Goal: Book appointment/travel/reservation: Book appointment/travel/reservation

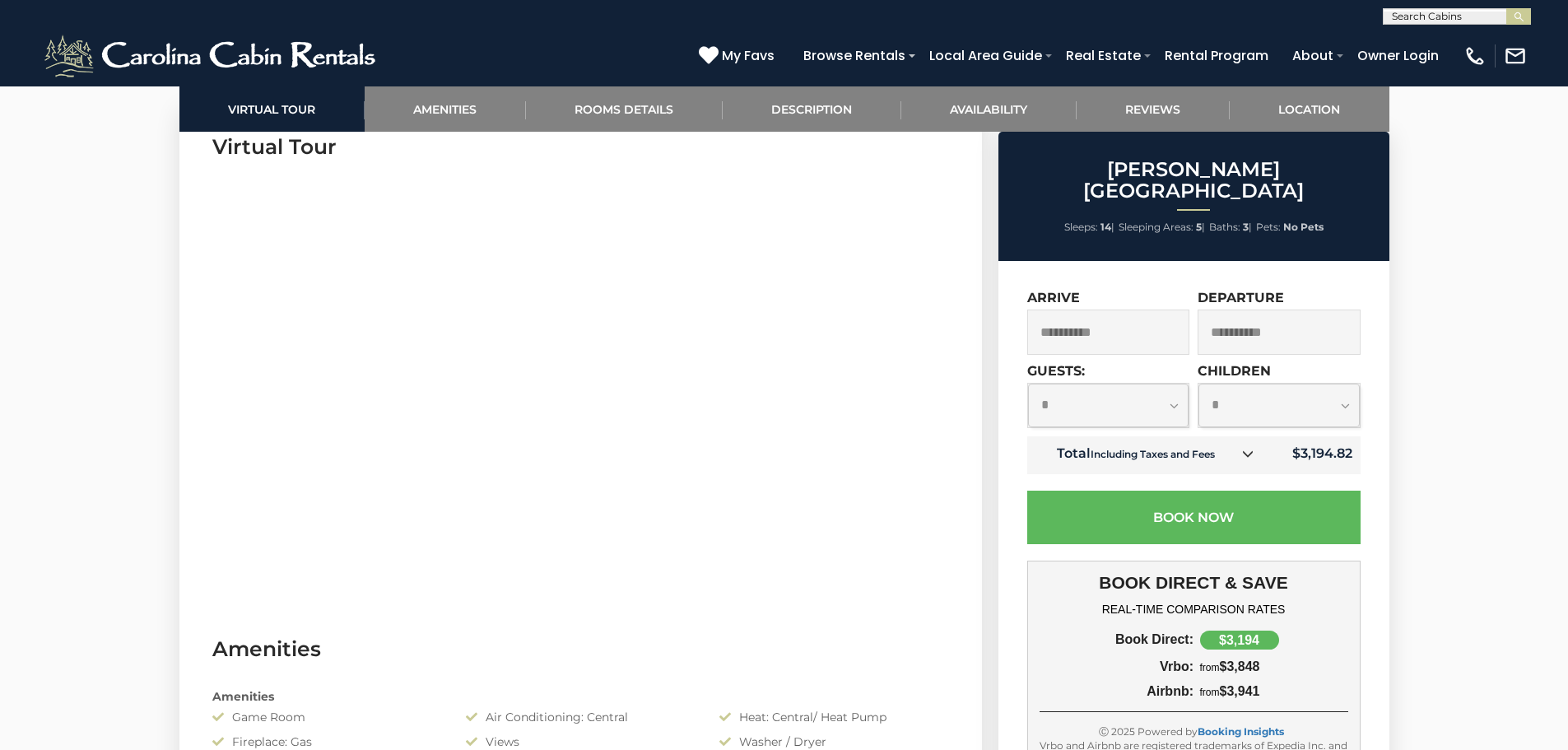
click at [1147, 310] on input "**********" at bounding box center [1108, 332] width 163 height 46
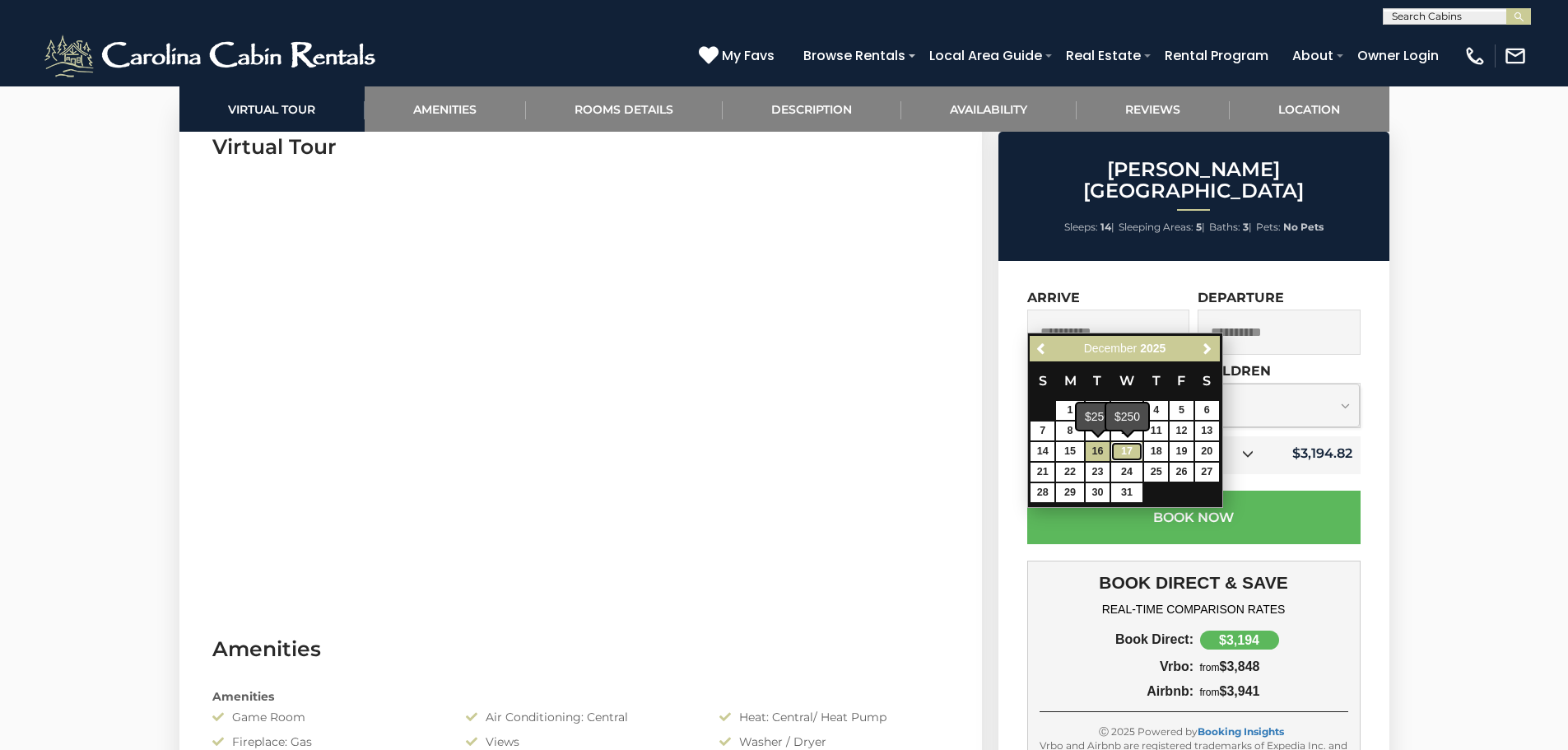
click at [1114, 447] on link "17" at bounding box center [1127, 451] width 31 height 19
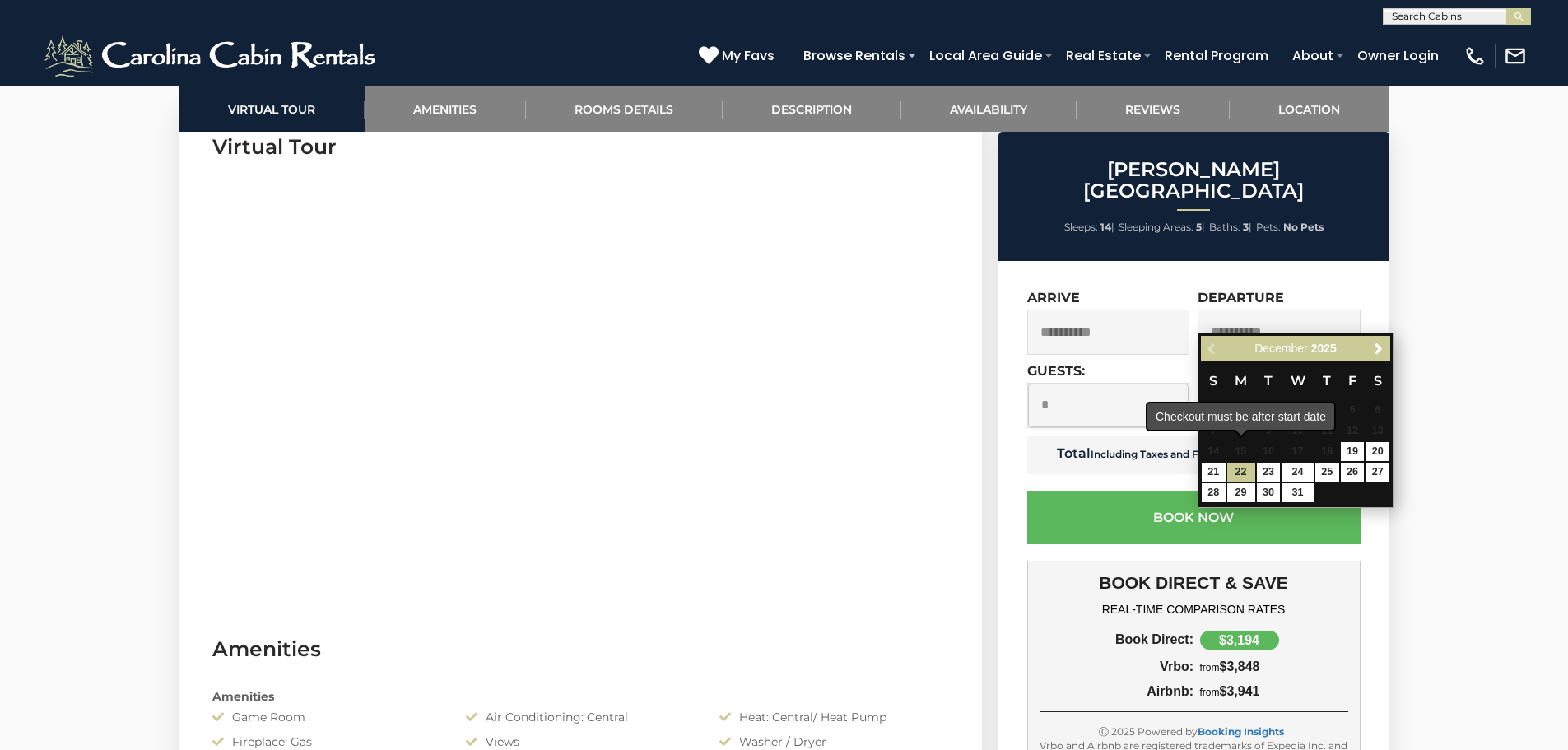
click at [1214, 356] on div "Previous Next December 2025" at bounding box center [1295, 348] width 189 height 26
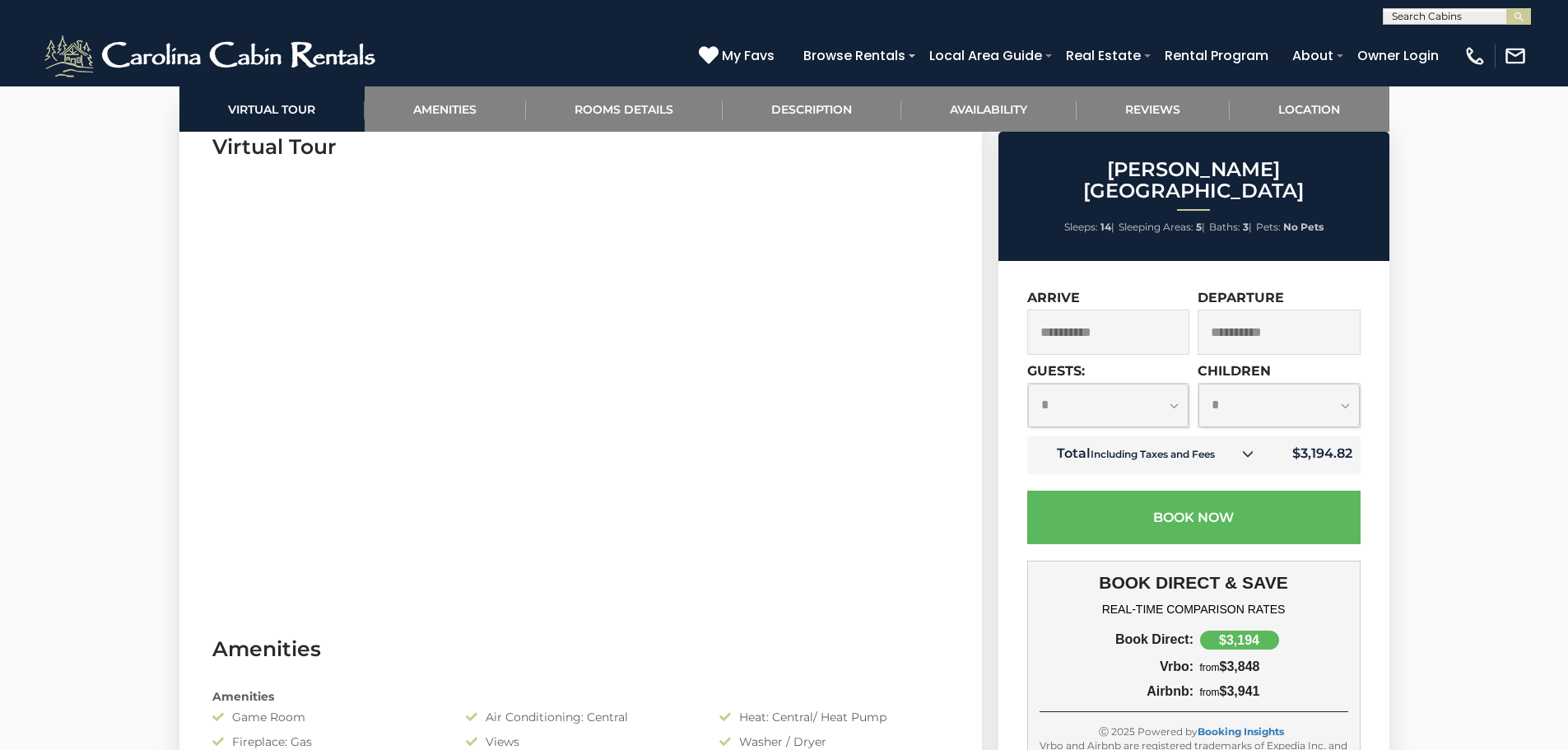
click at [1159, 316] on input "**********" at bounding box center [1108, 332] width 163 height 46
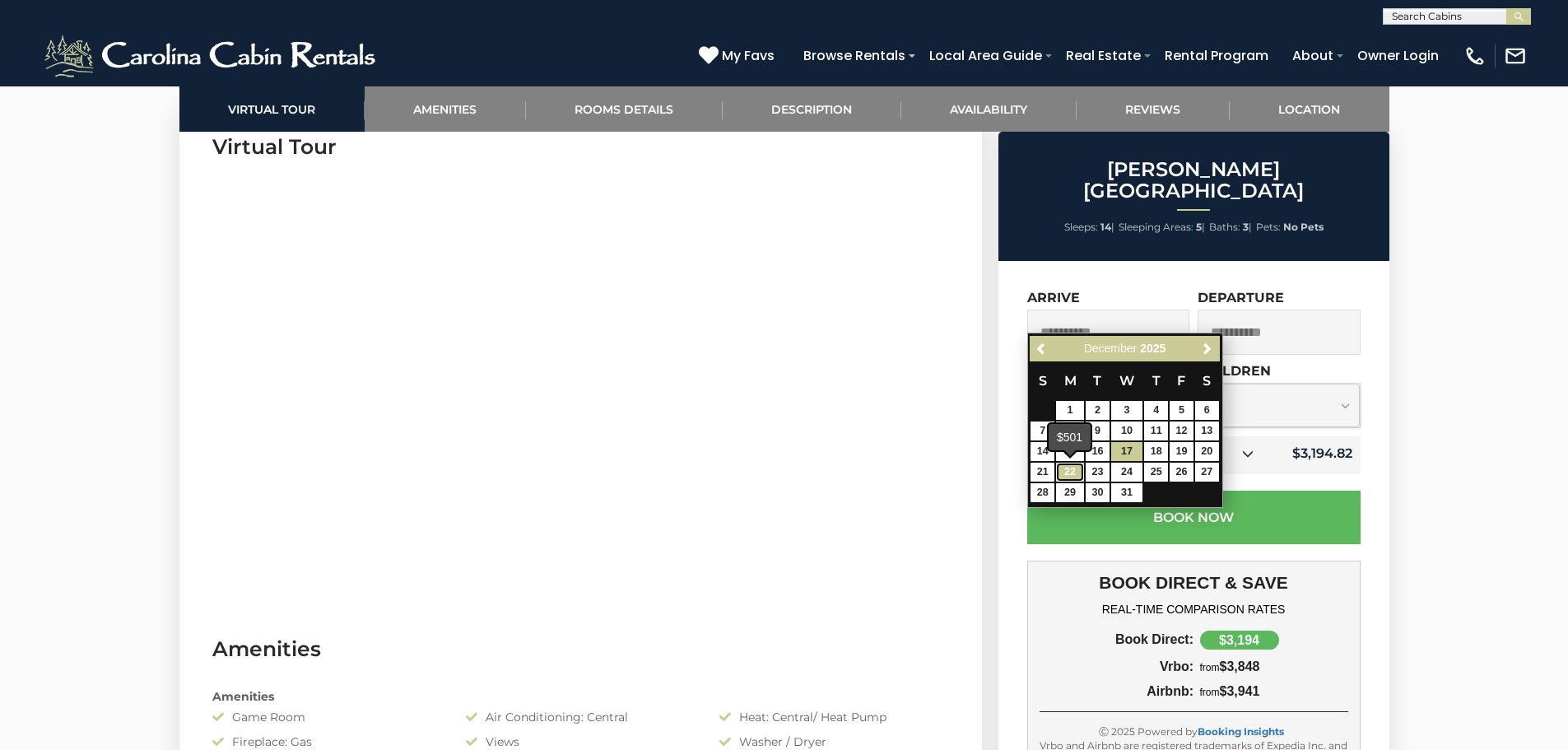
click at [1065, 473] on link "22" at bounding box center [1070, 472] width 28 height 19
type input "**********"
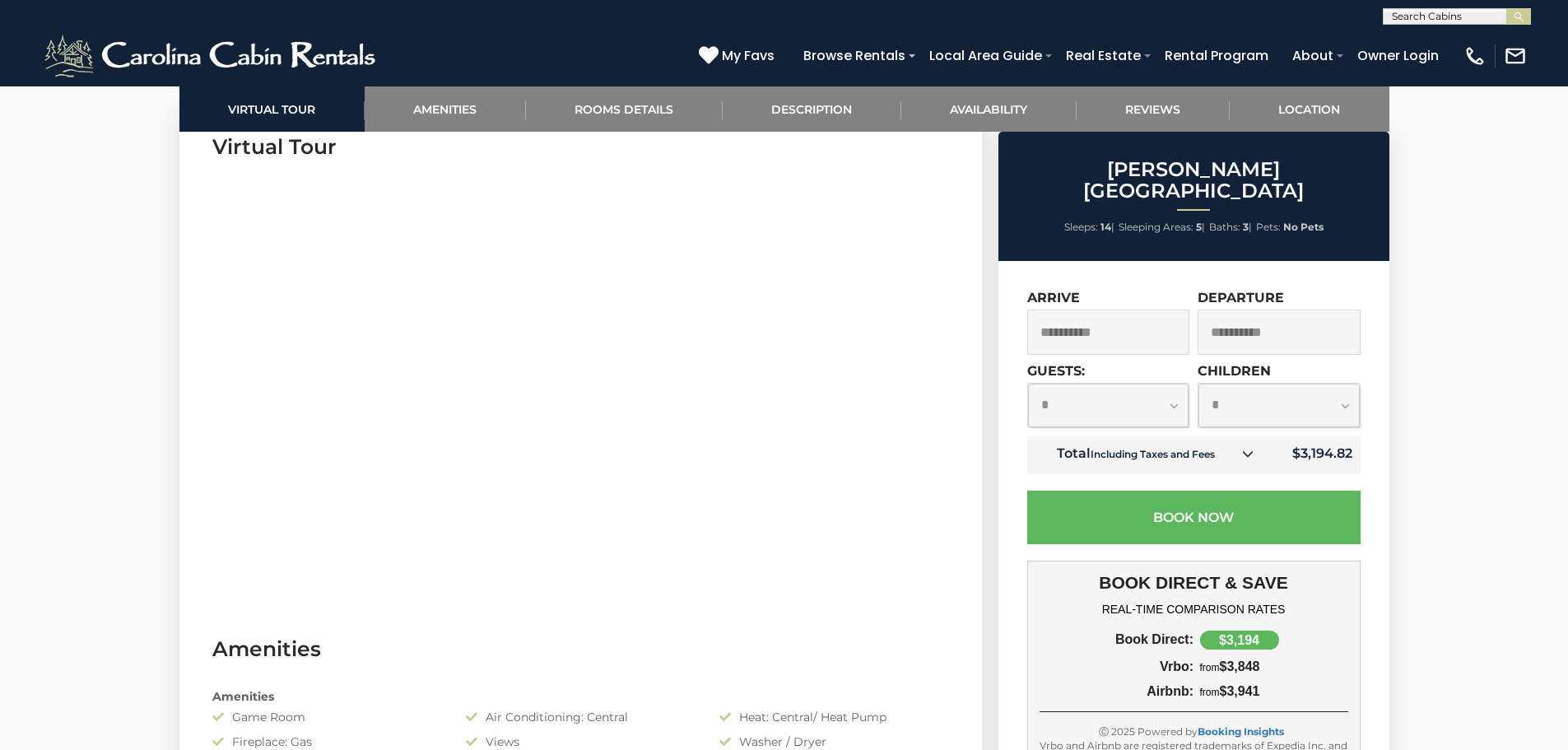
click at [1255, 310] on input "**********" at bounding box center [1278, 332] width 163 height 46
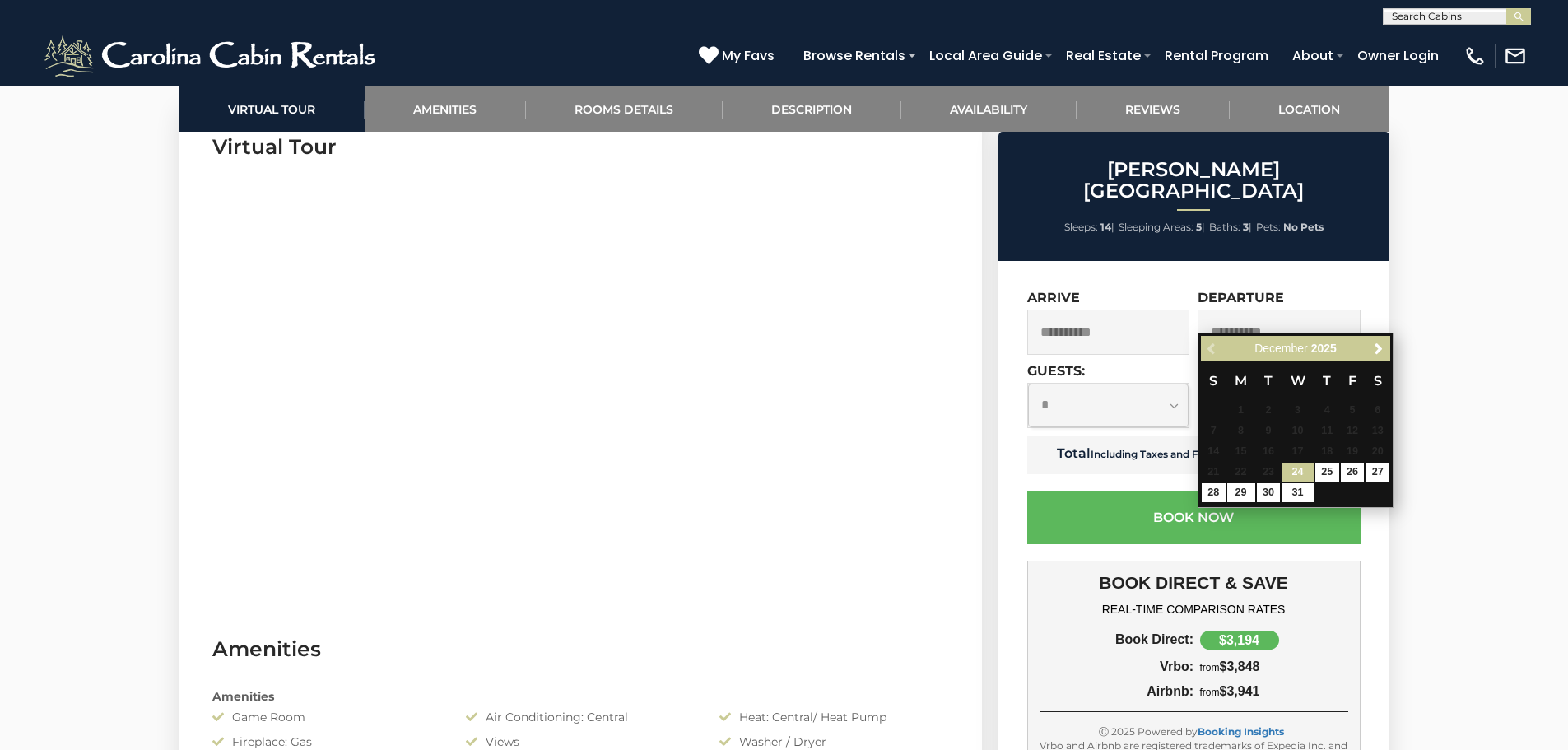
click at [1210, 347] on div "Previous Next December 2025" at bounding box center [1295, 348] width 189 height 26
click at [1238, 312] on input "**********" at bounding box center [1278, 332] width 163 height 46
click at [1110, 310] on input "**********" at bounding box center [1108, 332] width 163 height 46
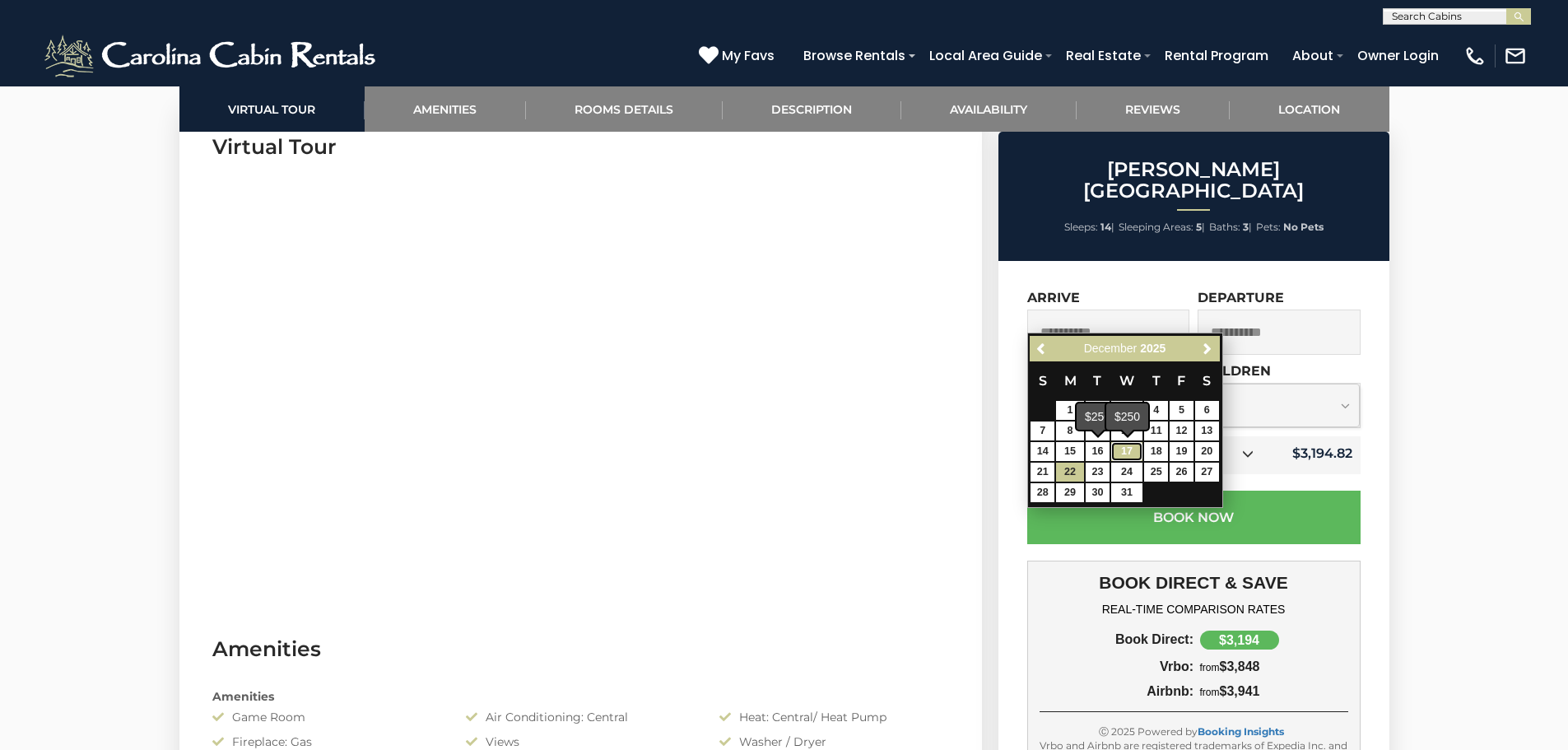
click at [1136, 452] on link "17" at bounding box center [1127, 451] width 31 height 19
type input "**********"
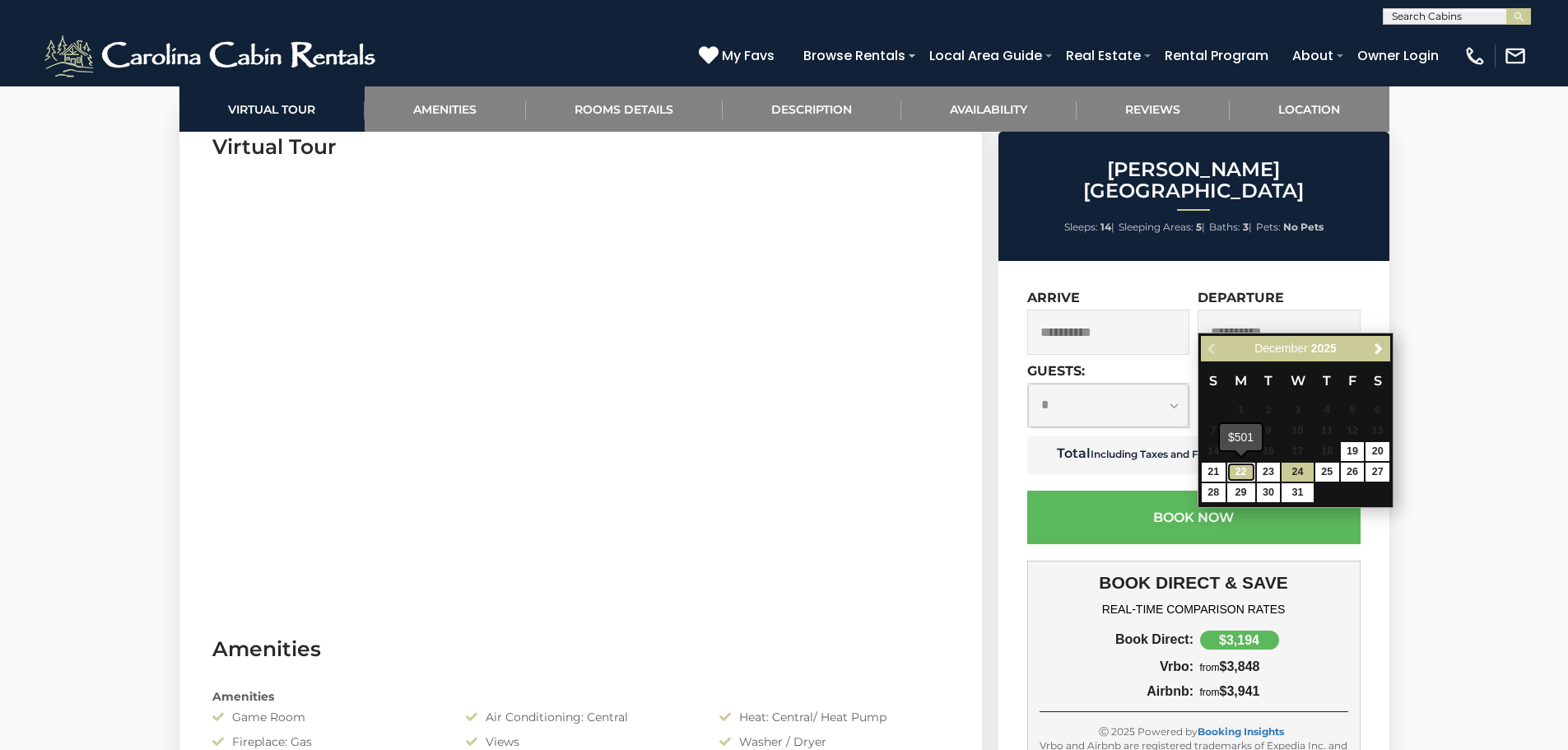
click at [1249, 469] on link "22" at bounding box center [1241, 472] width 28 height 19
type input "**********"
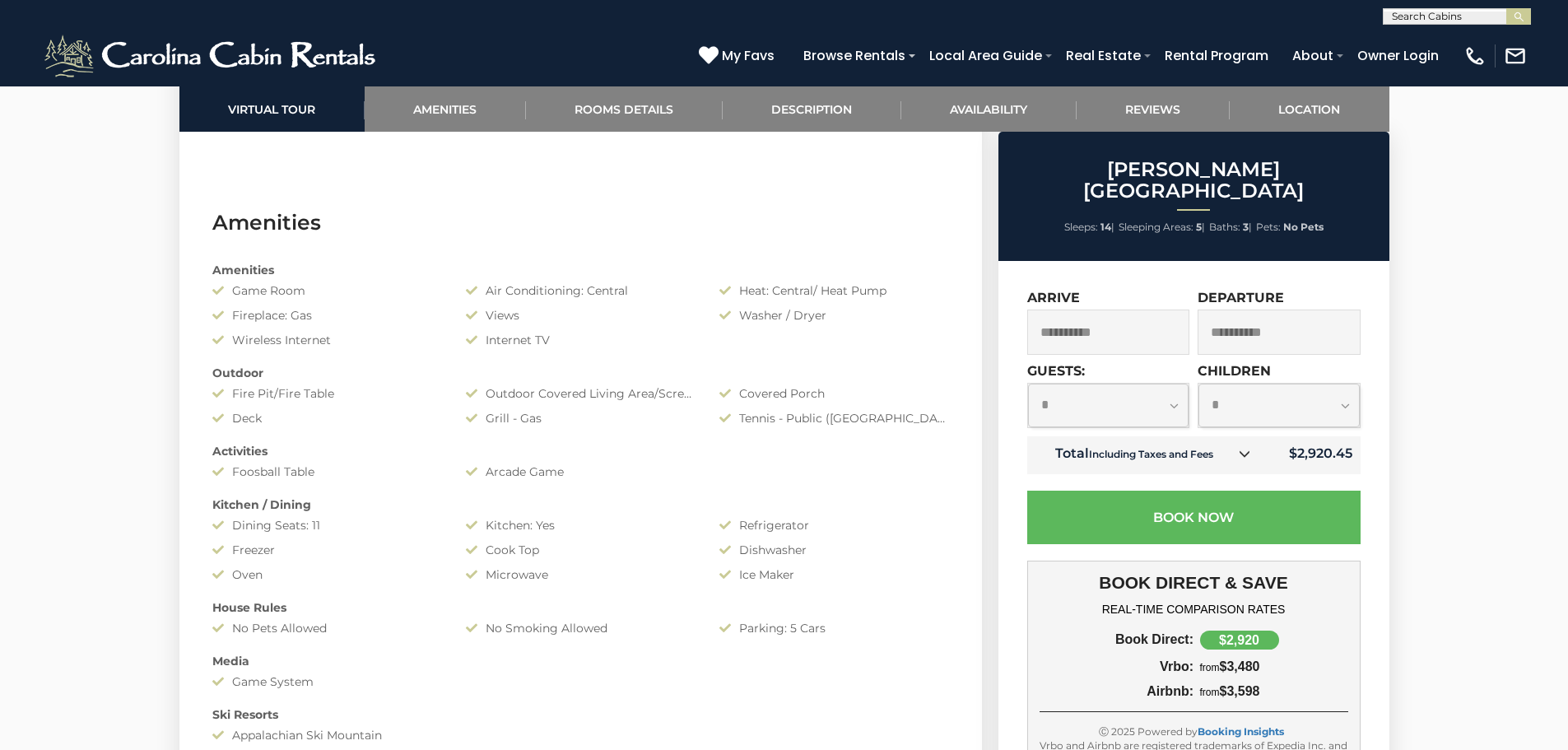
scroll to position [1097, 0]
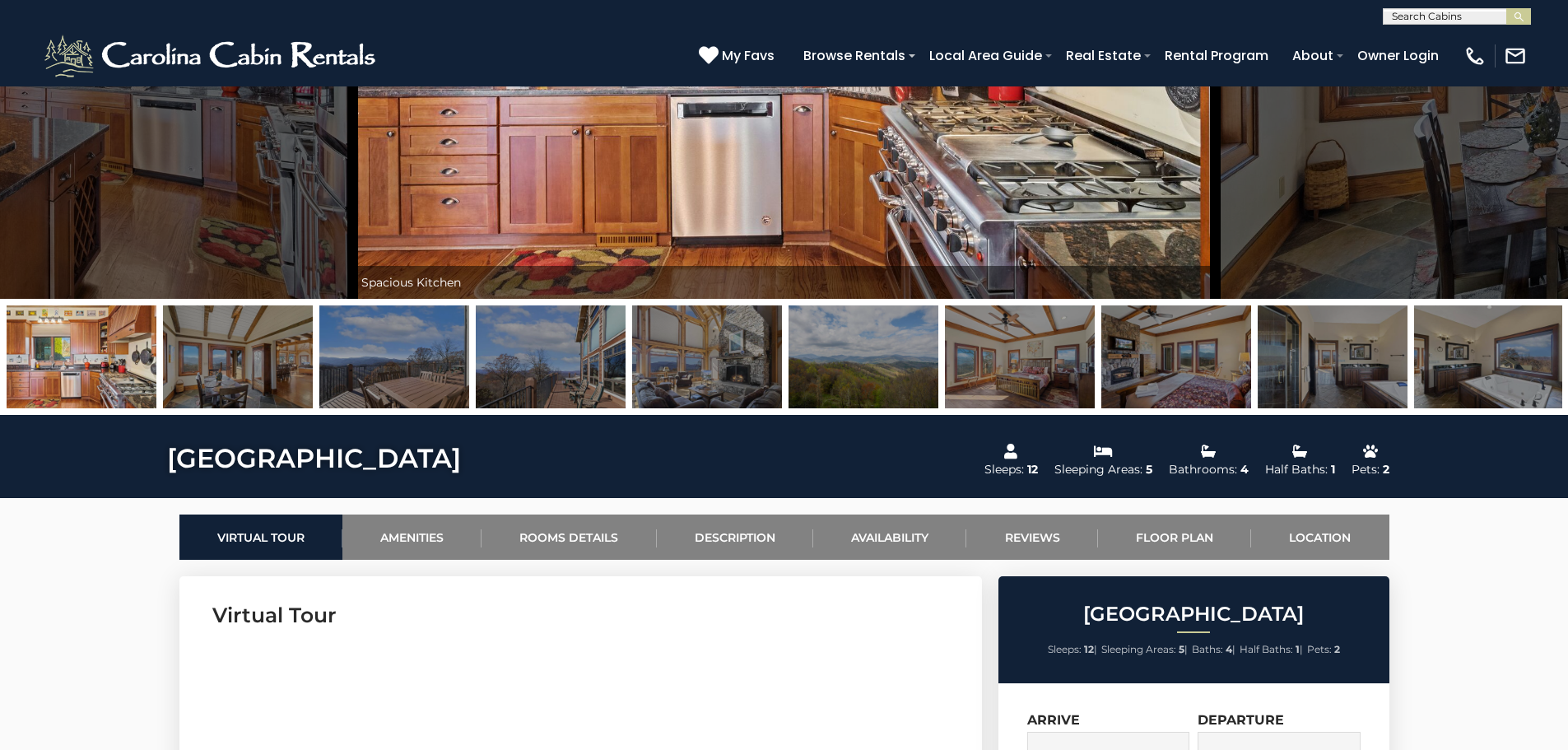
scroll to position [138, 0]
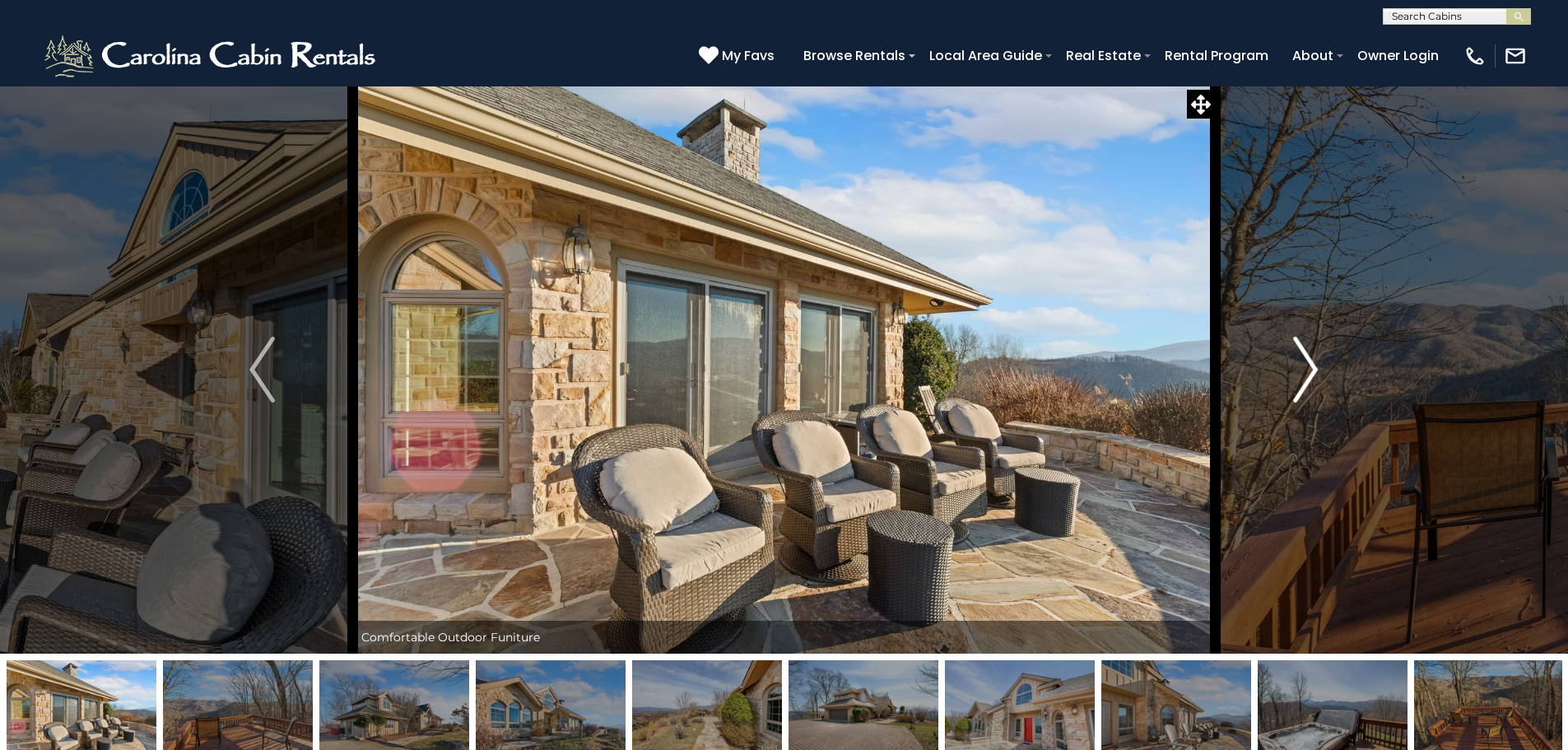
click at [1285, 382] on button "Next" at bounding box center [1305, 369] width 181 height 568
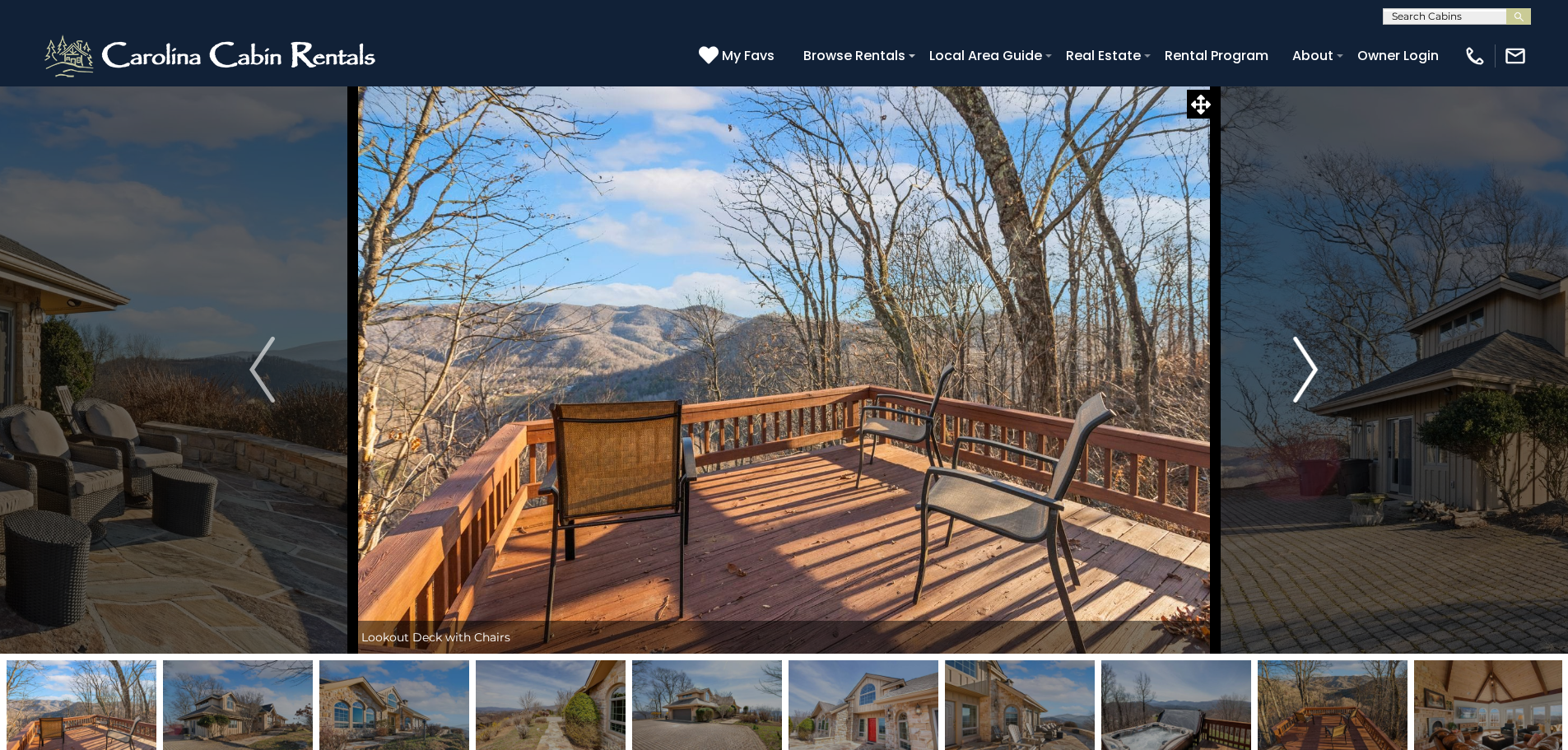
click at [1283, 381] on button "Next" at bounding box center [1305, 369] width 181 height 568
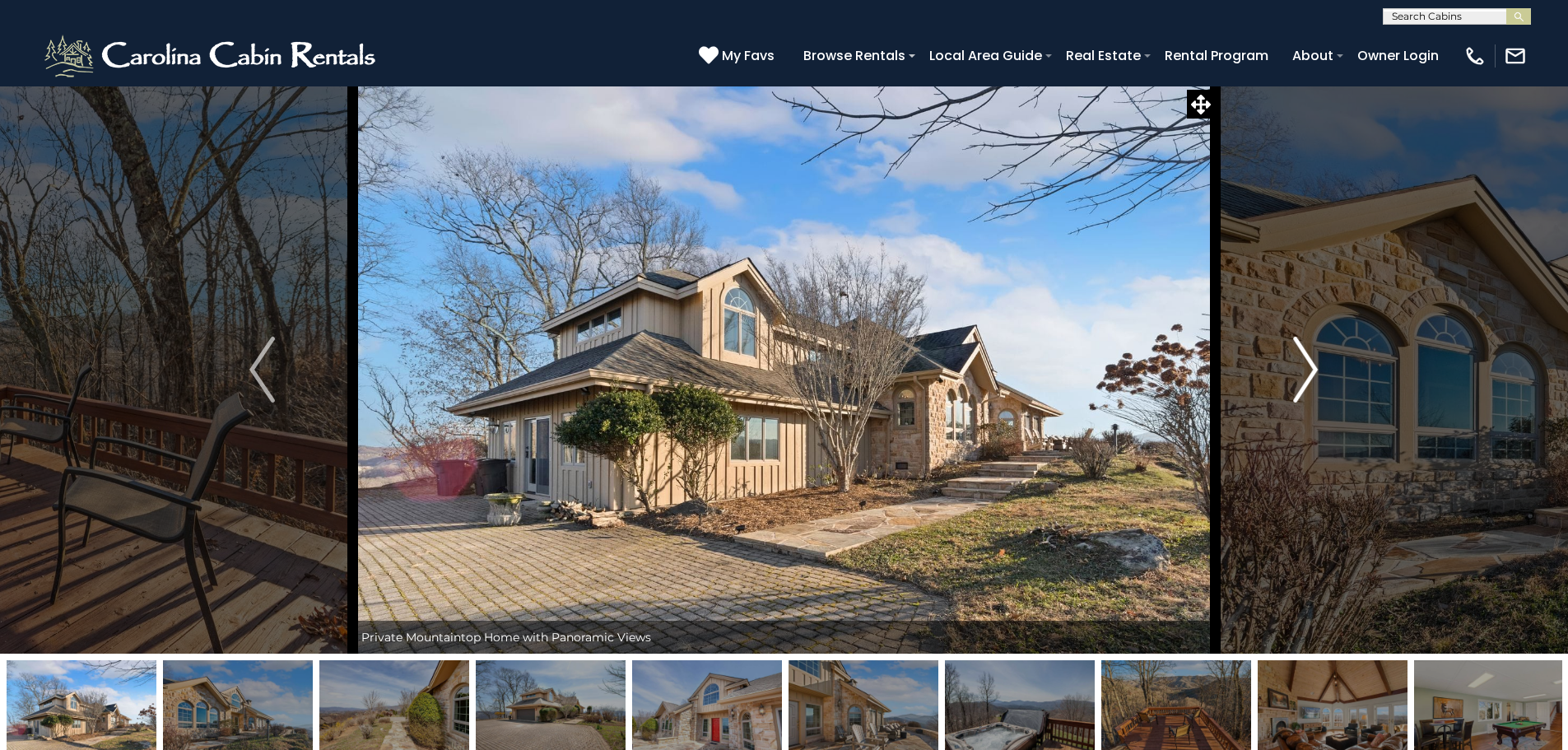
click at [1283, 381] on button "Next" at bounding box center [1305, 369] width 181 height 568
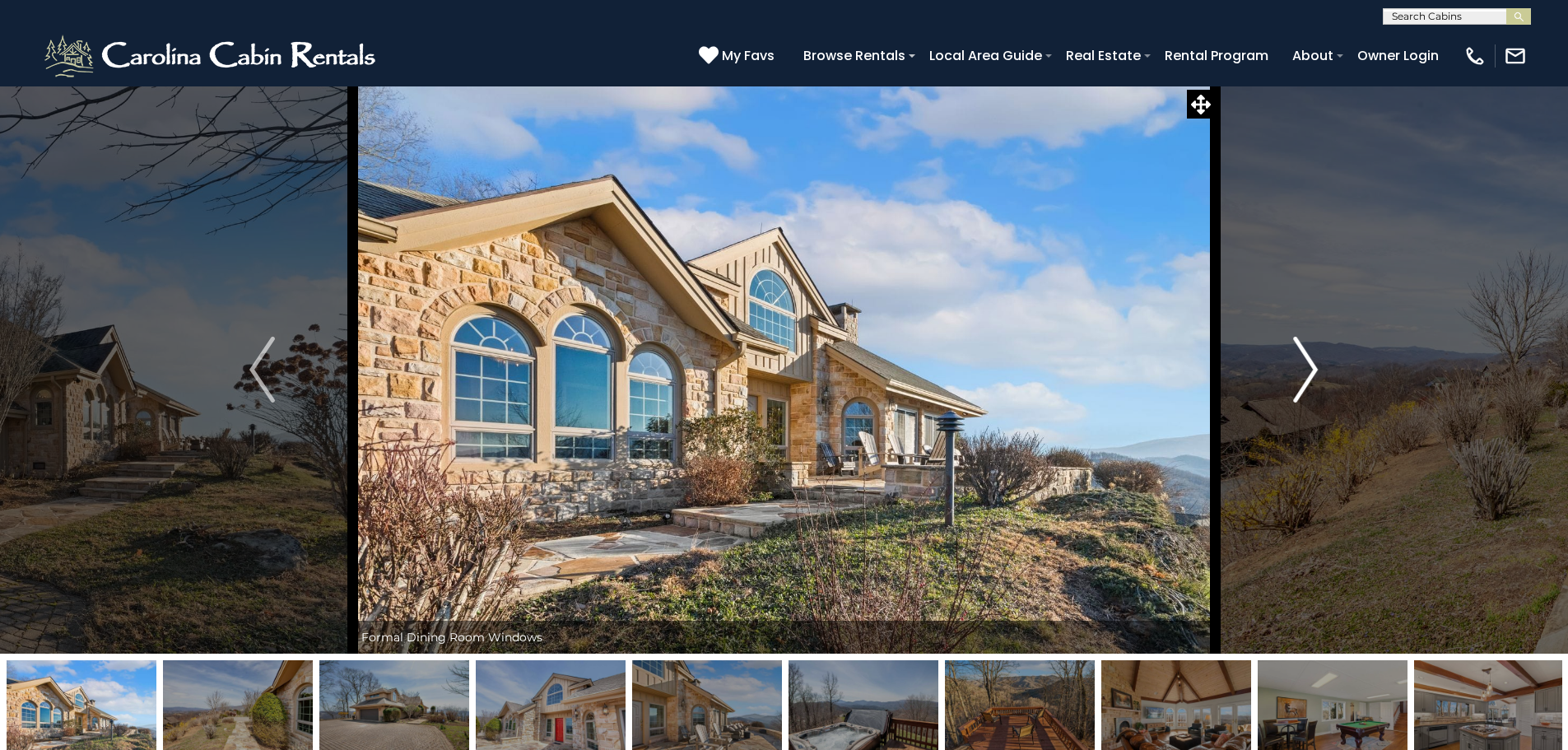
click at [1283, 381] on button "Next" at bounding box center [1305, 369] width 181 height 568
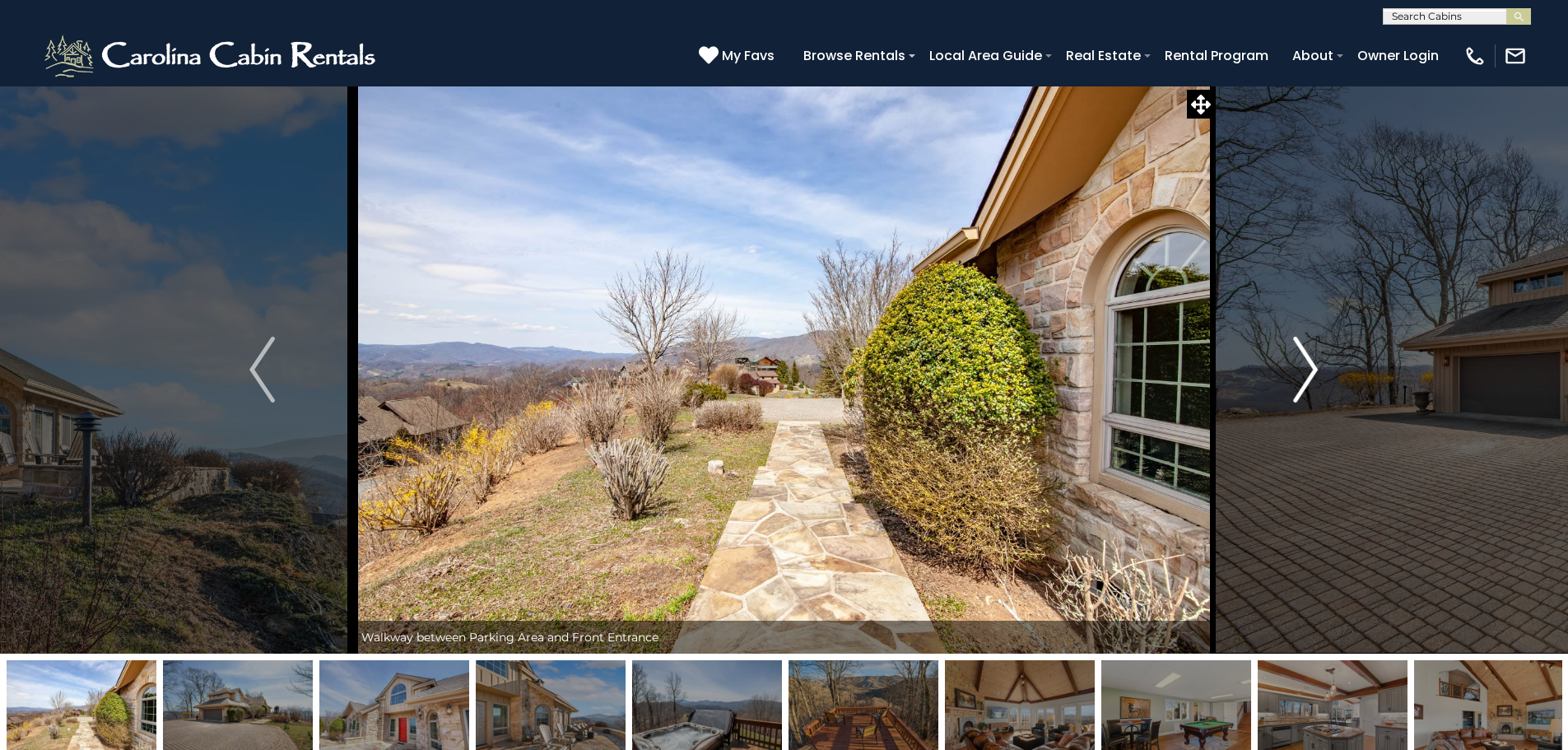
click at [1283, 381] on button "Next" at bounding box center [1305, 369] width 181 height 568
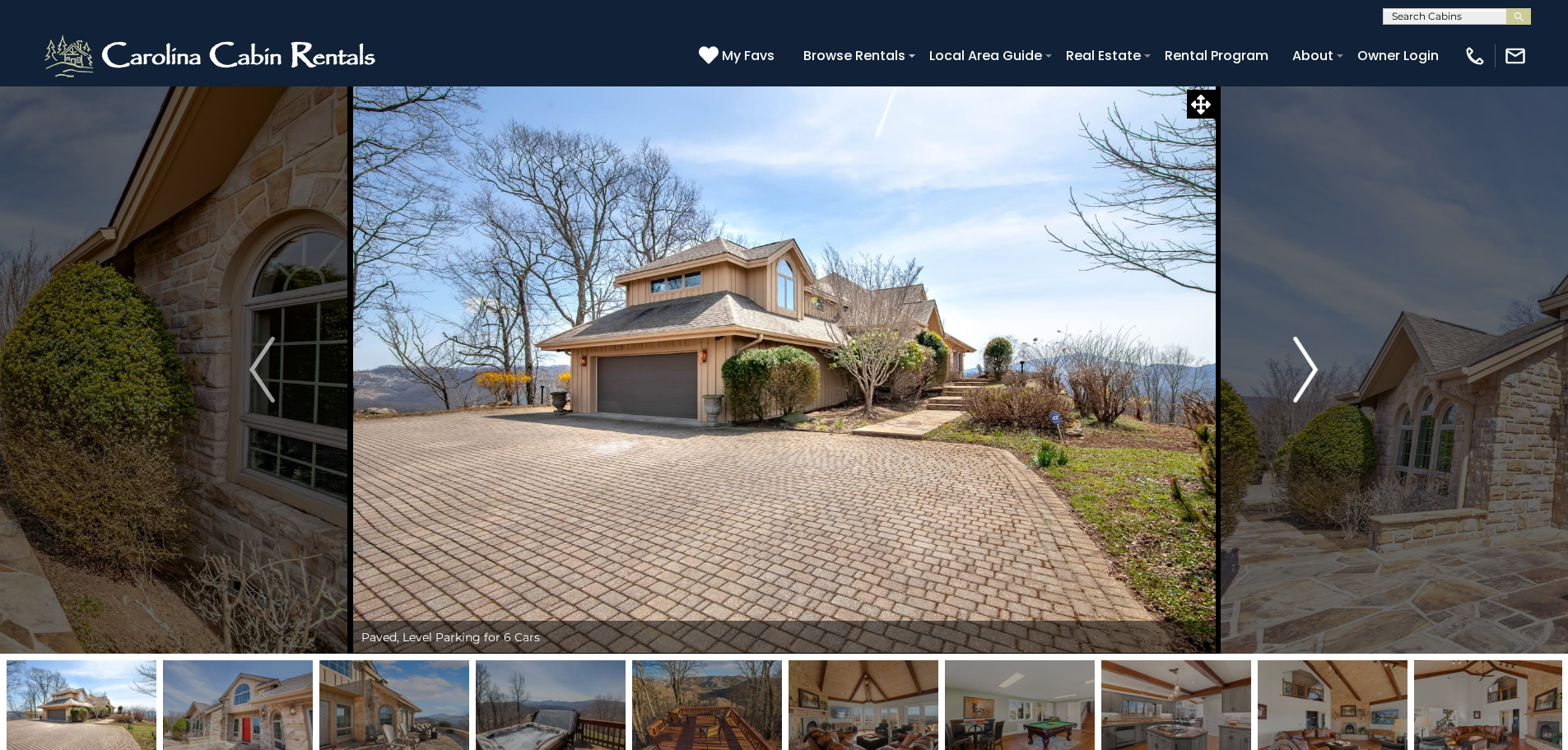
click at [1283, 381] on button "Next" at bounding box center [1305, 369] width 181 height 568
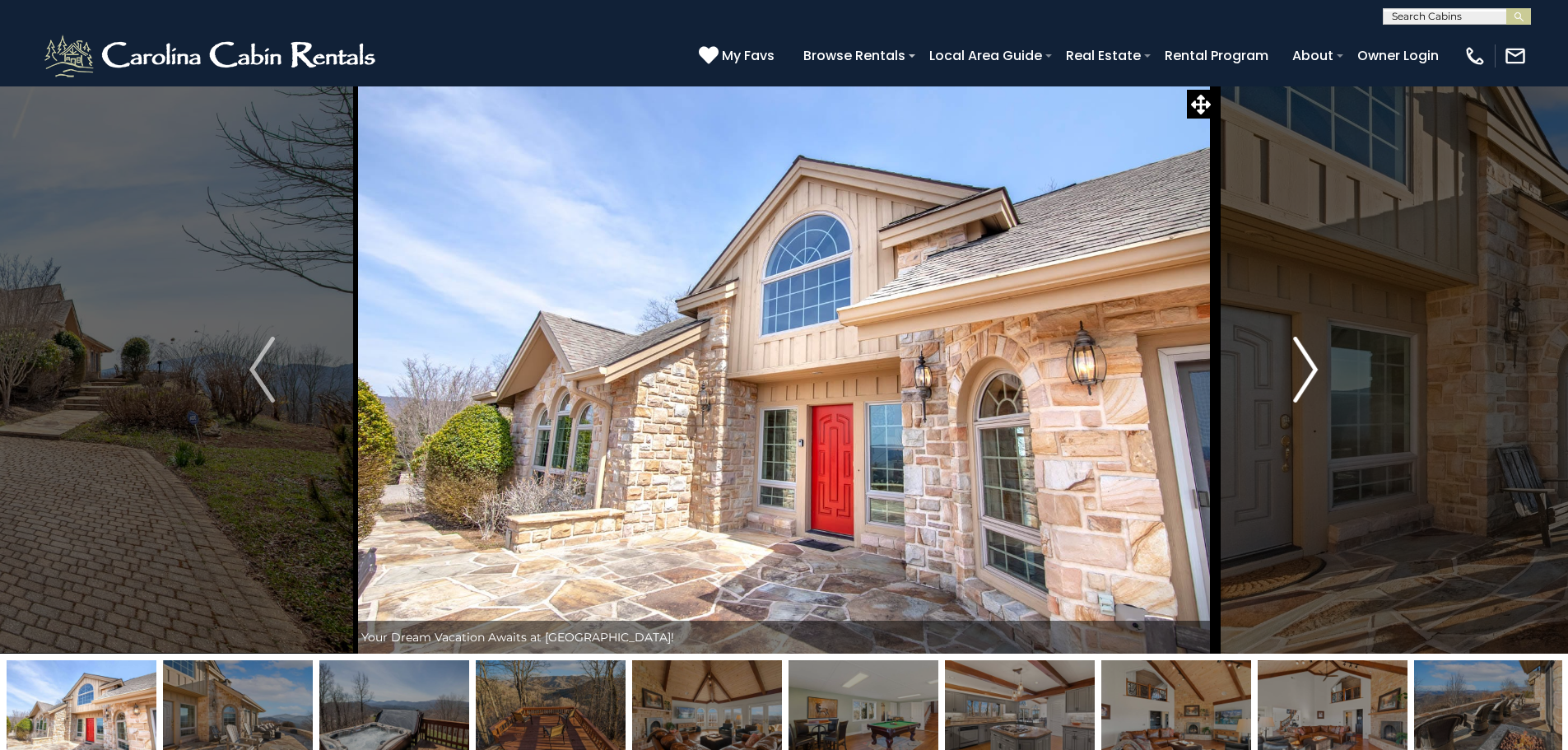
click at [1283, 381] on button "Next" at bounding box center [1305, 369] width 181 height 568
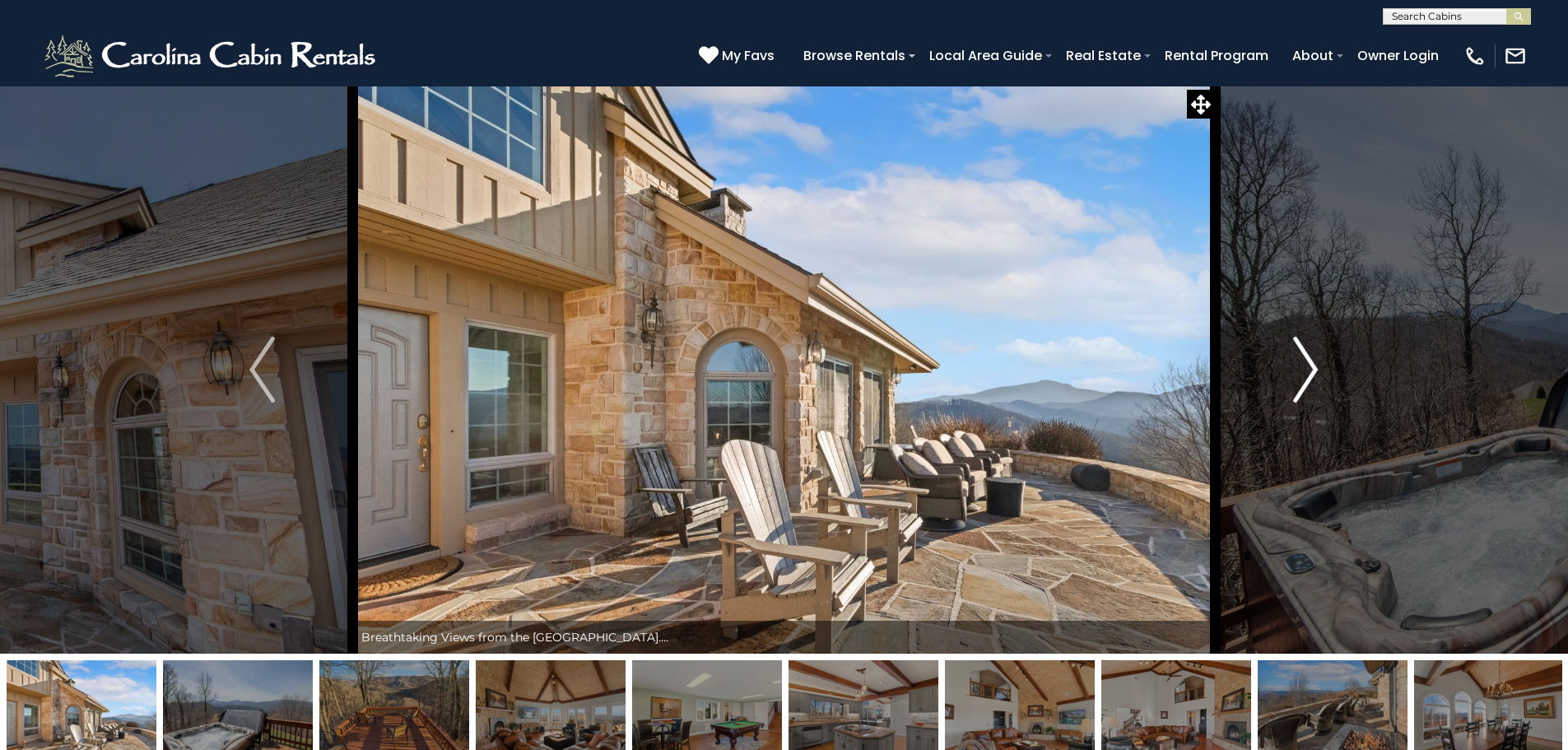
click at [1283, 381] on button "Next" at bounding box center [1305, 369] width 181 height 568
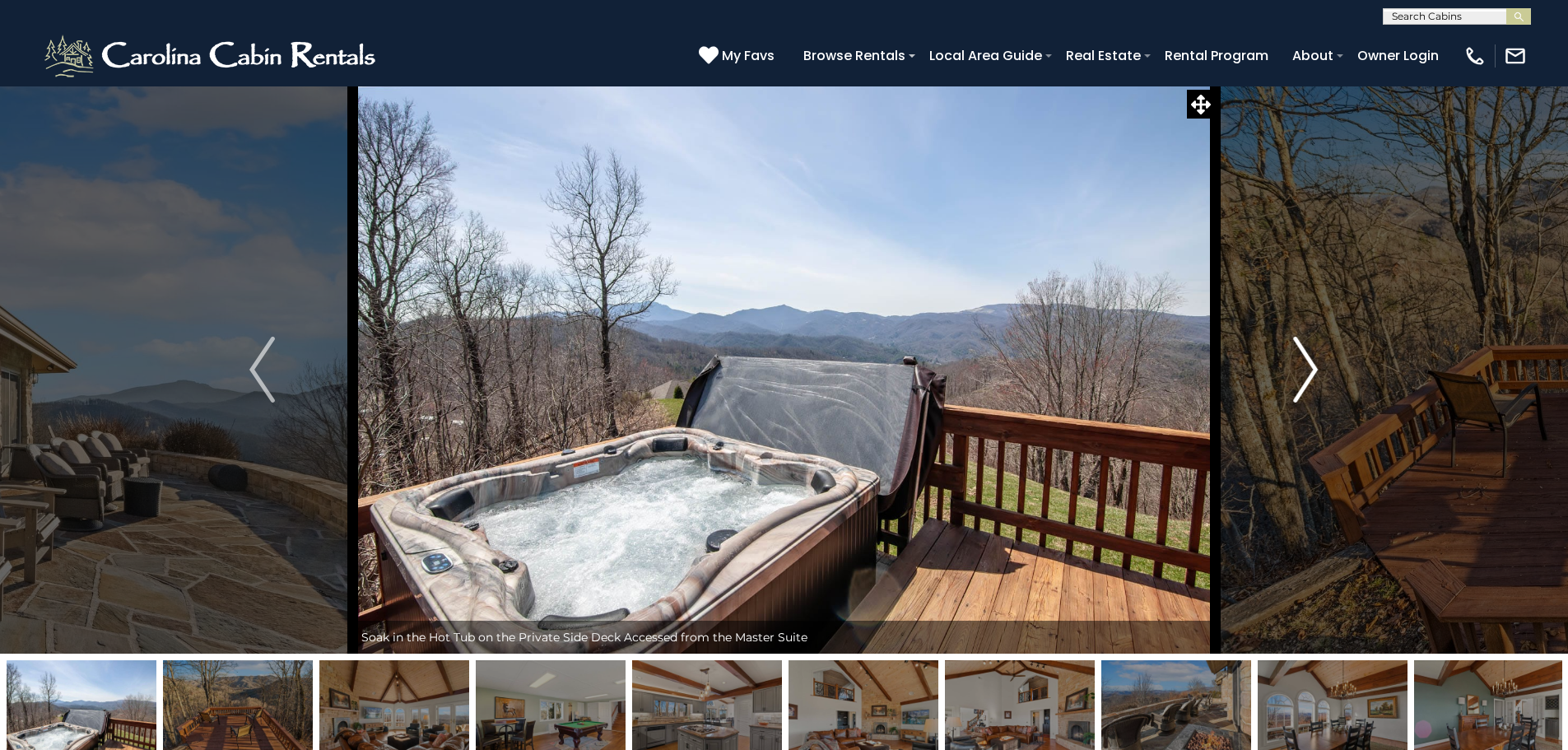
click at [1283, 381] on button "Next" at bounding box center [1305, 369] width 181 height 568
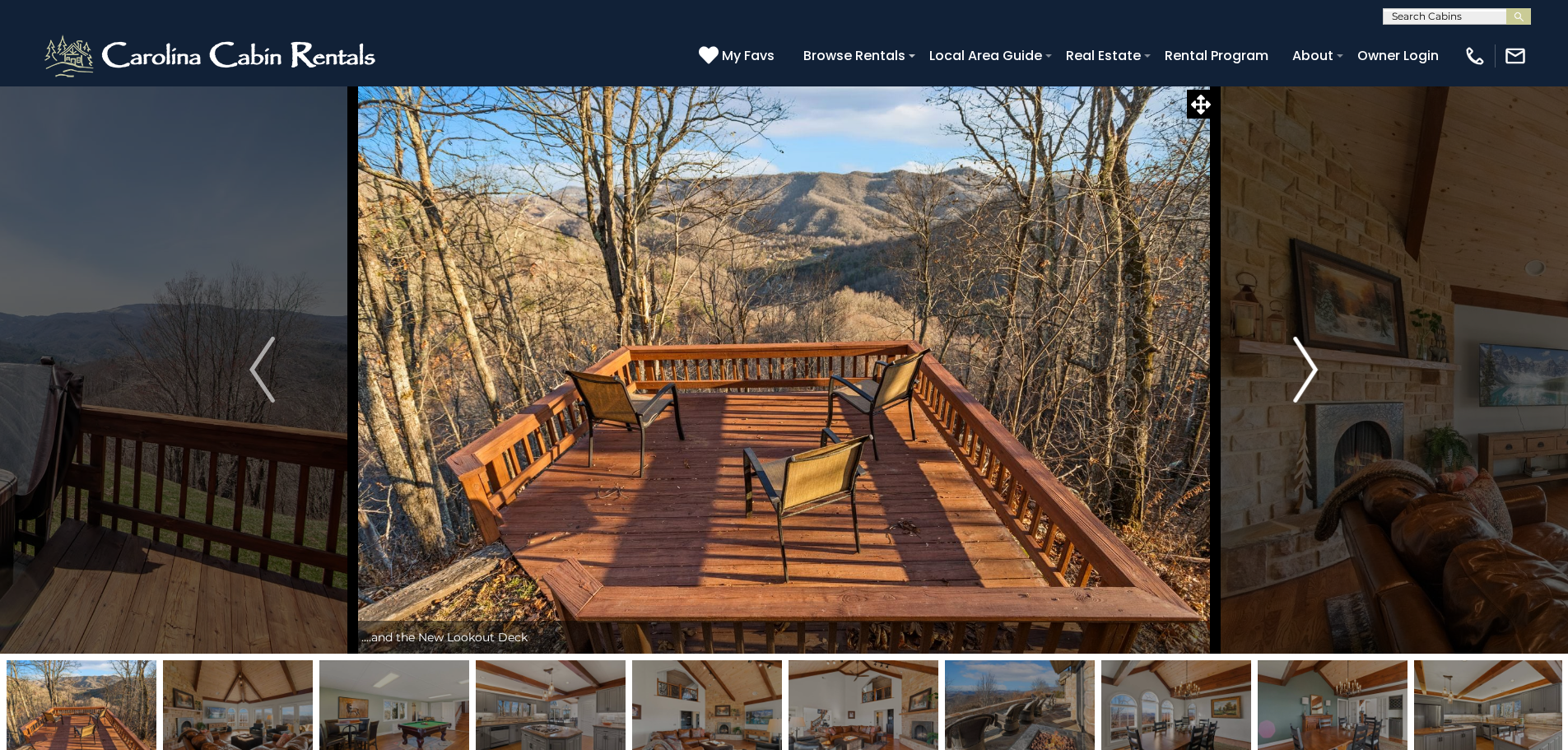
click at [1283, 381] on button "Next" at bounding box center [1305, 369] width 181 height 568
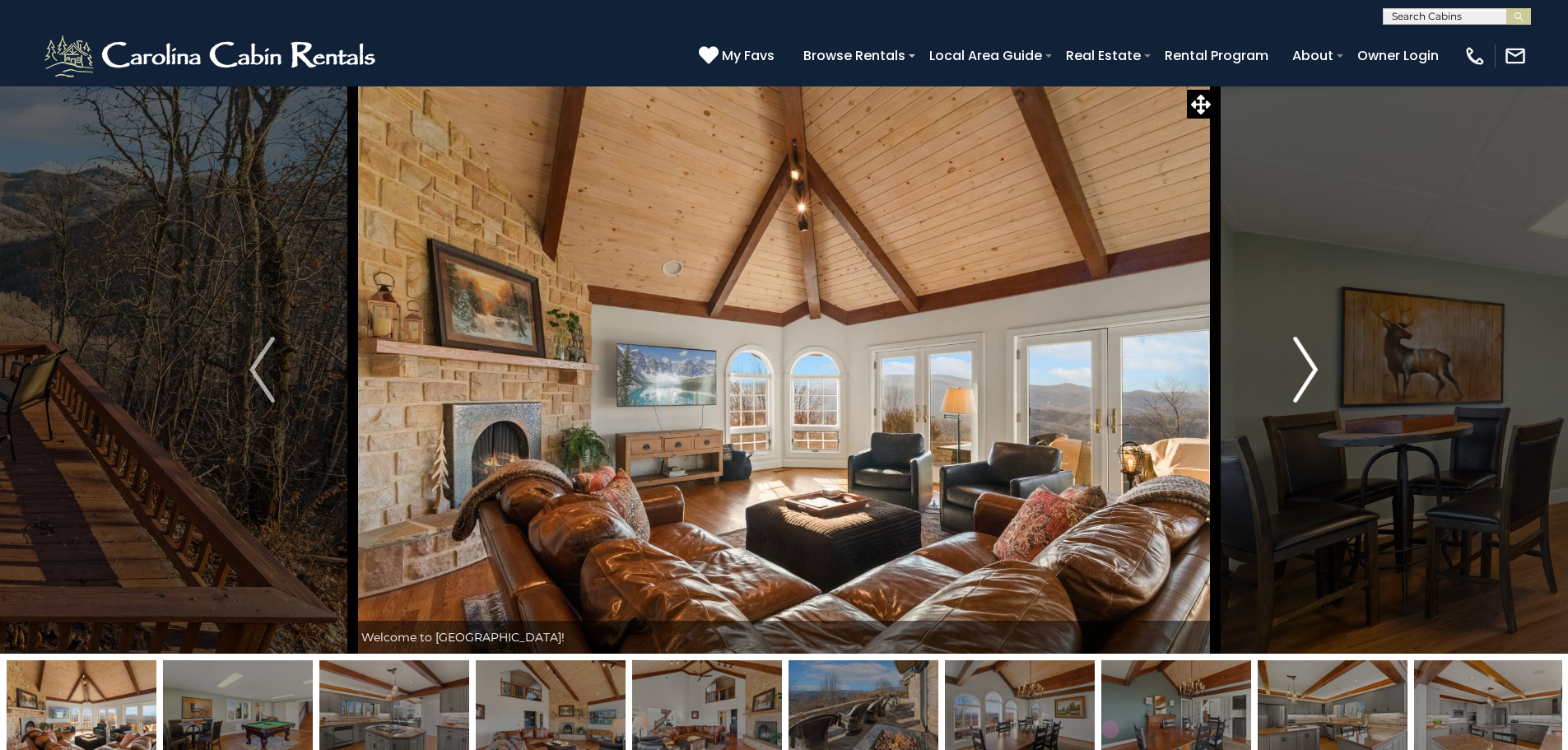
click at [1283, 381] on button "Next" at bounding box center [1305, 369] width 181 height 568
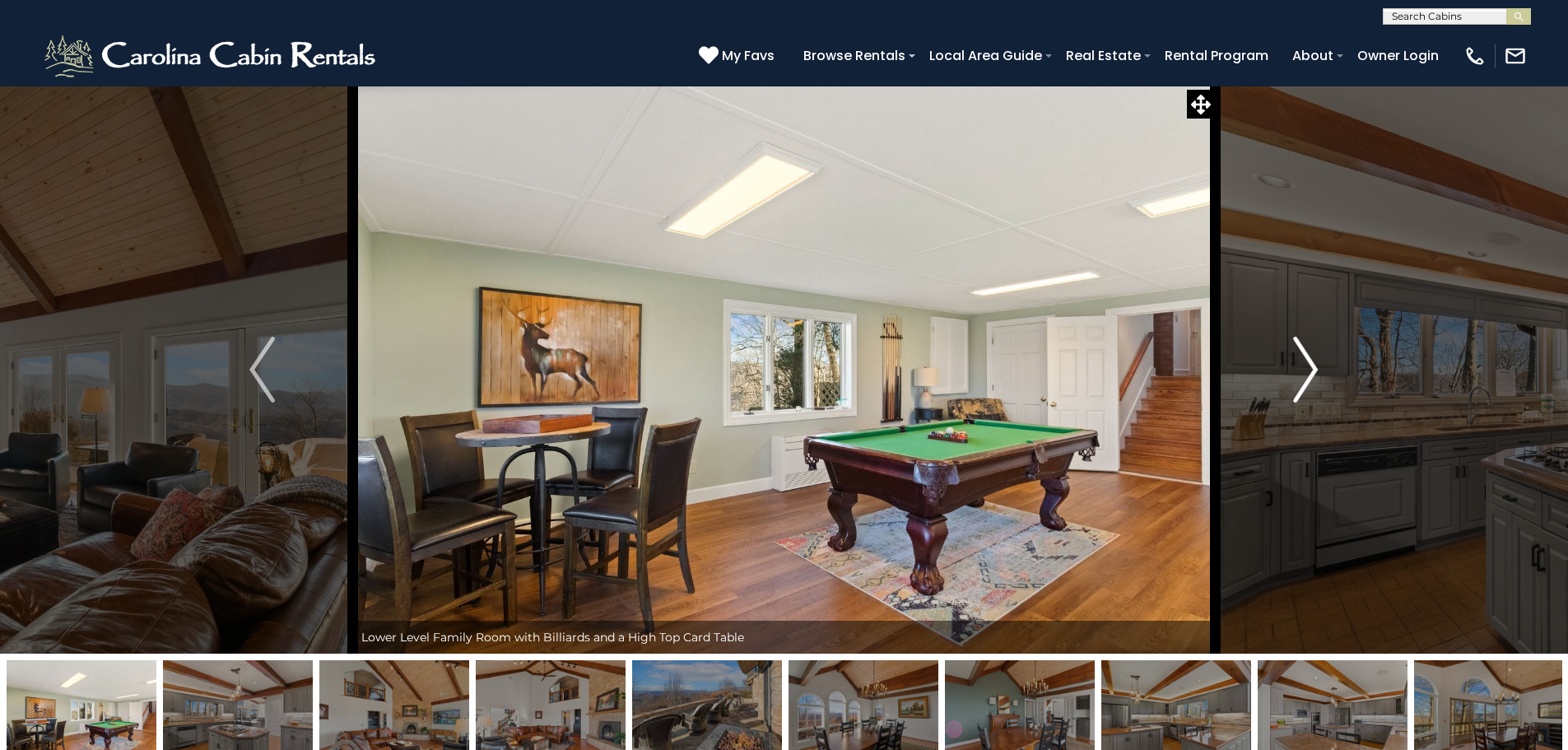
click at [1283, 381] on button "Next" at bounding box center [1305, 369] width 181 height 568
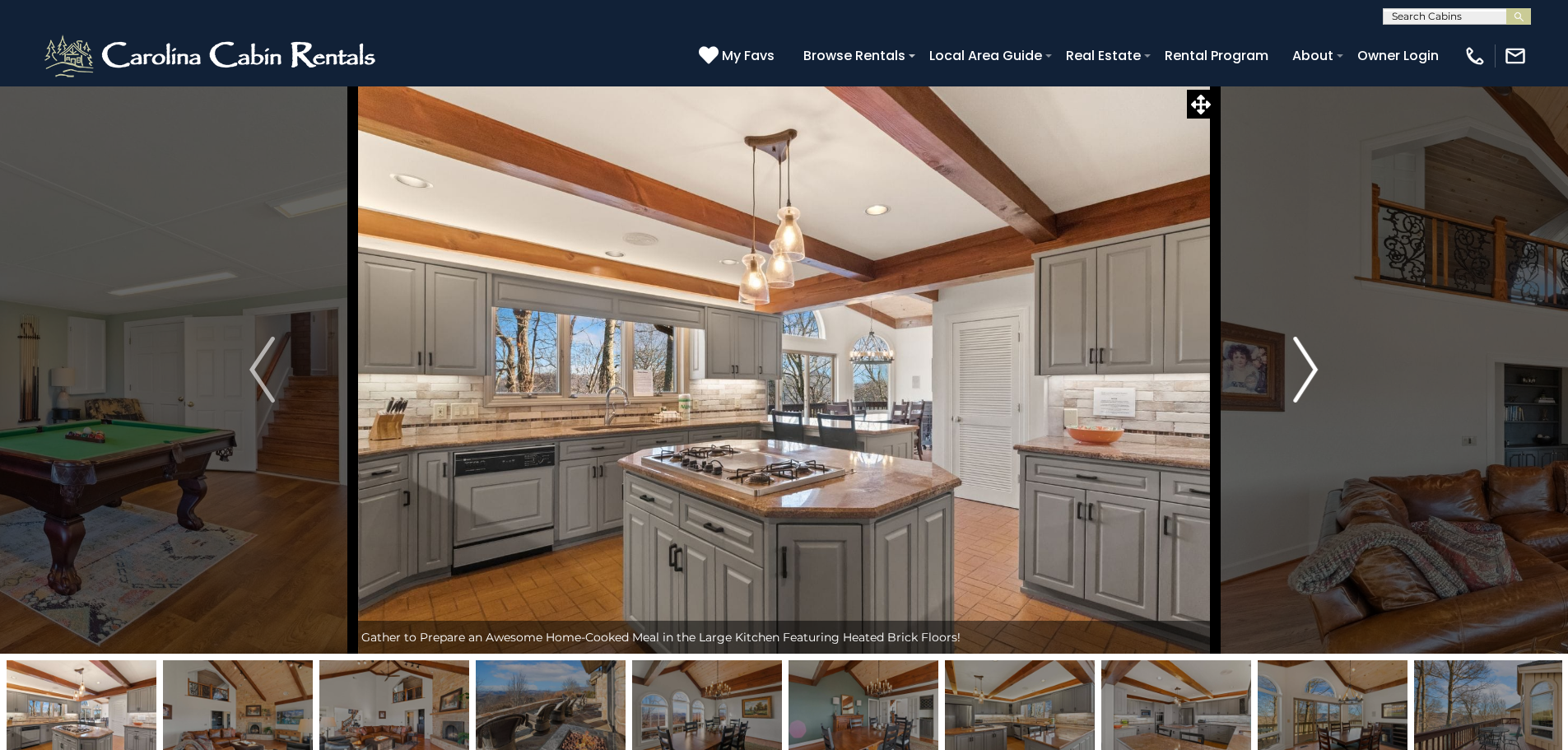
click at [1283, 381] on button "Next" at bounding box center [1305, 369] width 181 height 568
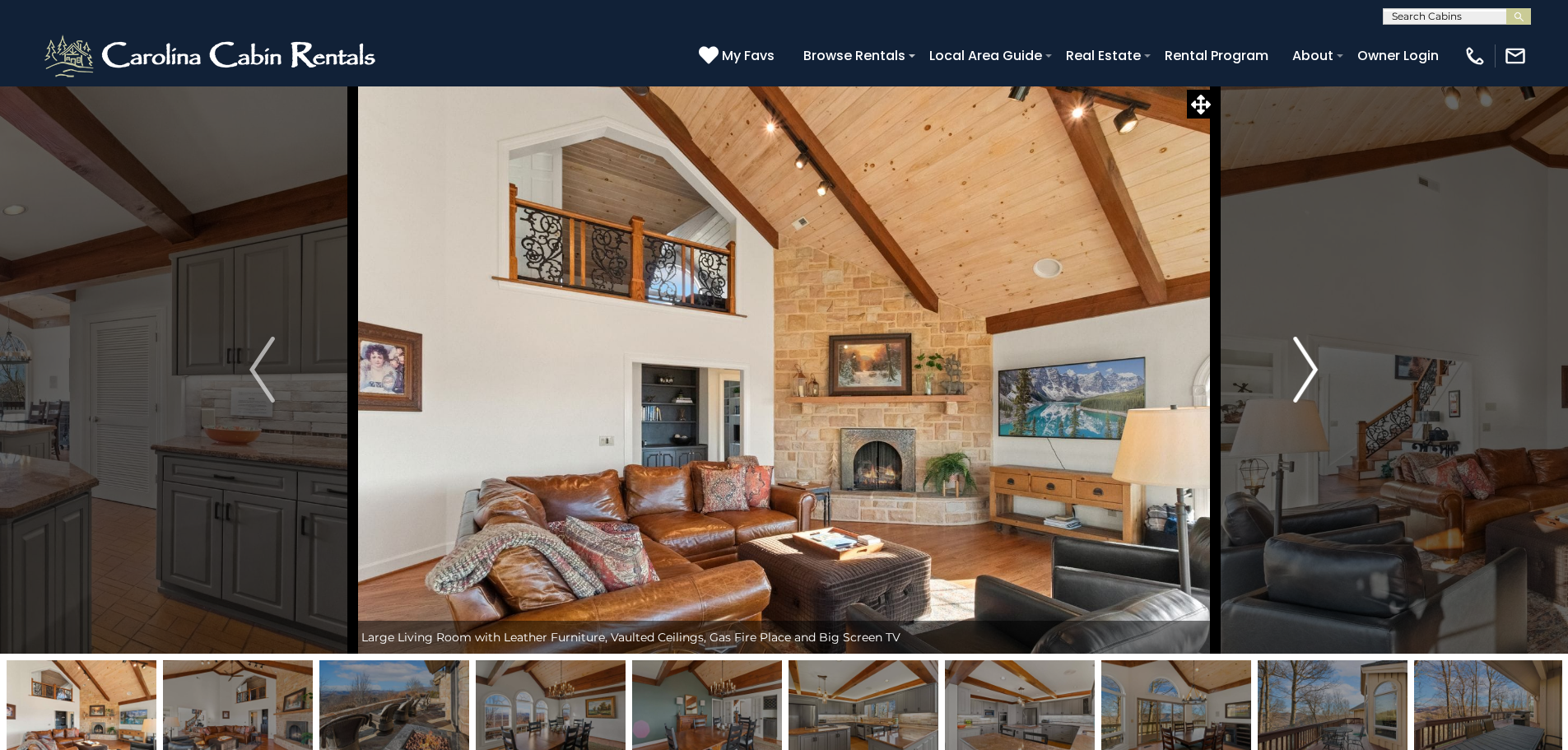
click at [1283, 381] on button "Next" at bounding box center [1305, 369] width 181 height 568
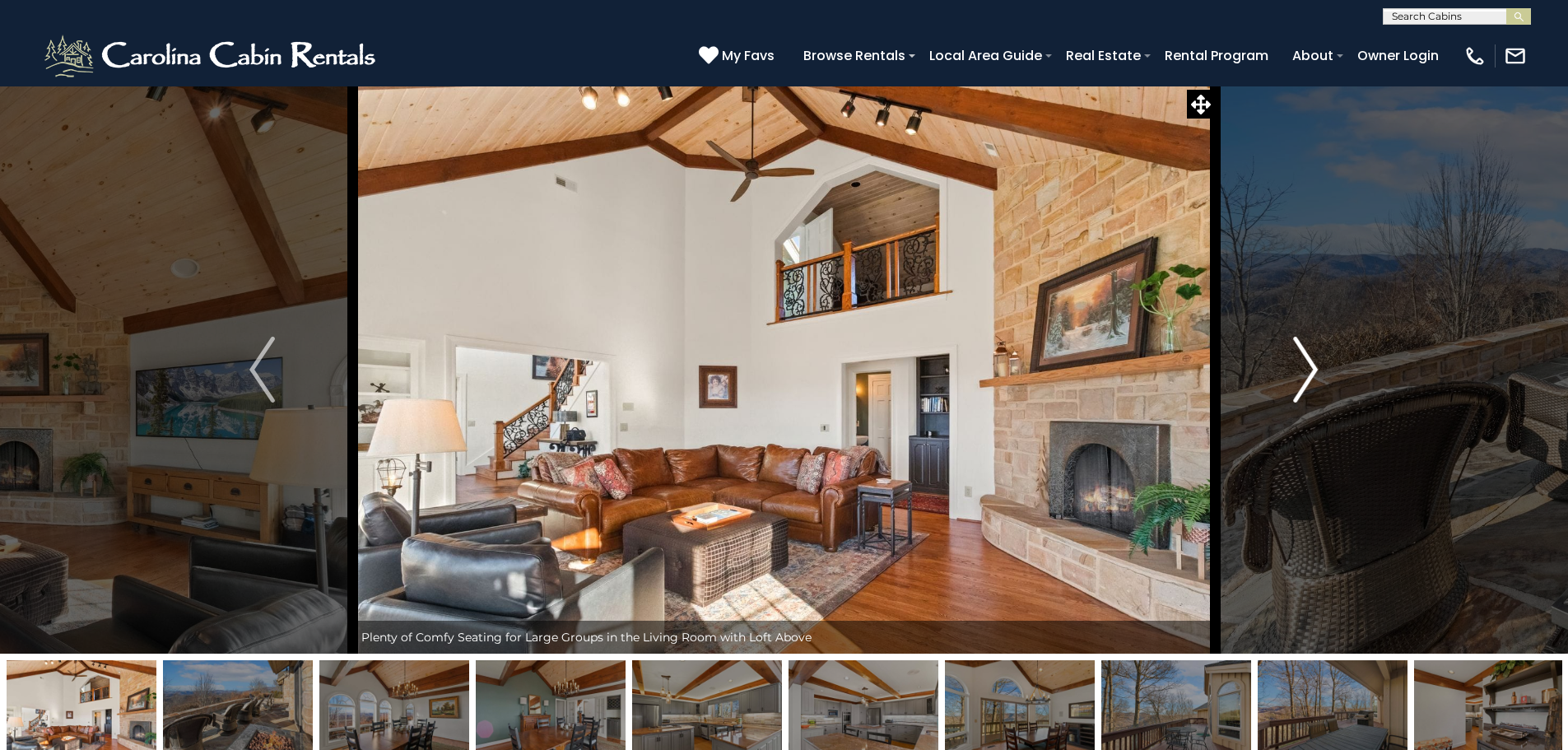
click at [1283, 381] on button "Next" at bounding box center [1305, 369] width 181 height 568
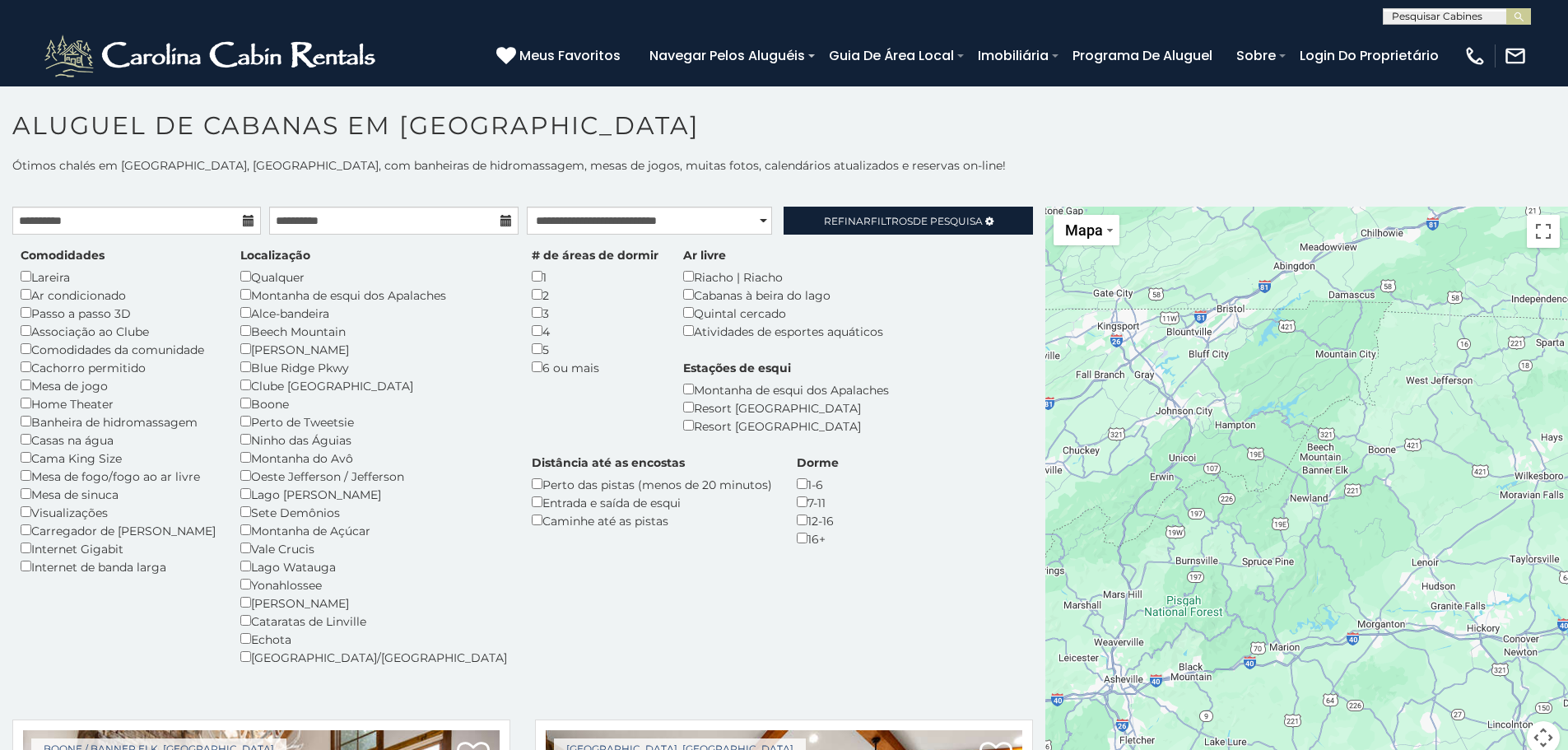
click at [683, 431] on div "Resort [GEOGRAPHIC_DATA]" at bounding box center [786, 426] width 205 height 18
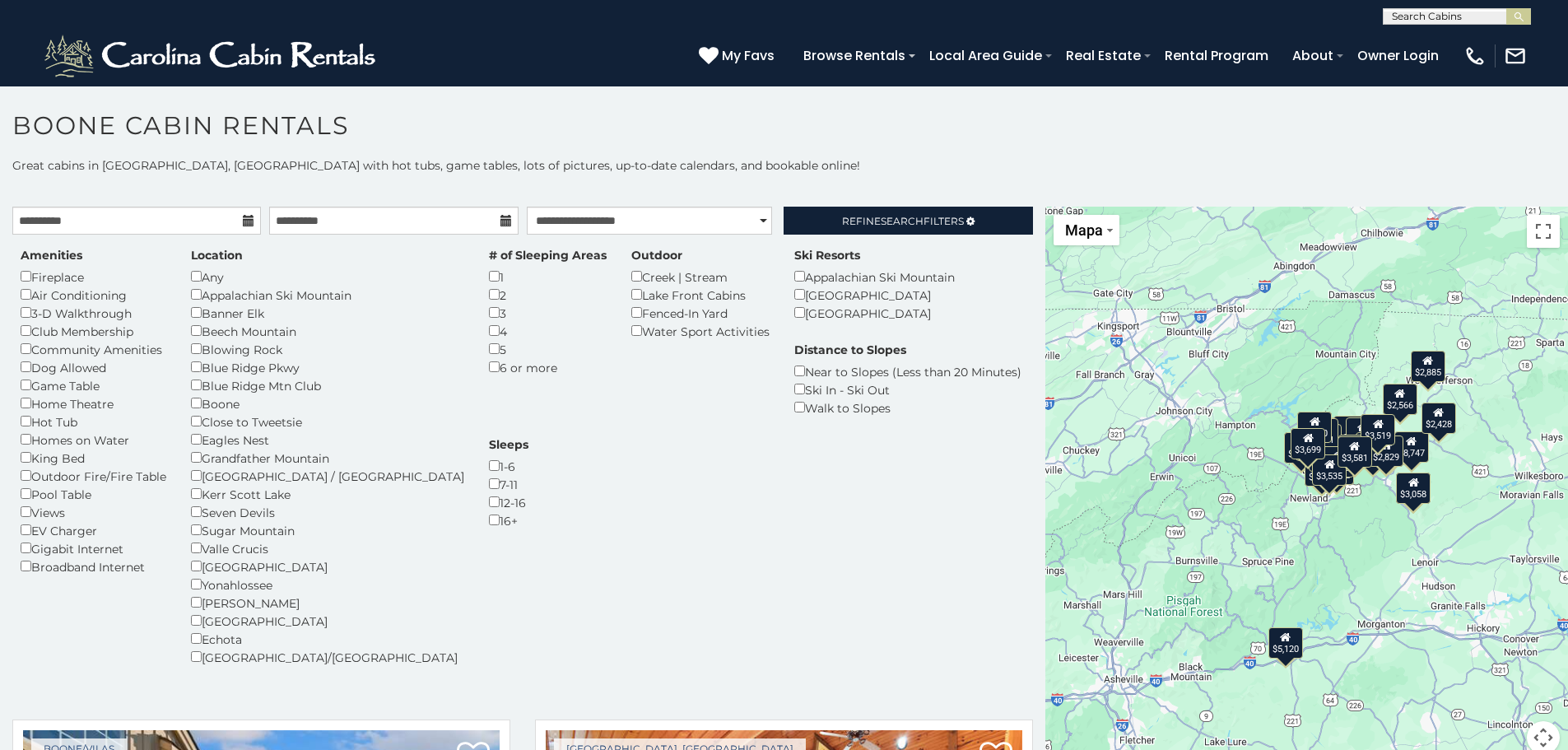
click at [600, 656] on div "Amenities Fireplace Air Conditioning 3-D Walkthrough Club Membership Community …" at bounding box center [523, 467] width 1029 height 439
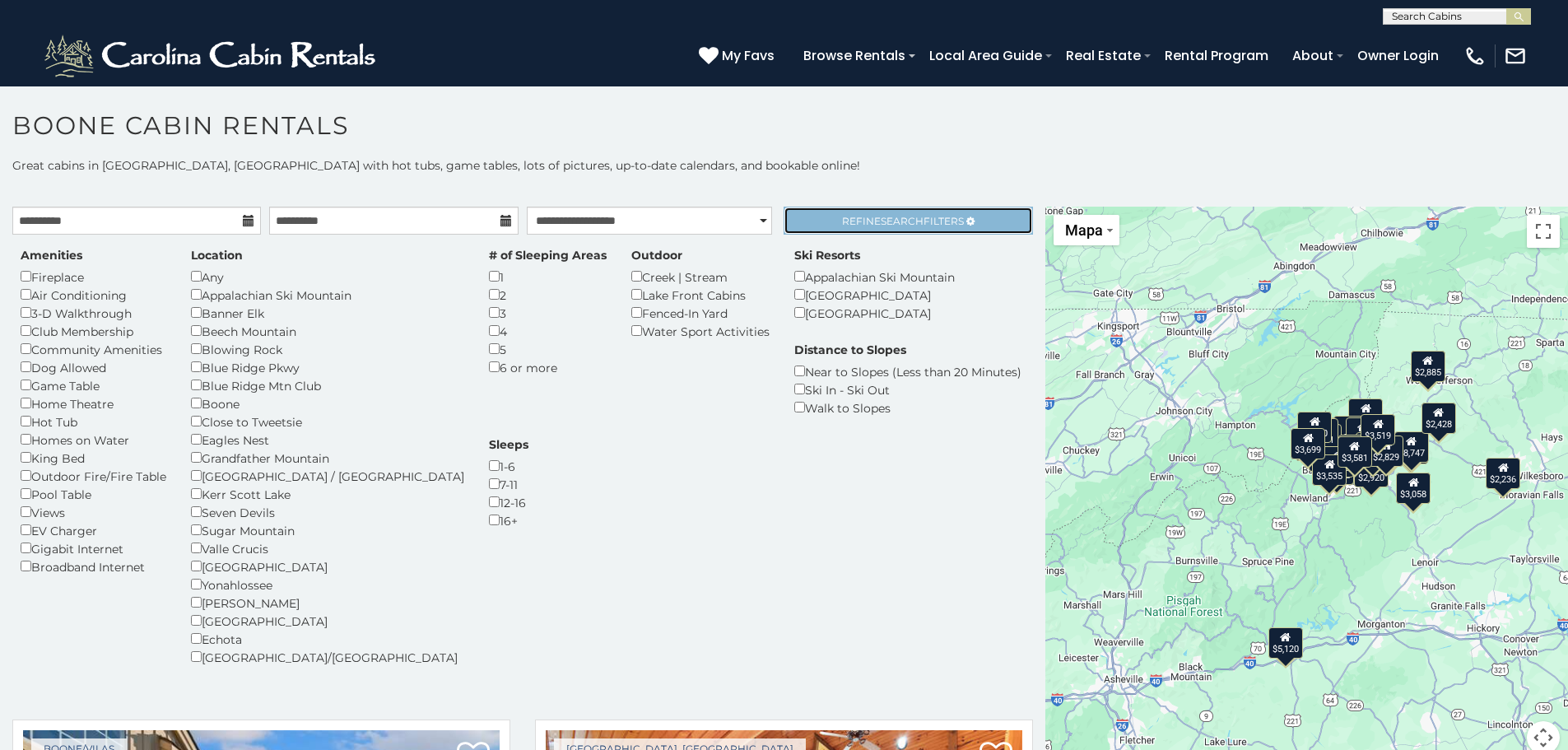
click at [865, 215] on span "Refine Search Filters" at bounding box center [902, 220] width 122 height 12
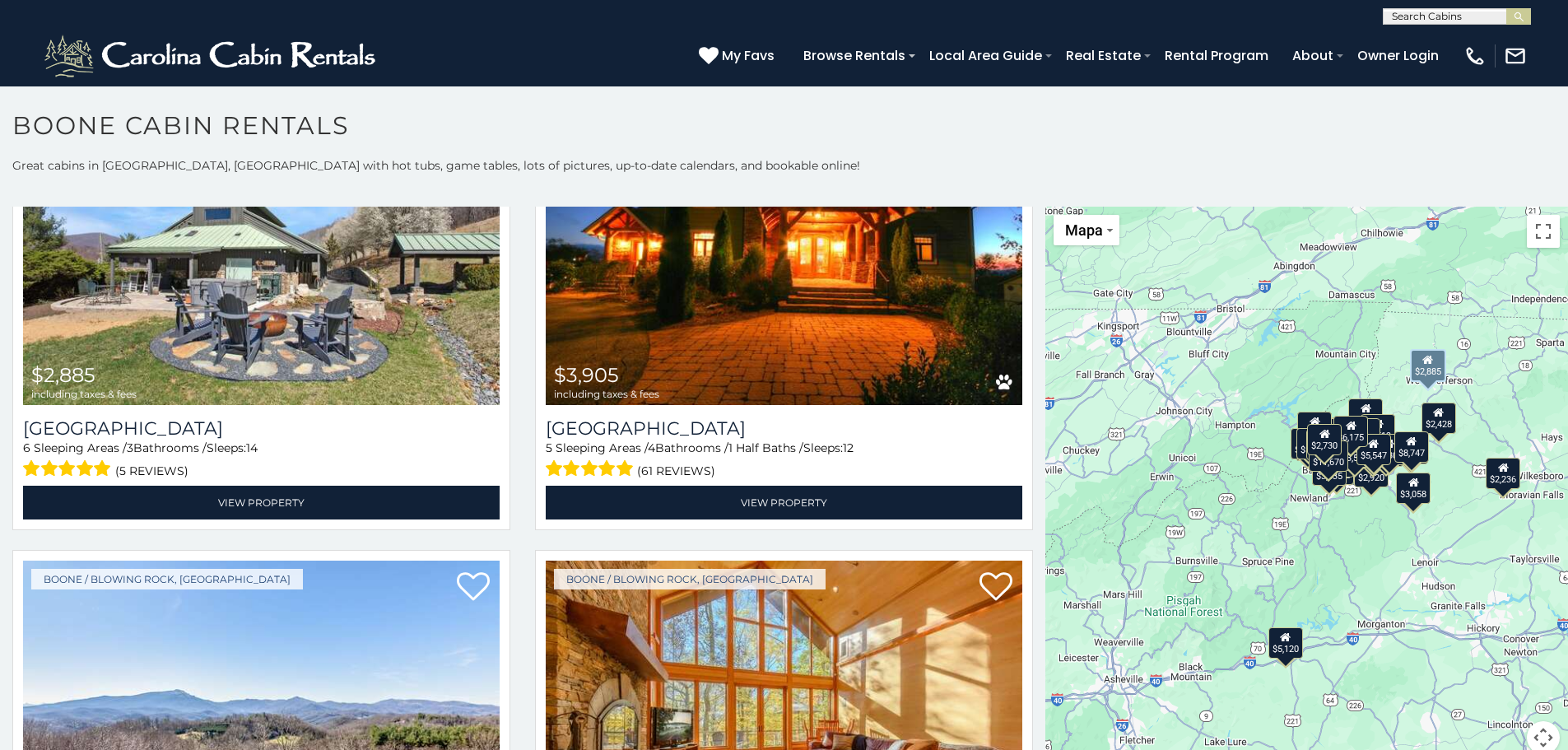
scroll to position [2881, 0]
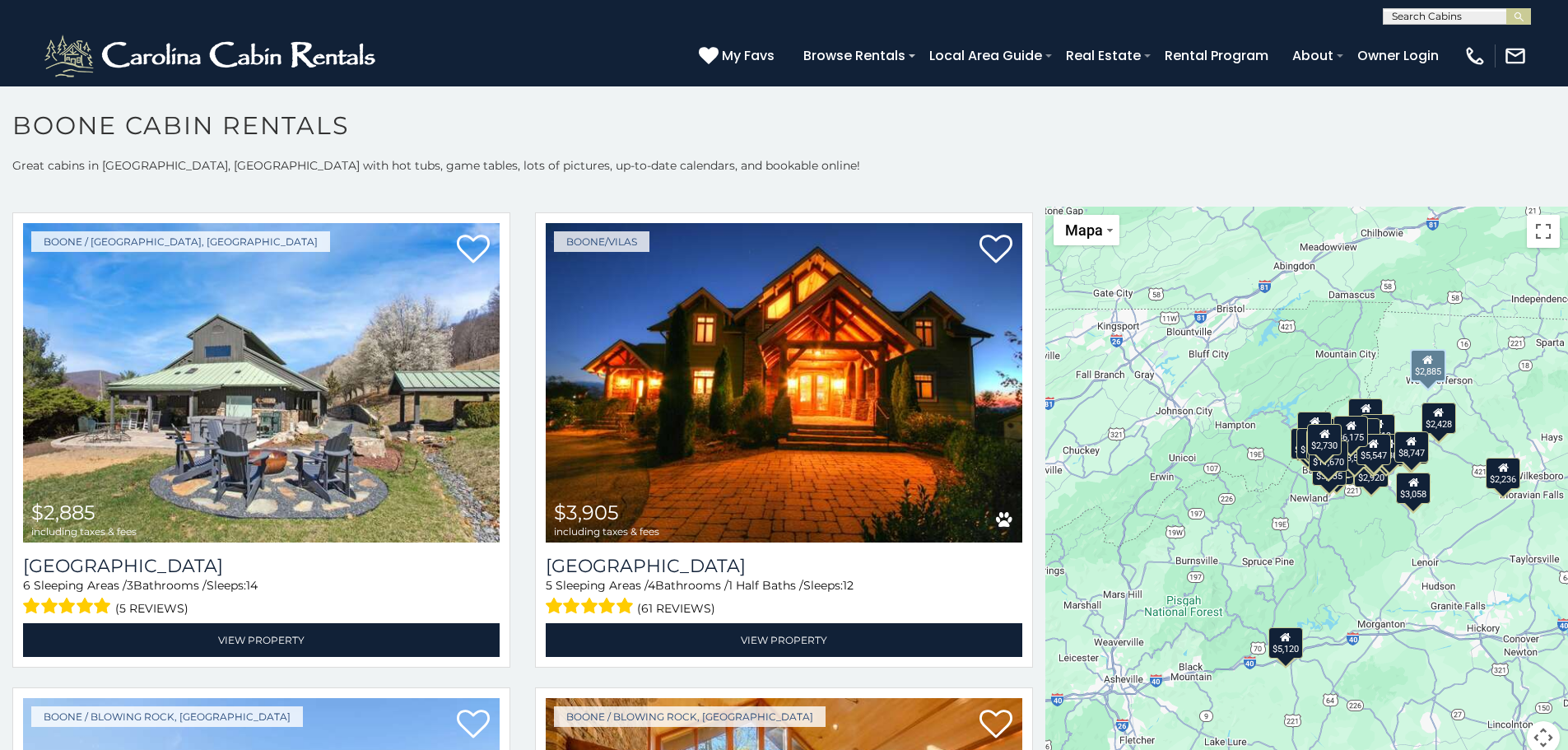
drag, startPoint x: 309, startPoint y: 437, endPoint x: 519, endPoint y: 599, distance: 265.2
click at [523, 599] on div "Boone/Vilas $3,905 including taxes & fees Wilderness Lodge 5 Sleeping Areas / 4…" at bounding box center [784, 444] width 523 height 465
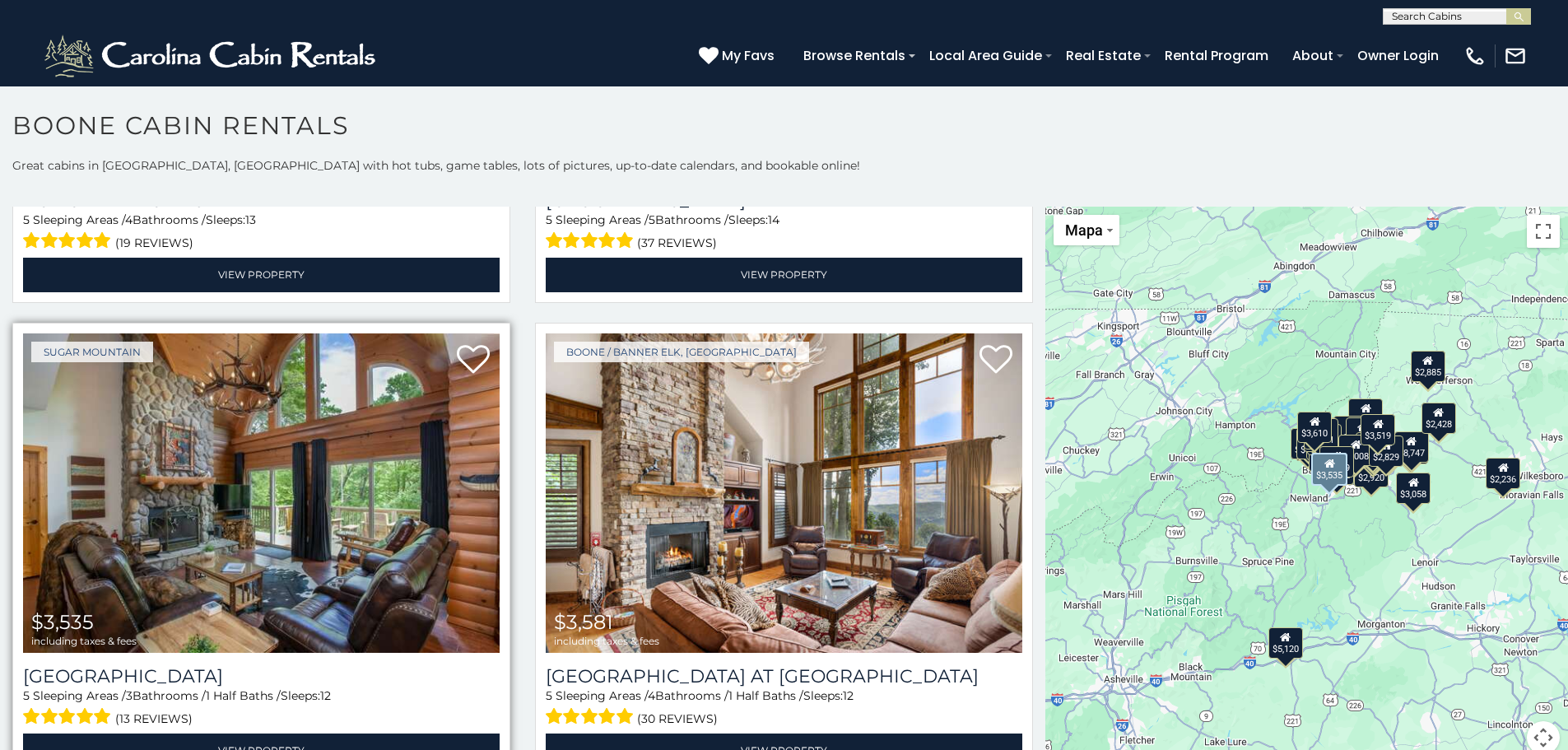
scroll to position [6037, 0]
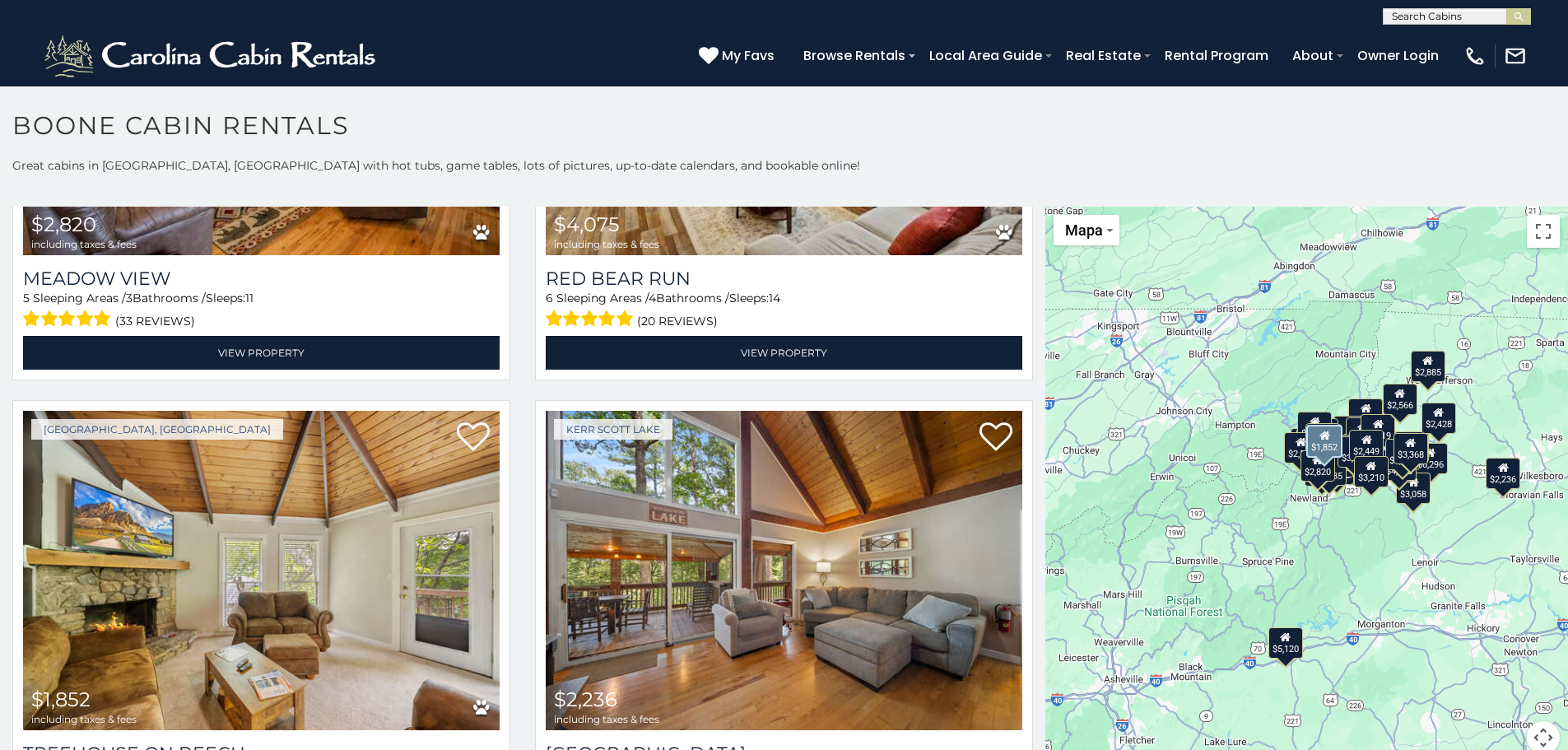
scroll to position [9958, 0]
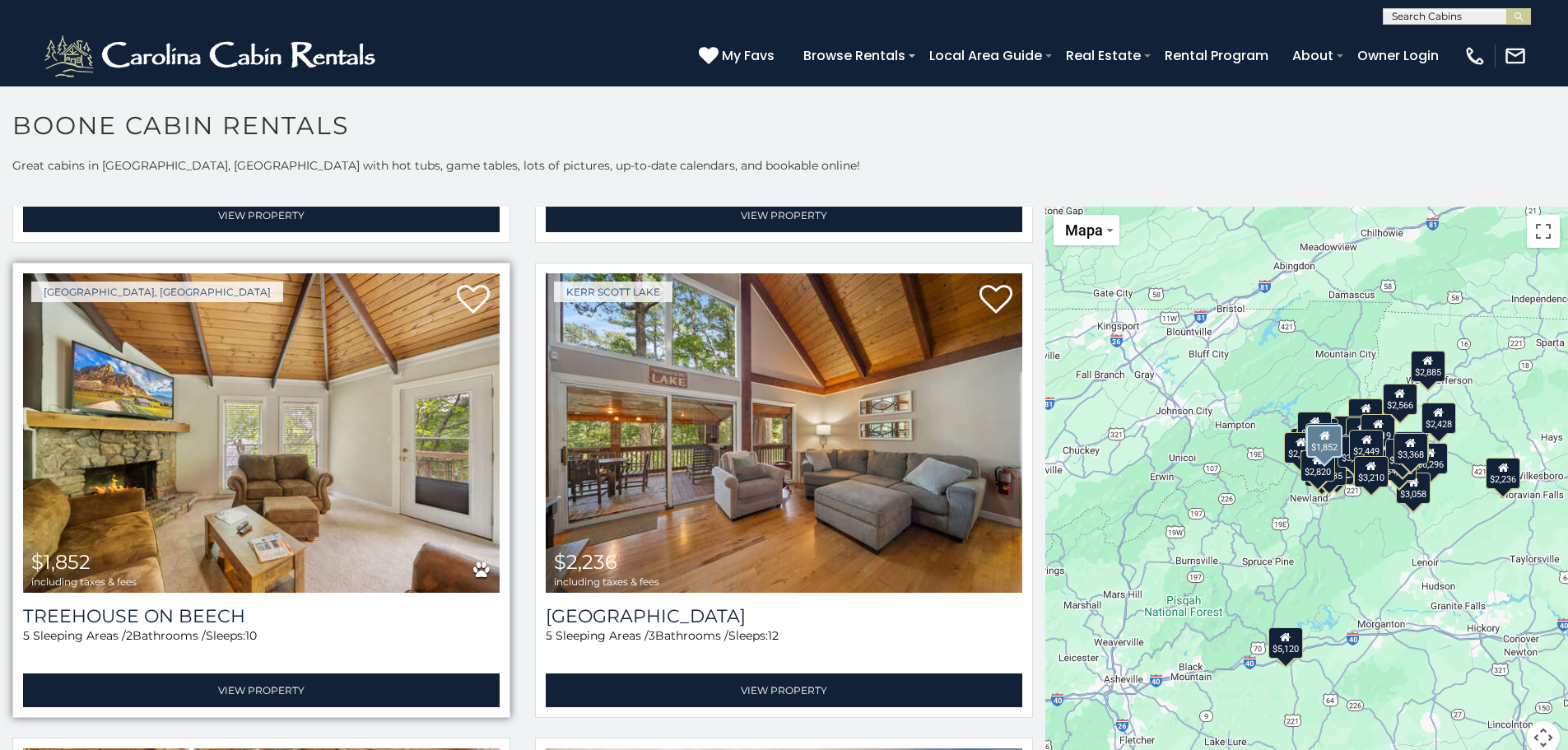
drag, startPoint x: 356, startPoint y: 382, endPoint x: 333, endPoint y: 467, distance: 88.1
click at [333, 467] on img at bounding box center [261, 433] width 476 height 319
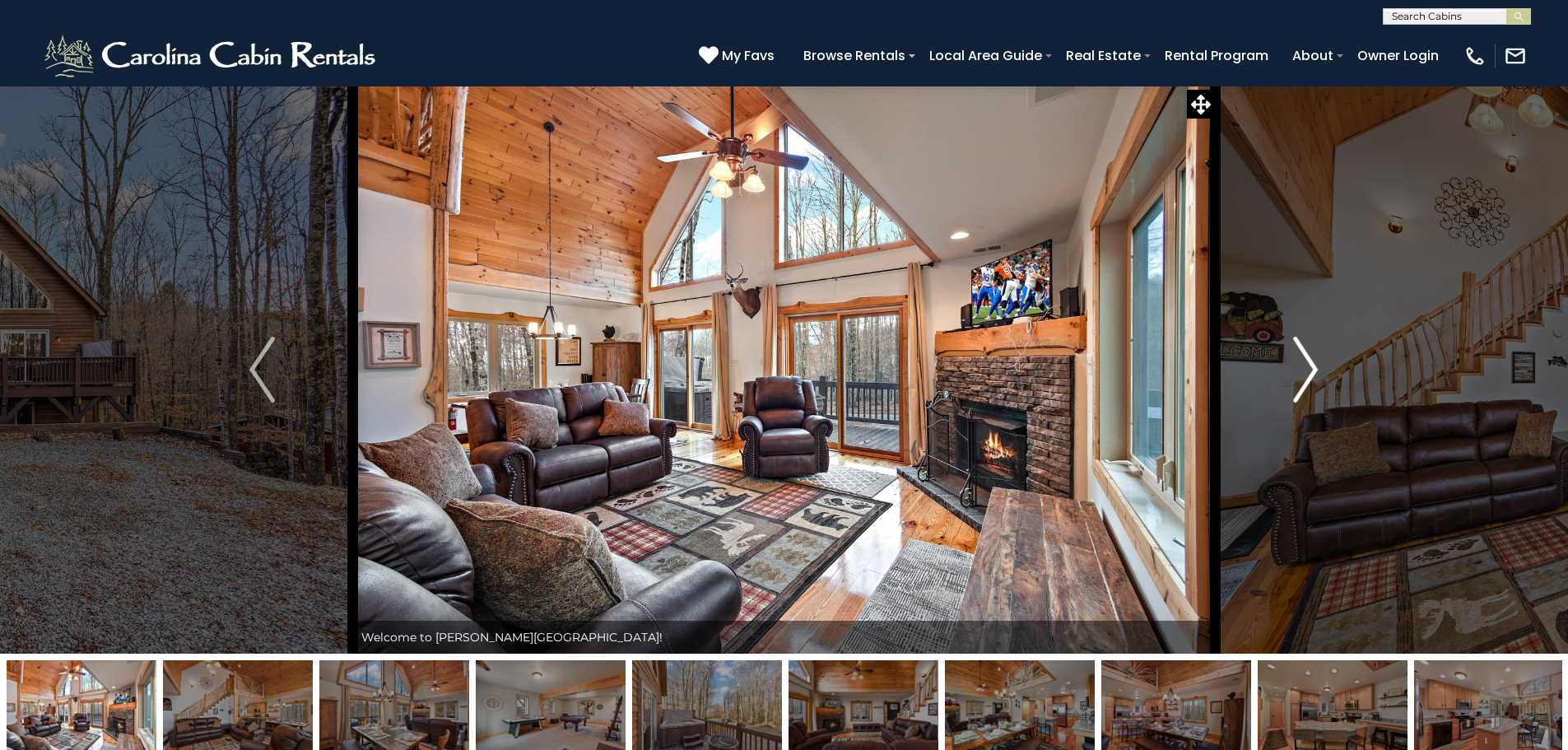
click at [1299, 381] on img "Next" at bounding box center [1305, 369] width 25 height 65
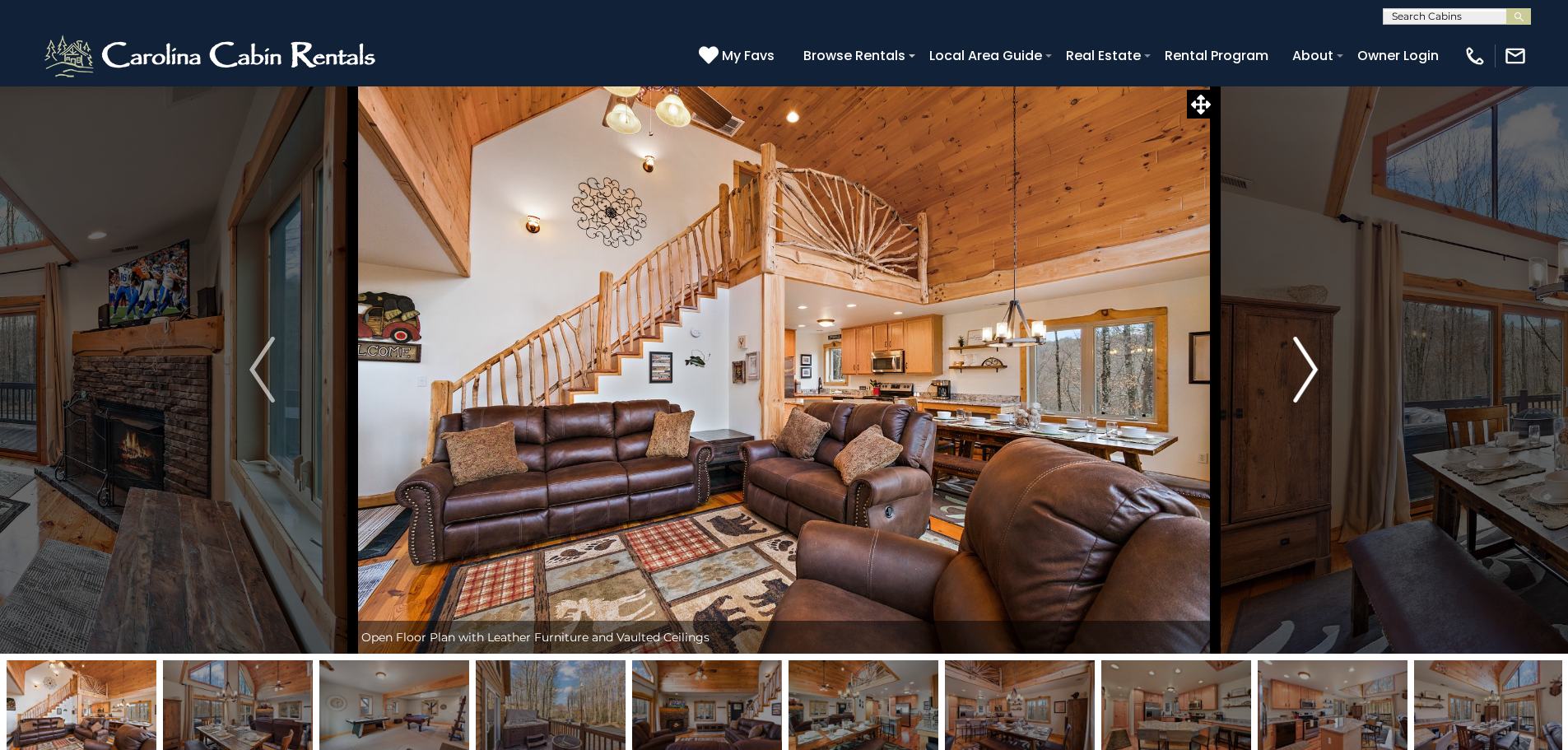
click at [1299, 381] on img "Next" at bounding box center [1305, 369] width 25 height 65
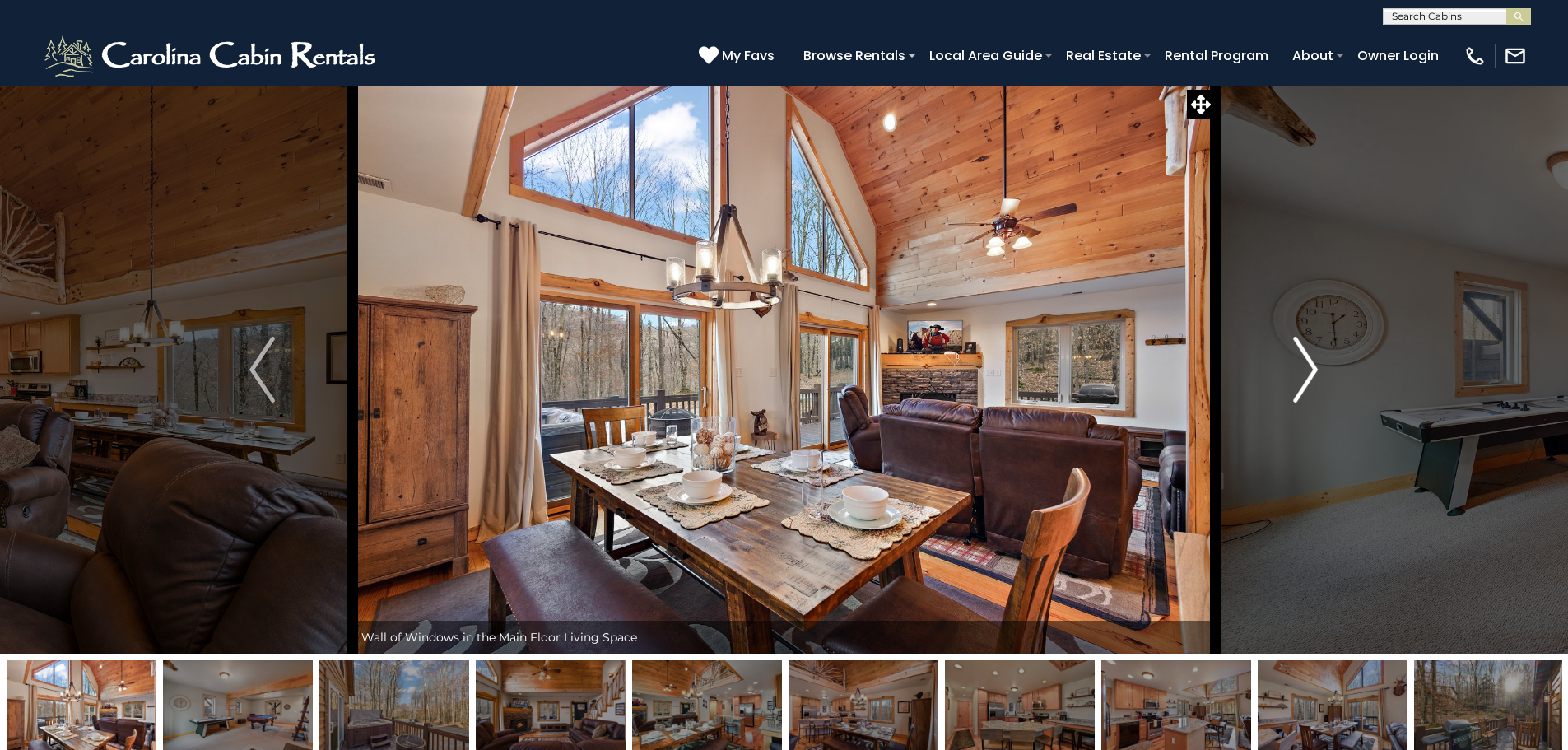
click at [1299, 381] on img "Next" at bounding box center [1305, 369] width 25 height 65
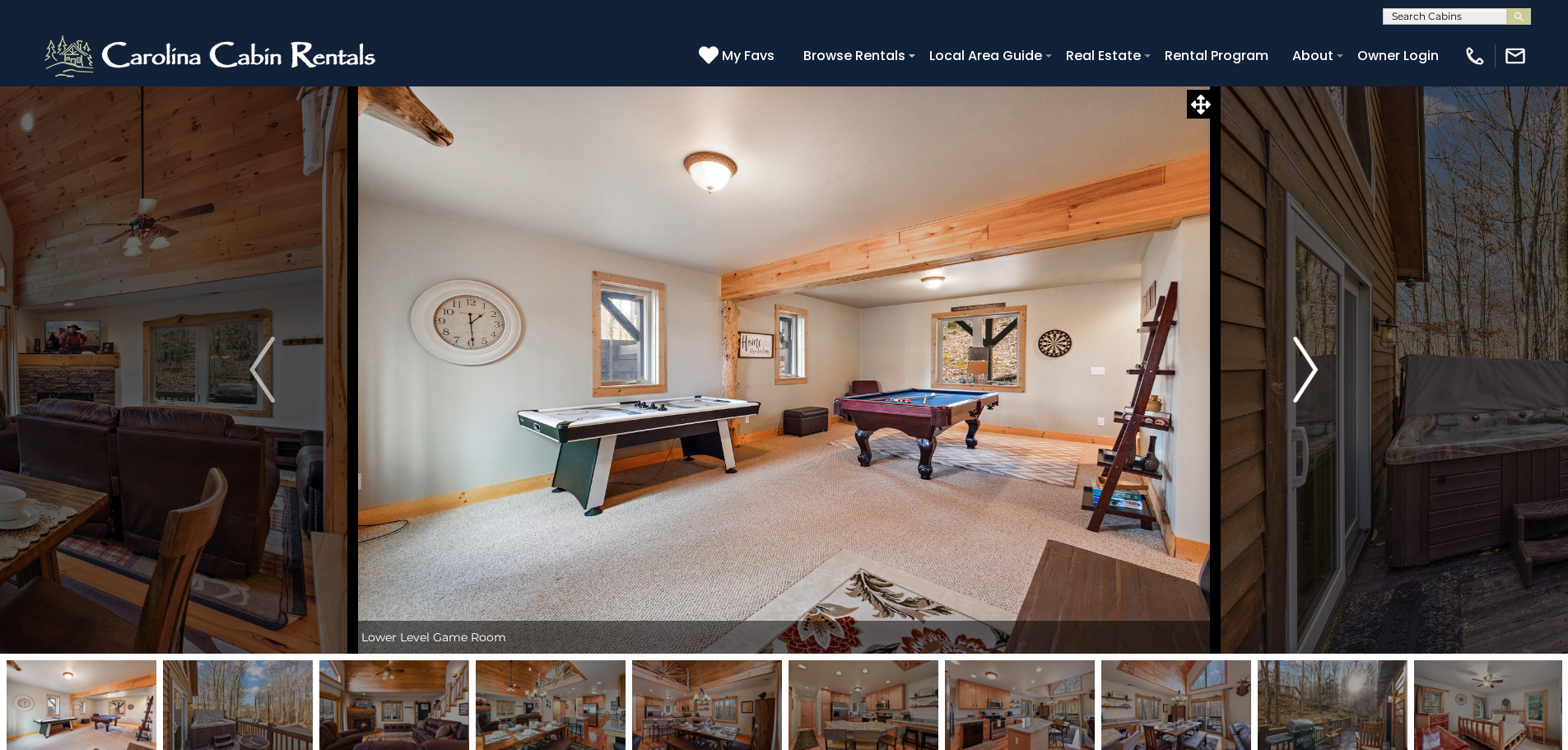
click at [1299, 381] on img "Next" at bounding box center [1305, 369] width 25 height 65
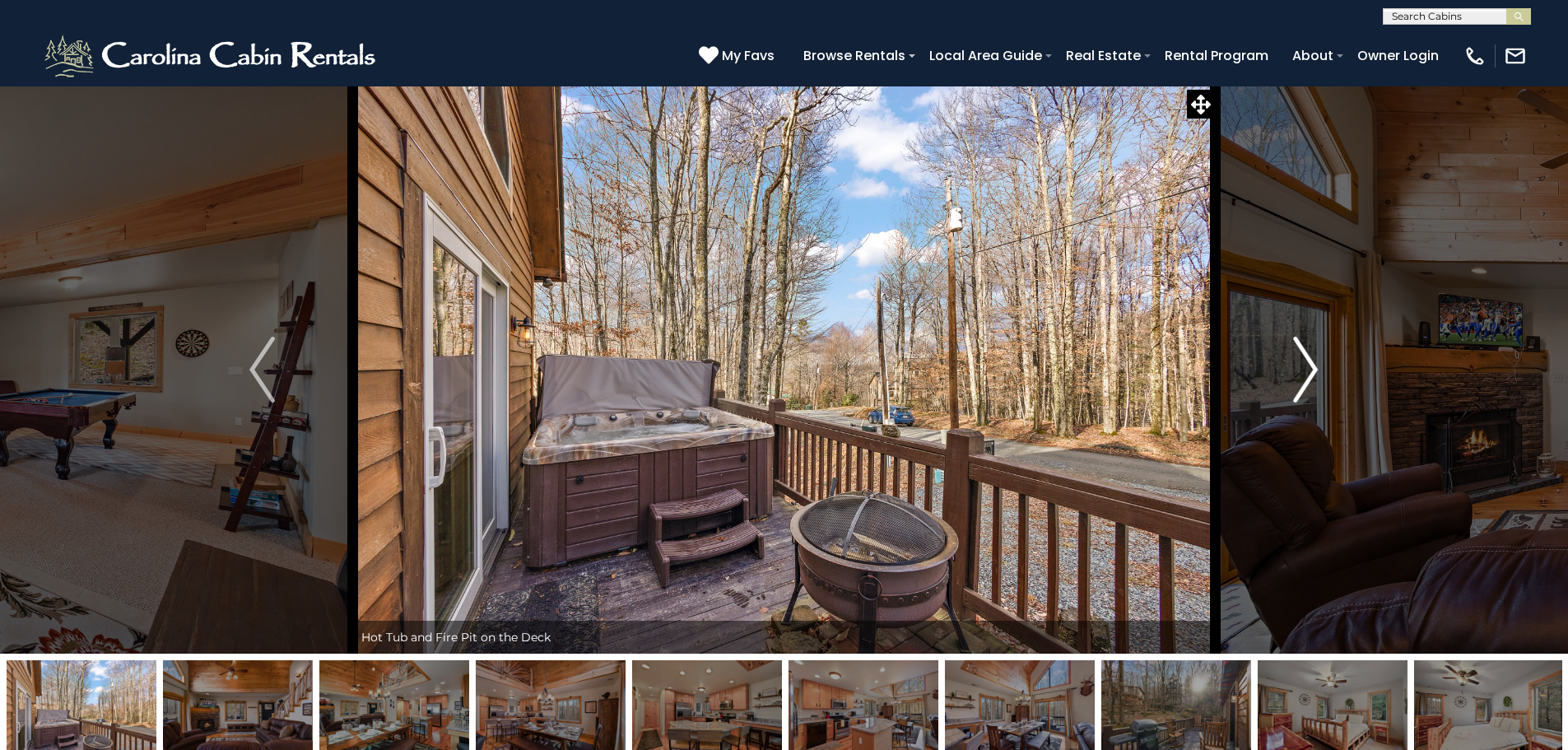
click at [1299, 381] on img "Next" at bounding box center [1305, 369] width 25 height 65
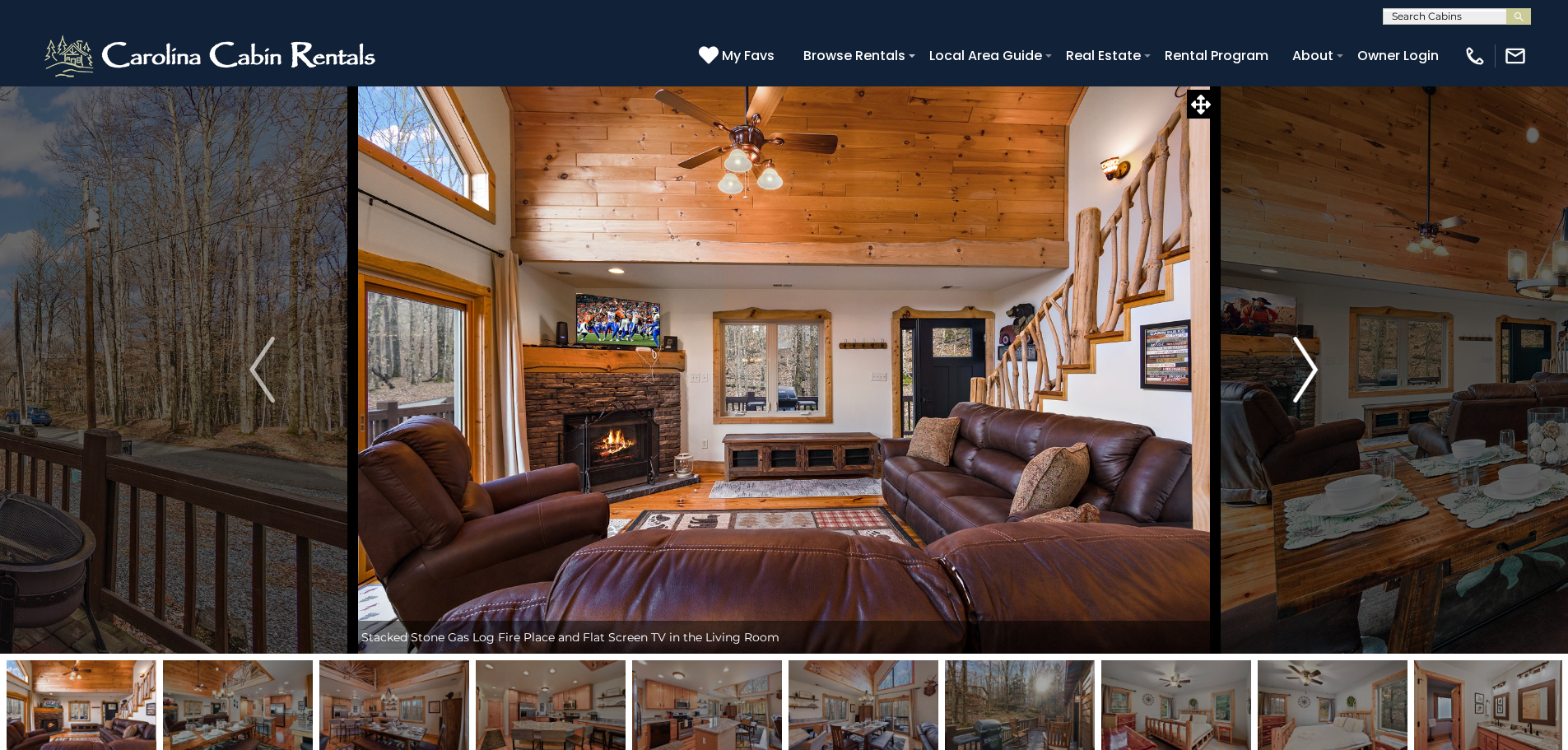
click at [1299, 381] on img "Next" at bounding box center [1305, 369] width 25 height 65
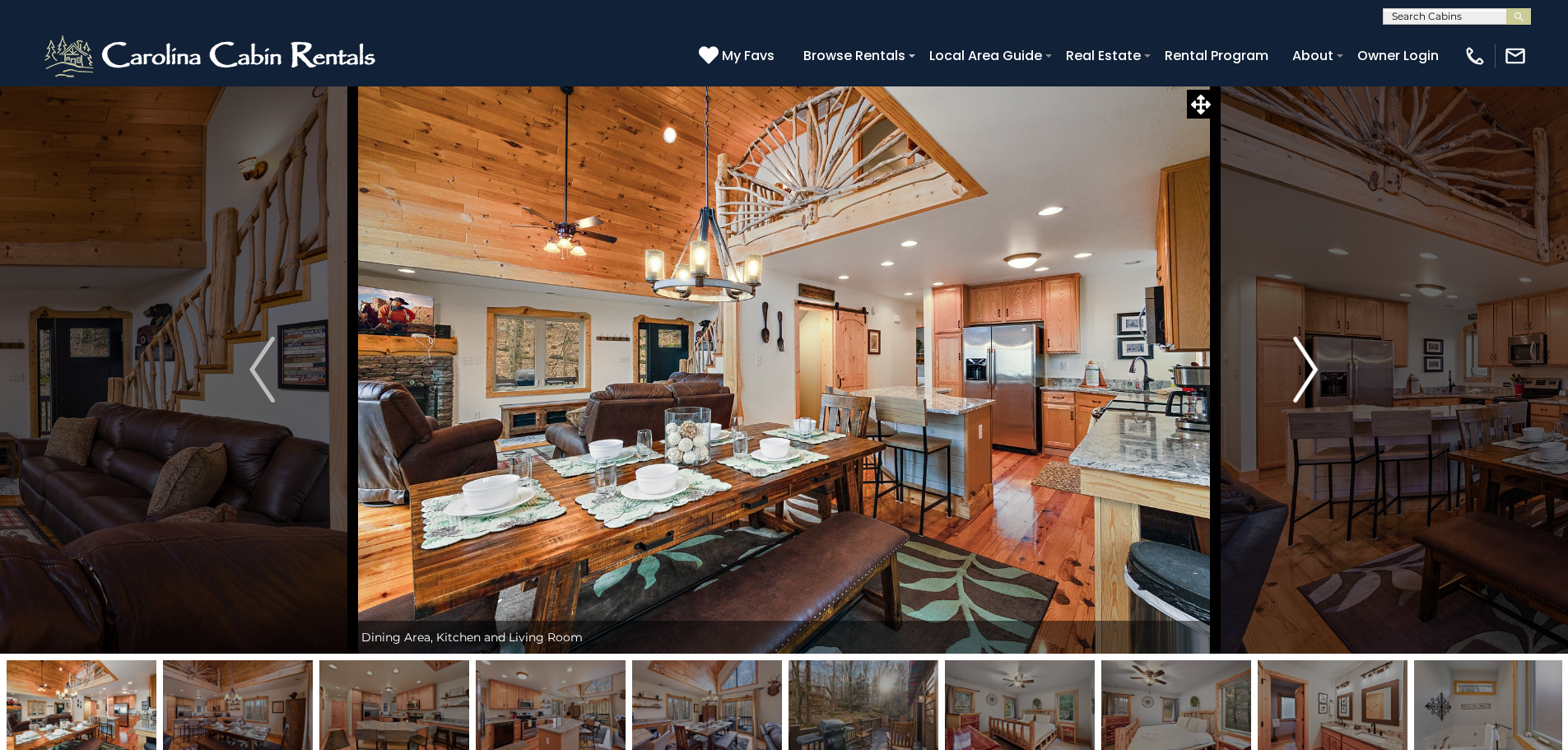
click at [1299, 381] on img "Next" at bounding box center [1305, 369] width 25 height 65
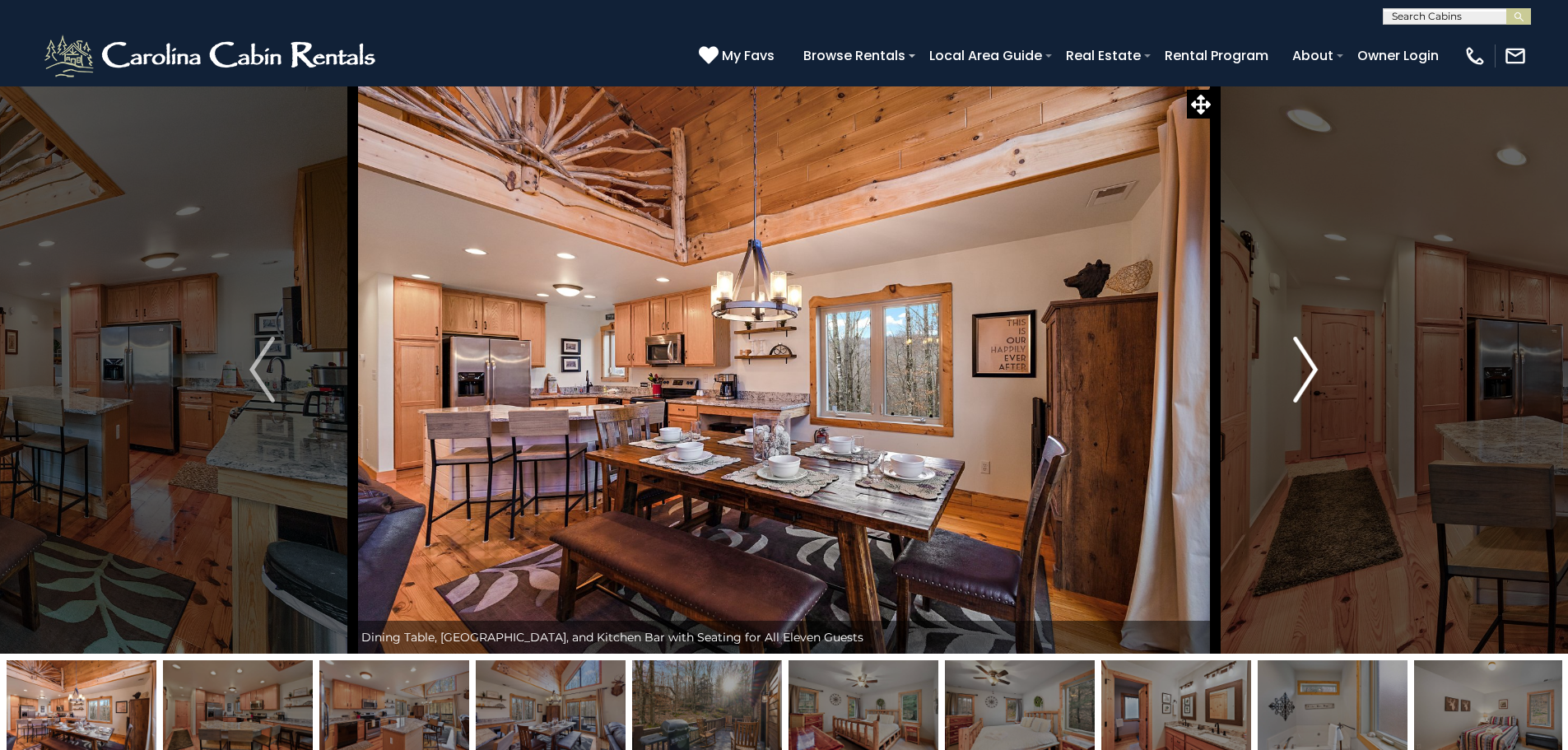
click at [1299, 381] on img "Next" at bounding box center [1305, 369] width 25 height 65
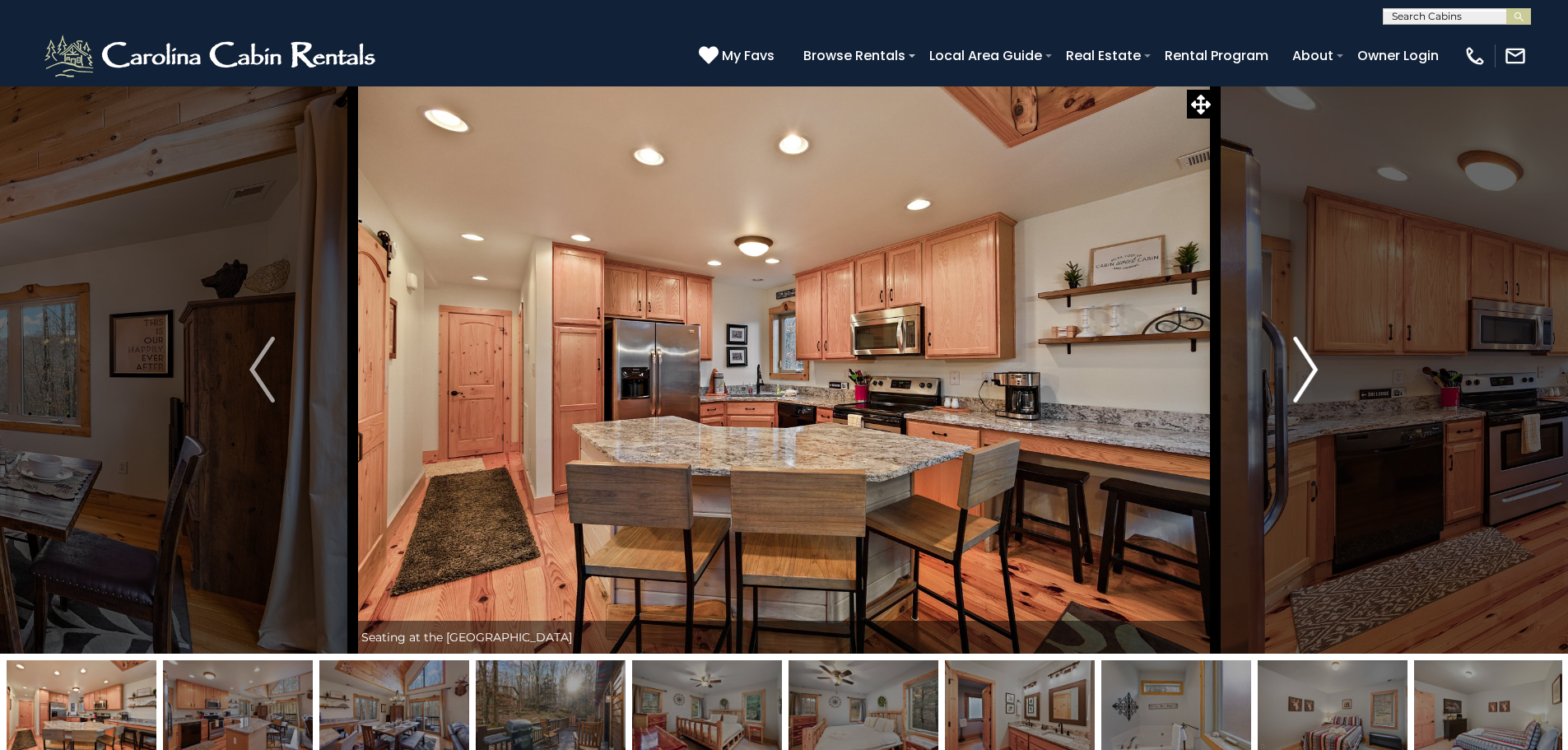
click at [1299, 381] on img "Next" at bounding box center [1305, 369] width 25 height 65
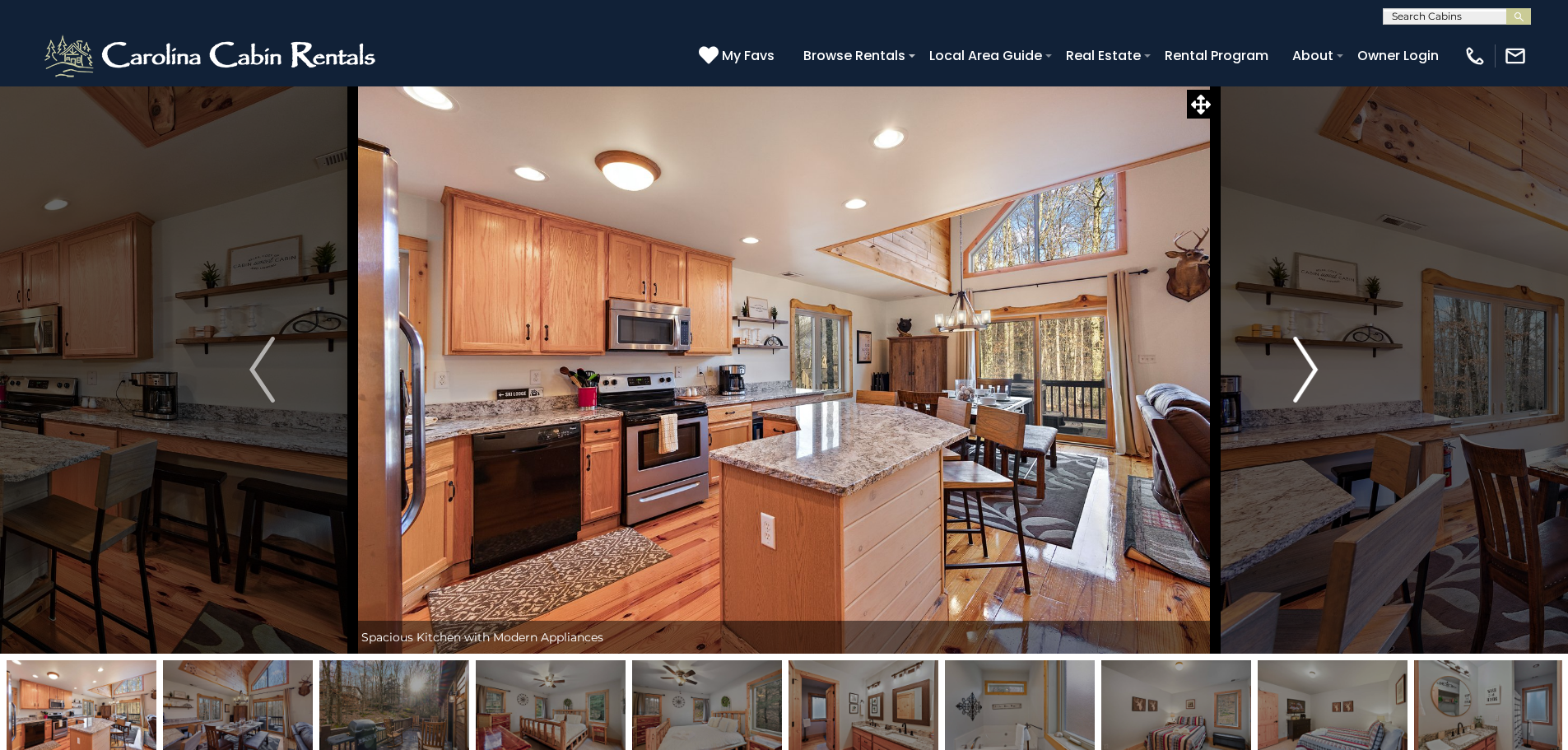
click at [1299, 381] on img "Next" at bounding box center [1305, 369] width 25 height 65
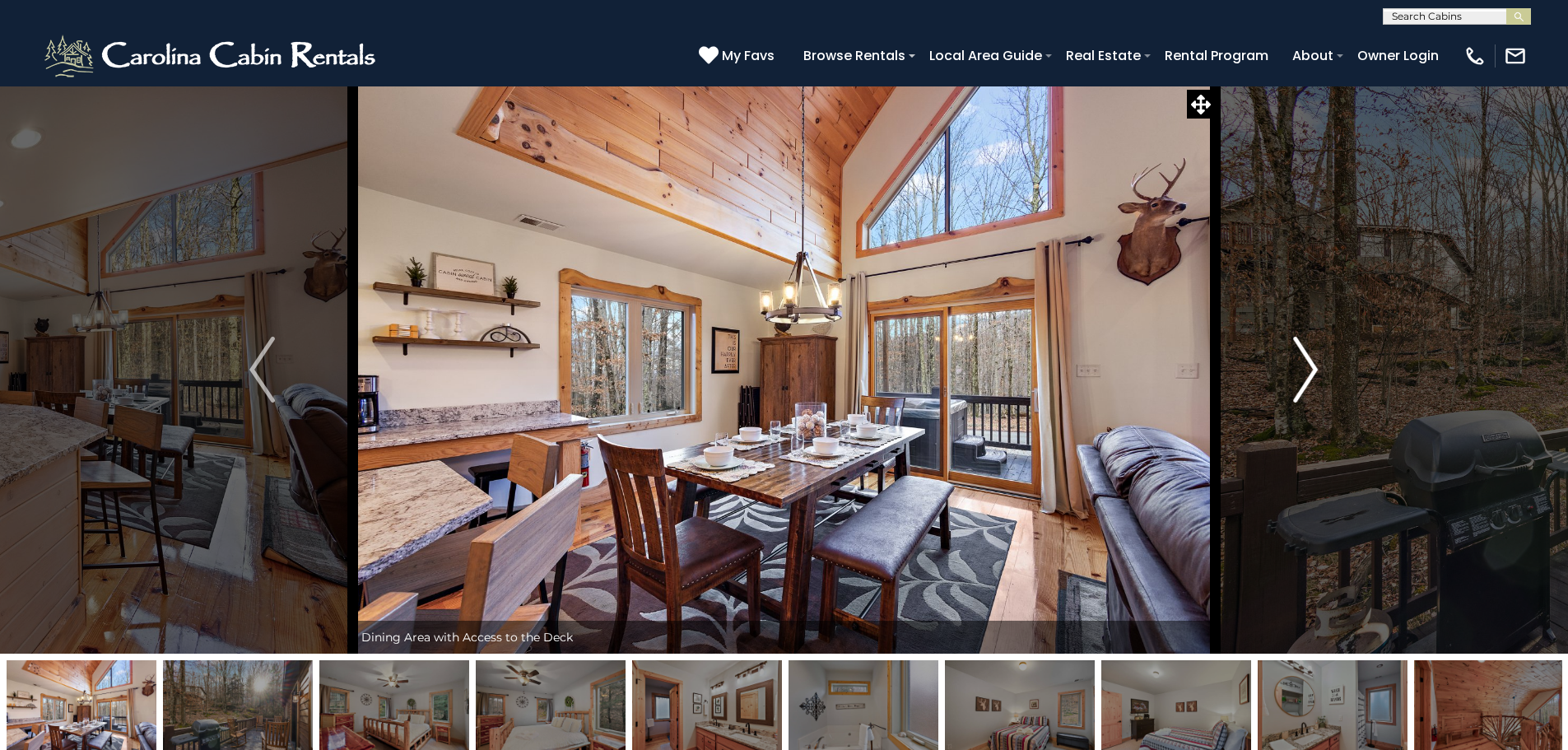
click at [1299, 381] on img "Next" at bounding box center [1305, 369] width 25 height 65
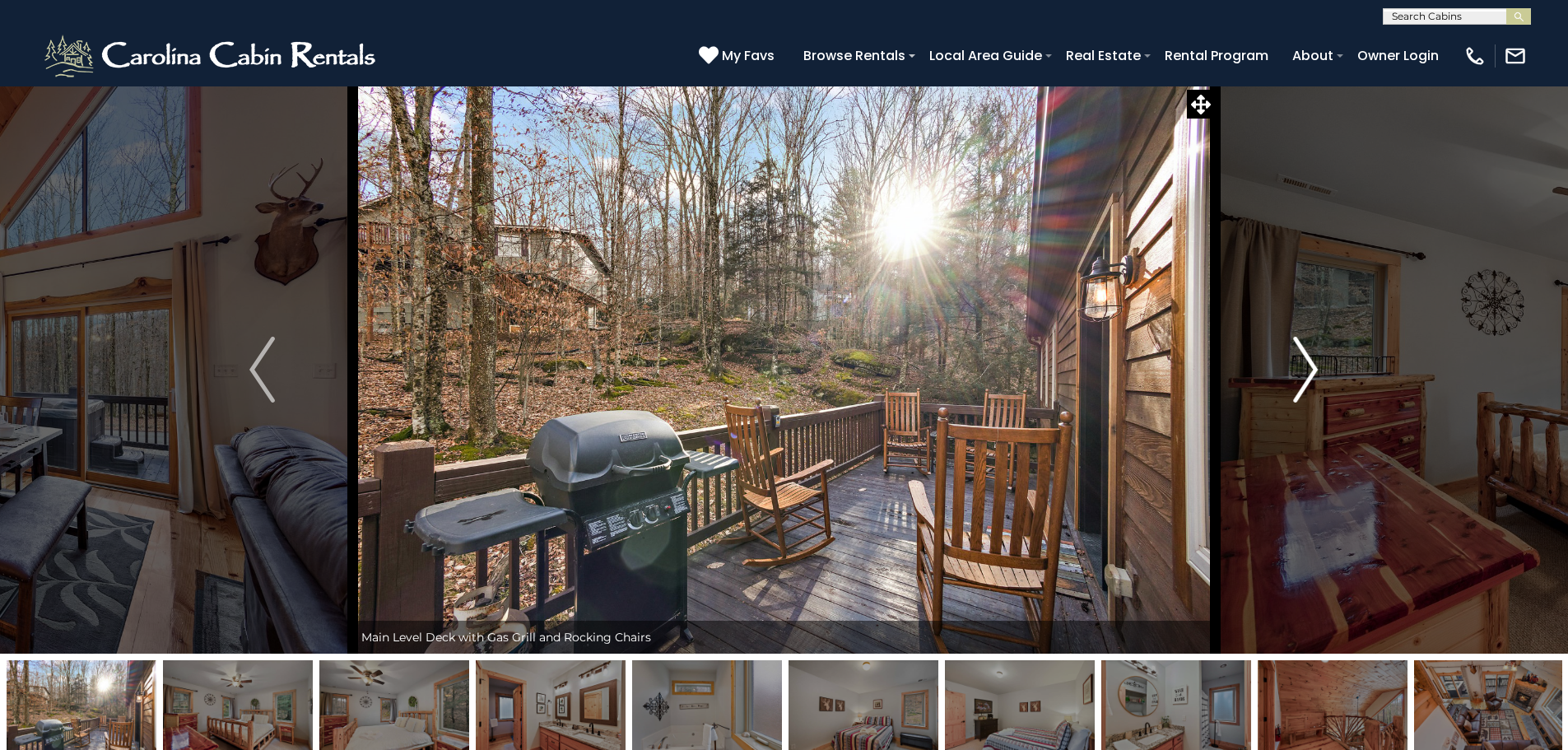
click at [1299, 381] on img "Next" at bounding box center [1305, 369] width 25 height 65
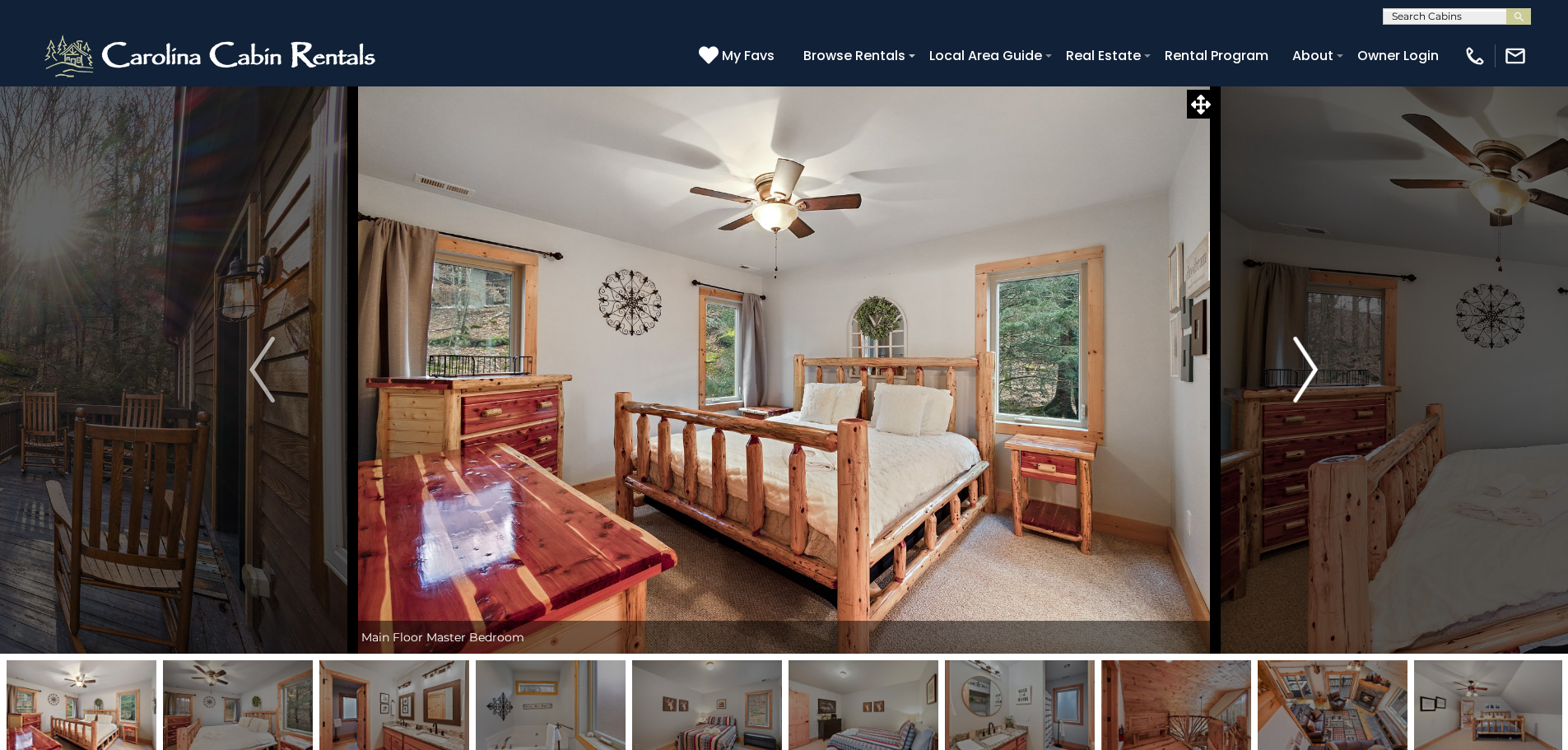
click at [1299, 381] on img "Next" at bounding box center [1305, 369] width 25 height 65
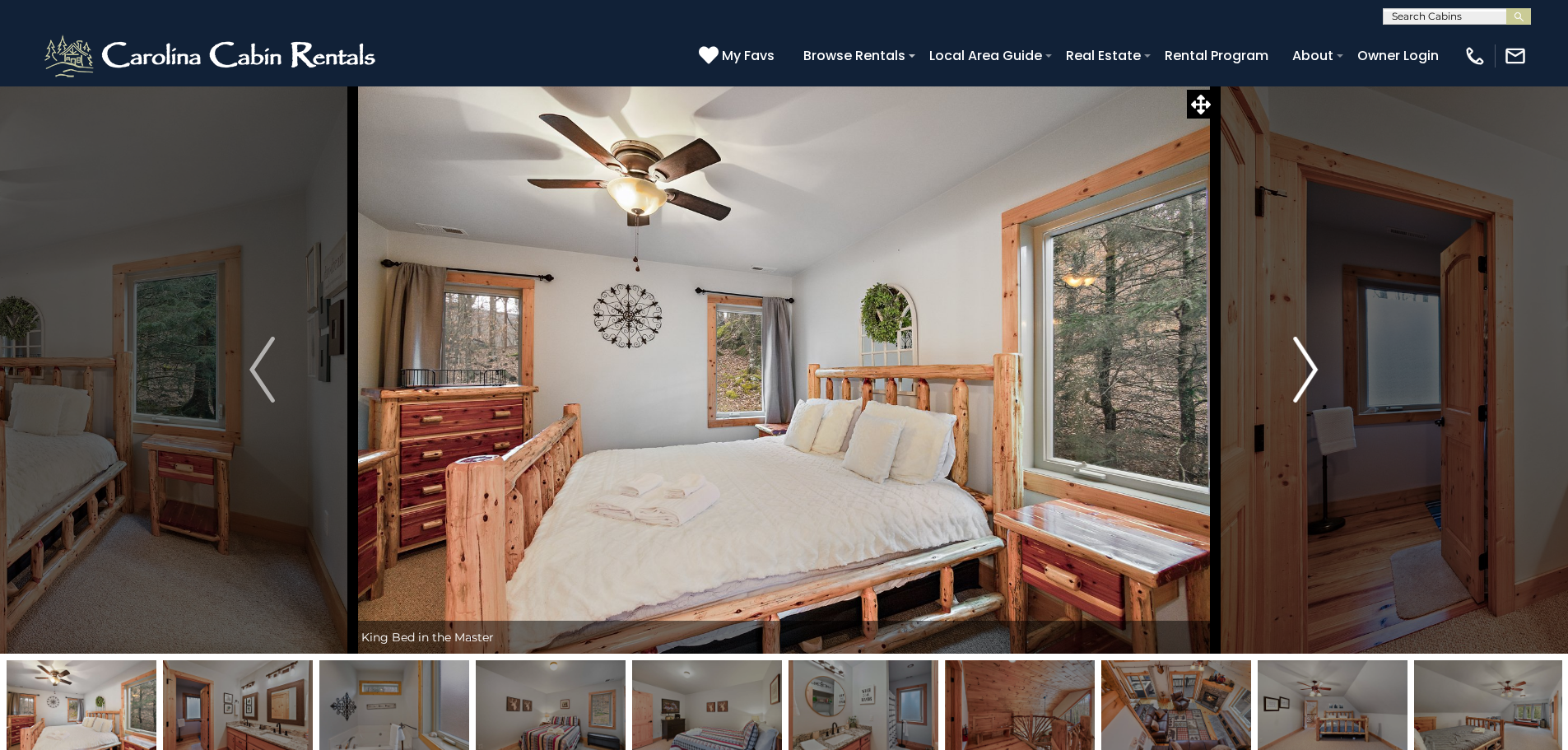
click at [1299, 381] on img "Next" at bounding box center [1305, 369] width 25 height 65
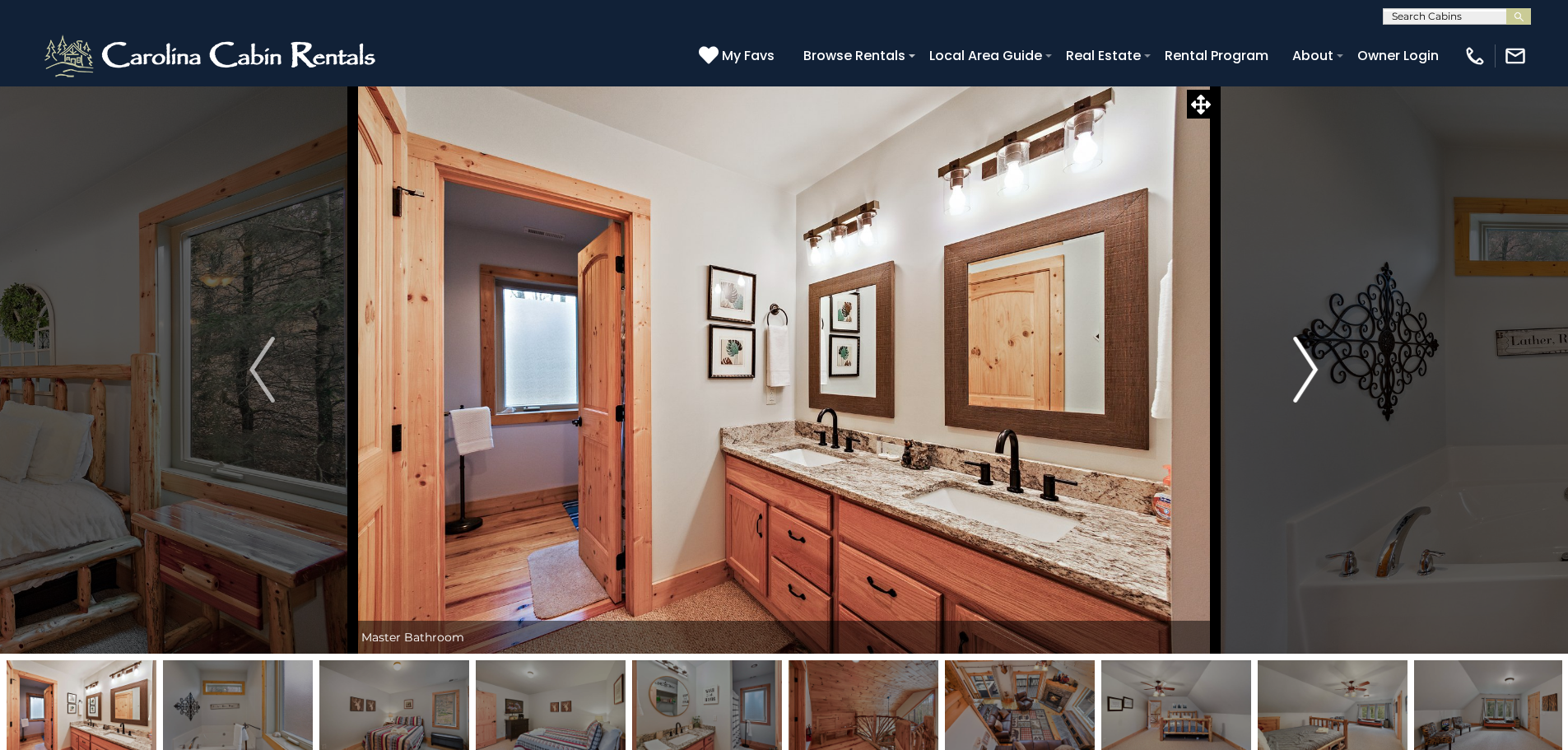
click at [1299, 381] on img "Next" at bounding box center [1305, 369] width 25 height 65
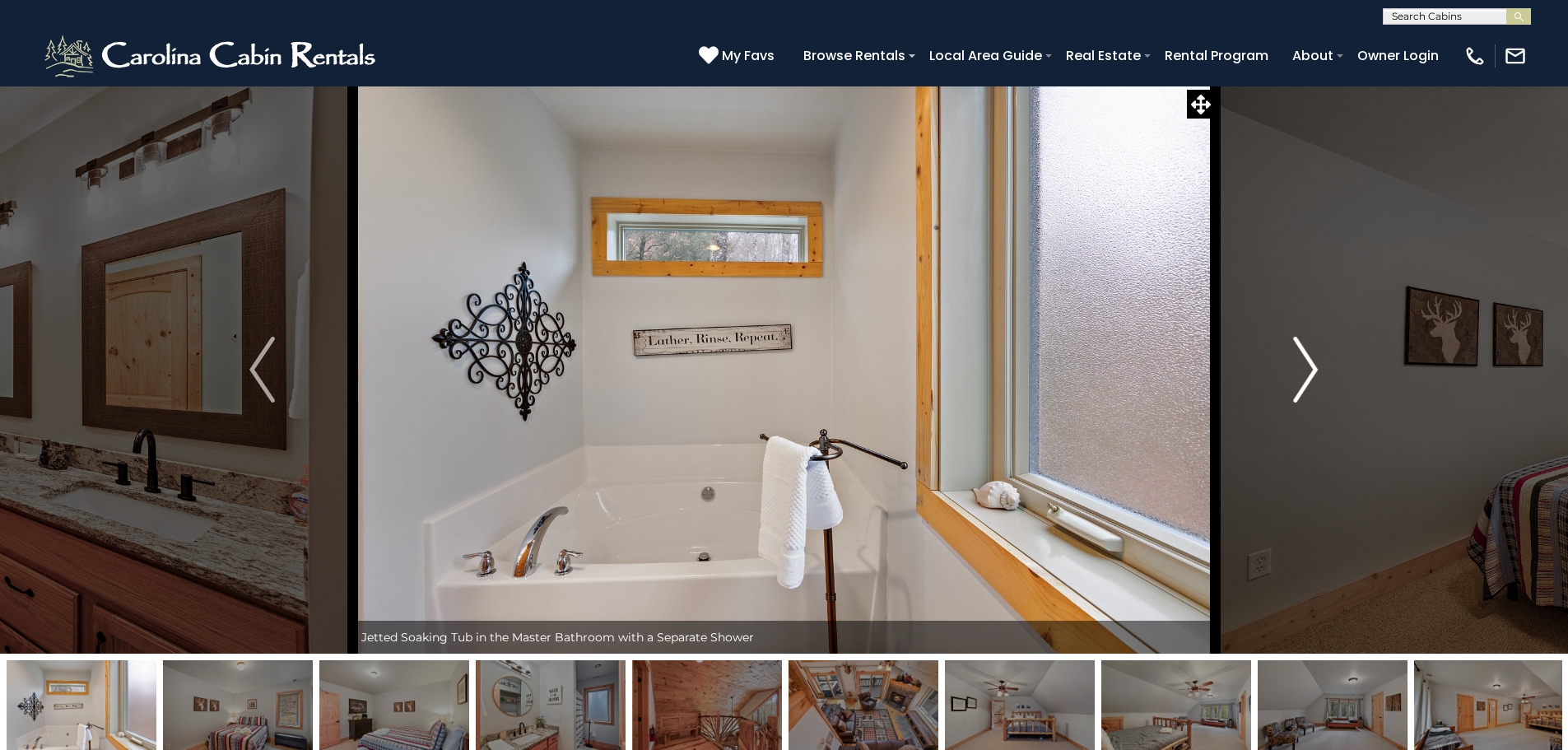
click at [1299, 381] on img "Next" at bounding box center [1305, 369] width 25 height 65
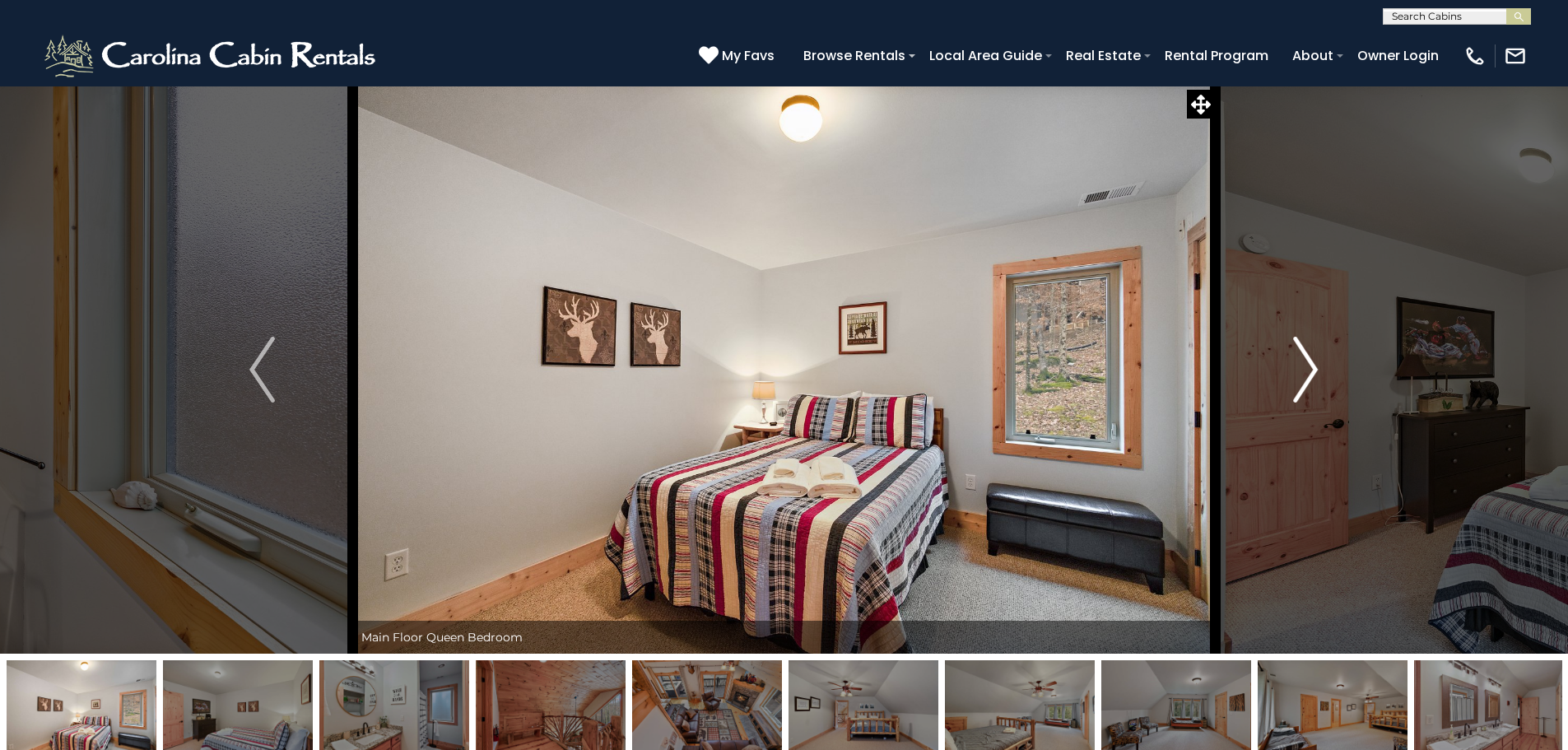
click at [1299, 381] on img "Next" at bounding box center [1305, 369] width 25 height 65
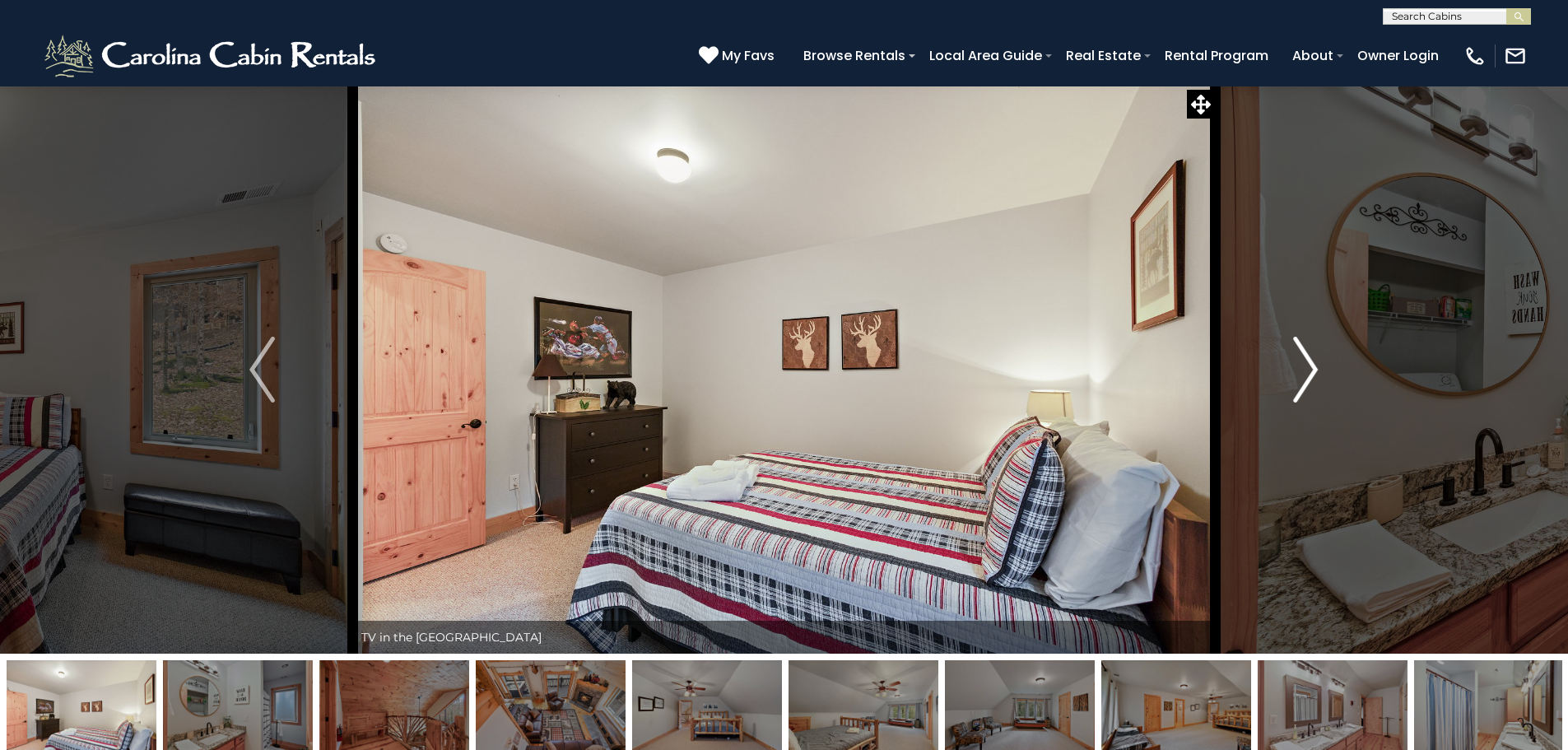
click at [1299, 381] on img "Next" at bounding box center [1305, 369] width 25 height 65
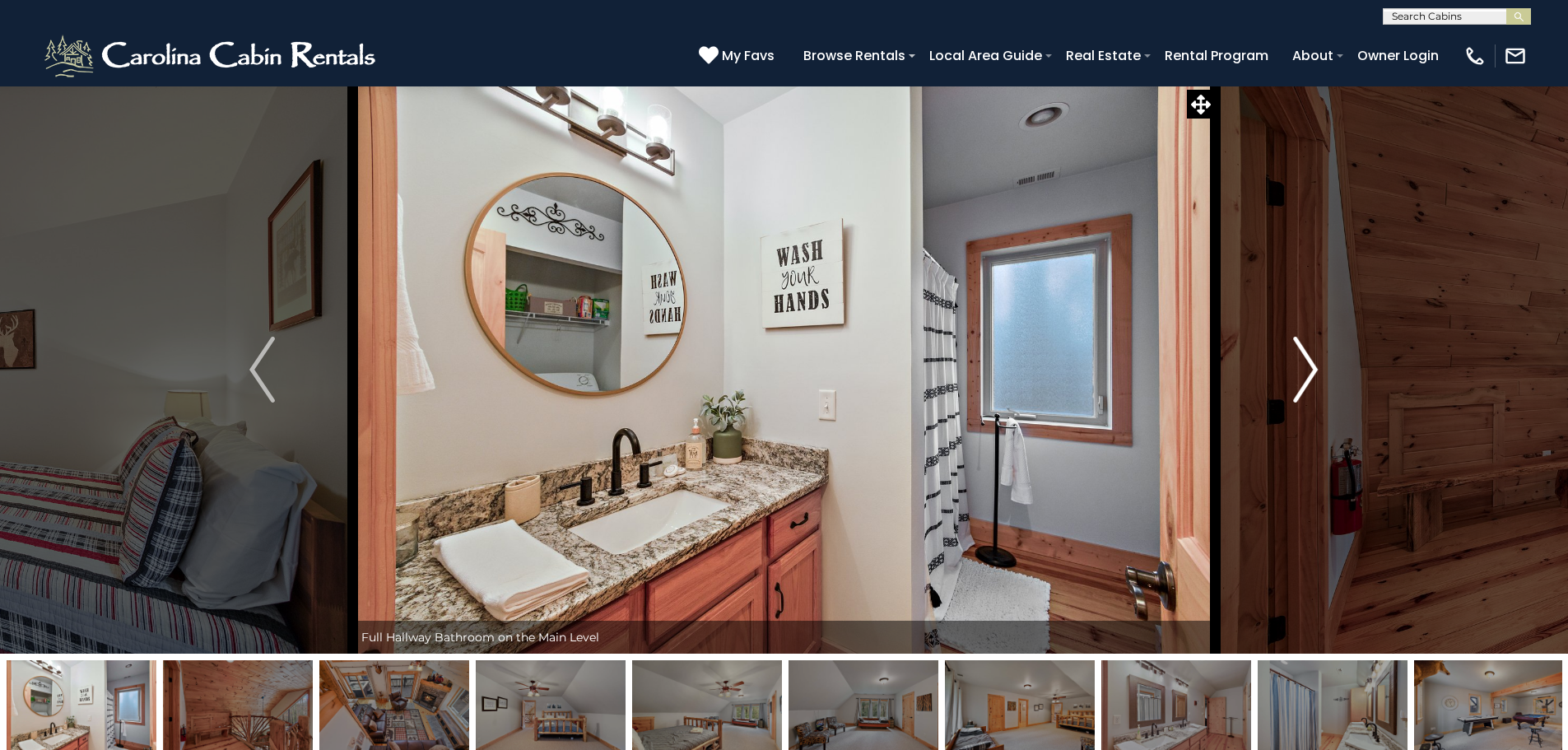
click at [1299, 381] on img "Next" at bounding box center [1305, 369] width 25 height 65
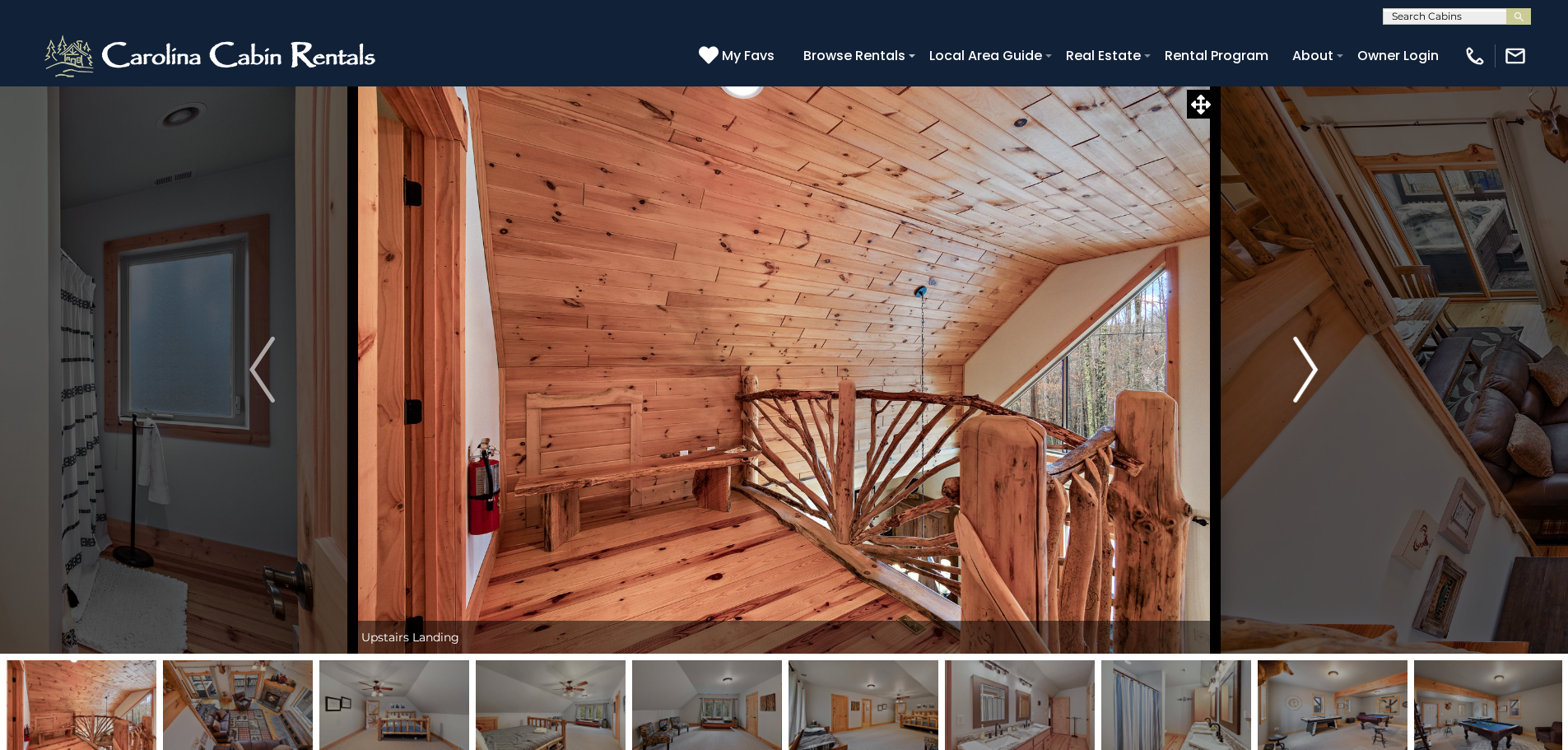
click at [1299, 381] on img "Next" at bounding box center [1305, 369] width 25 height 65
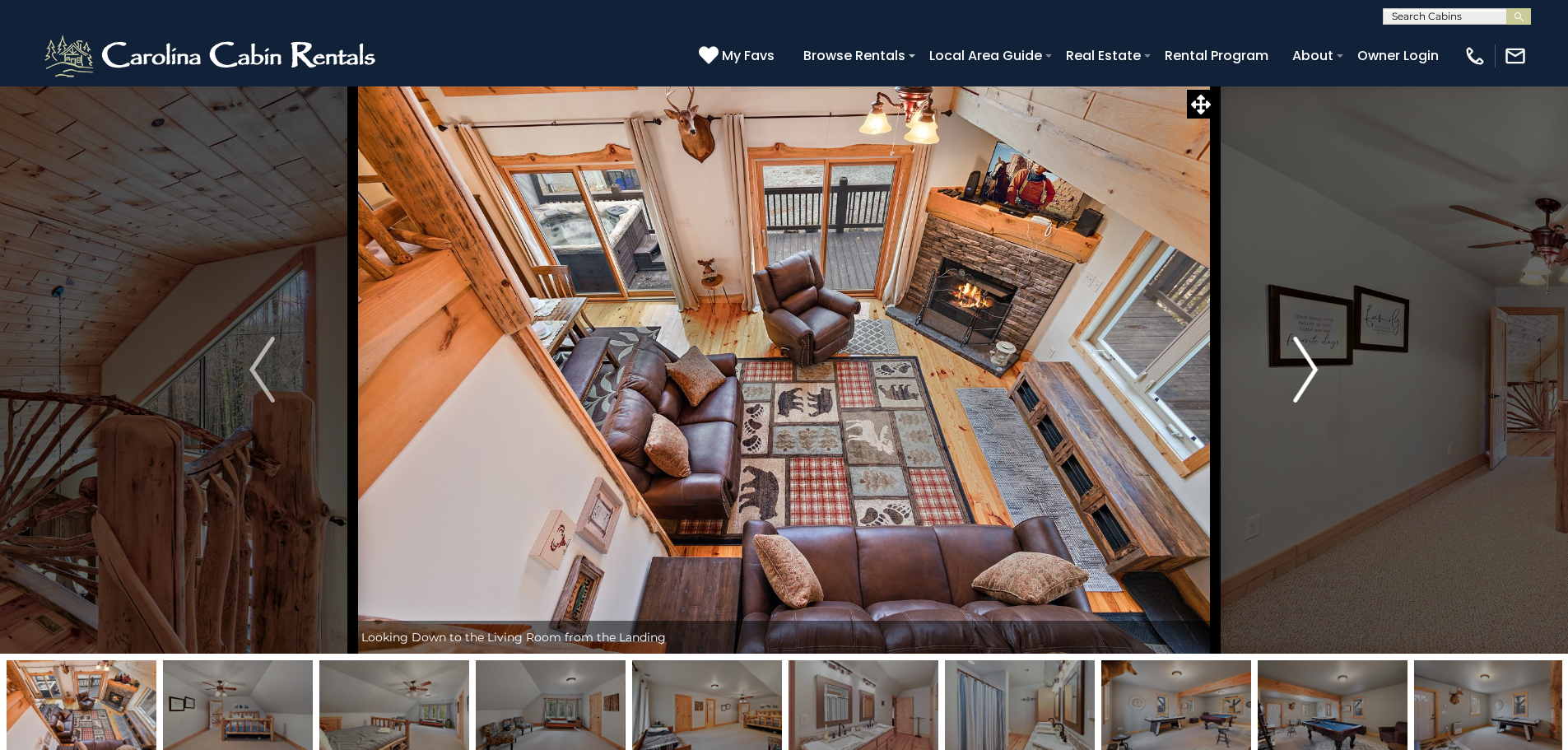
click at [1299, 381] on img "Next" at bounding box center [1305, 369] width 25 height 65
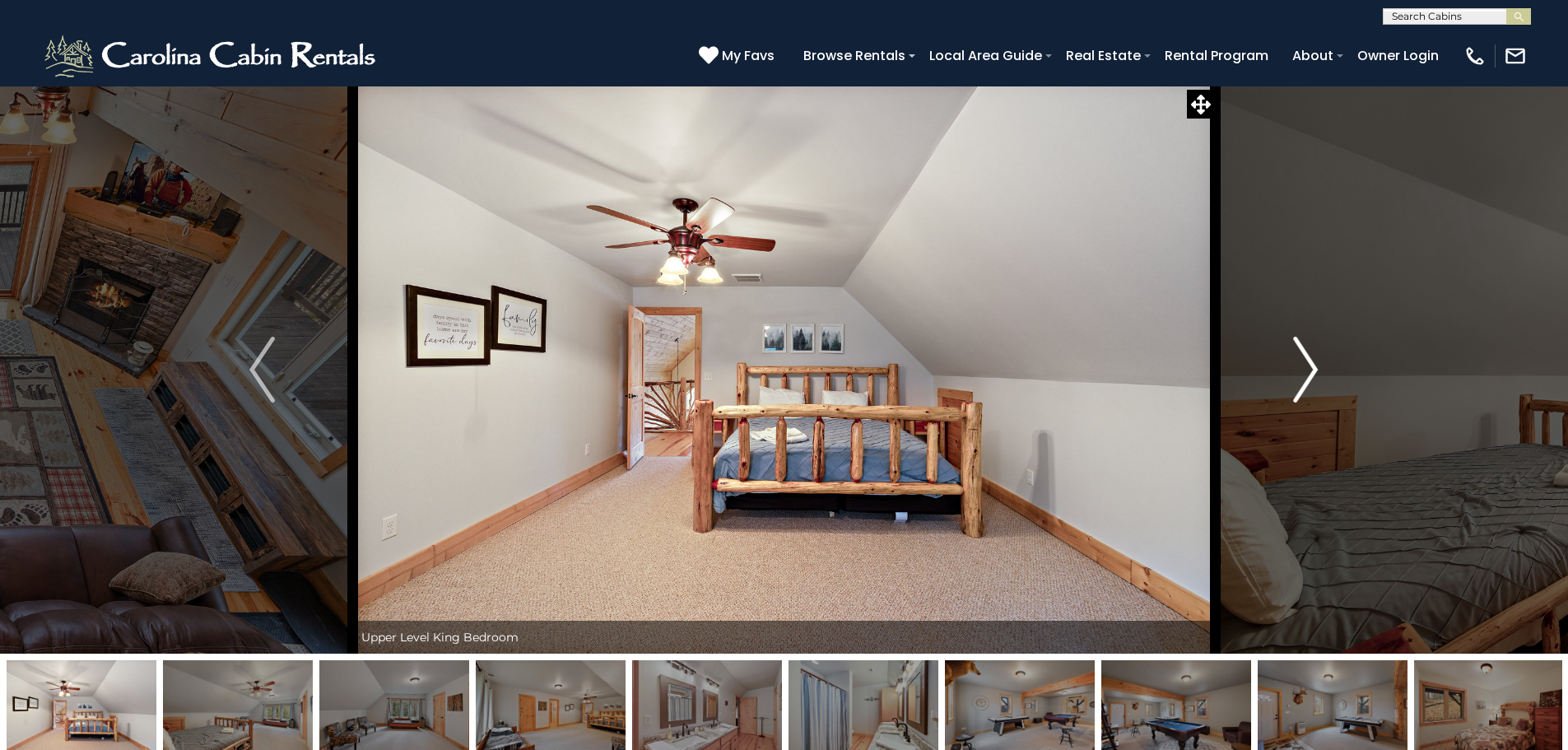
click at [1299, 381] on img "Next" at bounding box center [1305, 369] width 25 height 65
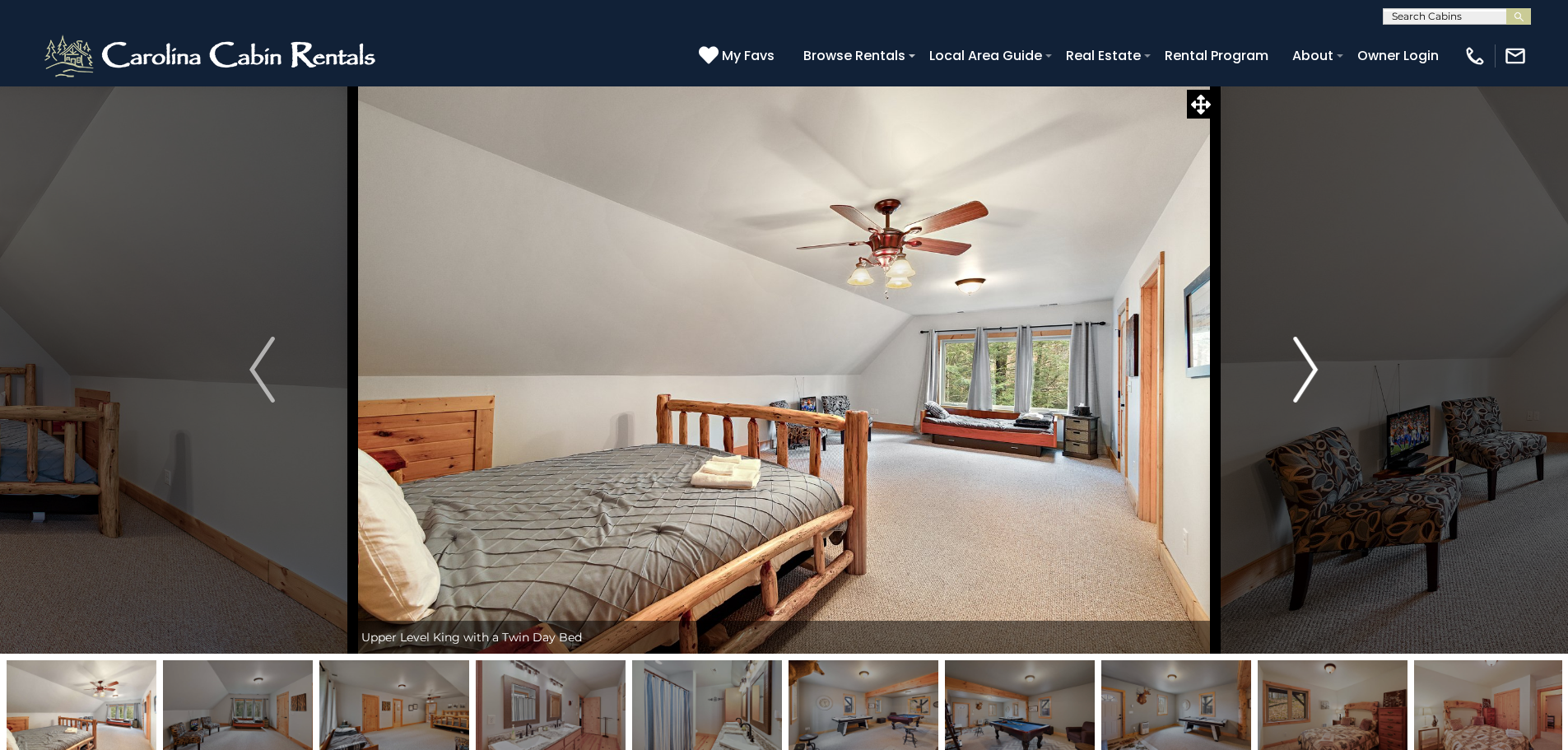
click at [1299, 381] on img "Next" at bounding box center [1305, 369] width 25 height 65
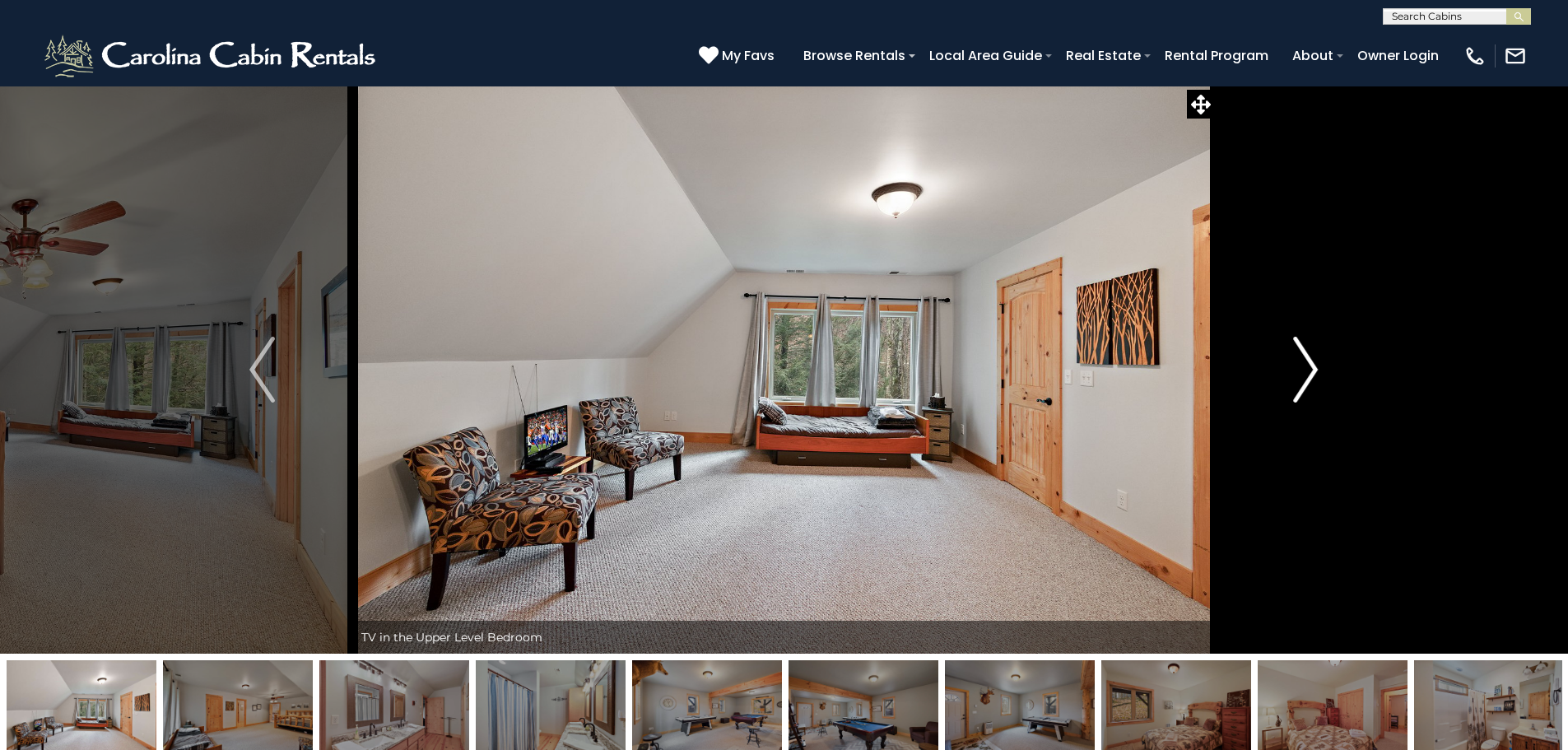
click at [1299, 381] on img "Next" at bounding box center [1305, 369] width 25 height 65
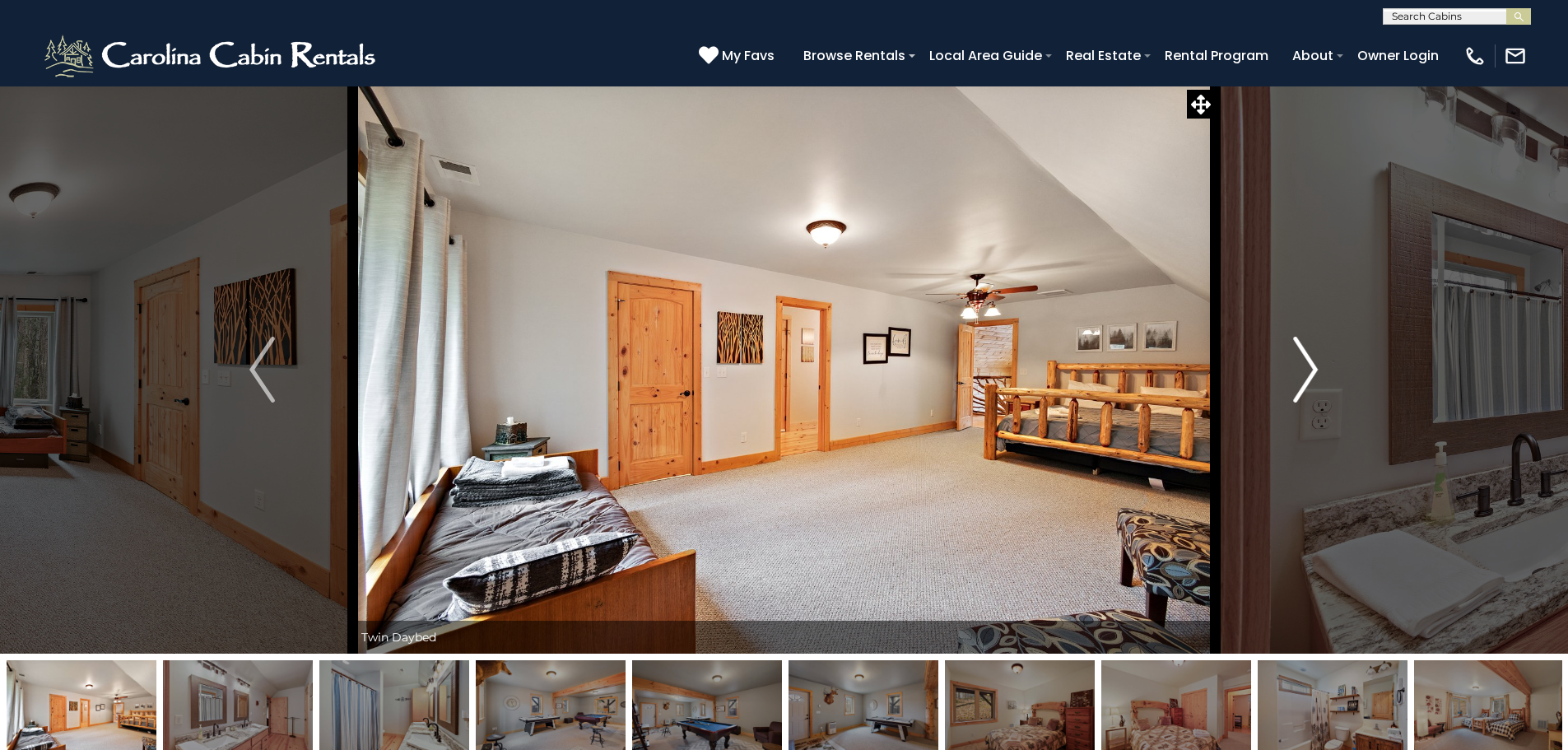
click at [1299, 381] on img "Next" at bounding box center [1305, 369] width 25 height 65
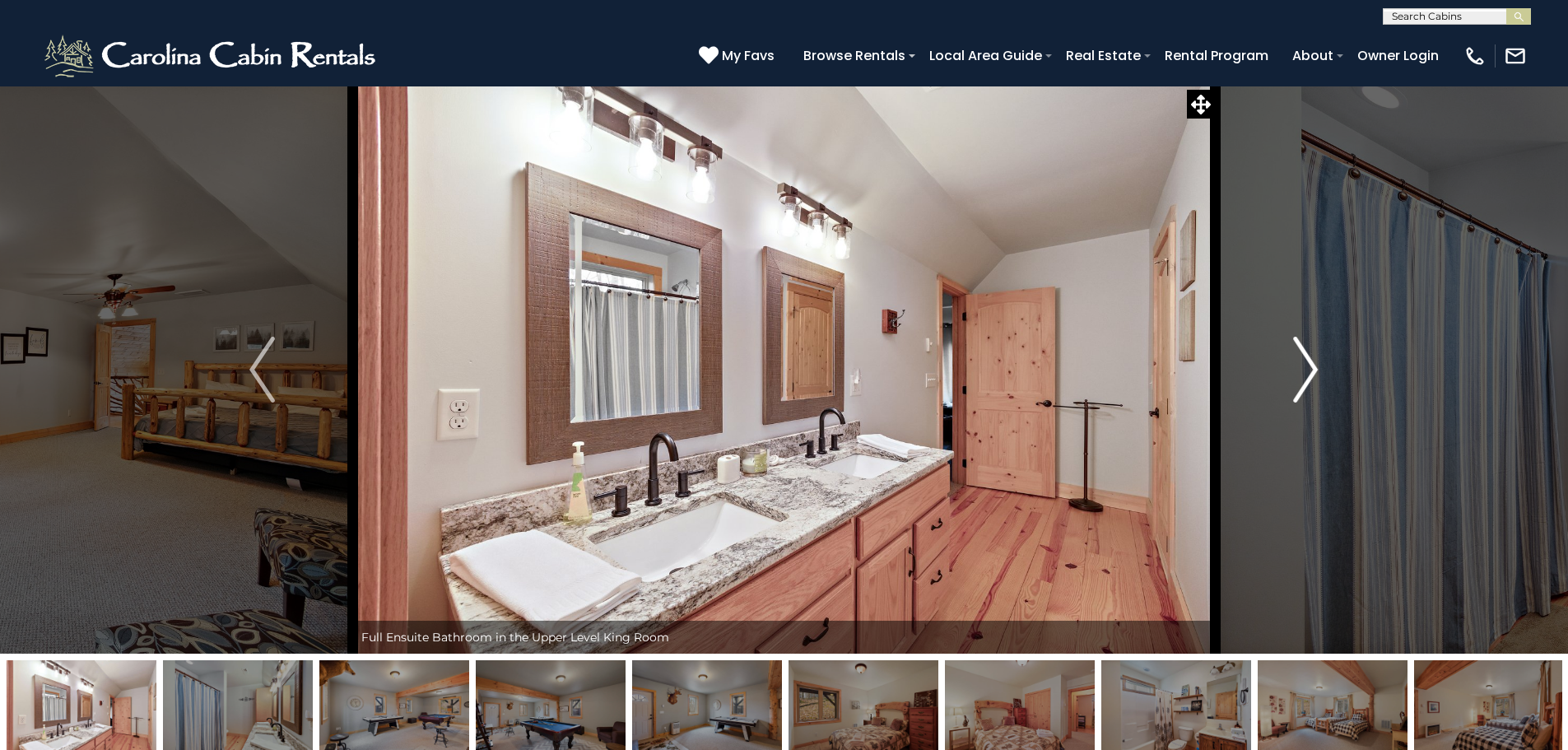
click at [1299, 381] on img "Next" at bounding box center [1305, 369] width 25 height 65
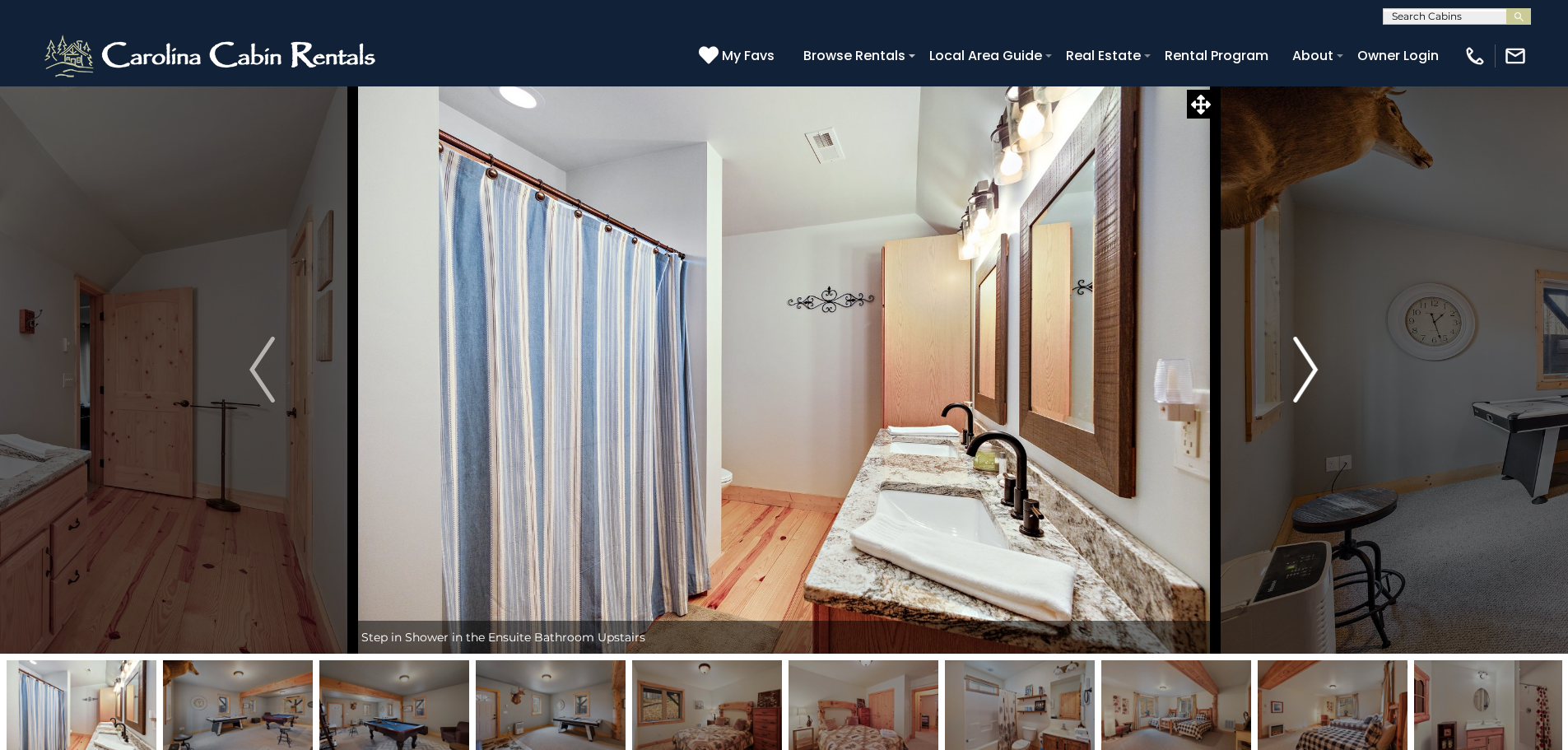
click at [1299, 381] on img "Next" at bounding box center [1305, 369] width 25 height 65
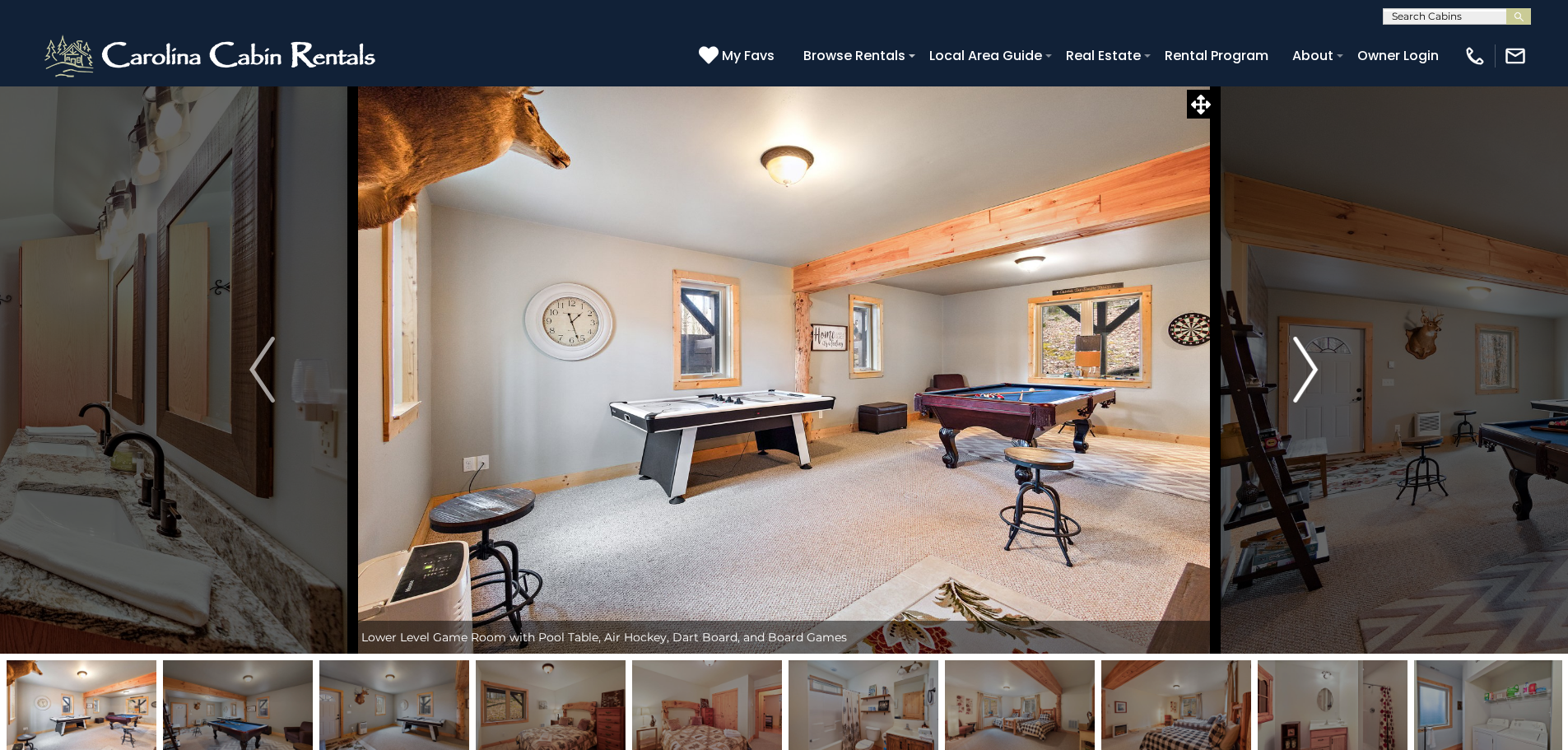
click at [1299, 381] on img "Next" at bounding box center [1305, 369] width 25 height 65
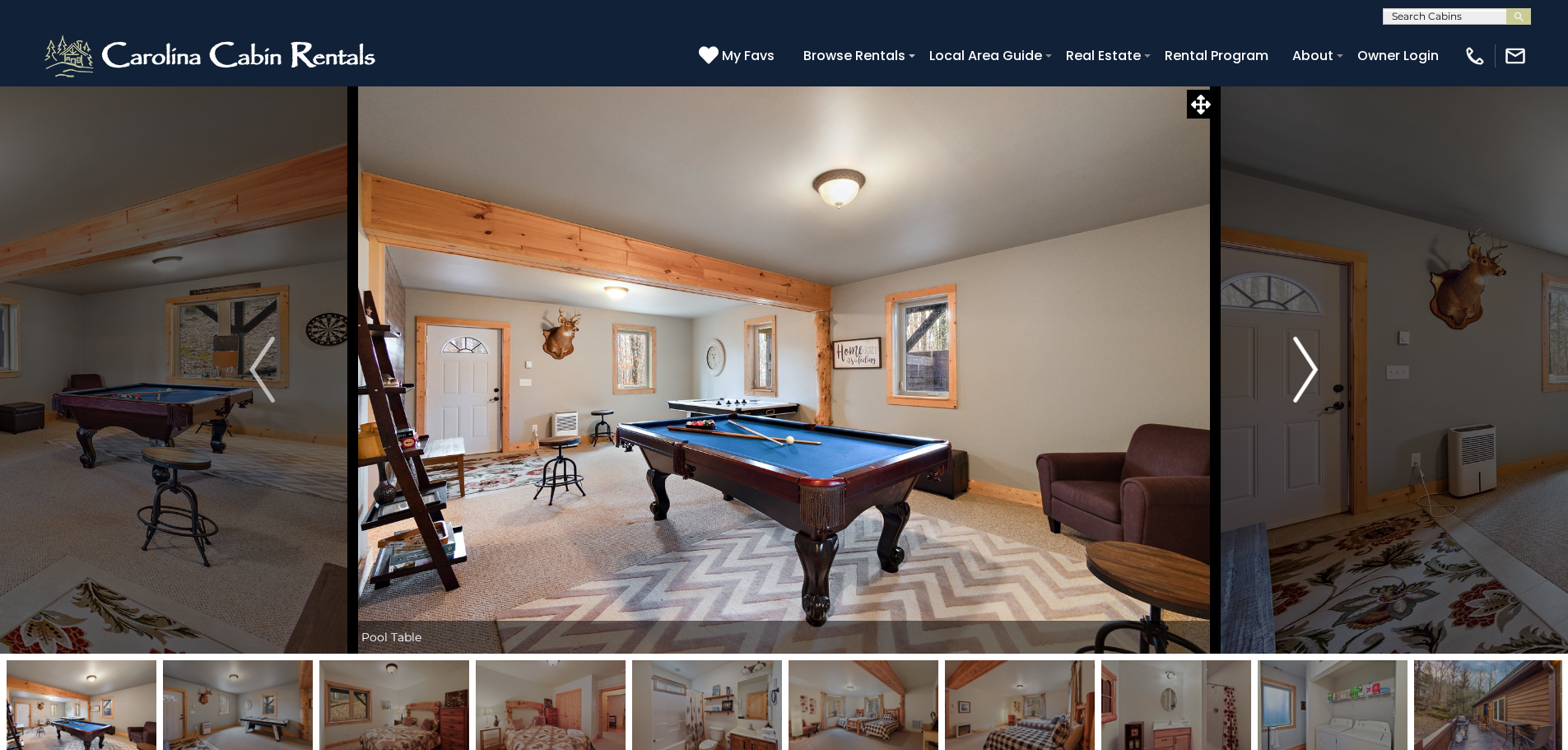
click at [1299, 381] on img "Next" at bounding box center [1305, 369] width 25 height 65
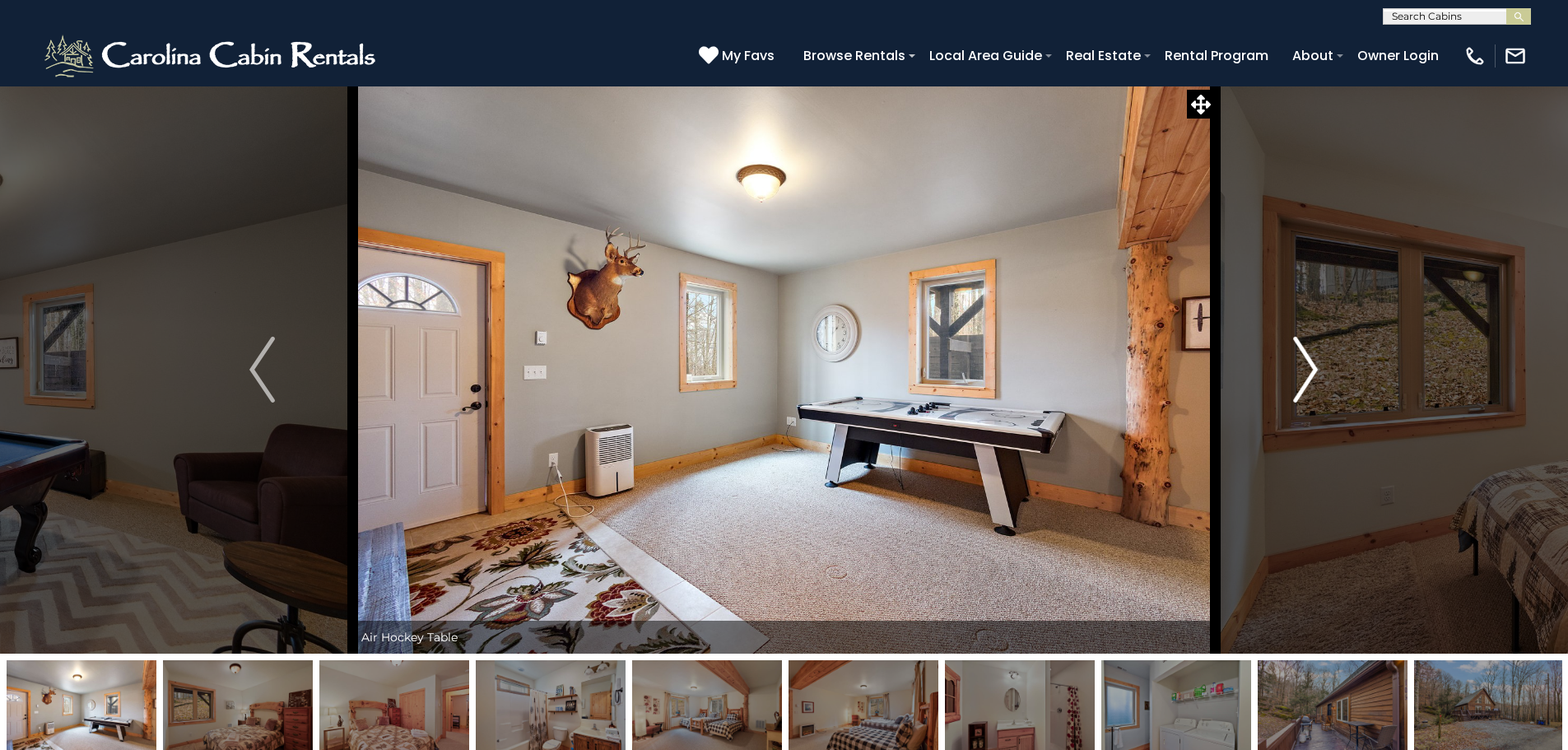
click at [1299, 381] on img "Next" at bounding box center [1305, 369] width 25 height 65
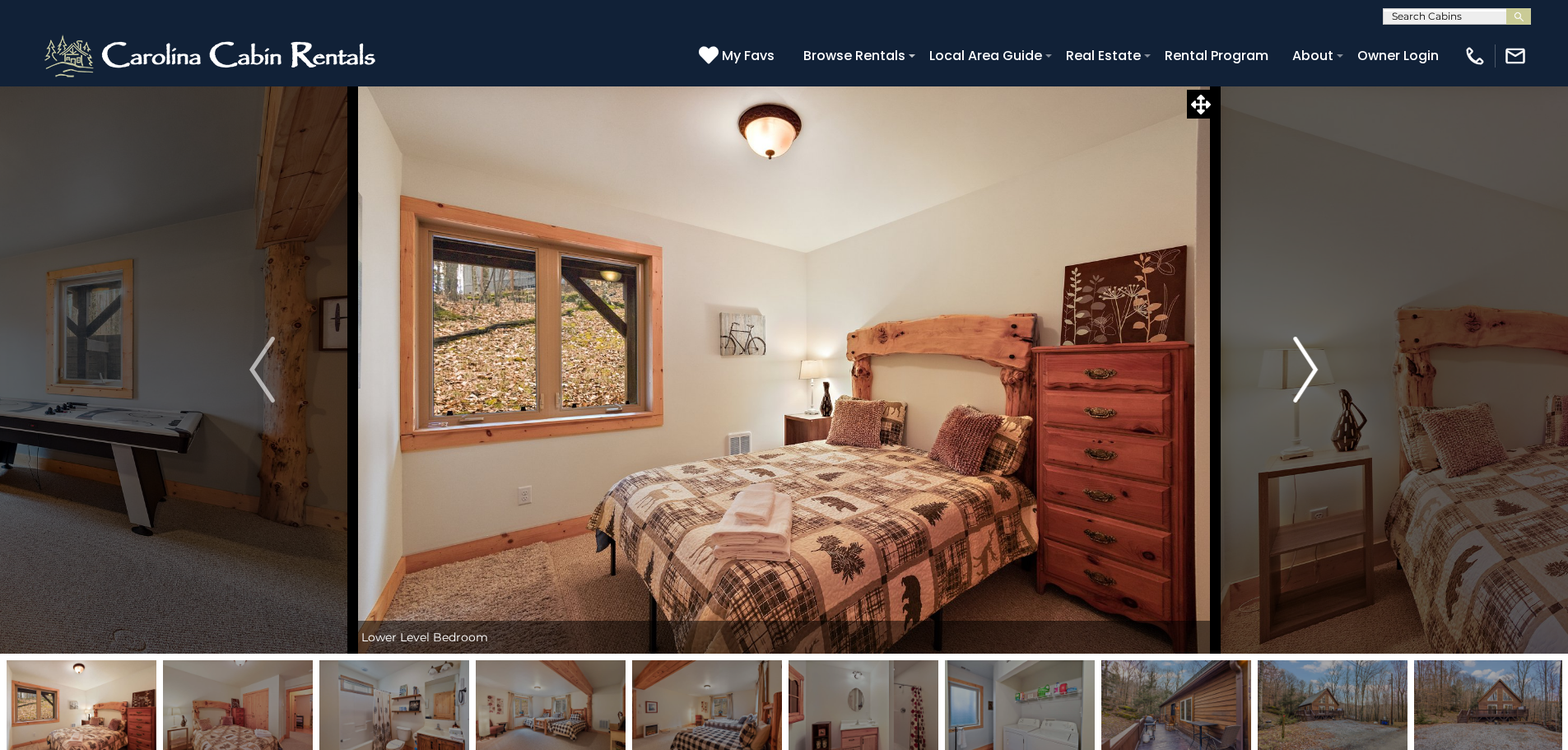
click at [1299, 381] on img "Next" at bounding box center [1305, 369] width 25 height 65
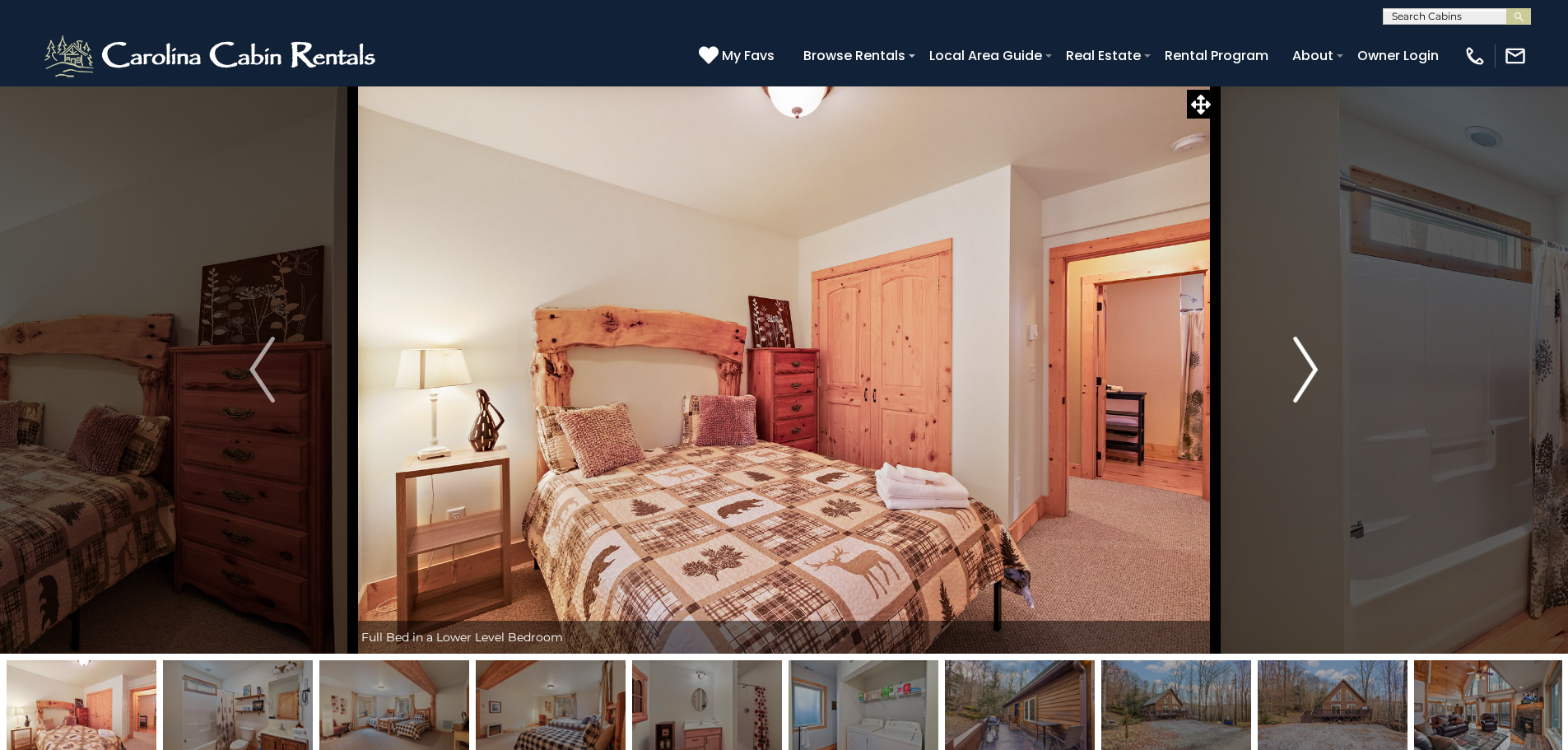
click at [1299, 381] on img "Next" at bounding box center [1305, 369] width 25 height 65
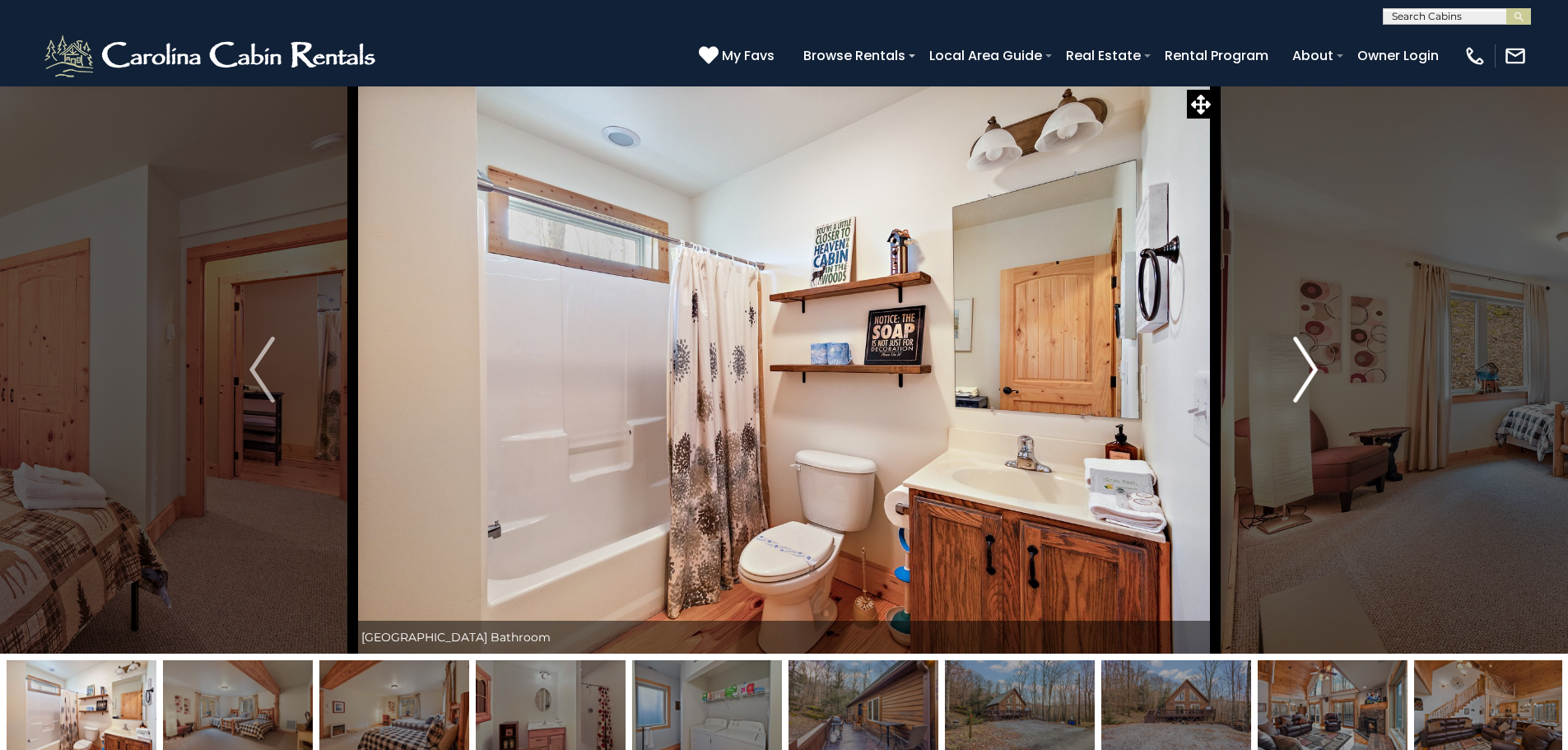
click at [1299, 381] on img "Next" at bounding box center [1305, 369] width 25 height 65
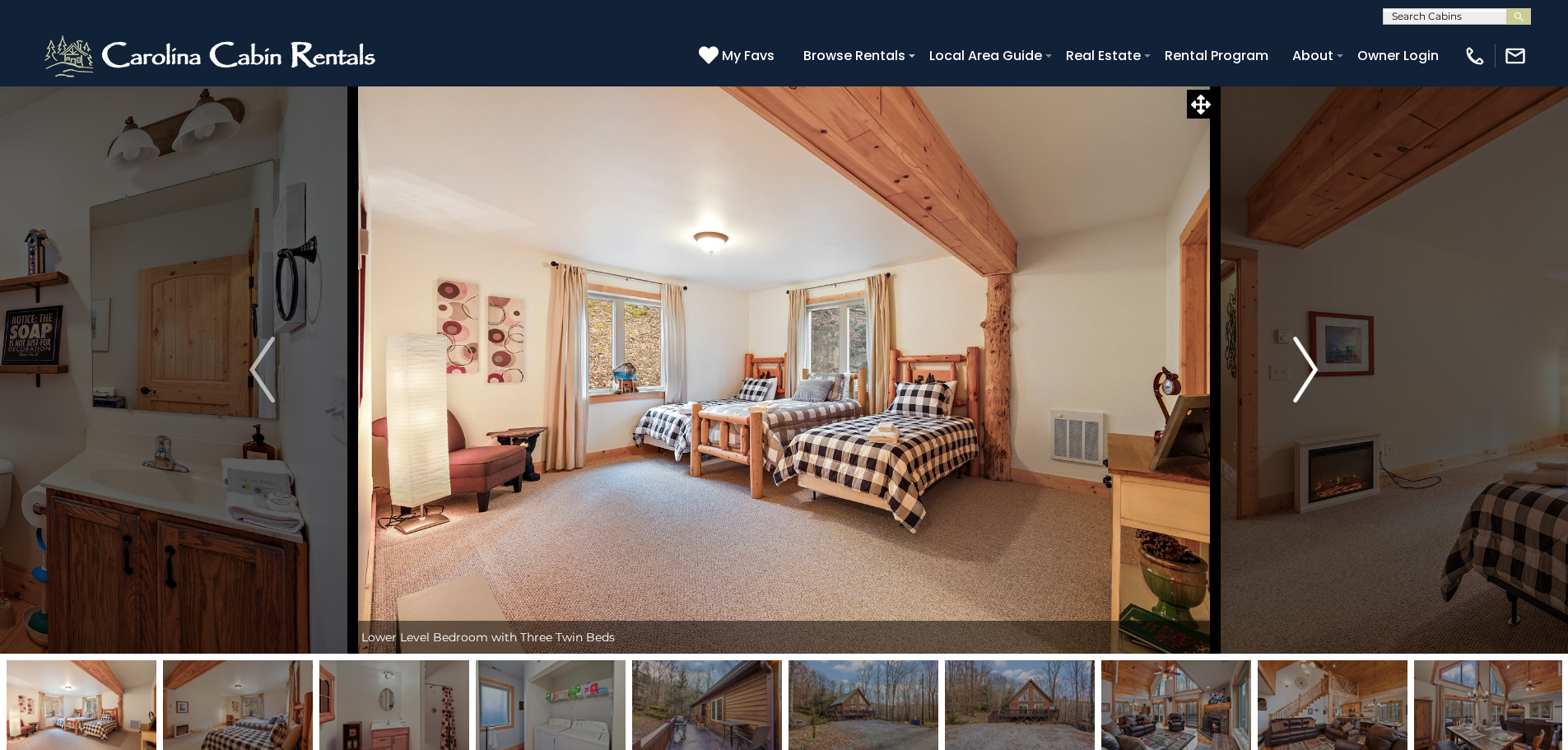
click at [1299, 381] on img "Next" at bounding box center [1305, 369] width 25 height 65
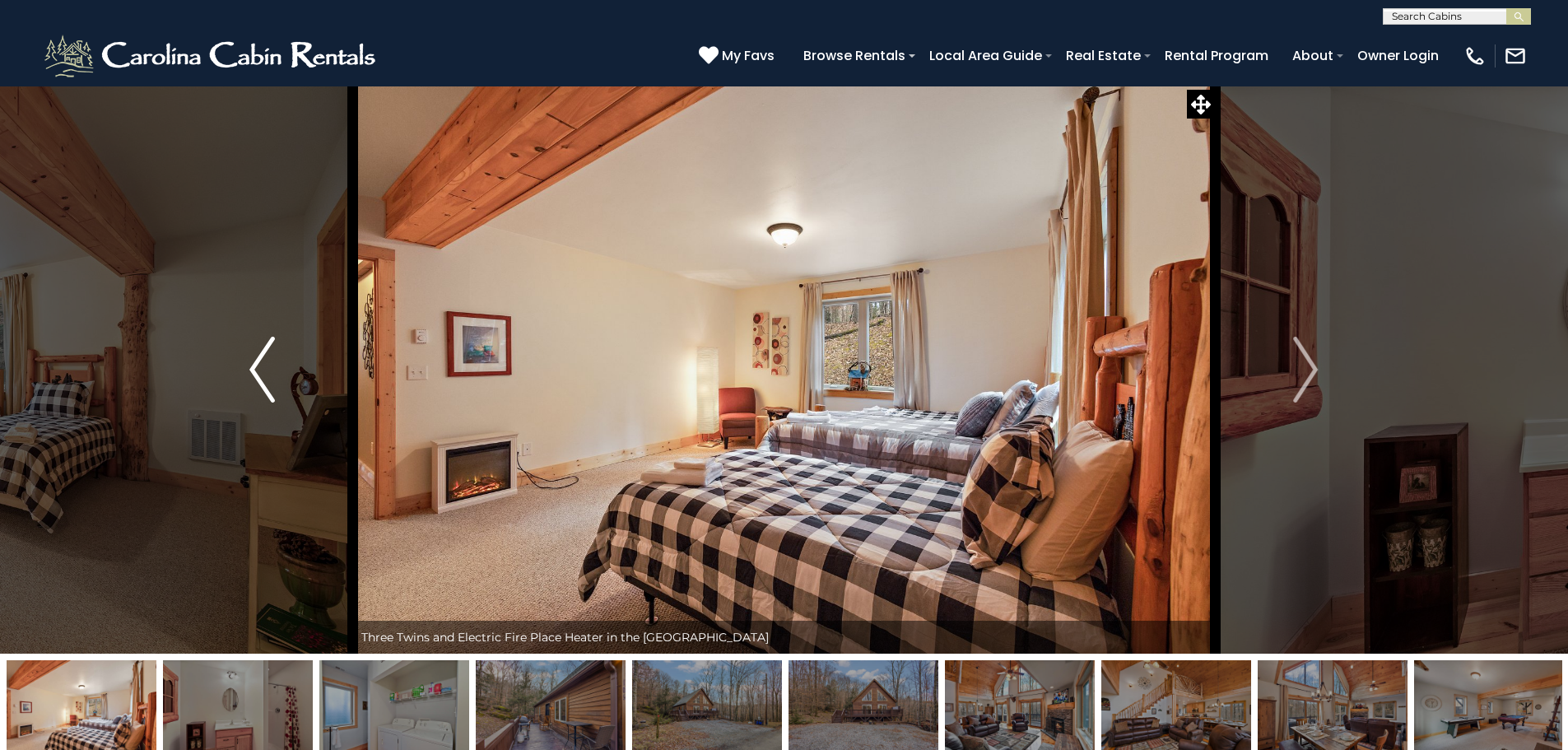
click at [287, 382] on button "Previous" at bounding box center [262, 369] width 181 height 568
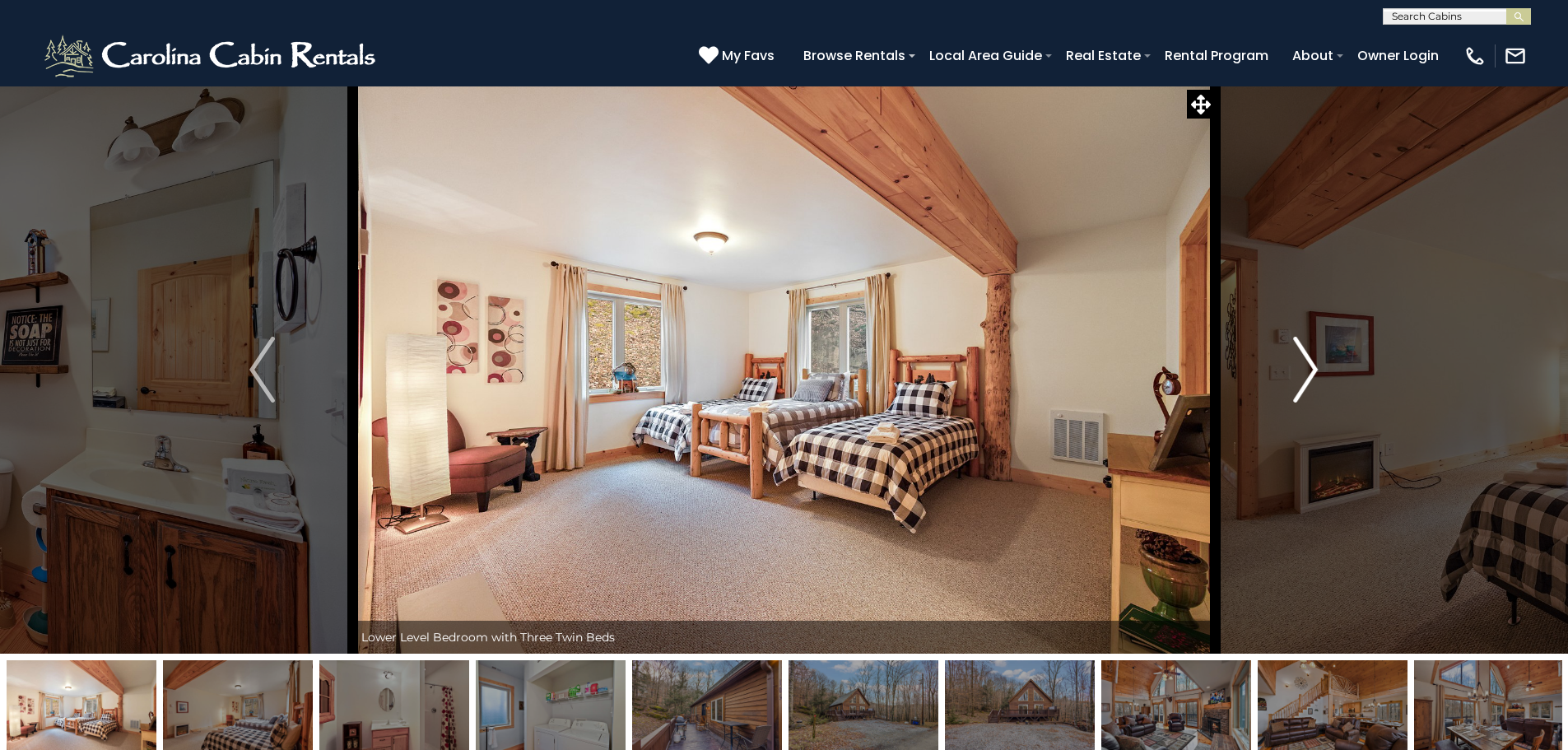
click at [1300, 368] on img "Next" at bounding box center [1305, 369] width 25 height 65
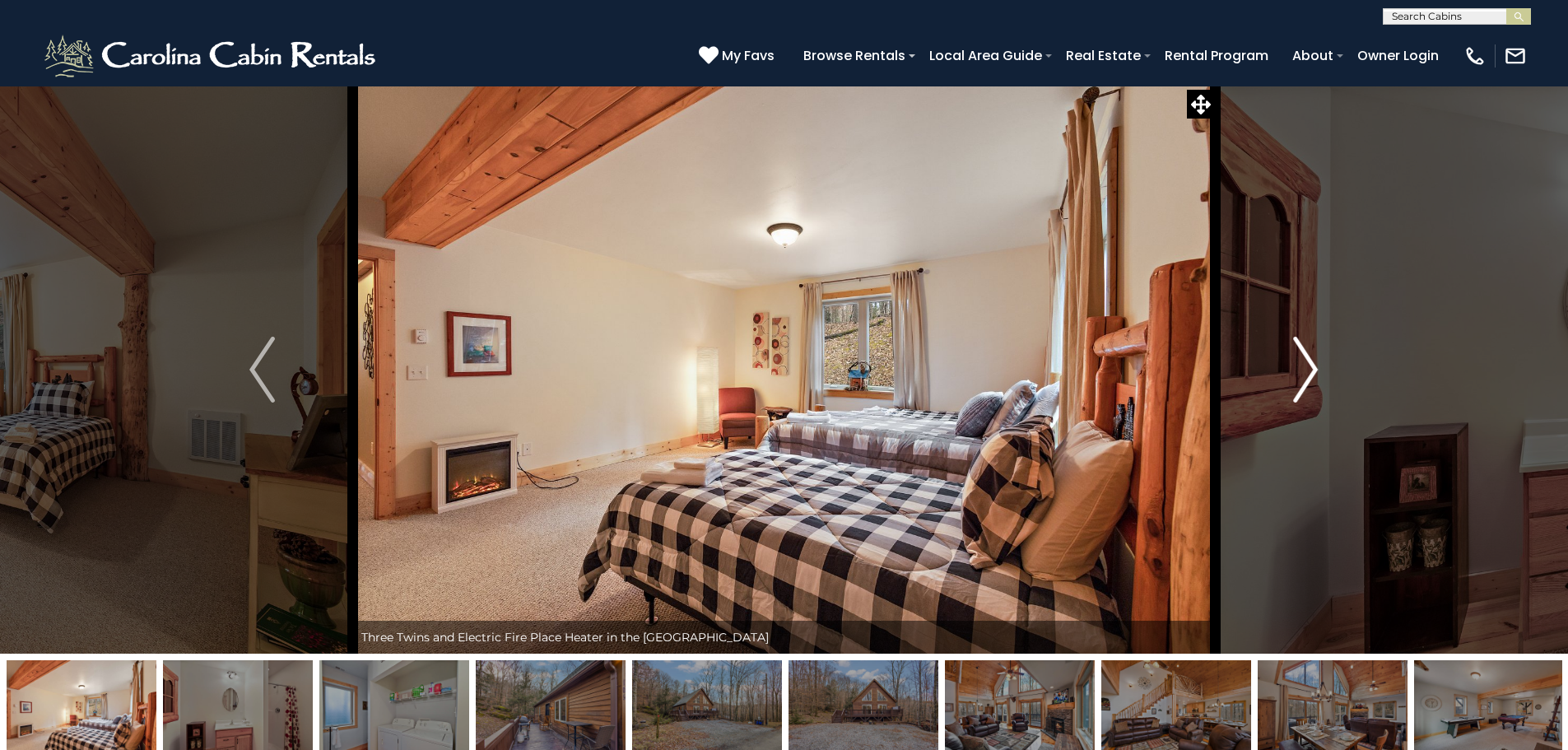
click at [1300, 368] on img "Next" at bounding box center [1305, 369] width 25 height 65
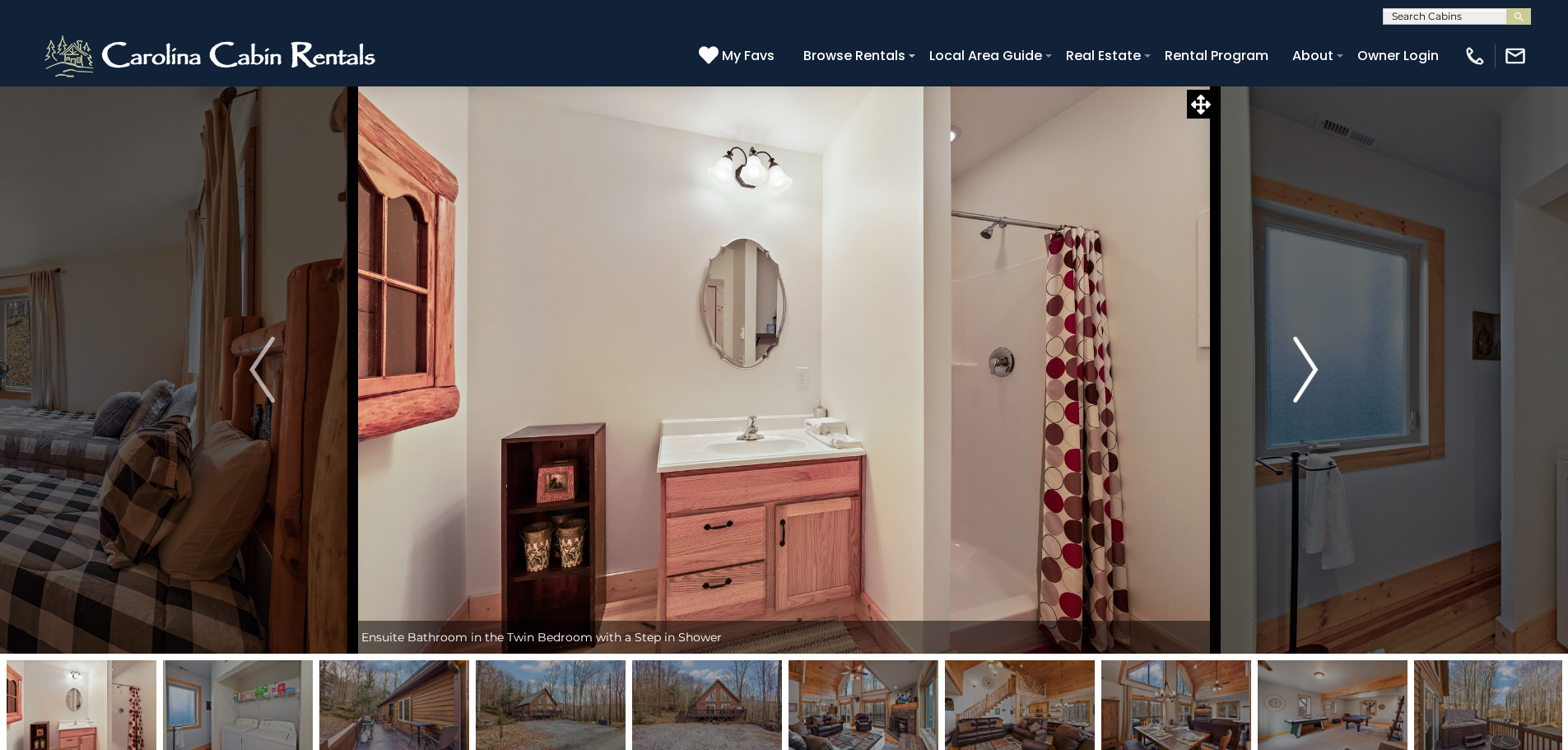
click at [1300, 368] on img "Next" at bounding box center [1305, 369] width 25 height 65
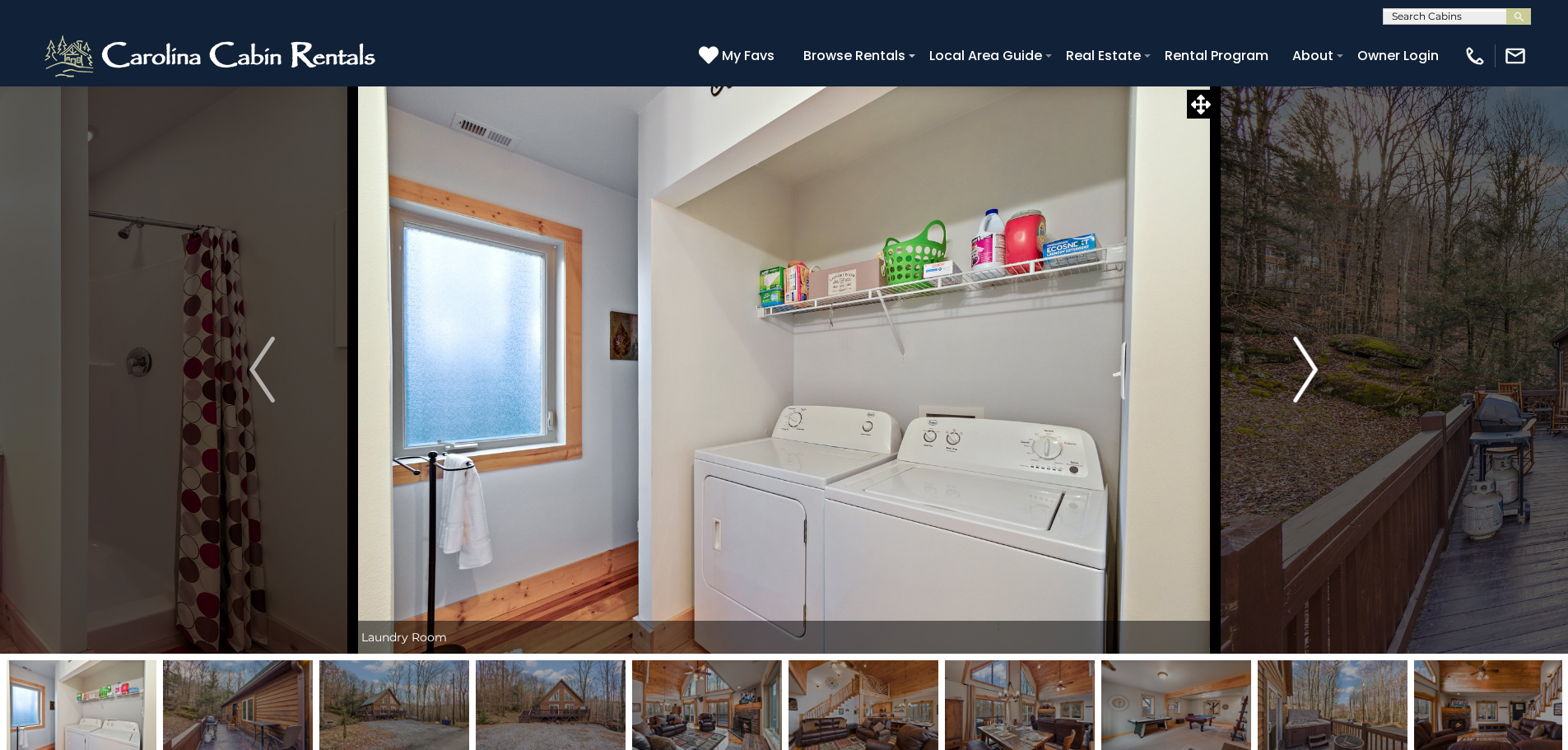
click at [1300, 368] on img "Next" at bounding box center [1305, 369] width 25 height 65
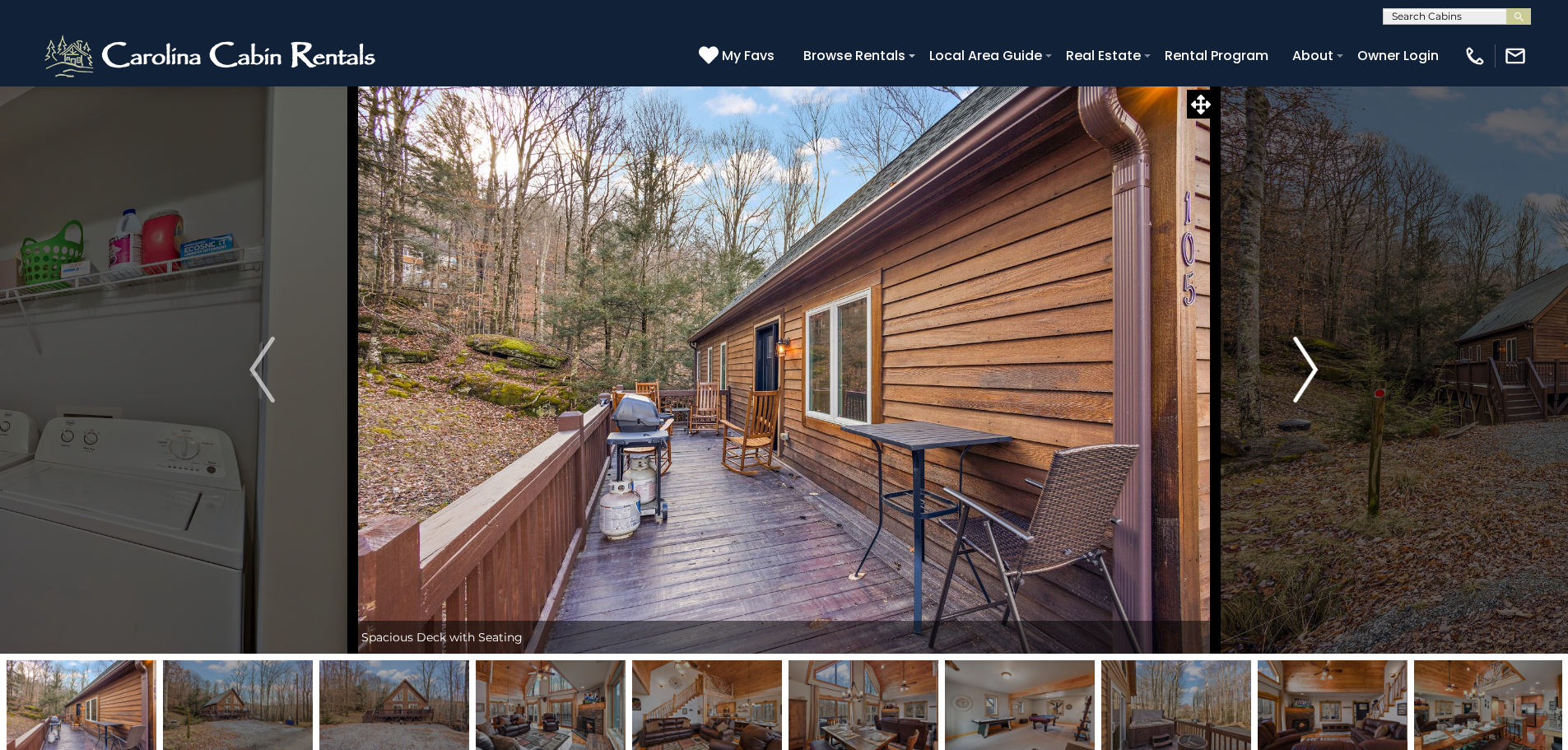
click at [1300, 368] on img "Next" at bounding box center [1305, 369] width 25 height 65
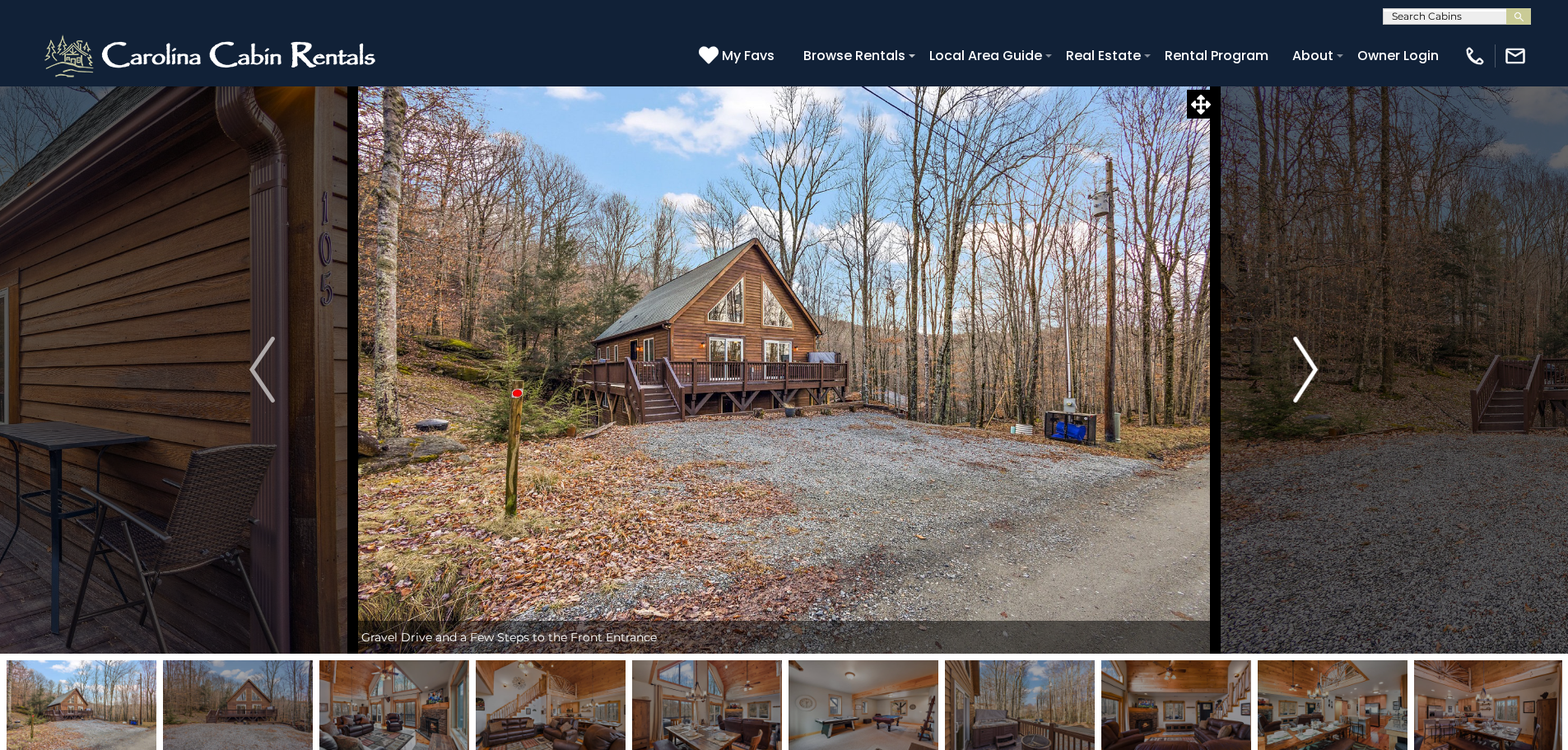
click at [1300, 368] on img "Next" at bounding box center [1305, 369] width 25 height 65
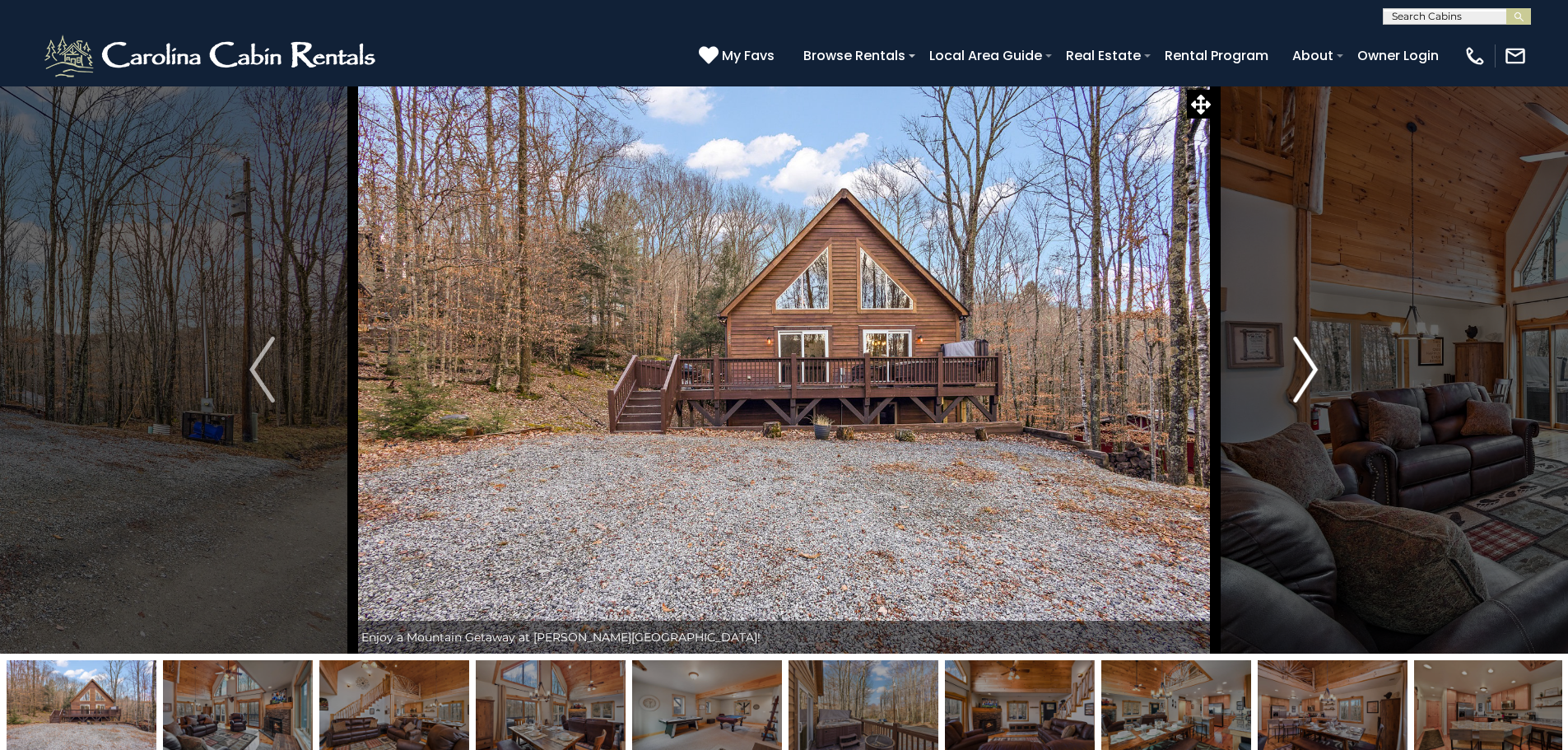
click at [1300, 368] on img "Next" at bounding box center [1305, 369] width 25 height 65
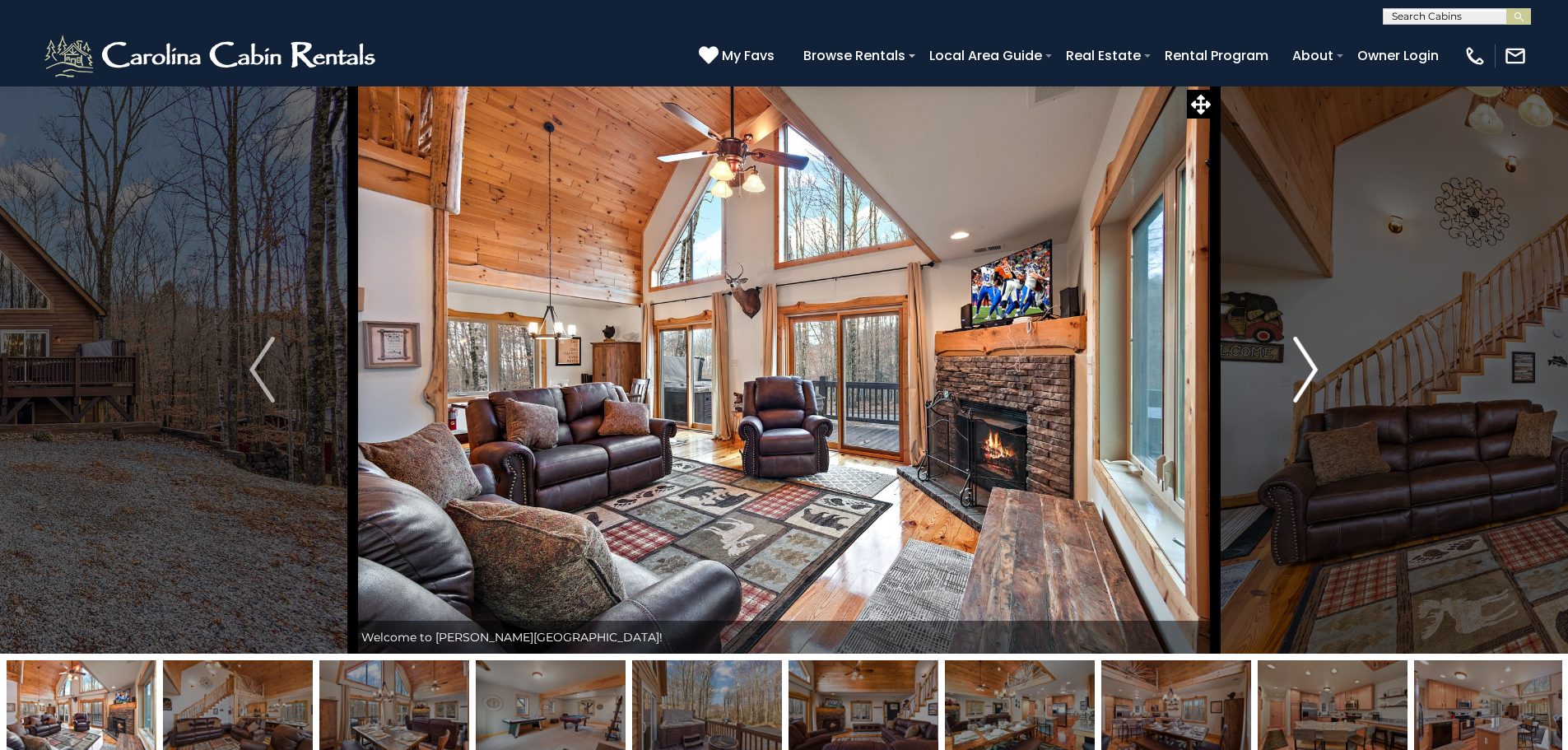
click at [1300, 368] on img "Next" at bounding box center [1305, 369] width 25 height 65
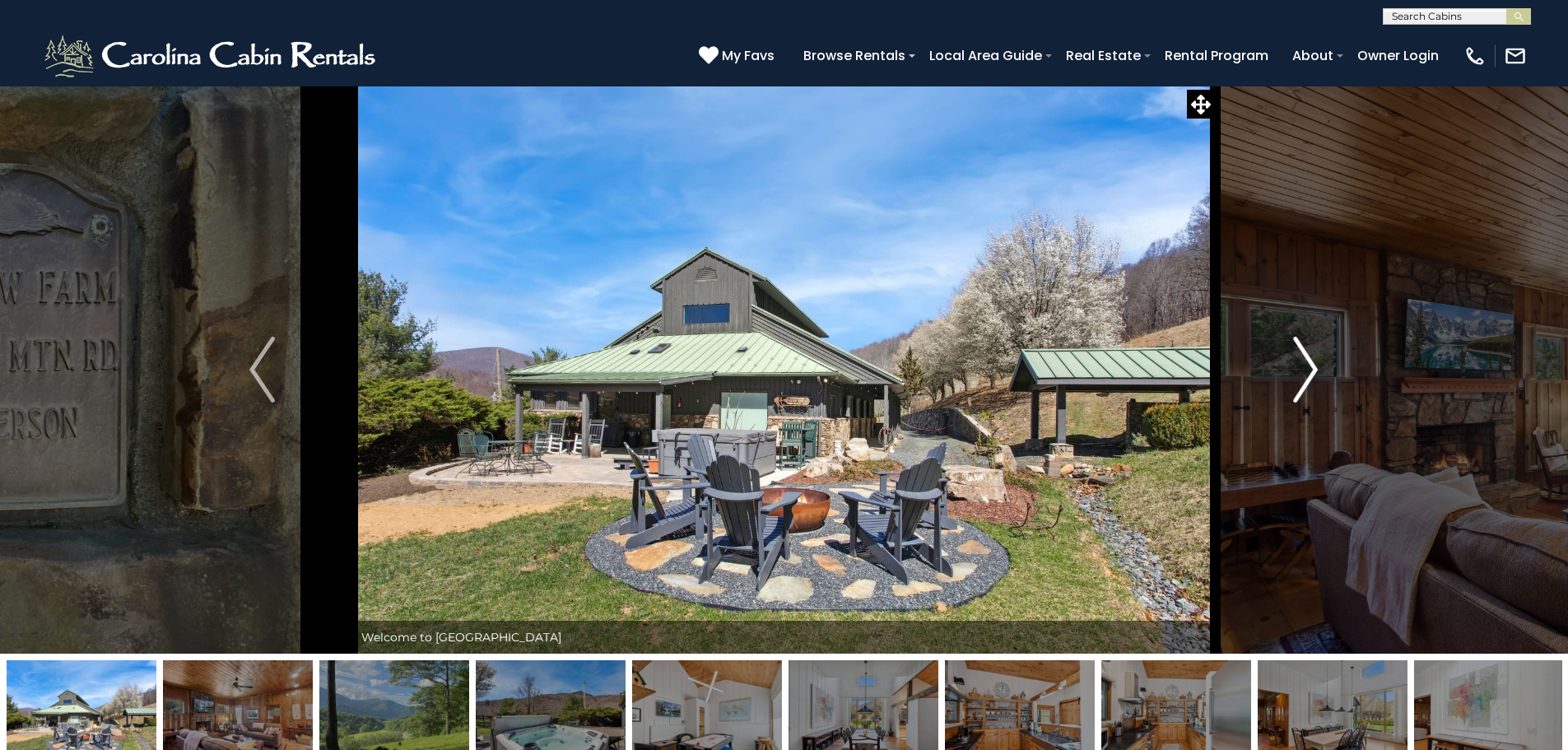
click at [1293, 388] on img "Next" at bounding box center [1305, 369] width 25 height 65
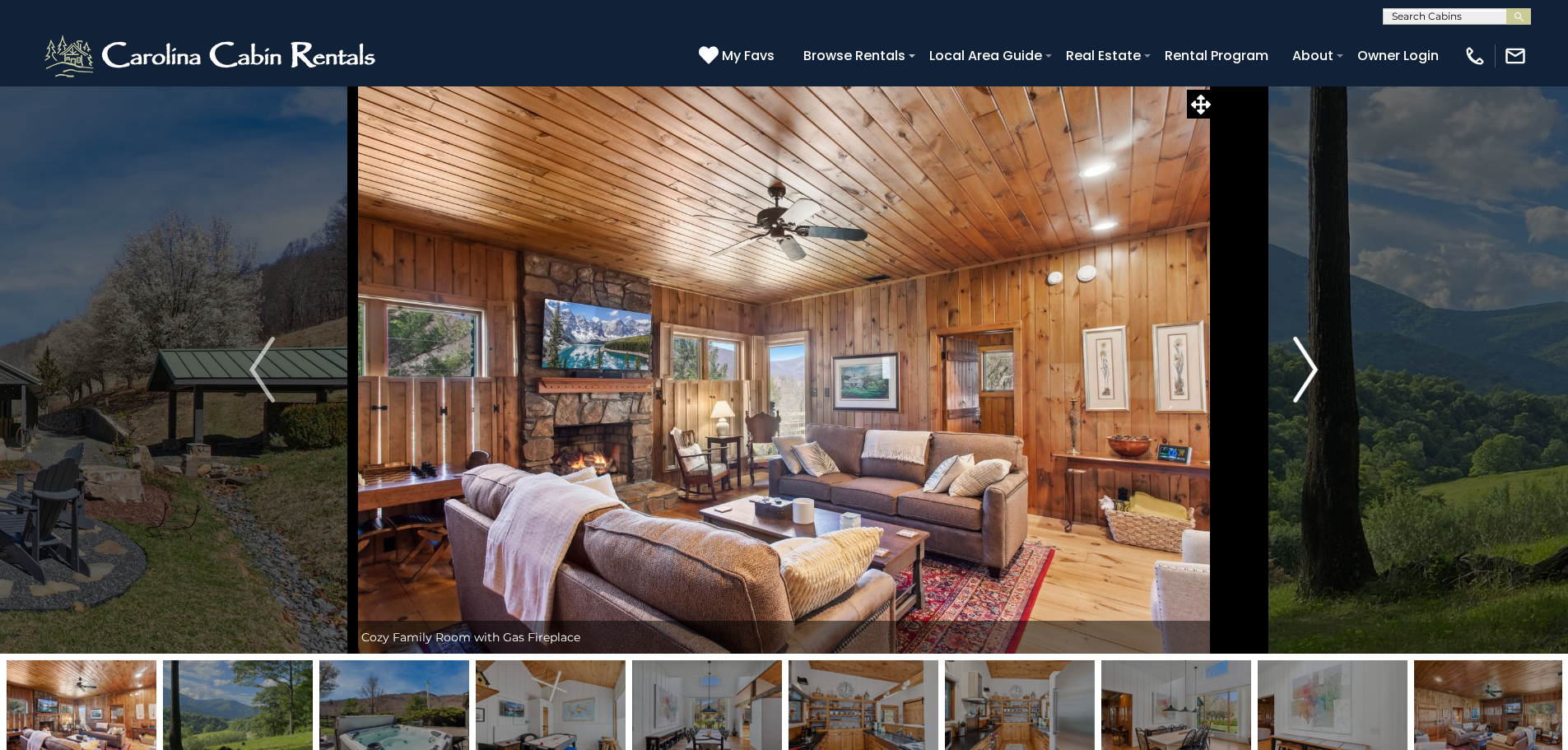
click at [1293, 388] on img "Next" at bounding box center [1305, 369] width 25 height 65
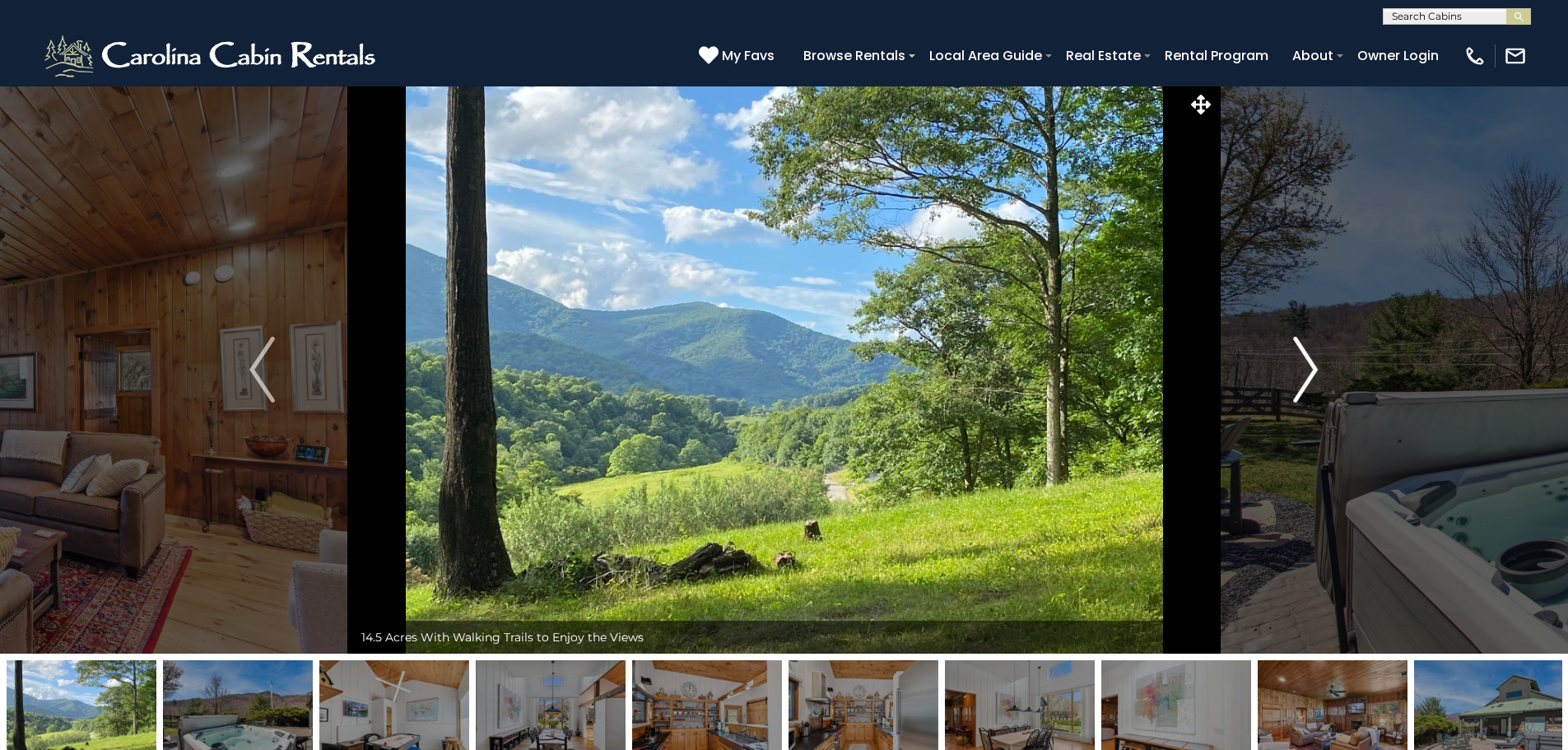
click at [1293, 388] on img "Next" at bounding box center [1305, 369] width 25 height 65
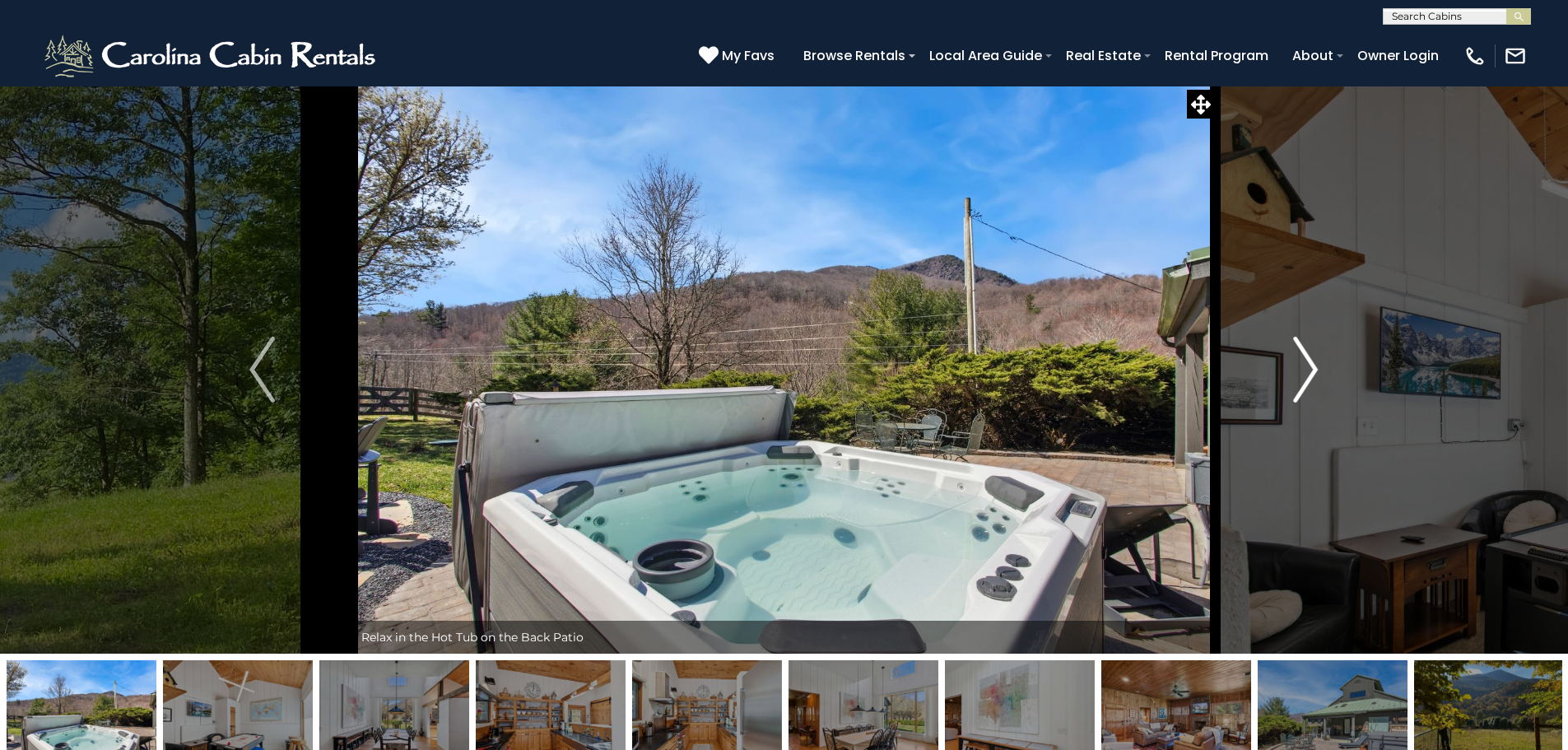
click at [1293, 388] on img "Next" at bounding box center [1305, 369] width 25 height 65
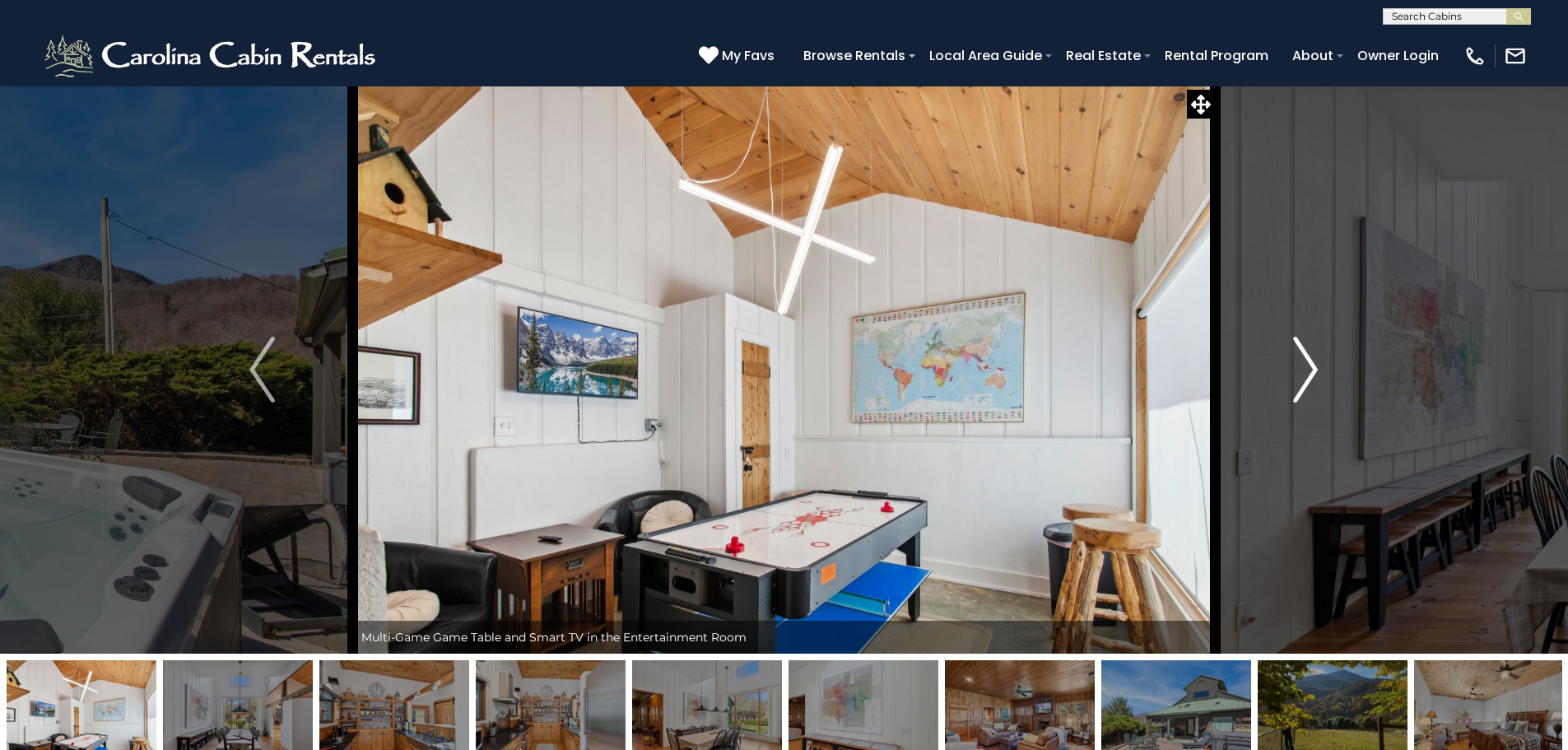
click at [1293, 388] on img "Next" at bounding box center [1305, 369] width 25 height 65
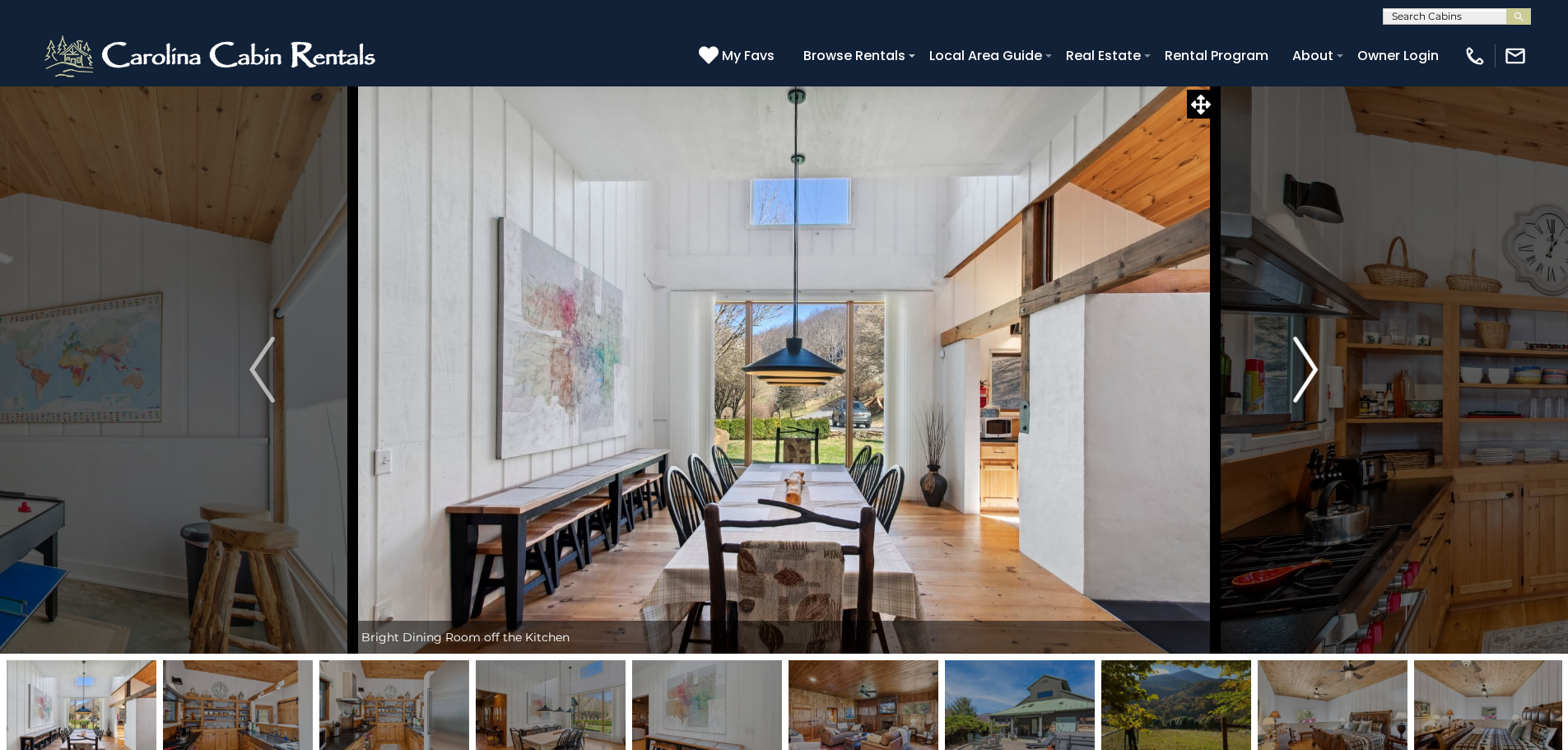
click at [1293, 388] on img "Next" at bounding box center [1305, 369] width 25 height 65
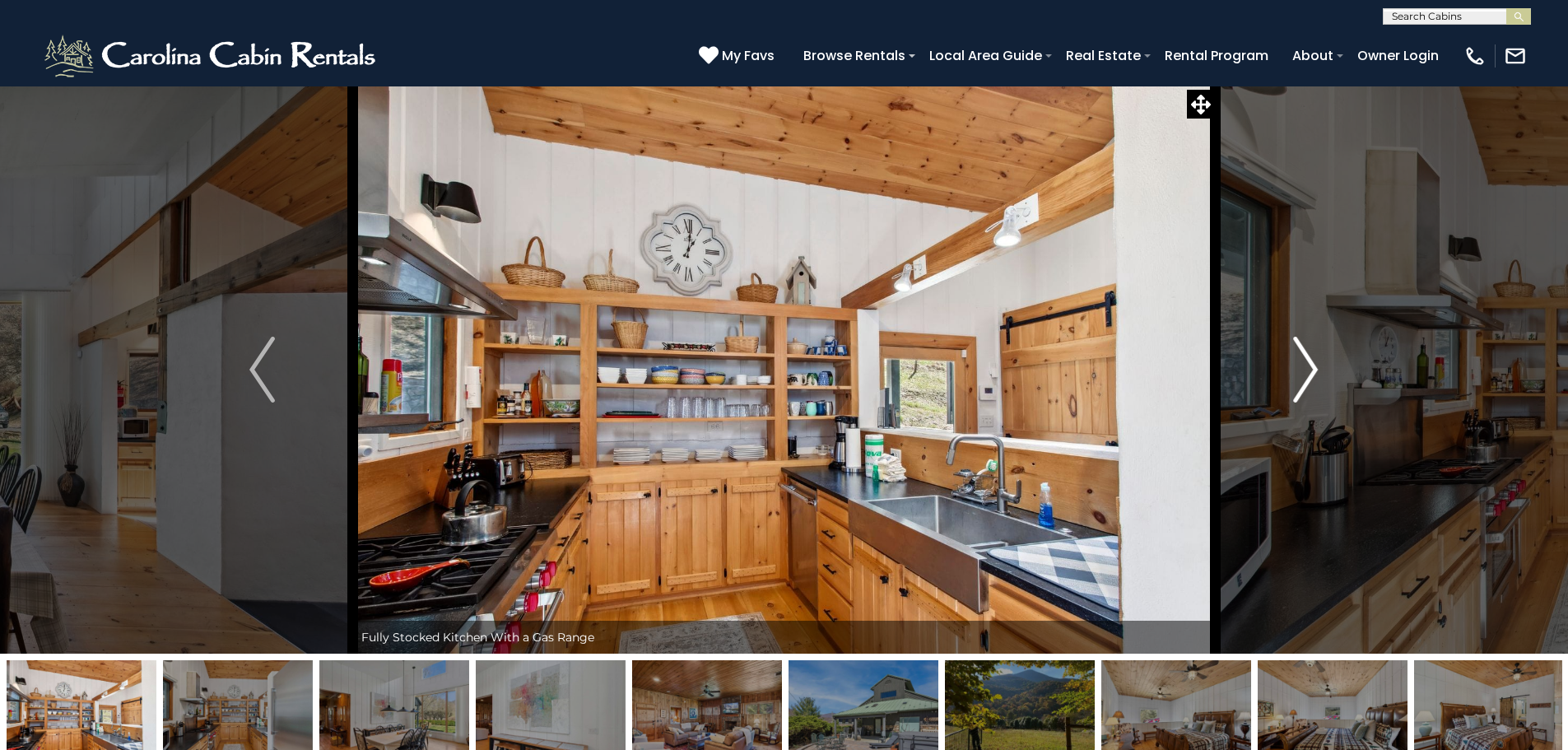
click at [1293, 388] on img "Next" at bounding box center [1305, 369] width 25 height 65
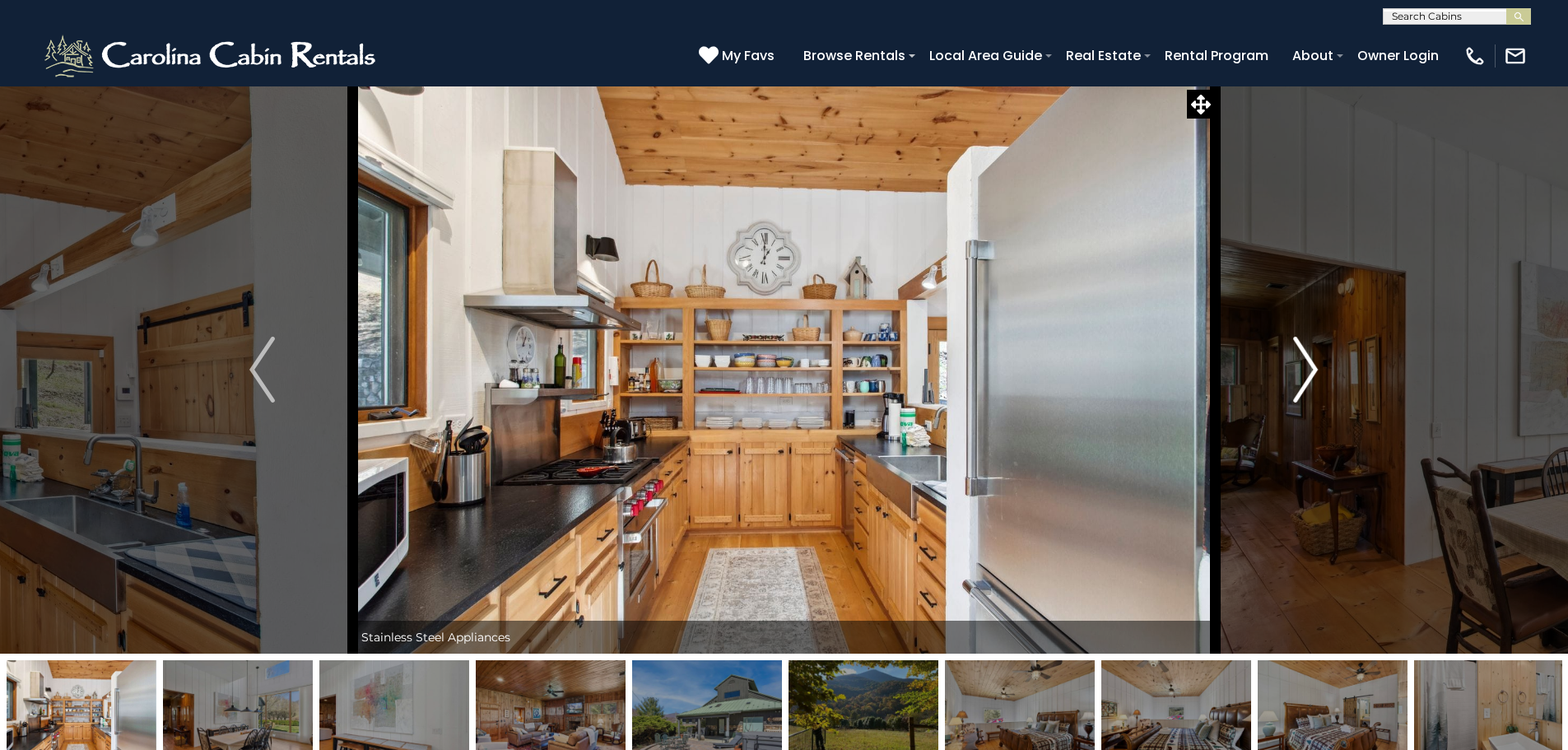
click at [1293, 388] on img "Next" at bounding box center [1305, 369] width 25 height 65
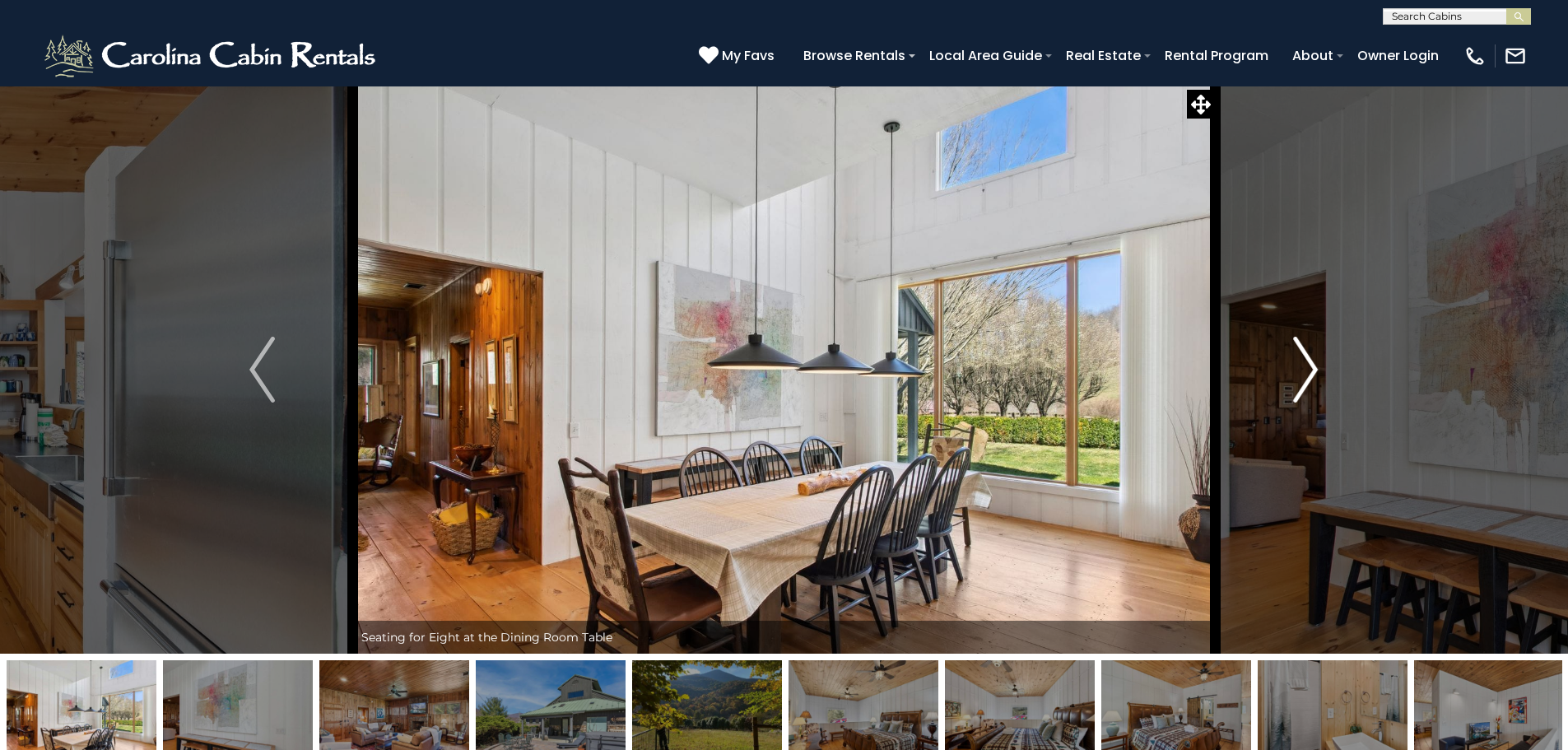
click at [1293, 388] on img "Next" at bounding box center [1305, 369] width 25 height 65
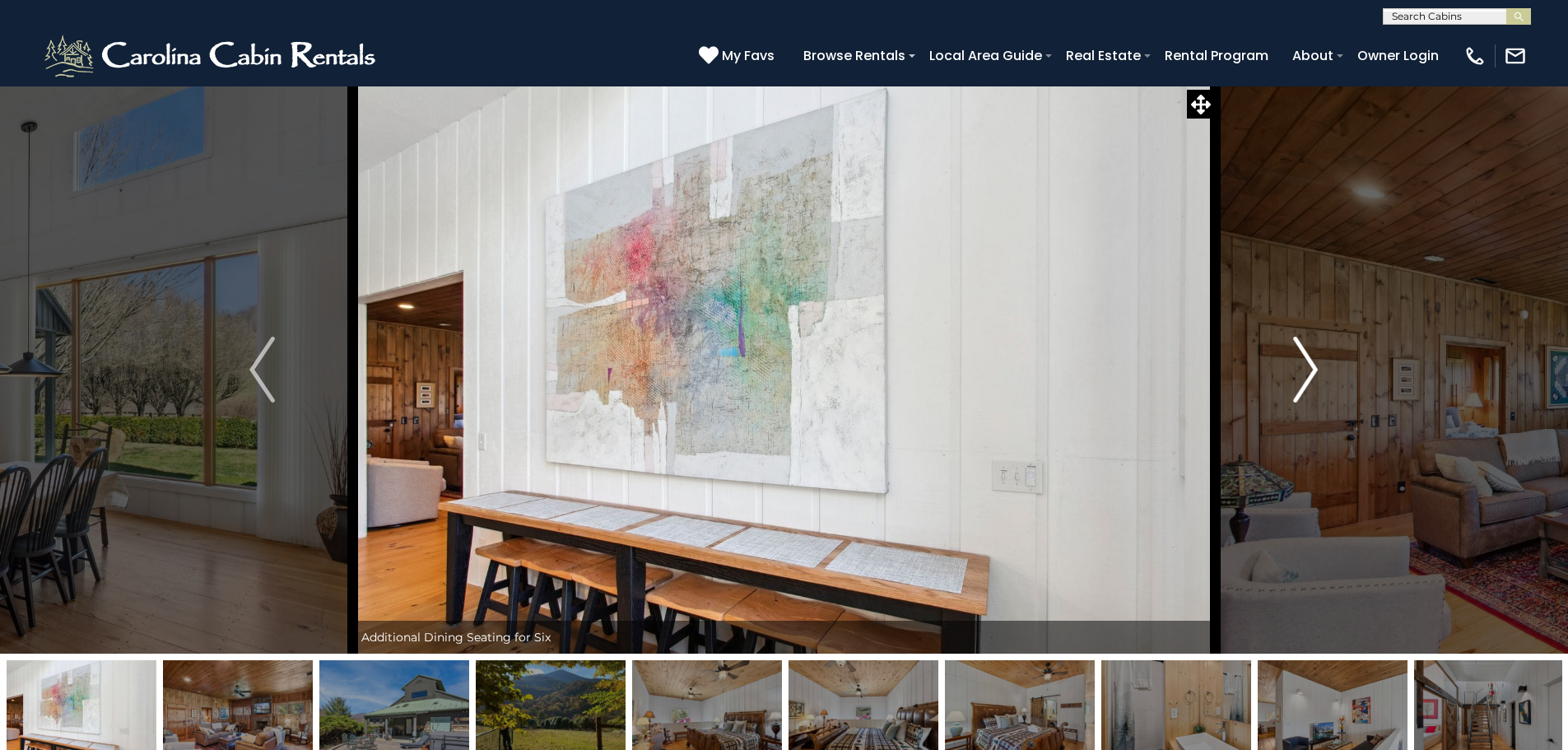
click at [1293, 388] on img "Next" at bounding box center [1305, 369] width 25 height 65
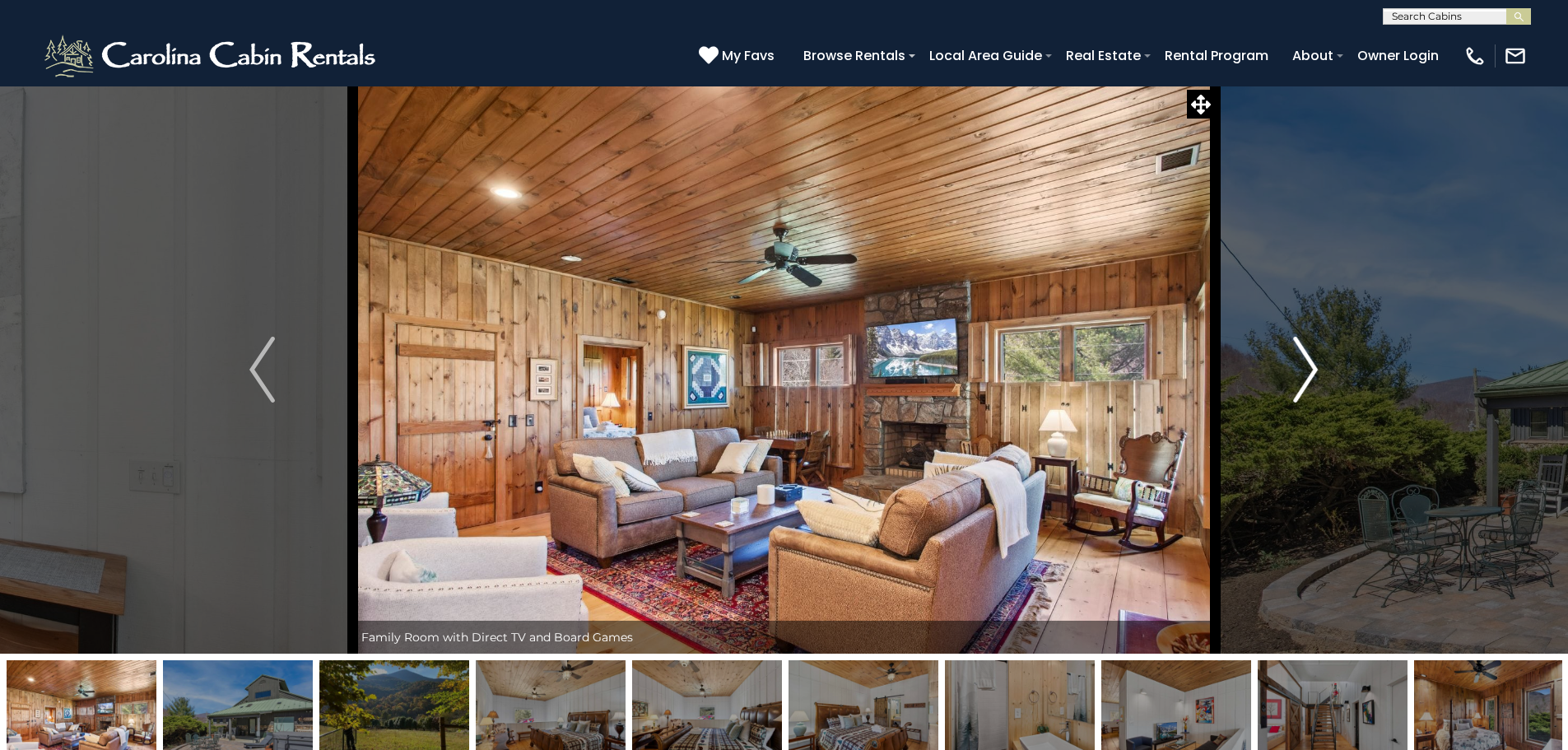
click at [1293, 388] on img "Next" at bounding box center [1305, 369] width 25 height 65
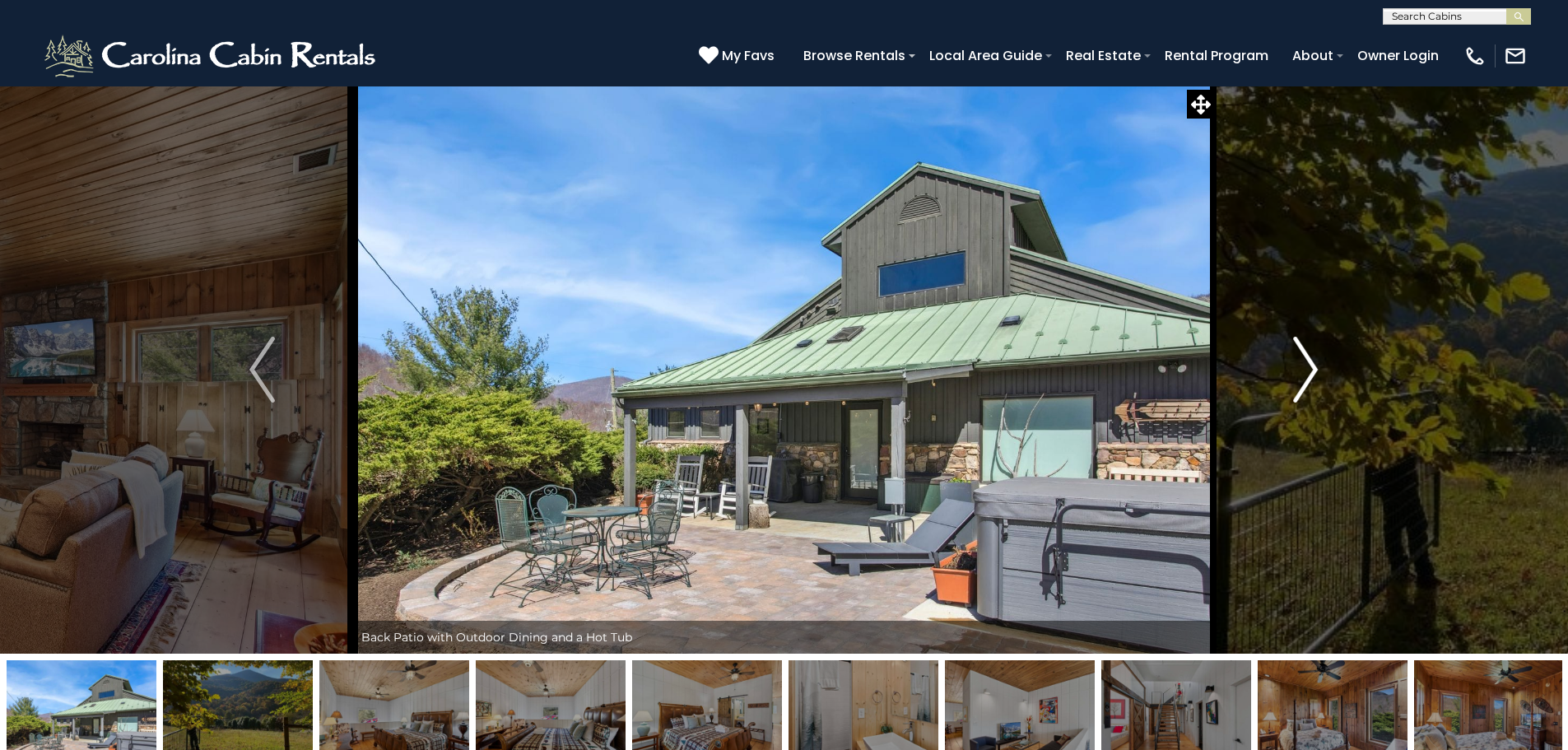
click at [1293, 388] on img "Next" at bounding box center [1305, 369] width 25 height 65
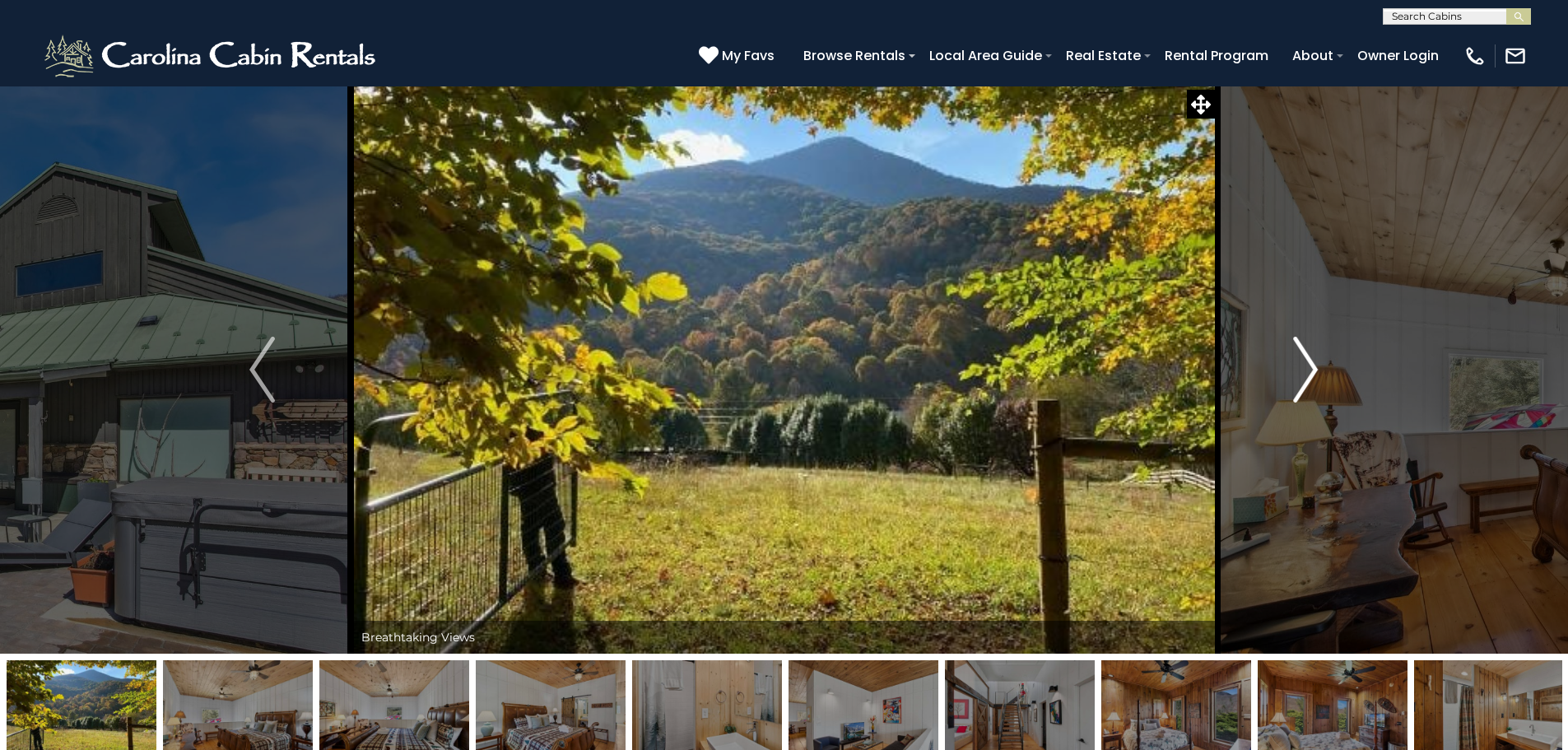
click at [1293, 388] on img "Next" at bounding box center [1305, 369] width 25 height 65
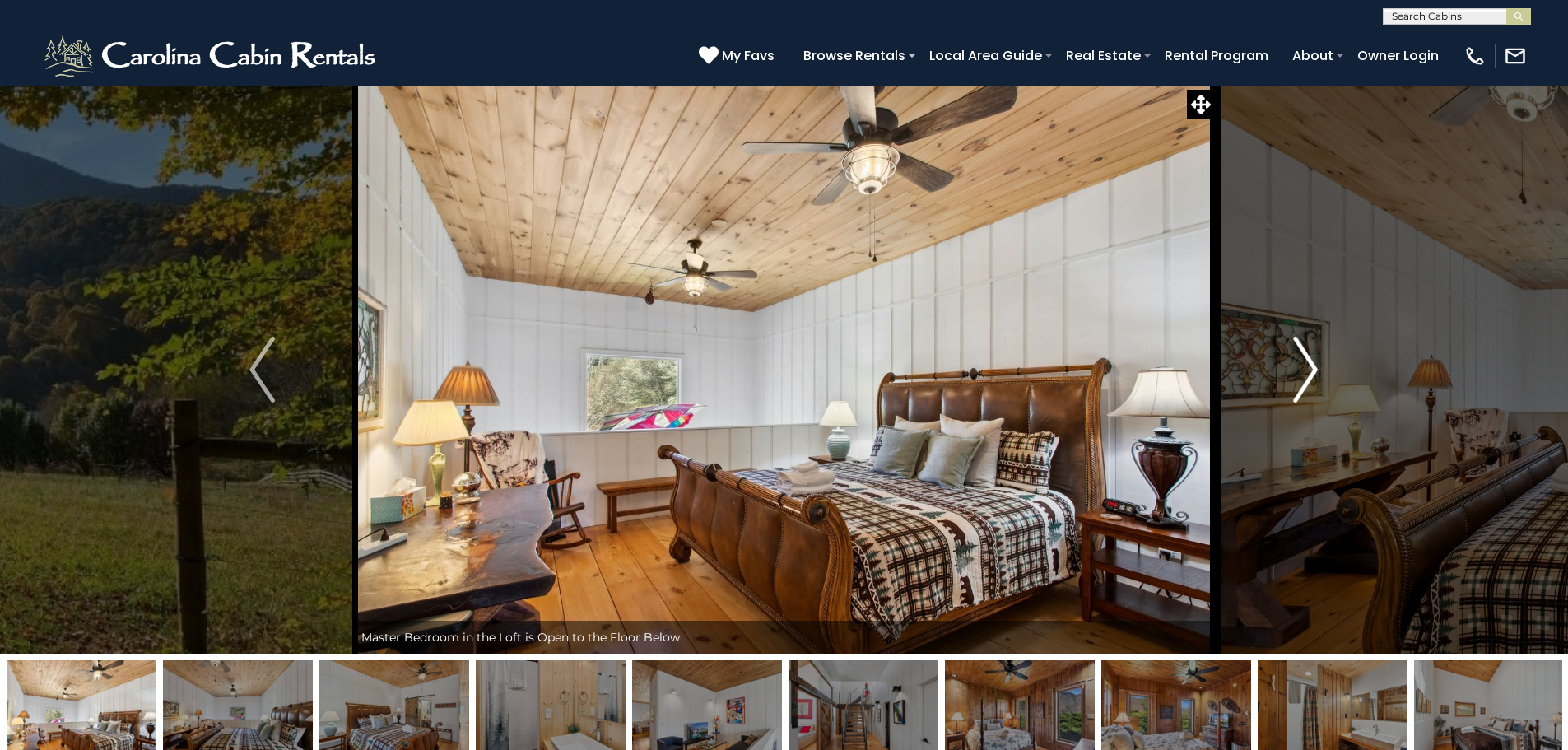
click at [1293, 388] on img "Next" at bounding box center [1305, 369] width 25 height 65
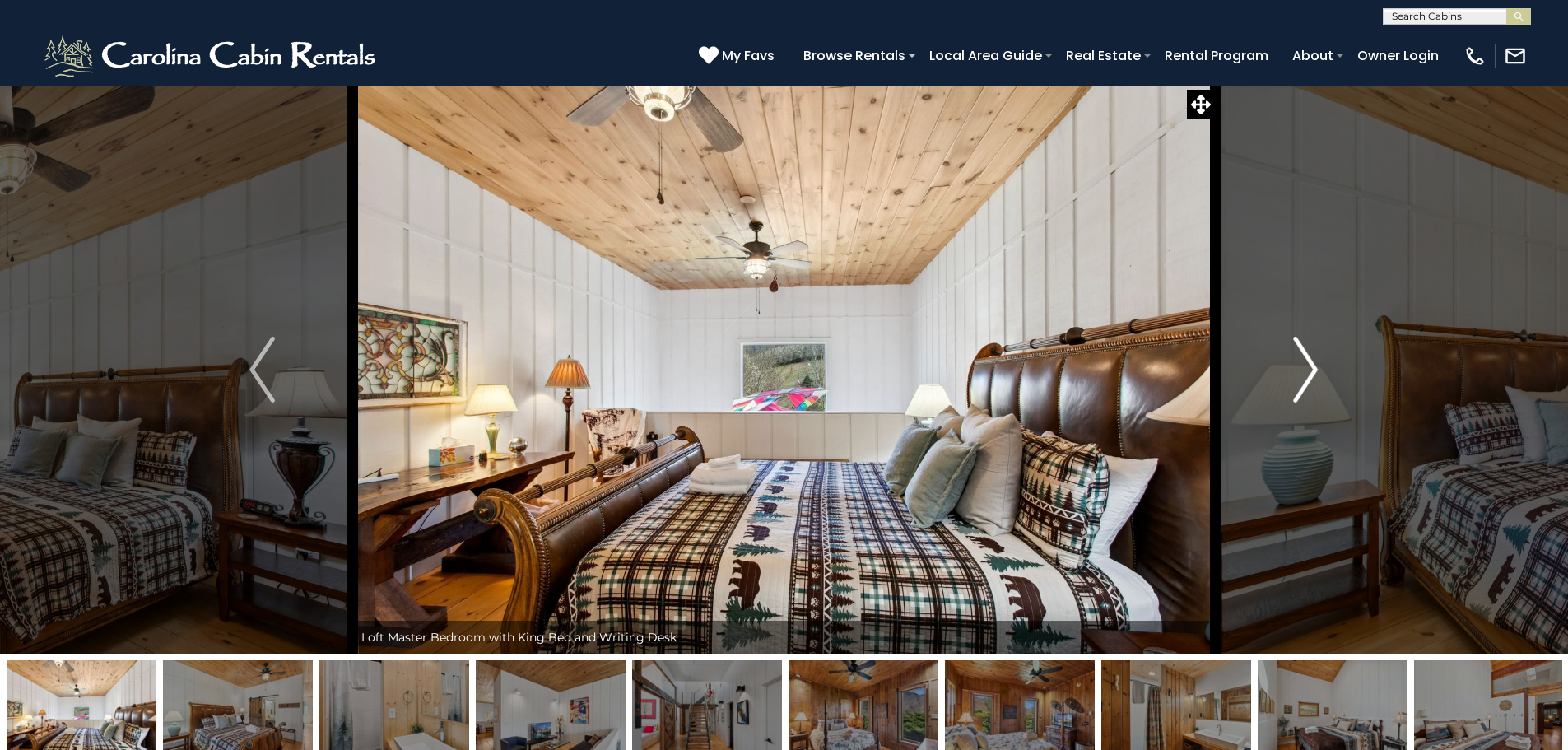
click at [1293, 388] on img "Next" at bounding box center [1305, 369] width 25 height 65
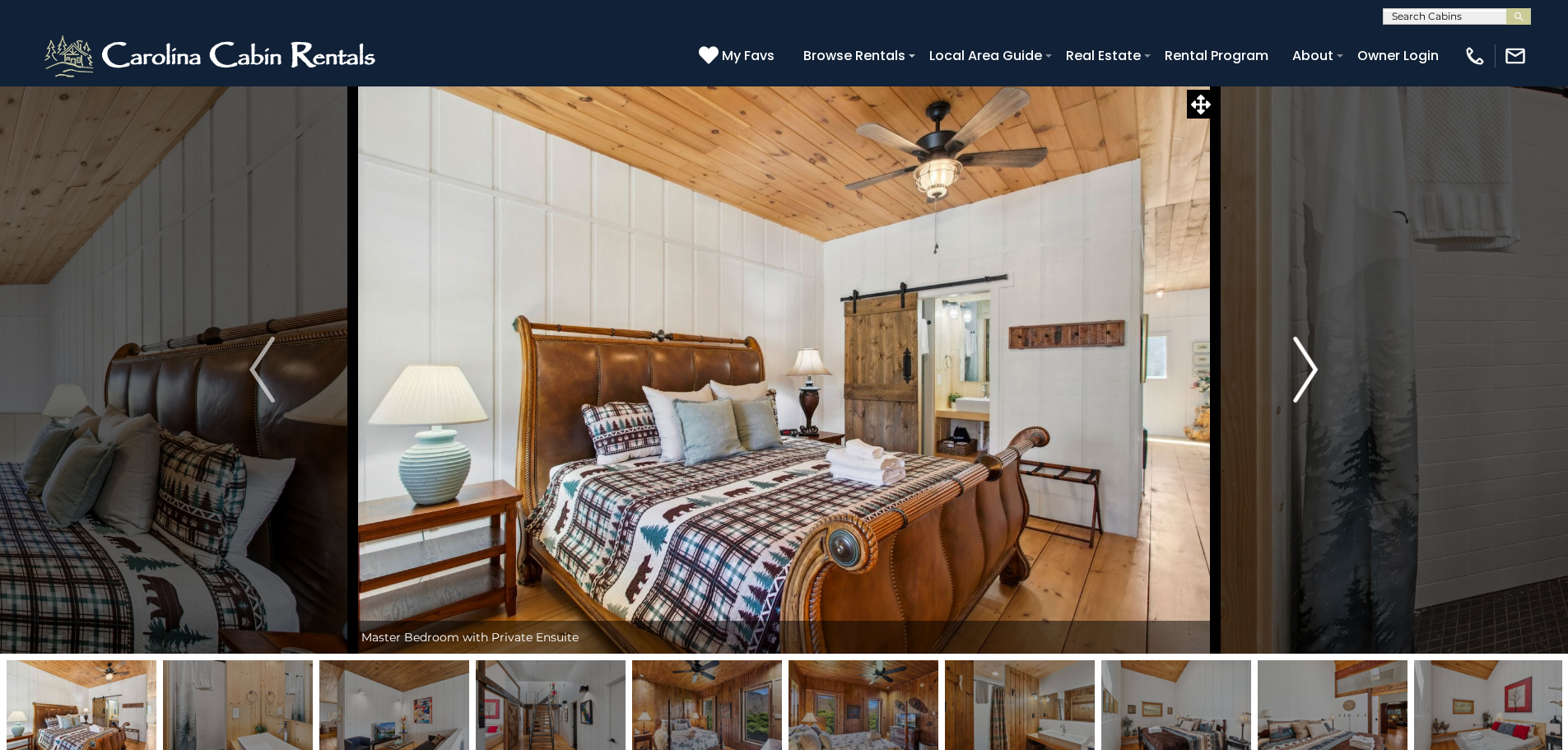
click at [1293, 387] on img "Next" at bounding box center [1305, 369] width 25 height 65
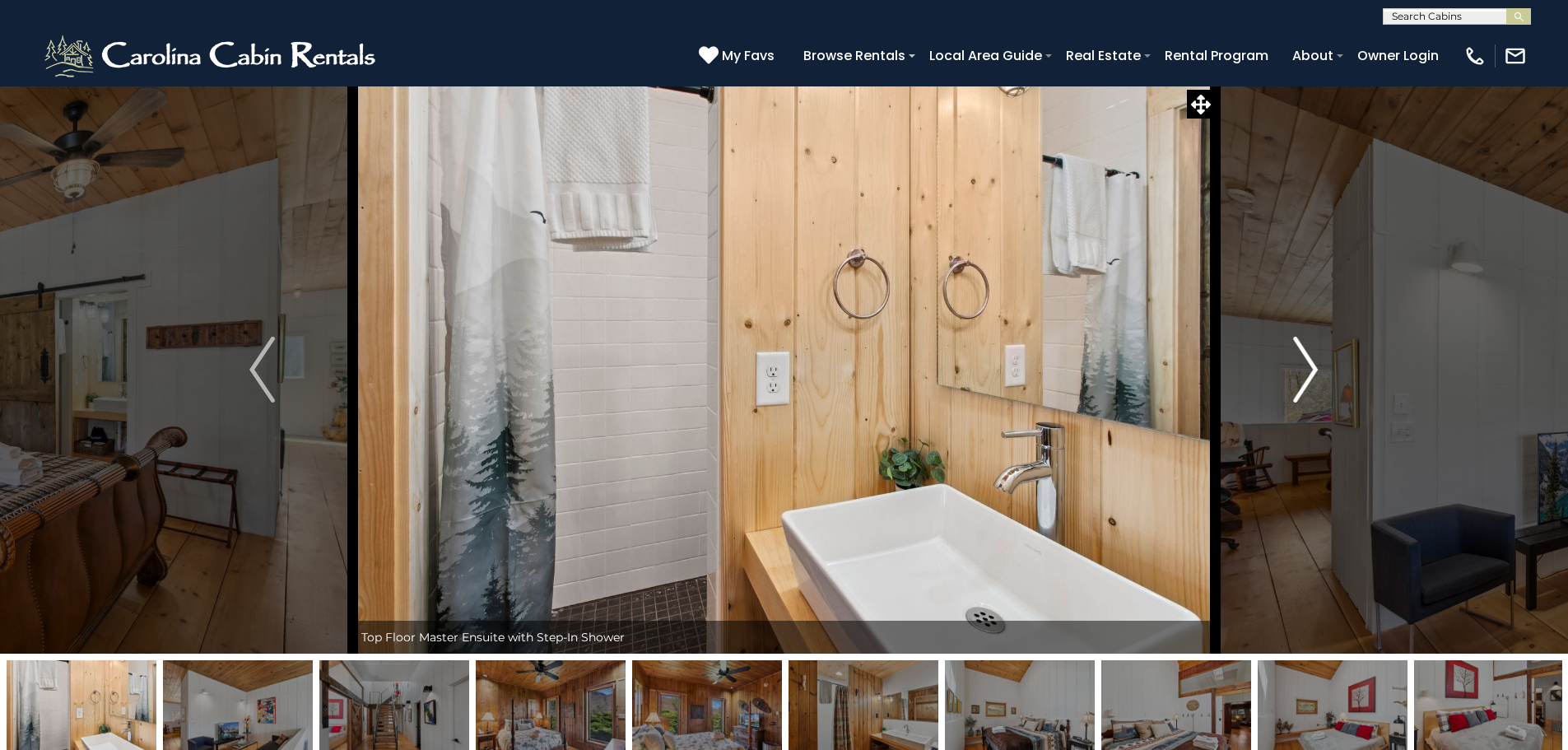
click at [1293, 387] on img "Next" at bounding box center [1305, 369] width 25 height 65
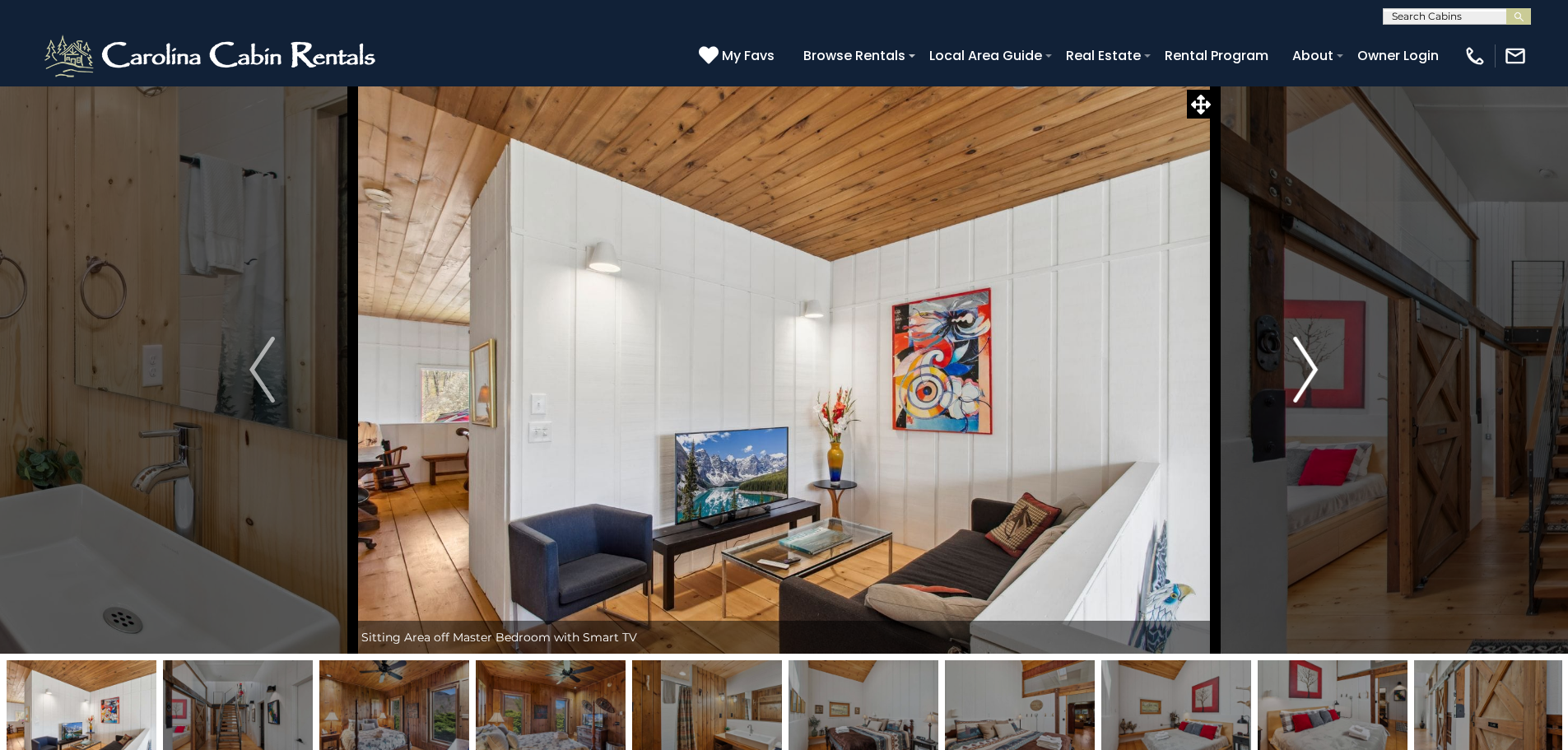
click at [1293, 387] on img "Next" at bounding box center [1305, 369] width 25 height 65
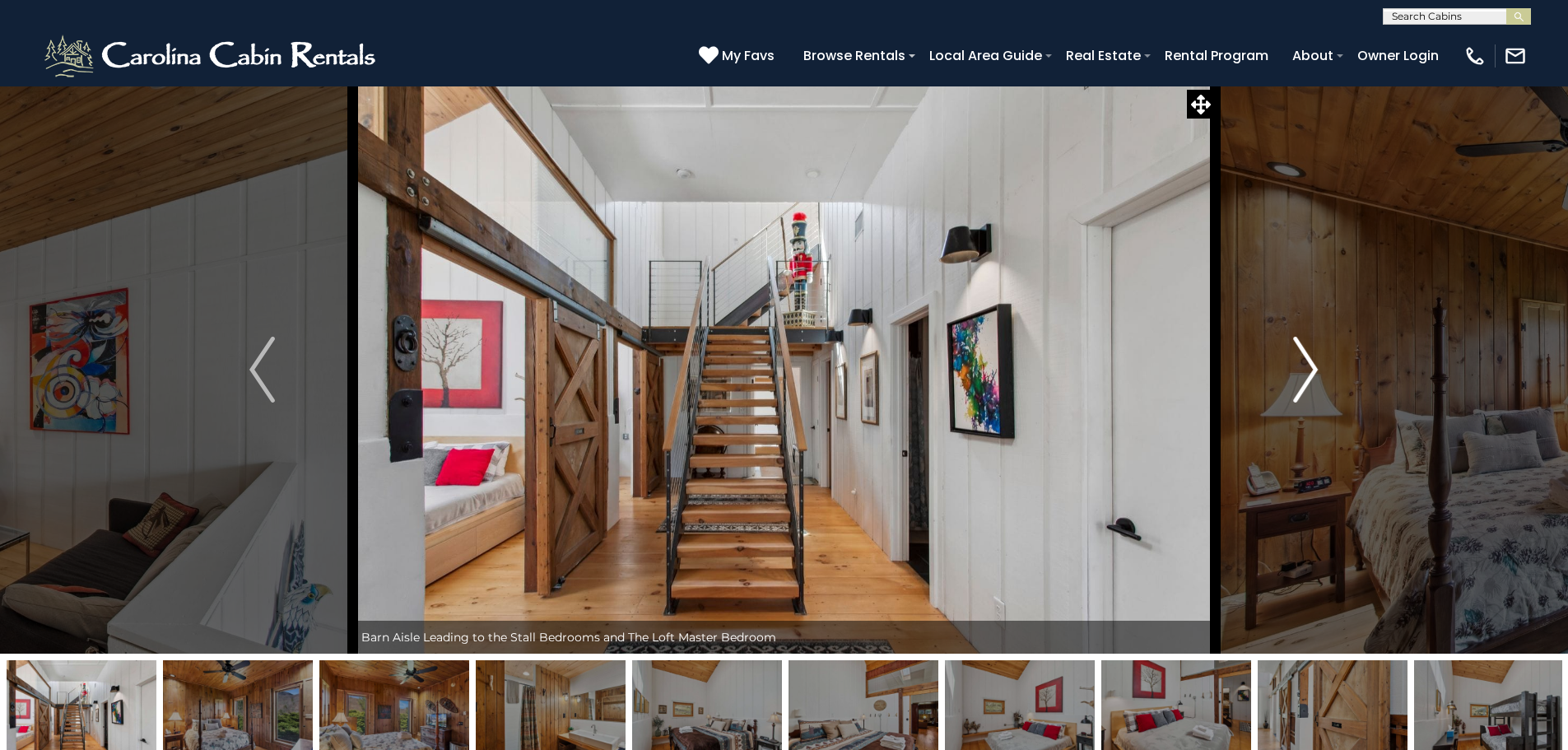
click at [1293, 387] on img "Next" at bounding box center [1305, 369] width 25 height 65
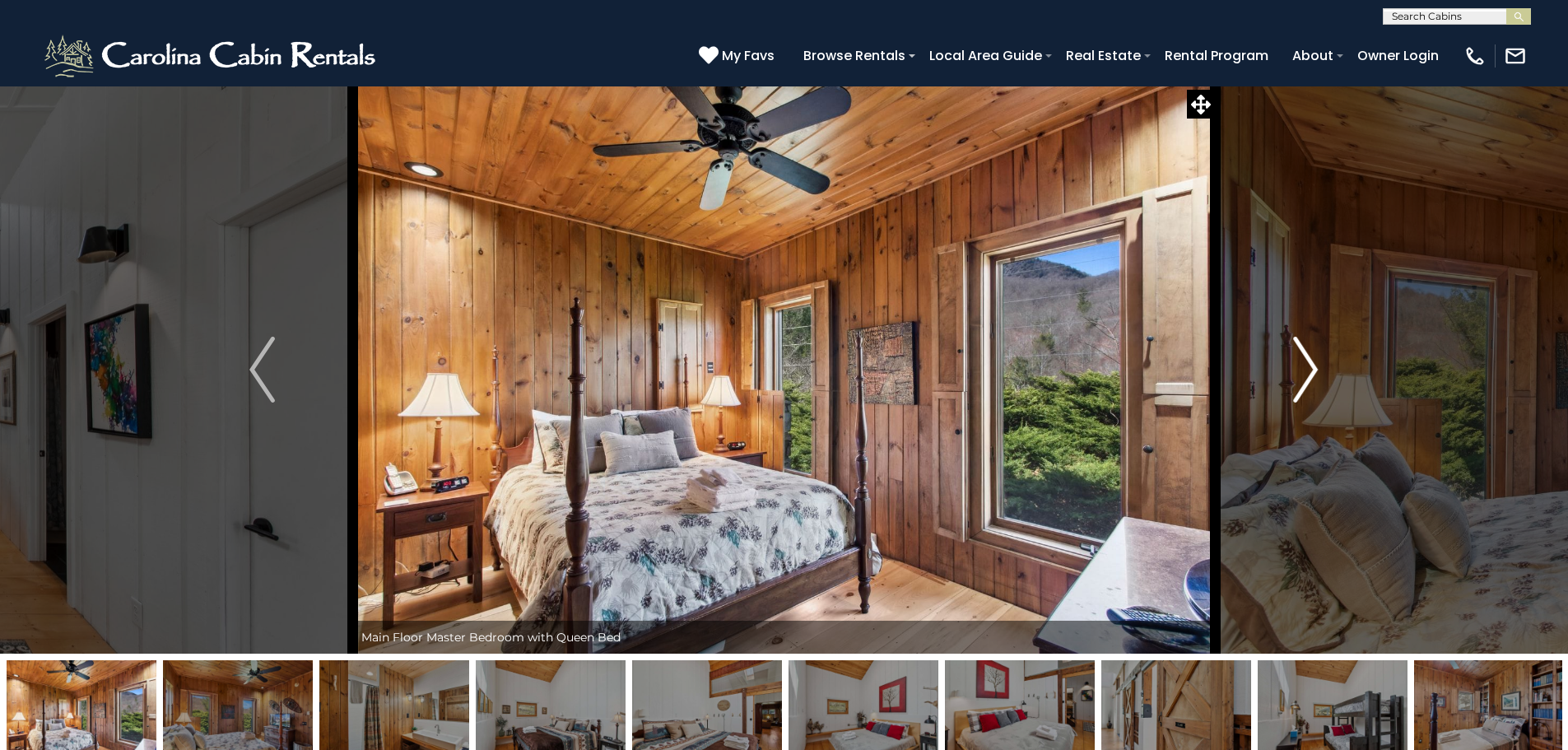
click at [1293, 387] on img "Next" at bounding box center [1305, 369] width 25 height 65
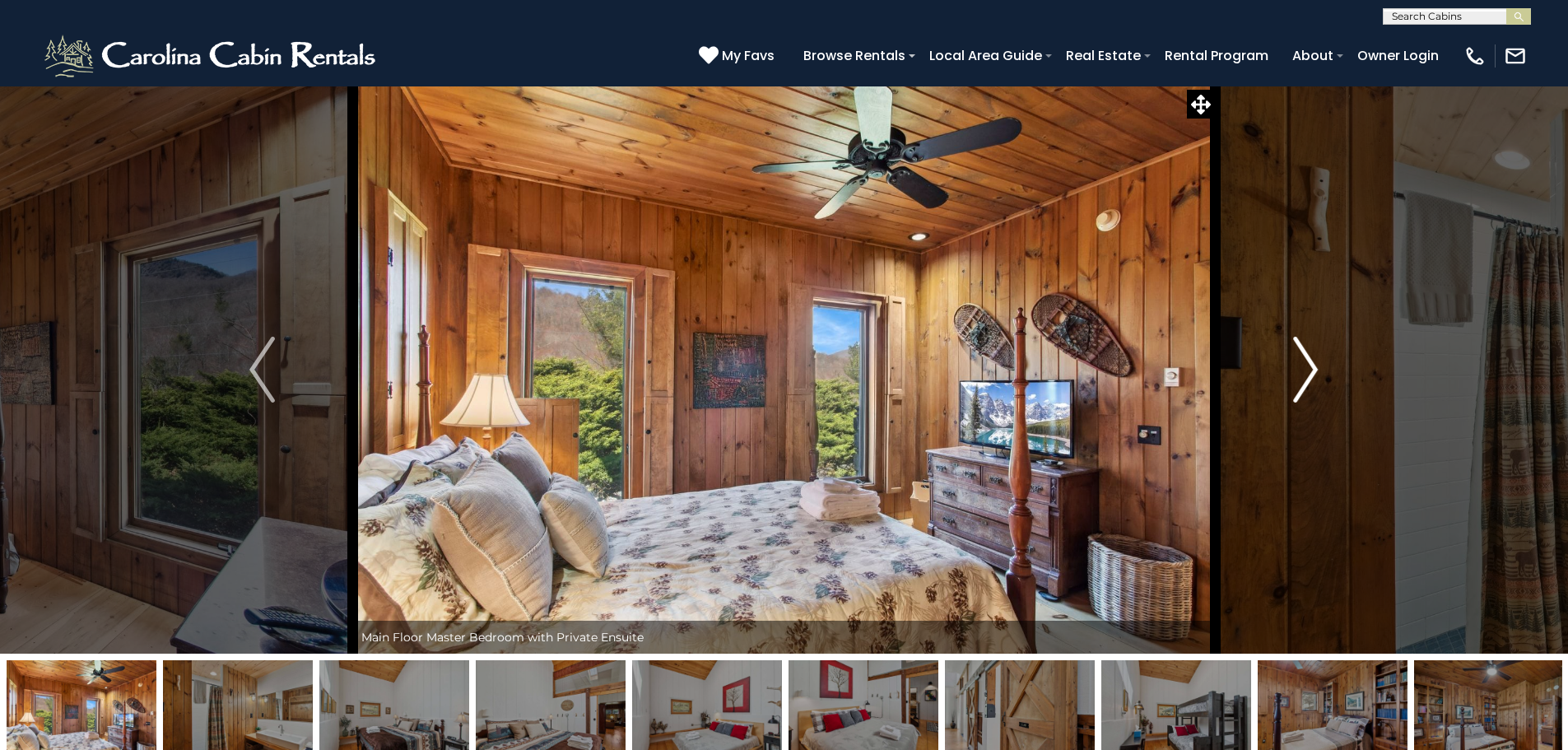
click at [1293, 387] on img "Next" at bounding box center [1305, 369] width 25 height 65
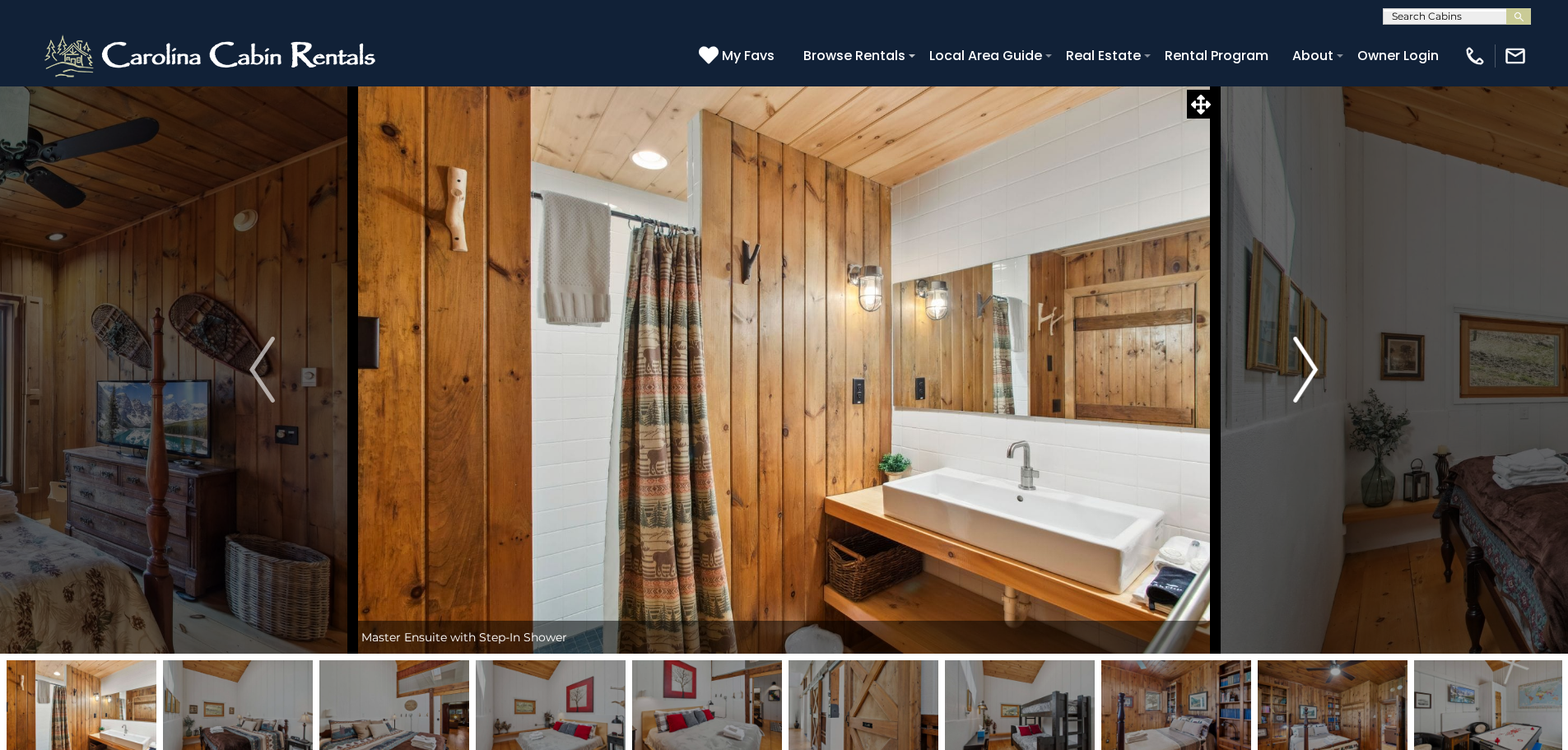
click at [1293, 387] on img "Next" at bounding box center [1305, 369] width 25 height 65
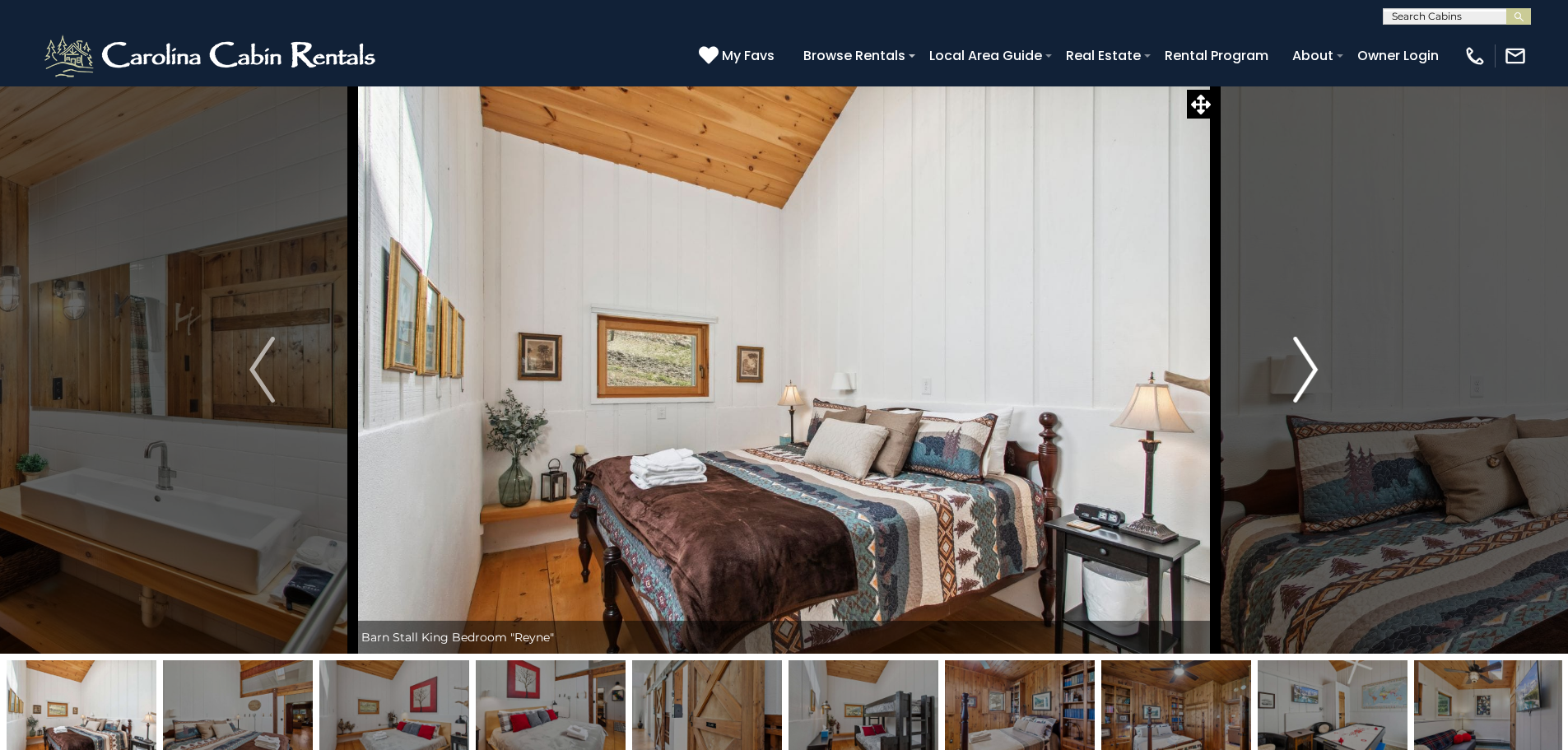
click at [1293, 387] on img "Next" at bounding box center [1305, 369] width 25 height 65
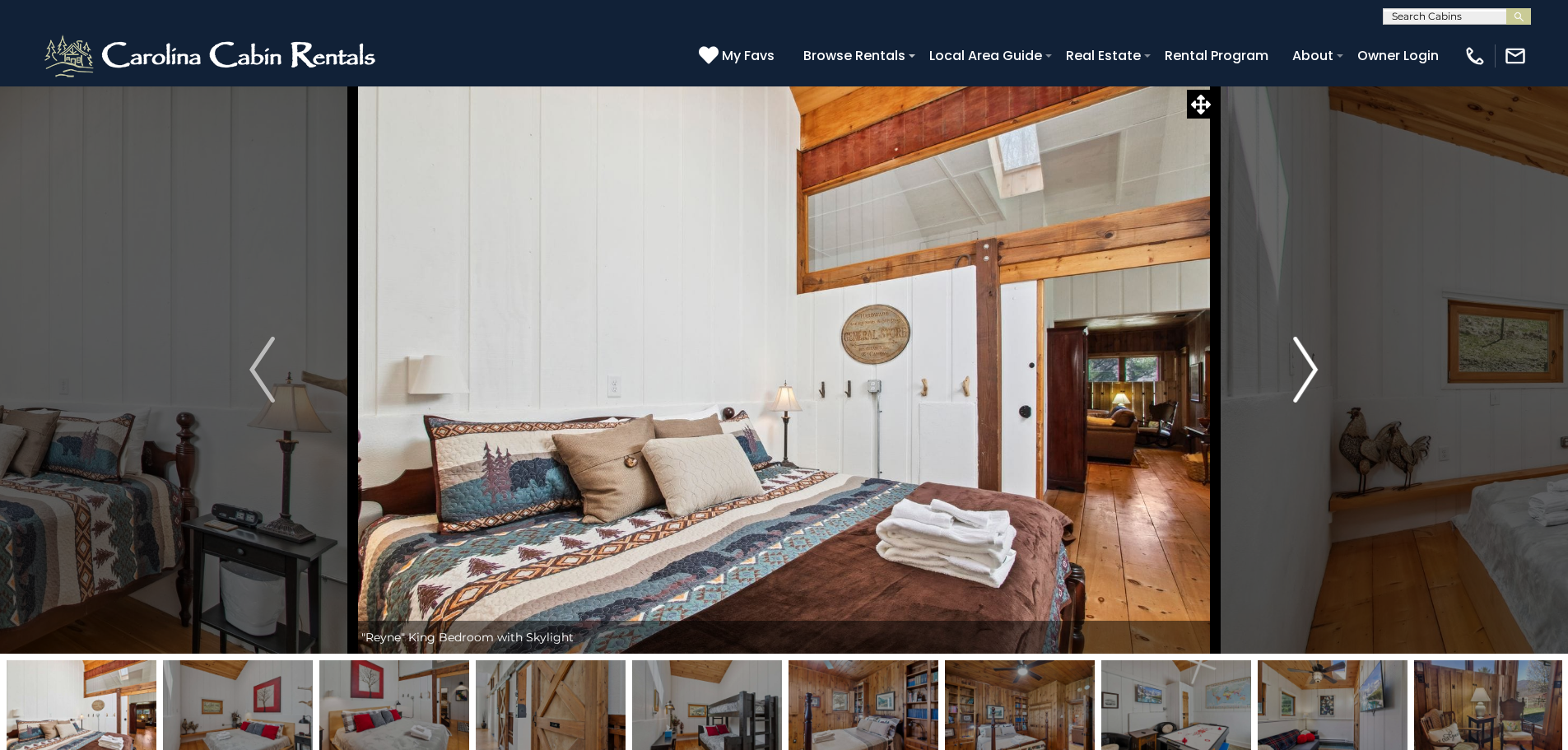
click at [1293, 387] on img "Next" at bounding box center [1305, 369] width 25 height 65
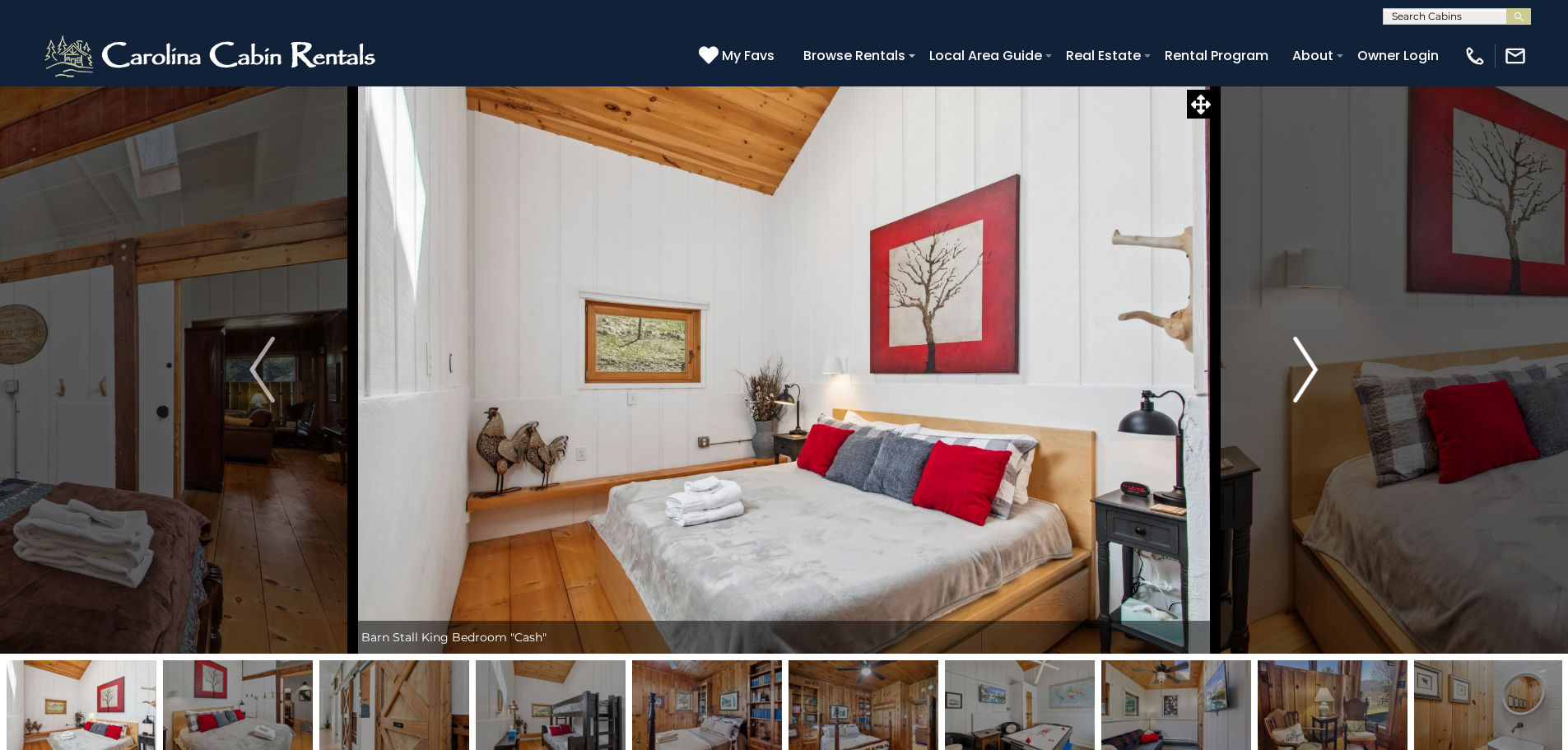
click at [1293, 387] on img "Next" at bounding box center [1305, 369] width 25 height 65
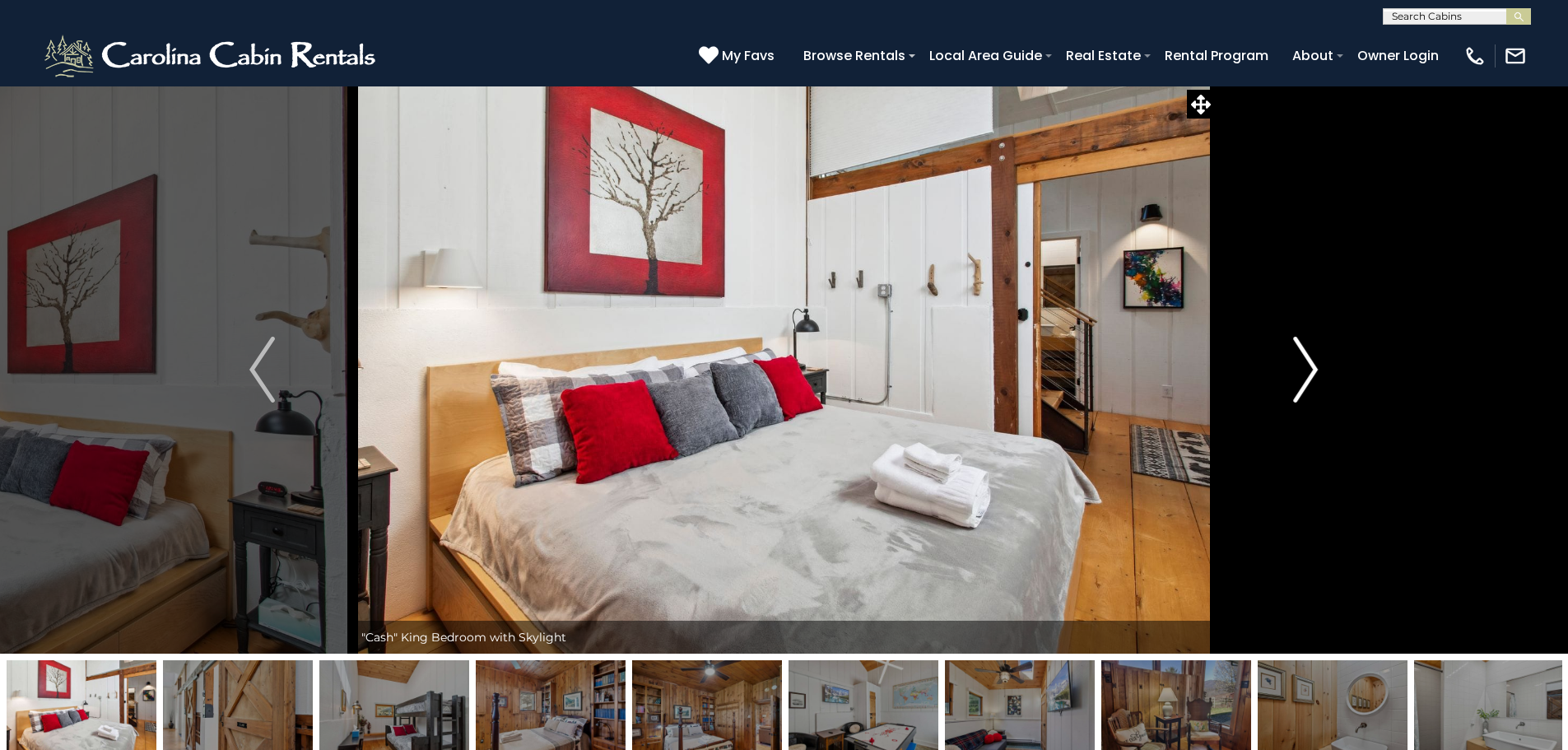
click at [1293, 387] on img "Next" at bounding box center [1305, 369] width 25 height 65
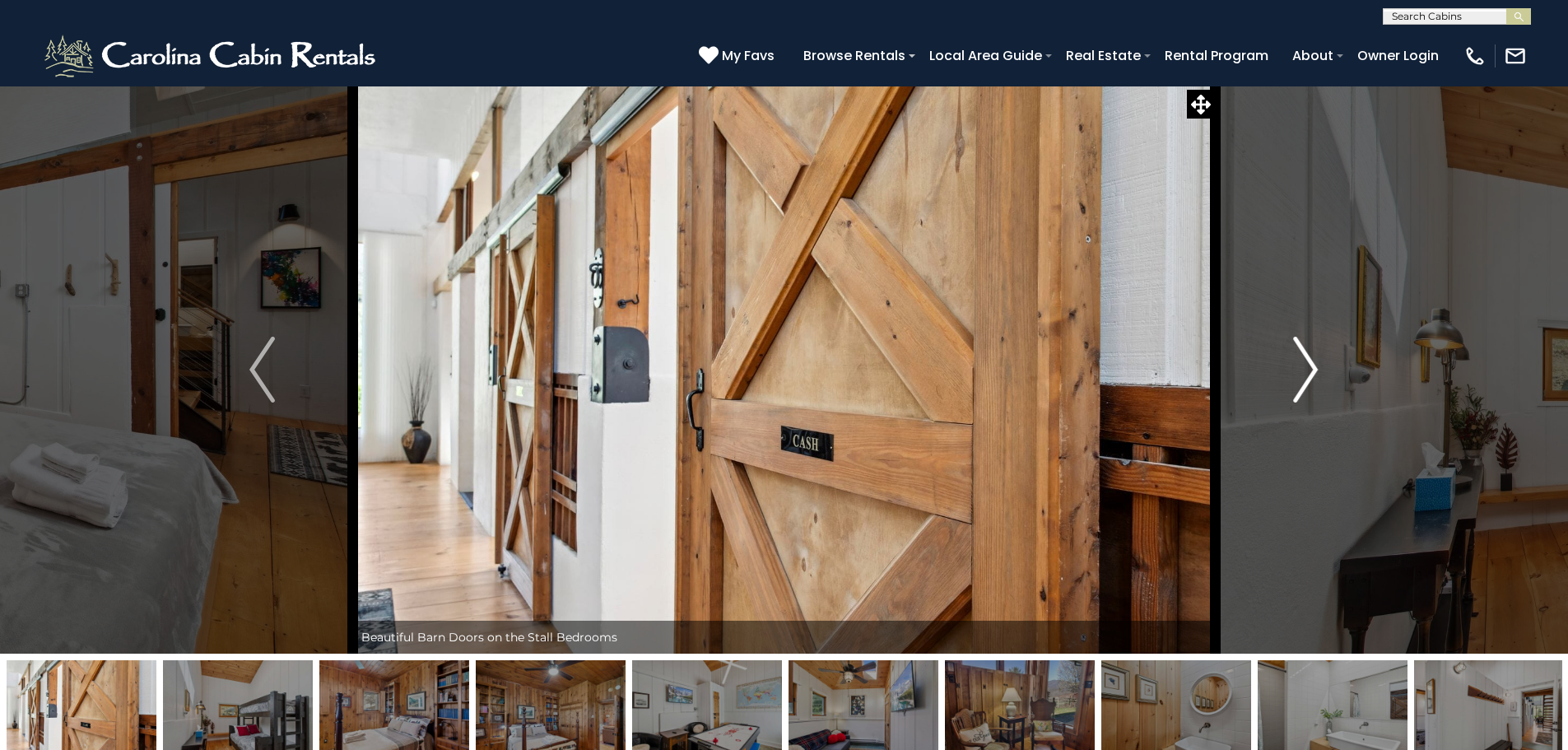
click at [1293, 387] on img "Next" at bounding box center [1305, 369] width 25 height 65
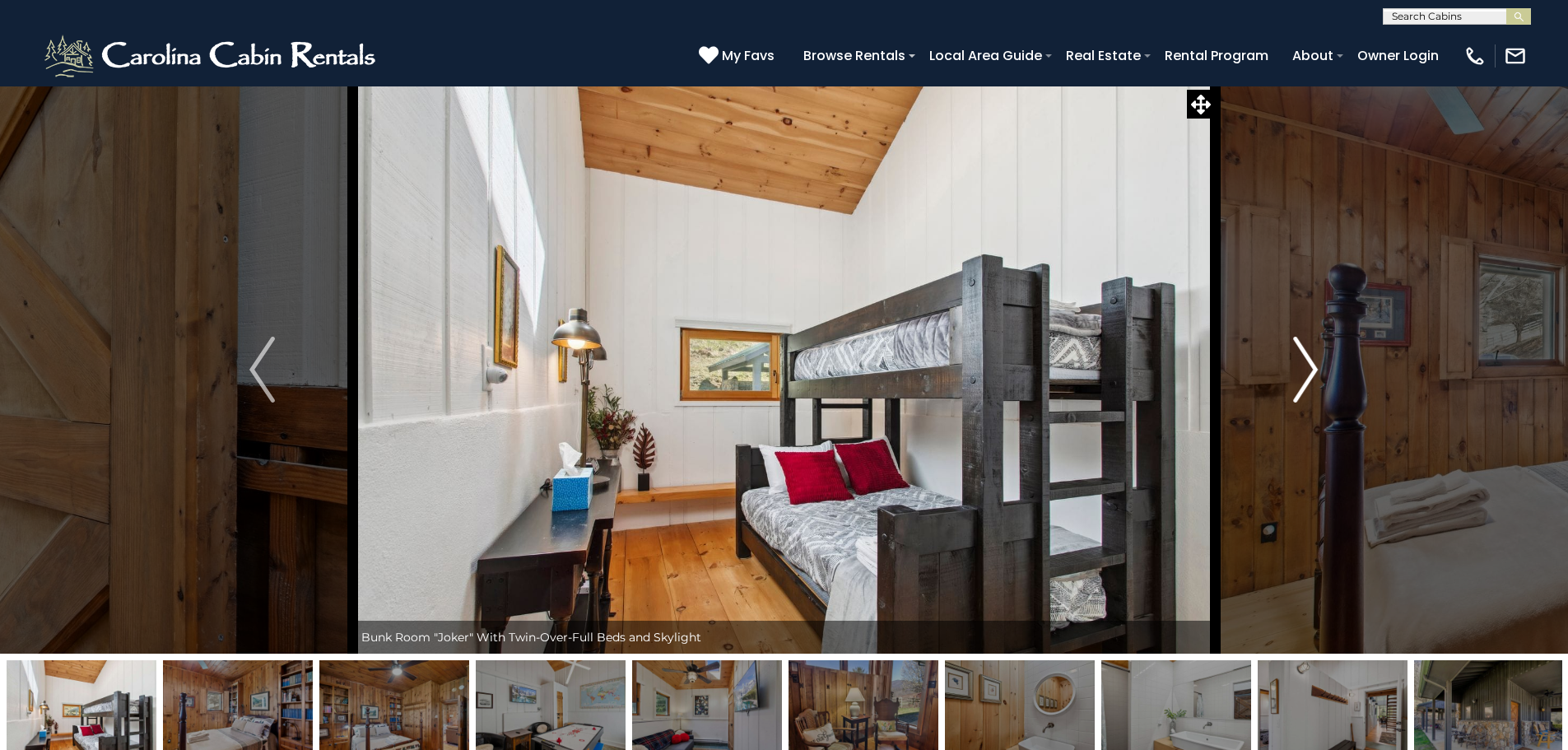
click at [1293, 387] on img "Next" at bounding box center [1305, 369] width 25 height 65
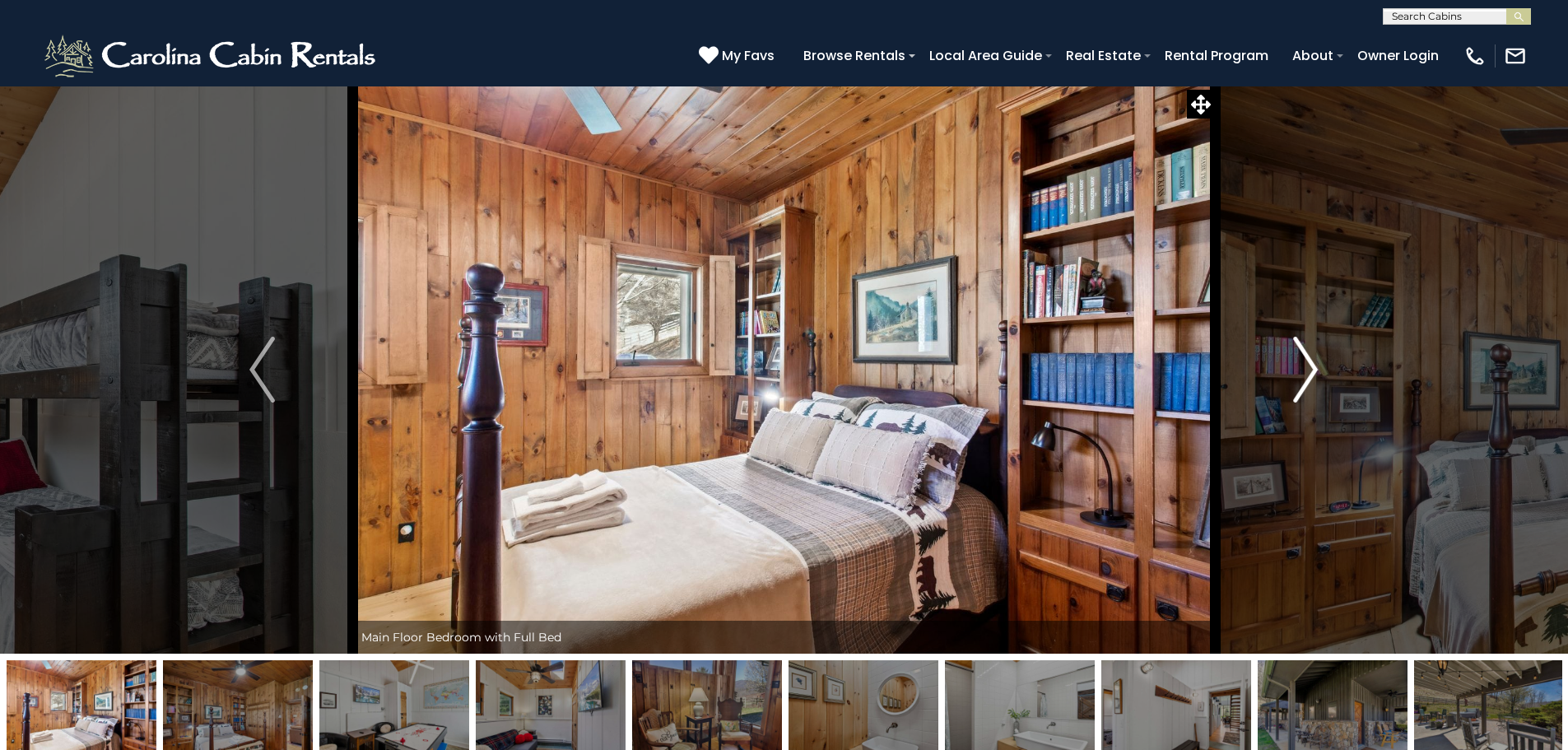
click at [1293, 387] on img "Next" at bounding box center [1305, 369] width 25 height 65
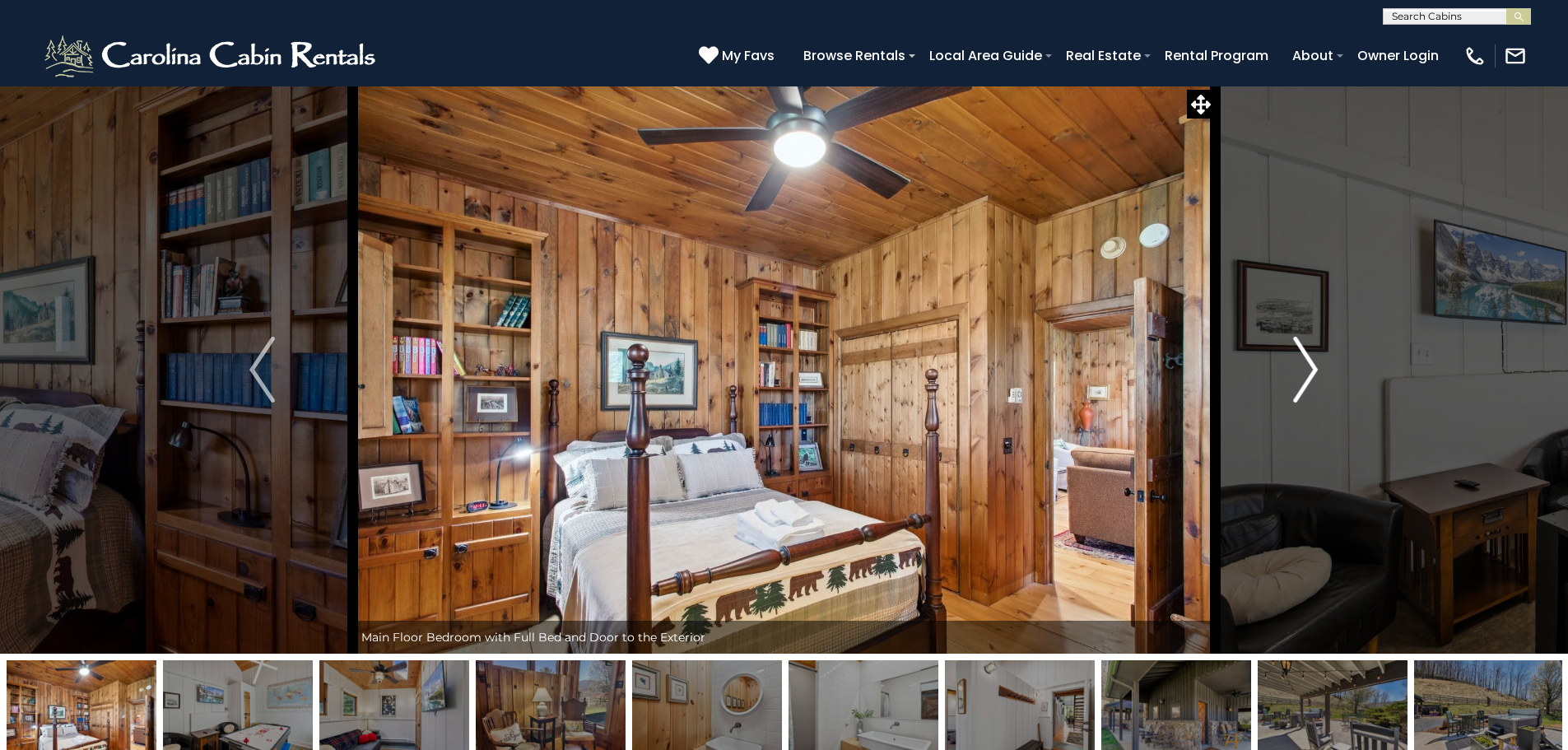
click at [1293, 387] on img "Next" at bounding box center [1305, 369] width 25 height 65
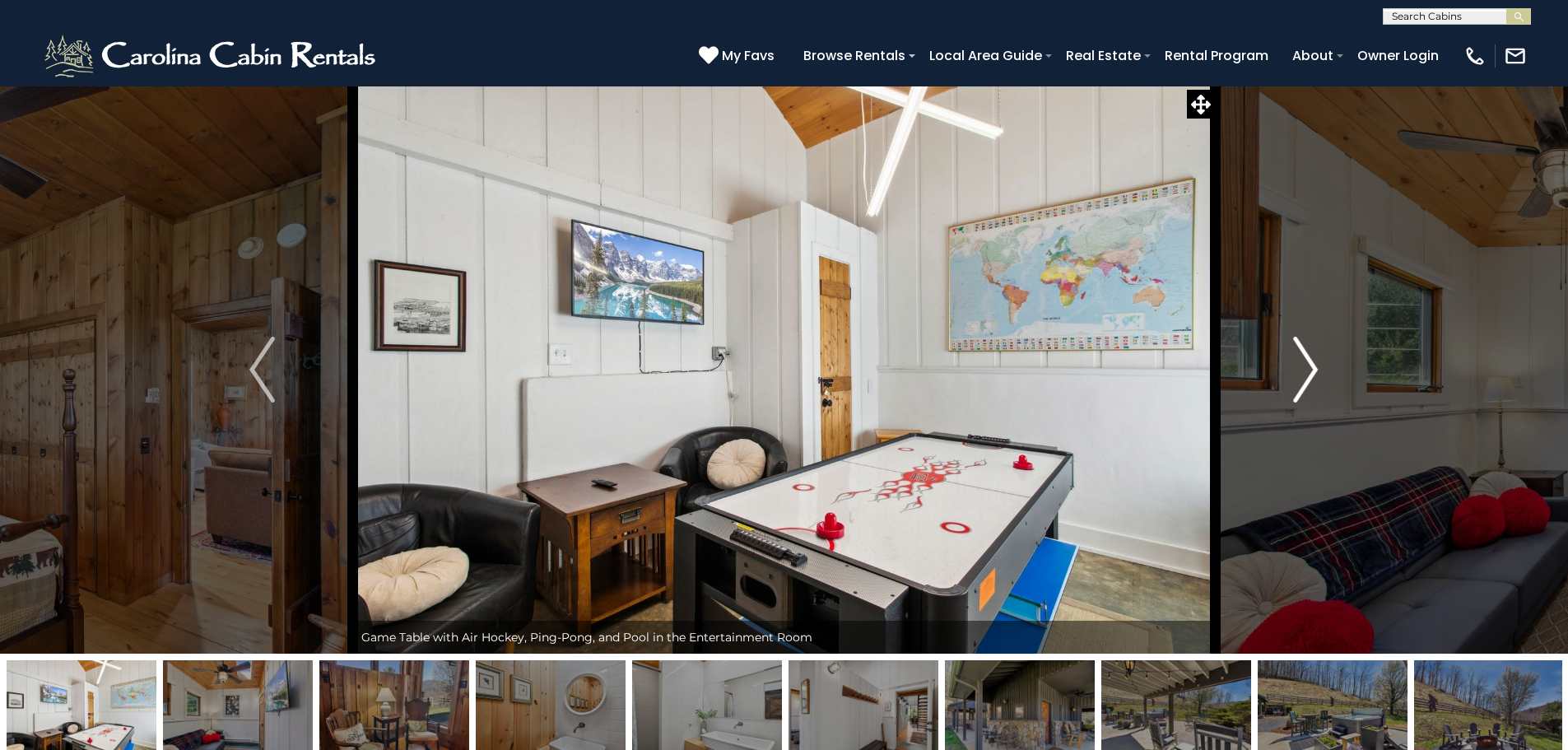
click at [1293, 387] on img "Next" at bounding box center [1305, 369] width 25 height 65
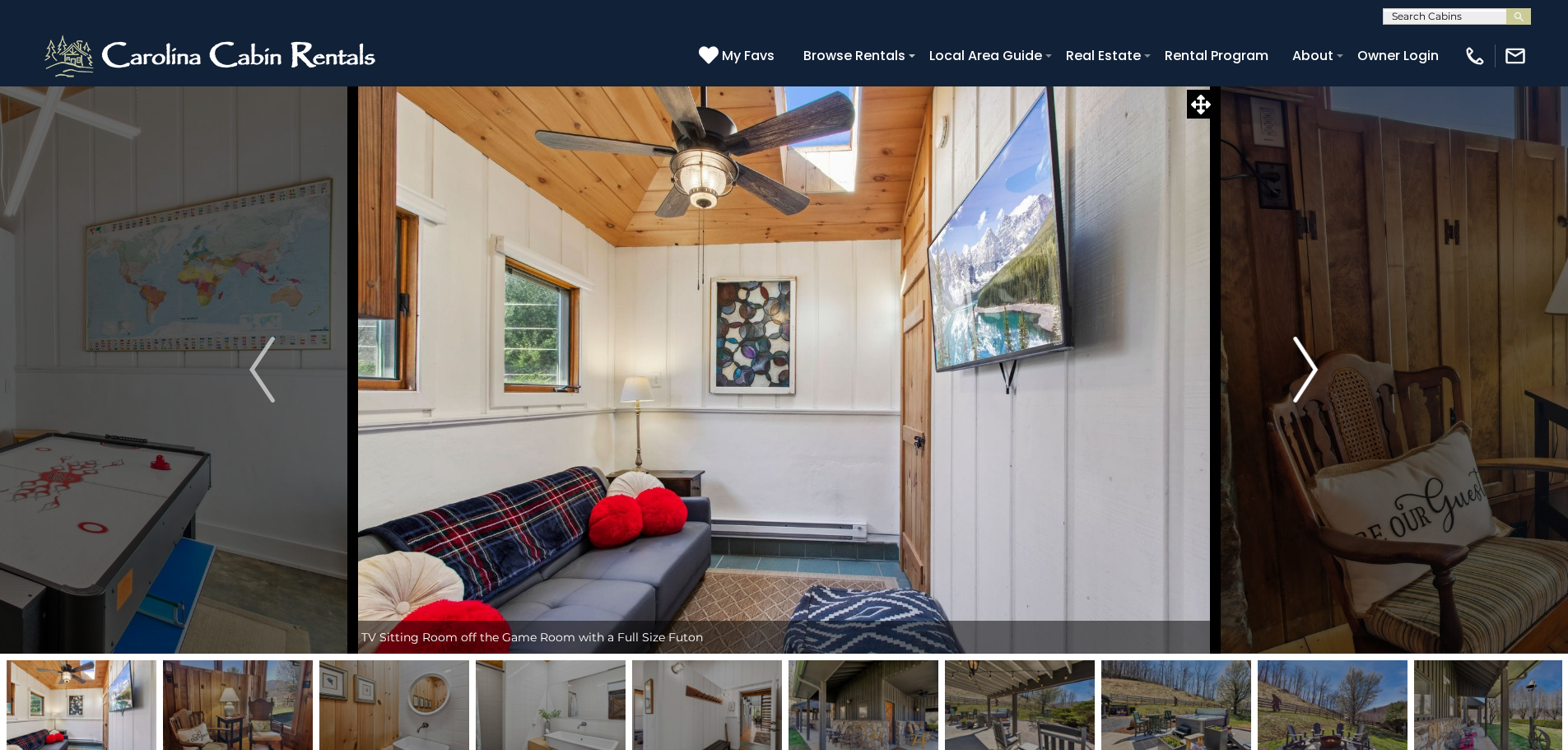
click at [1293, 387] on img "Next" at bounding box center [1305, 369] width 25 height 65
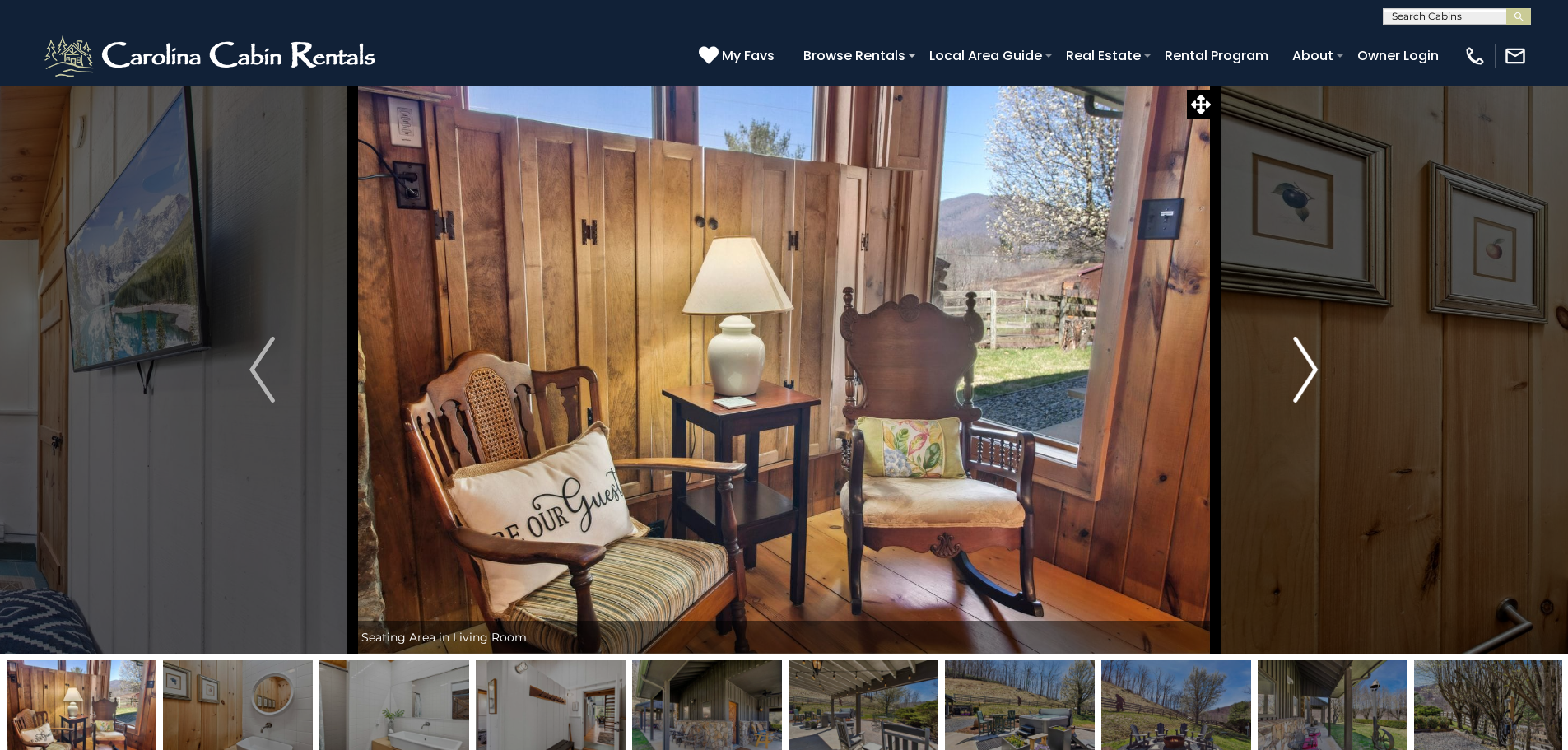
click at [1293, 387] on img "Next" at bounding box center [1305, 369] width 25 height 65
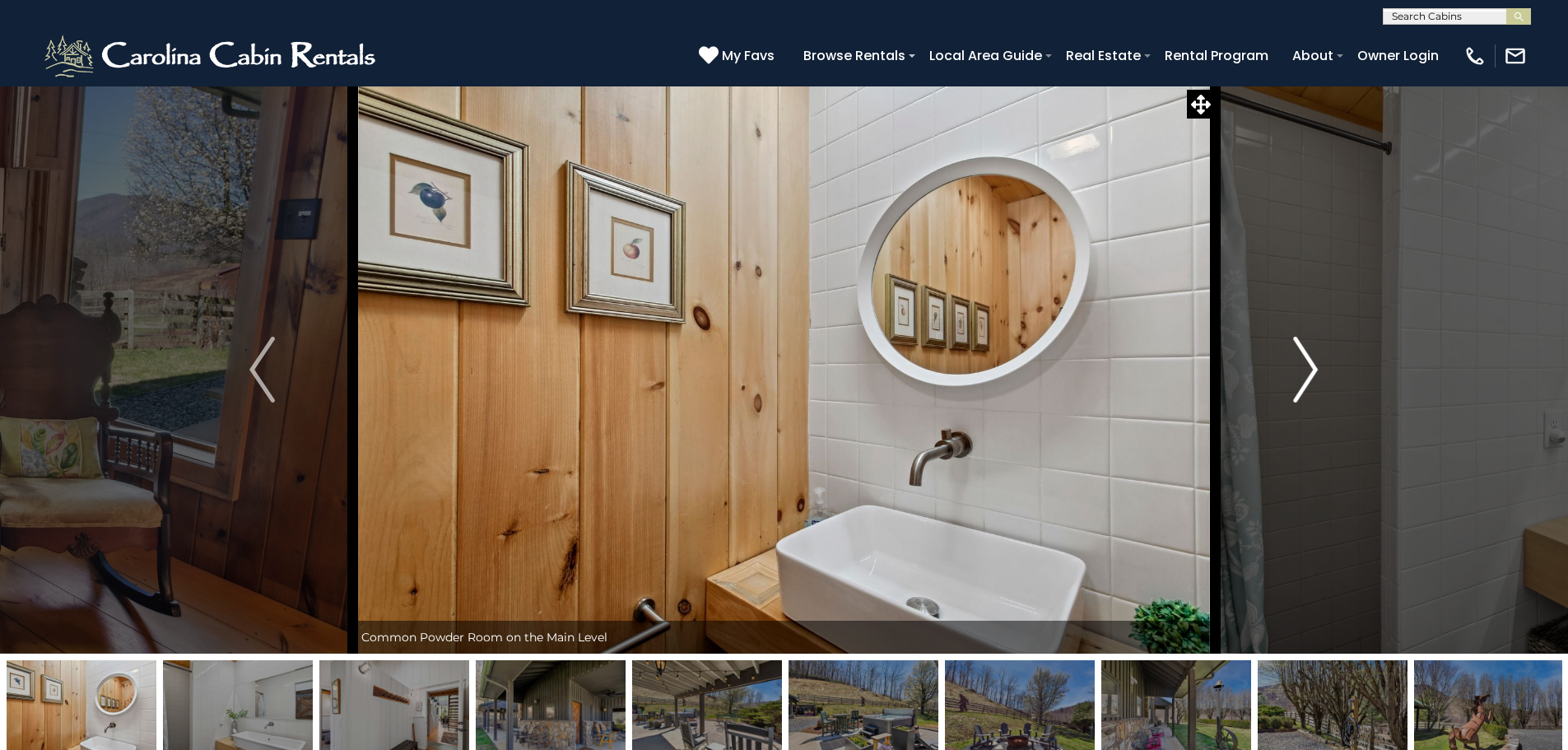
click at [1293, 387] on img "Next" at bounding box center [1305, 369] width 25 height 65
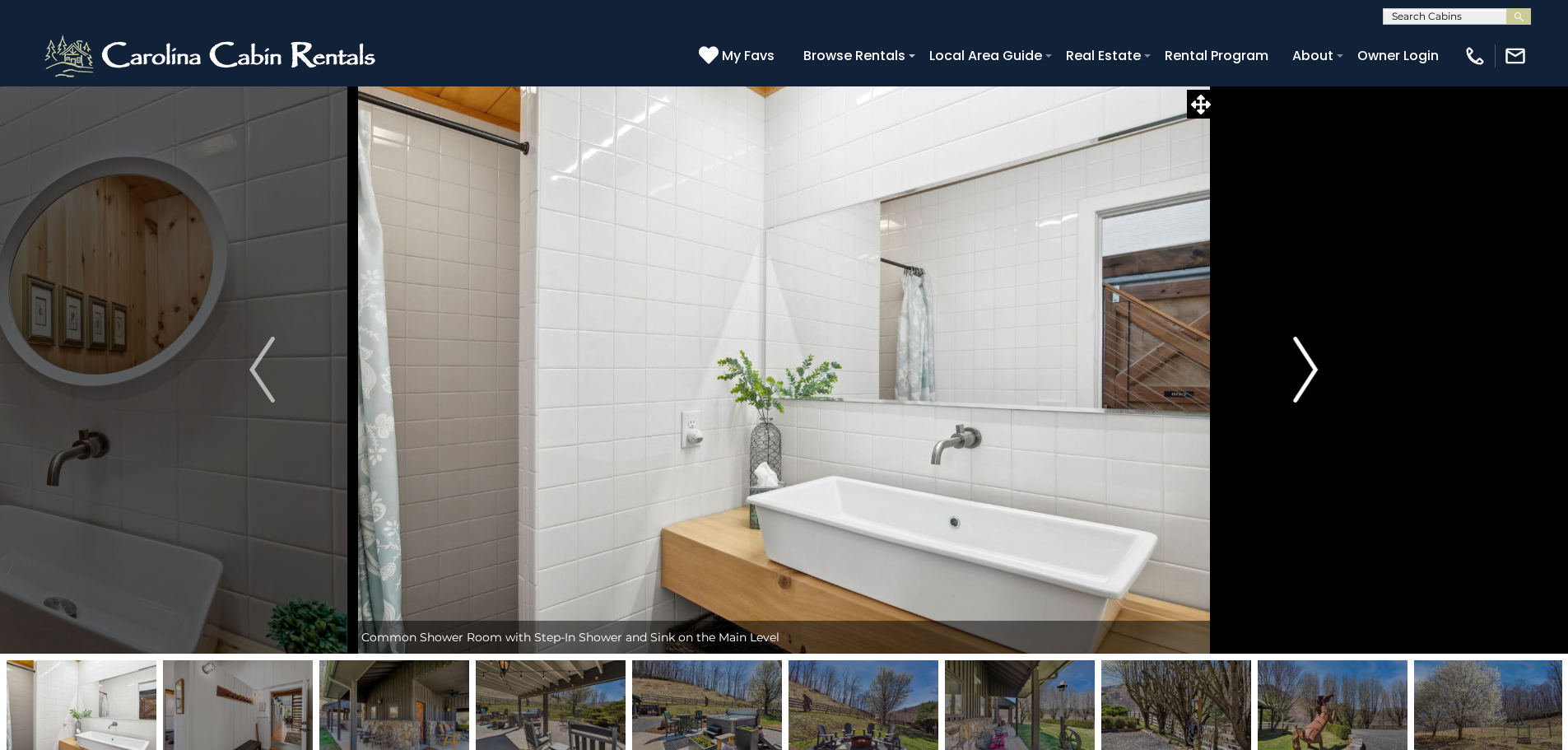
click at [1293, 387] on img "Next" at bounding box center [1305, 369] width 25 height 65
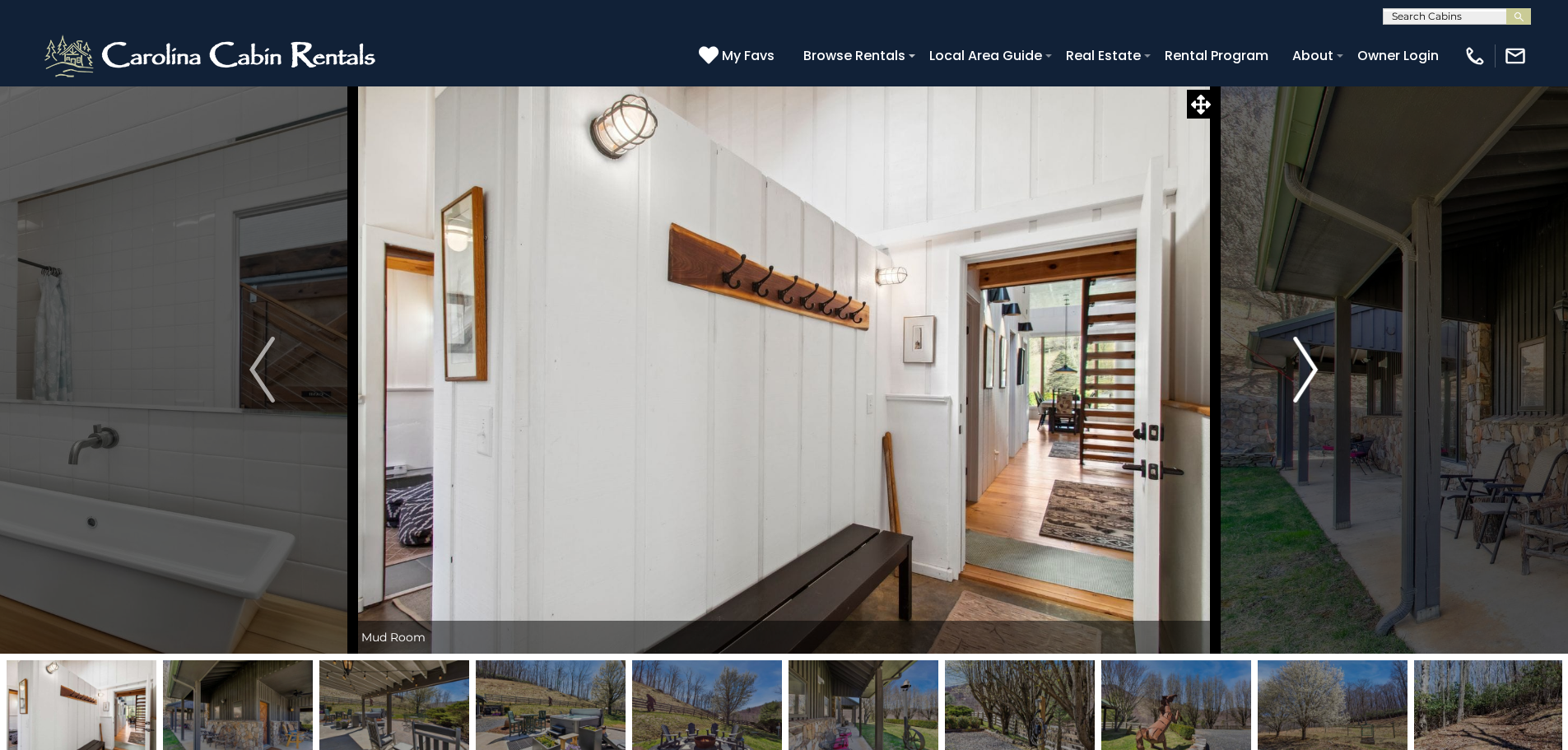
click at [1293, 387] on img "Next" at bounding box center [1305, 369] width 25 height 65
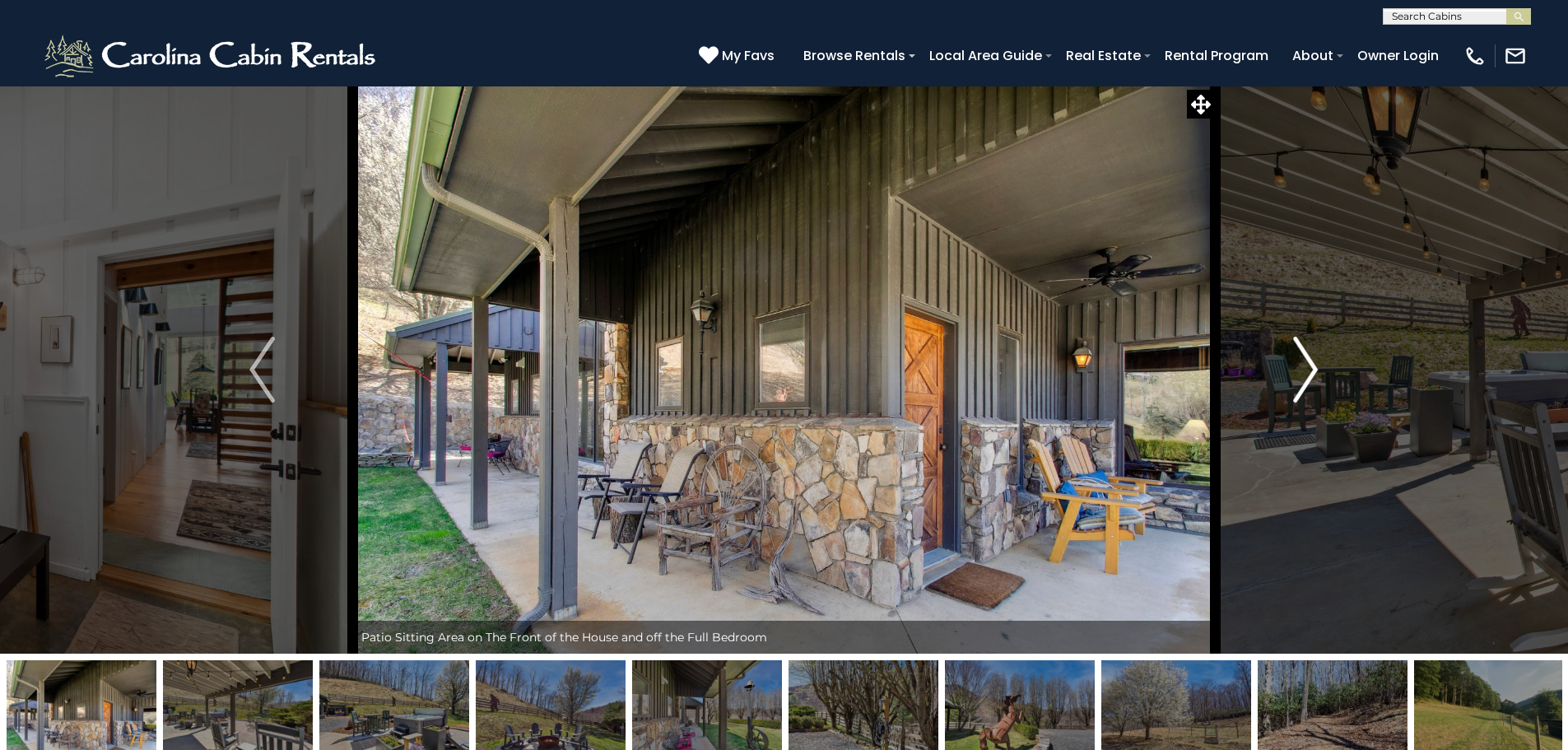
click at [1293, 387] on img "Next" at bounding box center [1305, 369] width 25 height 65
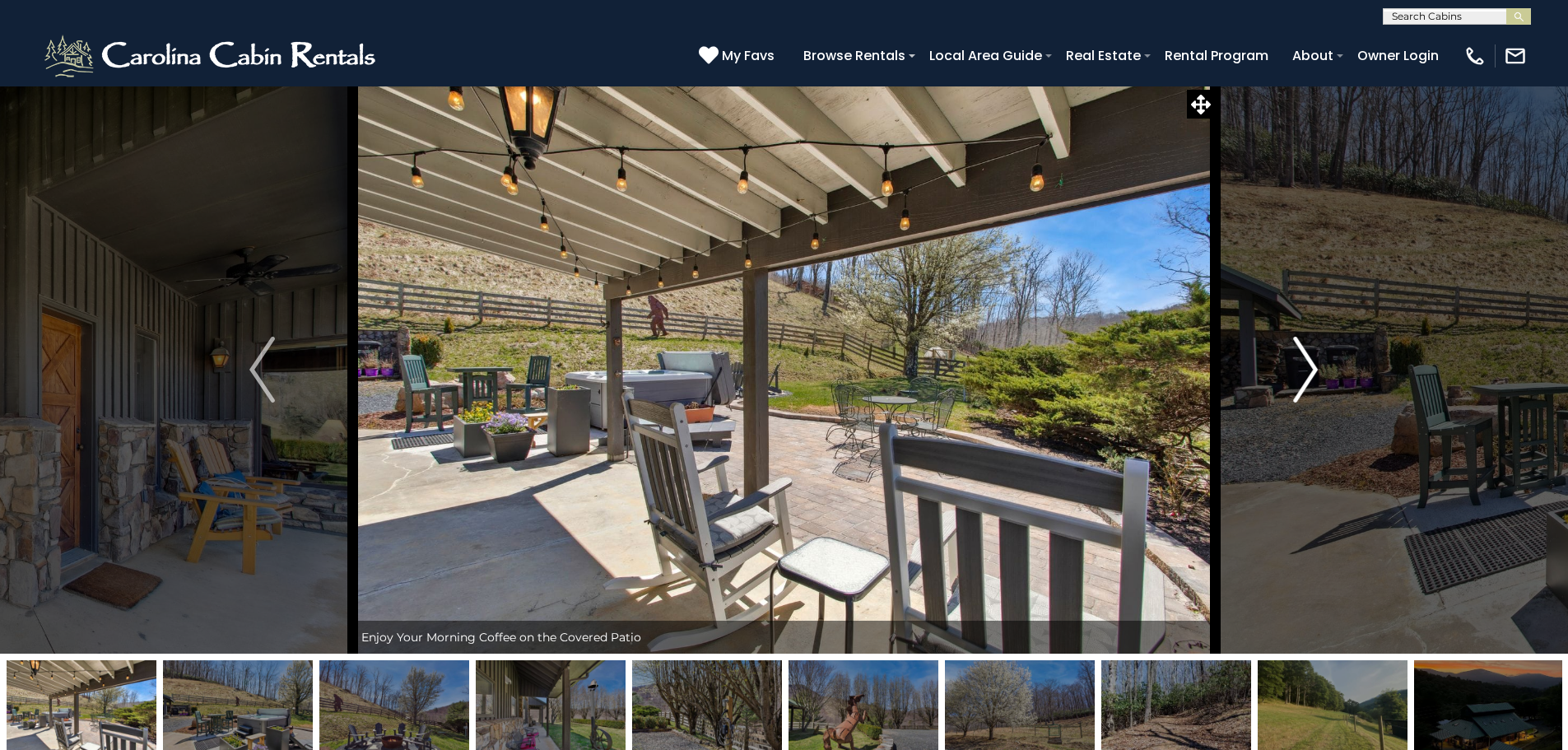
click at [1293, 387] on img "Next" at bounding box center [1305, 369] width 25 height 65
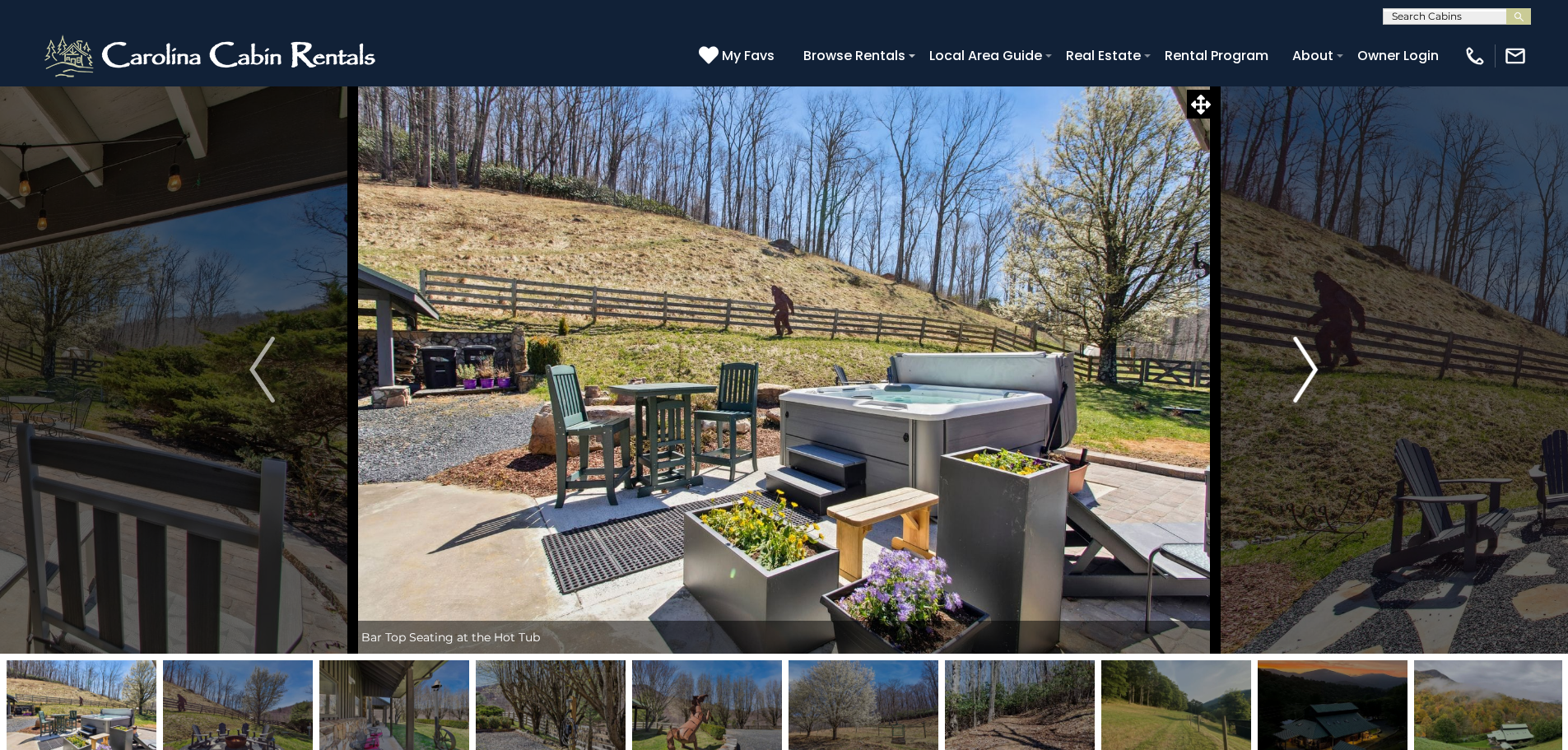
click at [1293, 387] on img "Next" at bounding box center [1305, 369] width 25 height 65
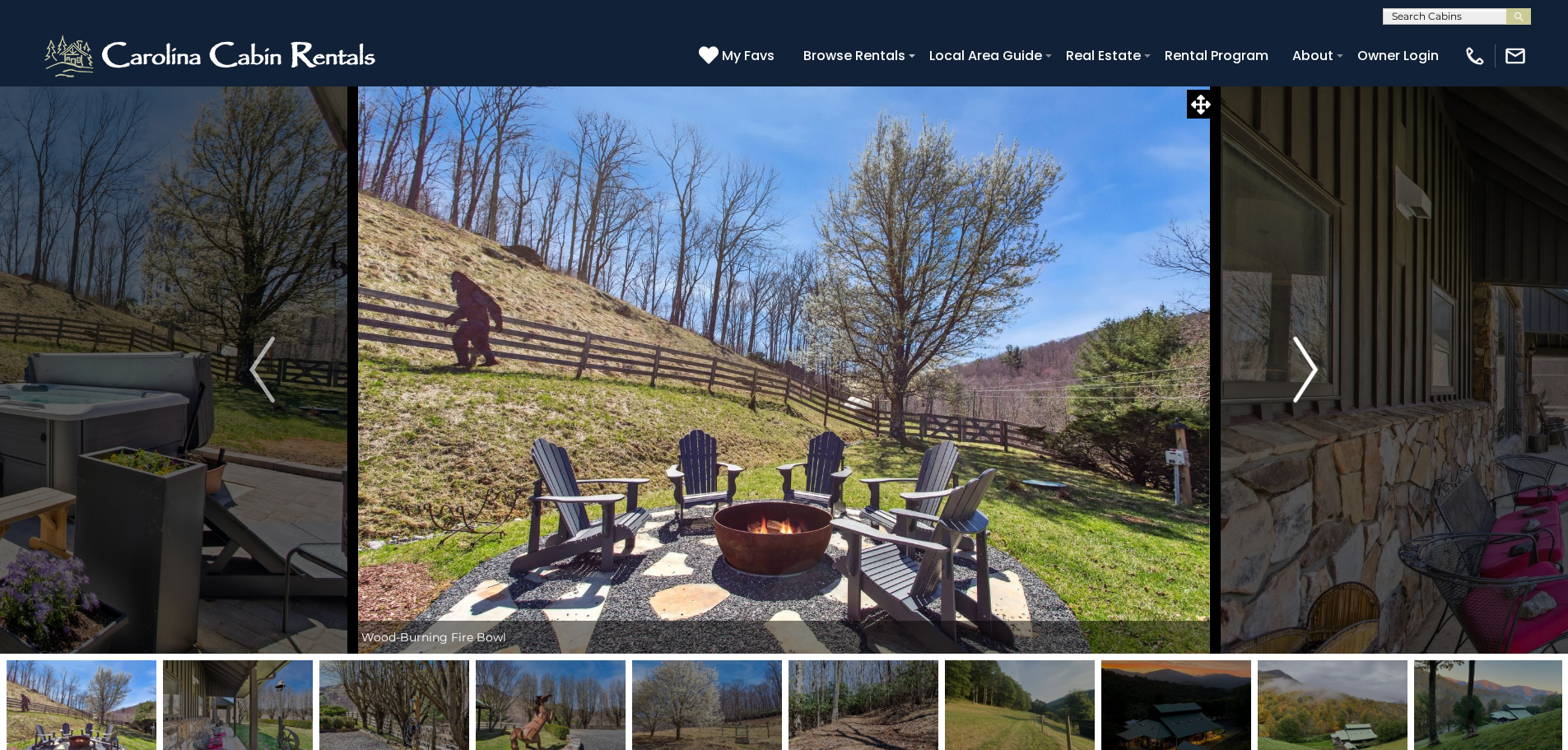
click at [1293, 387] on img "Next" at bounding box center [1305, 369] width 25 height 65
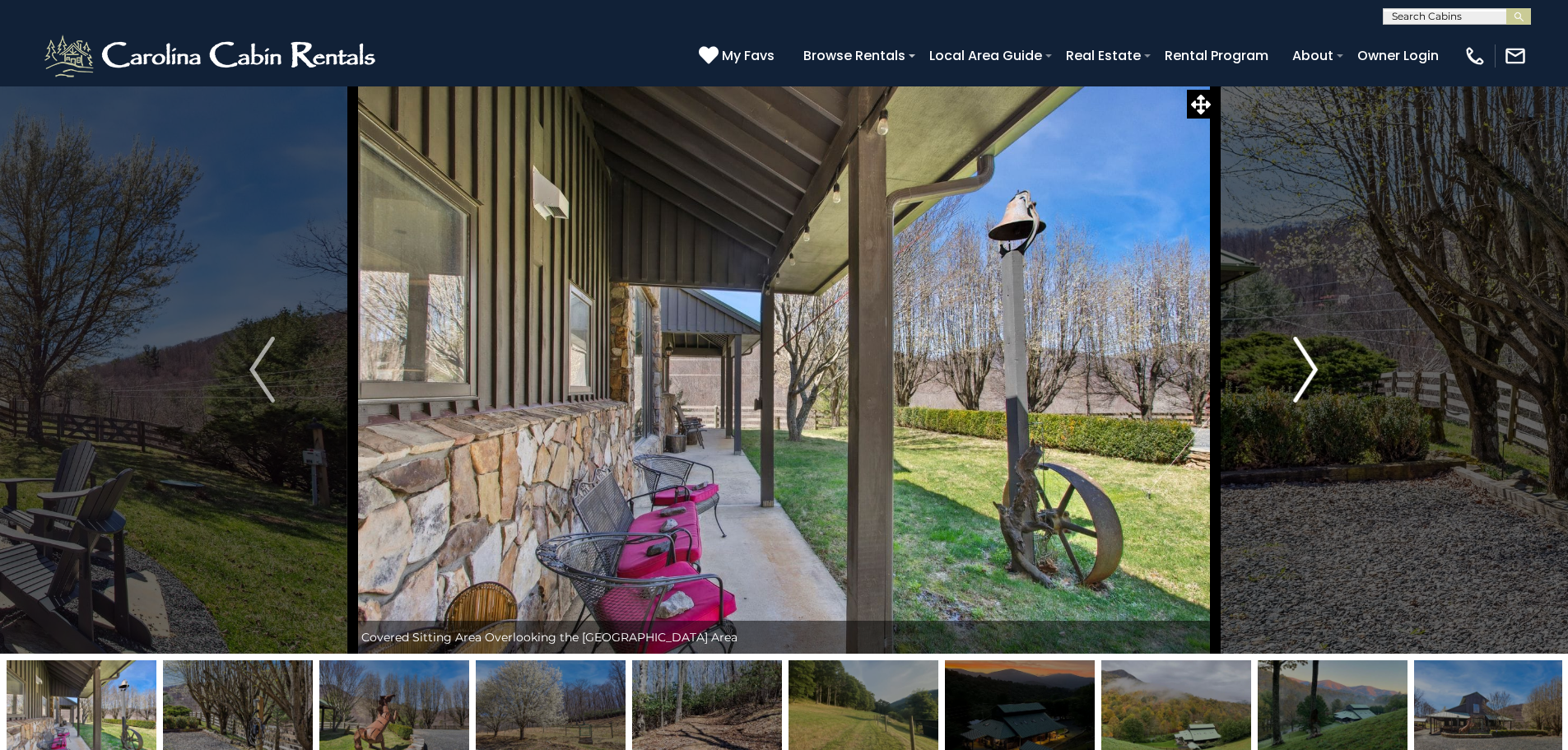
click at [1293, 387] on img "Next" at bounding box center [1305, 369] width 25 height 65
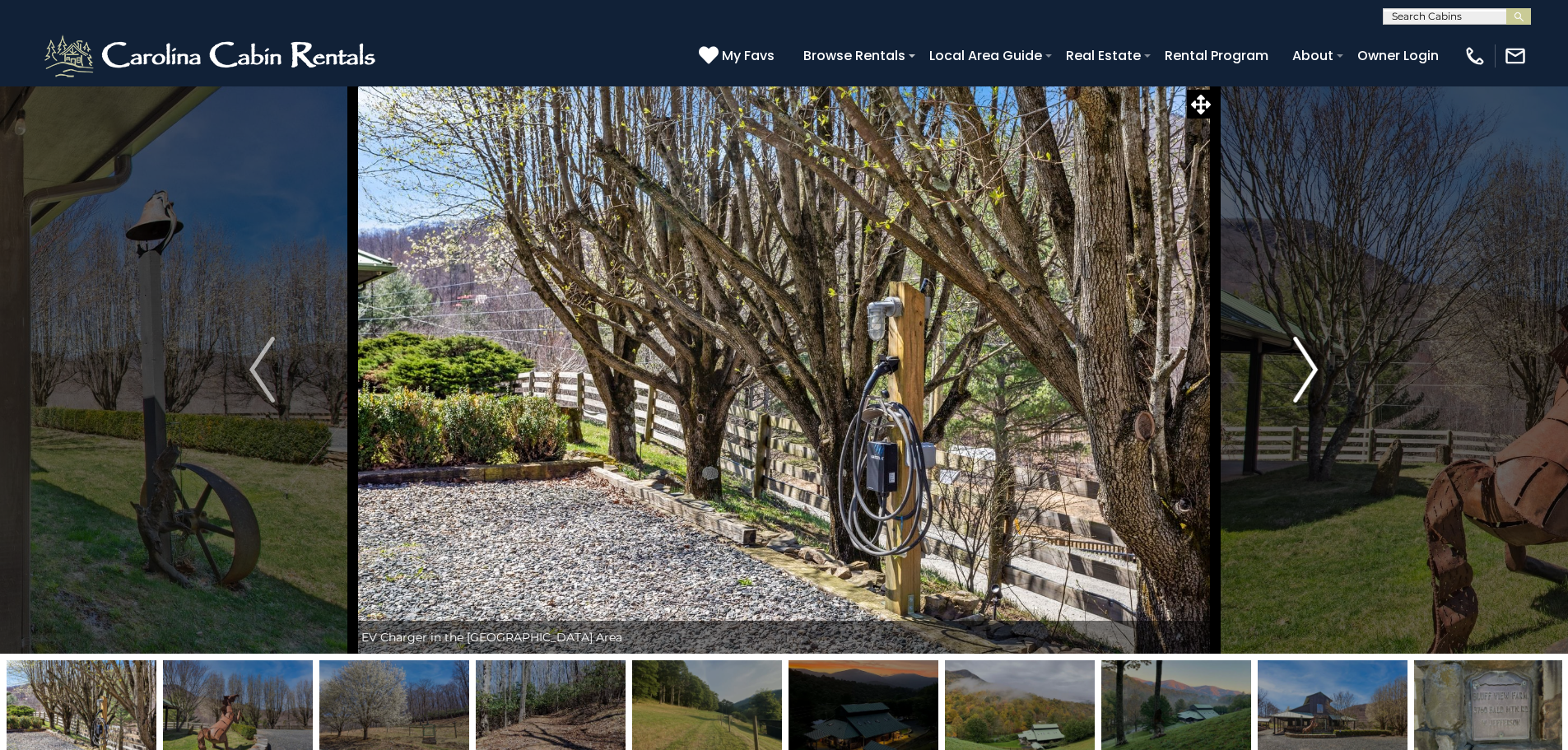
click at [1293, 387] on img "Next" at bounding box center [1305, 369] width 25 height 65
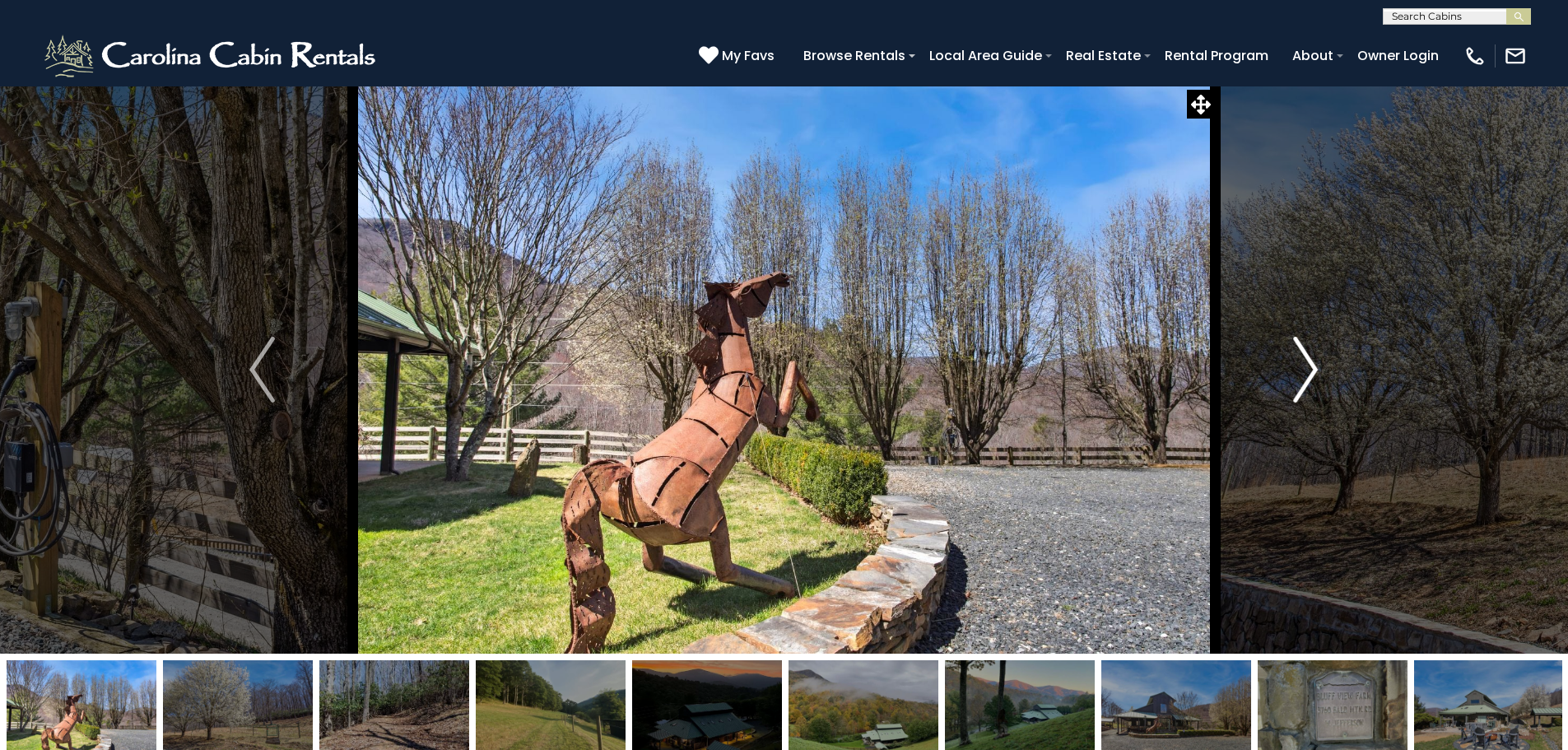
click at [1293, 387] on img "Next" at bounding box center [1305, 369] width 25 height 65
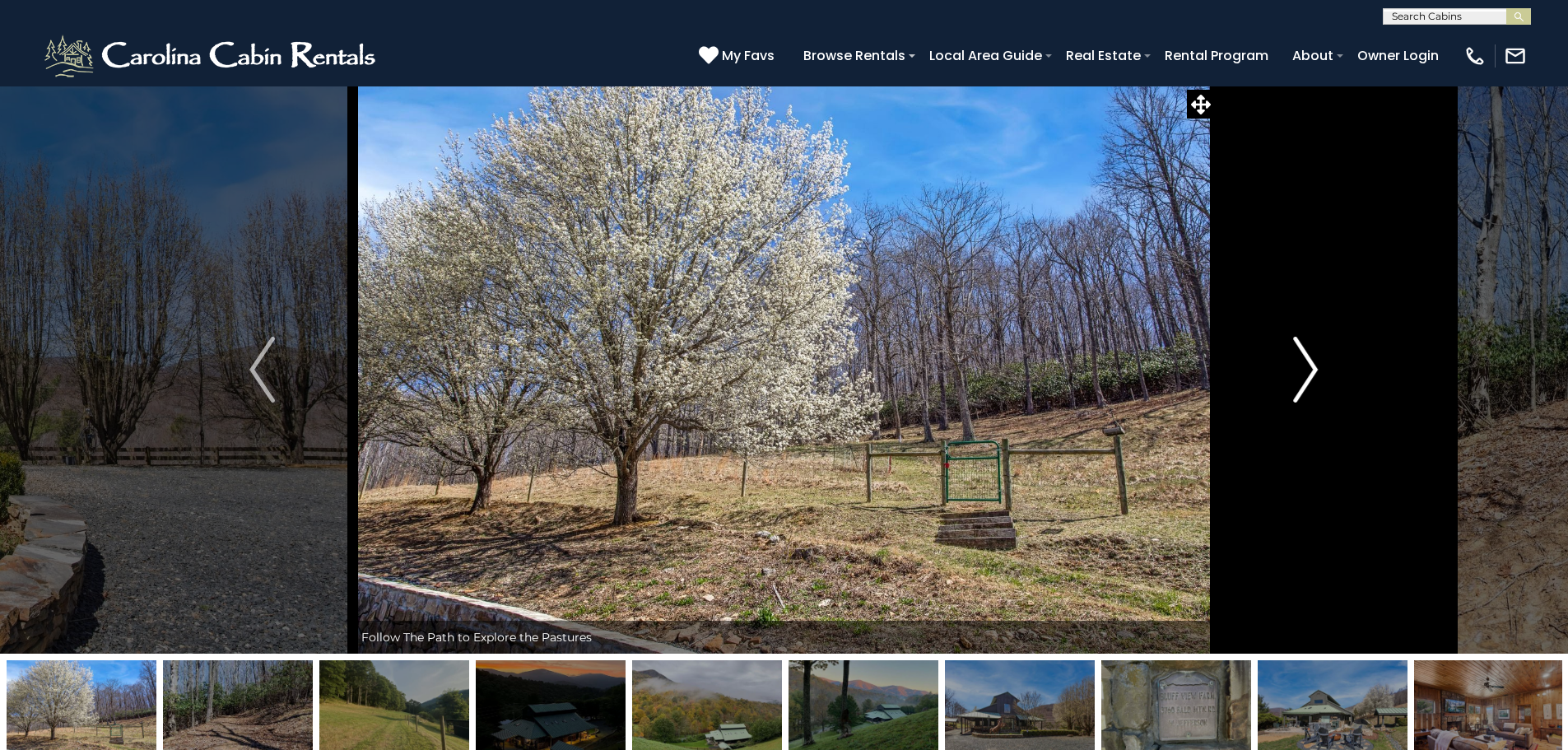
click at [1293, 387] on img "Next" at bounding box center [1305, 369] width 25 height 65
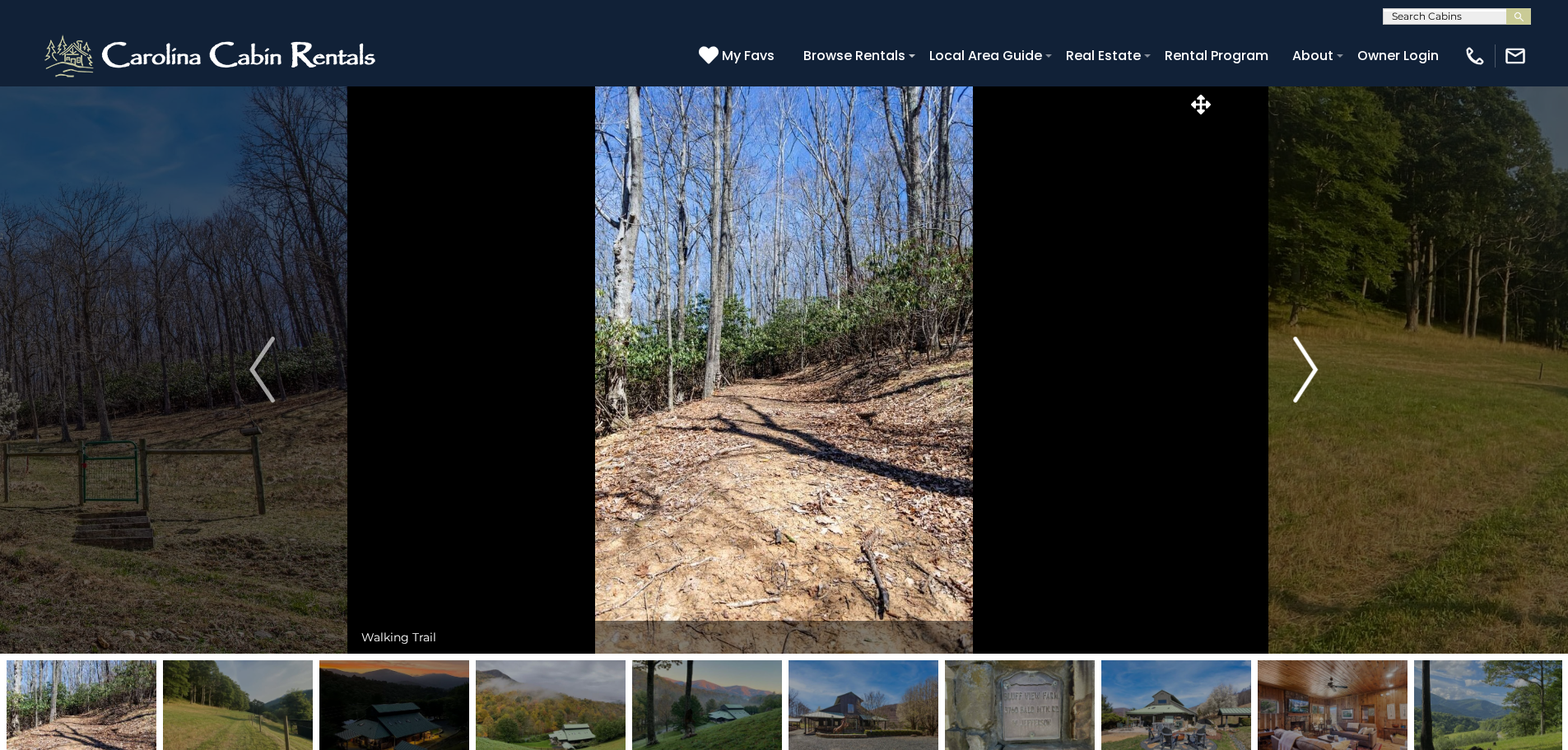
click at [1293, 387] on img "Next" at bounding box center [1305, 369] width 25 height 65
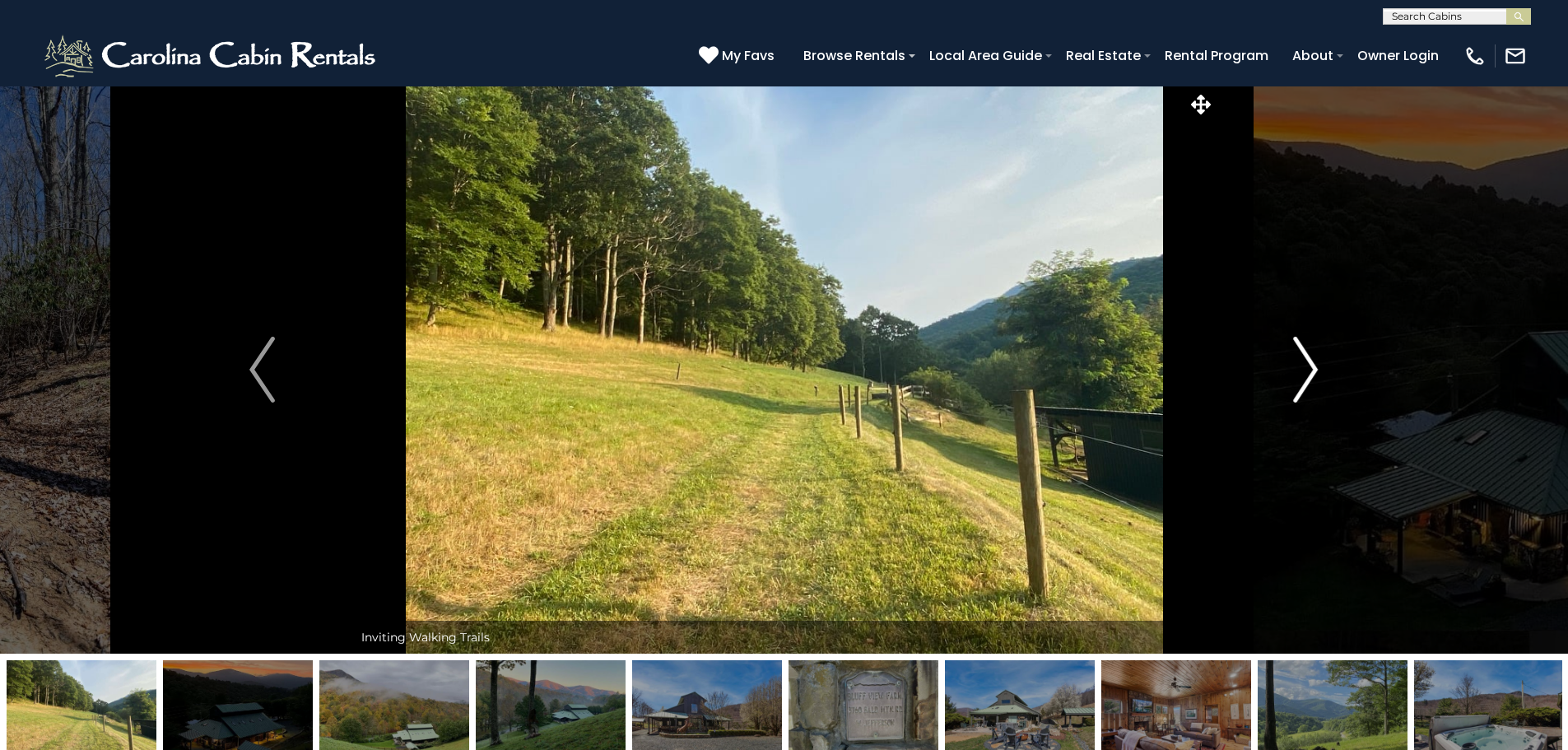
click at [1293, 387] on img "Next" at bounding box center [1305, 369] width 25 height 65
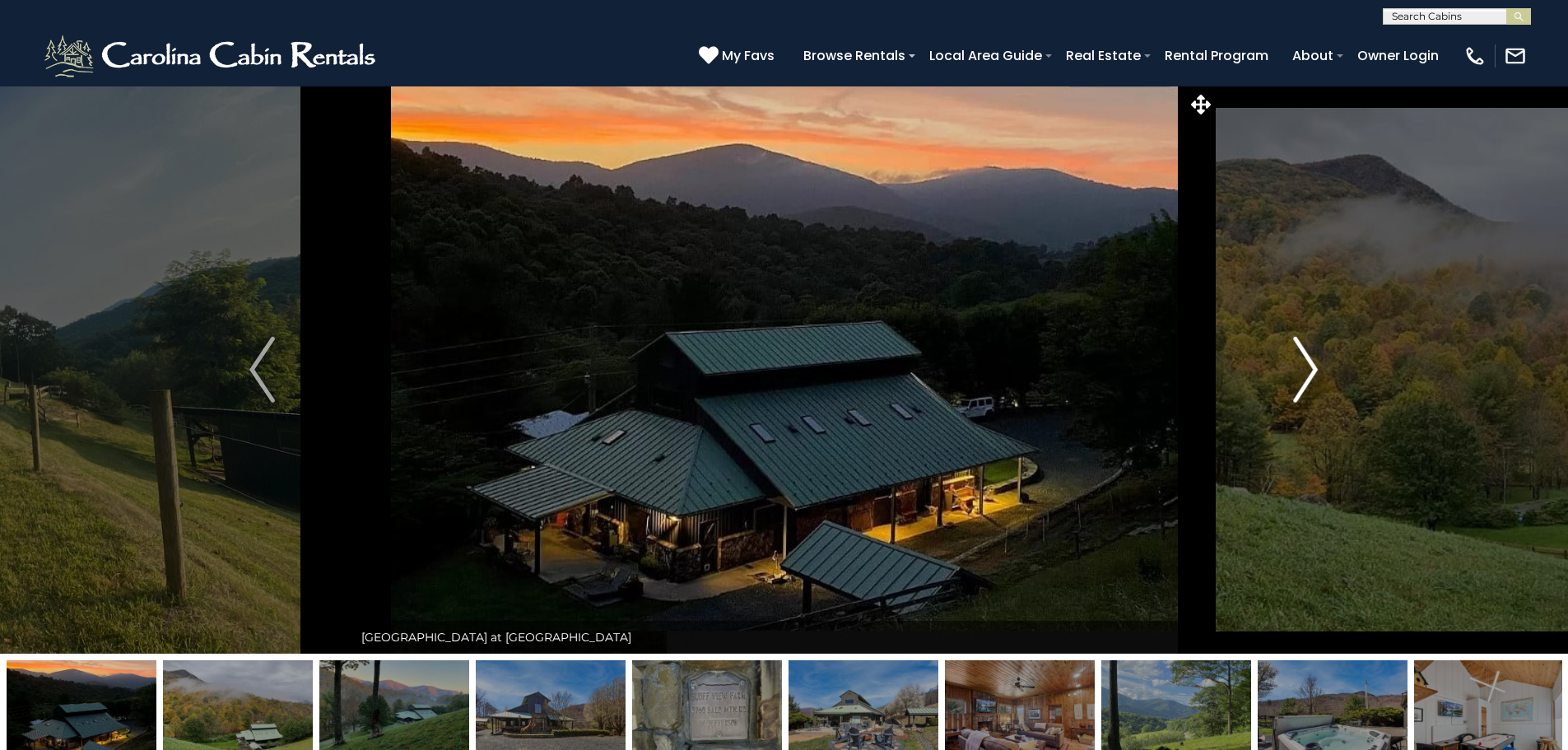
click at [1293, 387] on img "Next" at bounding box center [1305, 369] width 25 height 65
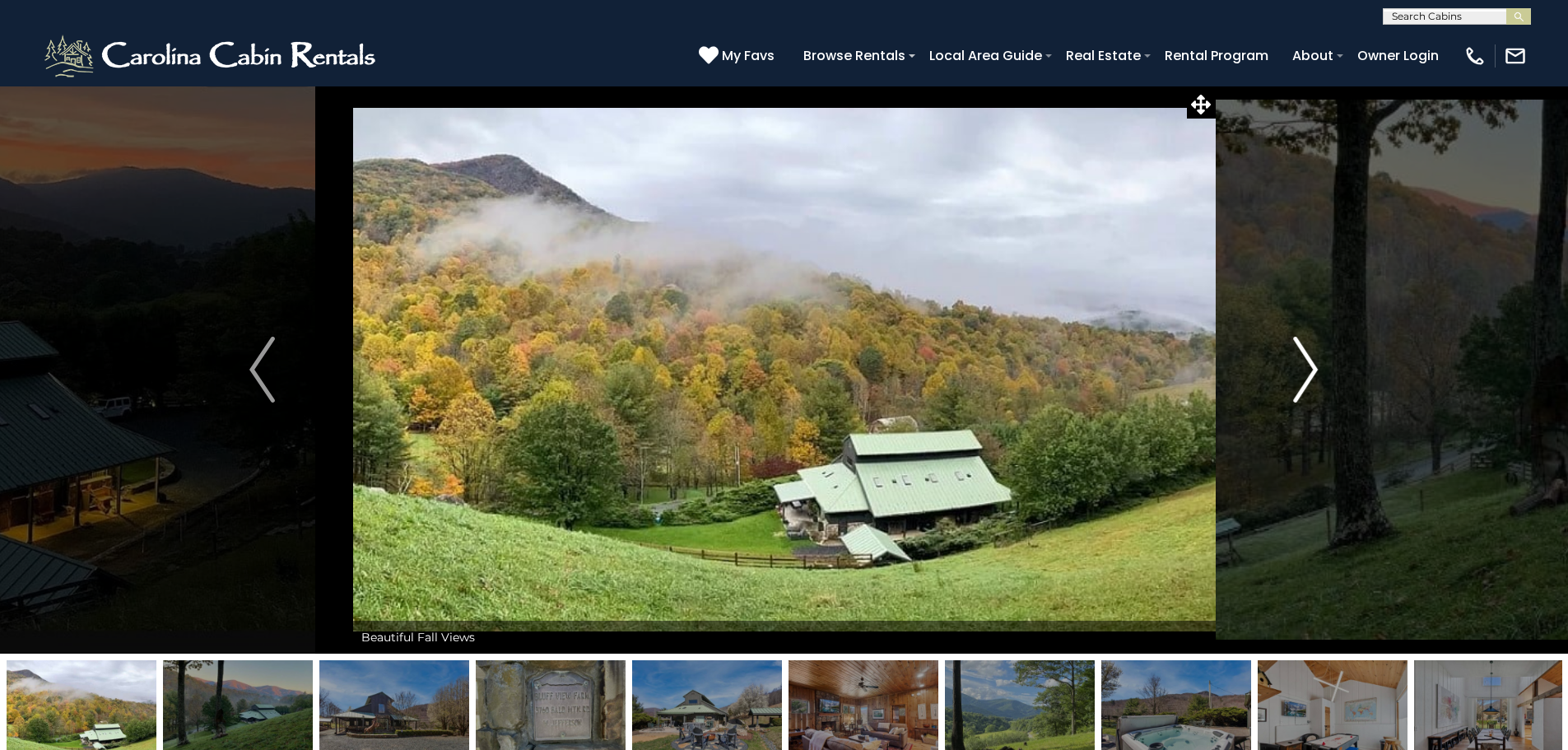
click at [1293, 387] on img "Next" at bounding box center [1305, 369] width 25 height 65
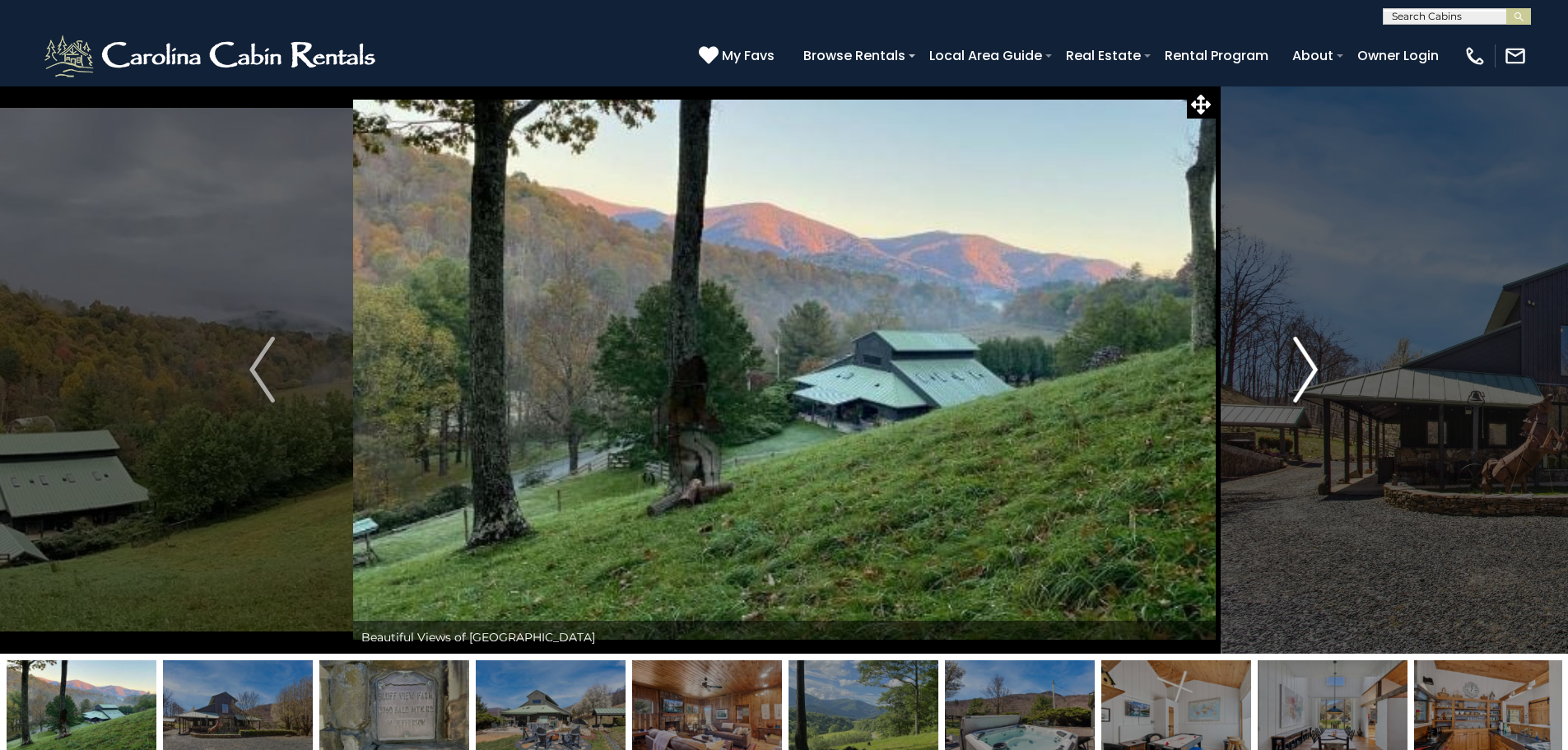
click at [1293, 387] on img "Next" at bounding box center [1305, 369] width 25 height 65
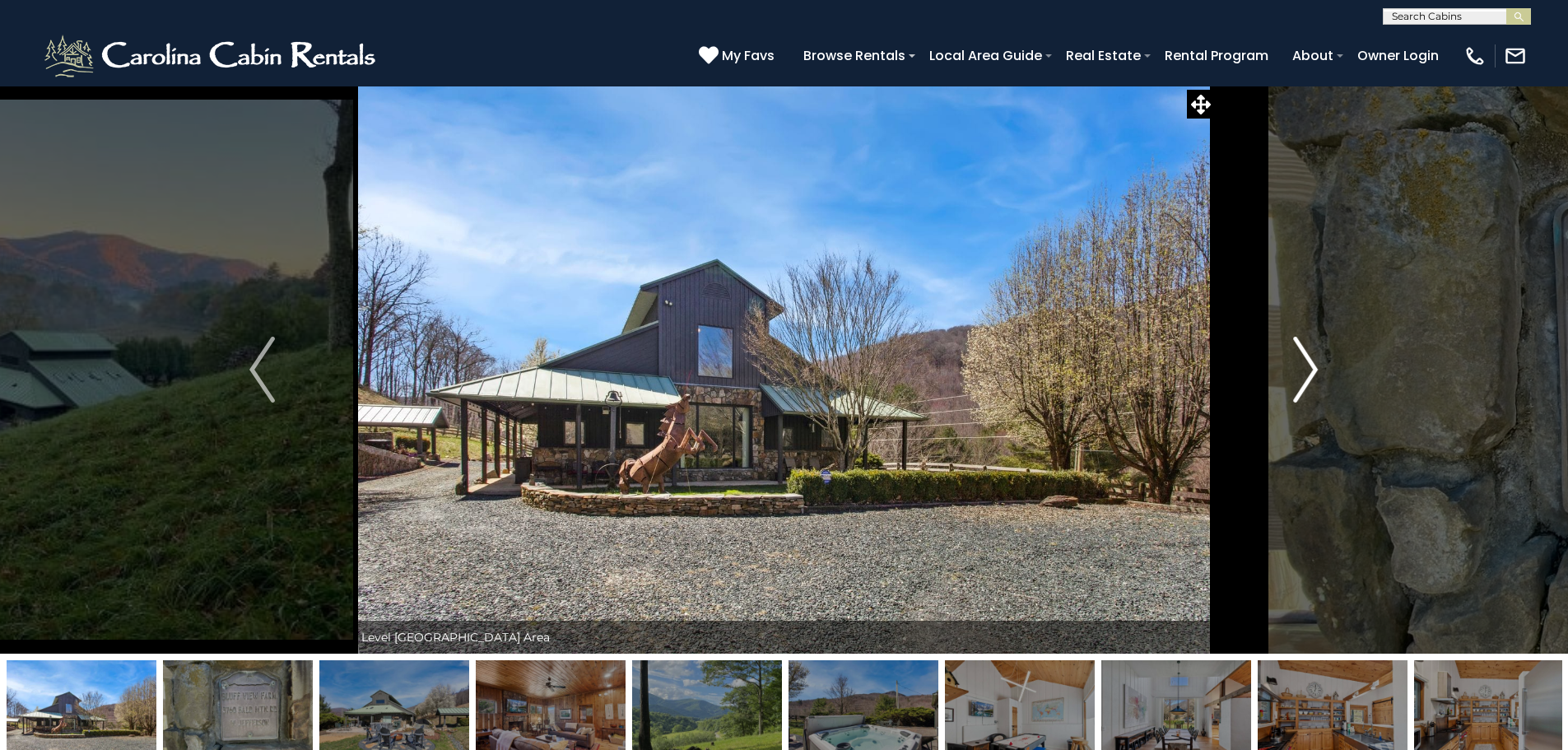
click at [1293, 387] on img "Next" at bounding box center [1305, 369] width 25 height 65
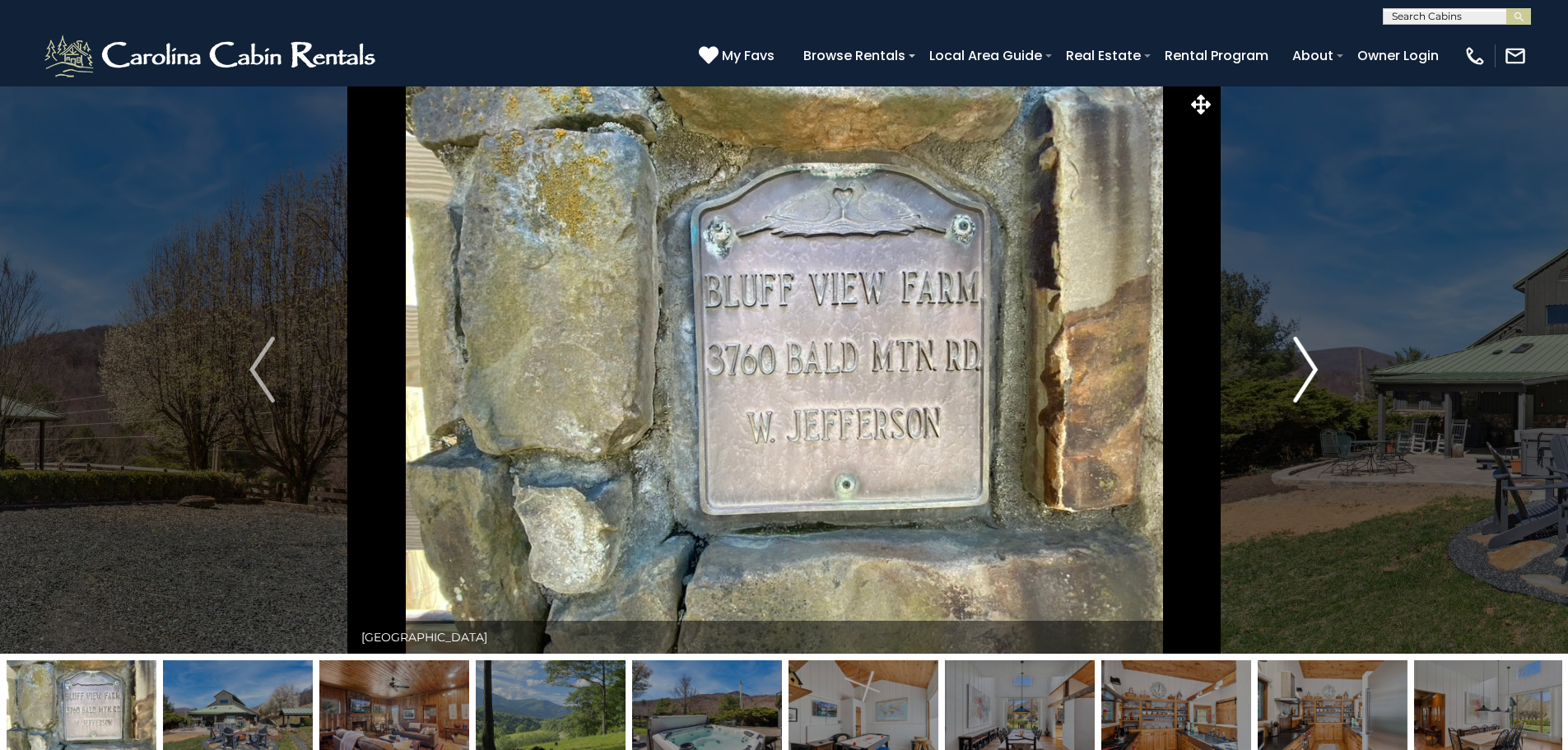
click at [1293, 387] on img "Next" at bounding box center [1305, 369] width 25 height 65
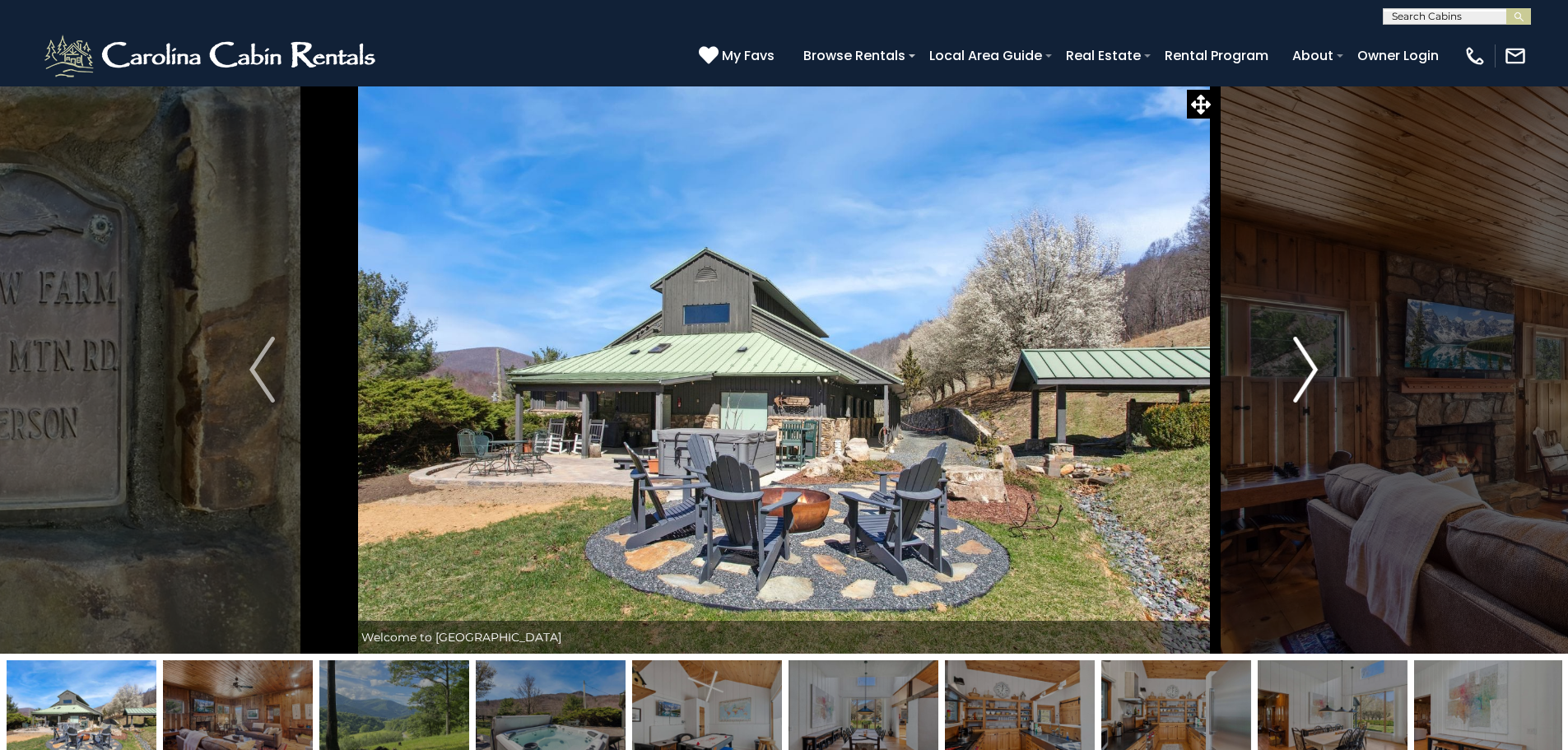
click at [1293, 387] on img "Next" at bounding box center [1305, 369] width 25 height 65
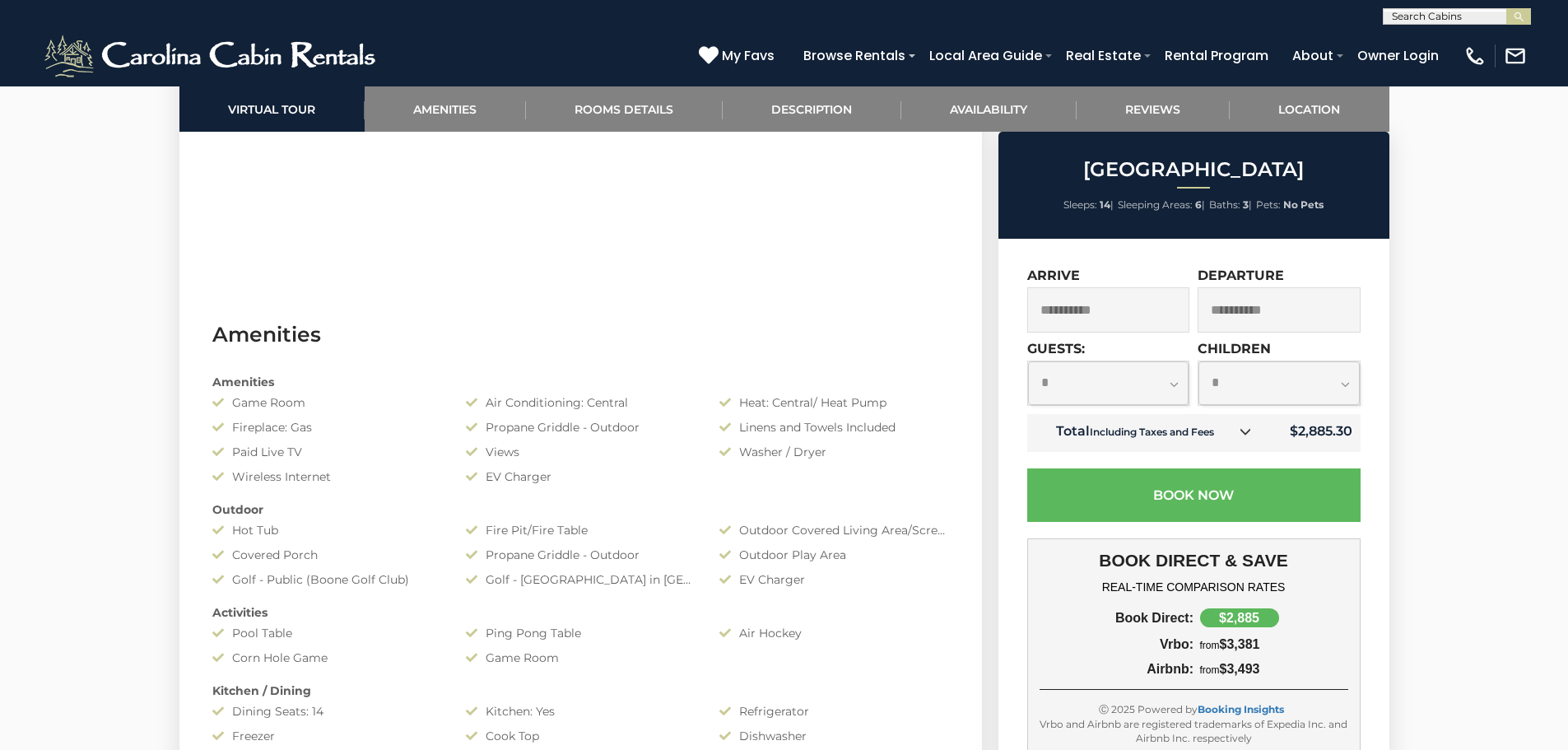
scroll to position [1097, 0]
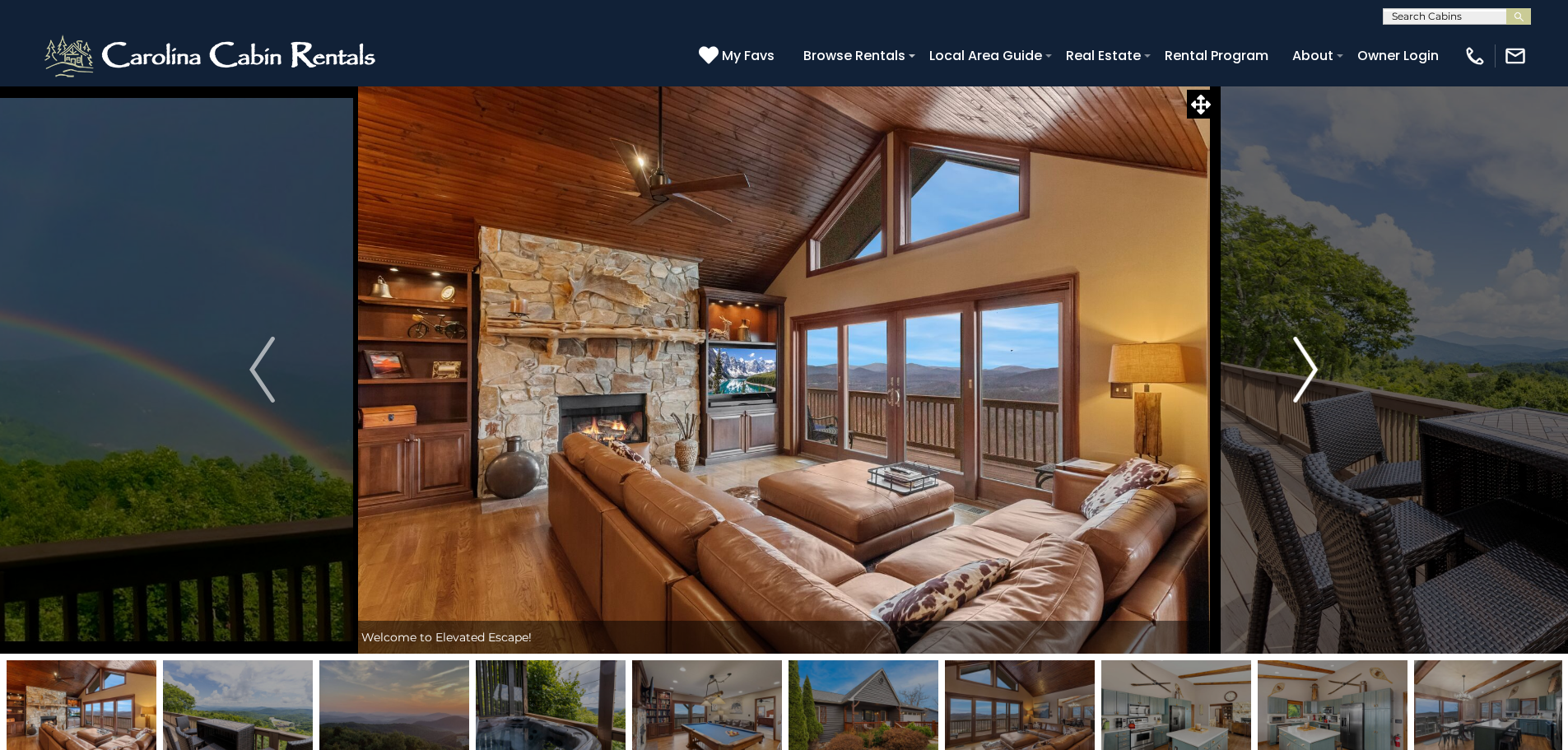
click at [1289, 356] on button "Next" at bounding box center [1305, 369] width 181 height 568
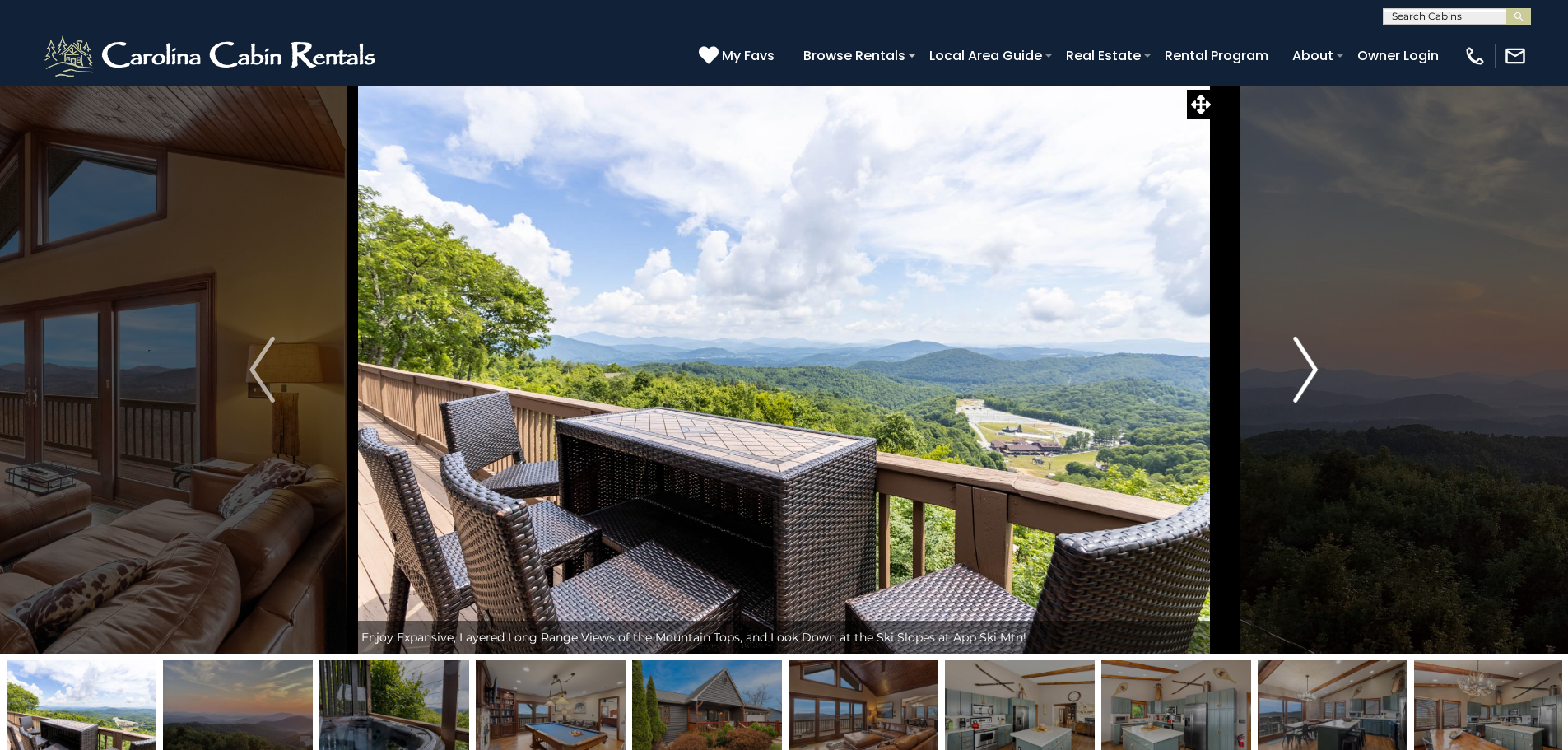
click at [1291, 356] on button "Next" at bounding box center [1305, 369] width 181 height 568
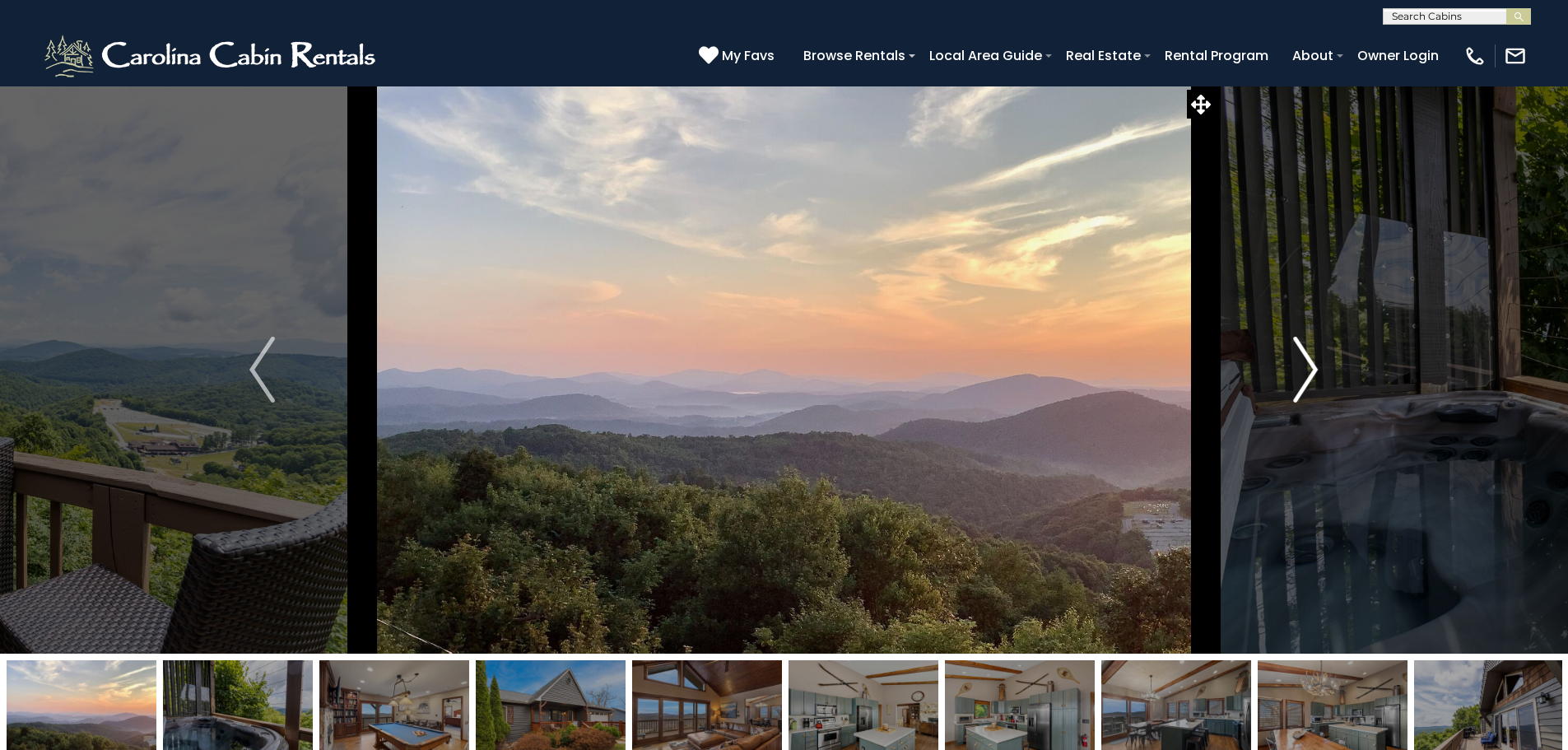
click at [1291, 356] on button "Next" at bounding box center [1305, 369] width 181 height 568
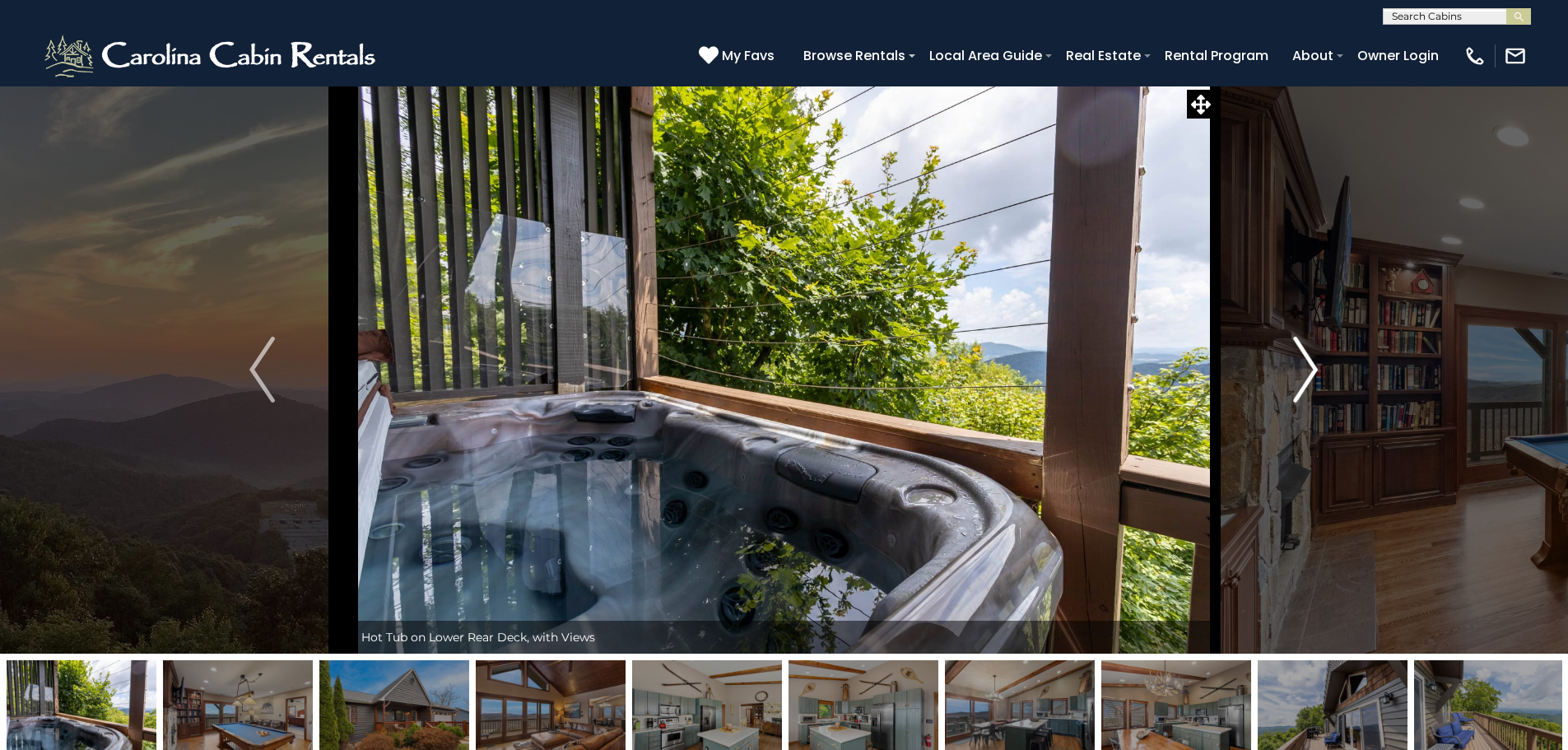
click at [1291, 356] on button "Next" at bounding box center [1305, 369] width 181 height 568
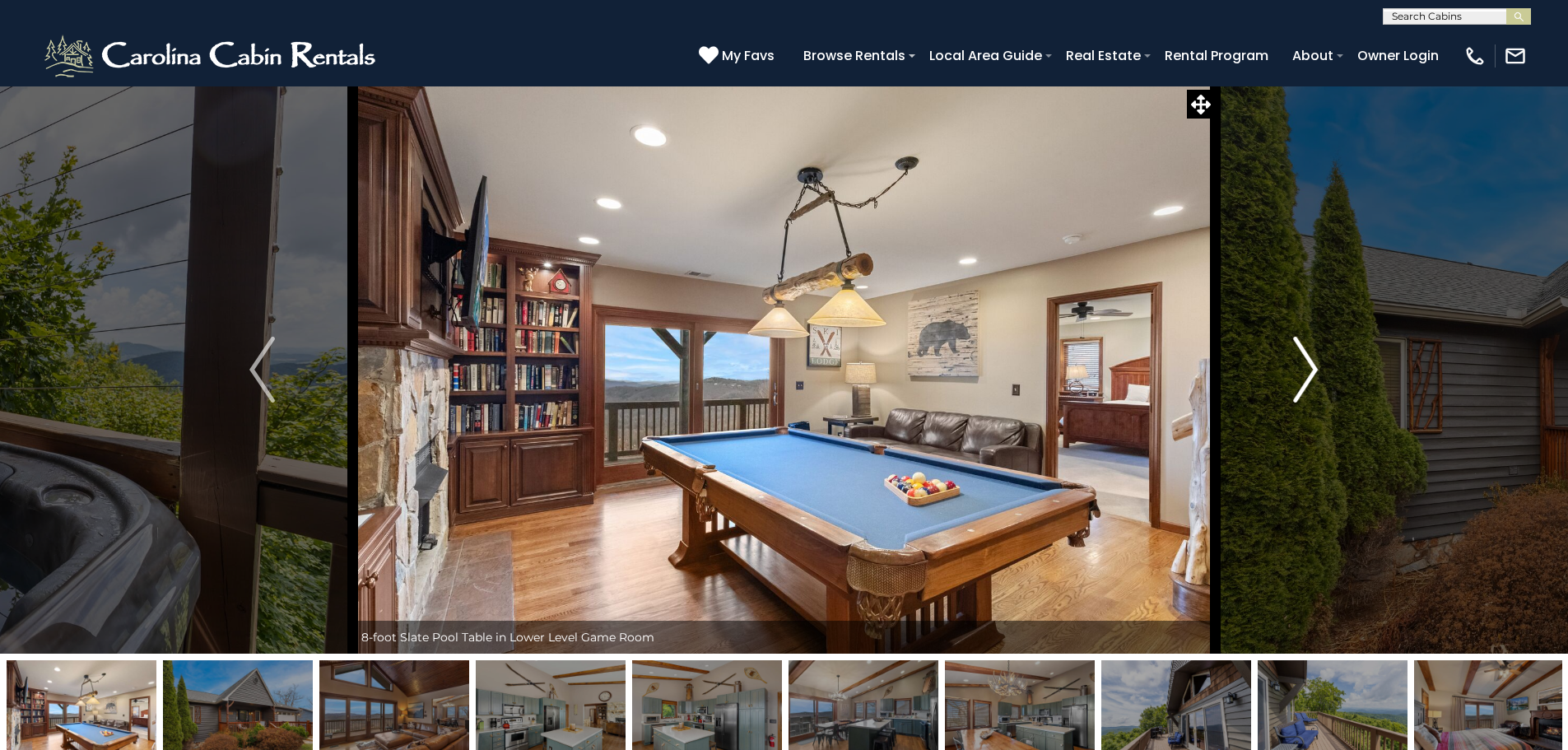
click at [1291, 356] on button "Next" at bounding box center [1305, 369] width 181 height 568
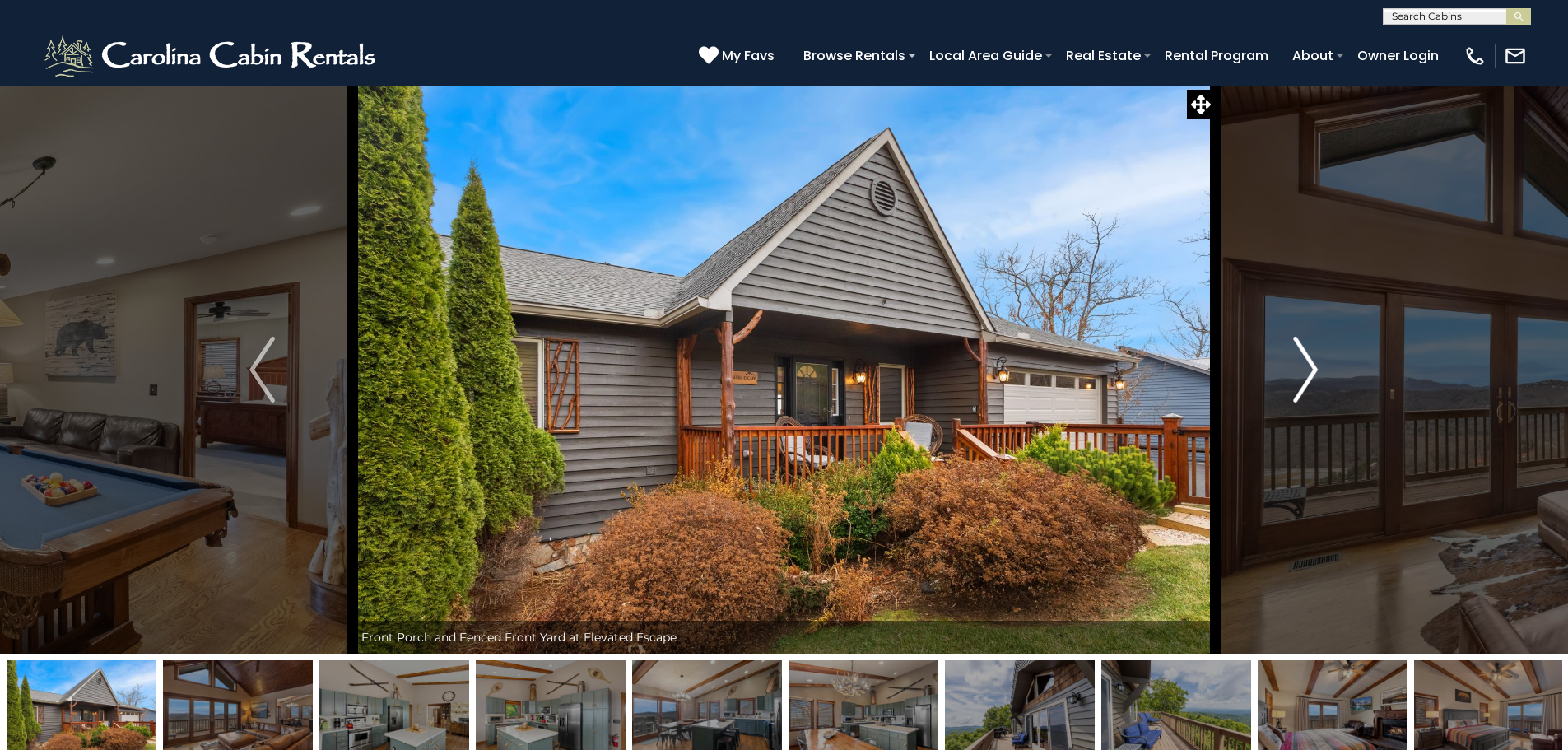
click at [1291, 356] on button "Next" at bounding box center [1305, 369] width 181 height 568
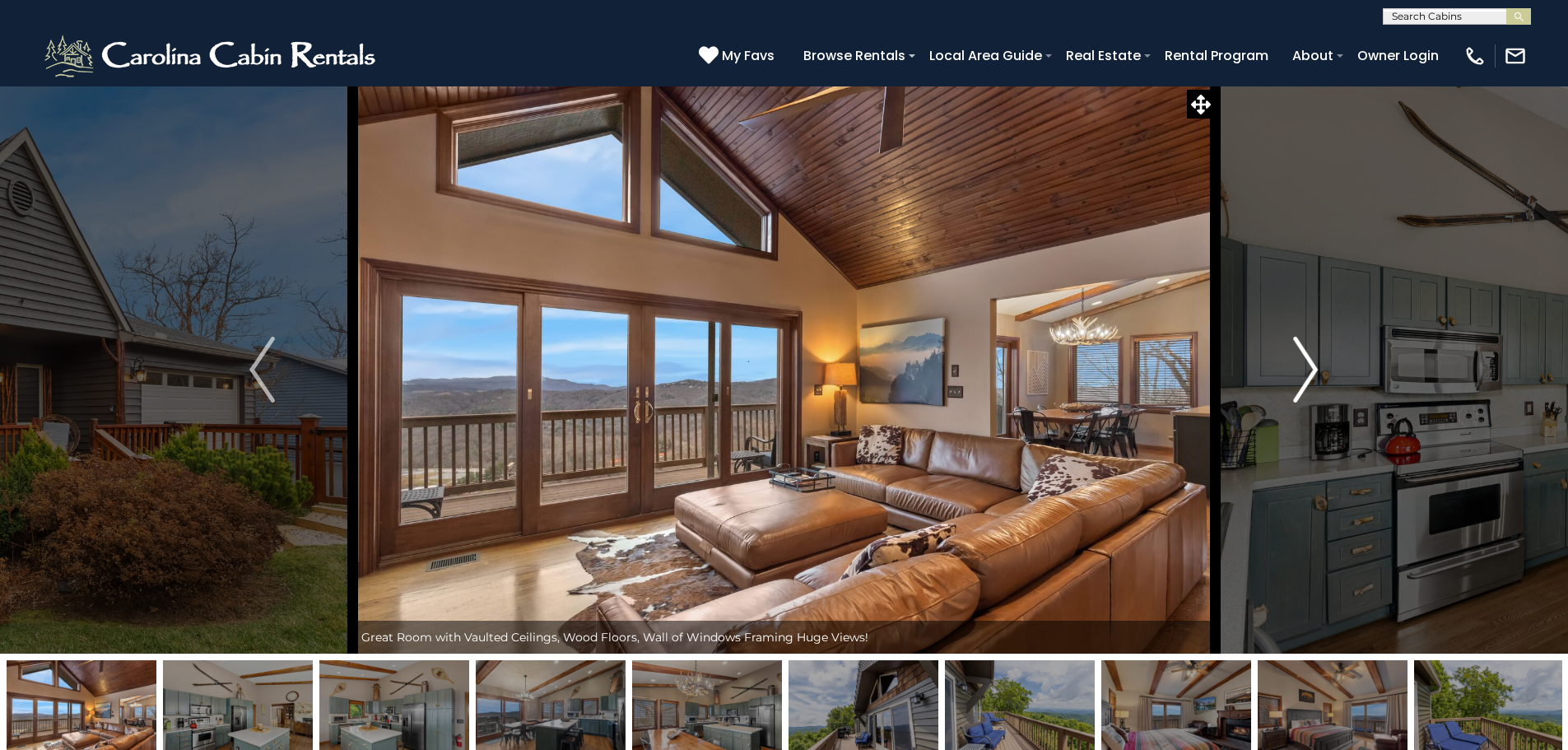
click at [1291, 356] on button "Next" at bounding box center [1305, 369] width 181 height 568
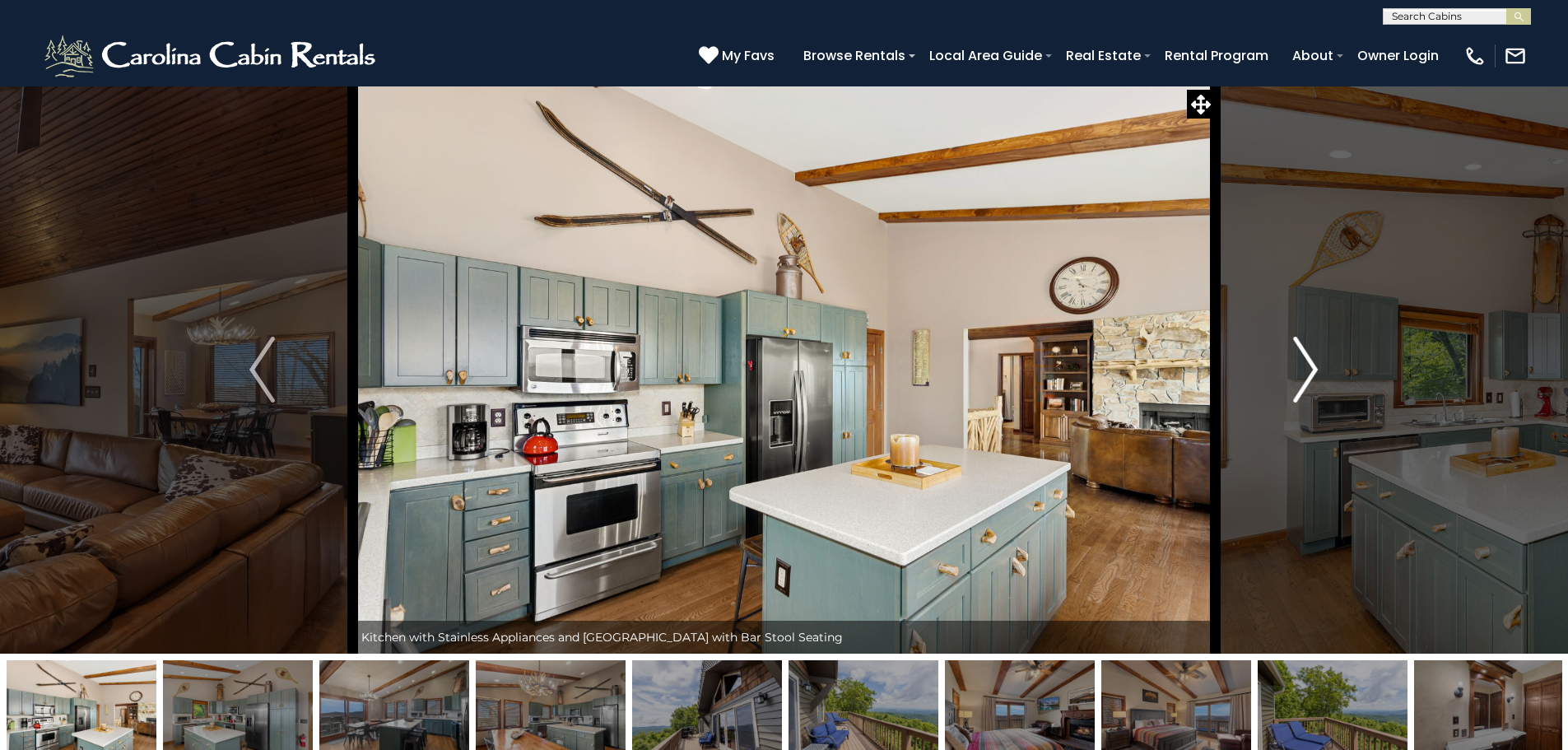
click at [1291, 356] on button "Next" at bounding box center [1305, 369] width 181 height 568
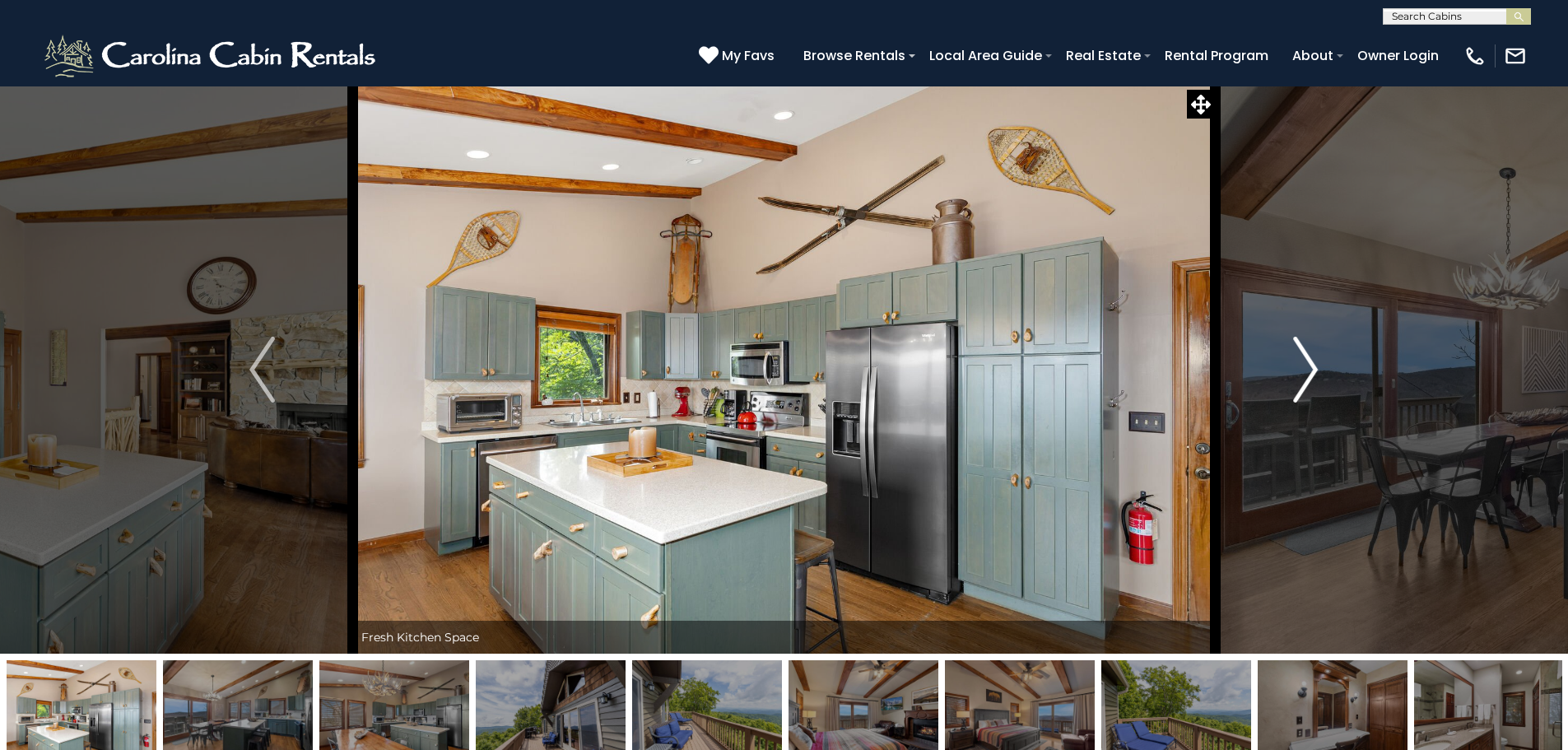
click at [1291, 356] on button "Next" at bounding box center [1305, 369] width 181 height 568
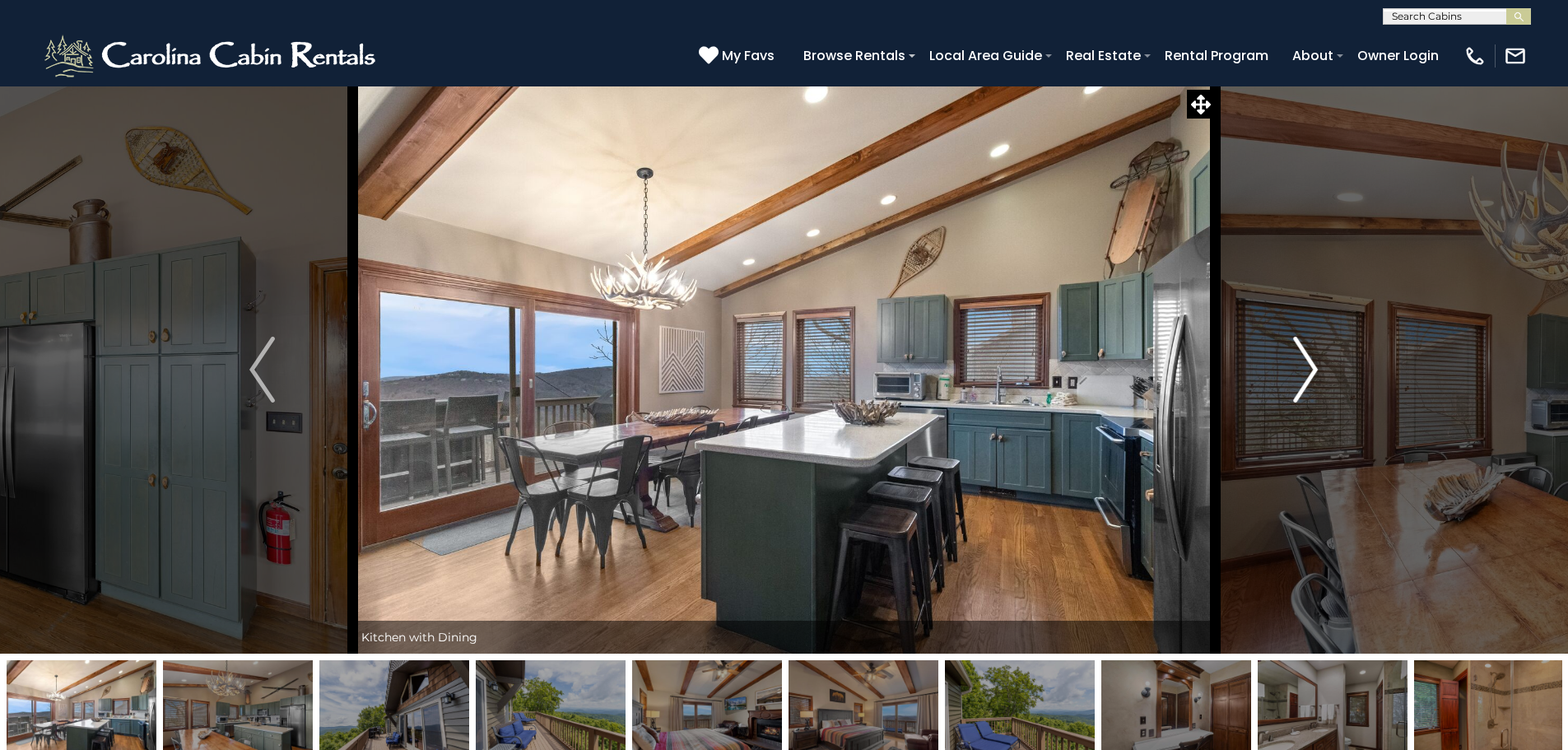
click at [1291, 356] on button "Next" at bounding box center [1305, 369] width 181 height 568
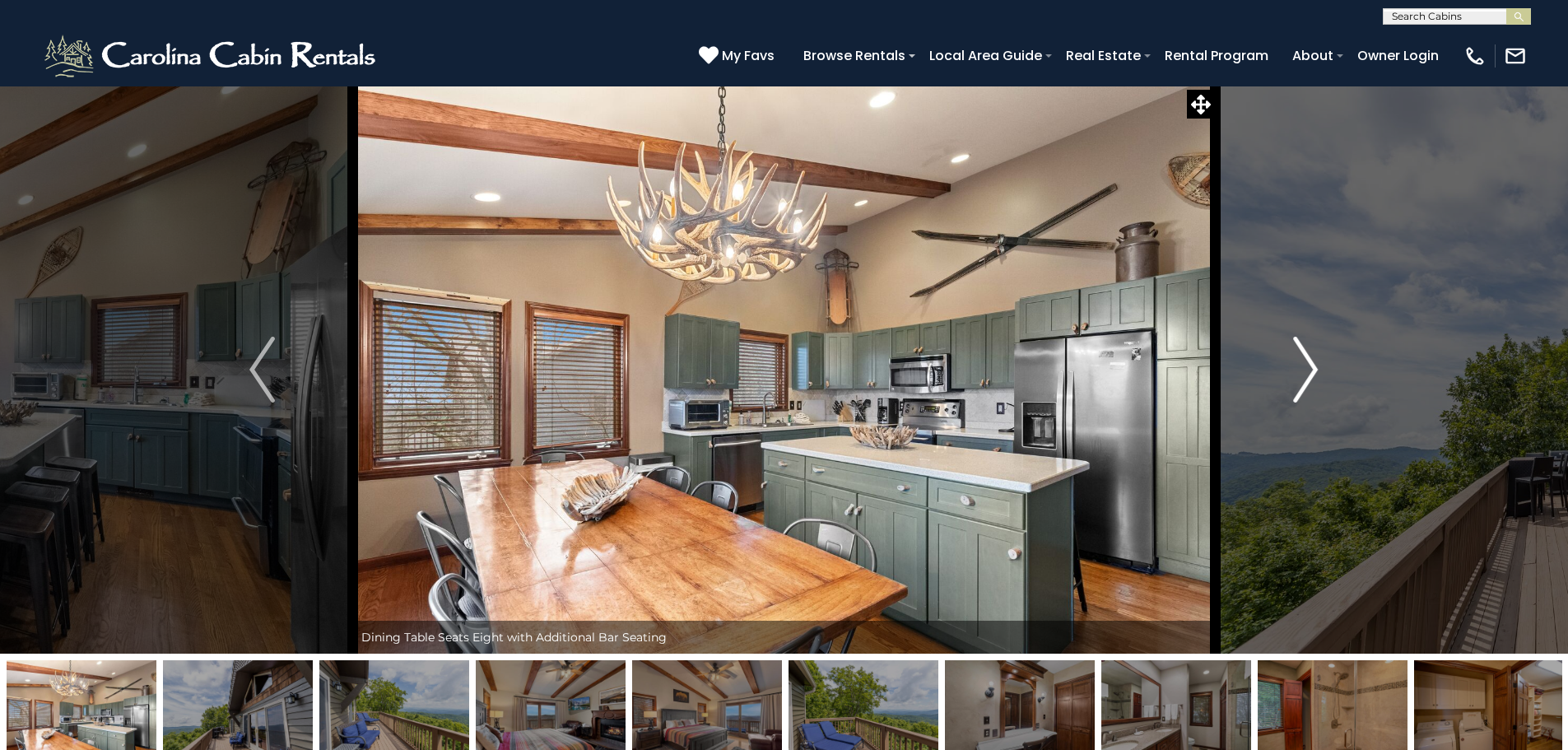
click at [1291, 356] on button "Next" at bounding box center [1305, 369] width 181 height 568
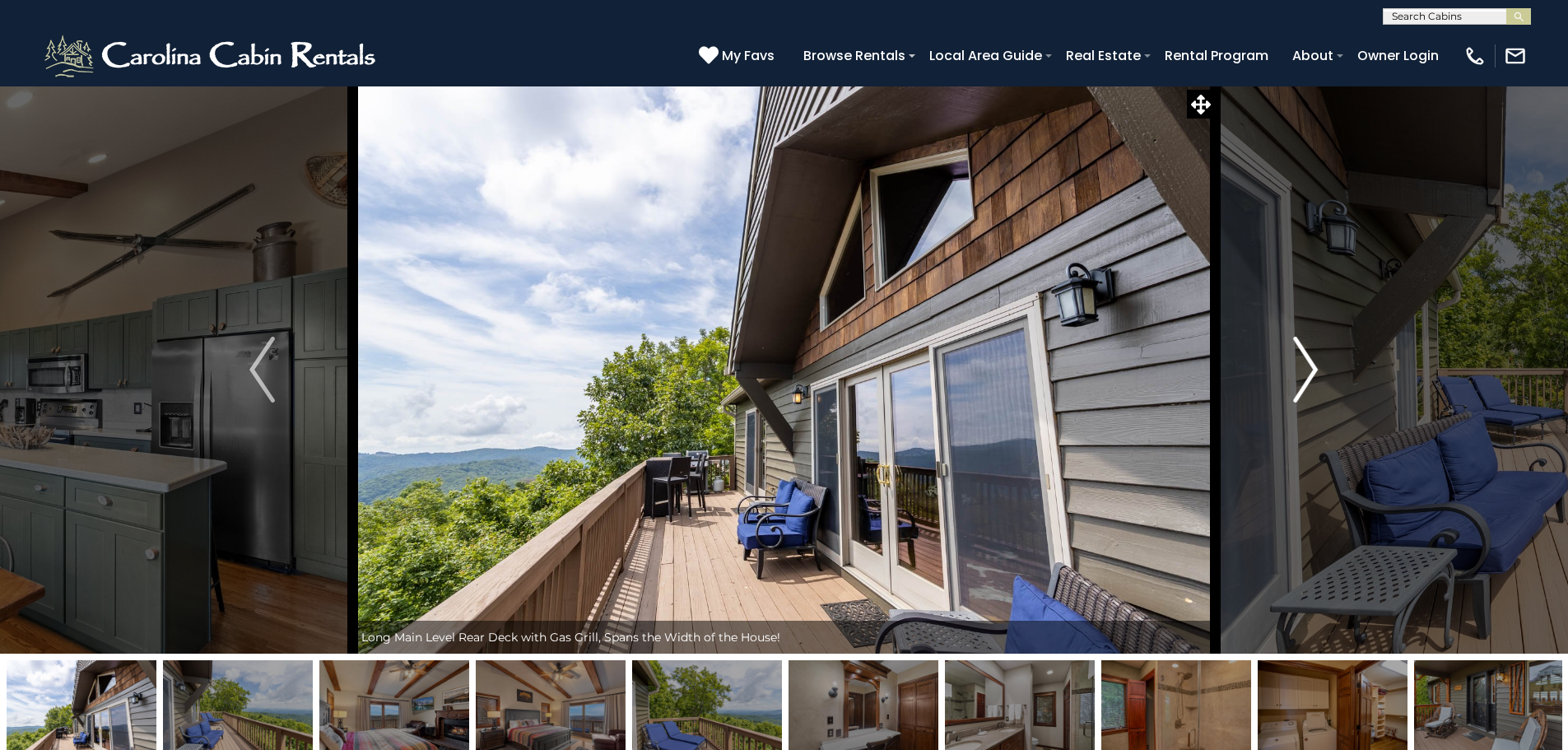
click at [1291, 356] on button "Next" at bounding box center [1305, 369] width 181 height 568
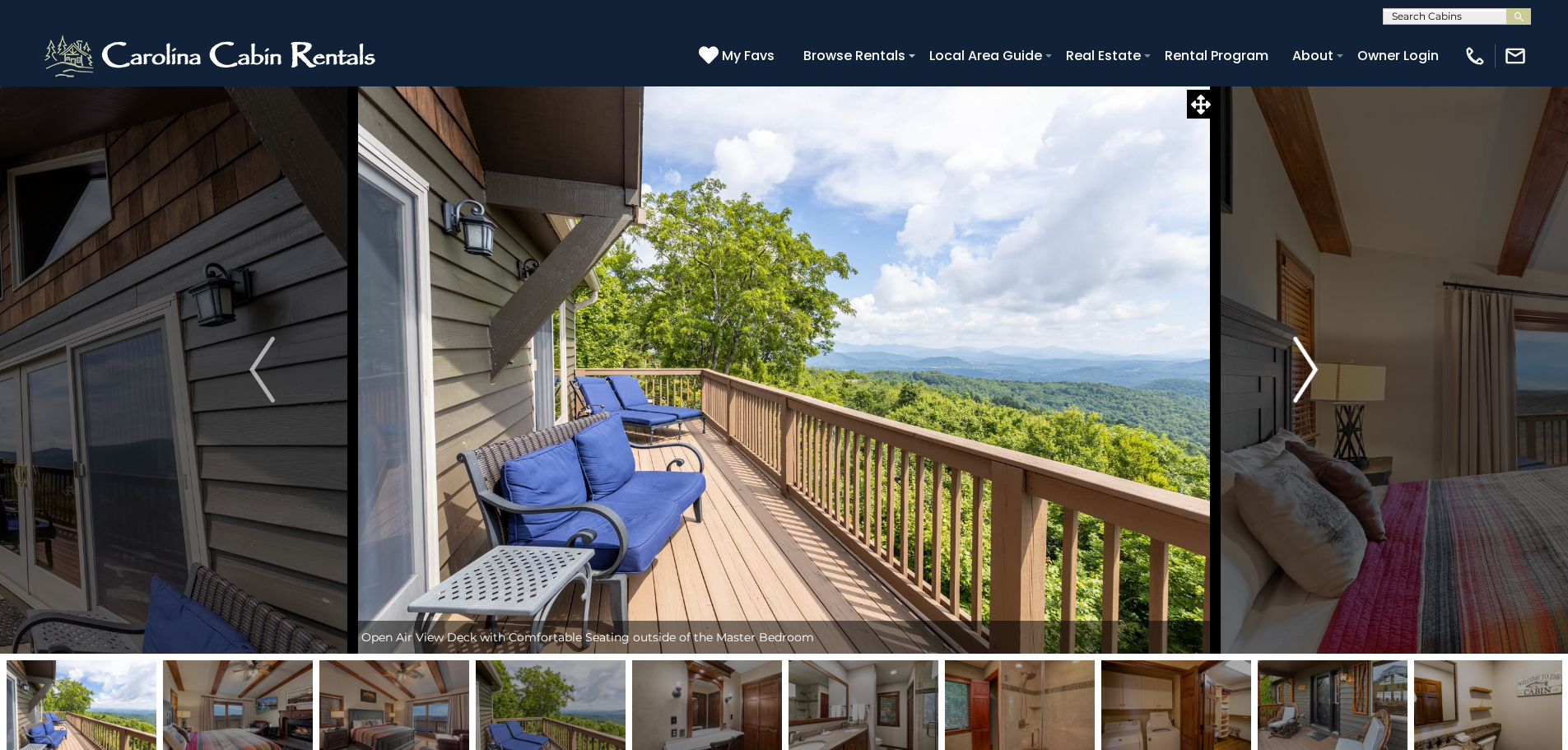
click at [1291, 356] on button "Next" at bounding box center [1305, 369] width 181 height 568
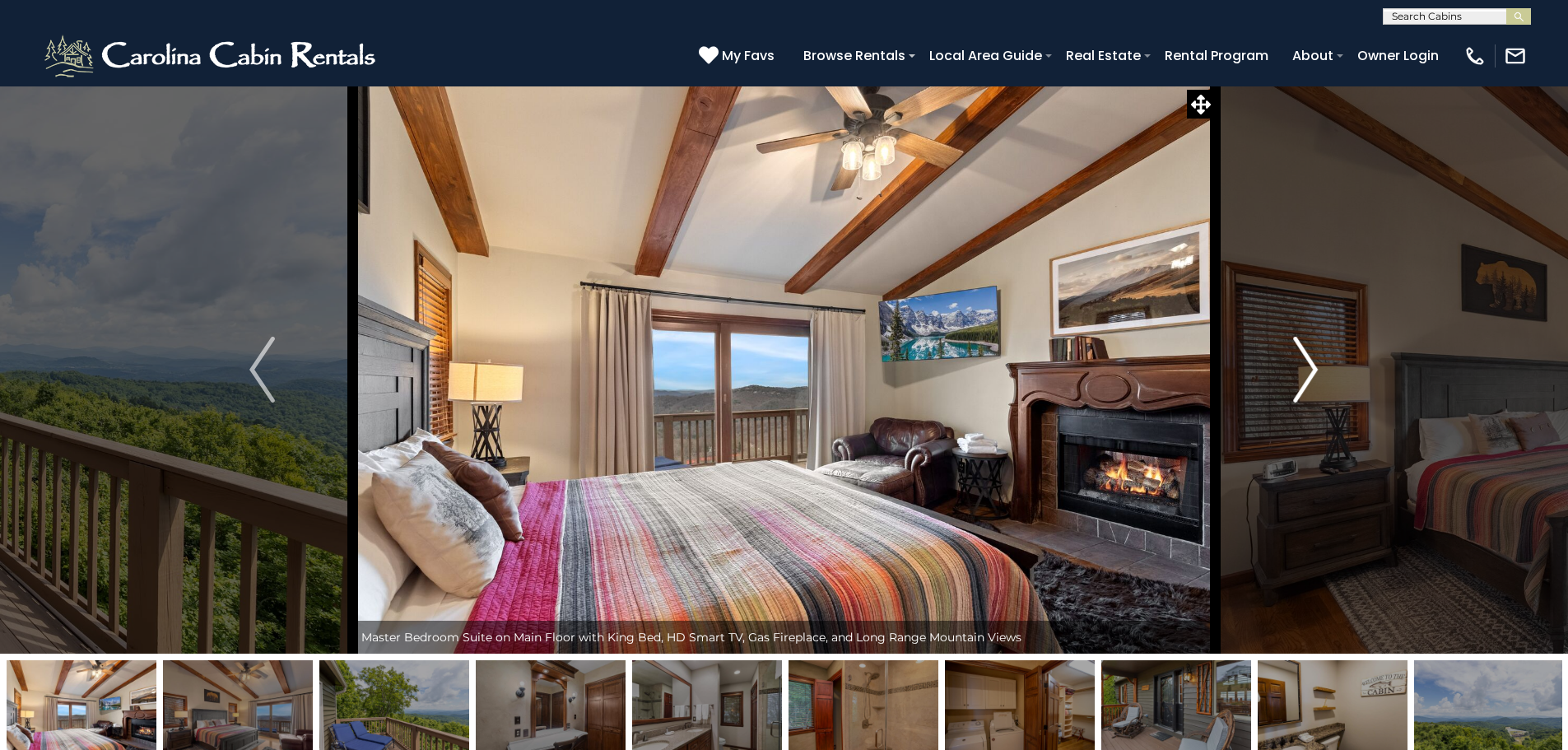
click at [1291, 356] on button "Next" at bounding box center [1305, 369] width 181 height 568
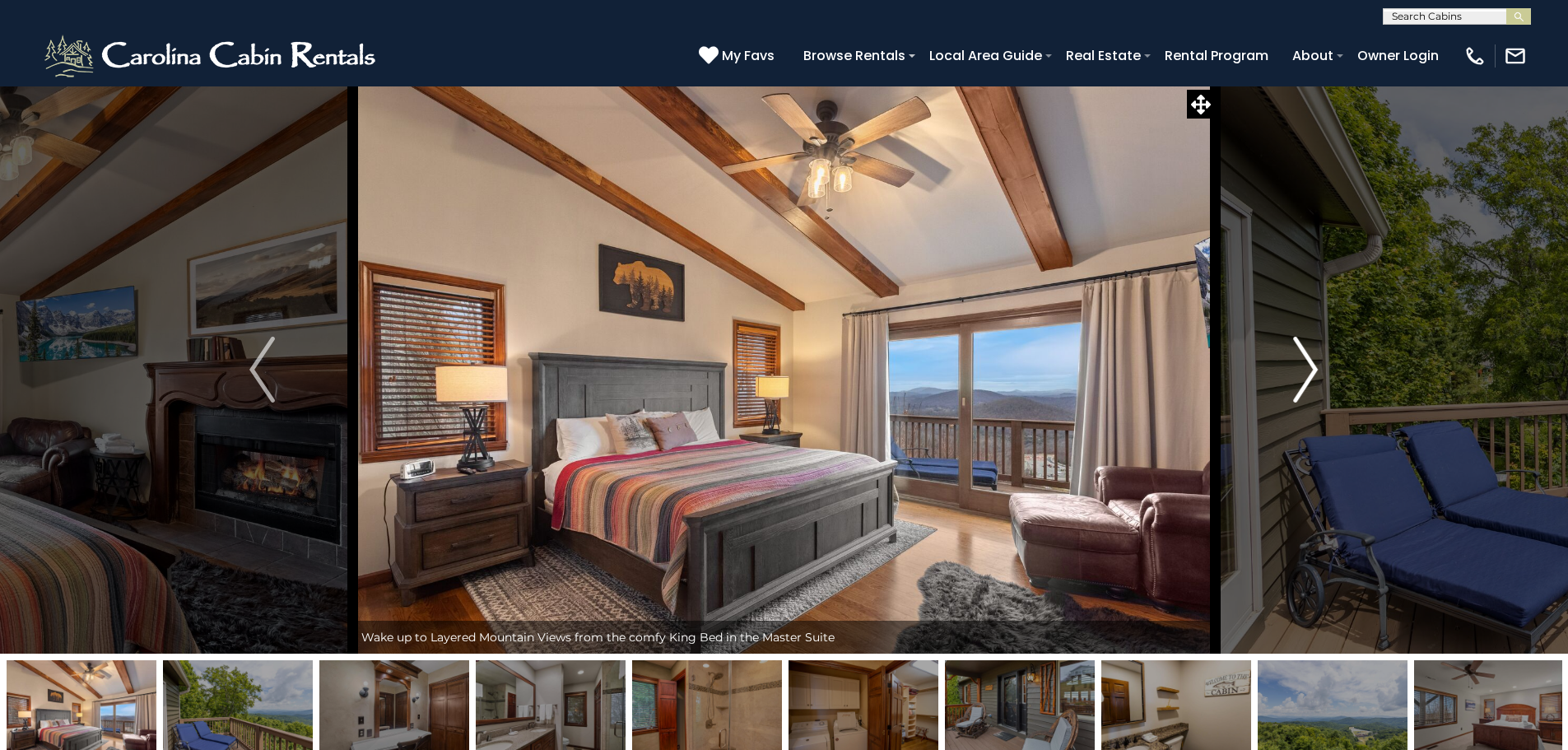
click at [1291, 356] on button "Next" at bounding box center [1305, 369] width 181 height 568
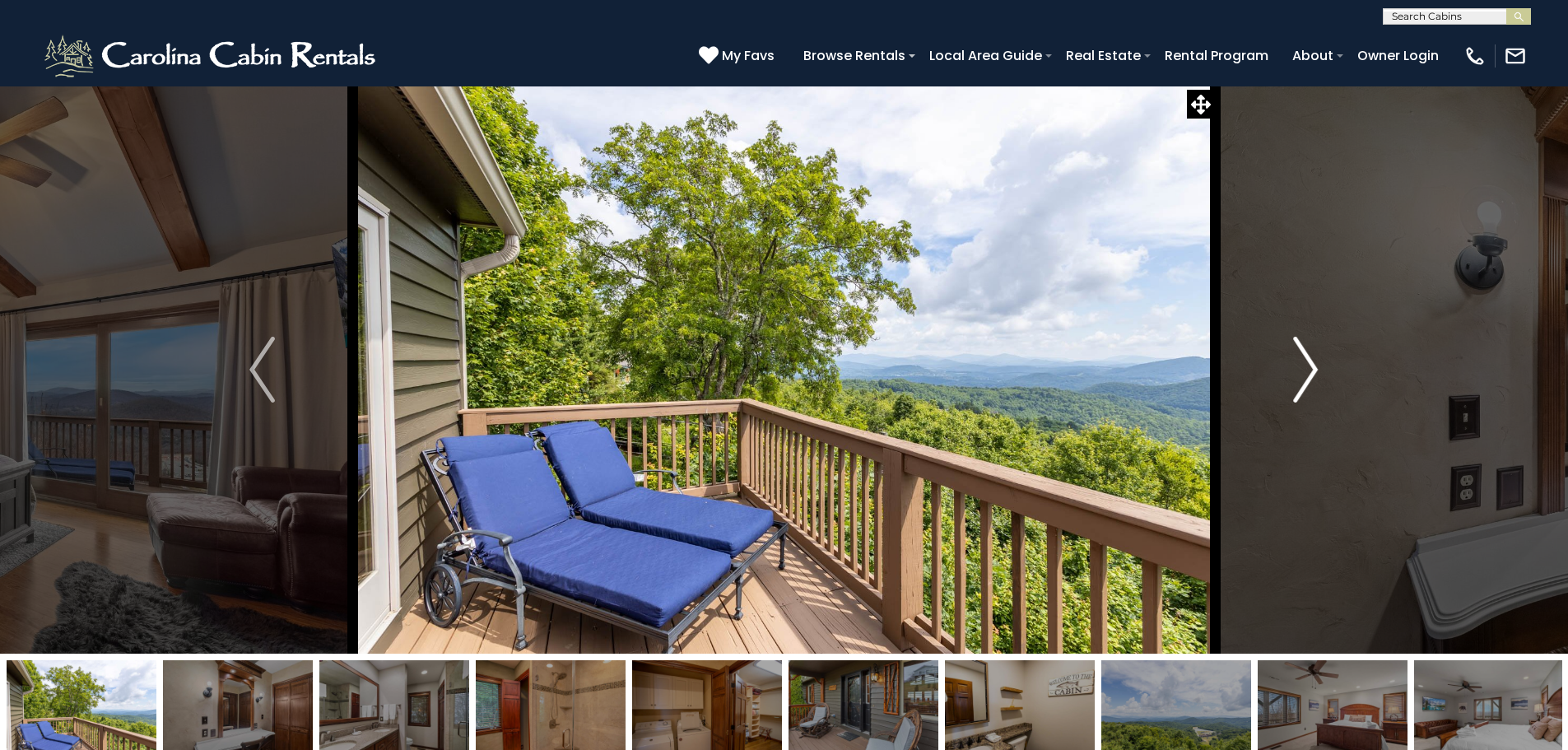
click at [1291, 356] on button "Next" at bounding box center [1305, 369] width 181 height 568
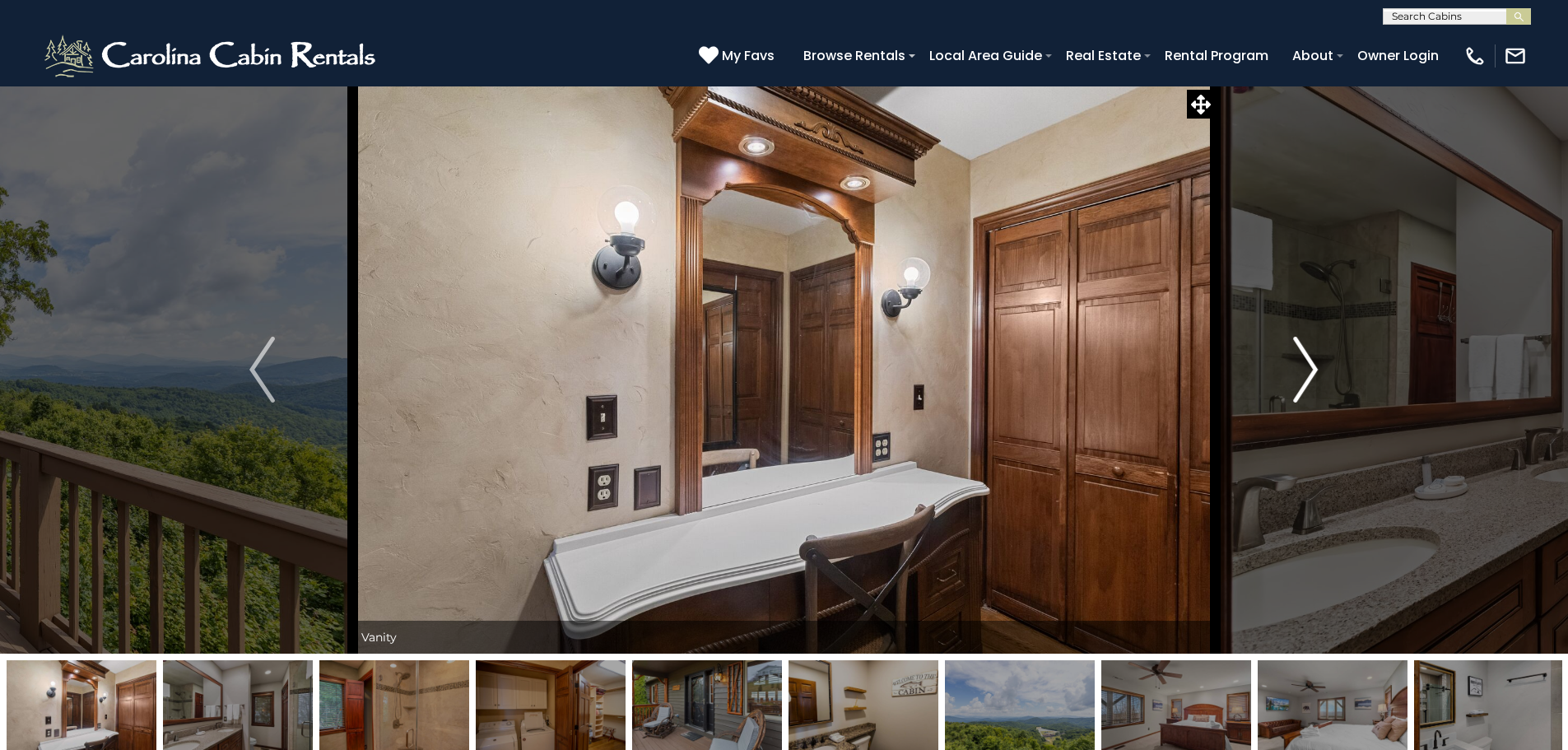
click at [1291, 356] on button "Next" at bounding box center [1305, 369] width 181 height 568
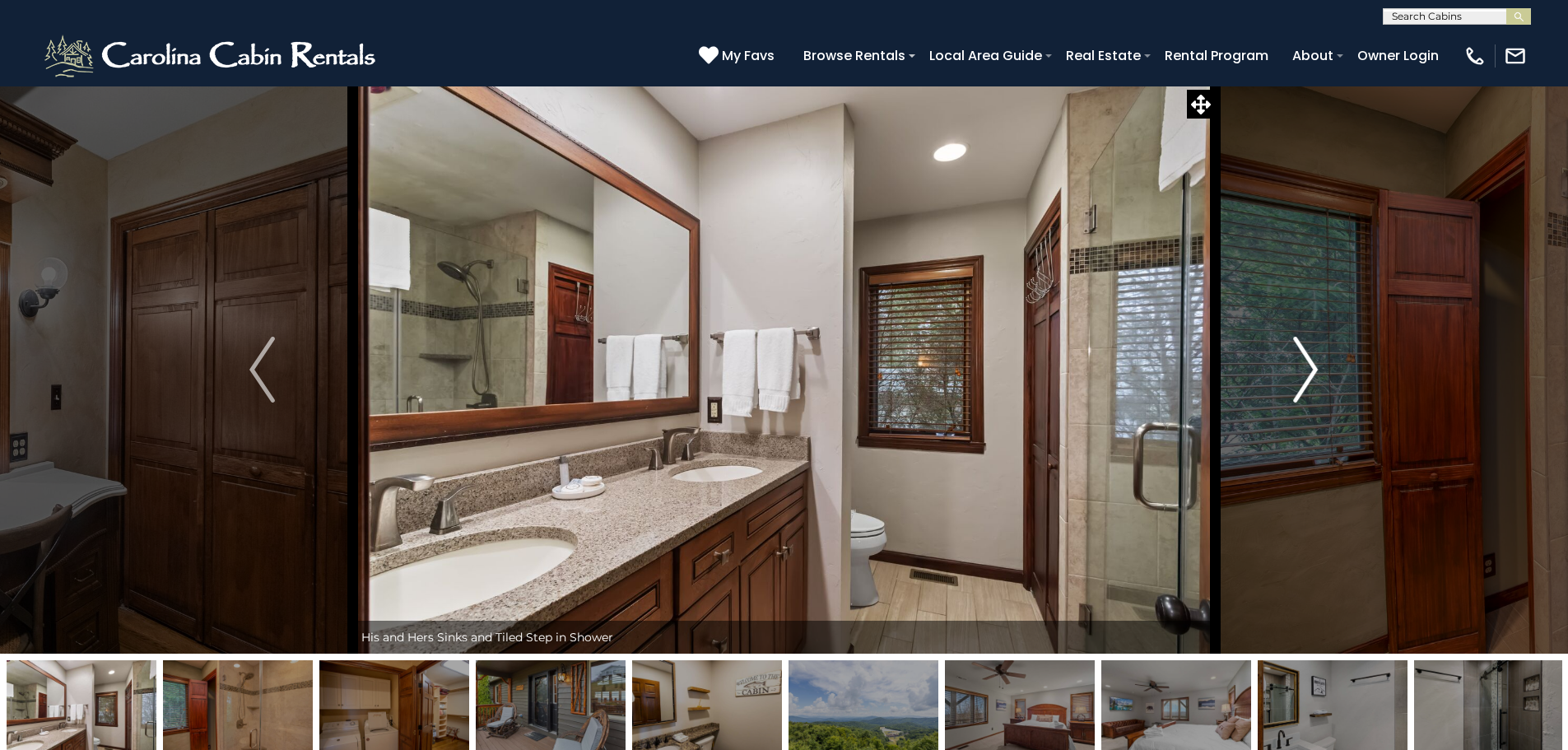
click at [1291, 356] on button "Next" at bounding box center [1305, 369] width 181 height 568
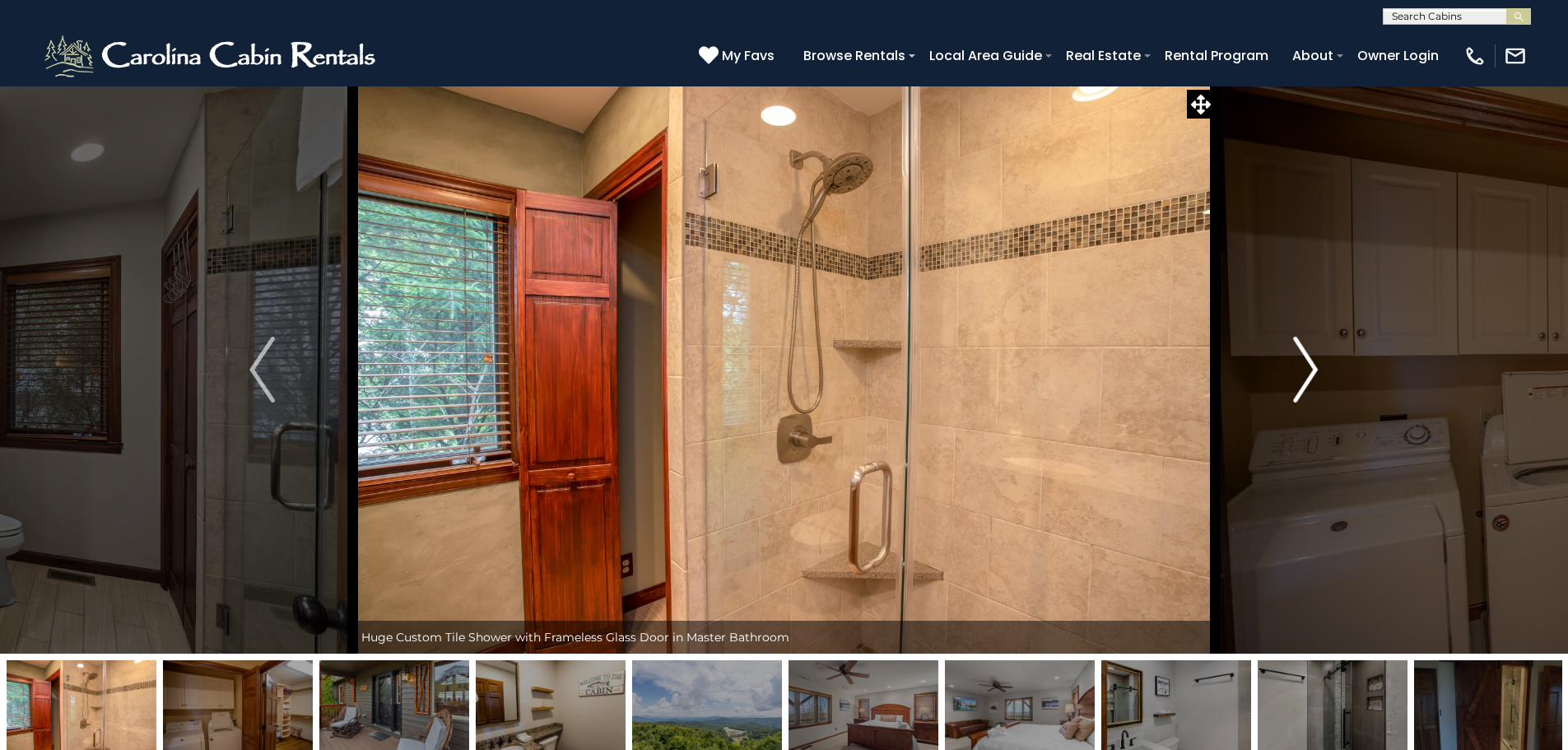
click at [1291, 356] on button "Next" at bounding box center [1305, 369] width 181 height 568
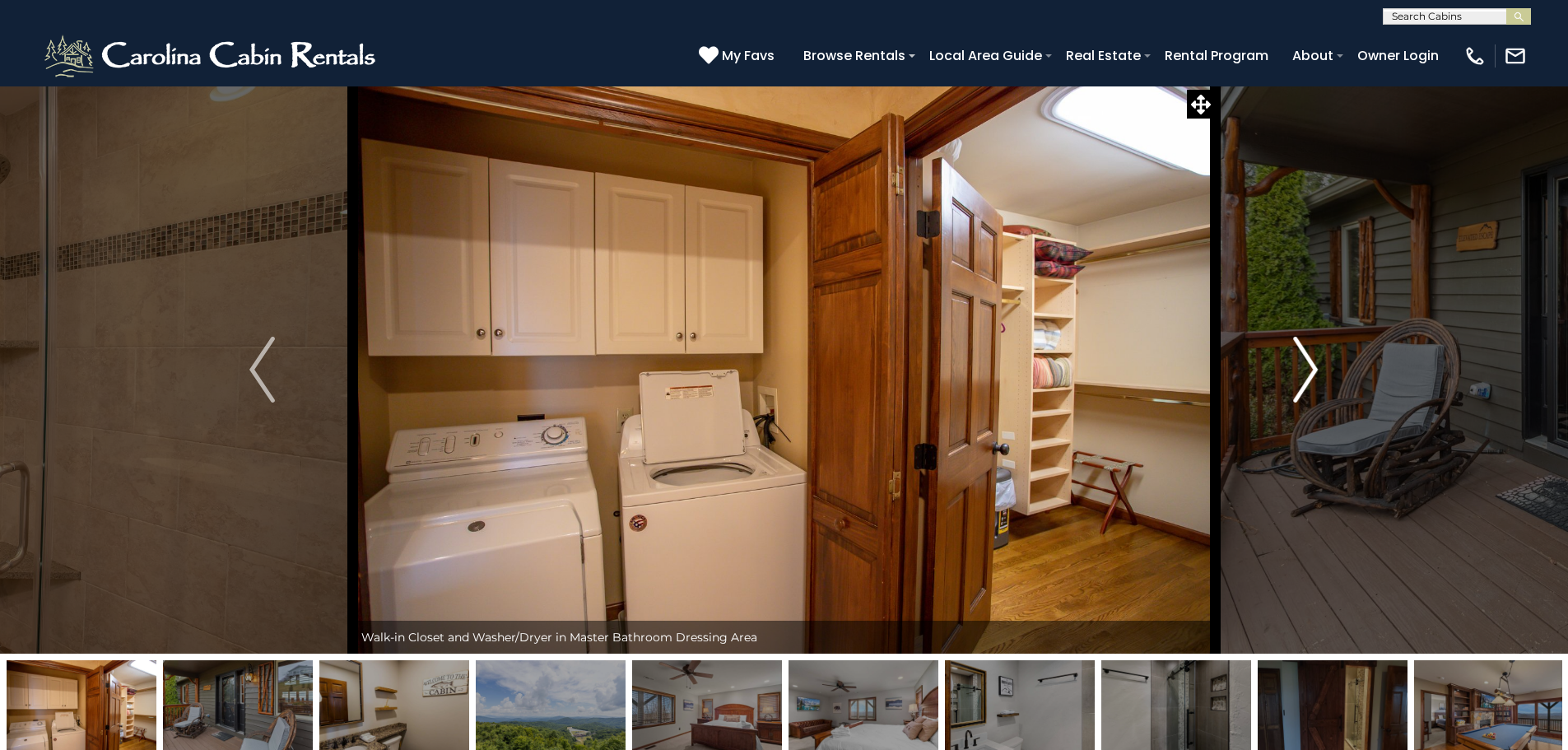
click at [1291, 356] on button "Next" at bounding box center [1305, 369] width 181 height 568
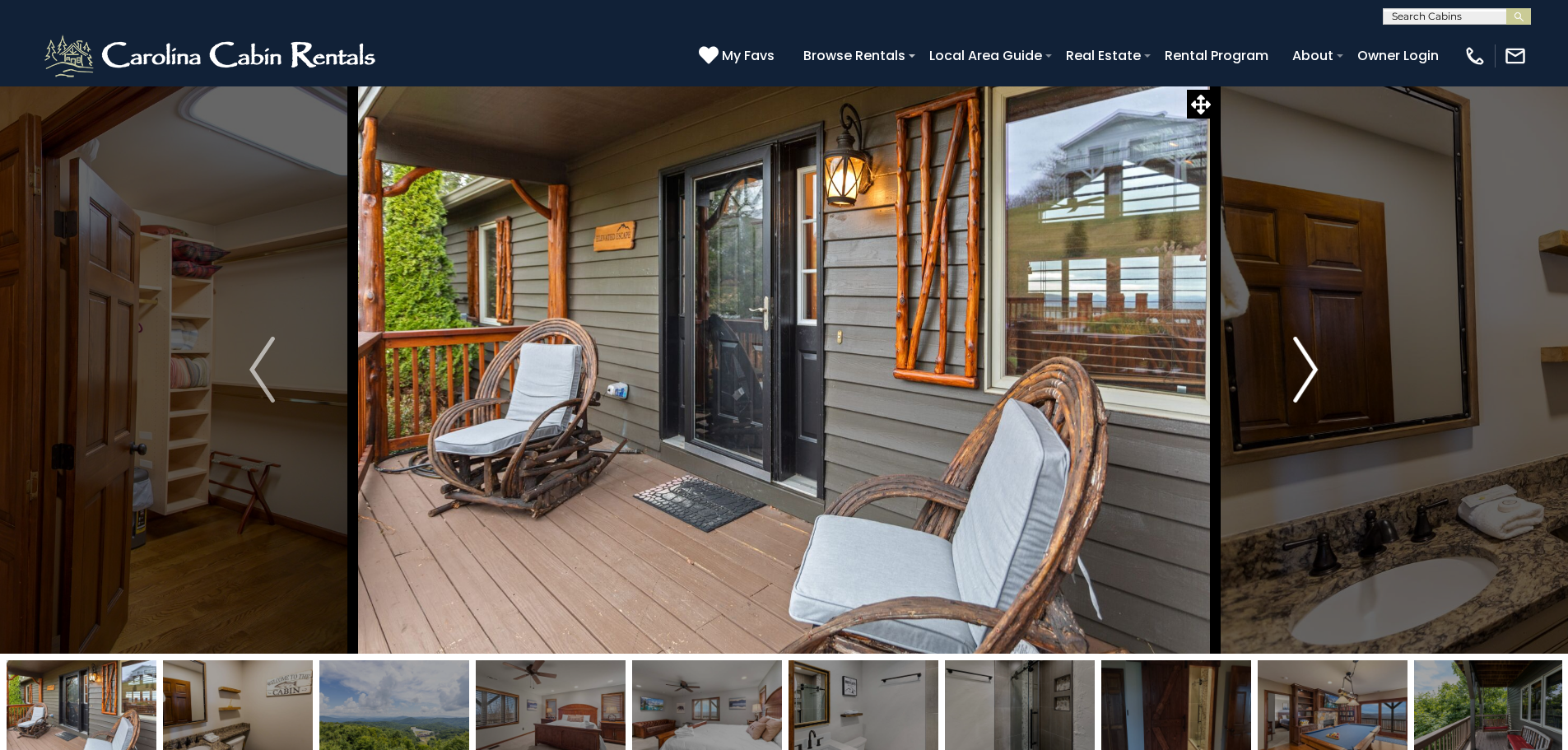
click at [1291, 356] on button "Next" at bounding box center [1305, 369] width 181 height 568
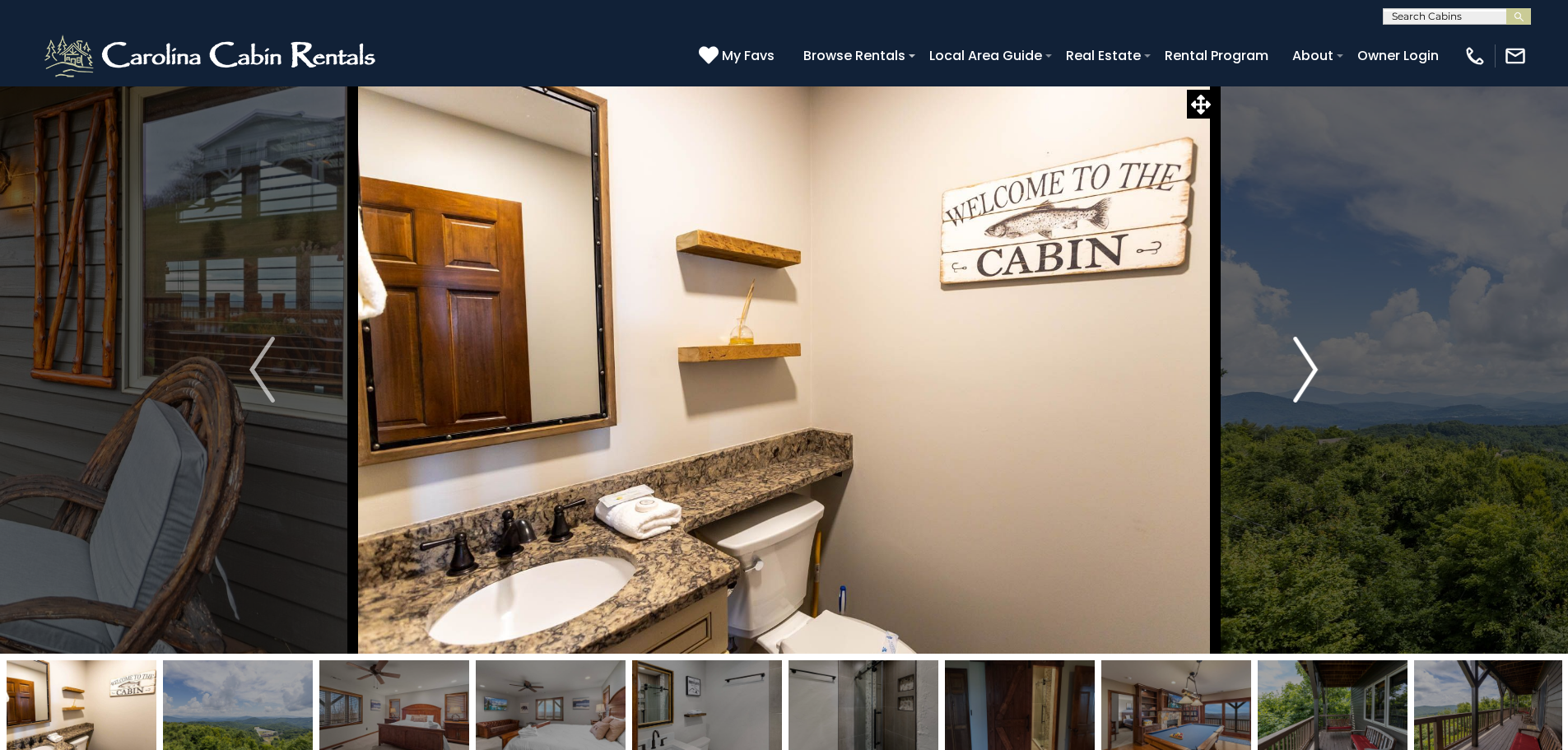
click at [1291, 356] on button "Next" at bounding box center [1305, 369] width 181 height 568
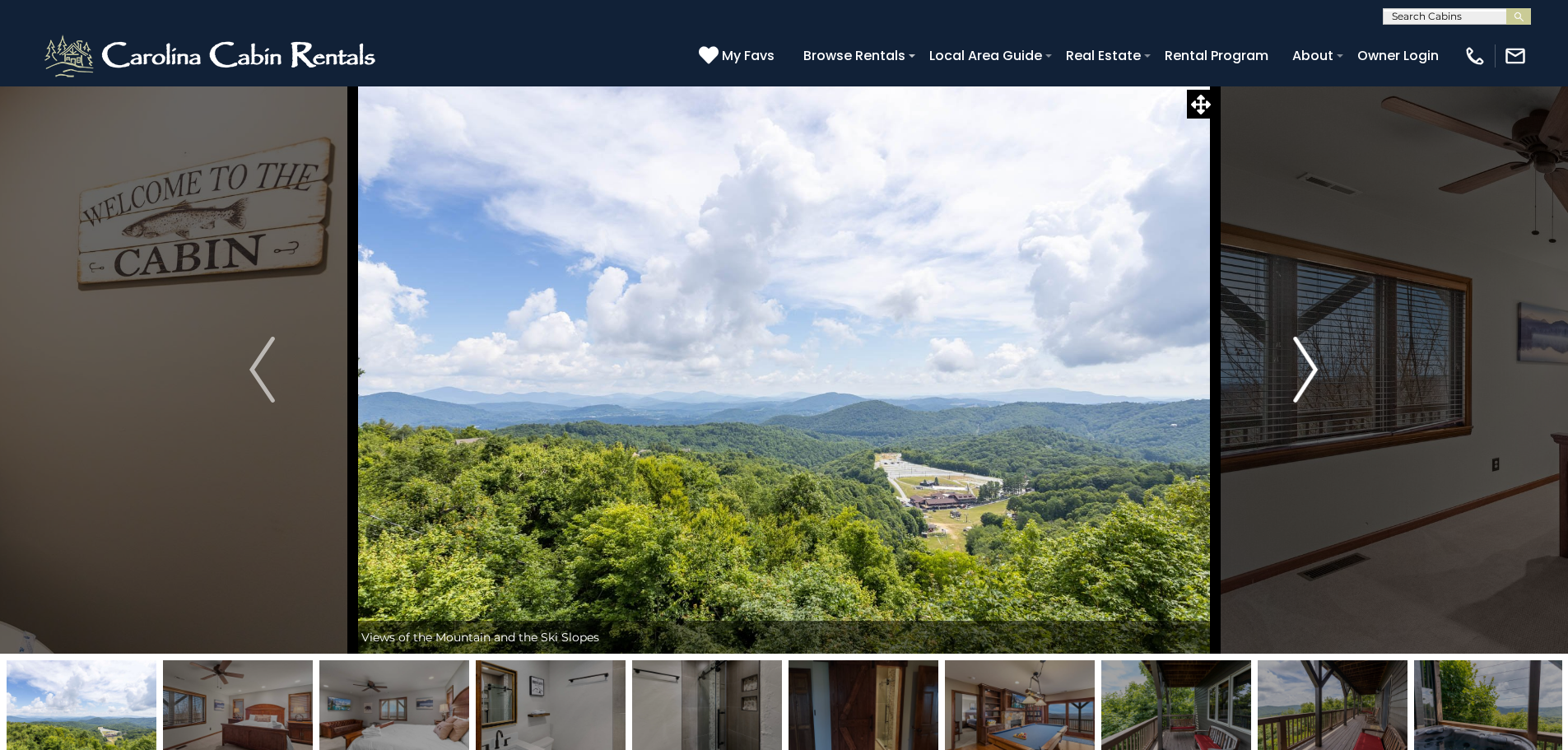
click at [1291, 356] on button "Next" at bounding box center [1305, 369] width 181 height 568
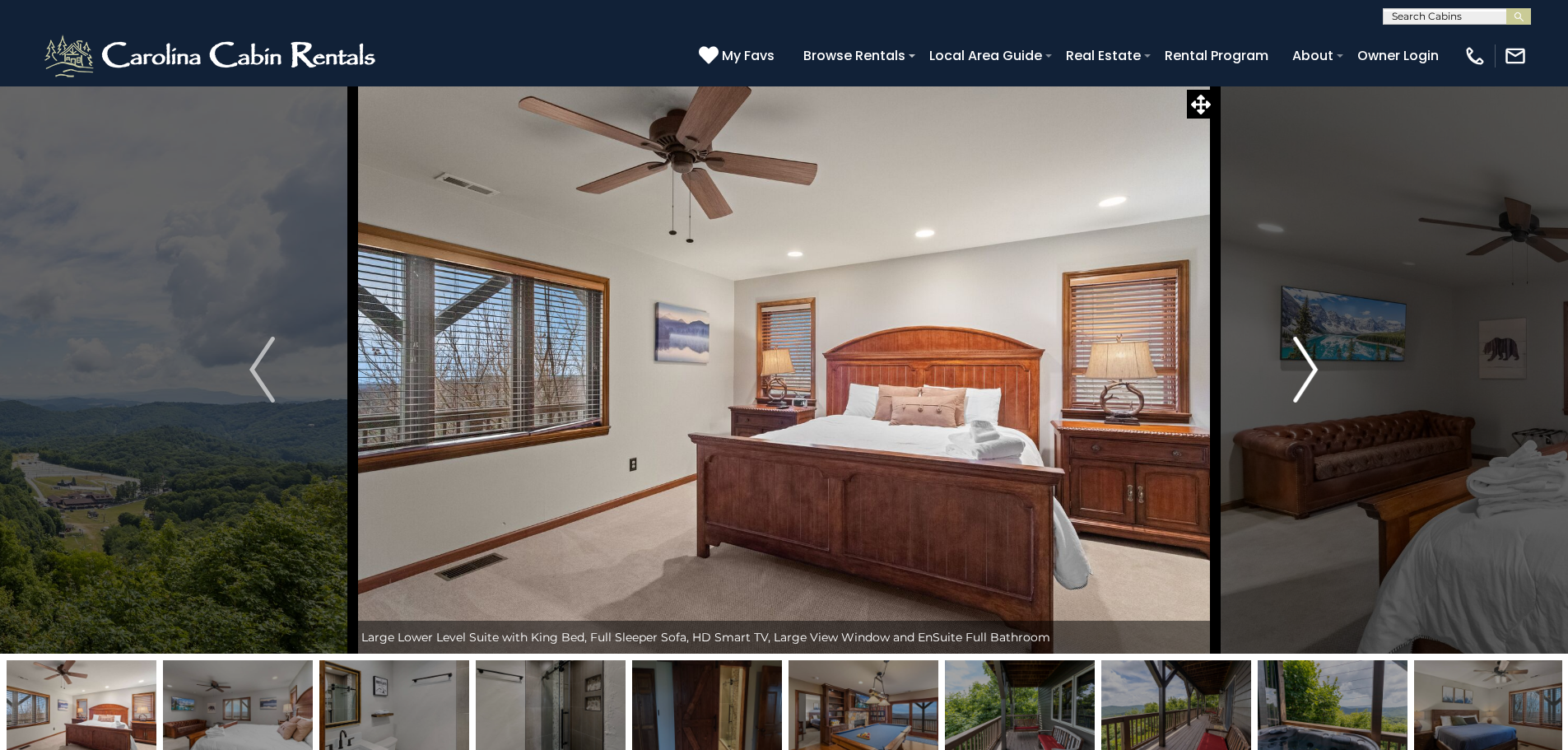
click at [1291, 356] on button "Next" at bounding box center [1305, 369] width 181 height 568
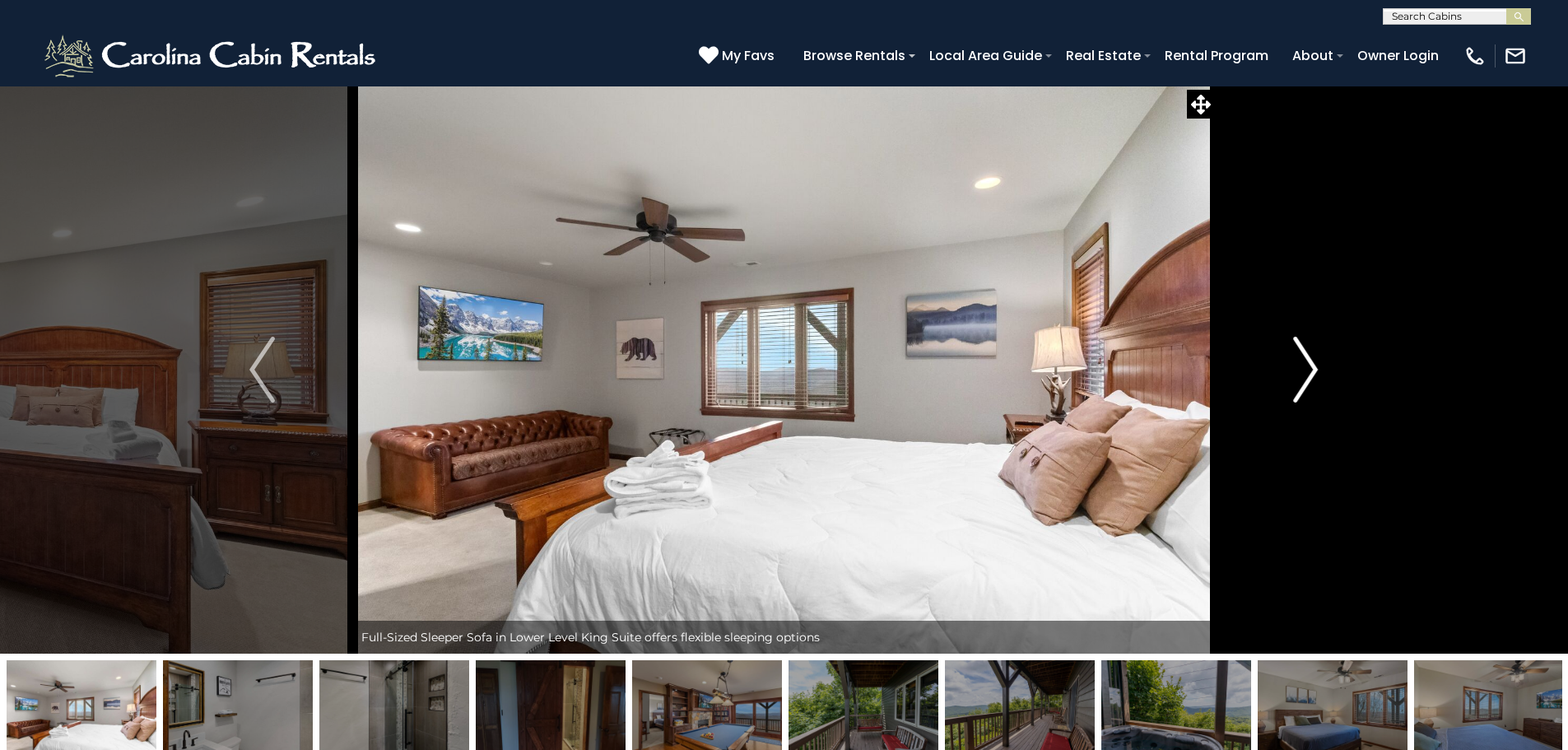
click at [1291, 356] on button "Next" at bounding box center [1305, 369] width 181 height 568
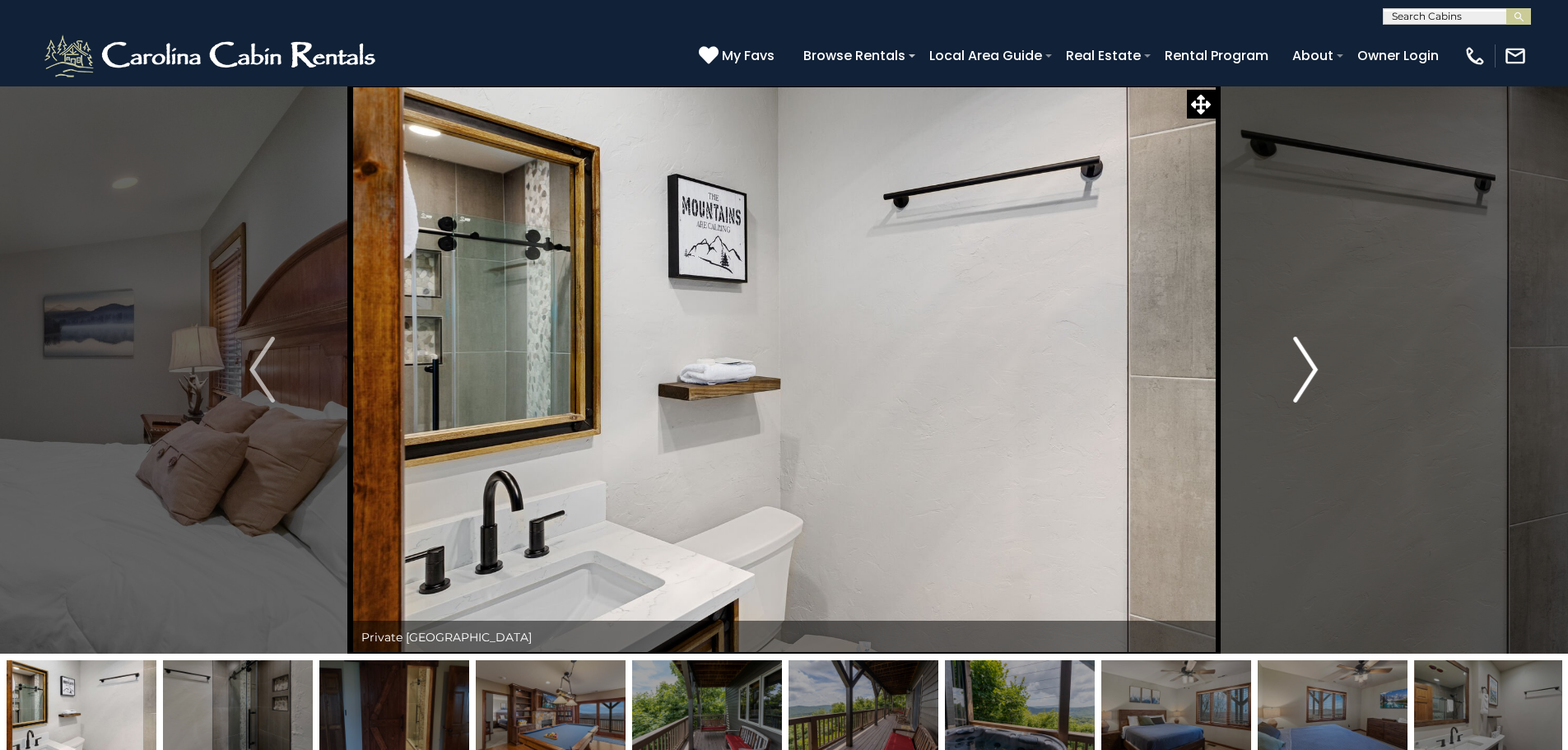
click at [1291, 356] on button "Next" at bounding box center [1305, 369] width 181 height 568
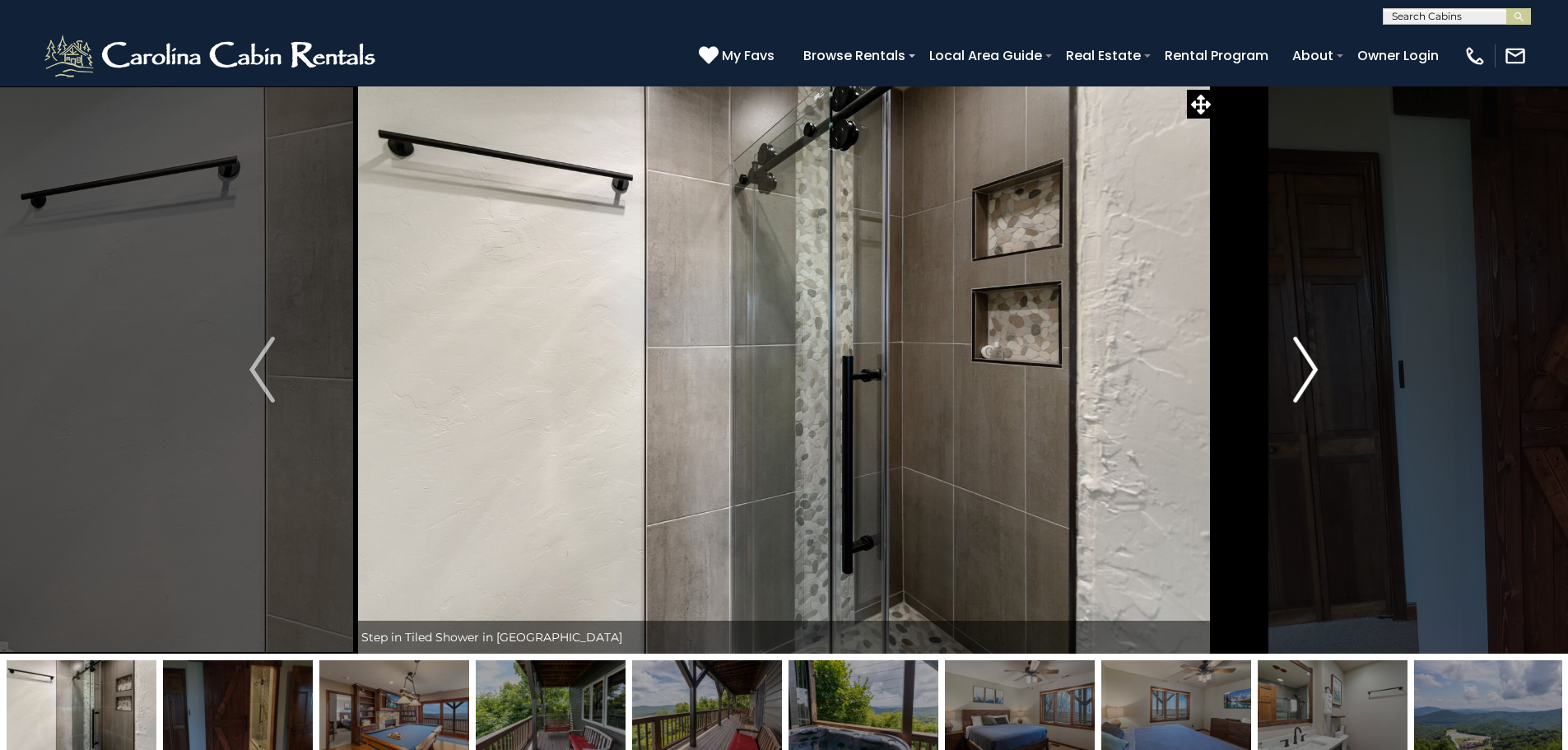
click at [1291, 356] on button "Next" at bounding box center [1305, 369] width 181 height 568
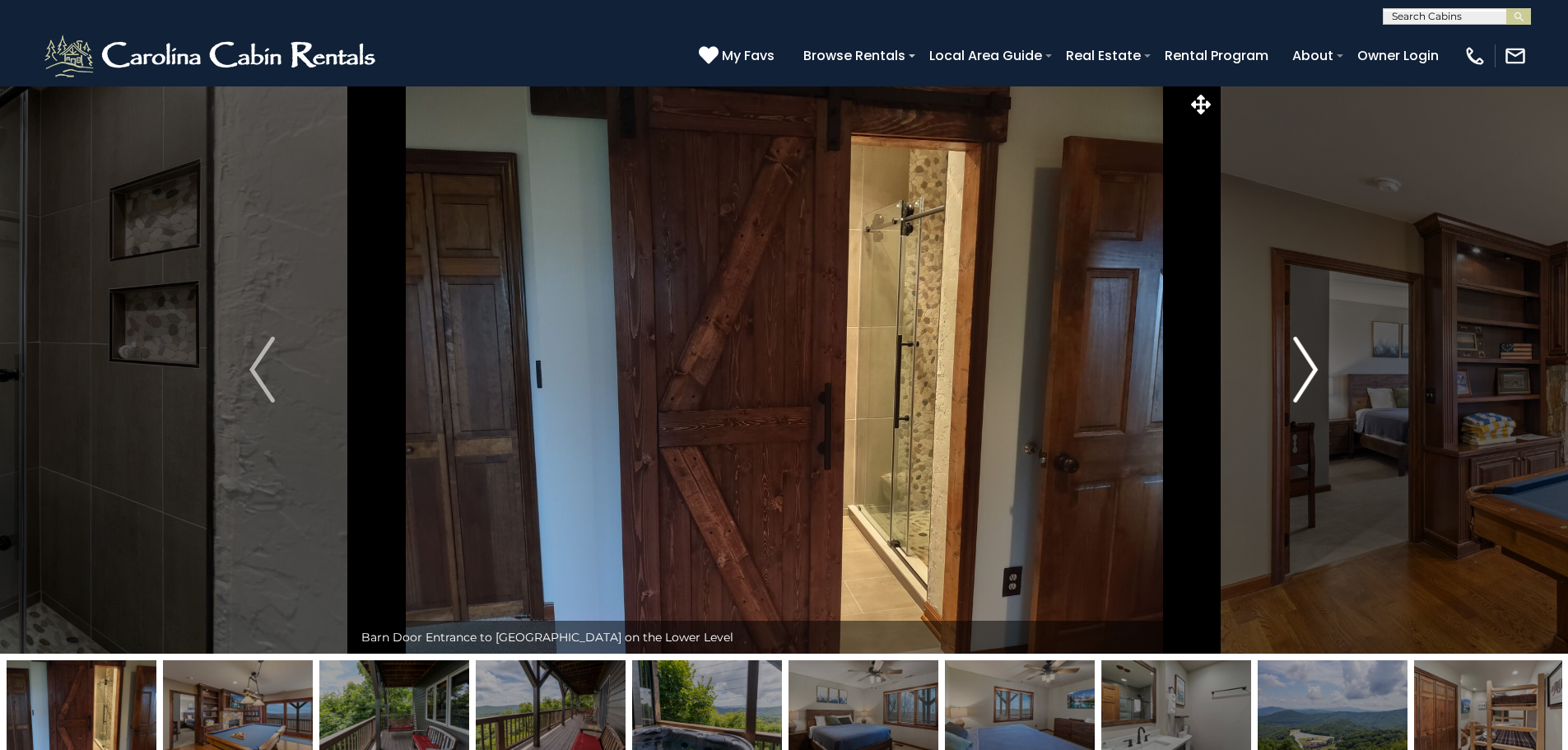
click at [1291, 356] on button "Next" at bounding box center [1305, 369] width 181 height 568
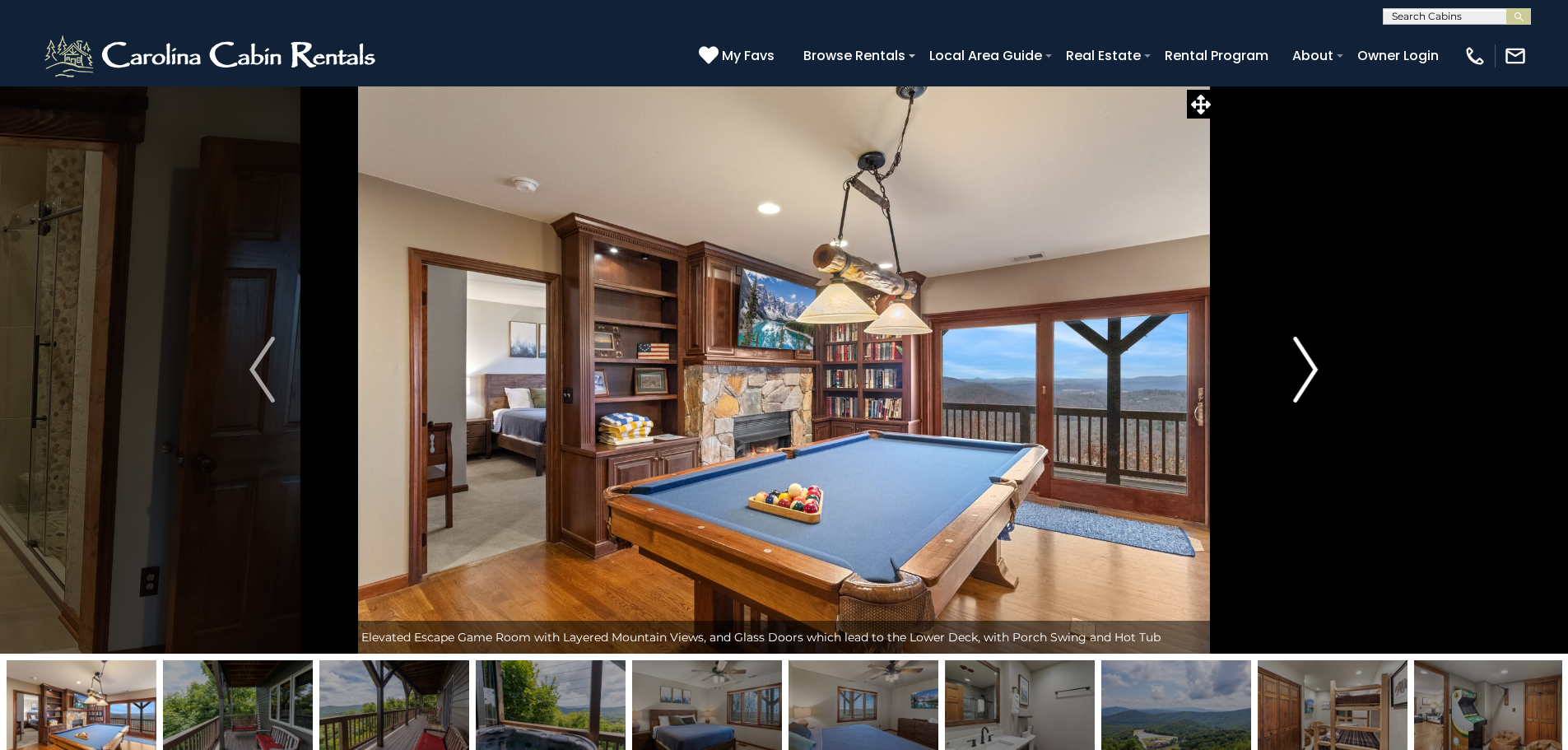
click at [1291, 356] on button "Next" at bounding box center [1305, 369] width 181 height 568
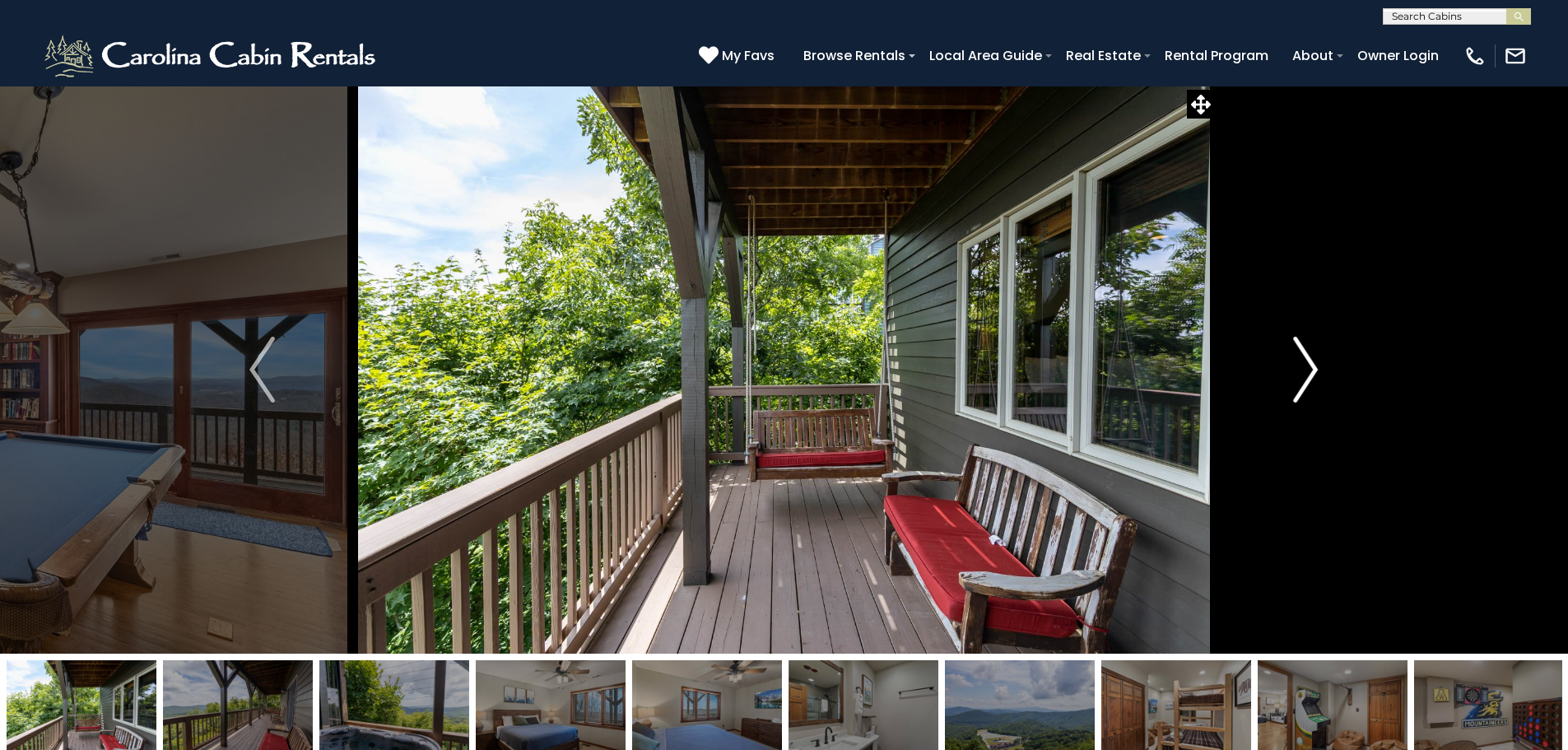
click at [1291, 356] on button "Next" at bounding box center [1305, 369] width 181 height 568
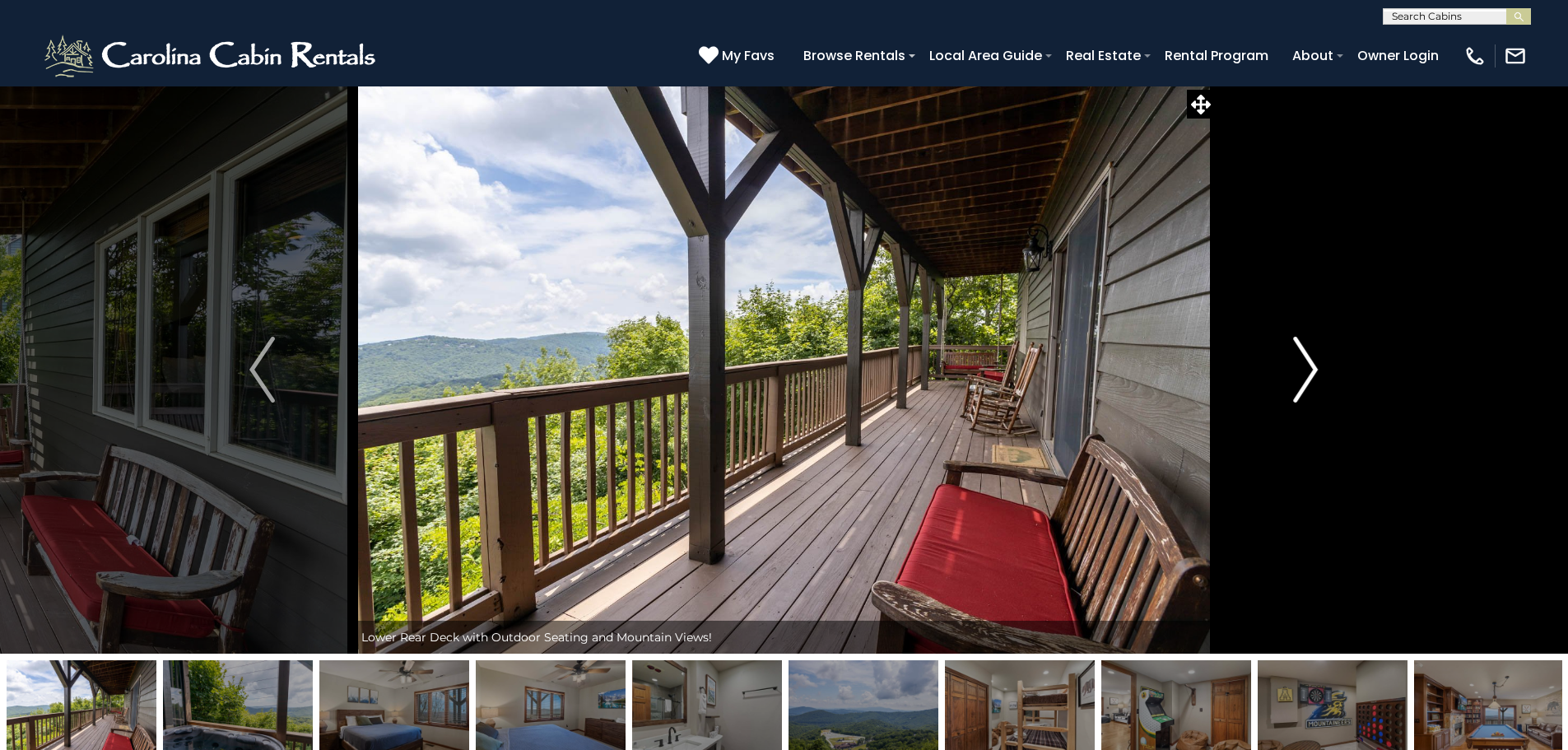
click at [1291, 356] on button "Next" at bounding box center [1305, 369] width 181 height 568
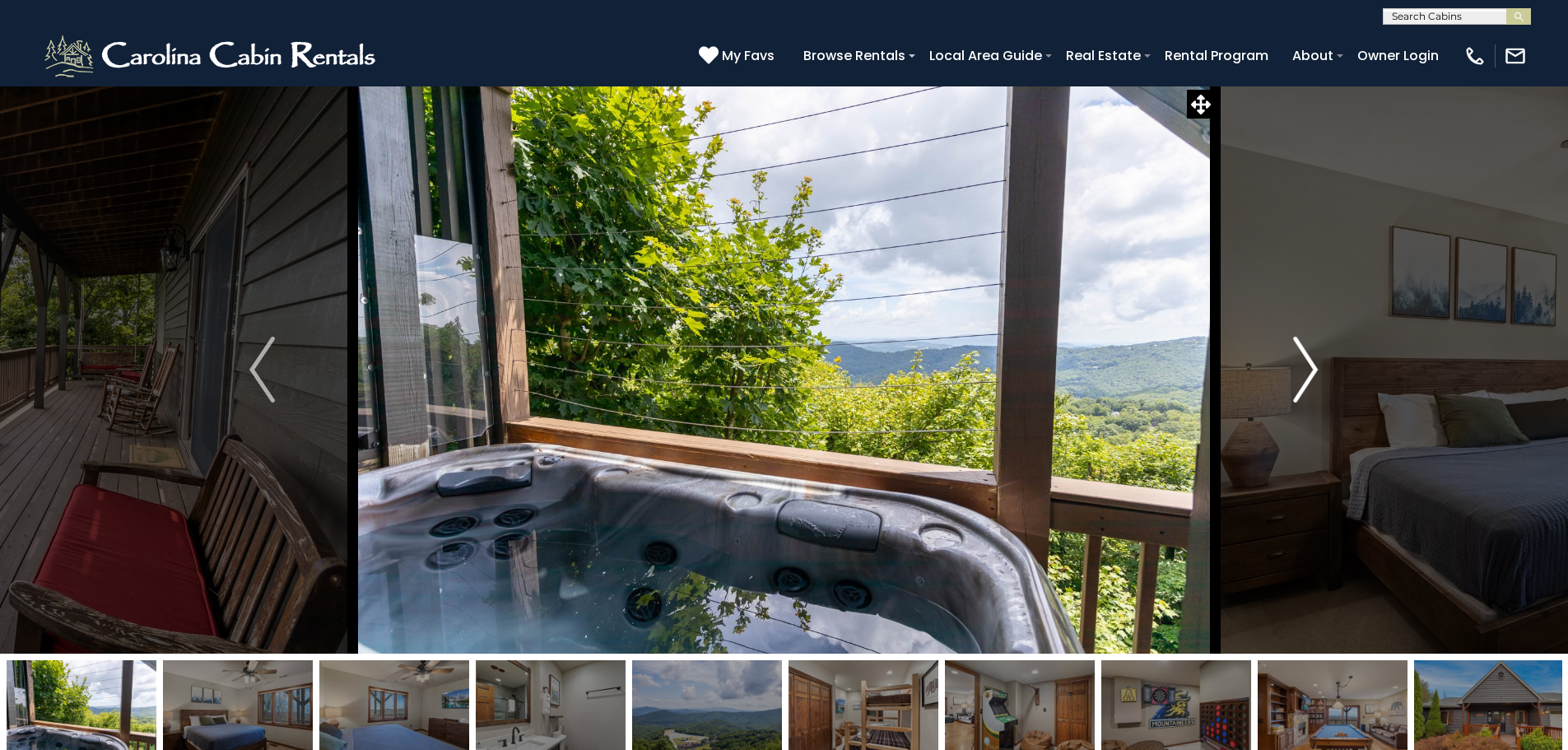
click at [1291, 356] on button "Next" at bounding box center [1305, 369] width 181 height 568
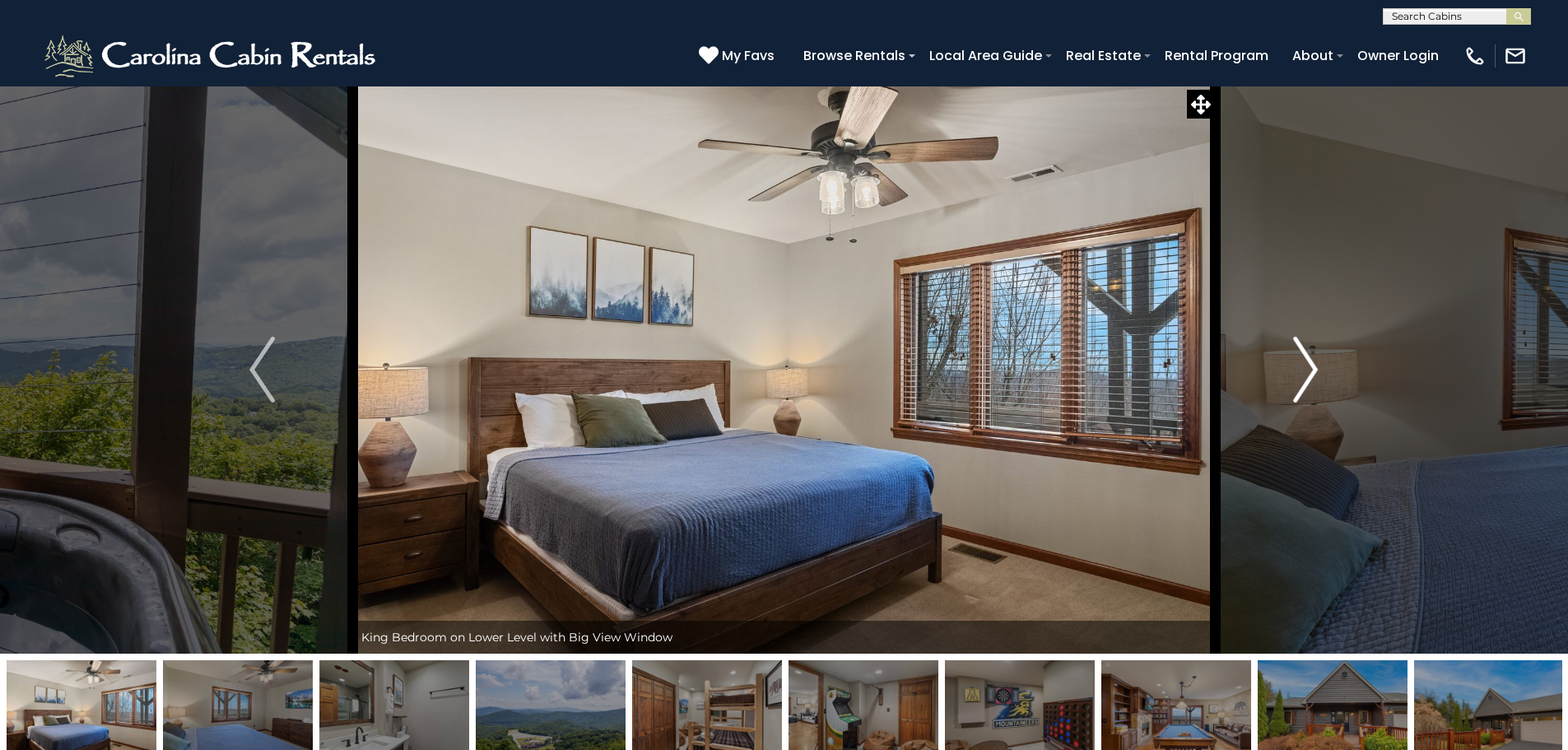
click at [1291, 356] on button "Next" at bounding box center [1305, 369] width 181 height 568
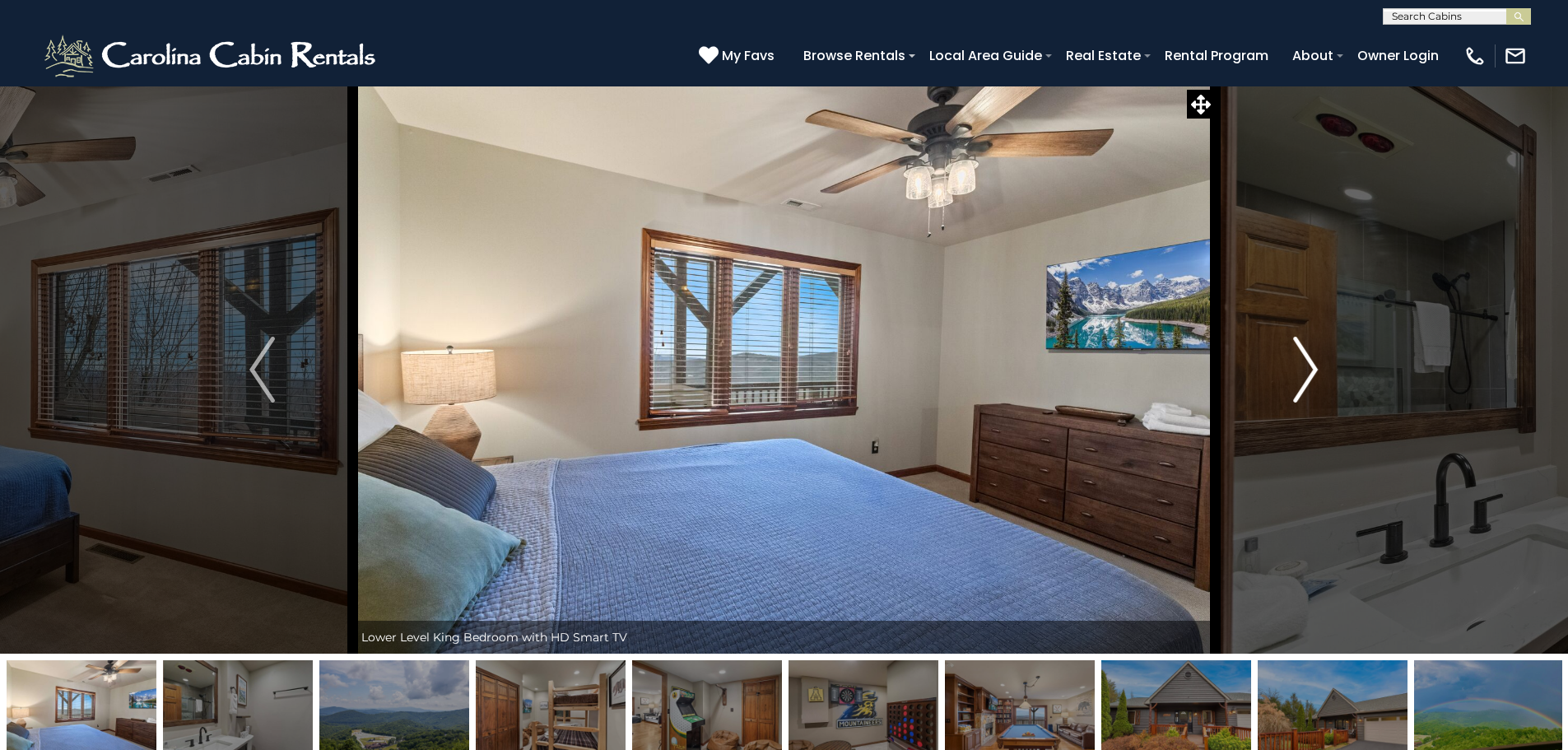
click at [1291, 356] on button "Next" at bounding box center [1305, 369] width 181 height 568
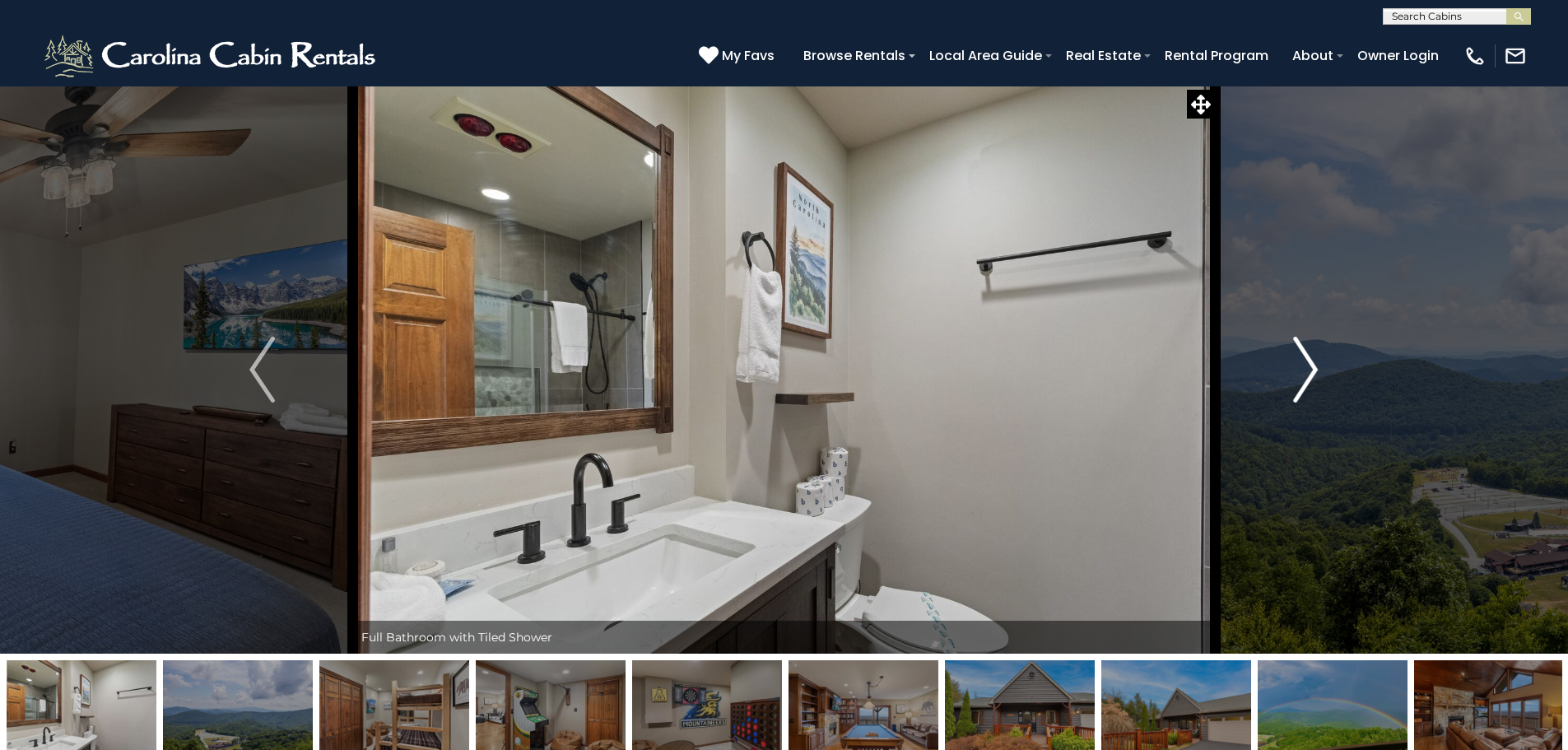
click at [1291, 356] on button "Next" at bounding box center [1305, 369] width 181 height 568
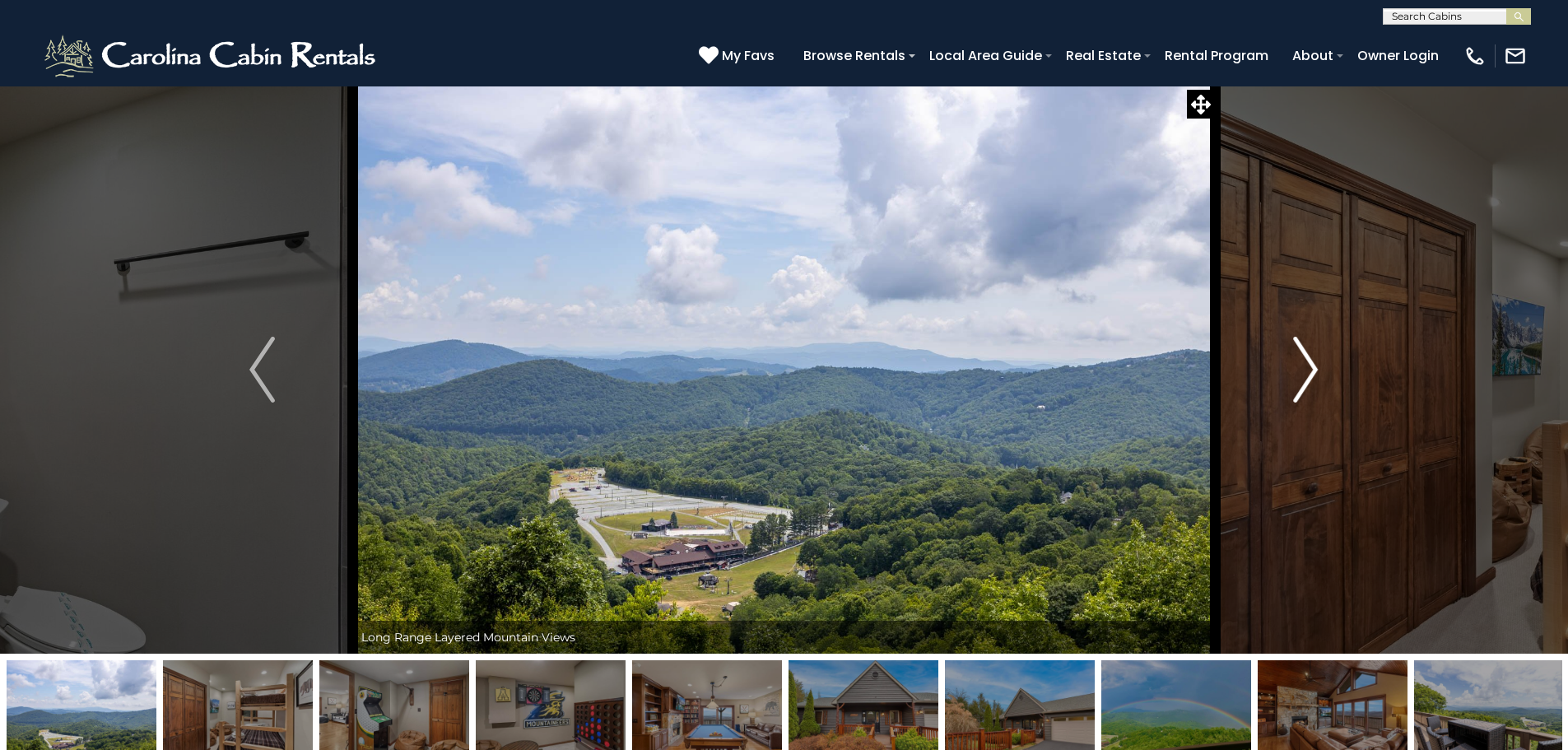
click at [1291, 356] on button "Next" at bounding box center [1305, 369] width 181 height 568
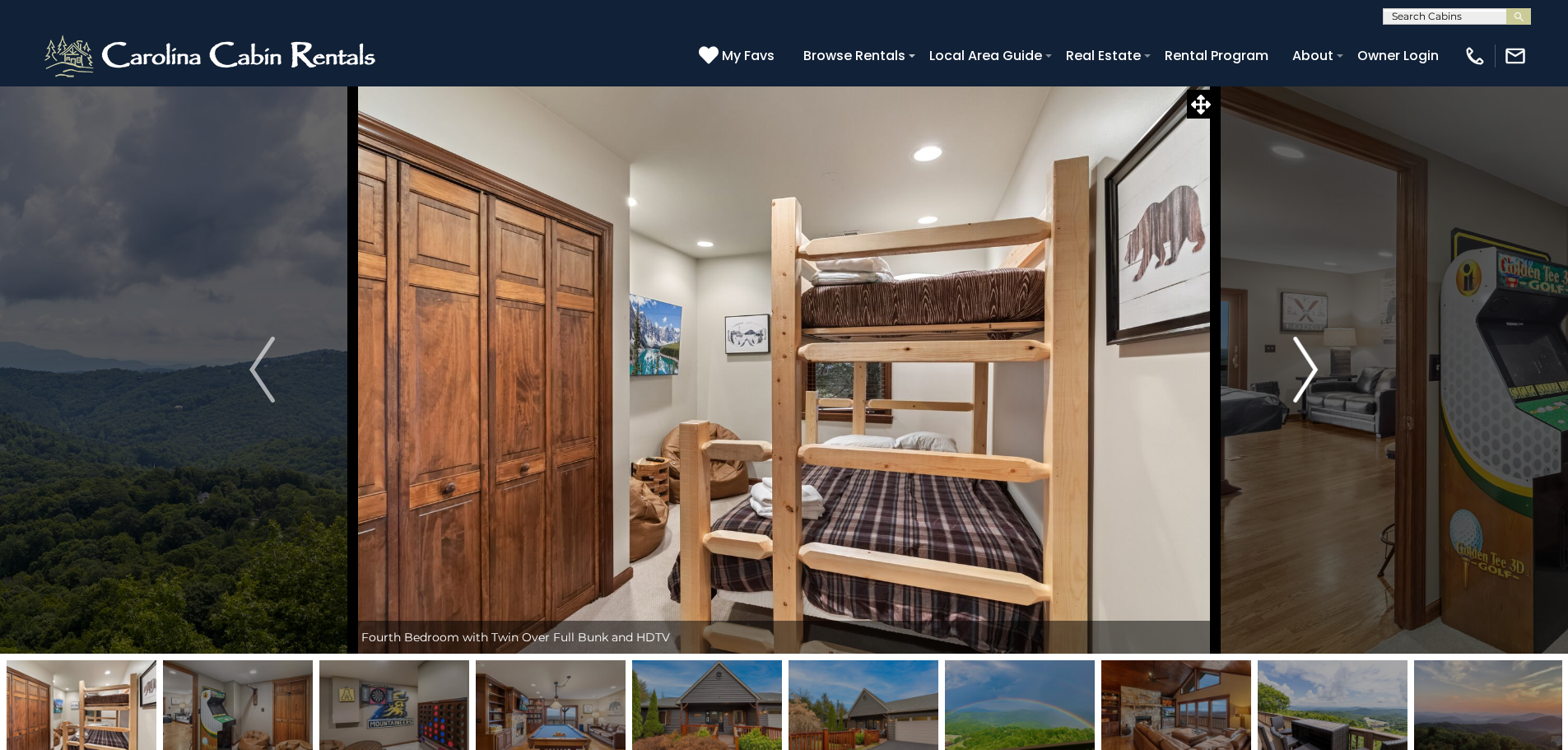
click at [1293, 356] on img "Next" at bounding box center [1305, 369] width 25 height 65
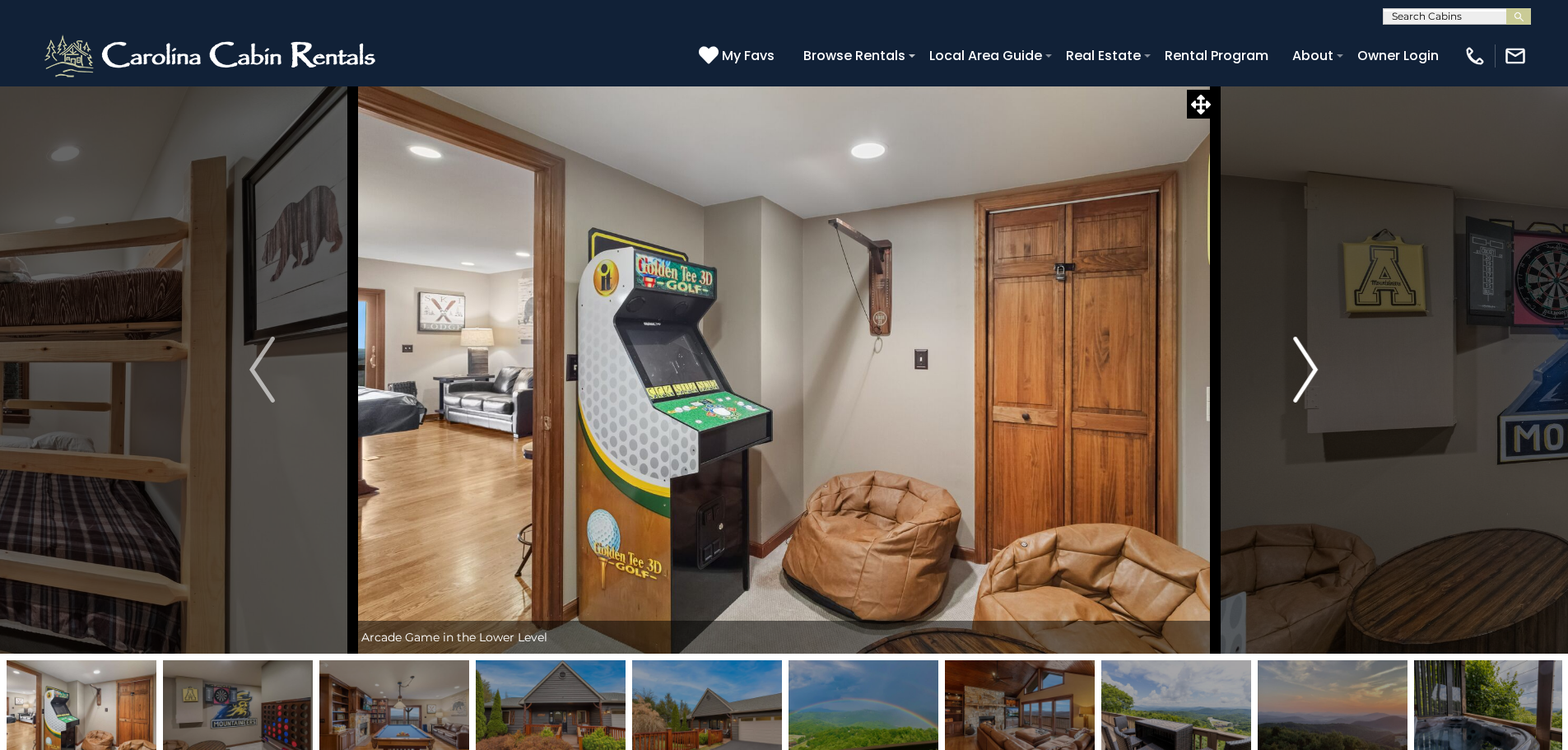
click at [1293, 356] on img "Next" at bounding box center [1305, 369] width 25 height 65
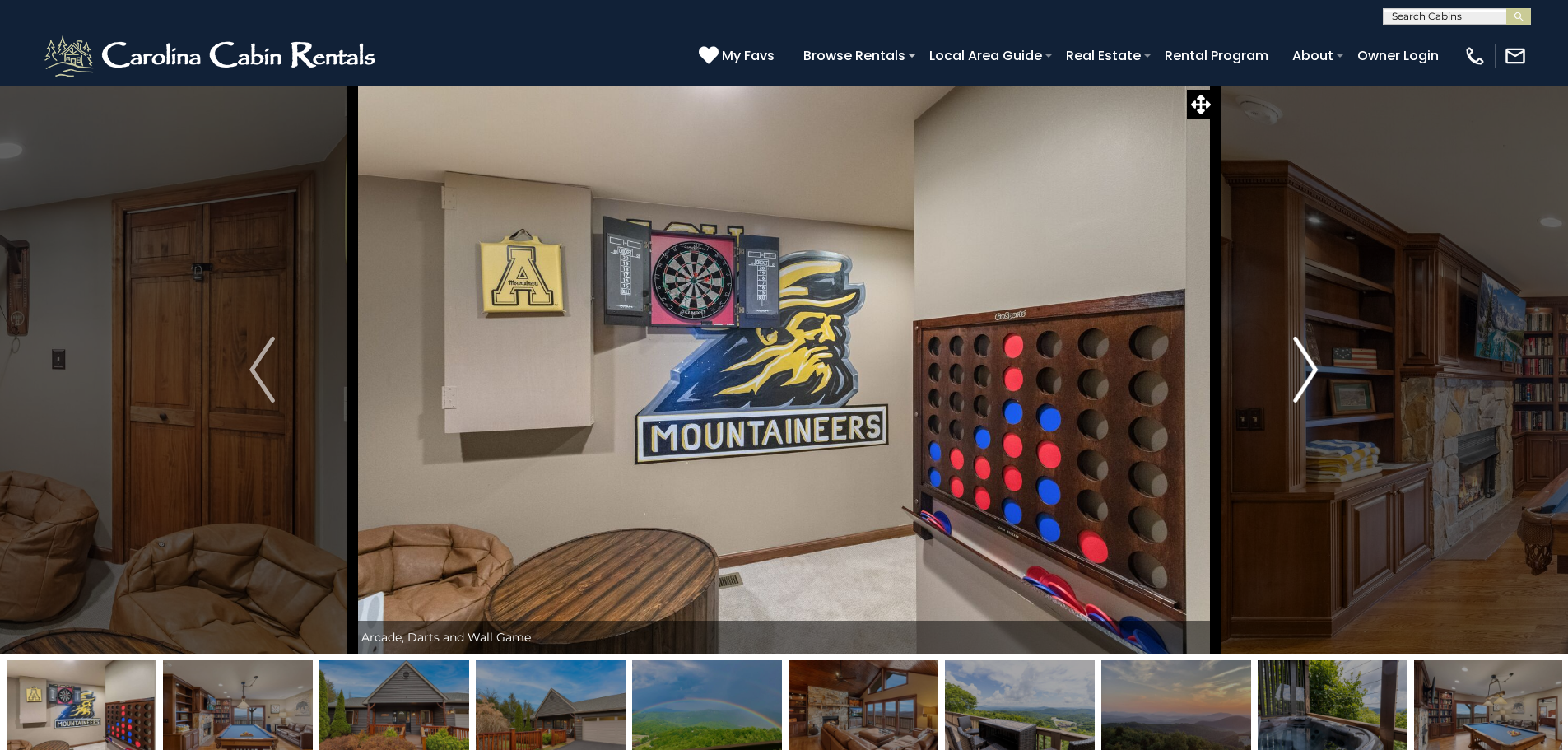
click at [1293, 356] on img "Next" at bounding box center [1305, 369] width 25 height 65
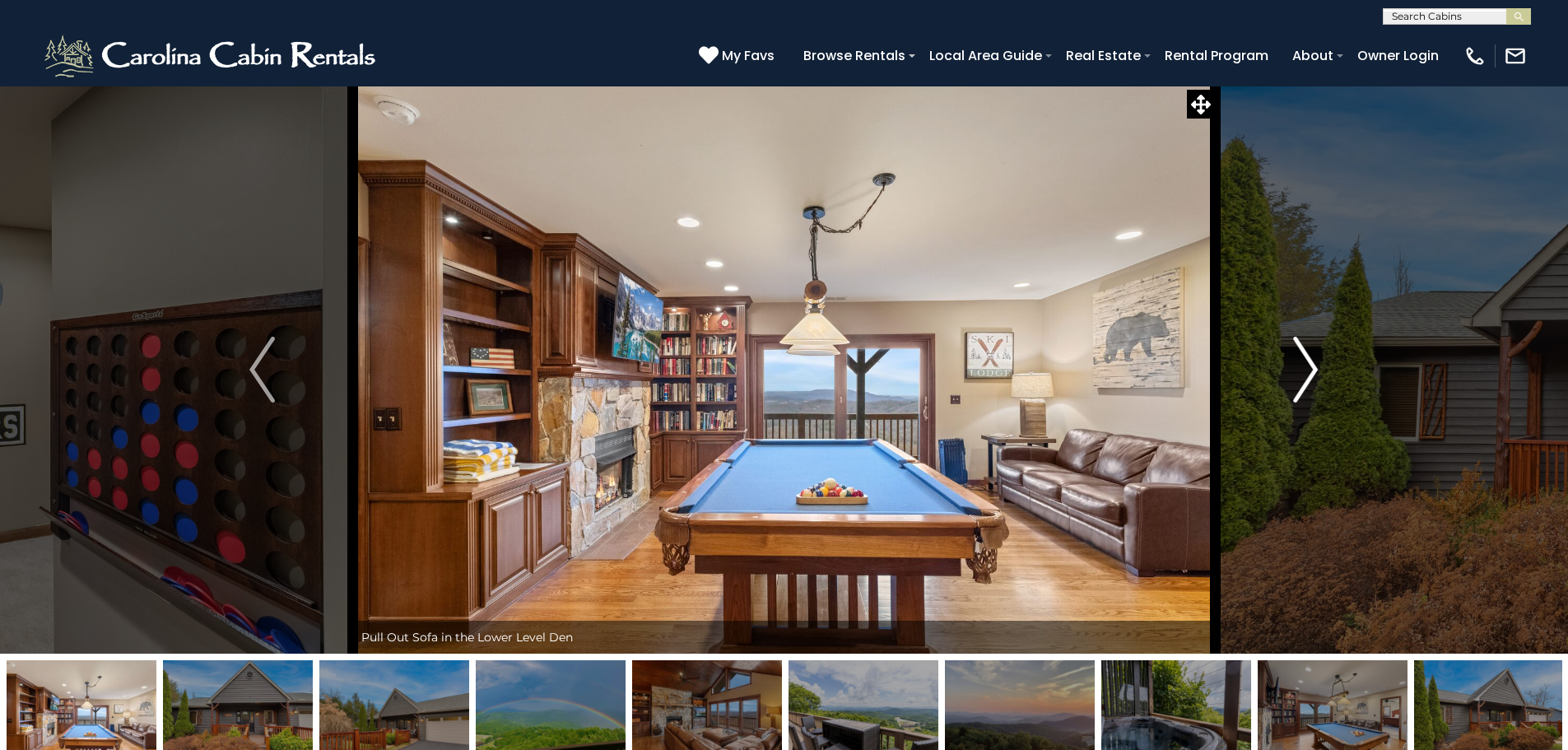
click at [1293, 356] on img "Next" at bounding box center [1305, 369] width 25 height 65
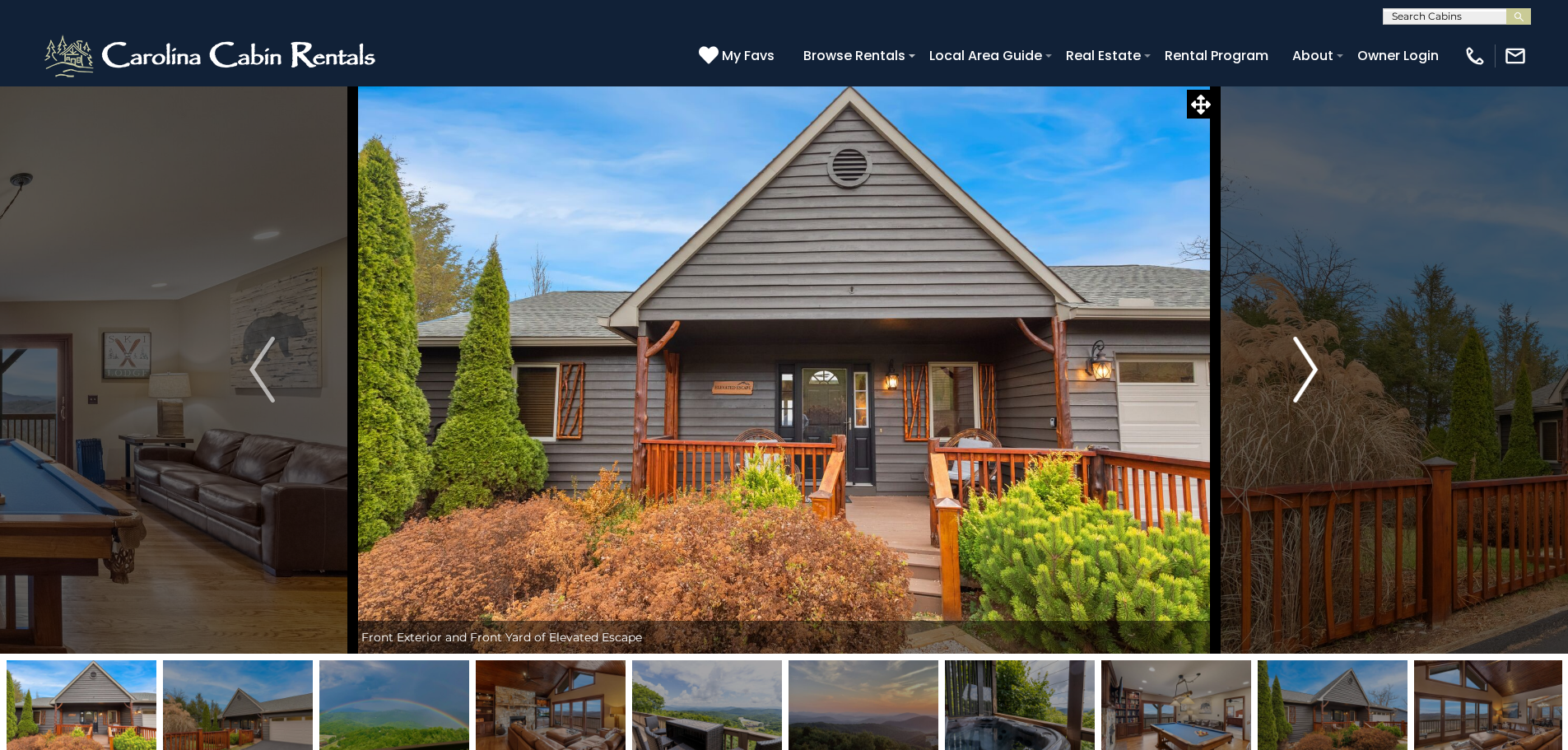
click at [1293, 356] on img "Next" at bounding box center [1305, 369] width 25 height 65
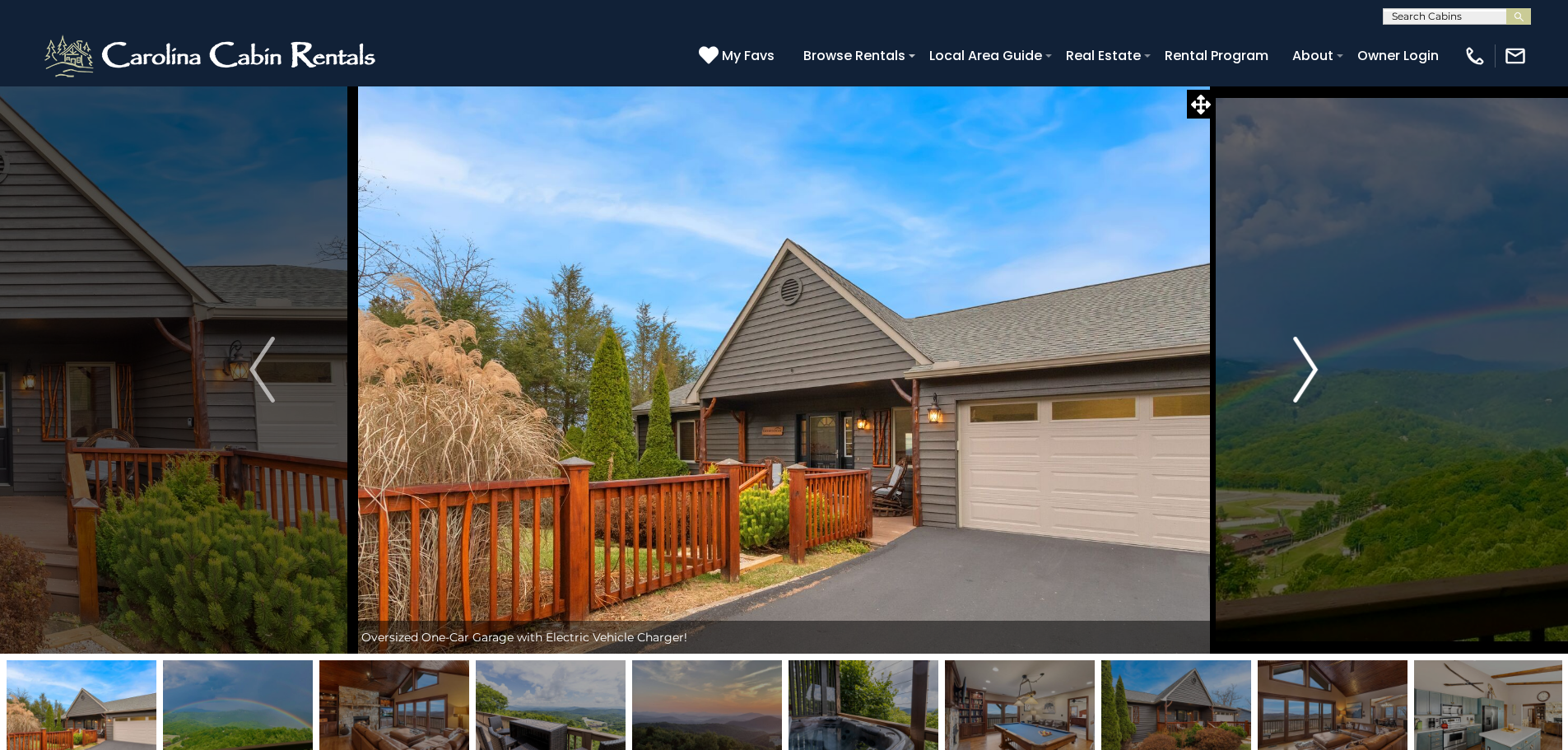
click at [1293, 356] on img "Next" at bounding box center [1305, 369] width 25 height 65
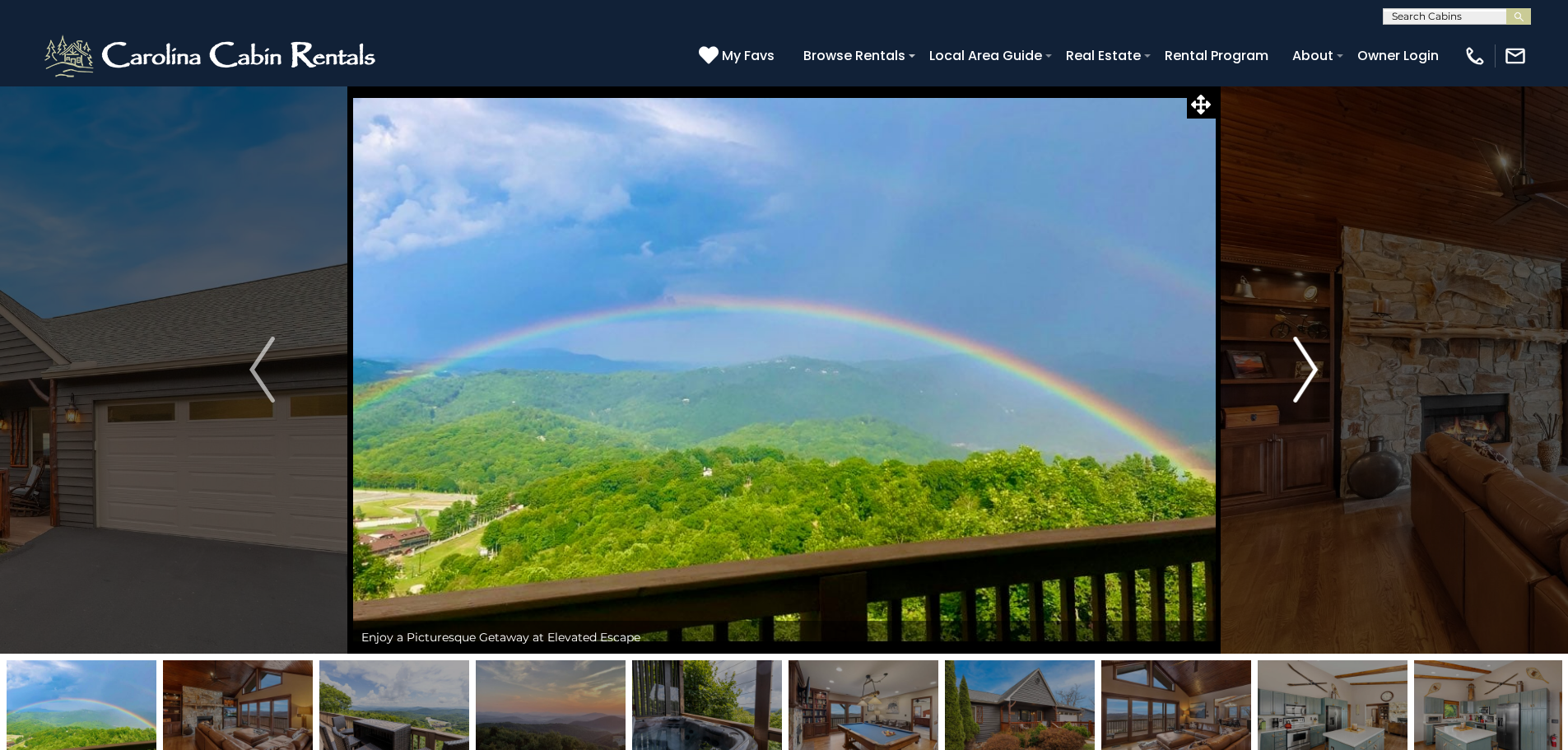
click at [1293, 356] on img "Next" at bounding box center [1305, 369] width 25 height 65
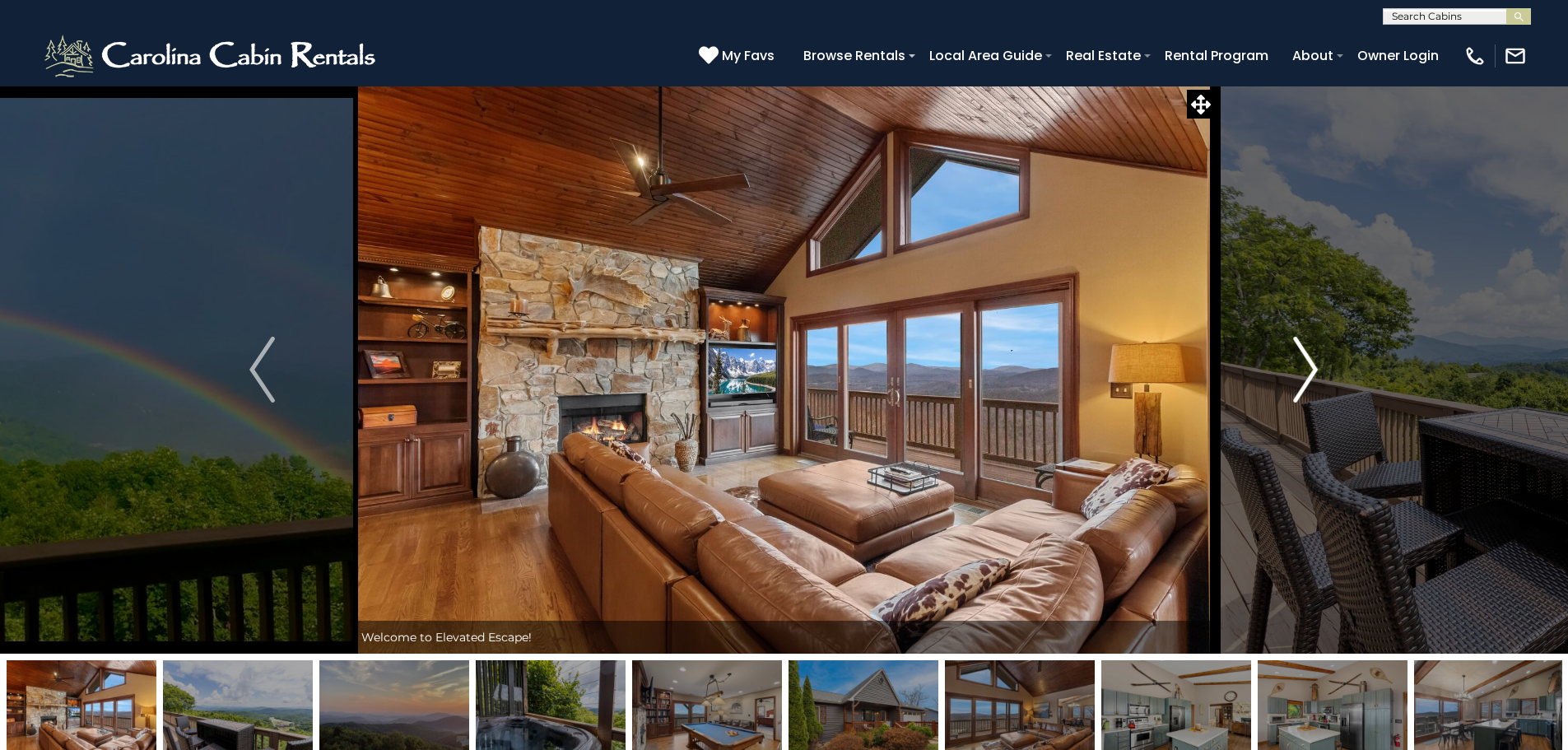
click at [1293, 356] on img "Next" at bounding box center [1305, 369] width 25 height 65
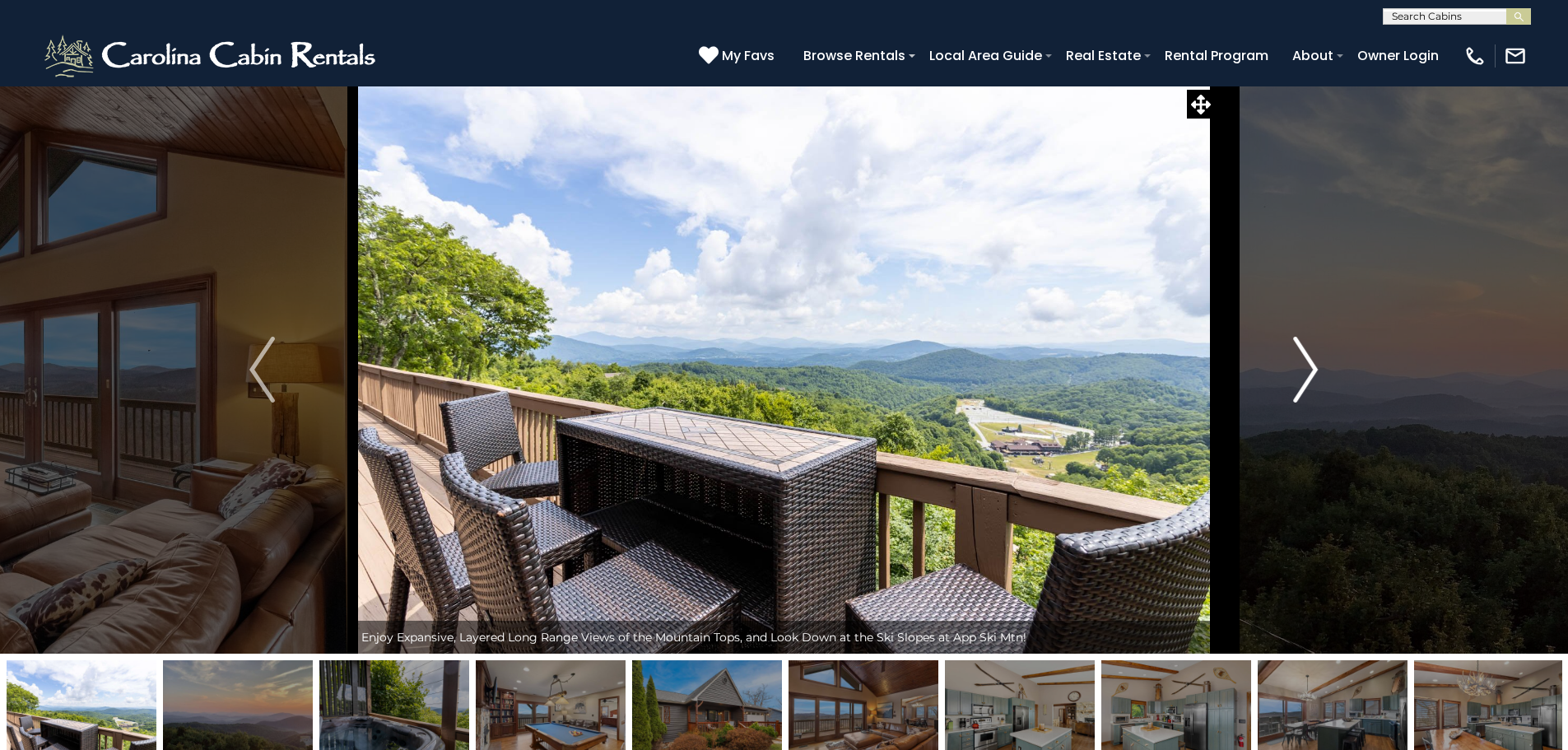
click at [1293, 356] on img "Next" at bounding box center [1305, 369] width 25 height 65
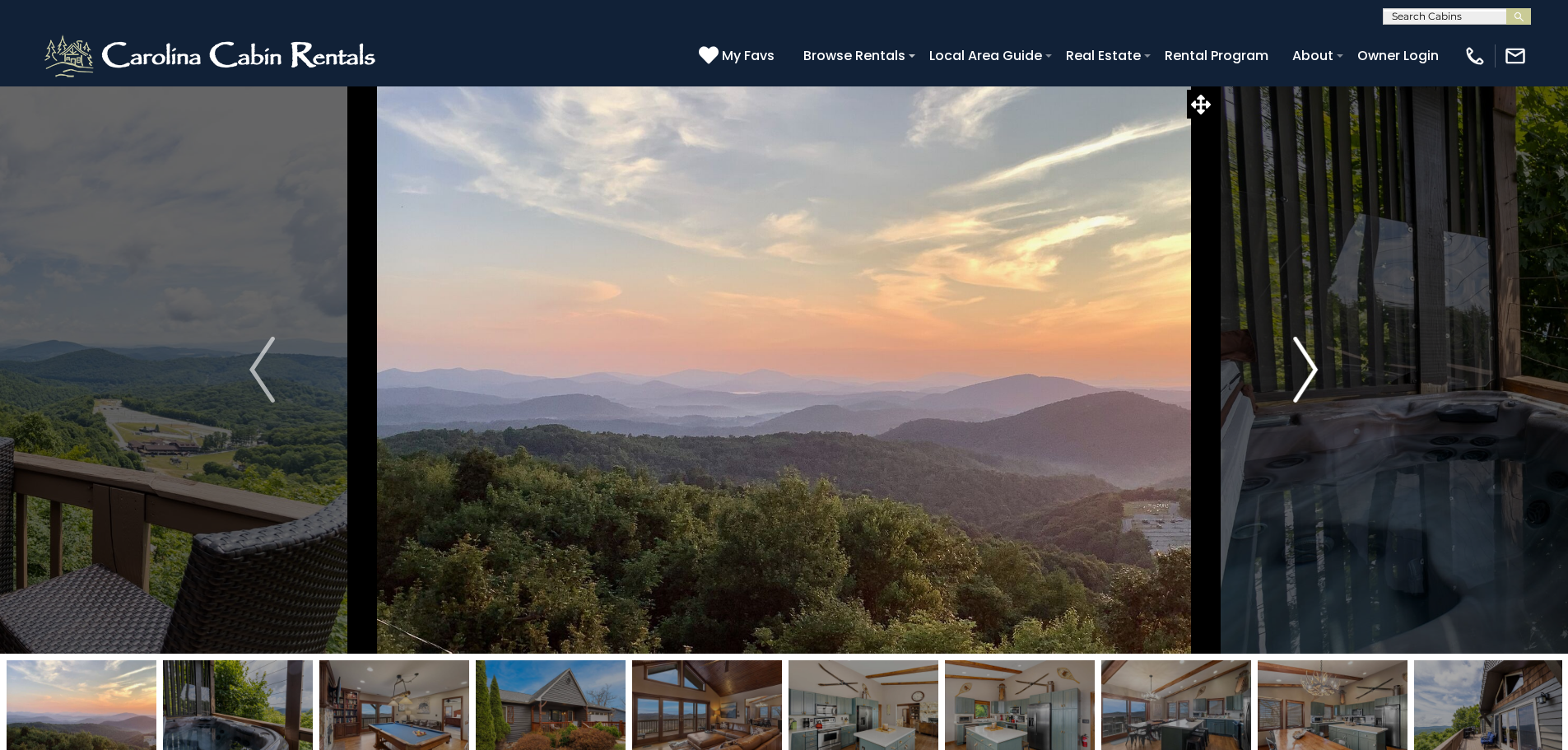
click at [1293, 356] on img "Next" at bounding box center [1305, 369] width 25 height 65
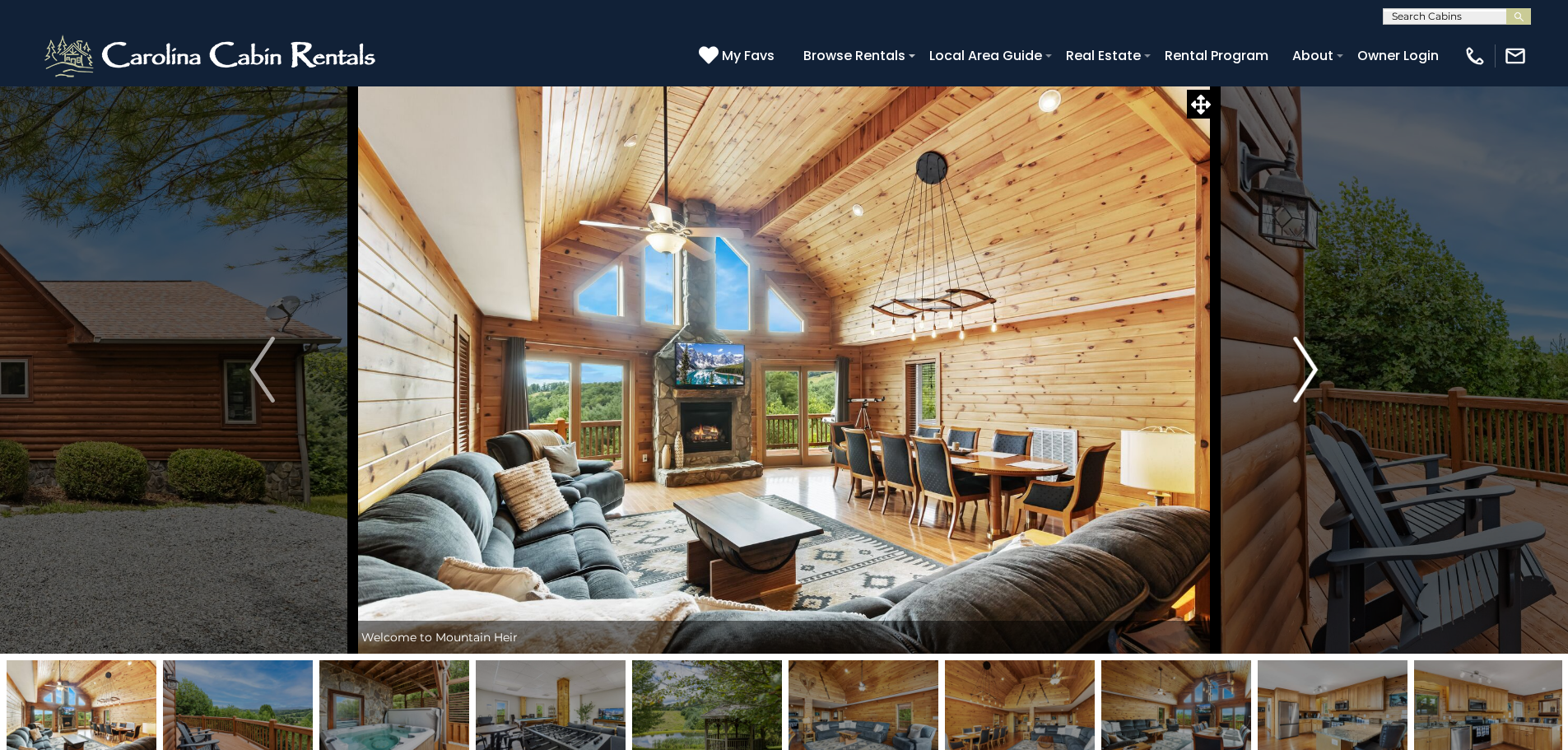
click at [1287, 381] on button "Next" at bounding box center [1305, 369] width 181 height 568
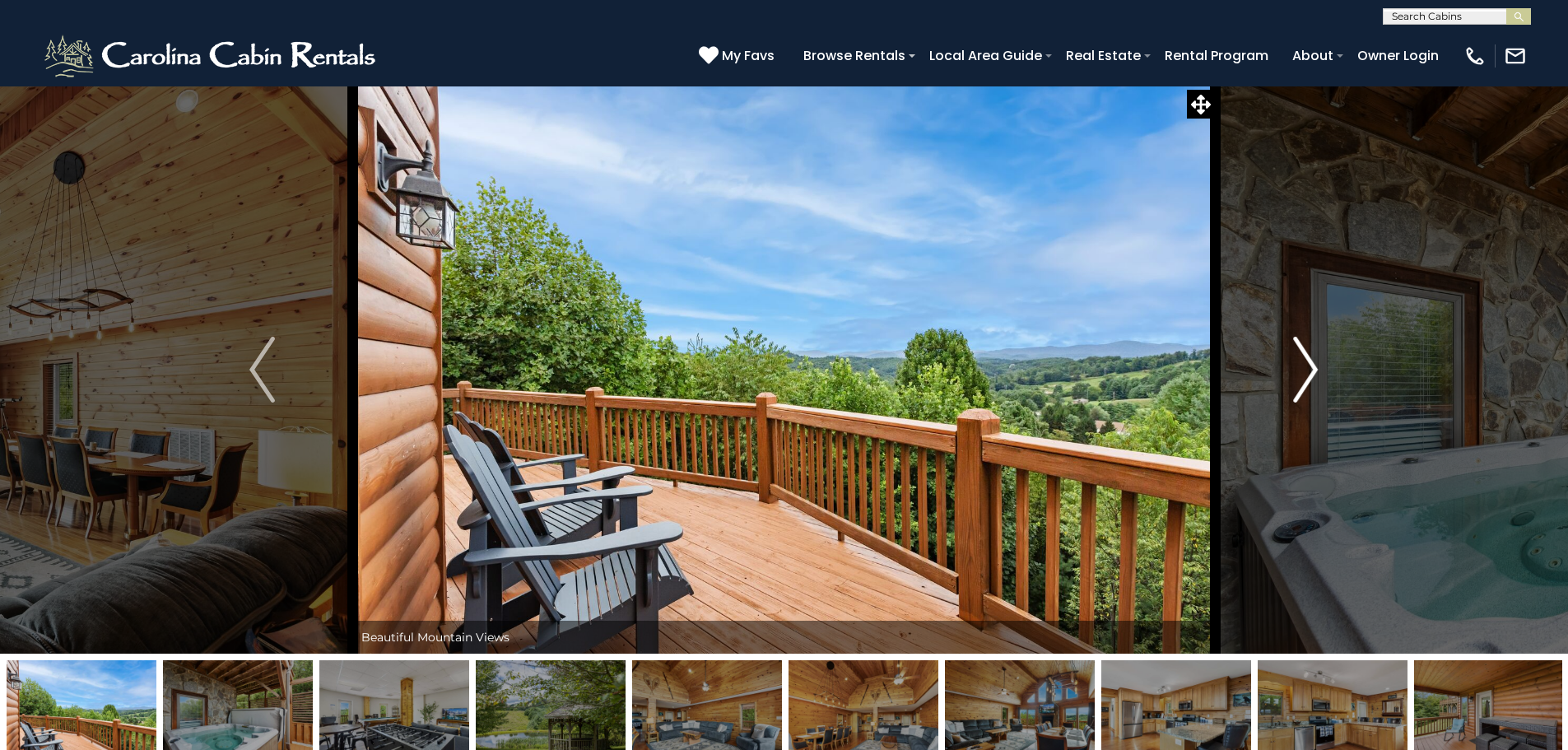
click at [1287, 381] on button "Next" at bounding box center [1305, 369] width 181 height 568
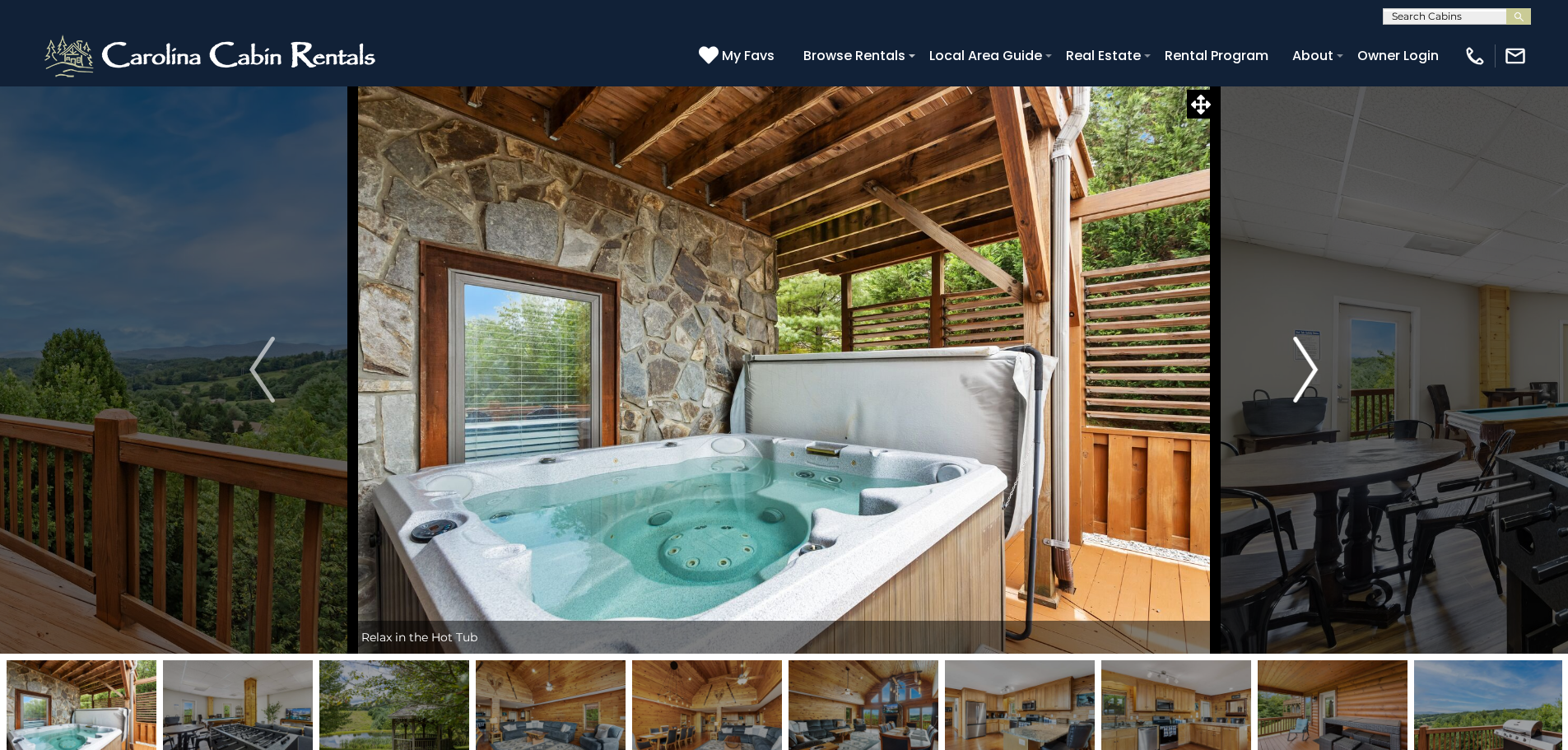
click at [1289, 380] on button "Next" at bounding box center [1305, 369] width 181 height 568
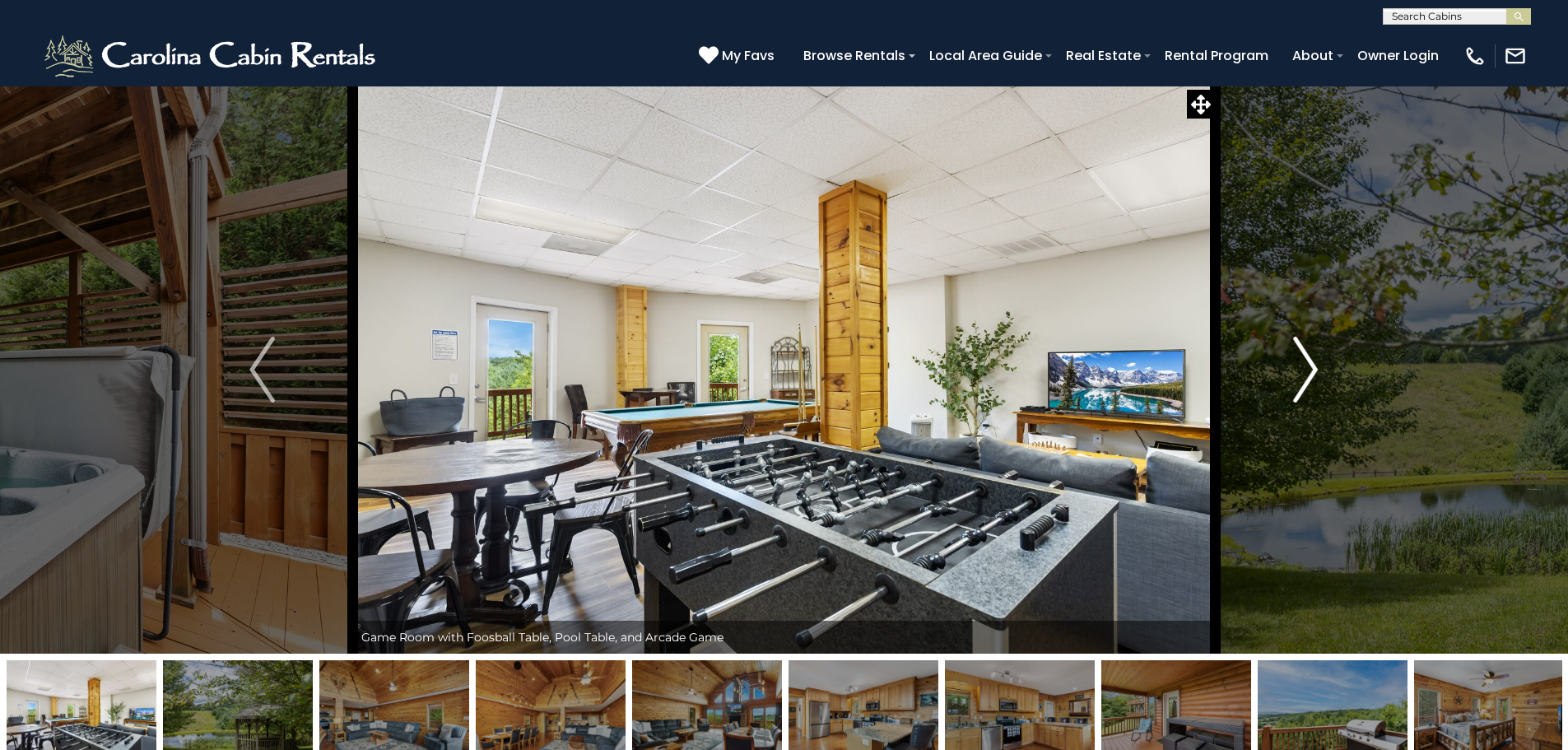
click at [1290, 380] on button "Next" at bounding box center [1305, 369] width 181 height 568
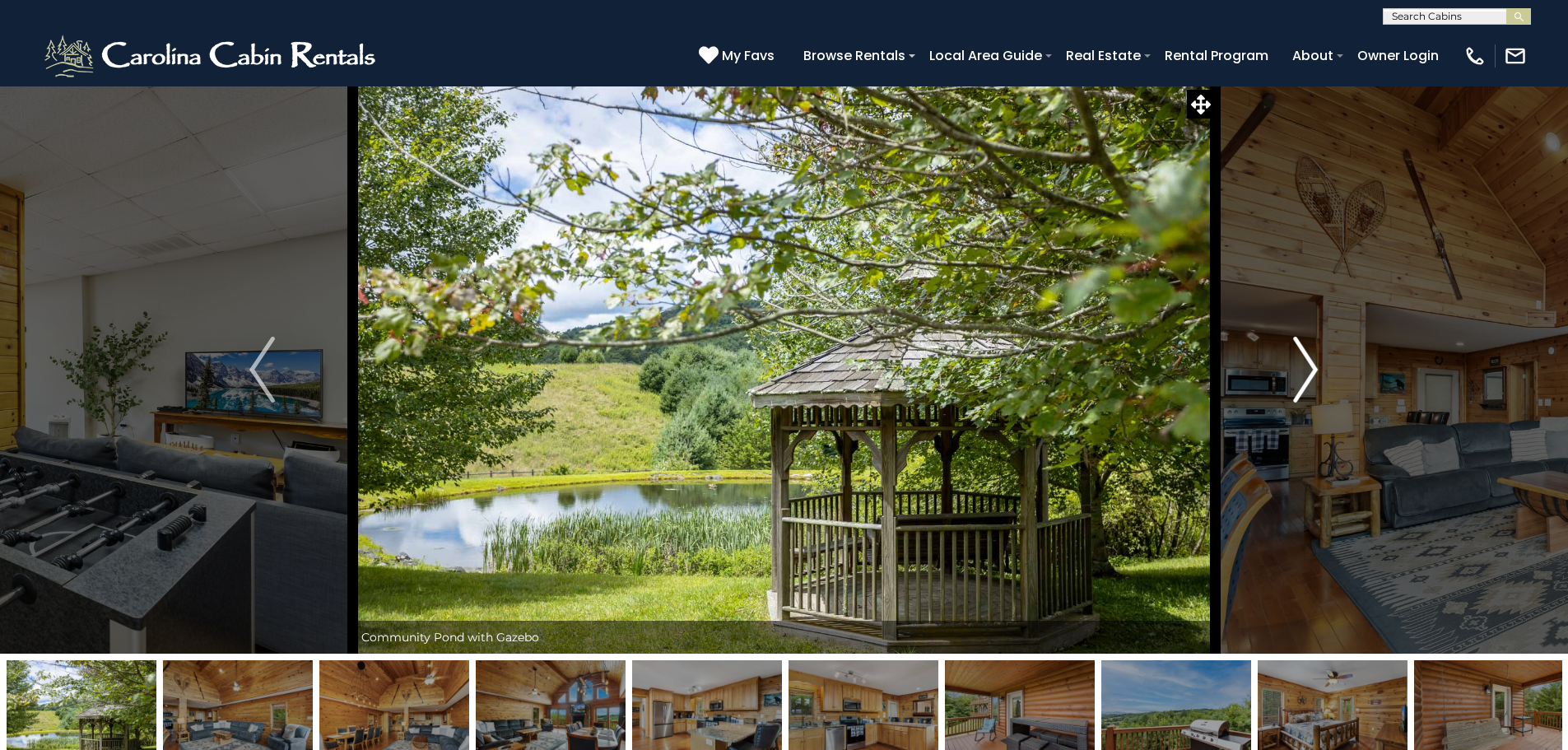
click at [1290, 380] on button "Next" at bounding box center [1305, 369] width 181 height 568
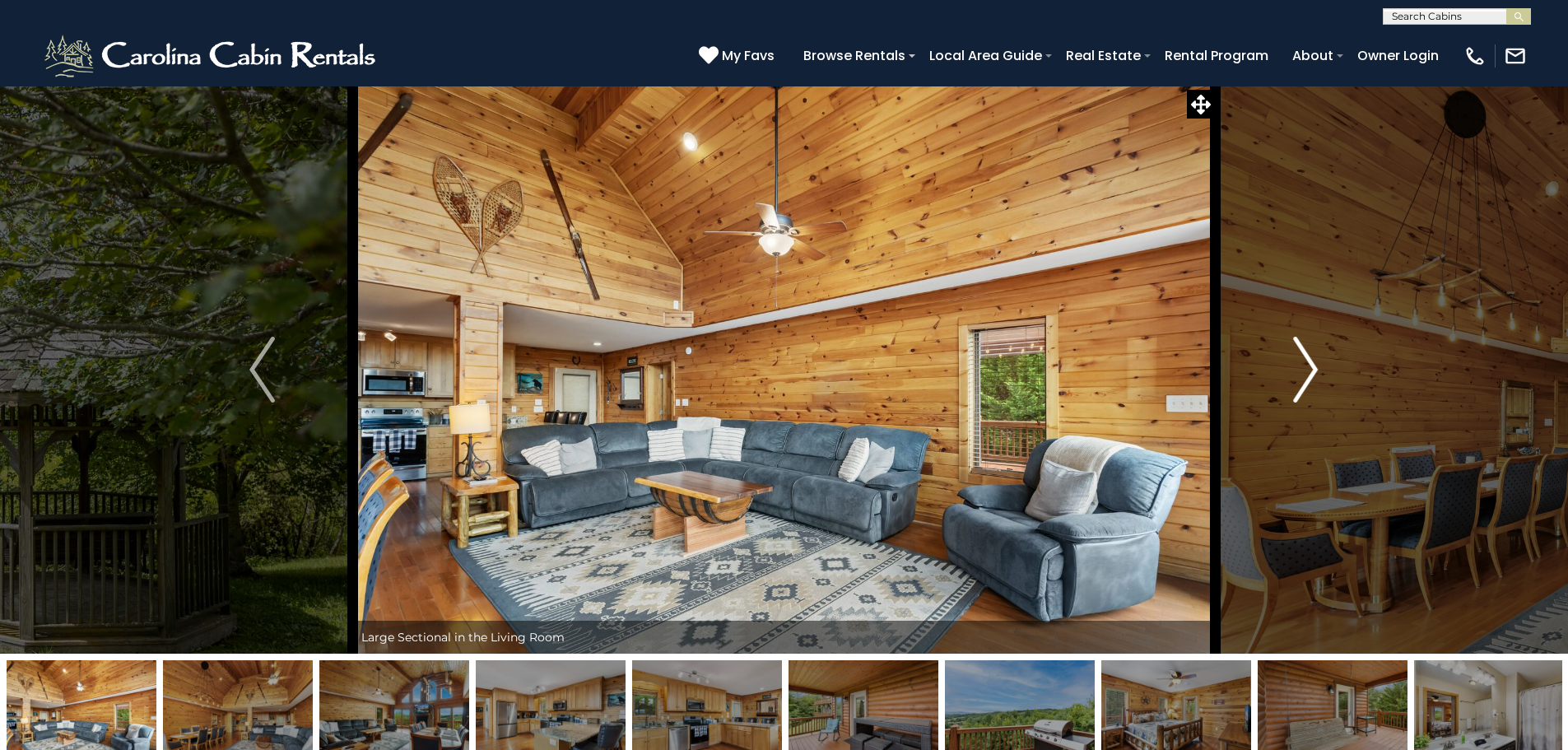
click at [1290, 380] on button "Next" at bounding box center [1305, 369] width 181 height 568
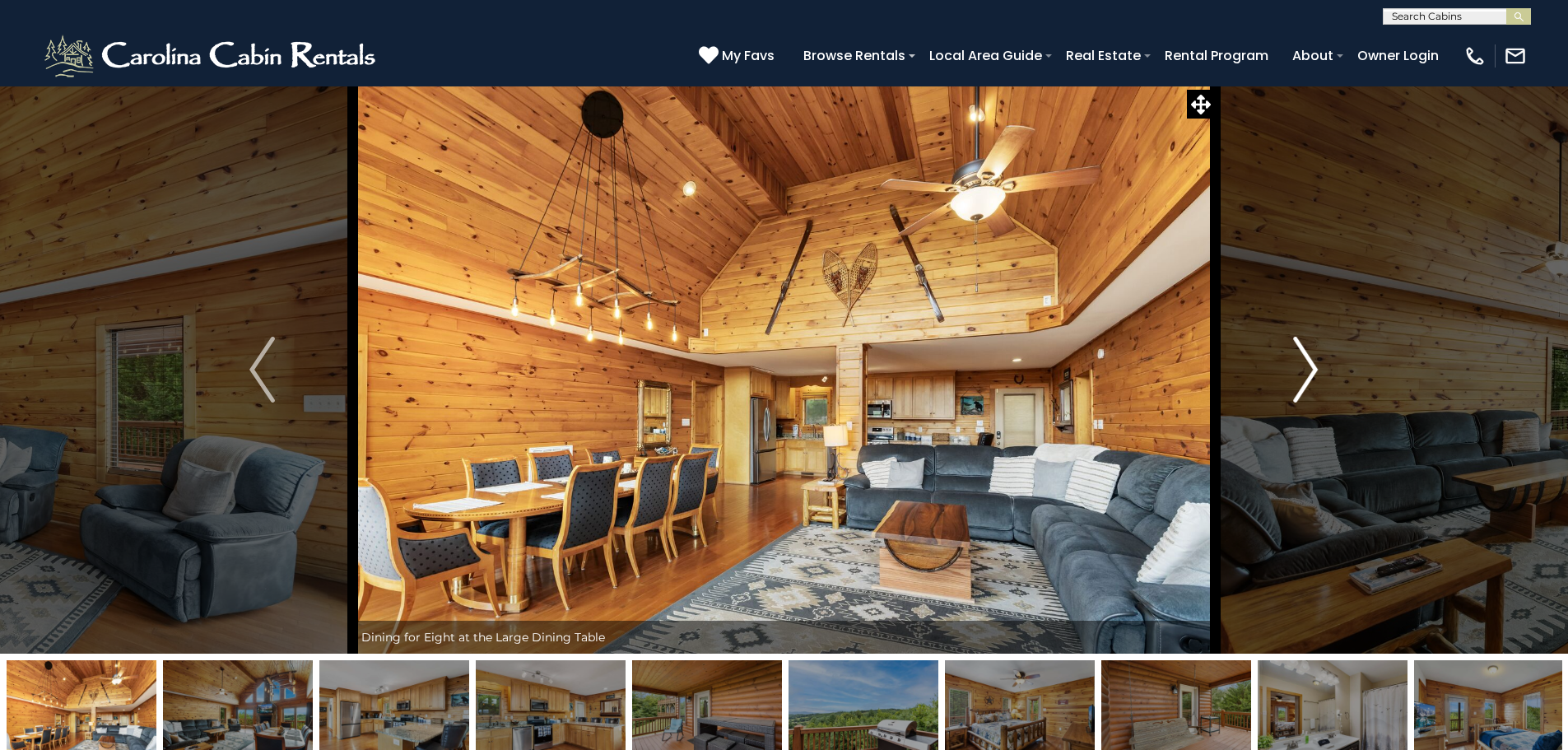
click at [1290, 380] on button "Next" at bounding box center [1305, 369] width 181 height 568
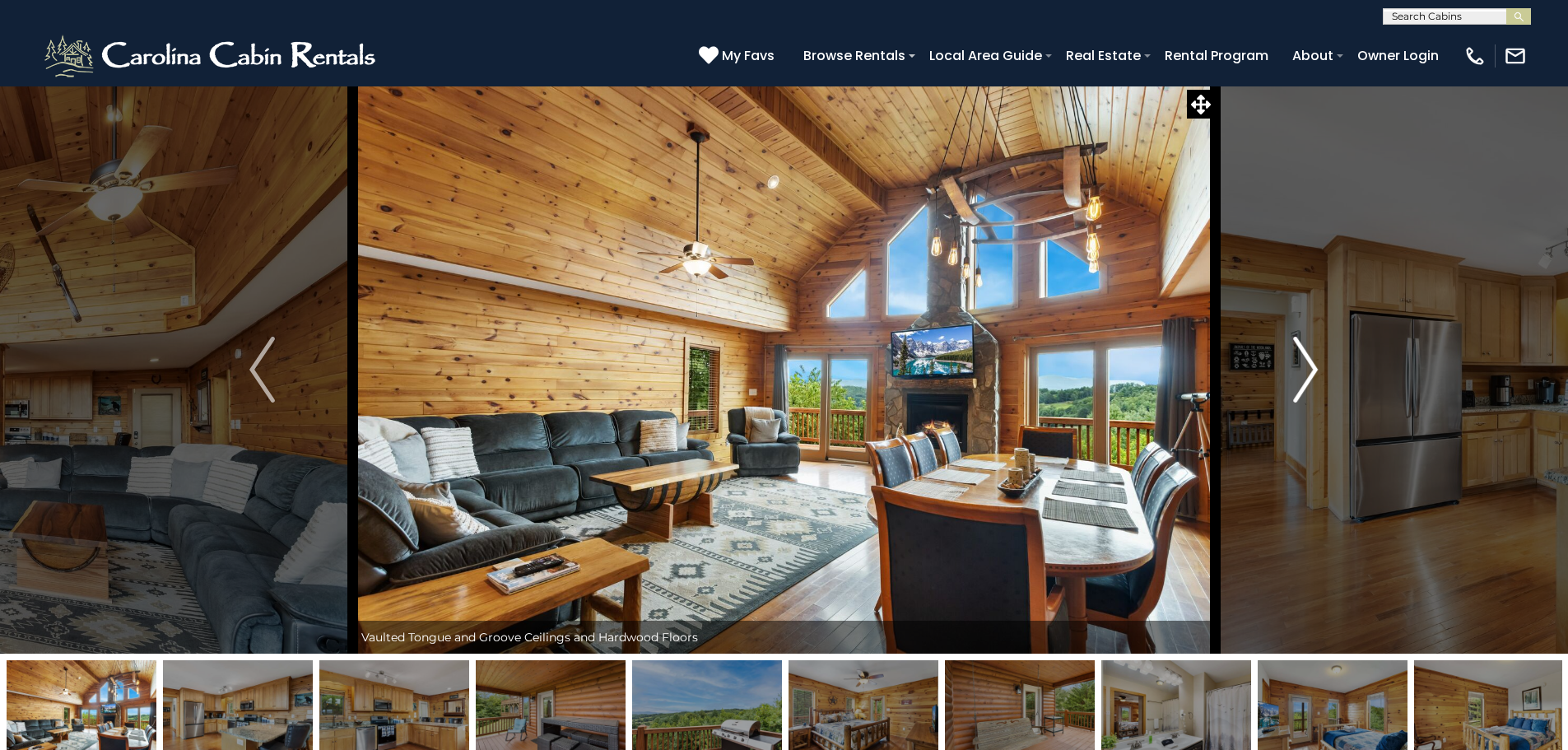
click at [1290, 380] on button "Next" at bounding box center [1305, 369] width 181 height 568
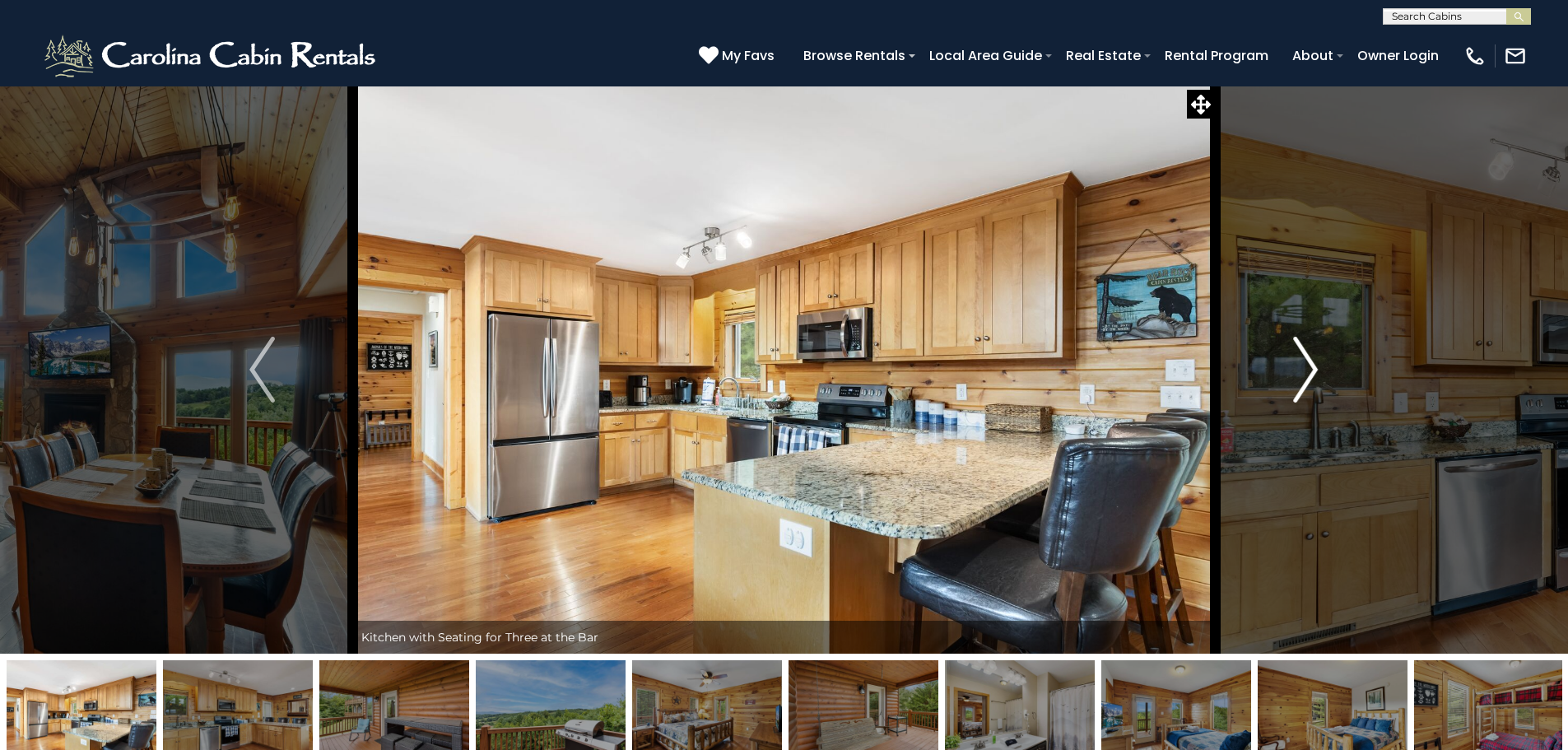
click at [1290, 380] on button "Next" at bounding box center [1305, 369] width 181 height 568
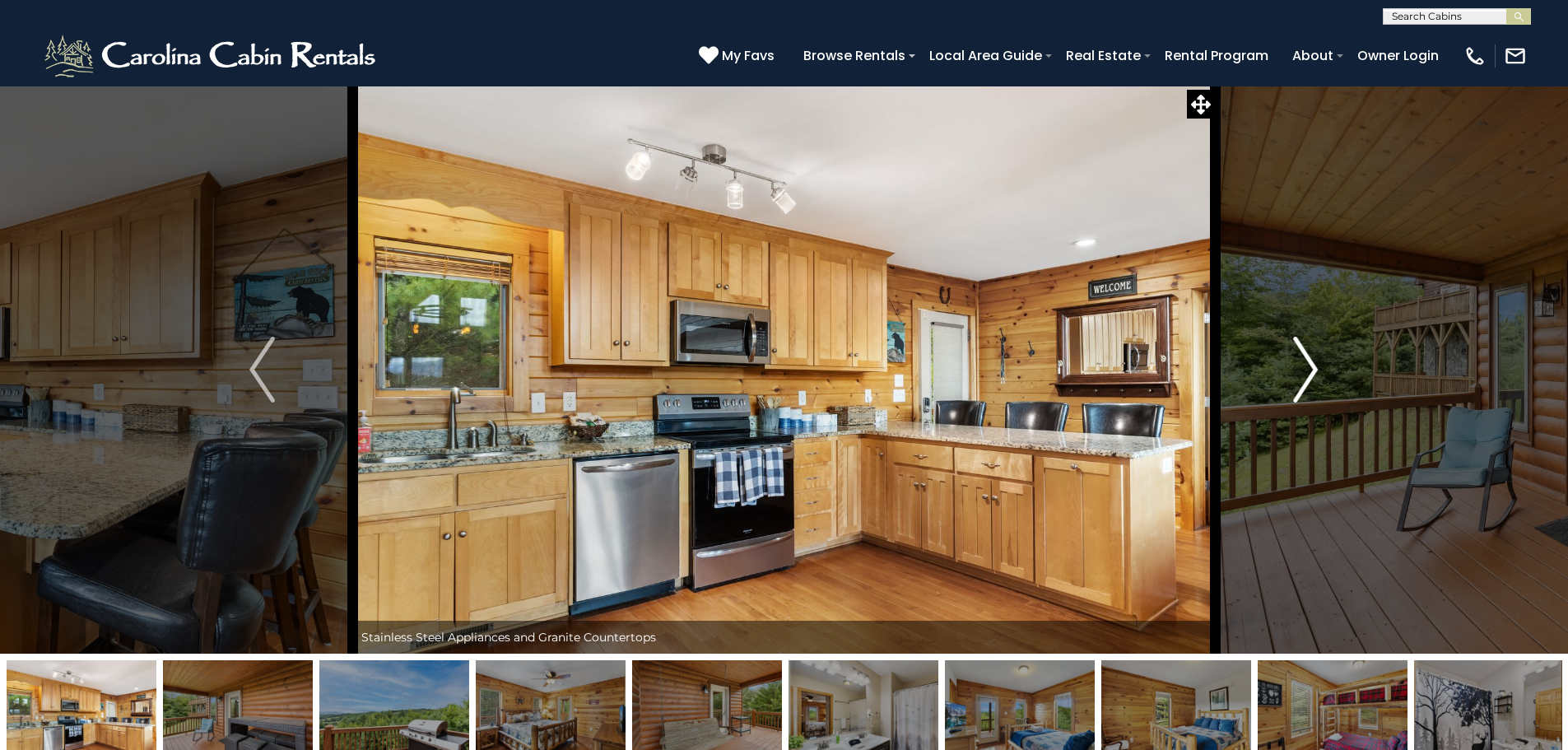
click at [1290, 380] on button "Next" at bounding box center [1305, 369] width 181 height 568
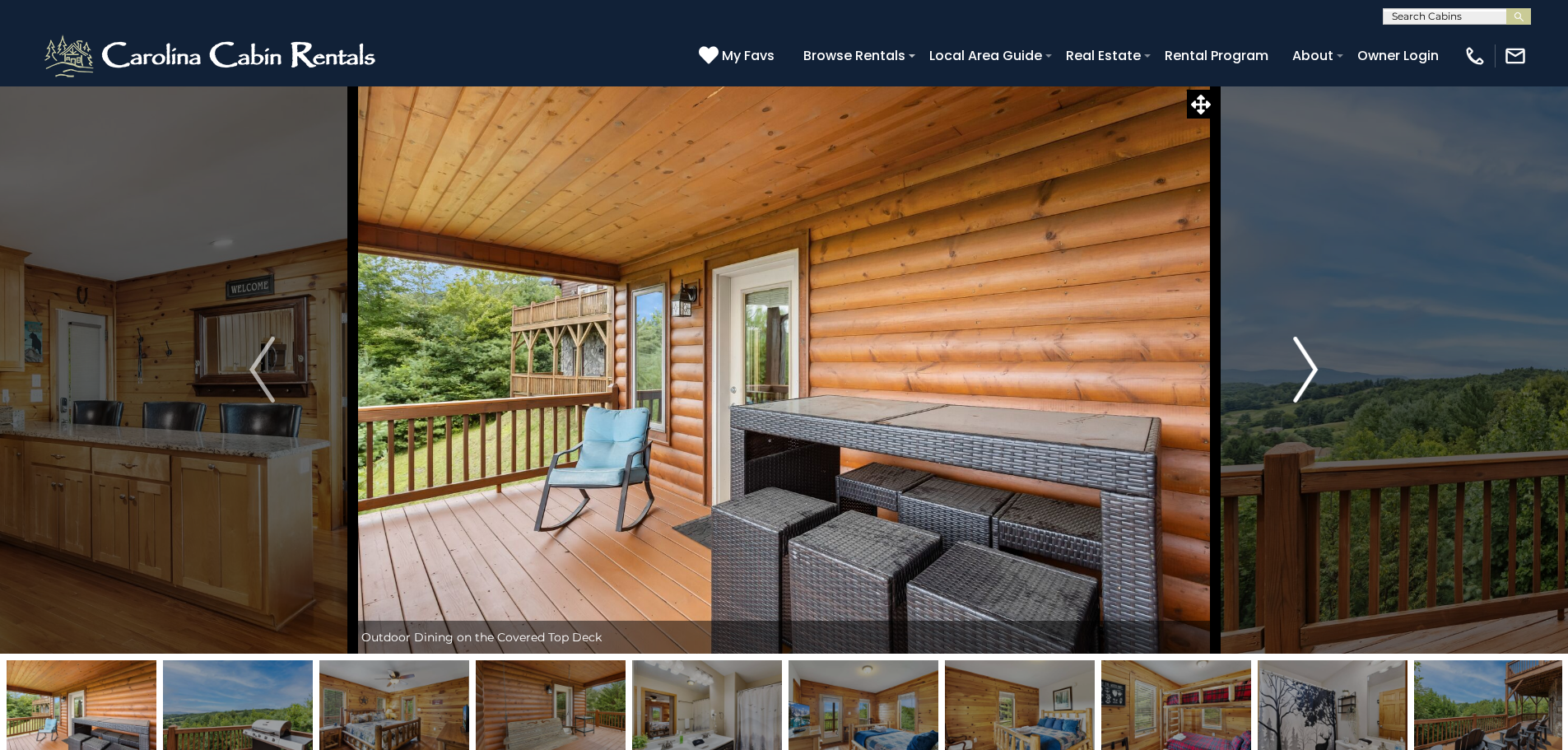
click at [1290, 380] on button "Next" at bounding box center [1305, 369] width 181 height 568
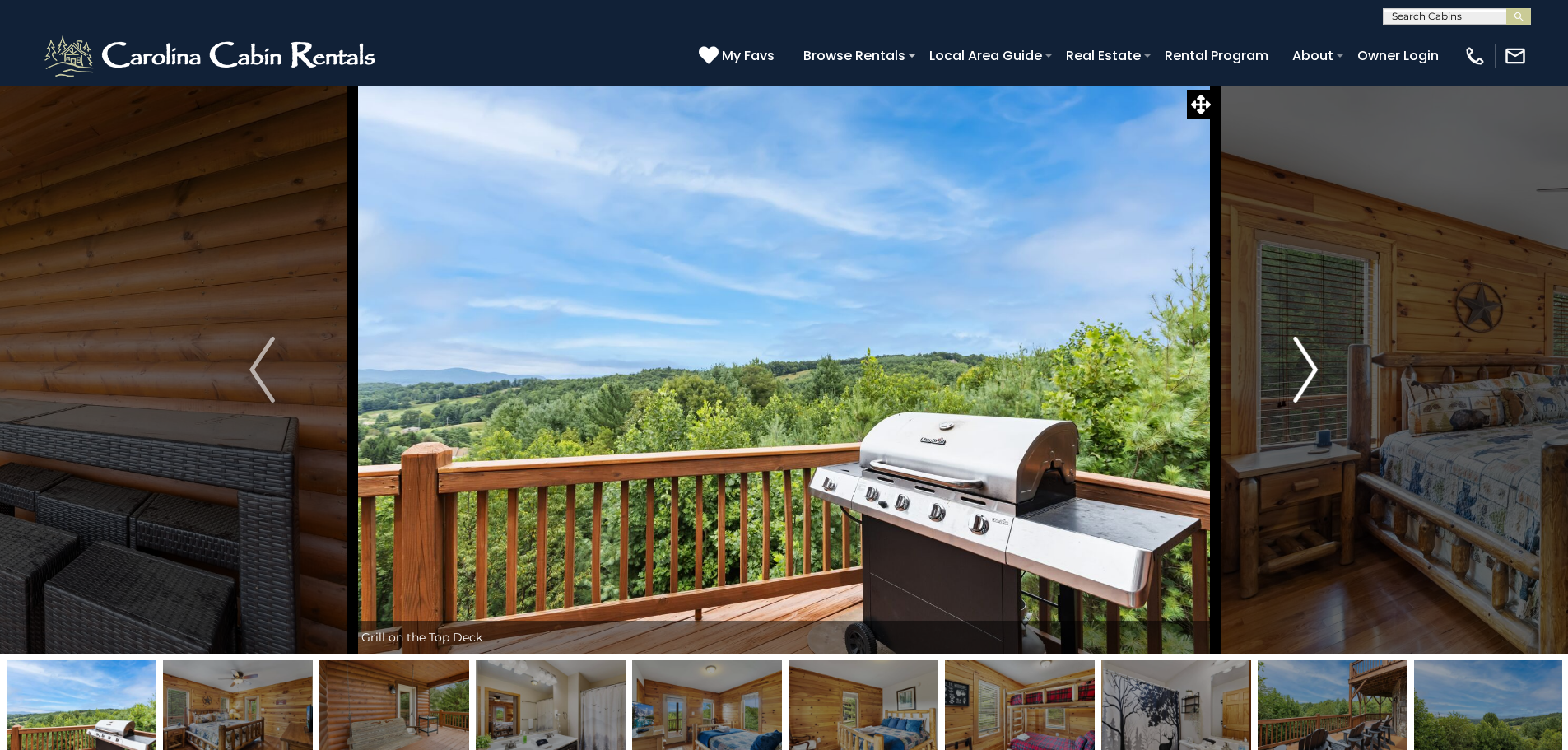
click at [1290, 380] on button "Next" at bounding box center [1305, 369] width 181 height 568
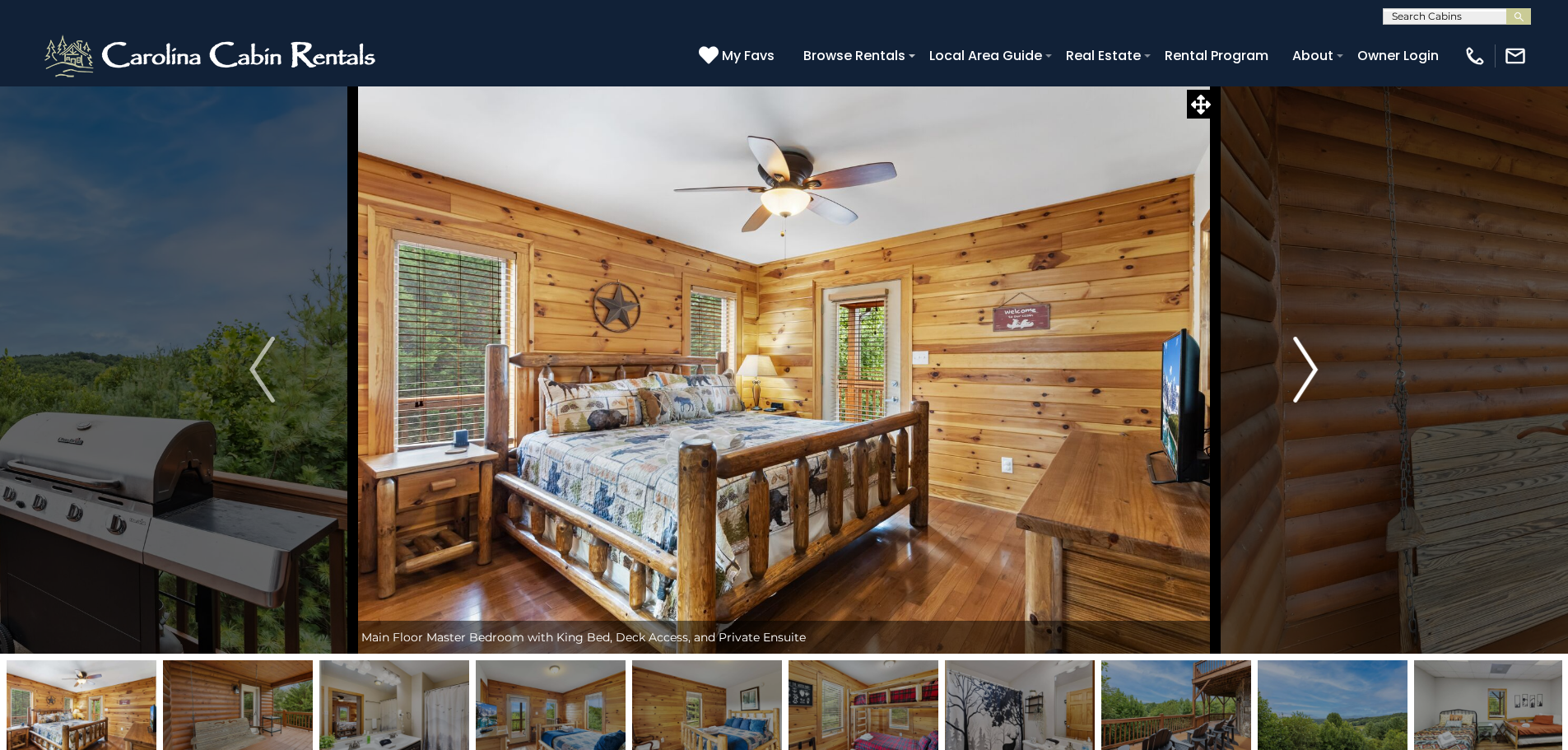
click at [1290, 380] on button "Next" at bounding box center [1305, 369] width 181 height 568
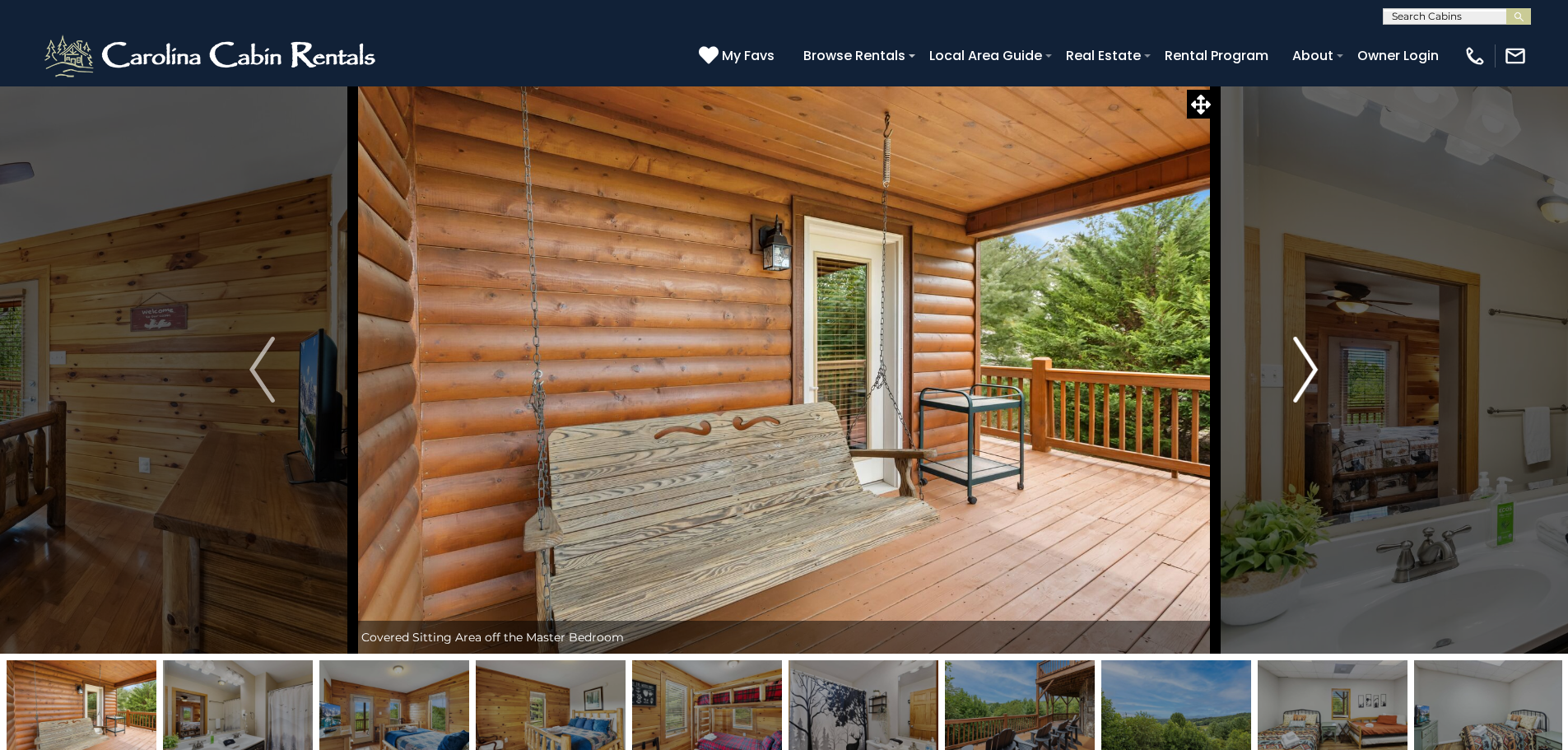
click at [1290, 380] on button "Next" at bounding box center [1305, 369] width 181 height 568
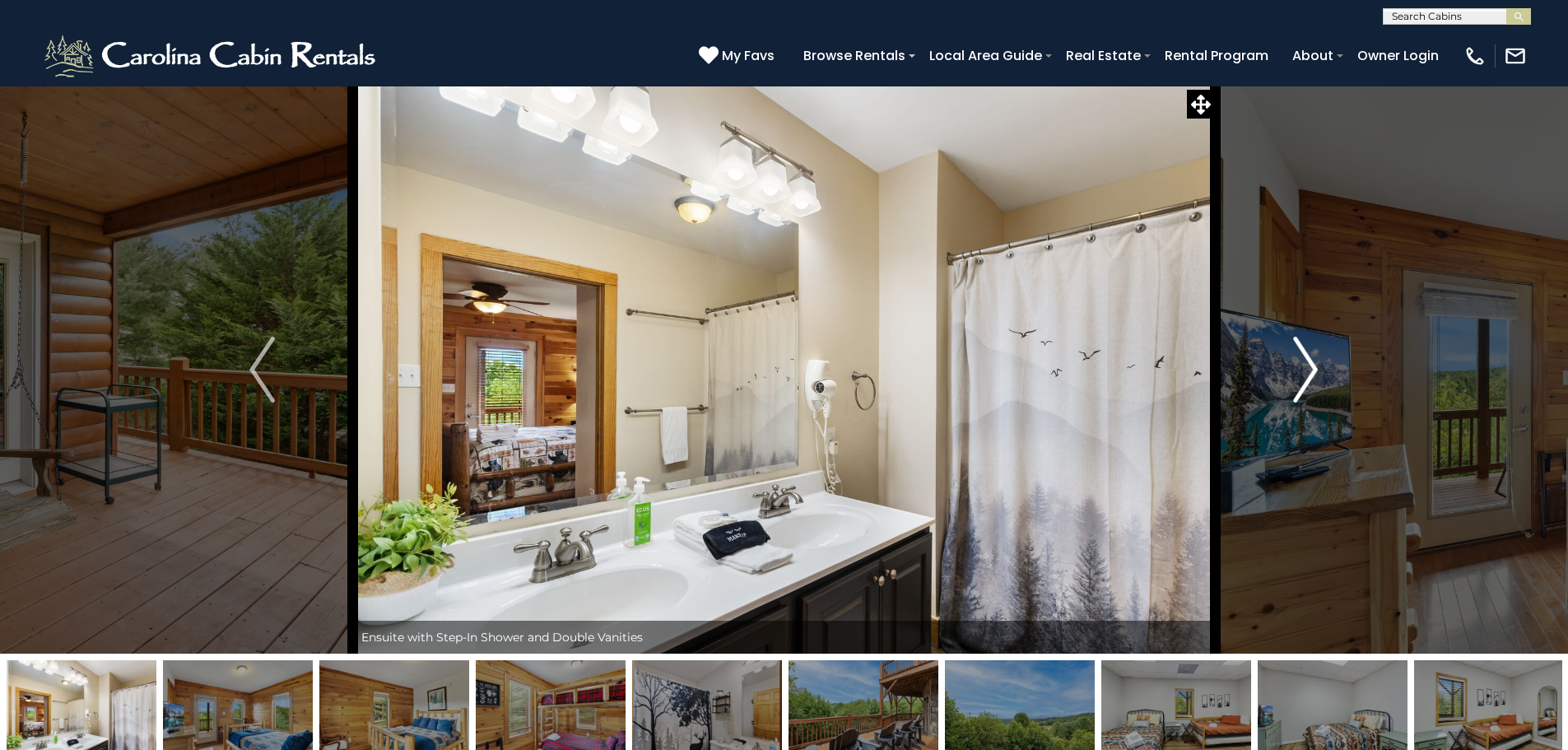
click at [1290, 380] on button "Next" at bounding box center [1305, 369] width 181 height 568
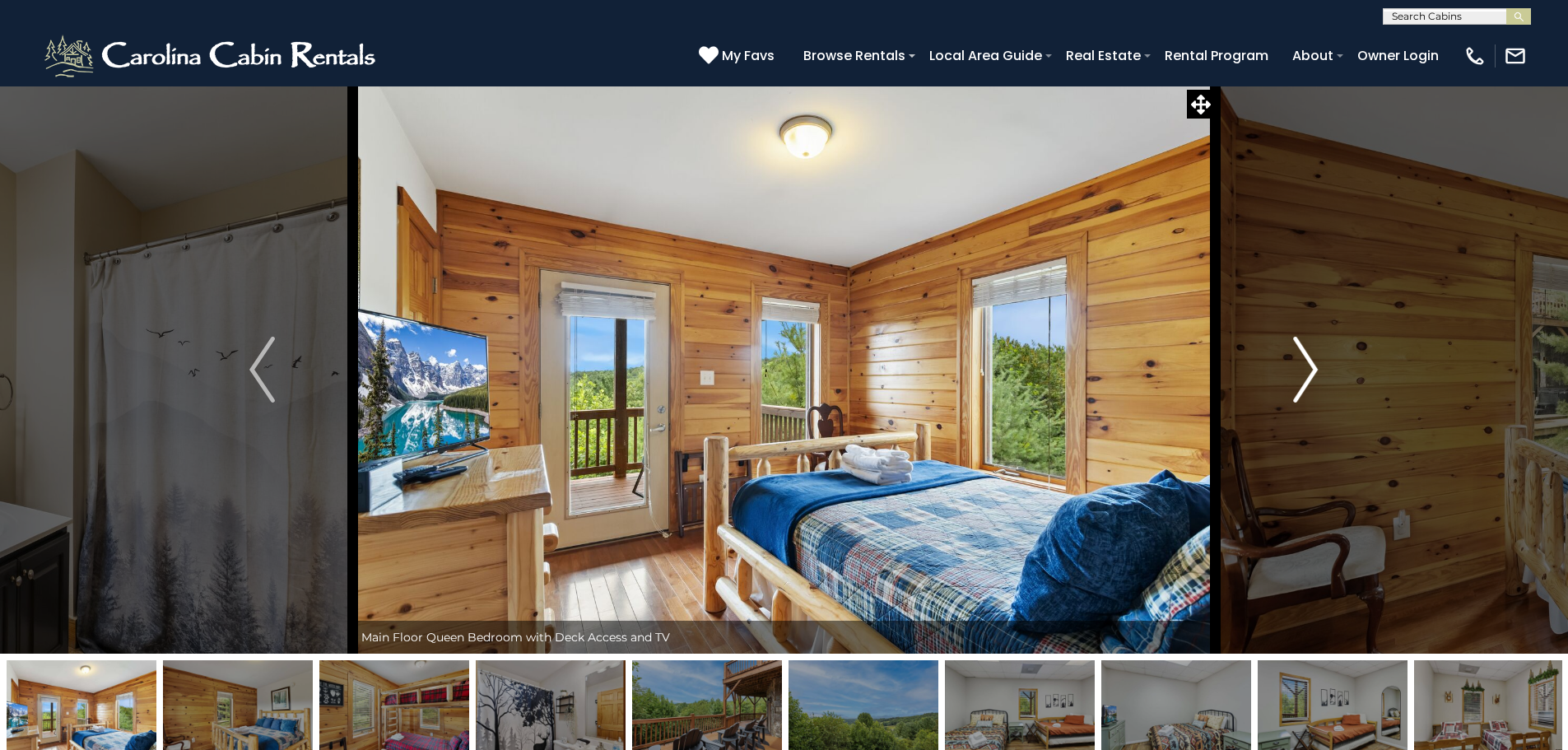
click at [1290, 380] on button "Next" at bounding box center [1305, 369] width 181 height 568
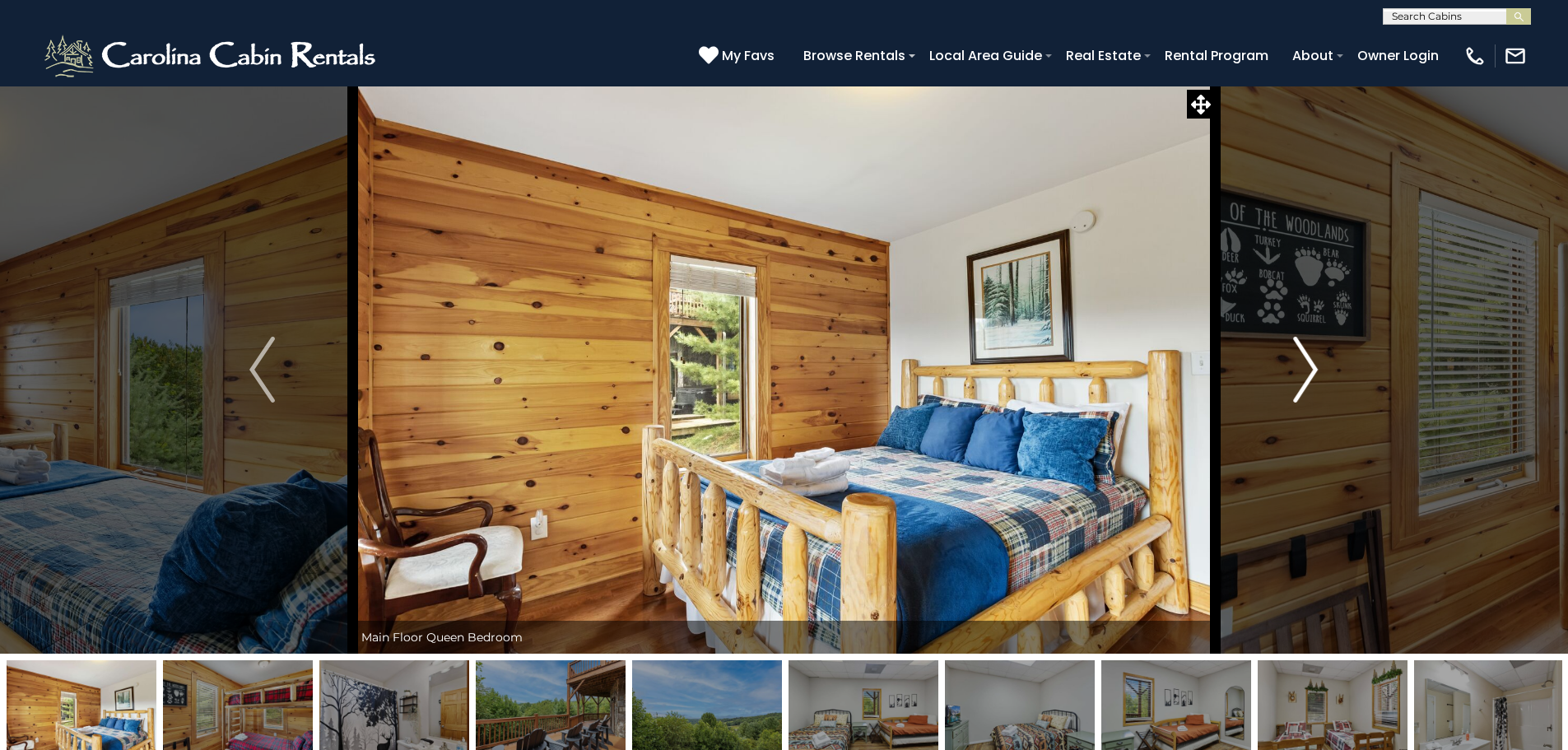
click at [1290, 380] on button "Next" at bounding box center [1305, 369] width 181 height 568
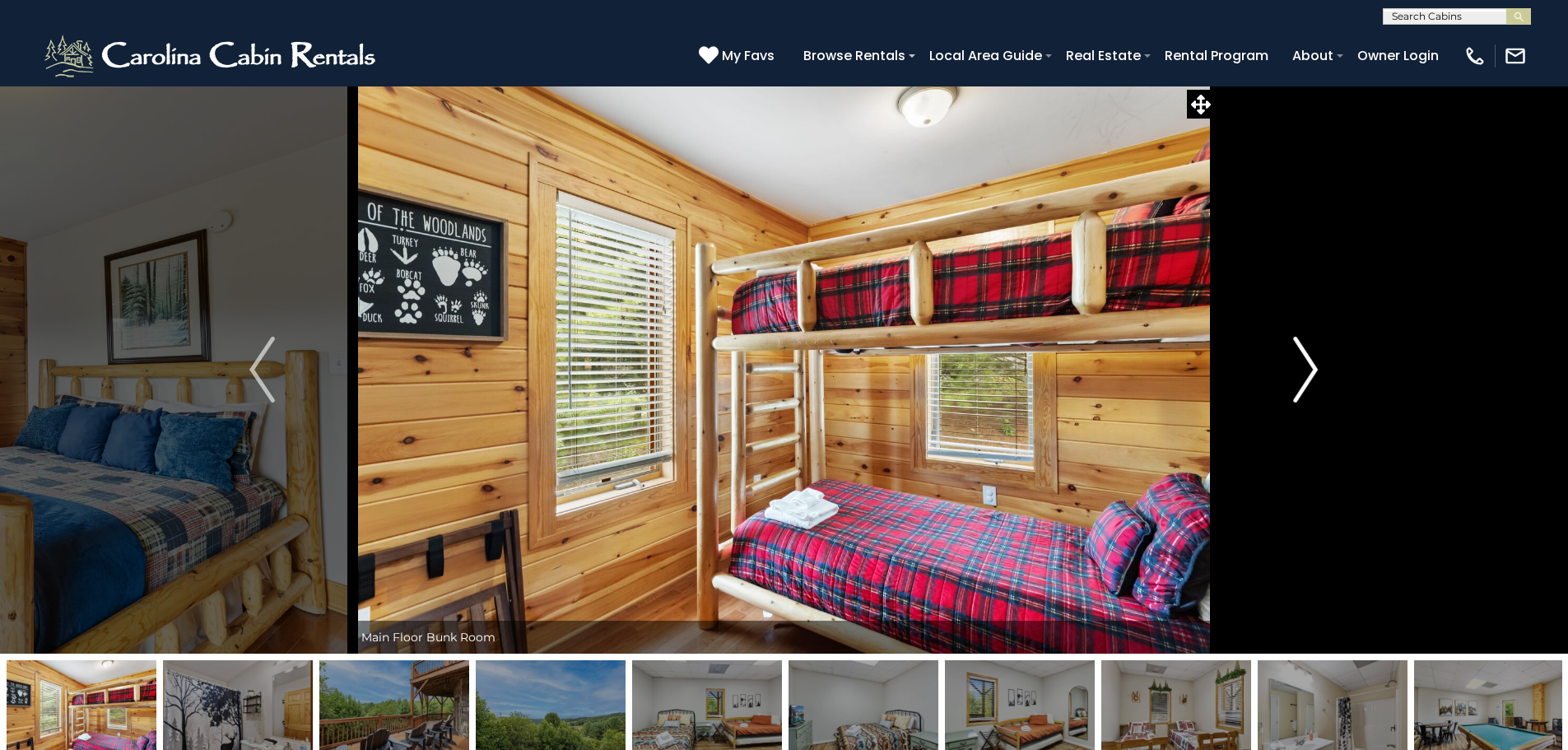
click at [1290, 380] on button "Next" at bounding box center [1305, 369] width 181 height 568
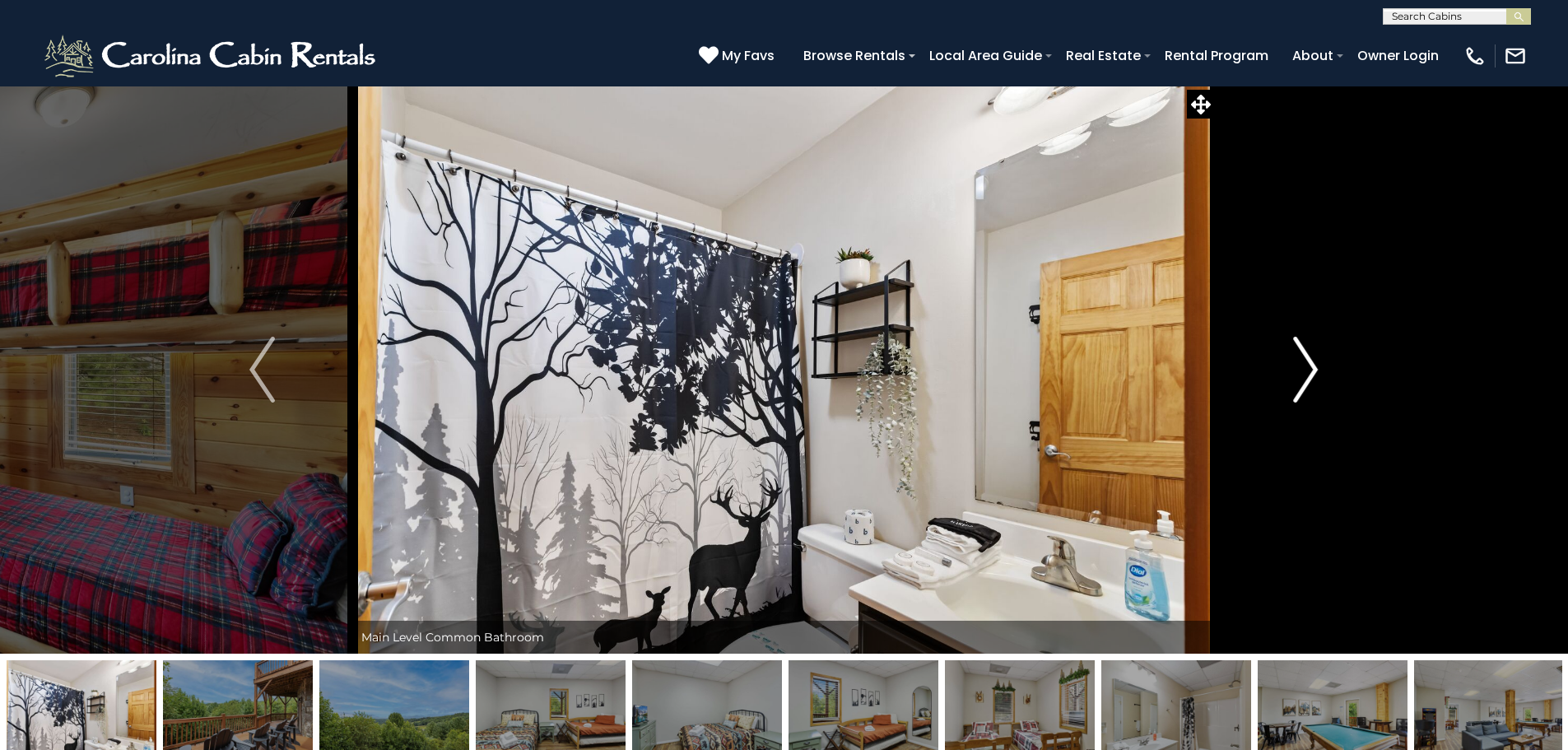
click at [1290, 380] on button "Next" at bounding box center [1305, 369] width 181 height 568
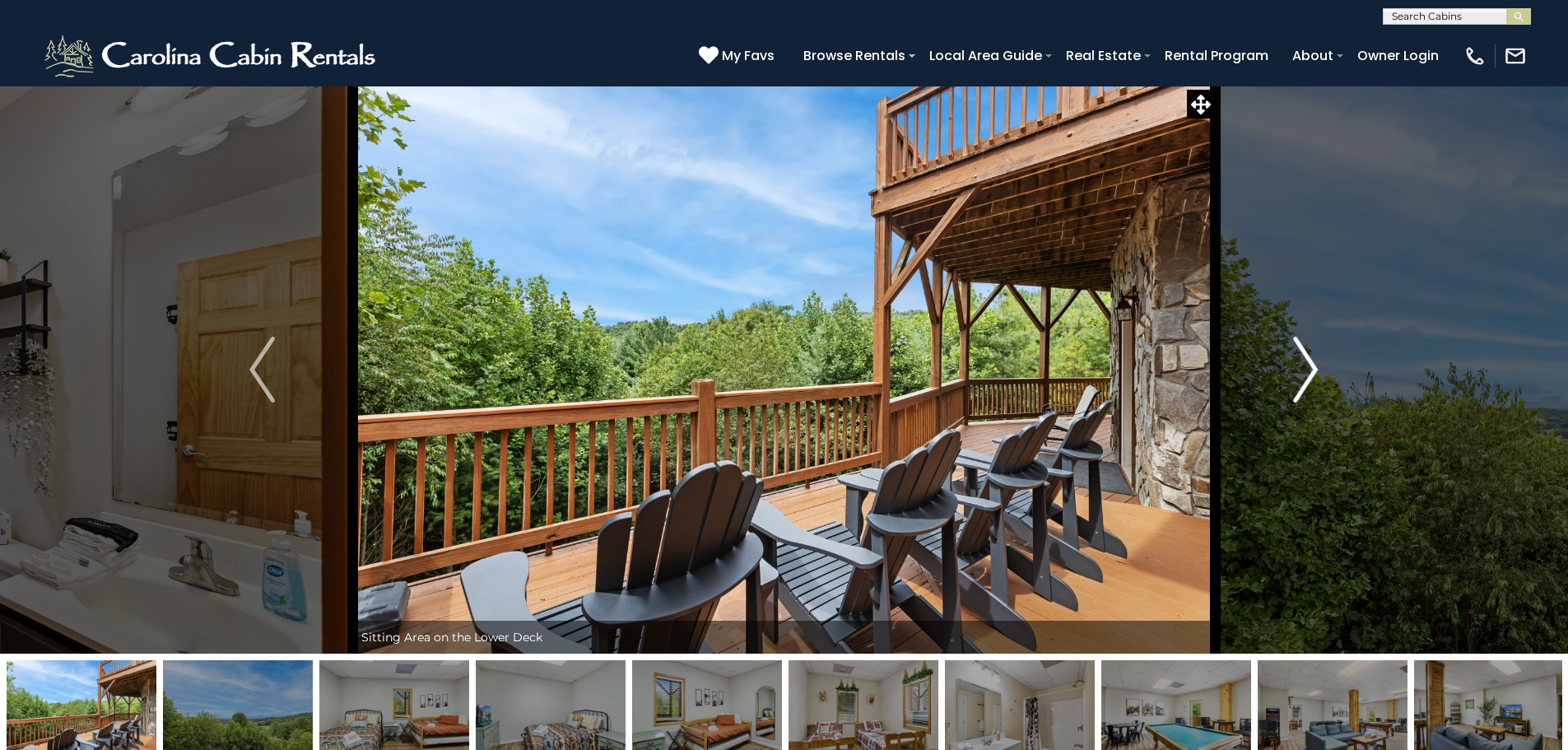
click at [1290, 380] on button "Next" at bounding box center [1305, 369] width 181 height 568
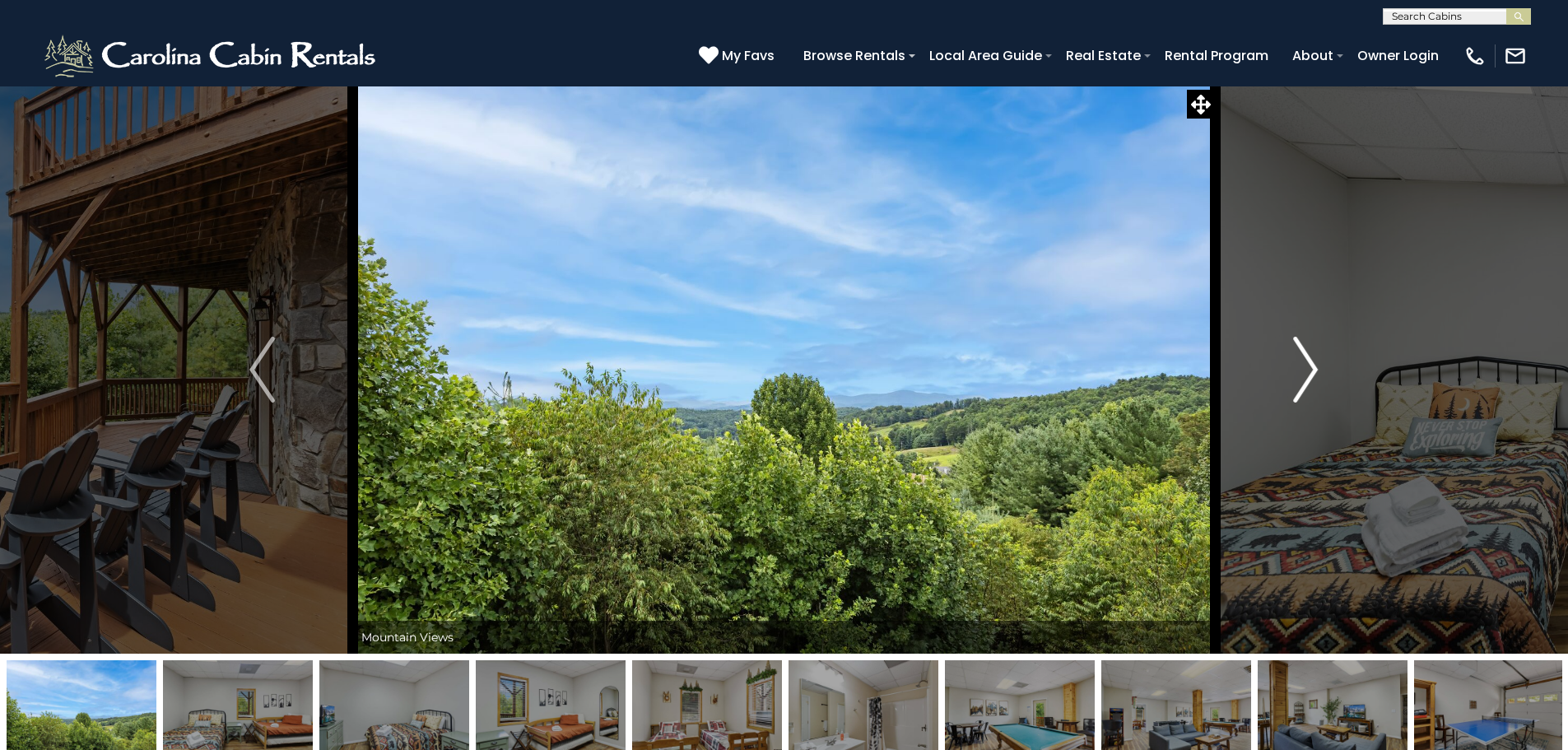
click at [1290, 380] on button "Next" at bounding box center [1305, 369] width 181 height 568
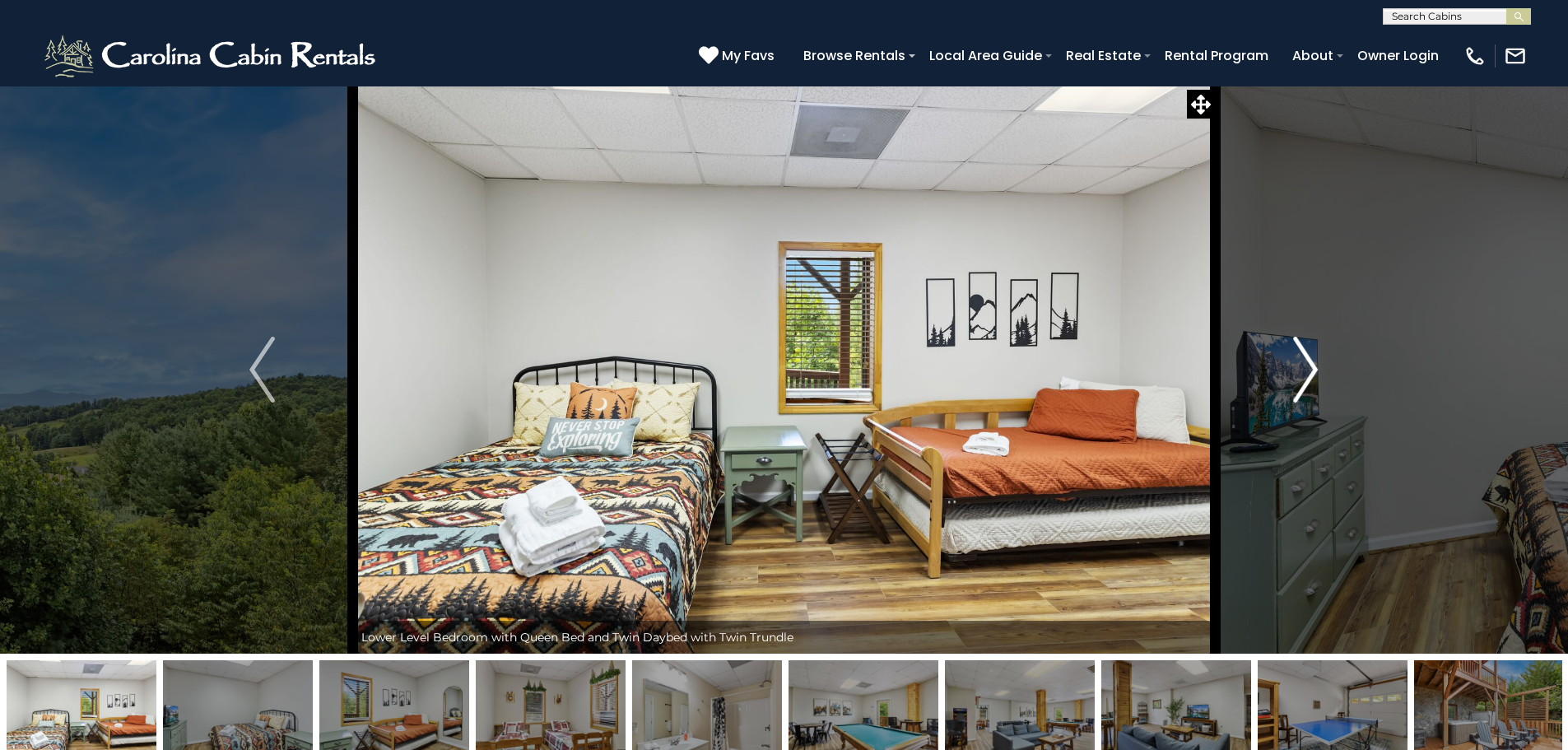
click at [1303, 380] on img "Next" at bounding box center [1305, 369] width 25 height 65
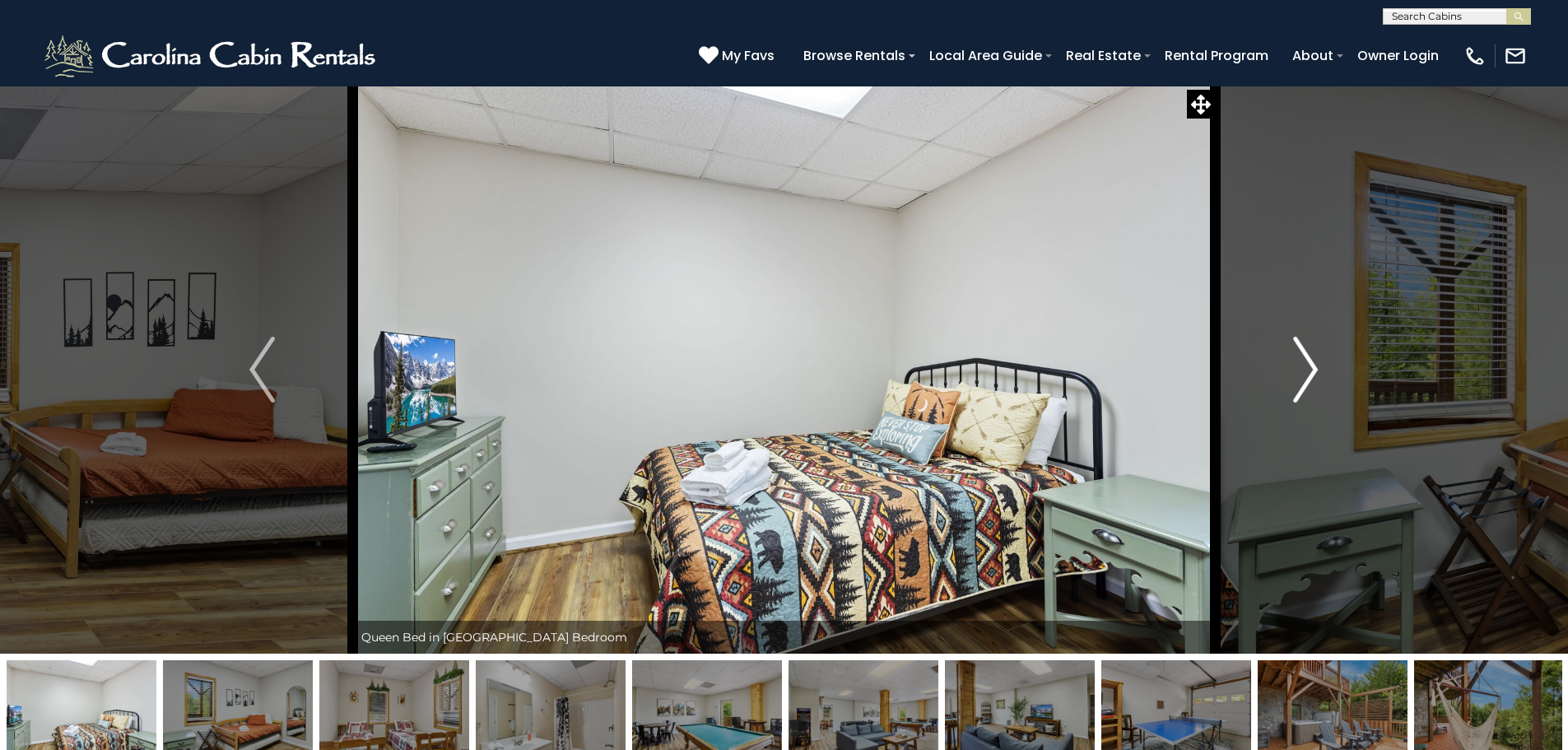
click at [1303, 380] on img "Next" at bounding box center [1305, 369] width 25 height 65
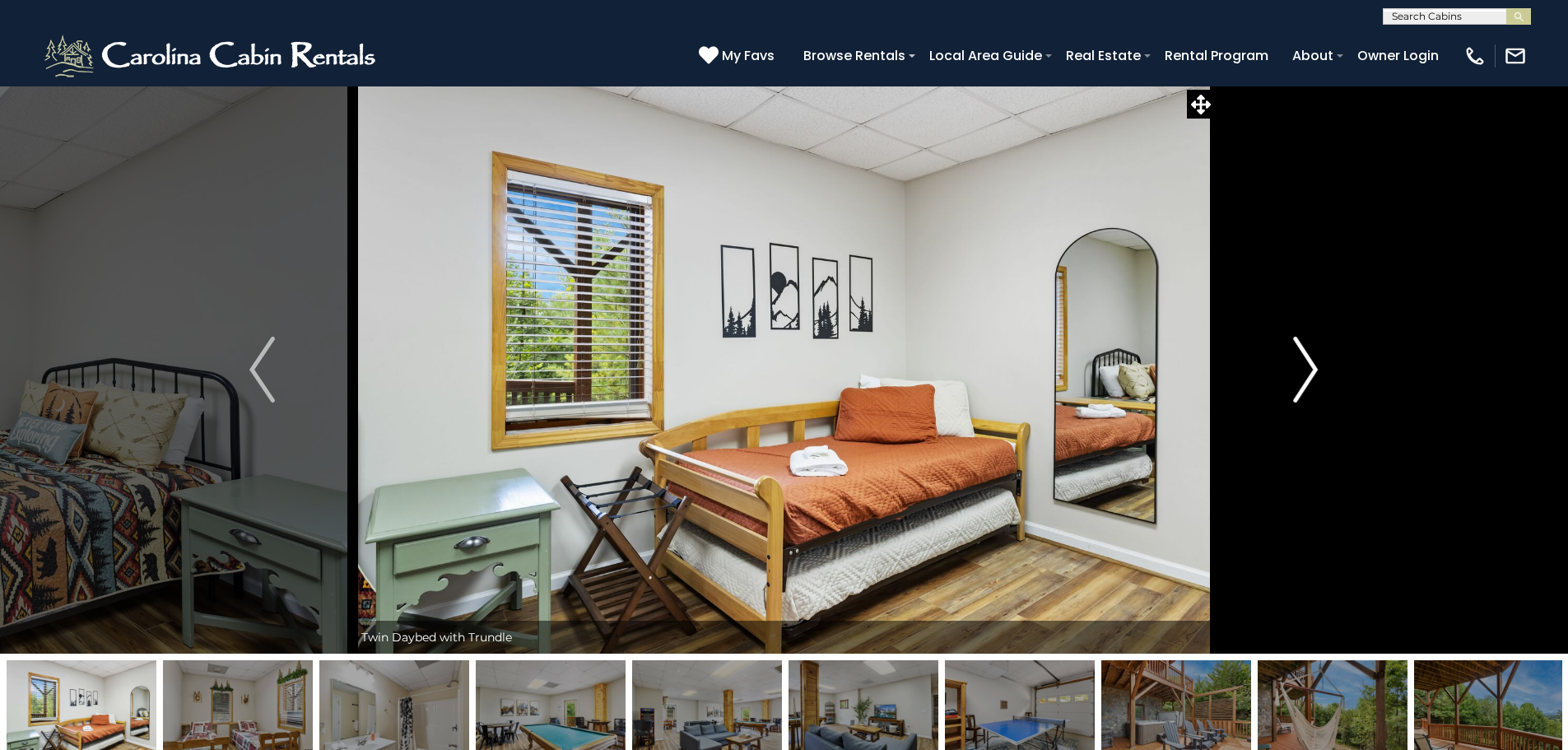
click at [1306, 380] on img "Next" at bounding box center [1305, 369] width 25 height 65
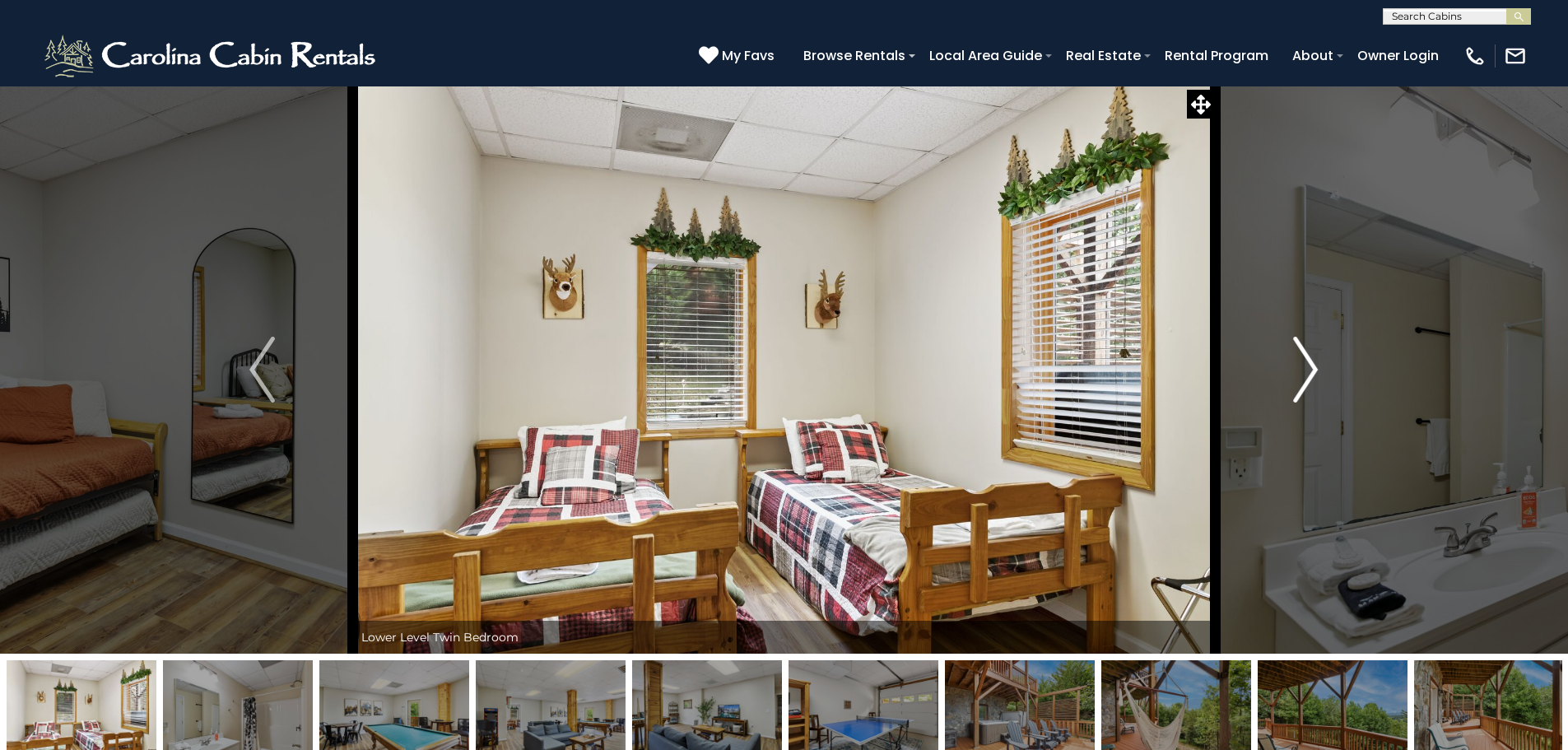
click at [1306, 380] on img "Next" at bounding box center [1305, 369] width 25 height 65
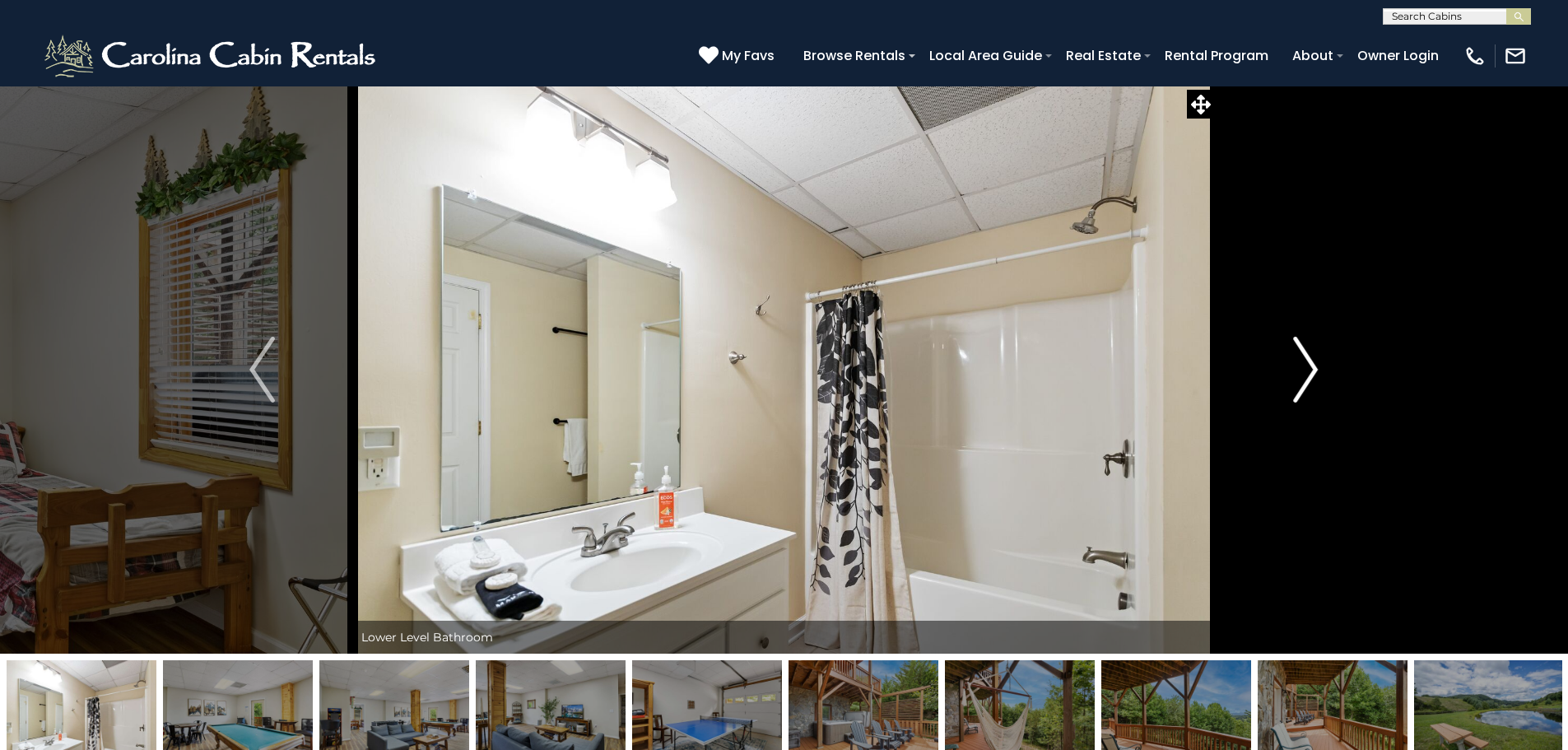
click at [1306, 380] on img "Next" at bounding box center [1305, 369] width 25 height 65
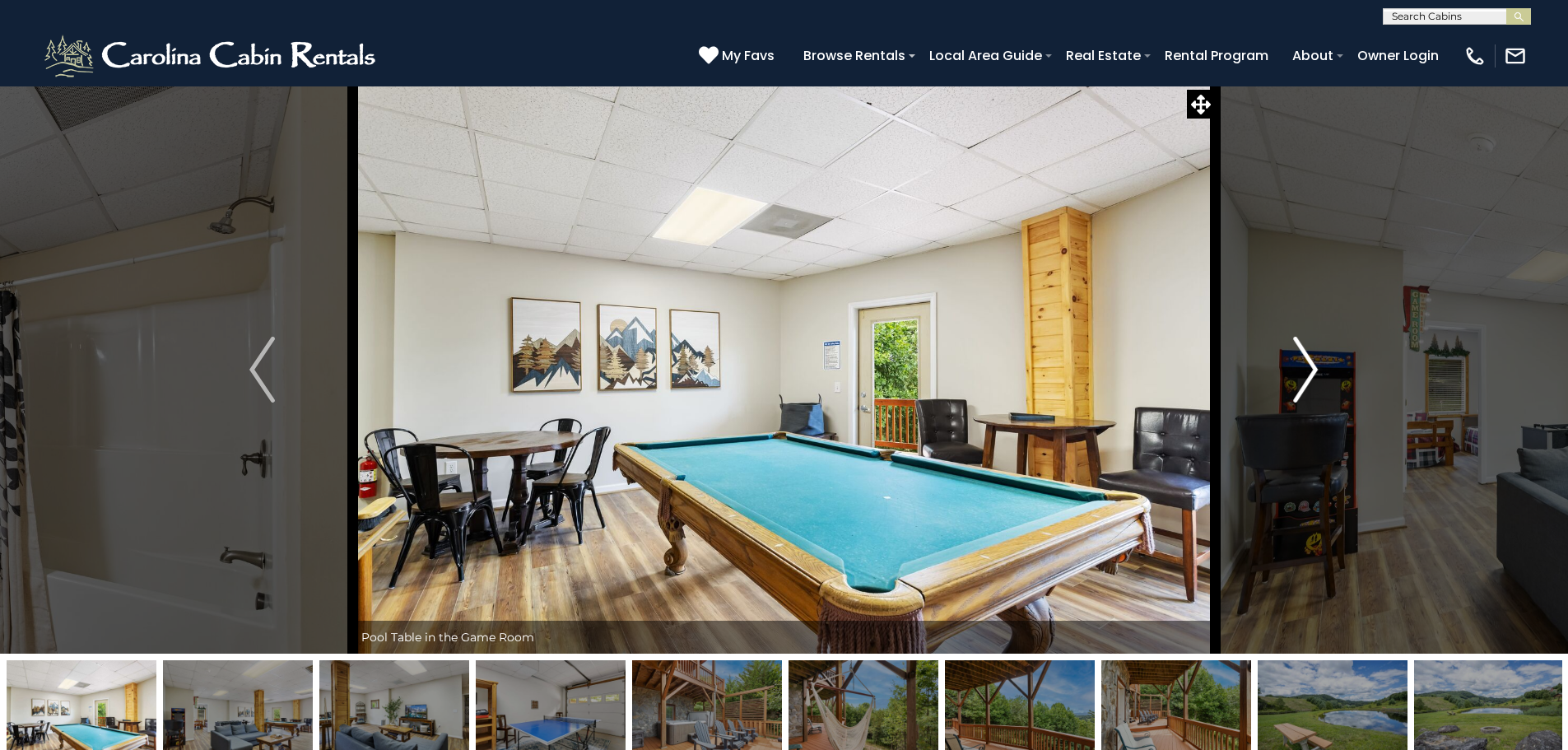
click at [1306, 380] on img "Next" at bounding box center [1305, 369] width 25 height 65
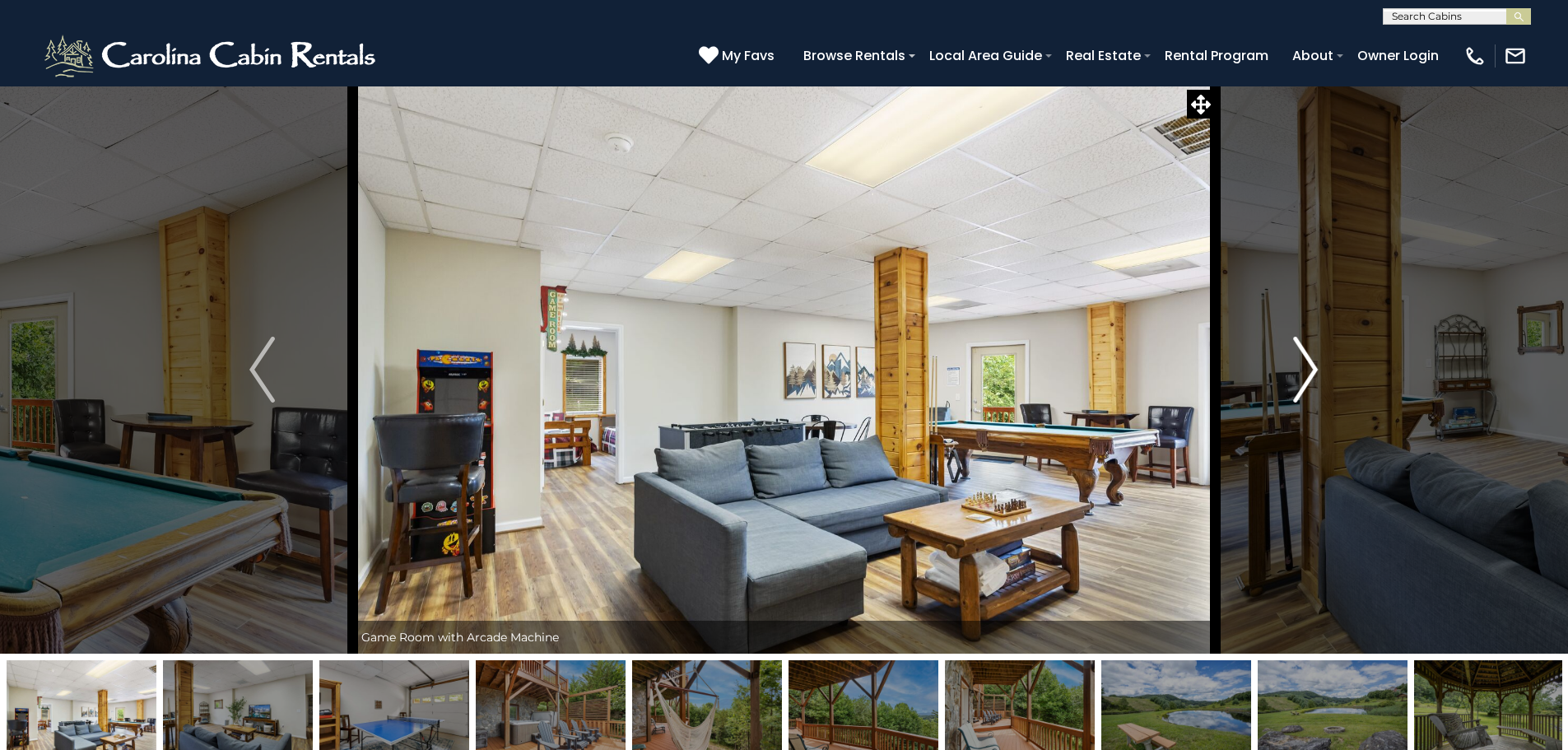
click at [1306, 380] on img "Next" at bounding box center [1305, 369] width 25 height 65
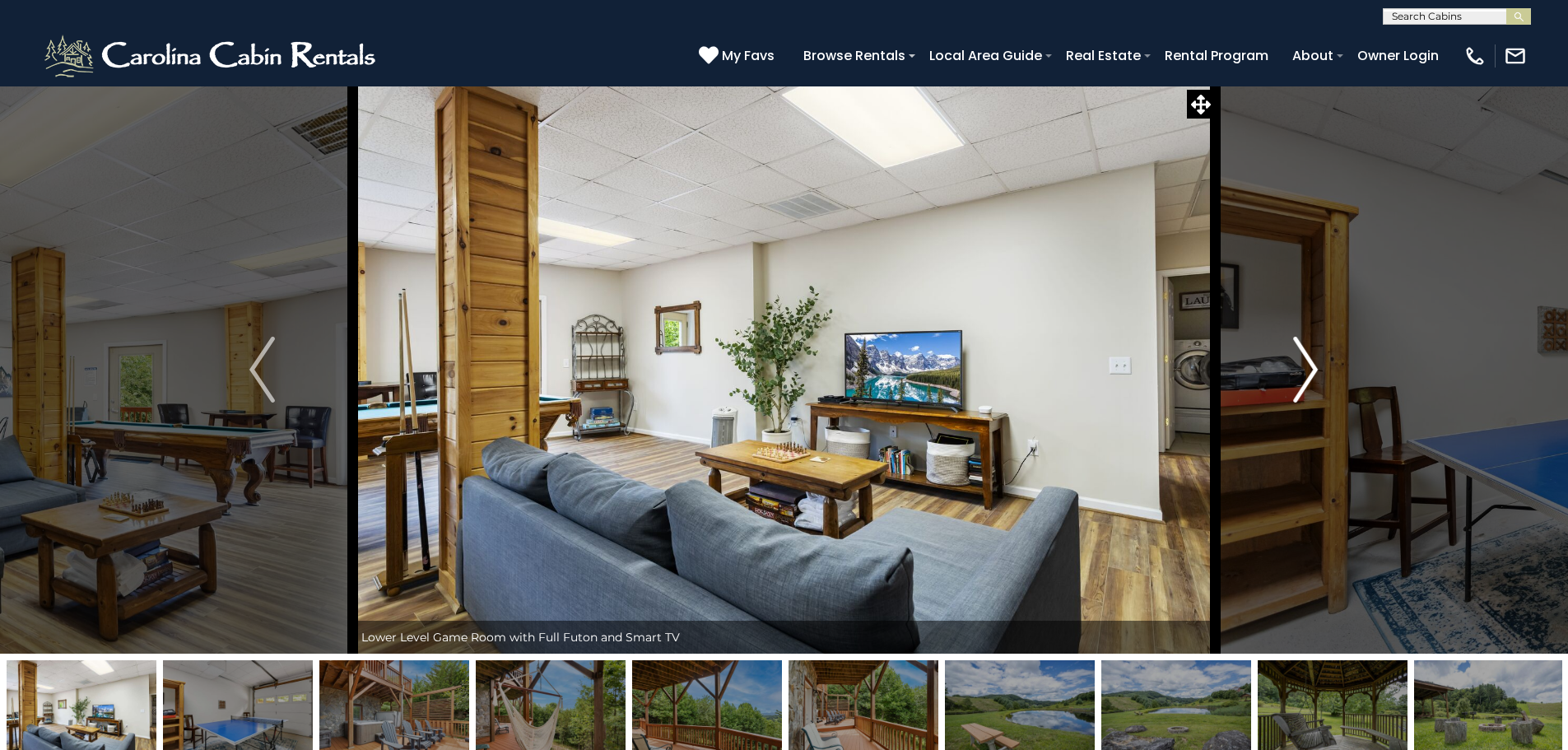
click at [1306, 380] on img "Next" at bounding box center [1305, 369] width 25 height 65
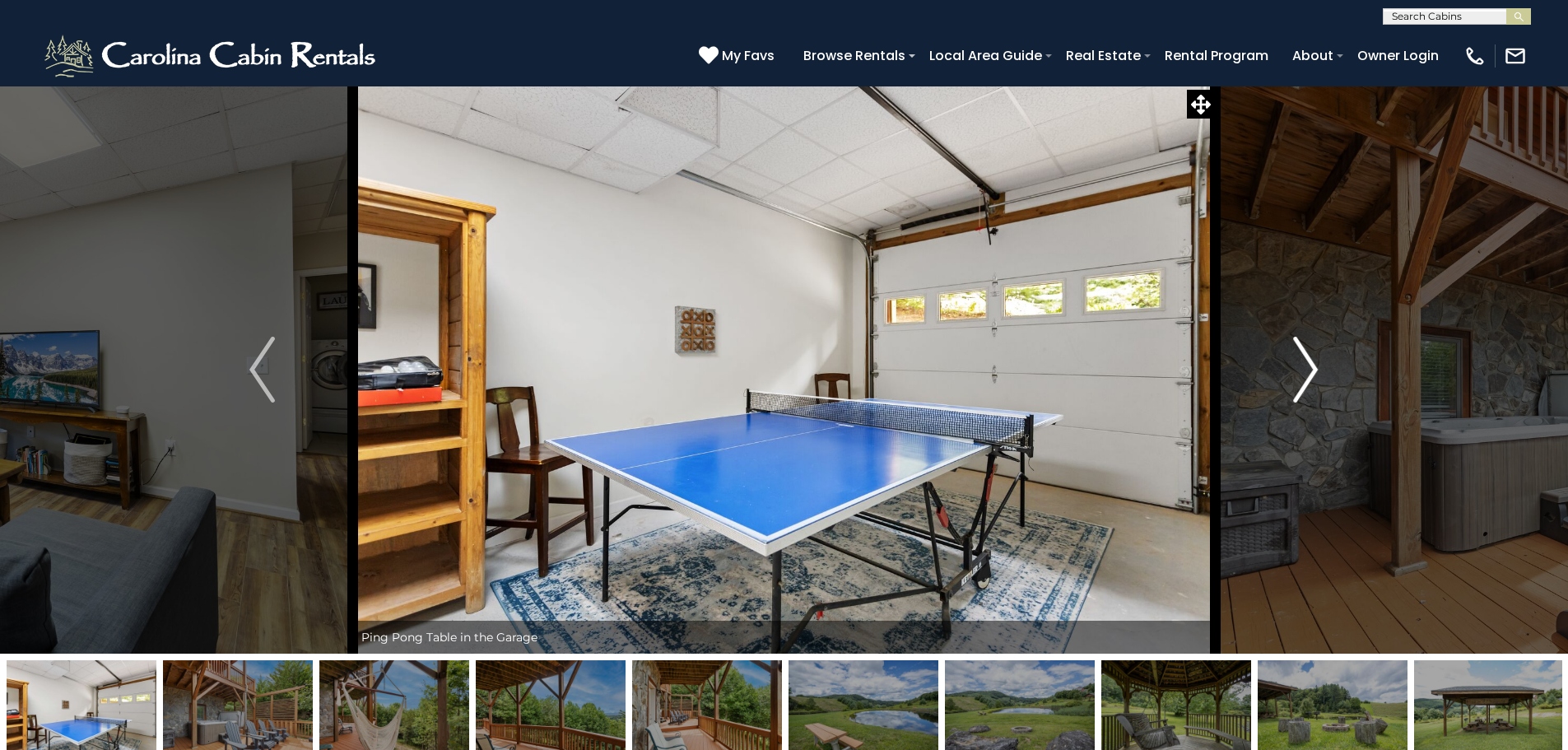
click at [1289, 376] on button "Next" at bounding box center [1305, 369] width 181 height 568
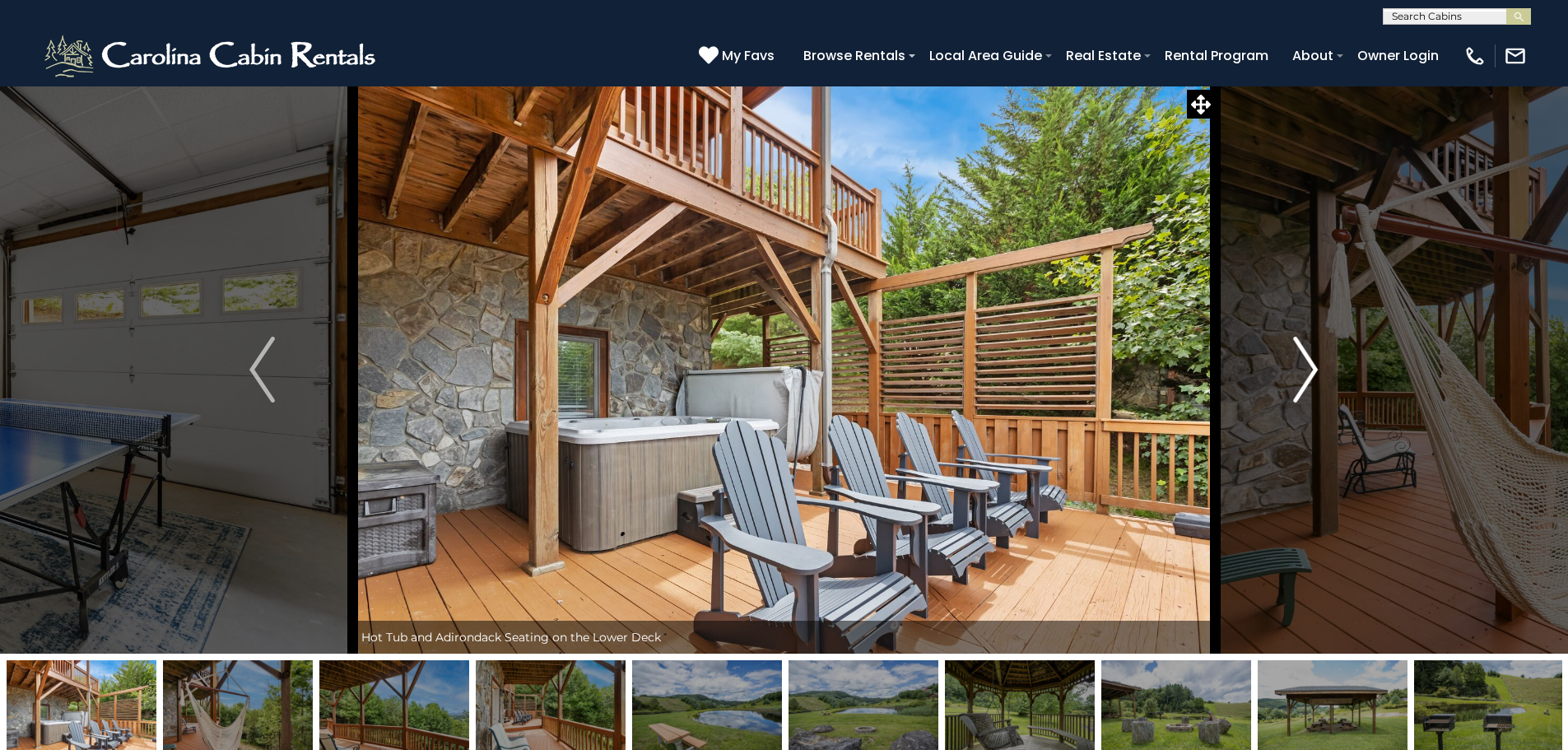
click at [1298, 365] on img "Next" at bounding box center [1305, 369] width 25 height 65
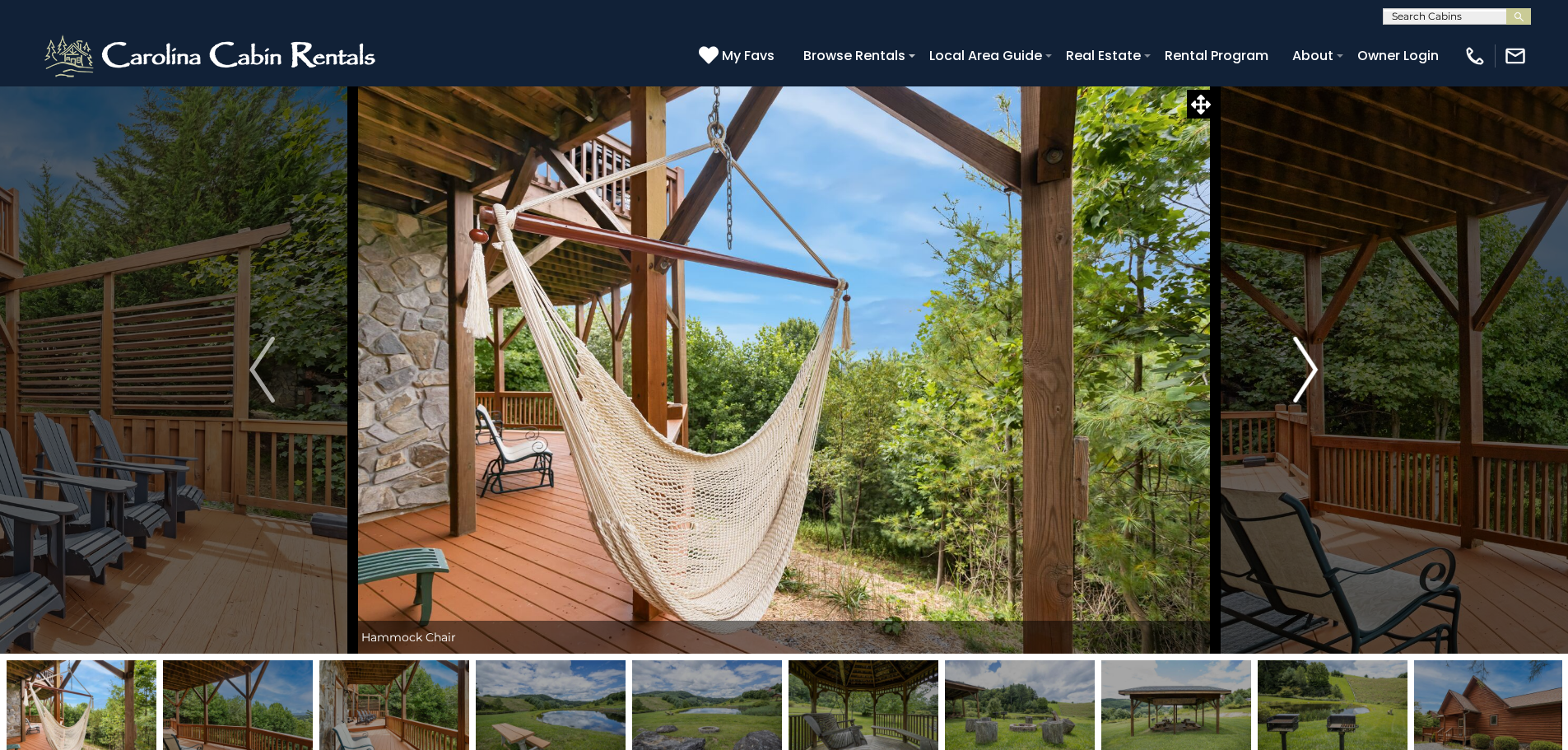
click at [1297, 362] on img "Next" at bounding box center [1305, 369] width 25 height 65
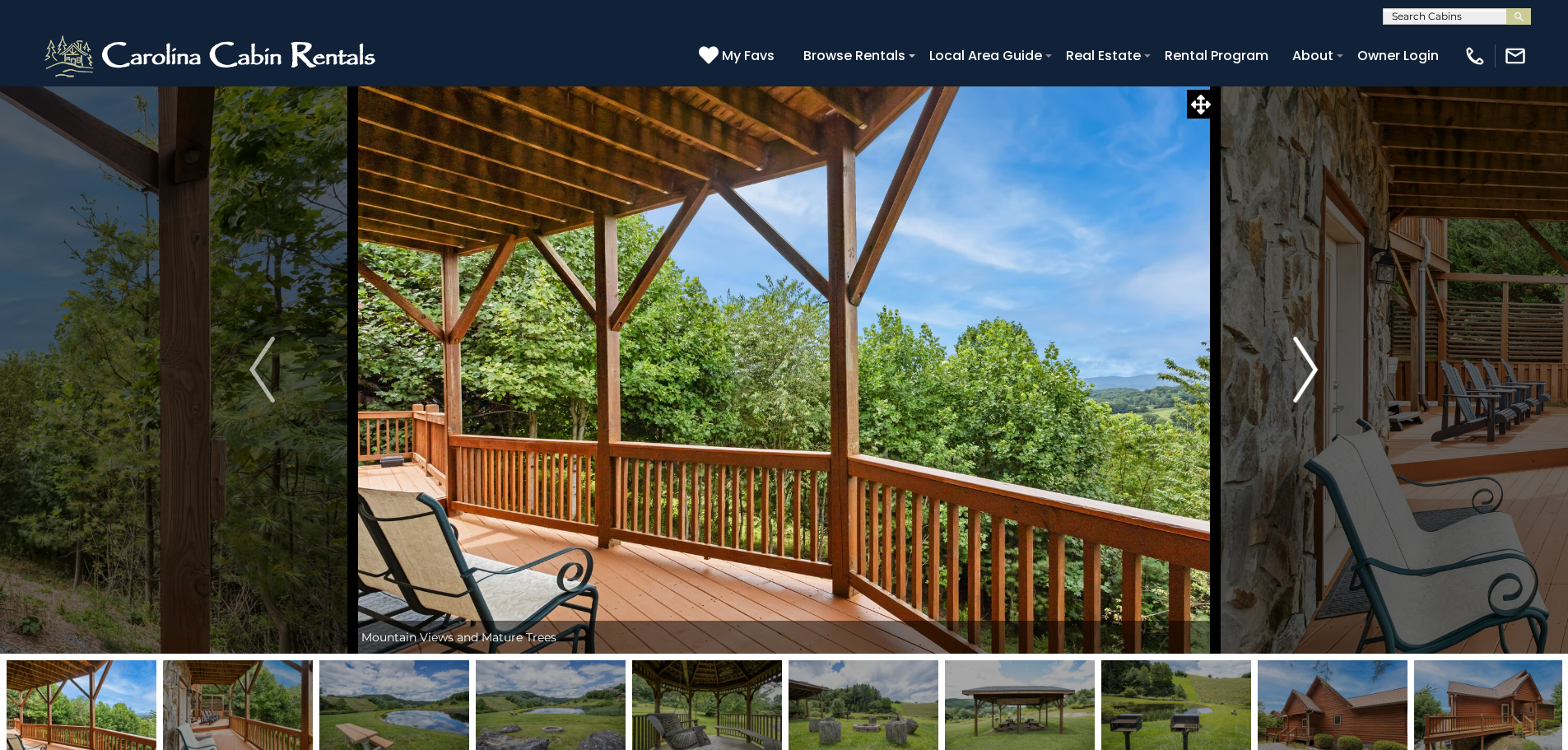
click at [1297, 362] on img "Next" at bounding box center [1305, 369] width 25 height 65
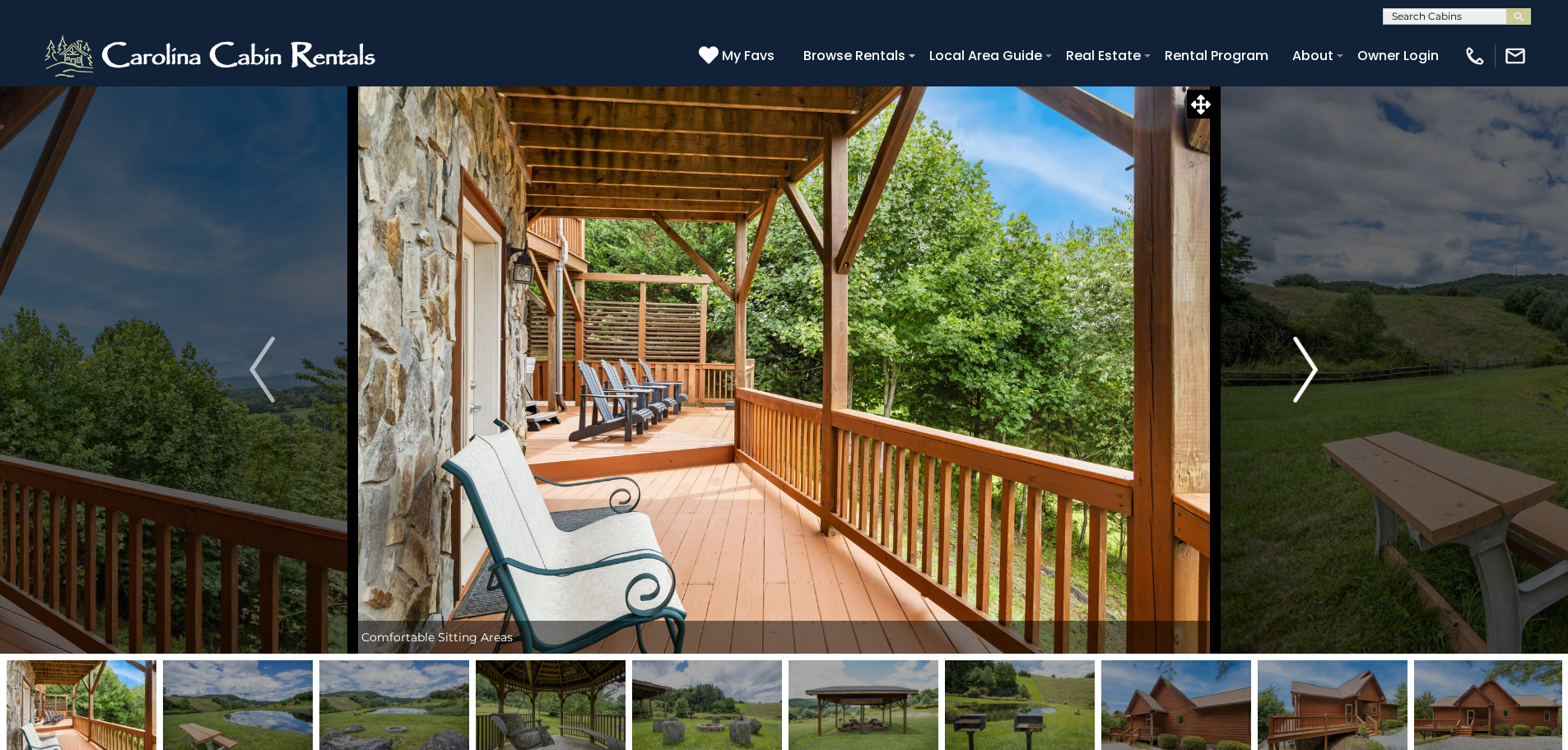
click at [1297, 362] on img "Next" at bounding box center [1305, 369] width 25 height 65
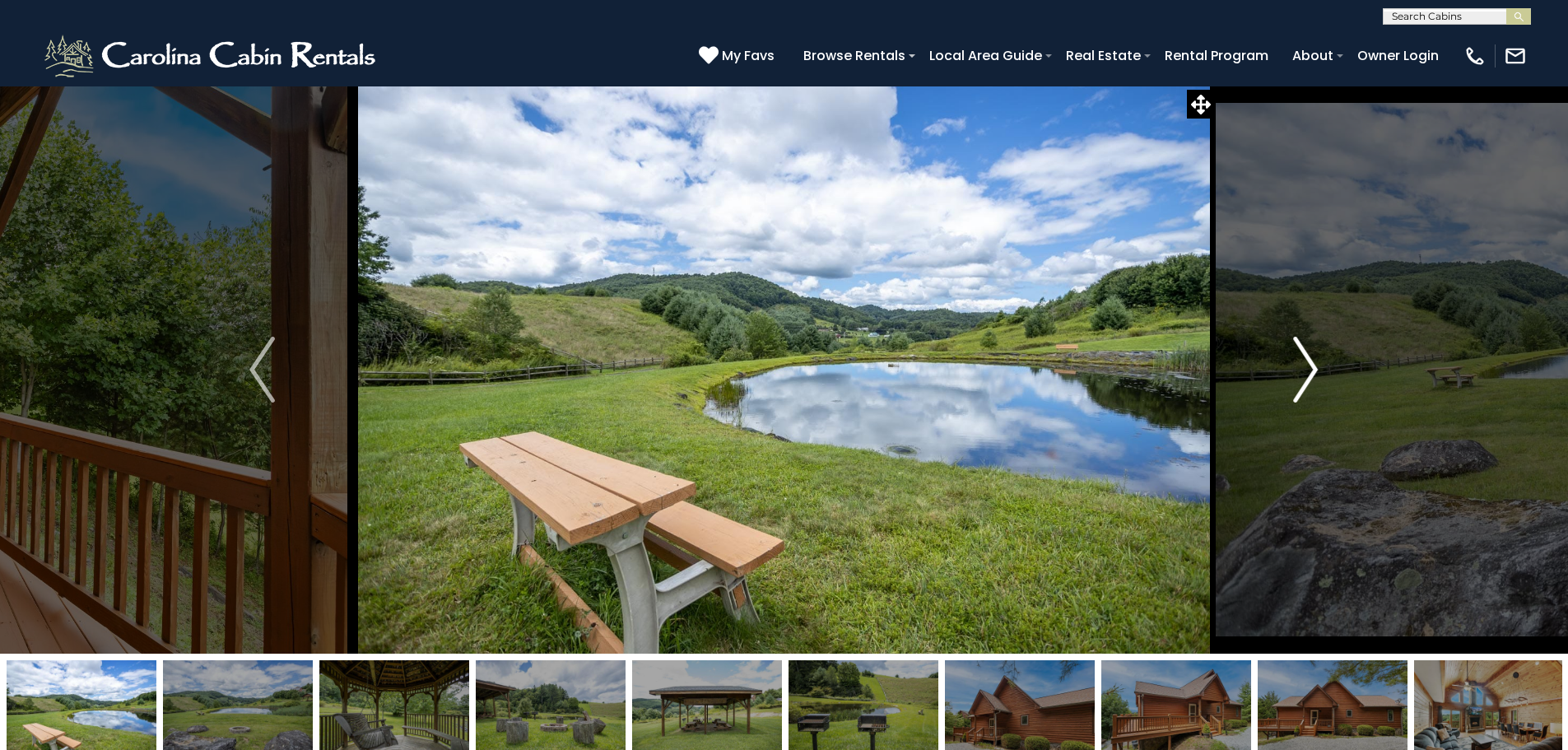
click at [1297, 362] on img "Next" at bounding box center [1305, 369] width 25 height 65
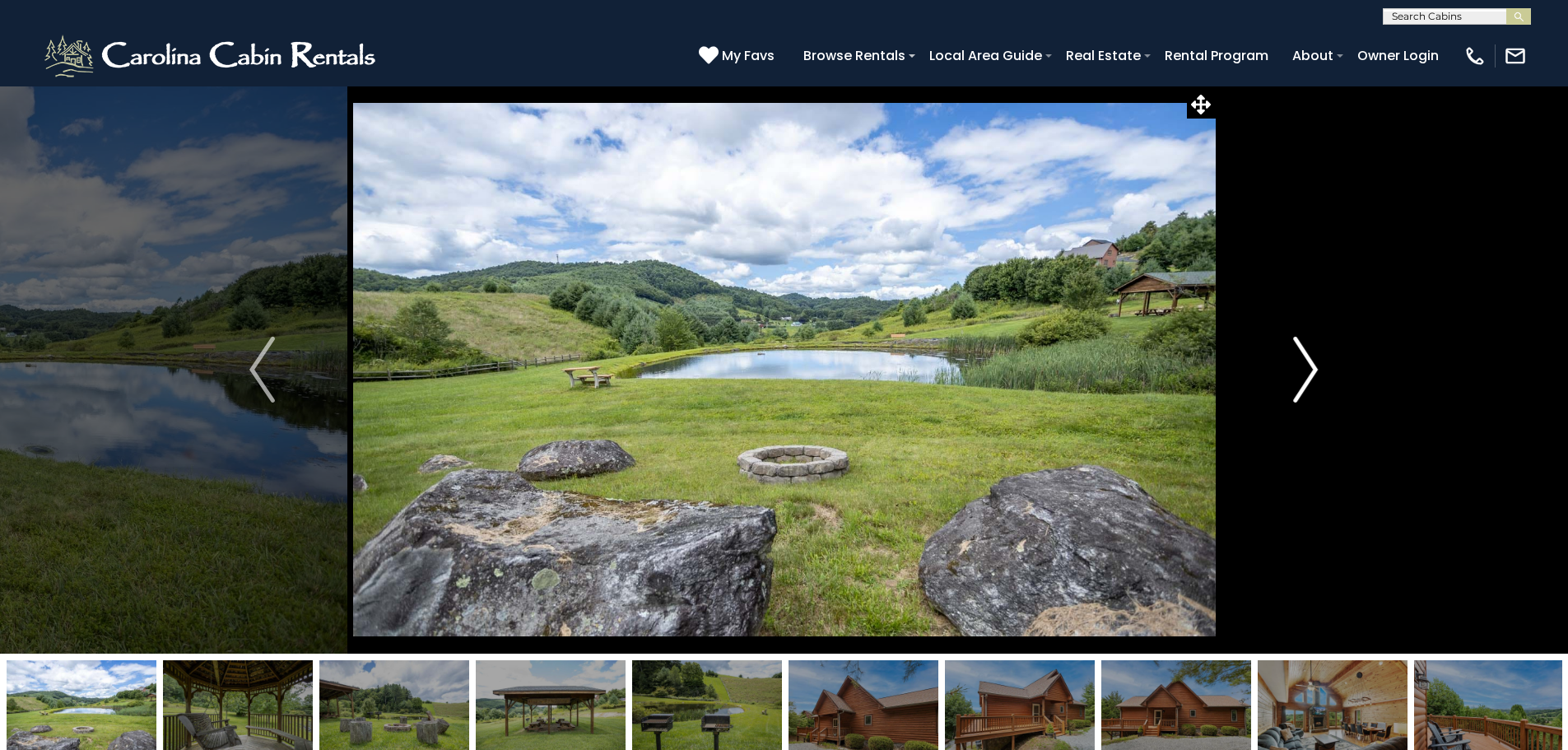
click at [1297, 362] on img "Next" at bounding box center [1305, 369] width 25 height 65
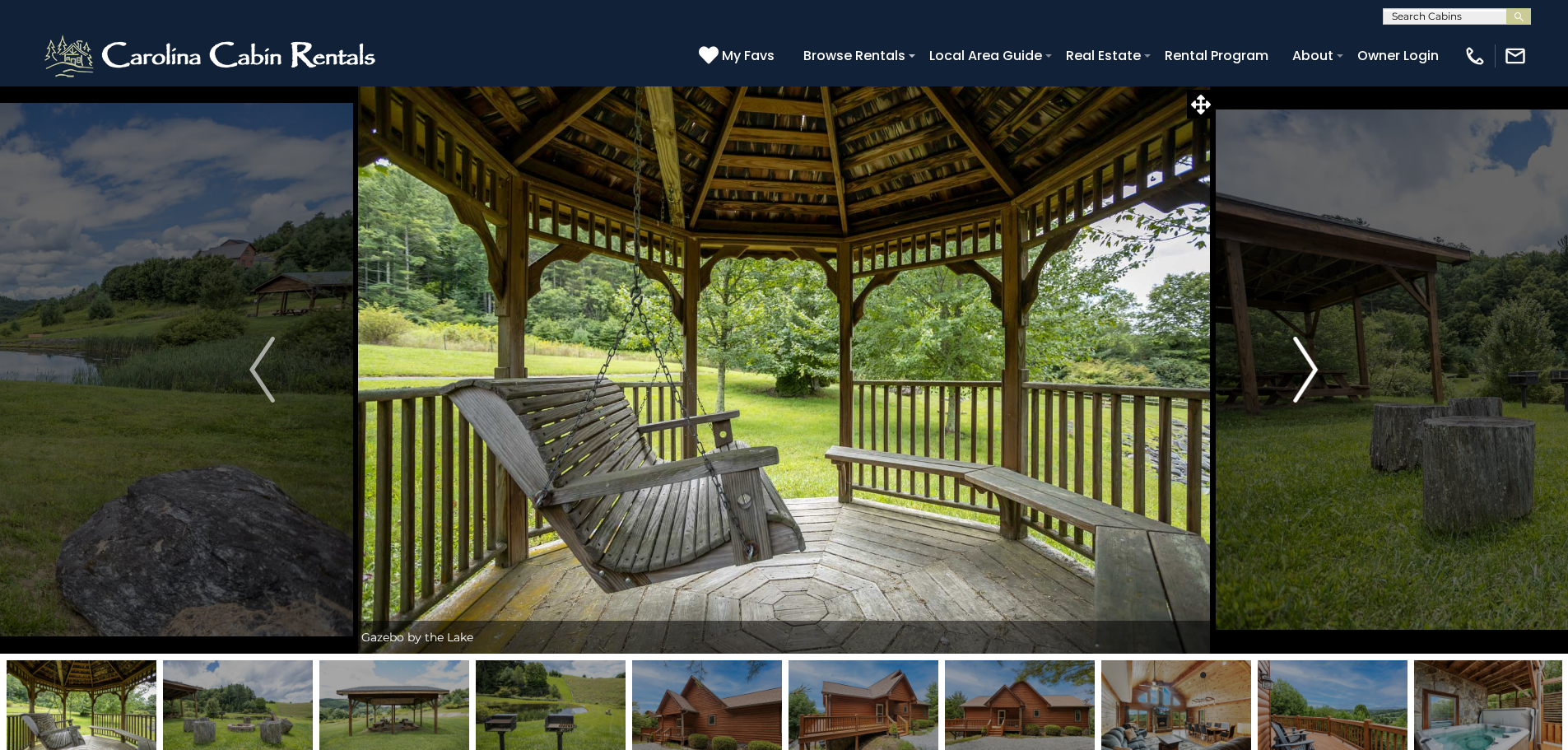
click at [1297, 362] on img "Next" at bounding box center [1305, 369] width 25 height 65
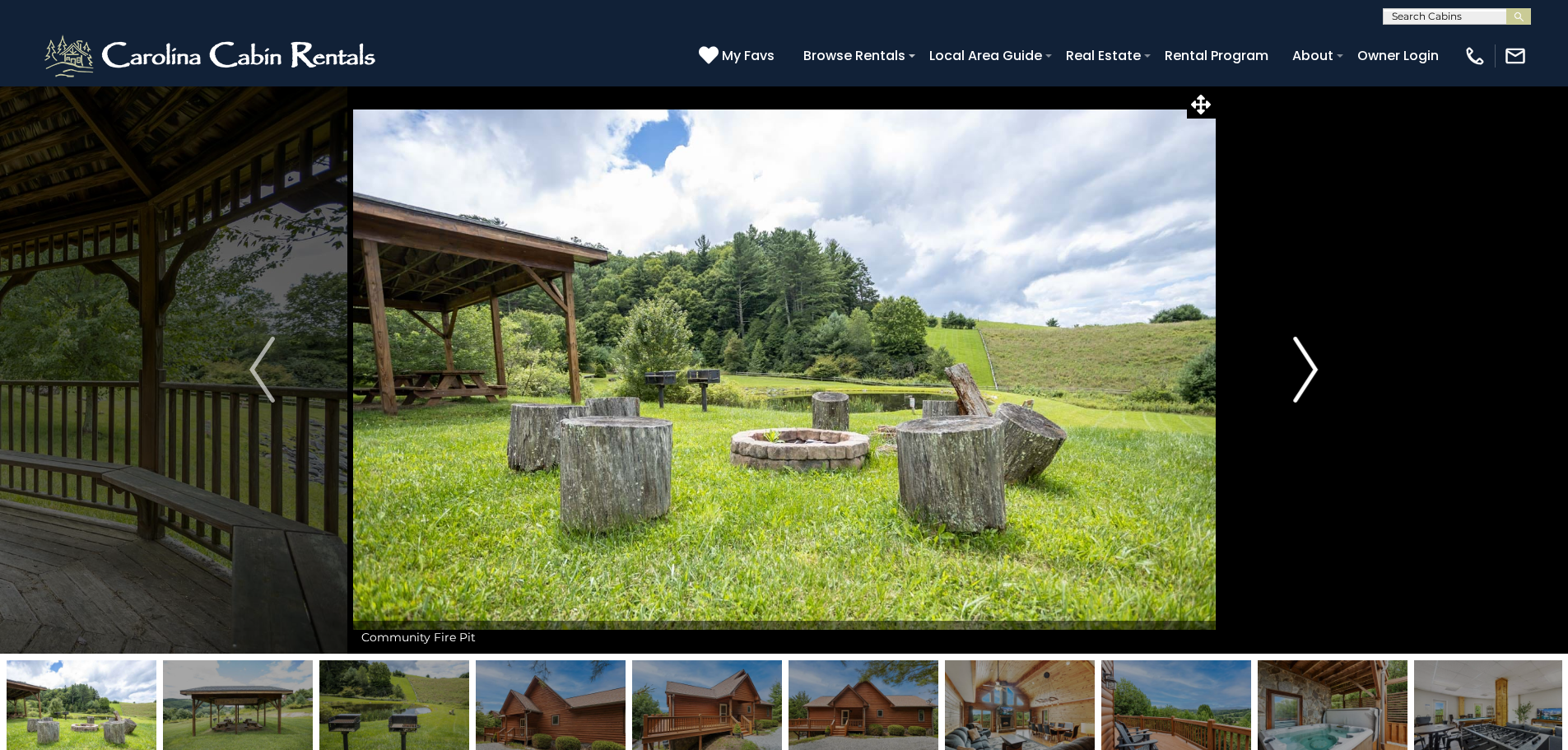
click at [1297, 362] on img "Next" at bounding box center [1305, 369] width 25 height 65
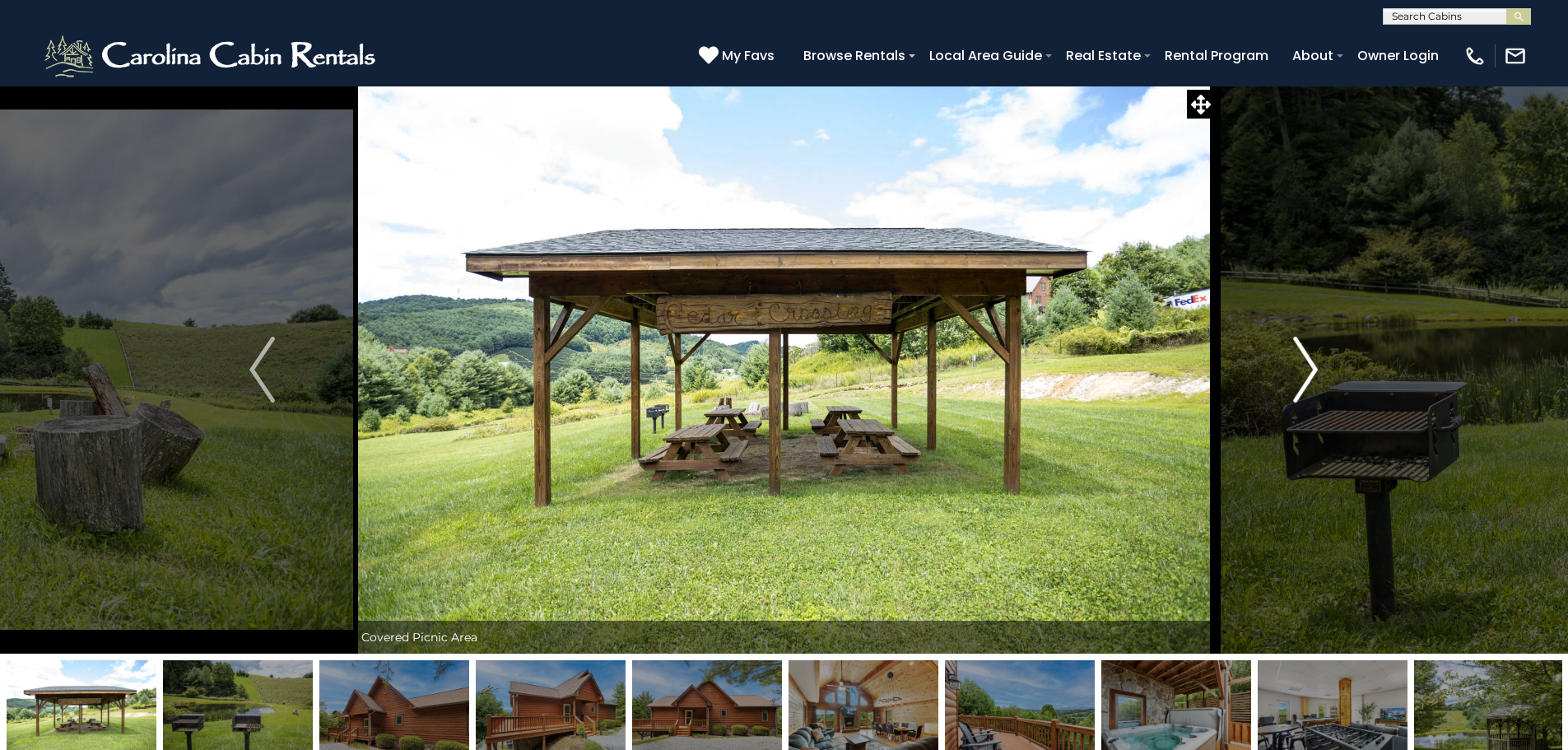
click at [1297, 362] on img "Next" at bounding box center [1305, 369] width 25 height 65
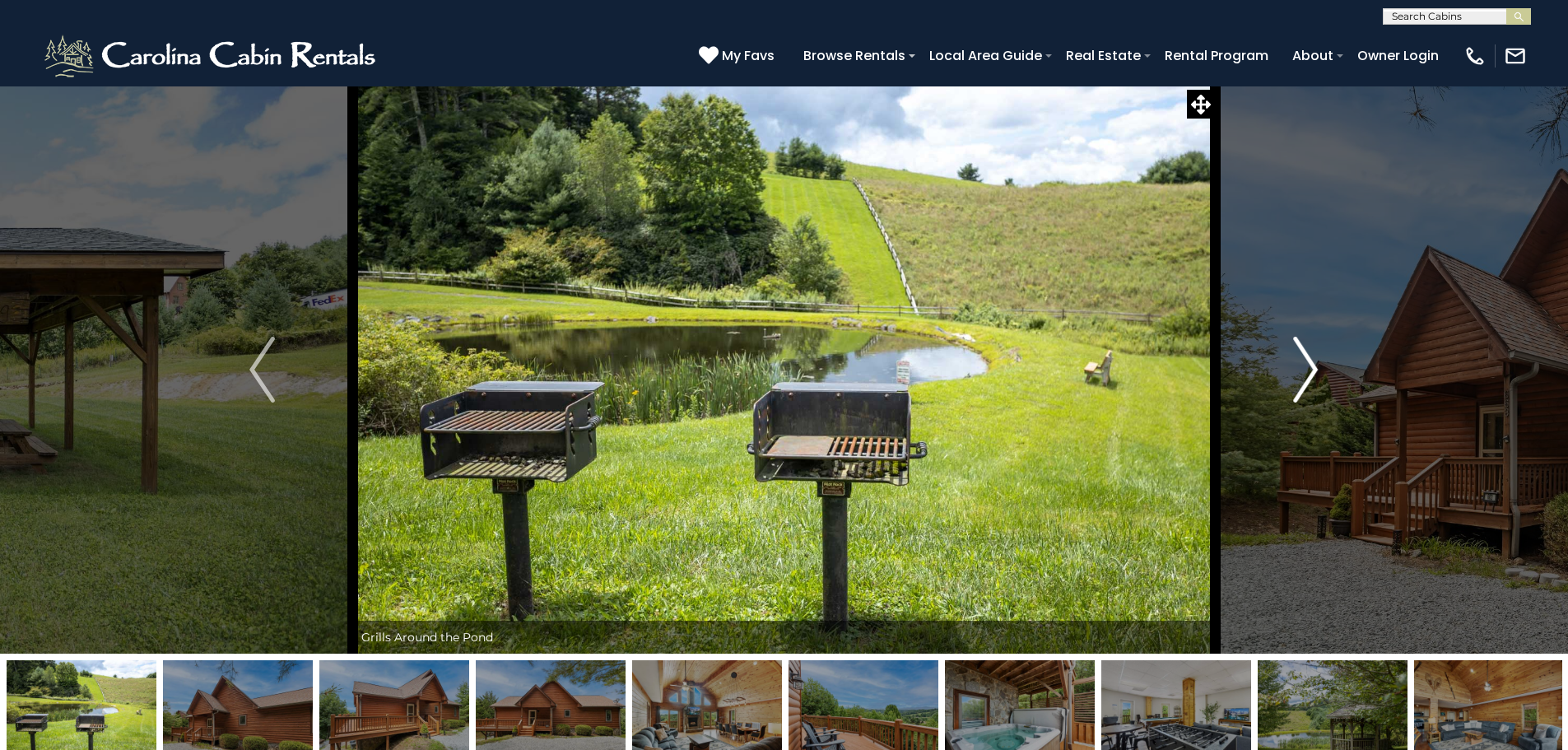
click at [1297, 362] on img "Next" at bounding box center [1305, 369] width 25 height 65
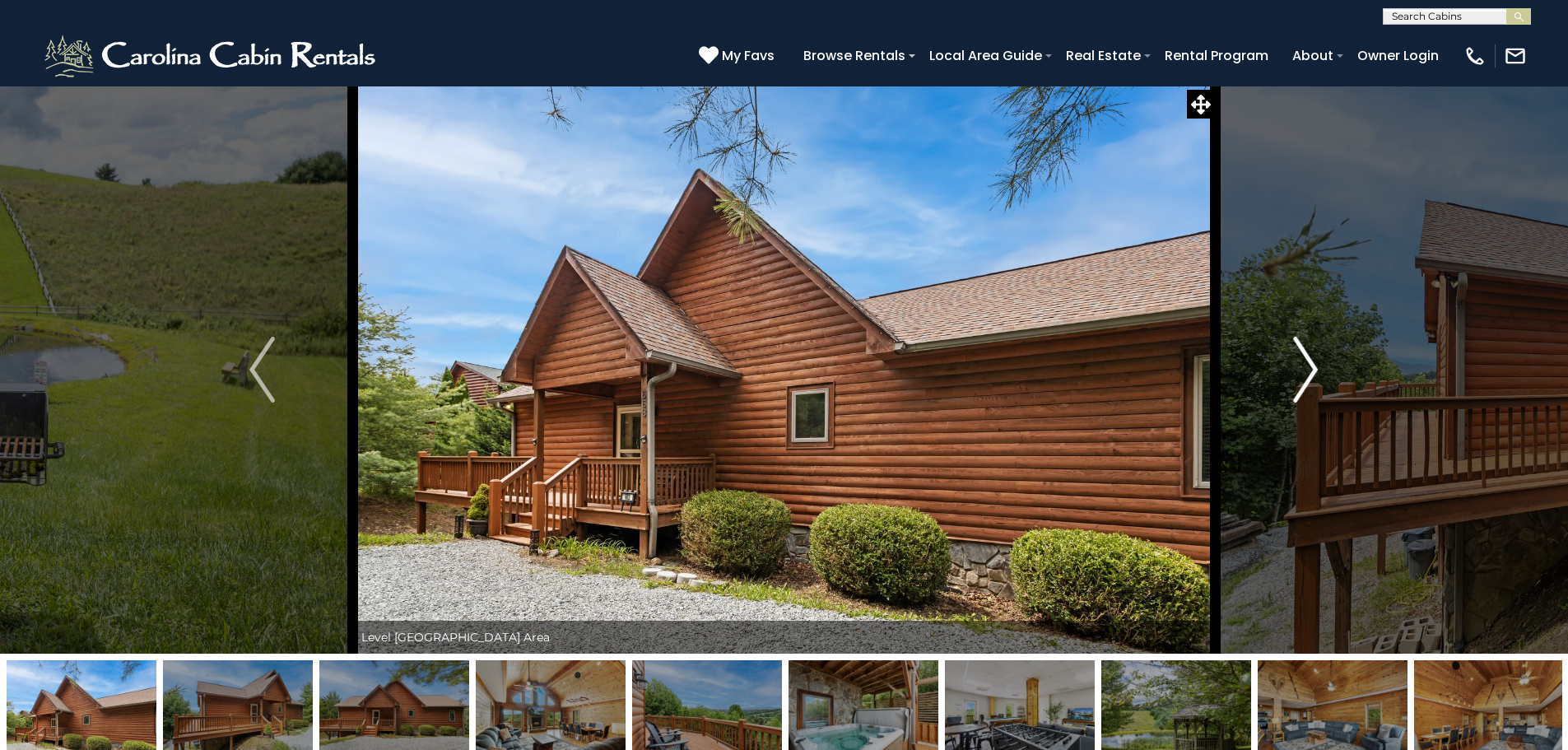
click at [1297, 362] on img "Next" at bounding box center [1305, 369] width 25 height 65
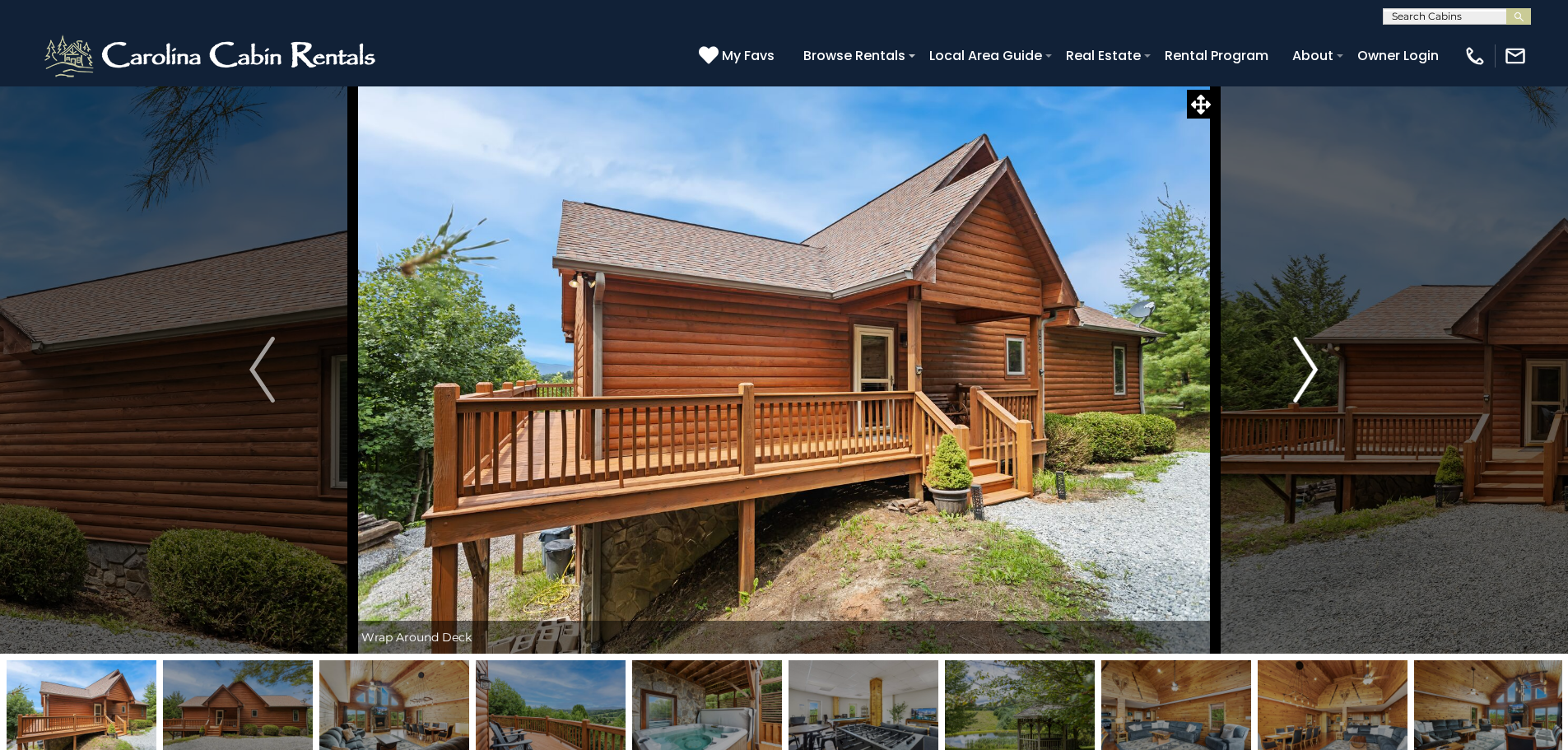
click at [1297, 362] on img "Next" at bounding box center [1305, 369] width 25 height 65
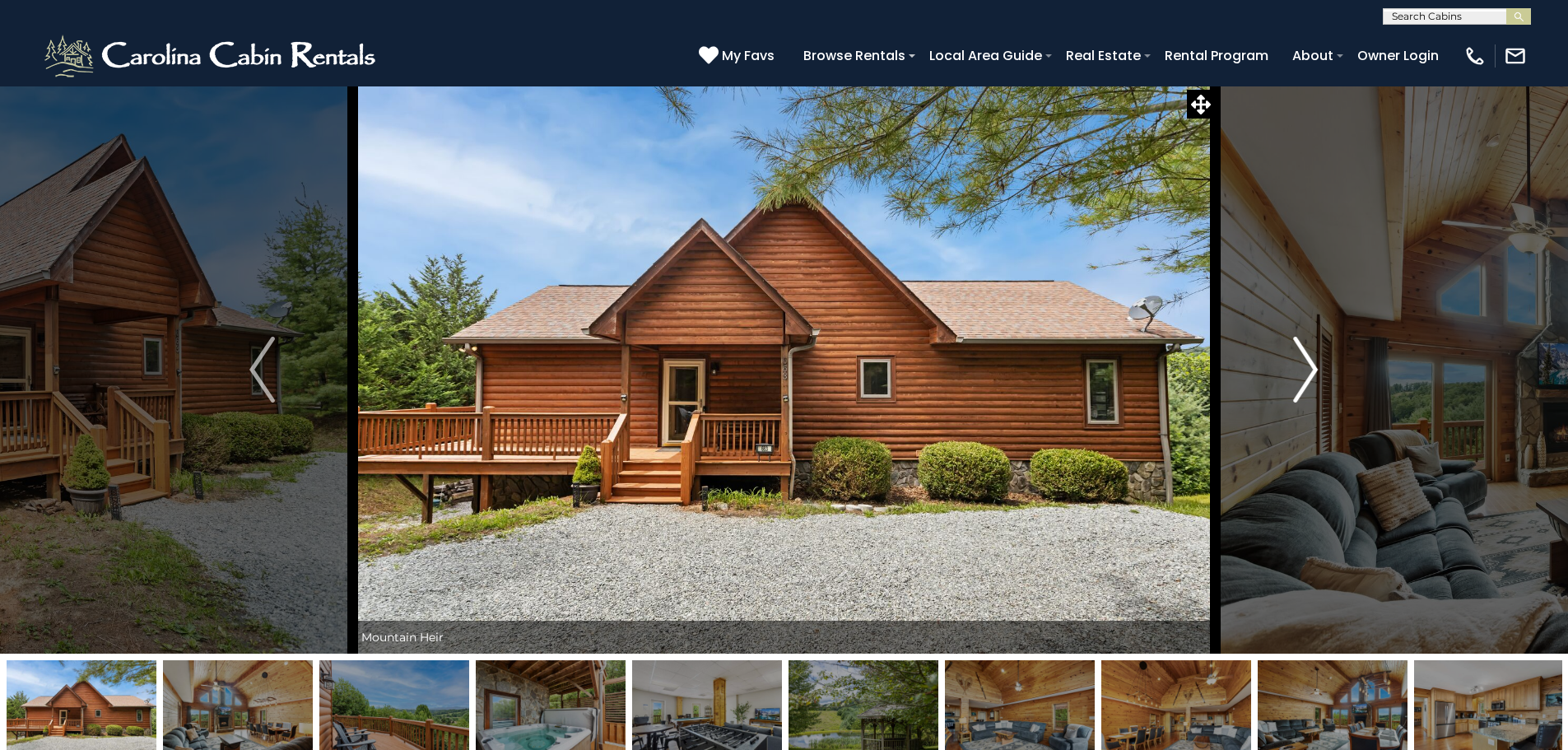
click at [1297, 362] on img "Next" at bounding box center [1305, 369] width 25 height 65
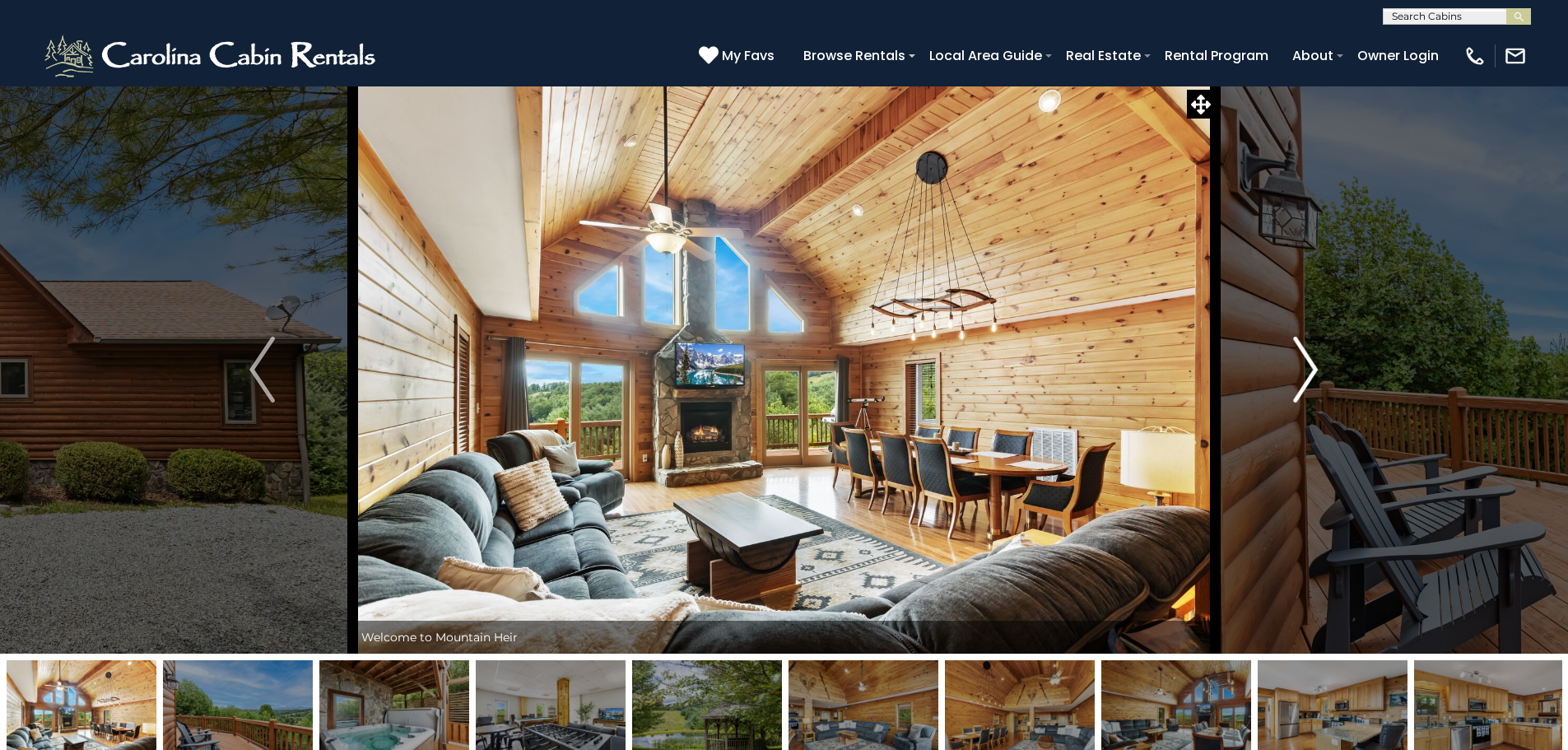
click at [1297, 362] on img "Next" at bounding box center [1305, 369] width 25 height 65
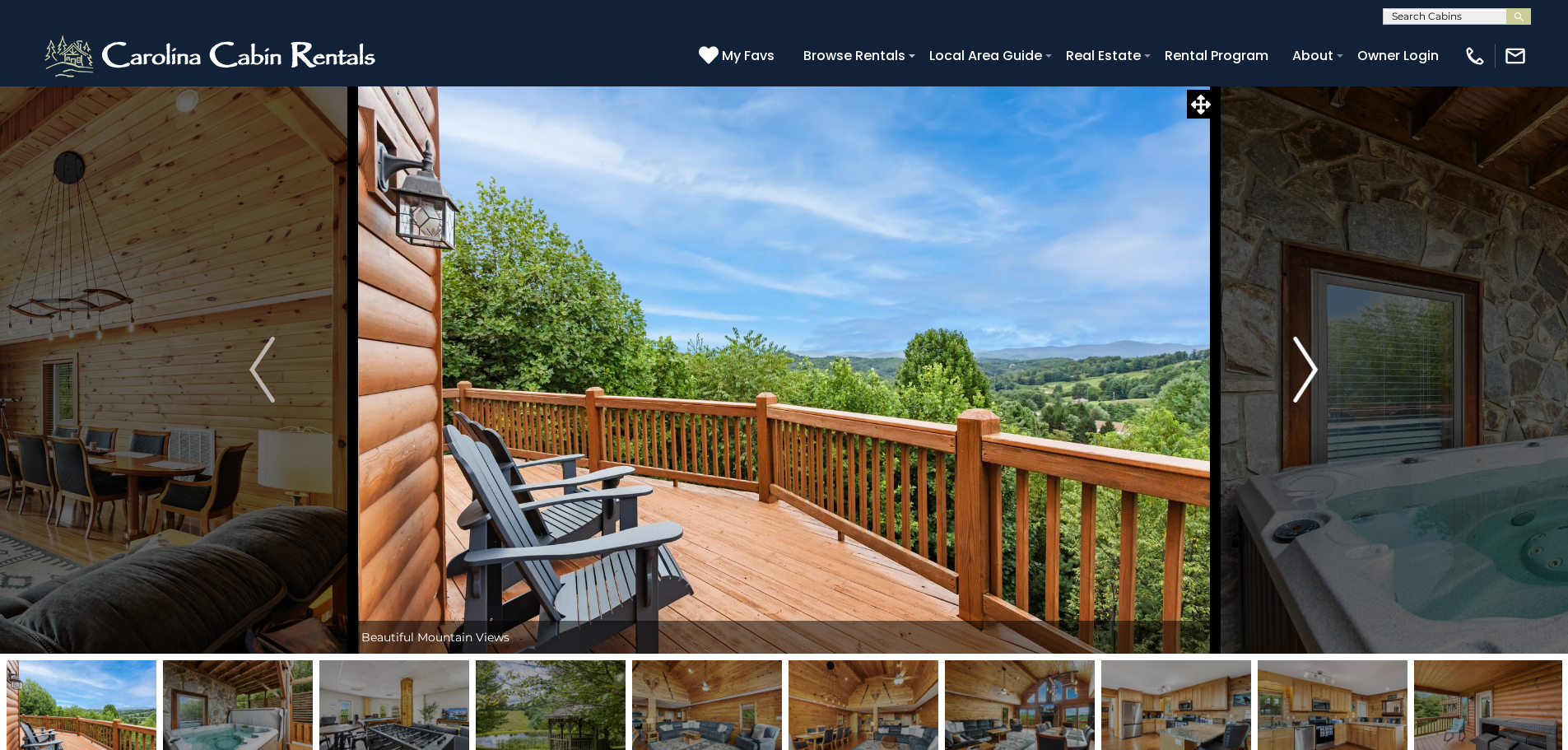
click at [1284, 375] on button "Next" at bounding box center [1305, 369] width 181 height 568
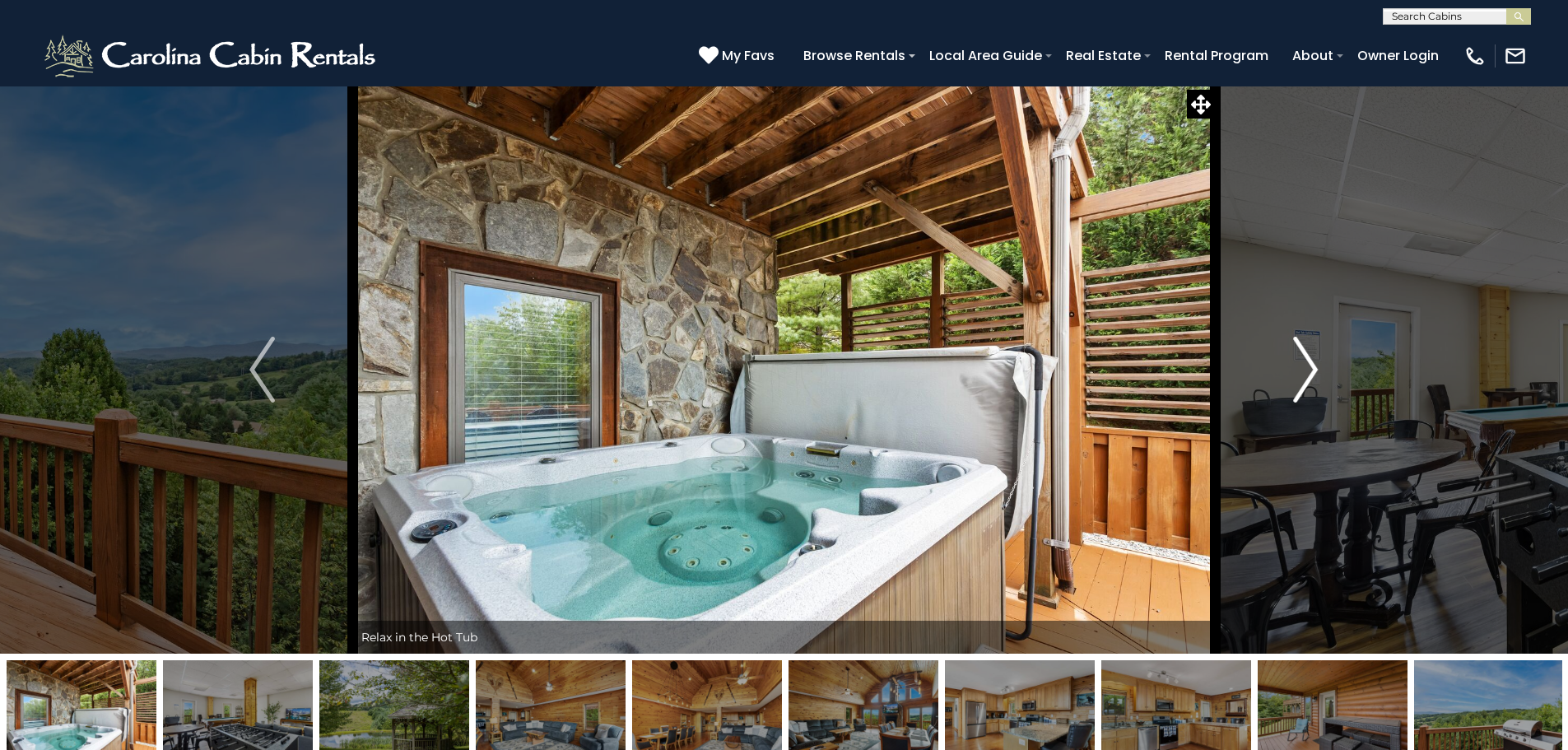
click at [1284, 375] on button "Next" at bounding box center [1305, 369] width 181 height 568
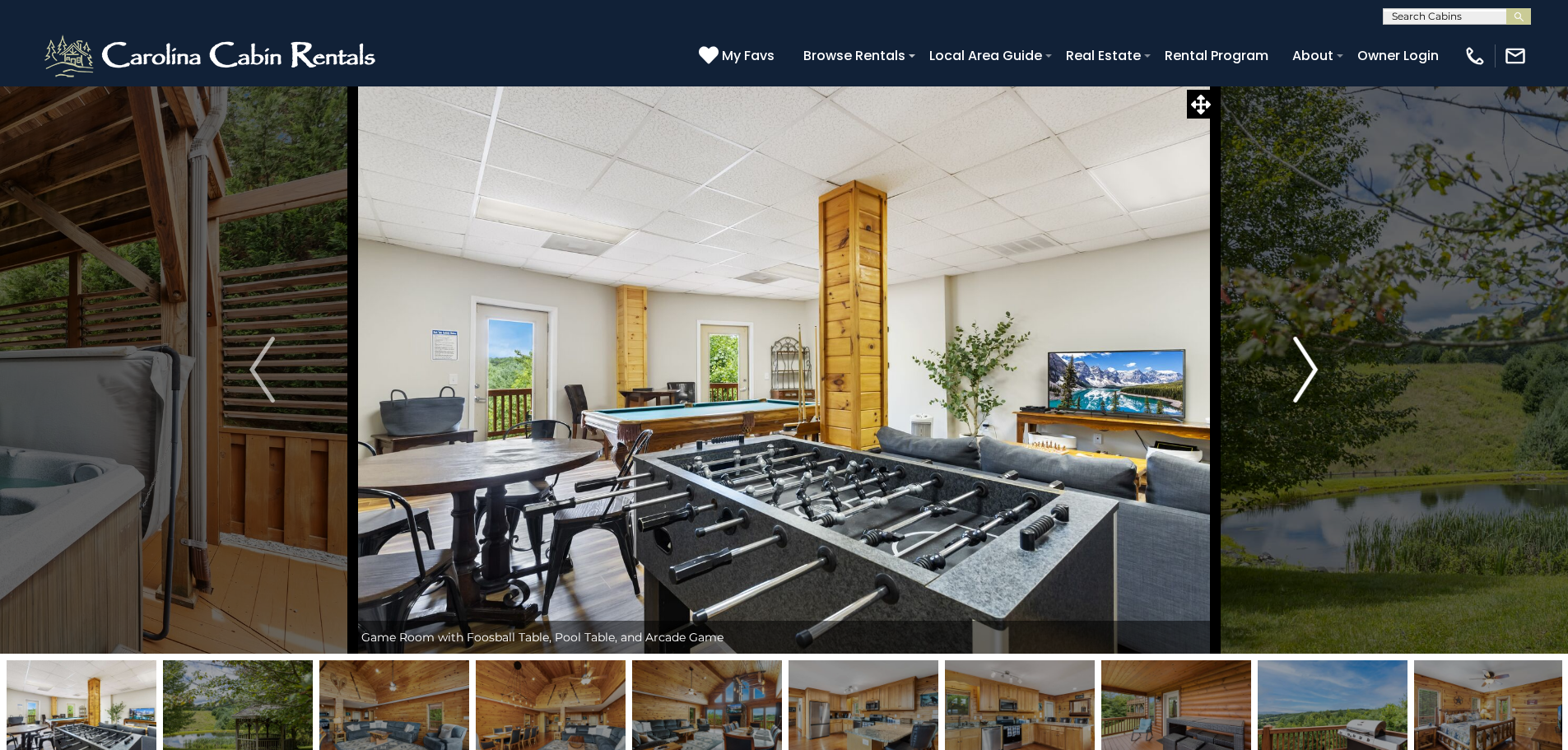
click at [1284, 375] on button "Next" at bounding box center [1305, 369] width 181 height 568
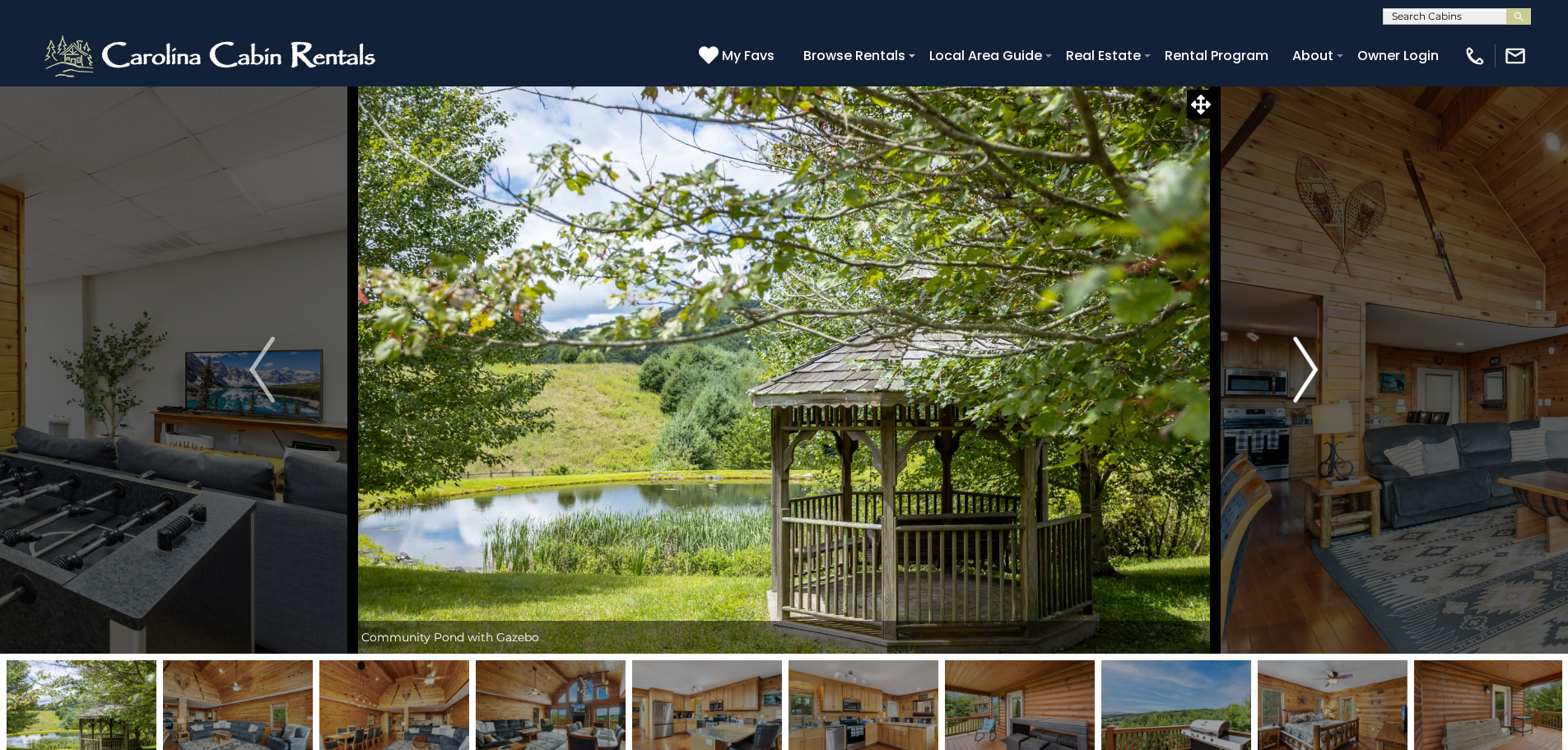
click at [1284, 375] on button "Next" at bounding box center [1305, 369] width 181 height 568
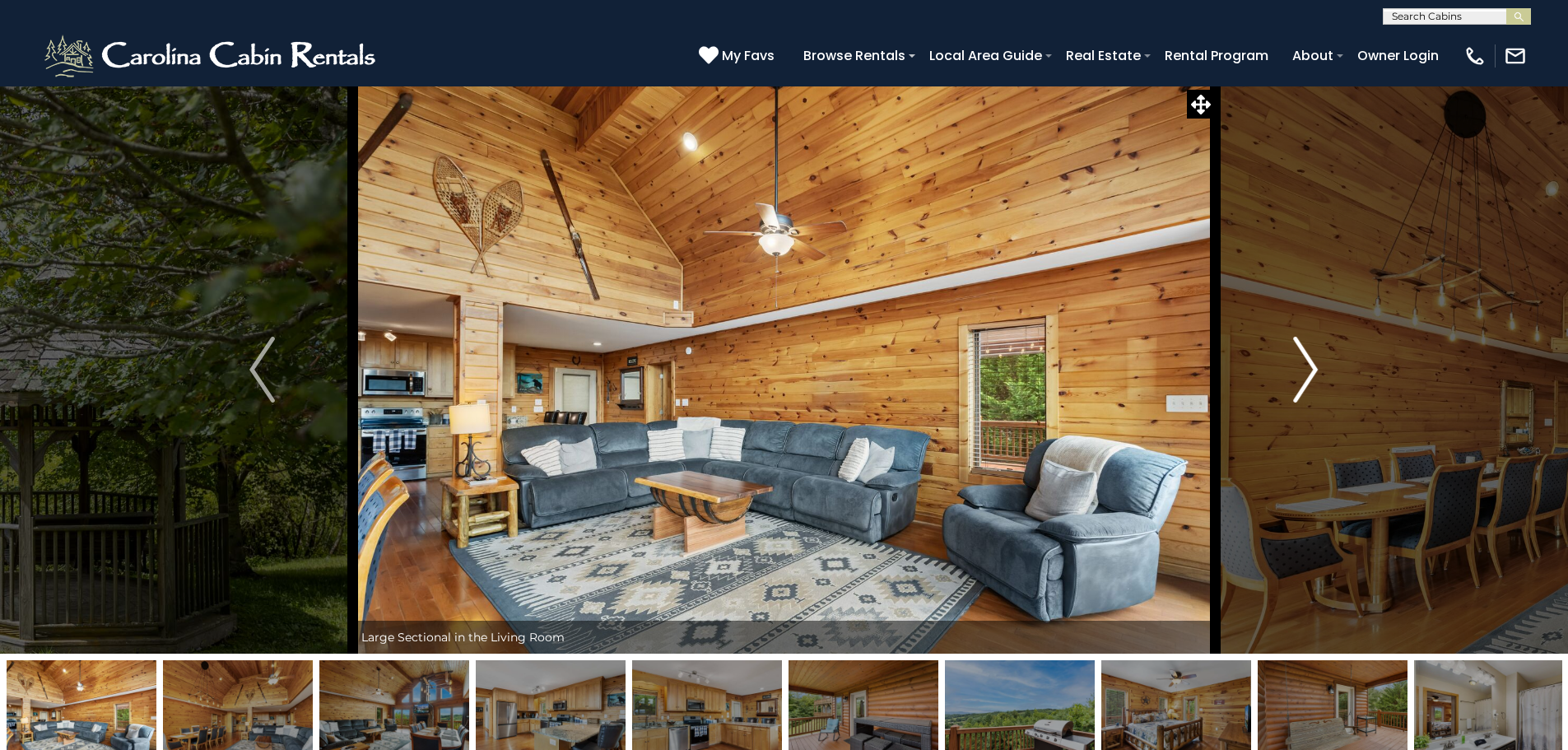
click at [1284, 375] on button "Next" at bounding box center [1305, 369] width 181 height 568
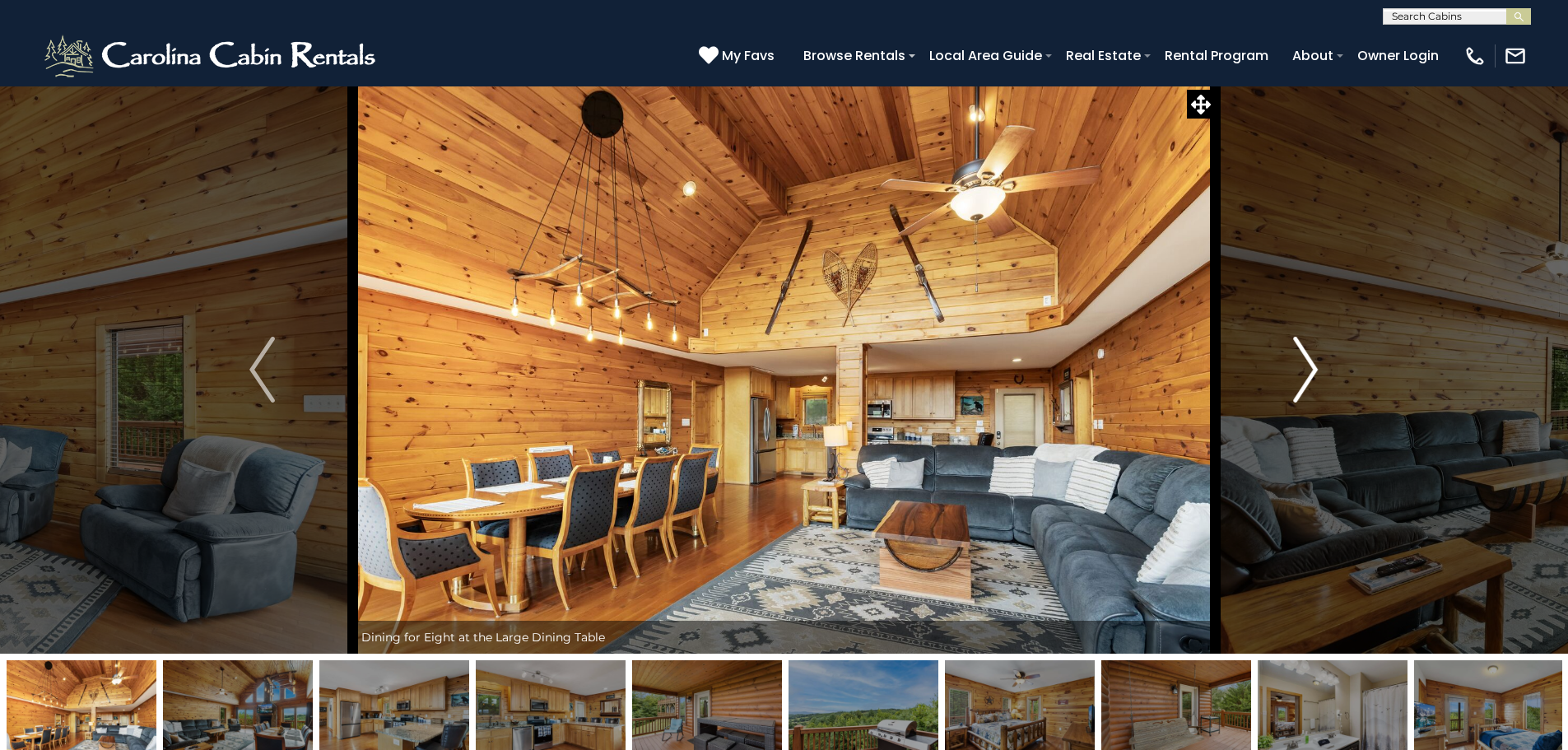
click at [1284, 375] on button "Next" at bounding box center [1305, 369] width 181 height 568
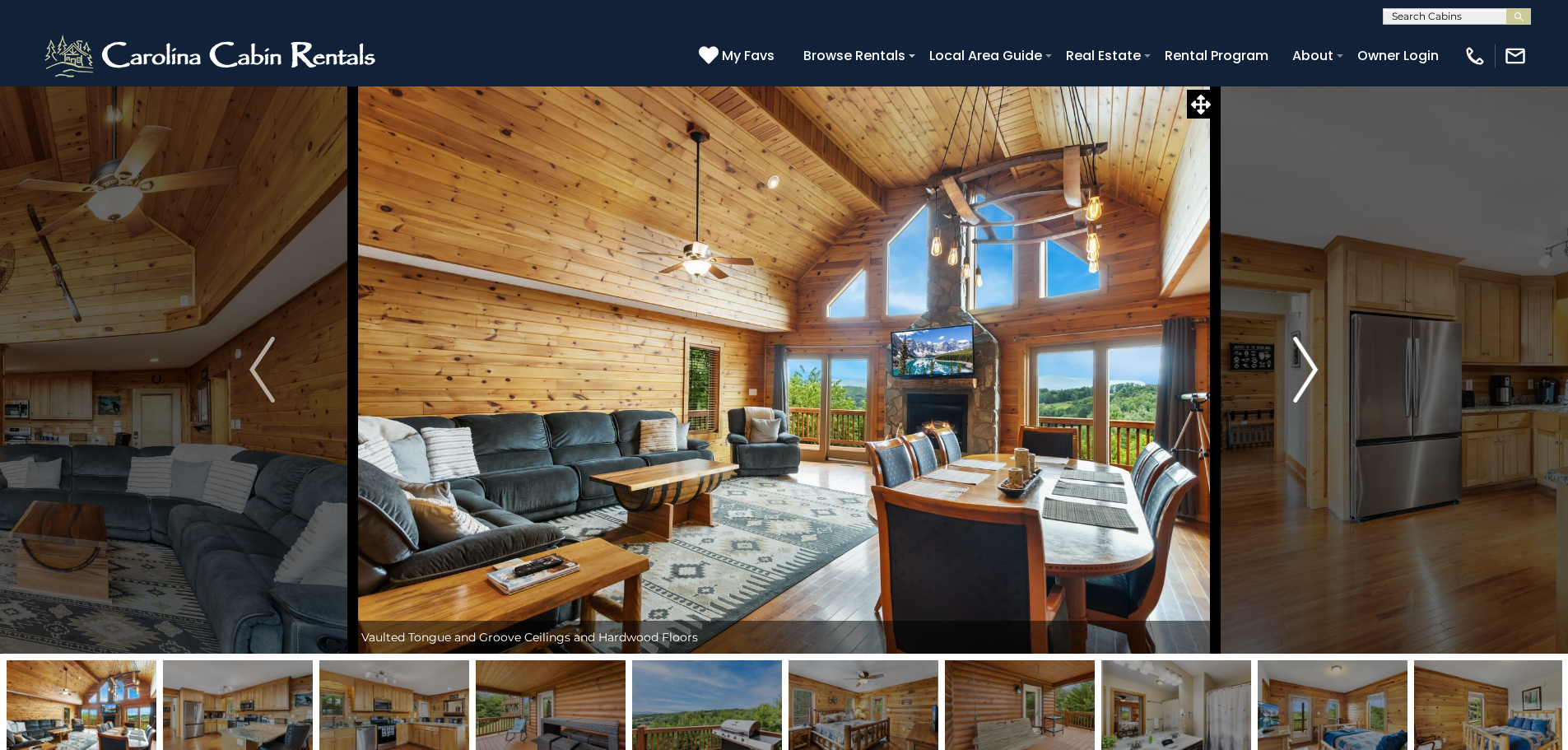
click at [1284, 375] on button "Next" at bounding box center [1305, 369] width 181 height 568
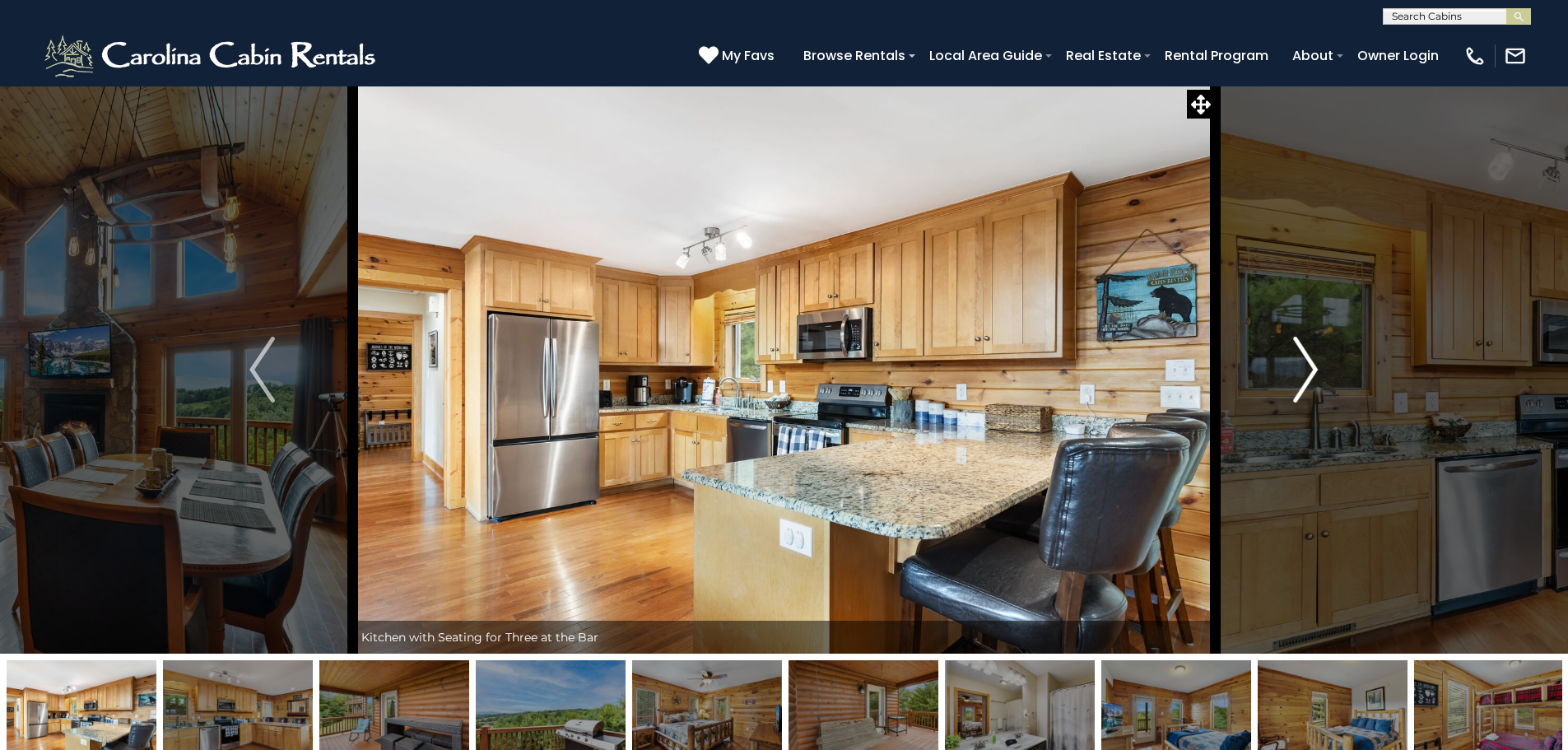
click at [1284, 375] on button "Next" at bounding box center [1305, 369] width 181 height 568
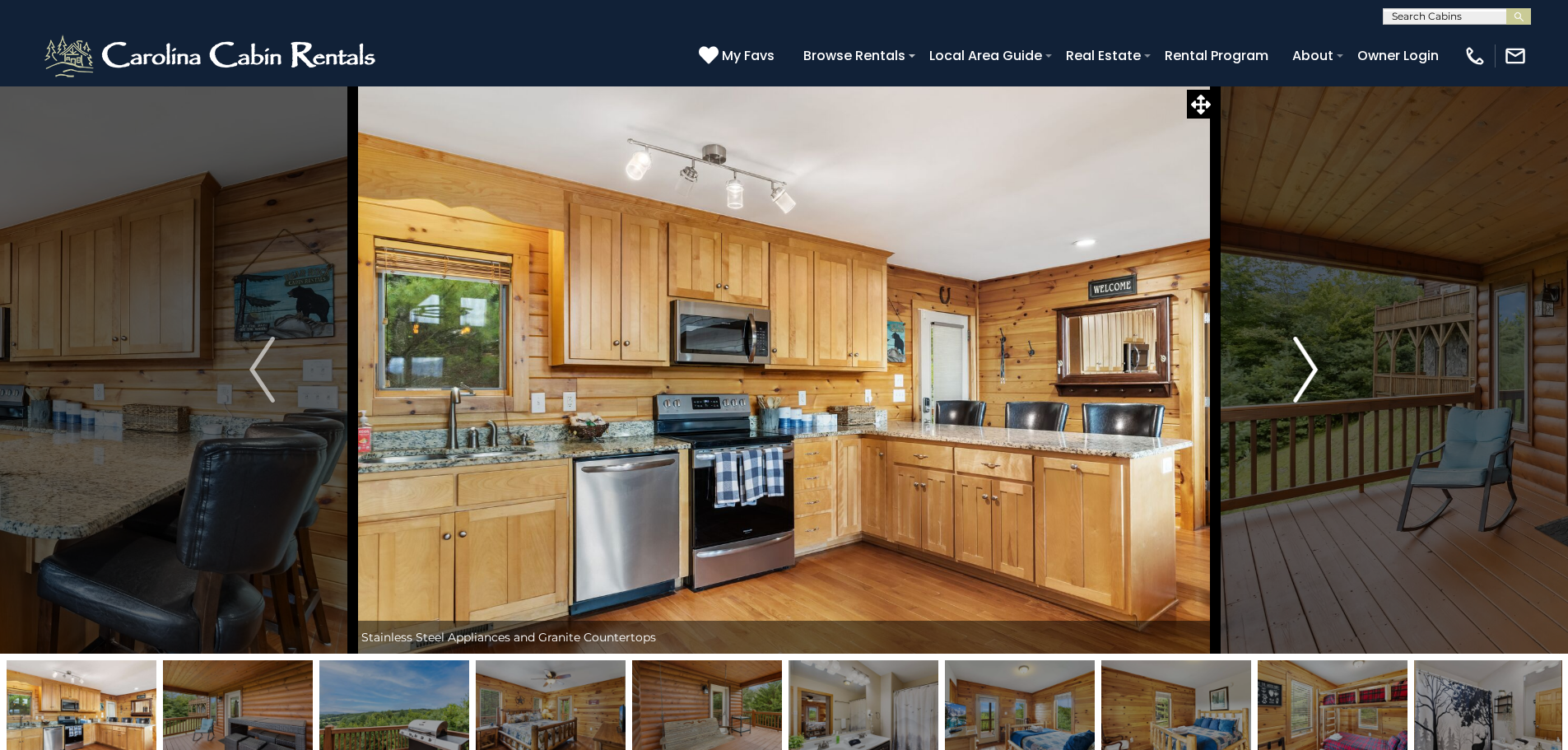
click at [1284, 375] on button "Next" at bounding box center [1305, 369] width 181 height 568
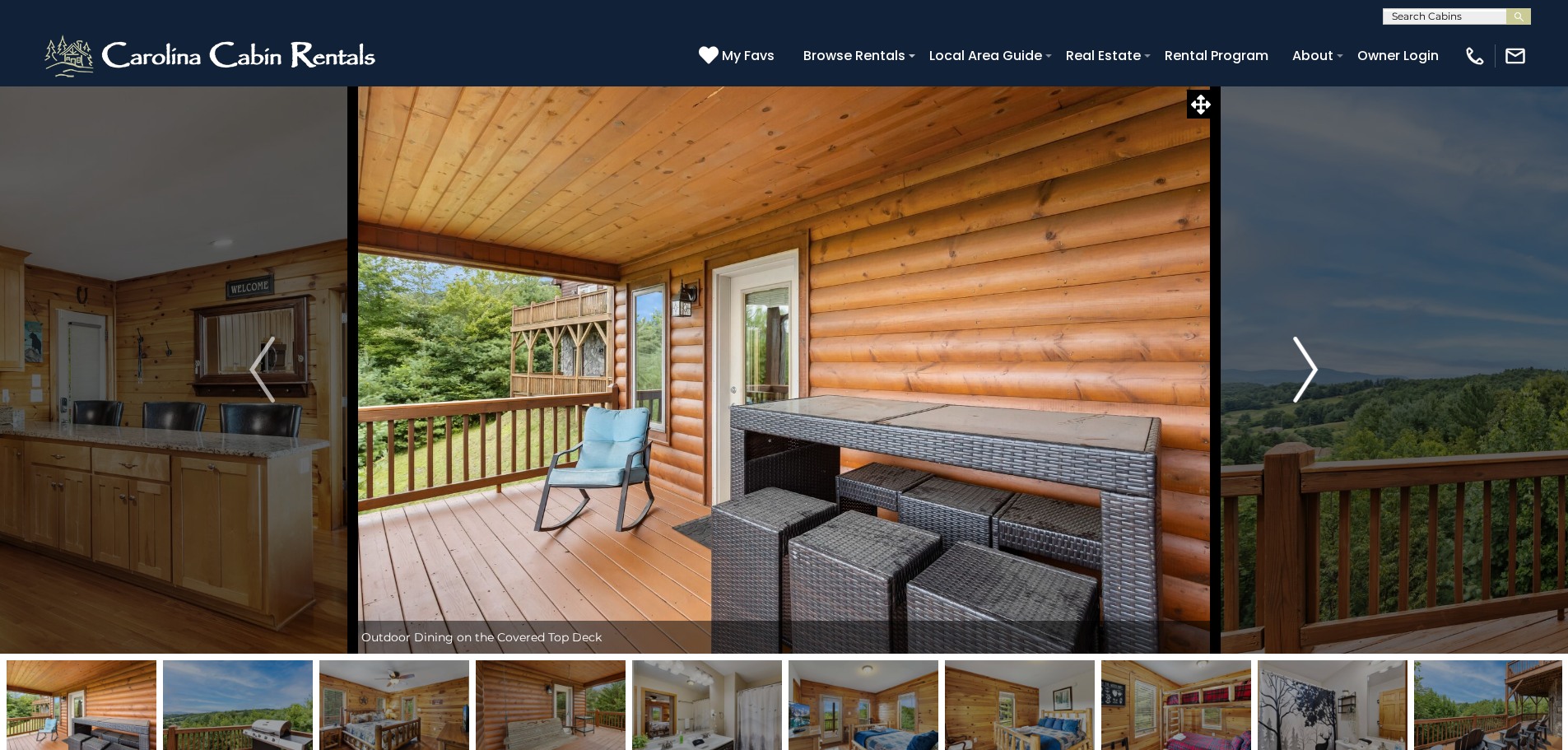
click at [1284, 375] on button "Next" at bounding box center [1305, 369] width 181 height 568
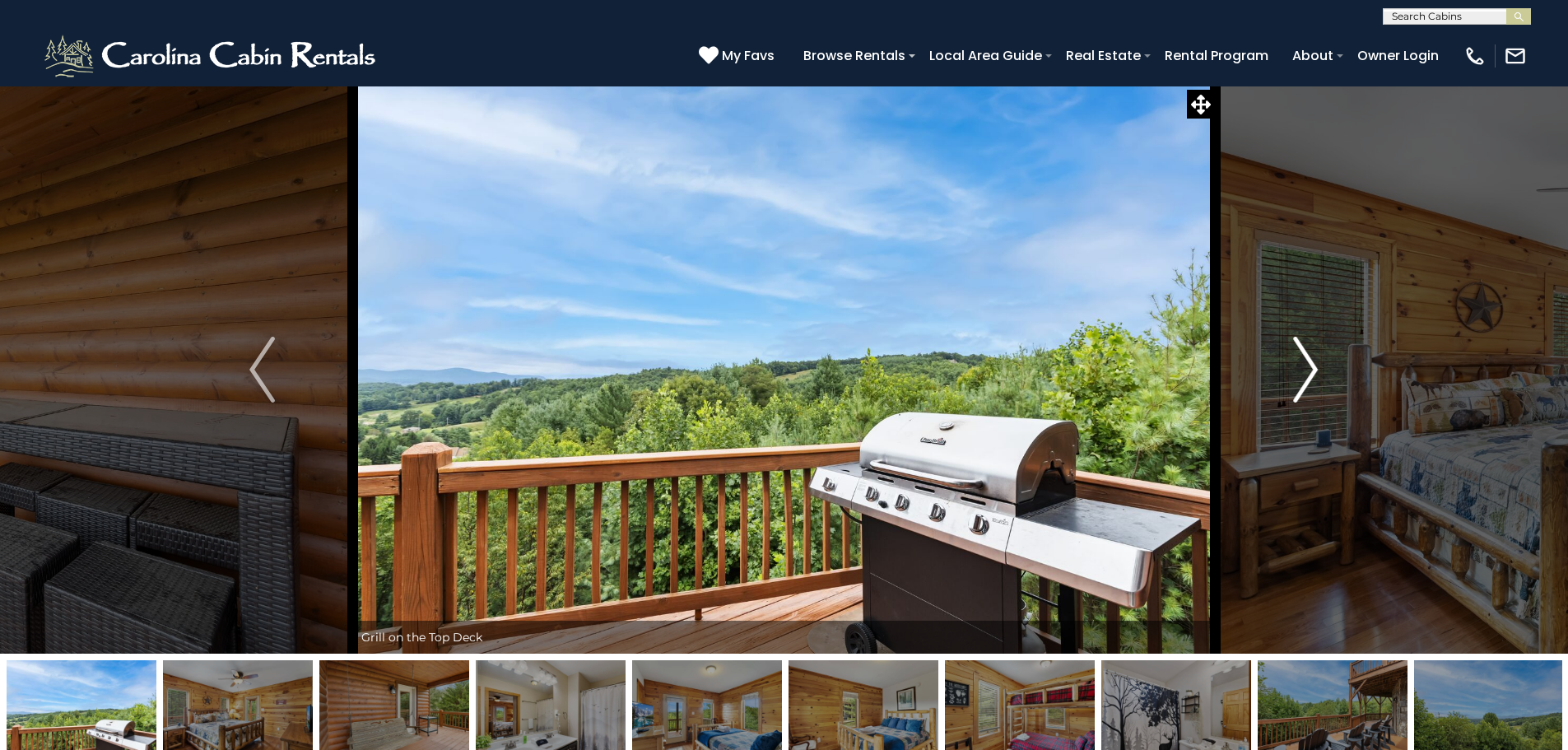
click at [1284, 375] on button "Next" at bounding box center [1305, 369] width 181 height 568
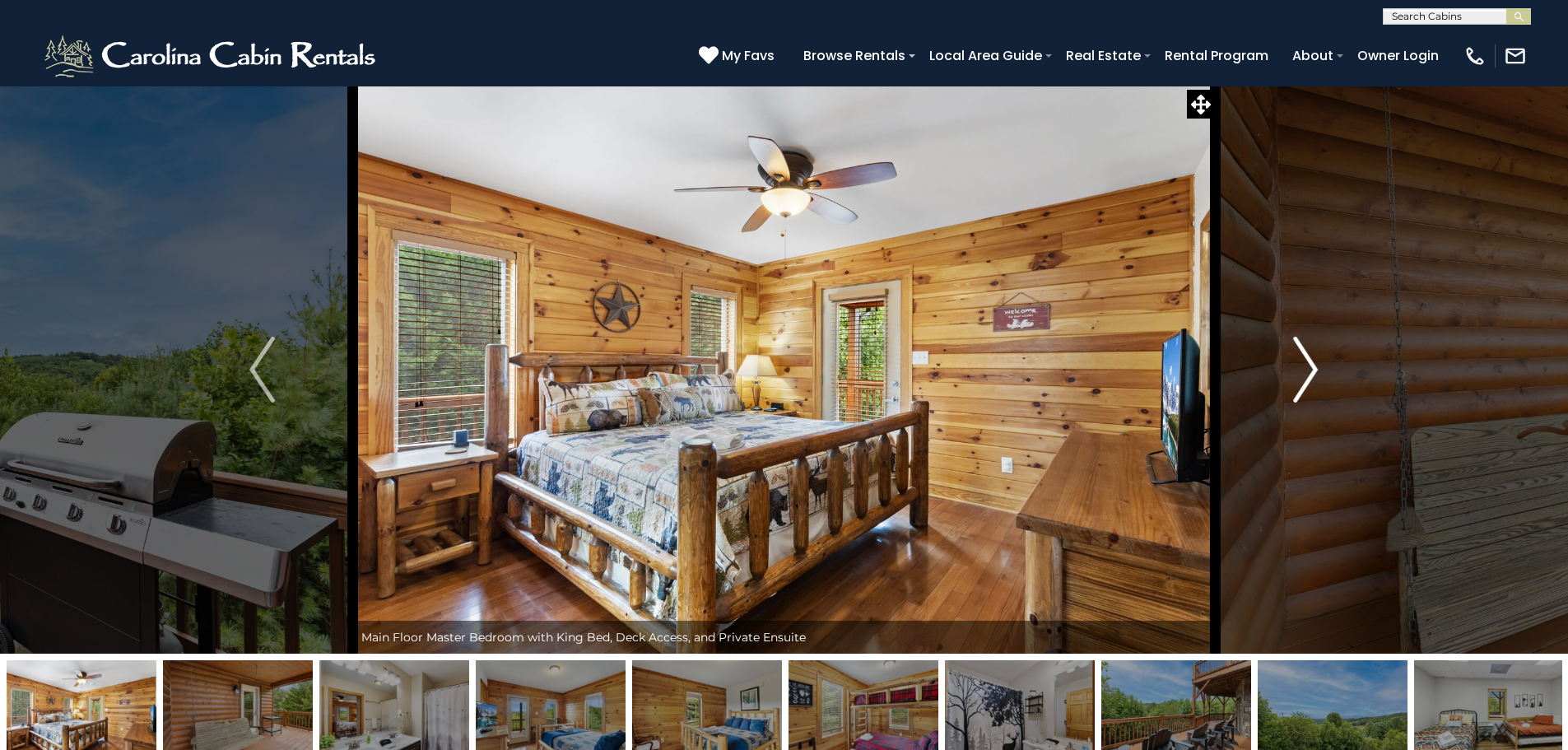
click at [1284, 375] on button "Next" at bounding box center [1305, 369] width 181 height 568
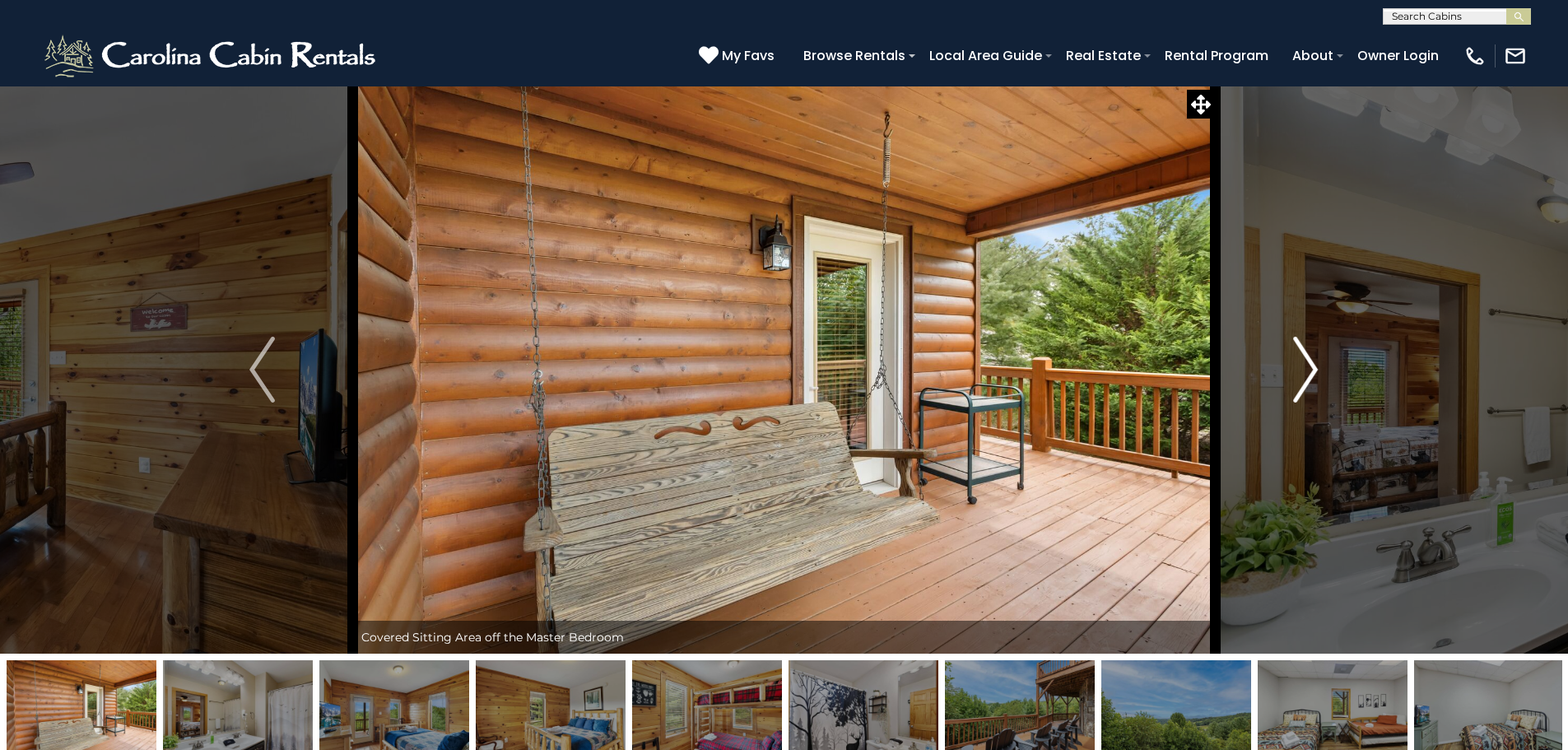
click at [1284, 375] on button "Next" at bounding box center [1305, 369] width 181 height 568
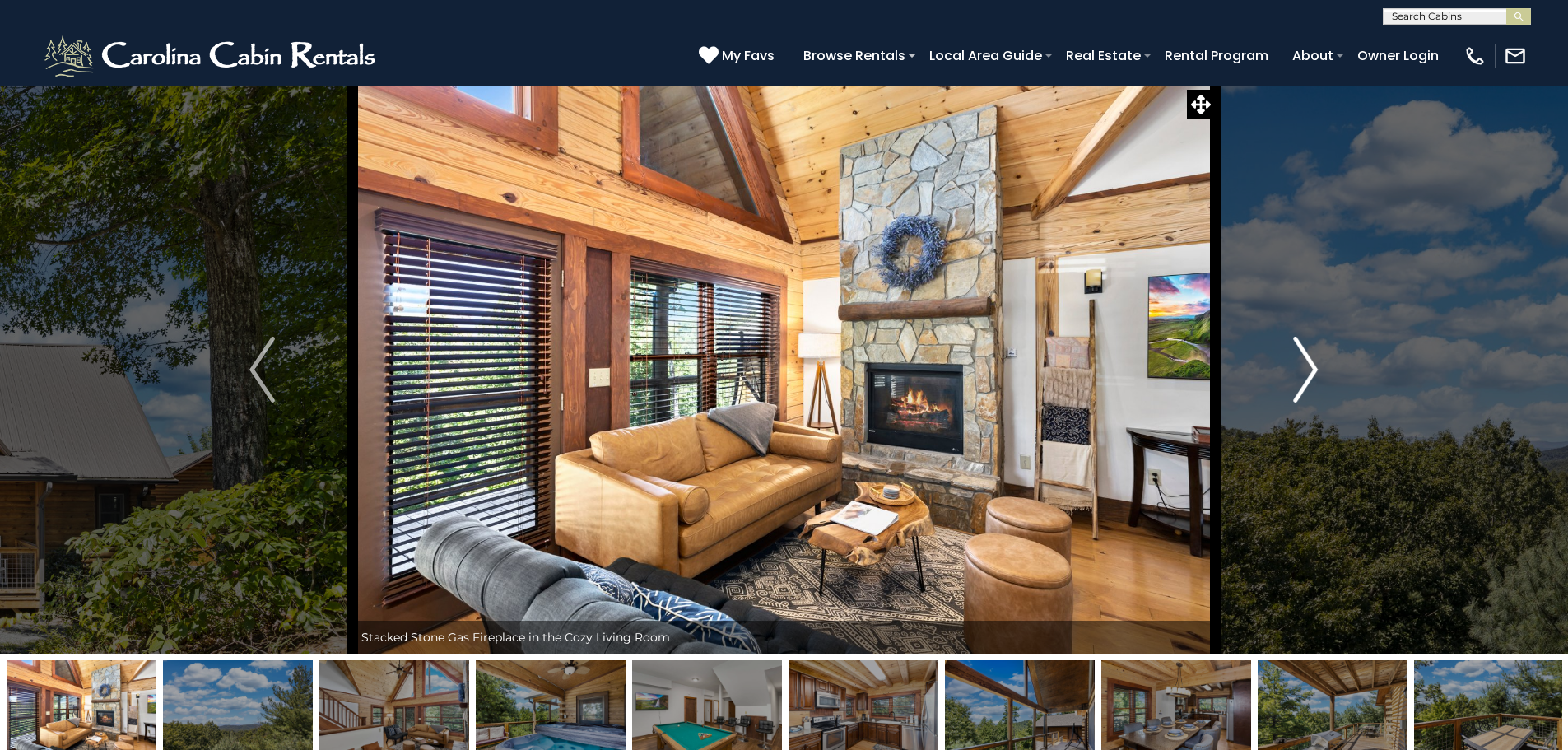
click at [1302, 399] on img "Next" at bounding box center [1305, 369] width 25 height 65
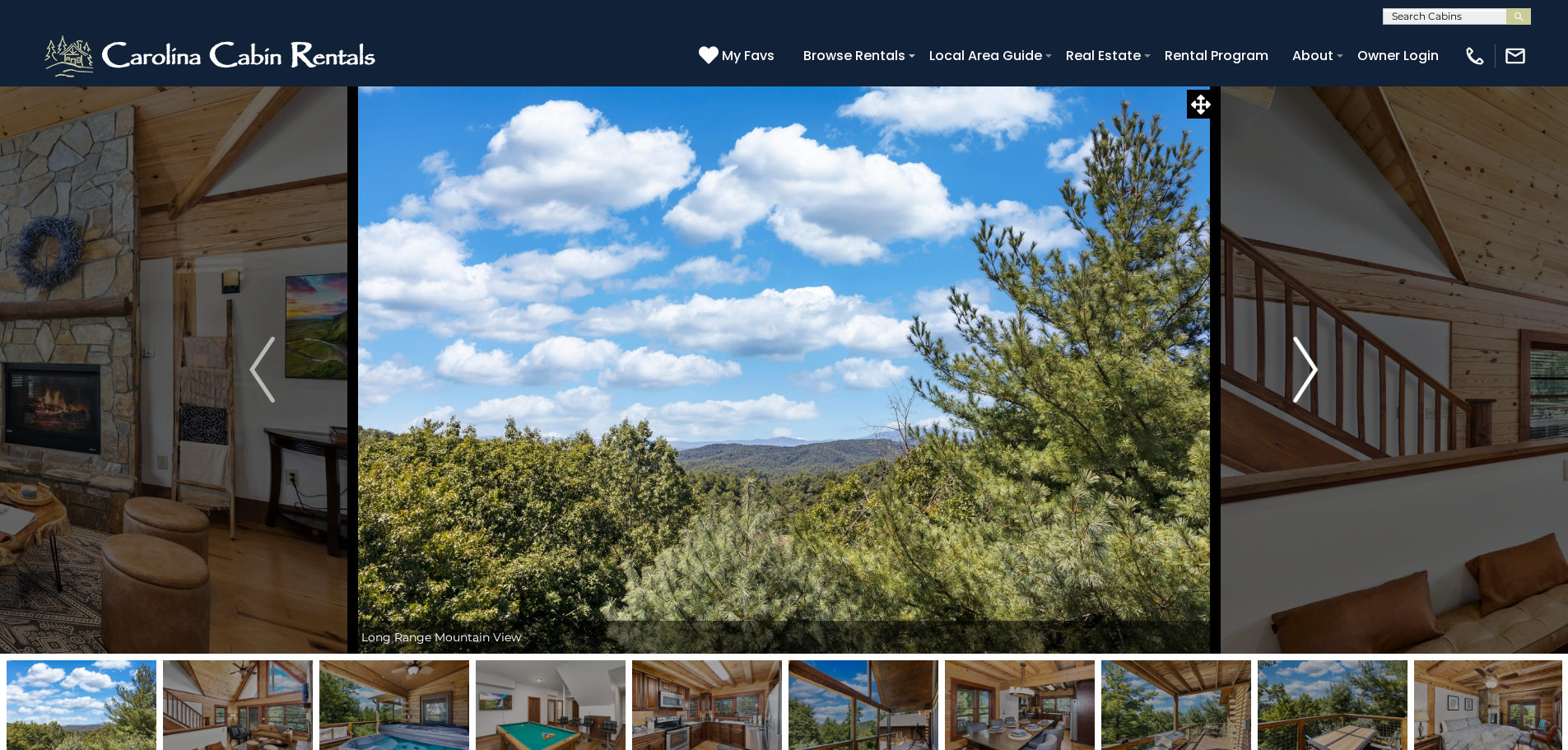
click at [1301, 399] on img "Next" at bounding box center [1305, 369] width 25 height 65
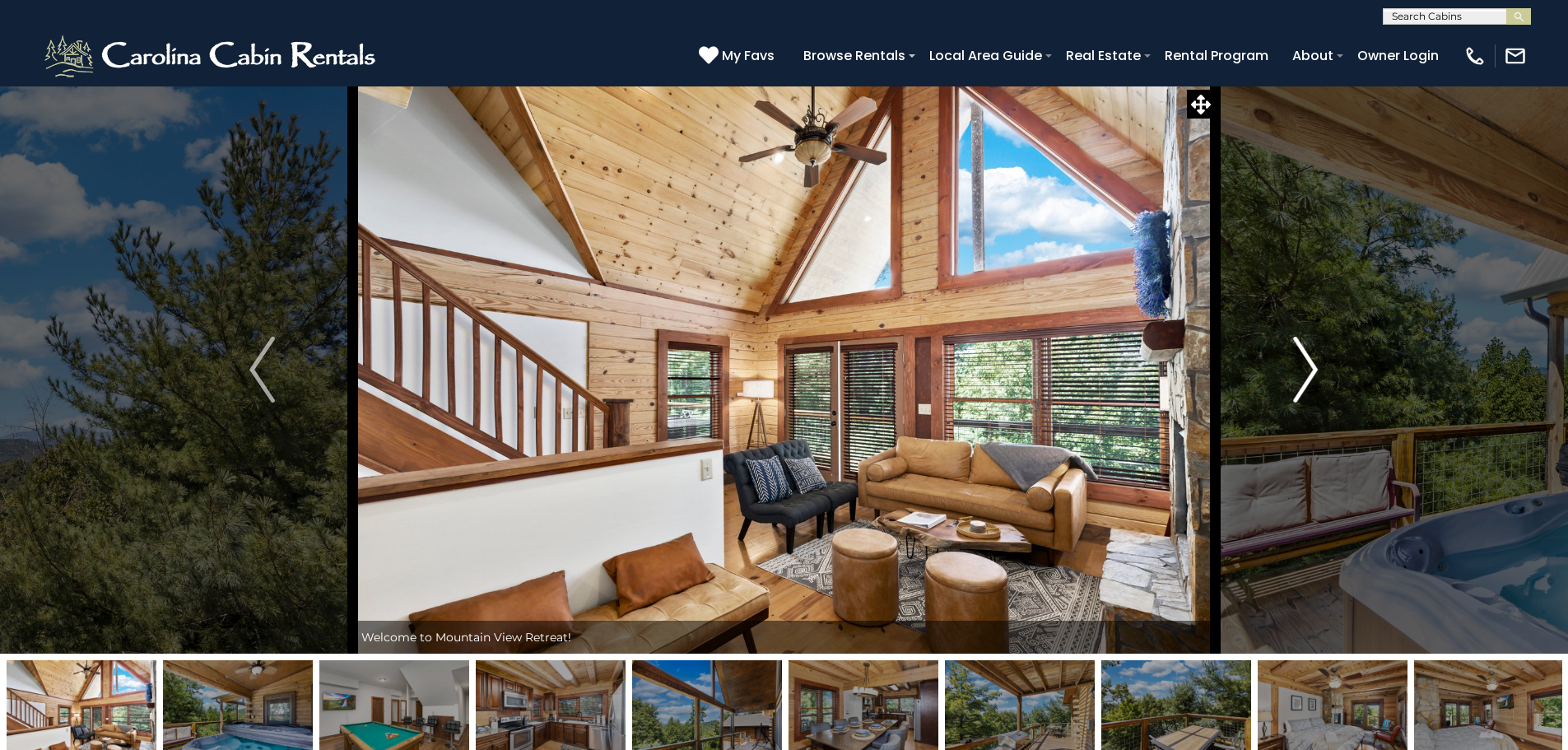
click at [1301, 399] on img "Next" at bounding box center [1305, 369] width 25 height 65
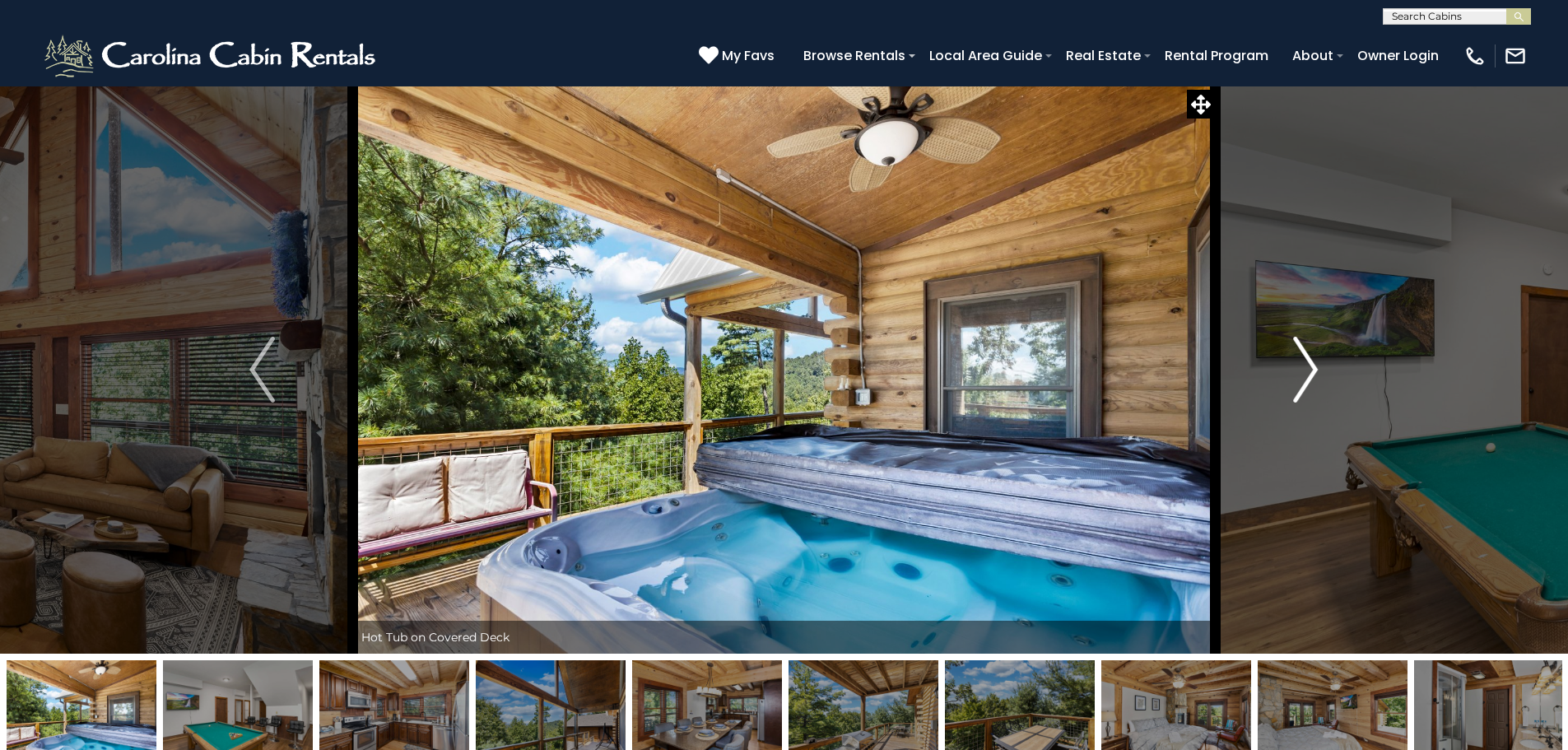
click at [1301, 399] on img "Next" at bounding box center [1305, 369] width 25 height 65
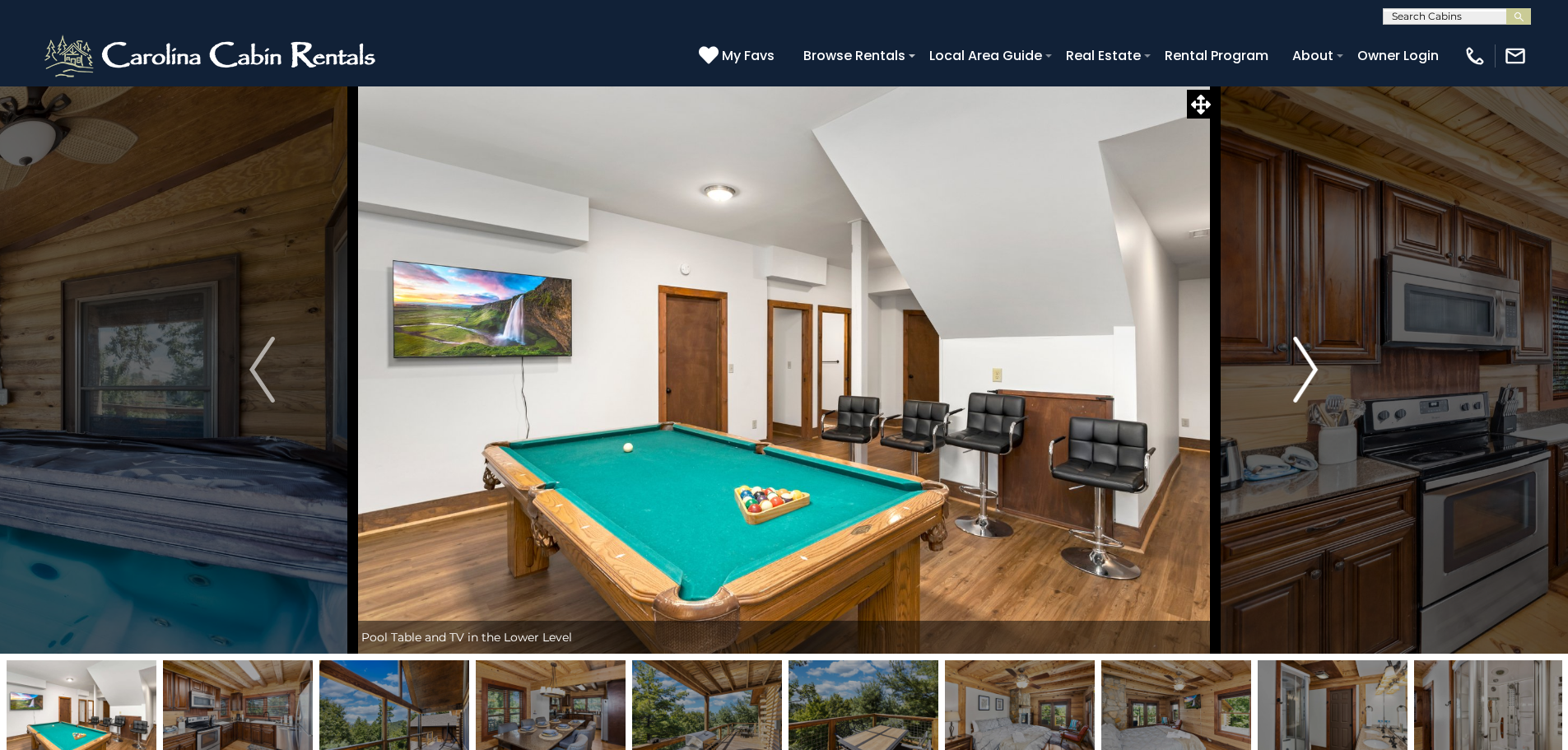
click at [1301, 399] on img "Next" at bounding box center [1305, 369] width 25 height 65
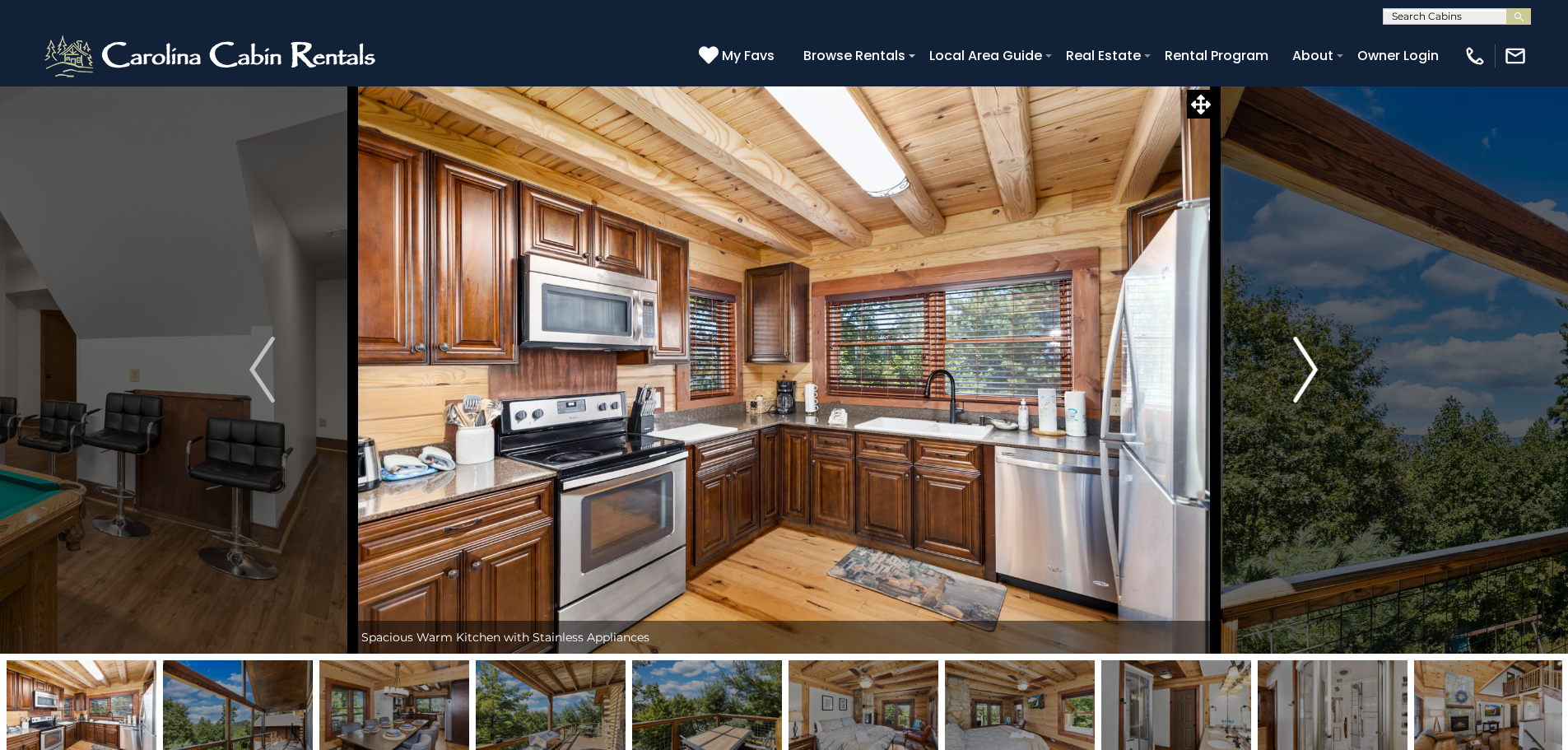
click at [1301, 399] on img "Next" at bounding box center [1305, 369] width 25 height 65
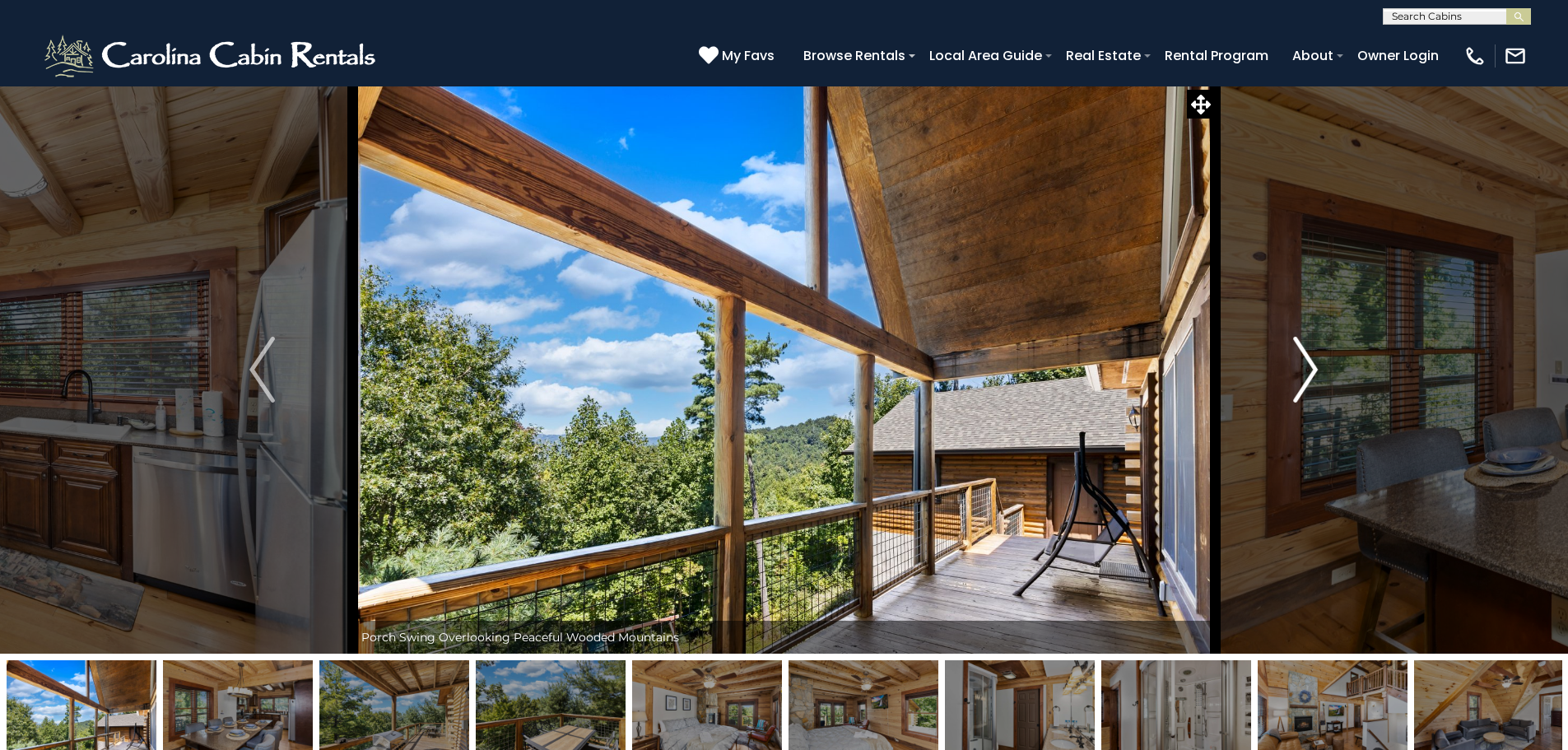
click at [1301, 399] on img "Next" at bounding box center [1305, 369] width 25 height 65
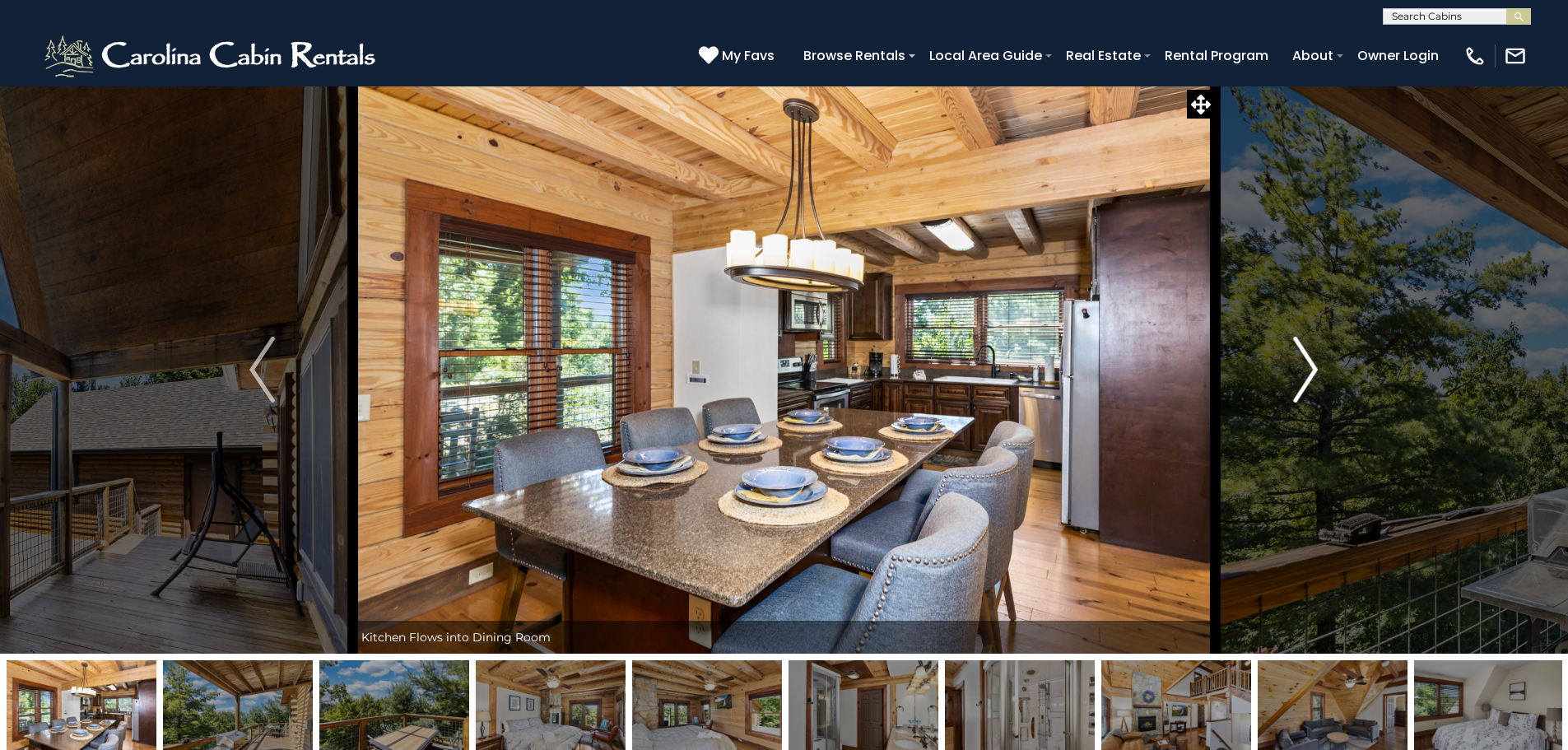
click at [1301, 399] on img "Next" at bounding box center [1305, 369] width 25 height 65
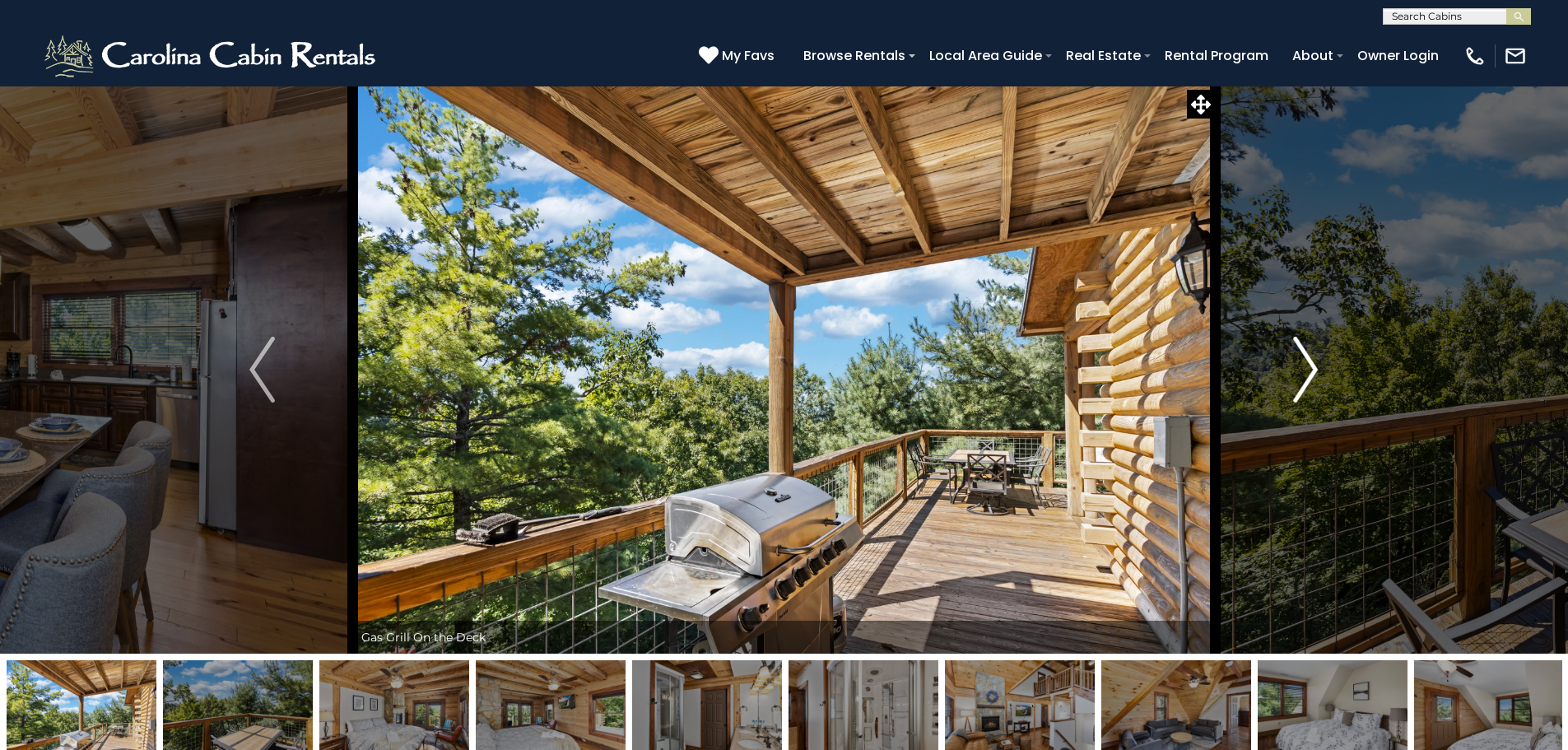
click at [1301, 399] on img "Next" at bounding box center [1305, 369] width 25 height 65
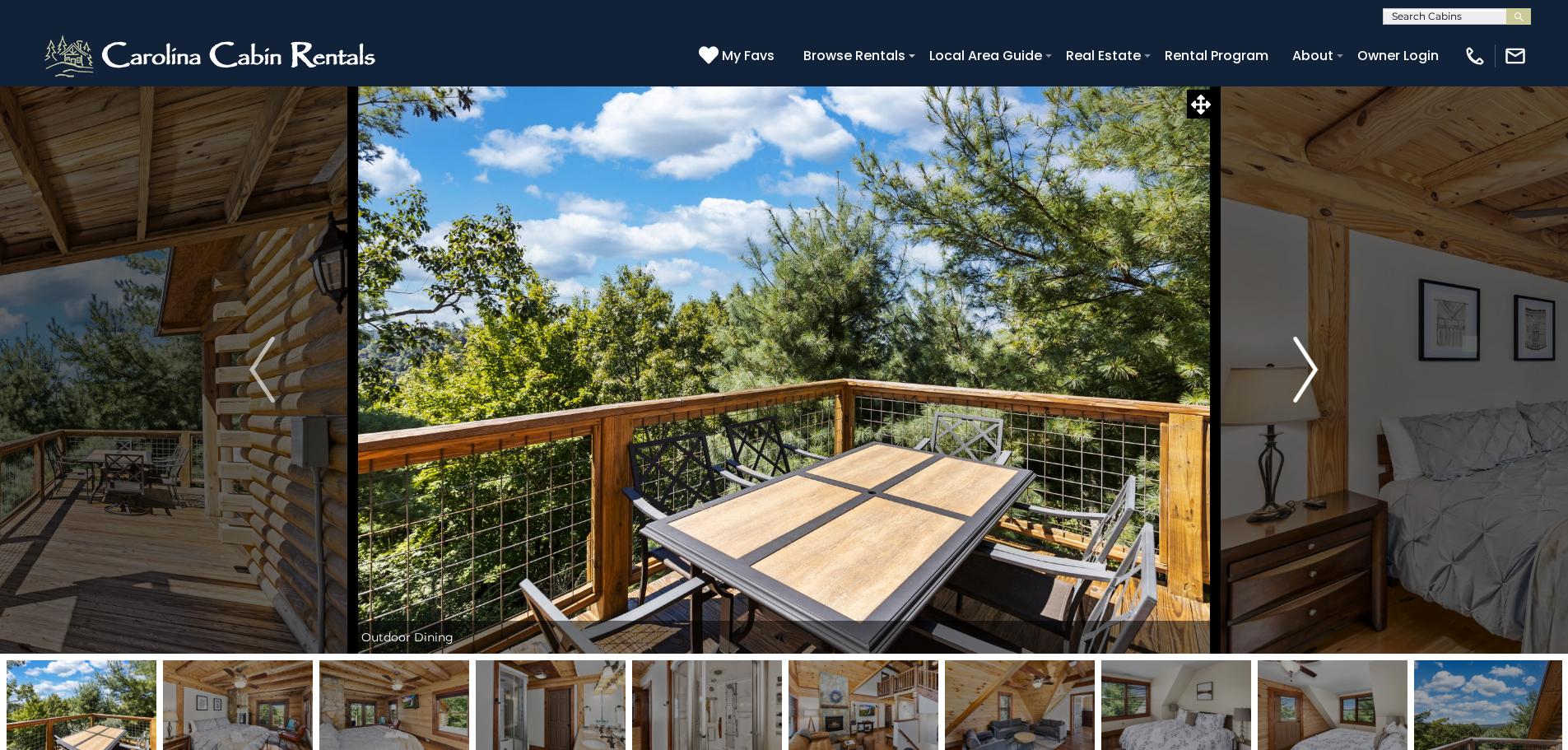
click at [1301, 399] on img "Next" at bounding box center [1305, 369] width 25 height 65
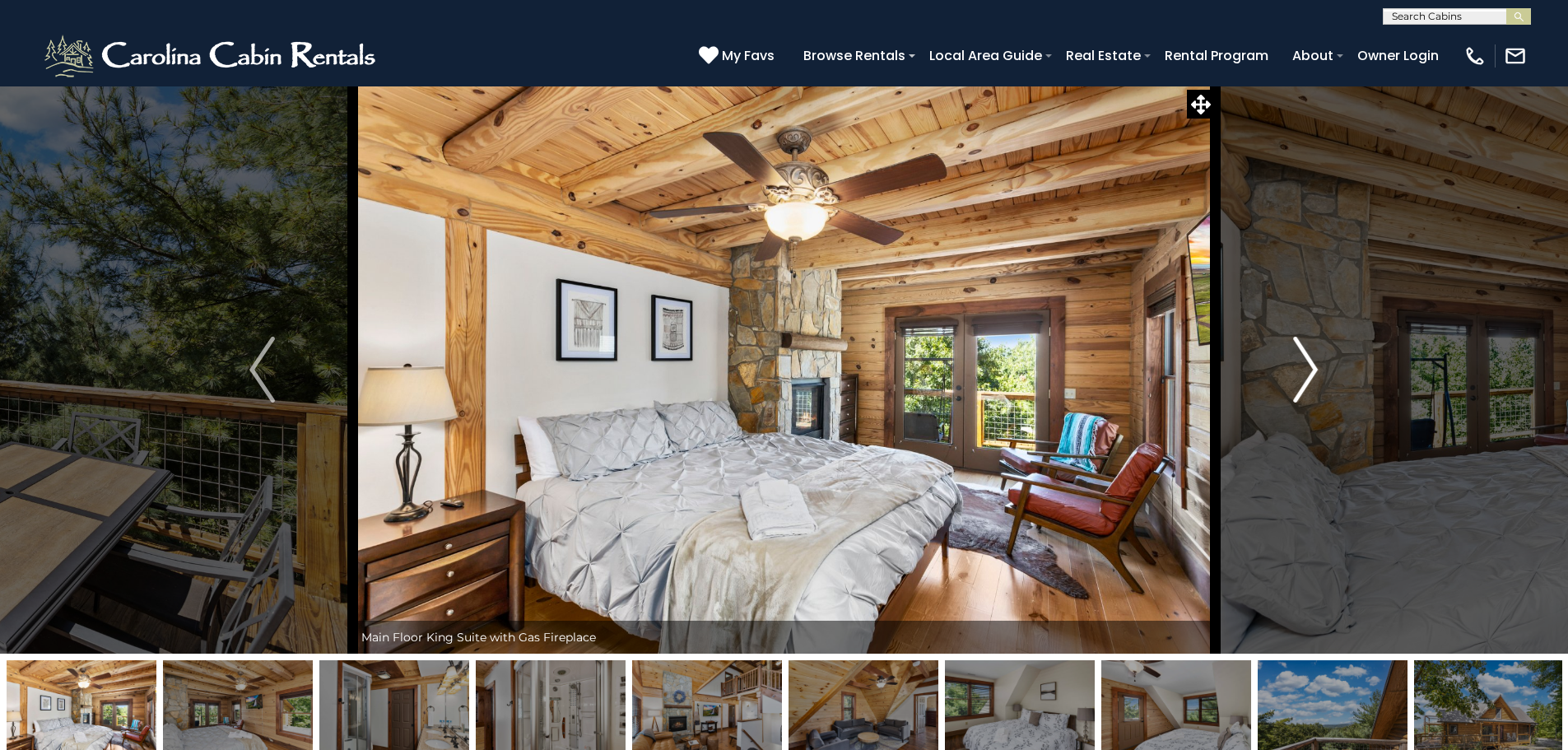
click at [1301, 399] on img "Next" at bounding box center [1305, 369] width 25 height 65
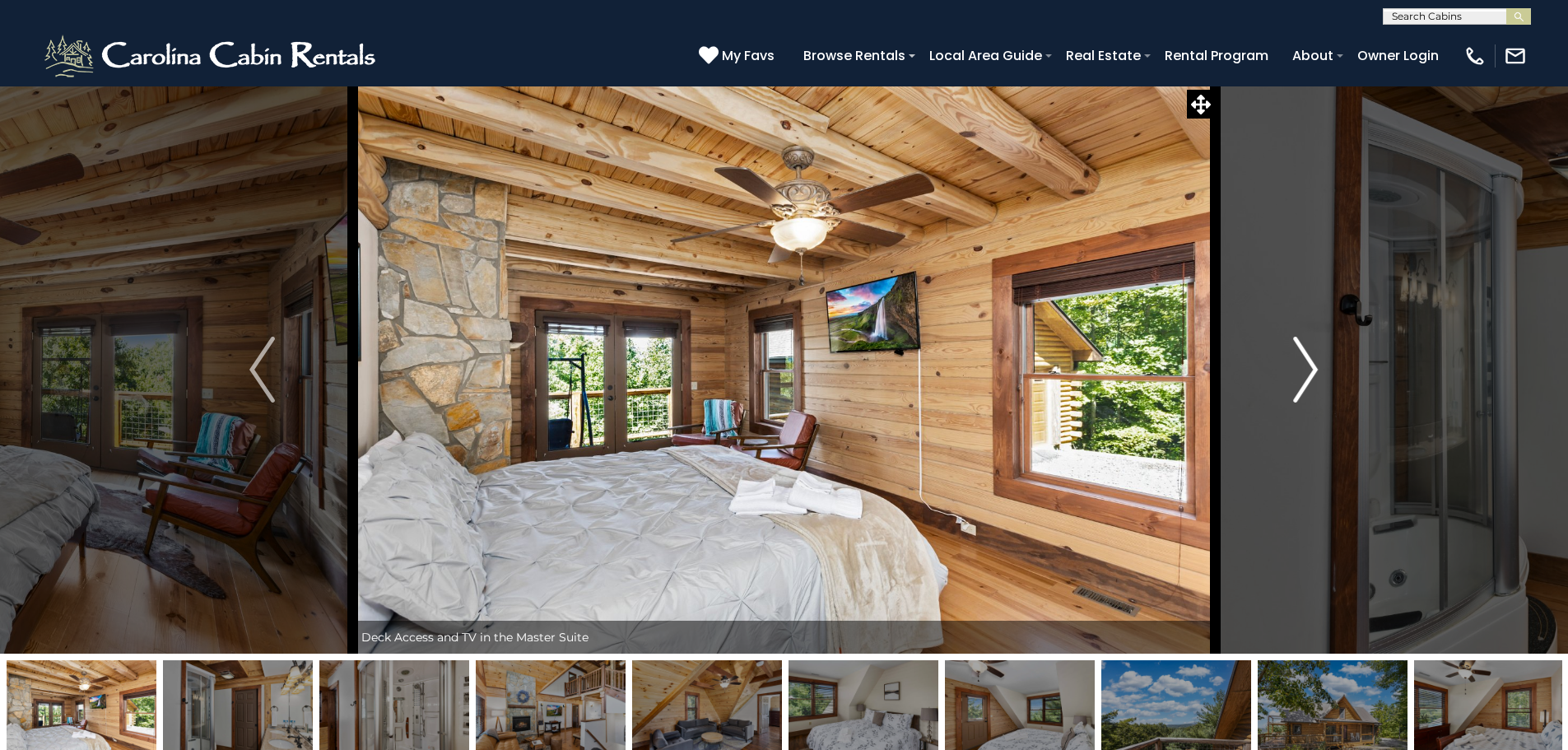
click at [1301, 399] on img "Next" at bounding box center [1305, 369] width 25 height 65
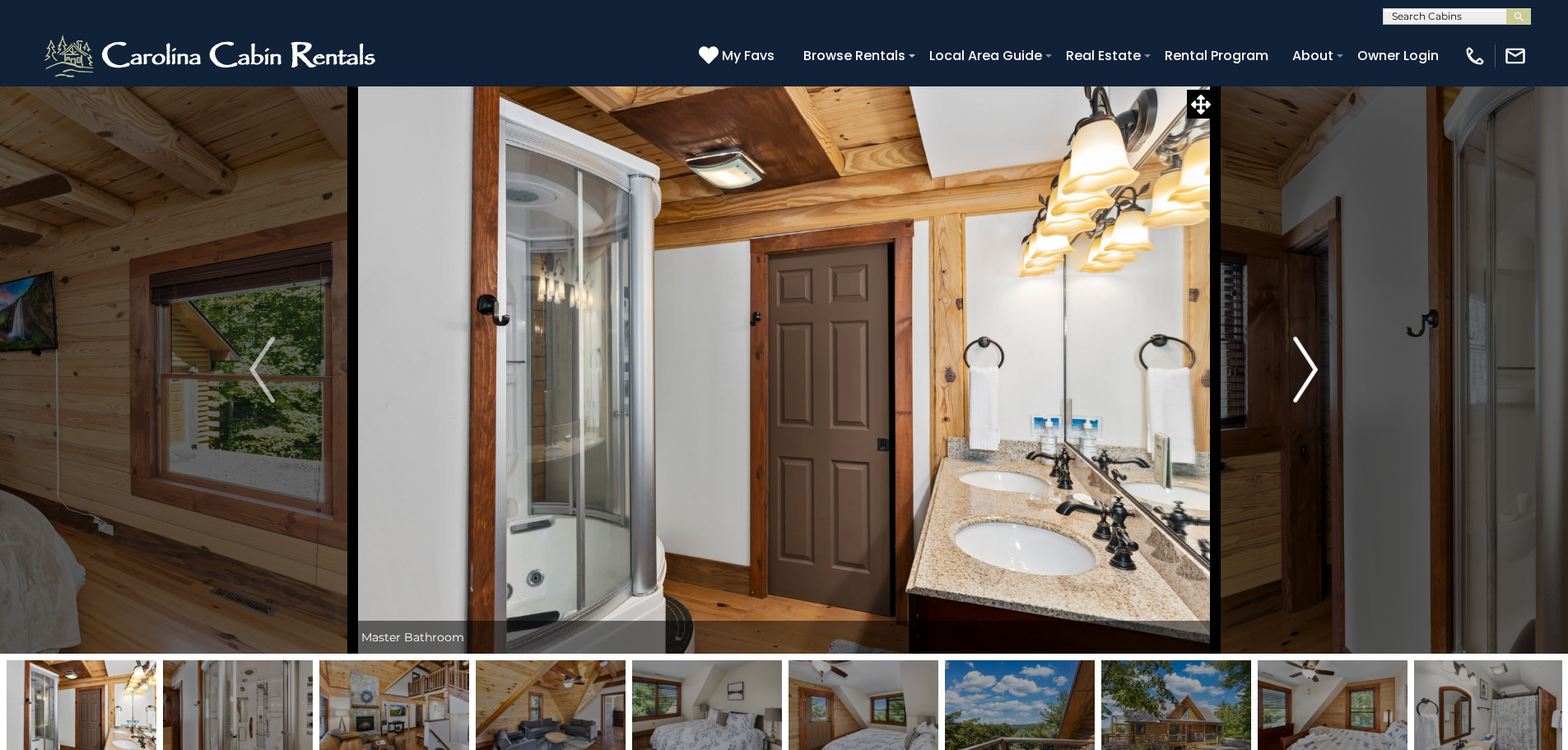
click at [1301, 399] on img "Next" at bounding box center [1305, 369] width 25 height 65
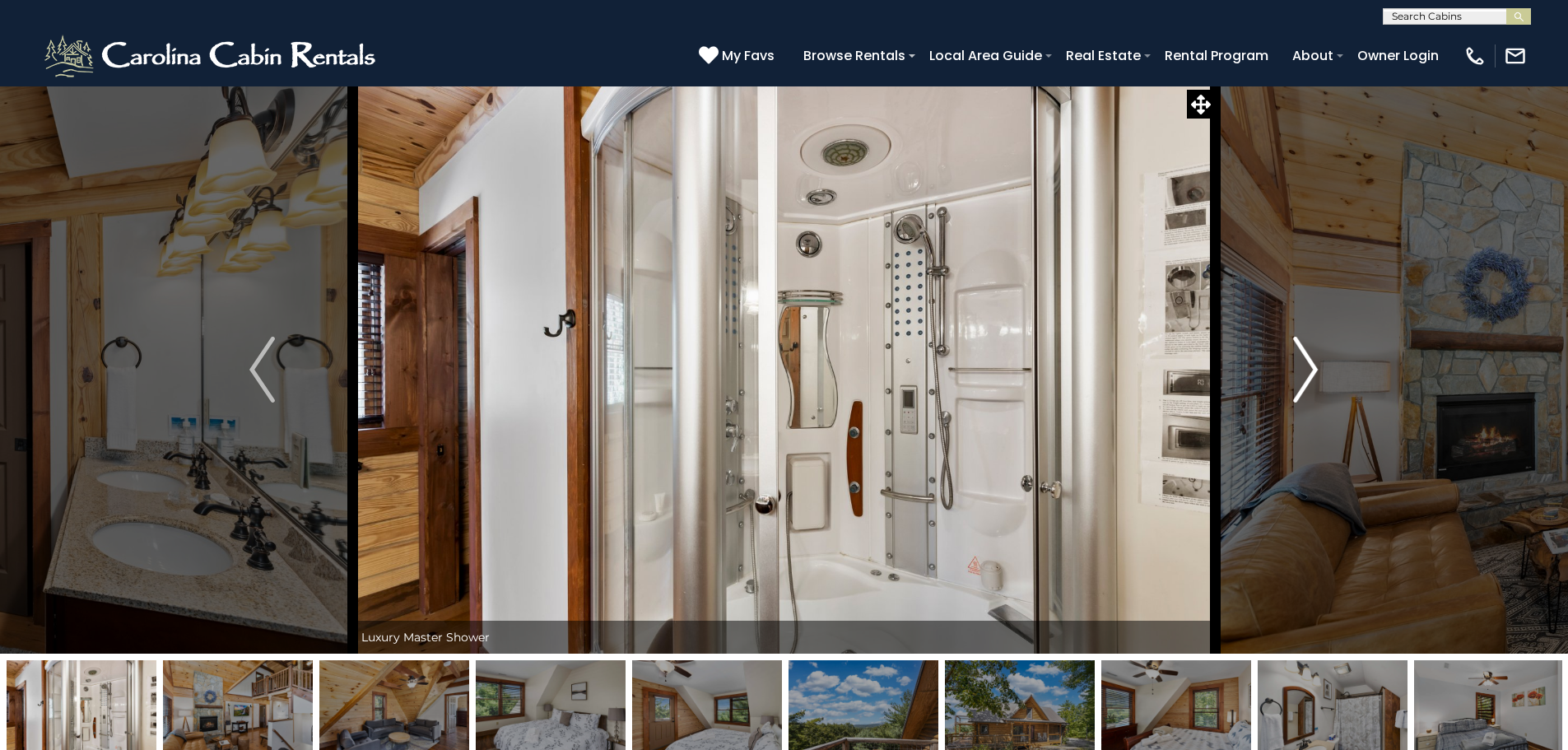
click at [1301, 399] on img "Next" at bounding box center [1305, 369] width 25 height 65
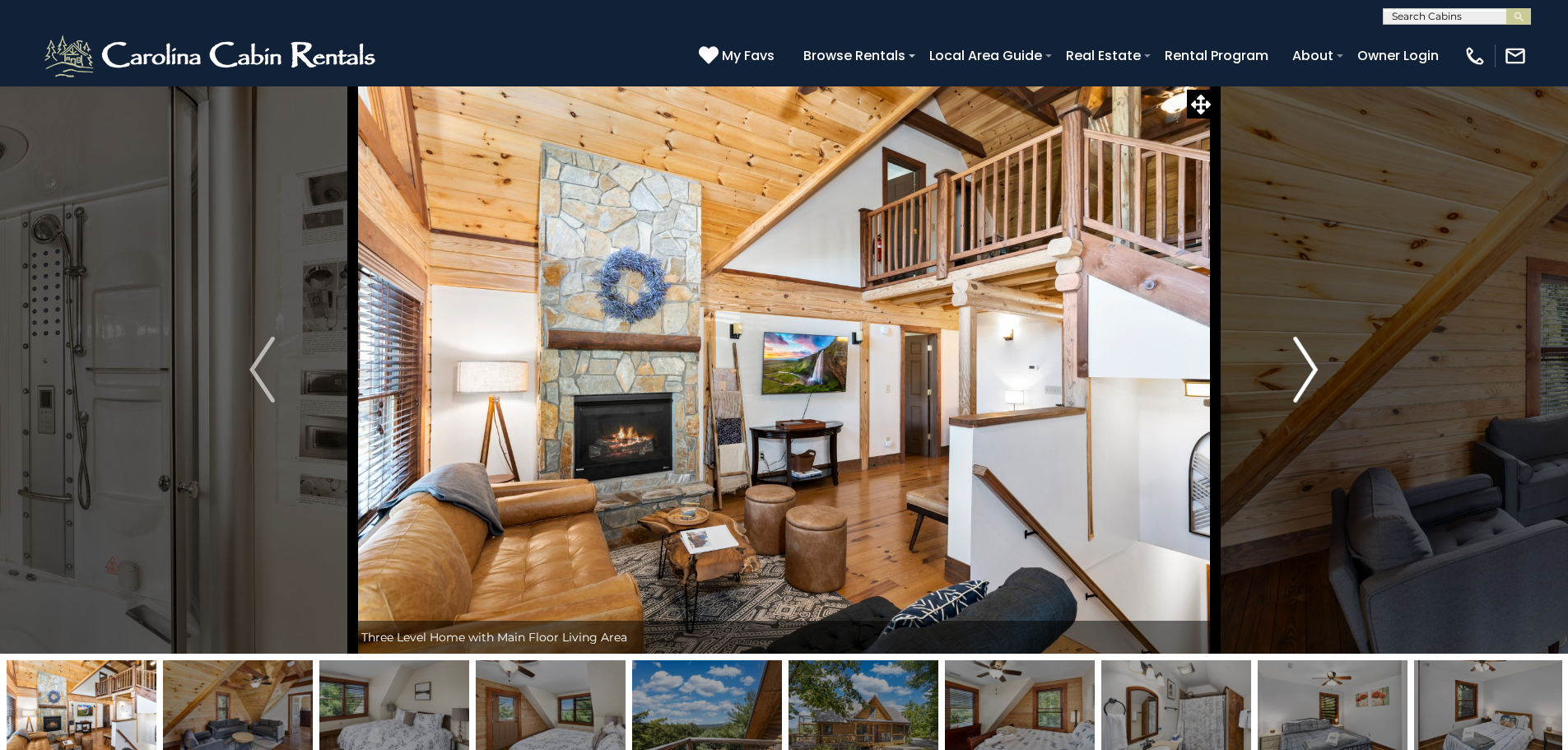
click at [1301, 399] on img "Next" at bounding box center [1305, 369] width 25 height 65
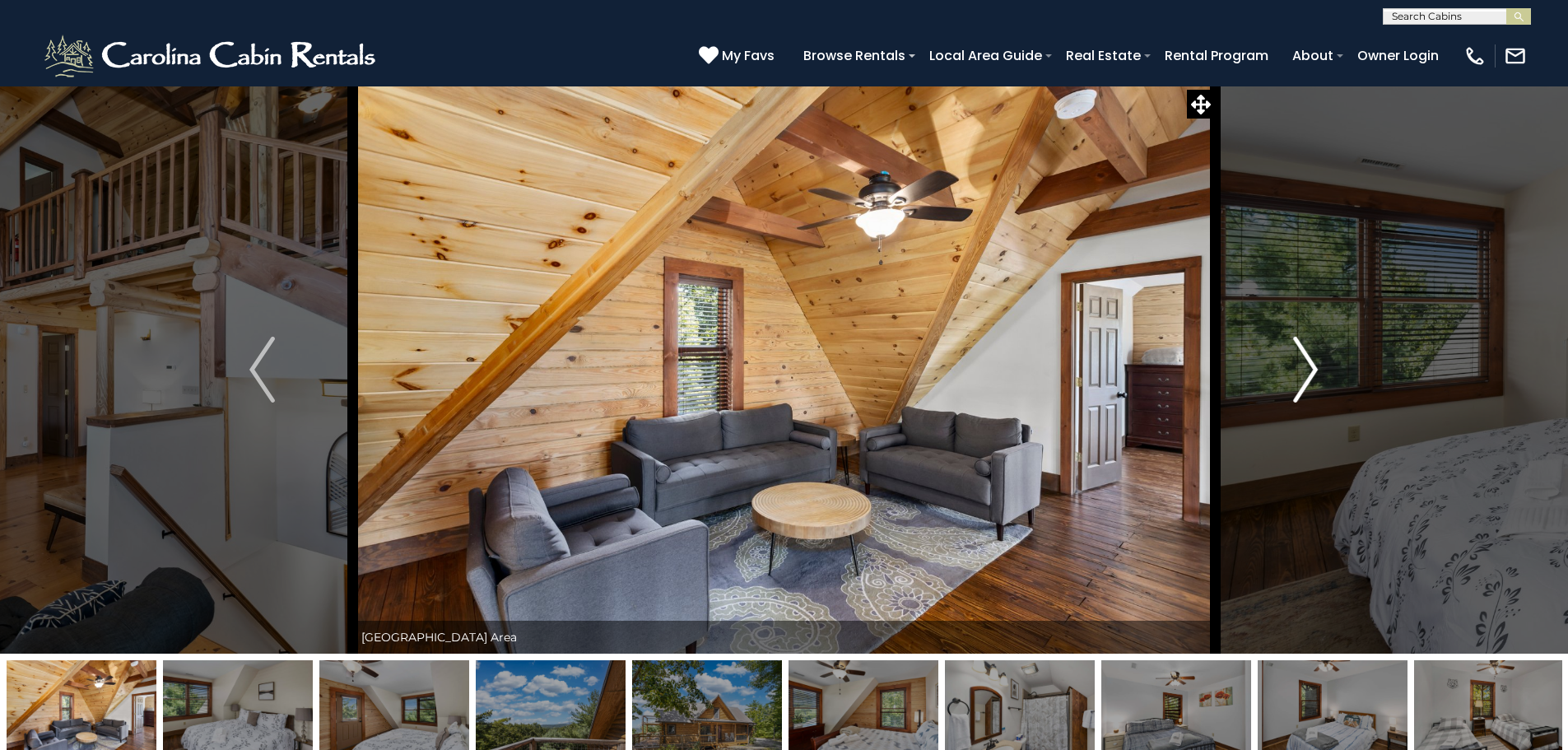
click at [1301, 399] on img "Next" at bounding box center [1305, 369] width 25 height 65
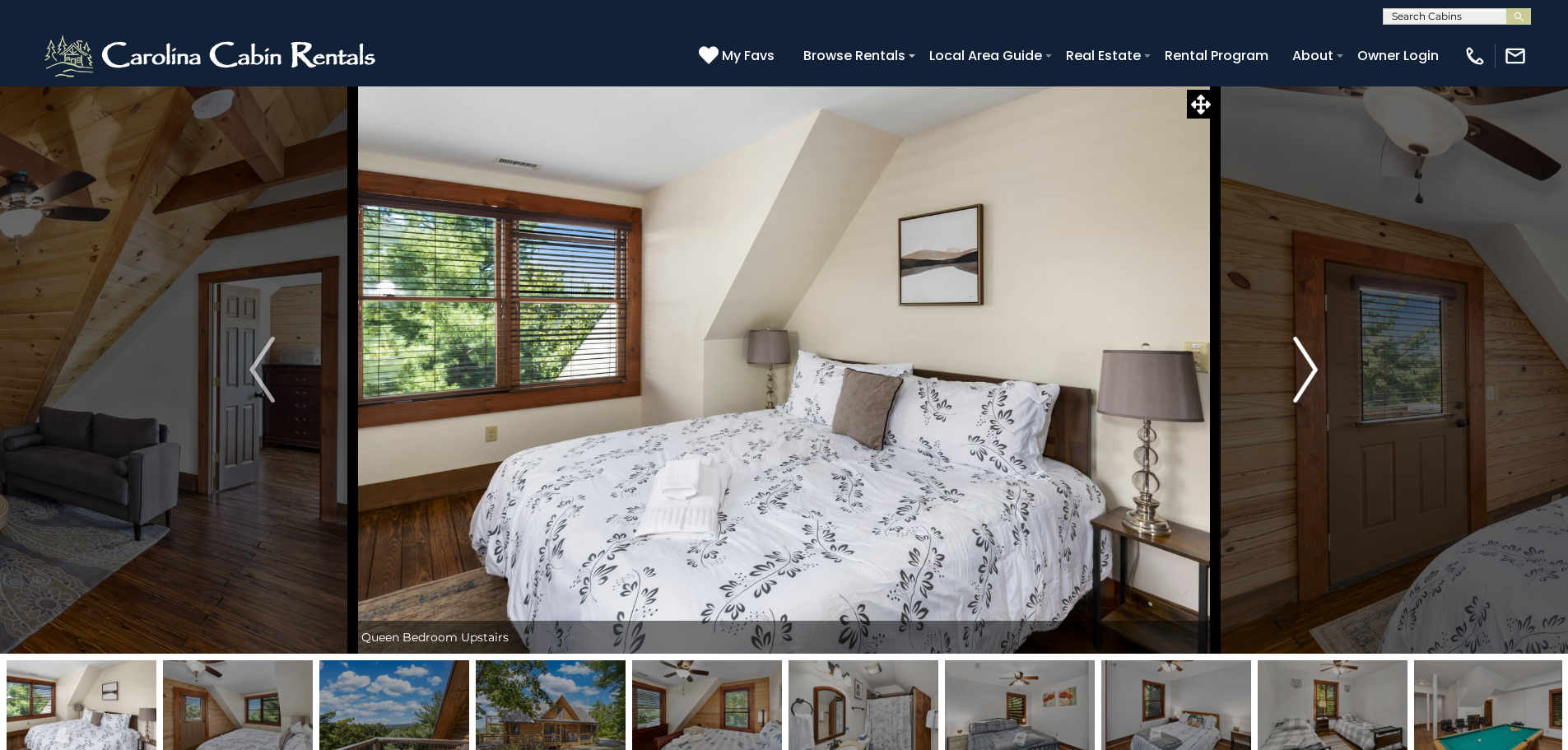
click at [1301, 399] on img "Next" at bounding box center [1305, 369] width 25 height 65
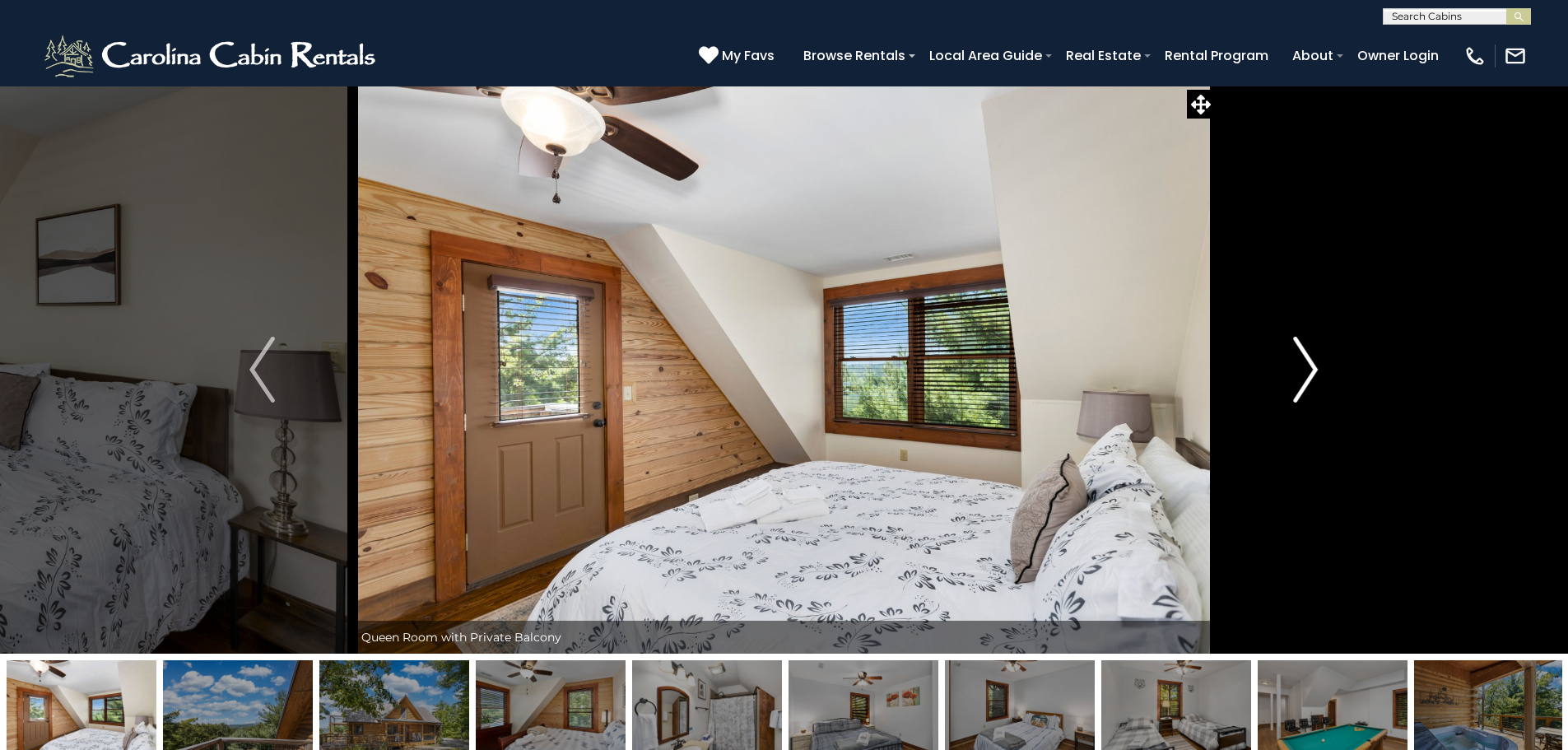
click at [1301, 399] on img "Next" at bounding box center [1305, 369] width 25 height 65
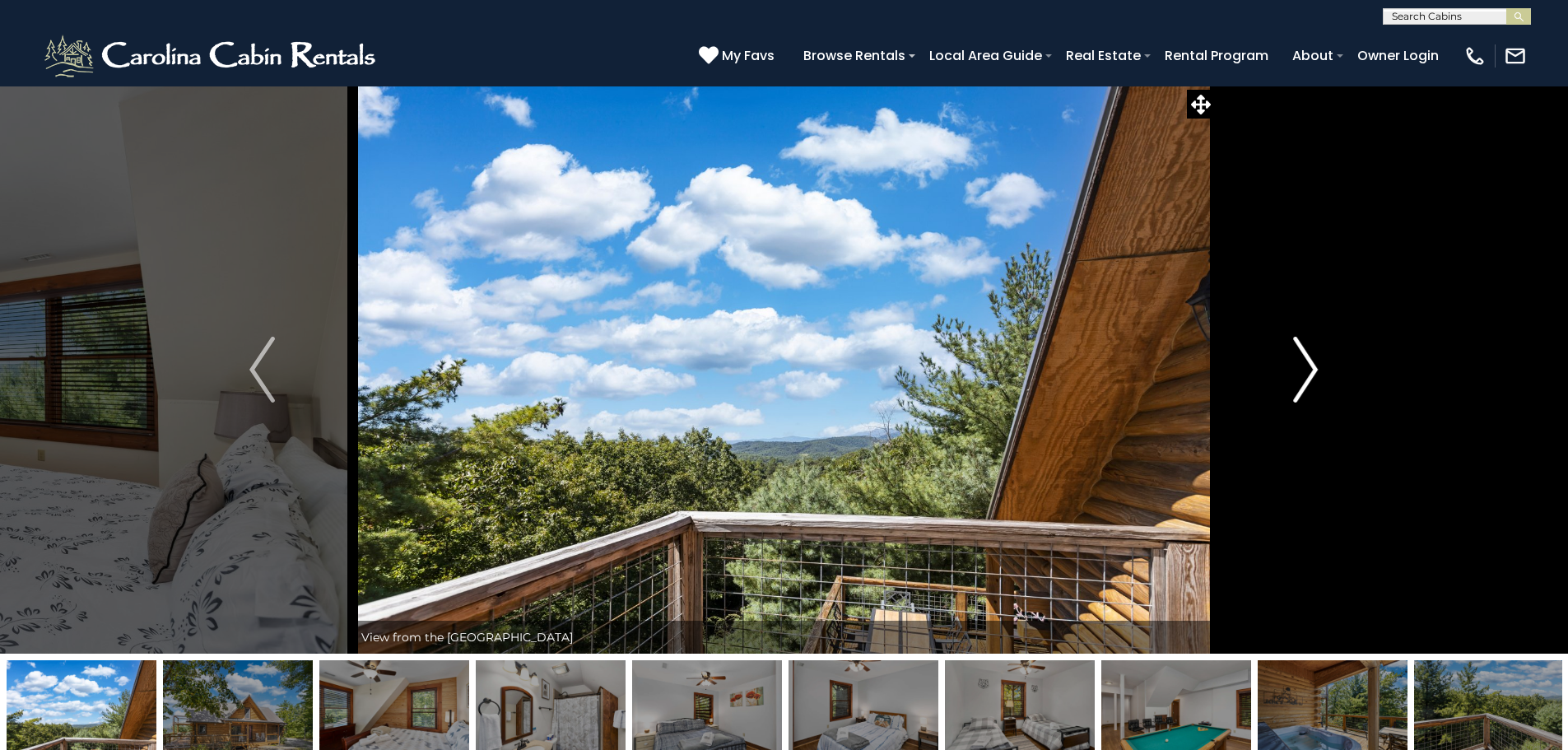
click at [1301, 399] on img "Next" at bounding box center [1305, 369] width 25 height 65
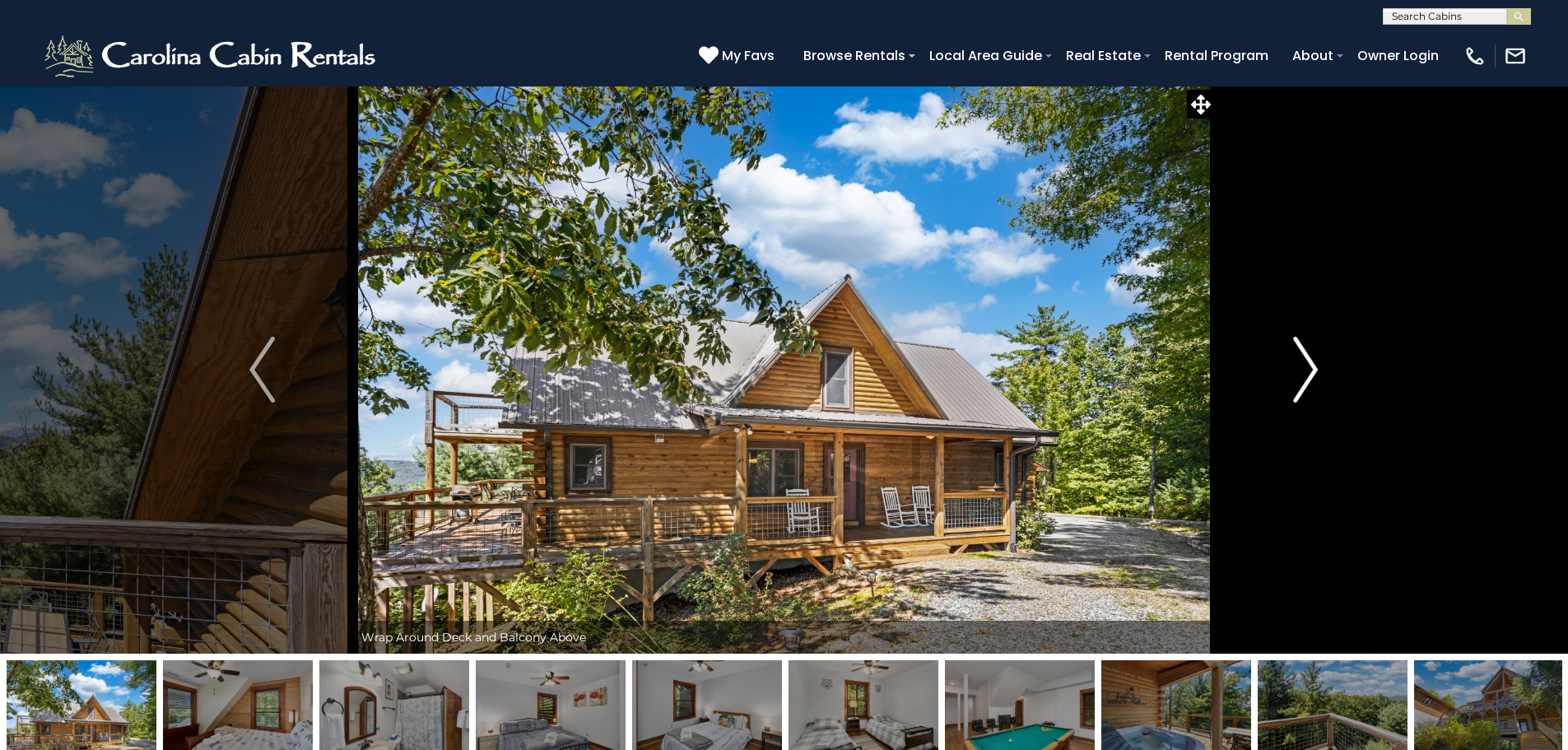
click at [1301, 399] on img "Next" at bounding box center [1305, 369] width 25 height 65
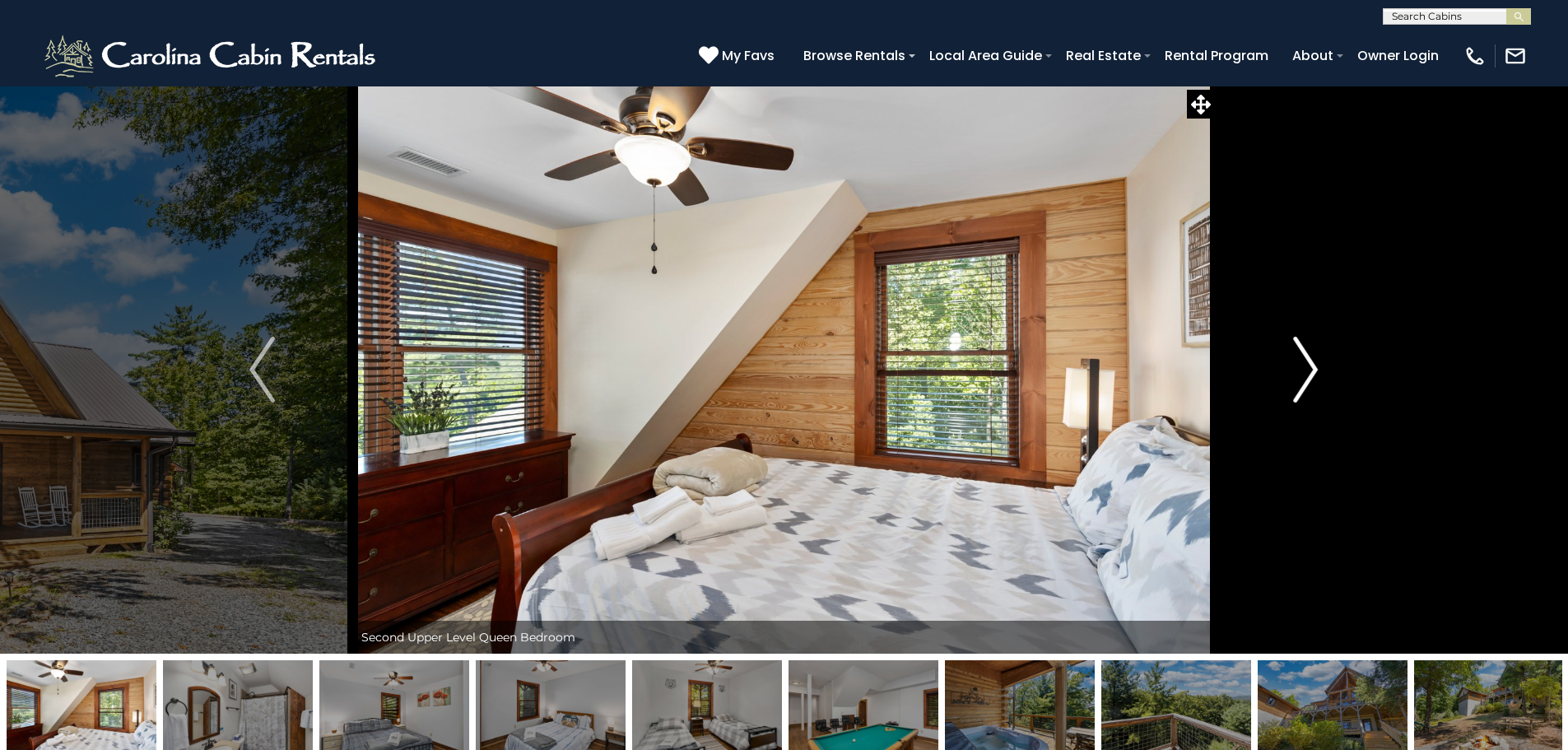
click at [1301, 399] on img "Next" at bounding box center [1305, 369] width 25 height 65
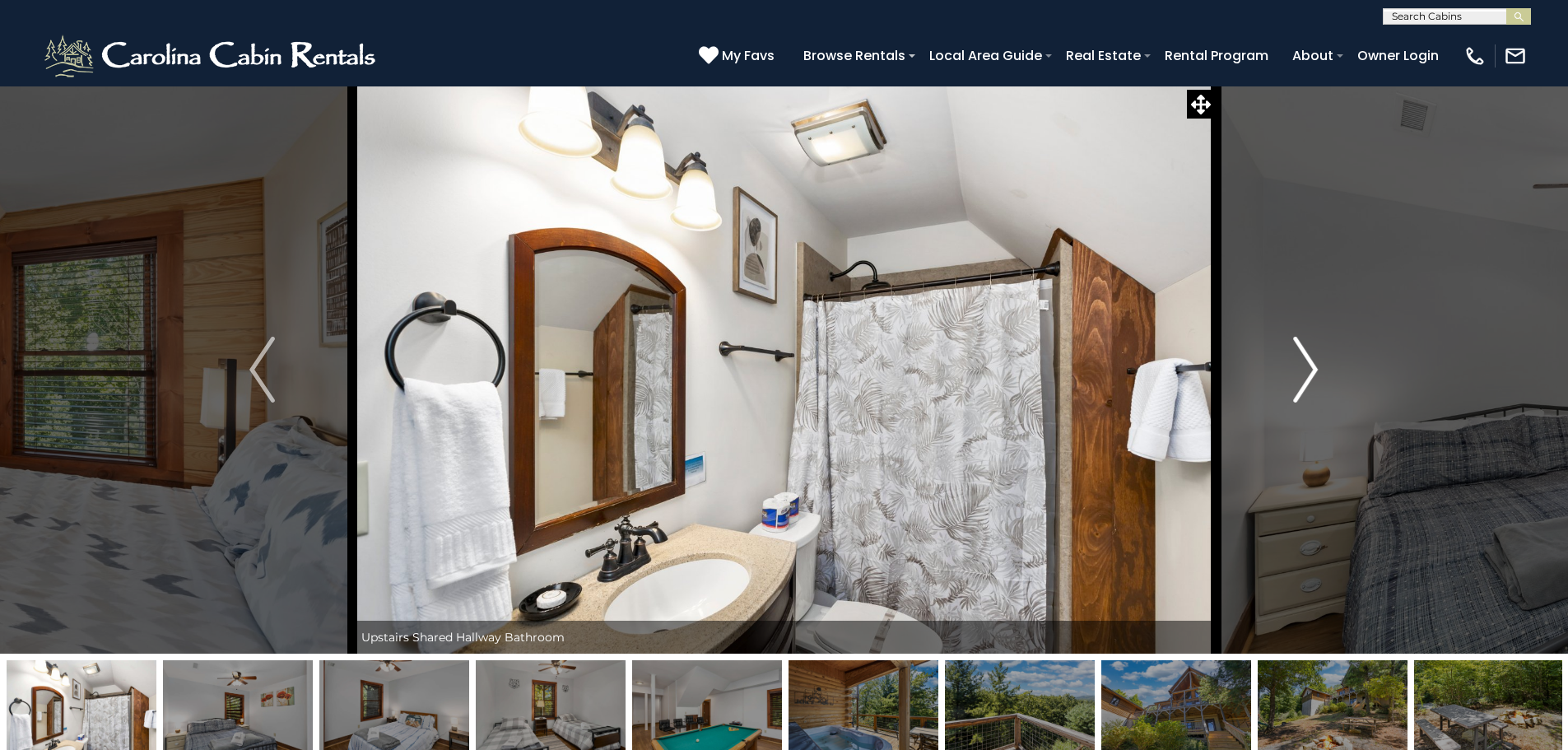
click at [1301, 399] on img "Next" at bounding box center [1305, 369] width 25 height 65
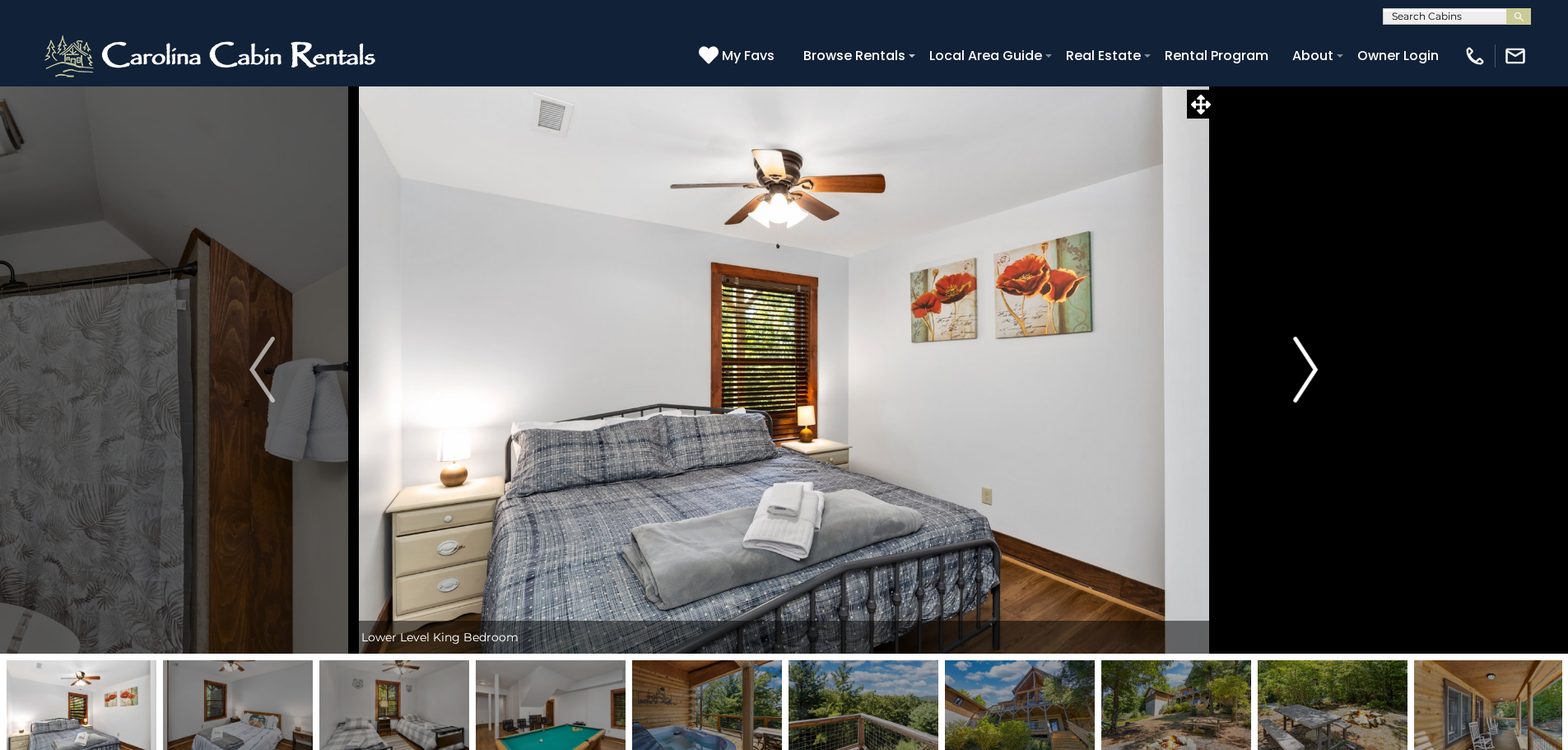
click at [1301, 399] on img "Next" at bounding box center [1305, 369] width 25 height 65
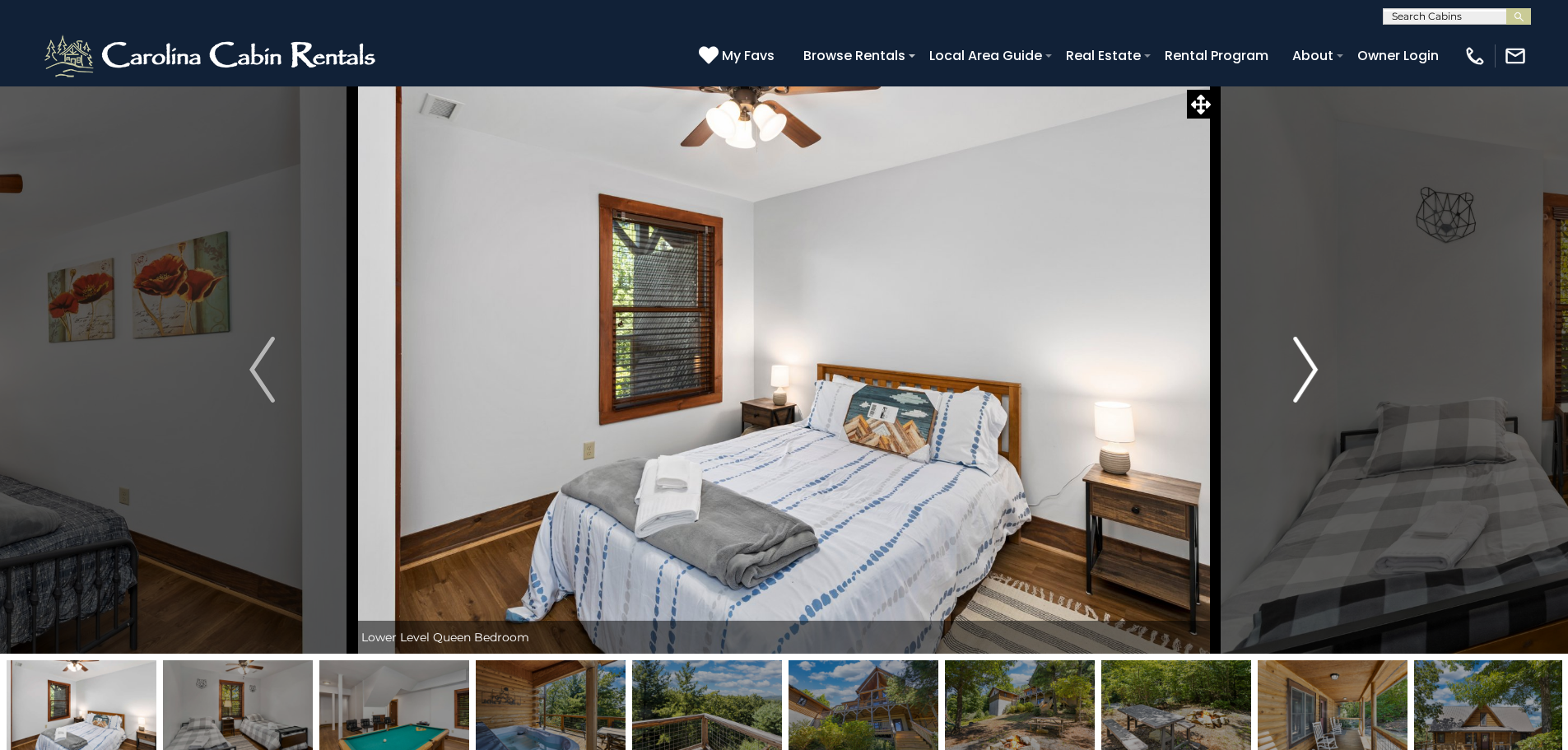
click at [1301, 399] on img "Next" at bounding box center [1305, 369] width 25 height 65
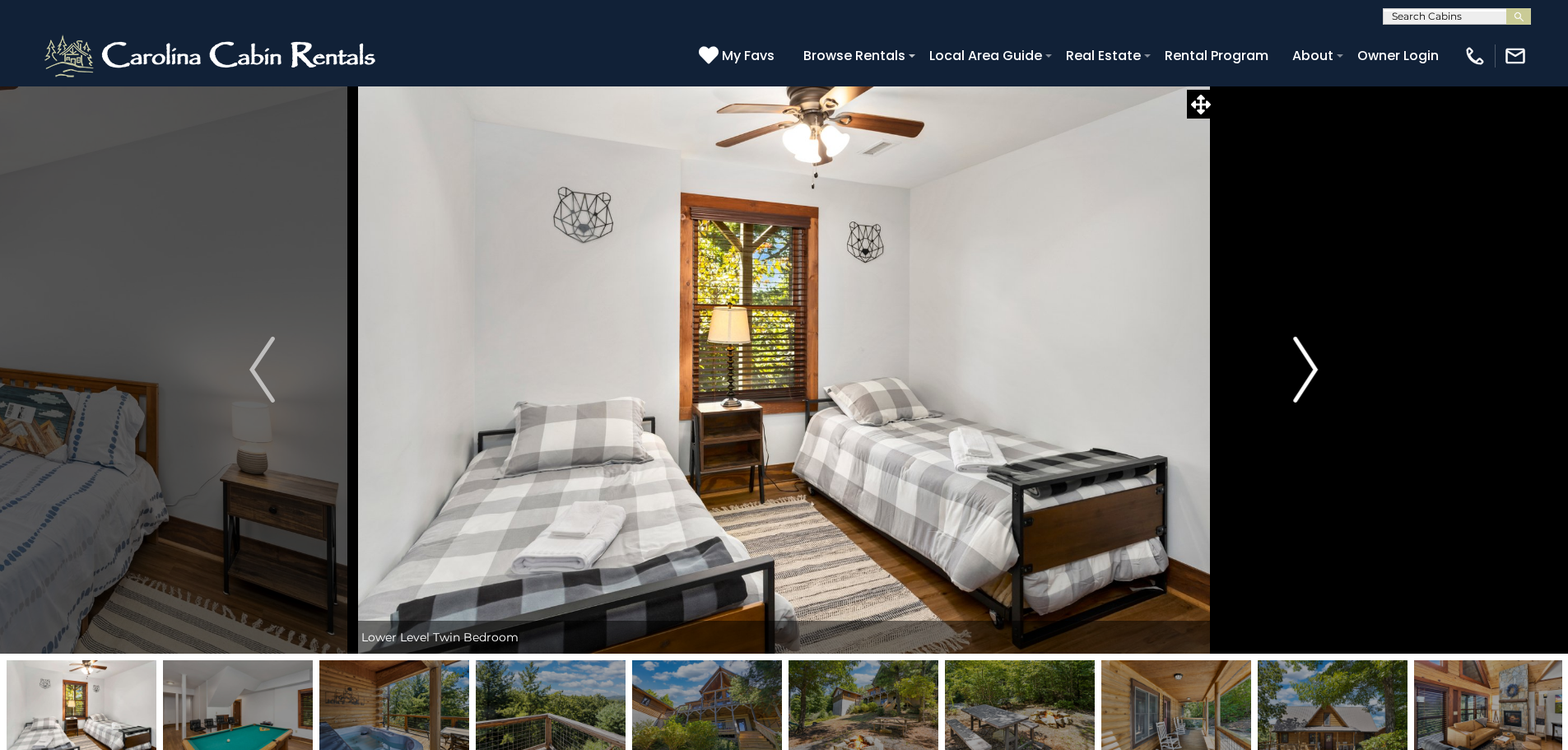
click at [1301, 399] on img "Next" at bounding box center [1305, 369] width 25 height 65
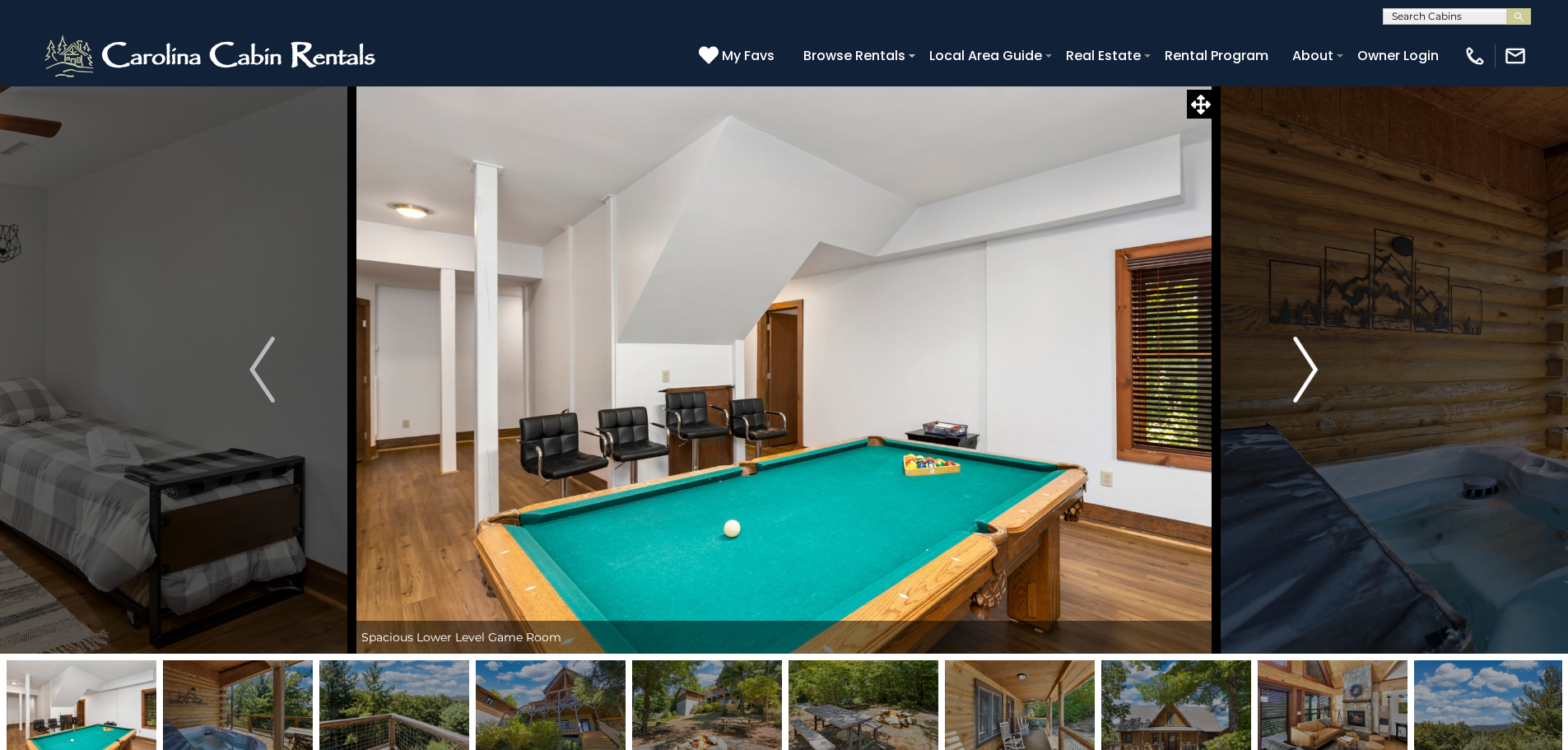
click at [1301, 399] on img "Next" at bounding box center [1305, 369] width 25 height 65
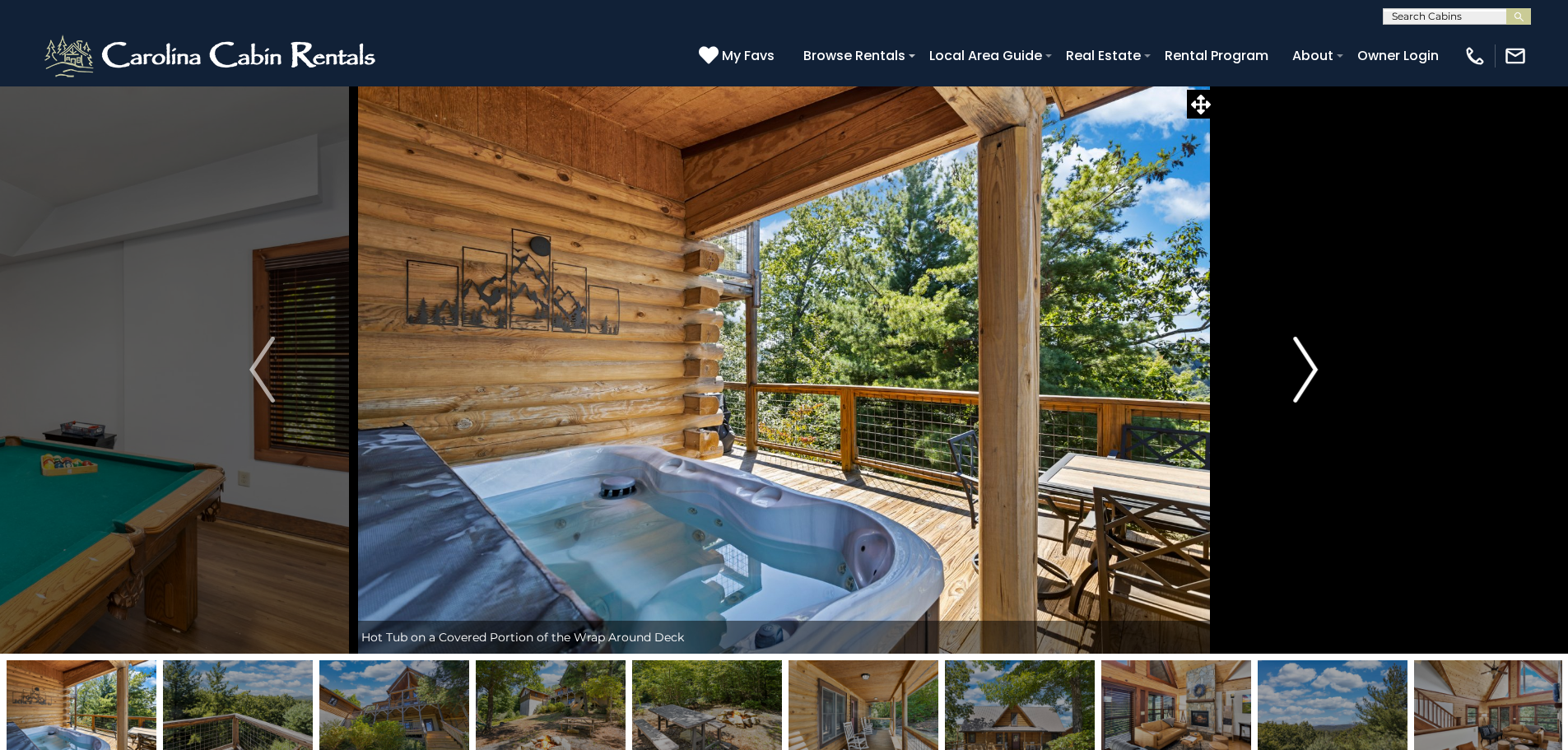
click at [1301, 399] on img "Next" at bounding box center [1305, 369] width 25 height 65
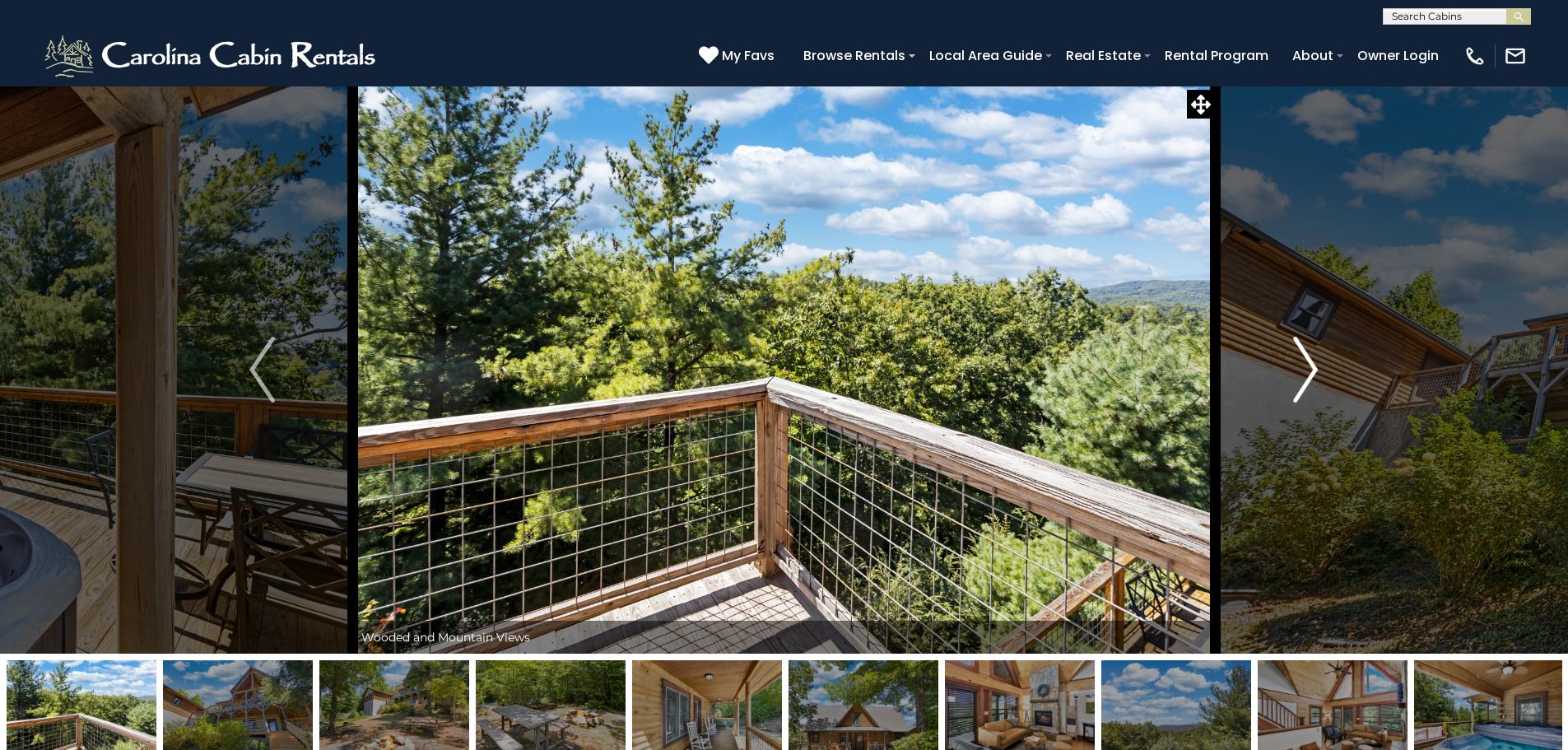
click at [1300, 398] on img "Next" at bounding box center [1305, 369] width 25 height 65
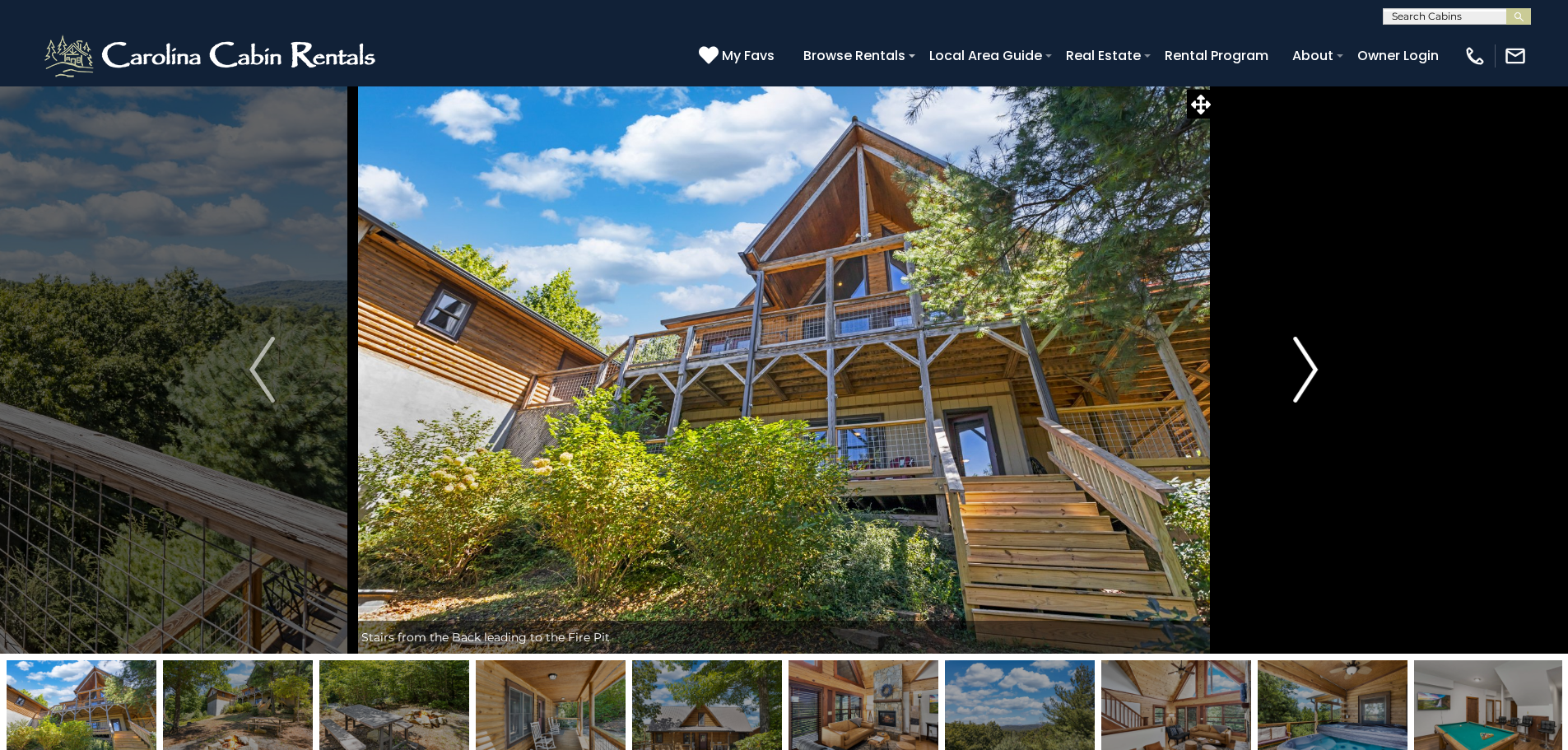
click at [1300, 398] on img "Next" at bounding box center [1305, 369] width 25 height 65
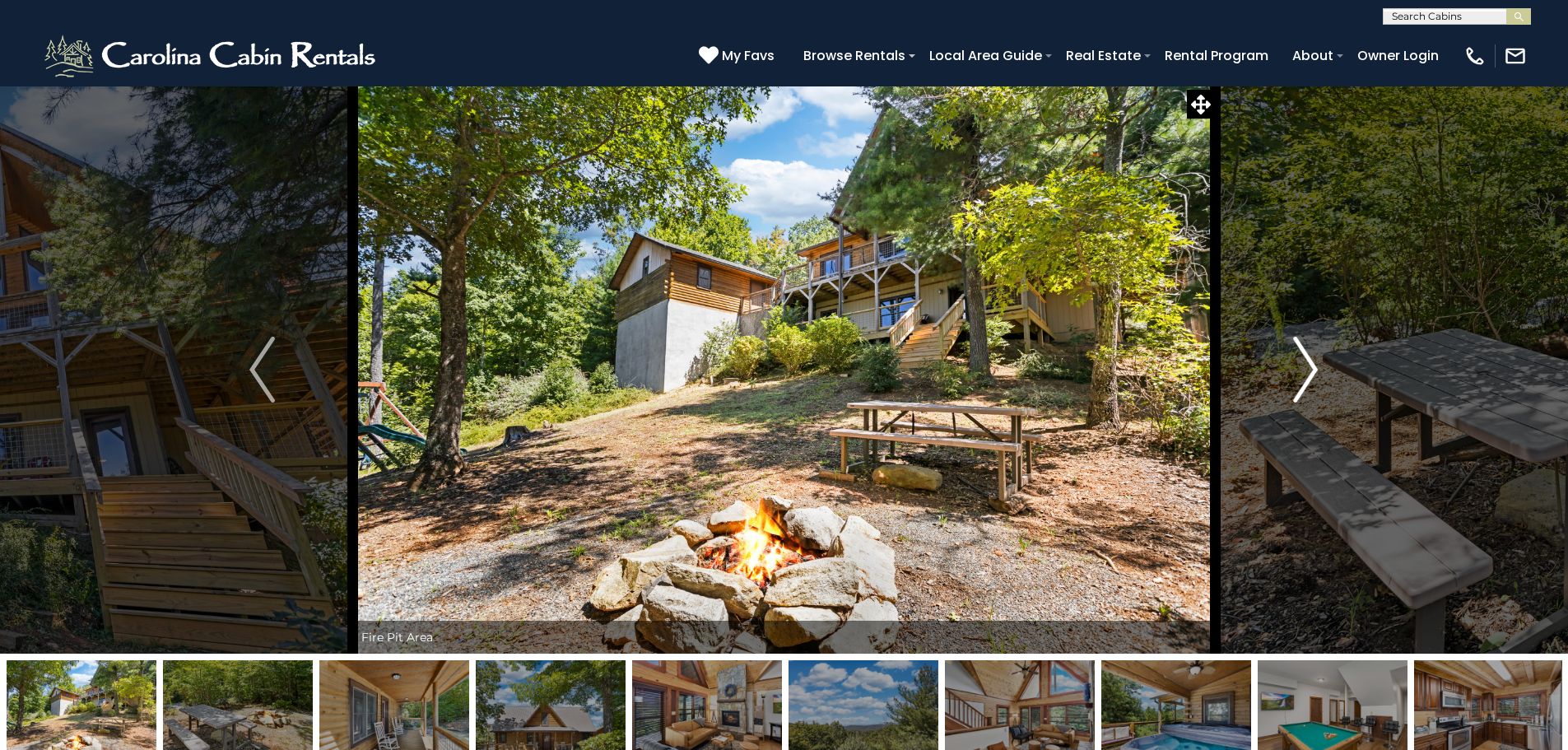
click at [1300, 397] on img "Next" at bounding box center [1305, 369] width 25 height 65
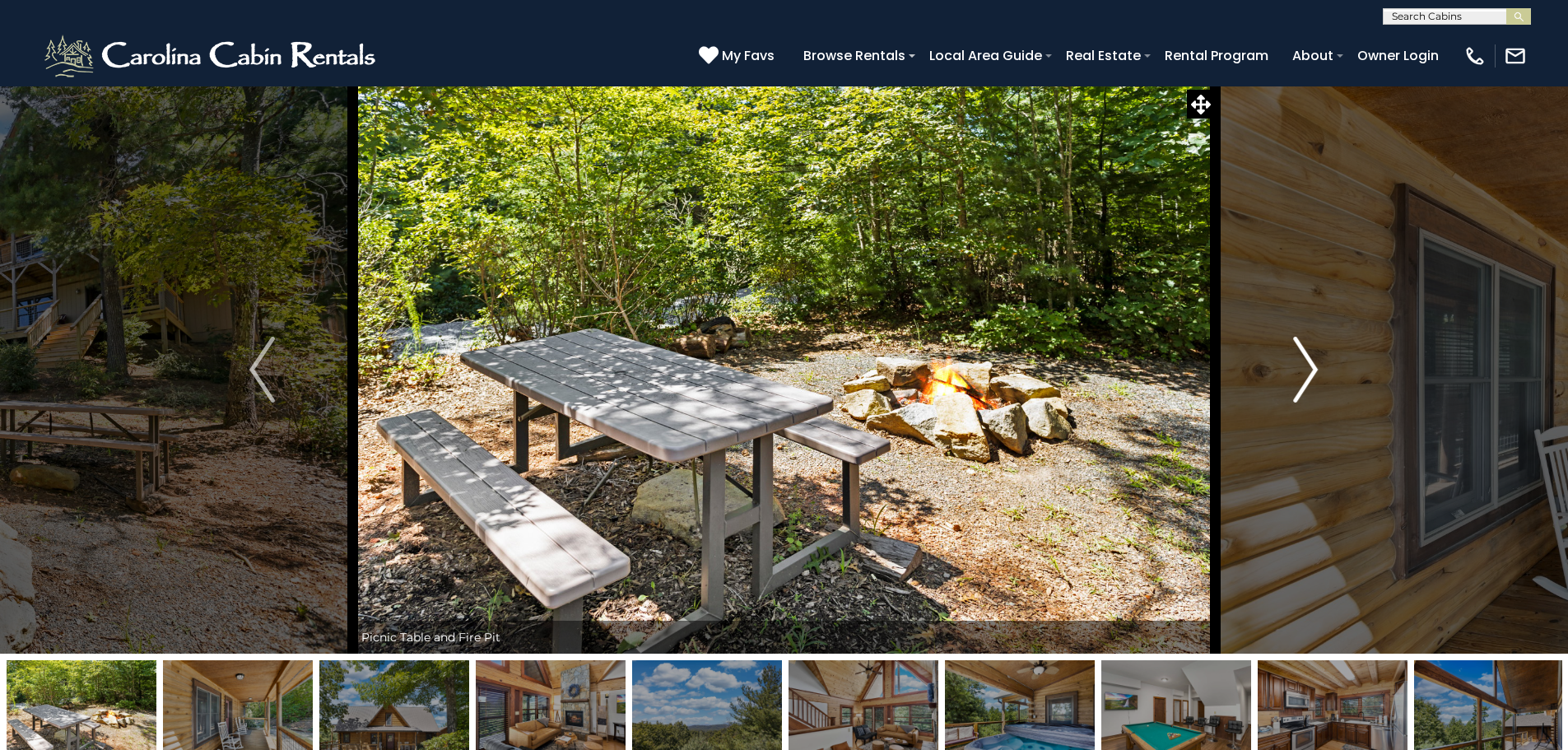
click at [1300, 397] on img "Next" at bounding box center [1305, 369] width 25 height 65
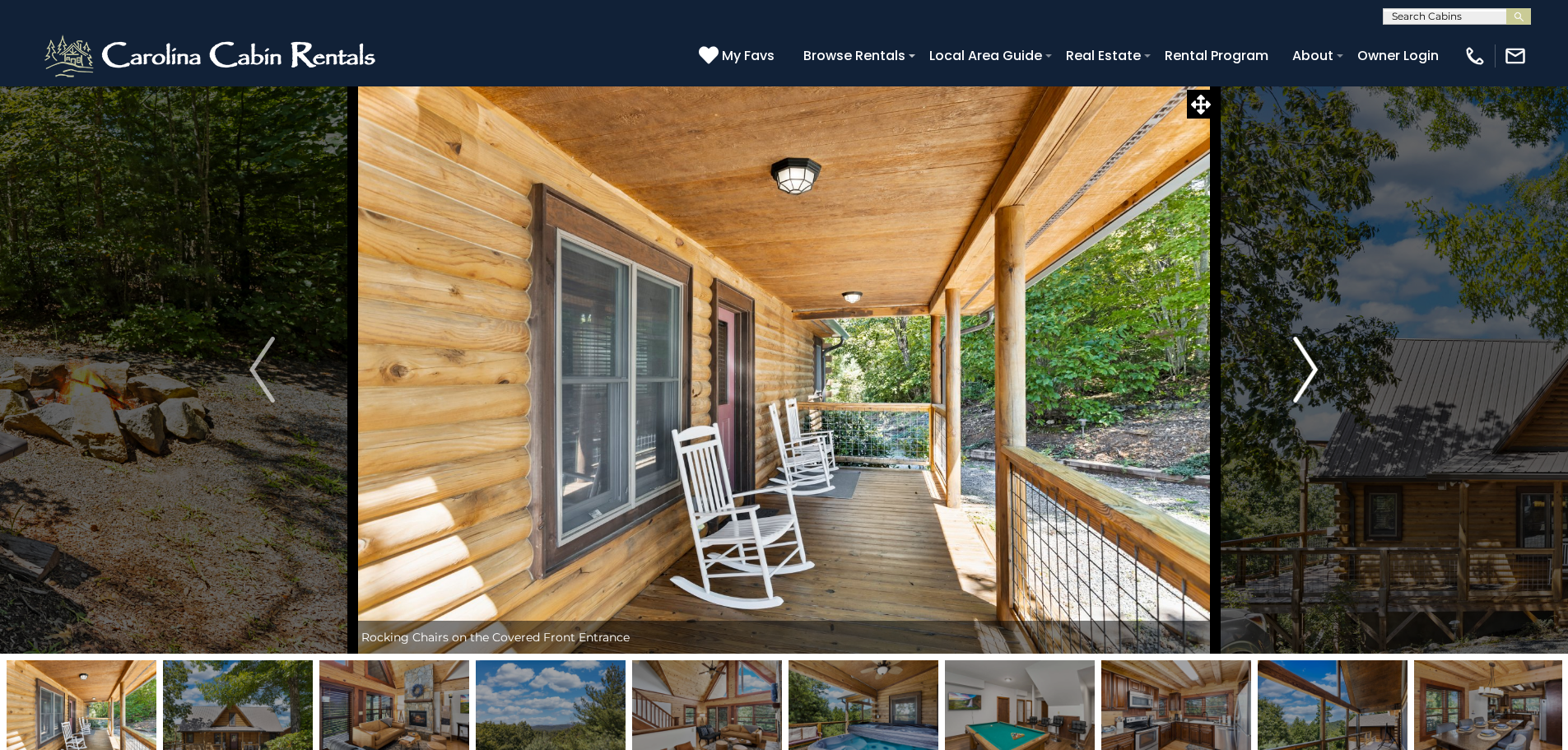
click at [1300, 397] on img "Next" at bounding box center [1305, 369] width 25 height 65
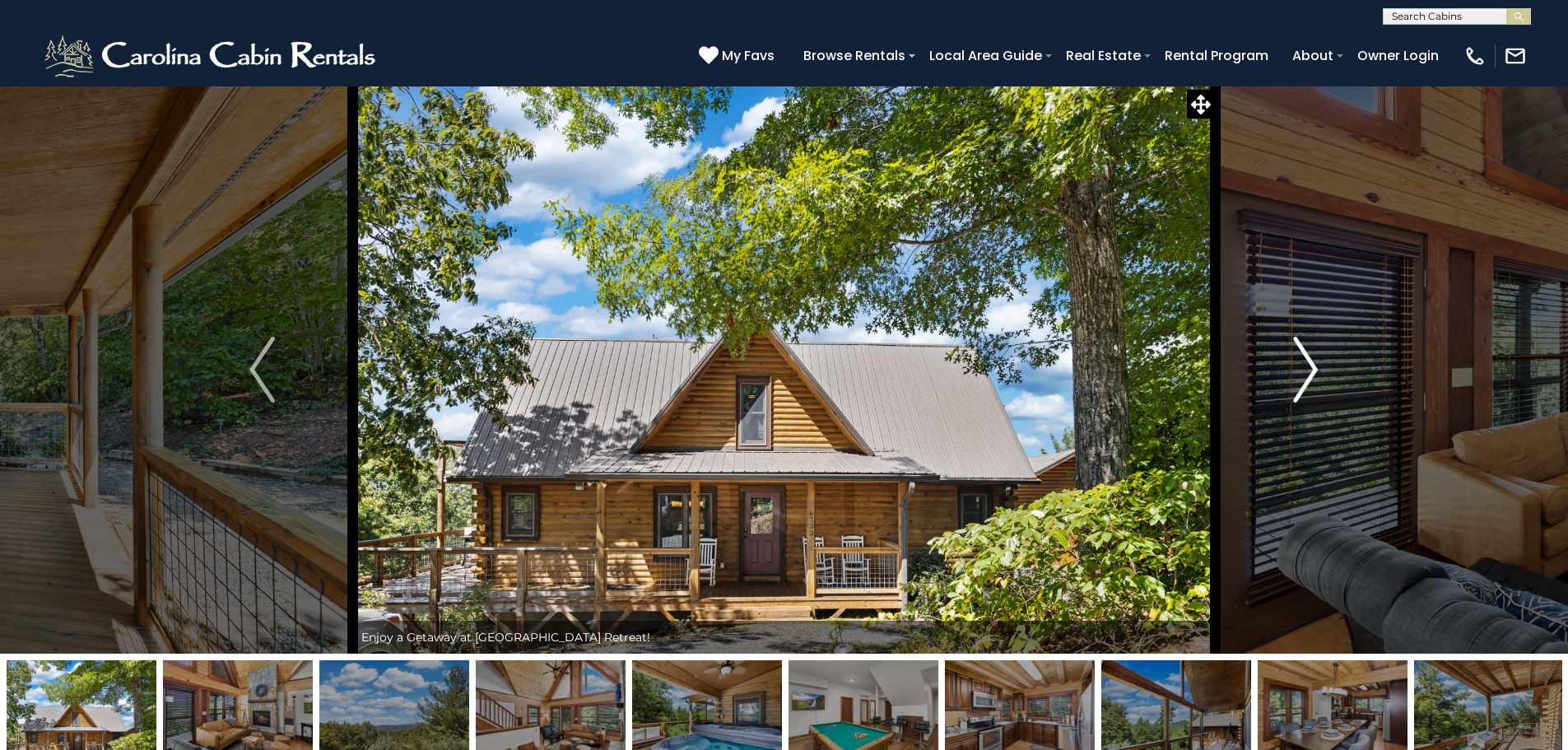
click at [1300, 397] on img "Next" at bounding box center [1305, 369] width 25 height 65
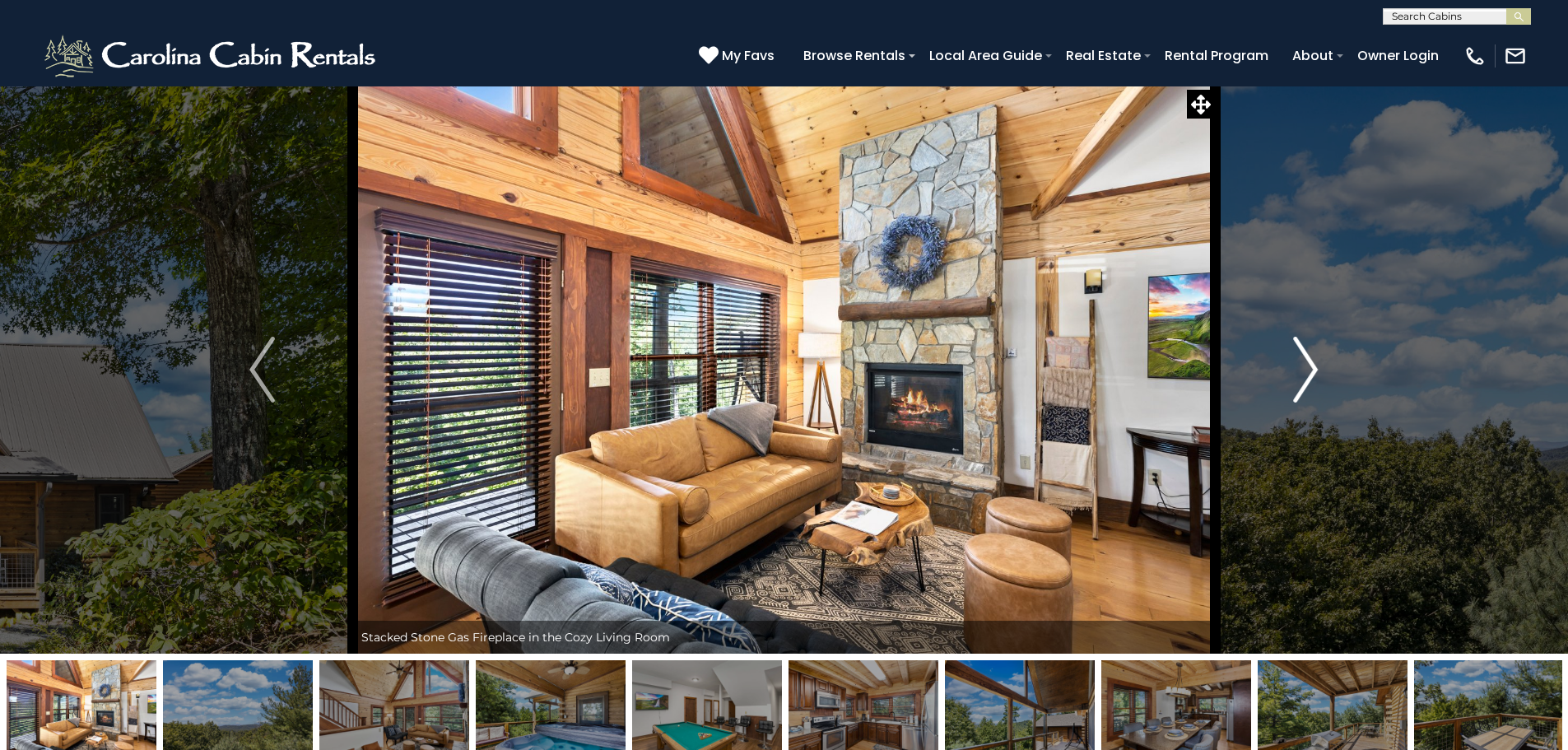
click at [1300, 397] on img "Next" at bounding box center [1305, 369] width 25 height 65
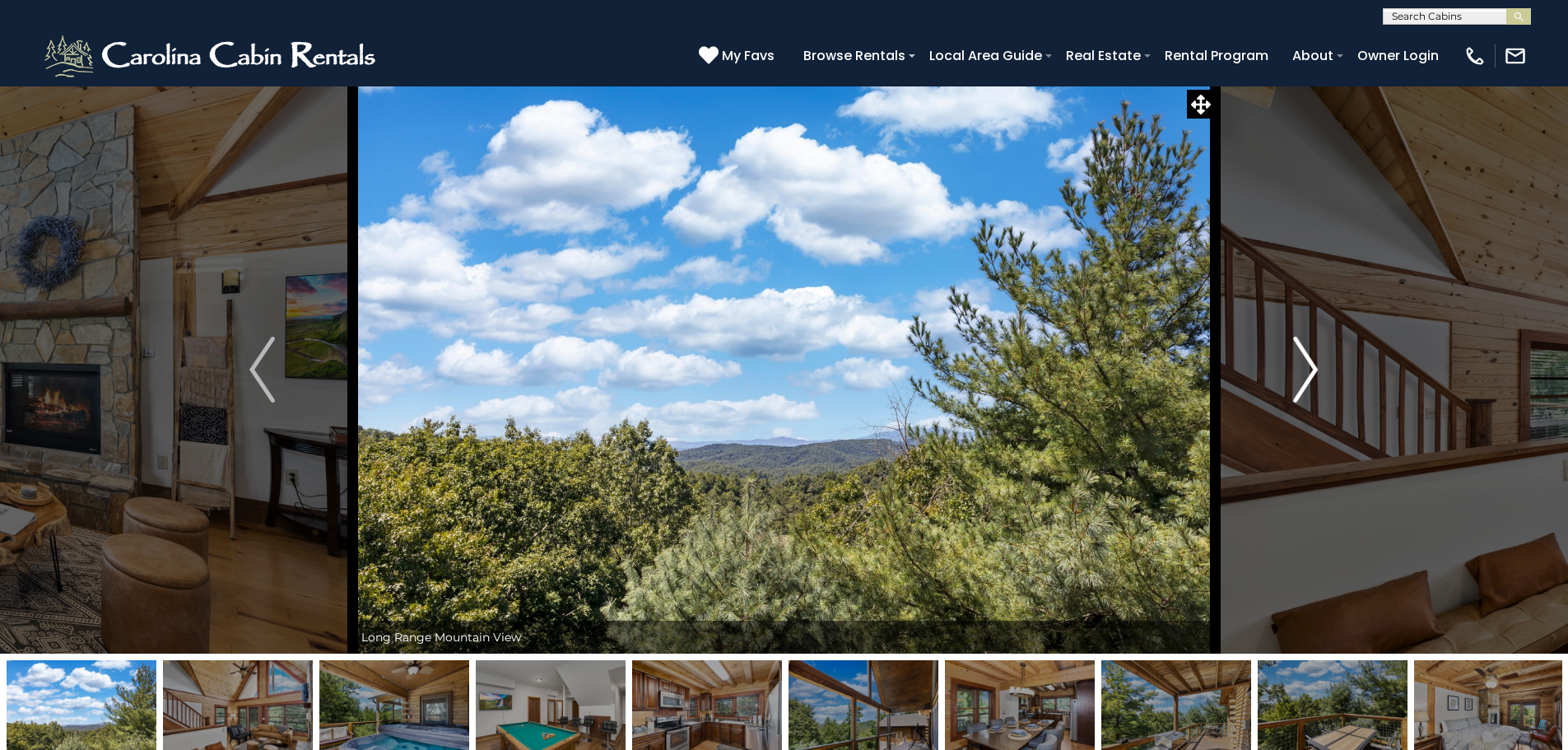
click at [1300, 397] on img "Next" at bounding box center [1305, 369] width 25 height 65
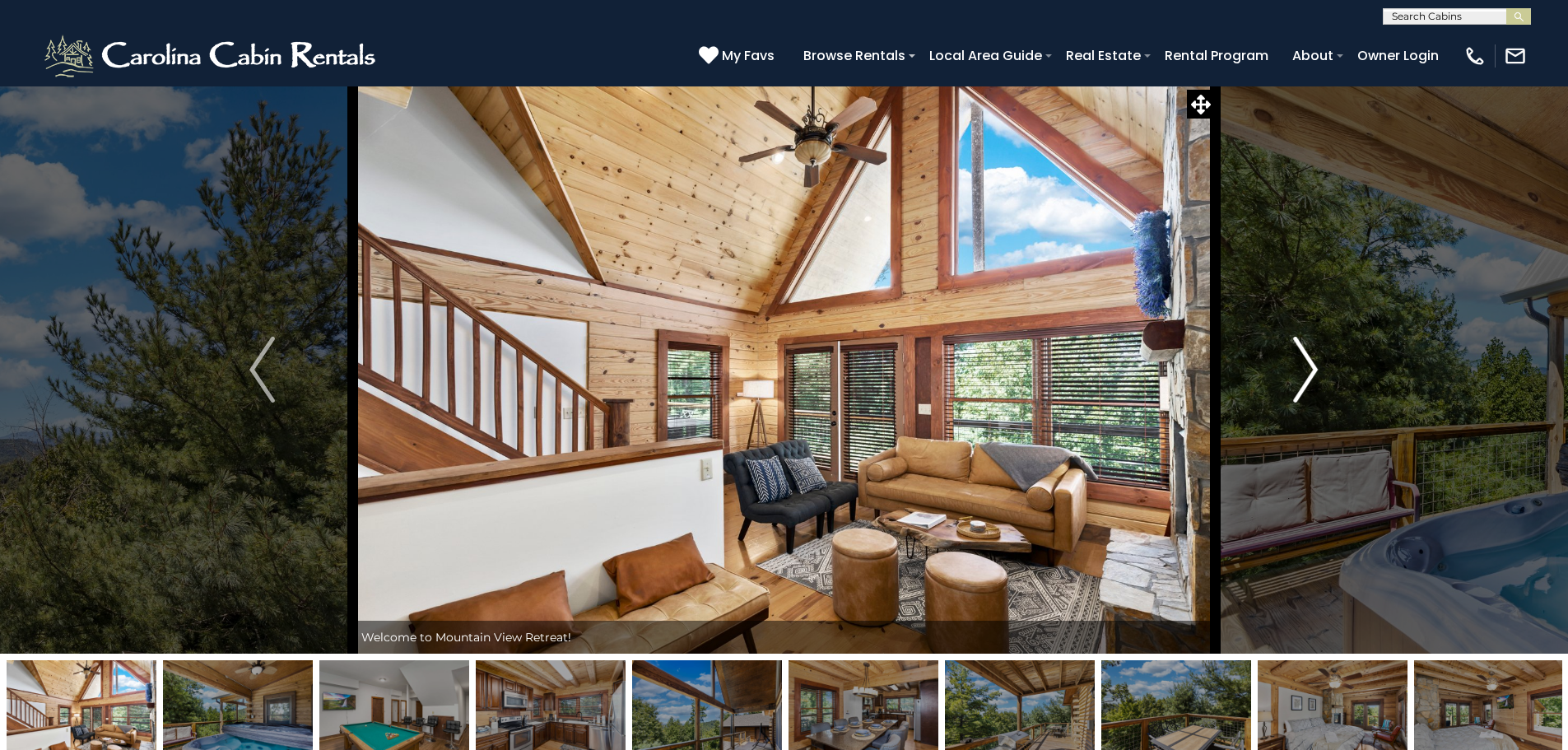
click at [1300, 397] on img "Next" at bounding box center [1305, 369] width 25 height 65
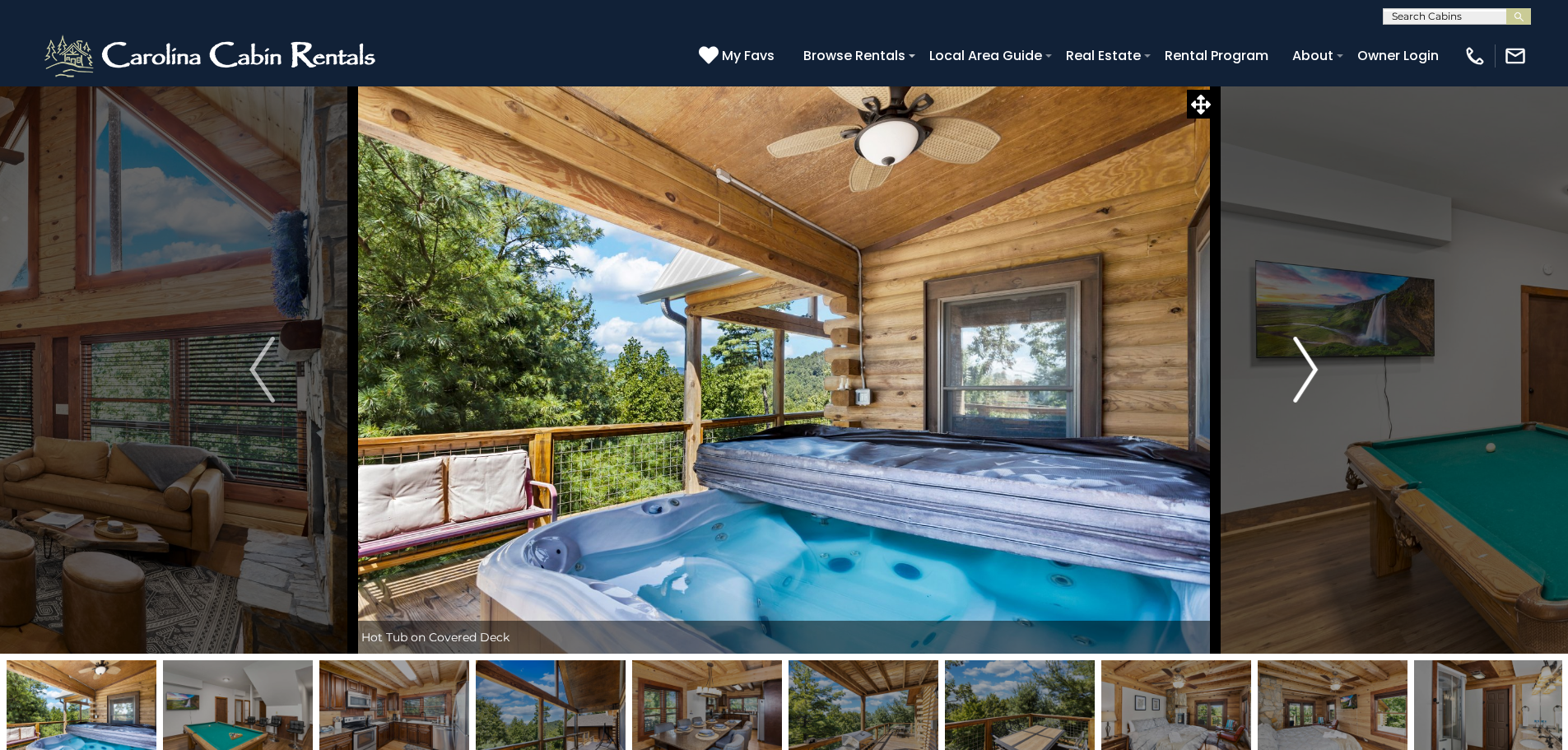
click at [1300, 397] on img "Next" at bounding box center [1305, 369] width 25 height 65
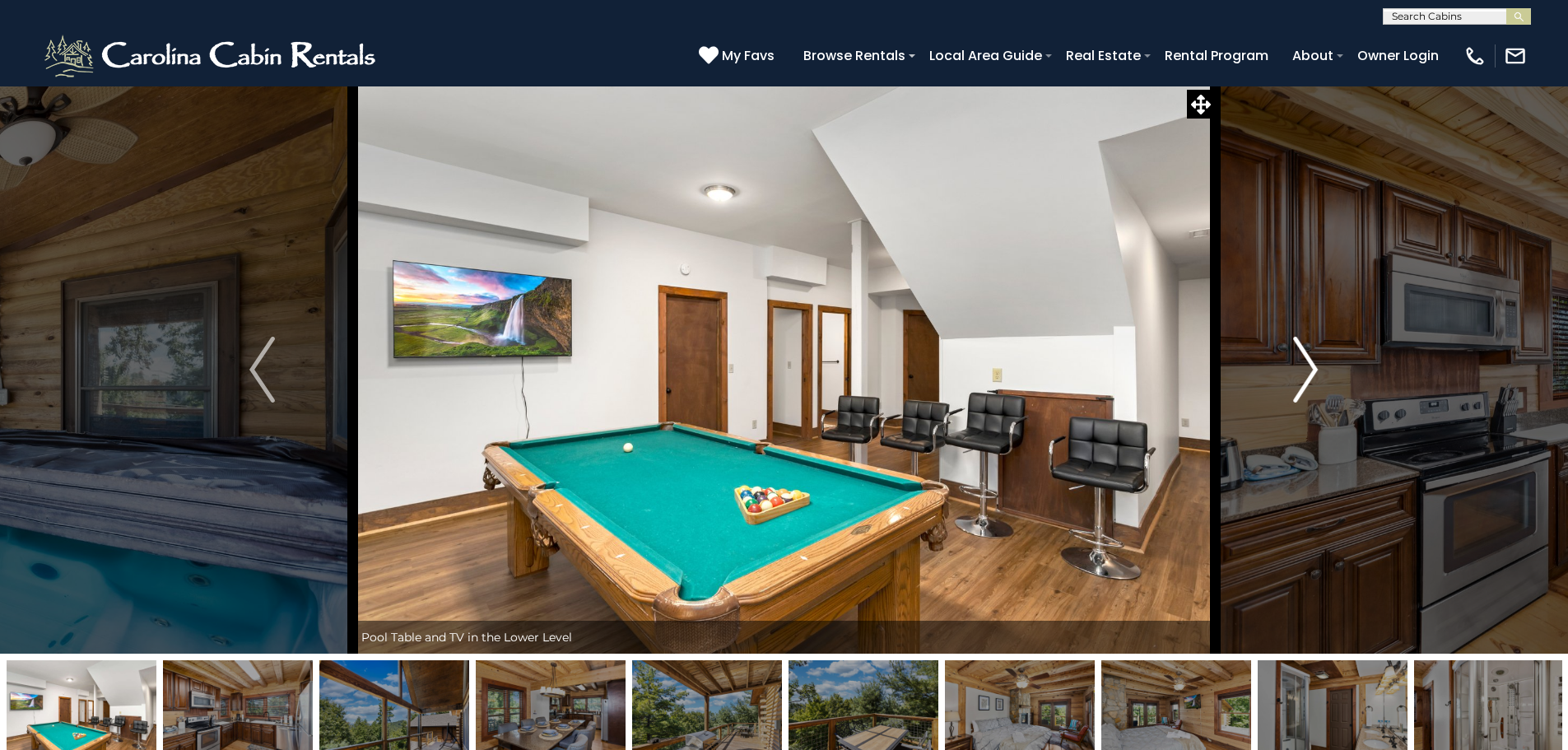
click at [1300, 397] on img "Next" at bounding box center [1305, 369] width 25 height 65
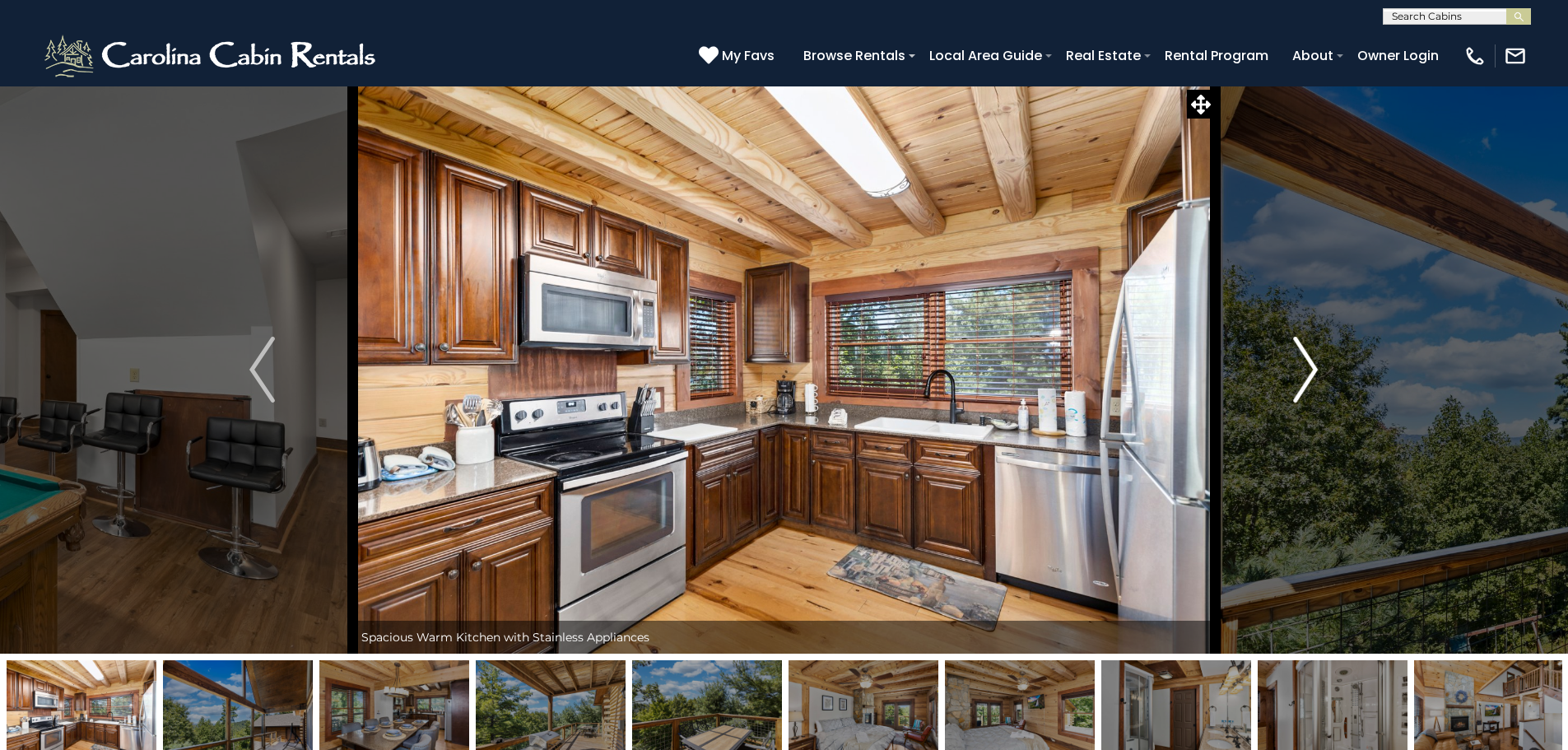
click at [1300, 397] on img "Next" at bounding box center [1305, 369] width 25 height 65
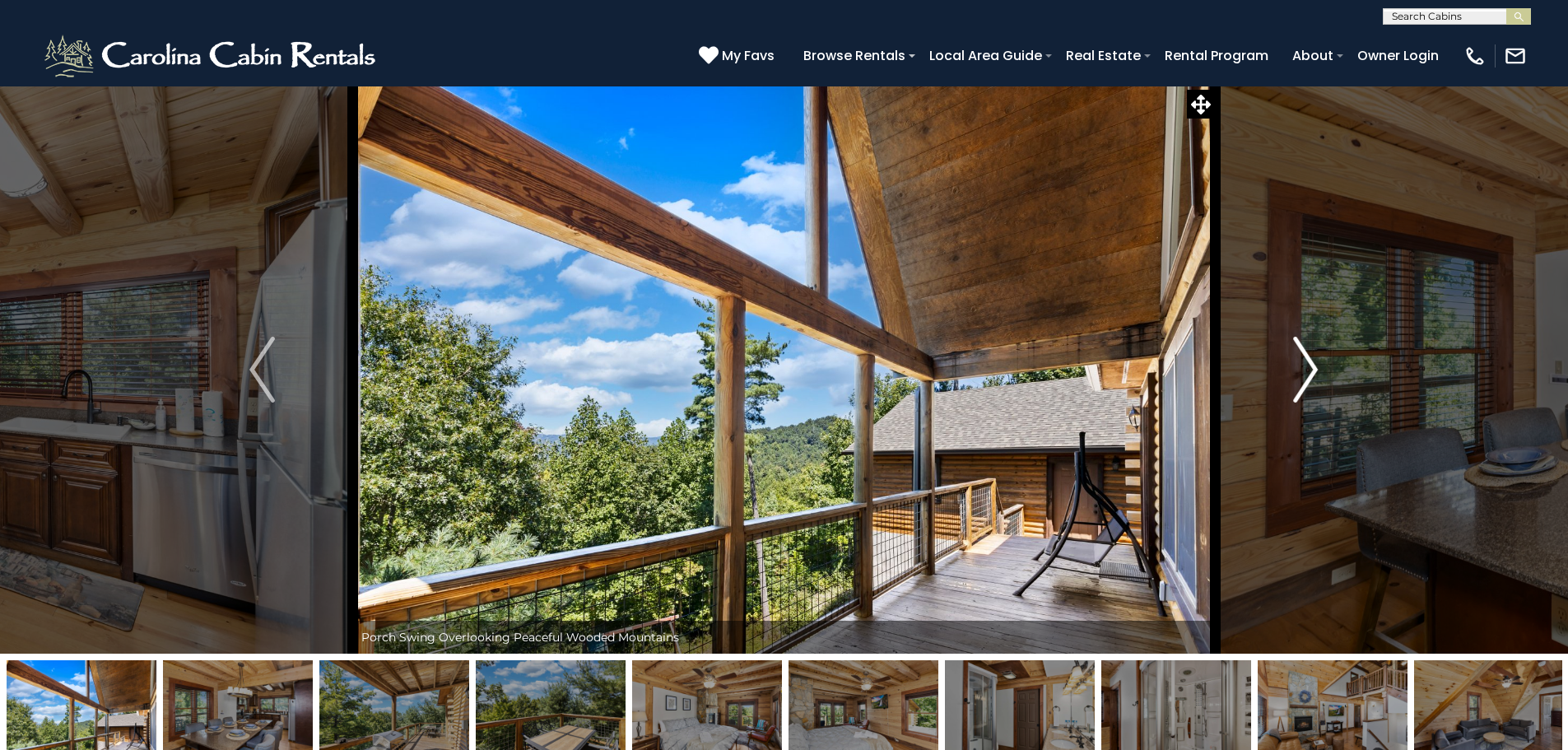
click at [1300, 397] on img "Next" at bounding box center [1305, 369] width 25 height 65
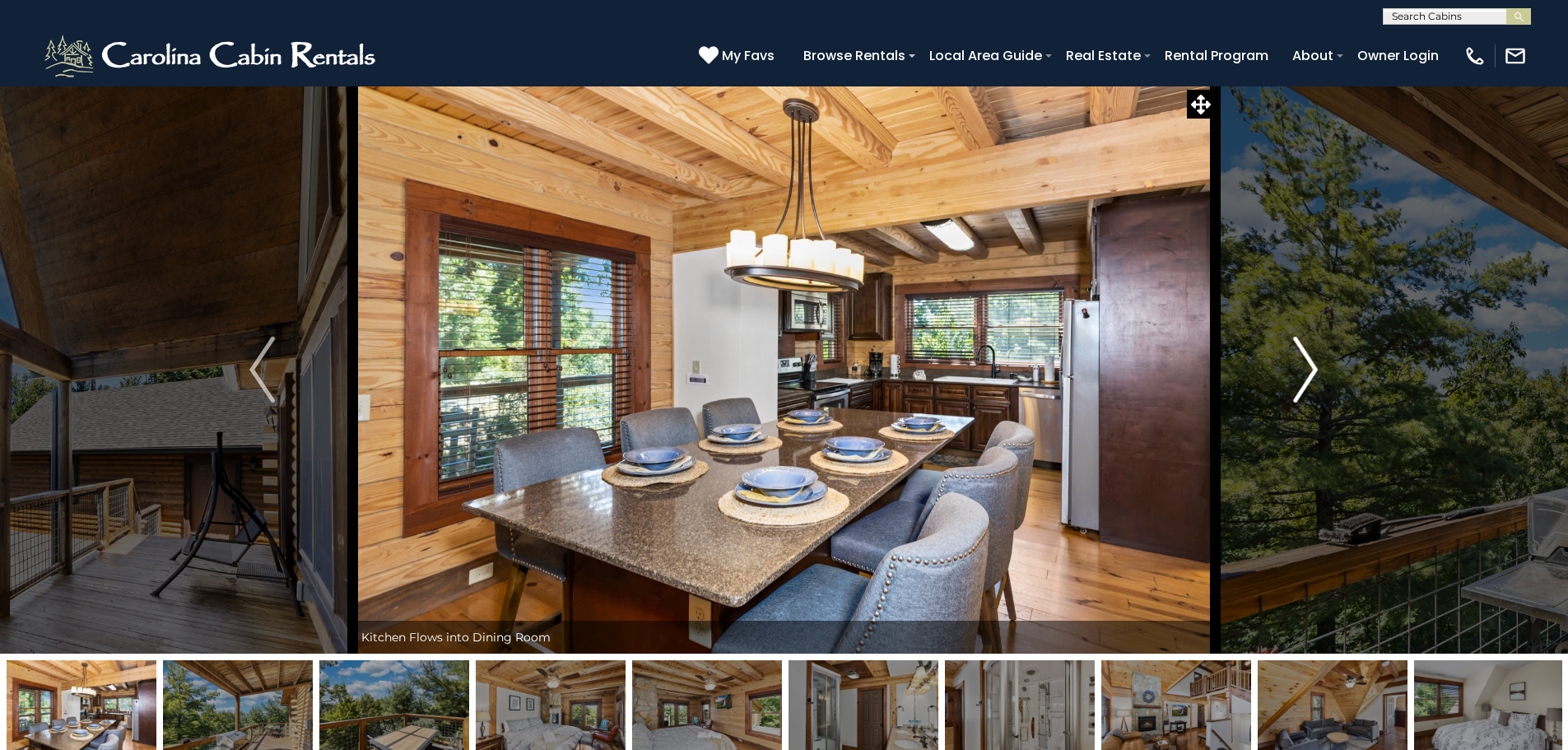
click at [1300, 397] on img "Next" at bounding box center [1305, 369] width 25 height 65
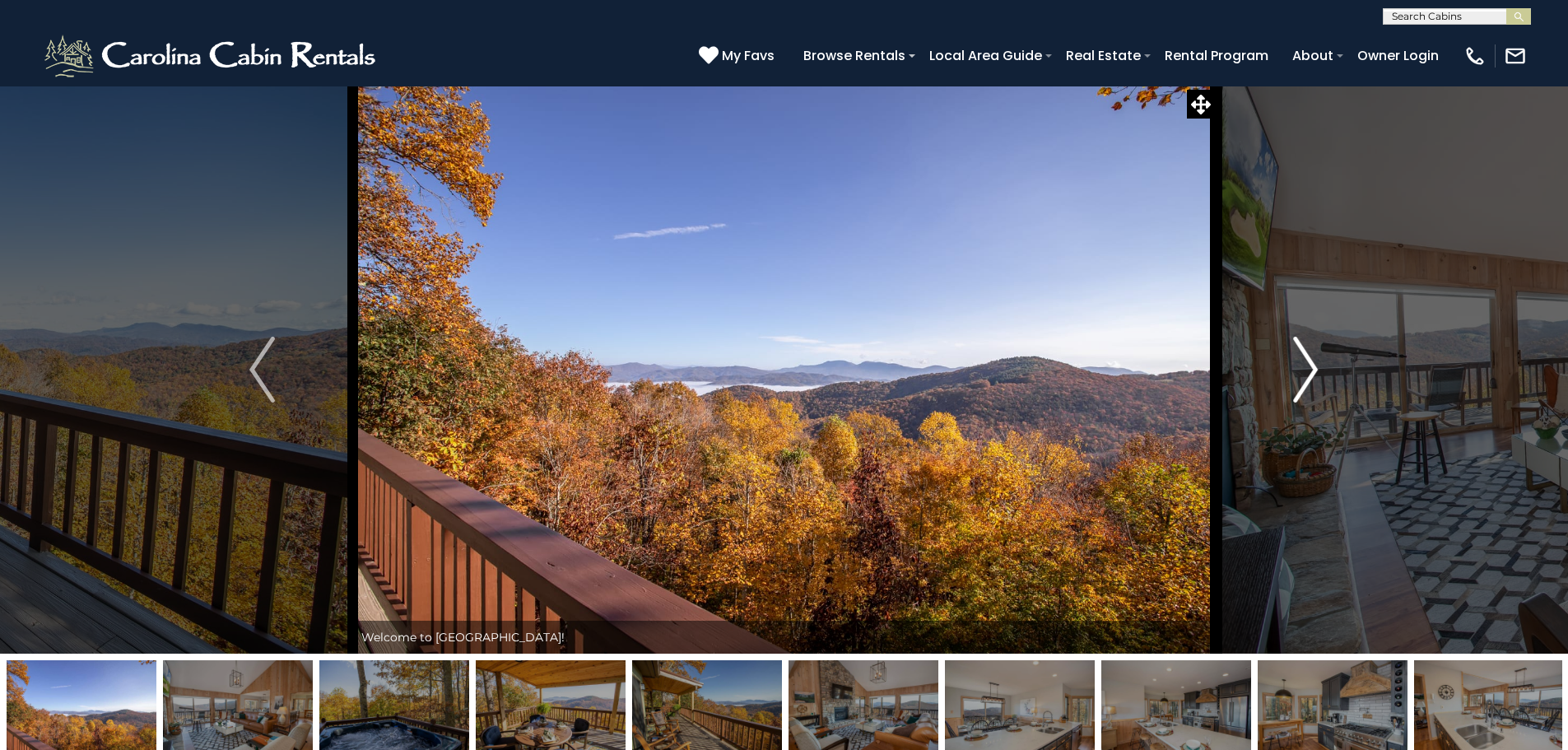
click at [1283, 383] on button "Next" at bounding box center [1305, 369] width 181 height 568
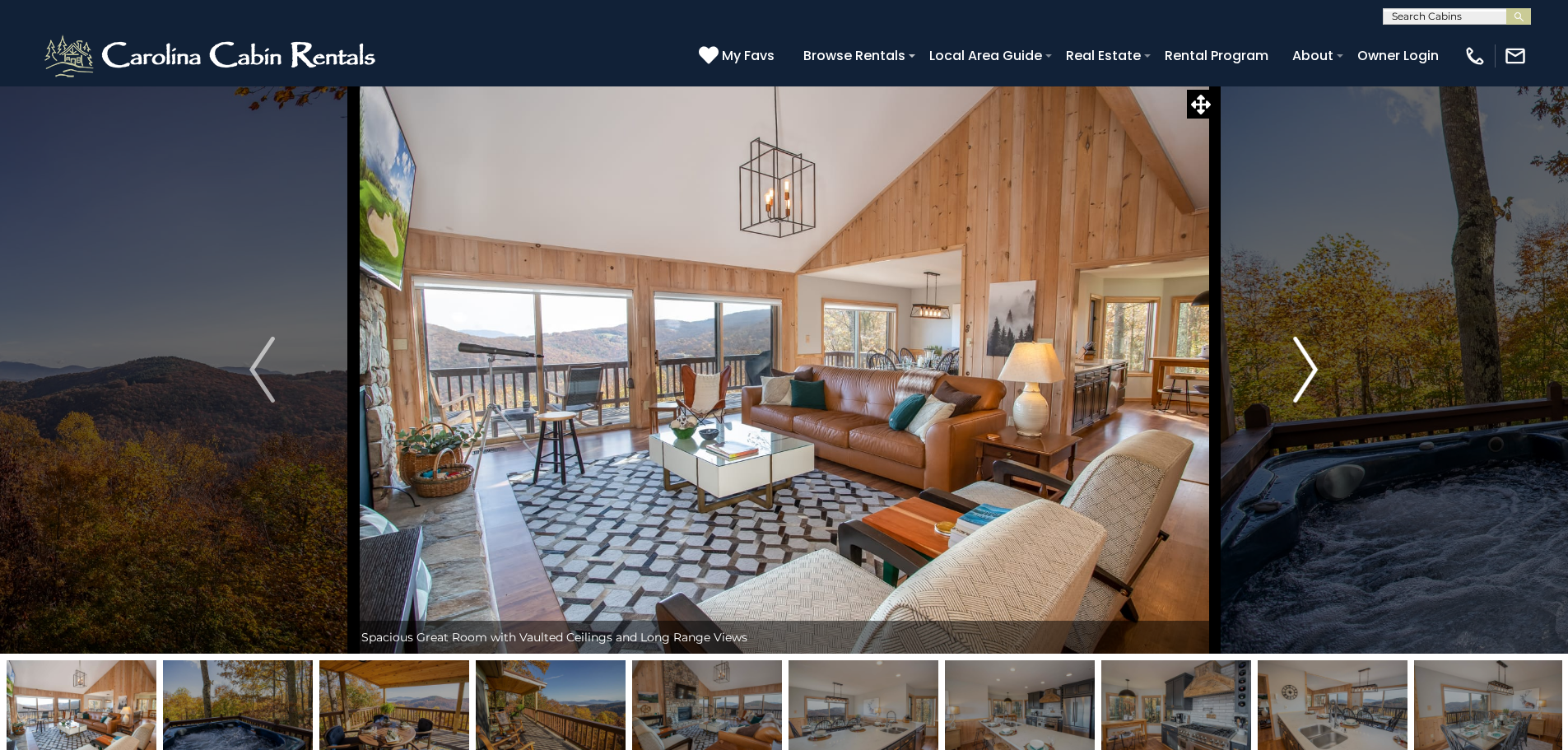
click at [1286, 383] on button "Next" at bounding box center [1305, 369] width 181 height 568
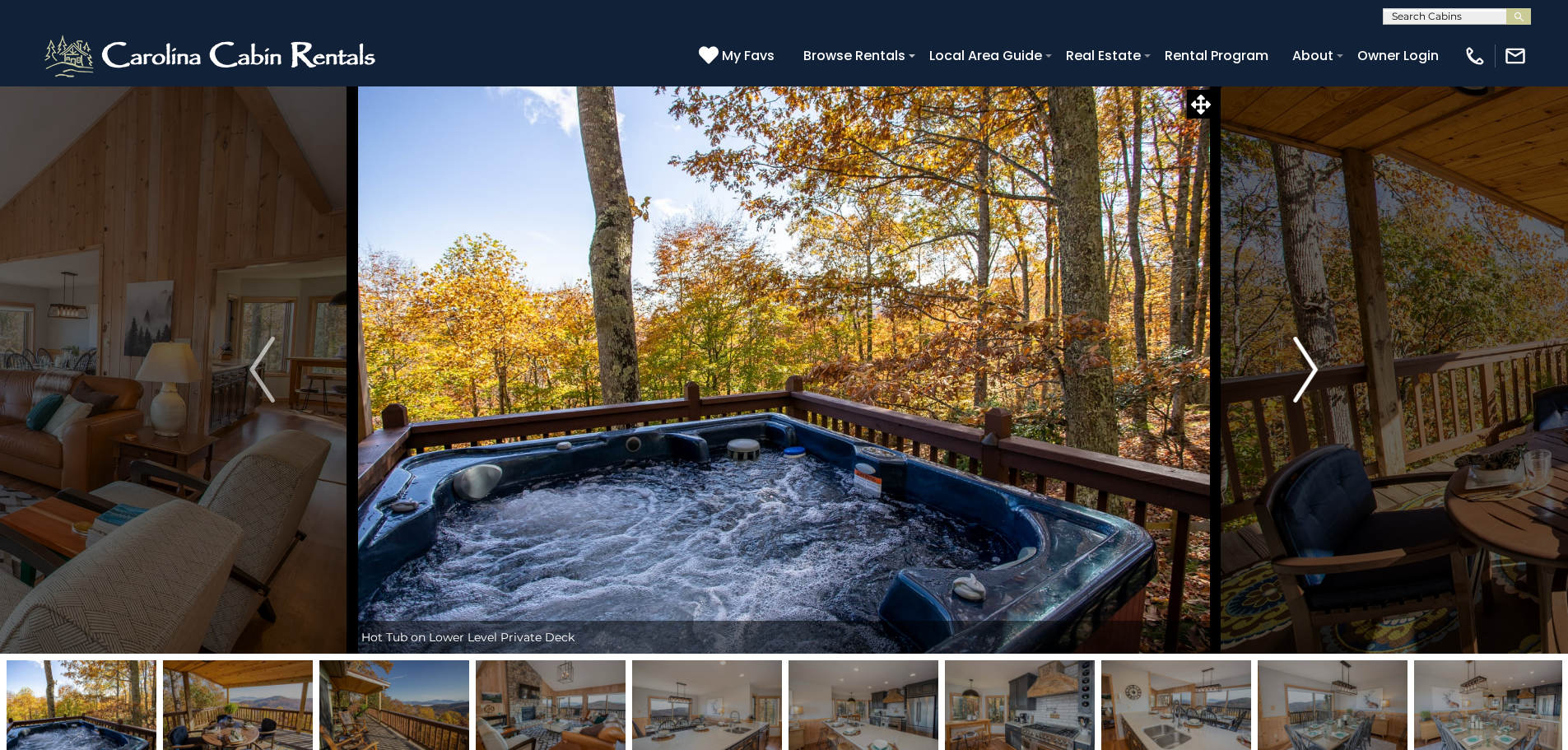
click at [1286, 383] on button "Next" at bounding box center [1305, 369] width 181 height 568
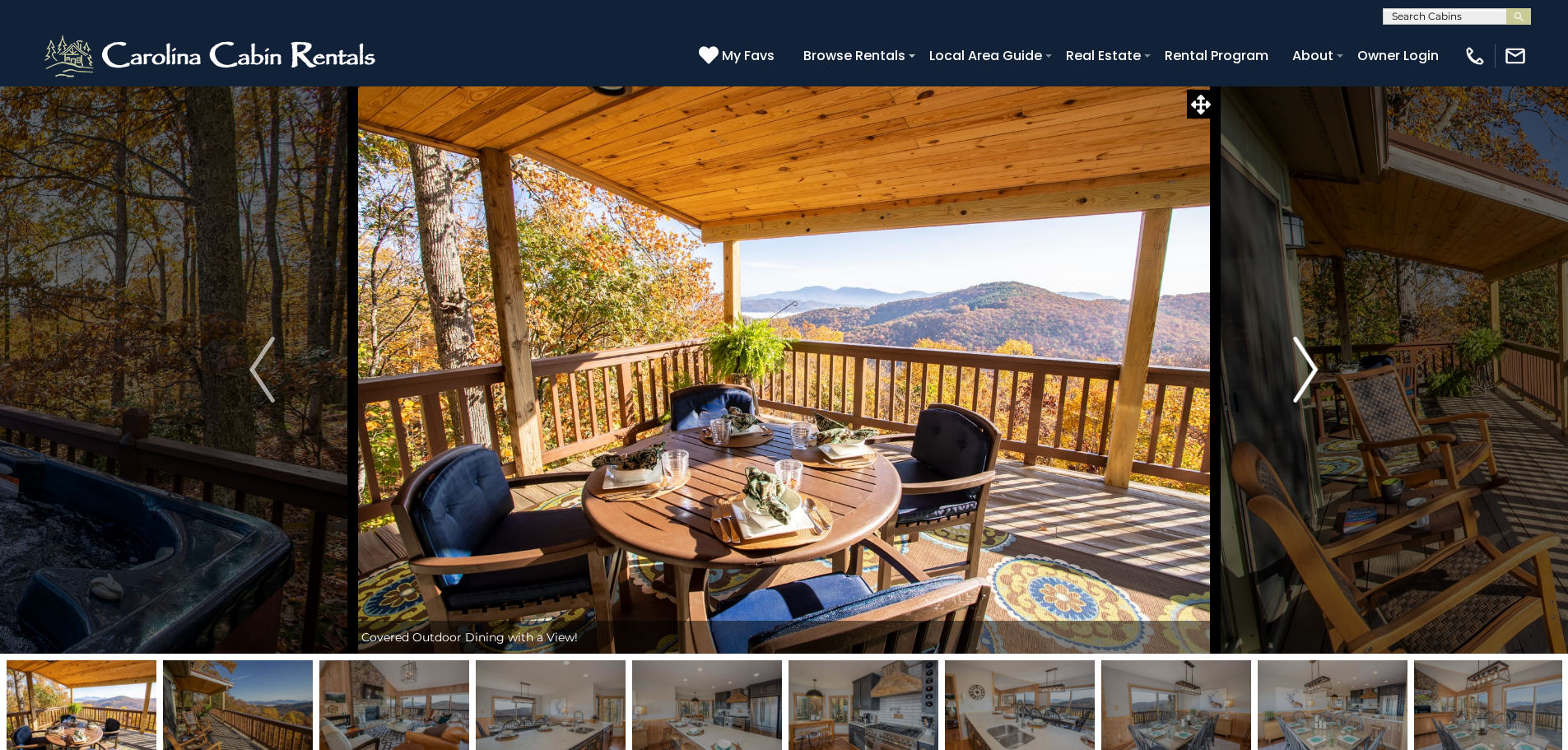
click at [1286, 383] on button "Next" at bounding box center [1305, 369] width 181 height 568
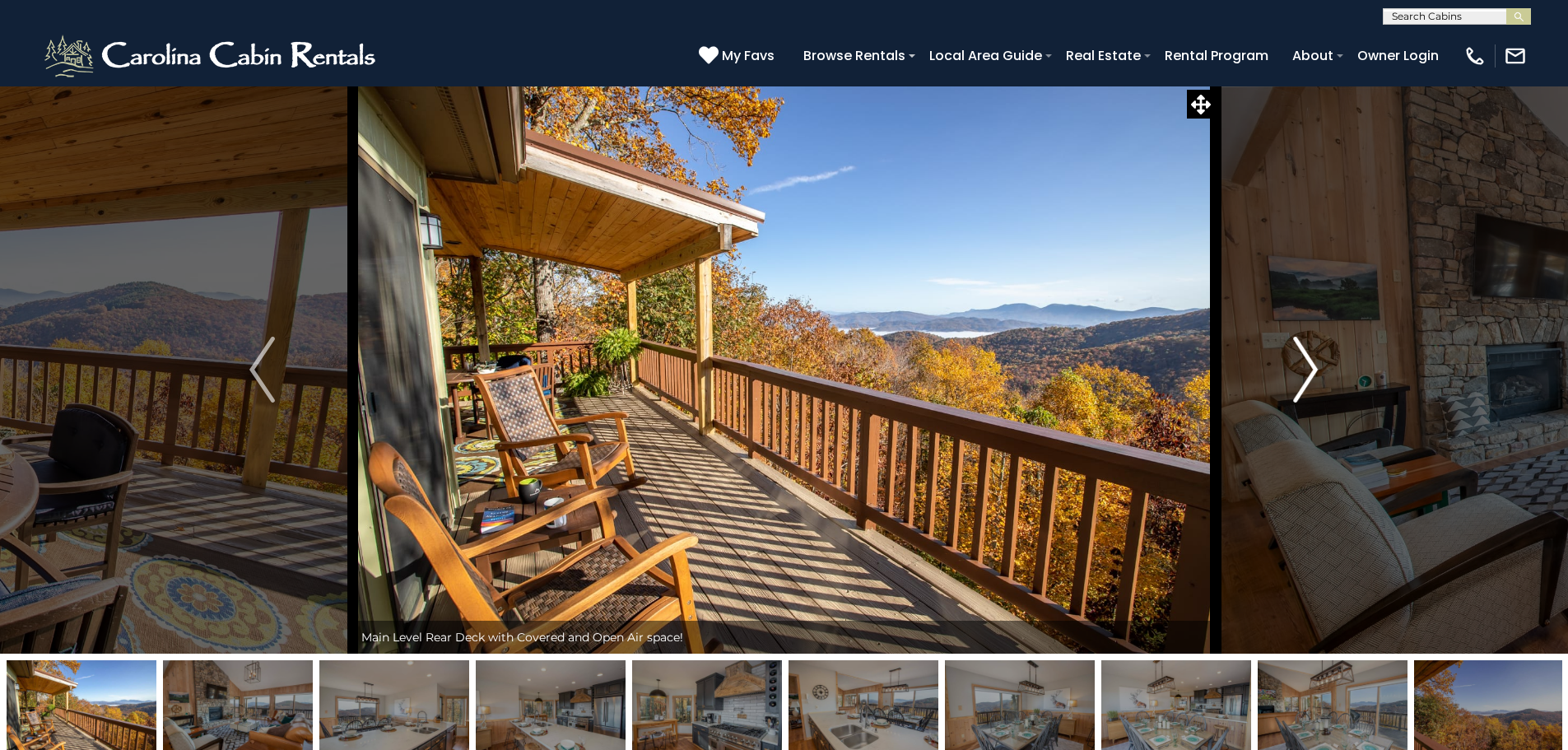
click at [1286, 383] on button "Next" at bounding box center [1305, 369] width 181 height 568
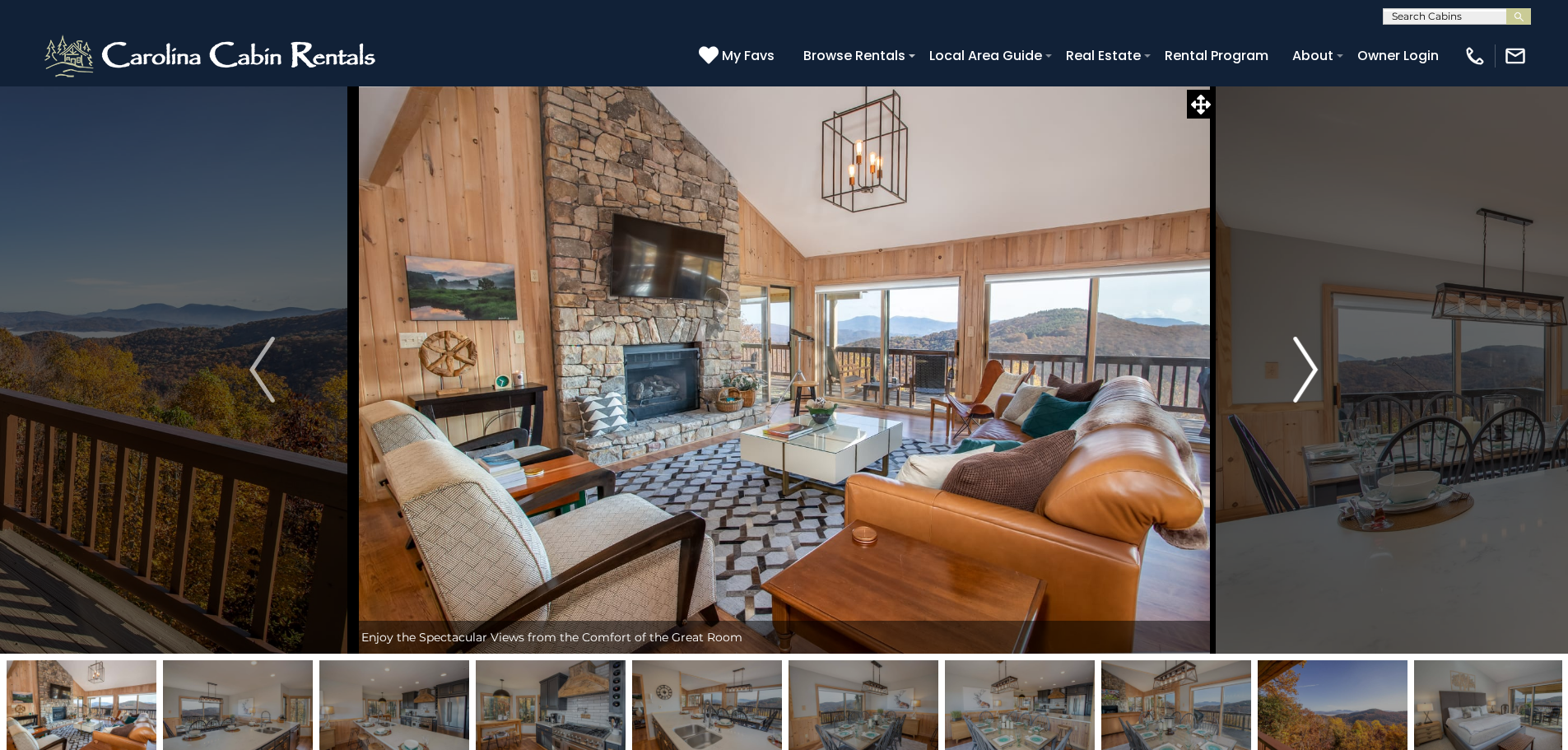
click at [1286, 383] on button "Next" at bounding box center [1305, 369] width 181 height 568
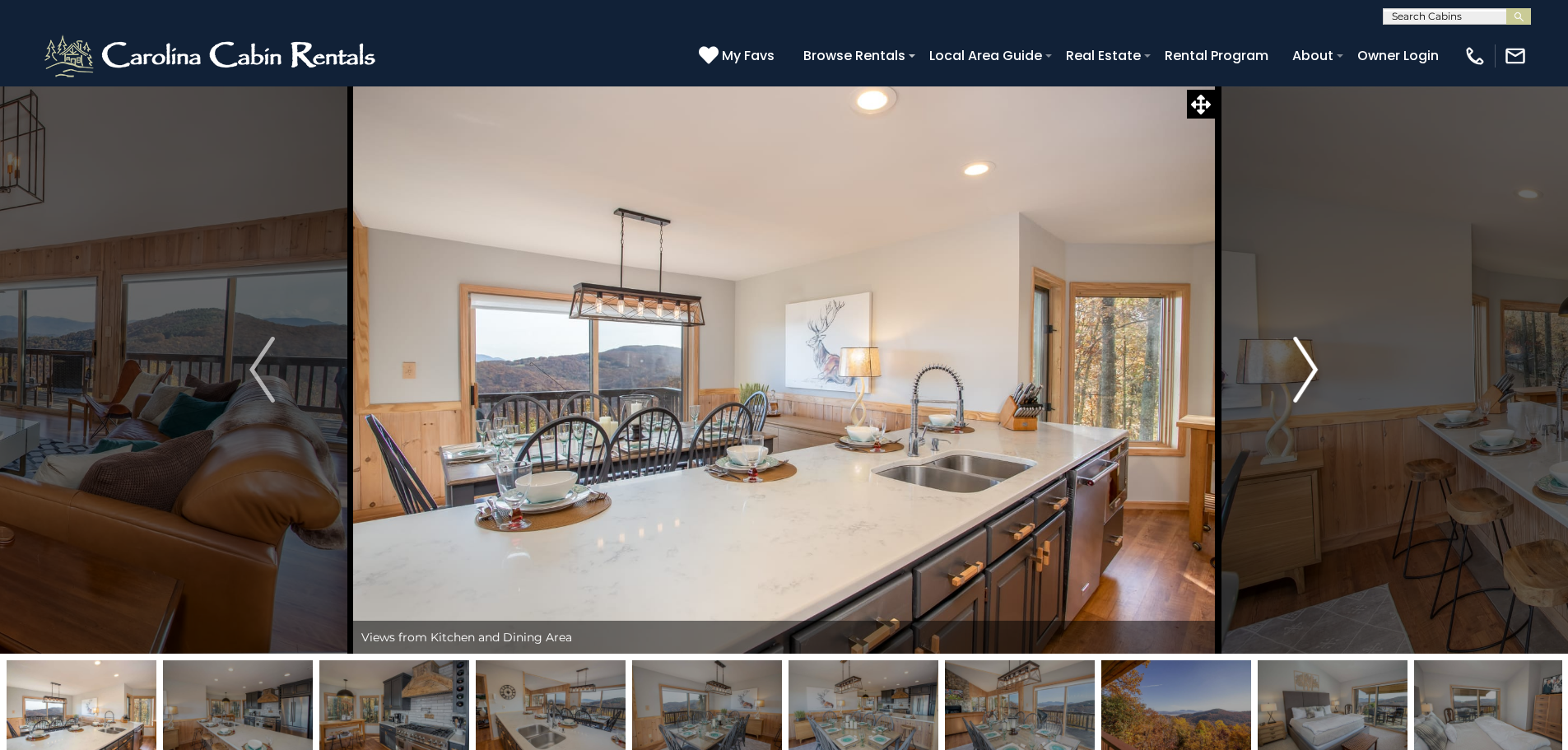
click at [1286, 383] on button "Next" at bounding box center [1305, 369] width 181 height 568
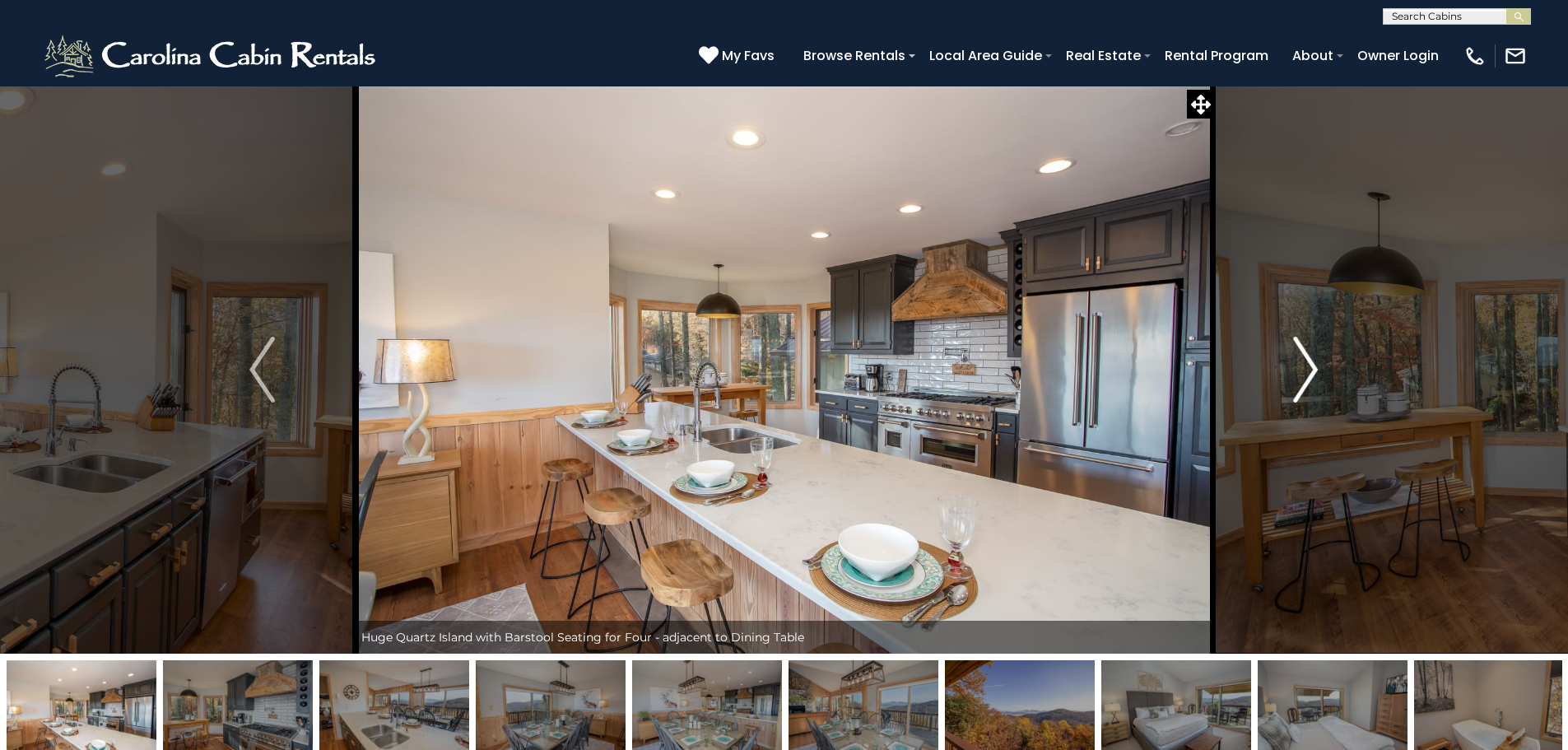
click at [1286, 383] on button "Next" at bounding box center [1305, 369] width 181 height 568
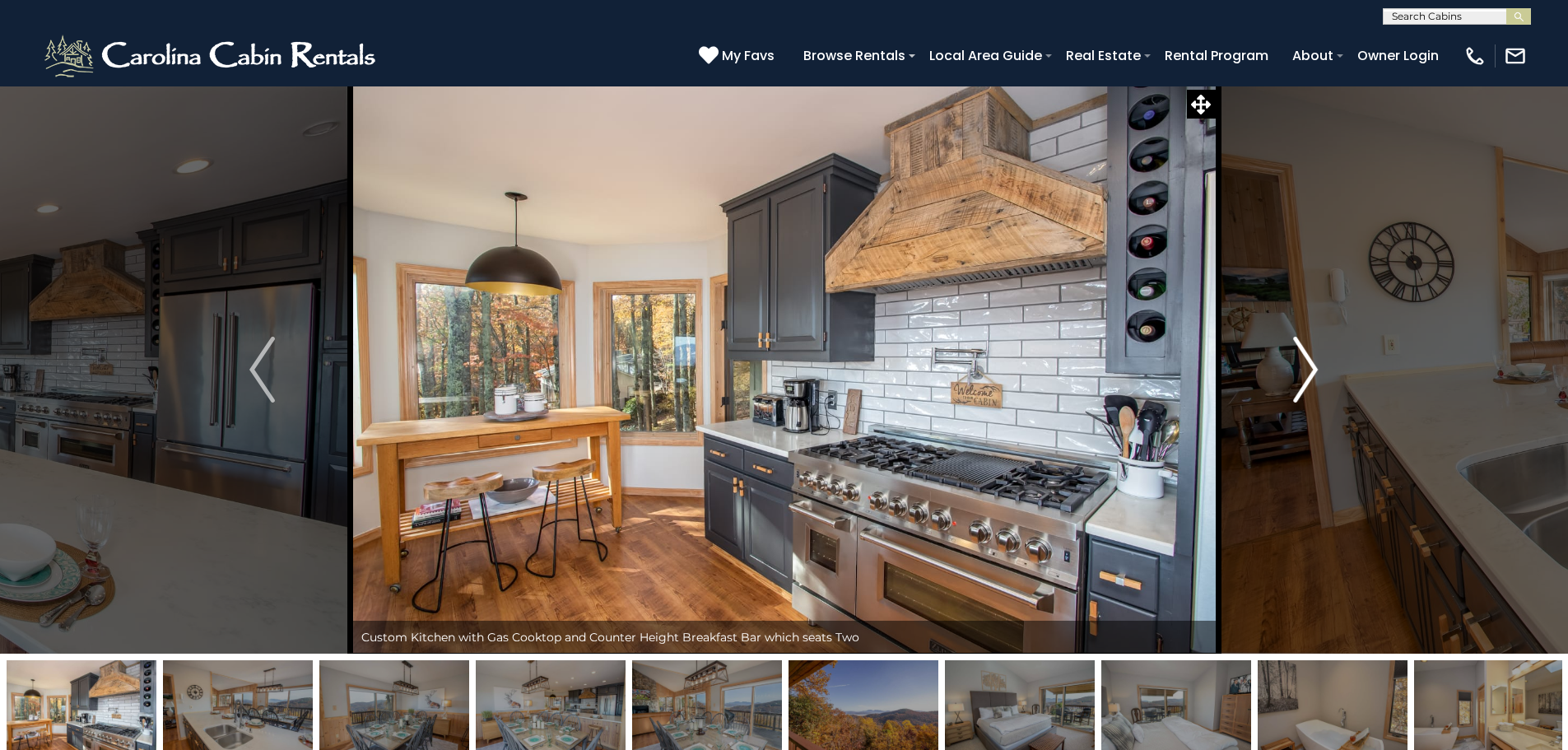
click at [1286, 383] on button "Next" at bounding box center [1305, 369] width 181 height 568
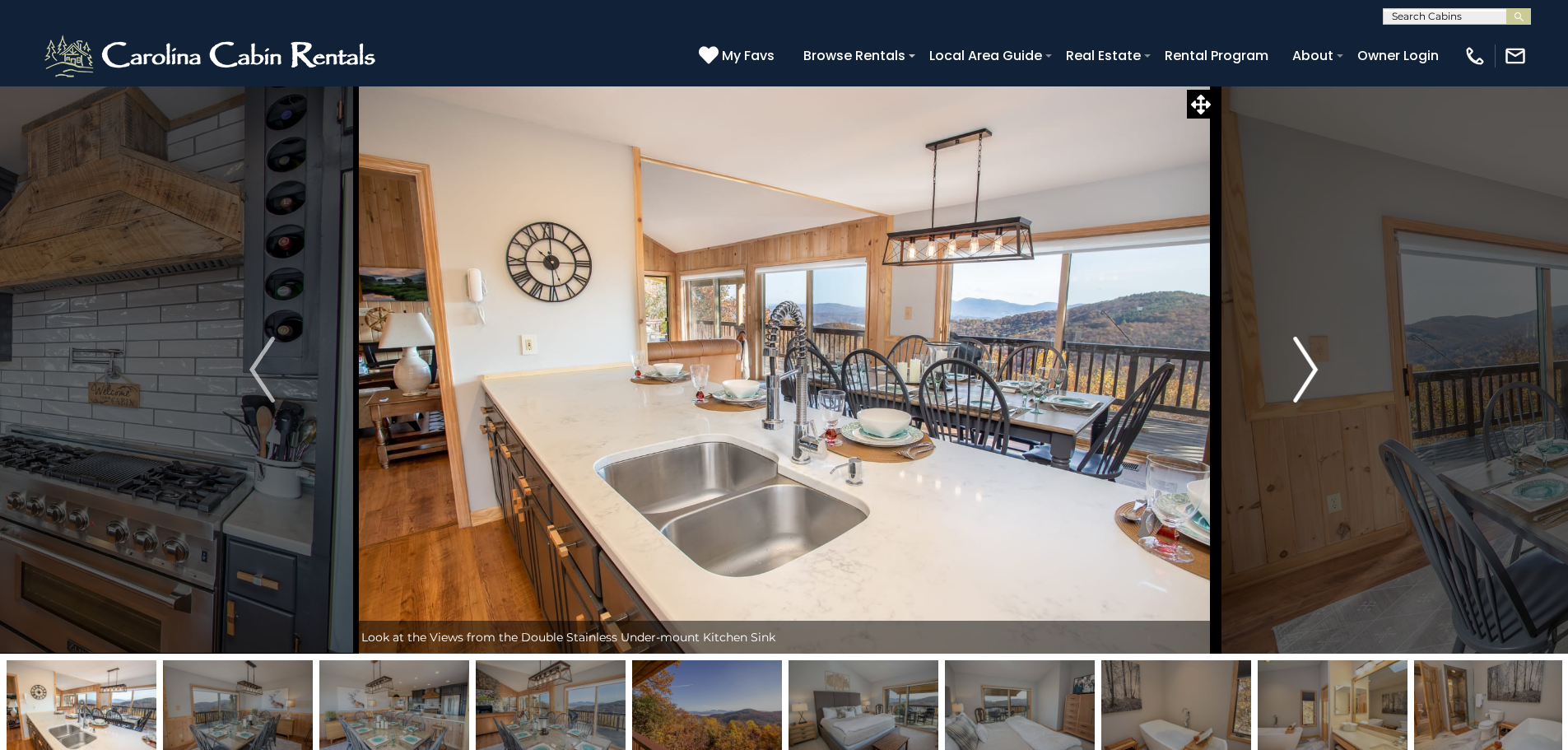
click at [1286, 383] on button "Next" at bounding box center [1305, 369] width 181 height 568
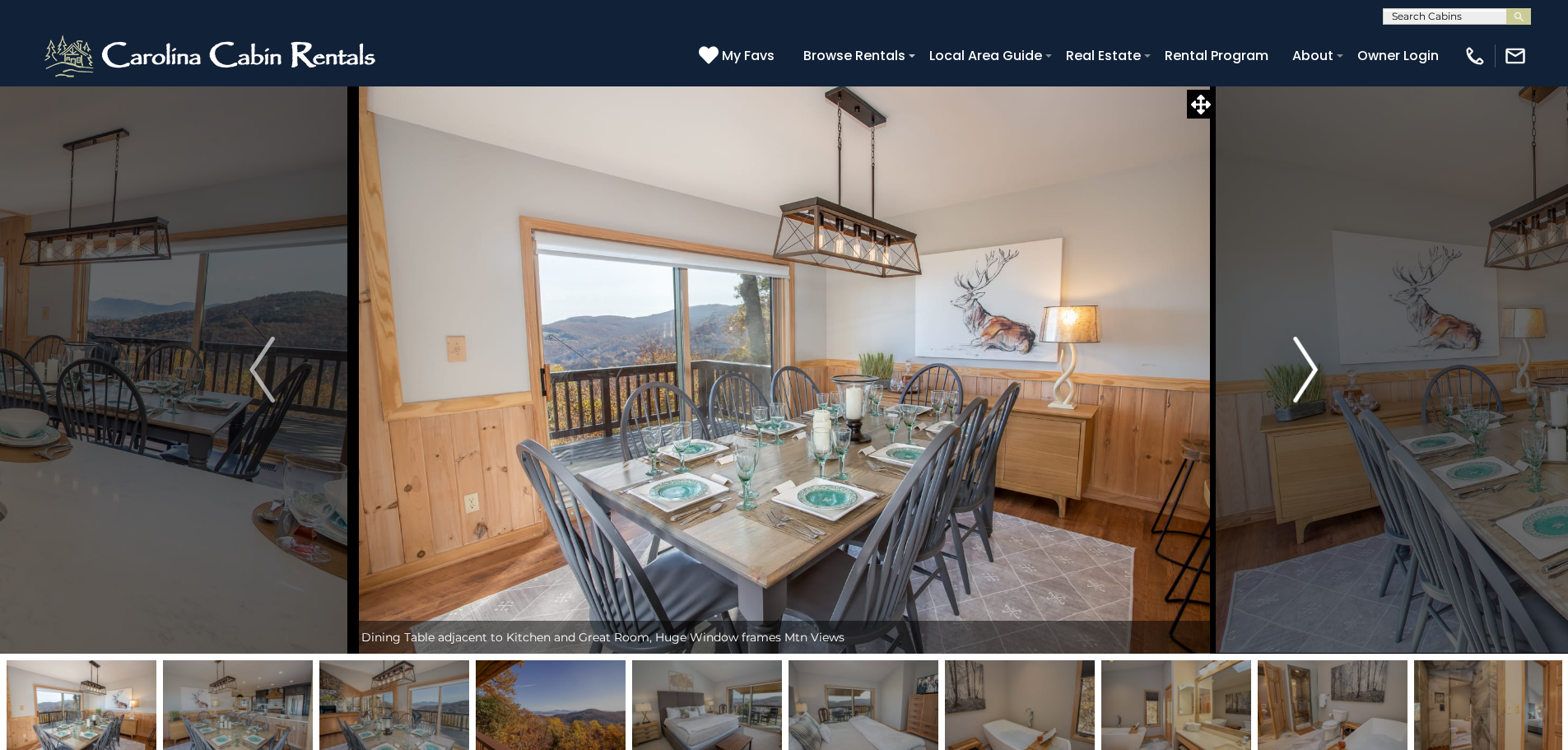
click at [1286, 383] on button "Next" at bounding box center [1305, 369] width 181 height 568
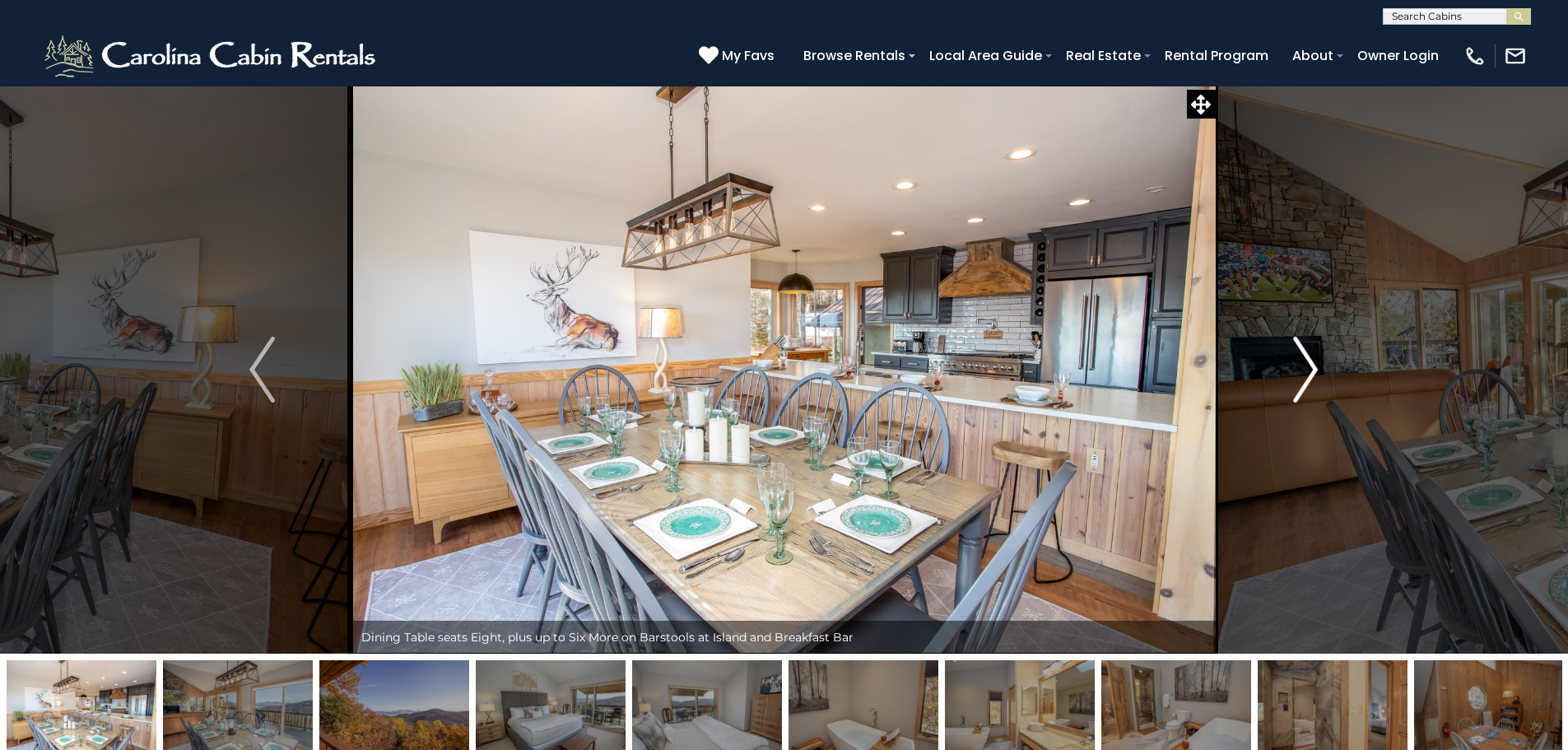
click at [1286, 383] on button "Next" at bounding box center [1305, 369] width 181 height 568
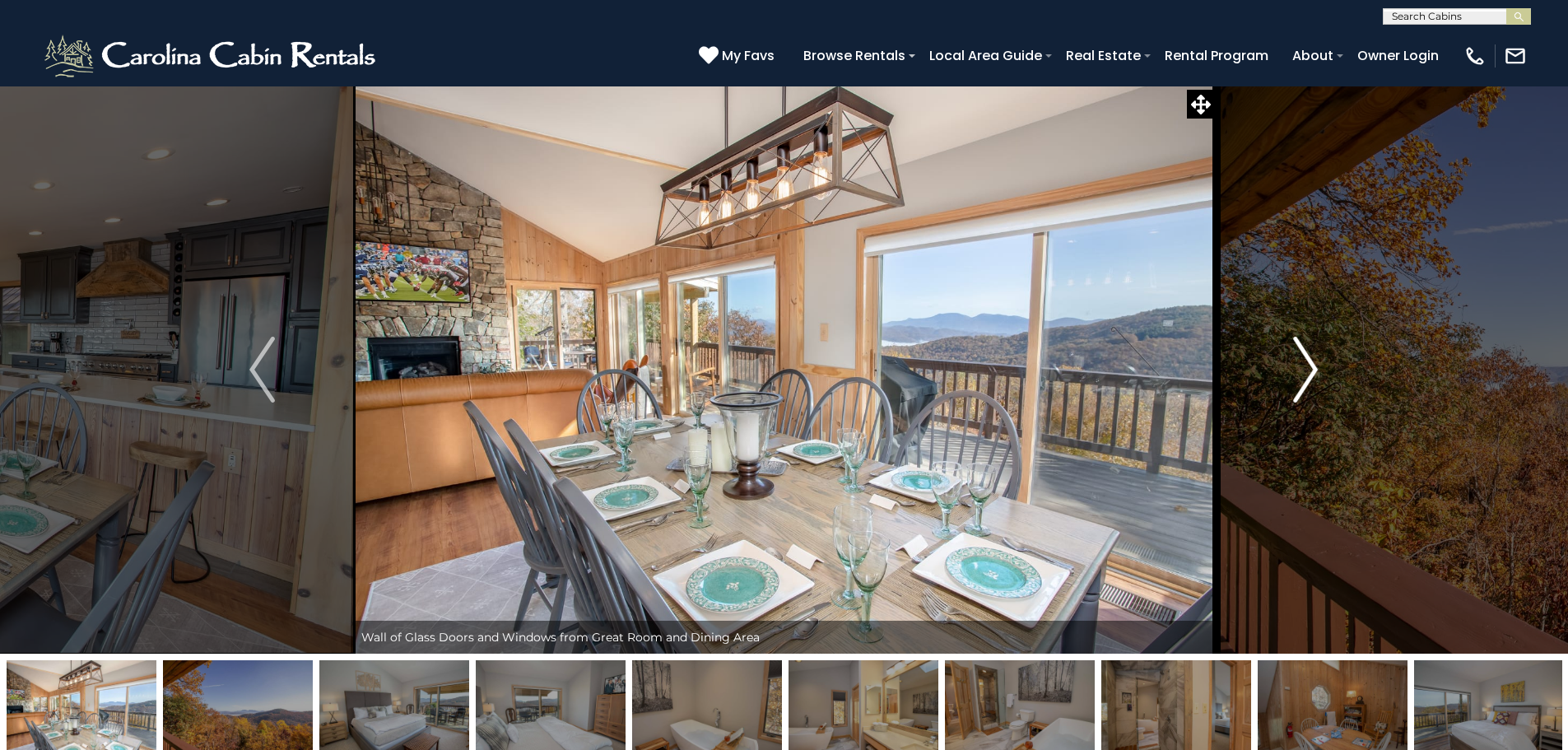
click at [1286, 383] on button "Next" at bounding box center [1305, 369] width 181 height 568
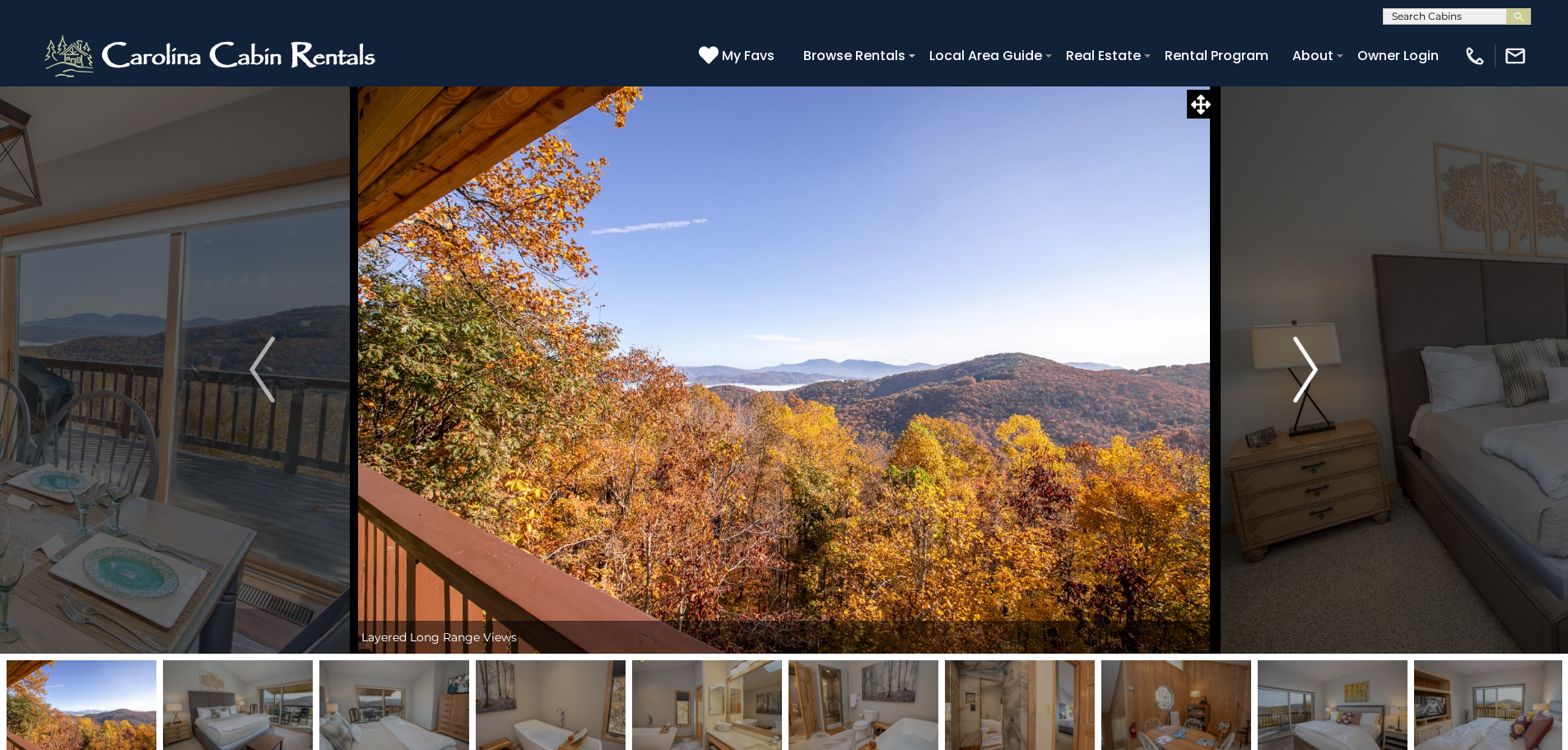
click at [1286, 383] on button "Next" at bounding box center [1305, 369] width 181 height 568
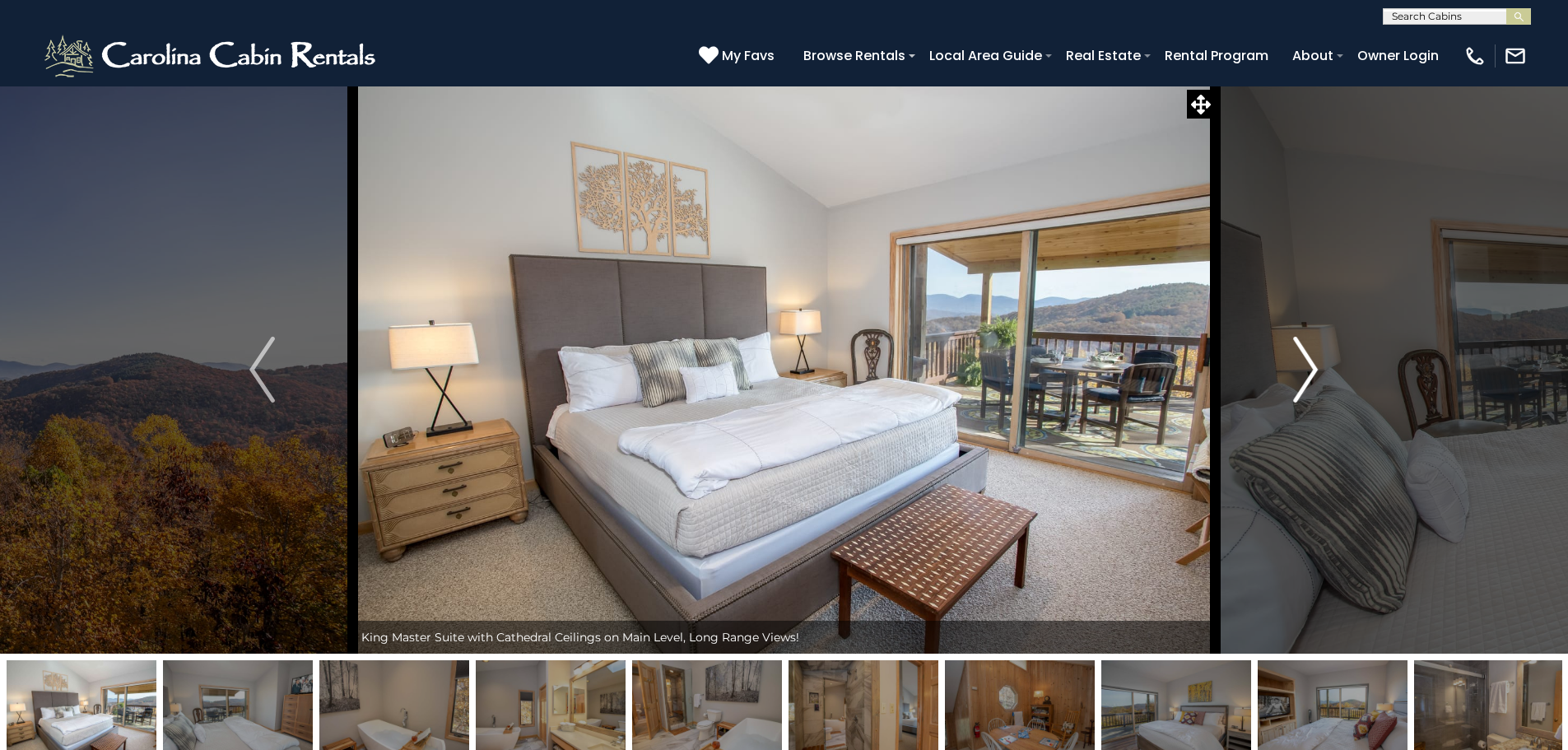
click at [1286, 383] on button "Next" at bounding box center [1305, 369] width 181 height 568
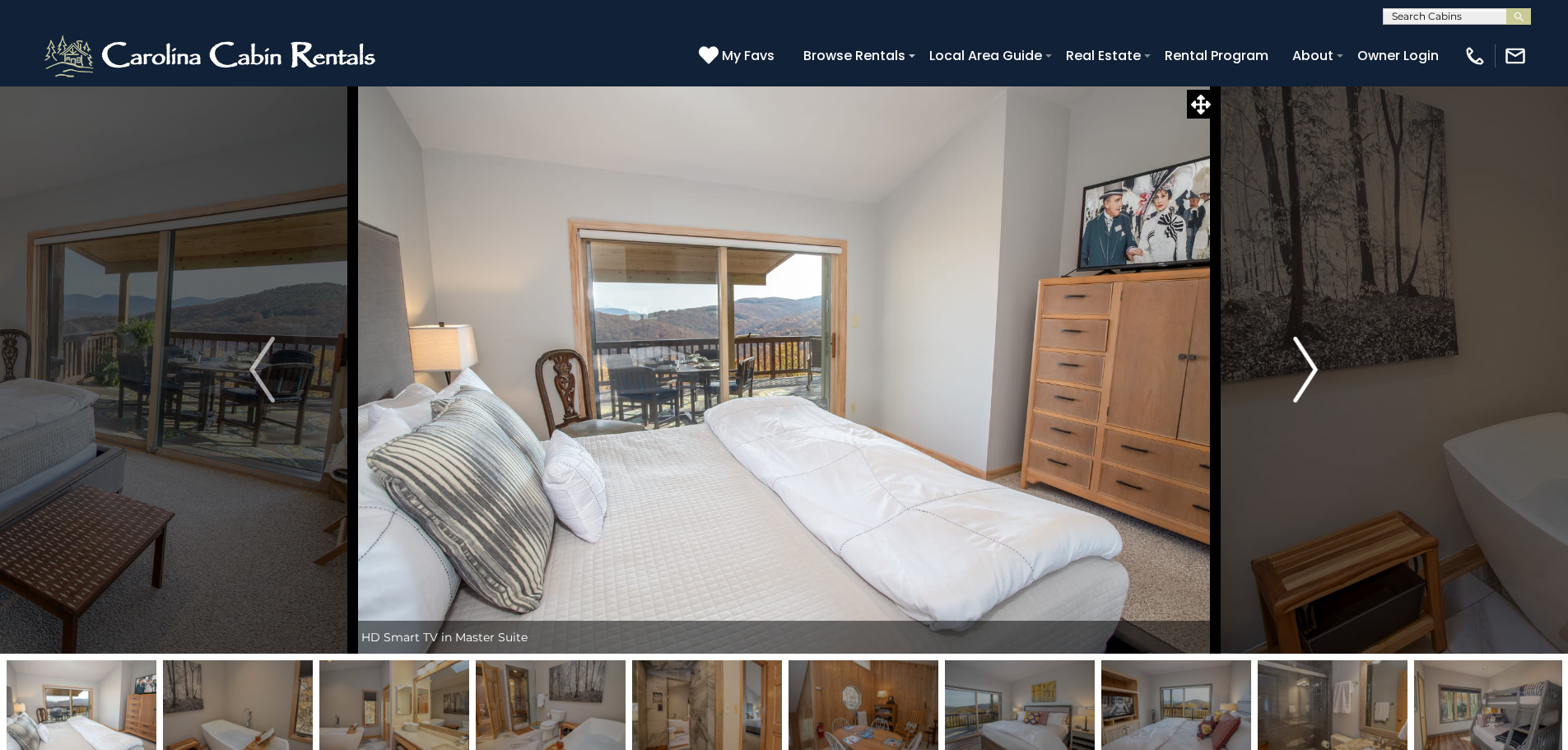
click at [1286, 383] on button "Next" at bounding box center [1305, 369] width 181 height 568
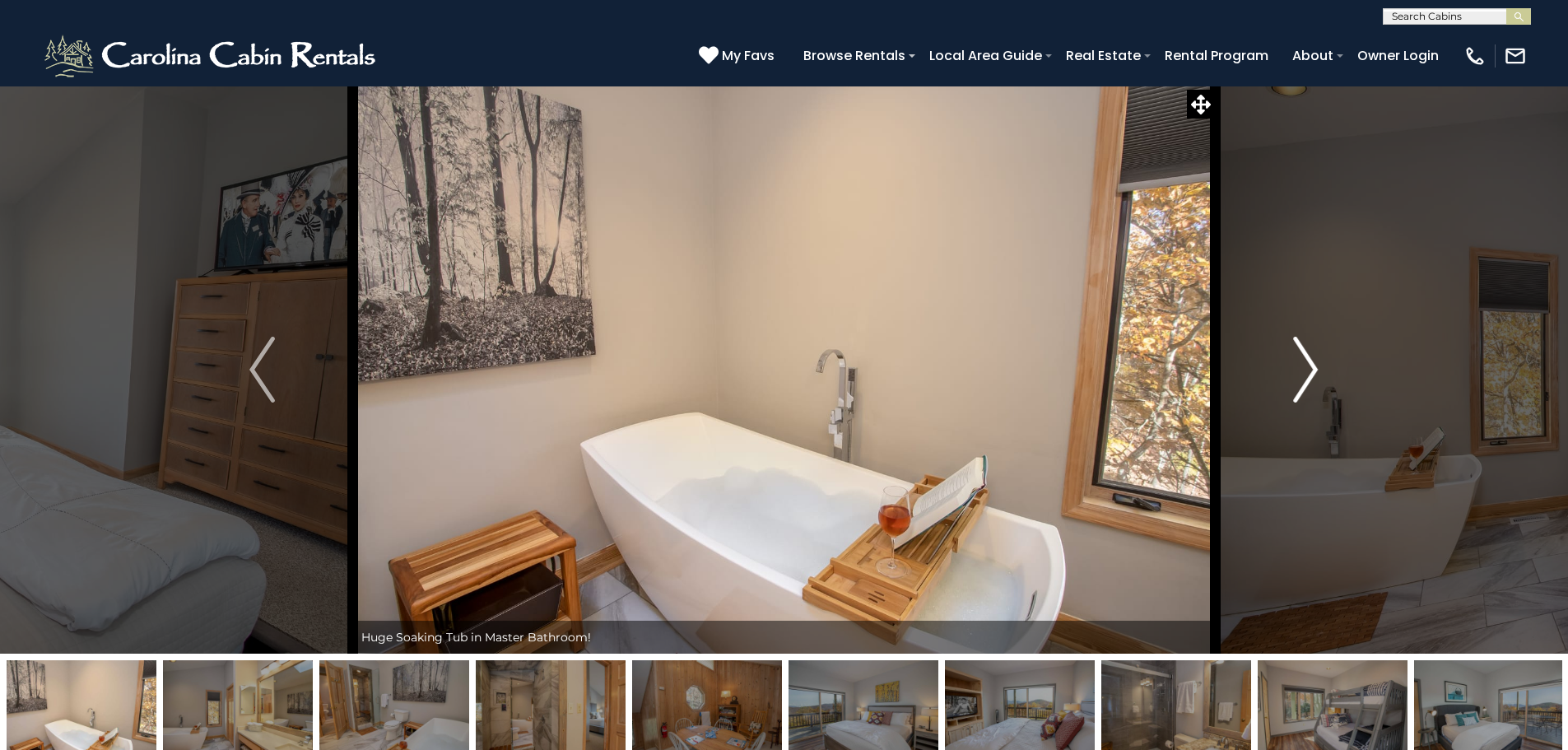
click at [1286, 383] on button "Next" at bounding box center [1305, 369] width 181 height 568
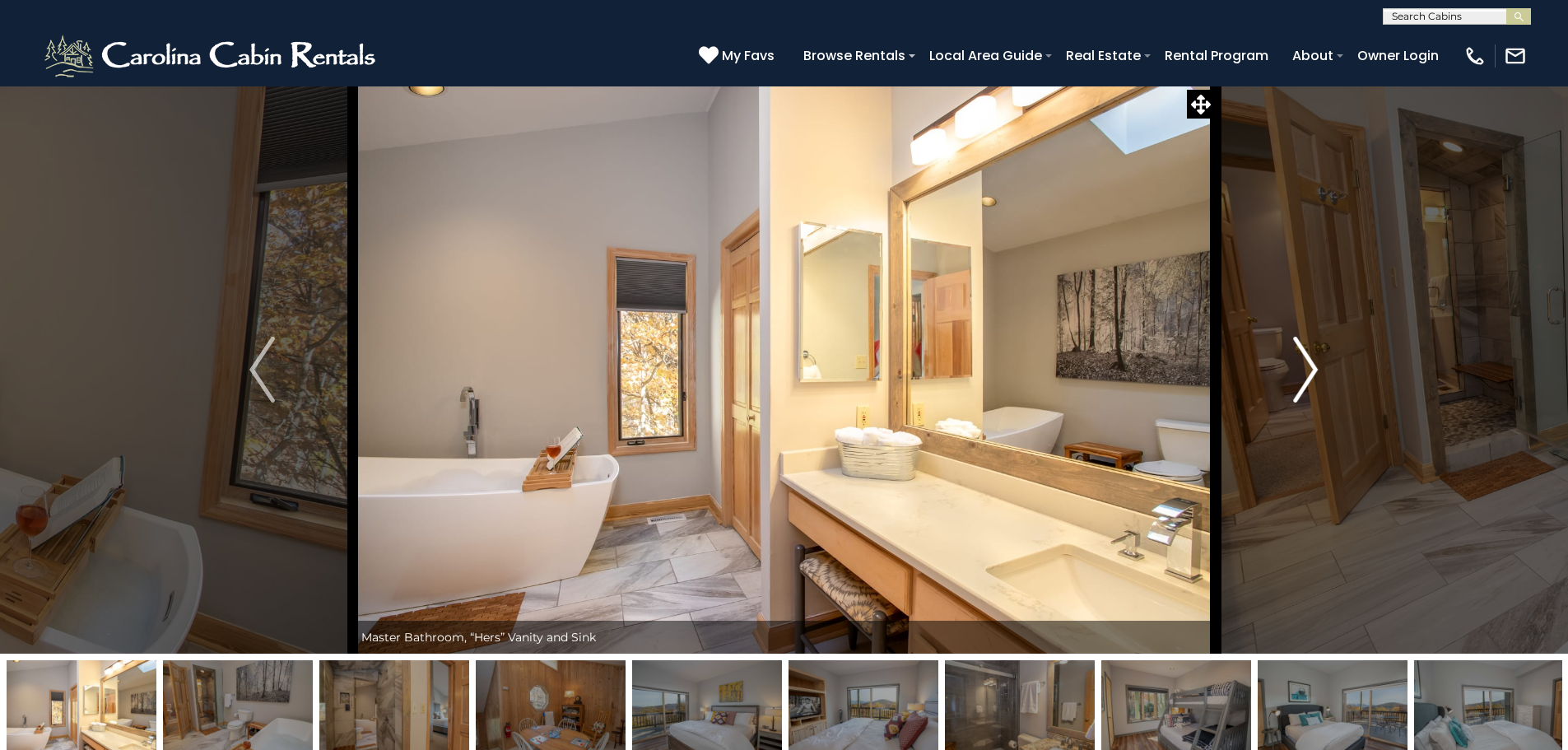
click at [1286, 383] on button "Next" at bounding box center [1305, 369] width 181 height 568
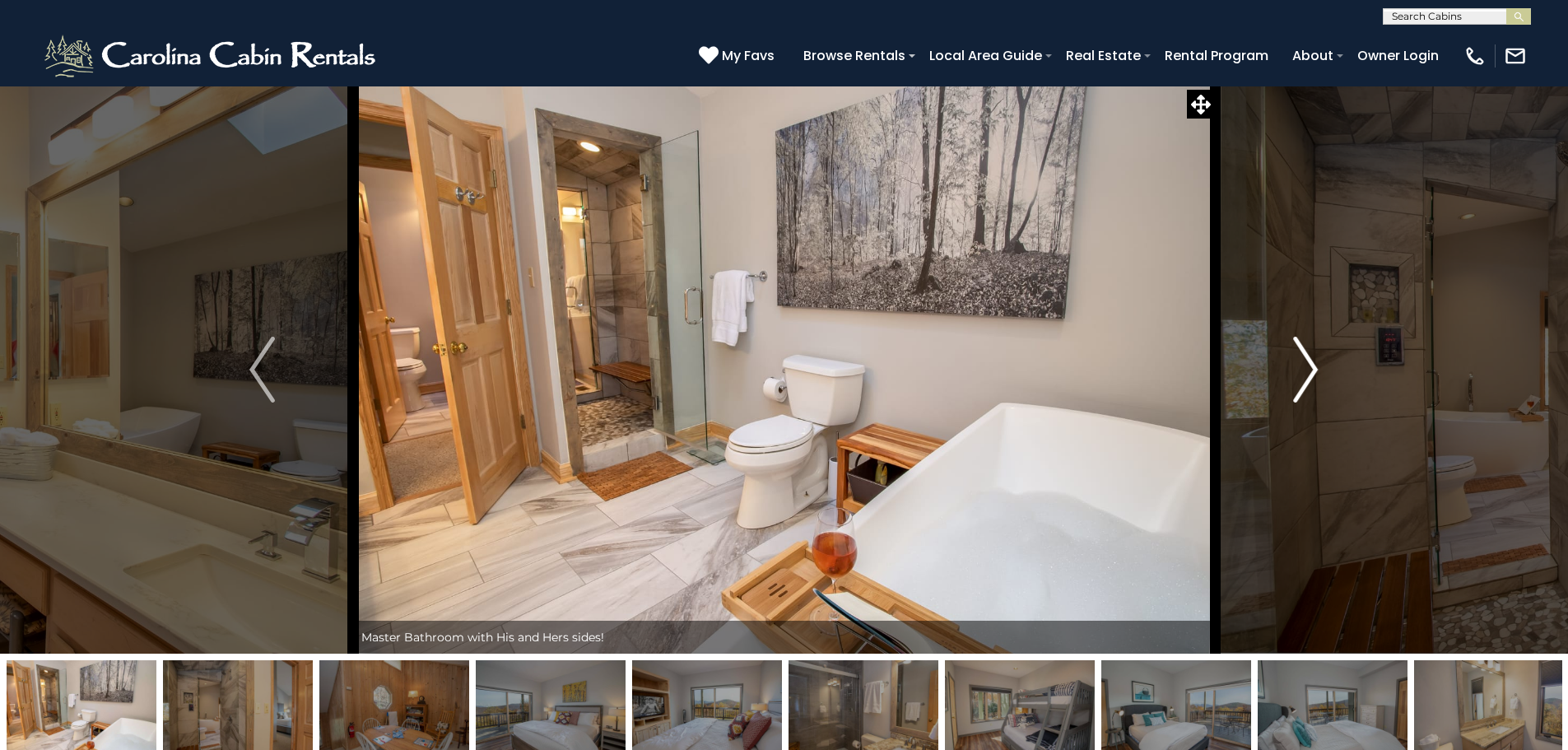
click at [1286, 383] on button "Next" at bounding box center [1305, 369] width 181 height 568
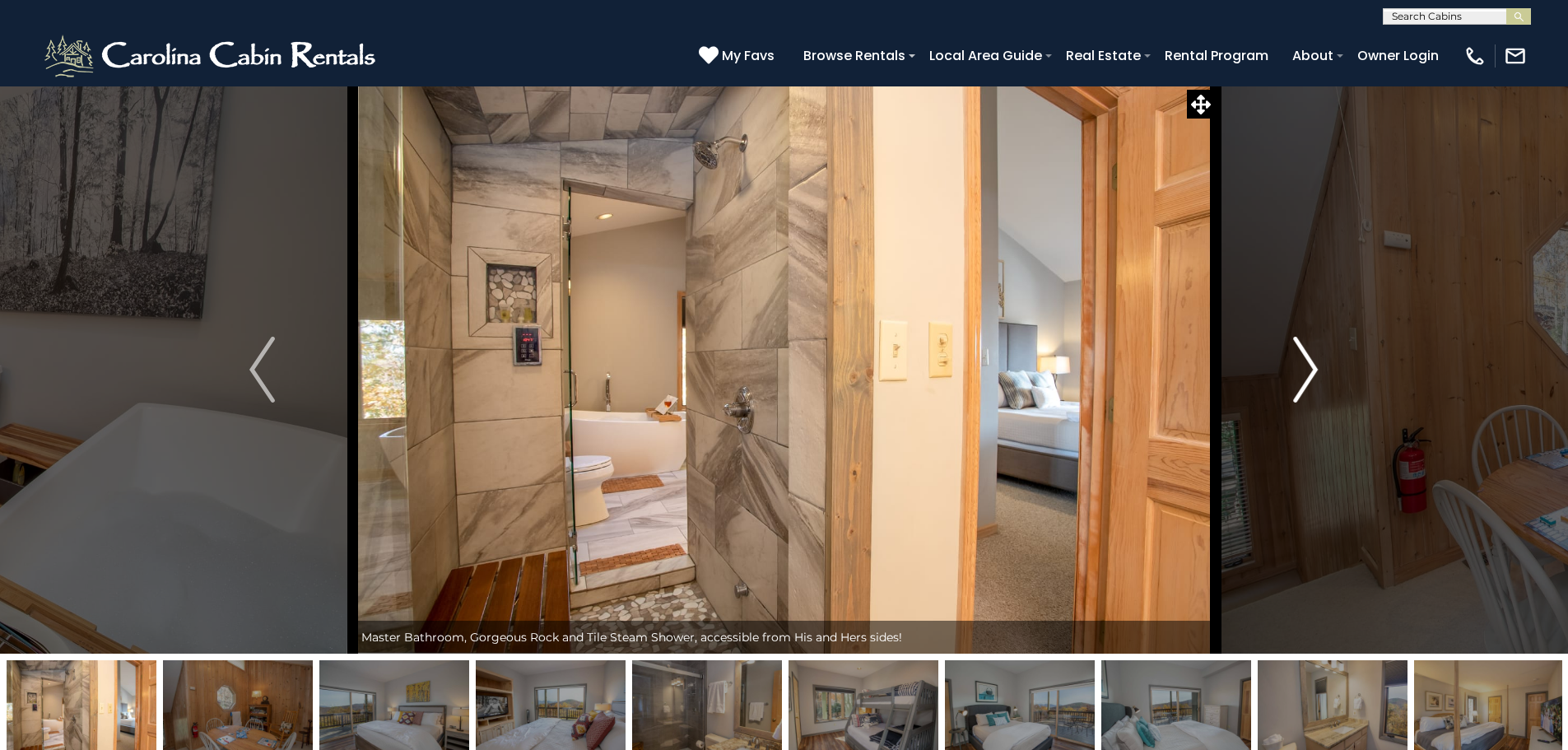
click at [1286, 383] on button "Next" at bounding box center [1305, 369] width 181 height 568
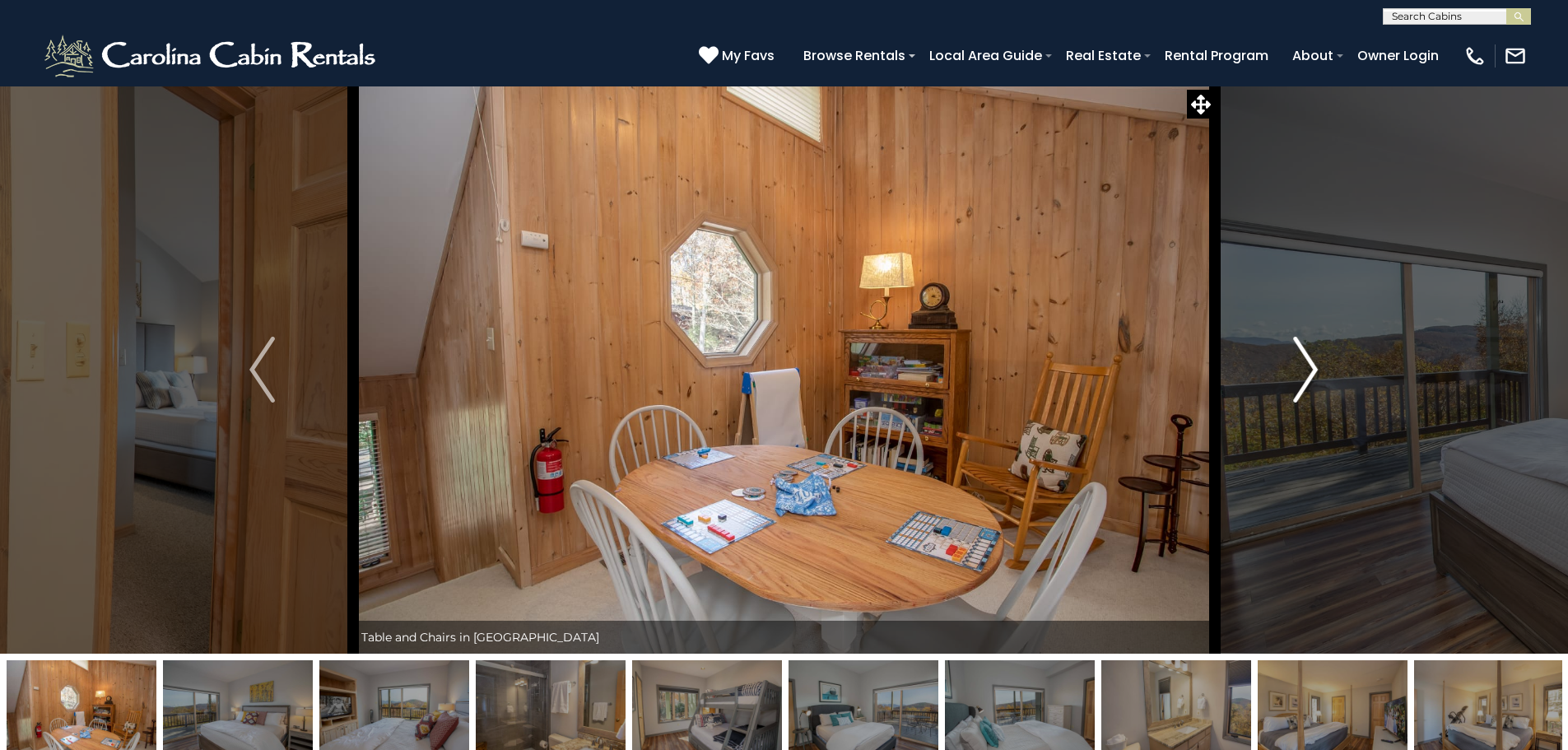
click at [1286, 383] on button "Next" at bounding box center [1305, 369] width 181 height 568
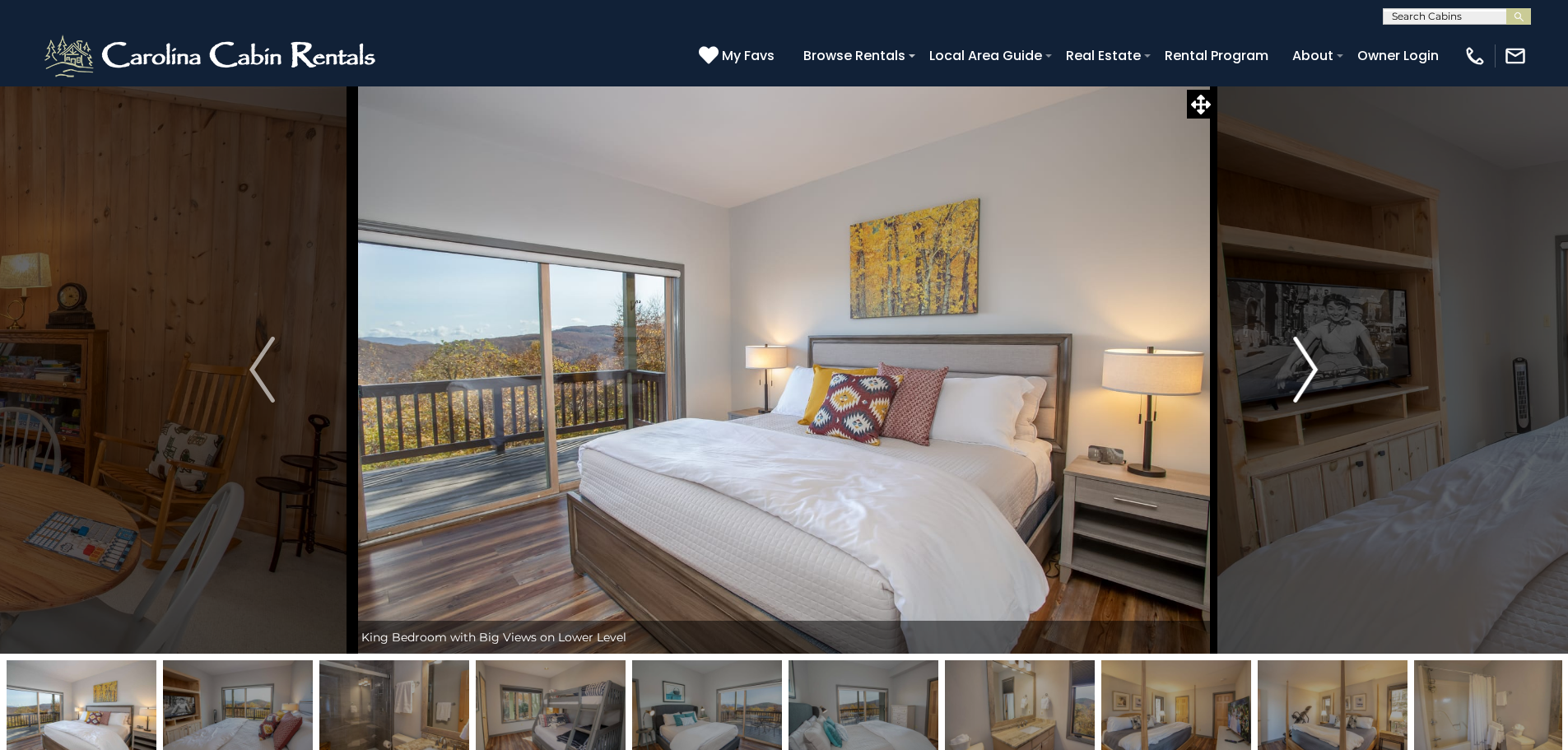
click at [1286, 383] on button "Next" at bounding box center [1305, 369] width 181 height 568
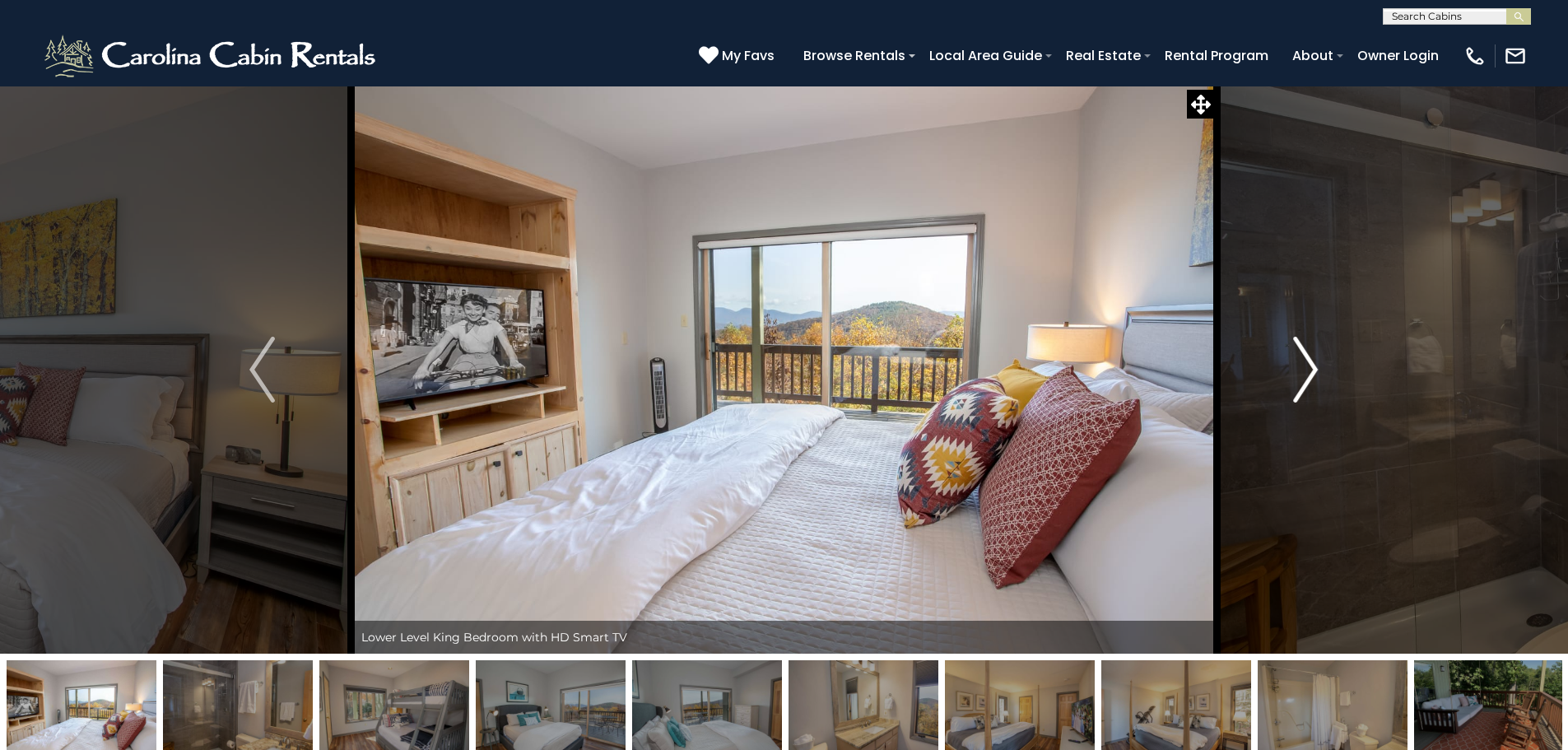
click at [1286, 383] on button "Next" at bounding box center [1305, 369] width 181 height 568
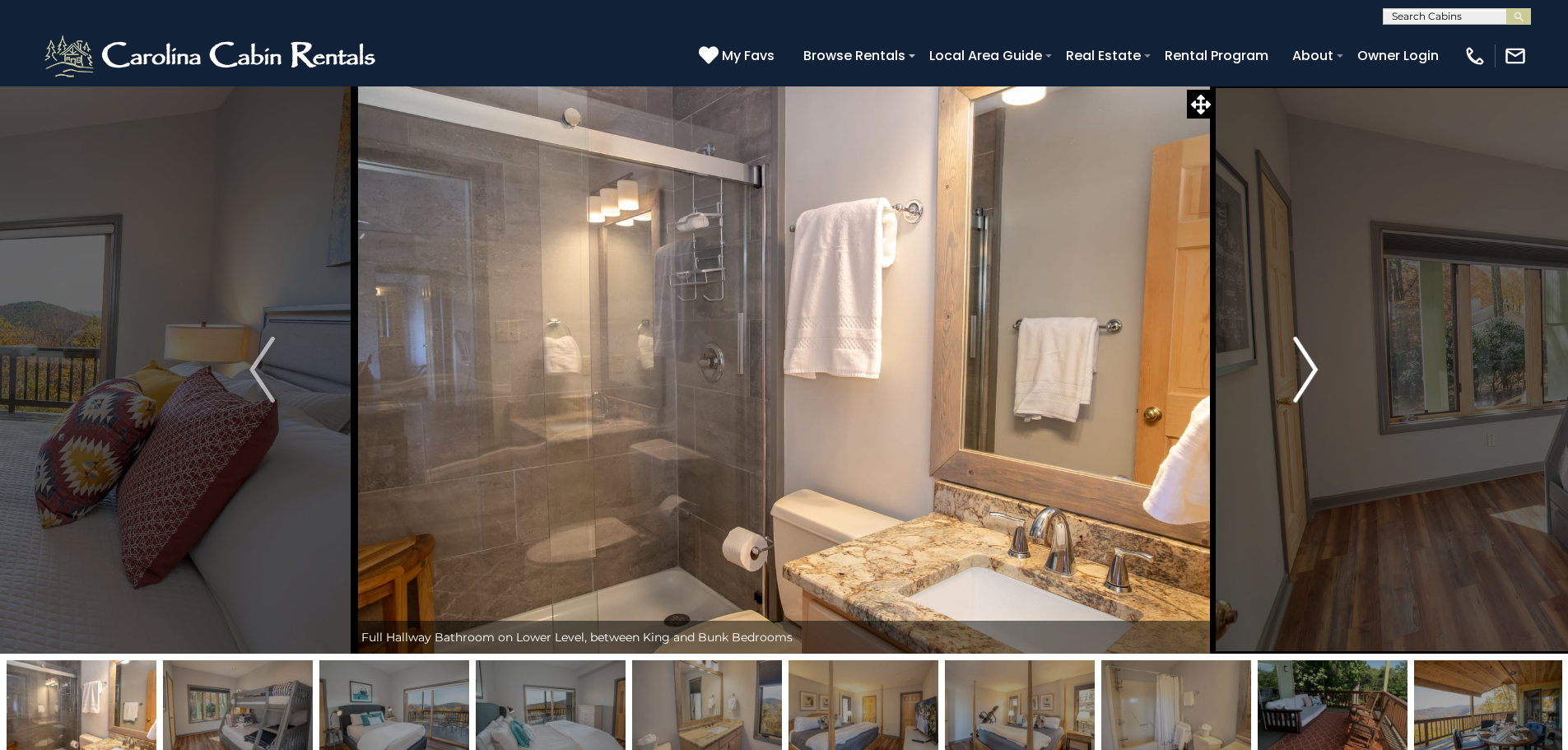
click at [1286, 383] on button "Next" at bounding box center [1305, 369] width 181 height 568
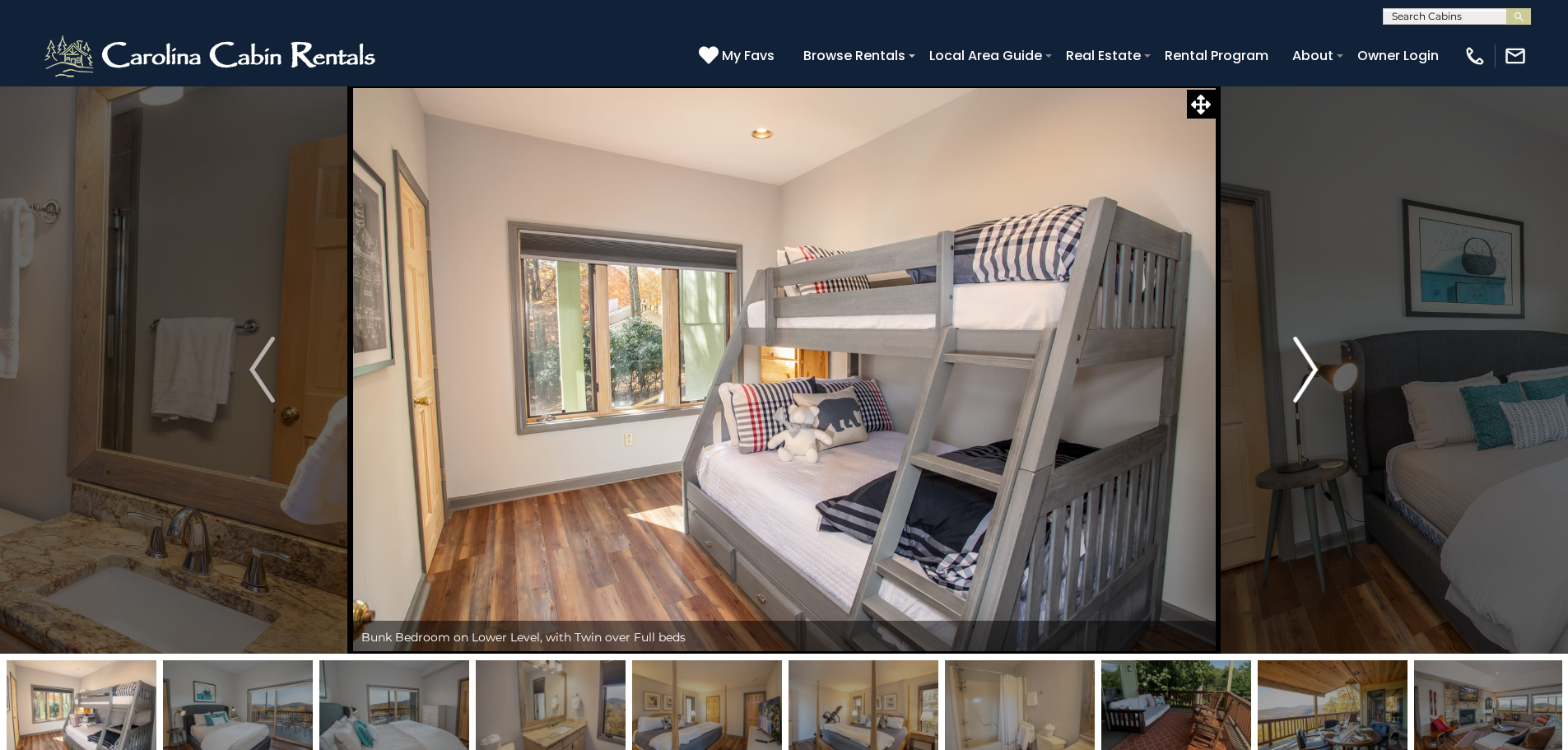
click at [1286, 383] on button "Next" at bounding box center [1305, 369] width 181 height 568
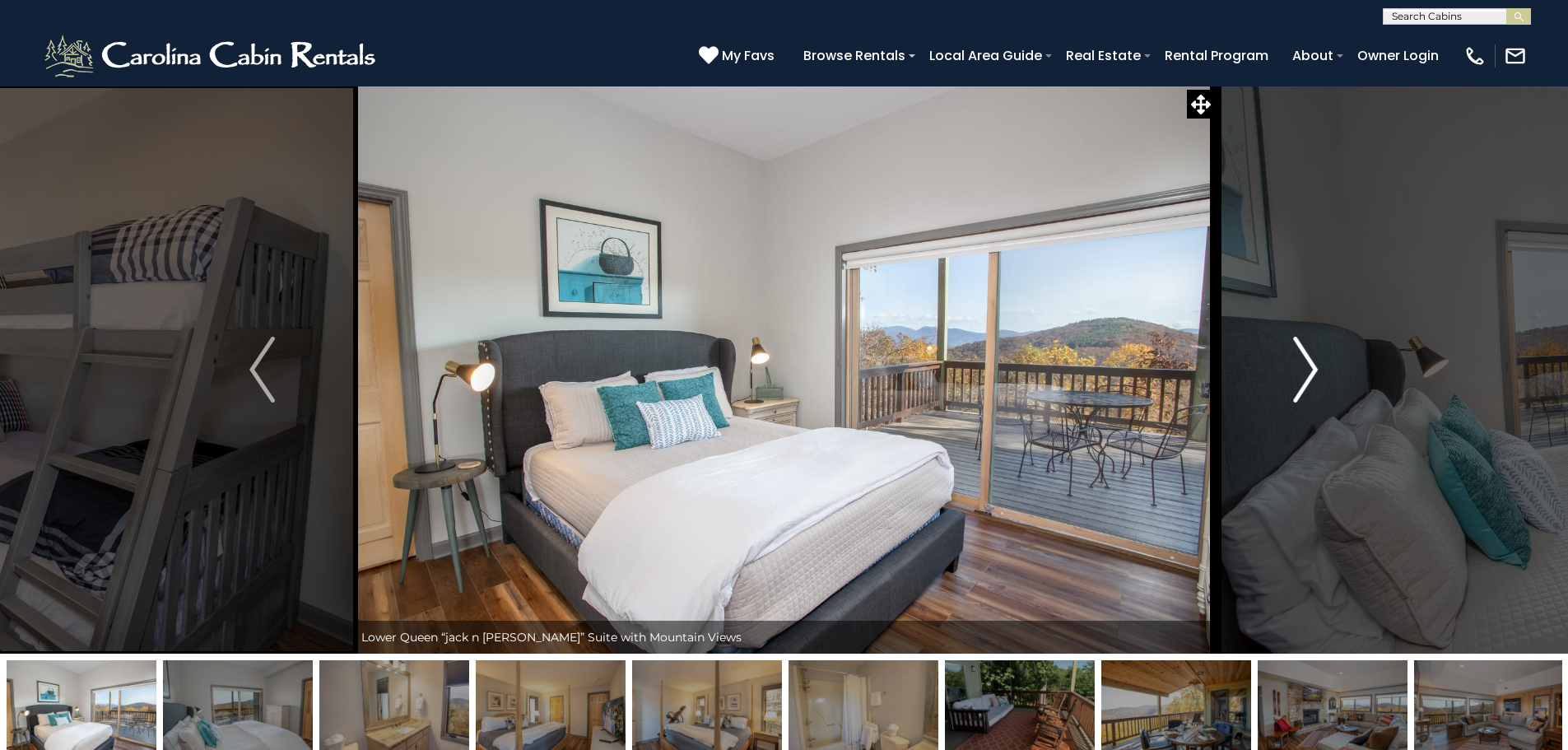
click at [1286, 383] on button "Next" at bounding box center [1305, 369] width 181 height 568
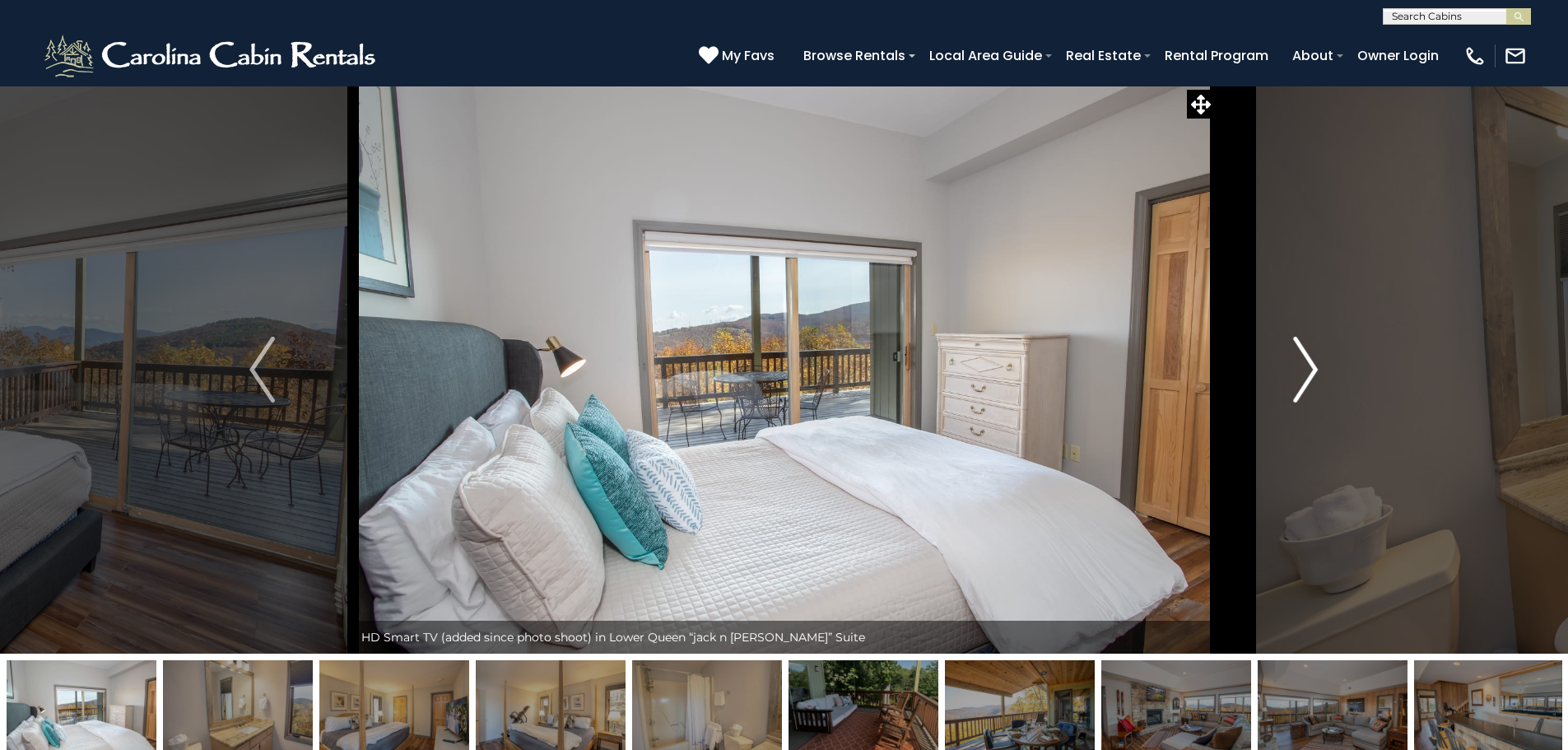
click at [1286, 383] on button "Next" at bounding box center [1305, 369] width 181 height 568
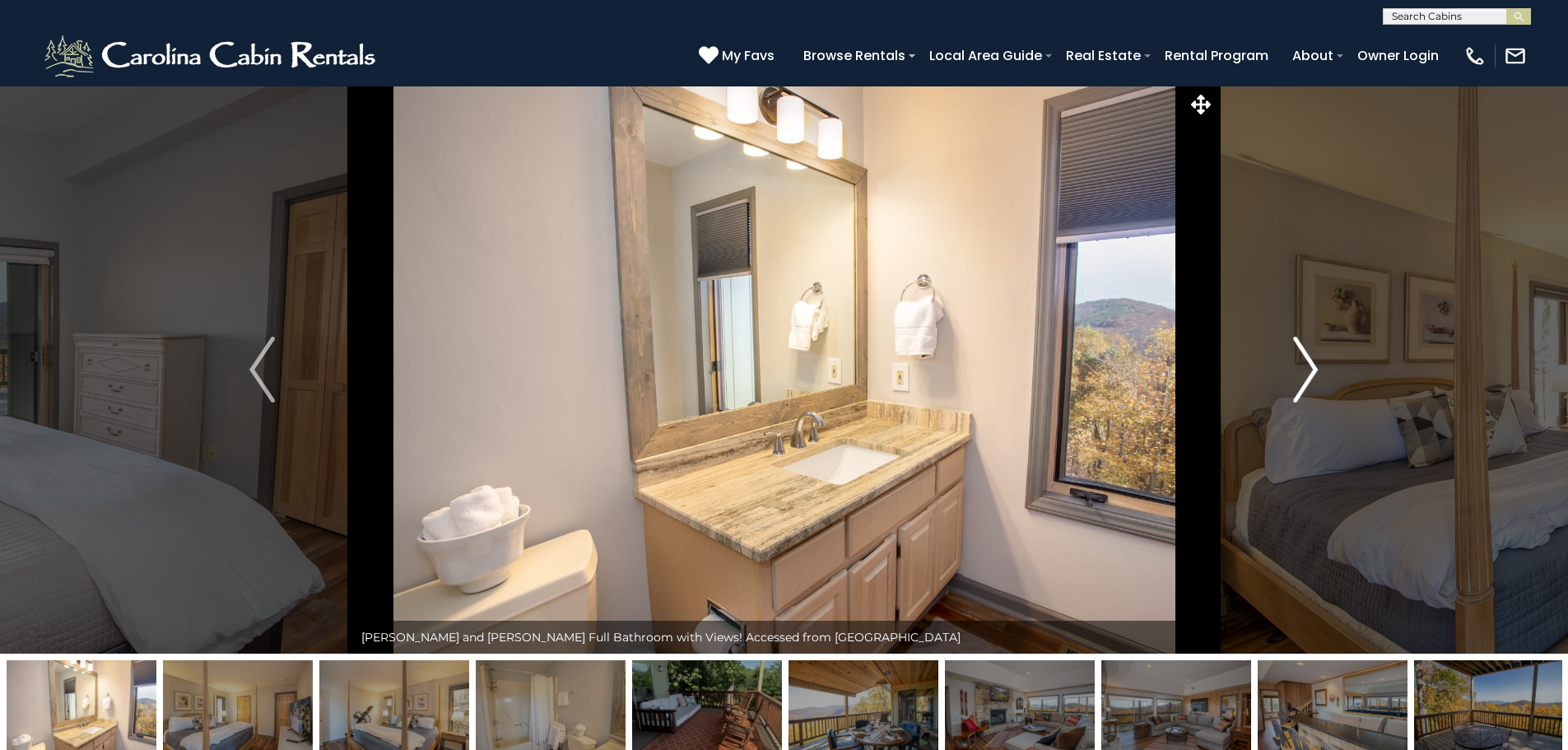
click at [1286, 383] on button "Next" at bounding box center [1305, 369] width 181 height 568
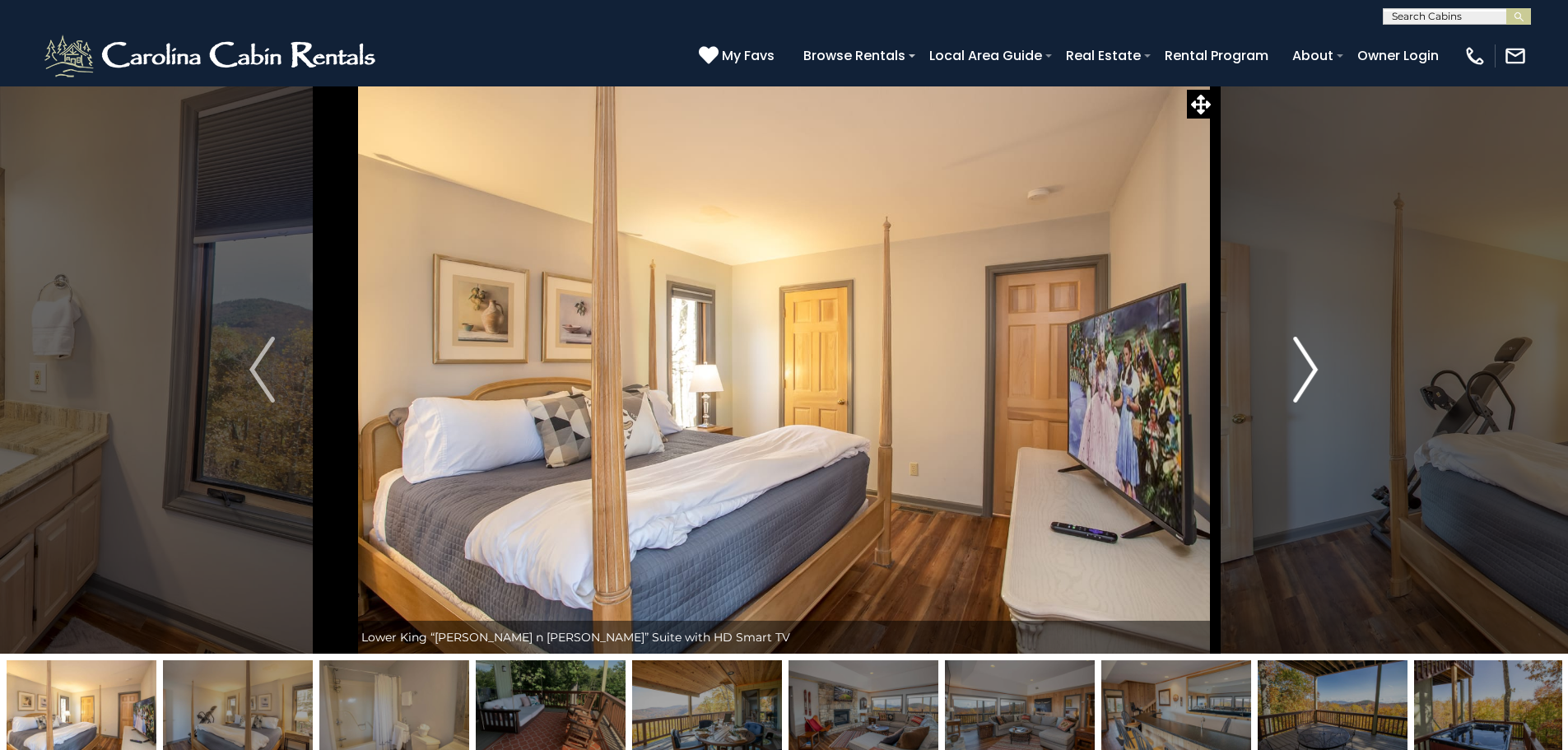
click at [1286, 383] on button "Next" at bounding box center [1305, 369] width 181 height 568
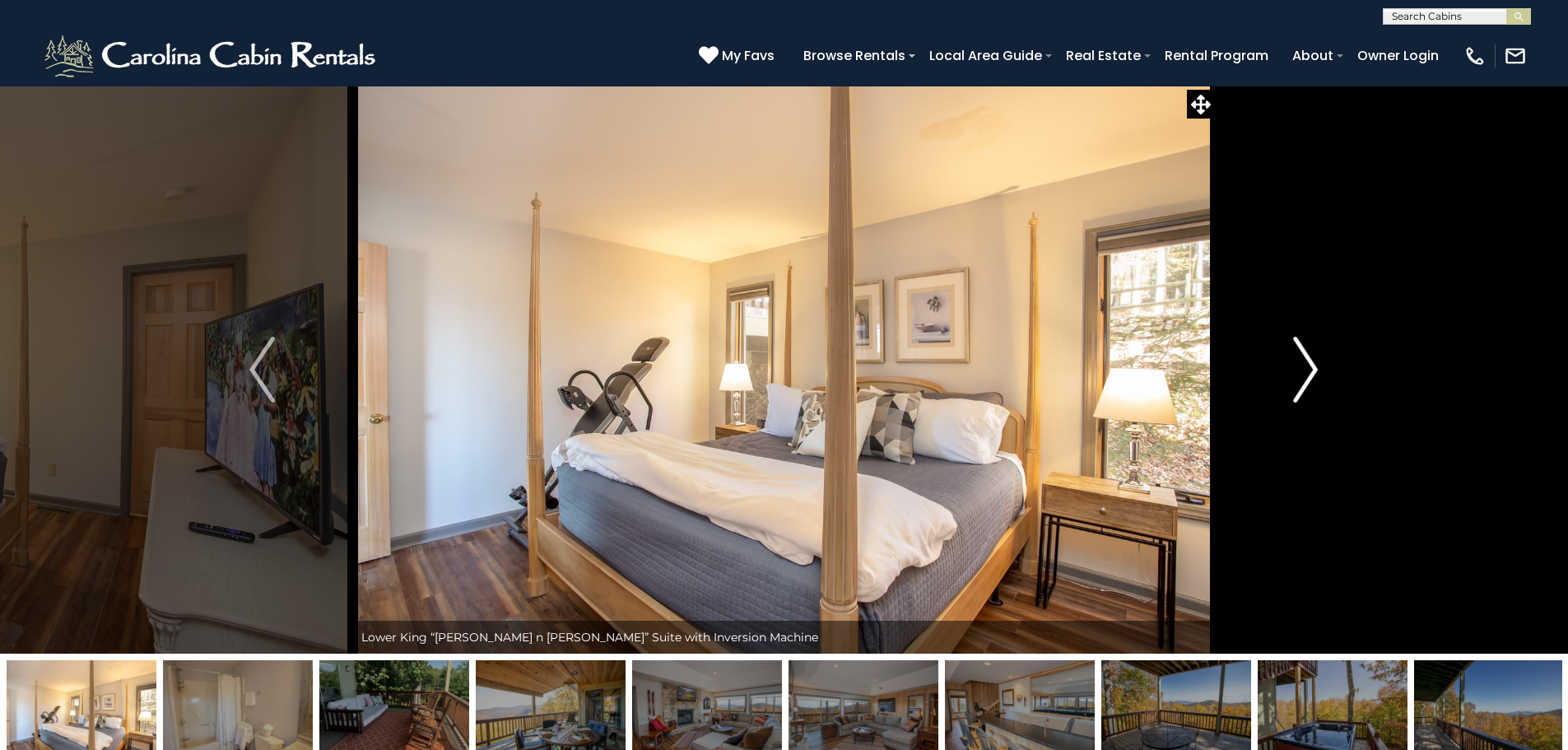
click at [1286, 383] on button "Next" at bounding box center [1305, 369] width 181 height 568
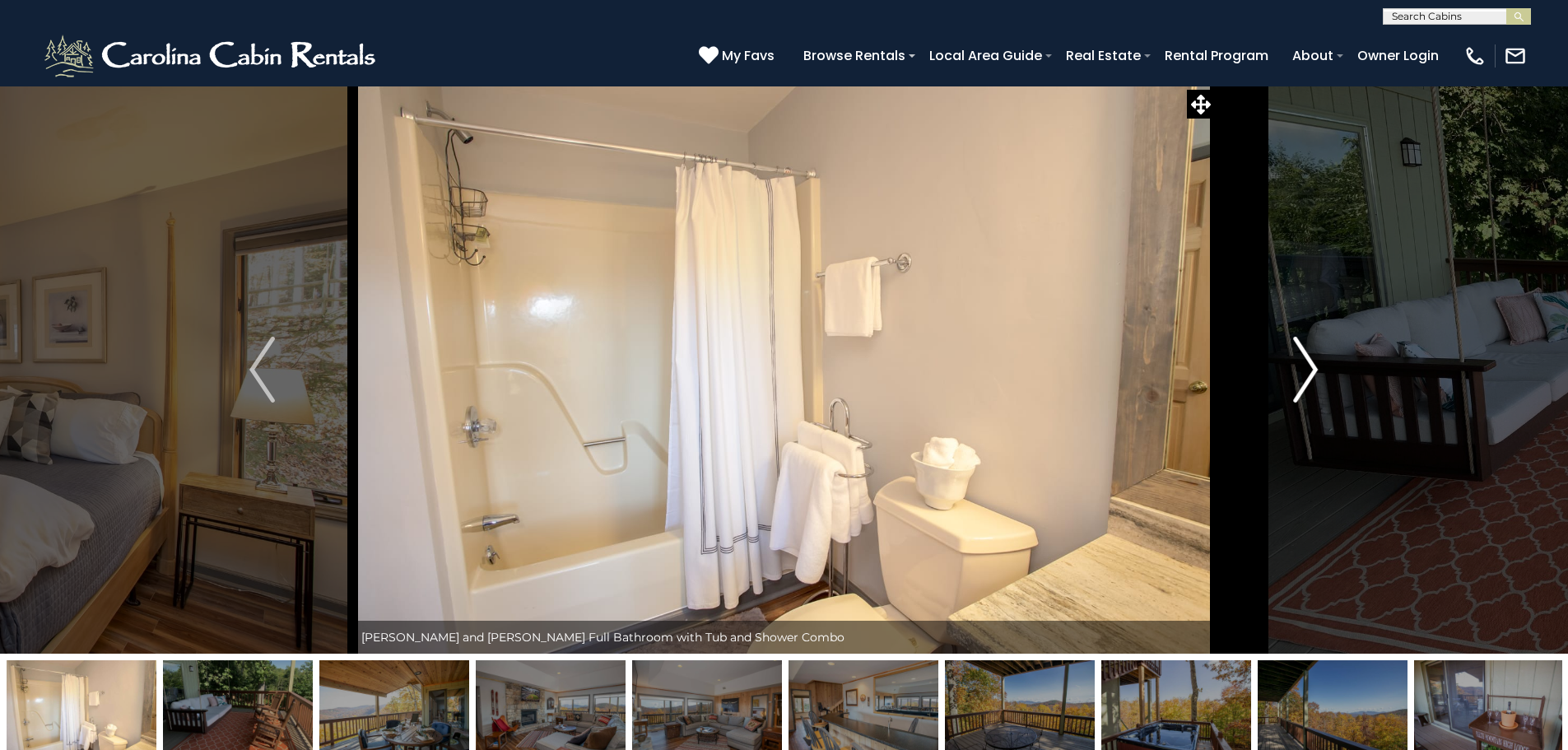
click at [1286, 383] on button "Next" at bounding box center [1305, 369] width 181 height 568
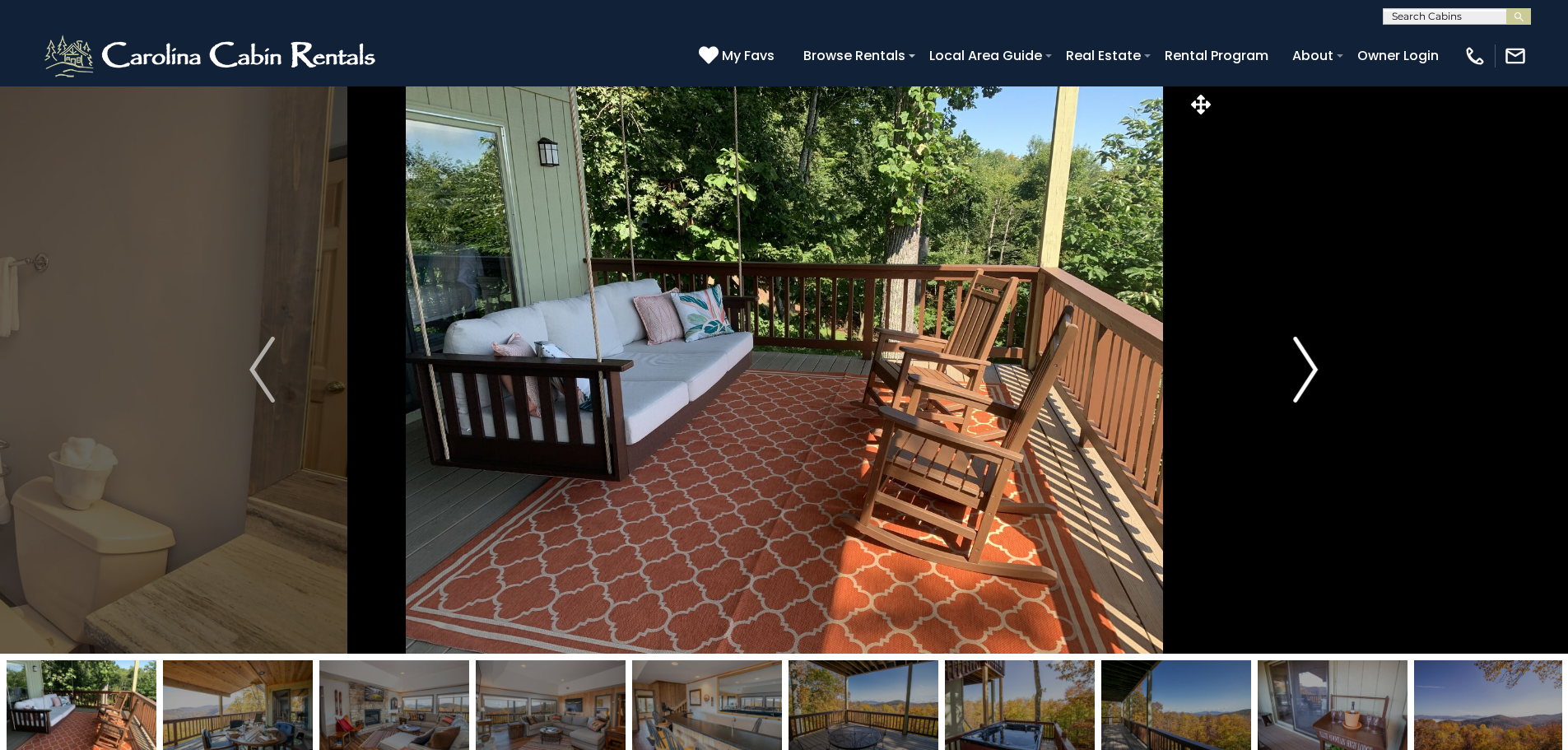
click at [1286, 383] on button "Next" at bounding box center [1305, 369] width 181 height 568
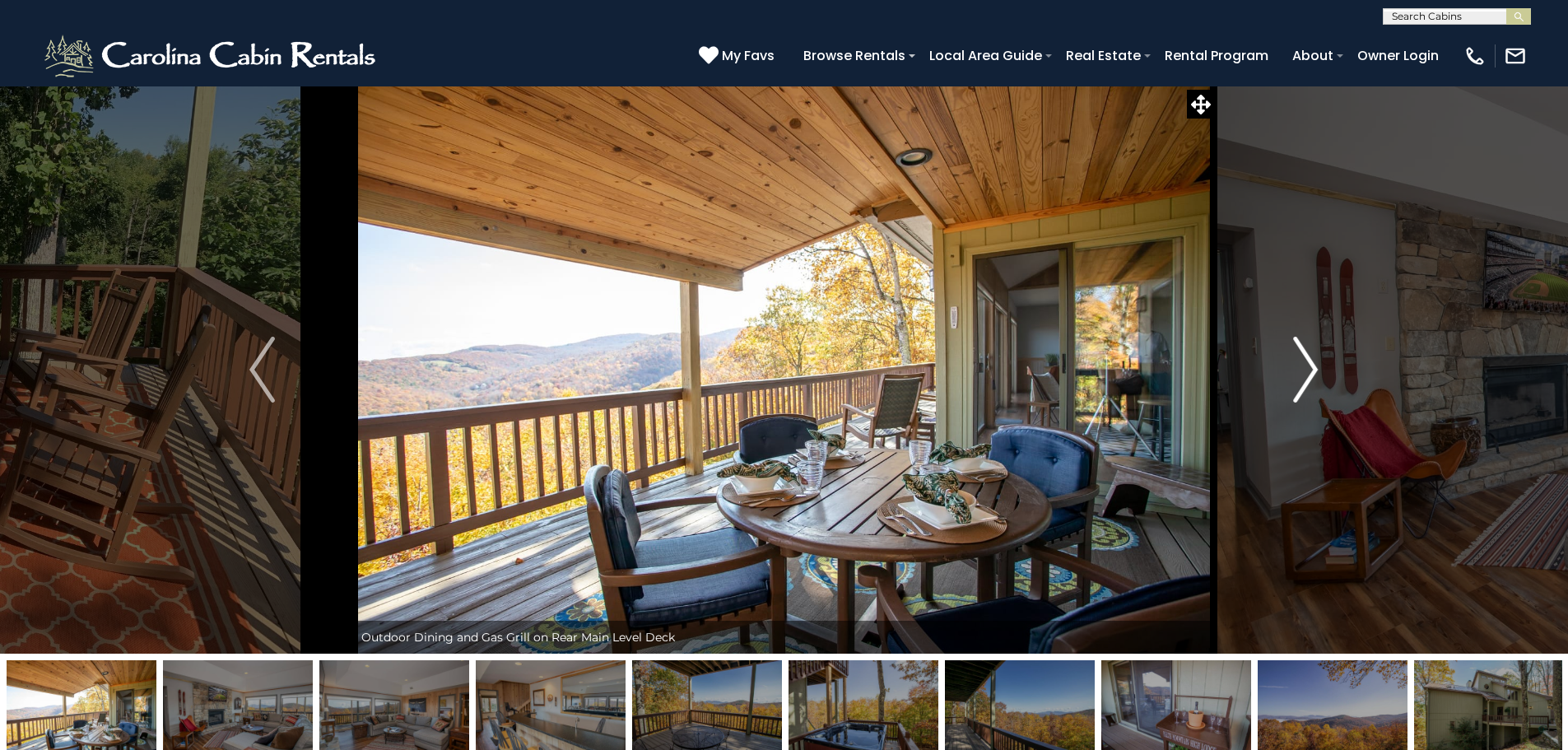
click at [1286, 383] on button "Next" at bounding box center [1305, 369] width 181 height 568
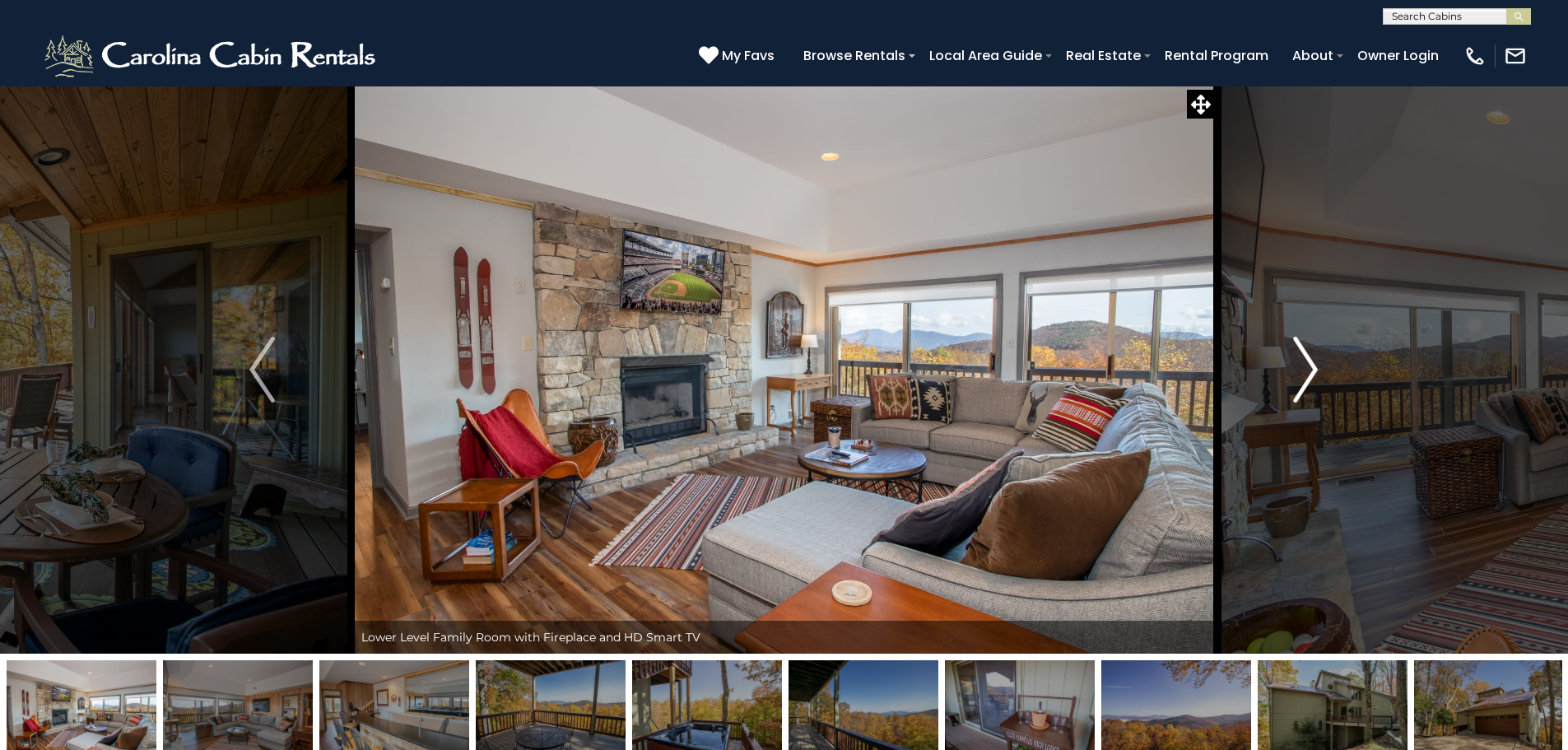
click at [1286, 383] on button "Next" at bounding box center [1305, 369] width 181 height 568
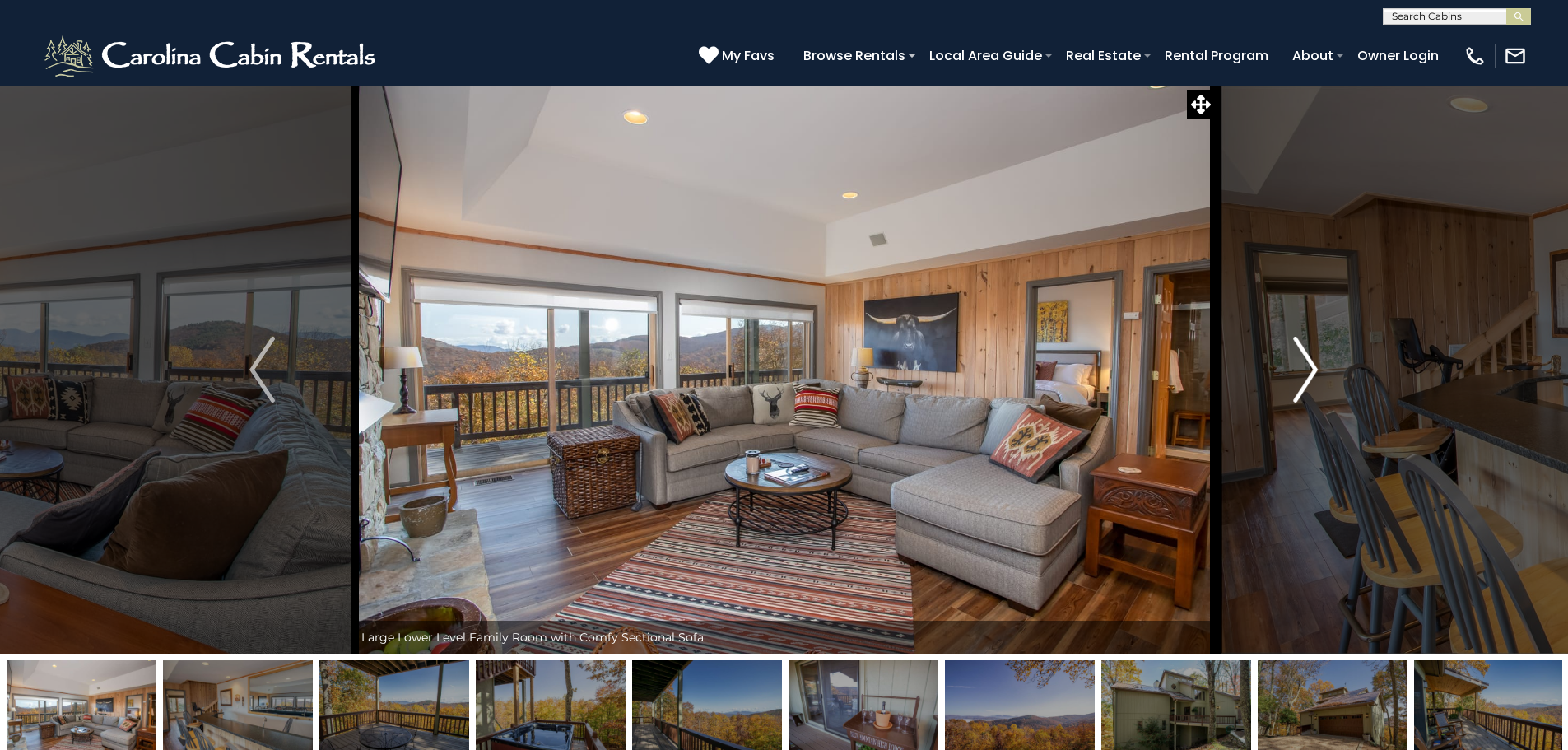
click at [1286, 383] on button "Next" at bounding box center [1305, 369] width 181 height 568
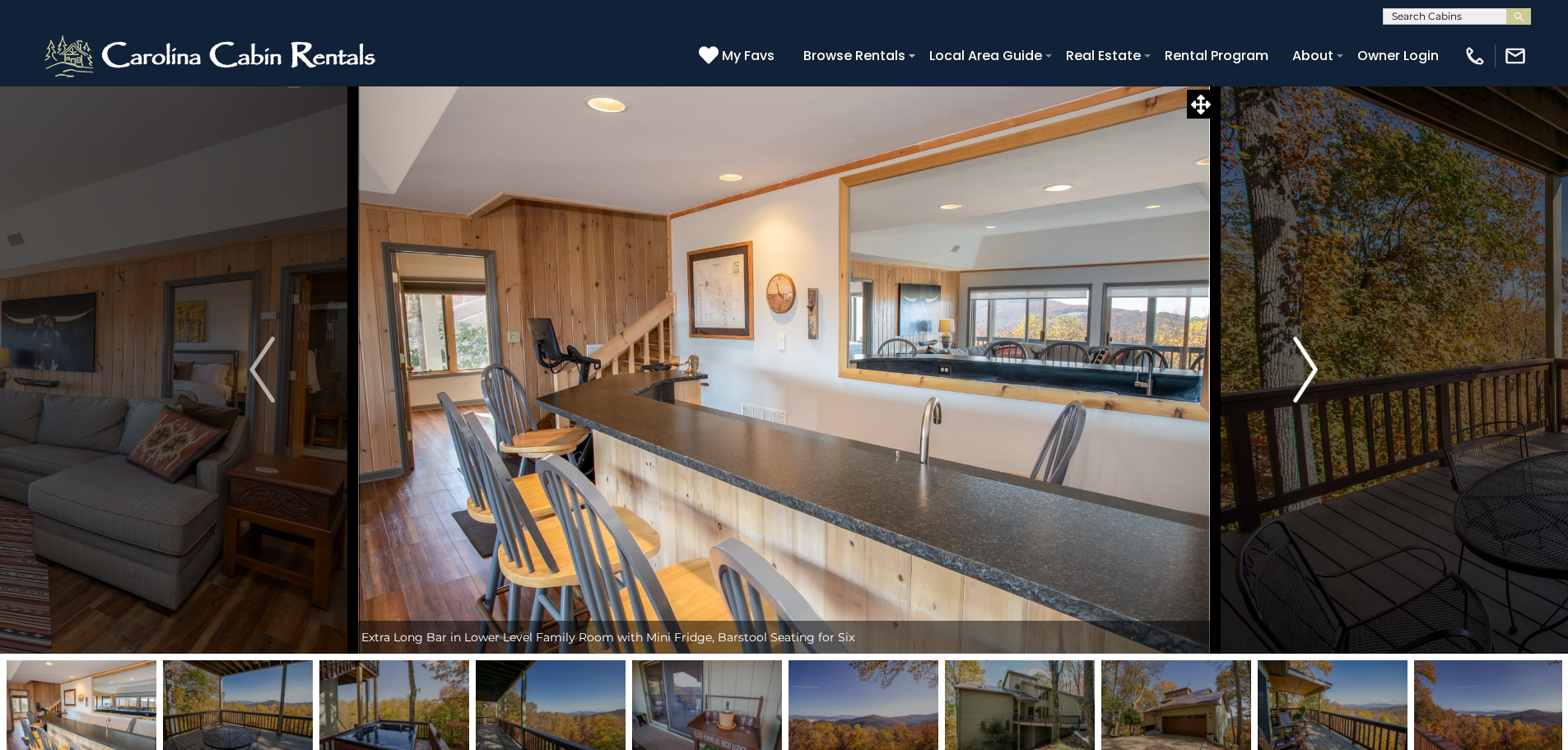
click at [1286, 383] on button "Next" at bounding box center [1305, 369] width 181 height 568
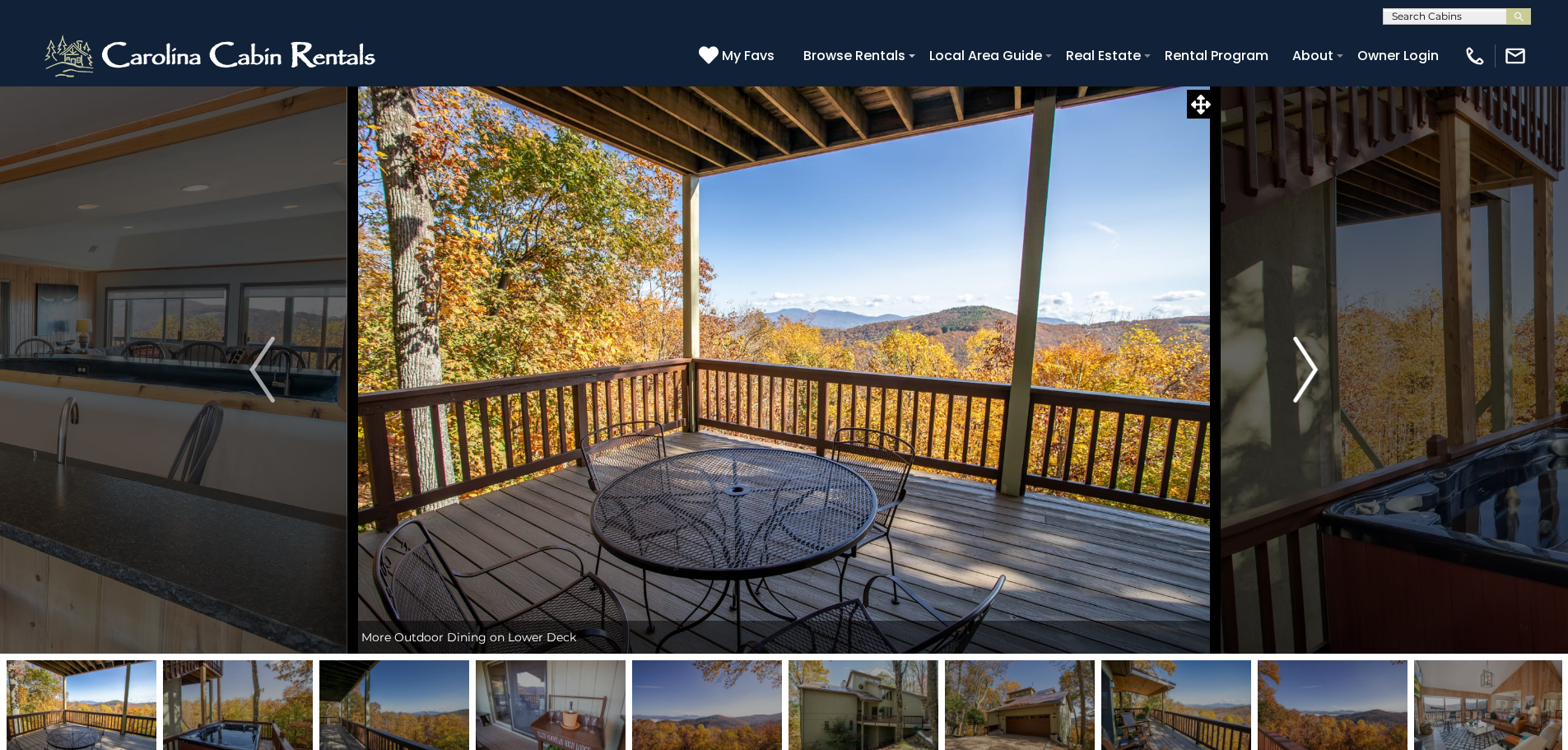
click at [1286, 383] on button "Next" at bounding box center [1305, 369] width 181 height 568
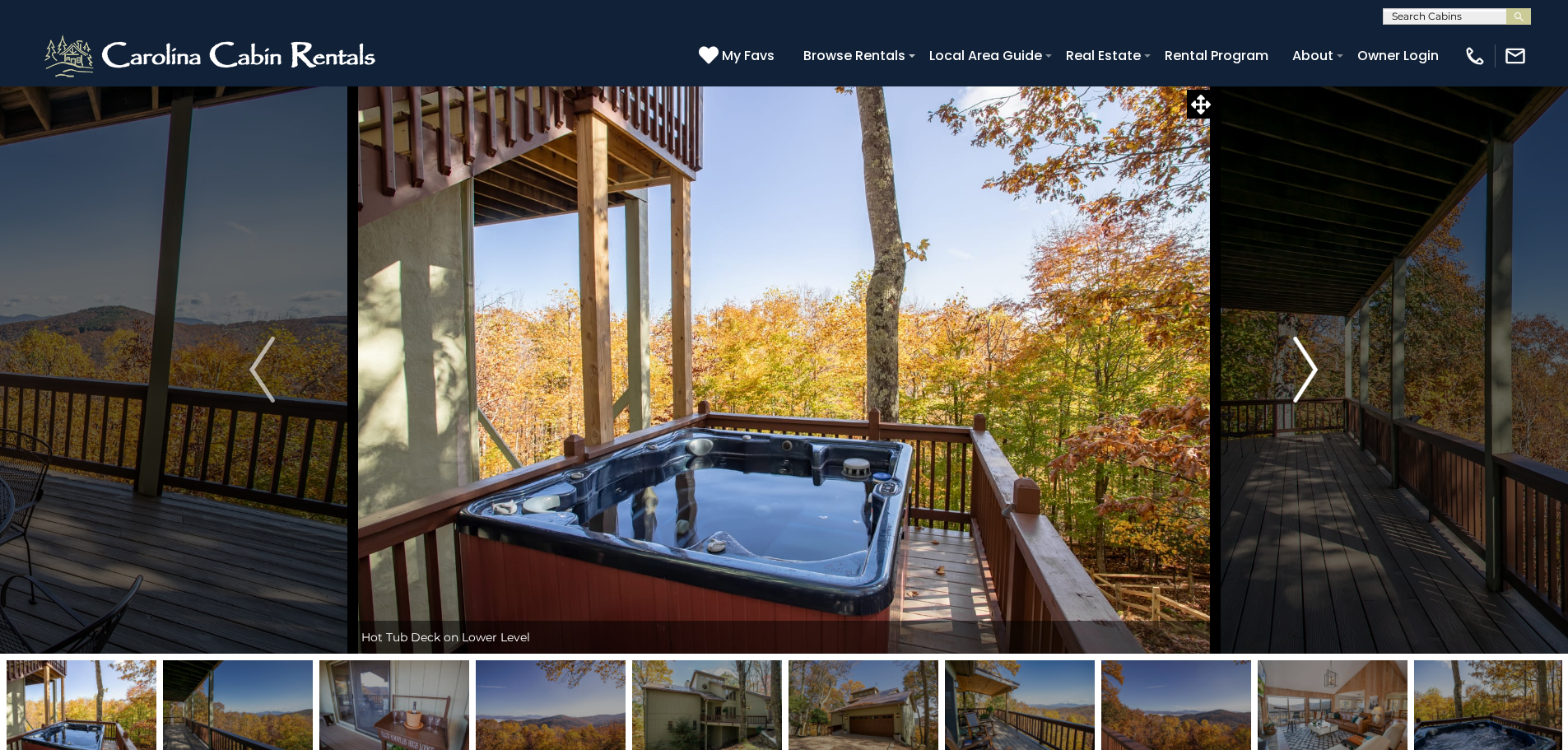
click at [1286, 383] on button "Next" at bounding box center [1305, 369] width 181 height 568
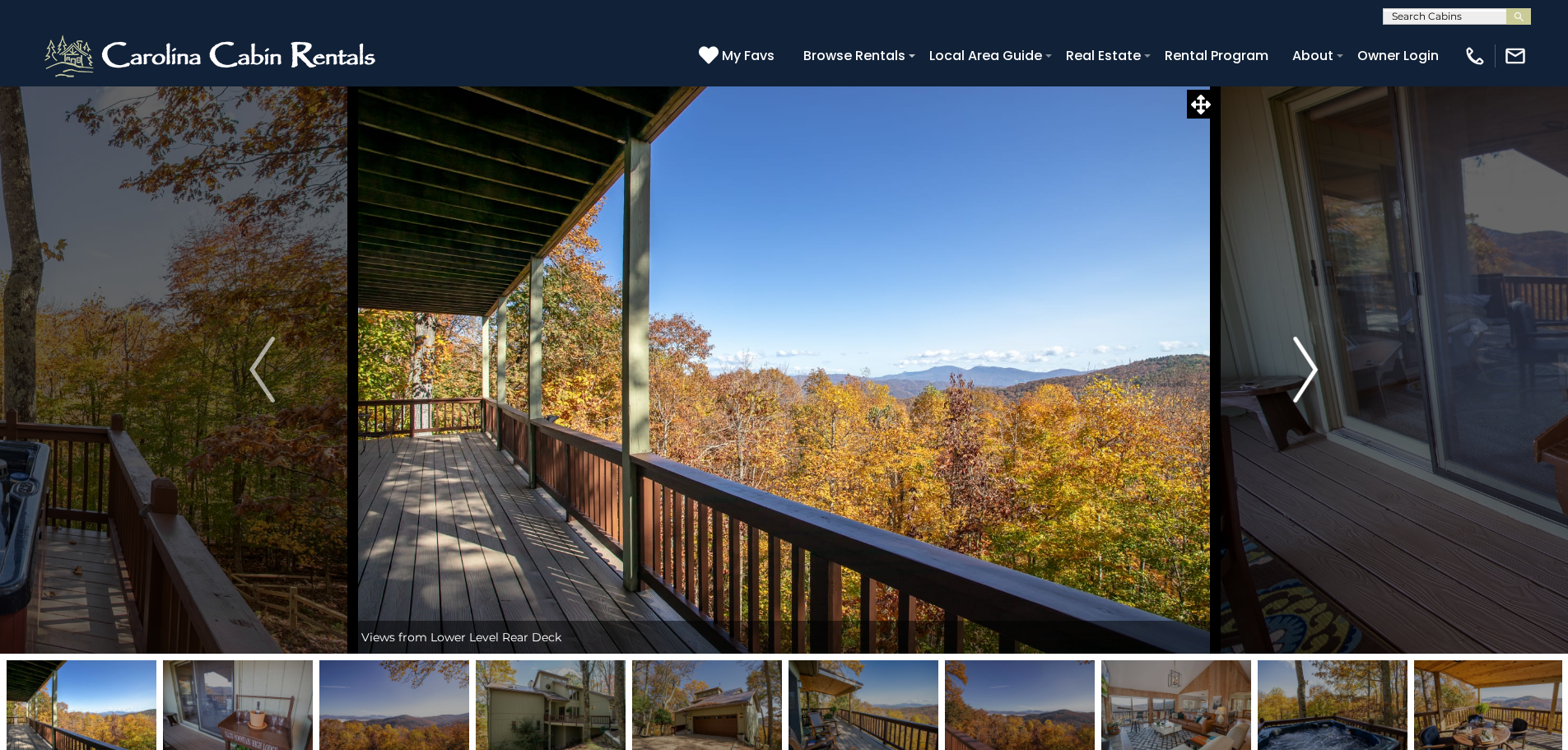
click at [1286, 383] on button "Next" at bounding box center [1305, 369] width 181 height 568
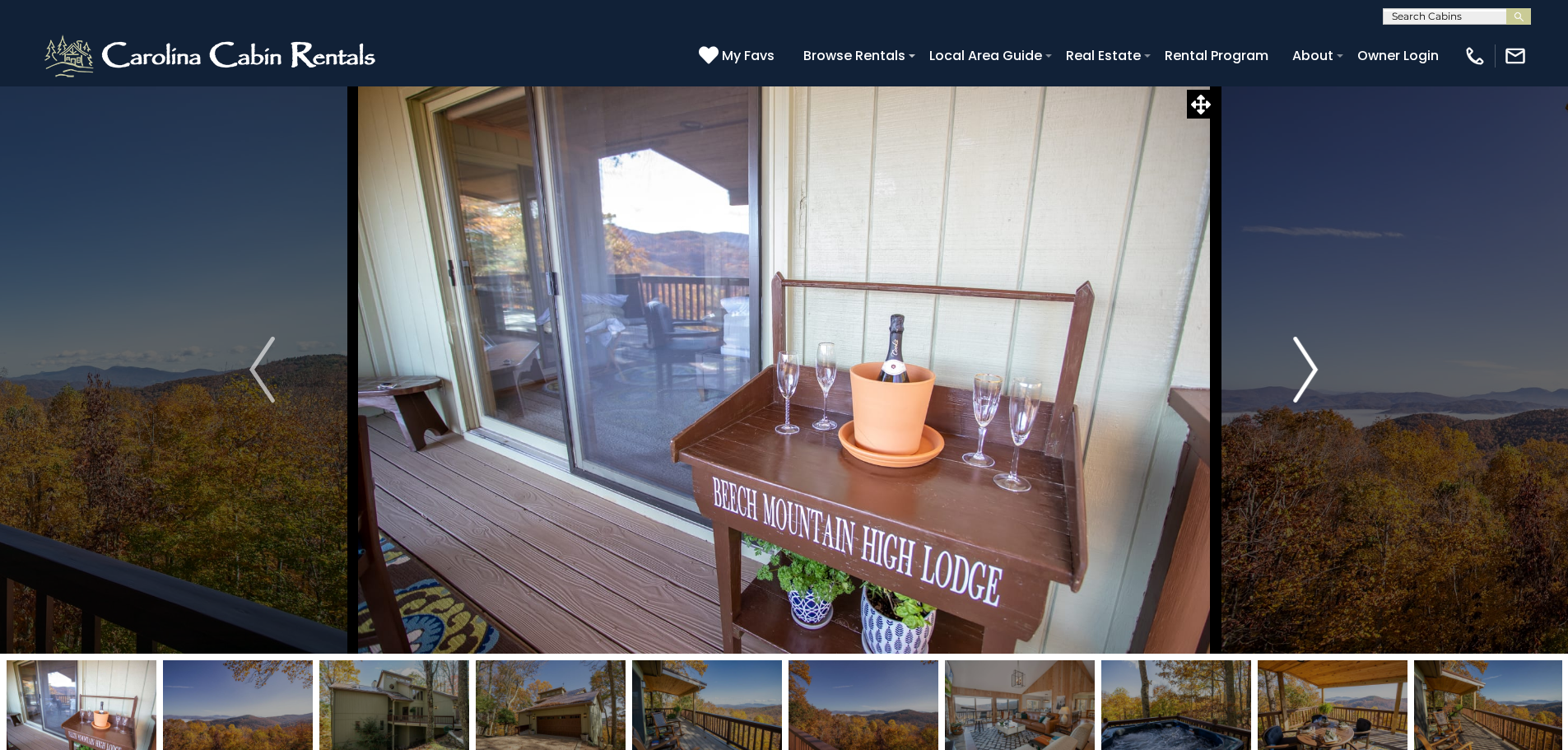
click at [1286, 383] on button "Next" at bounding box center [1305, 369] width 181 height 568
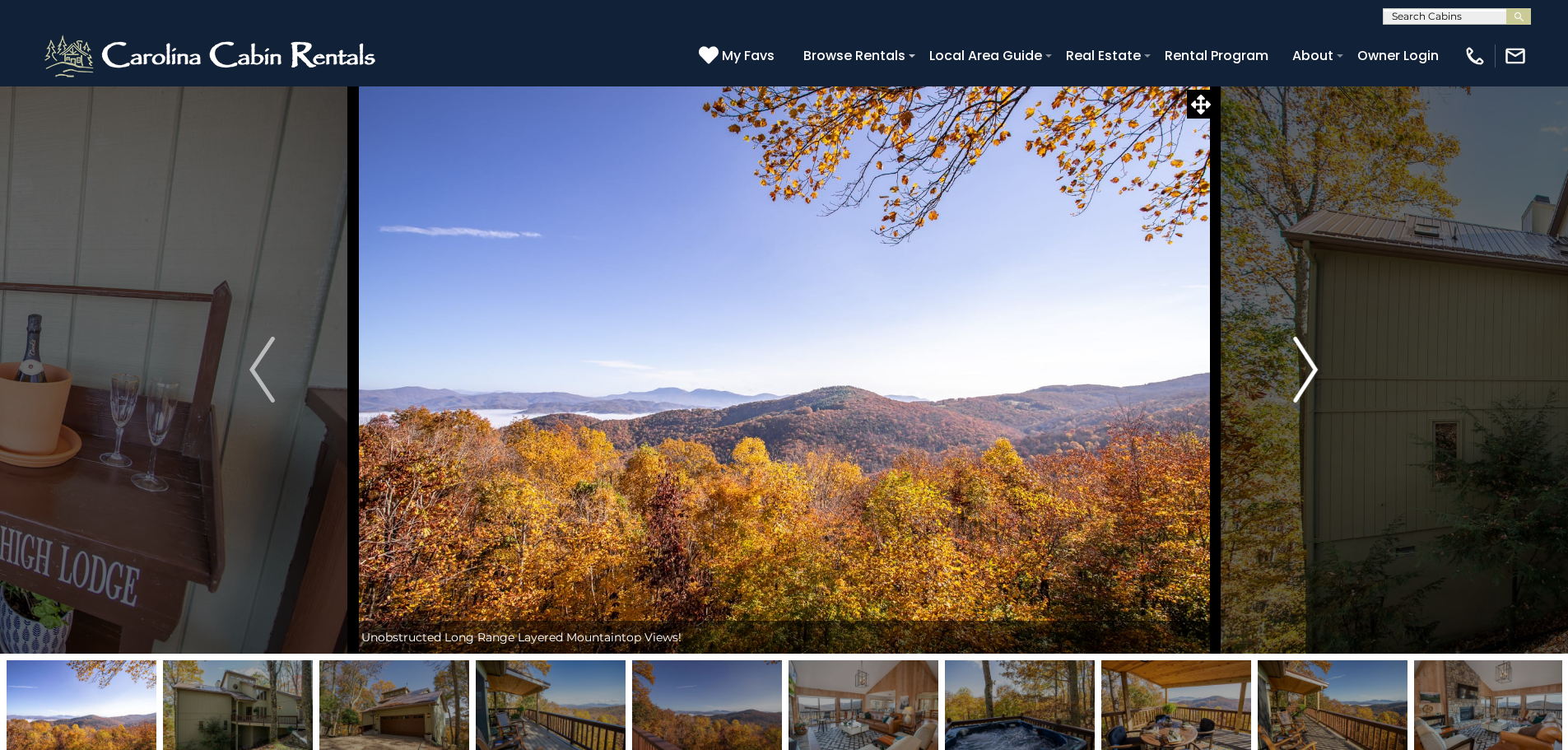
click at [1286, 383] on button "Next" at bounding box center [1305, 369] width 181 height 568
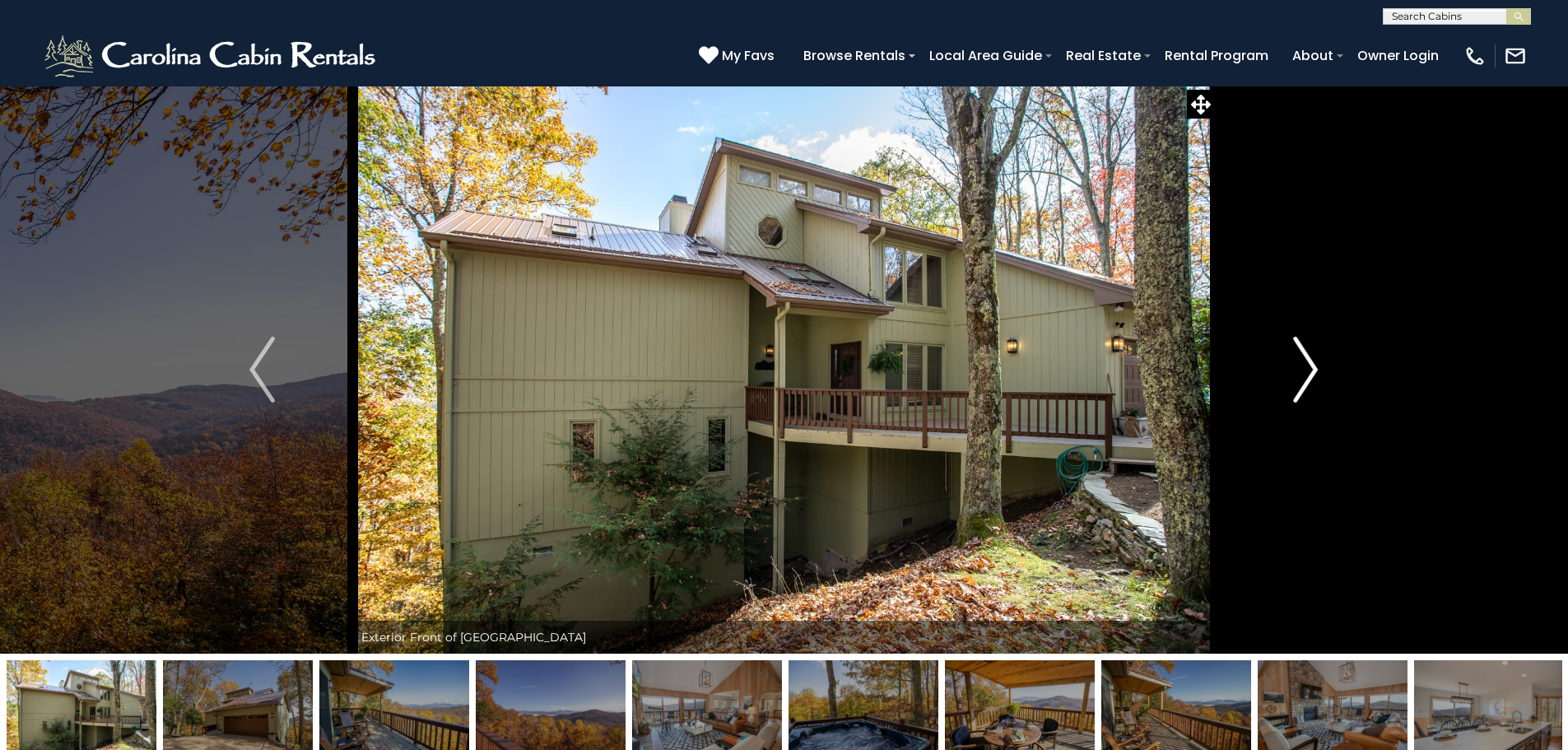
click at [1286, 383] on button "Next" at bounding box center [1305, 369] width 181 height 568
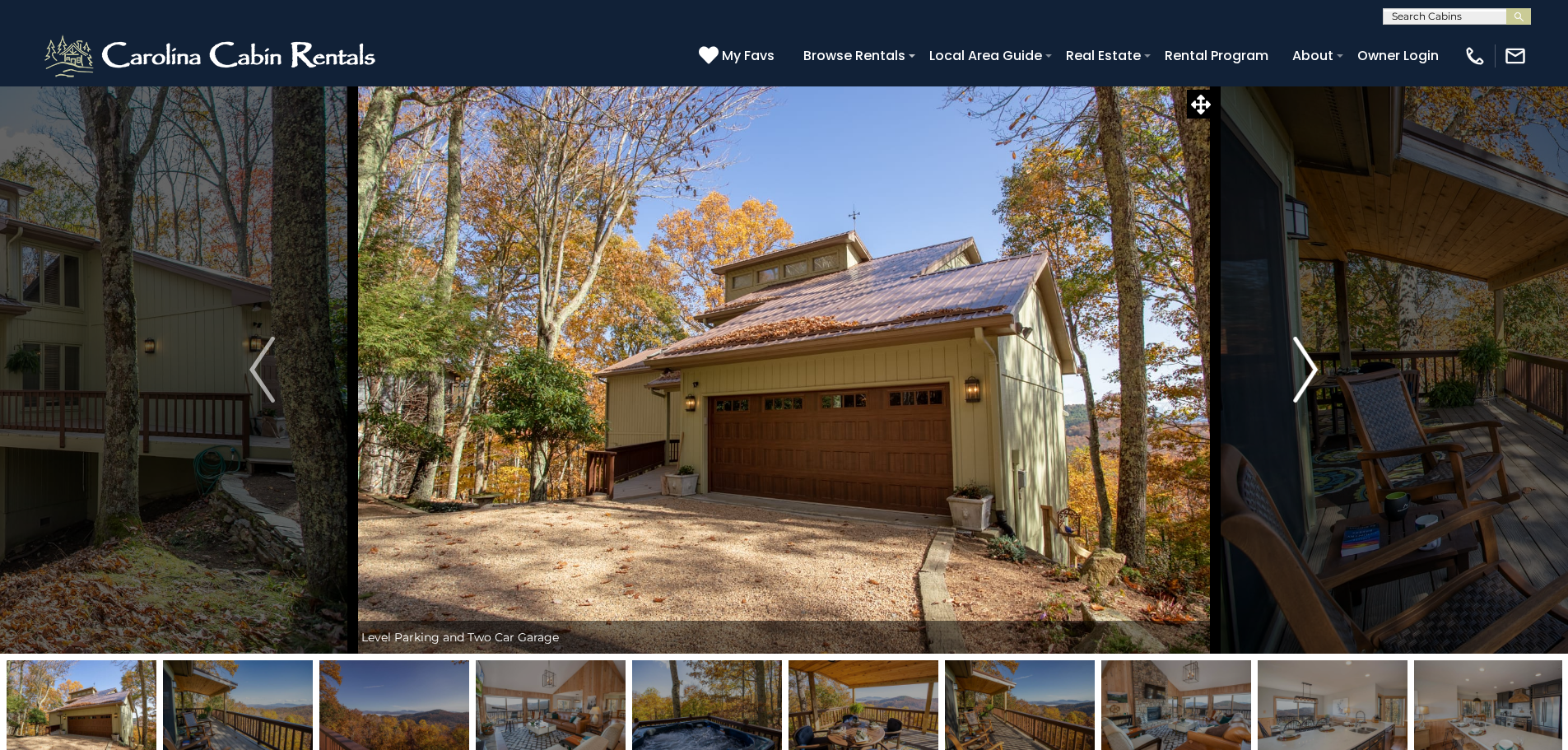
click at [1286, 383] on button "Next" at bounding box center [1305, 369] width 181 height 568
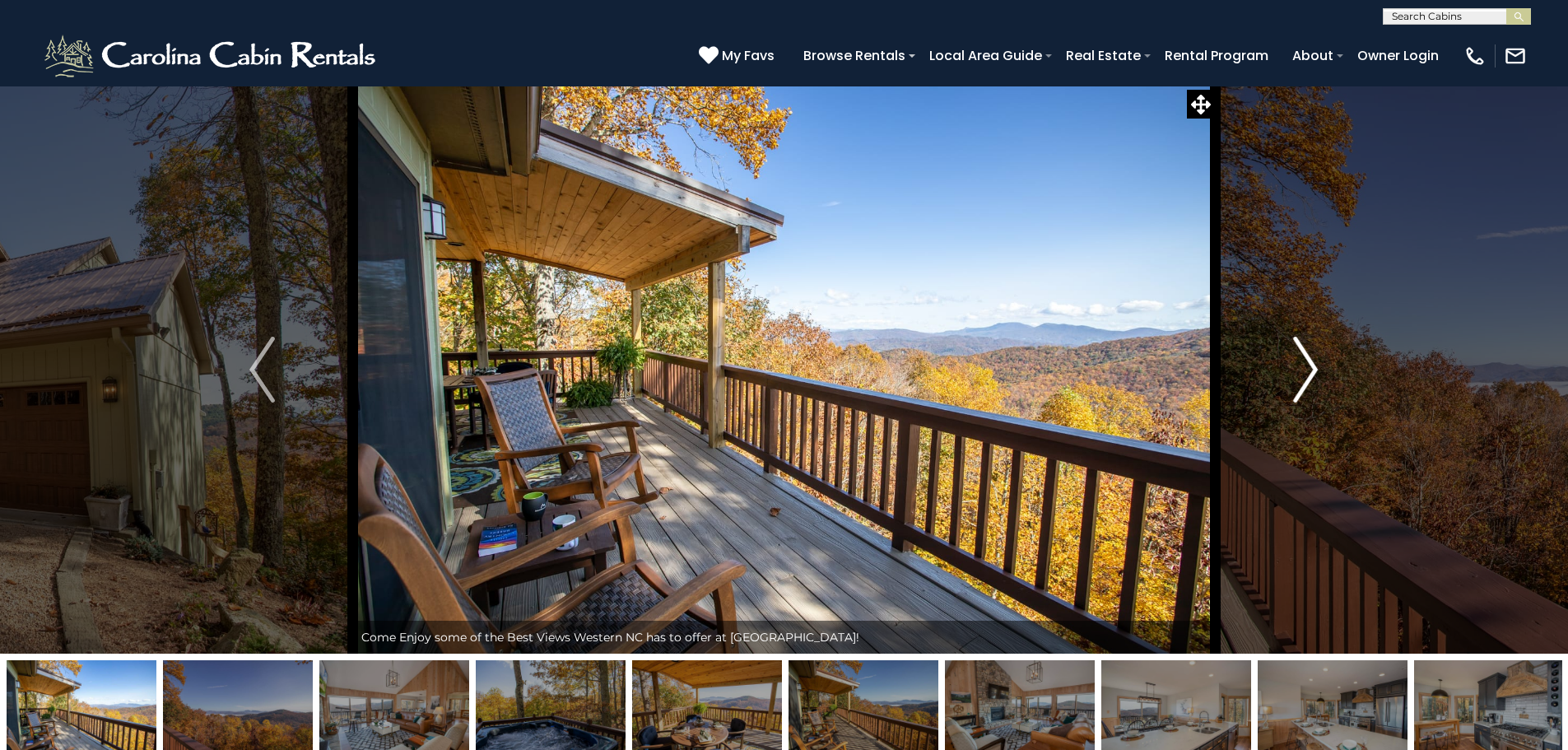
click at [1286, 383] on button "Next" at bounding box center [1305, 369] width 181 height 568
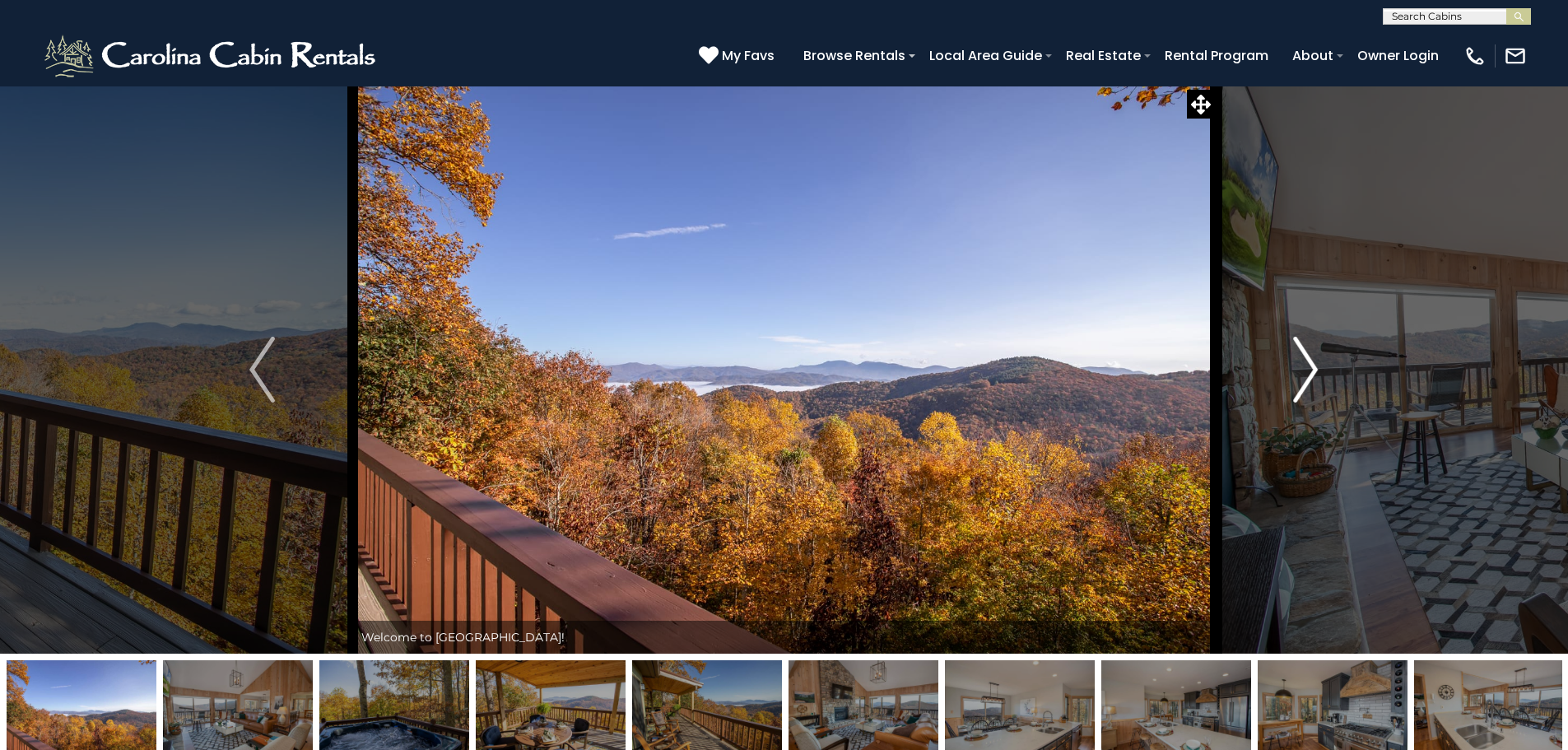
click at [1286, 383] on button "Next" at bounding box center [1305, 369] width 181 height 568
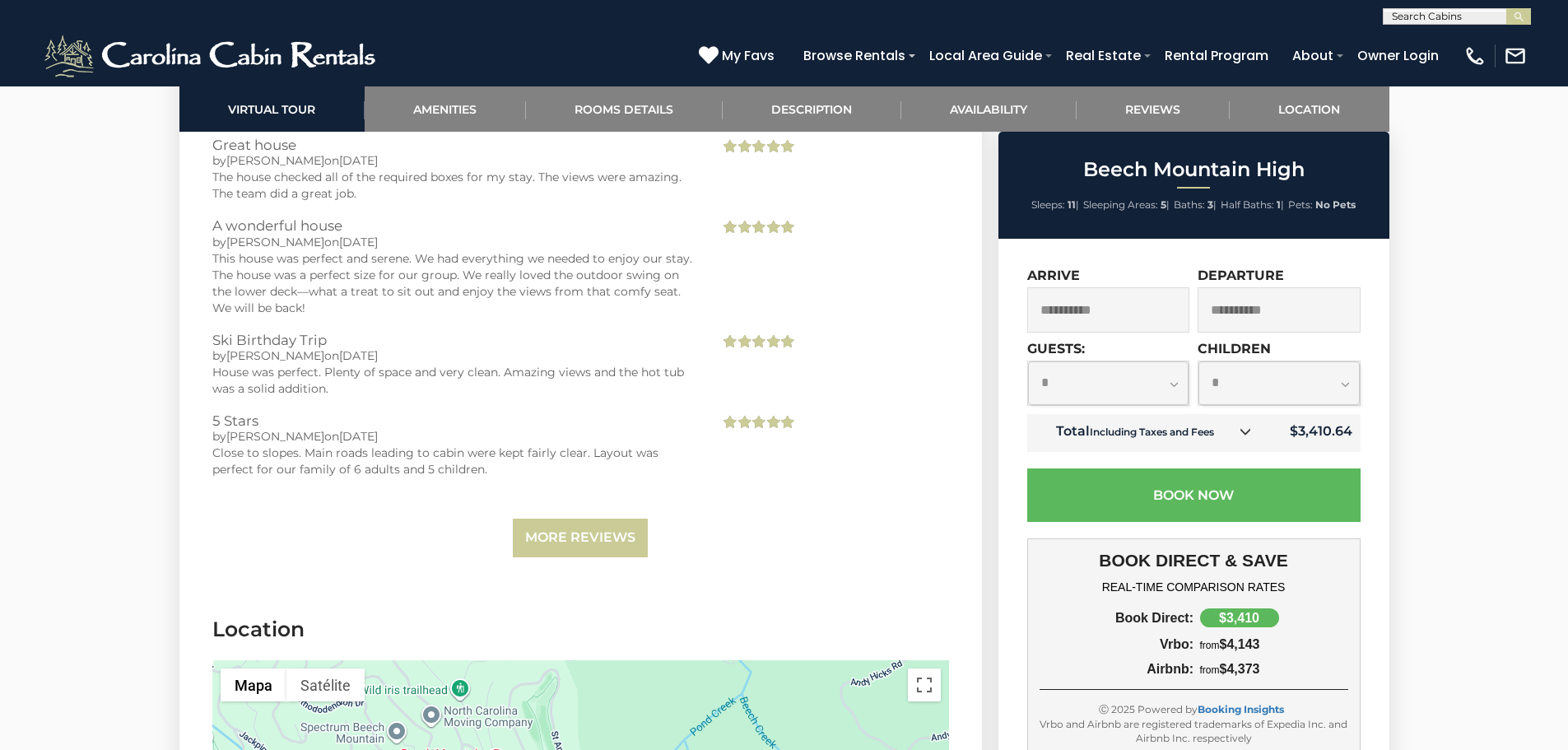
scroll to position [3842, 0]
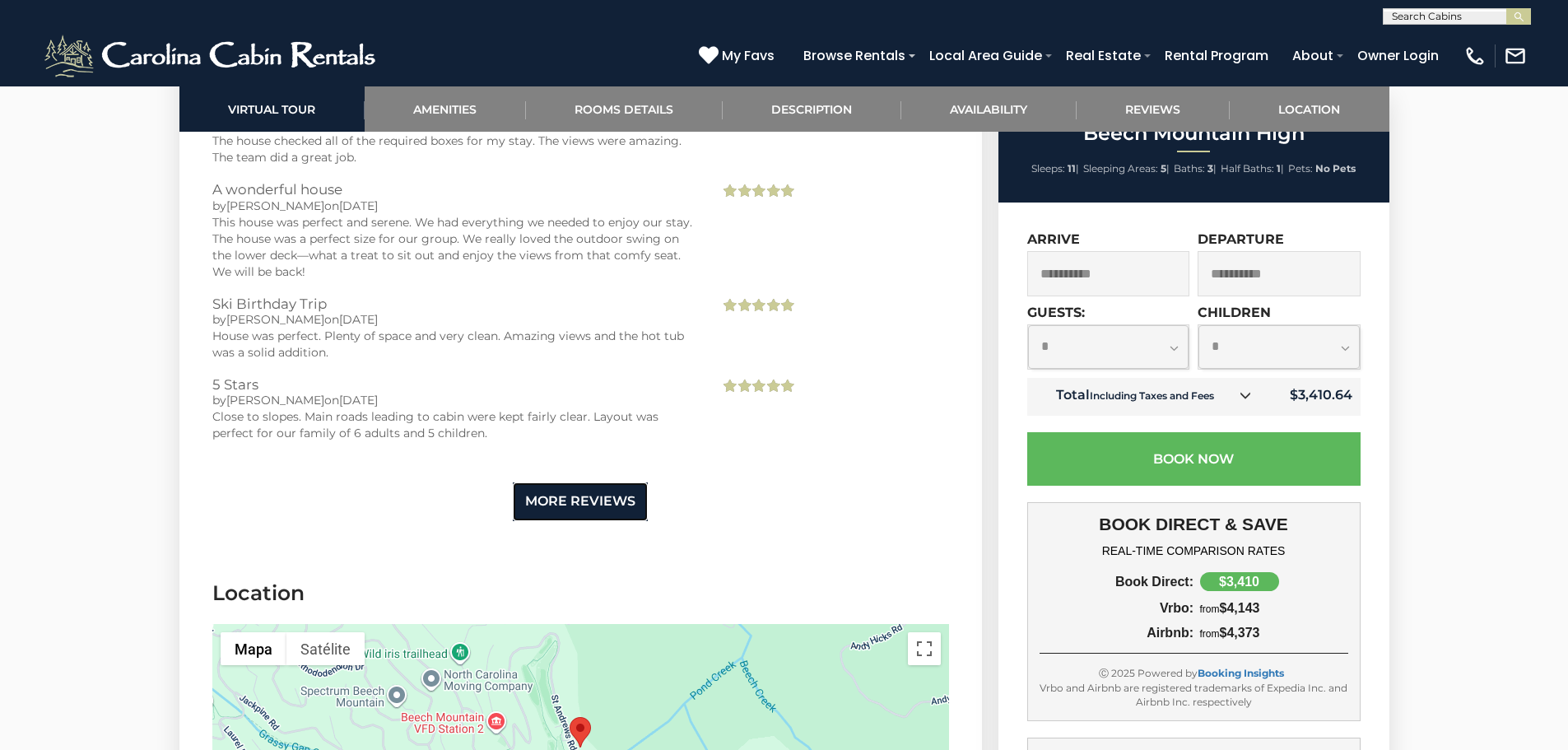
click at [591, 512] on link "More Reviews" at bounding box center [580, 501] width 135 height 39
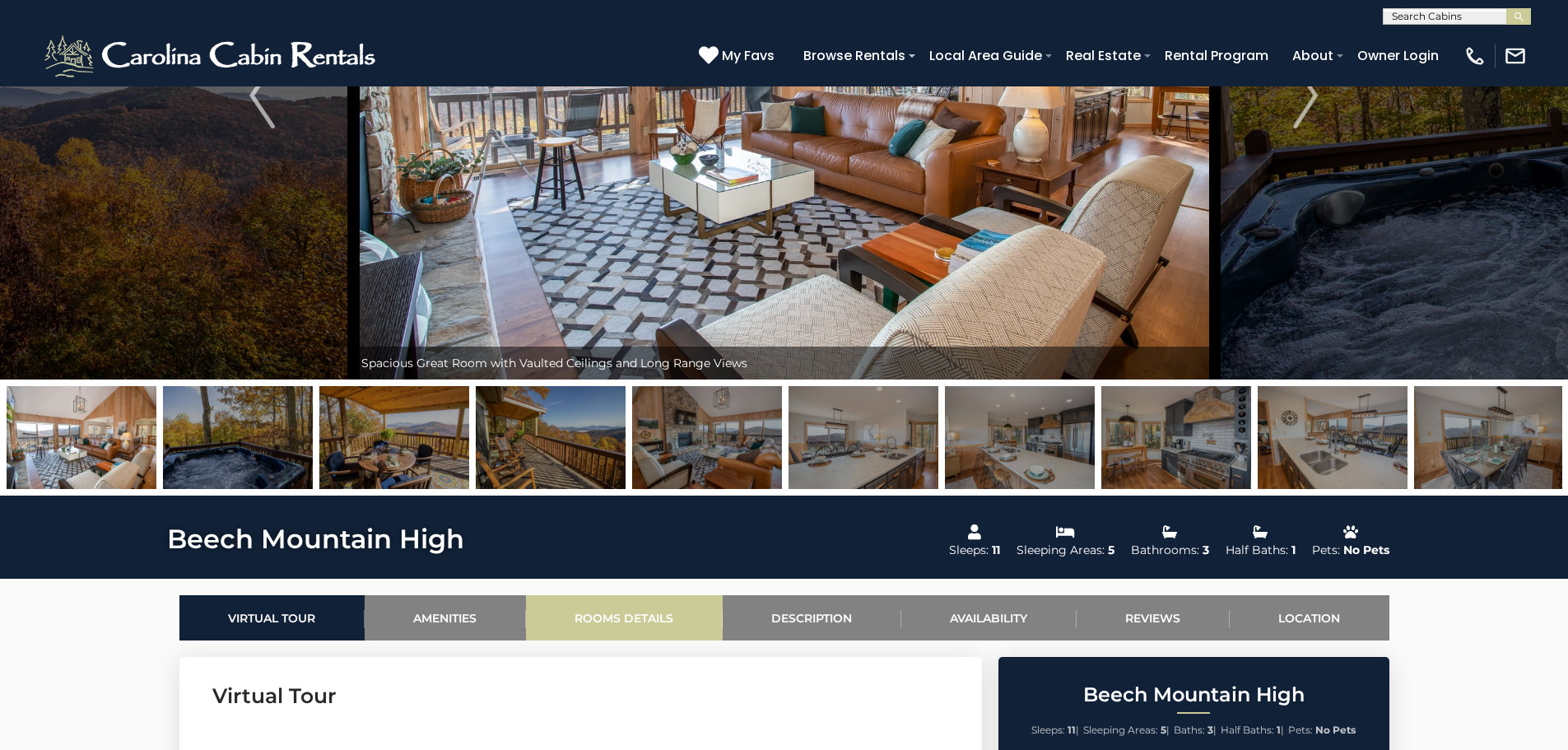
scroll to position [0, 0]
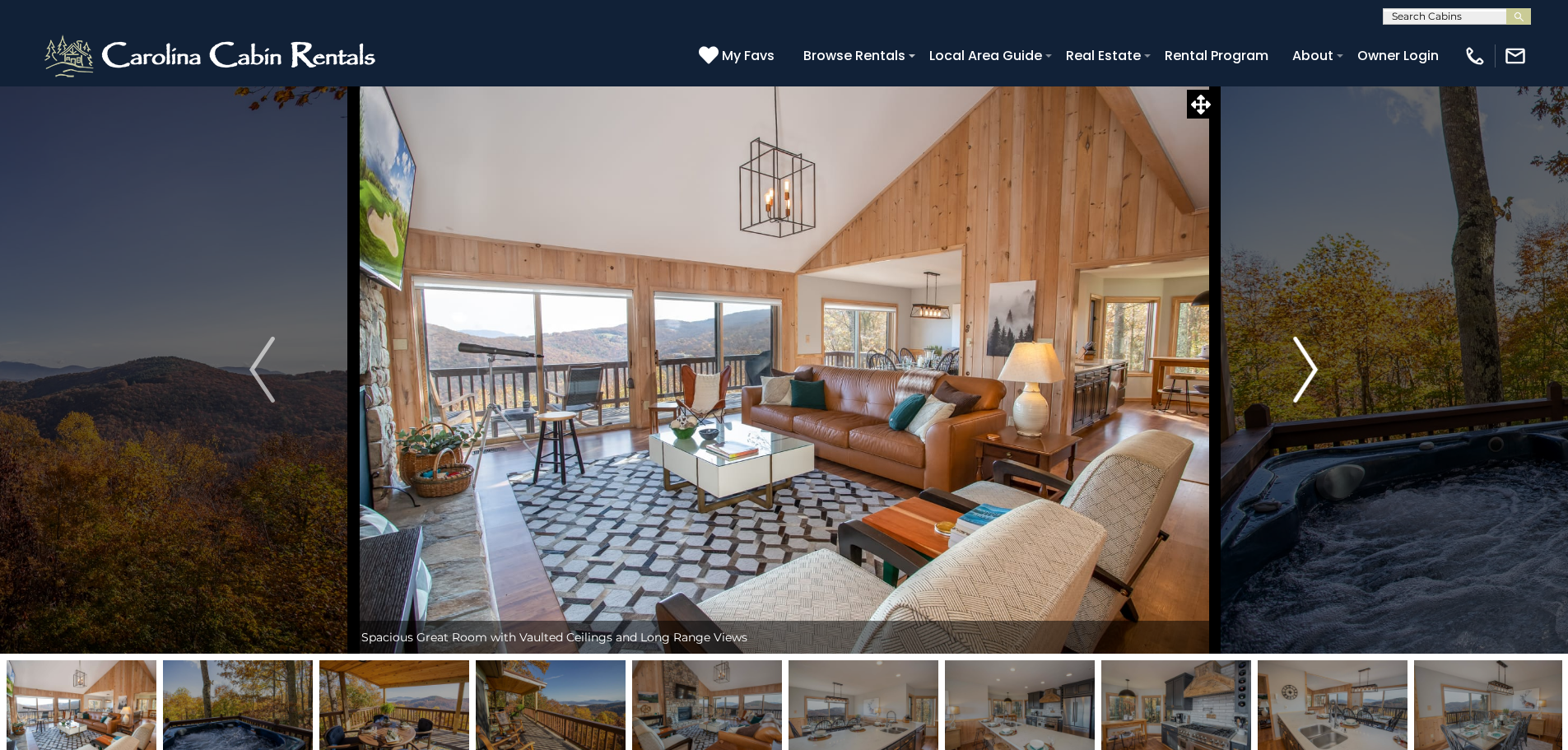
click at [1290, 375] on button "Next" at bounding box center [1305, 369] width 181 height 568
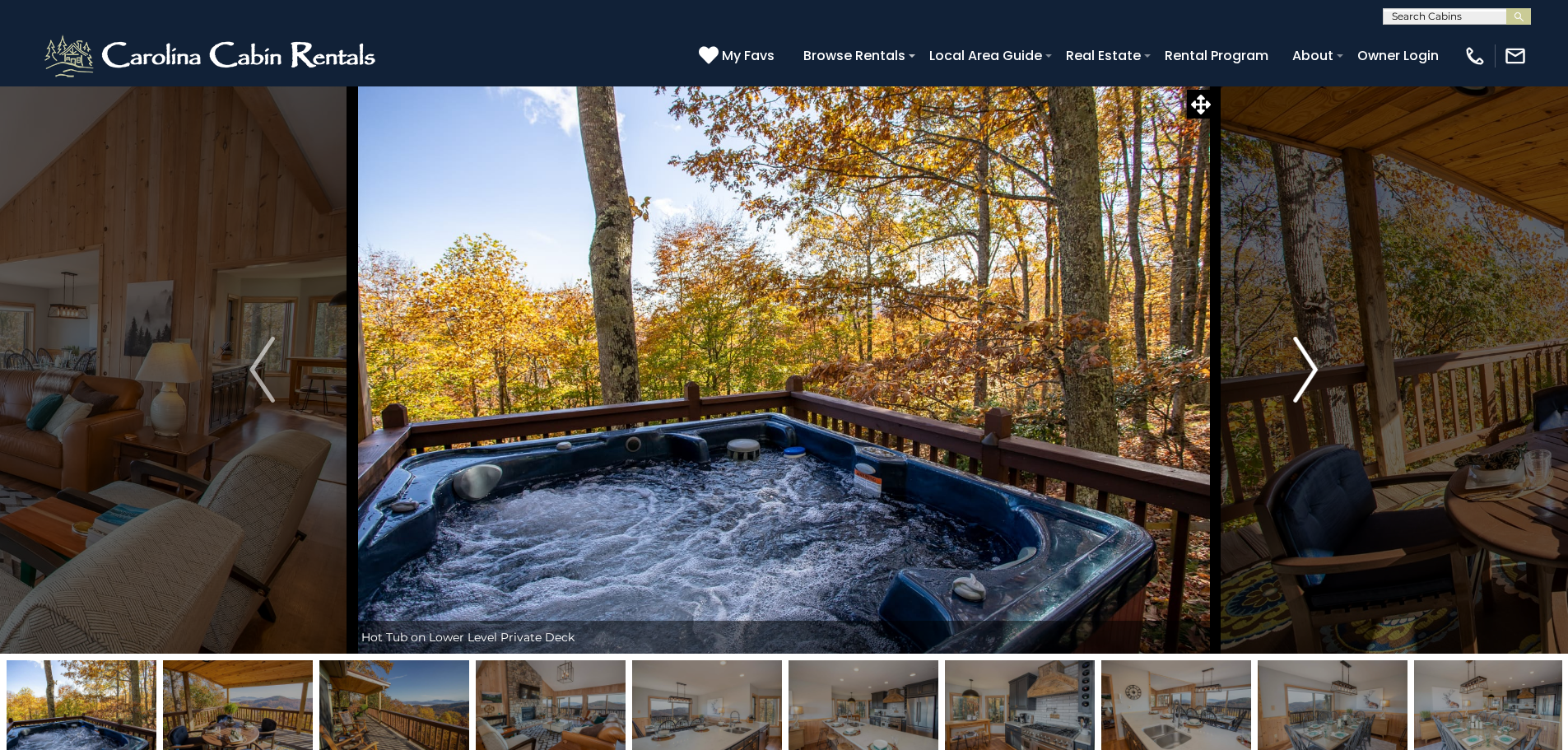
click at [1290, 375] on button "Next" at bounding box center [1305, 369] width 181 height 568
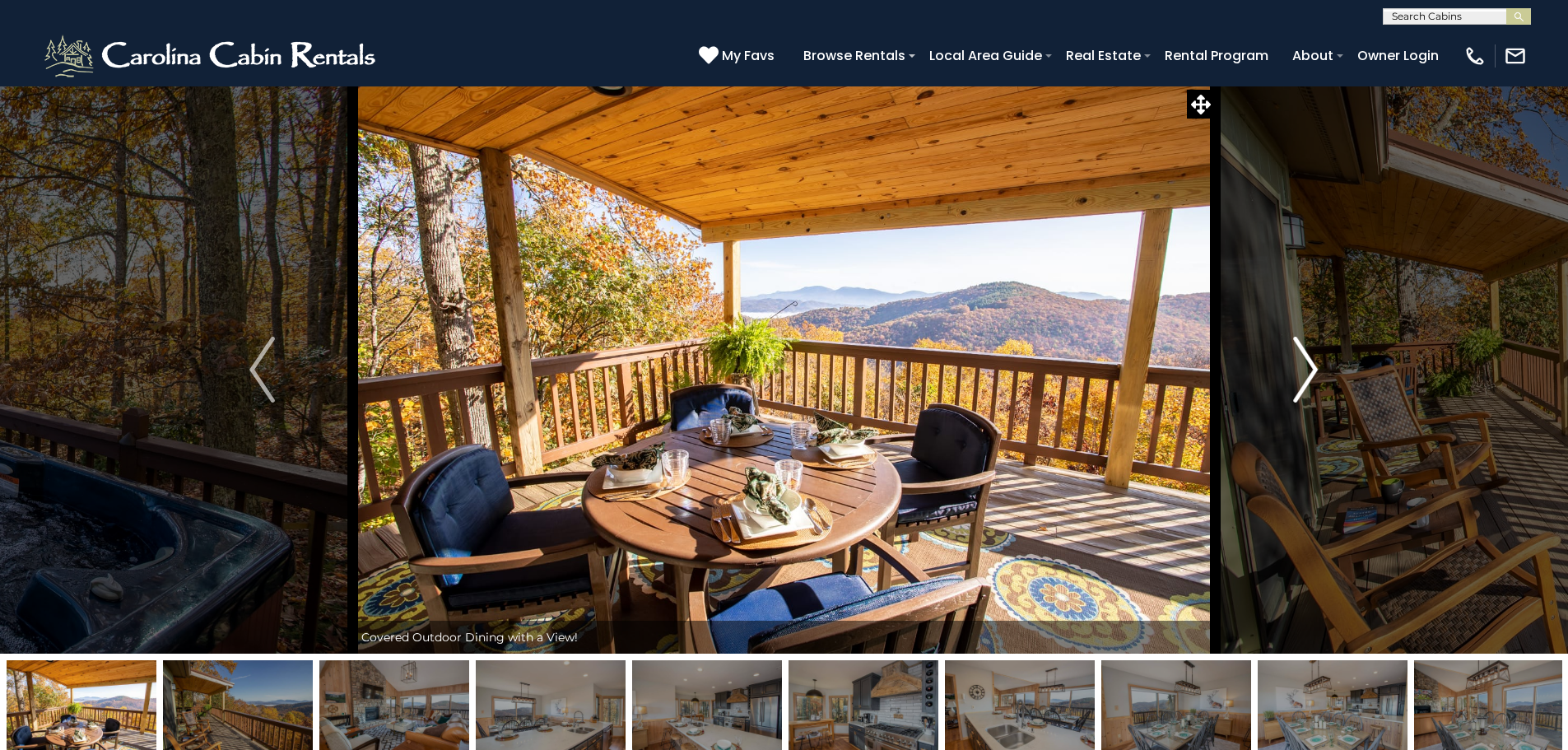
click at [1290, 375] on button "Next" at bounding box center [1305, 369] width 181 height 568
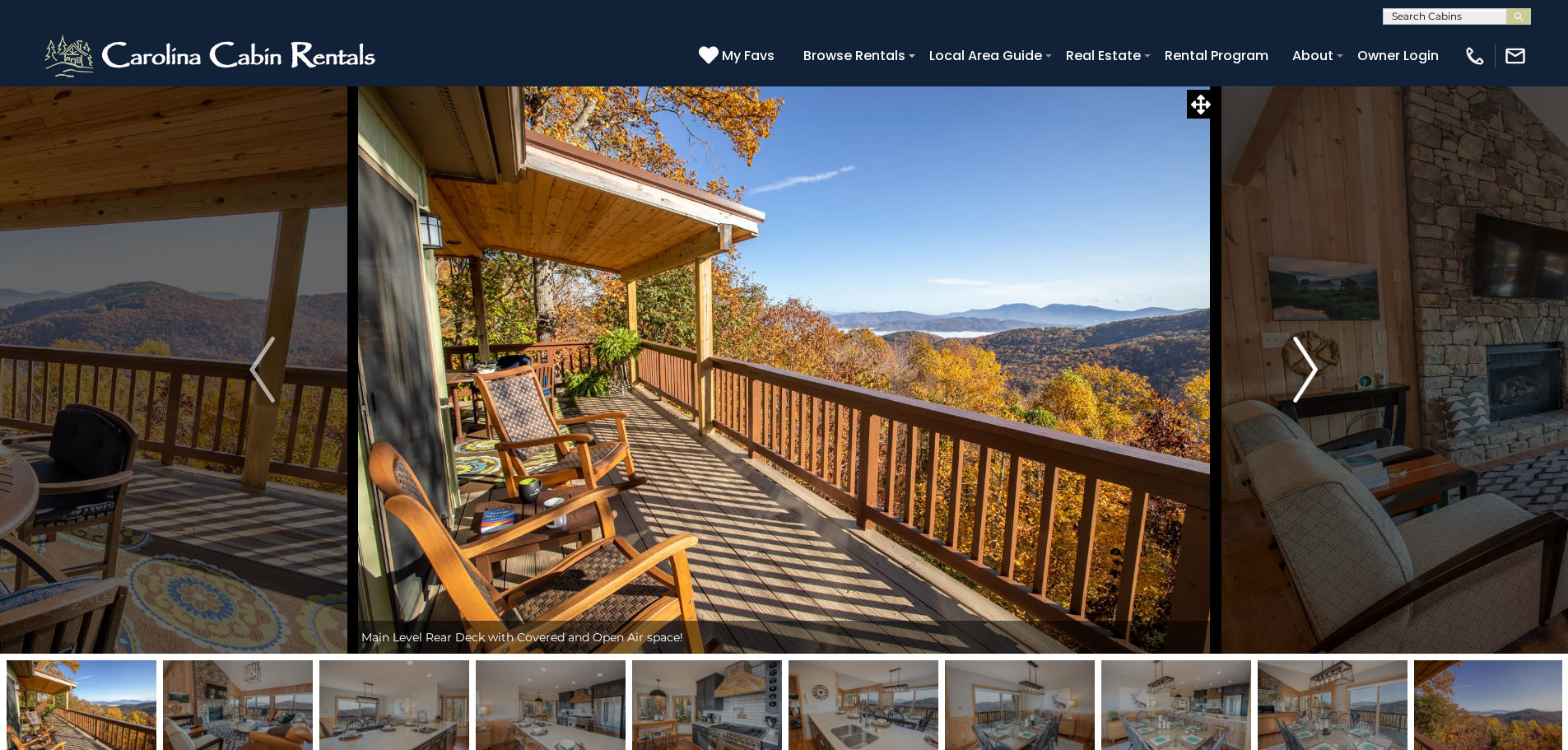
click at [1290, 375] on button "Next" at bounding box center [1305, 369] width 181 height 568
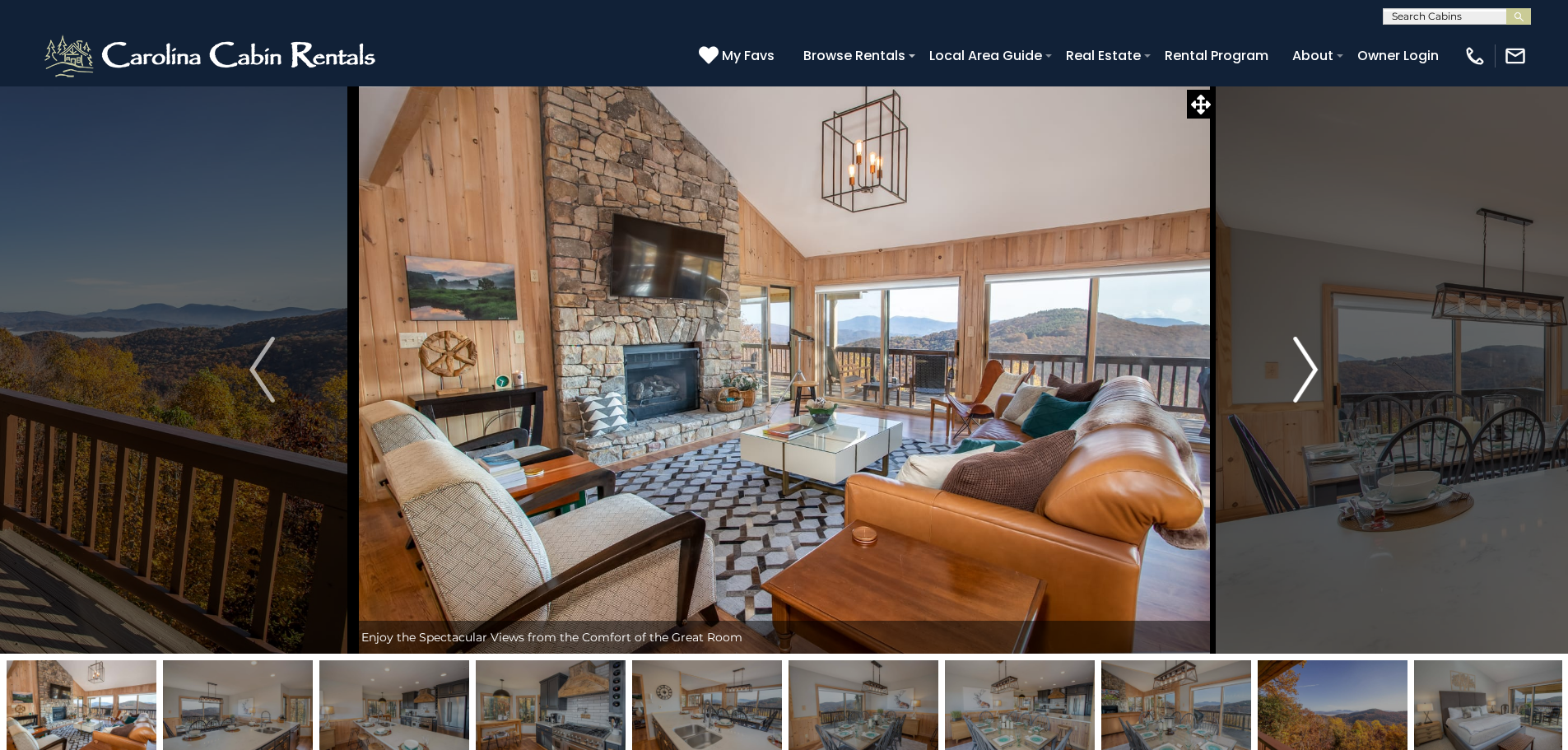
click at [1290, 375] on button "Next" at bounding box center [1305, 369] width 181 height 568
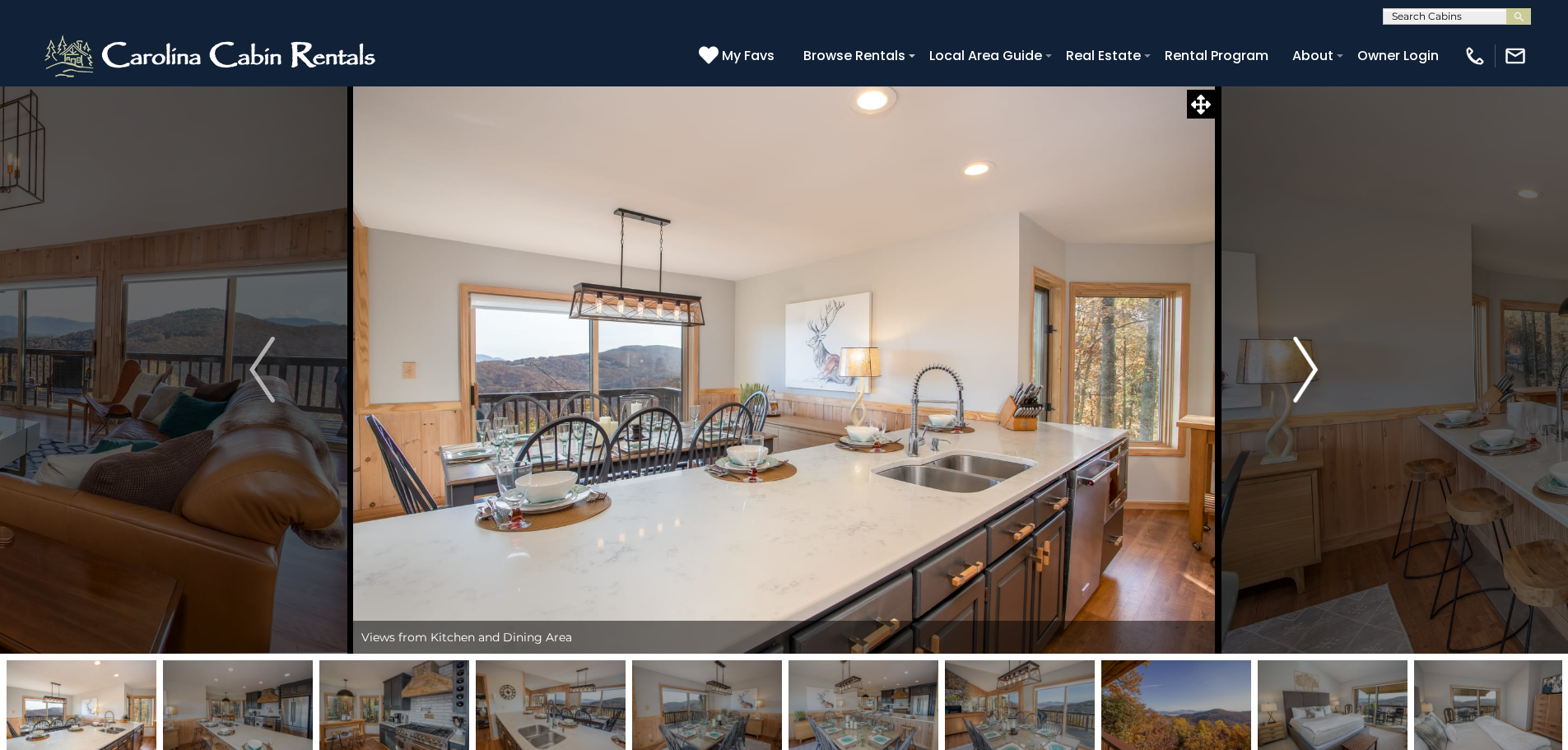
click at [1290, 375] on button "Next" at bounding box center [1305, 369] width 181 height 568
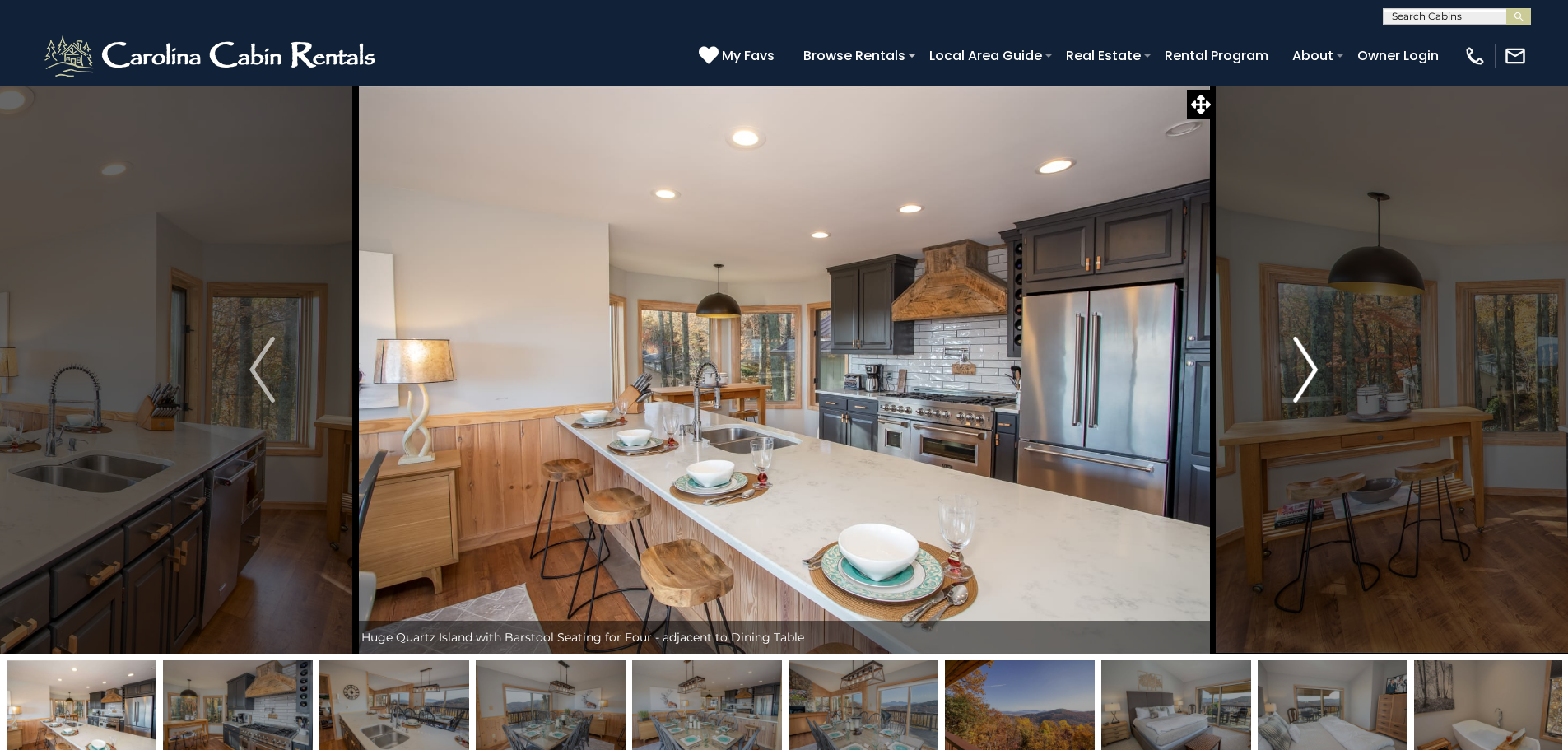
click at [1290, 375] on button "Next" at bounding box center [1305, 369] width 181 height 568
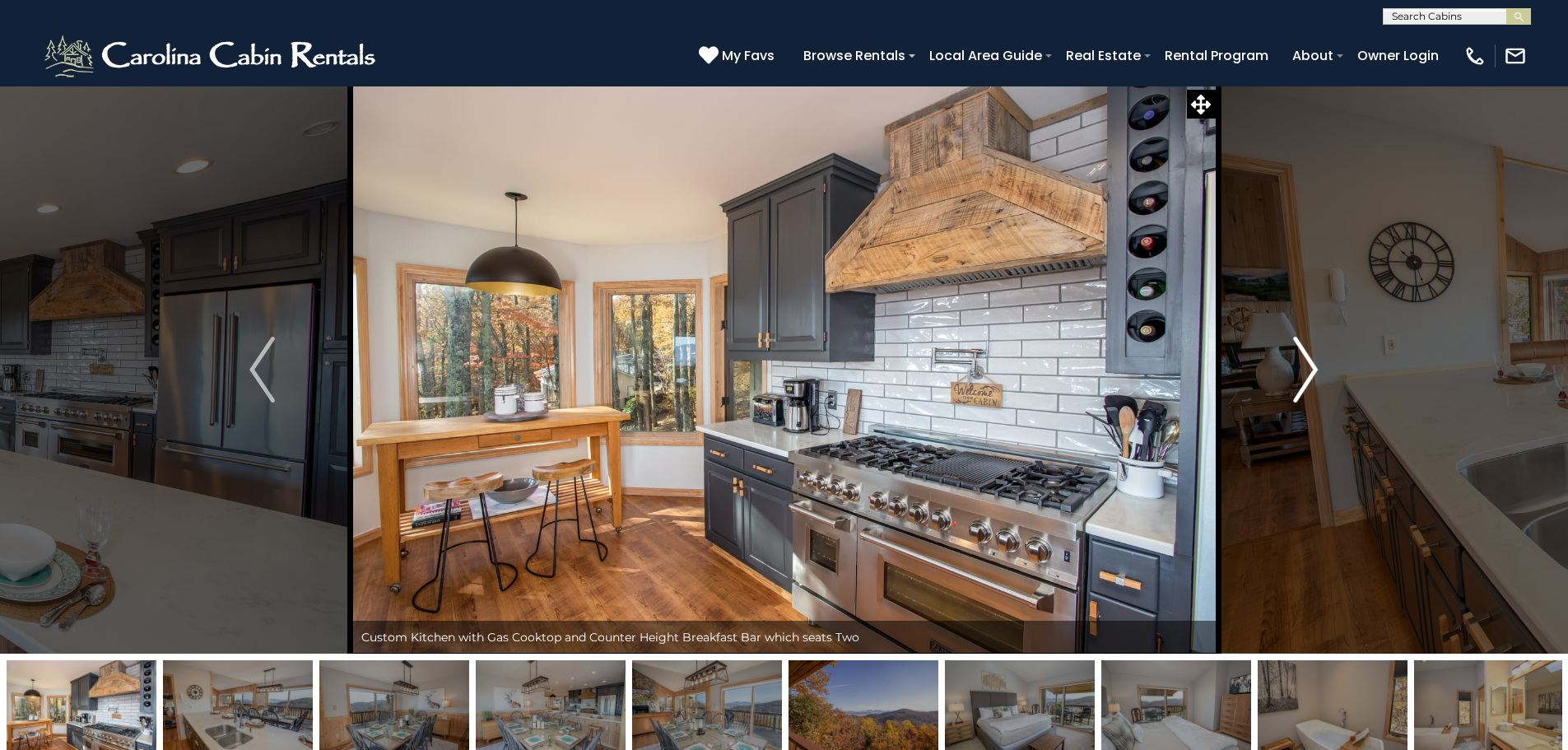
click at [1290, 375] on button "Next" at bounding box center [1305, 369] width 181 height 568
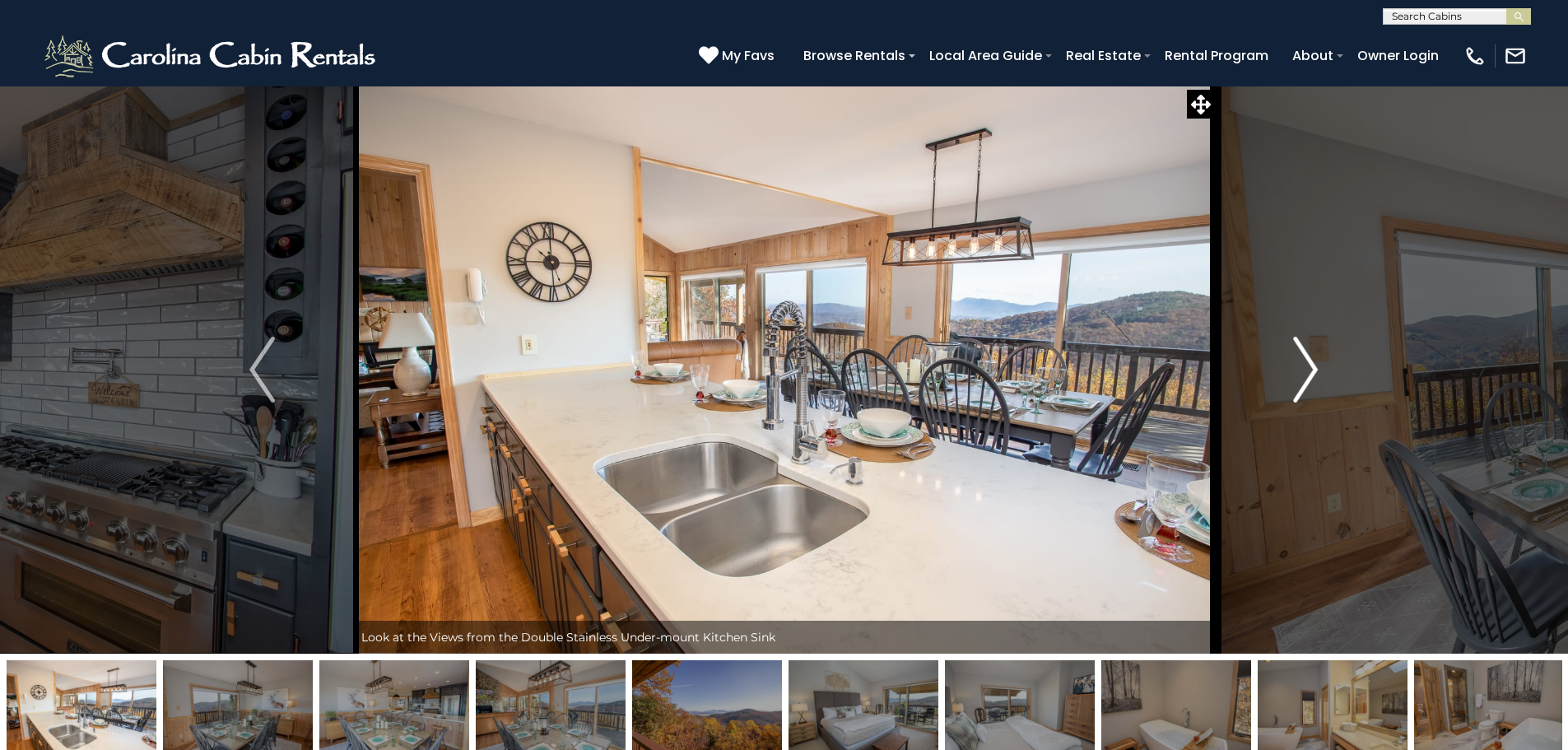
click at [1290, 375] on button "Next" at bounding box center [1305, 369] width 181 height 568
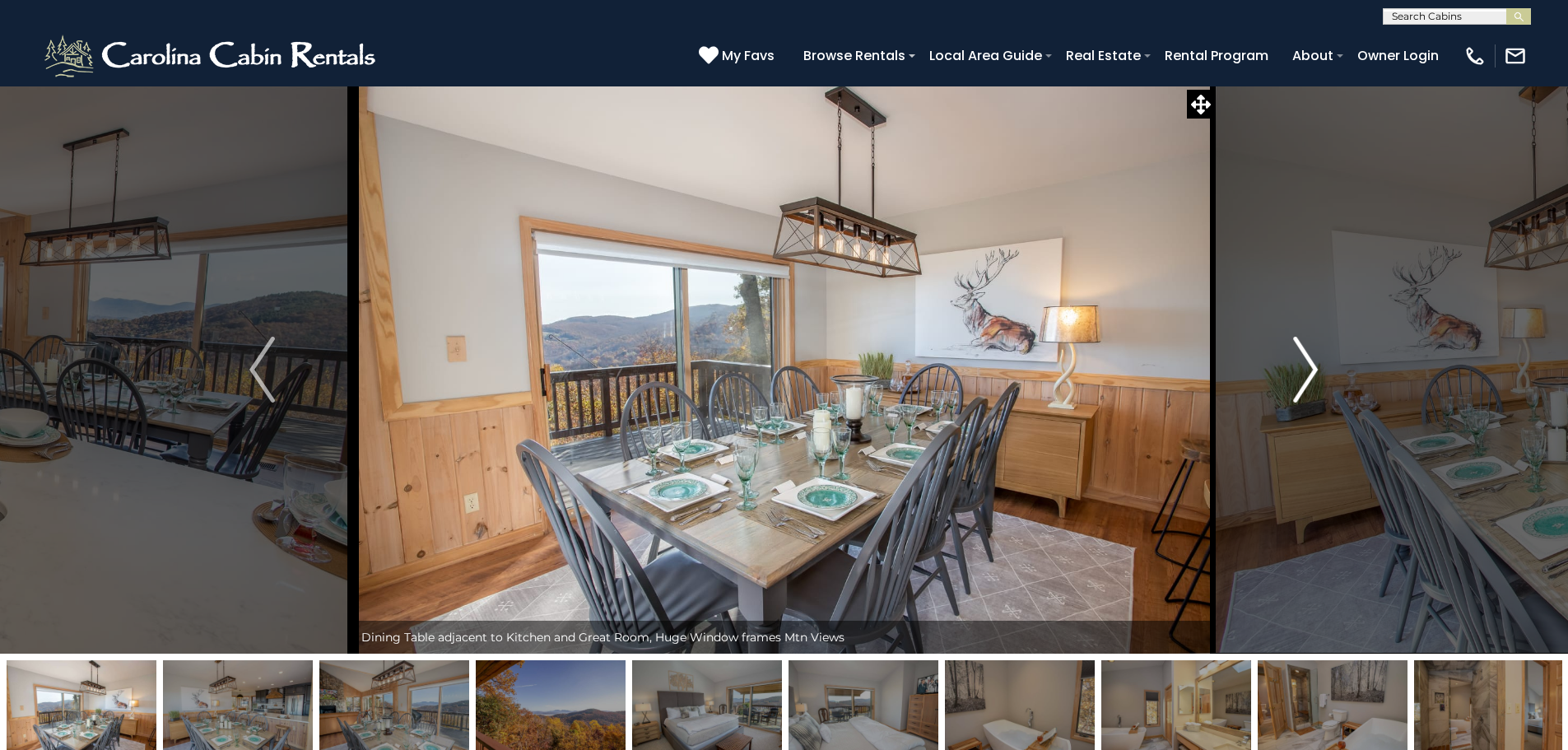
click at [1290, 375] on button "Next" at bounding box center [1305, 369] width 181 height 568
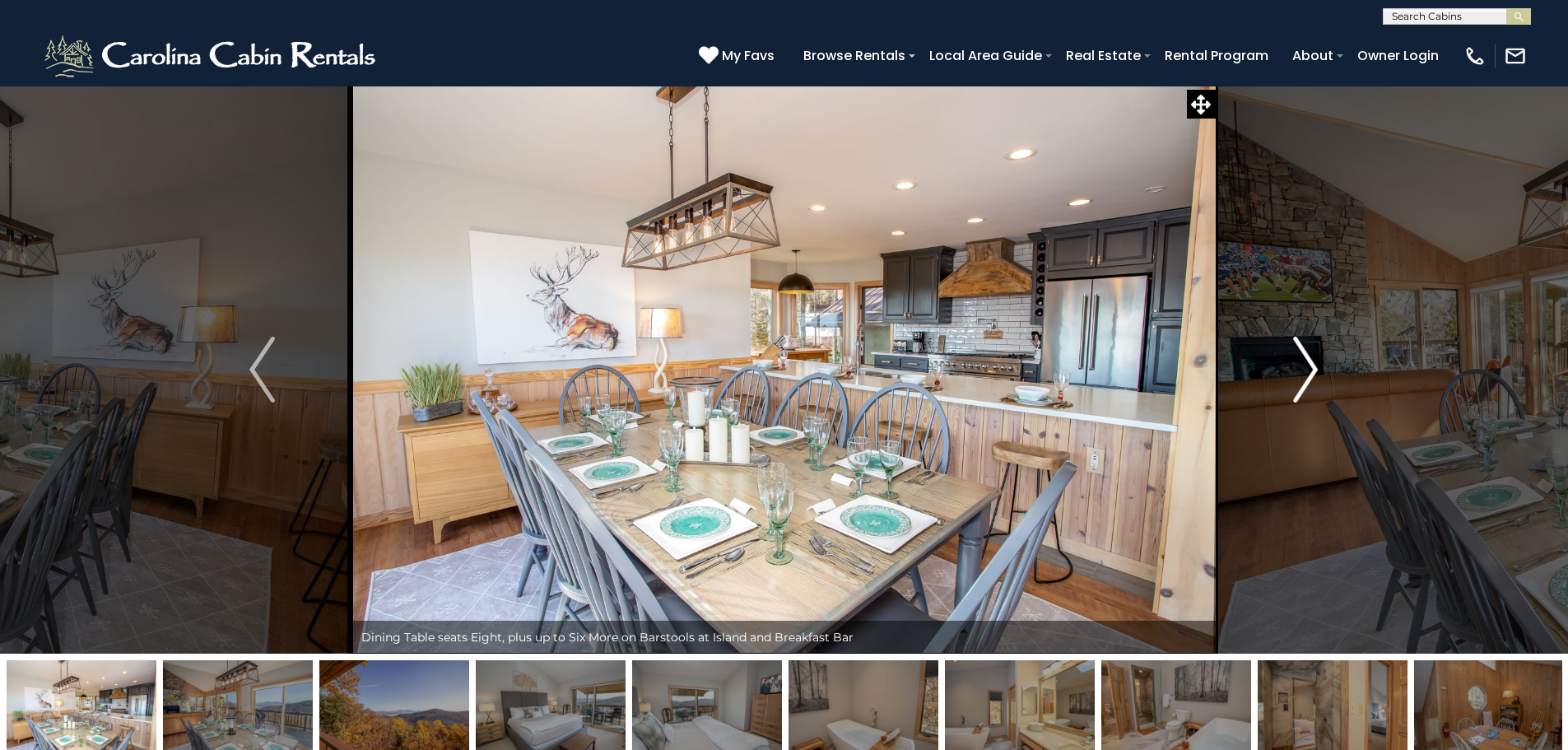
click at [1290, 375] on button "Next" at bounding box center [1305, 369] width 181 height 568
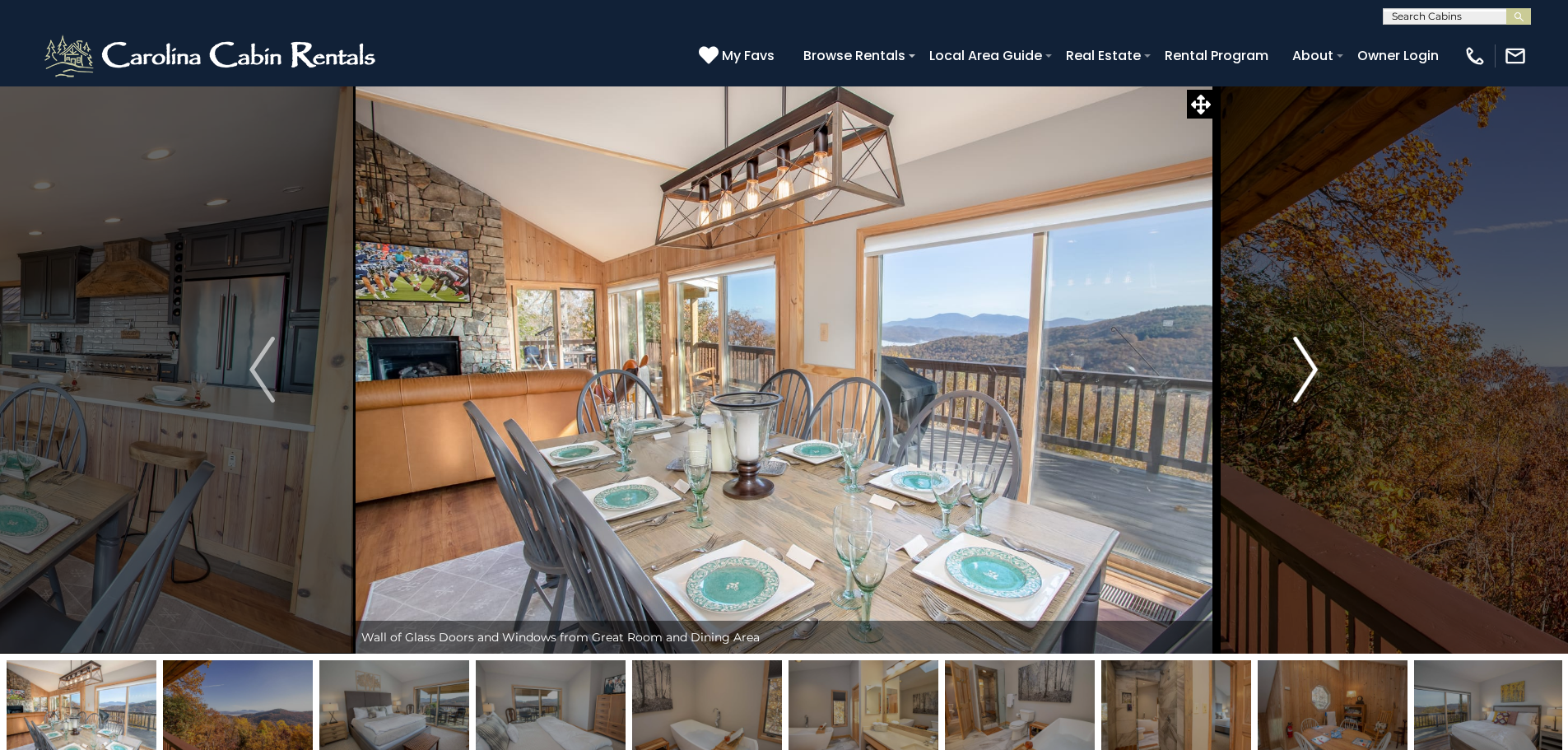
click at [1290, 375] on button "Next" at bounding box center [1305, 369] width 181 height 568
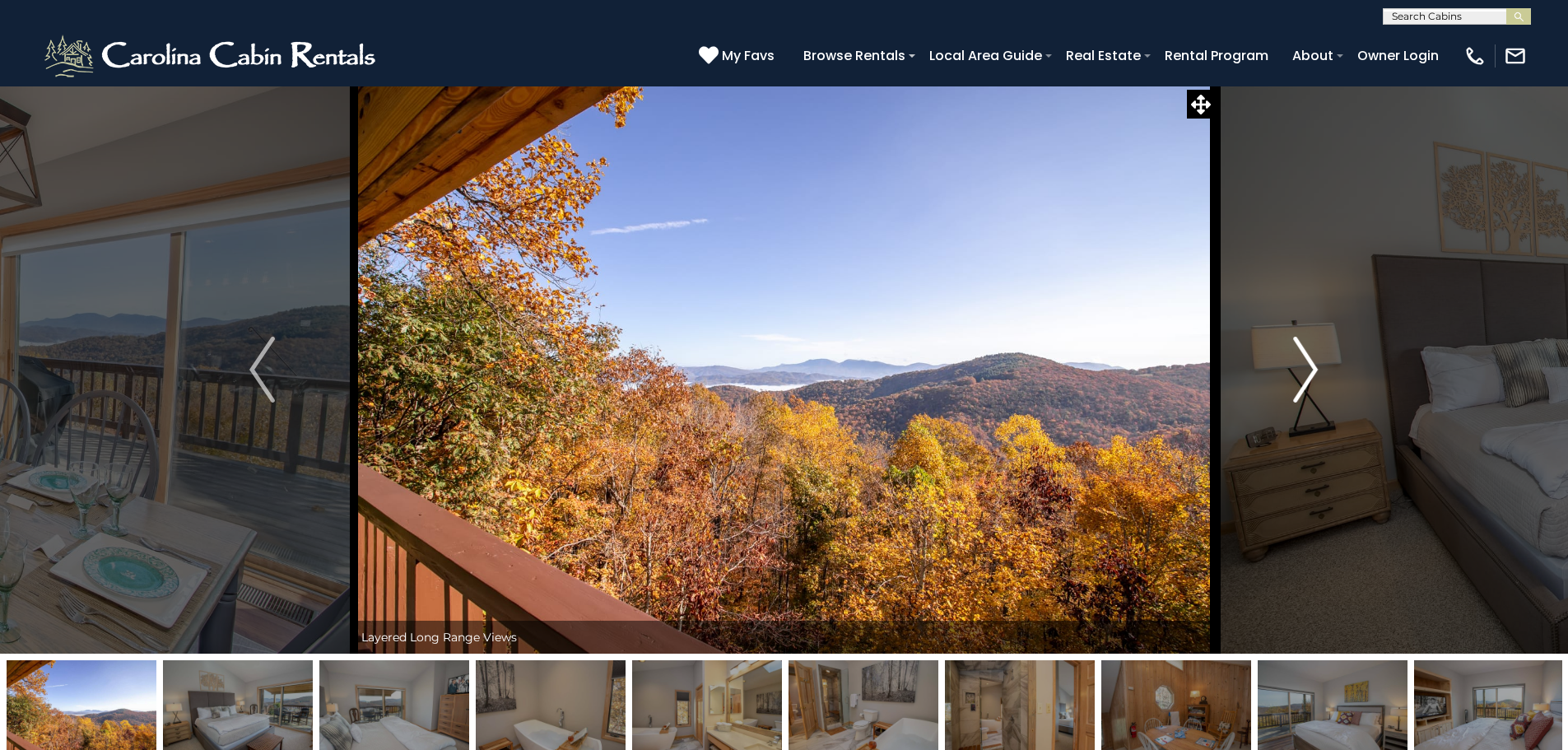
click at [1290, 375] on button "Next" at bounding box center [1305, 369] width 181 height 568
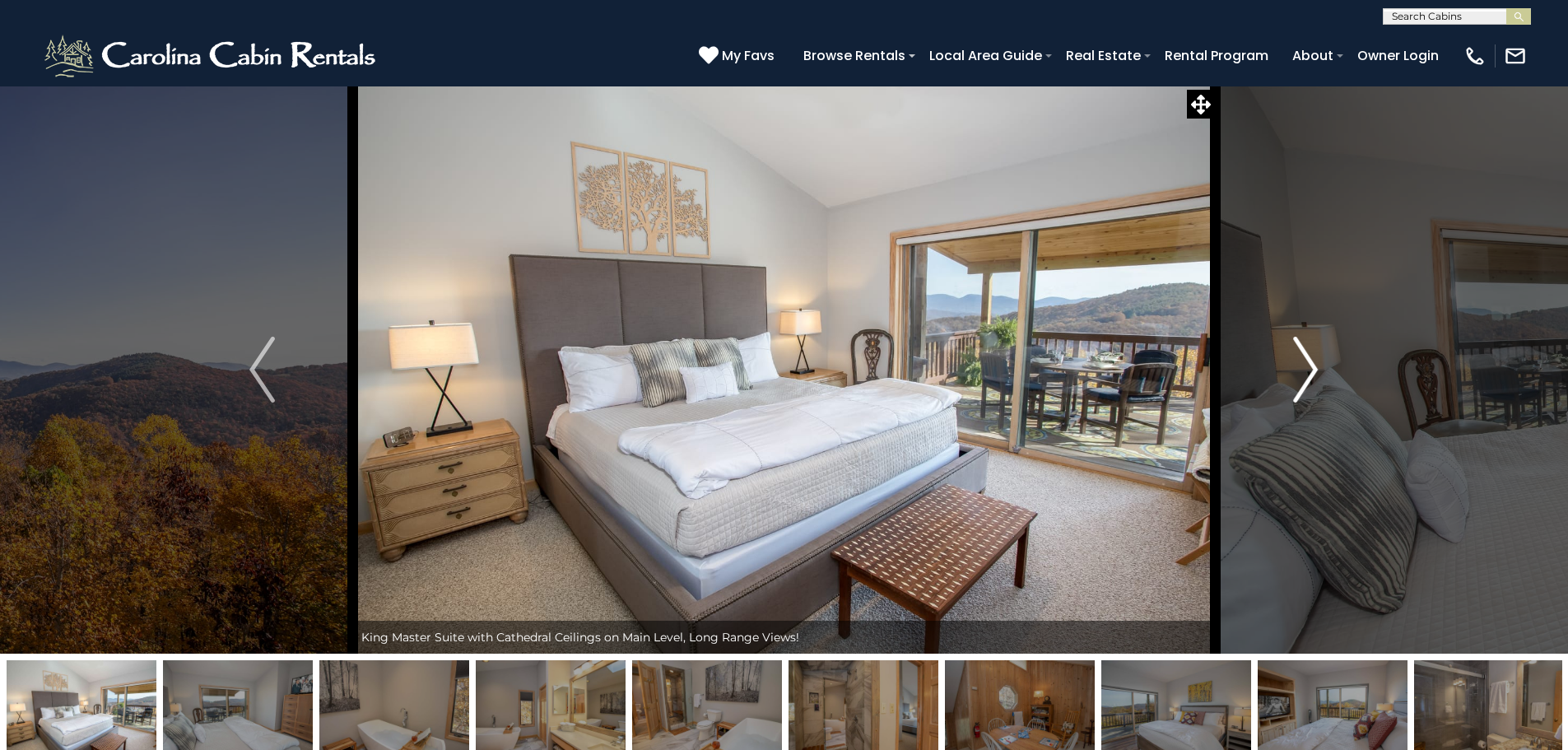
click at [1290, 375] on button "Next" at bounding box center [1305, 369] width 181 height 568
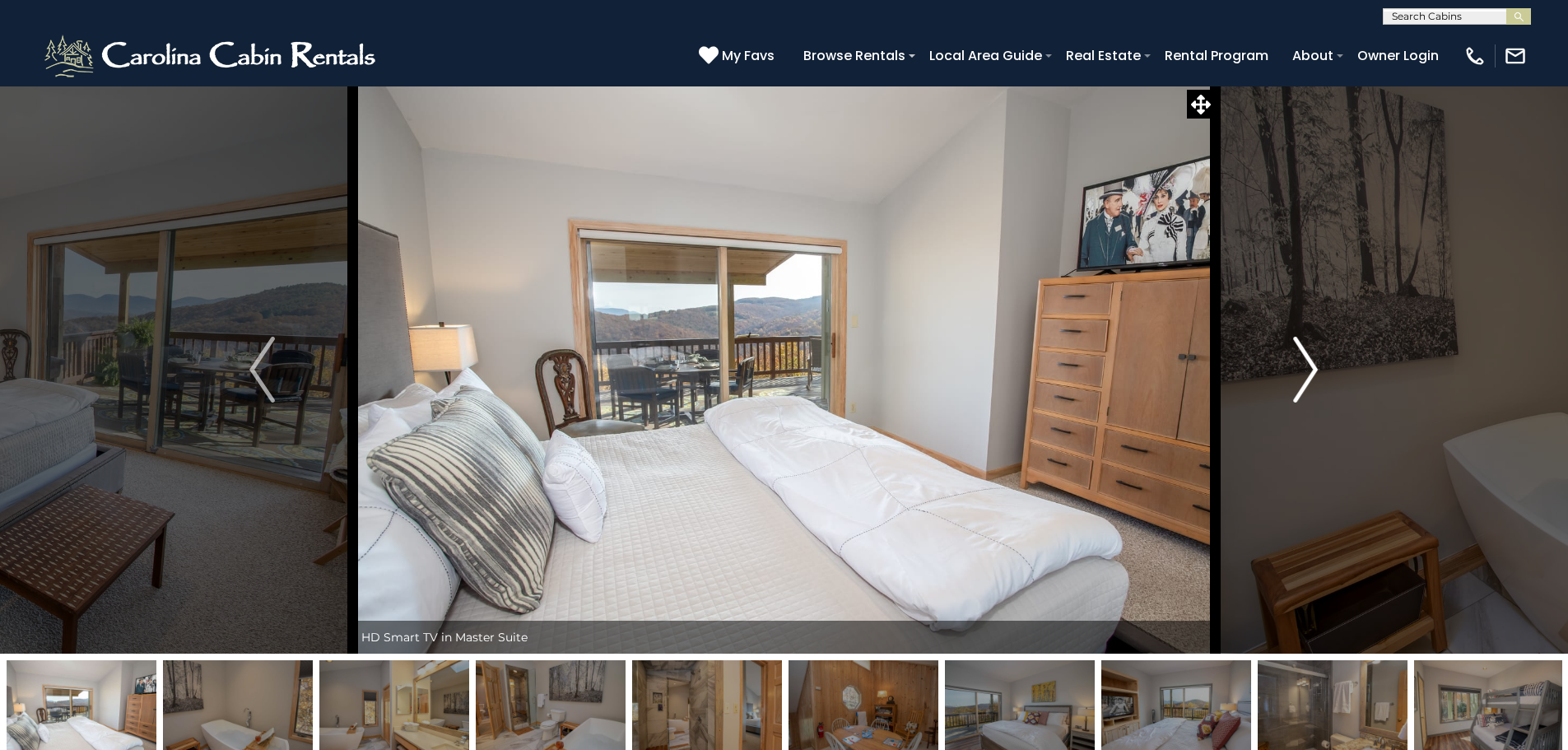
click at [1290, 375] on button "Next" at bounding box center [1305, 369] width 181 height 568
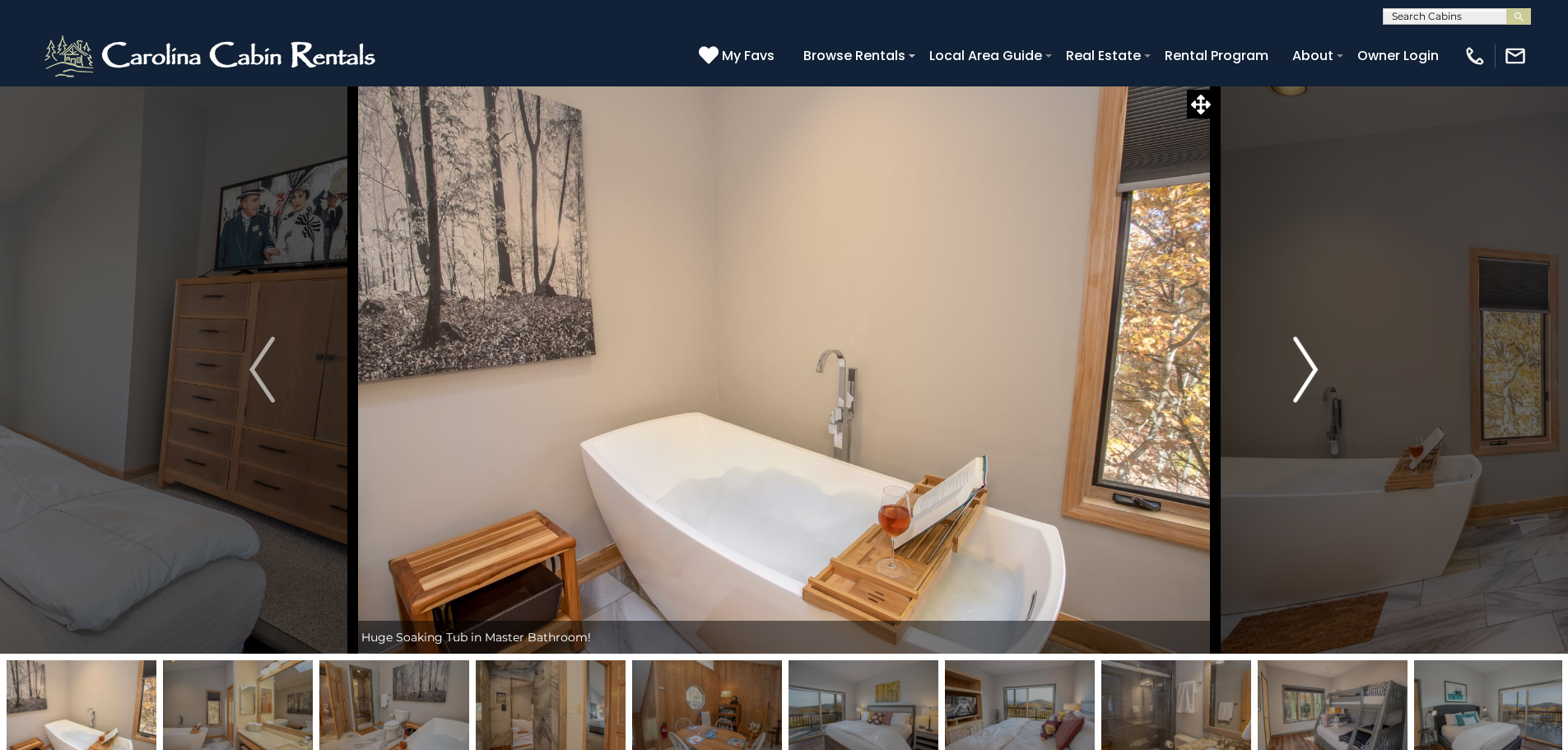
click at [1290, 375] on button "Next" at bounding box center [1305, 369] width 181 height 568
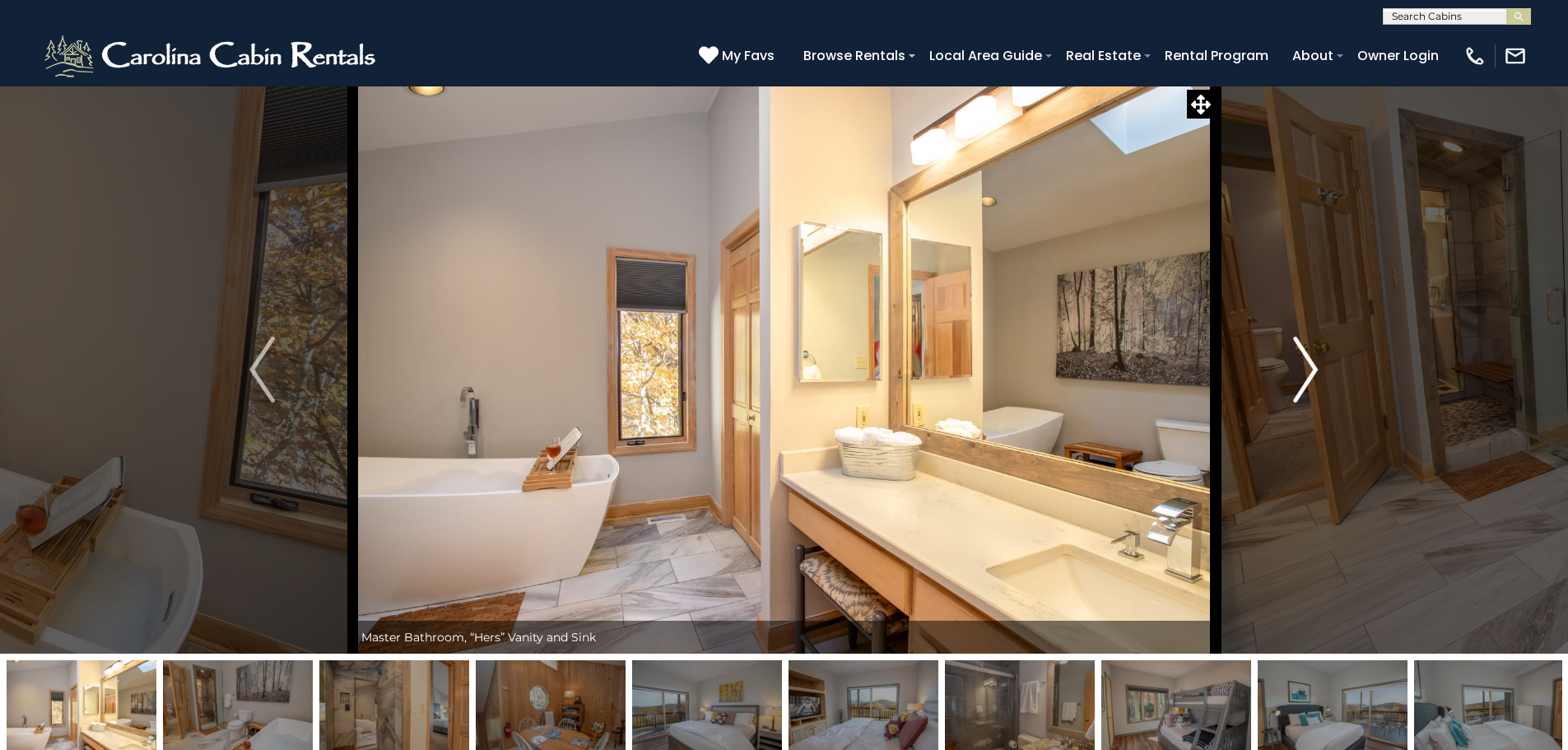
click at [1290, 375] on button "Next" at bounding box center [1305, 369] width 181 height 568
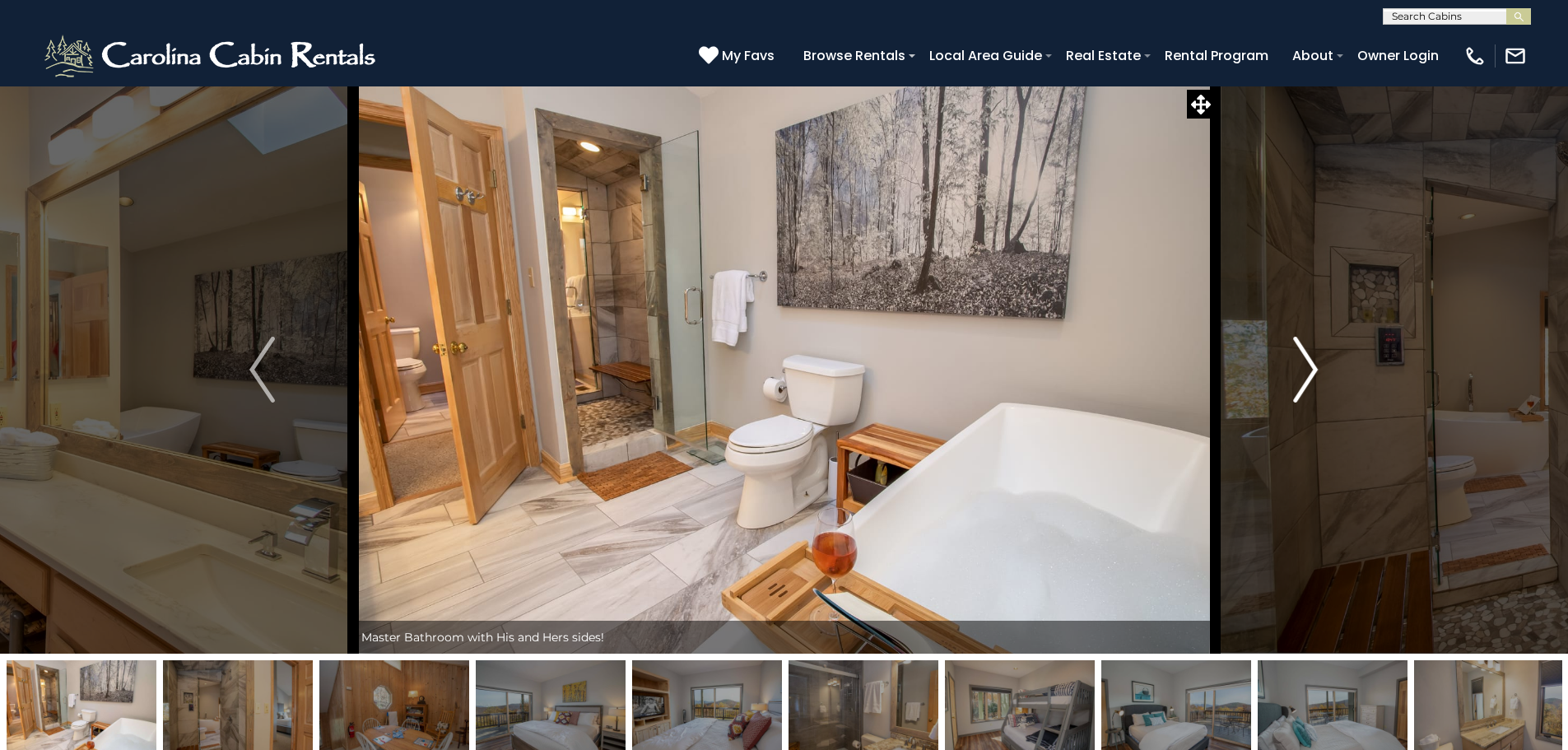
click at [1290, 375] on button "Next" at bounding box center [1305, 369] width 181 height 568
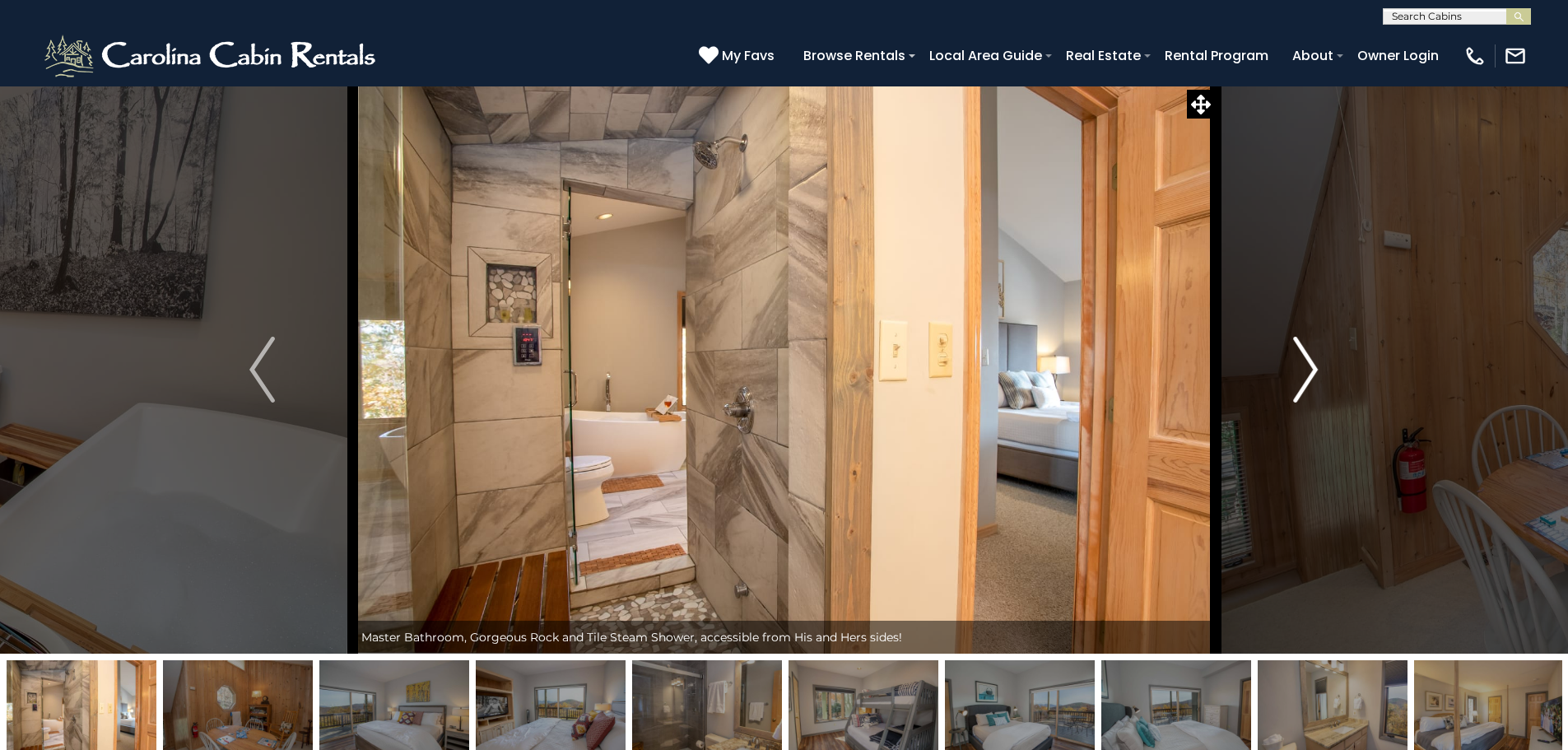
click at [1290, 375] on button "Next" at bounding box center [1305, 369] width 181 height 568
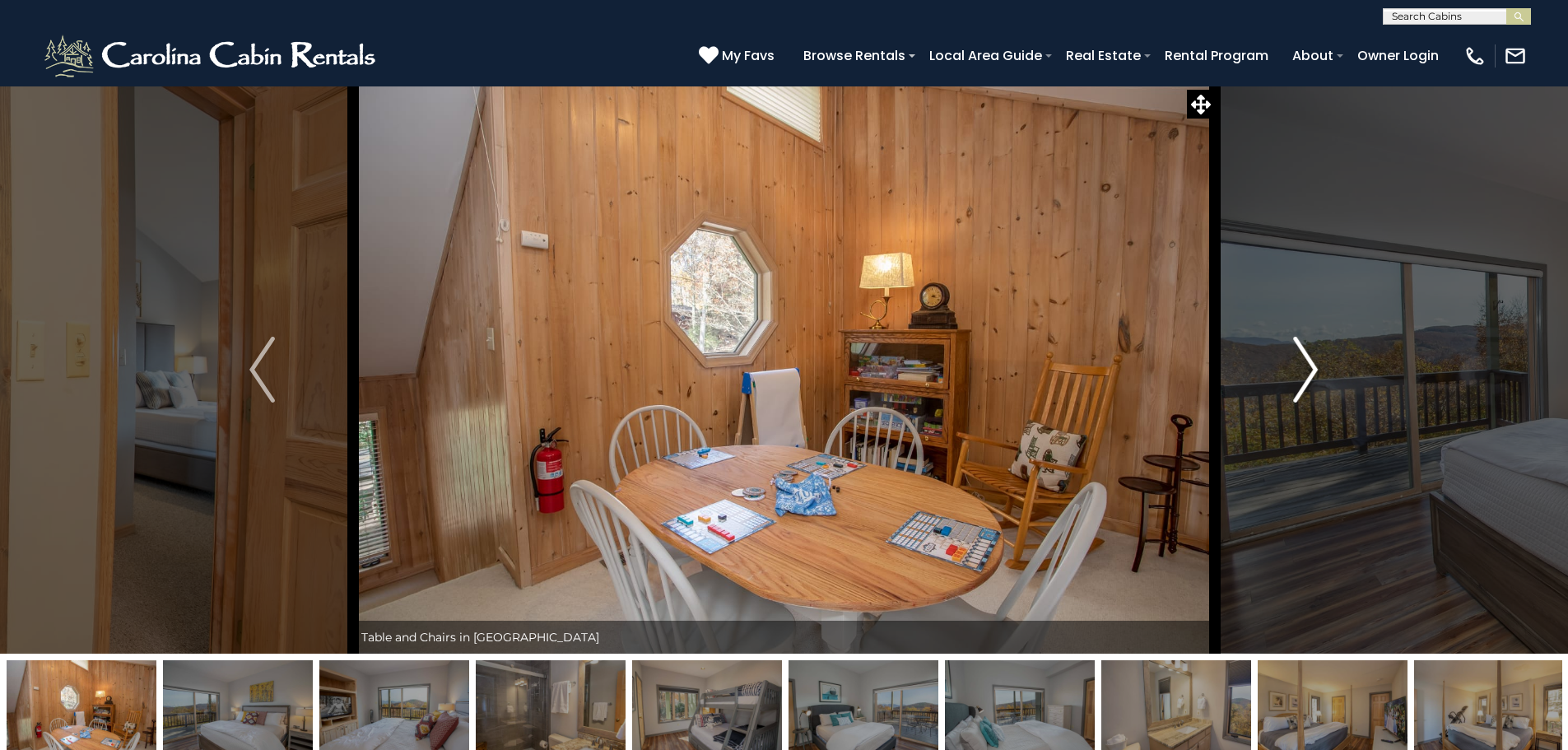
click at [1290, 375] on button "Next" at bounding box center [1305, 369] width 181 height 568
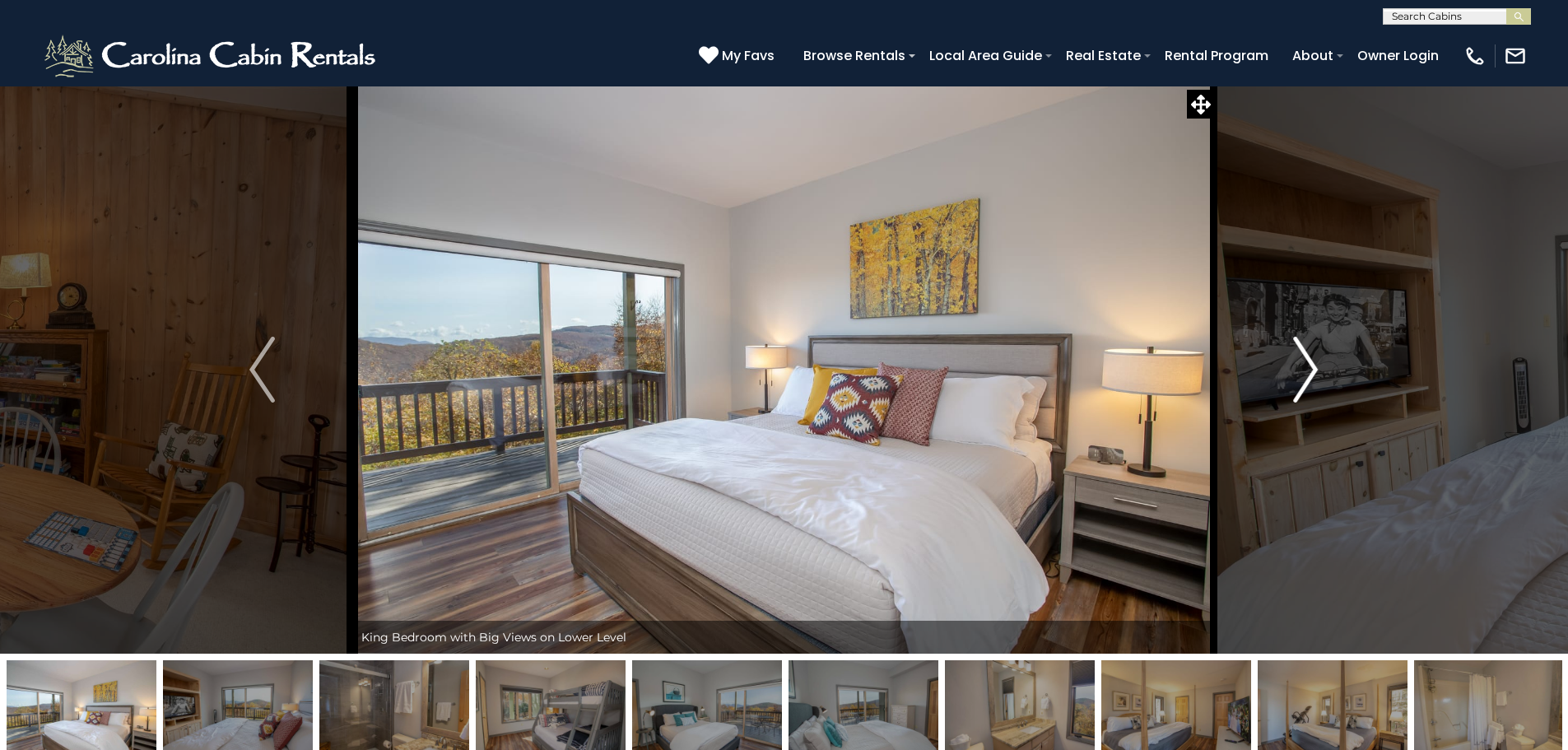
click at [1290, 375] on button "Next" at bounding box center [1305, 369] width 181 height 568
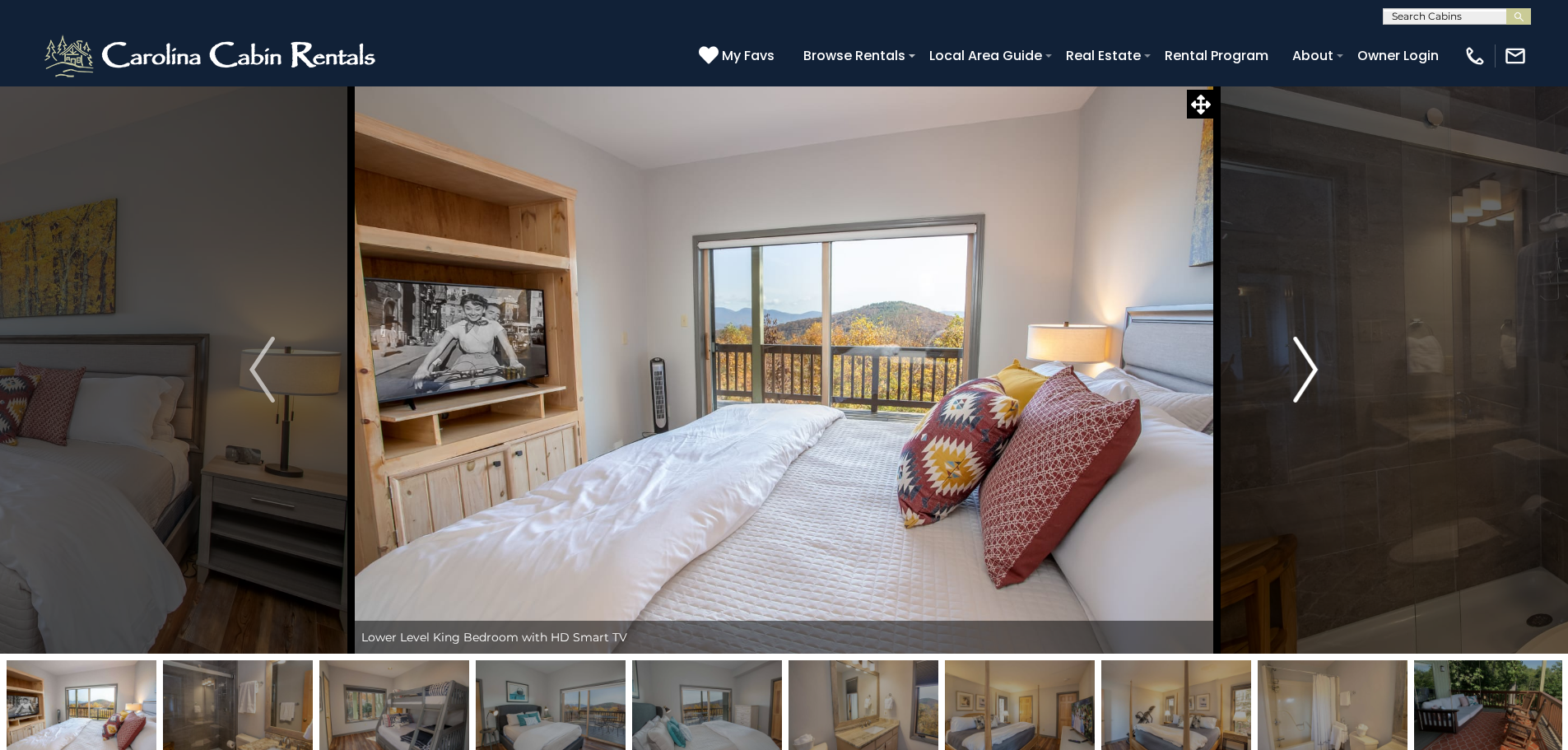
click at [1290, 375] on button "Next" at bounding box center [1305, 369] width 181 height 568
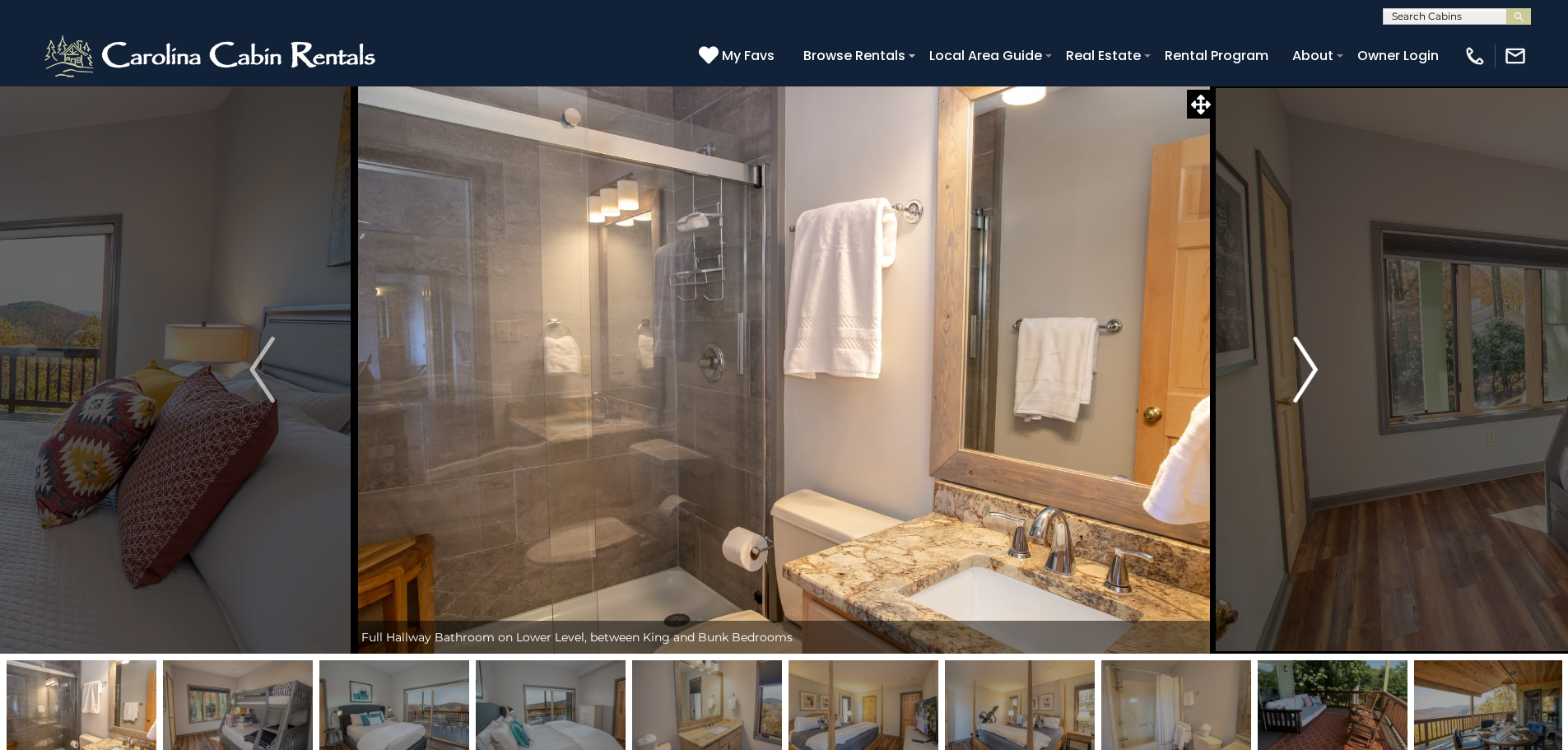
click at [1290, 375] on button "Next" at bounding box center [1305, 369] width 181 height 568
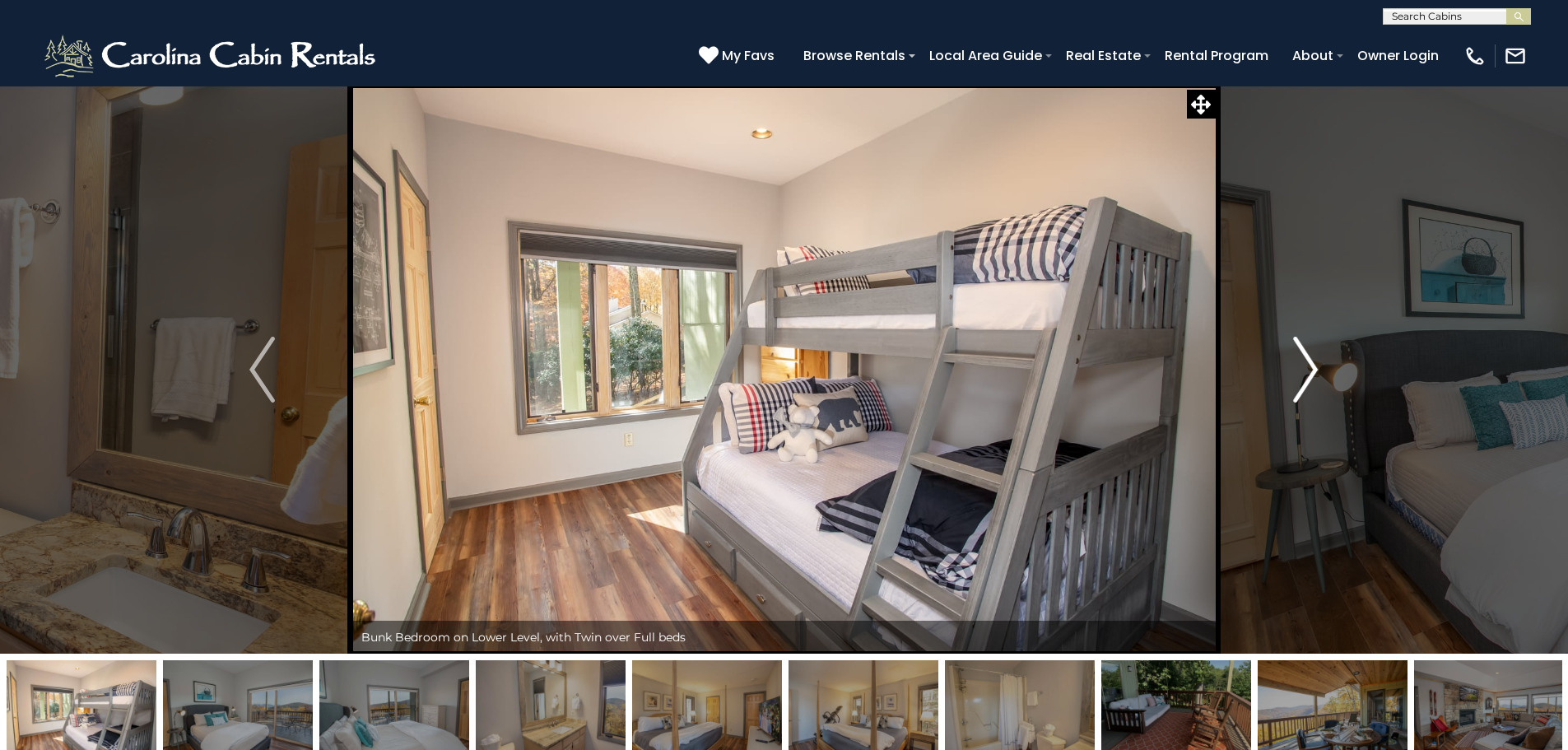
click at [1290, 375] on button "Next" at bounding box center [1305, 369] width 181 height 568
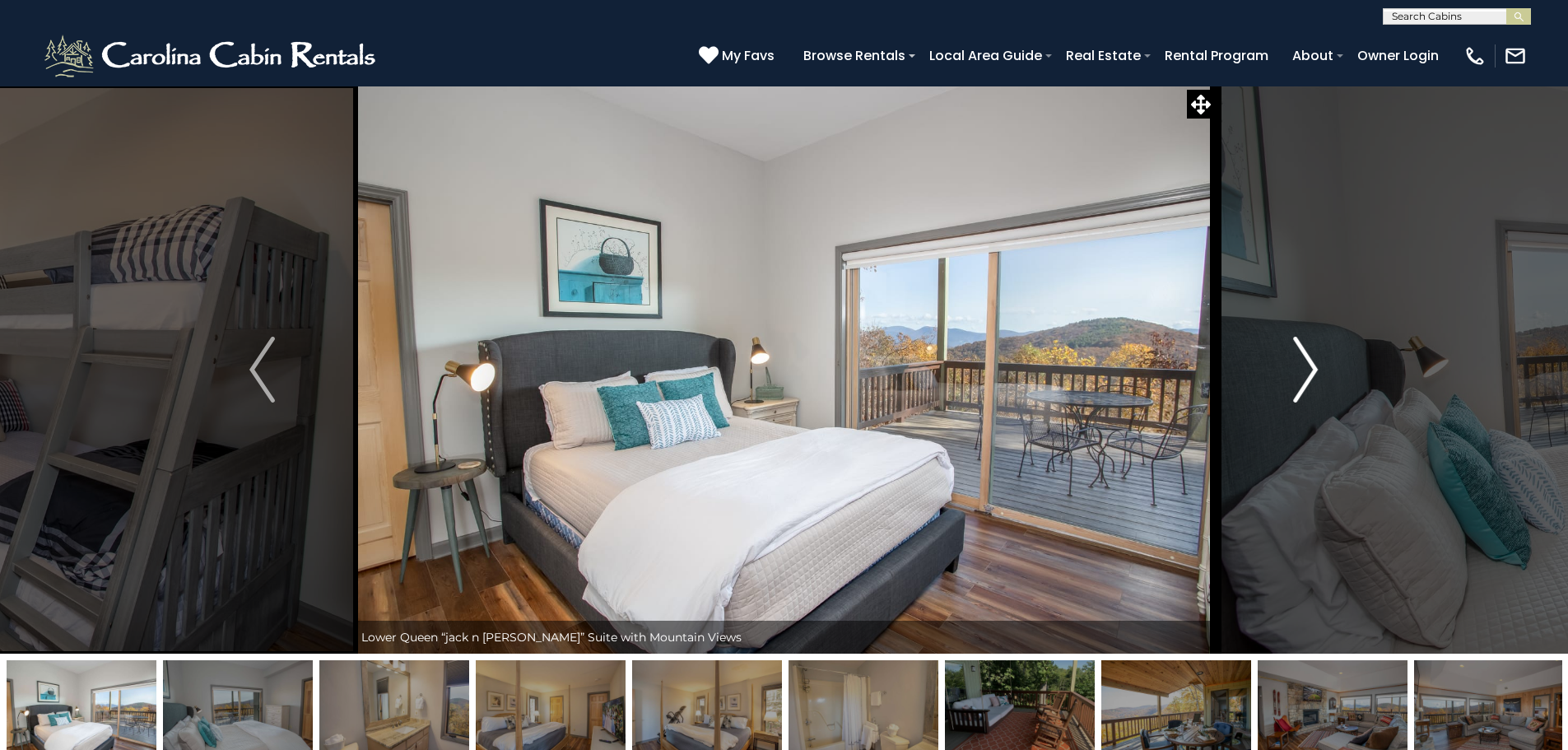
click at [1290, 375] on button "Next" at bounding box center [1305, 369] width 181 height 568
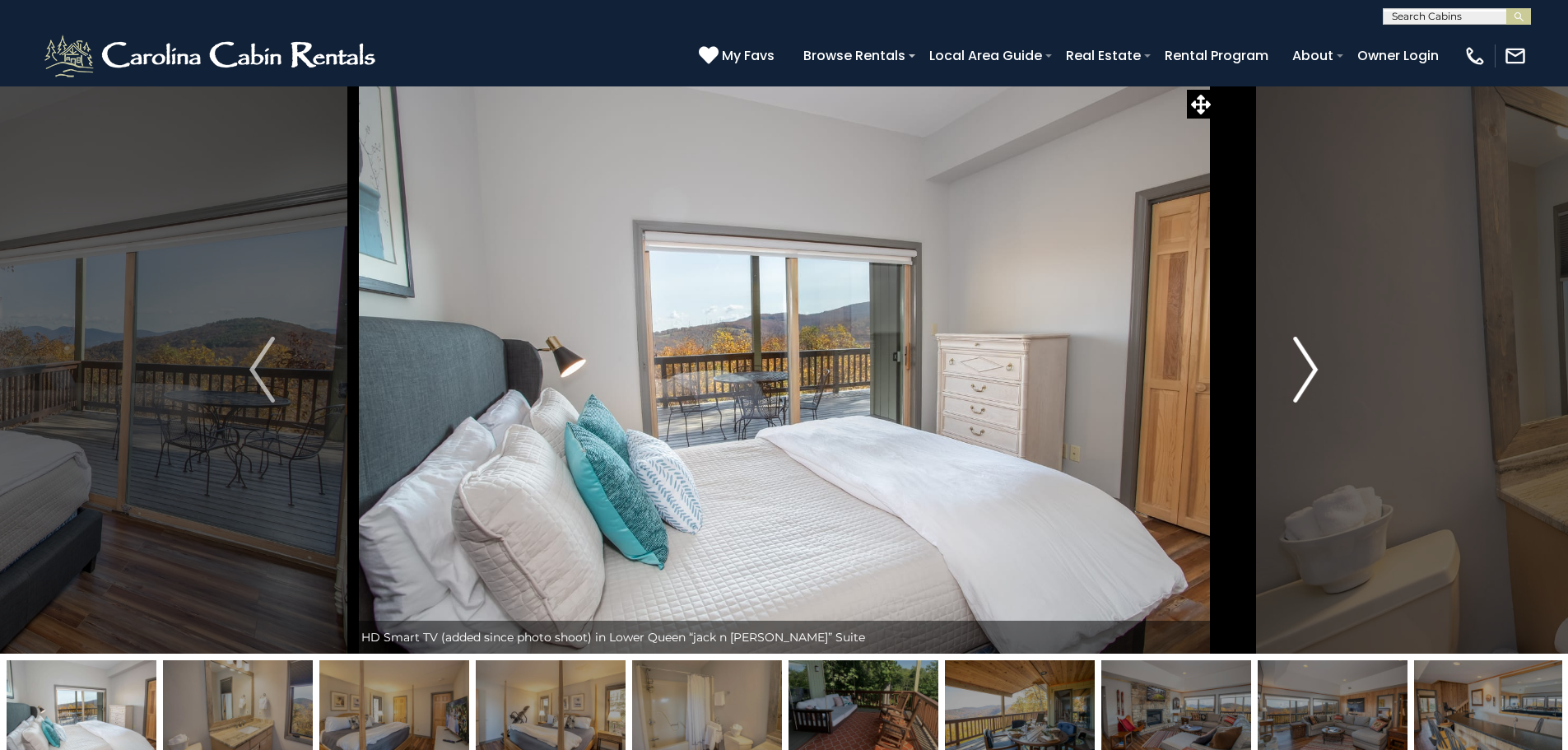
click at [1290, 375] on button "Next" at bounding box center [1305, 369] width 181 height 568
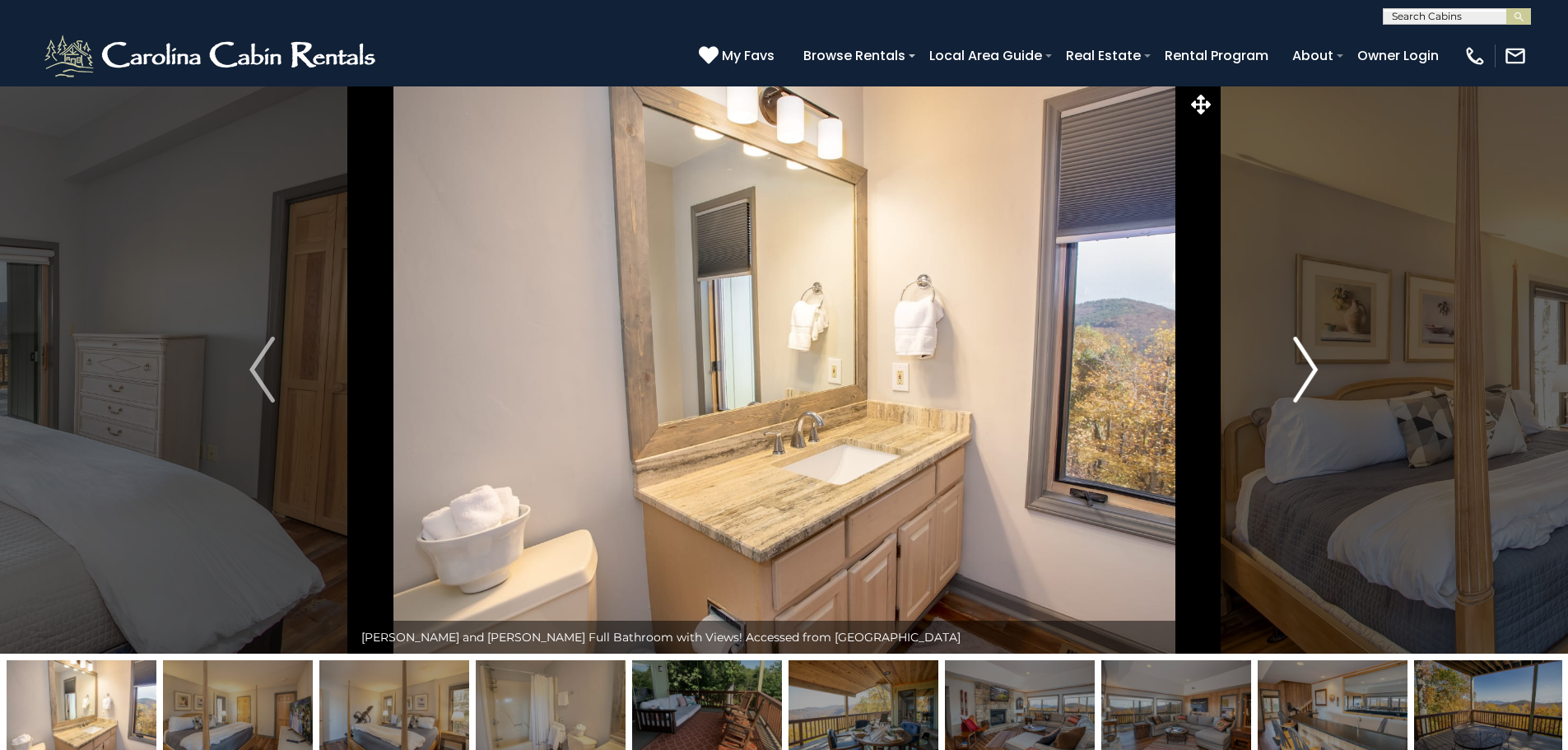
click at [1290, 375] on button "Next" at bounding box center [1305, 369] width 181 height 568
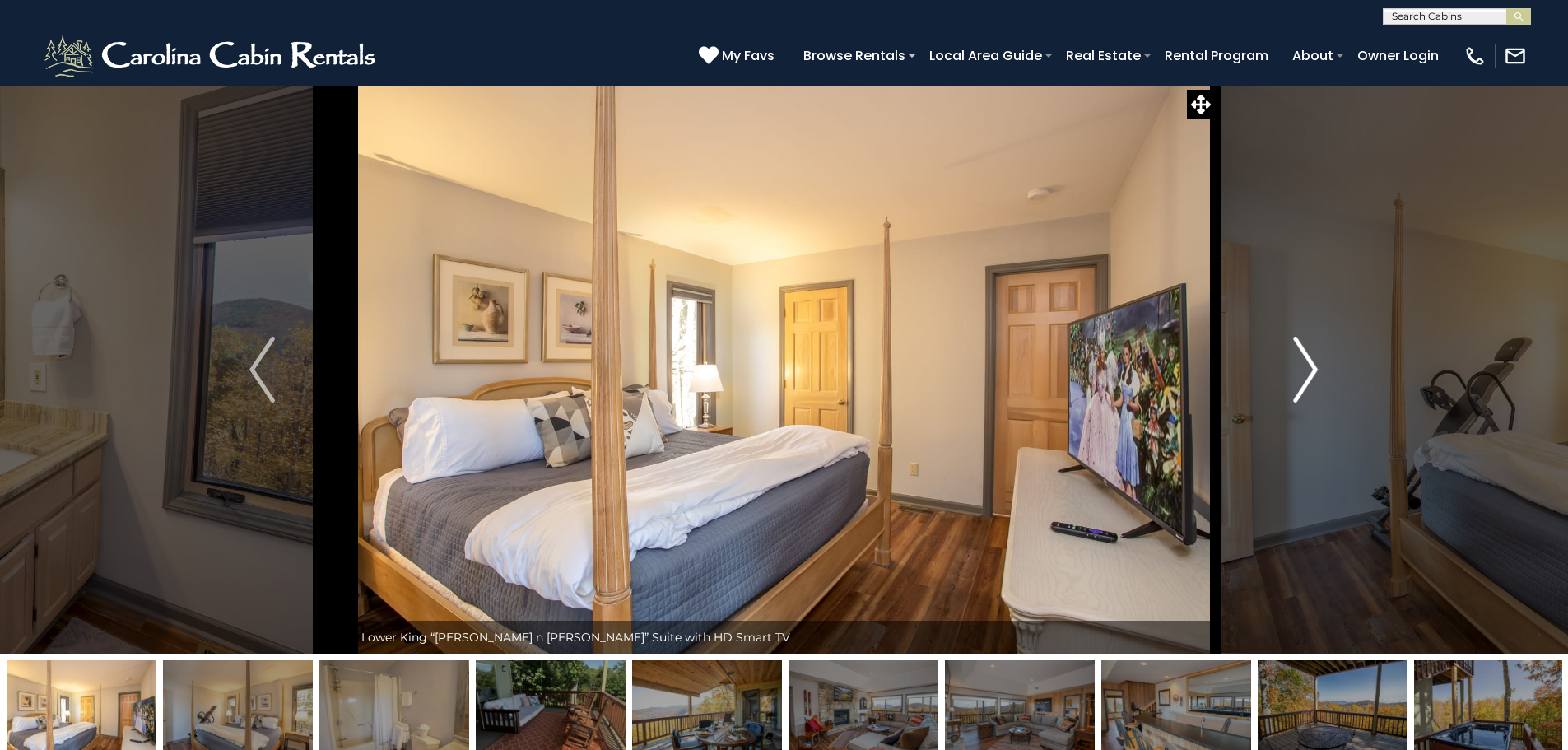
click at [1290, 375] on button "Next" at bounding box center [1305, 369] width 181 height 568
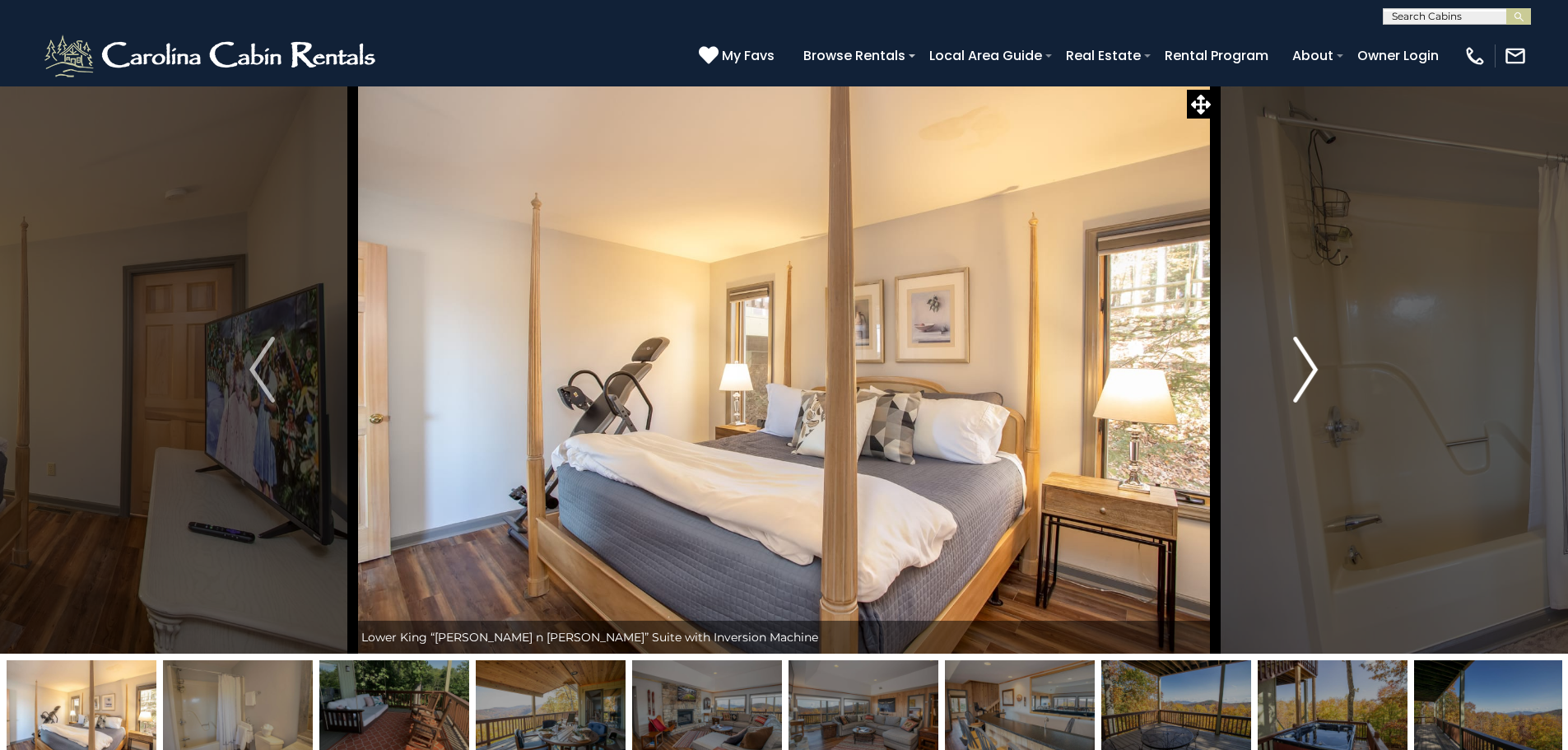
click at [1290, 375] on button "Next" at bounding box center [1305, 369] width 181 height 568
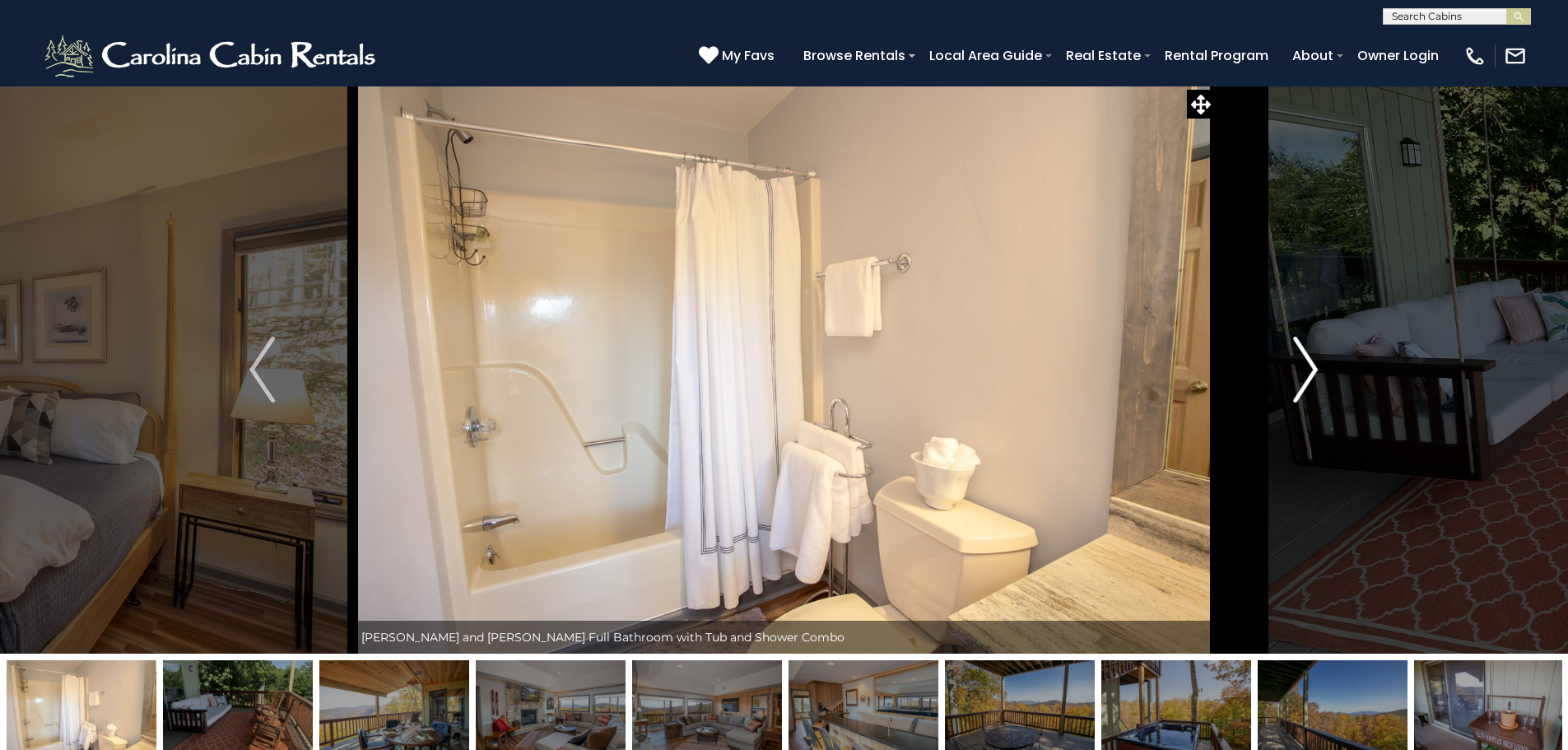
click at [1290, 375] on button "Next" at bounding box center [1305, 369] width 181 height 568
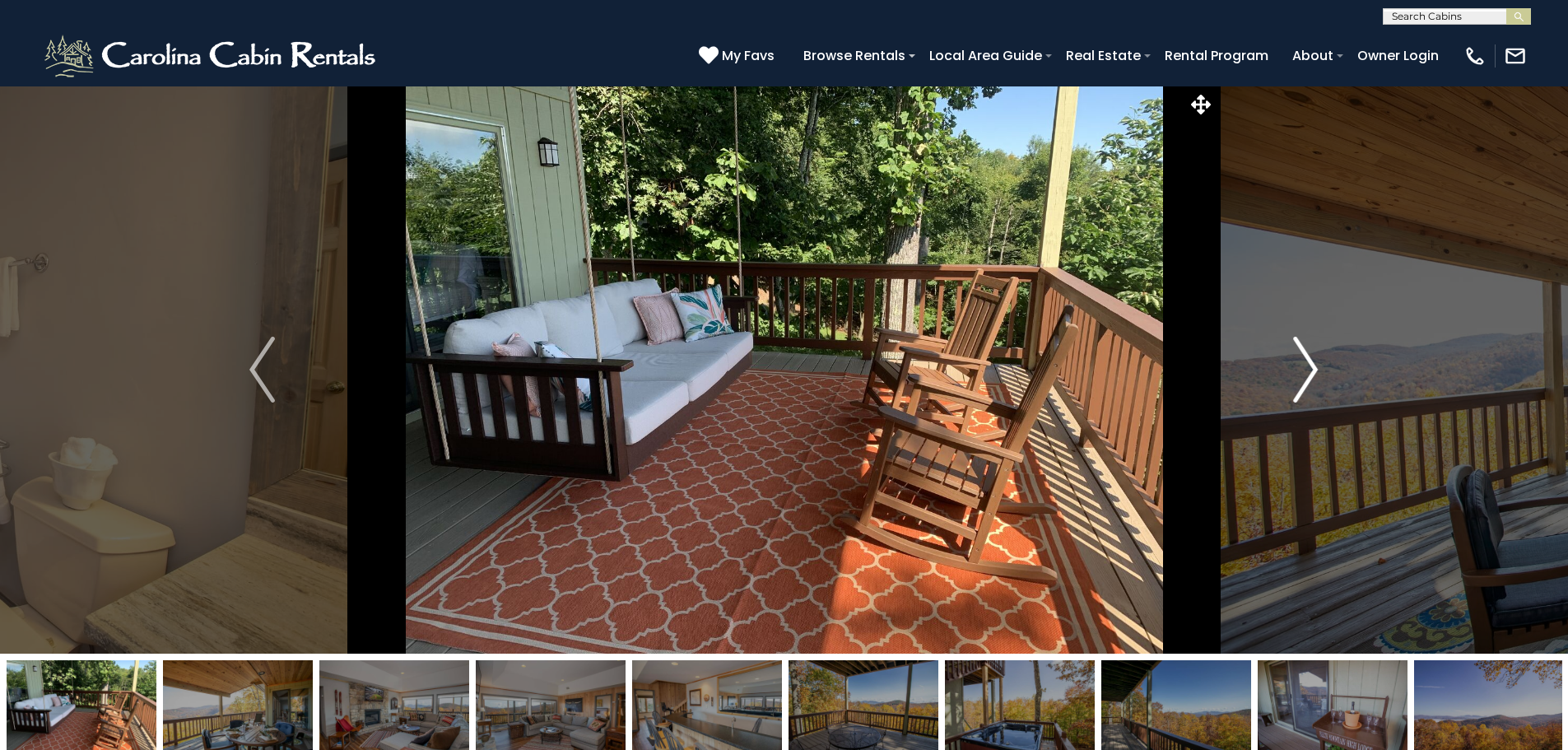
click at [1290, 375] on button "Next" at bounding box center [1305, 369] width 181 height 568
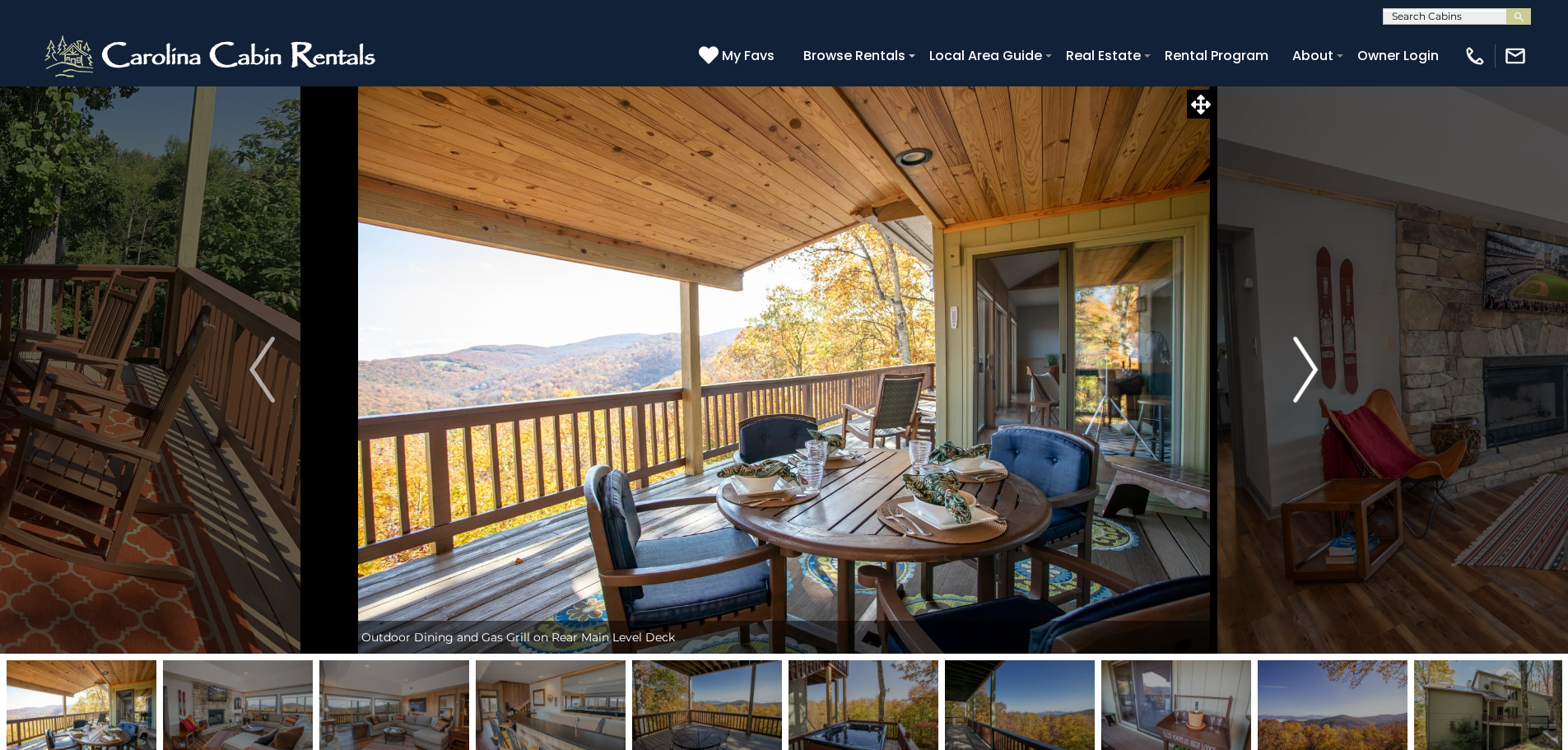
click at [1290, 375] on button "Next" at bounding box center [1305, 369] width 181 height 568
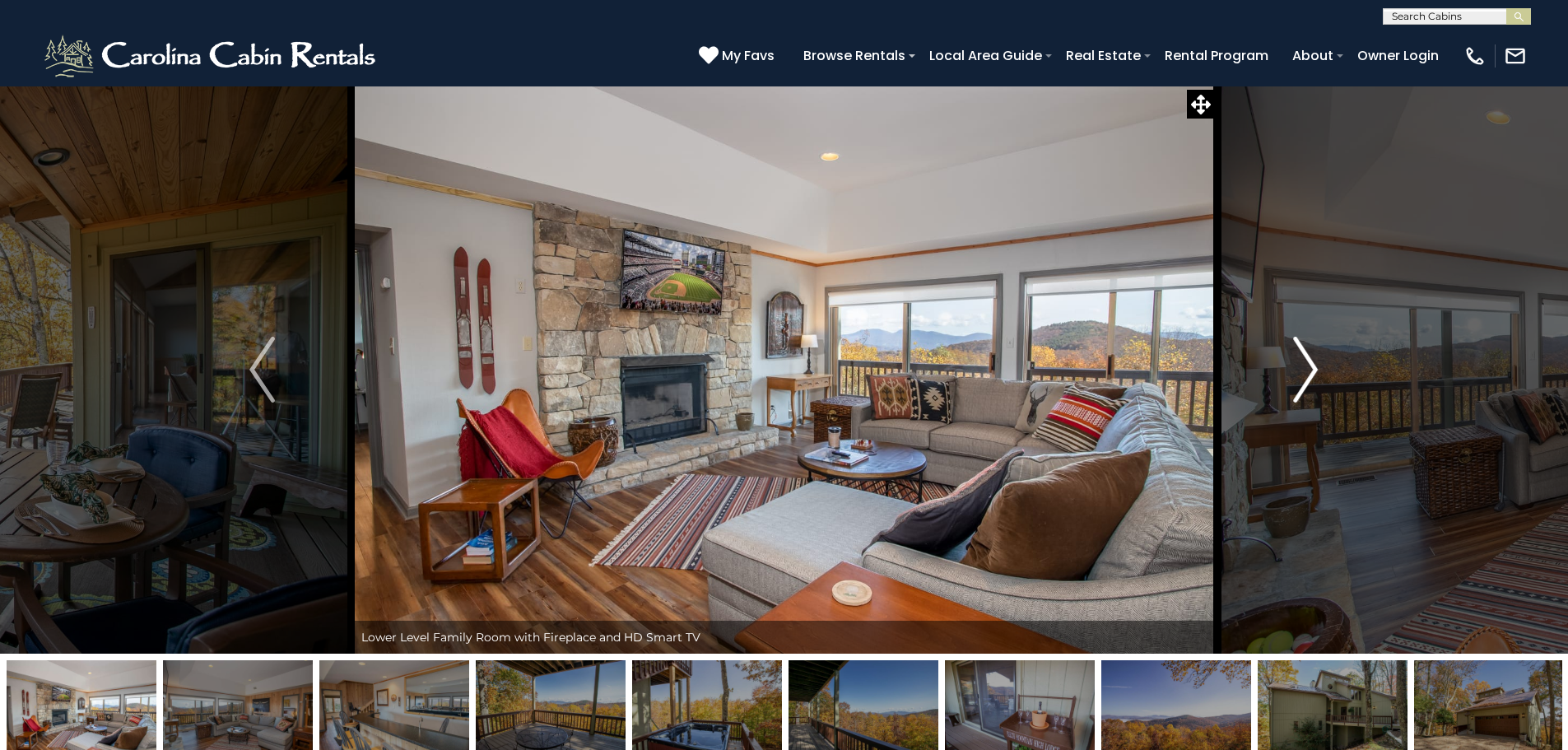
click at [1290, 375] on button "Next" at bounding box center [1305, 369] width 181 height 568
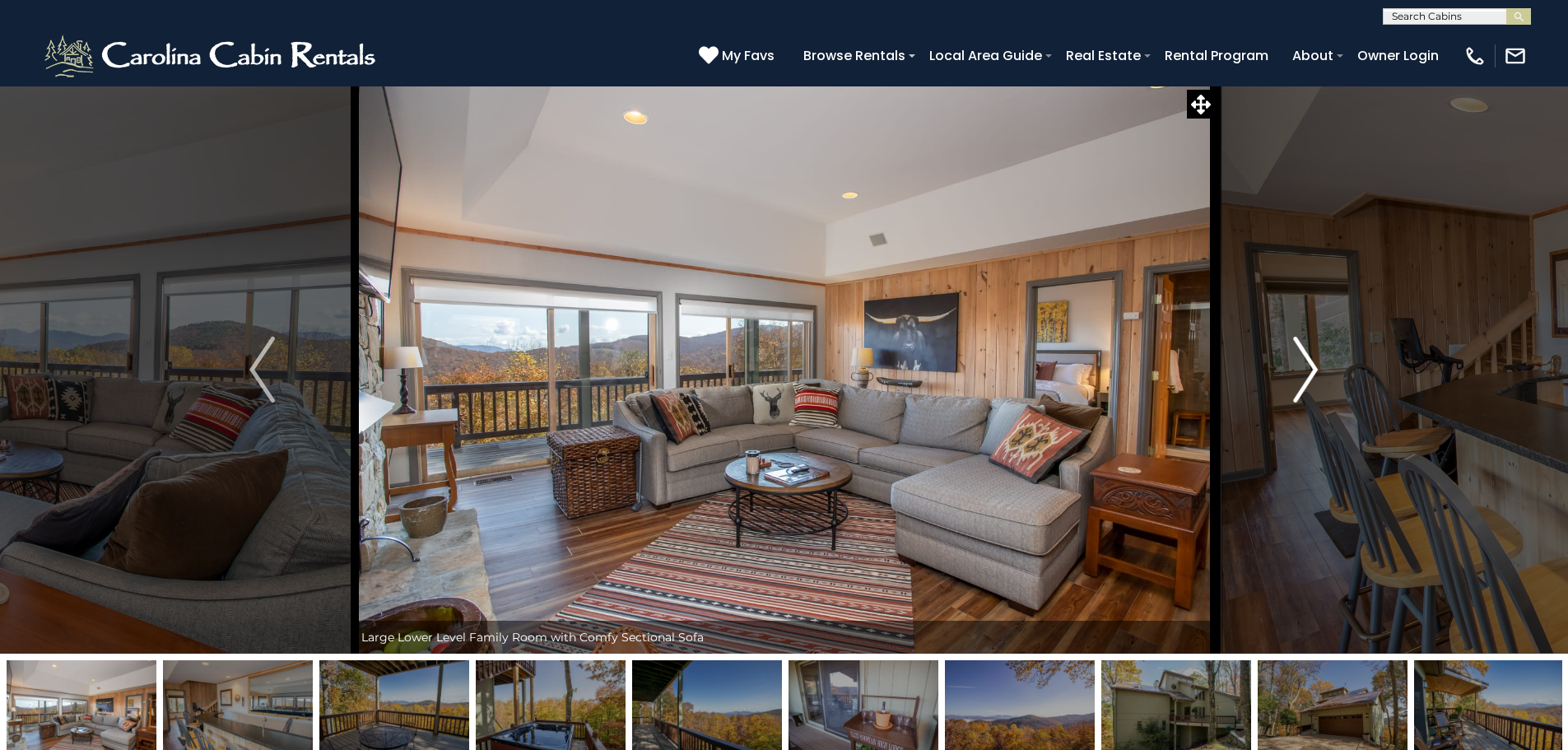
click at [1290, 375] on button "Next" at bounding box center [1305, 369] width 181 height 568
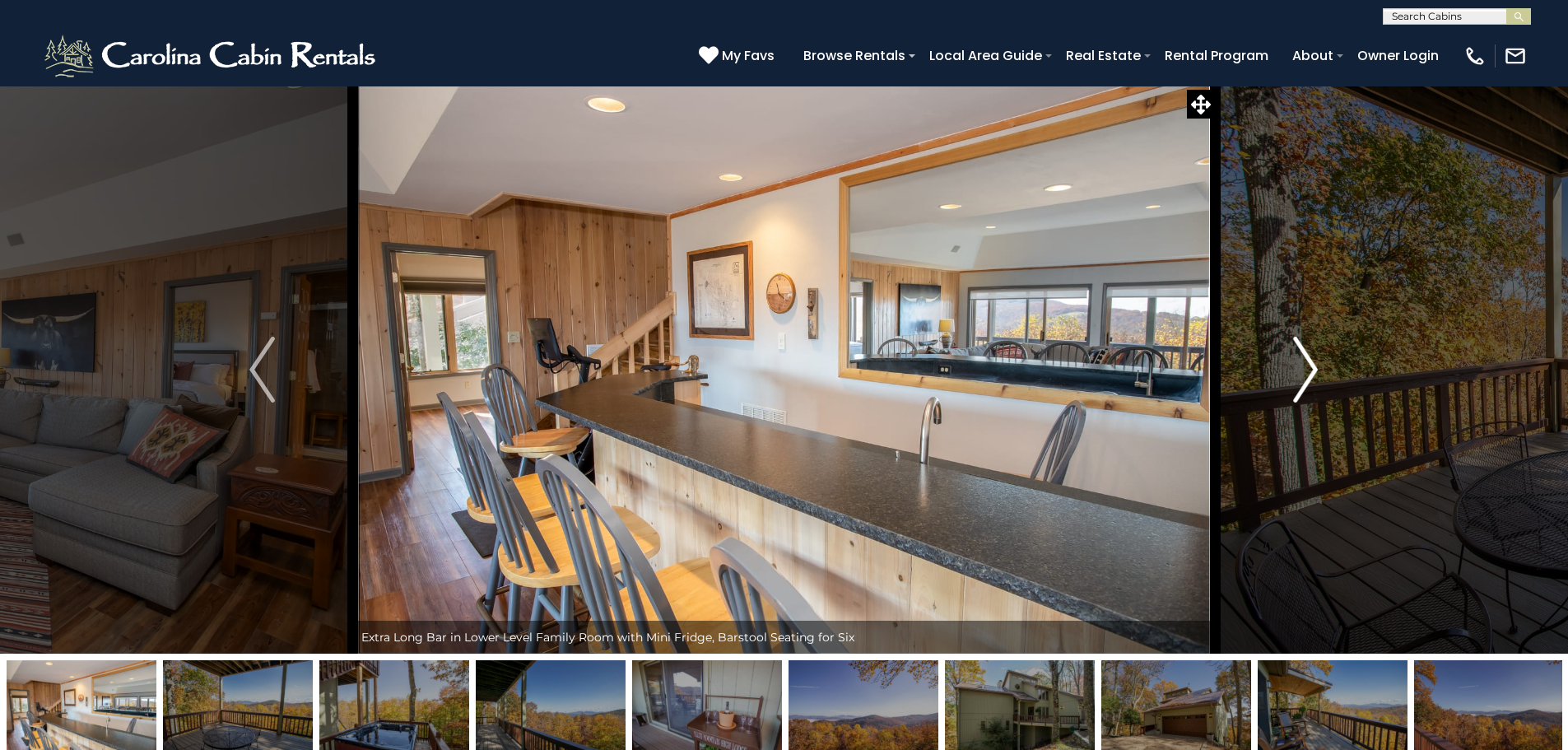
click at [1290, 375] on button "Next" at bounding box center [1305, 369] width 181 height 568
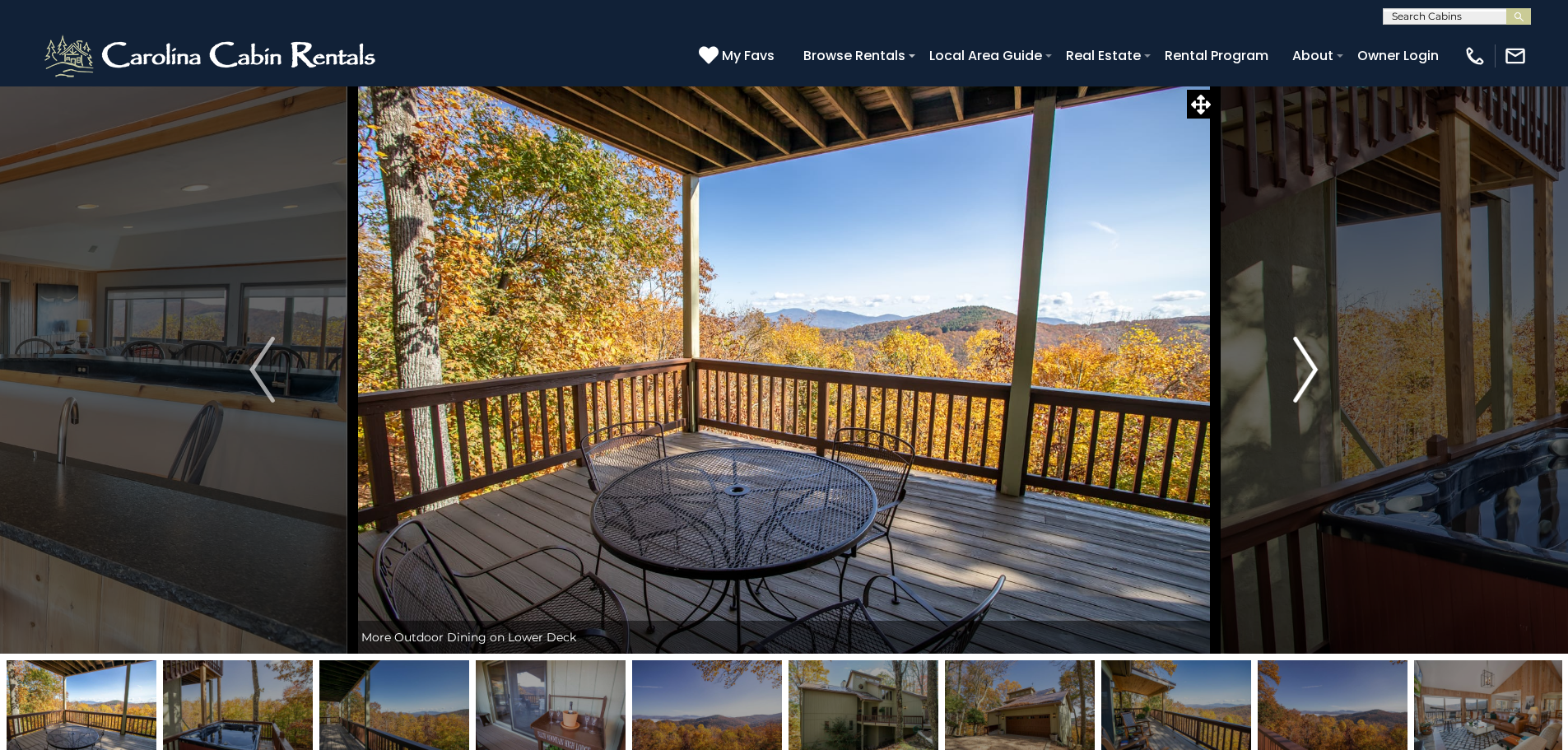
click at [1290, 375] on button "Next" at bounding box center [1305, 369] width 181 height 568
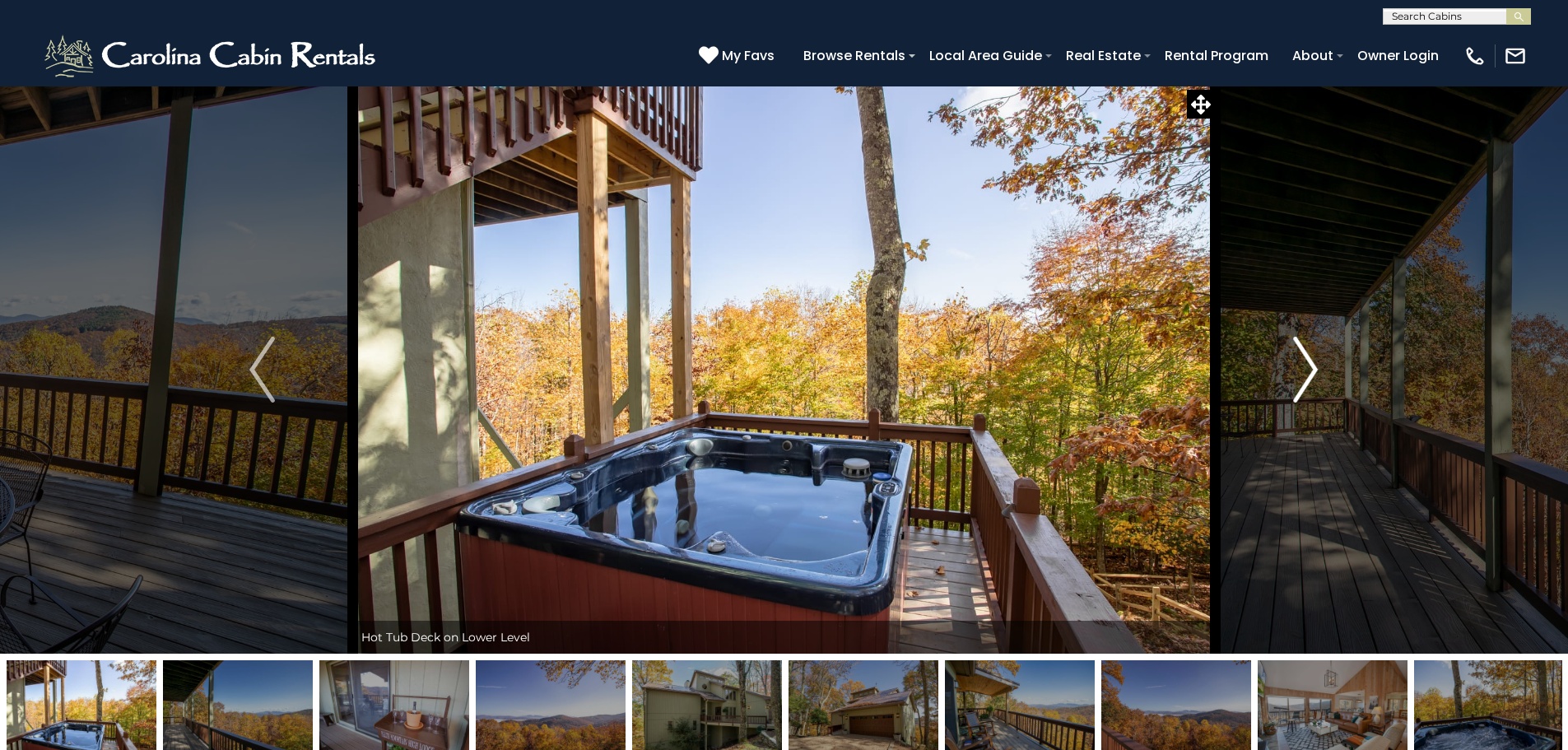
click at [1290, 375] on button "Next" at bounding box center [1305, 369] width 181 height 568
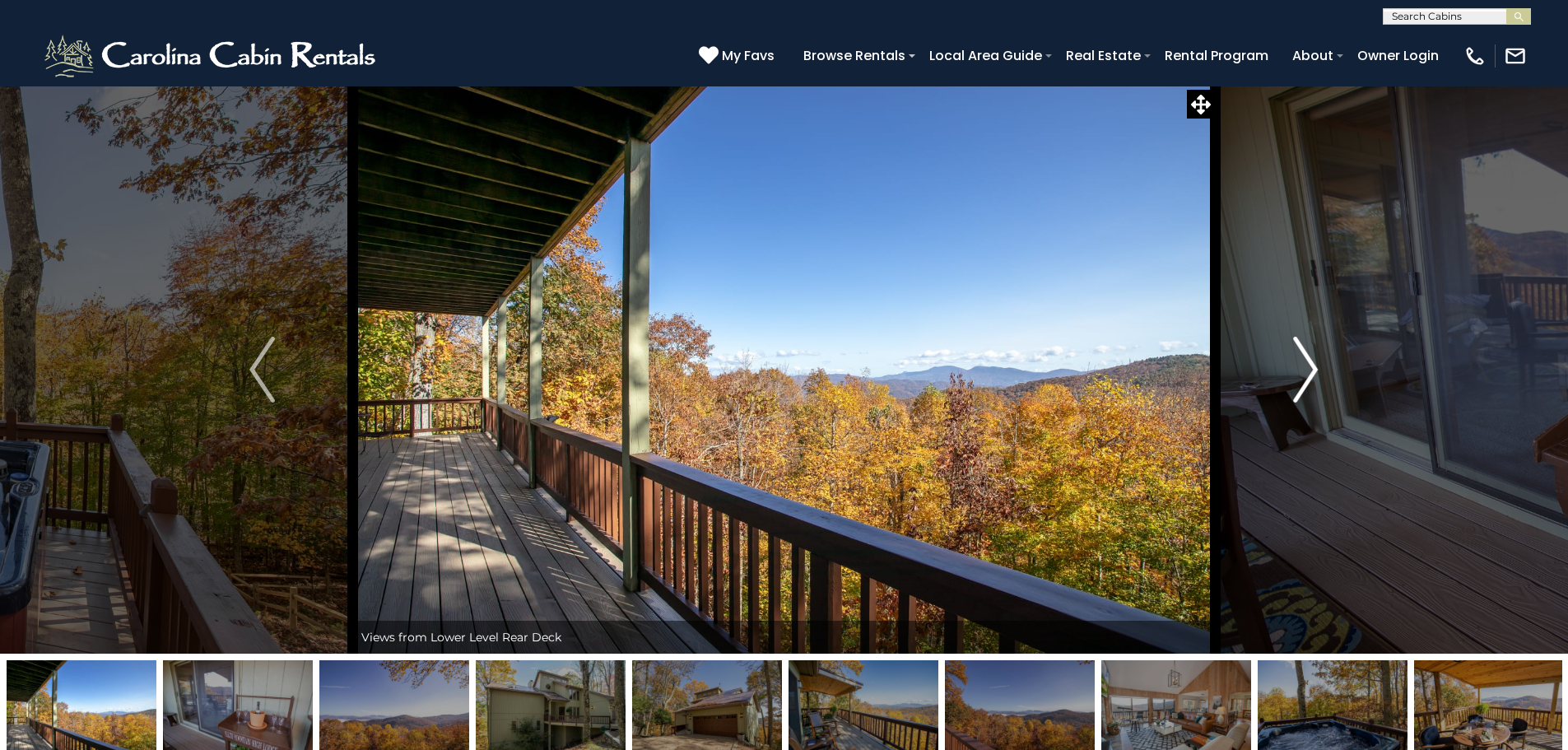
click at [1290, 375] on button "Next" at bounding box center [1305, 369] width 181 height 568
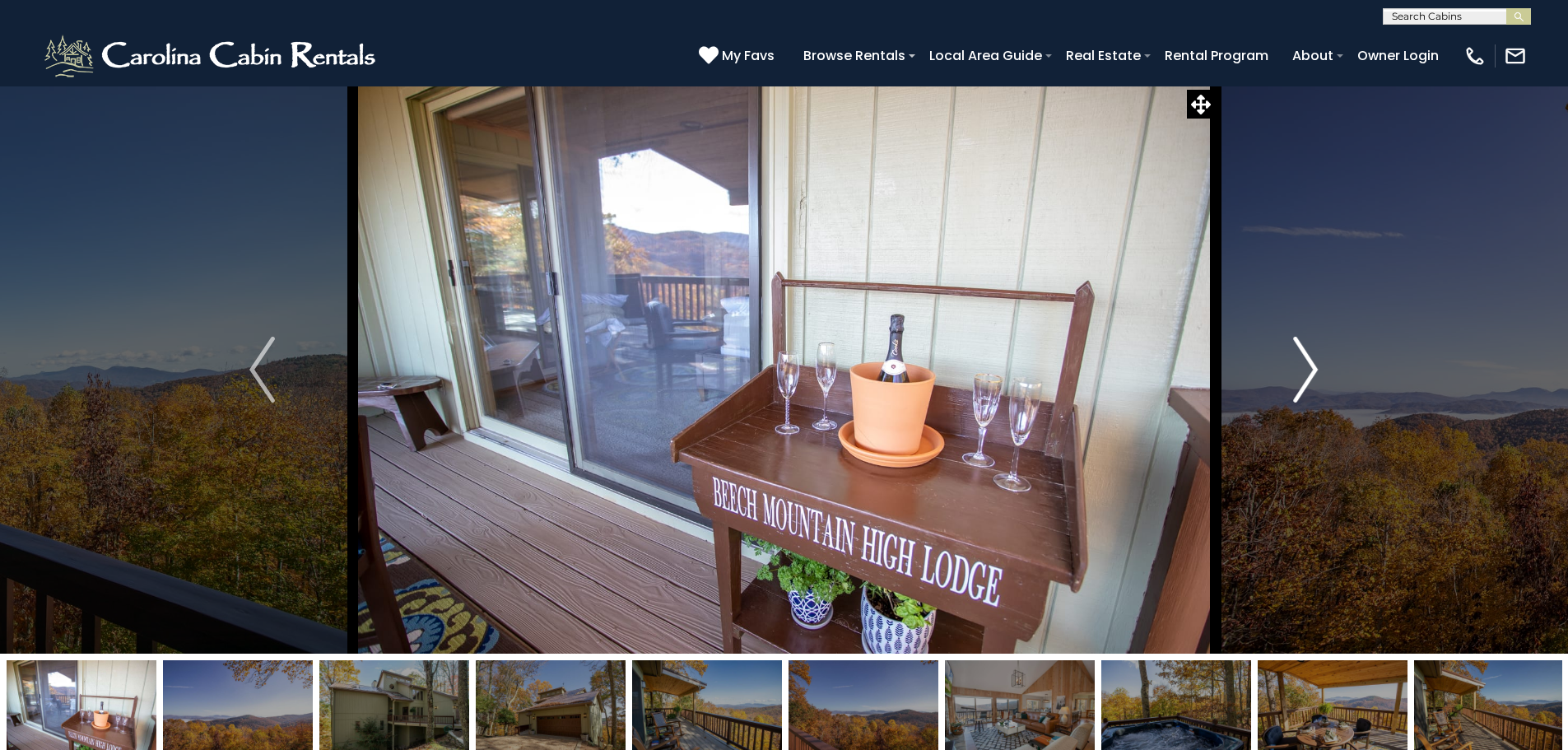
click at [1290, 375] on button "Next" at bounding box center [1305, 369] width 181 height 568
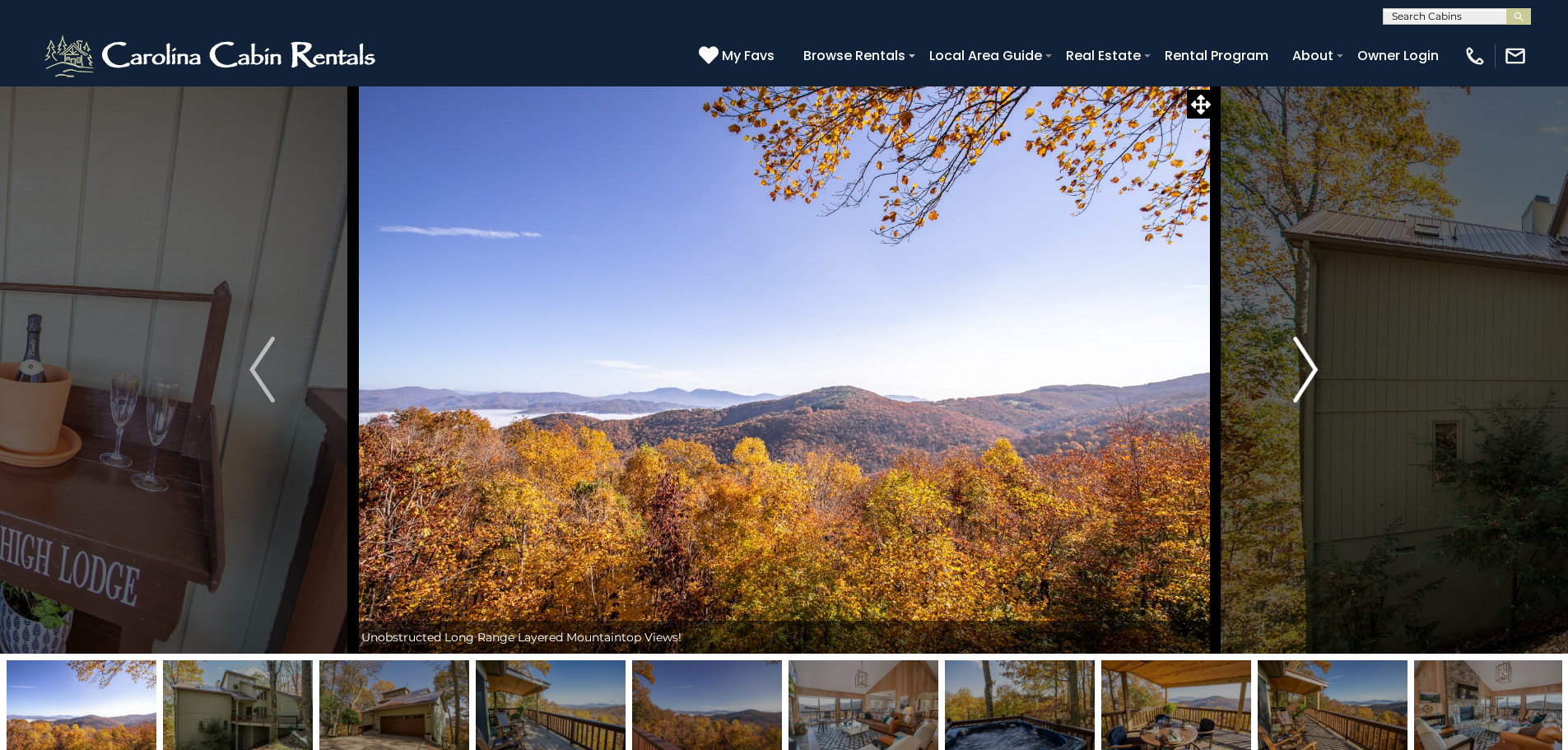
click at [1290, 375] on button "Next" at bounding box center [1305, 369] width 181 height 568
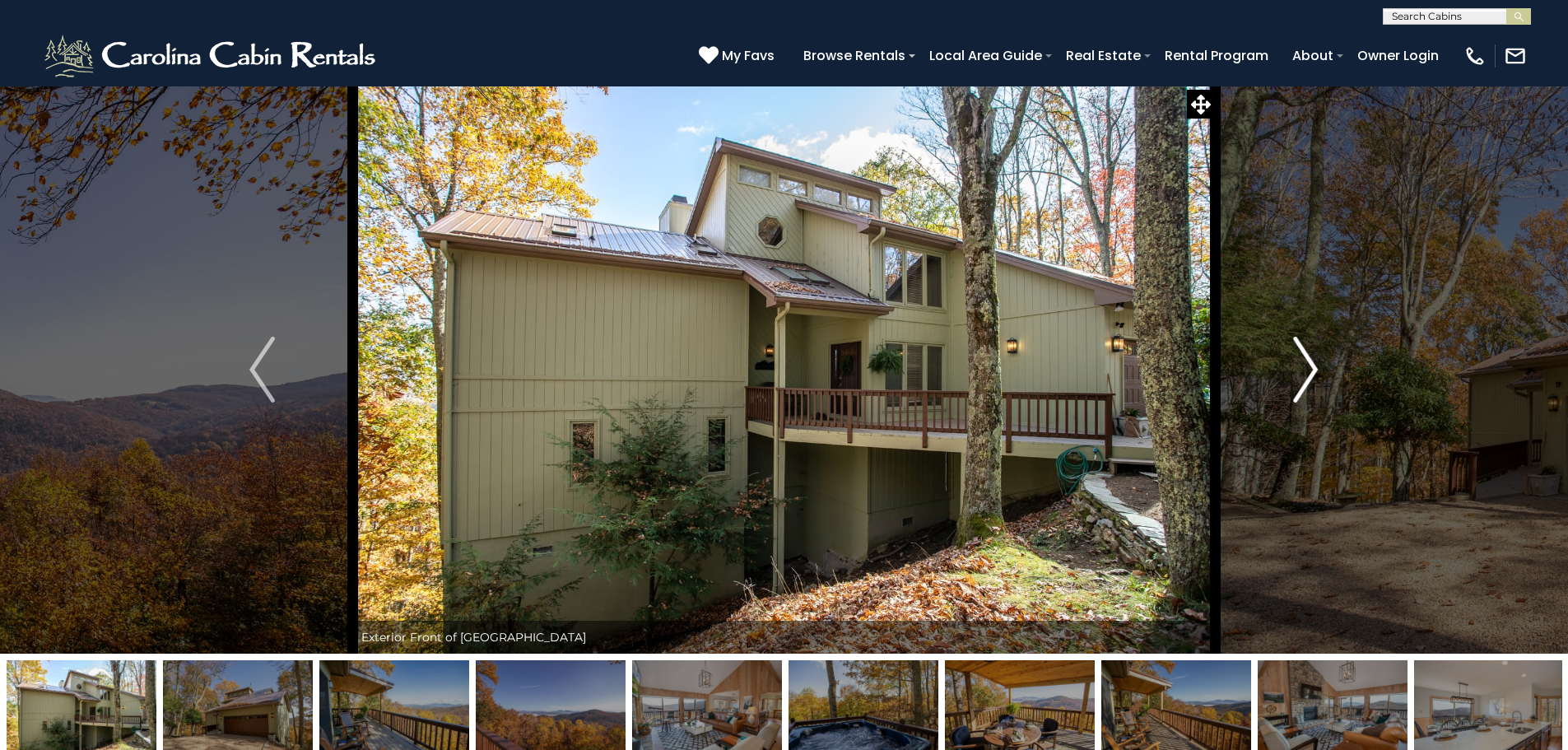
click at [1290, 375] on button "Next" at bounding box center [1305, 369] width 181 height 568
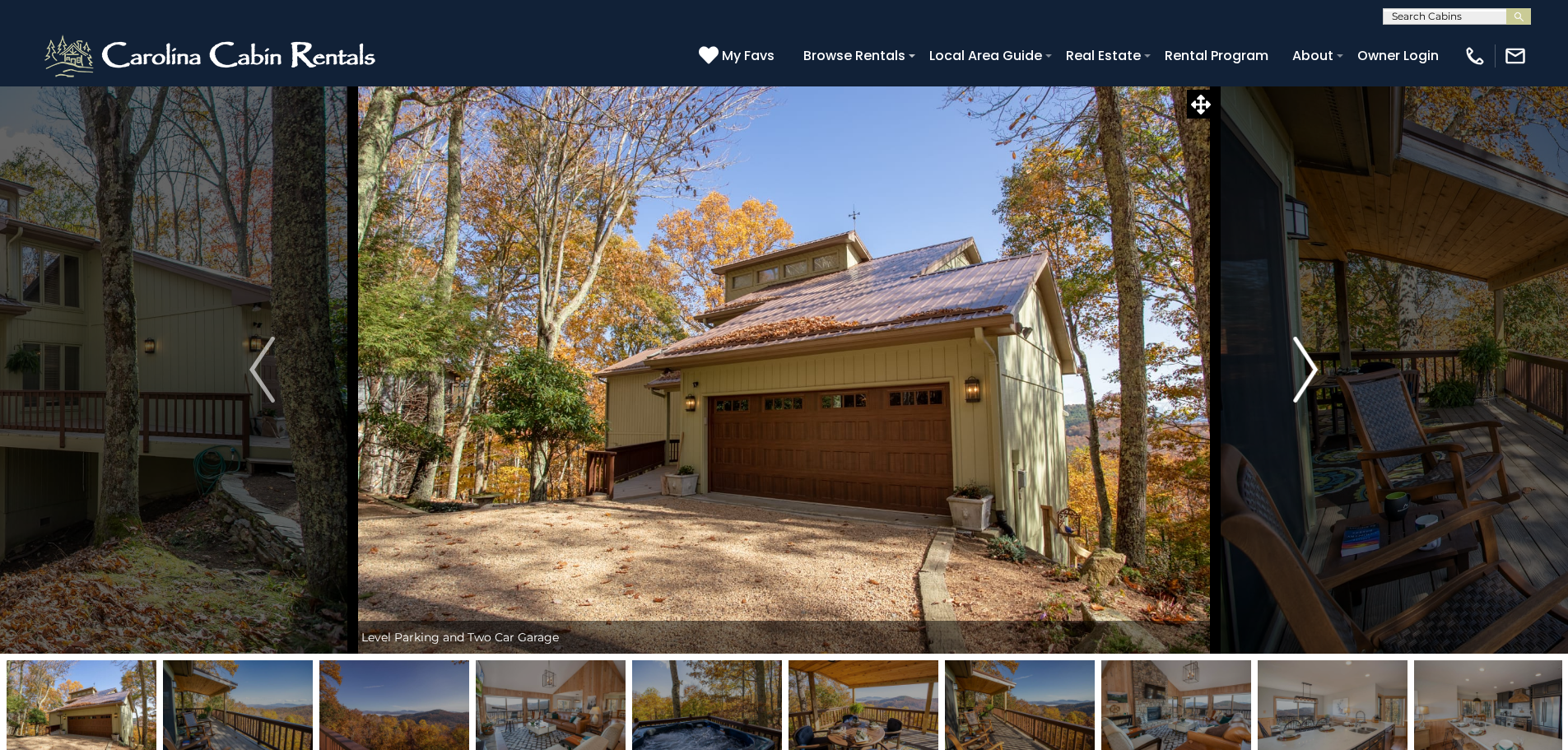
click at [1290, 375] on button "Next" at bounding box center [1305, 369] width 181 height 568
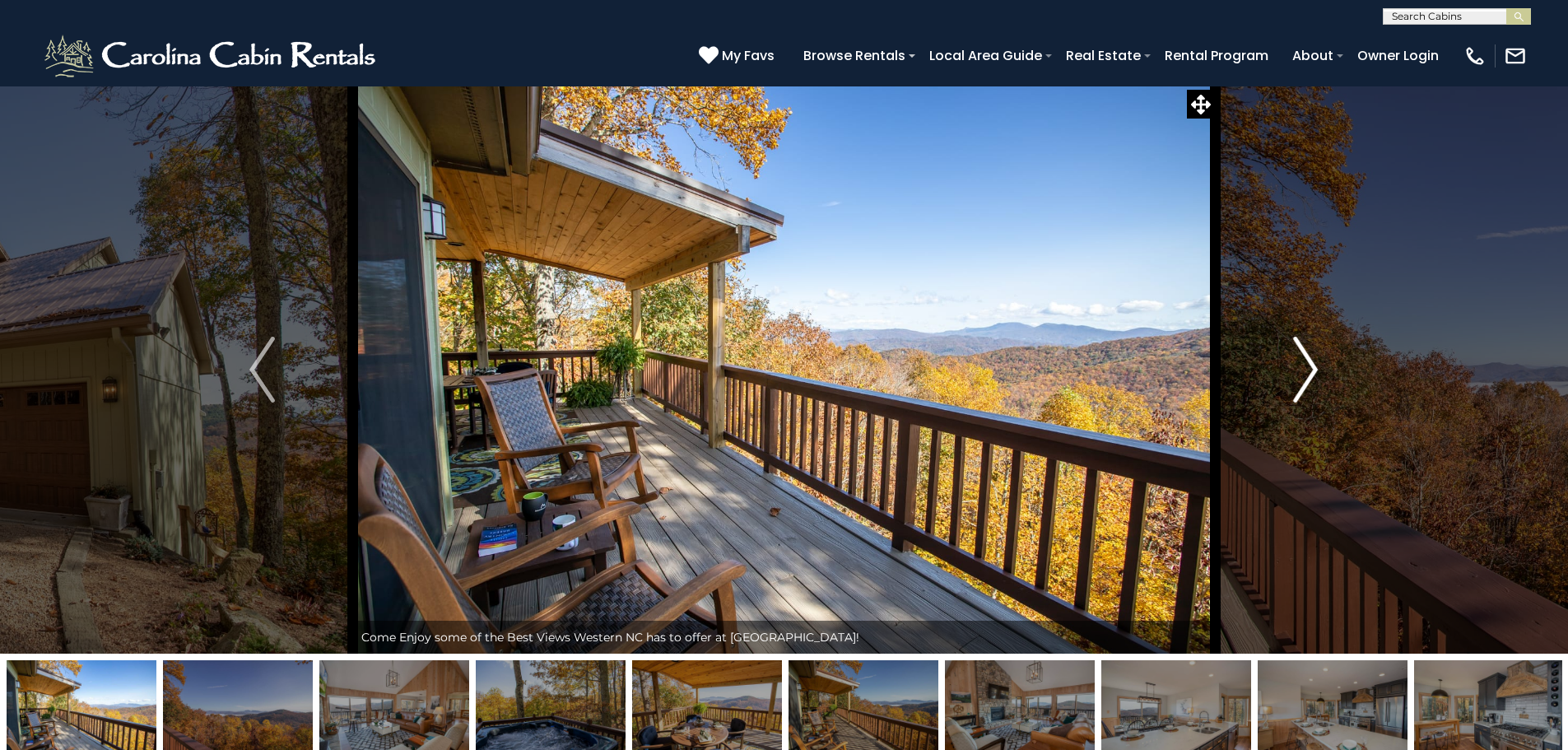
click at [1290, 375] on button "Next" at bounding box center [1305, 369] width 181 height 568
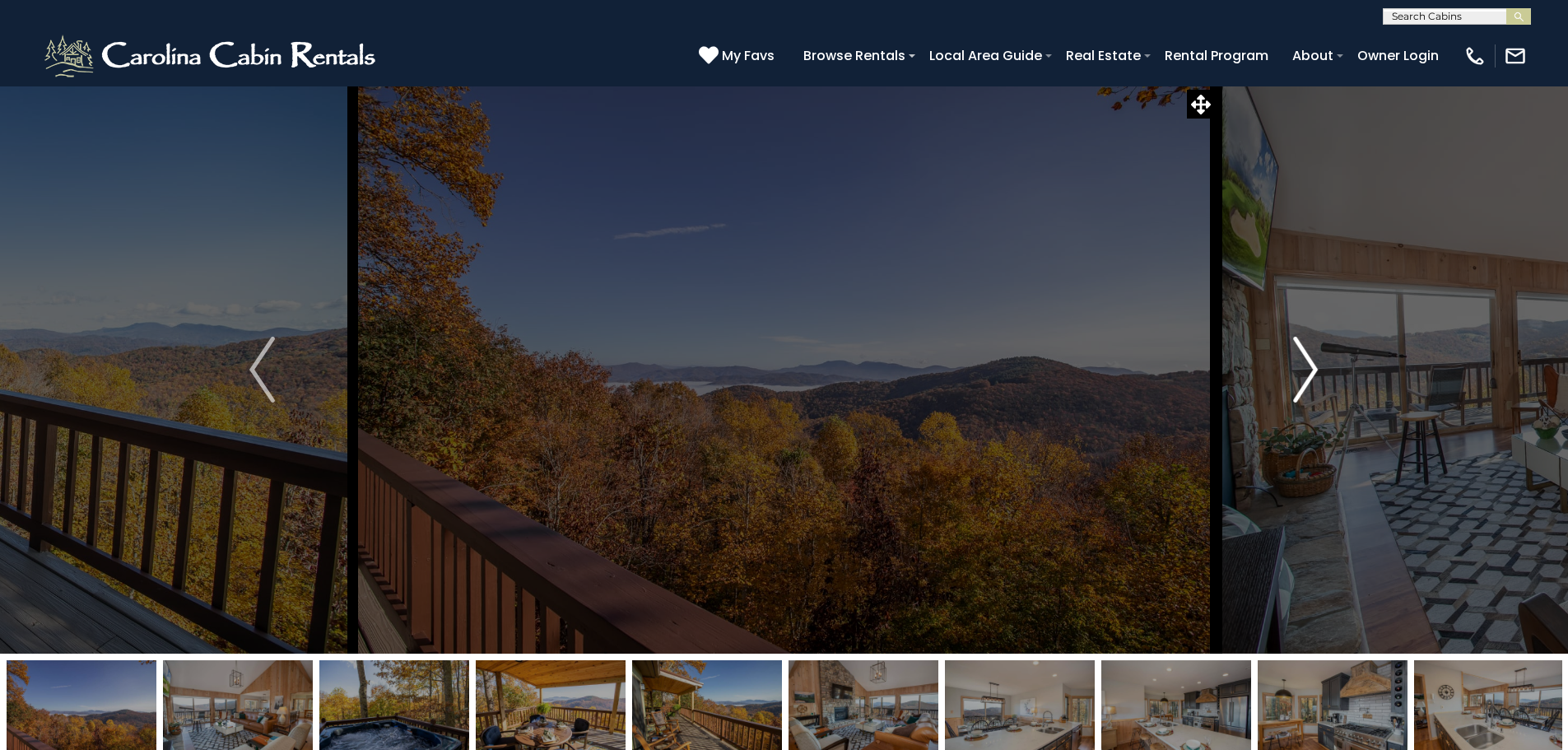
click at [1290, 375] on button "Next" at bounding box center [1305, 369] width 181 height 568
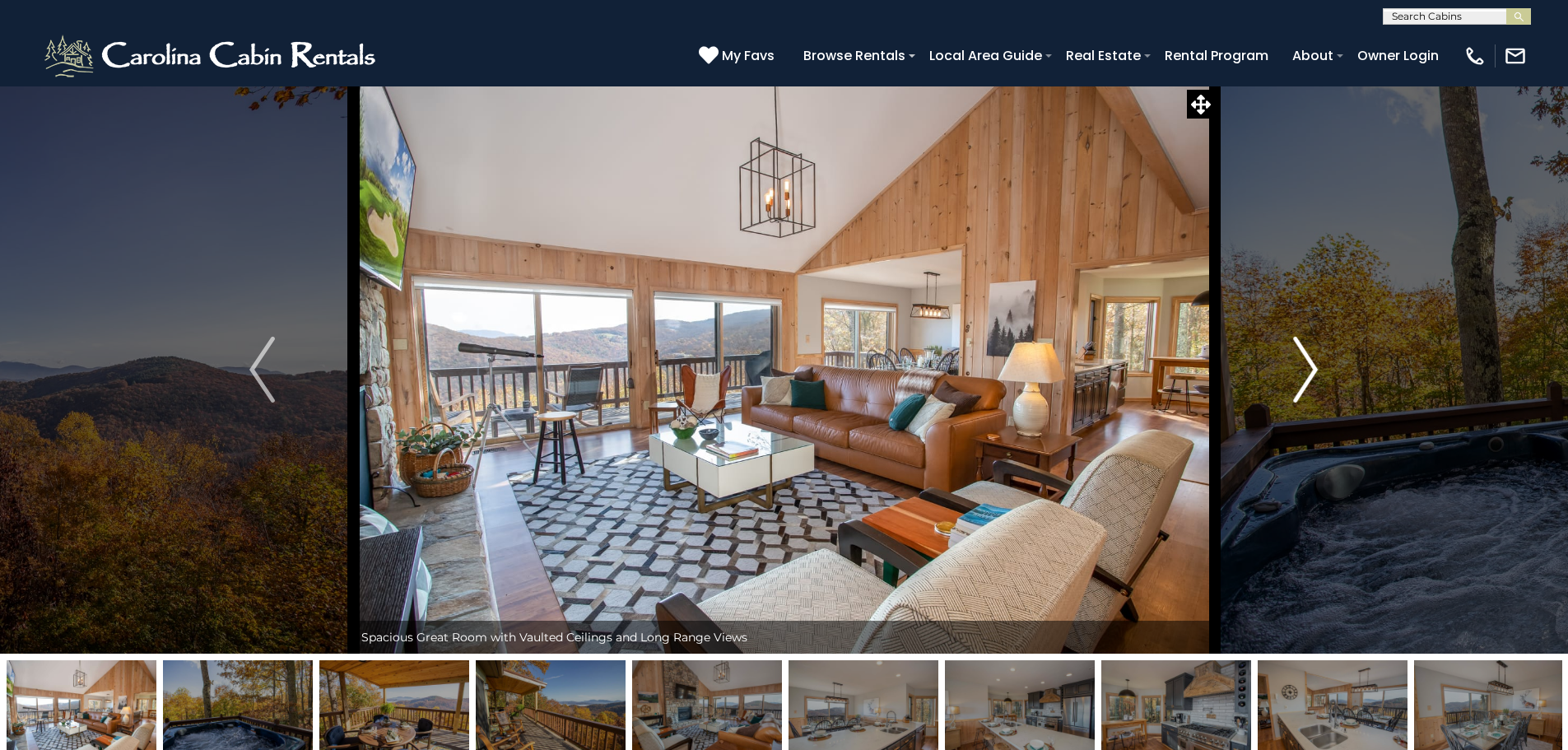
click at [1290, 375] on button "Next" at bounding box center [1305, 369] width 181 height 568
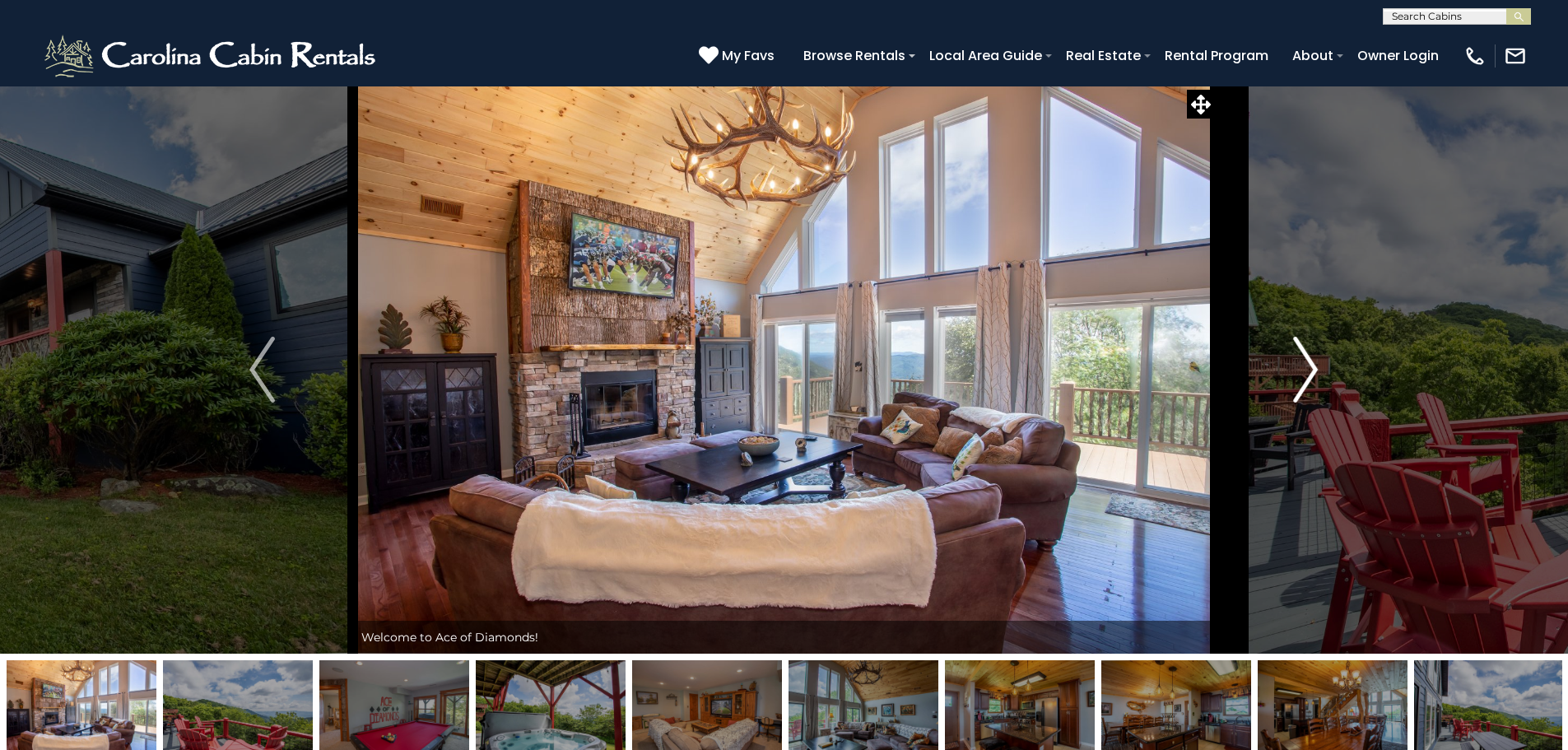
click at [1294, 375] on img "Next" at bounding box center [1305, 369] width 25 height 65
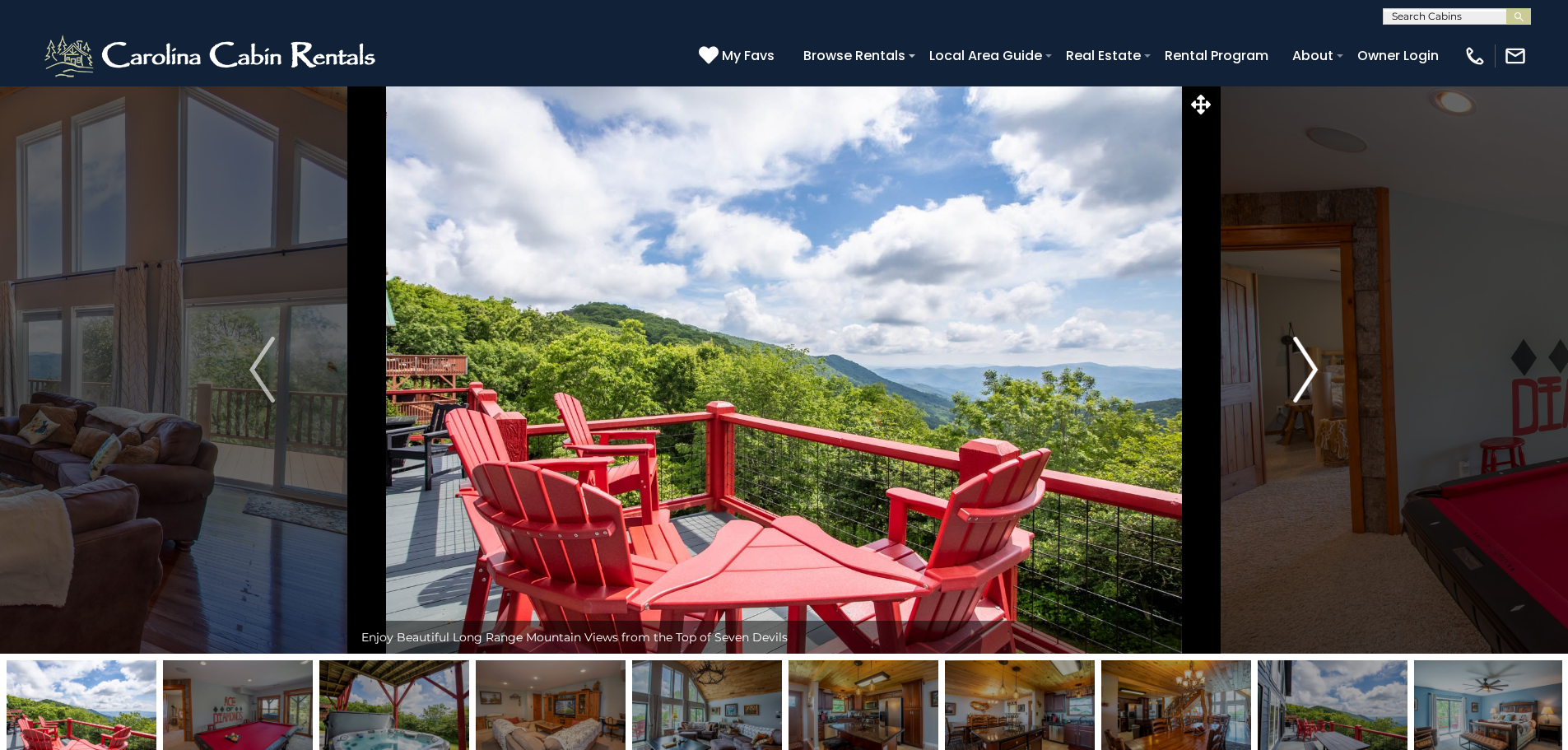
click at [1294, 375] on img "Next" at bounding box center [1305, 369] width 25 height 65
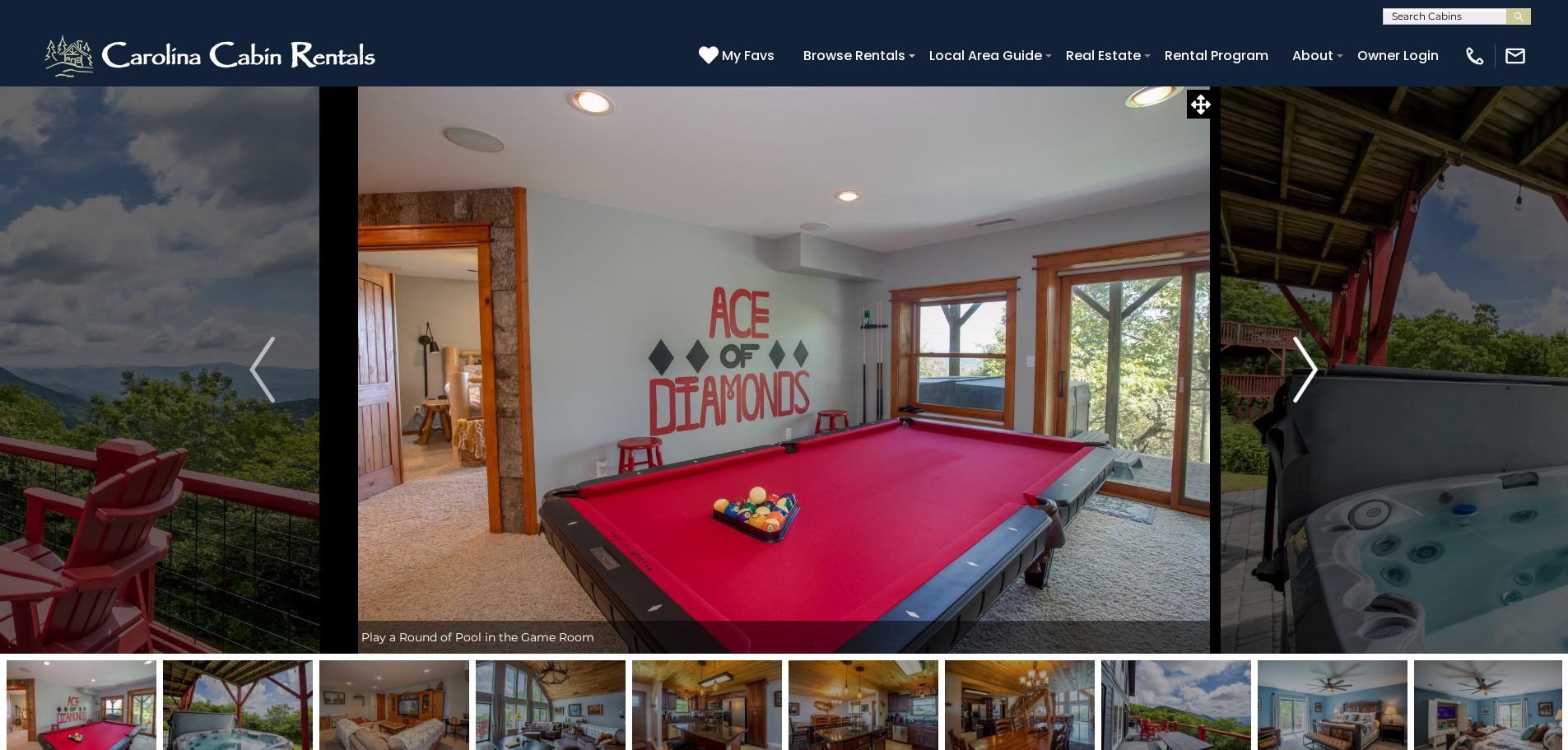
click at [1294, 375] on img "Next" at bounding box center [1305, 369] width 25 height 65
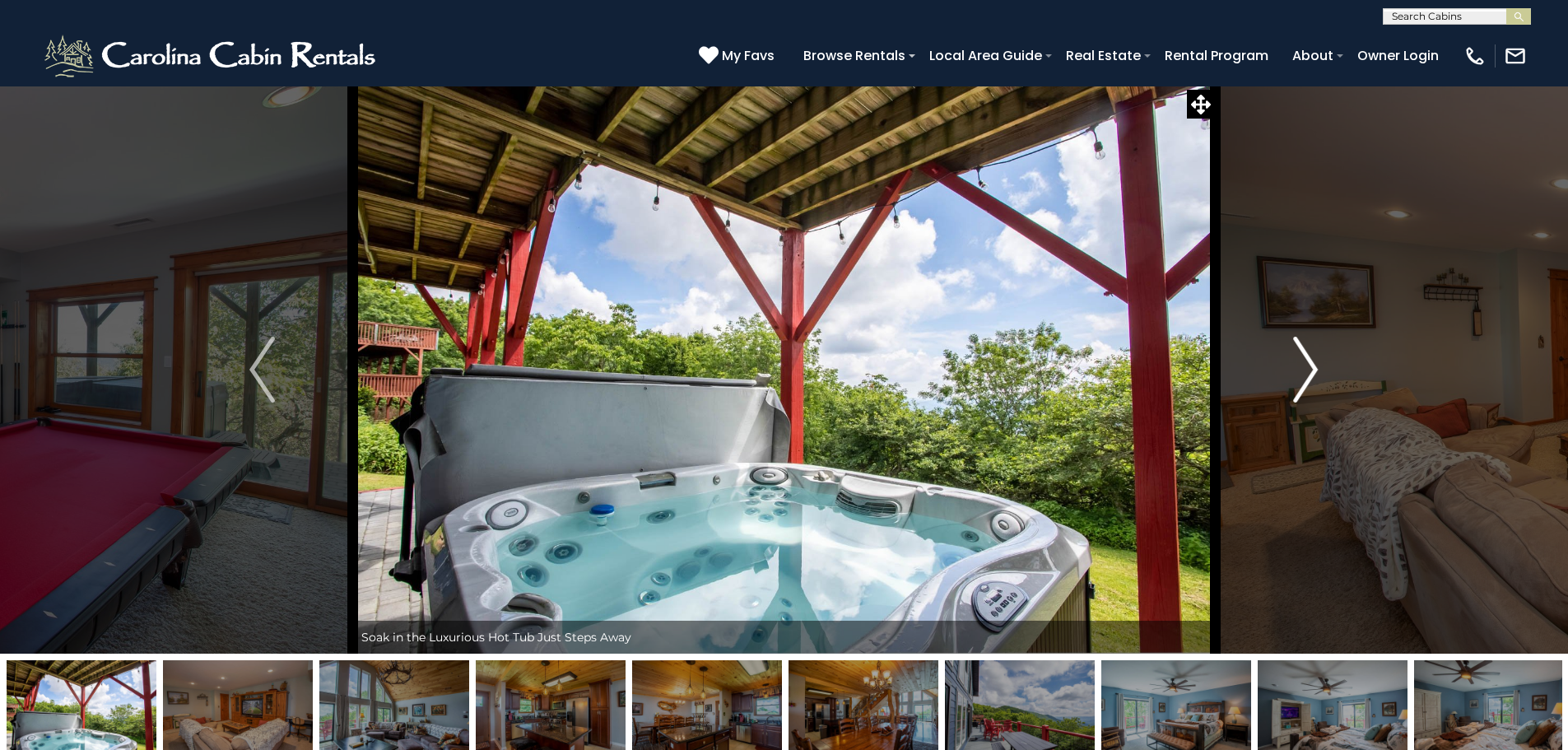
click at [1294, 375] on img "Next" at bounding box center [1305, 369] width 25 height 65
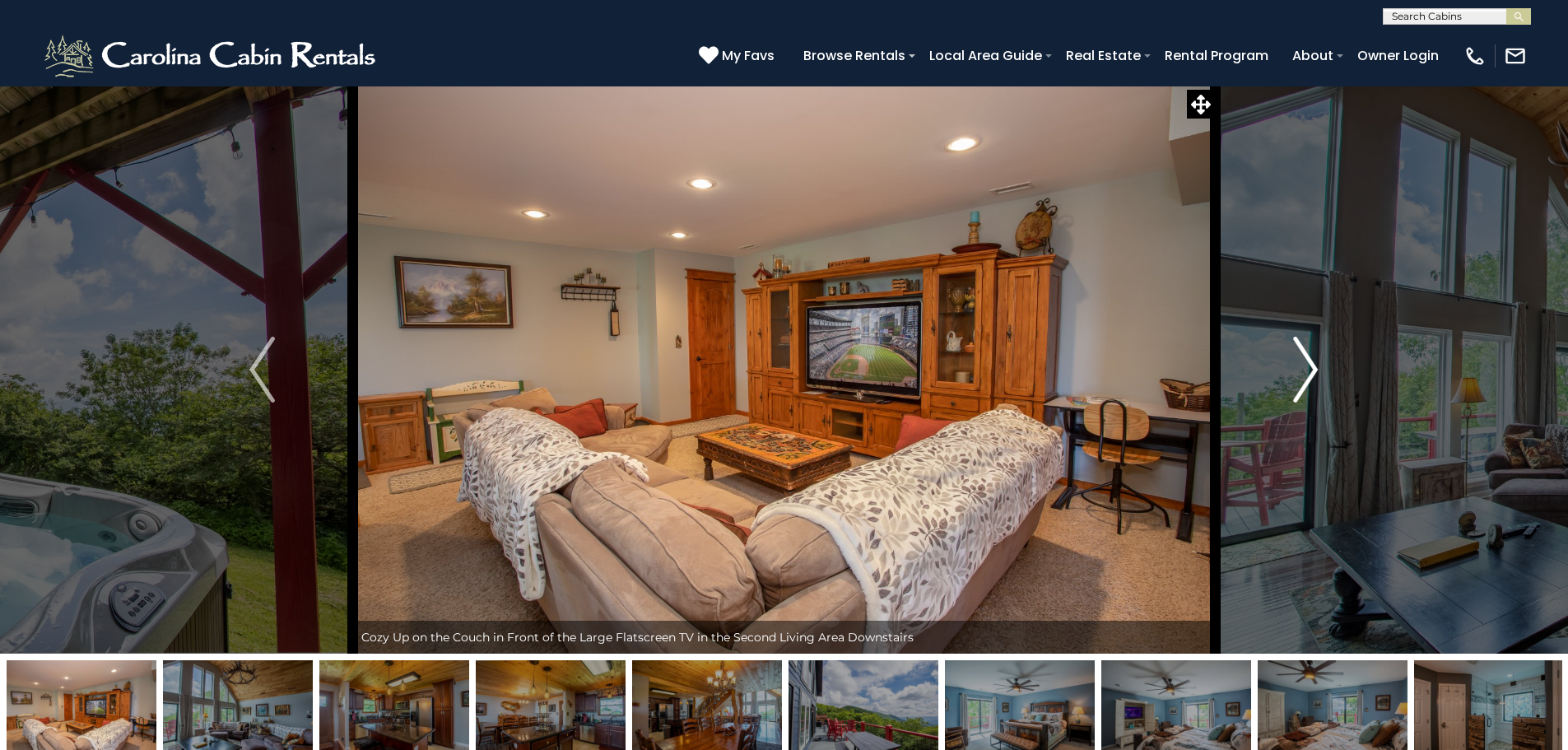
click at [1294, 375] on img "Next" at bounding box center [1305, 369] width 25 height 65
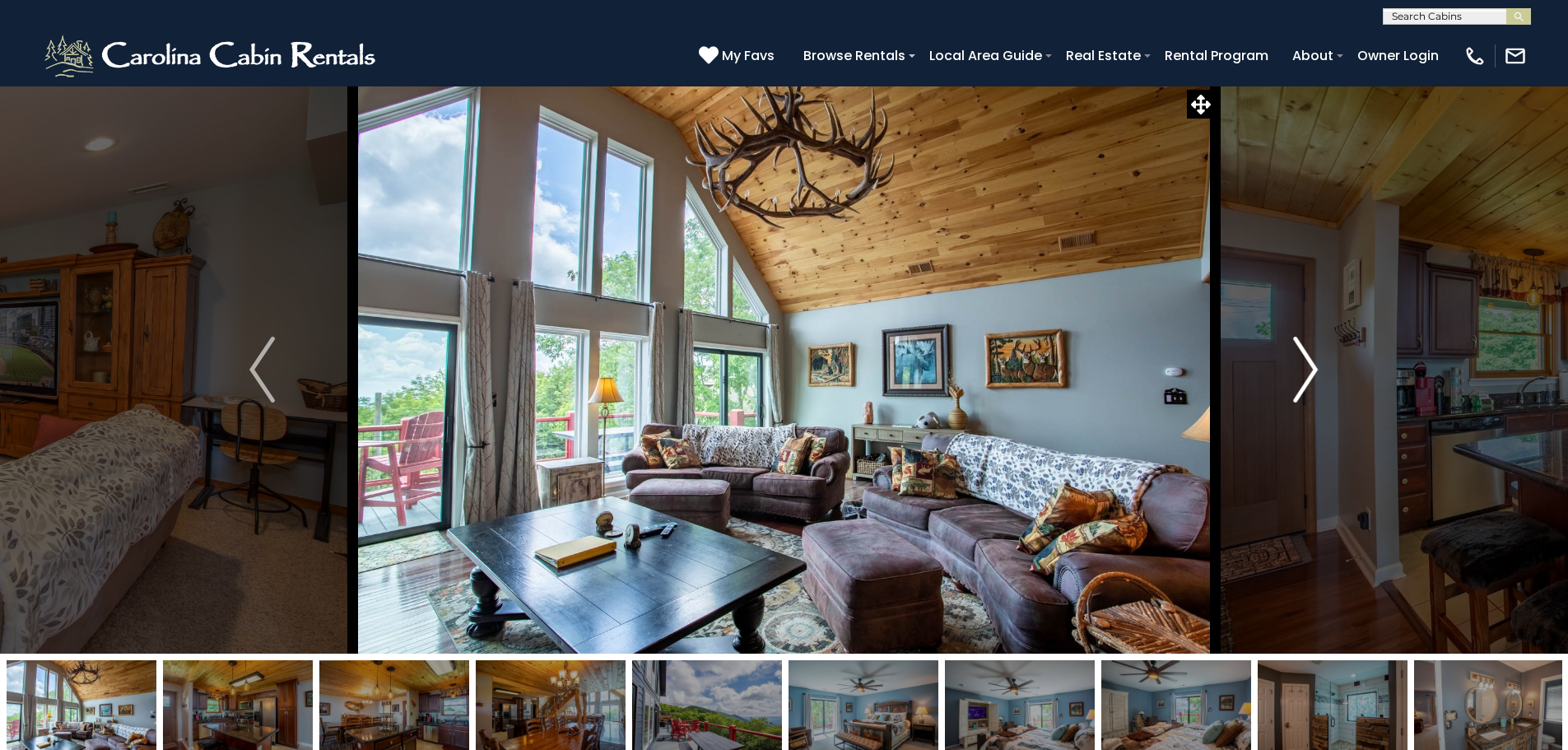
click at [1294, 375] on img "Next" at bounding box center [1305, 369] width 25 height 65
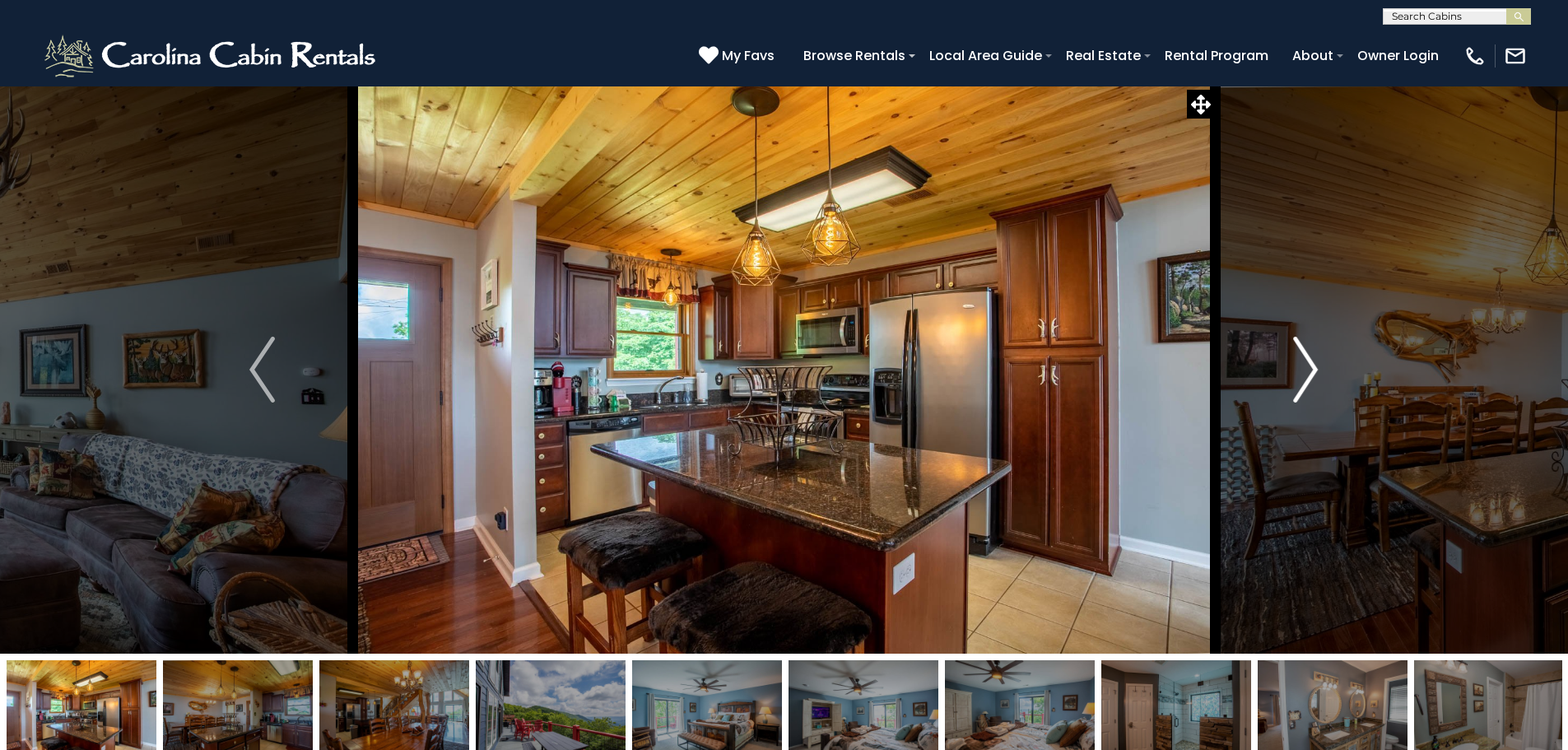
click at [1294, 375] on img "Next" at bounding box center [1305, 369] width 25 height 65
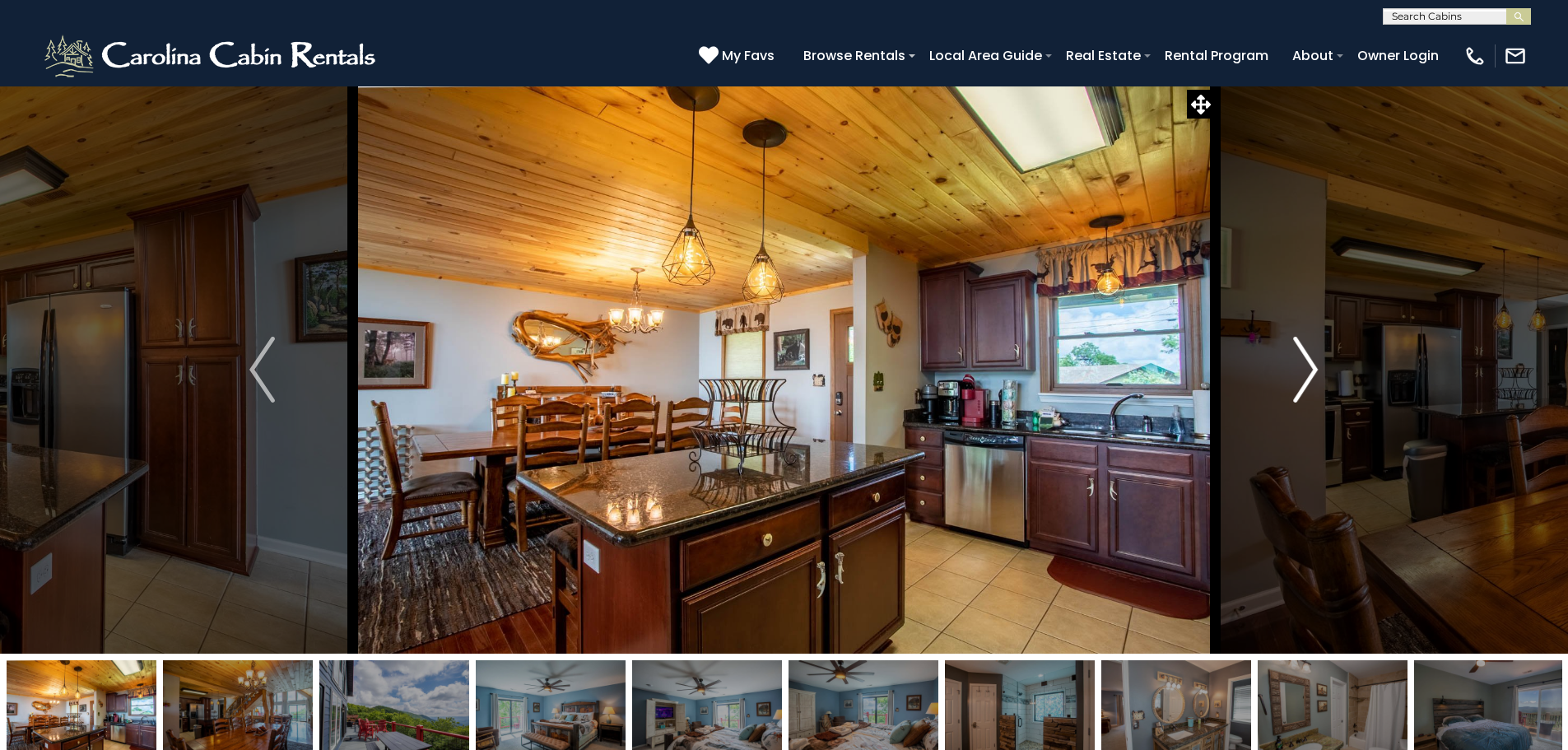
click at [1294, 375] on img "Next" at bounding box center [1305, 369] width 25 height 65
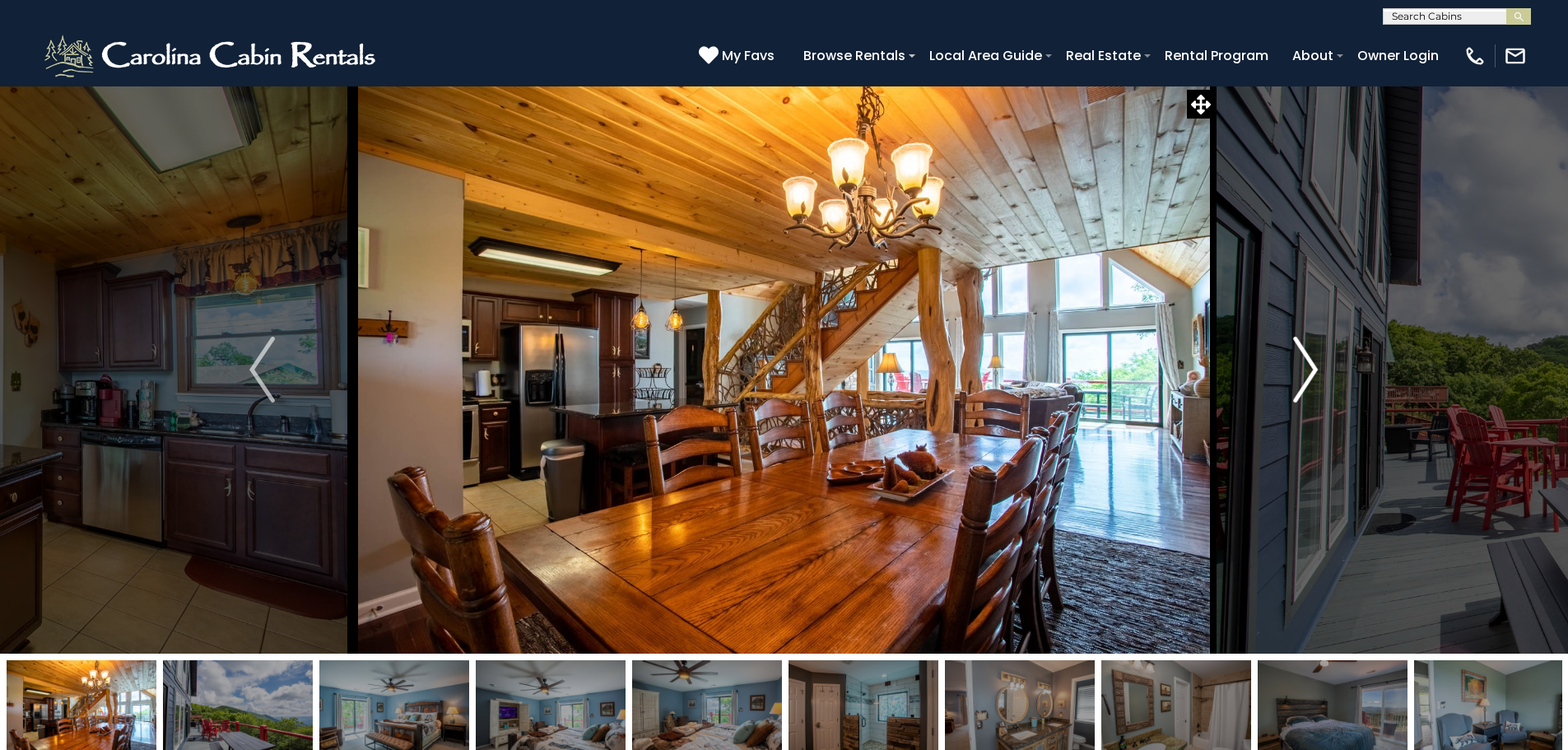
click at [1294, 375] on img "Next" at bounding box center [1305, 369] width 25 height 65
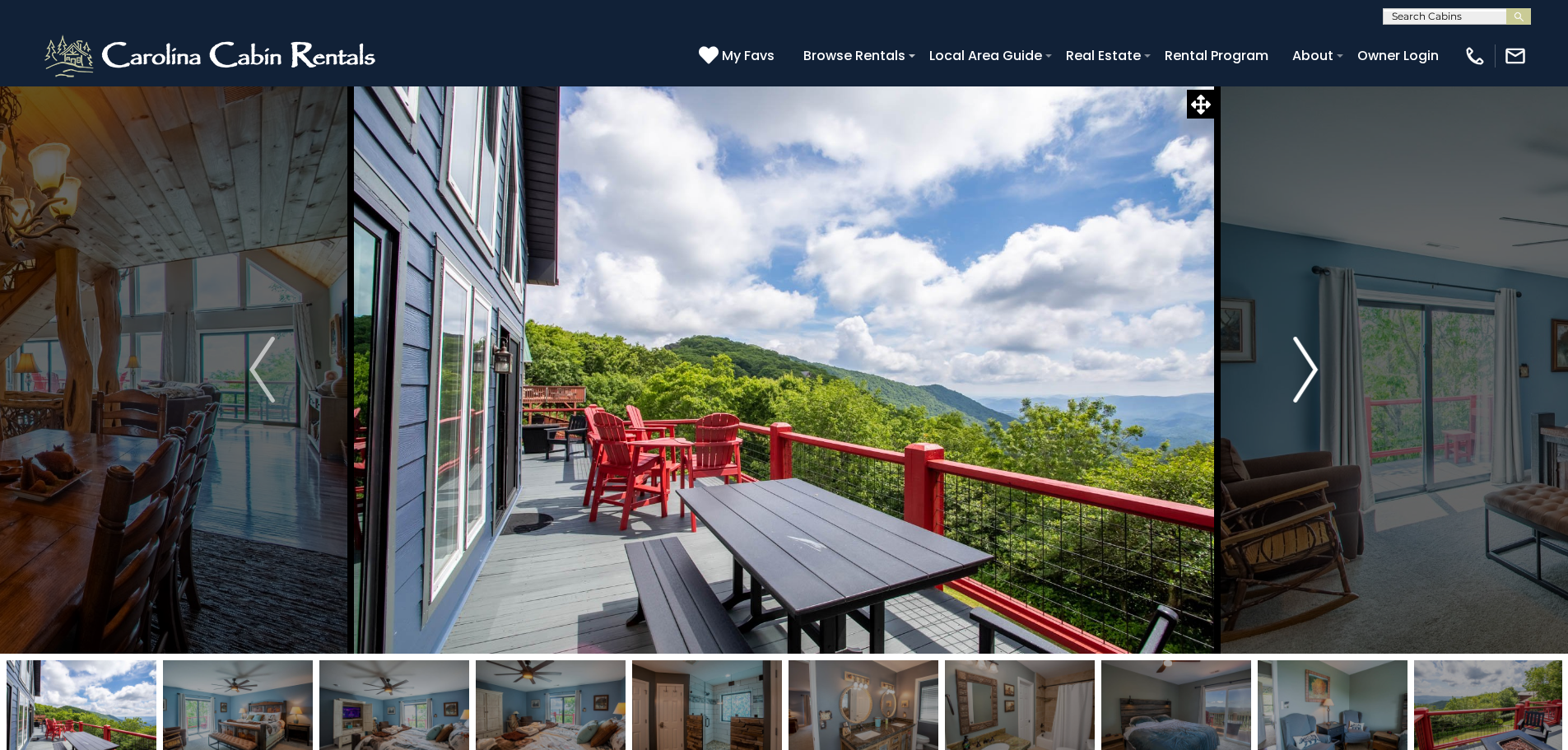
click at [1293, 375] on img "Next" at bounding box center [1305, 369] width 25 height 65
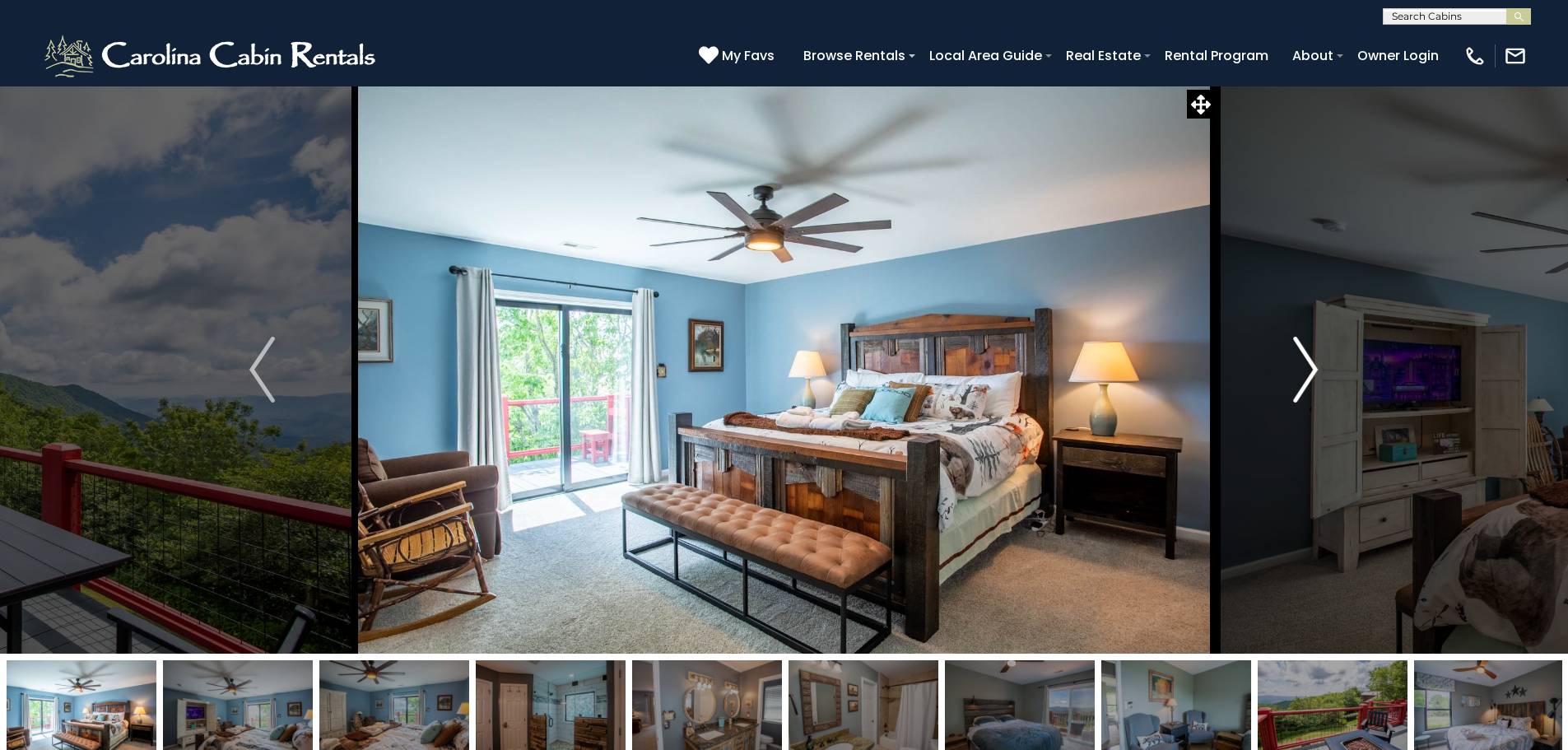
click at [1293, 375] on img "Next" at bounding box center [1305, 369] width 25 height 65
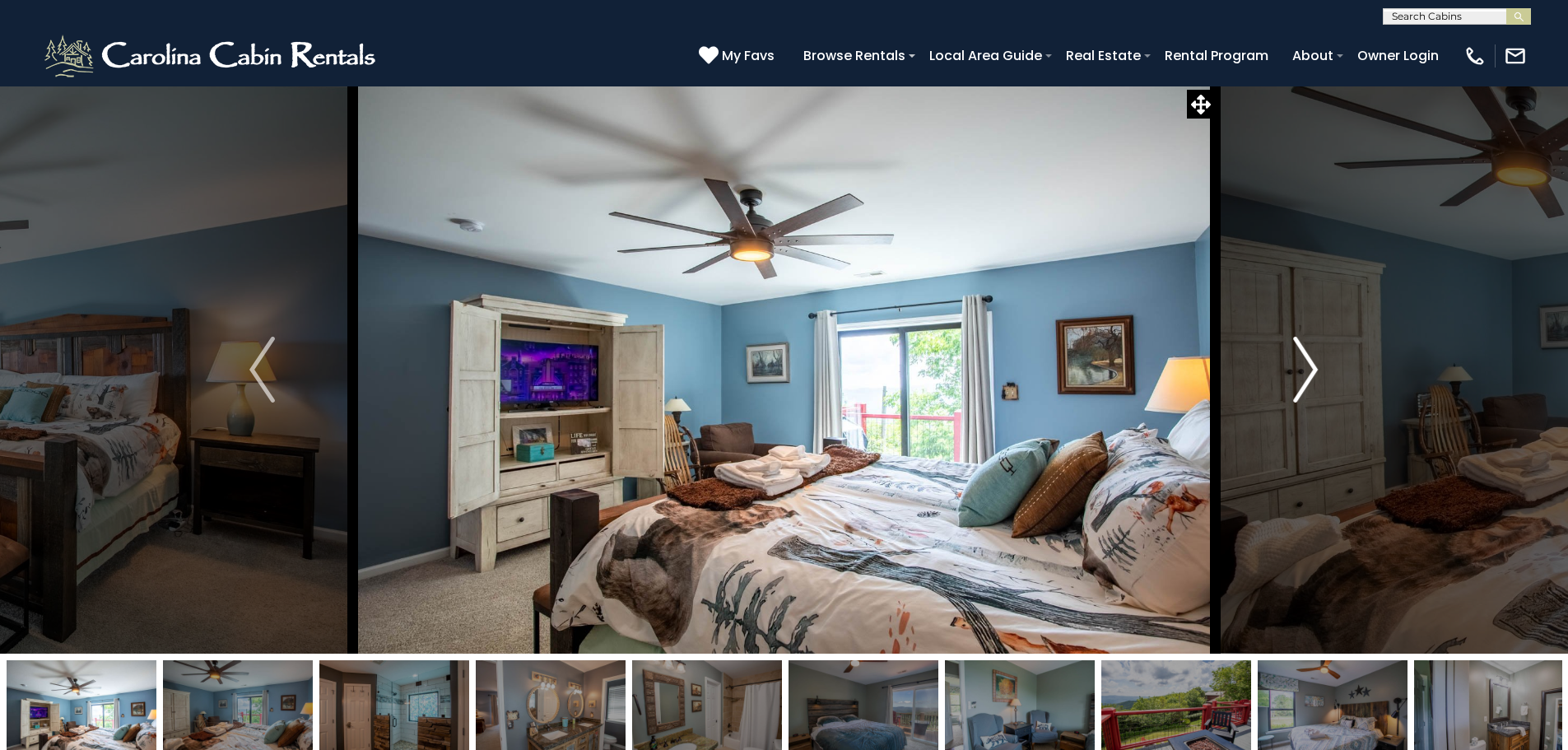
click at [1293, 375] on img "Next" at bounding box center [1305, 369] width 25 height 65
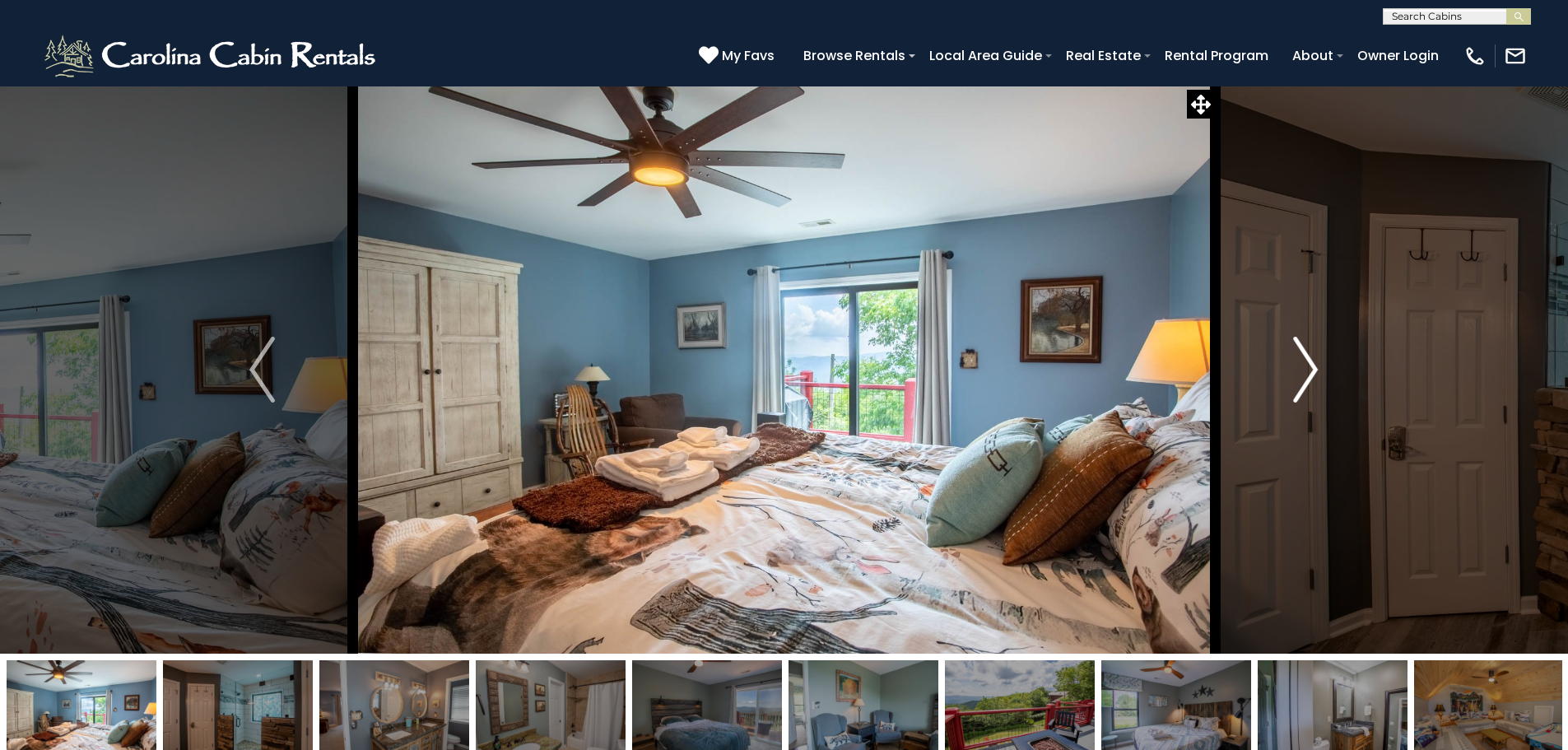
click at [1293, 375] on img "Next" at bounding box center [1305, 369] width 25 height 65
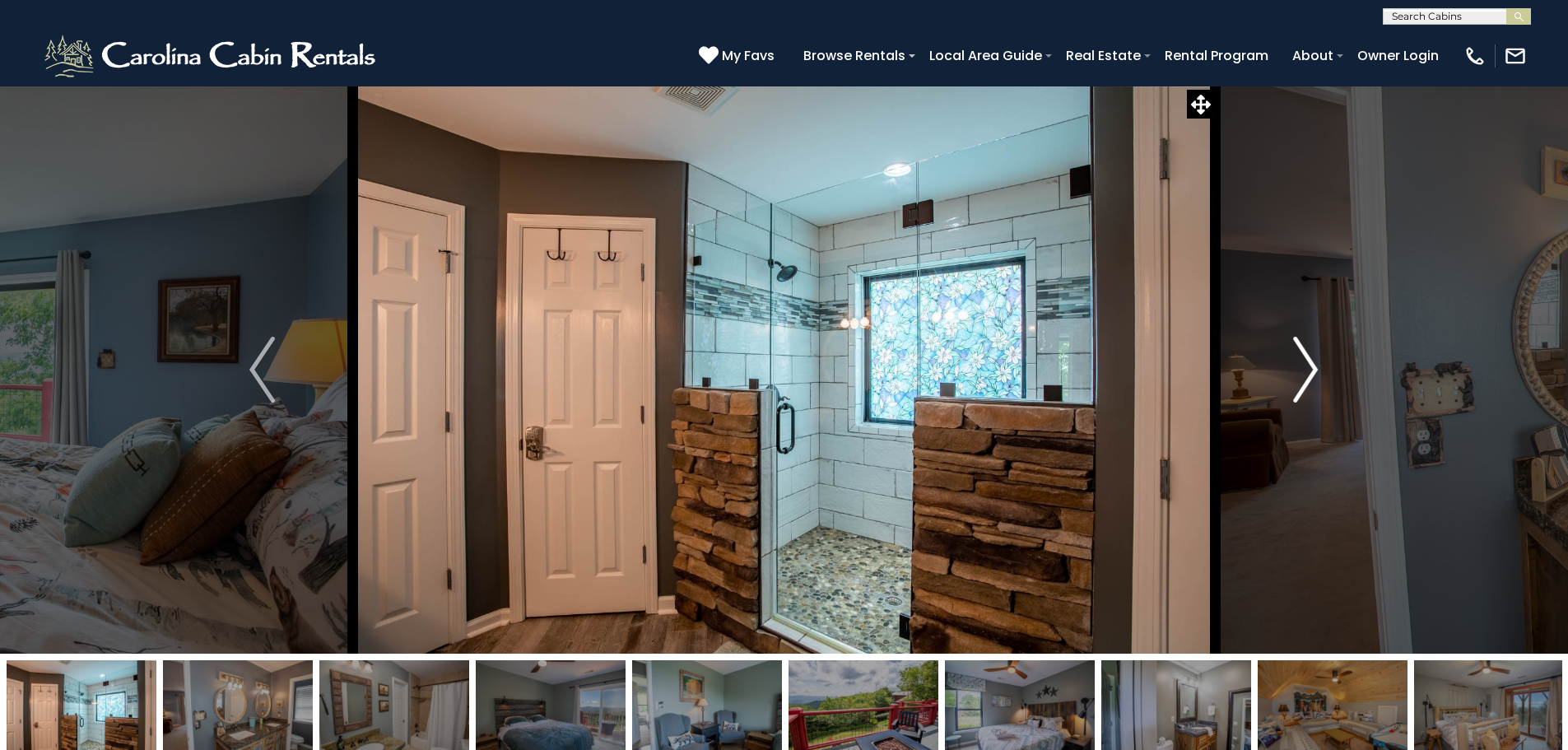
click at [1293, 375] on img "Next" at bounding box center [1305, 369] width 25 height 65
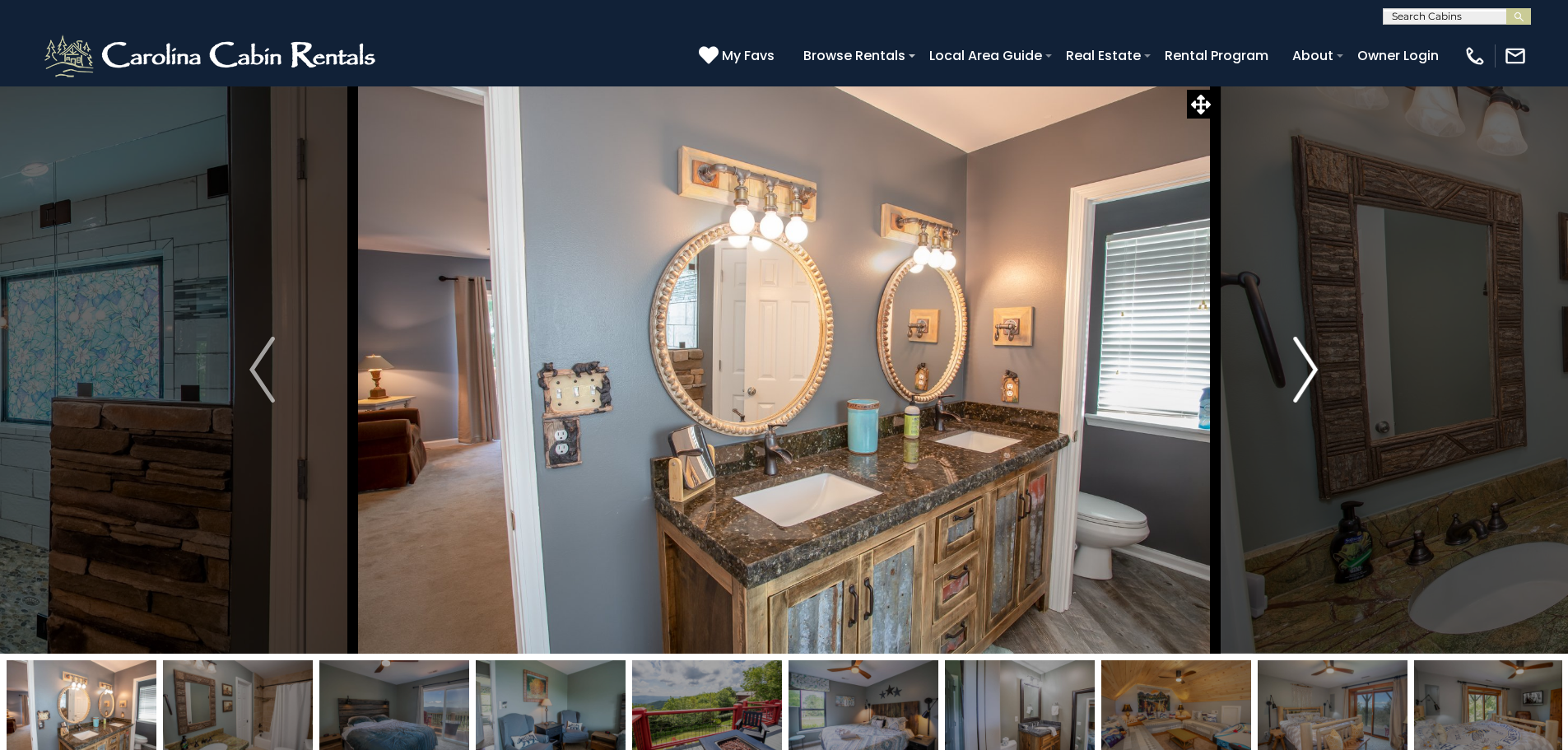
click at [1293, 375] on img "Next" at bounding box center [1305, 369] width 25 height 65
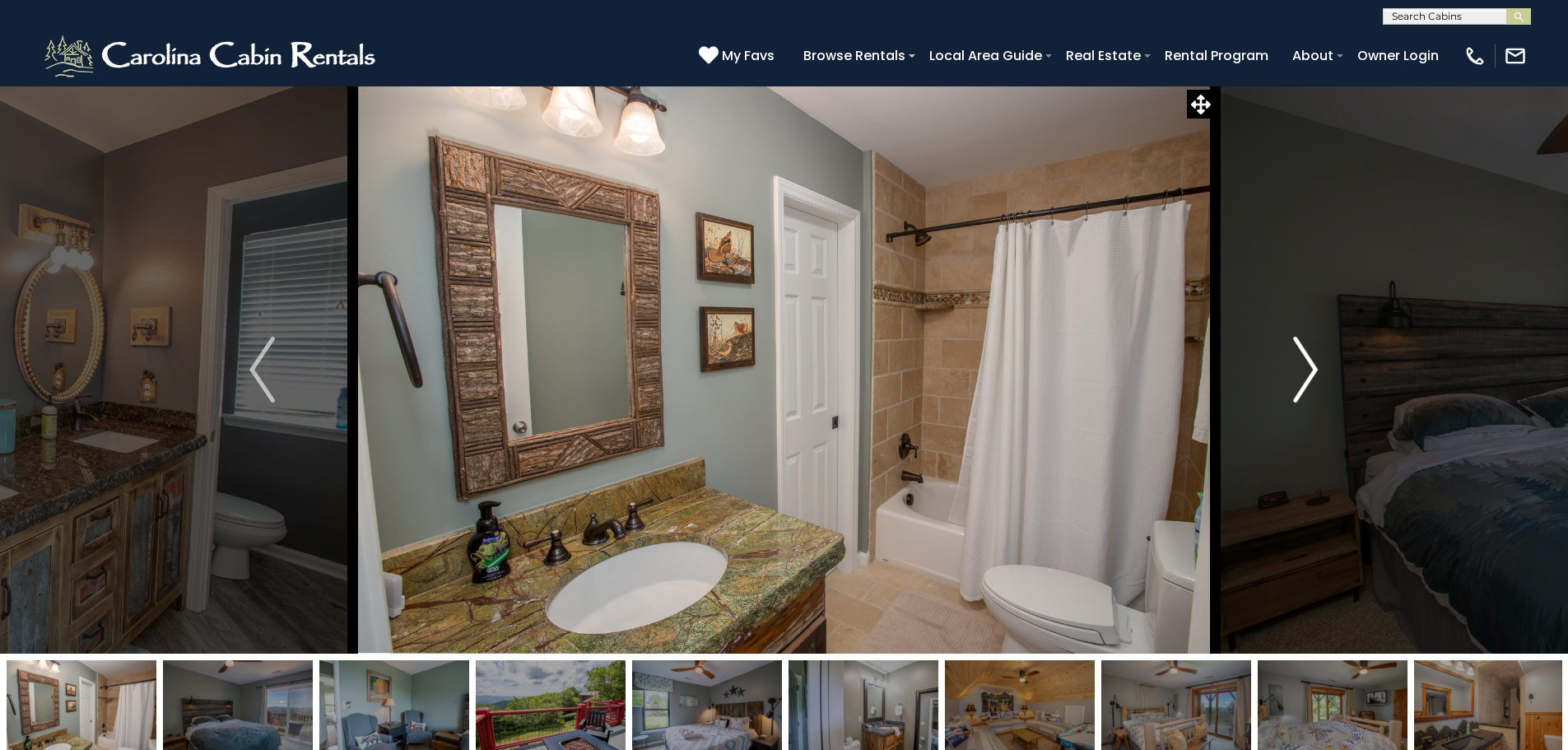
click at [1293, 375] on img "Next" at bounding box center [1305, 369] width 25 height 65
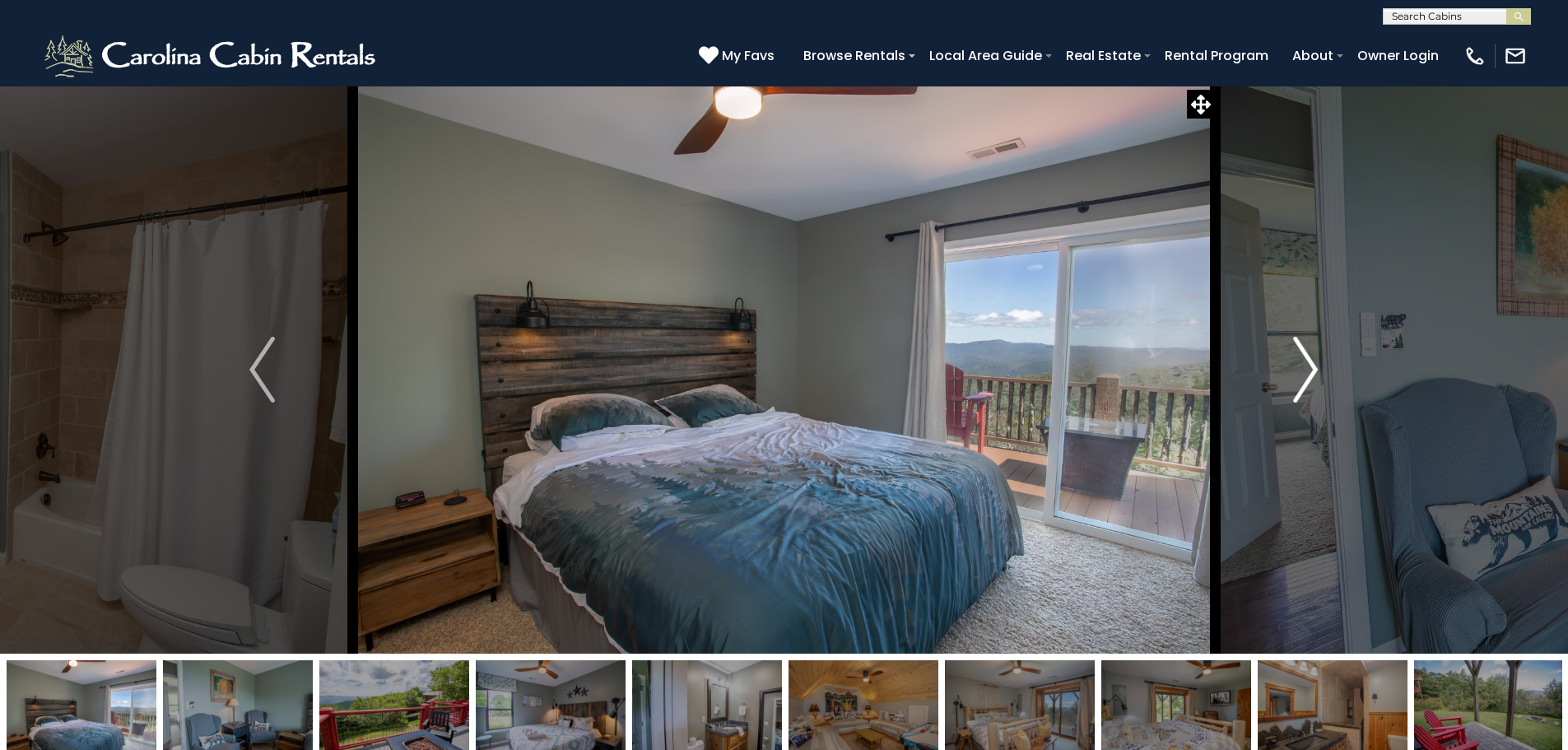
click at [1293, 375] on img "Next" at bounding box center [1305, 369] width 25 height 65
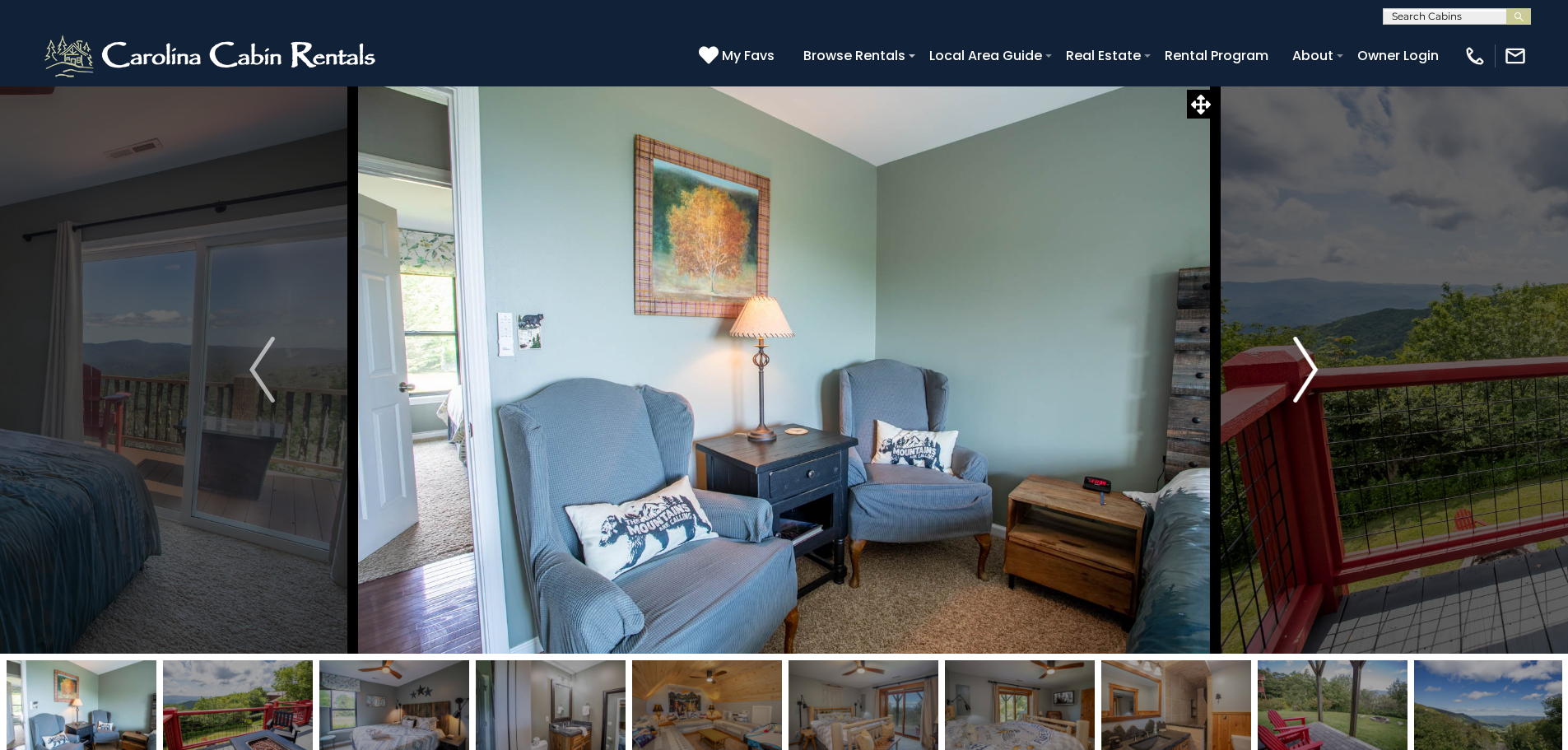
click at [1293, 375] on img "Next" at bounding box center [1305, 369] width 25 height 65
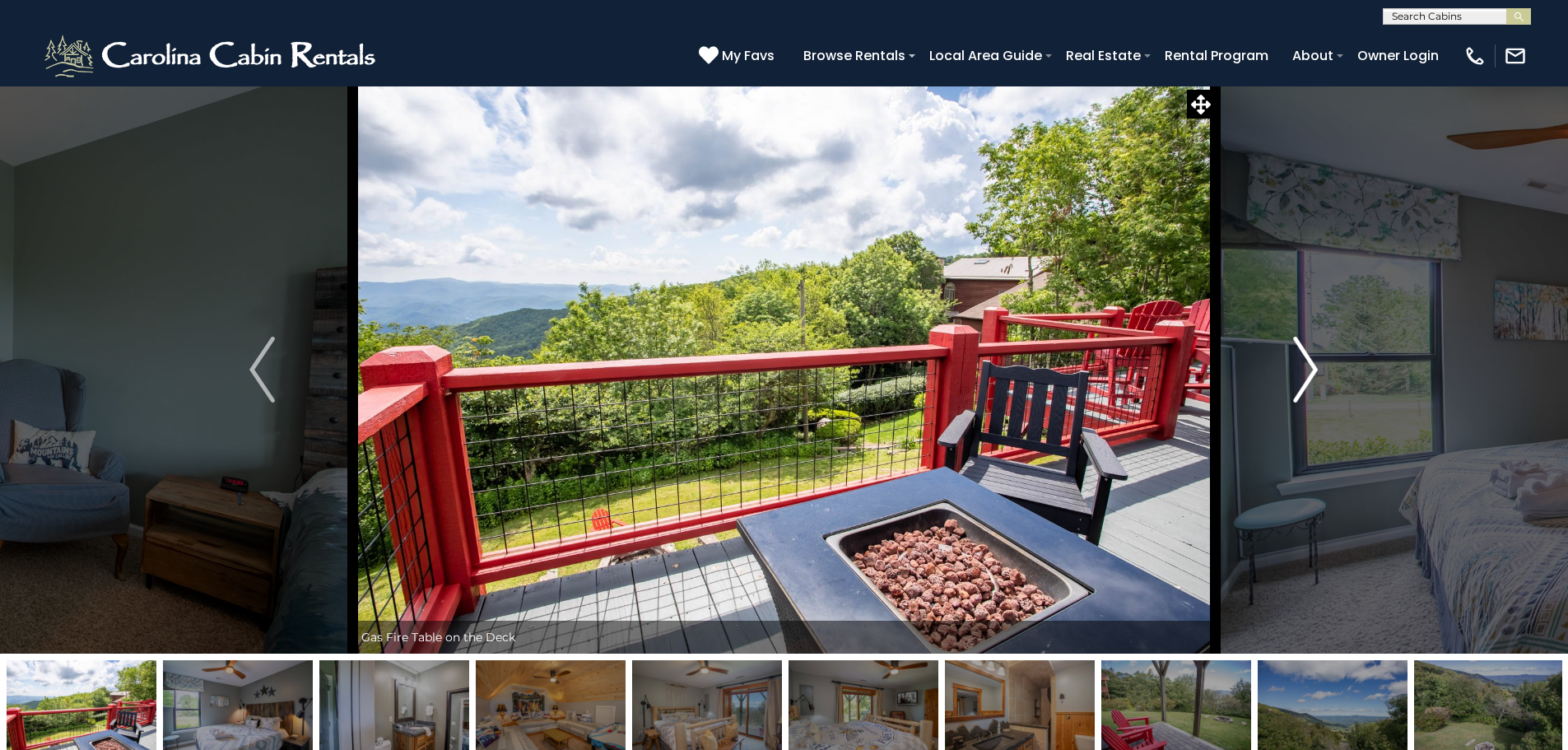
click at [1293, 375] on img "Next" at bounding box center [1305, 369] width 25 height 65
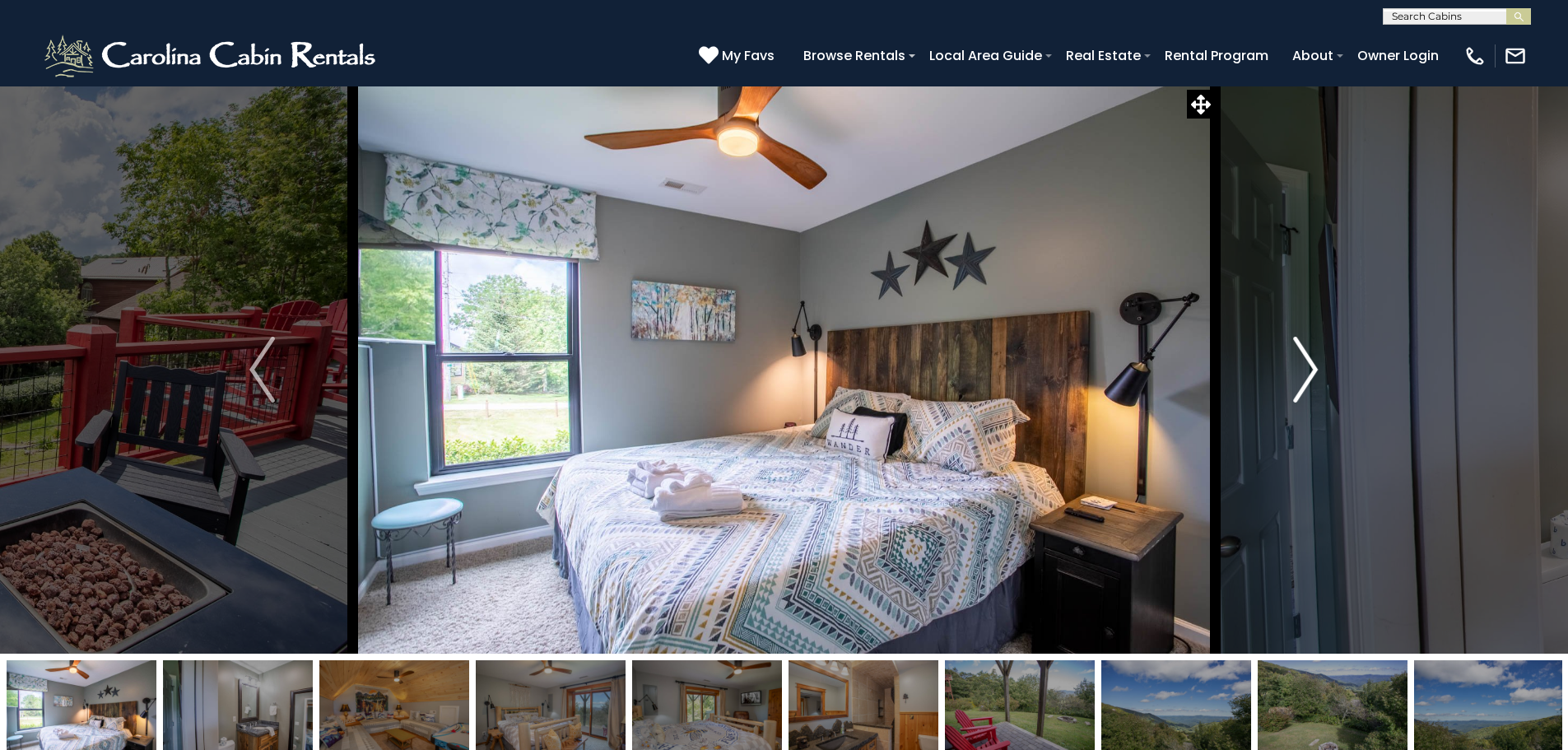
click at [1293, 375] on img "Next" at bounding box center [1305, 369] width 25 height 65
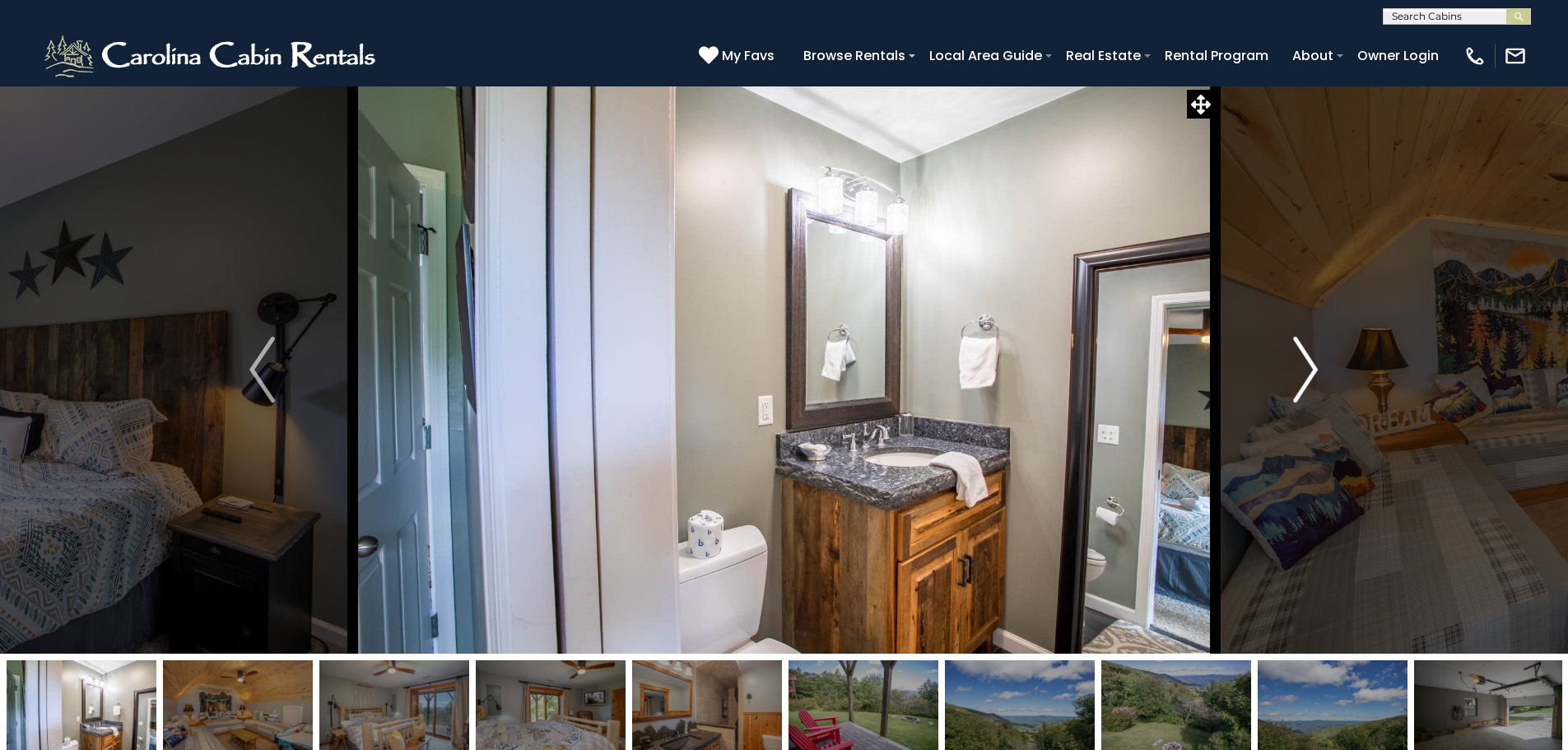
click at [1293, 375] on img "Next" at bounding box center [1305, 369] width 25 height 65
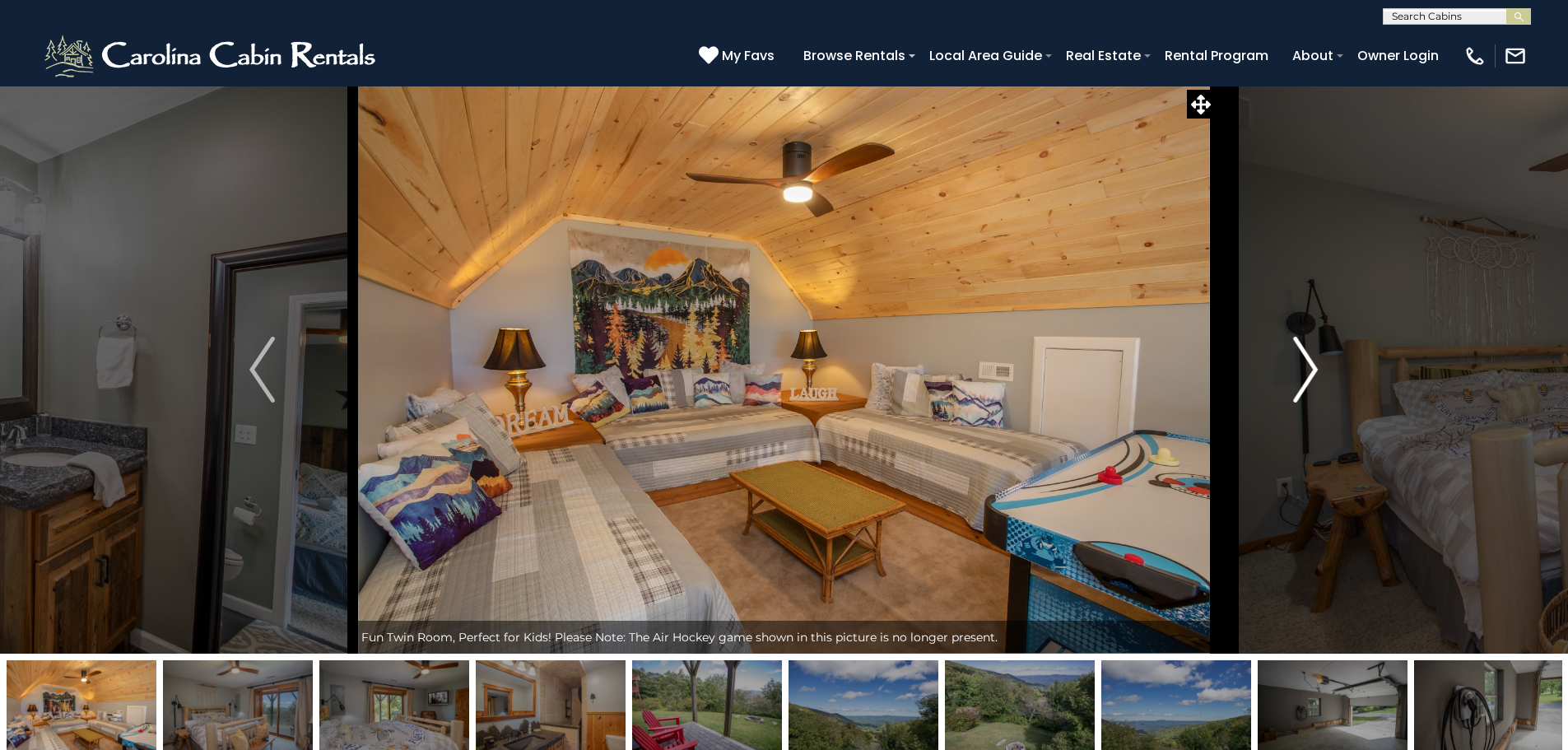
click at [1293, 375] on img "Next" at bounding box center [1305, 369] width 25 height 65
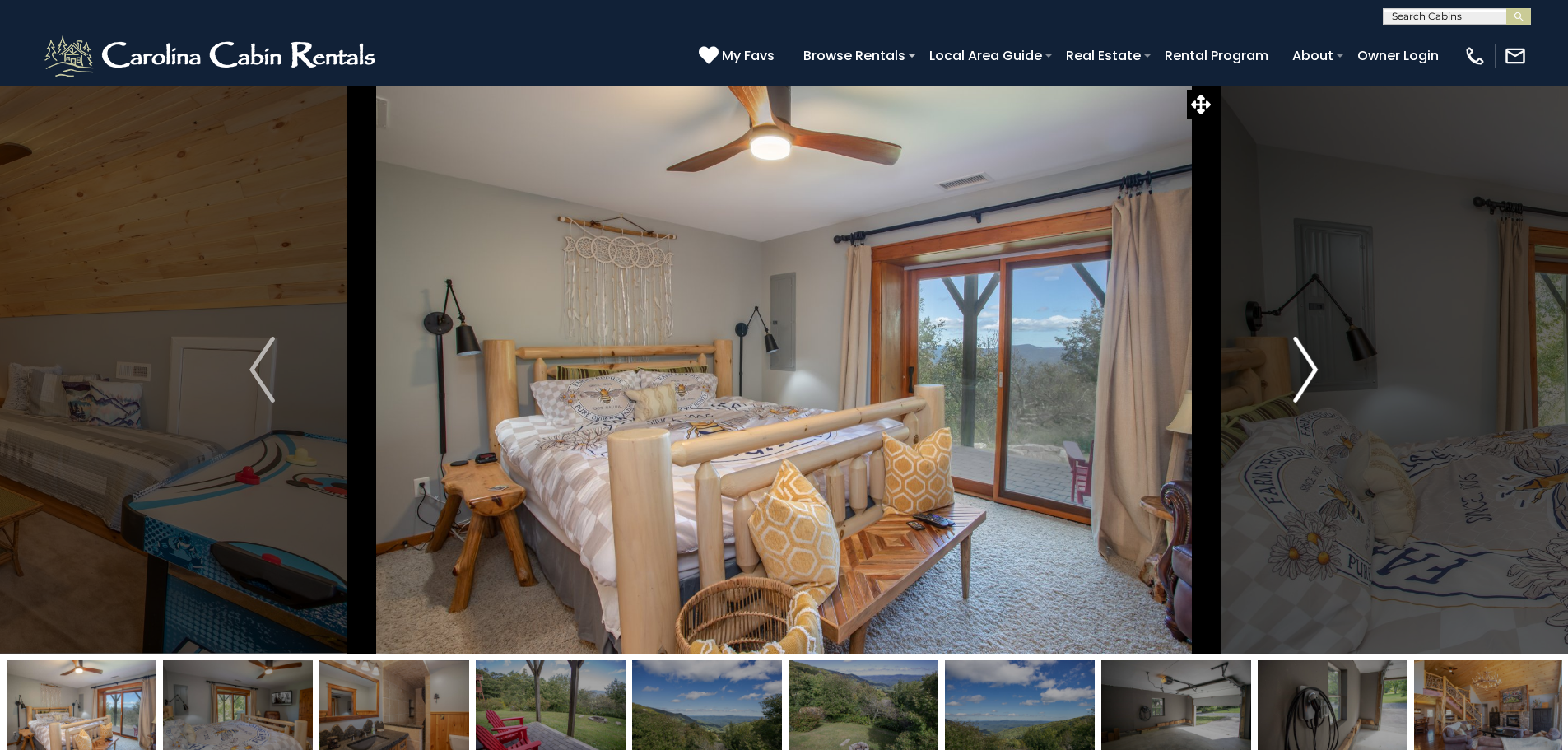
click at [1293, 375] on img "Next" at bounding box center [1305, 369] width 25 height 65
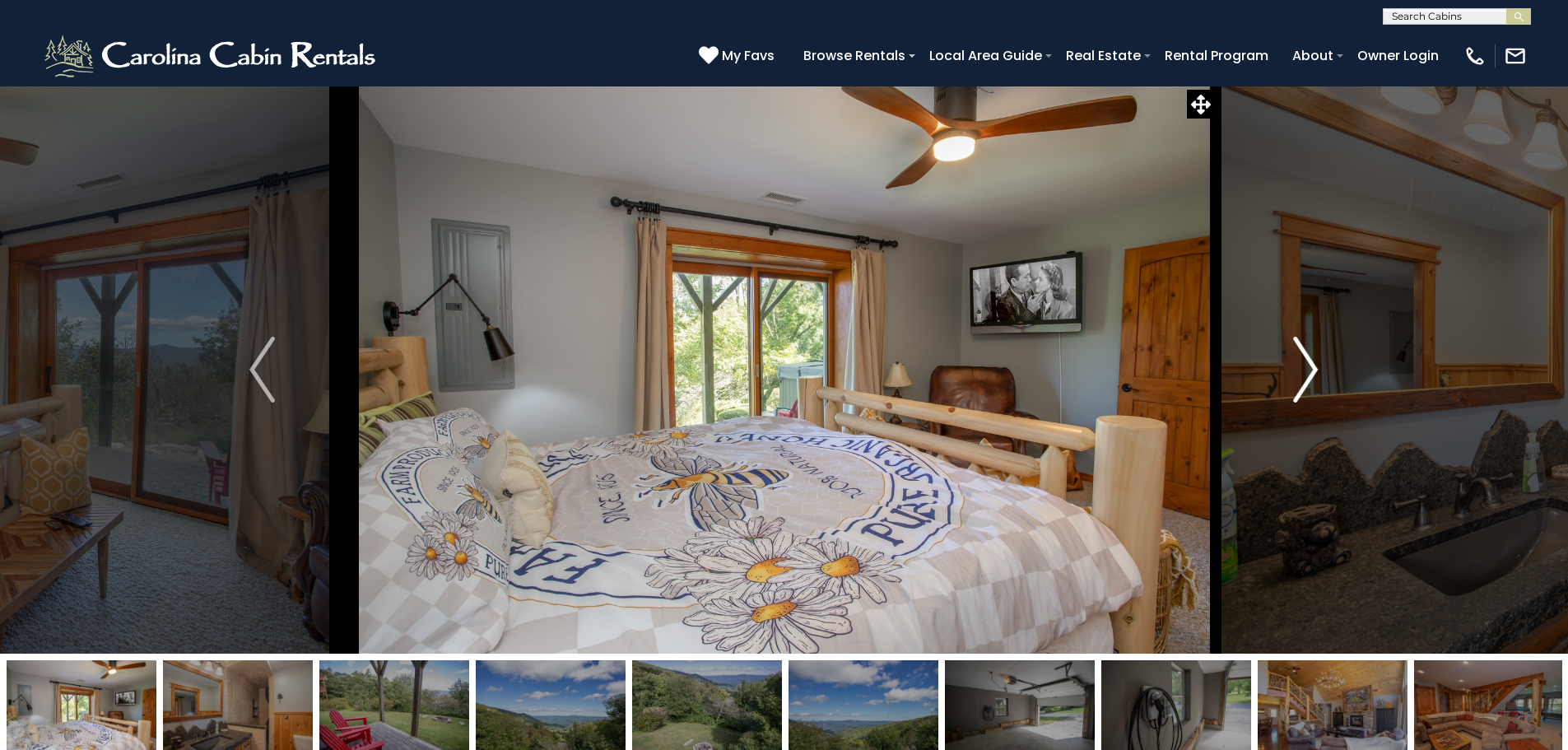
click at [1293, 375] on img "Next" at bounding box center [1305, 369] width 25 height 65
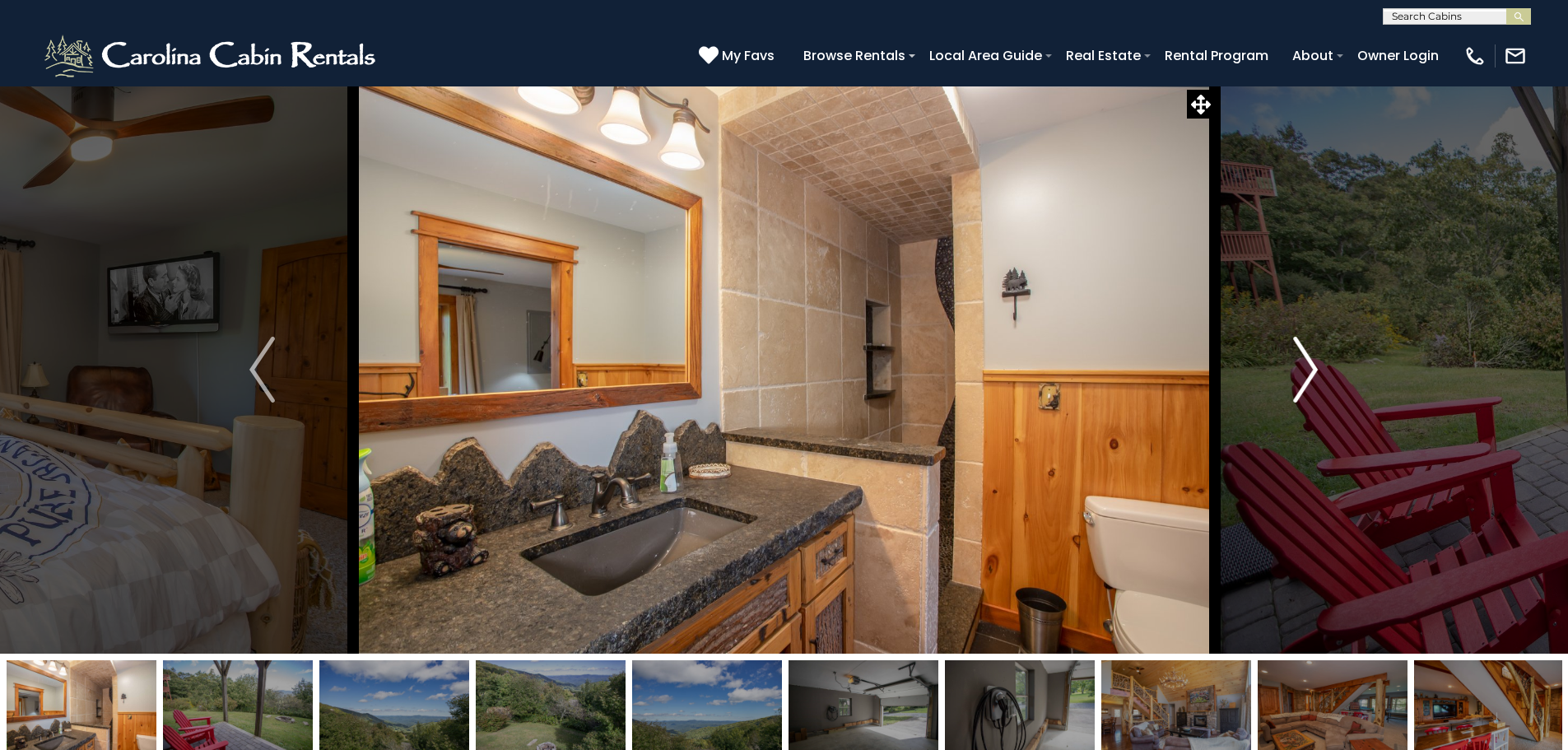
click at [1293, 375] on img "Next" at bounding box center [1305, 369] width 25 height 65
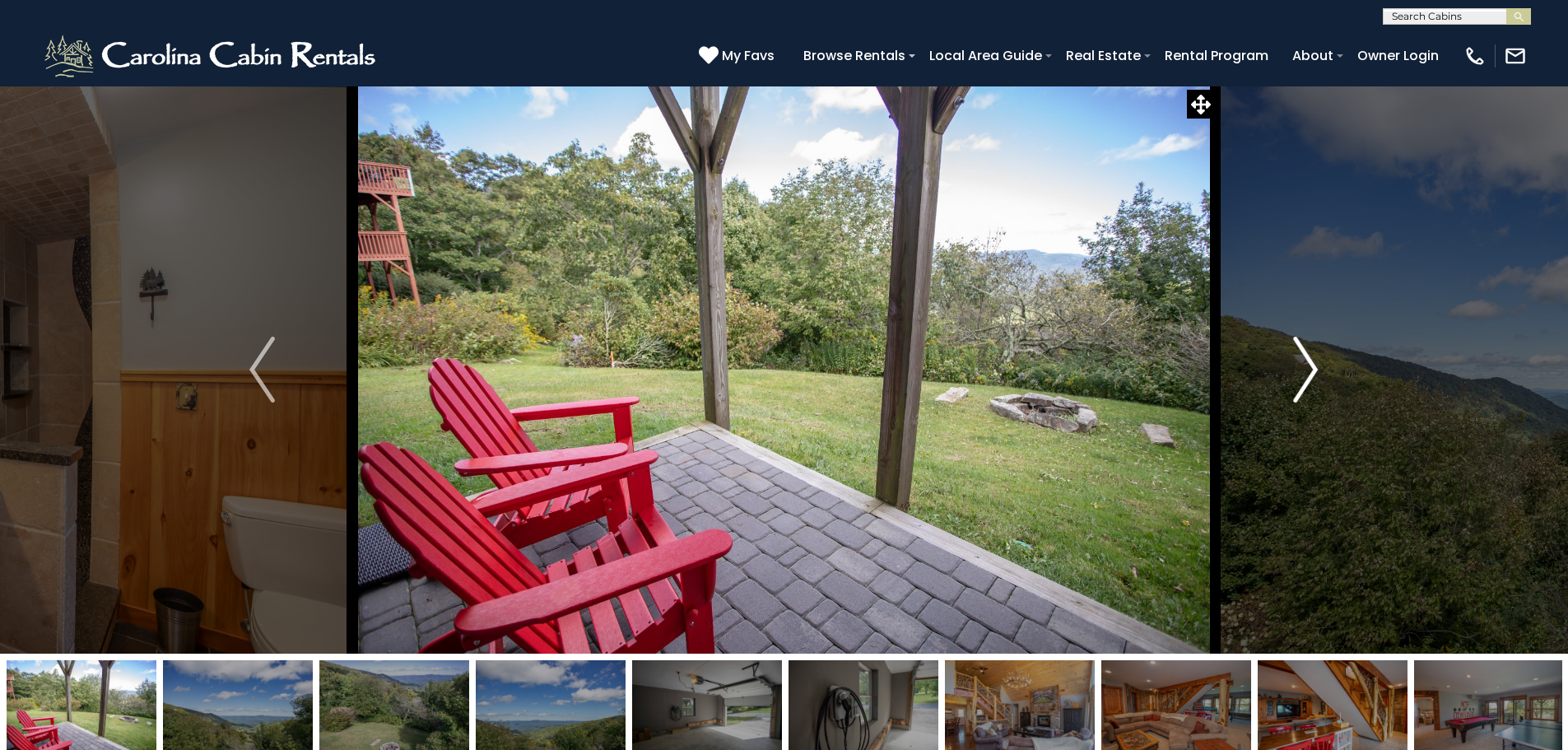
click at [1293, 375] on img "Next" at bounding box center [1305, 369] width 25 height 65
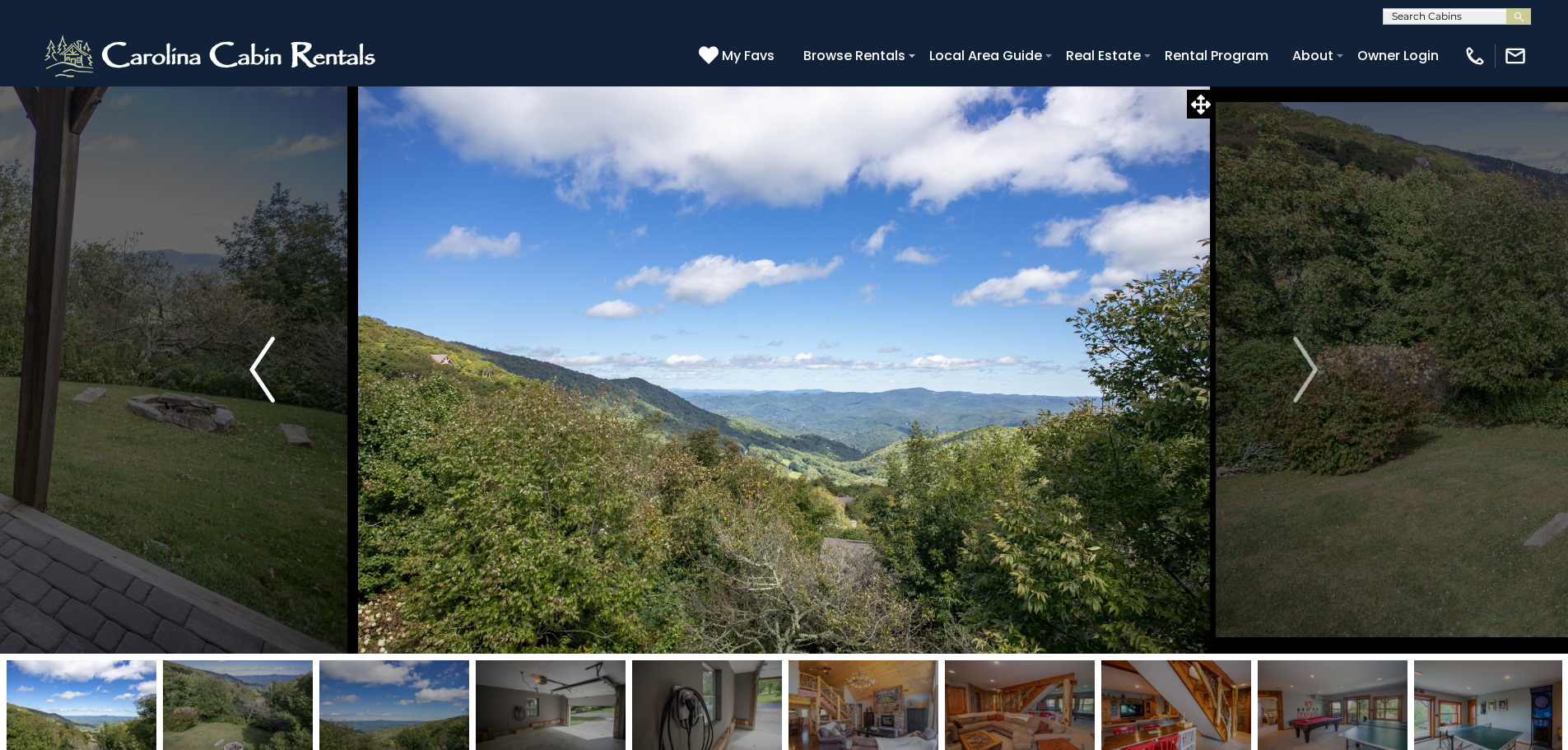
click at [281, 360] on button "Previous" at bounding box center [262, 369] width 181 height 568
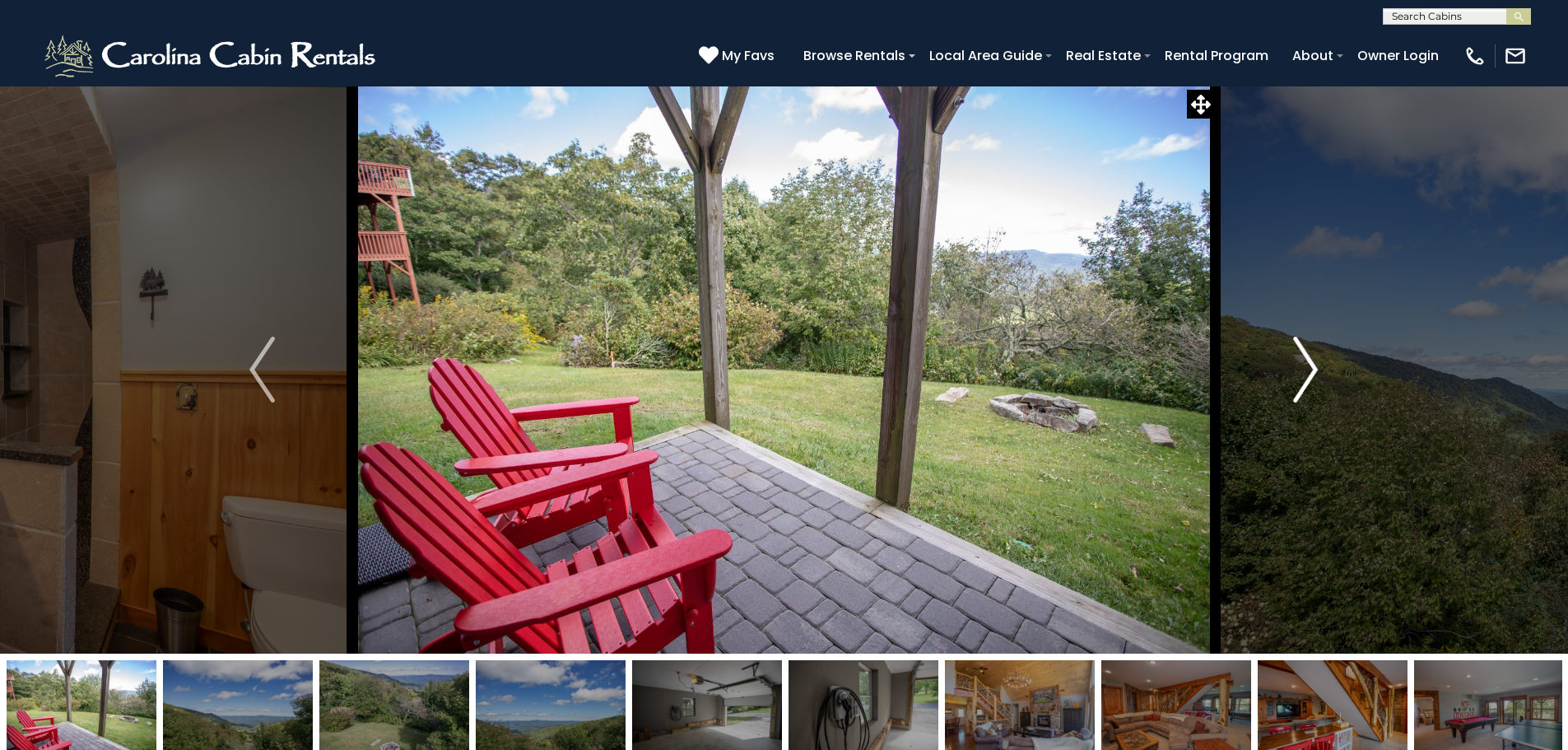
click at [1262, 384] on button "Next" at bounding box center [1305, 369] width 181 height 568
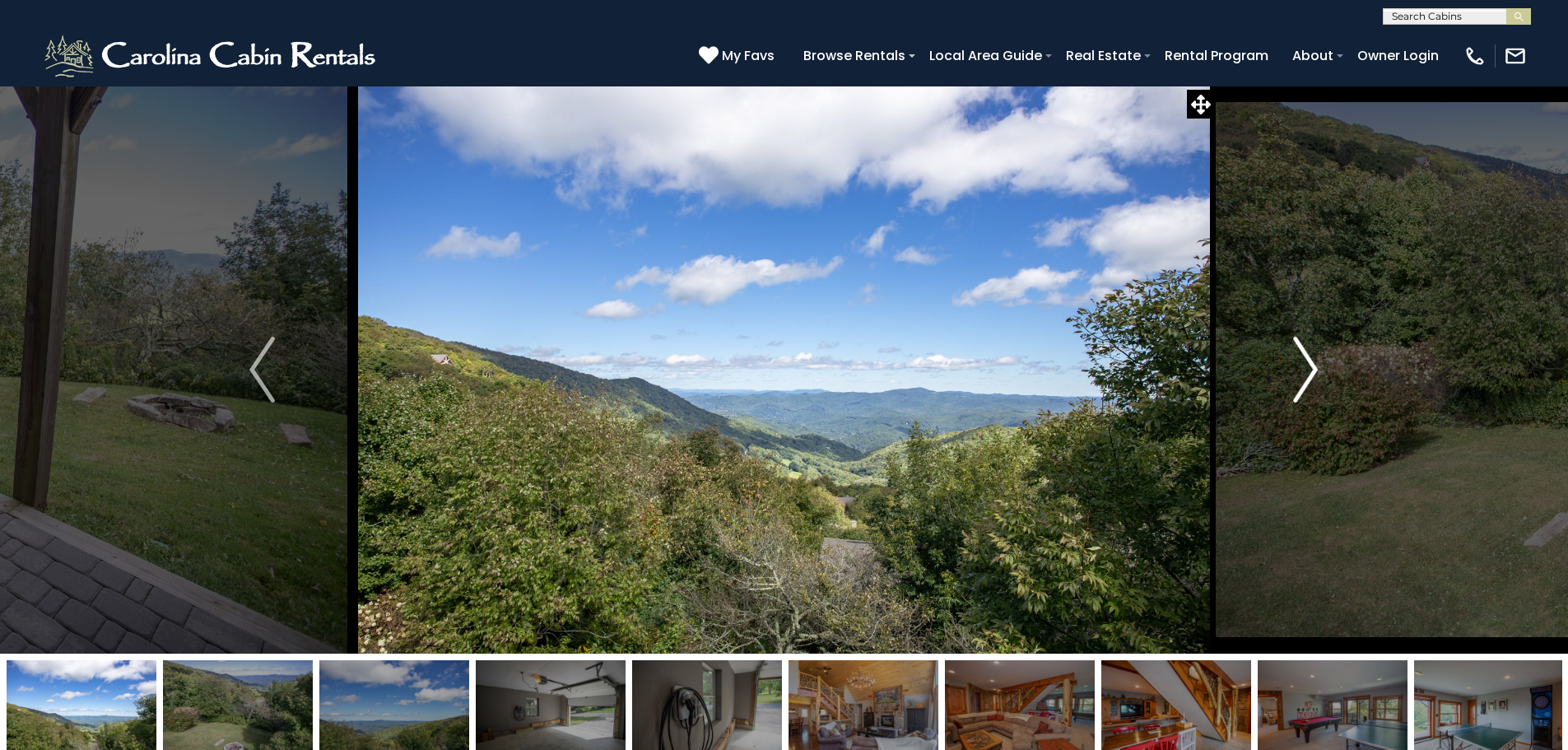
click at [1262, 384] on button "Next" at bounding box center [1305, 369] width 181 height 568
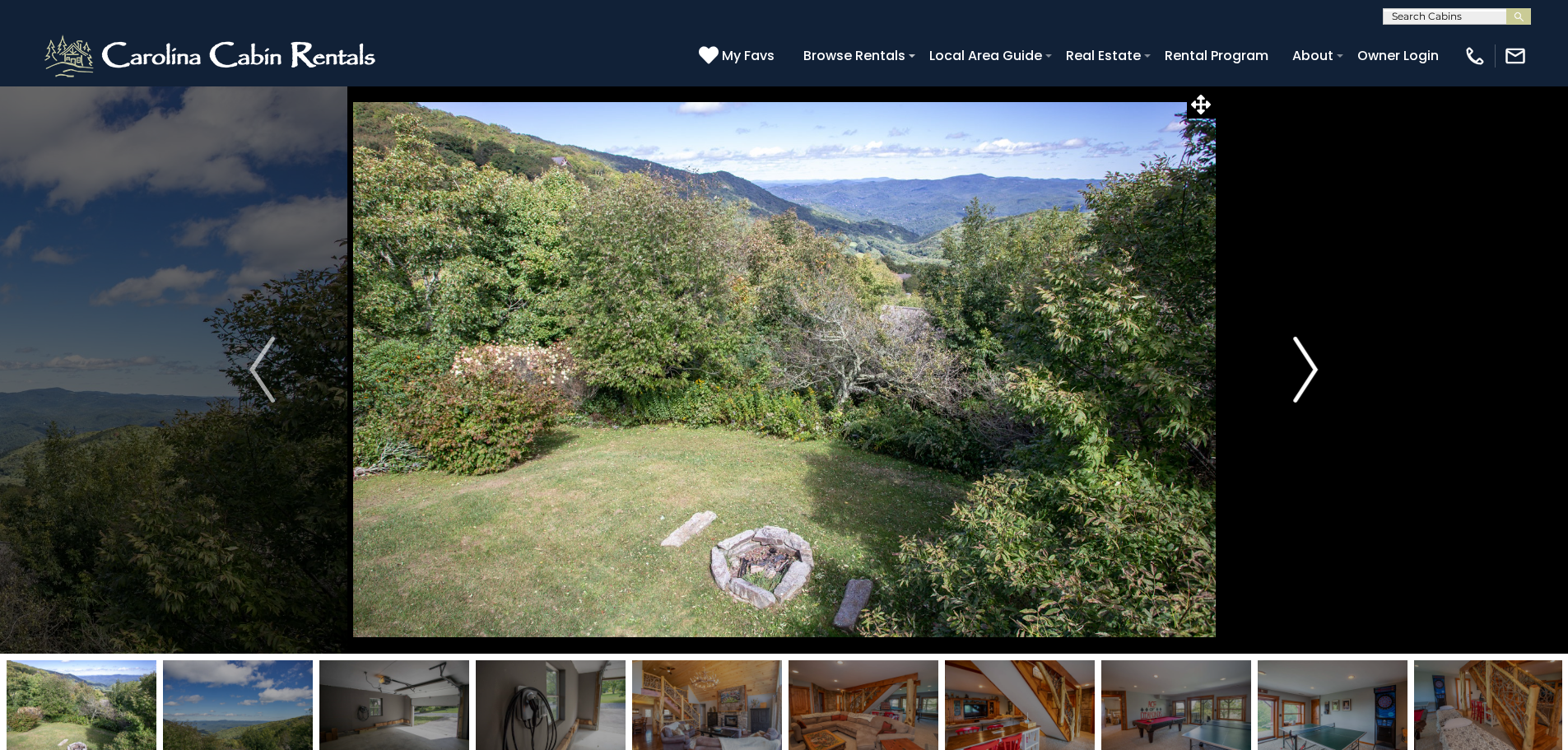
click at [1262, 384] on button "Next" at bounding box center [1305, 369] width 181 height 568
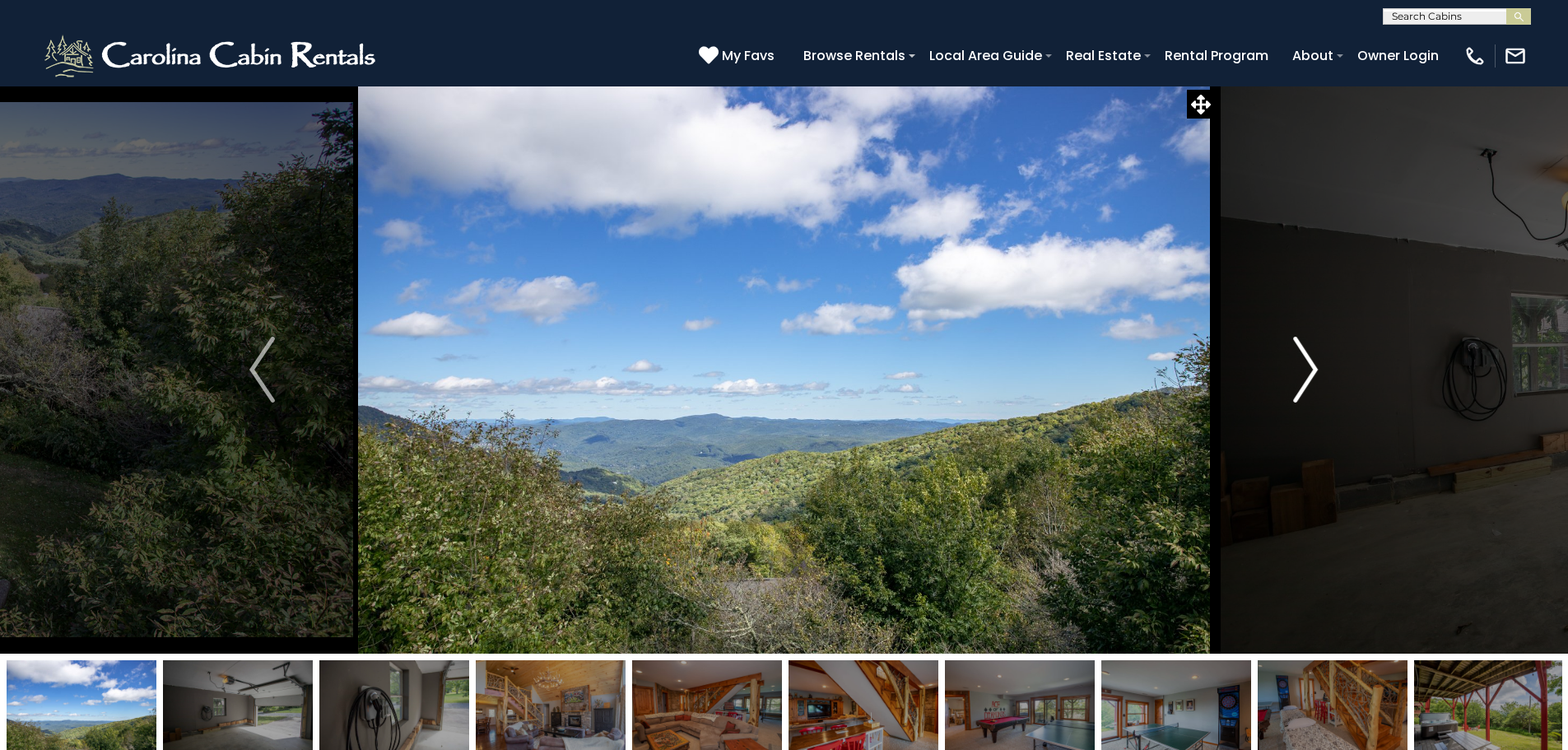
click at [1262, 384] on button "Next" at bounding box center [1305, 369] width 181 height 568
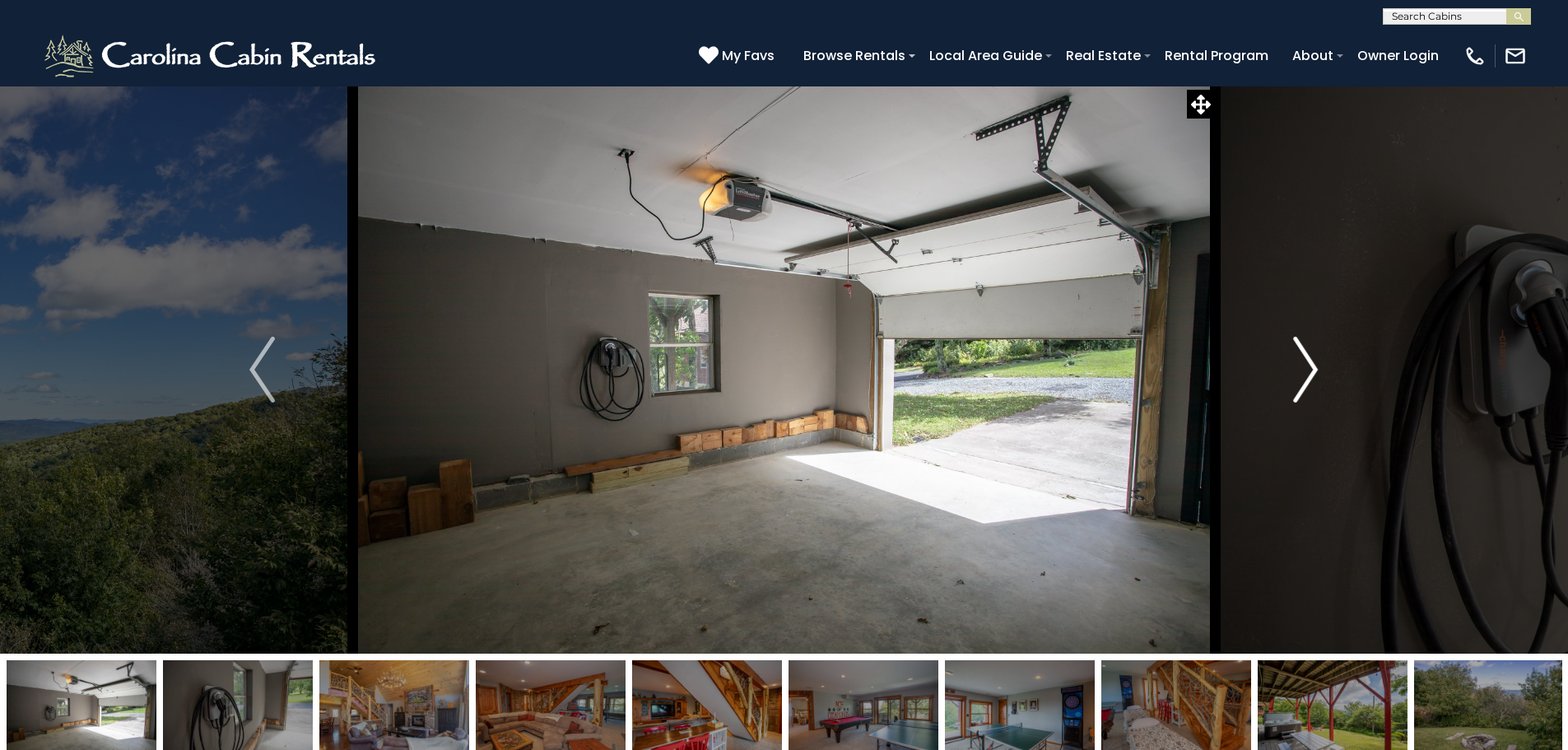
click at [1262, 384] on button "Next" at bounding box center [1305, 369] width 181 height 568
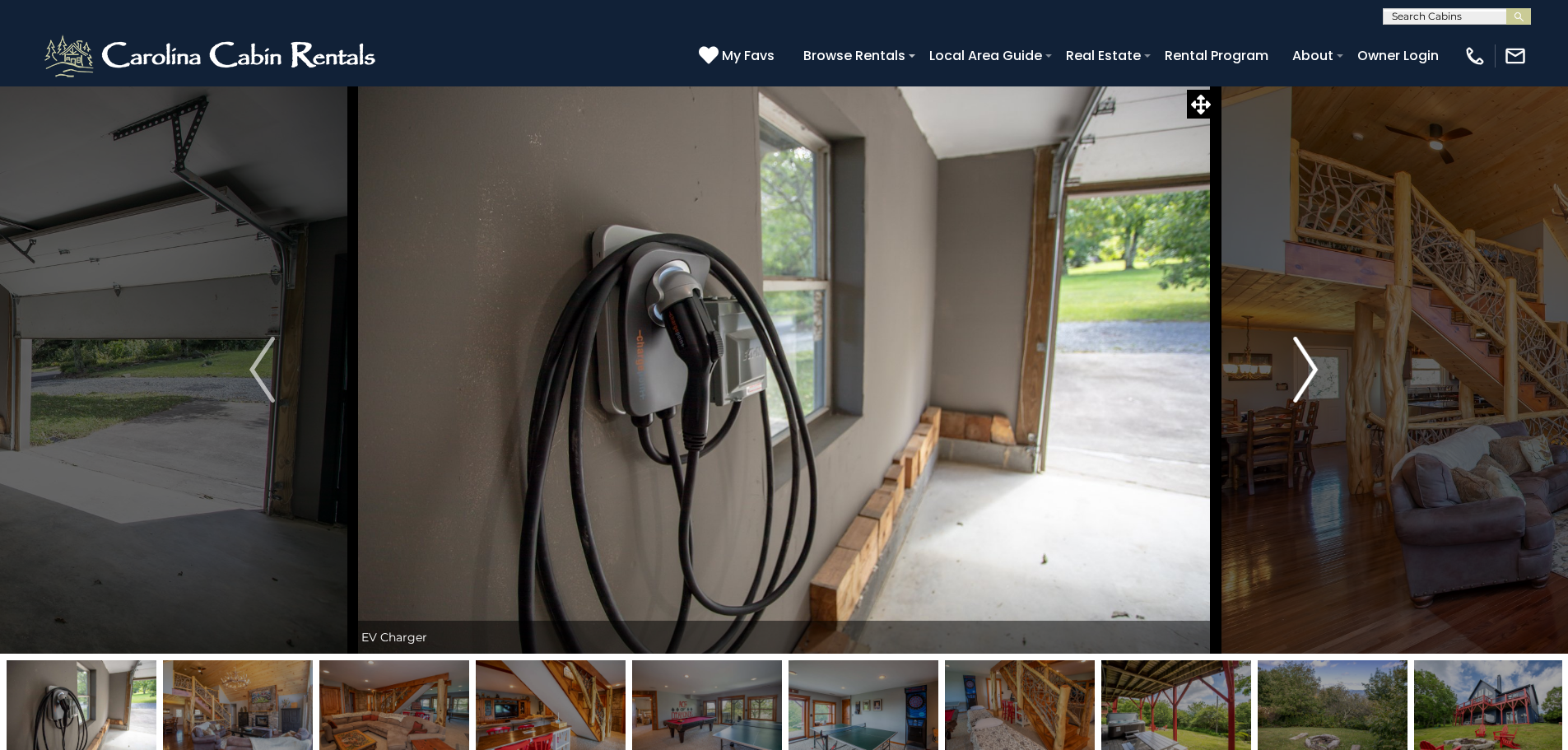
click at [1262, 384] on button "Next" at bounding box center [1305, 369] width 181 height 568
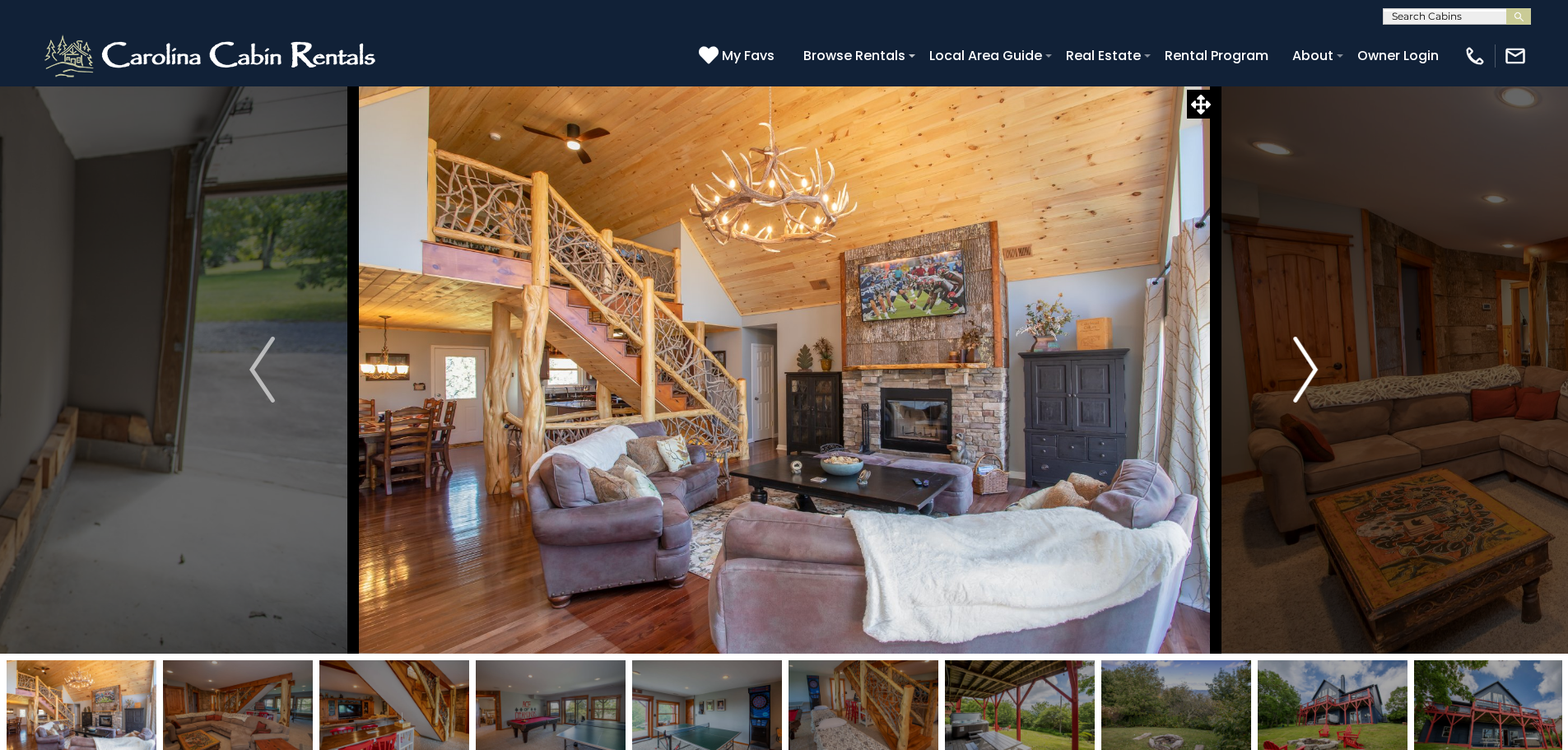
click at [1262, 385] on button "Next" at bounding box center [1305, 369] width 181 height 568
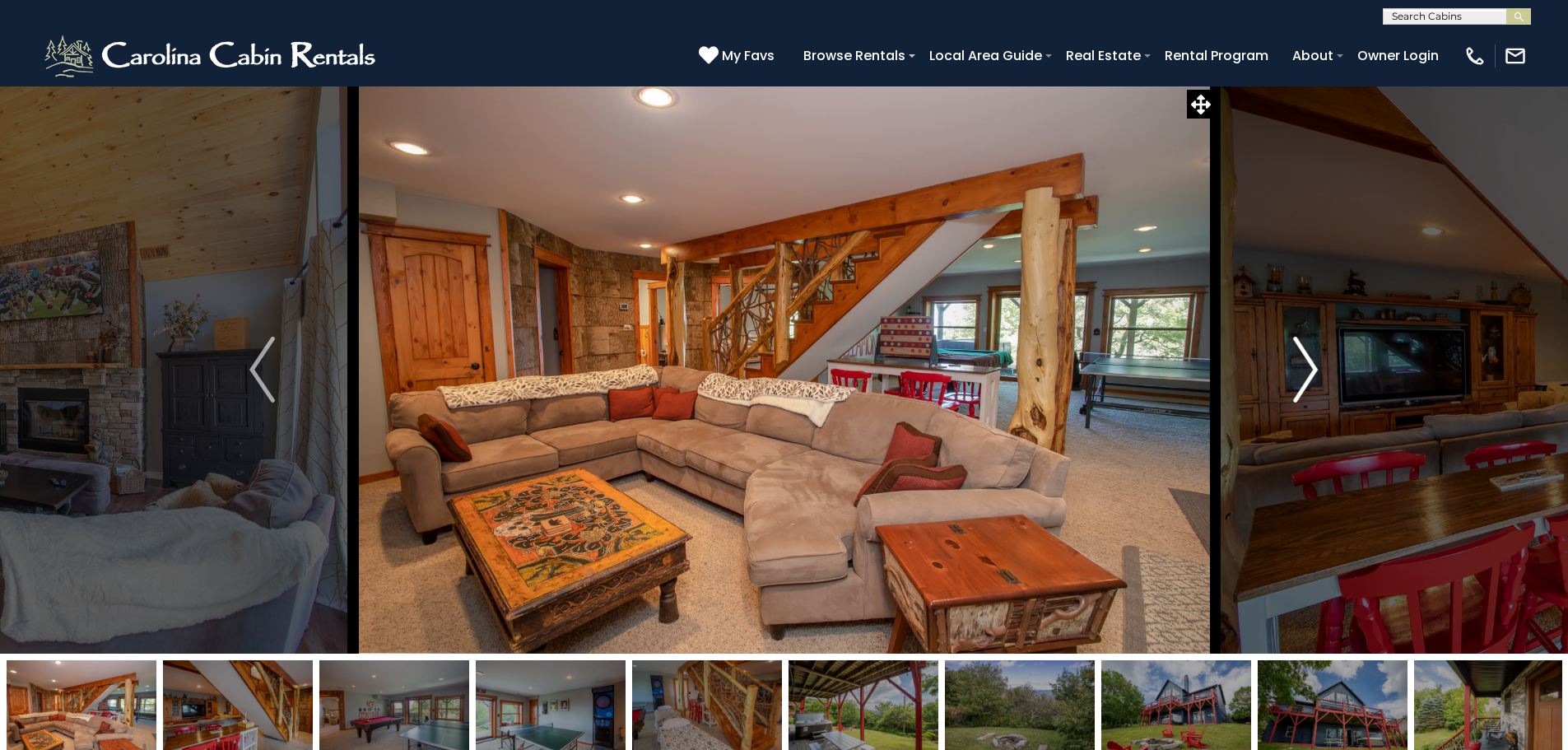
click at [1265, 386] on button "Next" at bounding box center [1305, 369] width 181 height 568
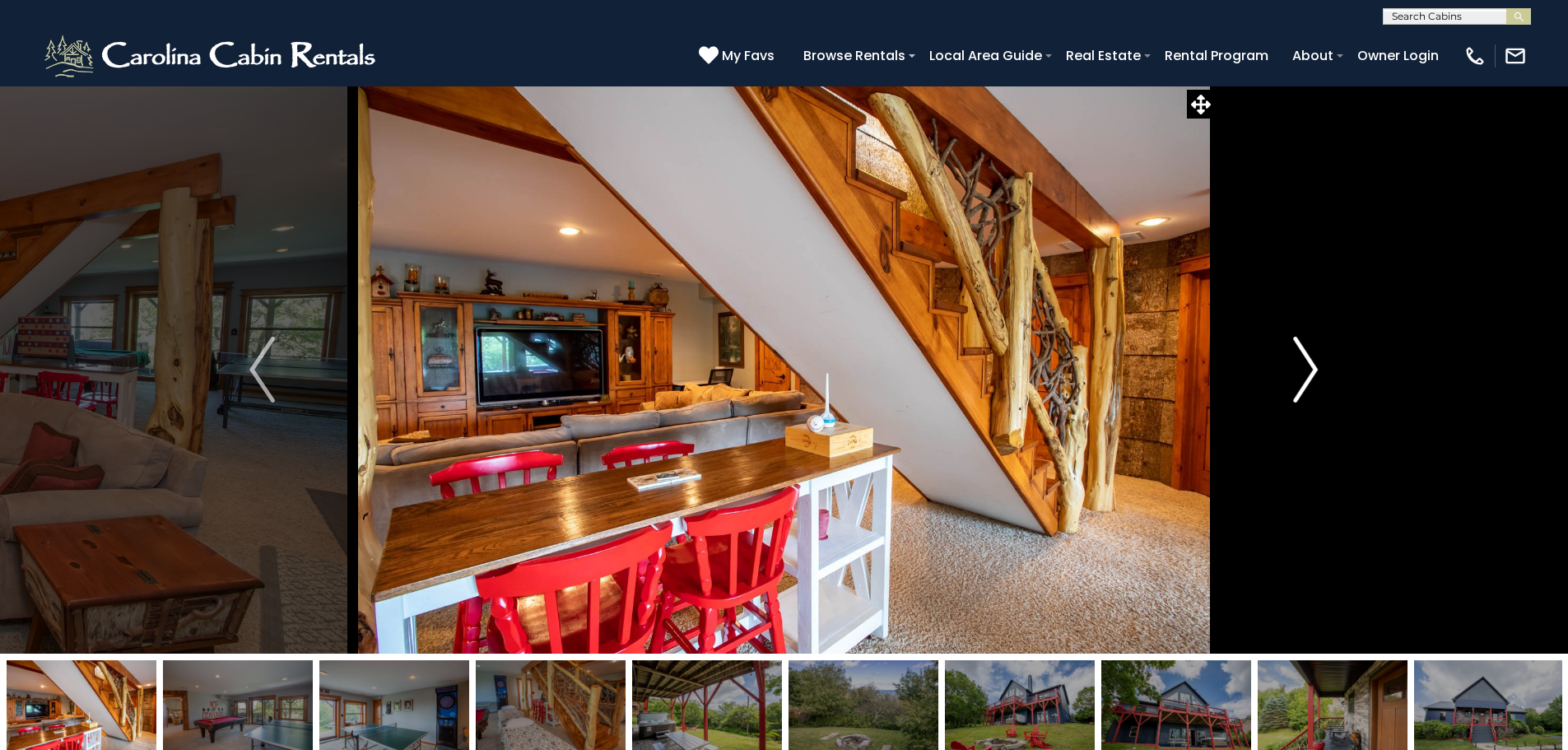
click at [1265, 386] on button "Next" at bounding box center [1305, 369] width 181 height 568
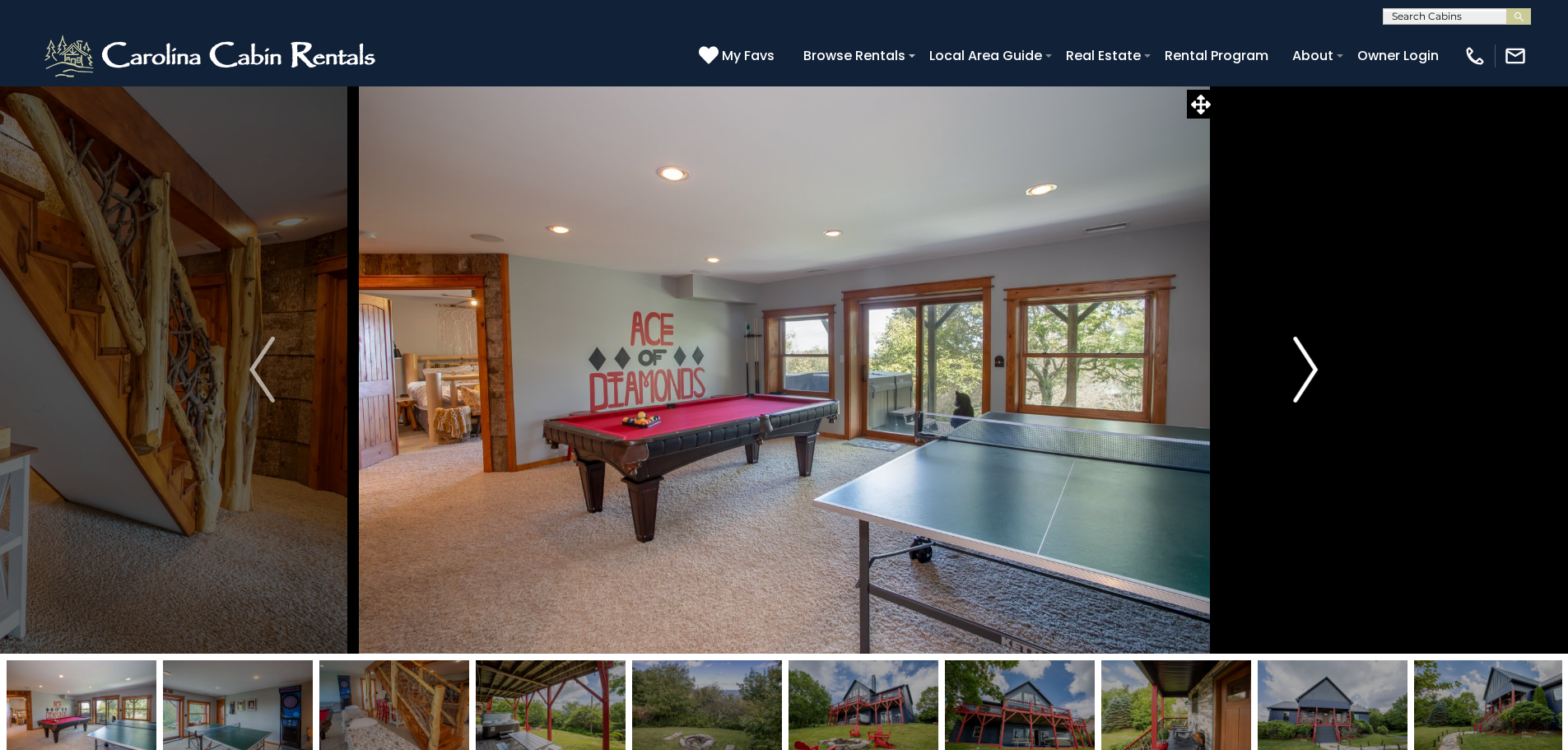
click at [1265, 386] on button "Next" at bounding box center [1305, 369] width 181 height 568
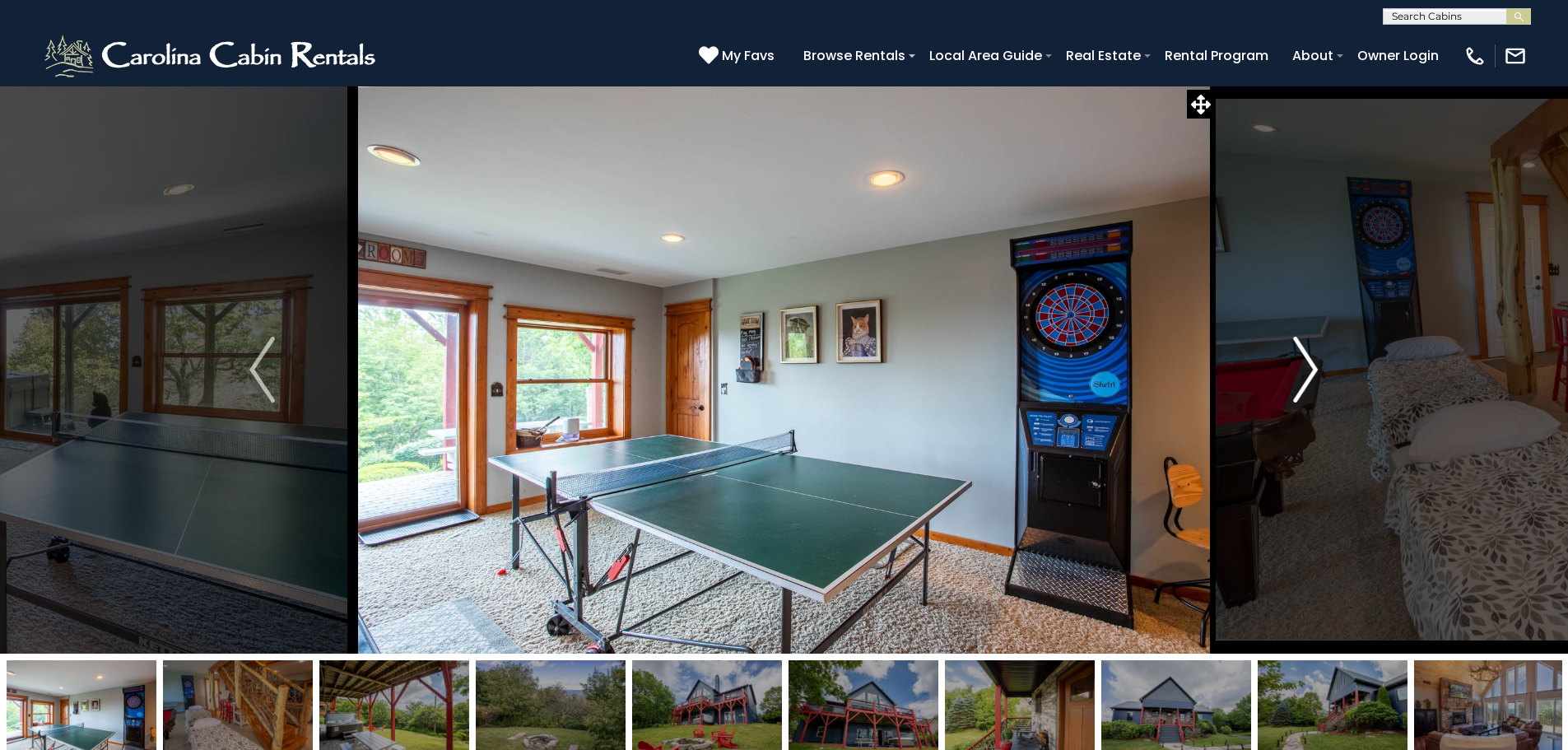
click at [1265, 386] on button "Next" at bounding box center [1305, 369] width 181 height 568
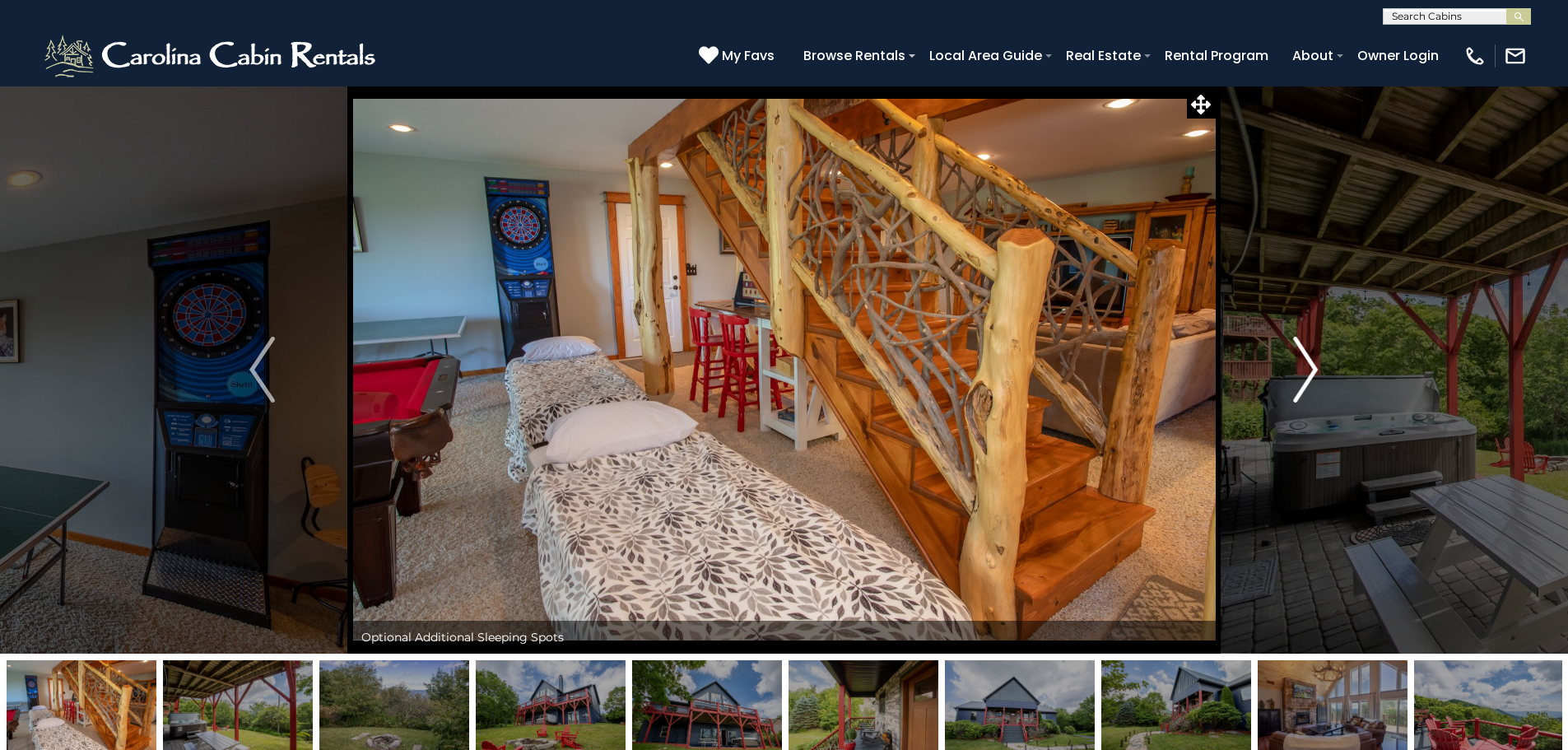
click at [1265, 386] on button "Next" at bounding box center [1305, 369] width 181 height 568
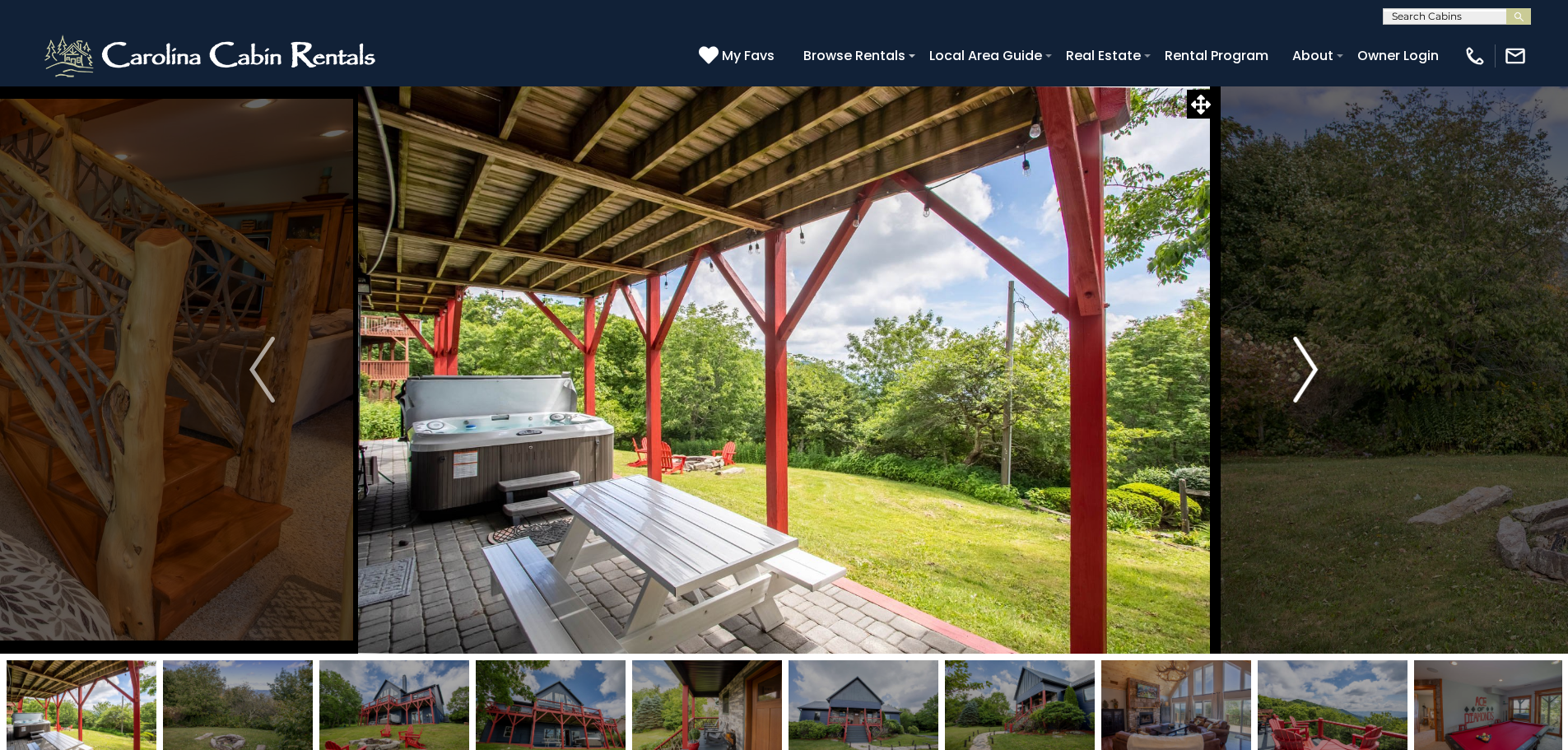
click at [1265, 386] on button "Next" at bounding box center [1305, 369] width 181 height 568
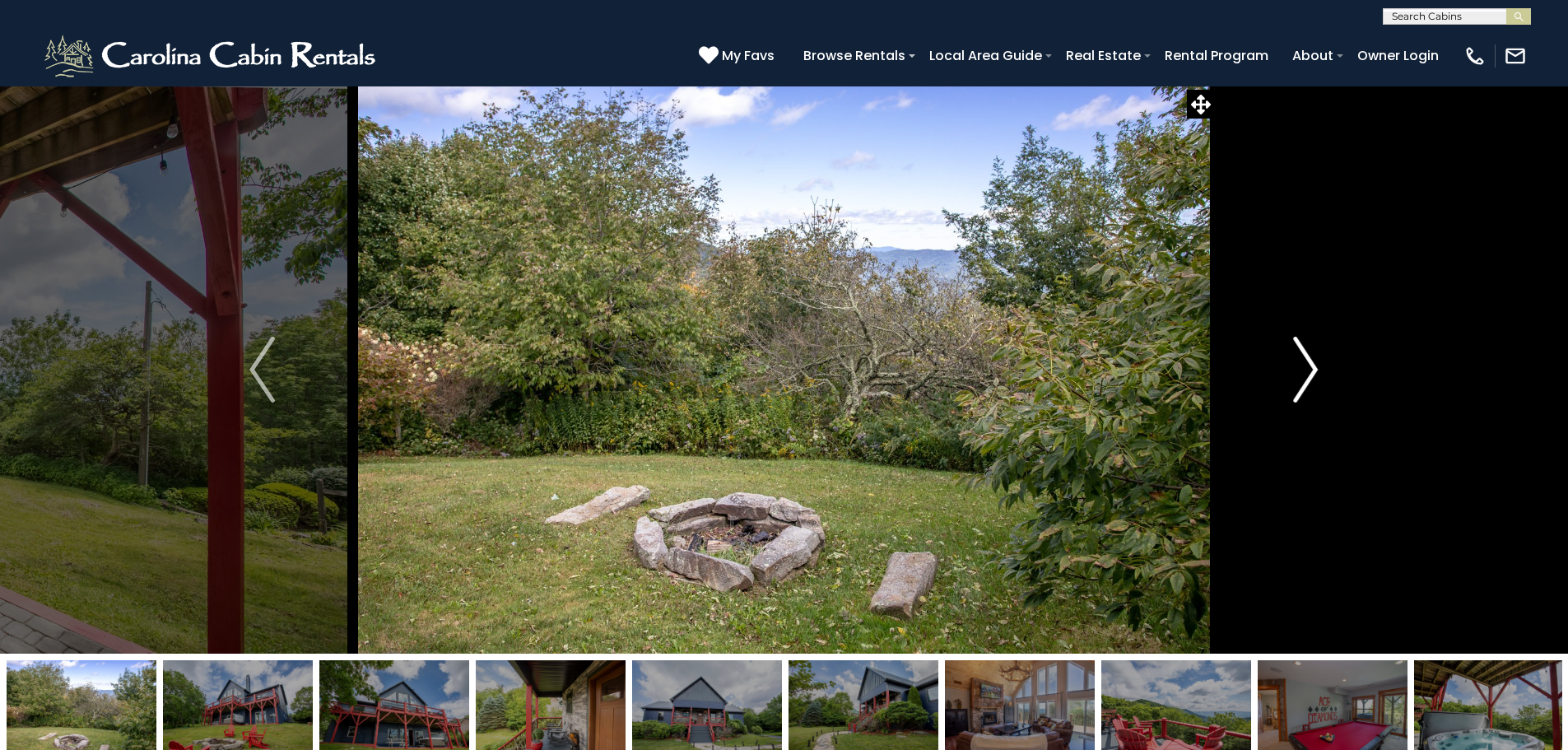
click at [1265, 386] on button "Next" at bounding box center [1305, 369] width 181 height 568
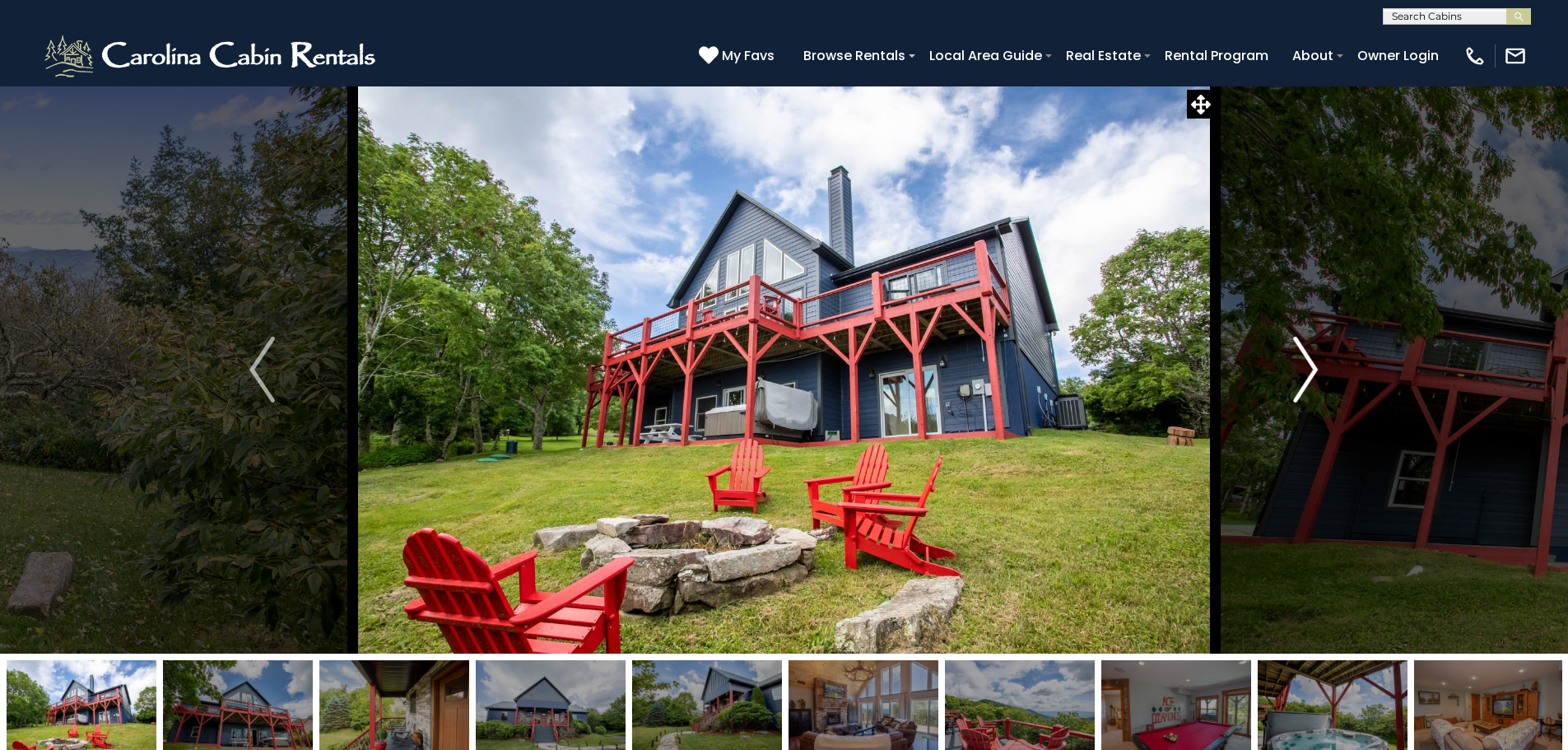
click at [1265, 386] on button "Next" at bounding box center [1305, 369] width 181 height 568
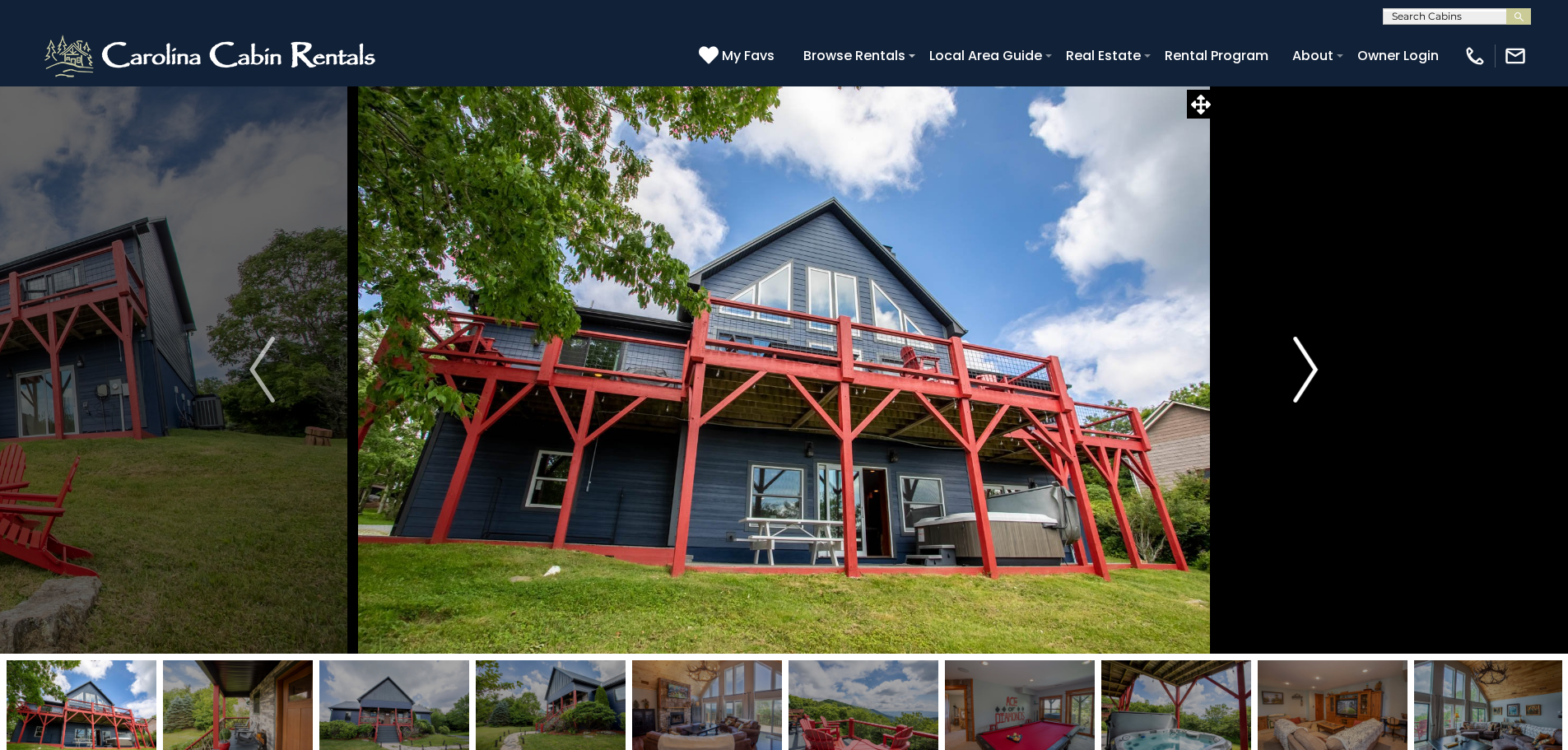
click at [1265, 386] on button "Next" at bounding box center [1305, 369] width 181 height 568
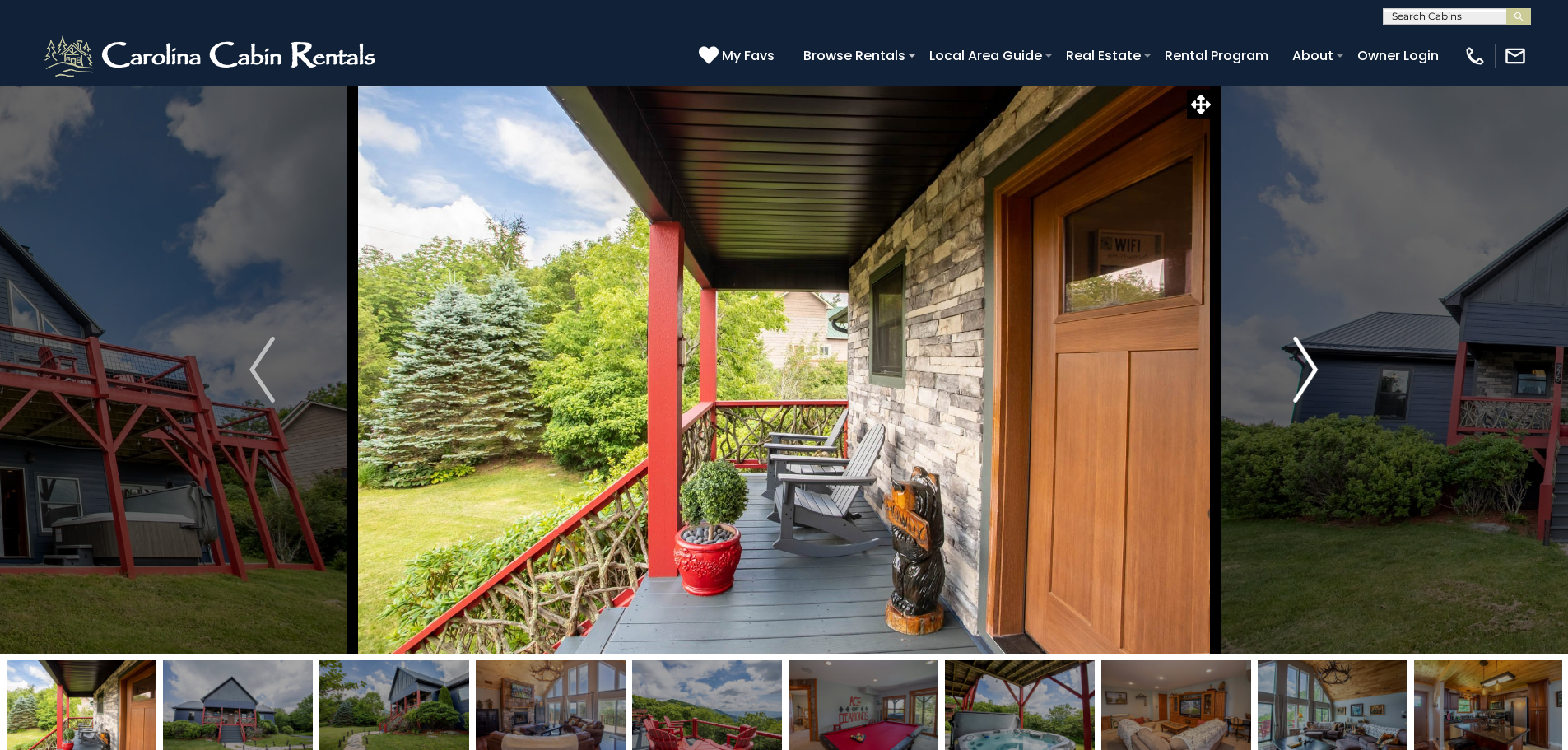
click at [1265, 386] on button "Next" at bounding box center [1305, 369] width 181 height 568
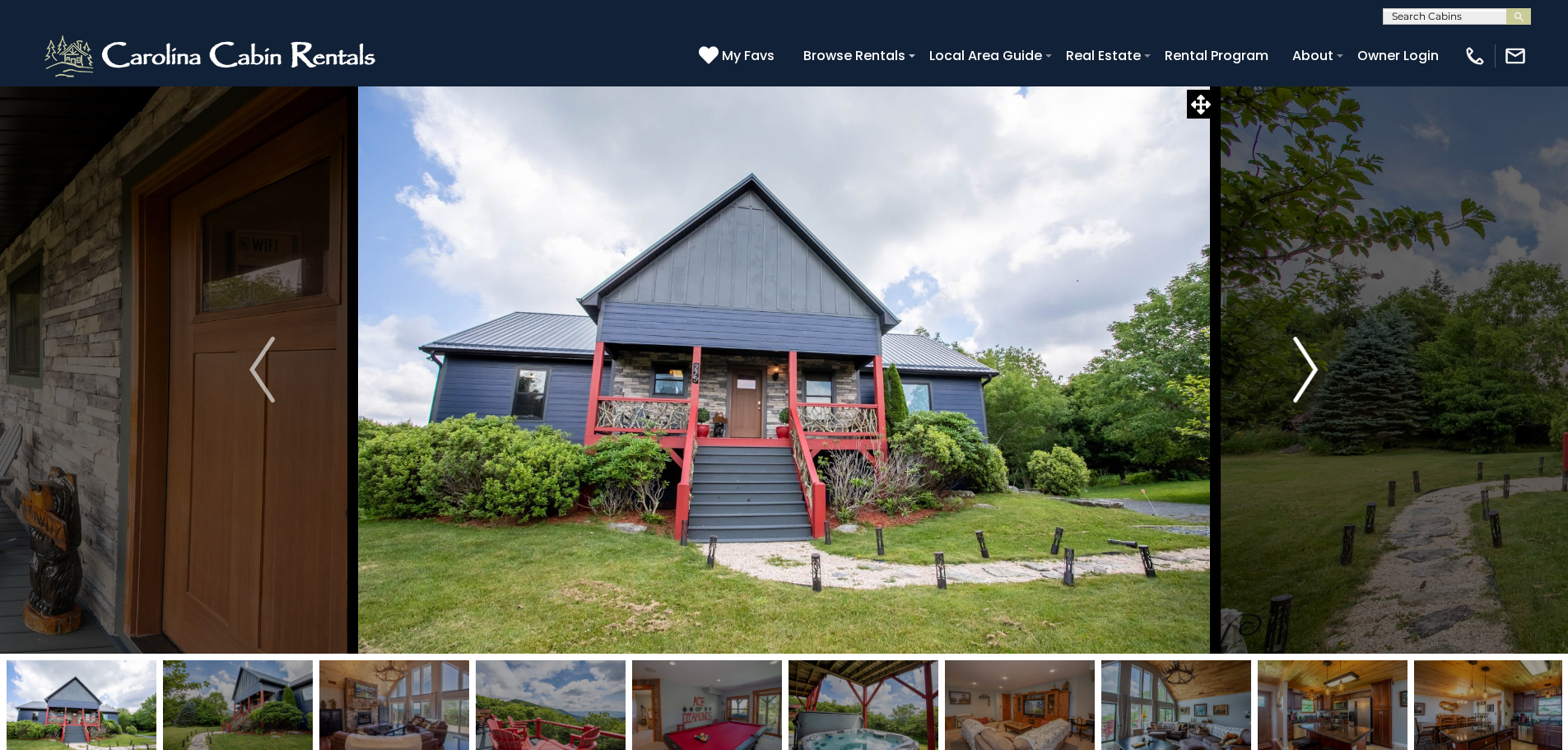
click at [1265, 386] on button "Next" at bounding box center [1305, 369] width 181 height 568
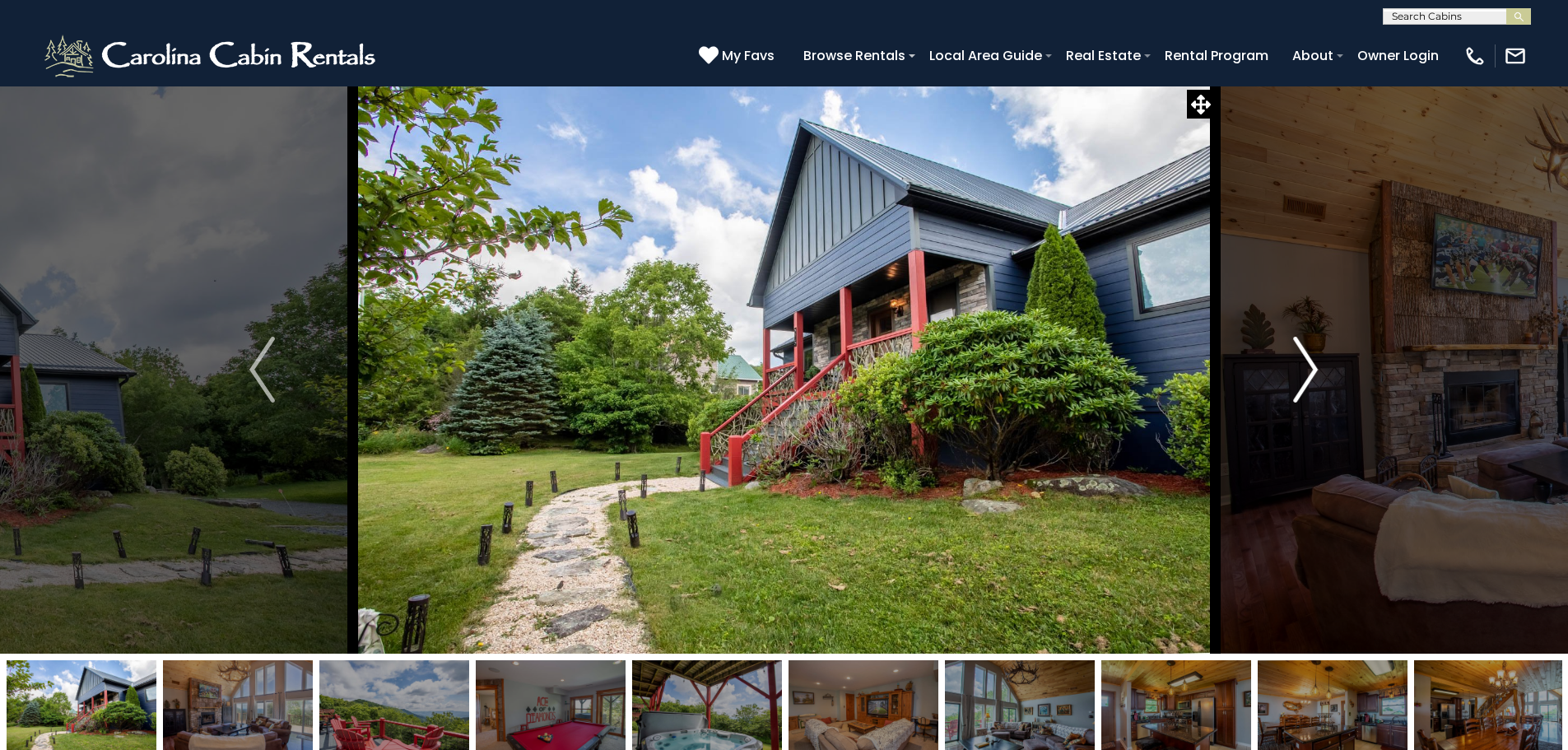
click at [1265, 386] on button "Next" at bounding box center [1305, 369] width 181 height 568
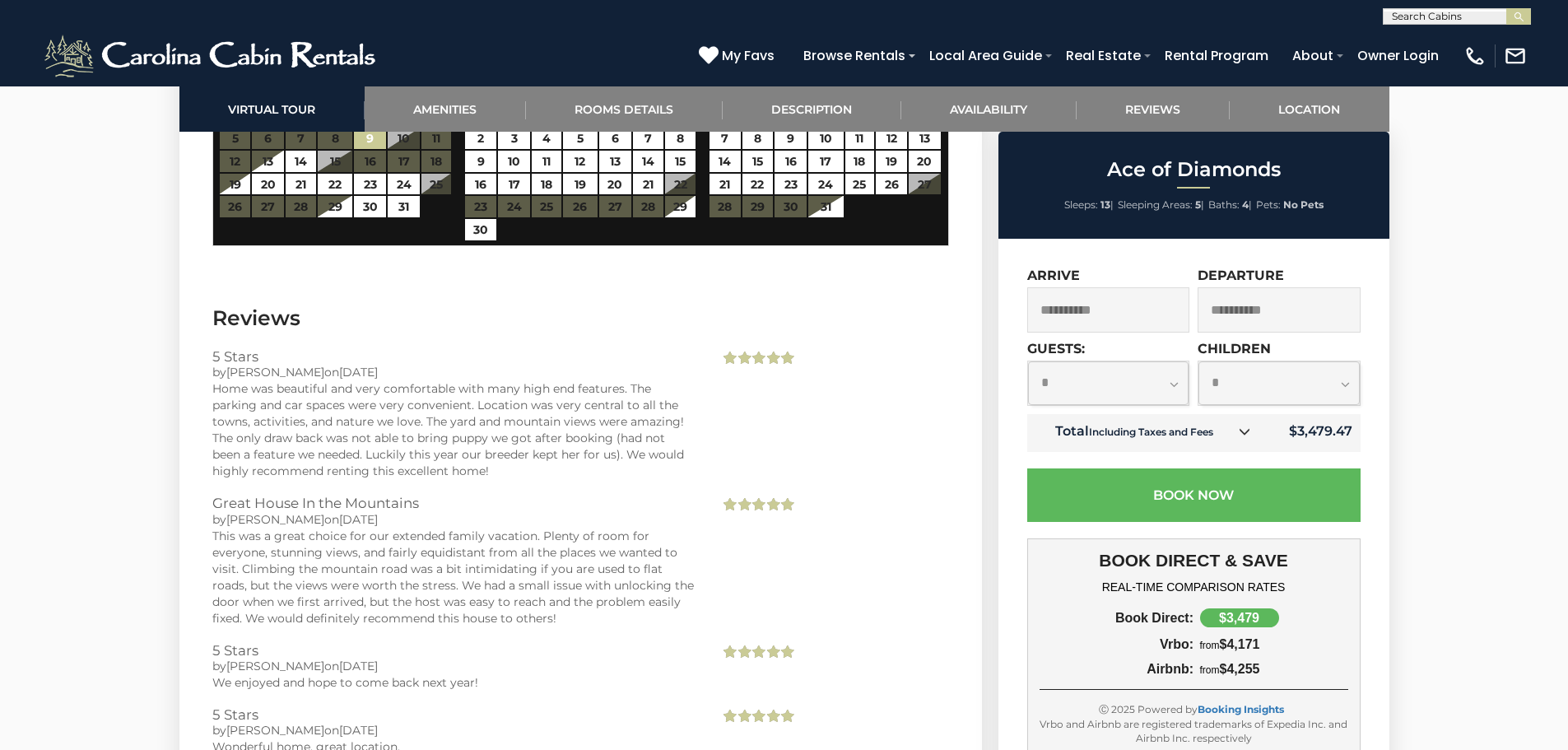
scroll to position [5214, 0]
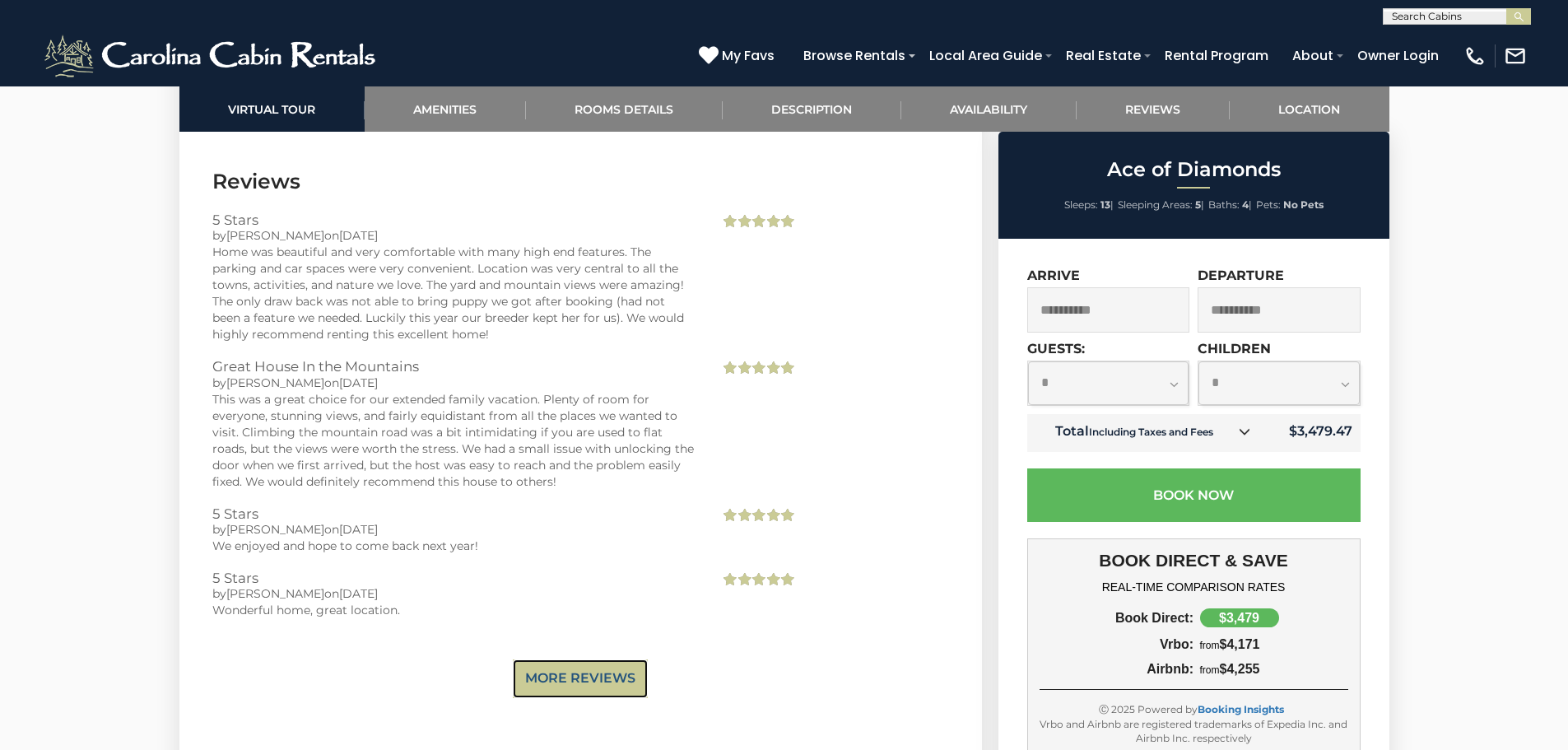
click at [538, 660] on link "More Reviews" at bounding box center [580, 679] width 135 height 39
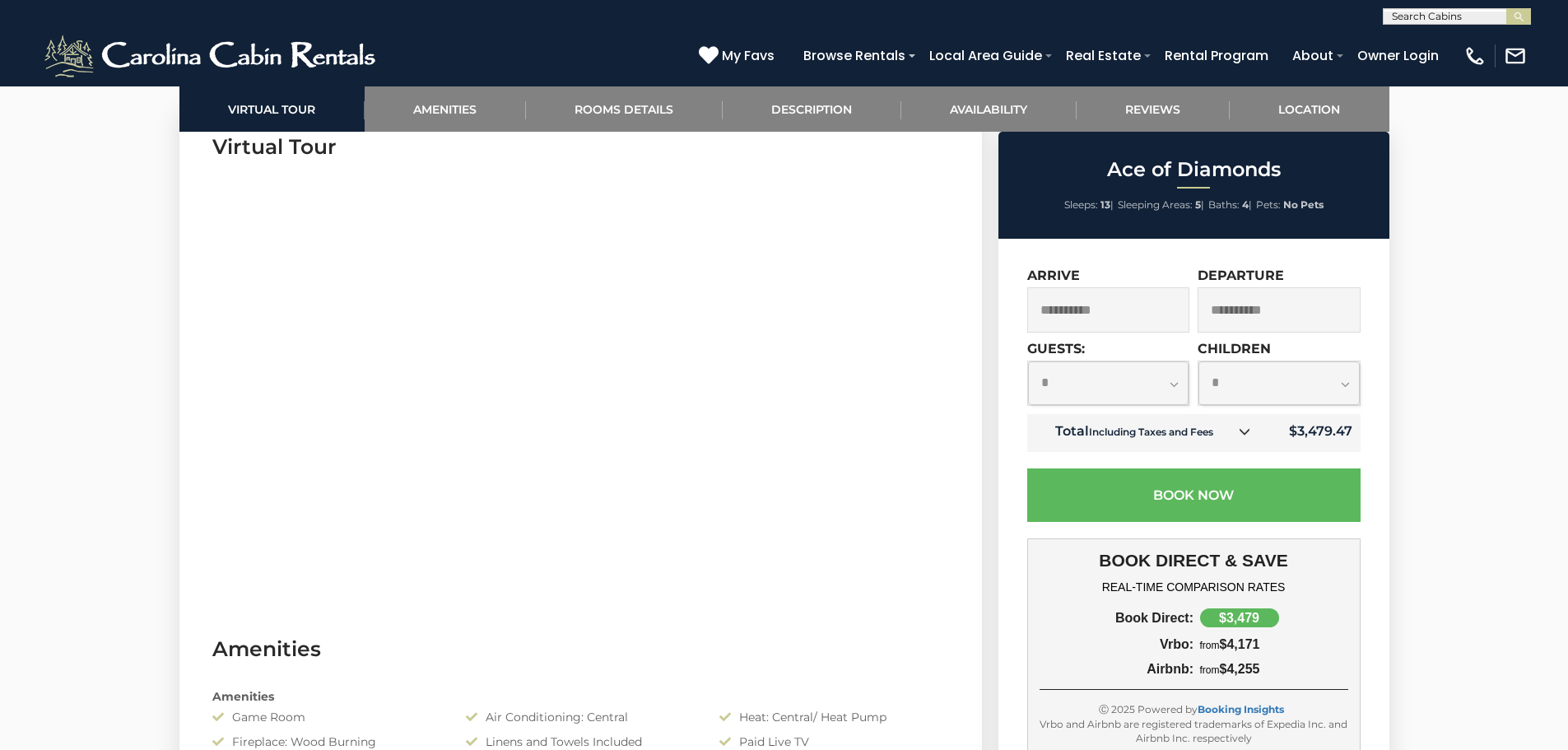
scroll to position [0, 0]
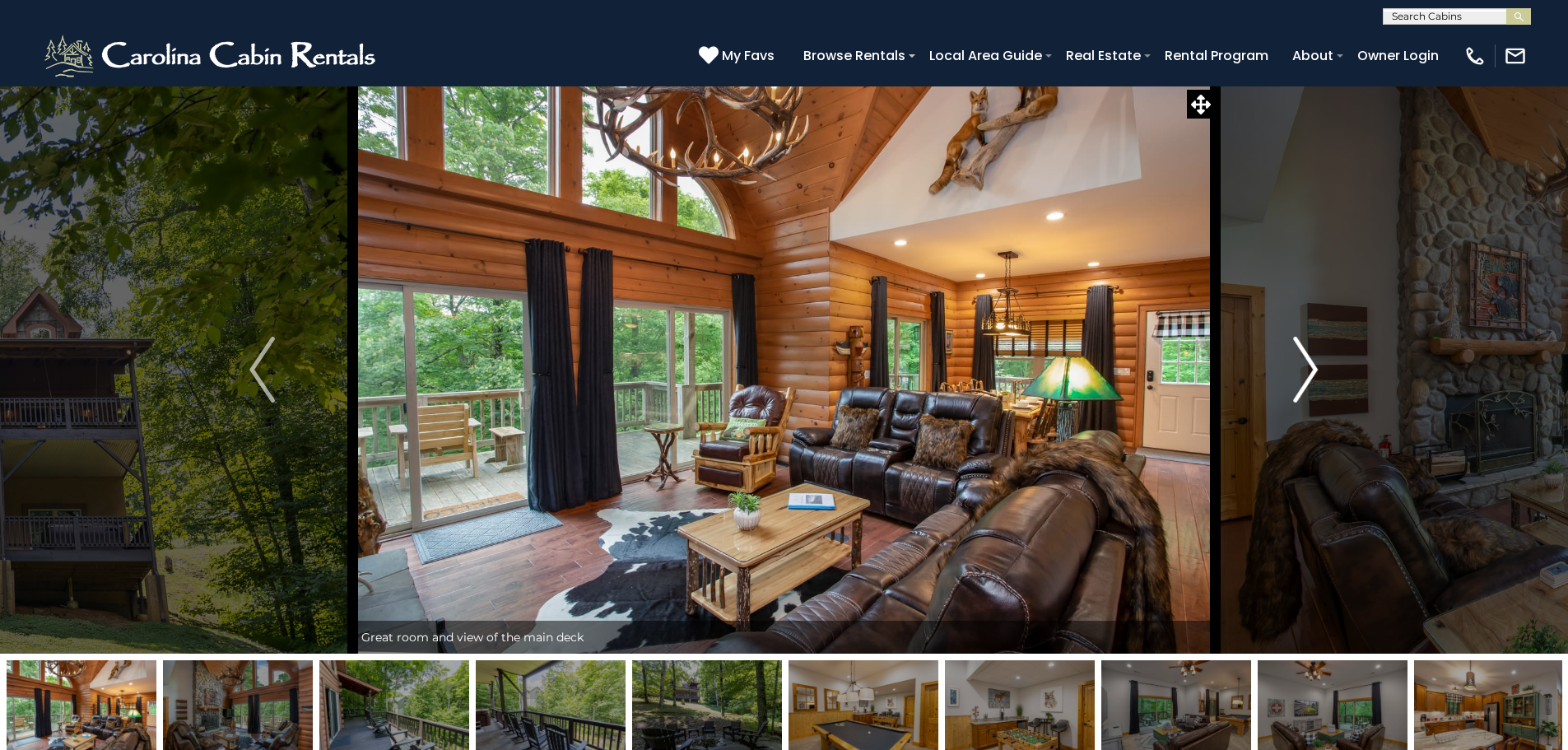
click at [1321, 366] on button "Next" at bounding box center [1305, 369] width 181 height 568
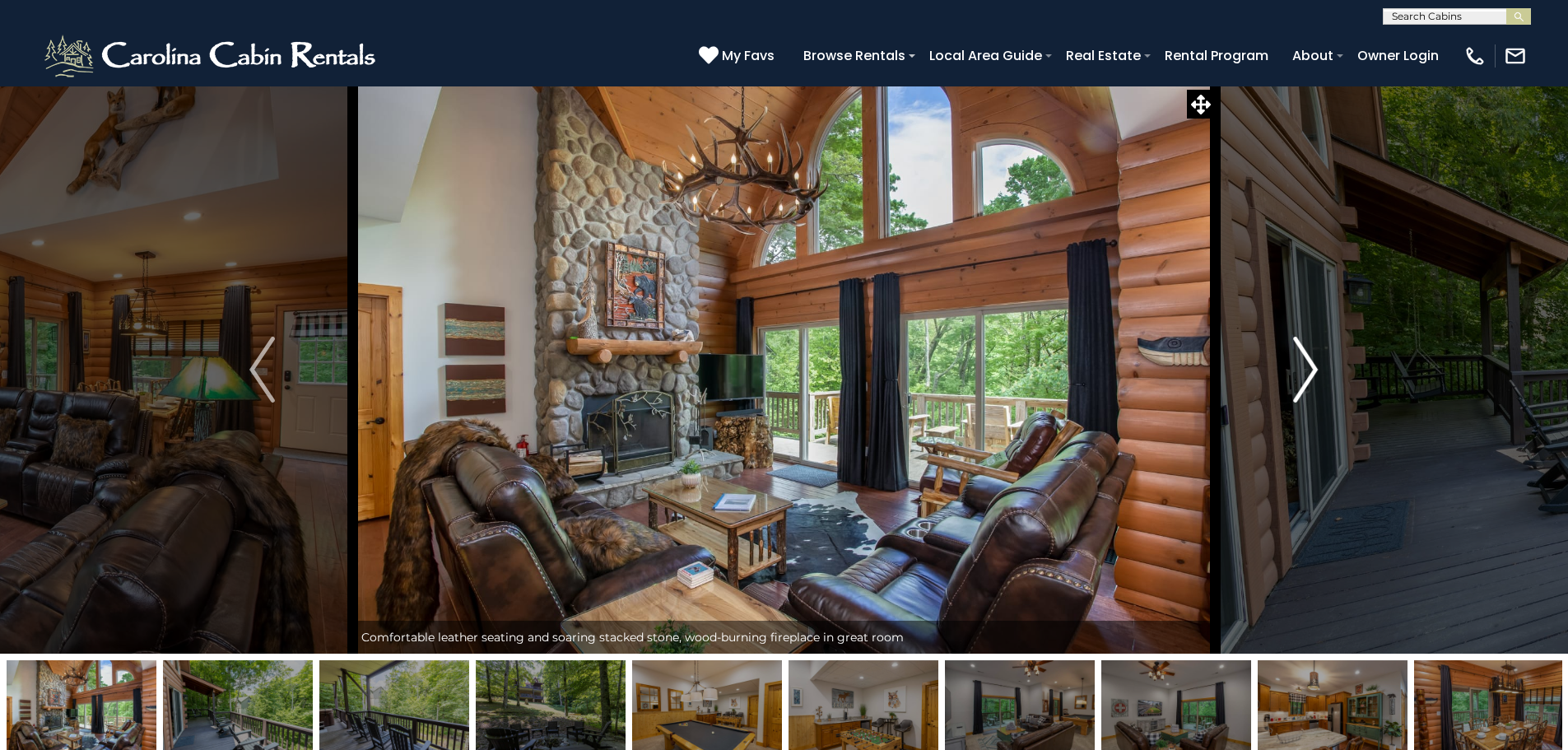
click at [1321, 366] on button "Next" at bounding box center [1305, 369] width 181 height 568
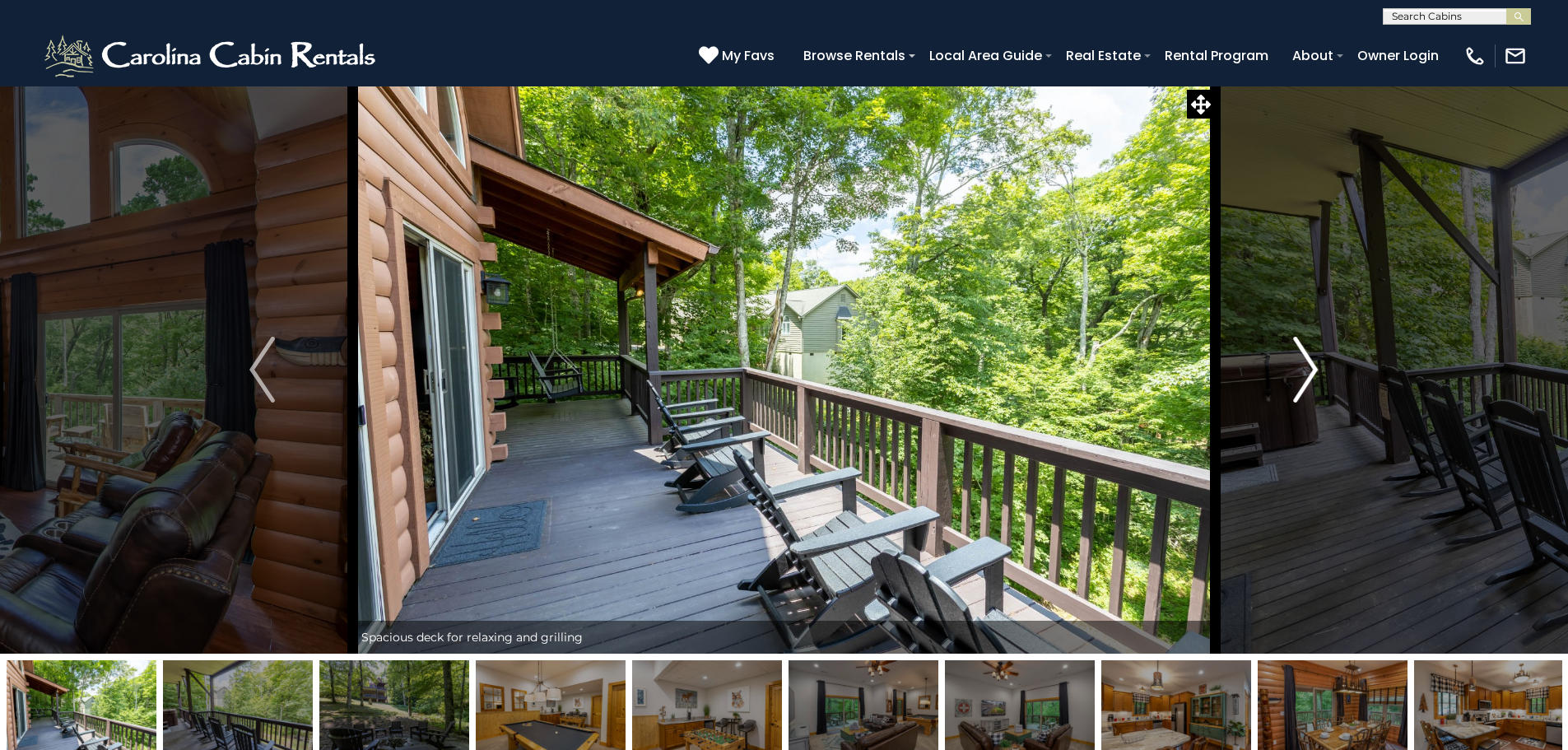
click at [1321, 366] on button "Next" at bounding box center [1305, 369] width 181 height 568
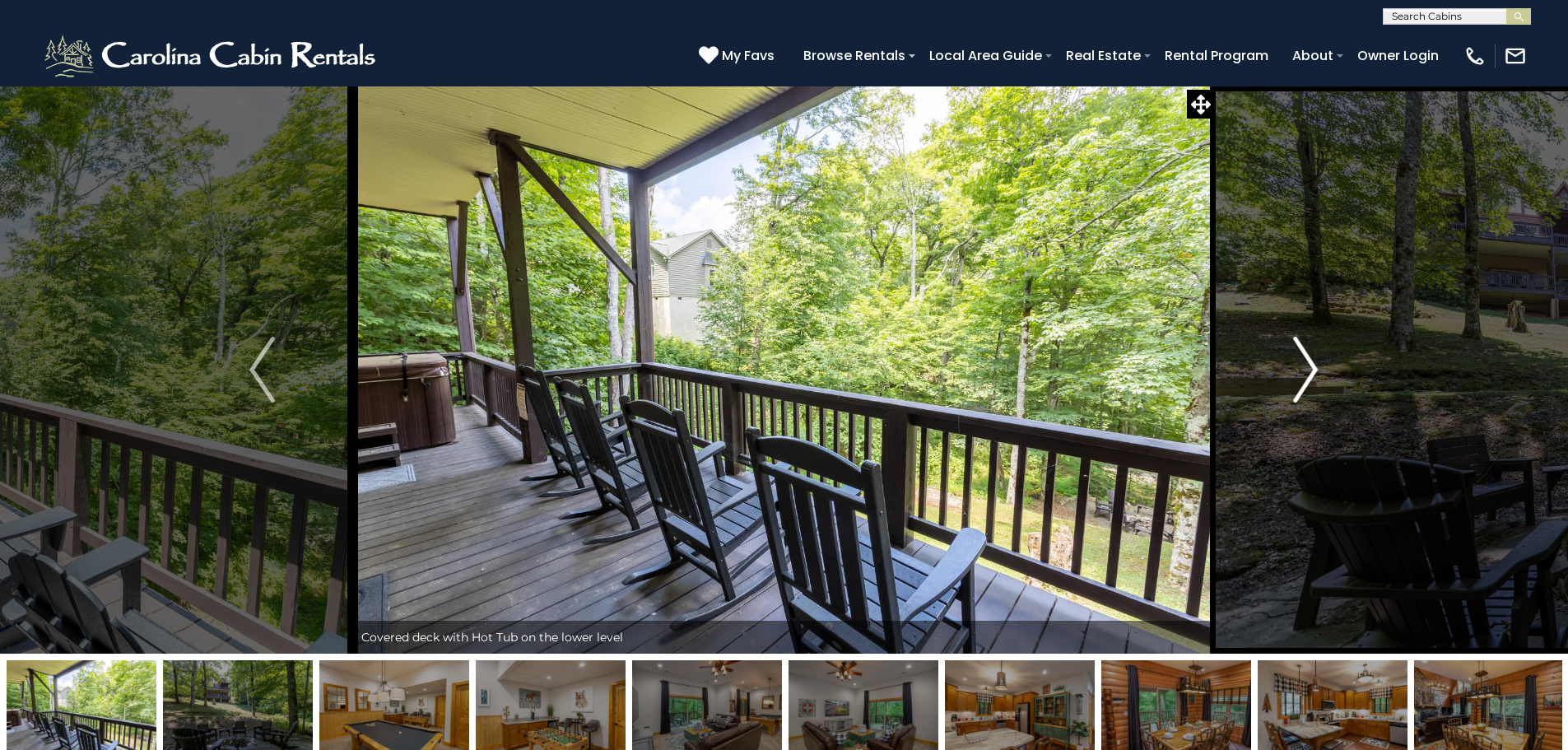
click at [1321, 366] on button "Next" at bounding box center [1305, 369] width 181 height 568
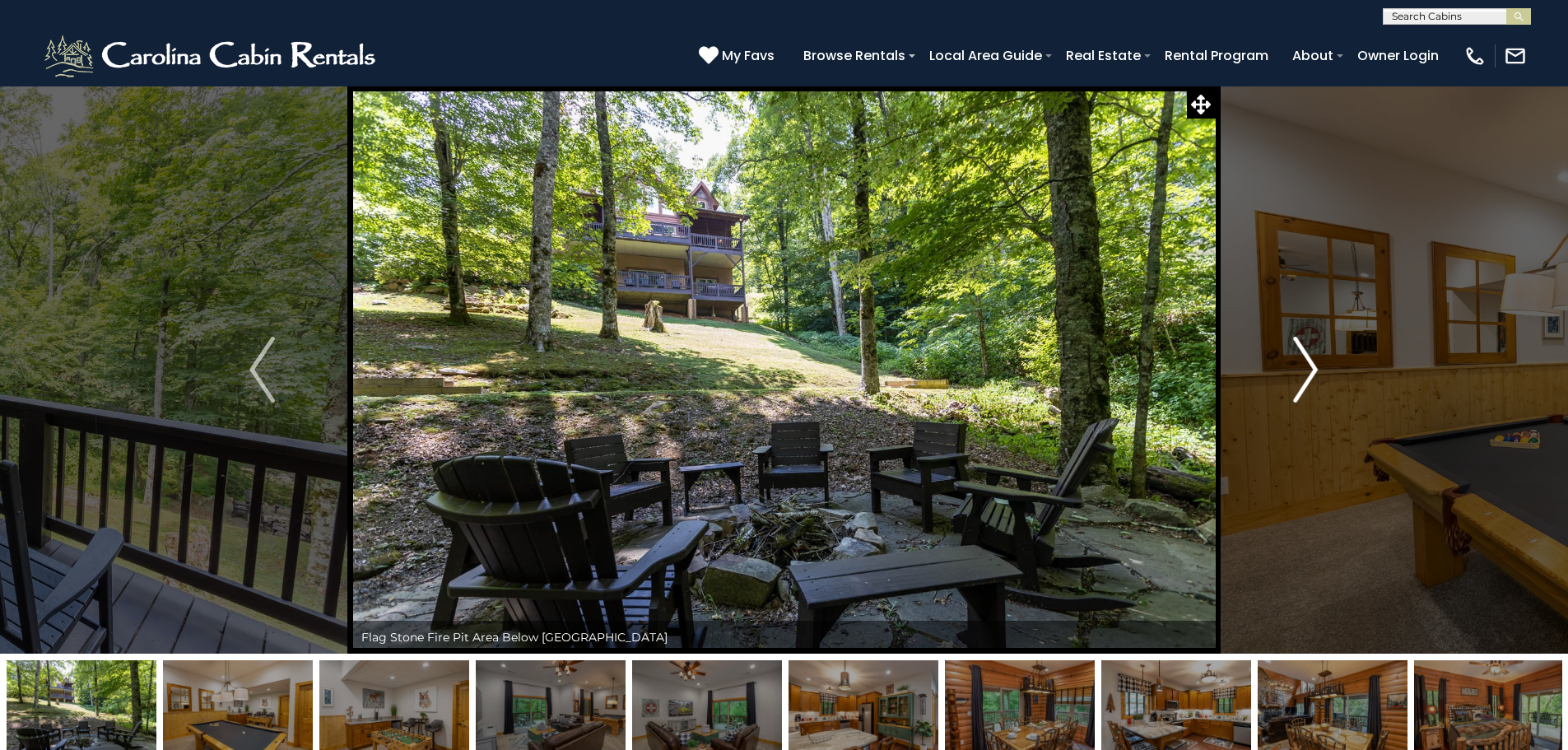
click at [1321, 366] on button "Next" at bounding box center [1305, 369] width 181 height 568
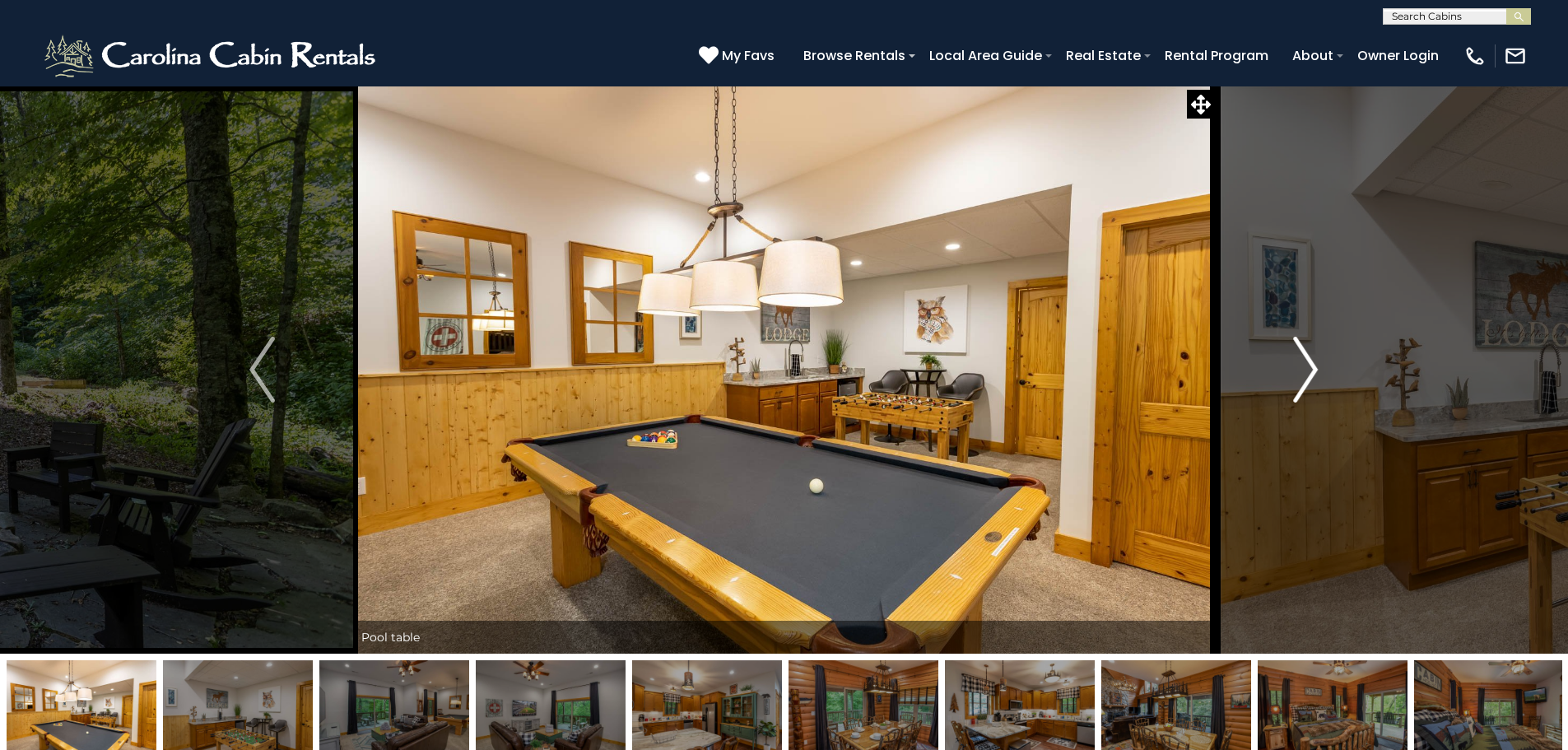
click at [1321, 366] on button "Next" at bounding box center [1305, 369] width 181 height 568
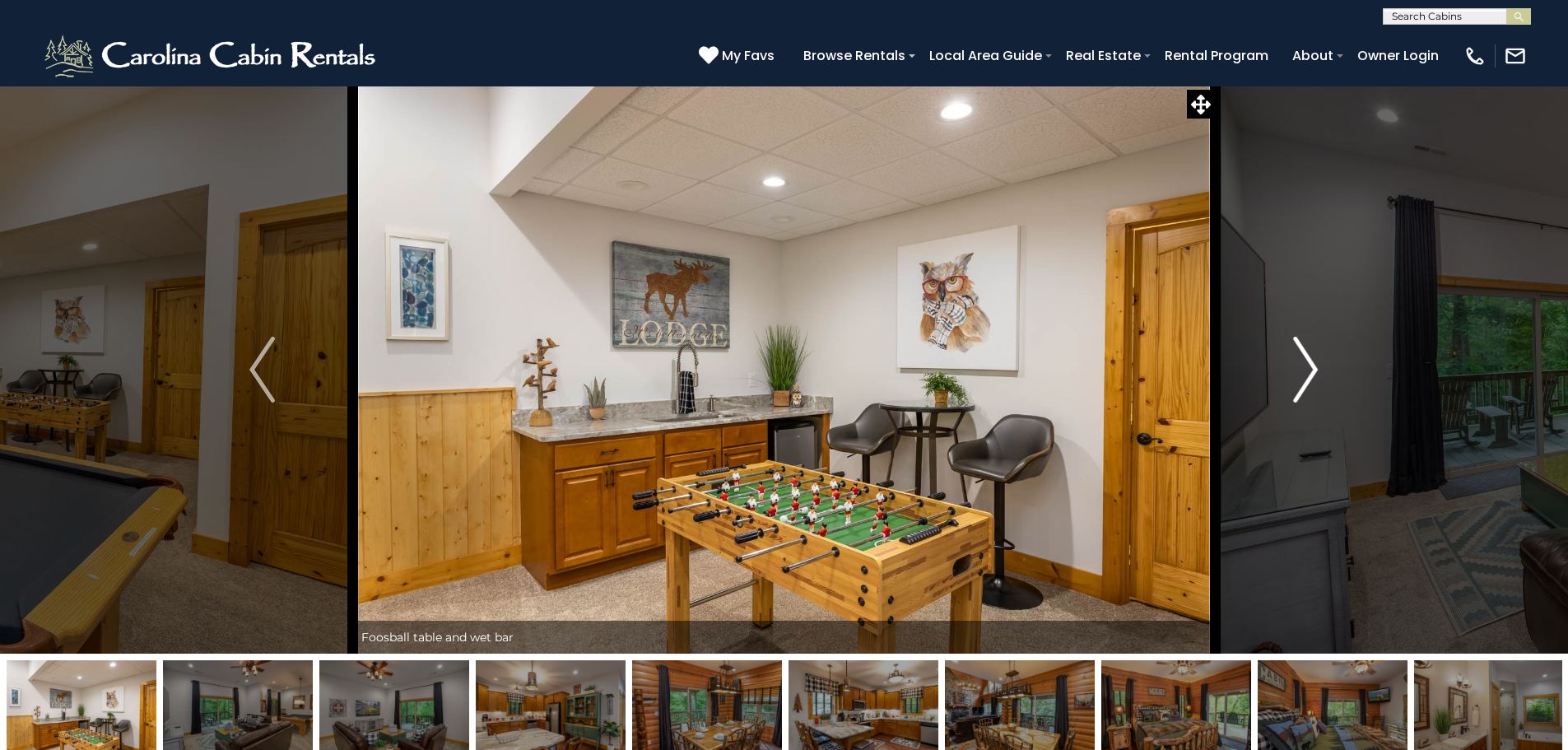
click at [1321, 366] on button "Next" at bounding box center [1305, 369] width 181 height 568
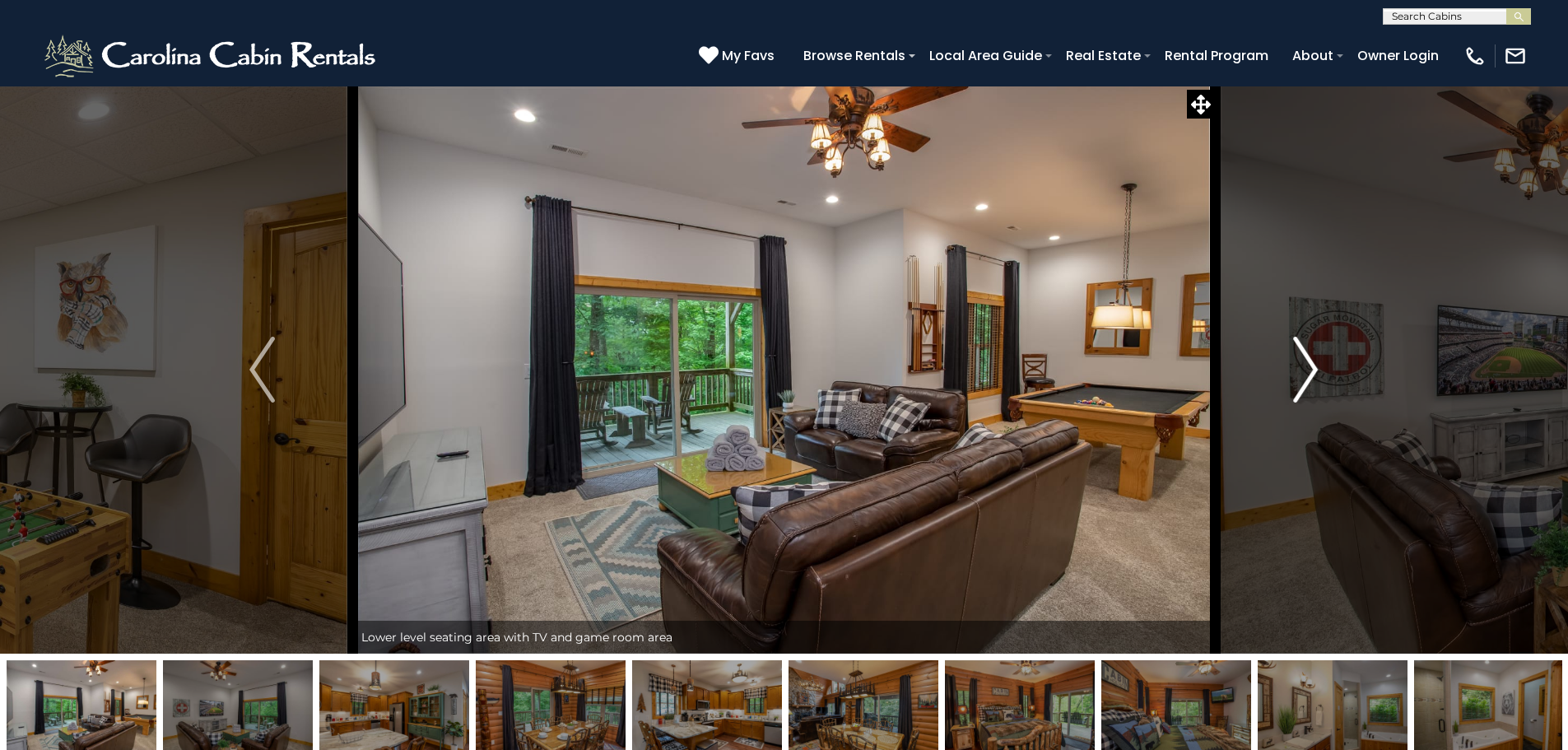
click at [1321, 366] on button "Next" at bounding box center [1305, 369] width 181 height 568
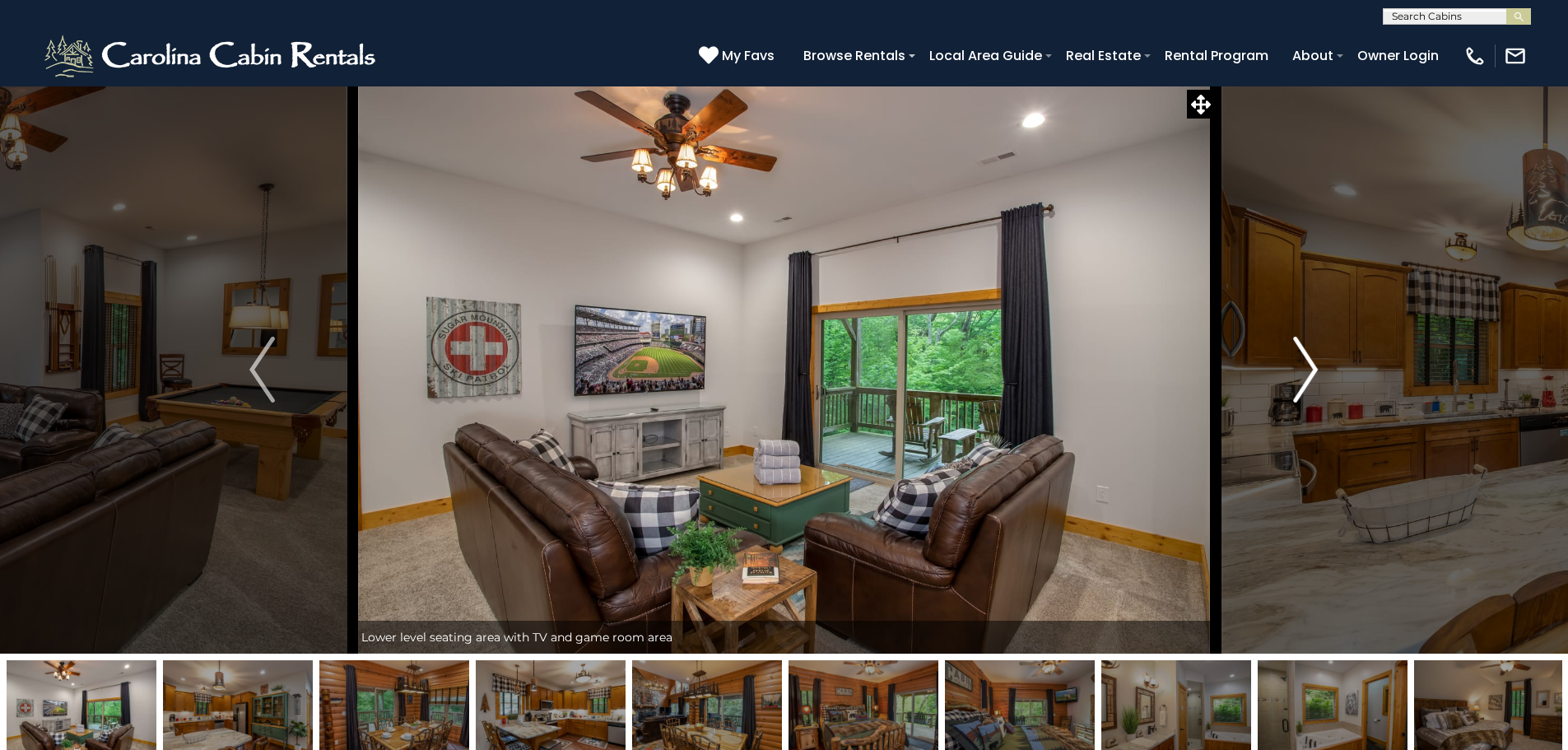
click at [1321, 366] on button "Next" at bounding box center [1305, 369] width 181 height 568
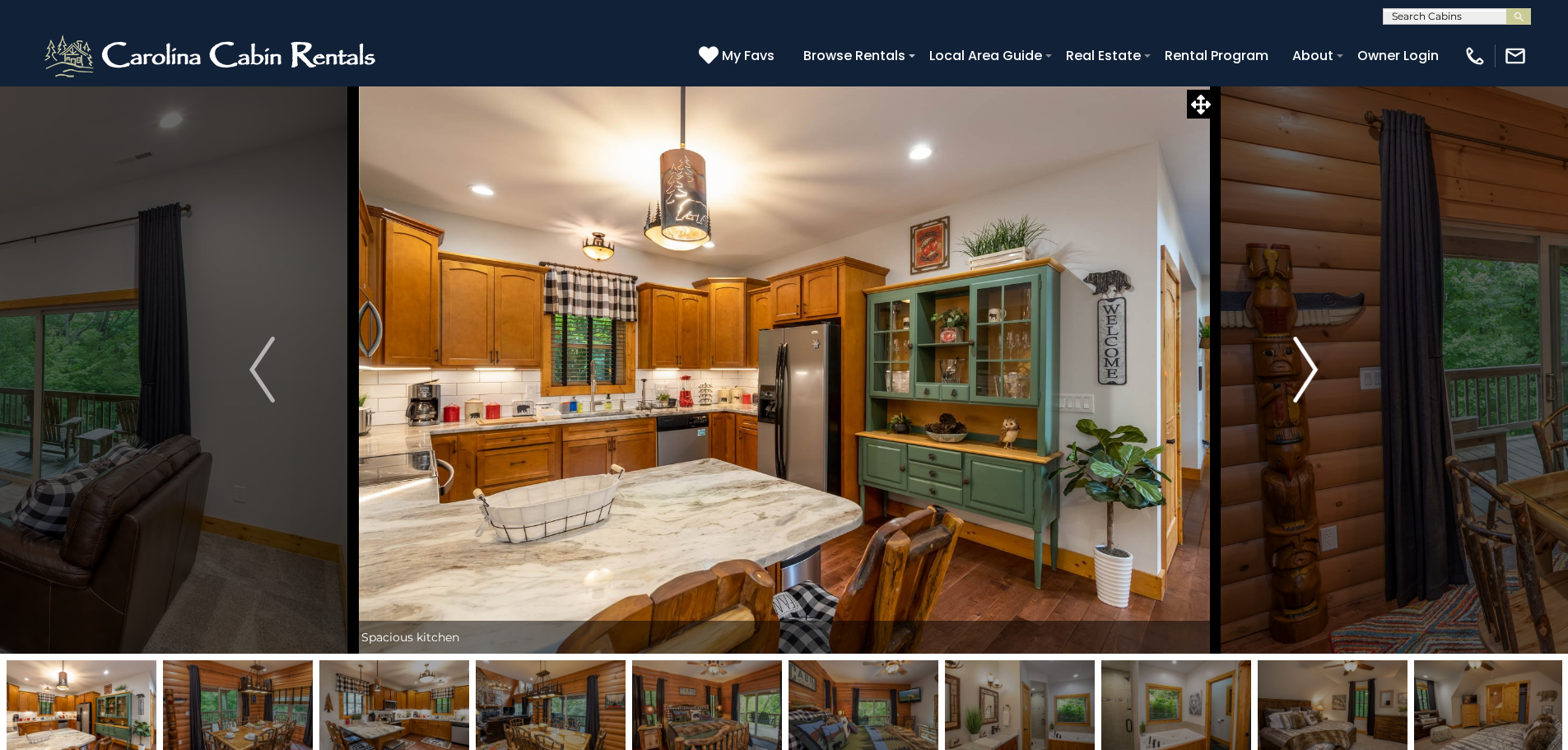
click at [1321, 366] on button "Next" at bounding box center [1305, 369] width 181 height 568
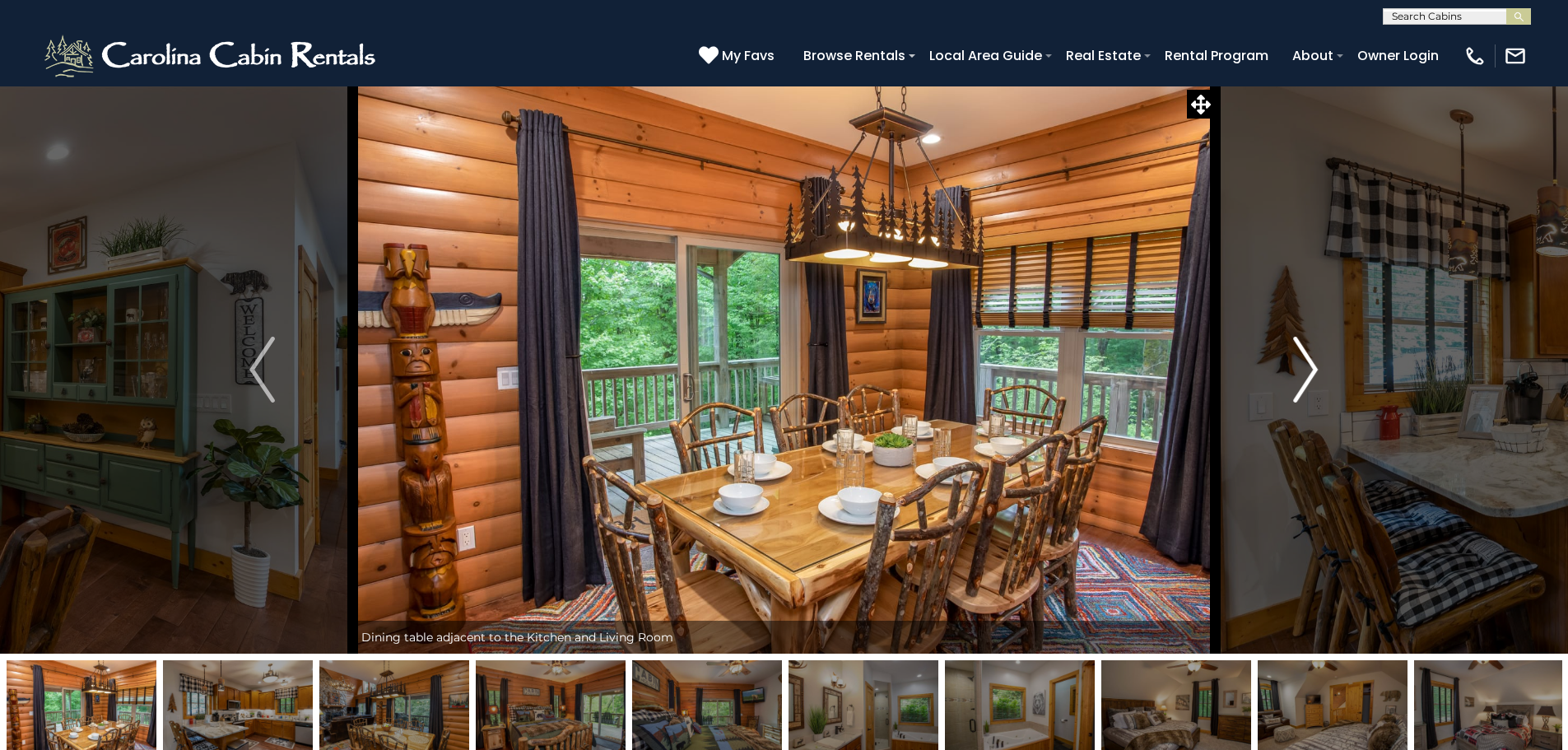
click at [1321, 366] on button "Next" at bounding box center [1305, 369] width 181 height 568
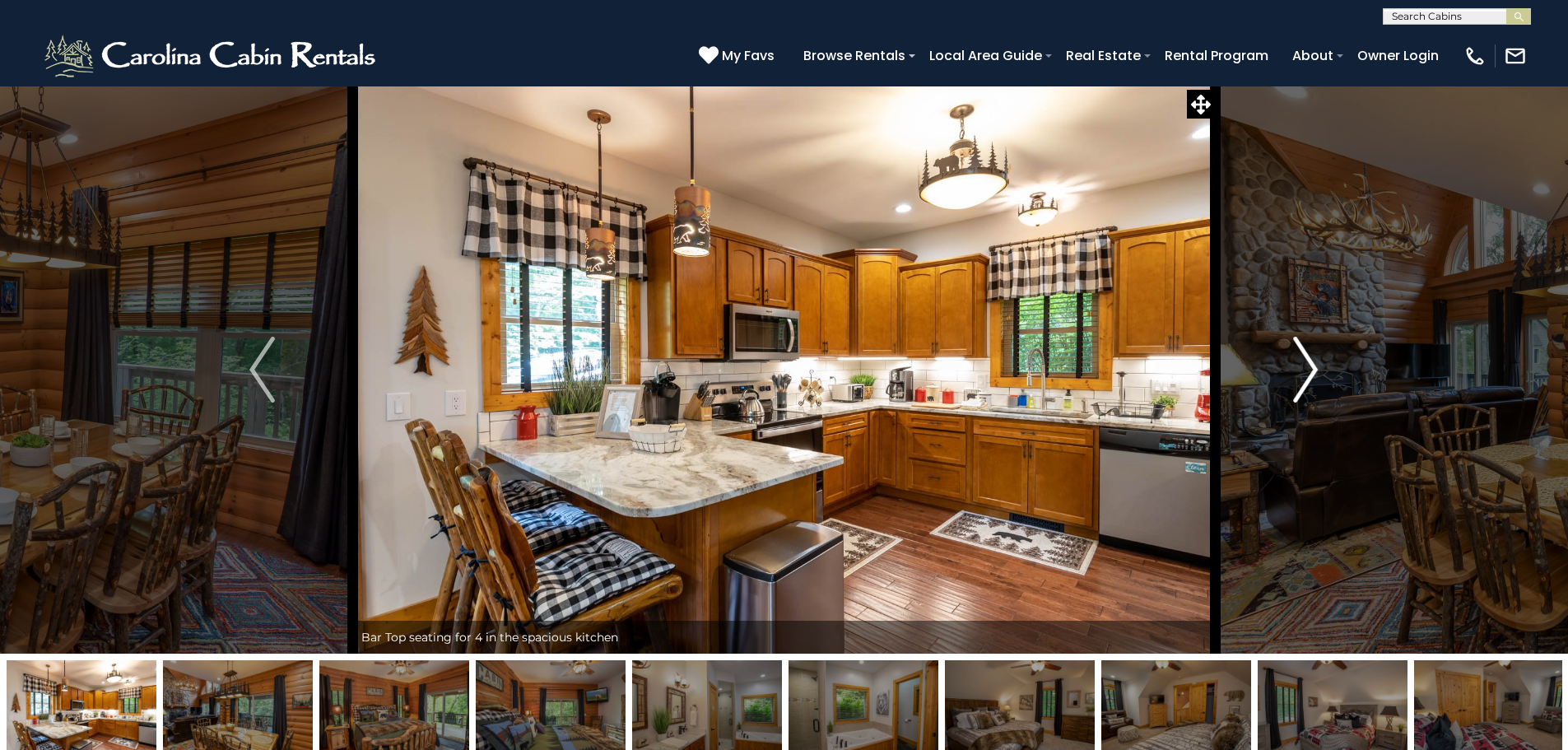
click at [1321, 366] on button "Next" at bounding box center [1305, 369] width 181 height 568
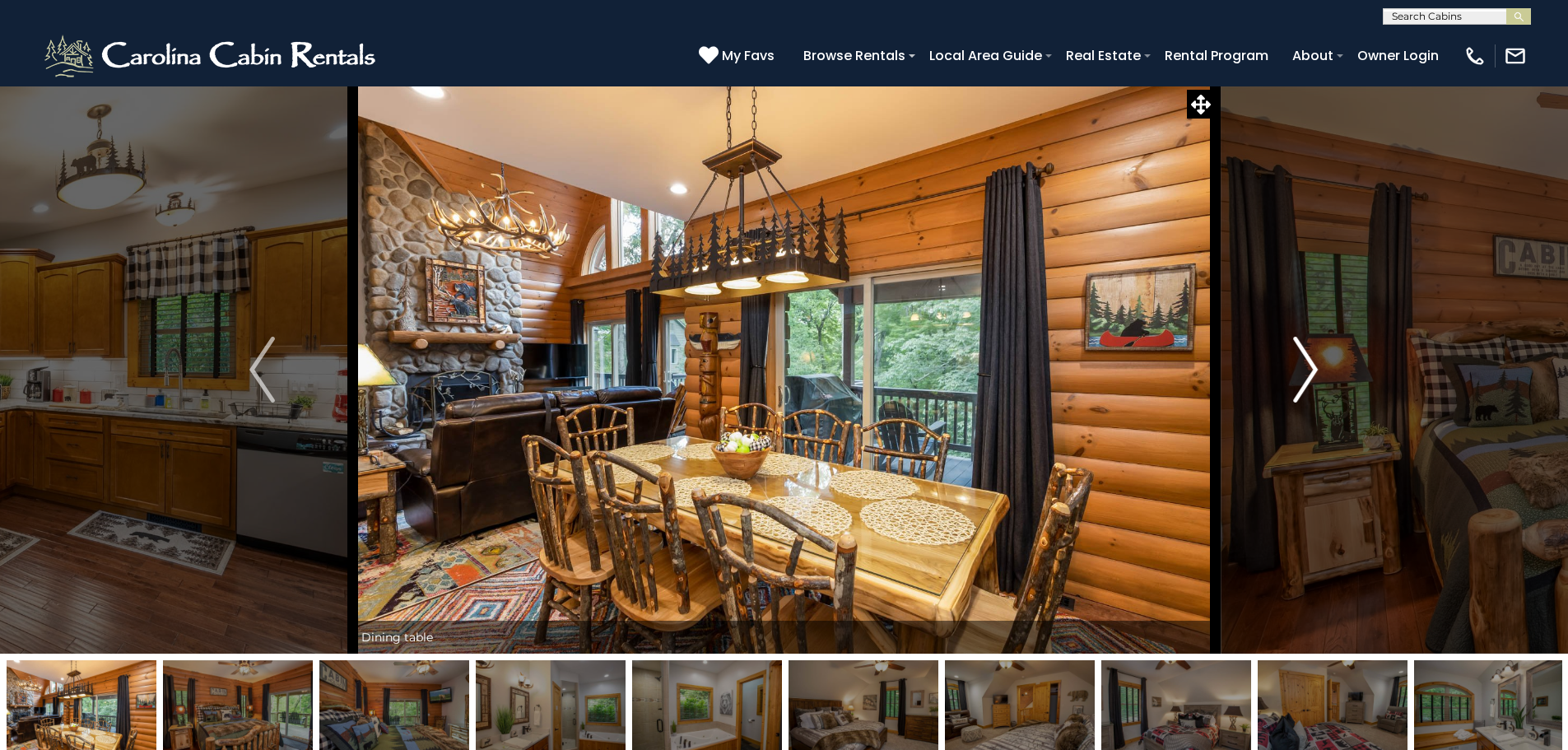
click at [1321, 366] on button "Next" at bounding box center [1305, 369] width 181 height 568
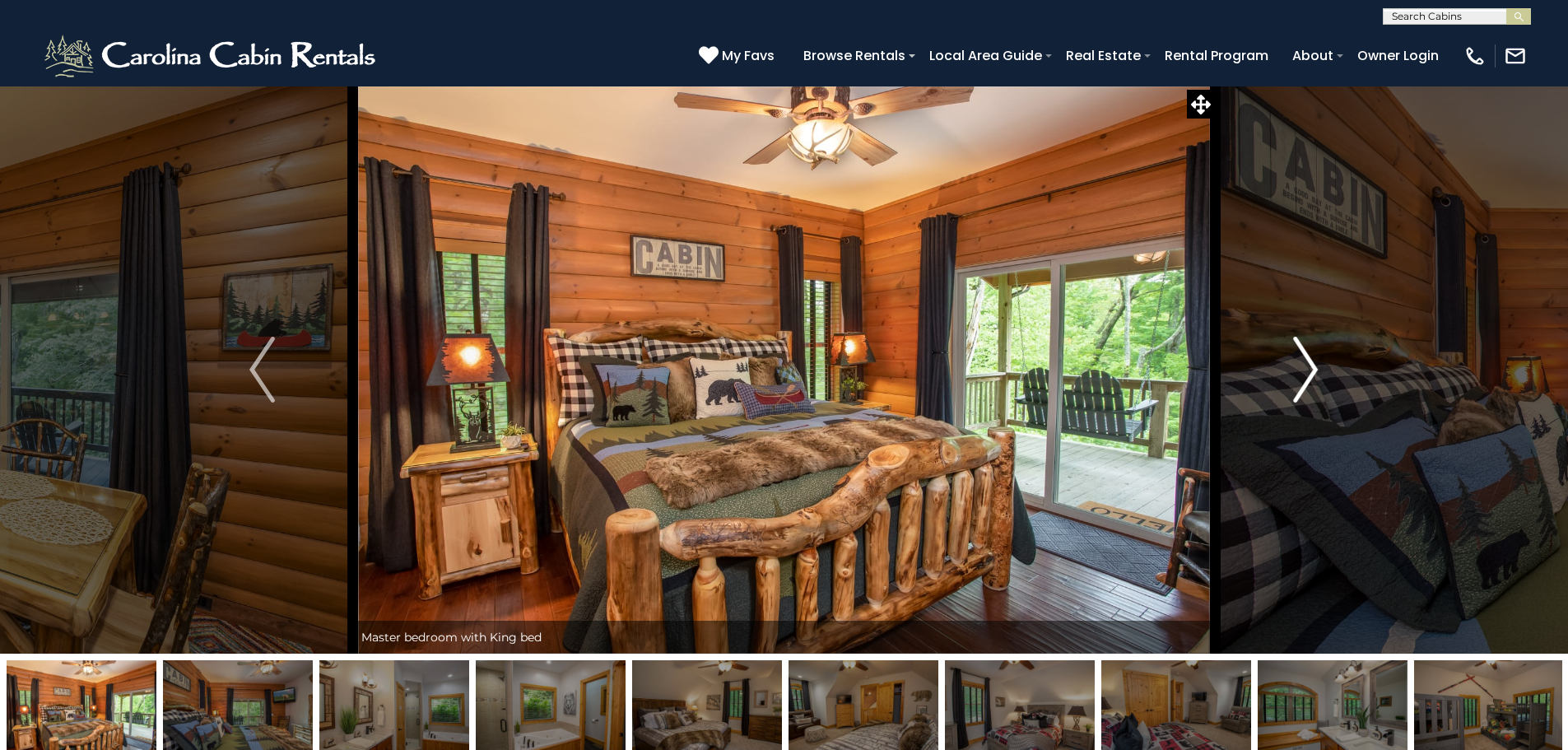
click at [1321, 366] on button "Next" at bounding box center [1305, 369] width 181 height 568
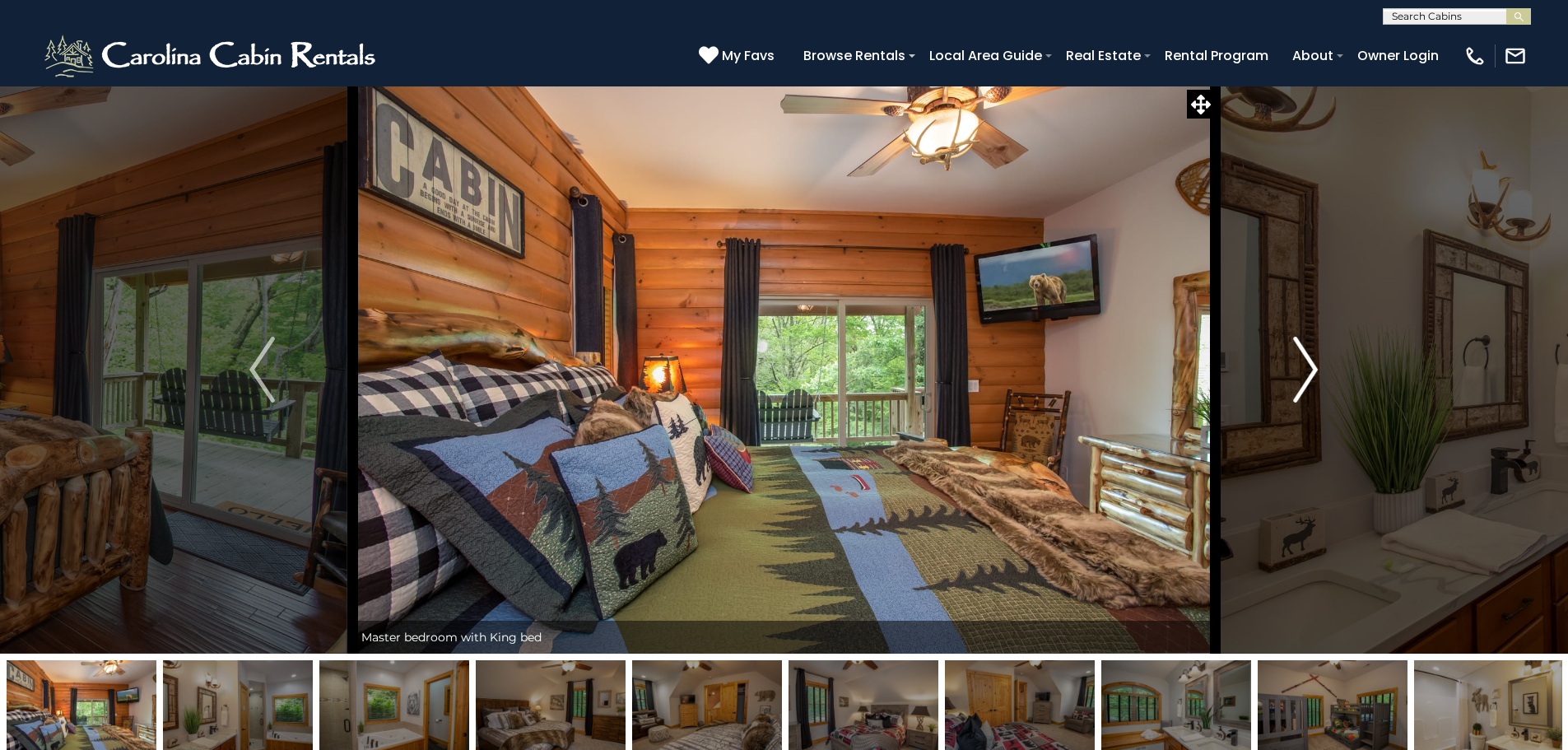
click at [1321, 366] on button "Next" at bounding box center [1305, 369] width 181 height 568
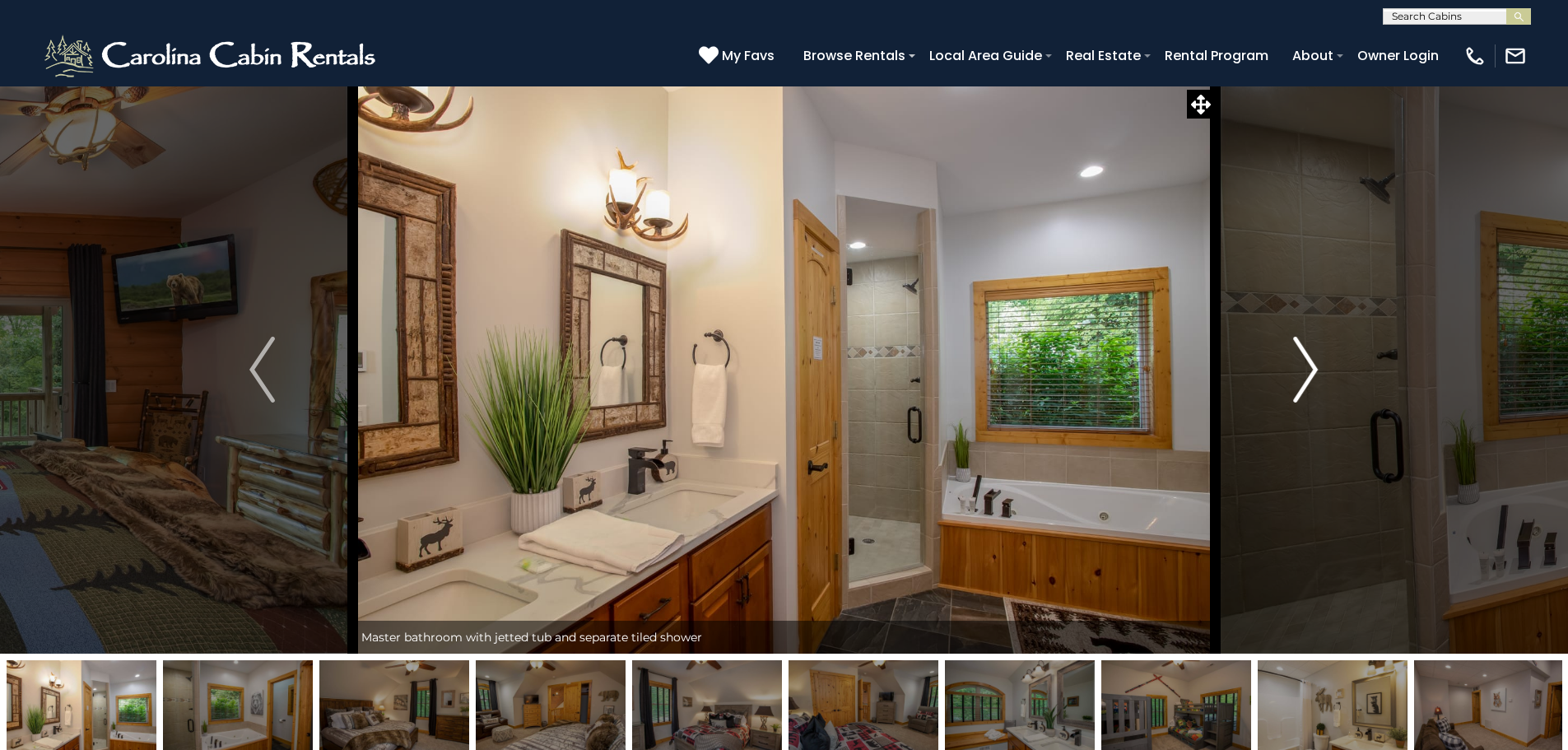
click at [1321, 366] on button "Next" at bounding box center [1305, 369] width 181 height 568
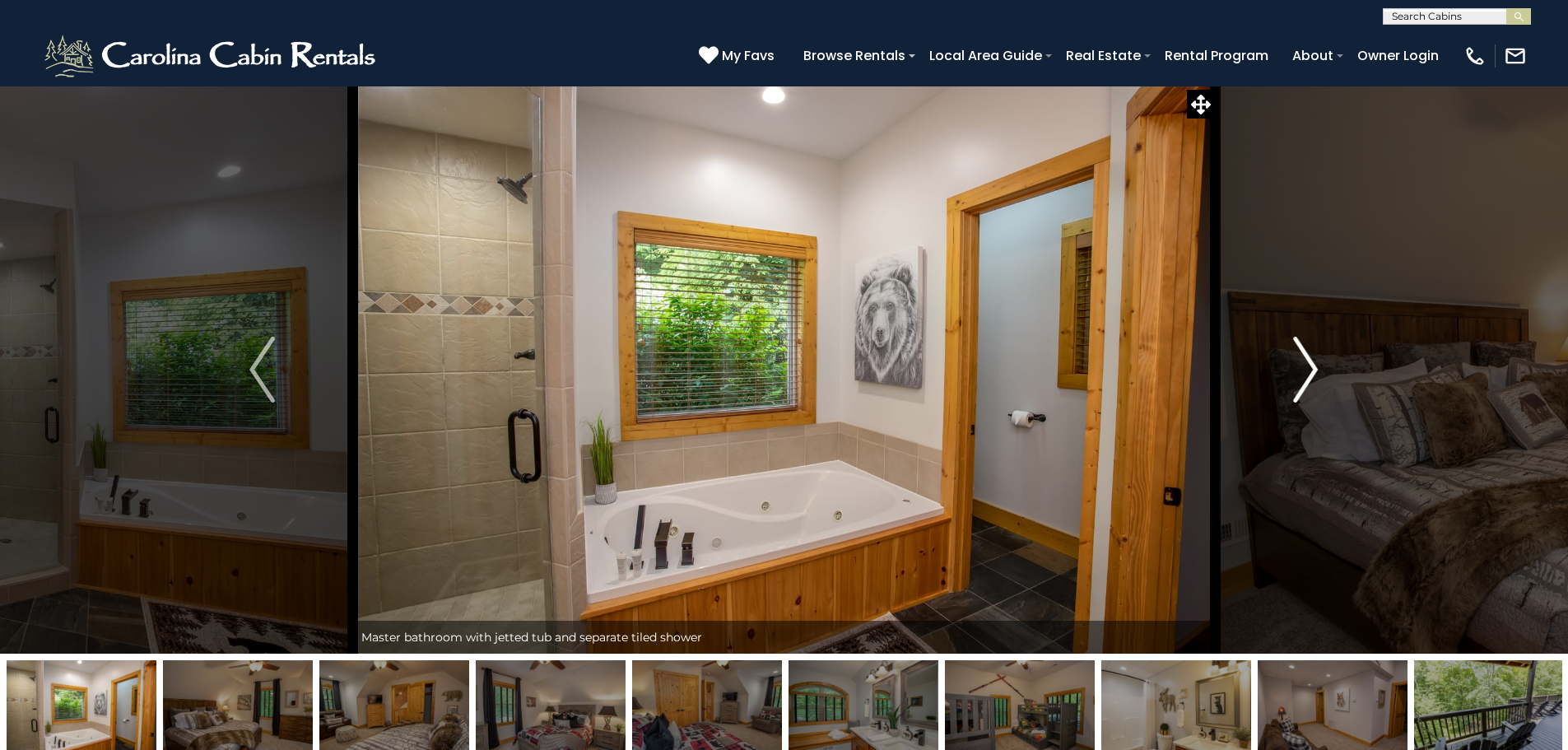
click at [1321, 366] on button "Next" at bounding box center [1305, 369] width 181 height 568
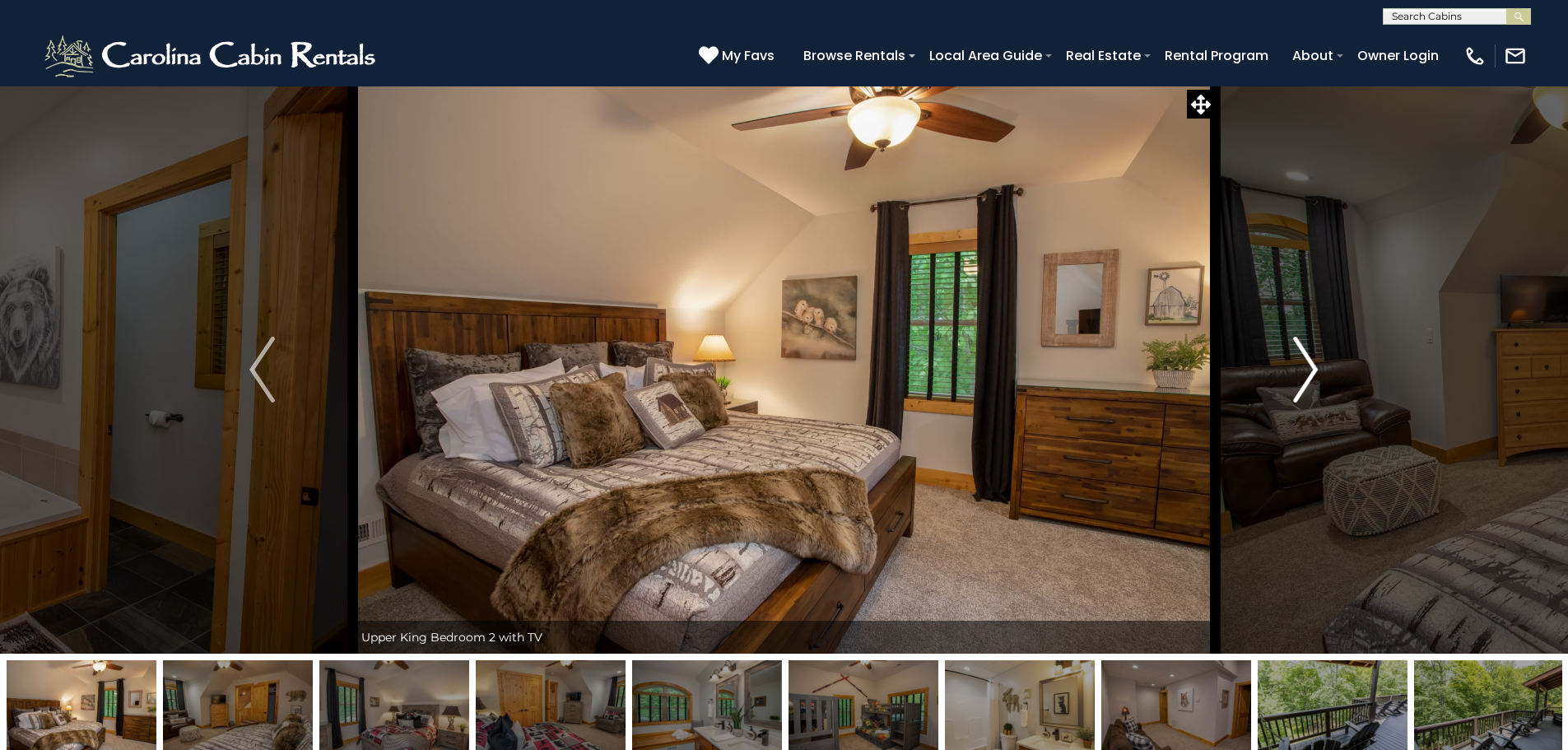
click at [1321, 366] on button "Next" at bounding box center [1305, 369] width 181 height 568
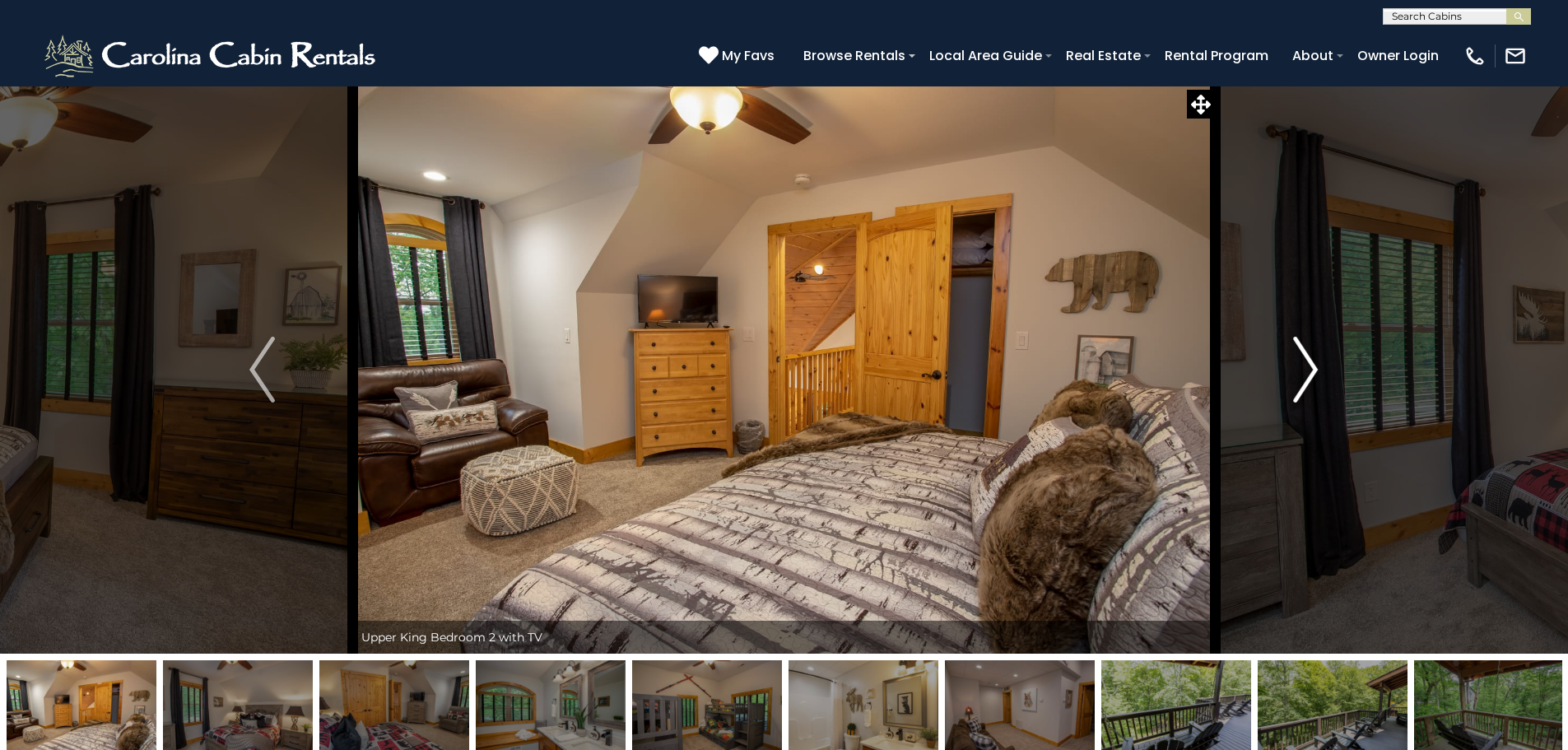
click at [1321, 366] on button "Next" at bounding box center [1305, 369] width 181 height 568
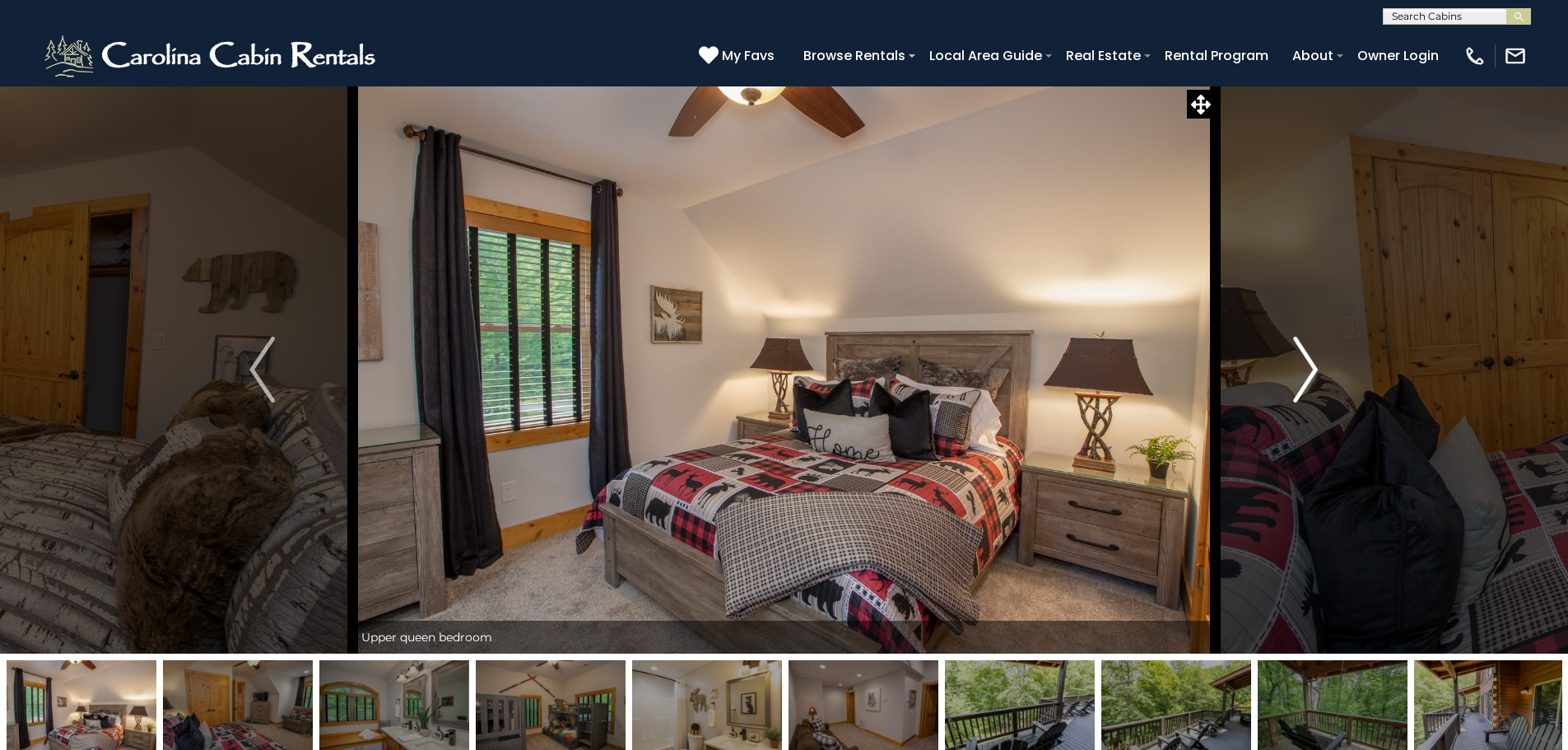
click at [1321, 366] on button "Next" at bounding box center [1305, 369] width 181 height 568
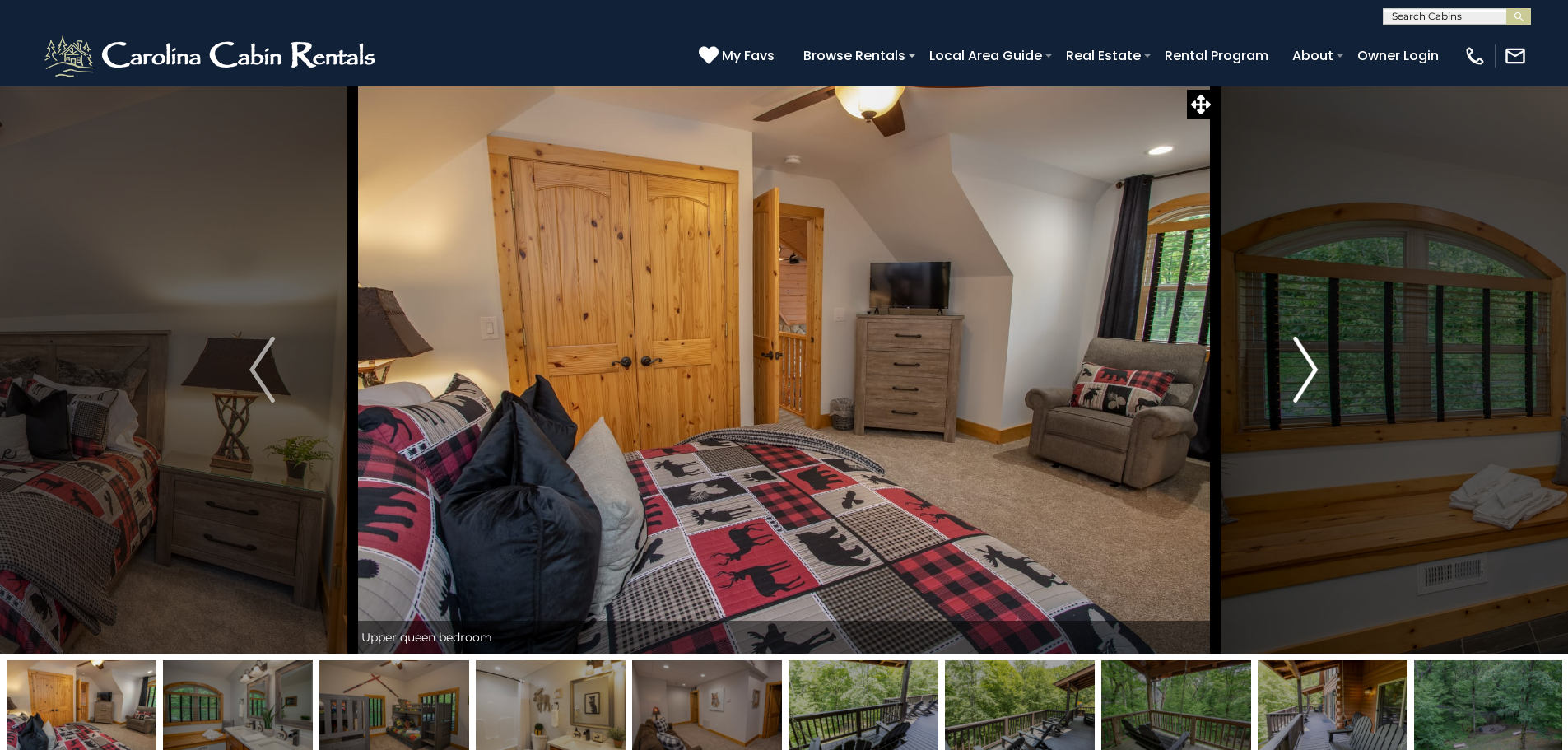
click at [1321, 366] on button "Next" at bounding box center [1305, 369] width 181 height 568
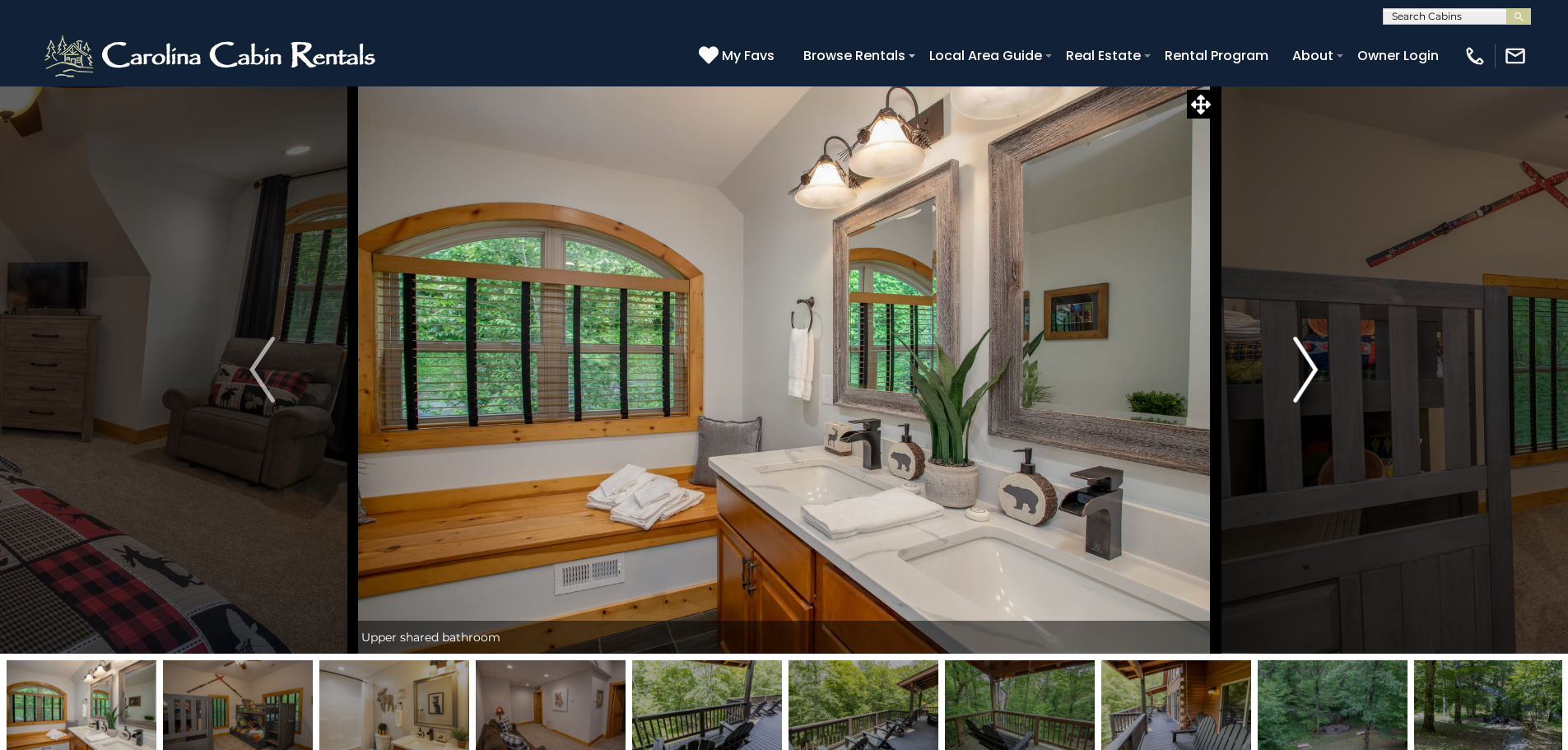
click at [1321, 366] on button "Next" at bounding box center [1305, 369] width 181 height 568
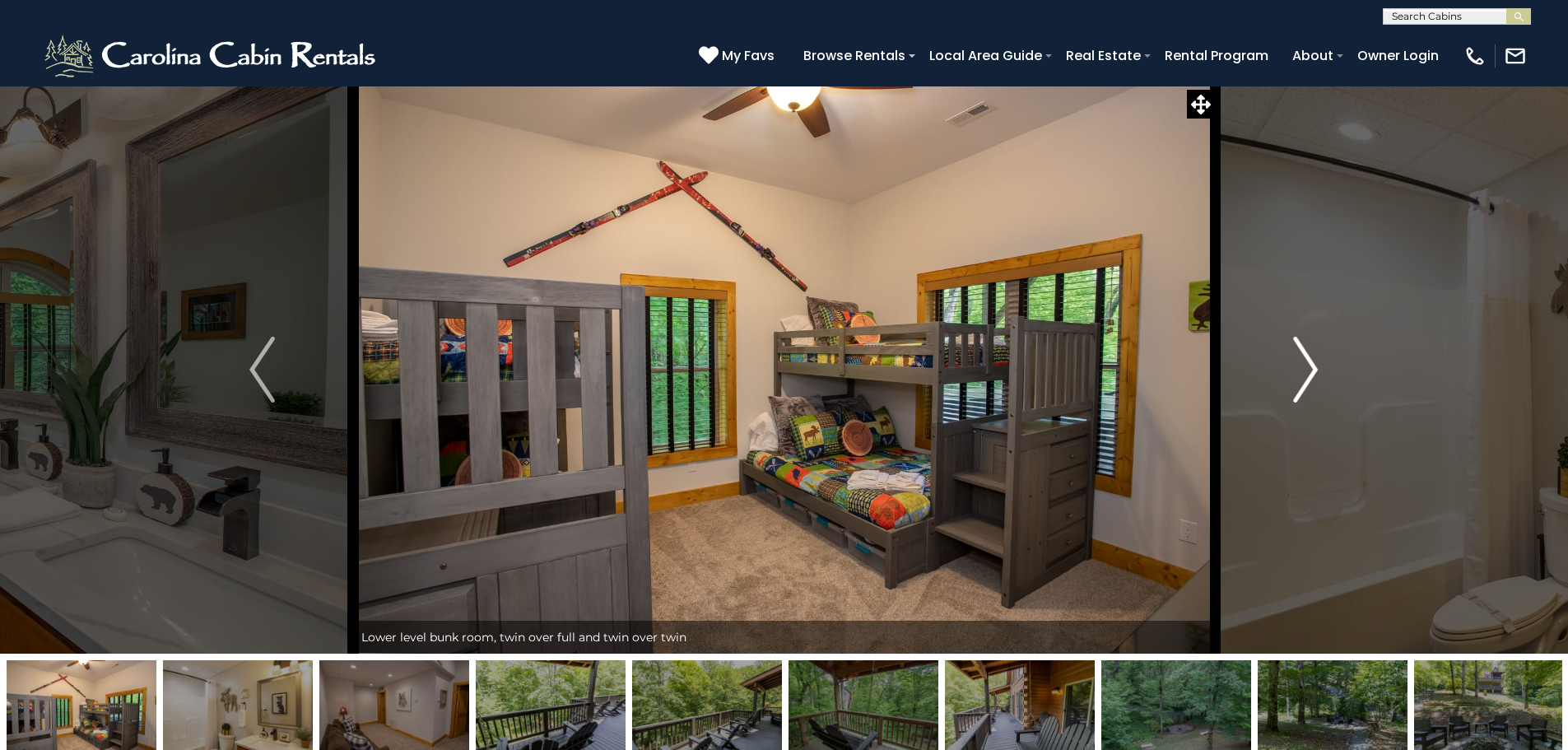
click at [1321, 366] on button "Next" at bounding box center [1305, 369] width 181 height 568
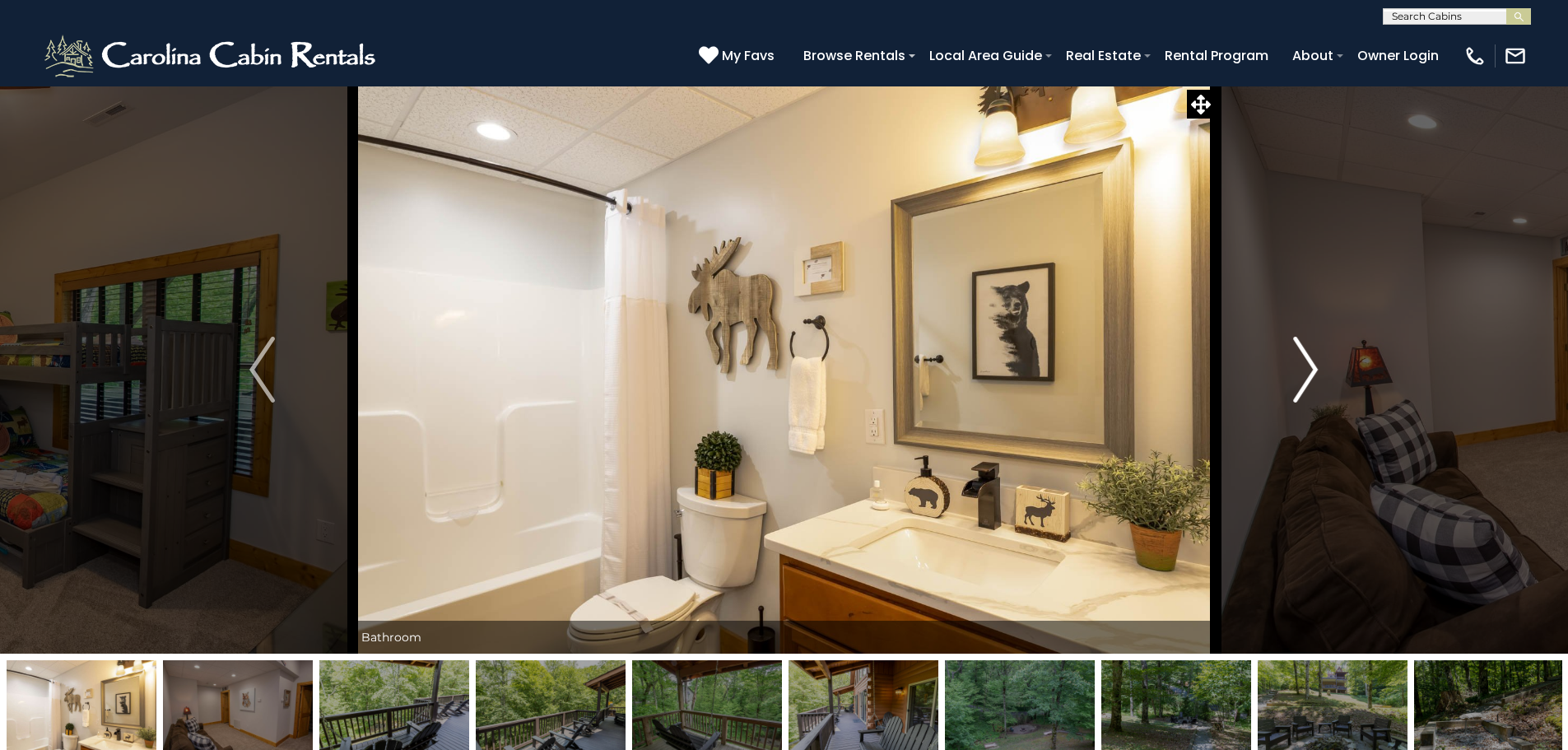
click at [1321, 366] on button "Next" at bounding box center [1305, 369] width 181 height 568
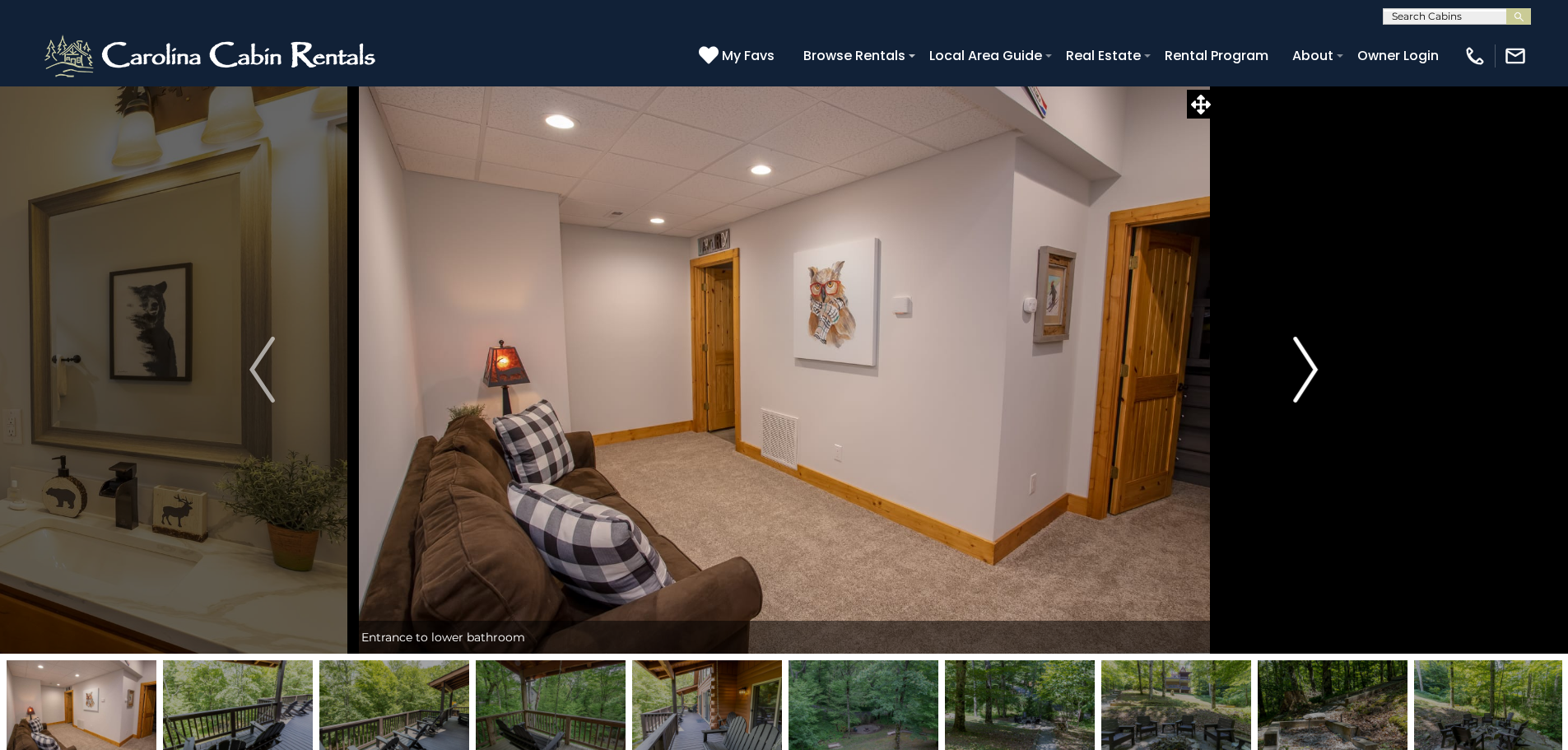
click at [1321, 366] on button "Next" at bounding box center [1305, 369] width 181 height 568
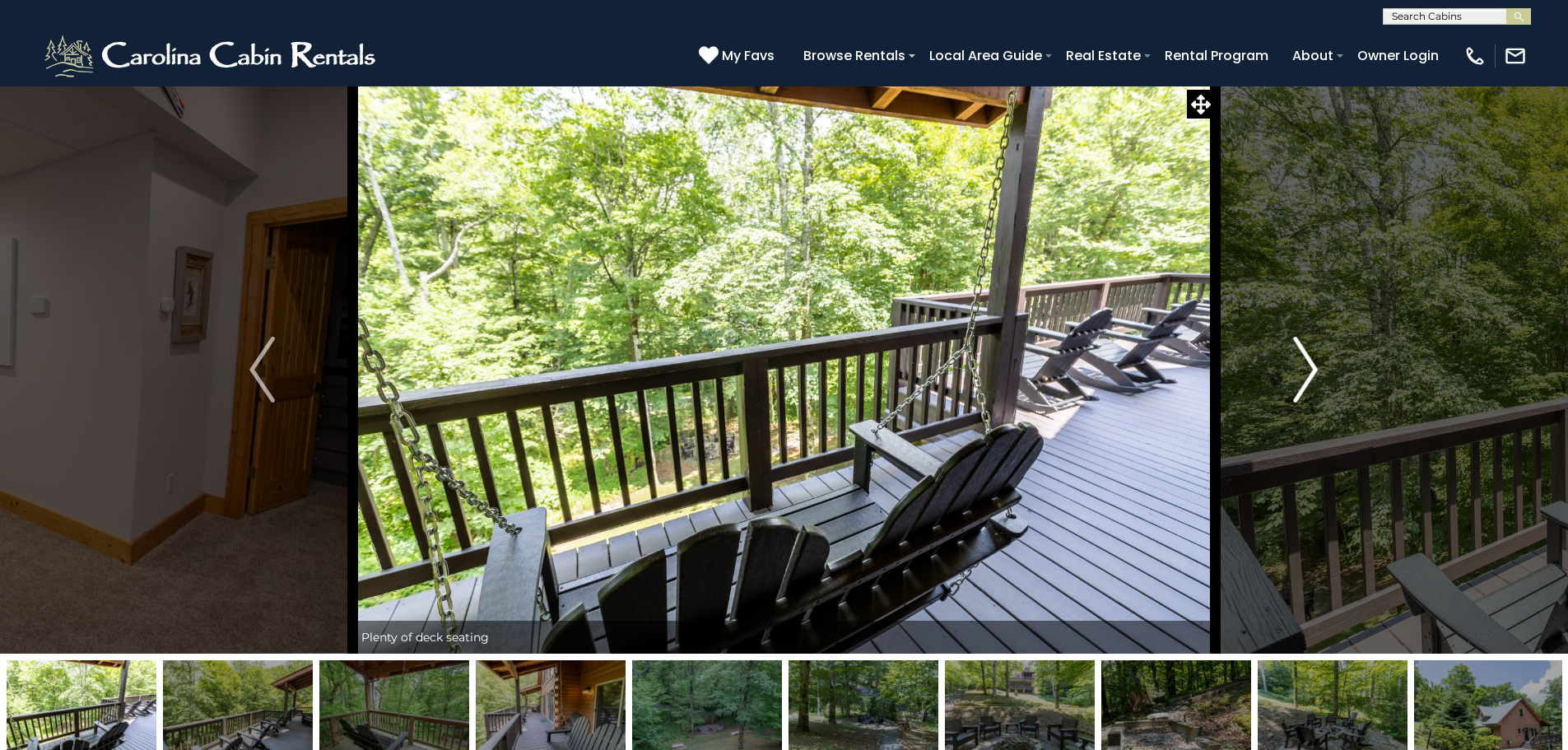
click at [1321, 366] on button "Next" at bounding box center [1305, 369] width 181 height 568
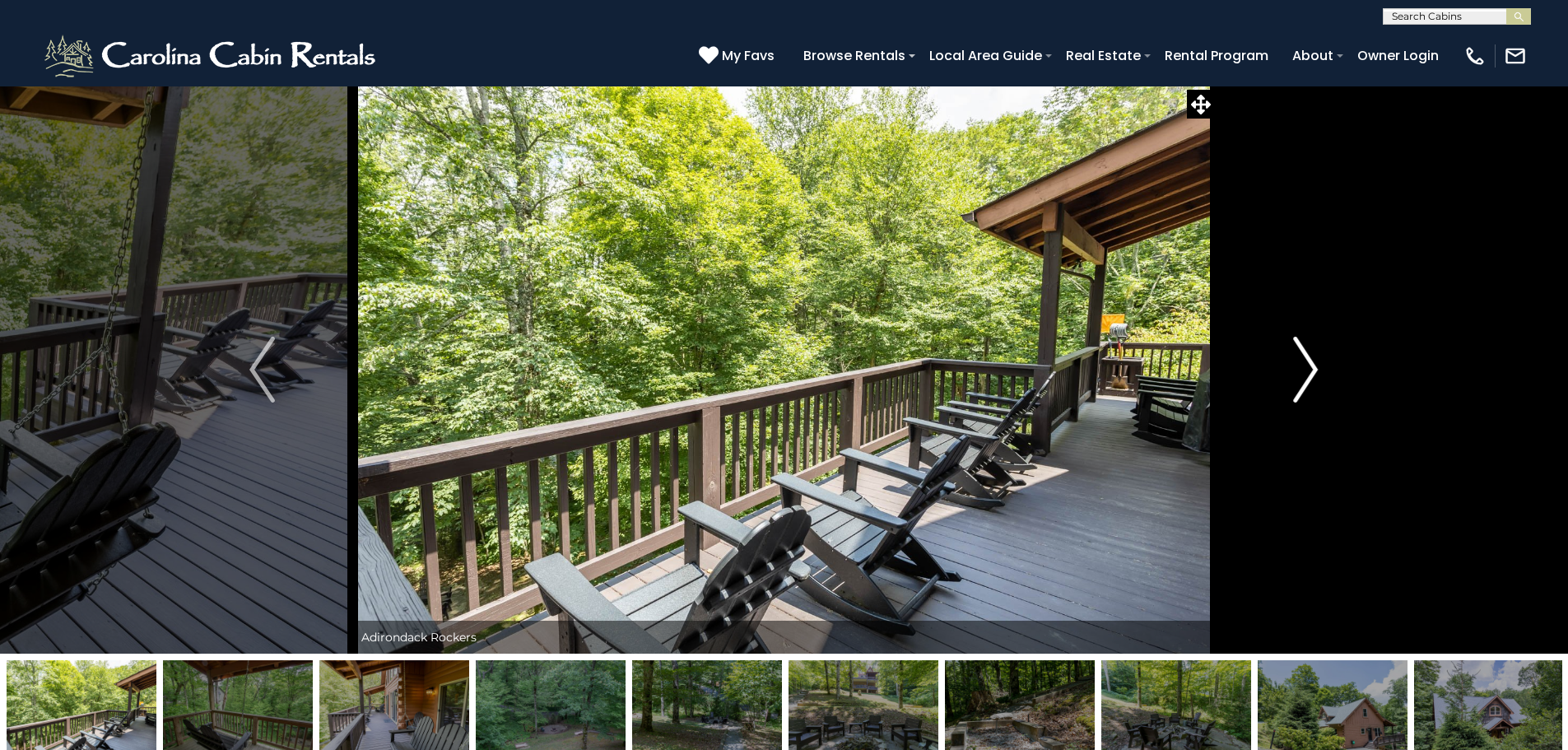
click at [1321, 366] on button "Next" at bounding box center [1305, 369] width 181 height 568
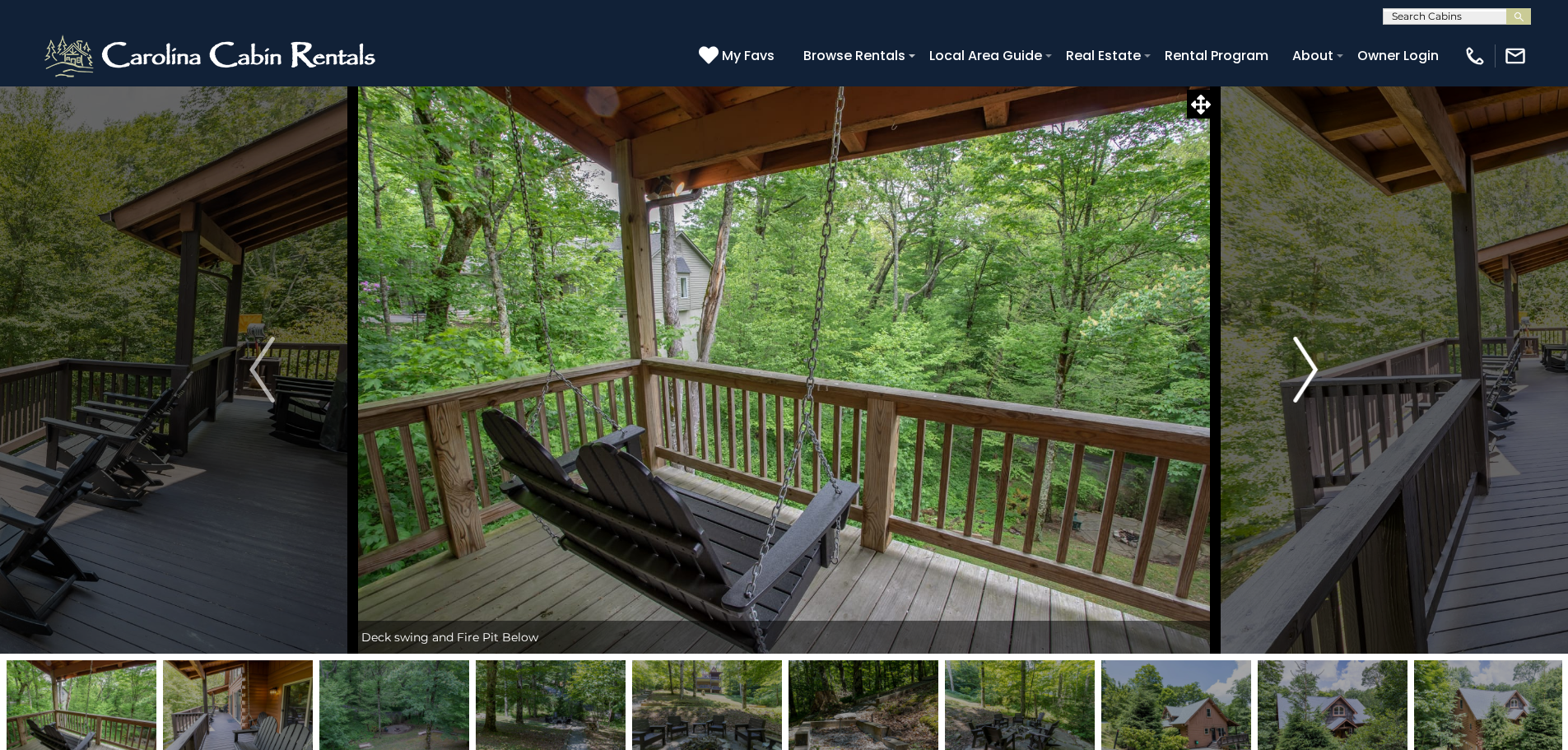
click at [1321, 366] on button "Next" at bounding box center [1305, 369] width 181 height 568
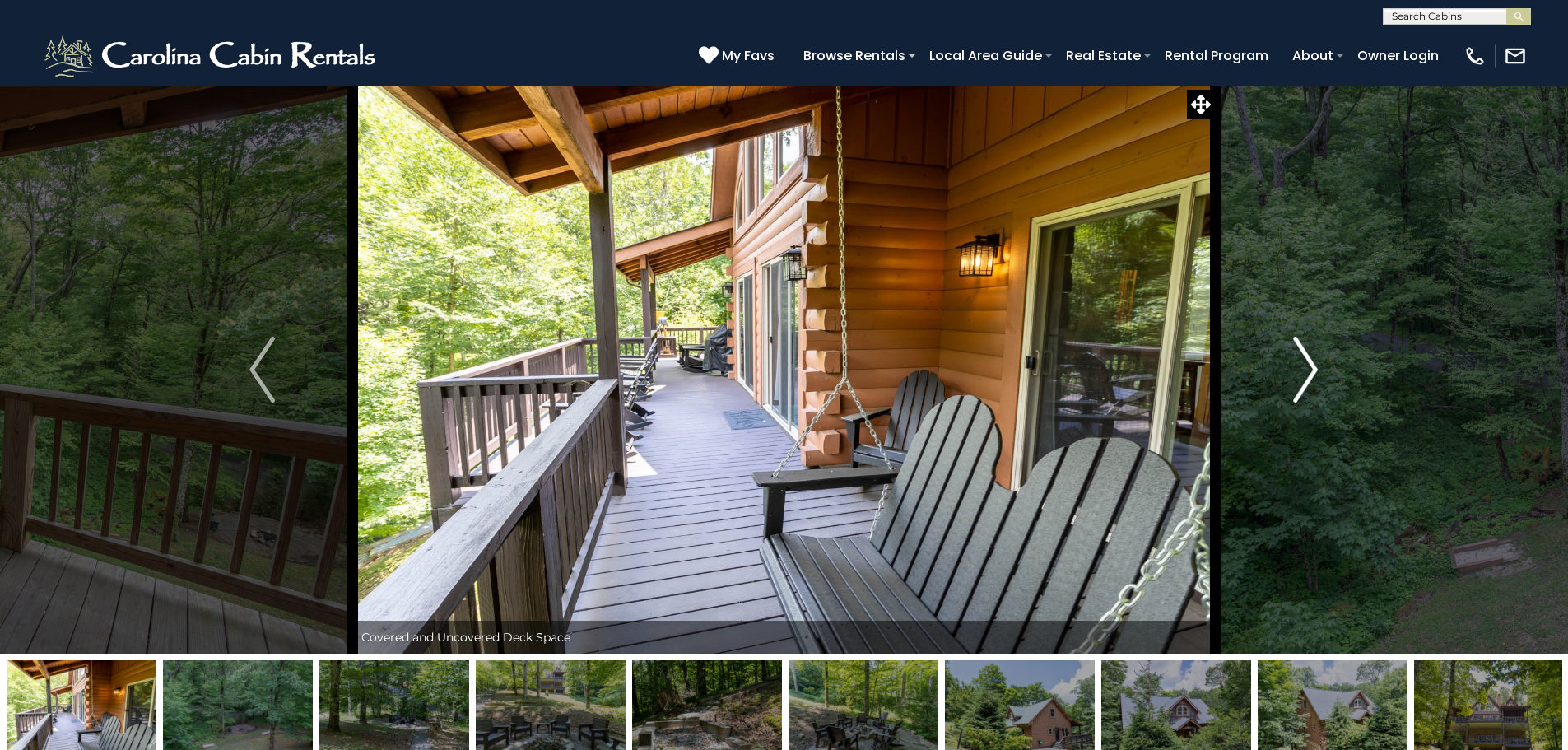
click at [1321, 366] on button "Next" at bounding box center [1305, 369] width 181 height 568
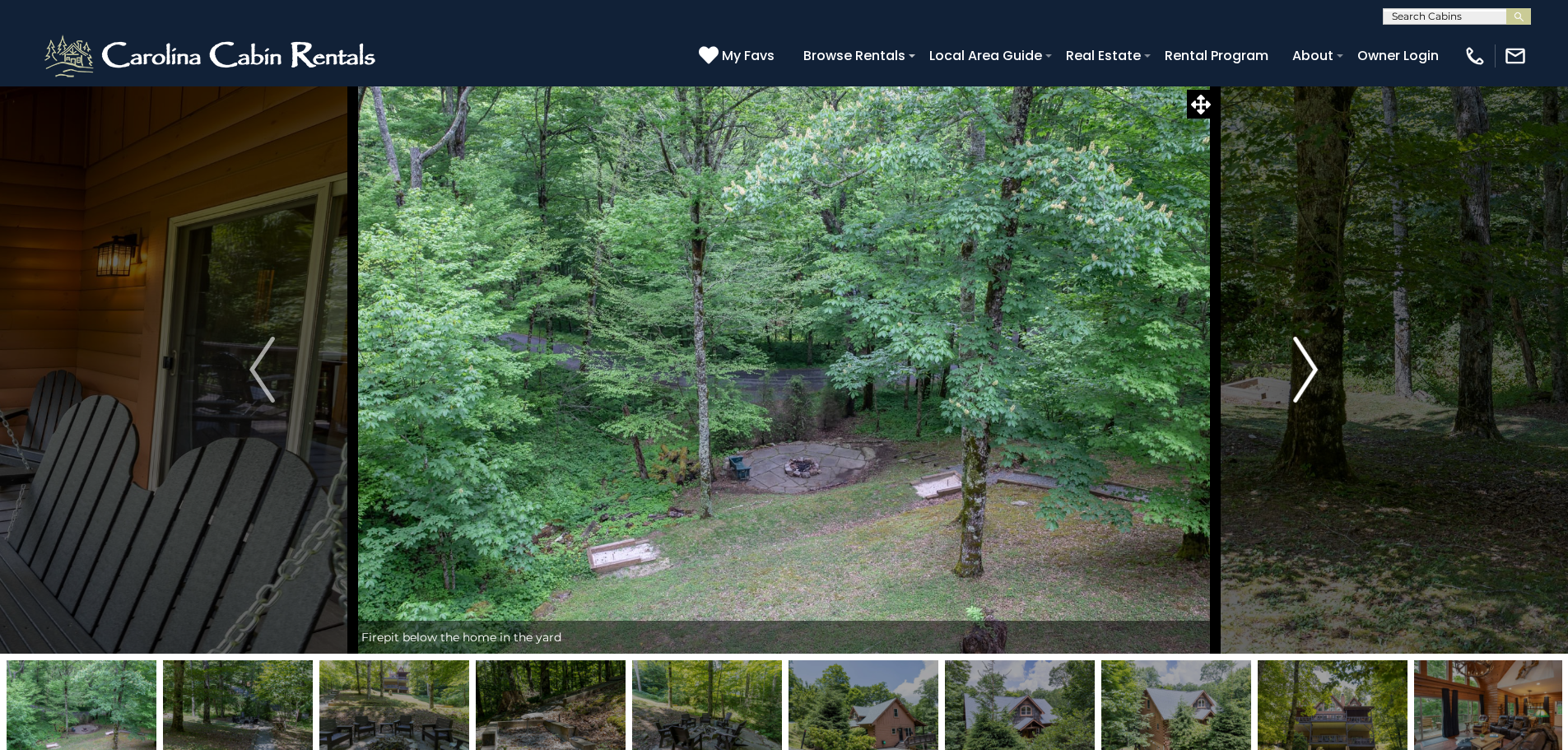
click at [1321, 366] on button "Next" at bounding box center [1305, 369] width 181 height 568
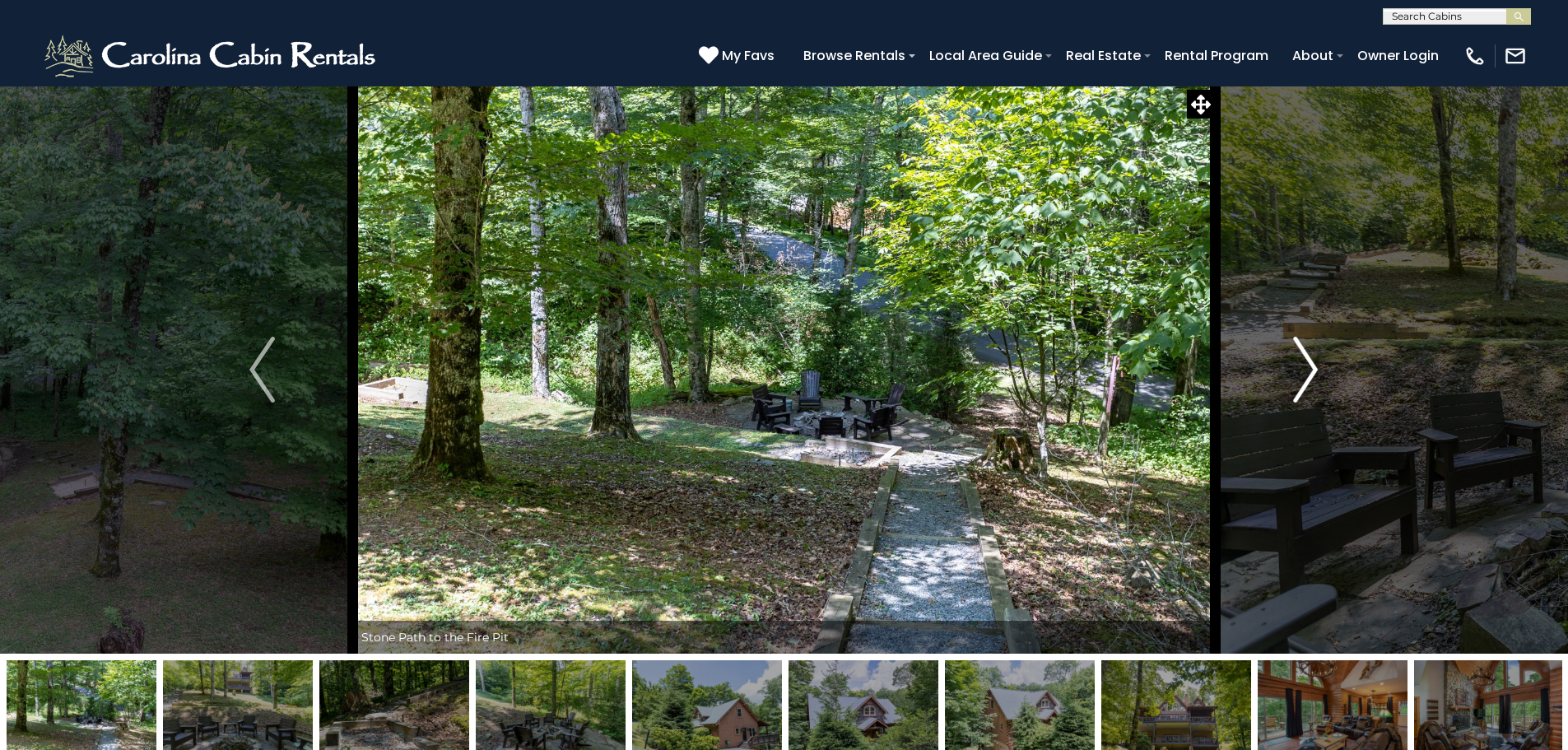
click at [1321, 366] on button "Next" at bounding box center [1305, 369] width 181 height 568
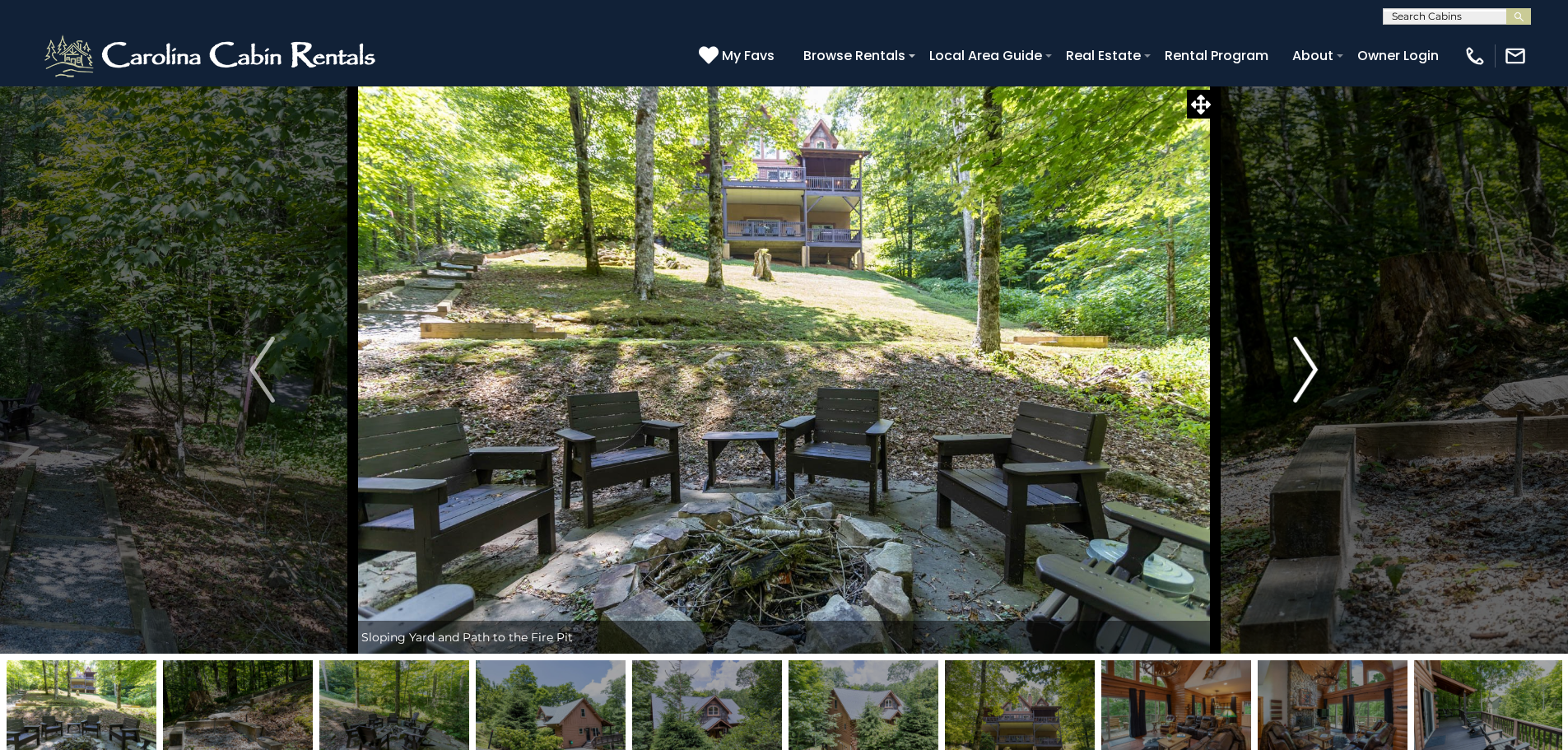
click at [1321, 366] on button "Next" at bounding box center [1305, 369] width 181 height 568
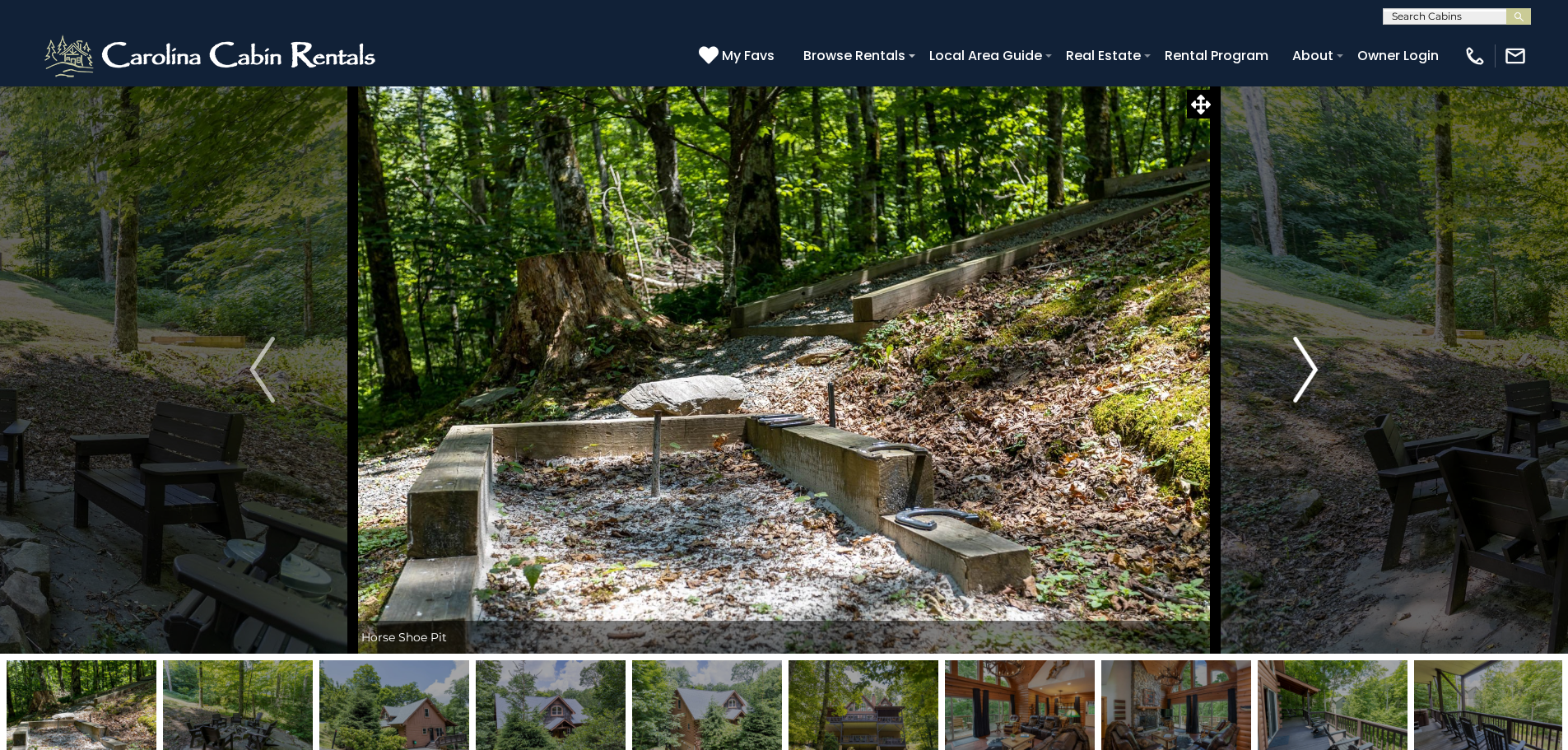
click at [1321, 366] on button "Next" at bounding box center [1305, 369] width 181 height 568
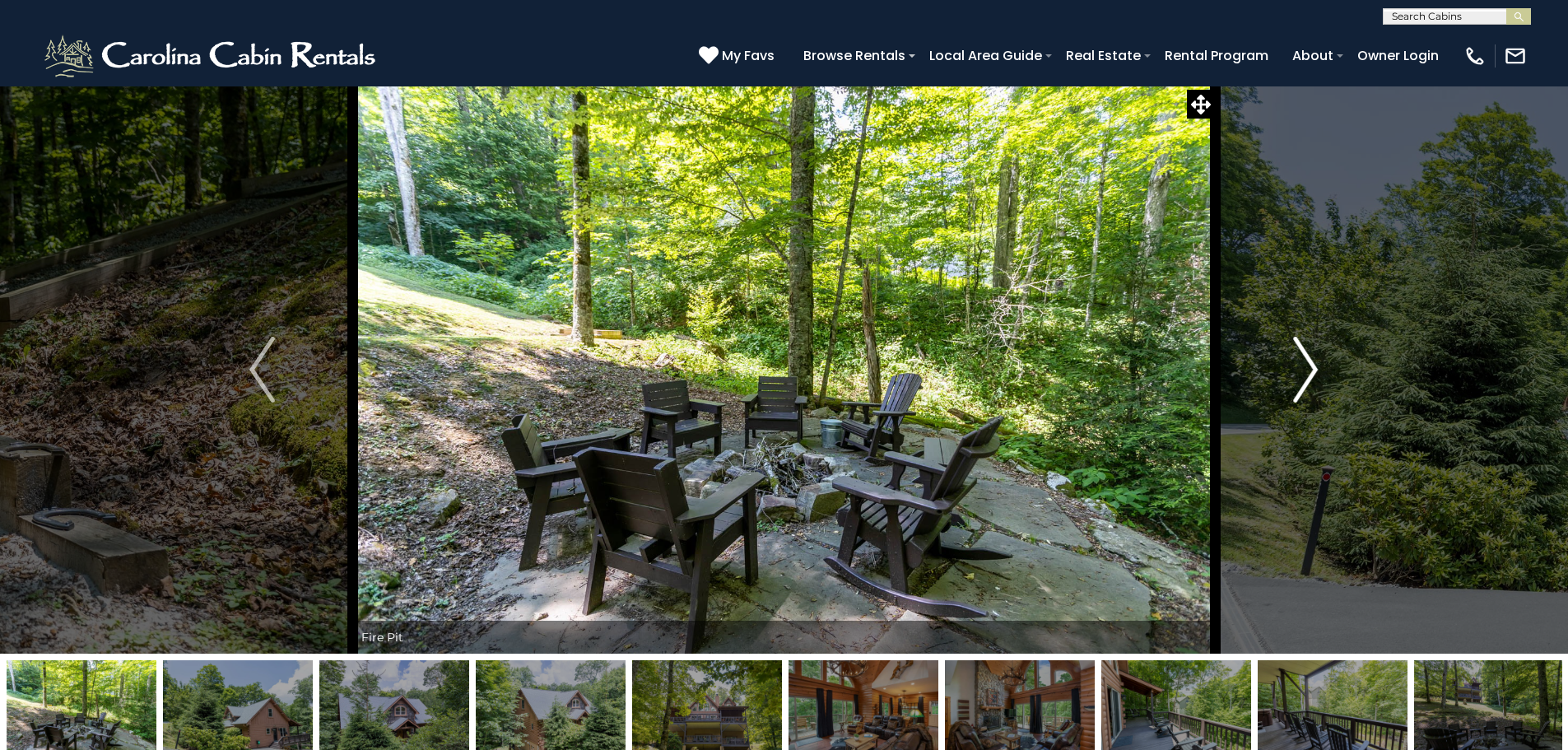
click at [1321, 366] on button "Next" at bounding box center [1305, 369] width 181 height 568
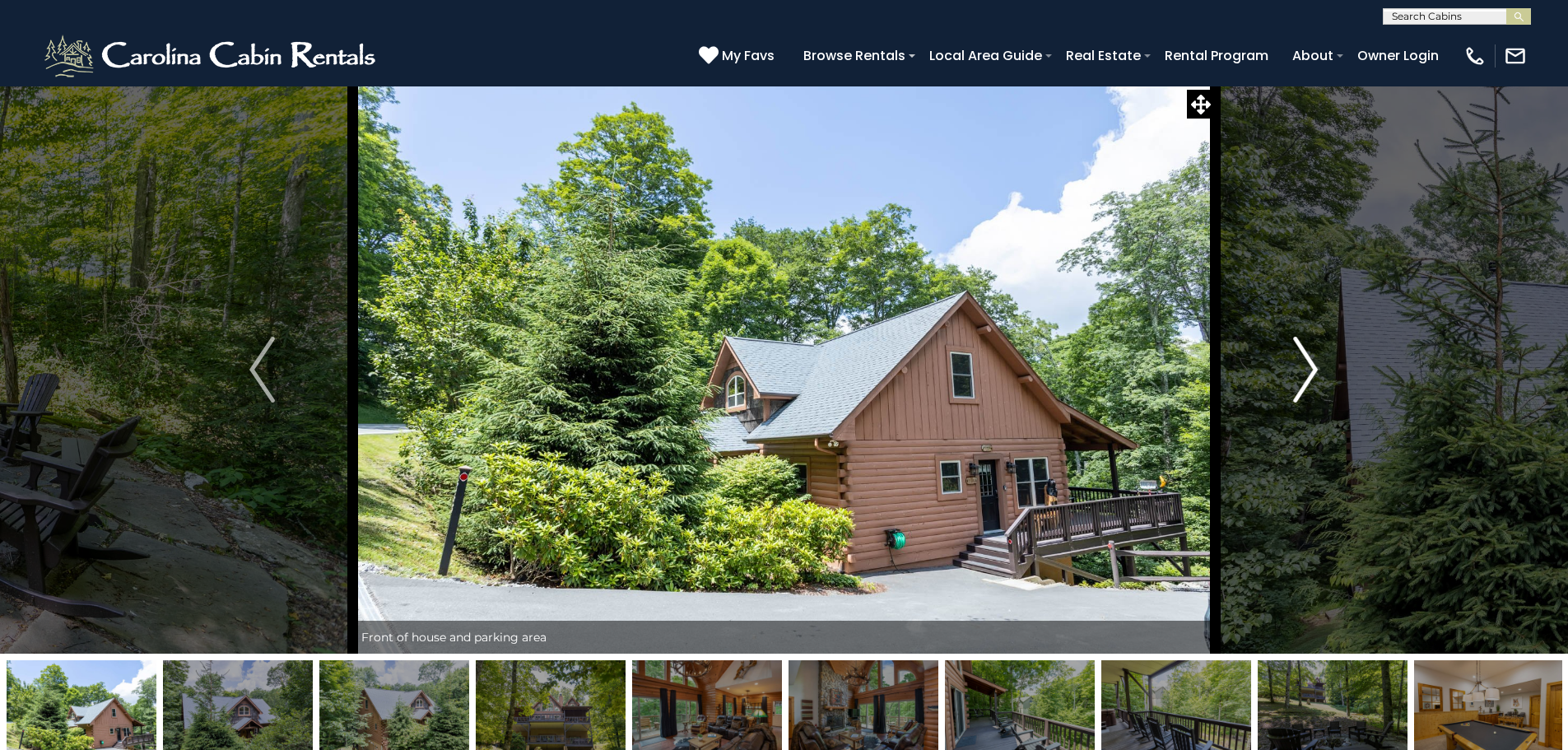
click at [1321, 366] on button "Next" at bounding box center [1305, 369] width 181 height 568
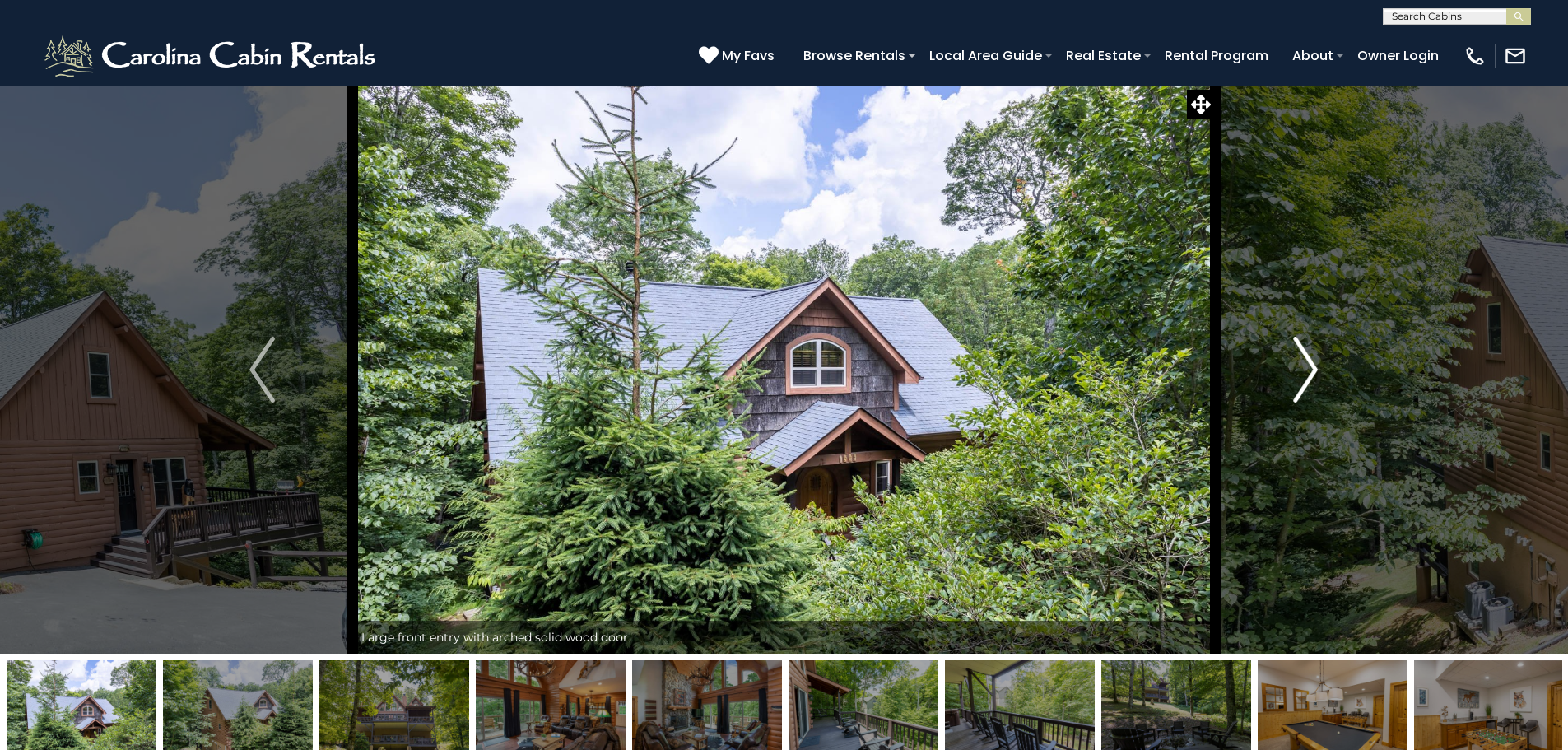
click at [1321, 366] on button "Next" at bounding box center [1305, 369] width 181 height 568
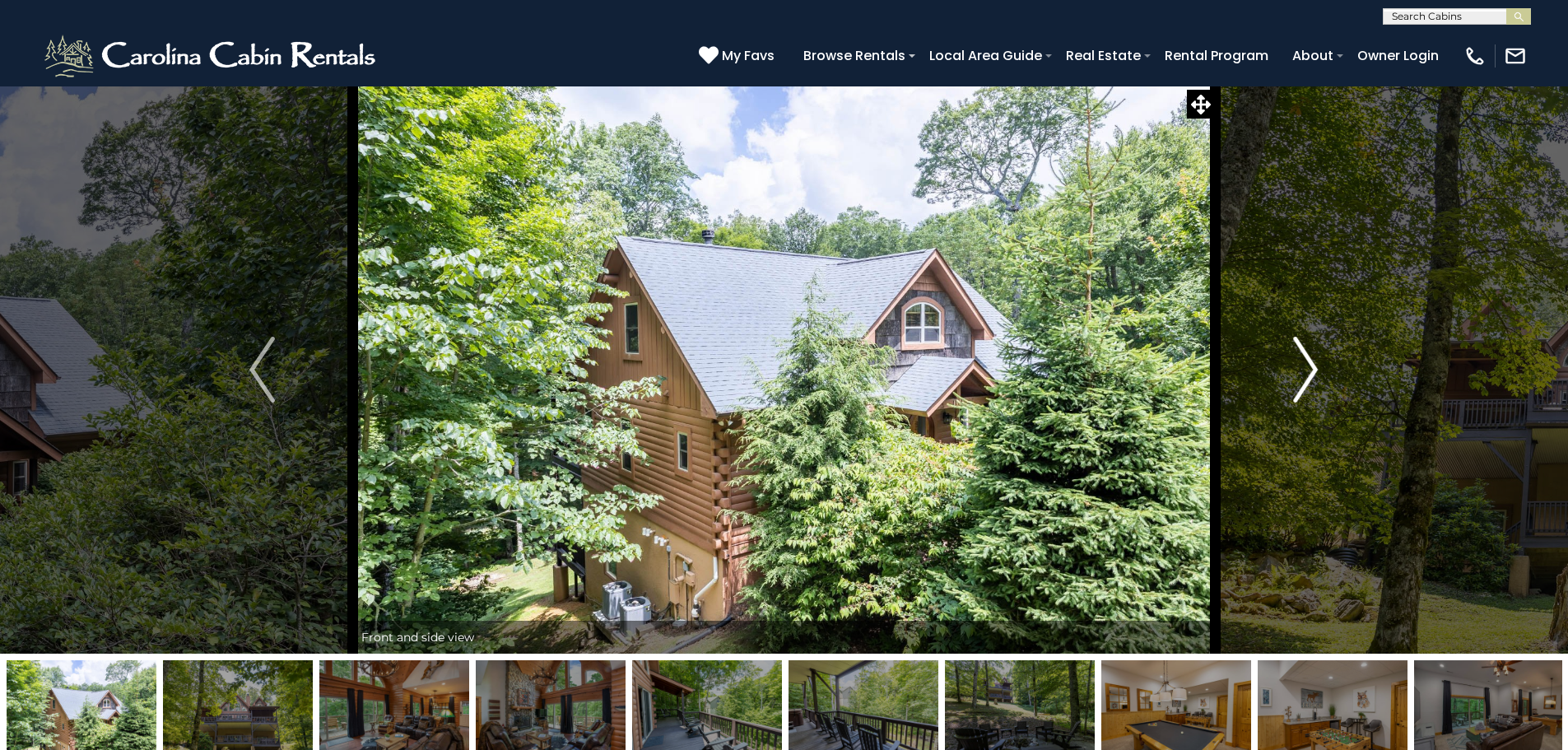
click at [1321, 366] on button "Next" at bounding box center [1305, 369] width 181 height 568
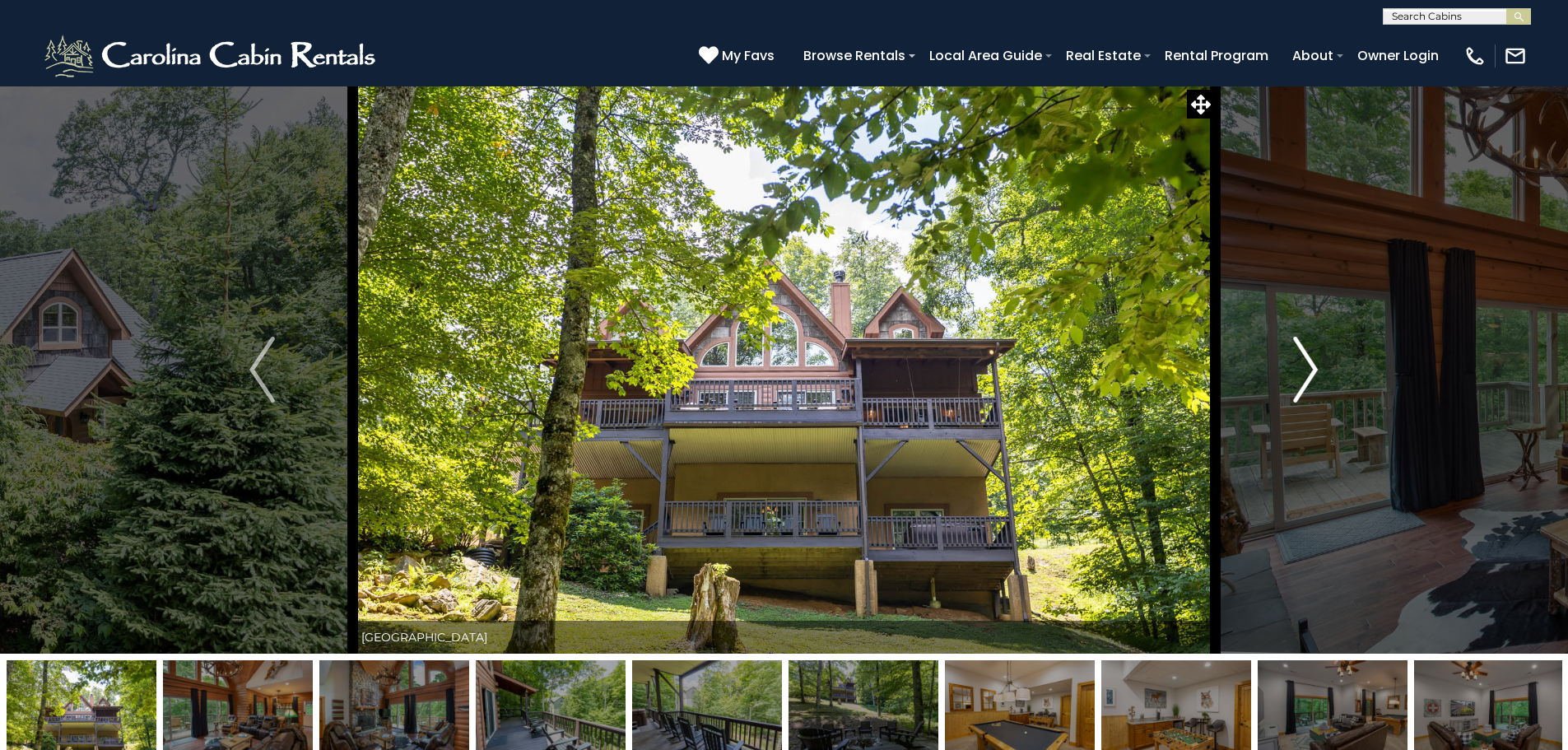
click at [1321, 366] on button "Next" at bounding box center [1305, 369] width 181 height 568
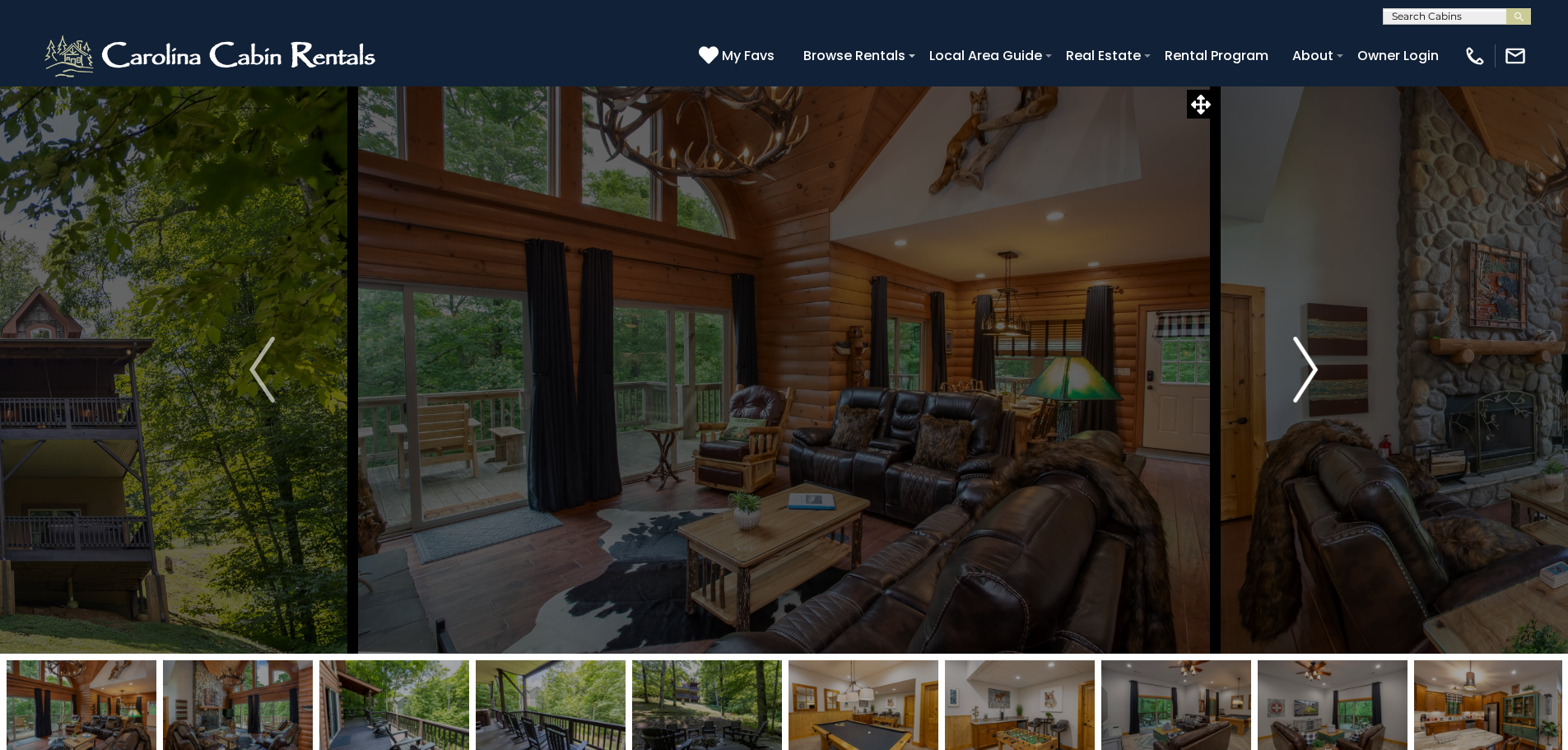
click at [1321, 366] on button "Next" at bounding box center [1305, 369] width 181 height 568
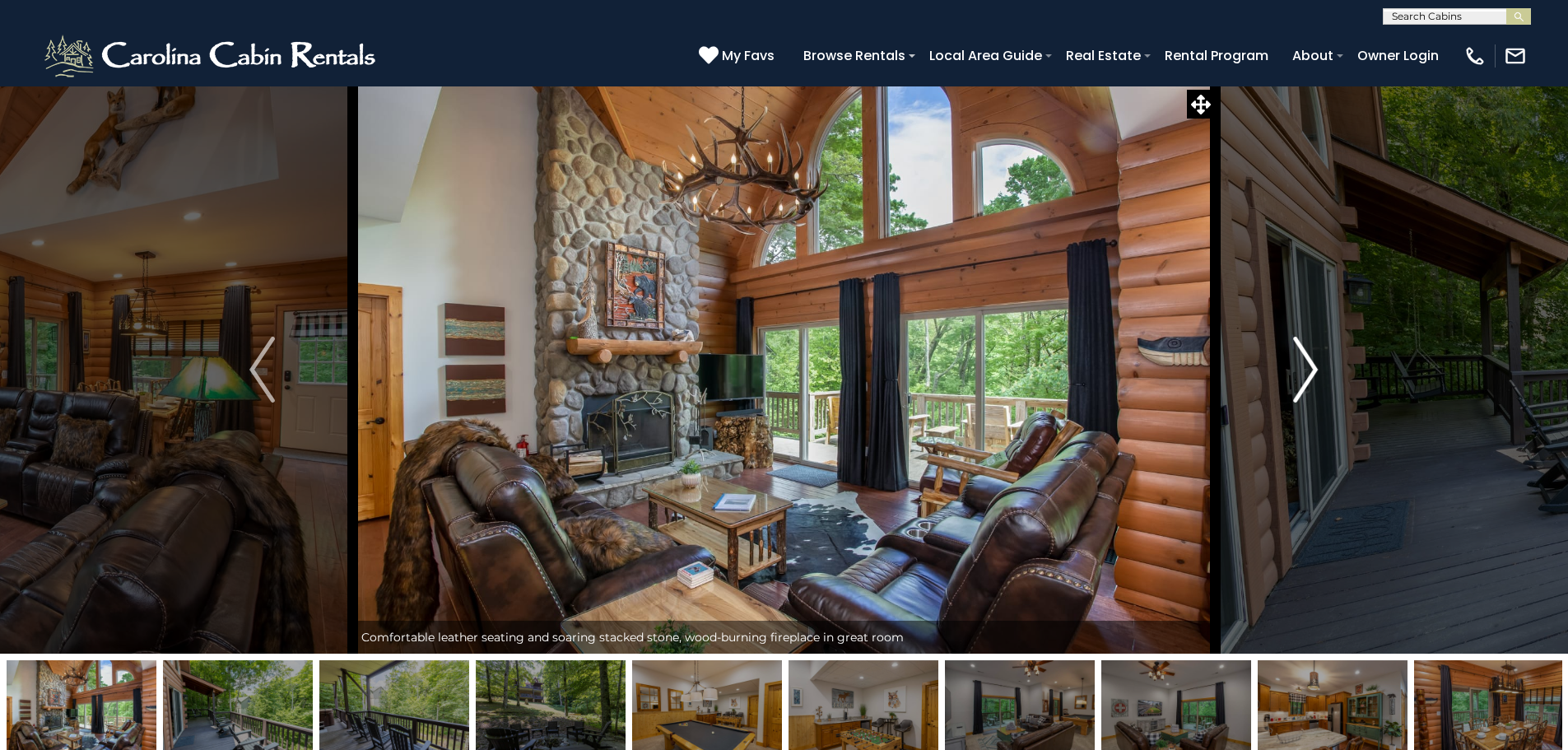
click at [1320, 374] on button "Next" at bounding box center [1305, 369] width 181 height 568
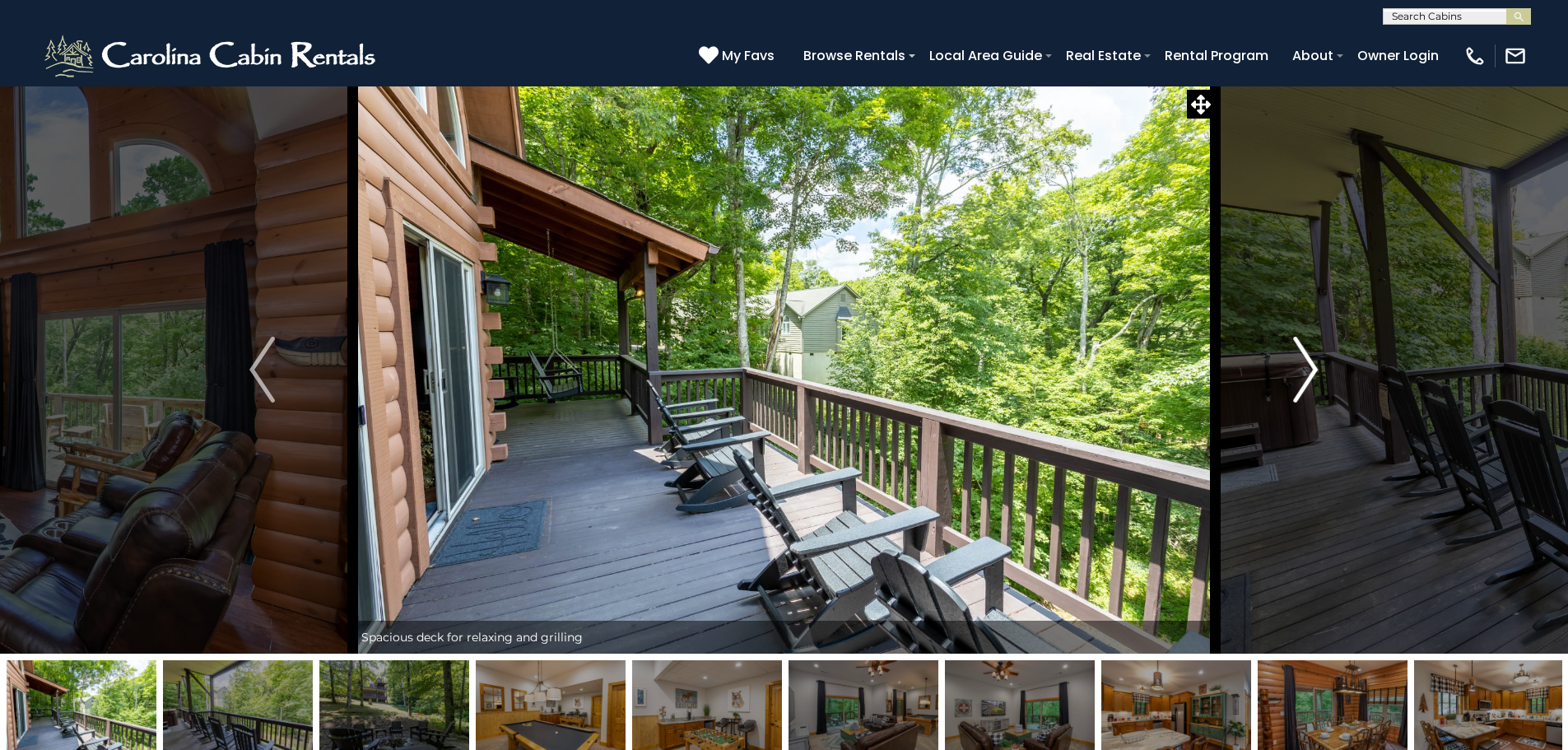
click at [1320, 374] on button "Next" at bounding box center [1305, 369] width 181 height 568
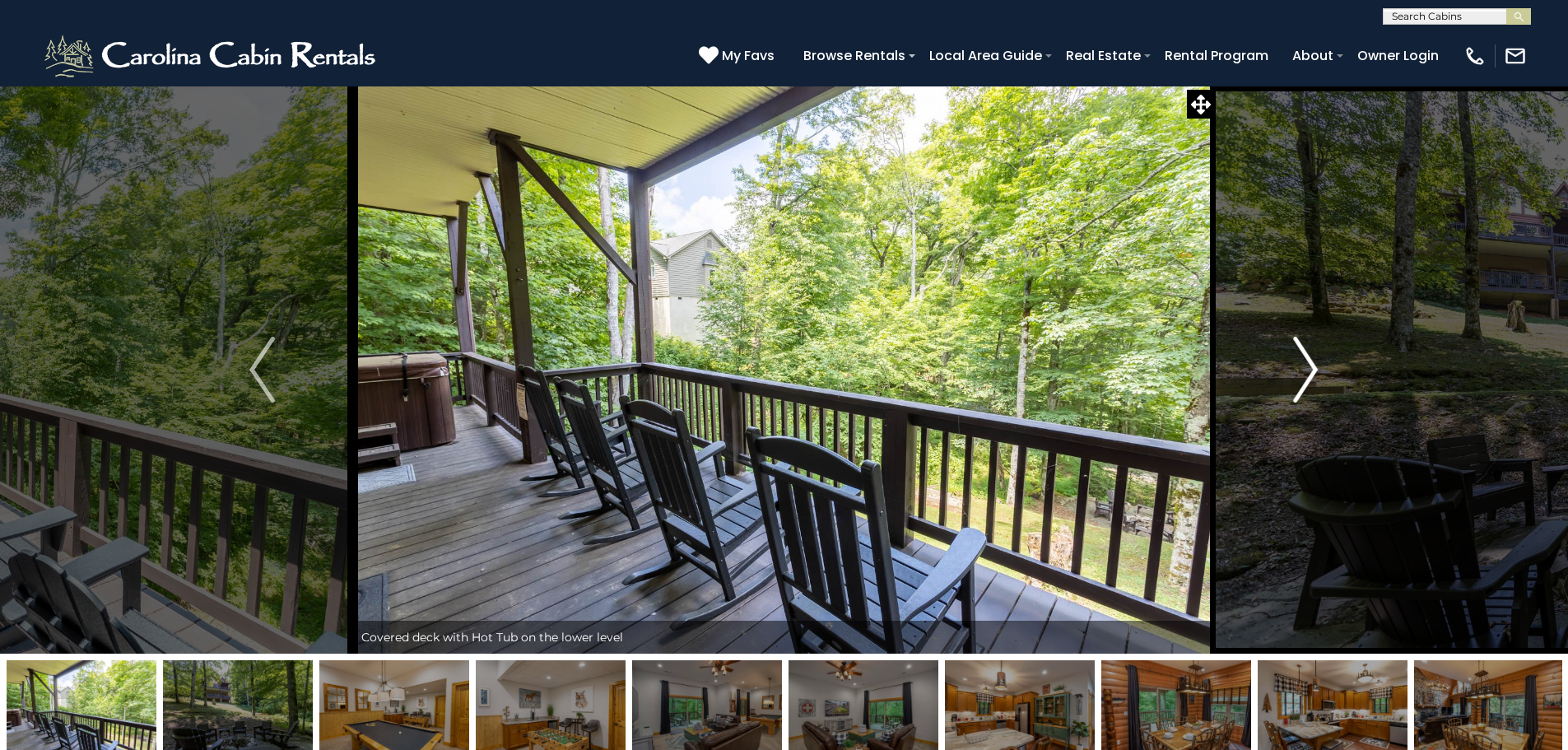
click at [1320, 374] on button "Next" at bounding box center [1305, 369] width 181 height 568
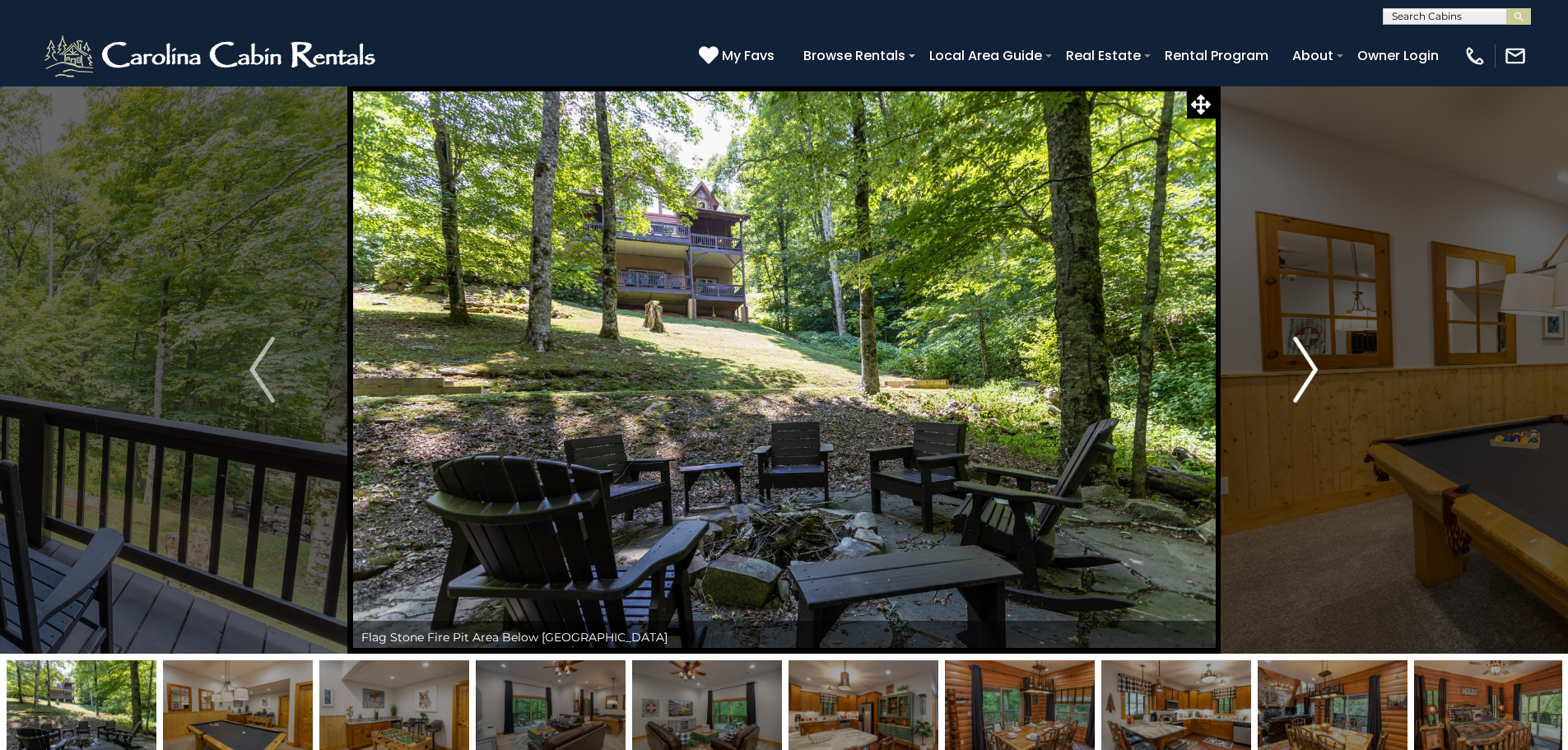
click at [1320, 374] on button "Next" at bounding box center [1305, 369] width 181 height 568
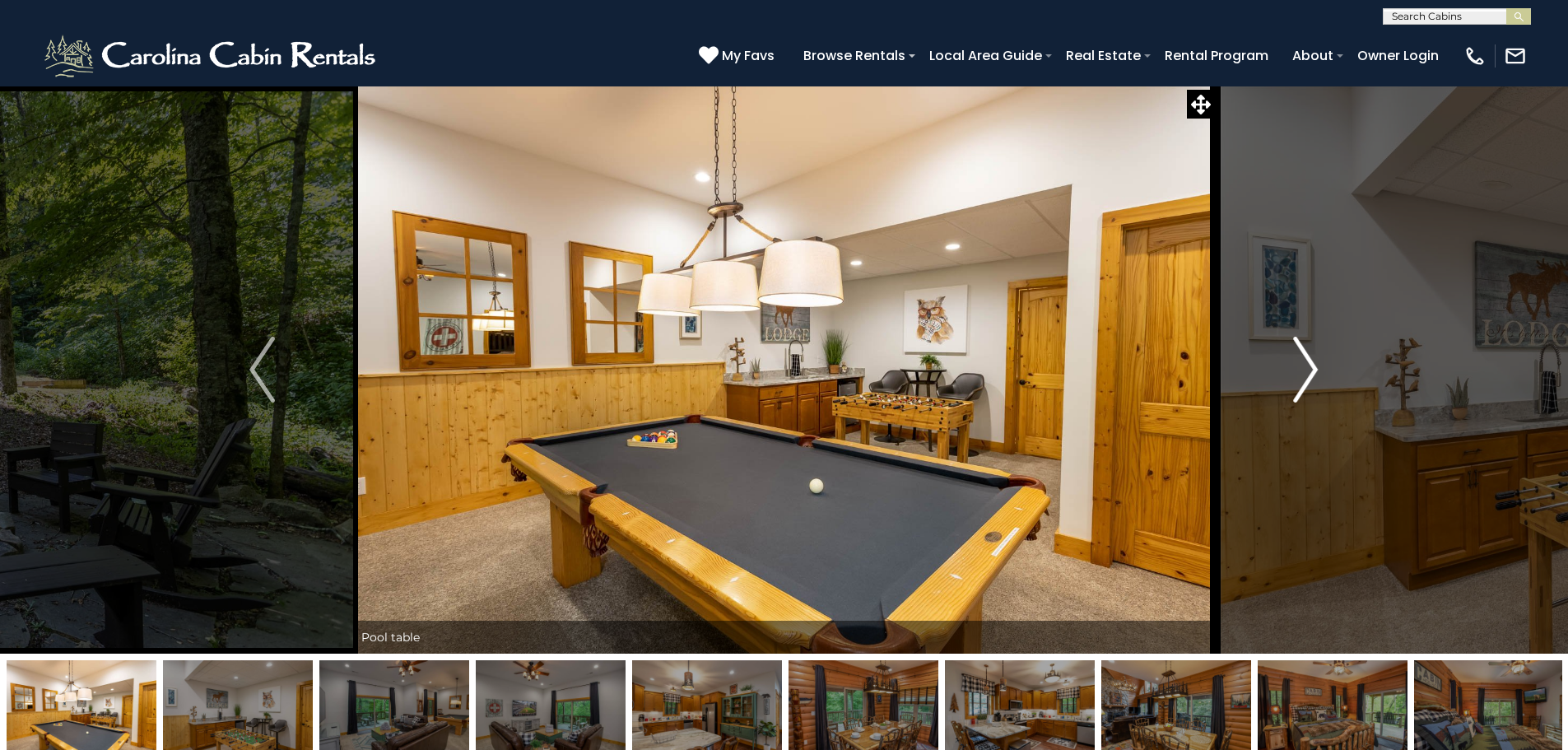
click at [1320, 374] on button "Next" at bounding box center [1305, 369] width 181 height 568
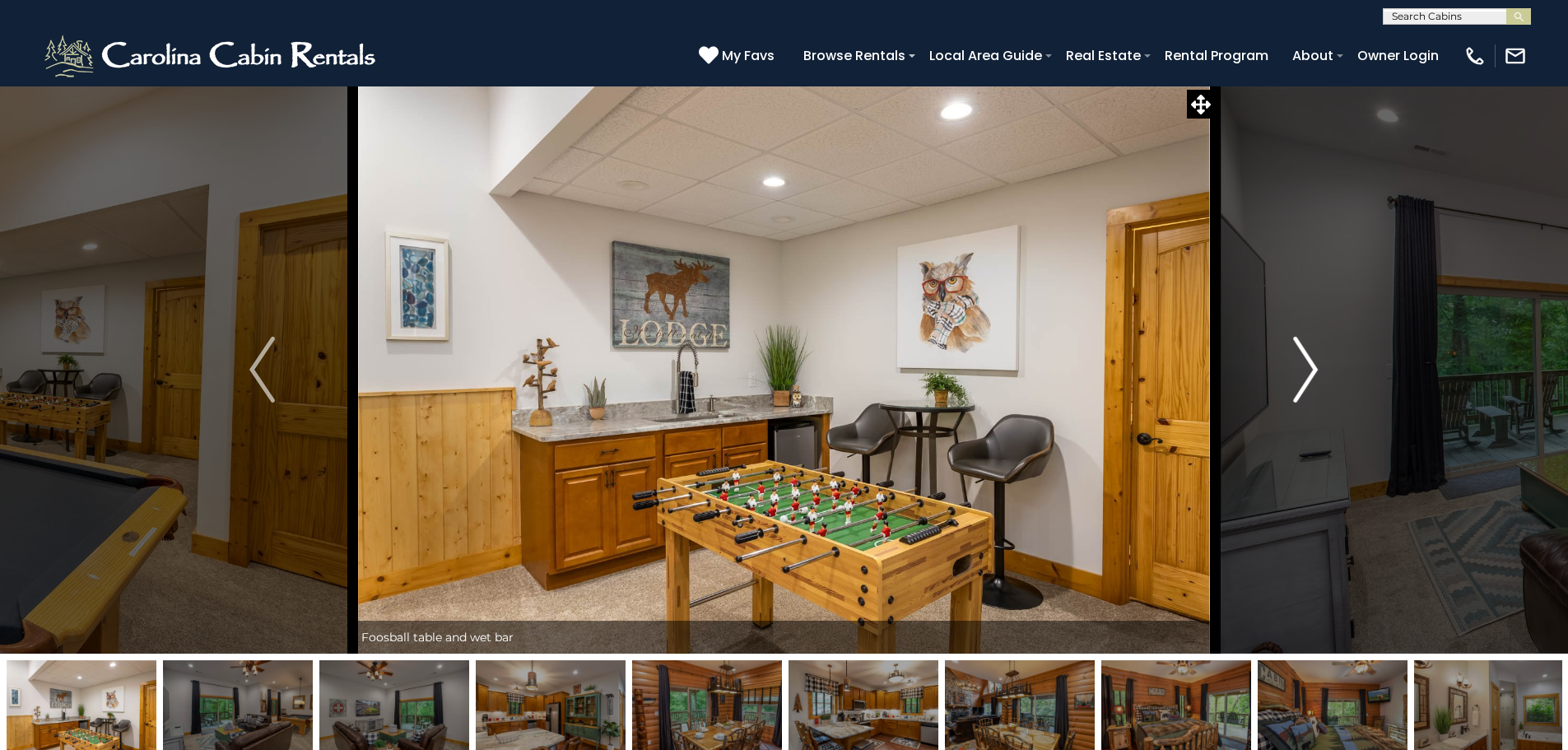
click at [1320, 374] on button "Next" at bounding box center [1305, 369] width 181 height 568
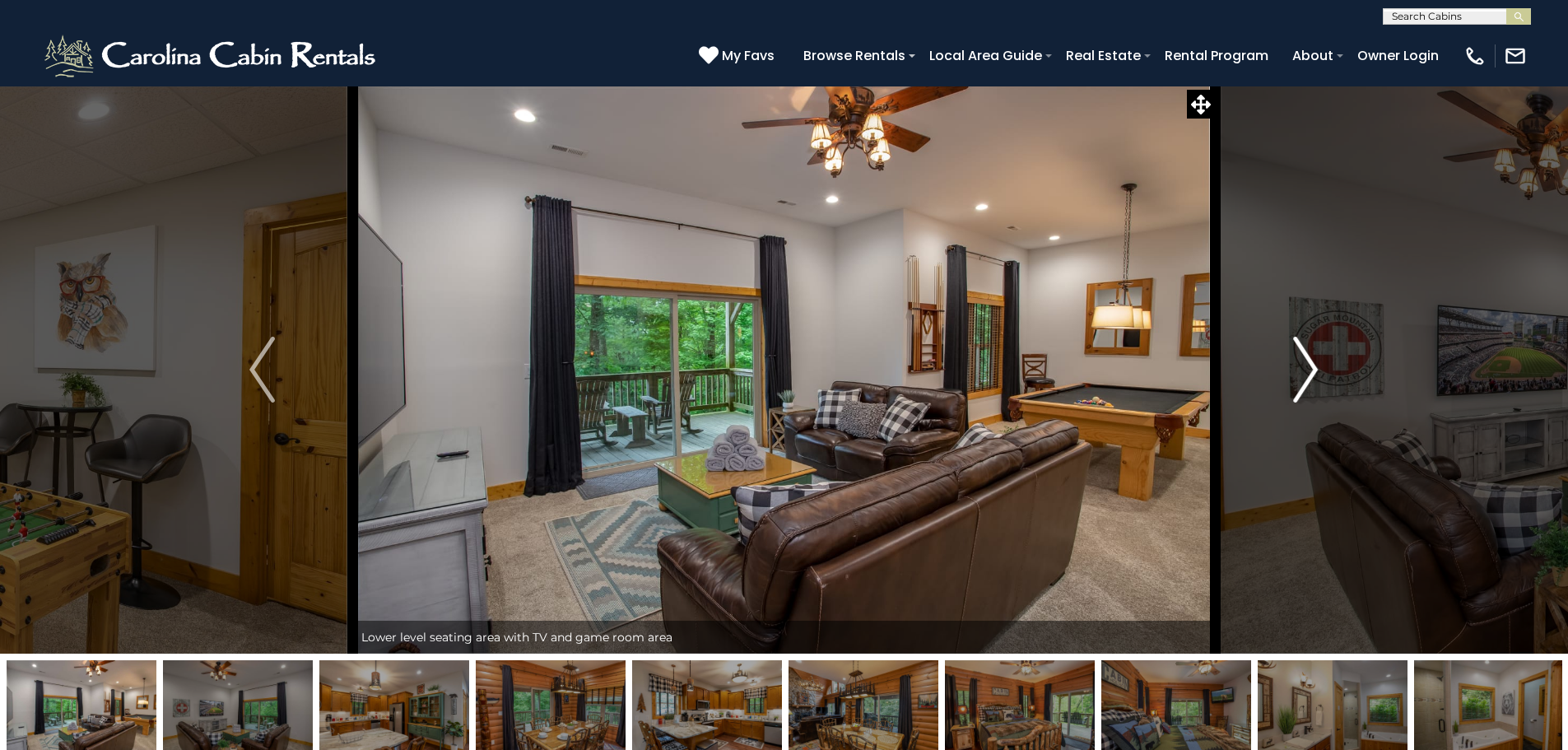
click at [1320, 374] on button "Next" at bounding box center [1305, 369] width 181 height 568
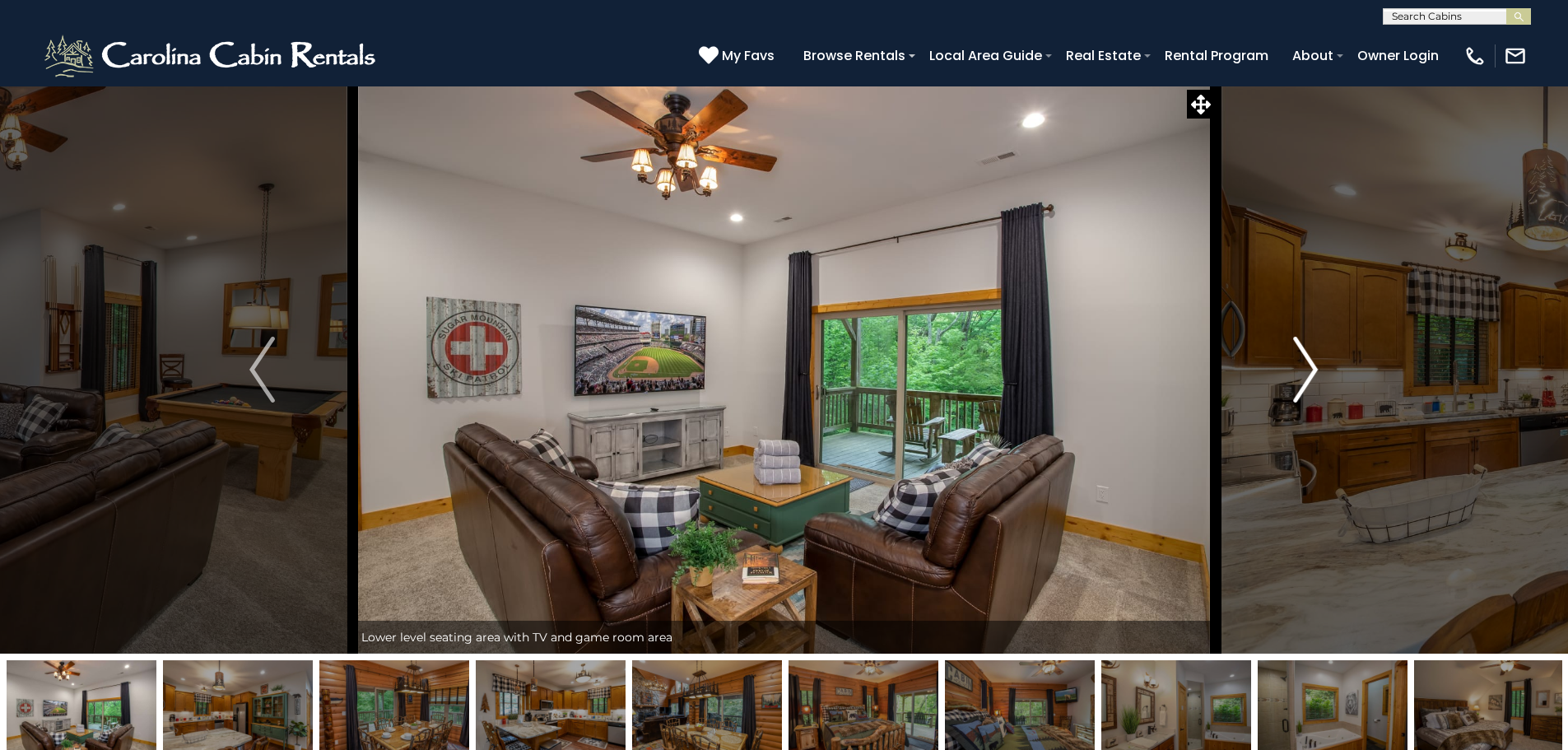
click at [1320, 374] on button "Next" at bounding box center [1305, 369] width 181 height 568
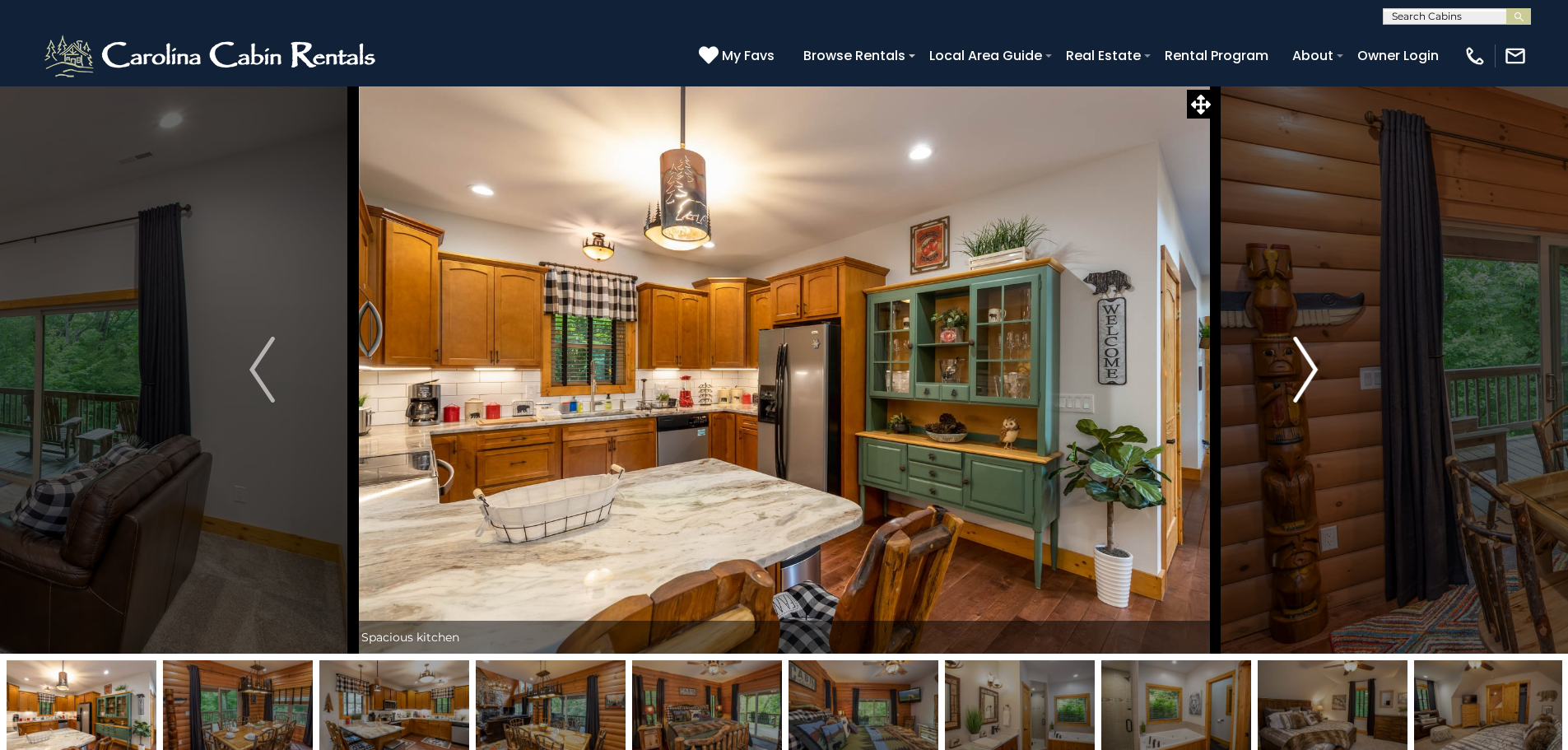
click at [1320, 374] on button "Next" at bounding box center [1305, 369] width 181 height 568
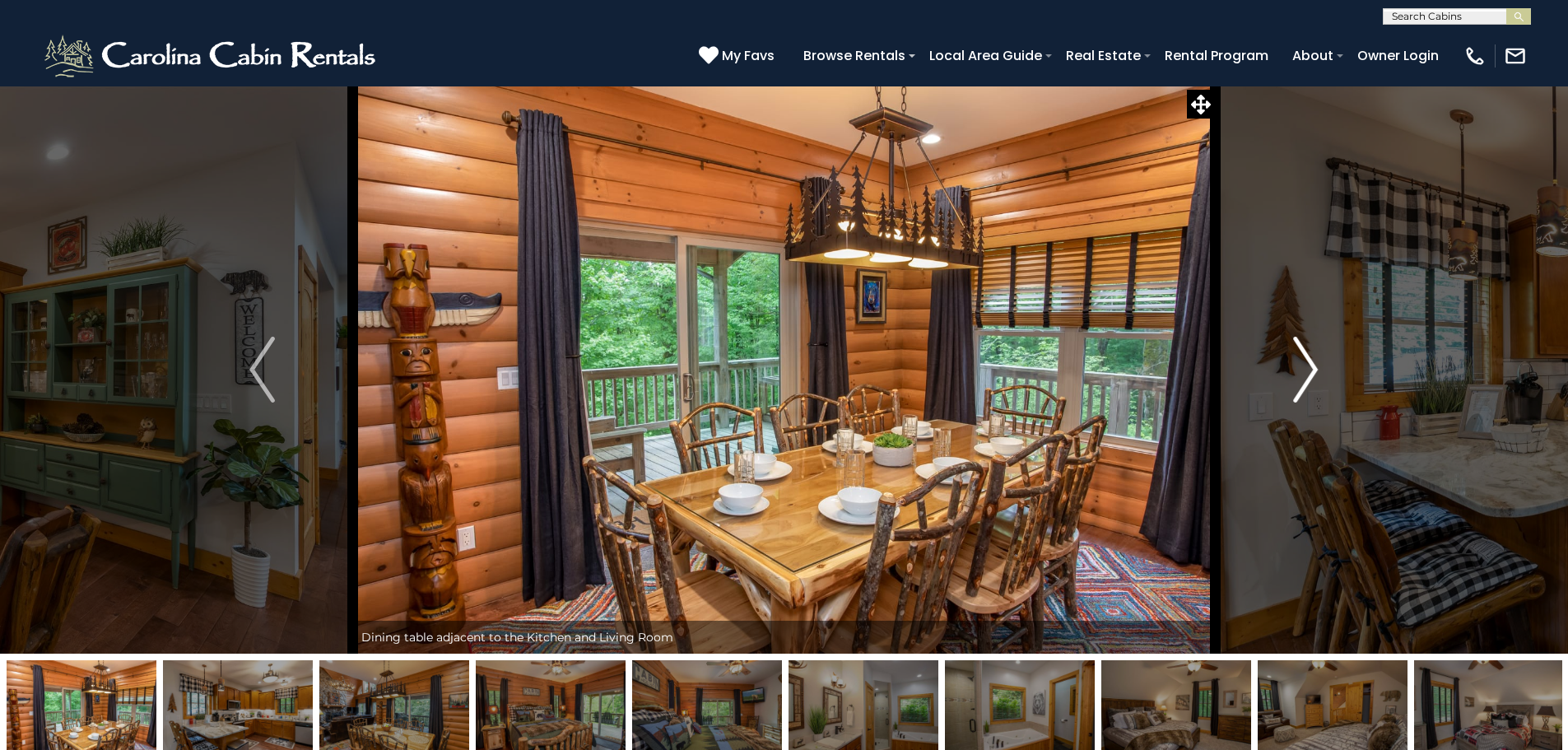
click at [1320, 374] on button "Next" at bounding box center [1305, 369] width 181 height 568
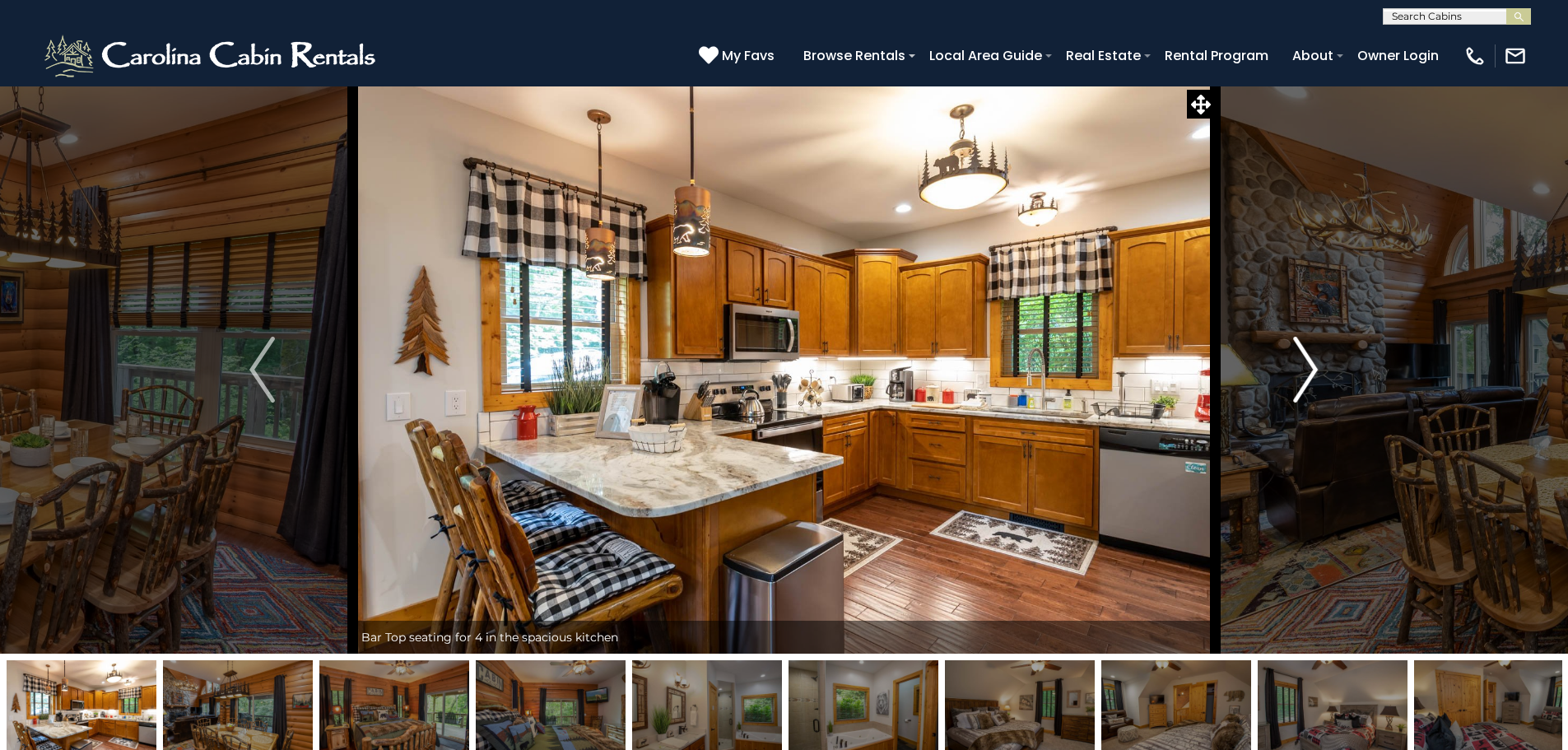
click at [1320, 374] on button "Next" at bounding box center [1305, 369] width 181 height 568
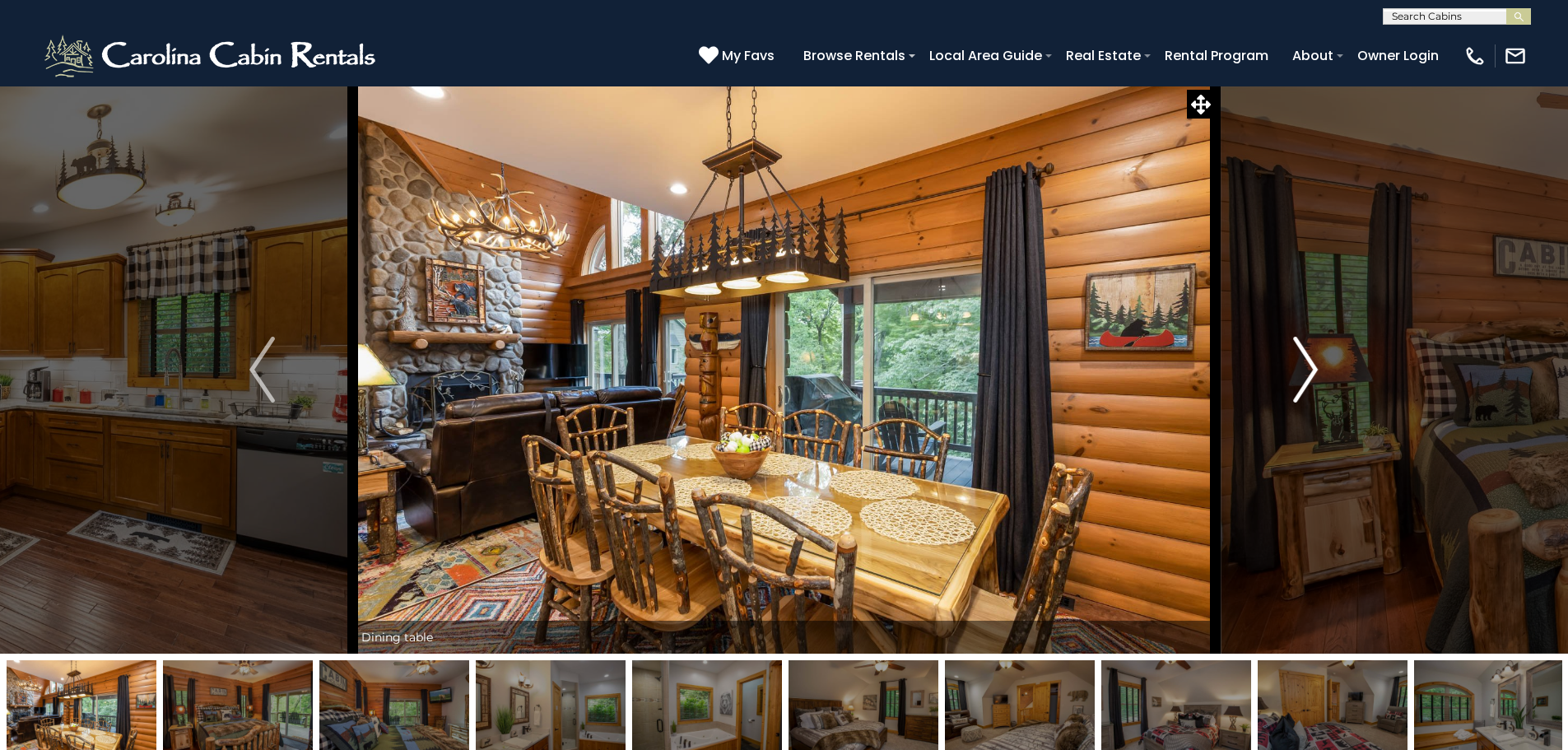
click at [1320, 374] on button "Next" at bounding box center [1305, 369] width 181 height 568
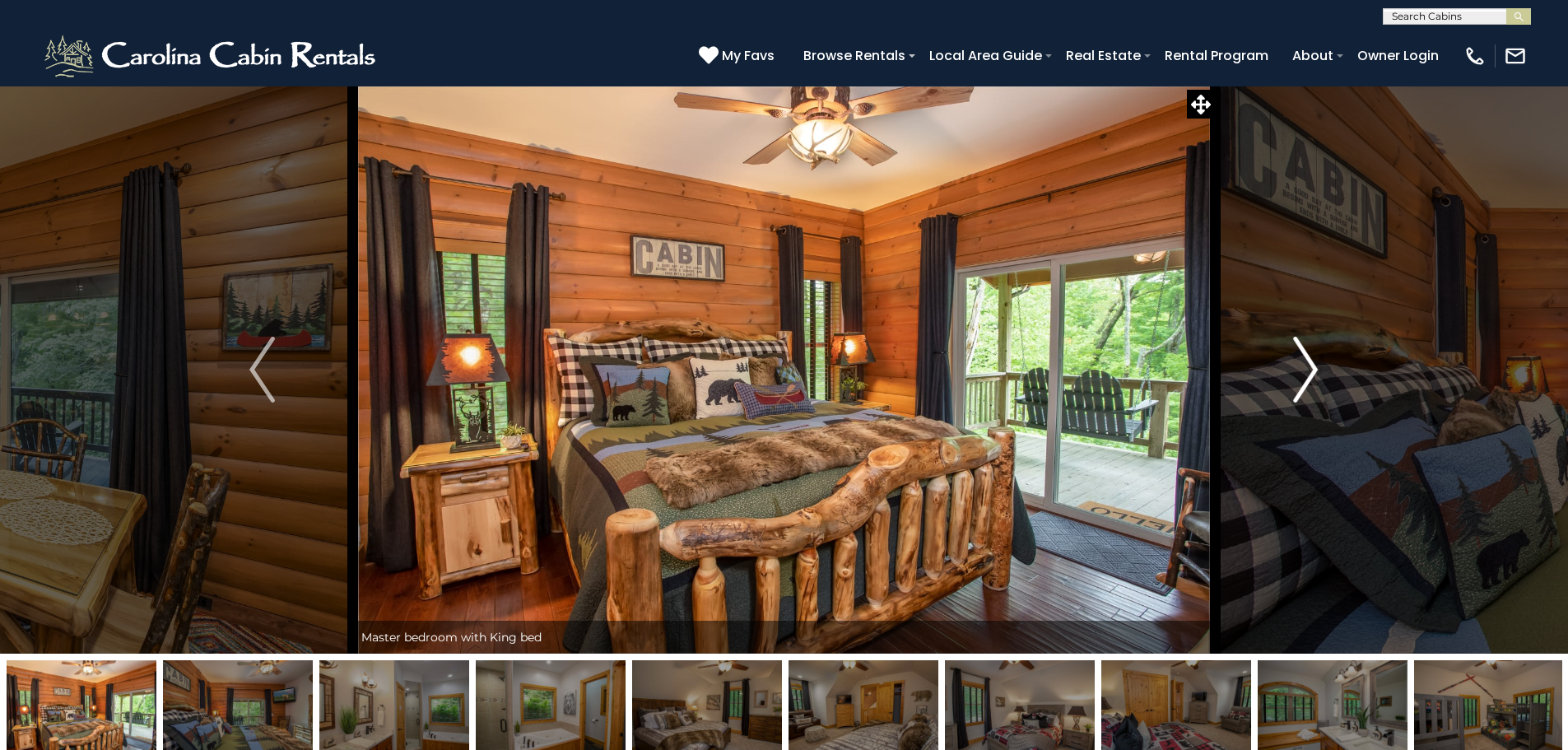
click at [1316, 373] on img "Next" at bounding box center [1305, 369] width 25 height 65
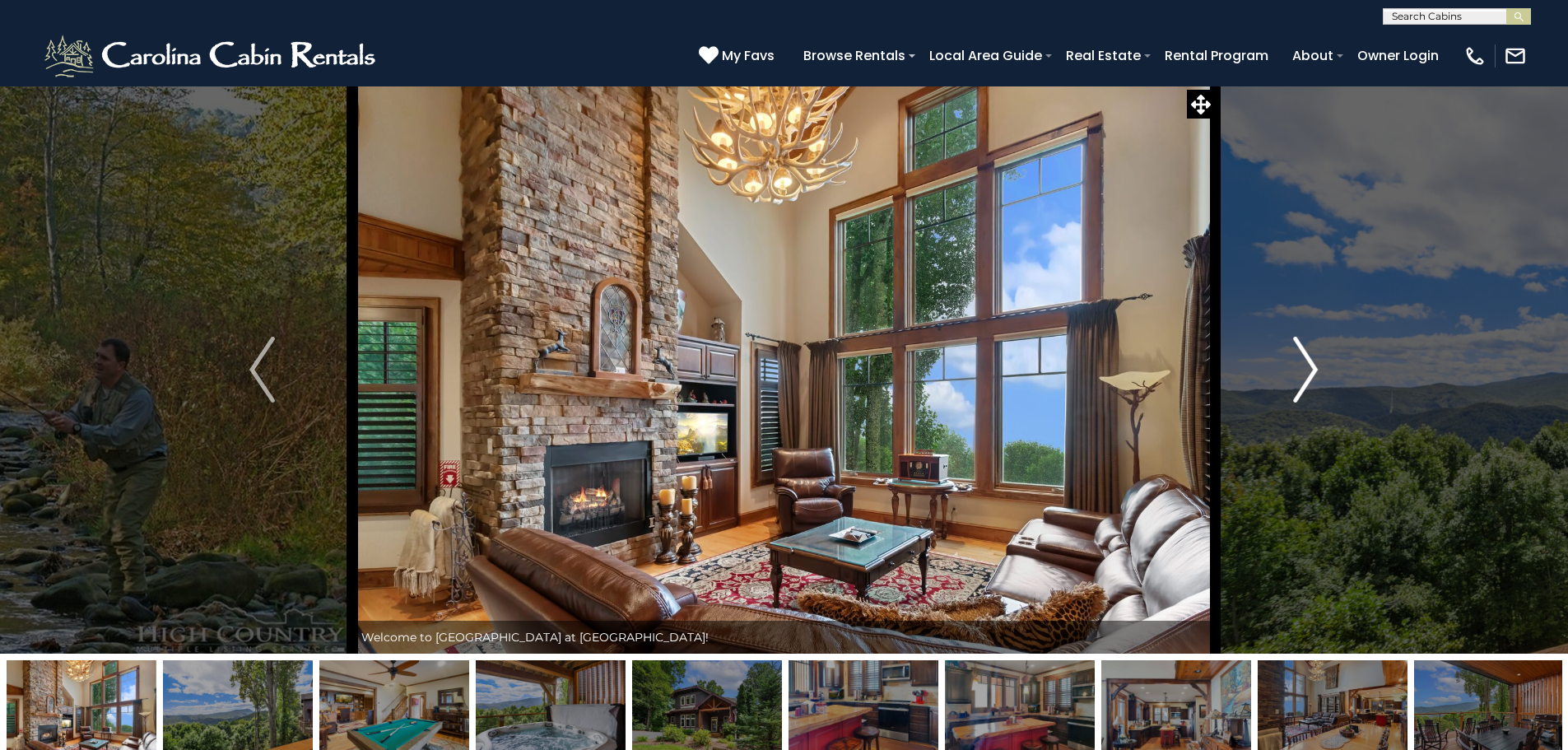
click at [1299, 375] on img "Next" at bounding box center [1305, 369] width 25 height 65
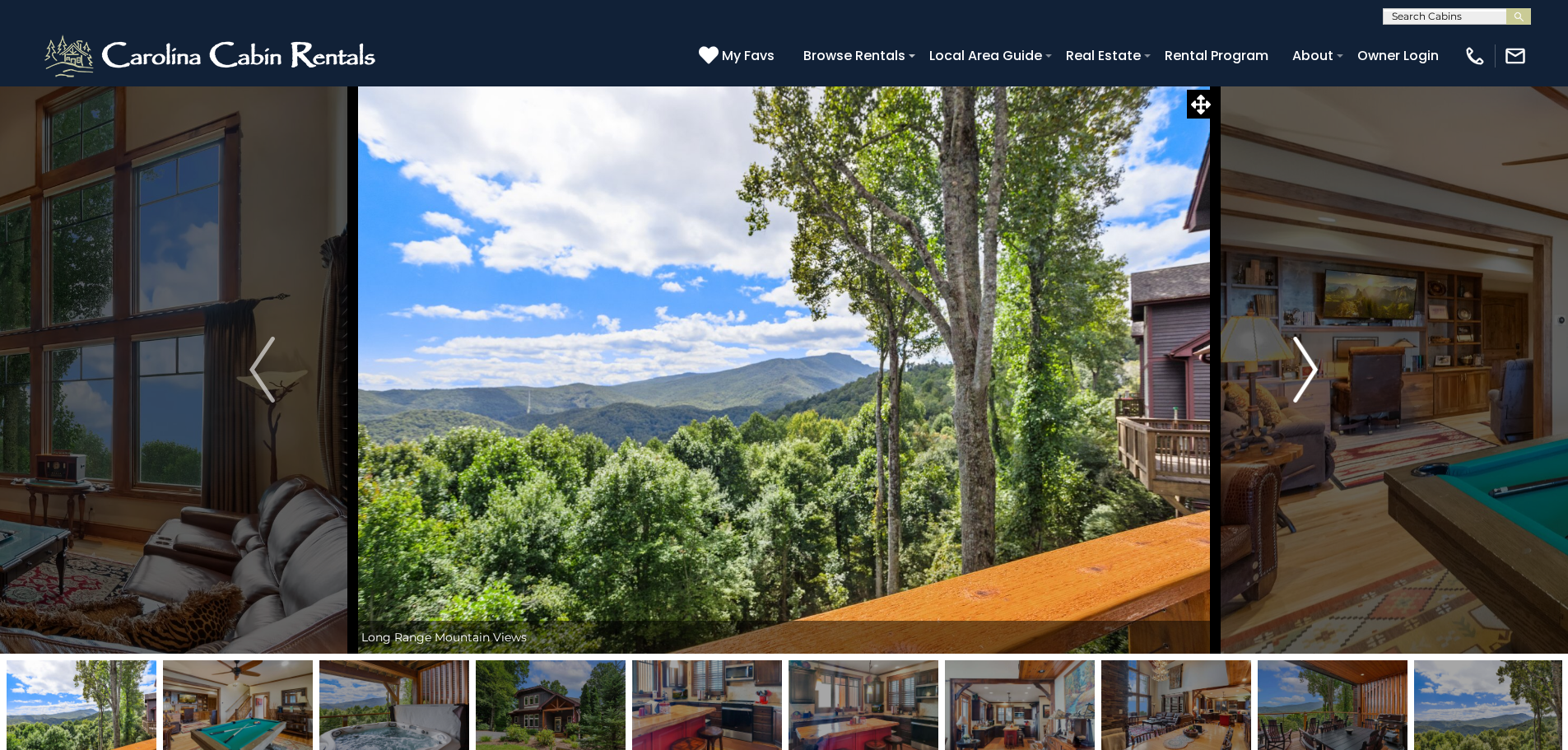
click at [1299, 375] on img "Next" at bounding box center [1305, 369] width 25 height 65
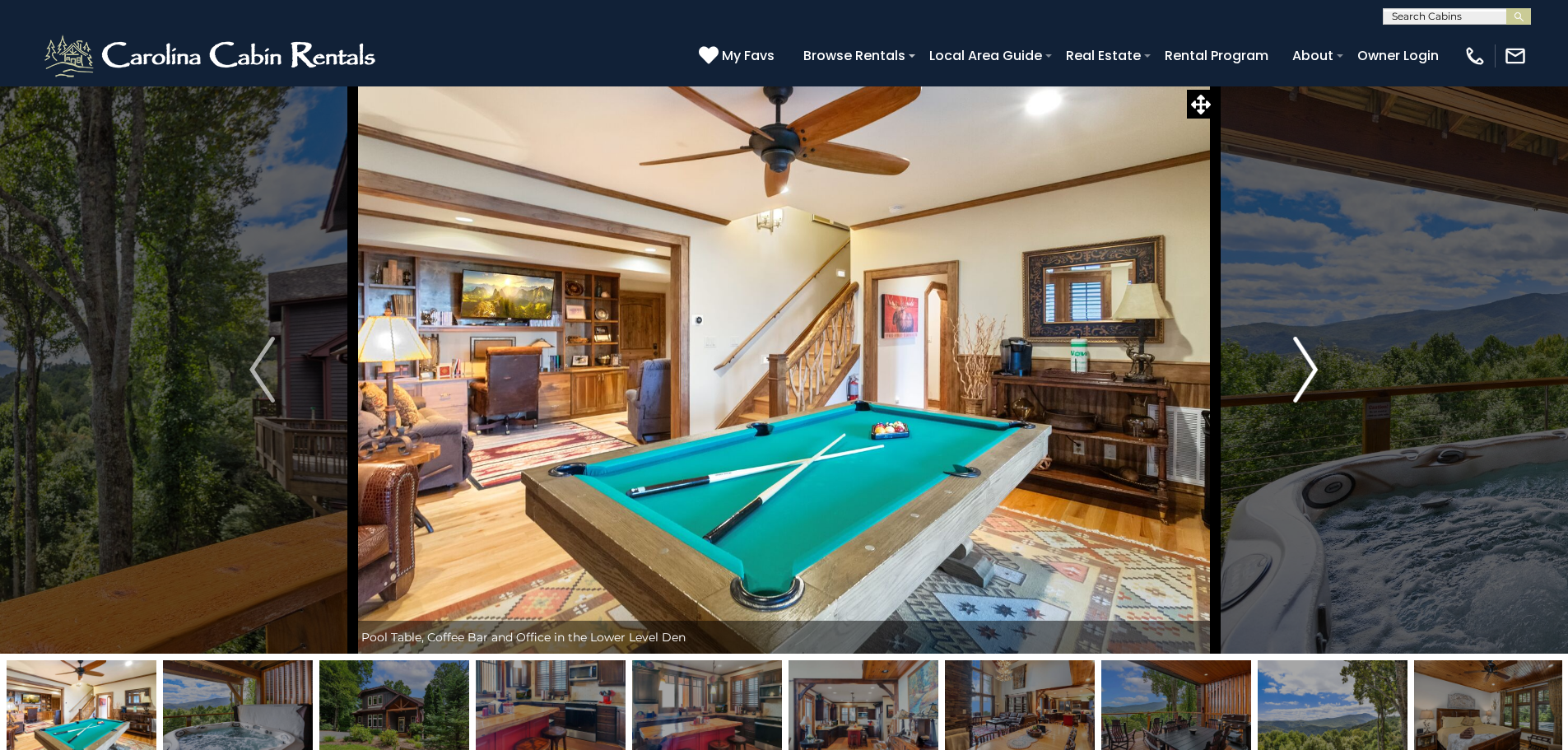
click at [1299, 375] on img "Next" at bounding box center [1305, 369] width 25 height 65
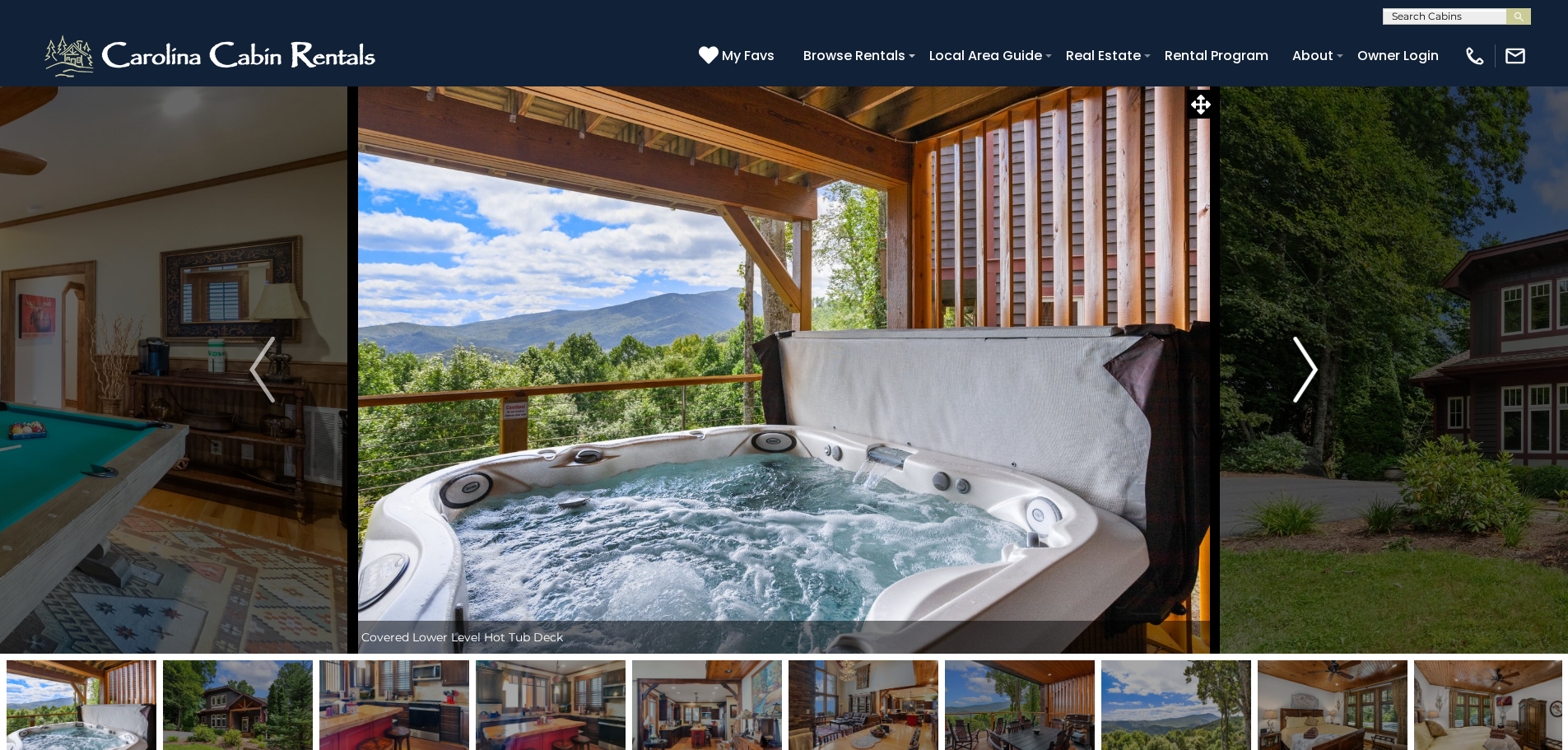
click at [1299, 375] on img "Next" at bounding box center [1305, 369] width 25 height 65
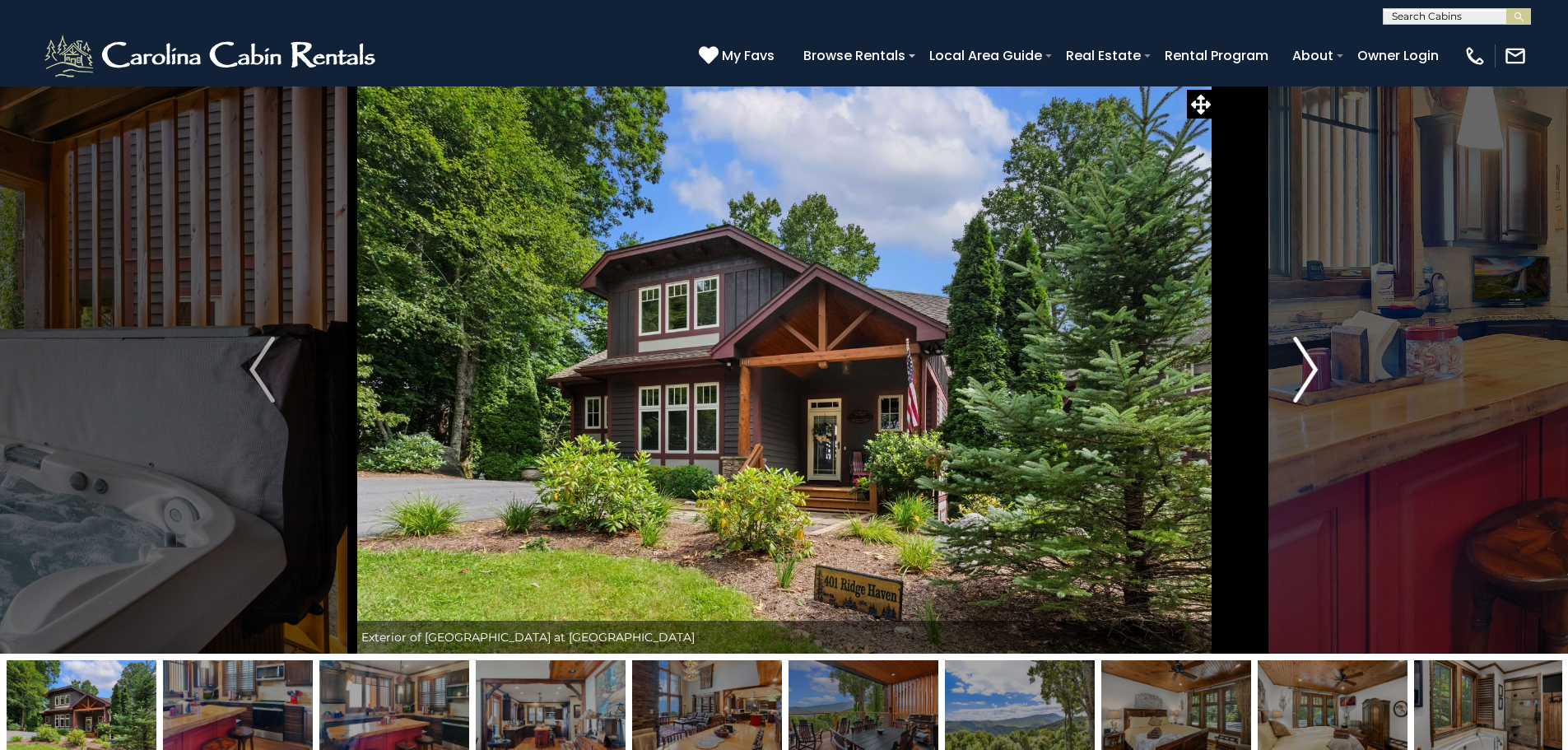
click at [1299, 375] on img "Next" at bounding box center [1305, 369] width 25 height 65
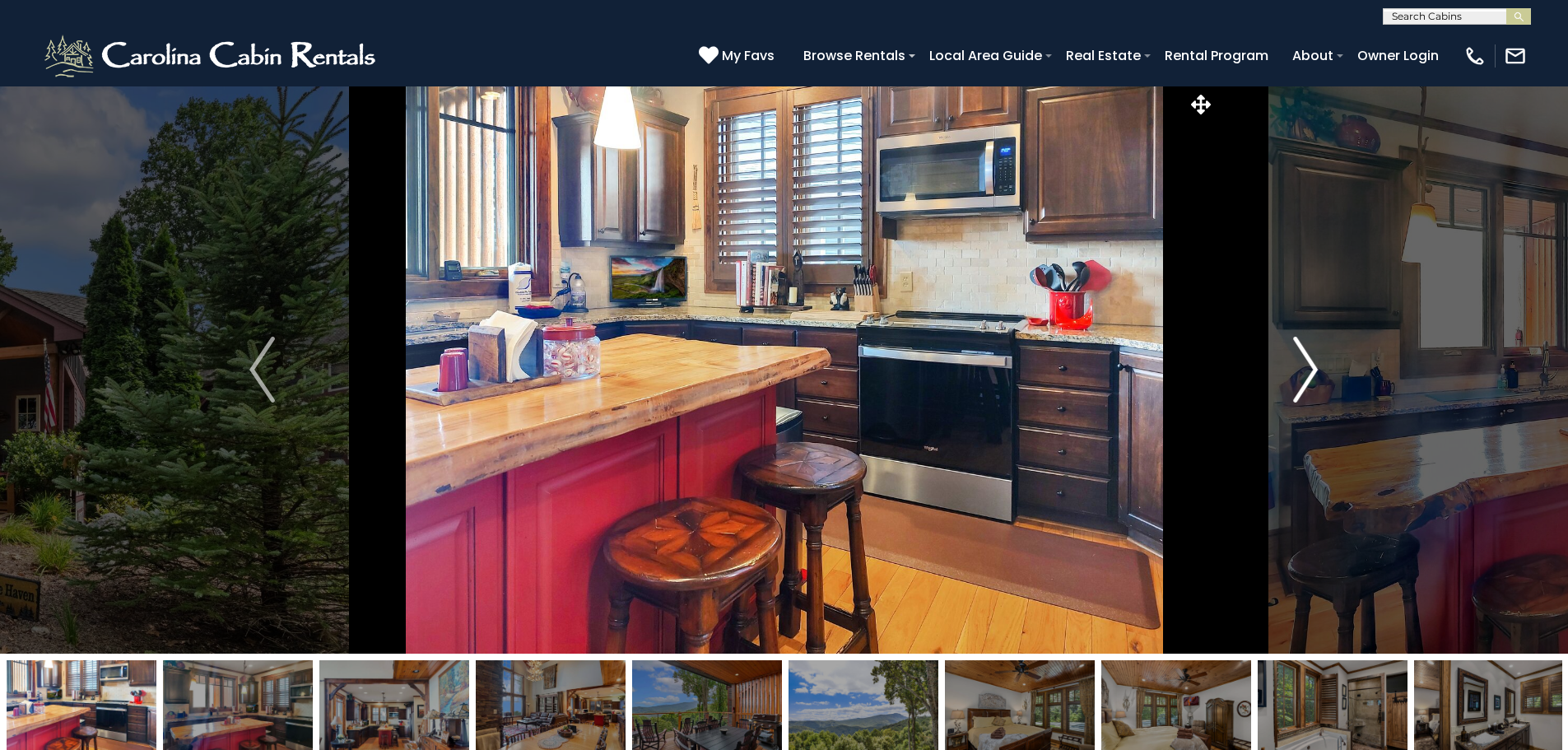
click at [1299, 375] on img "Next" at bounding box center [1305, 369] width 25 height 65
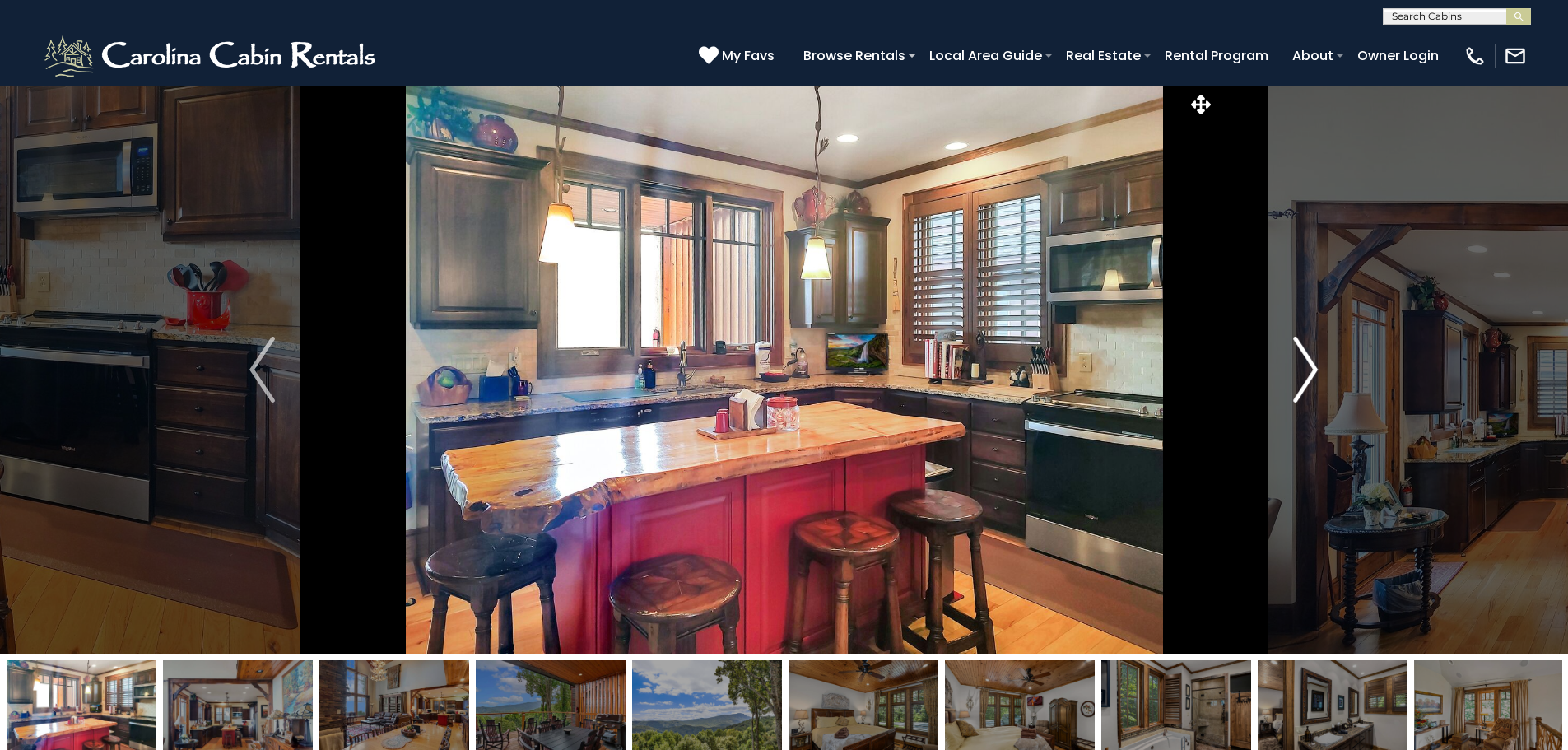
click at [1299, 375] on img "Next" at bounding box center [1305, 369] width 25 height 65
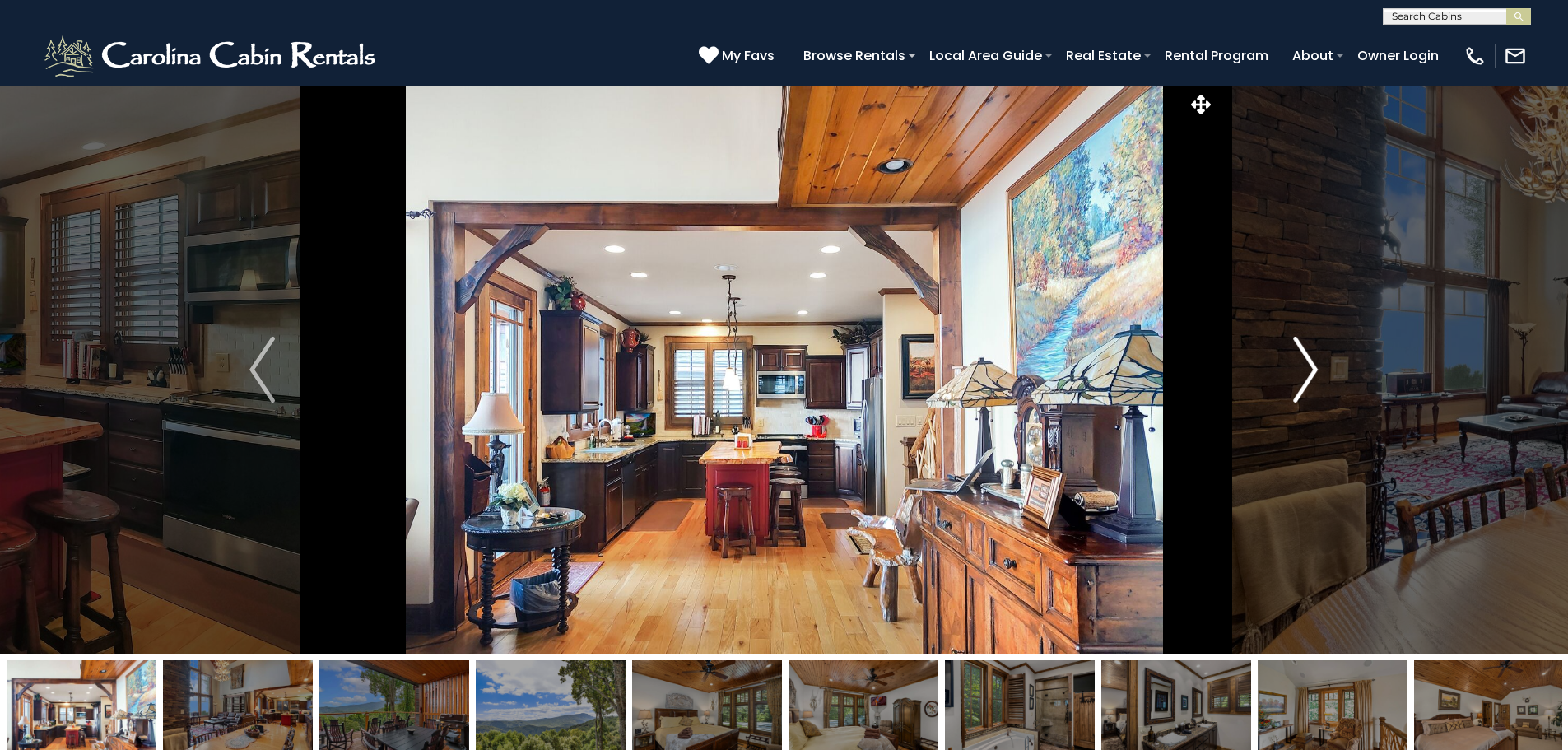
click at [1299, 375] on img "Next" at bounding box center [1305, 369] width 25 height 65
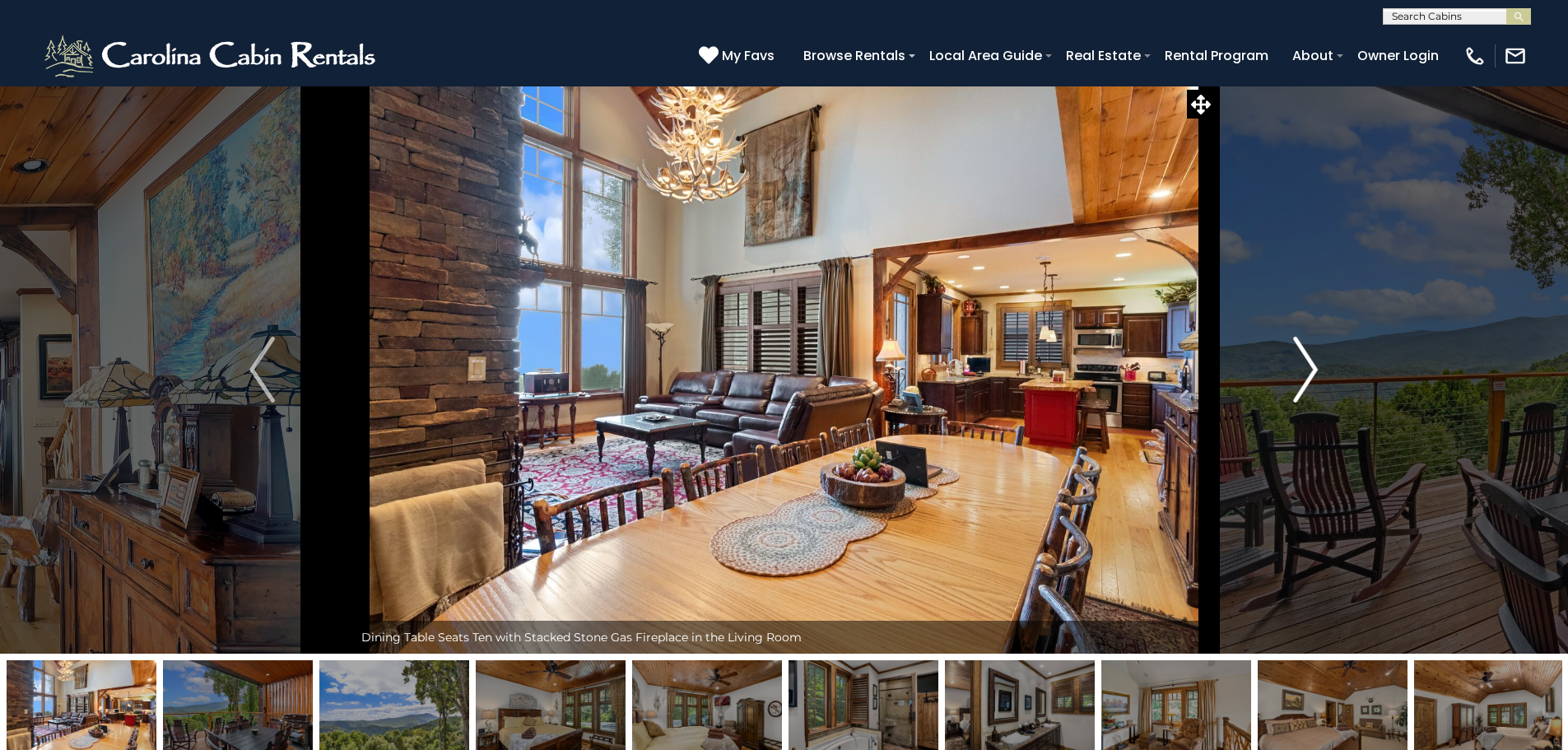
click at [1299, 375] on img "Next" at bounding box center [1305, 369] width 25 height 65
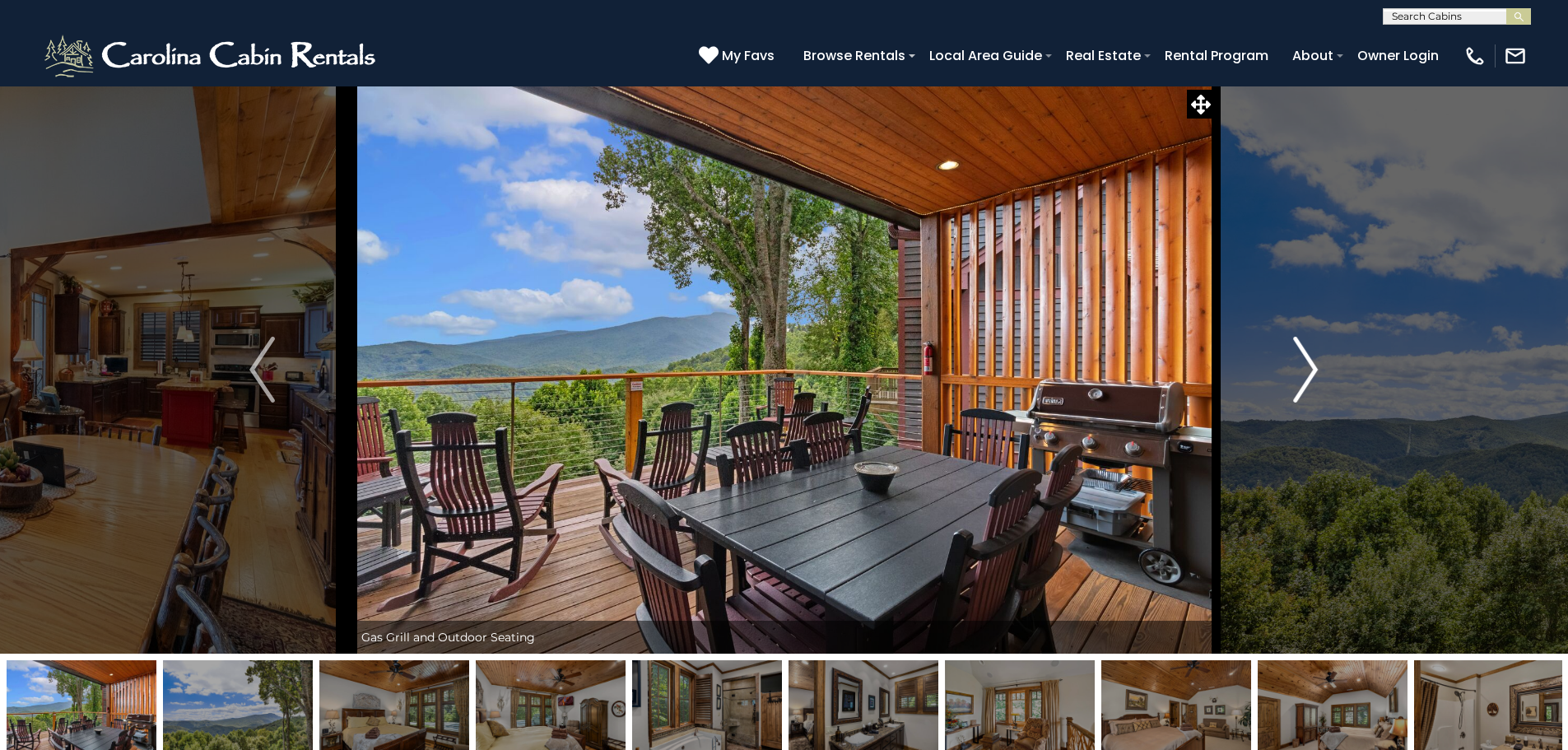
click at [1299, 375] on img "Next" at bounding box center [1305, 369] width 25 height 65
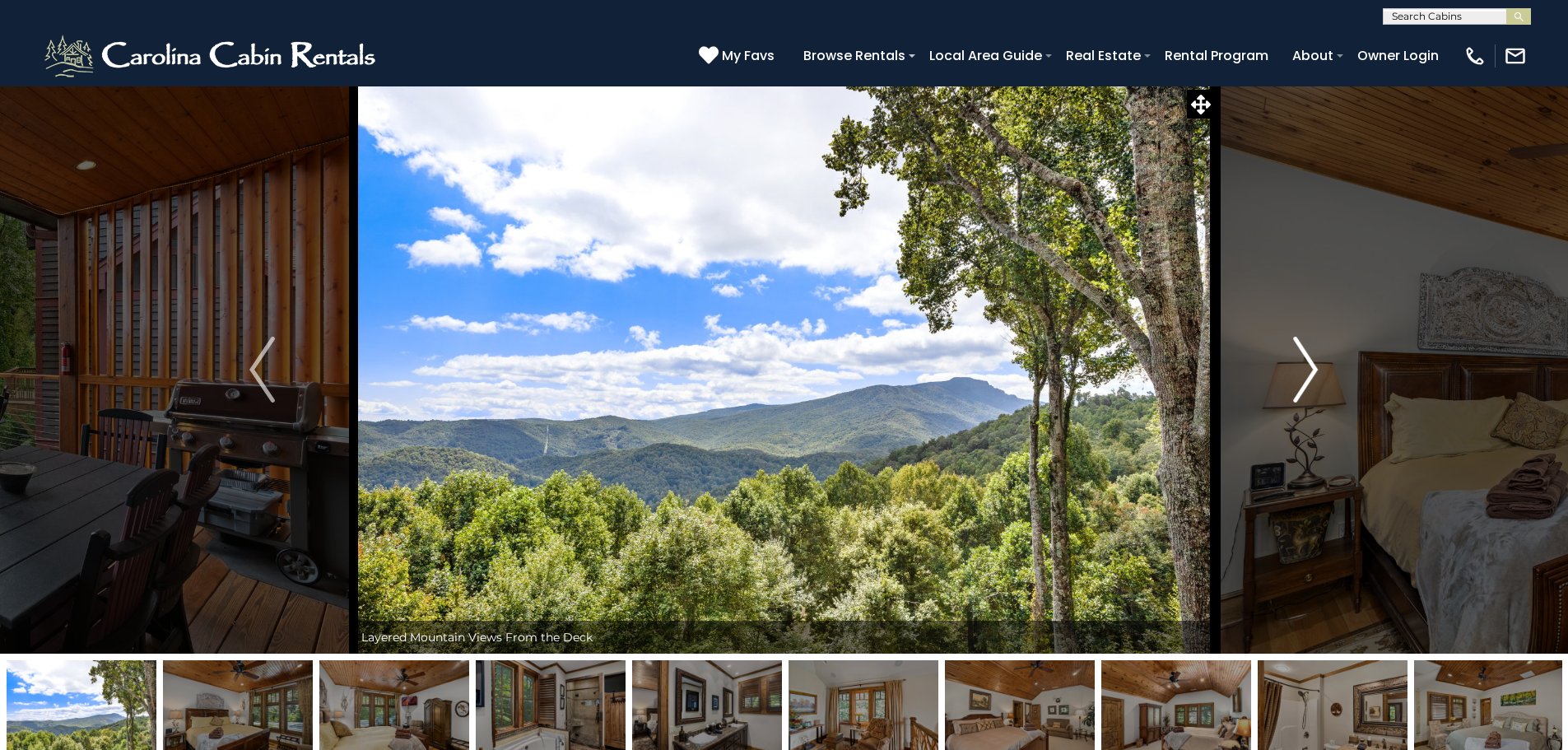
click at [1299, 375] on img "Next" at bounding box center [1305, 369] width 25 height 65
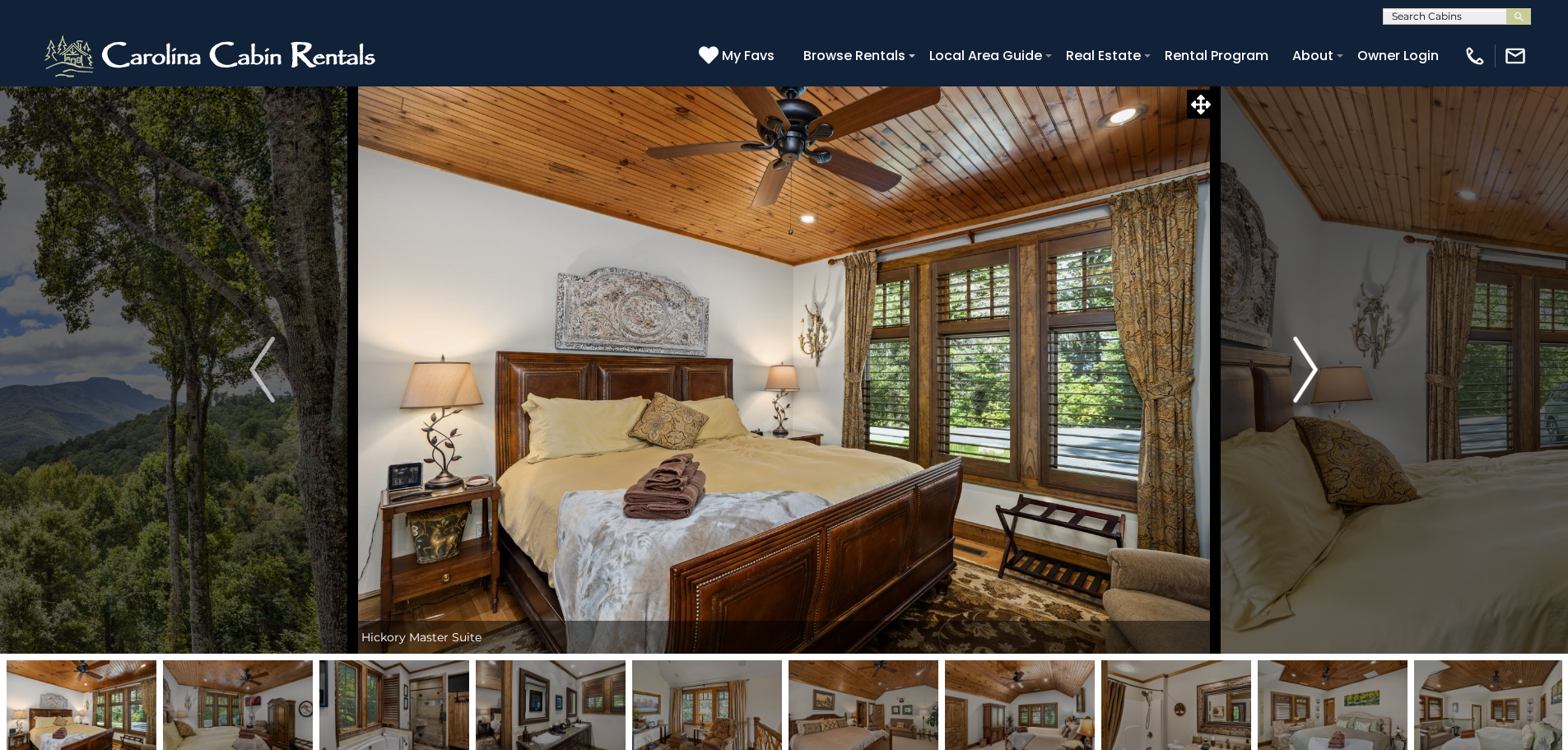
click at [1299, 375] on img "Next" at bounding box center [1305, 369] width 25 height 65
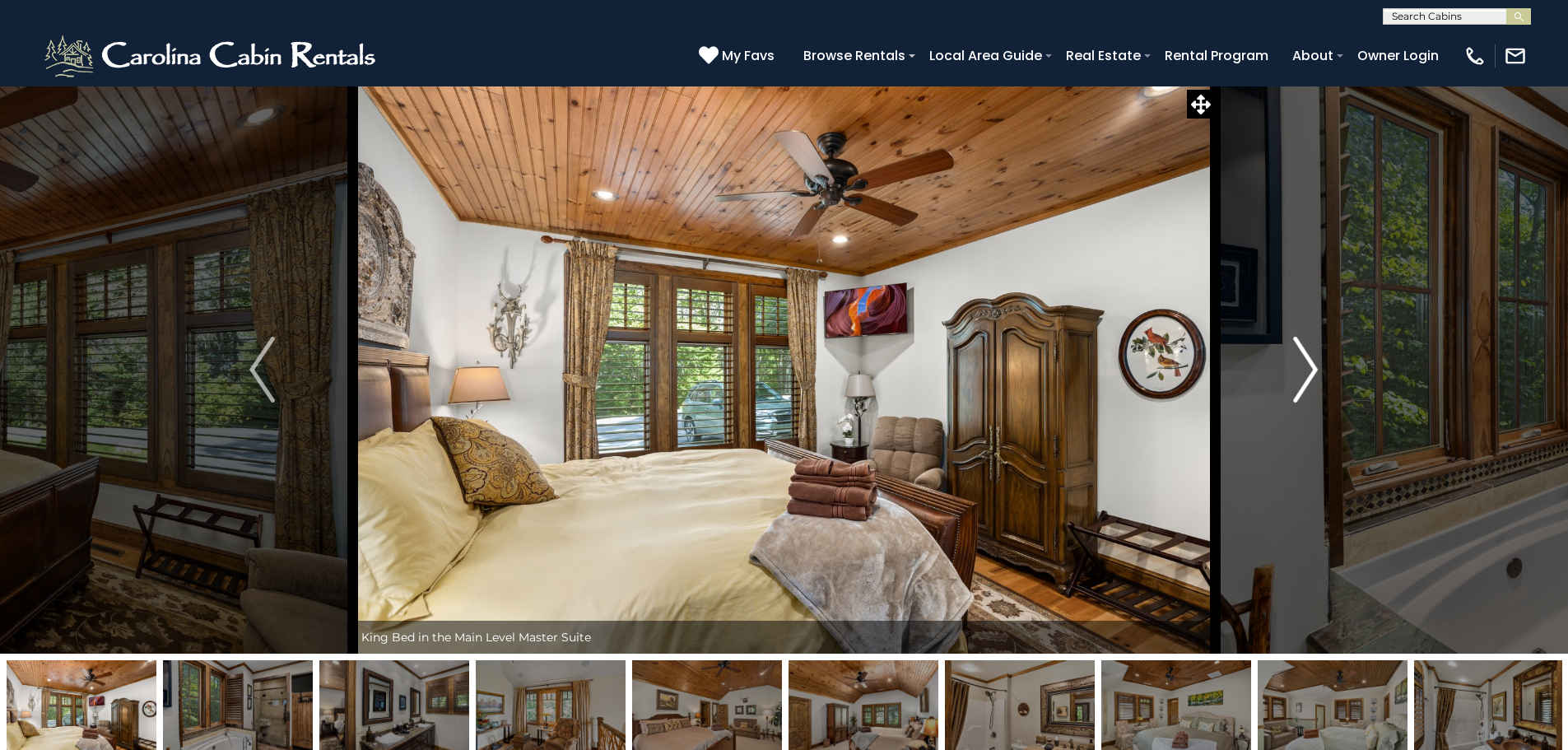
click at [1299, 375] on img "Next" at bounding box center [1305, 369] width 25 height 65
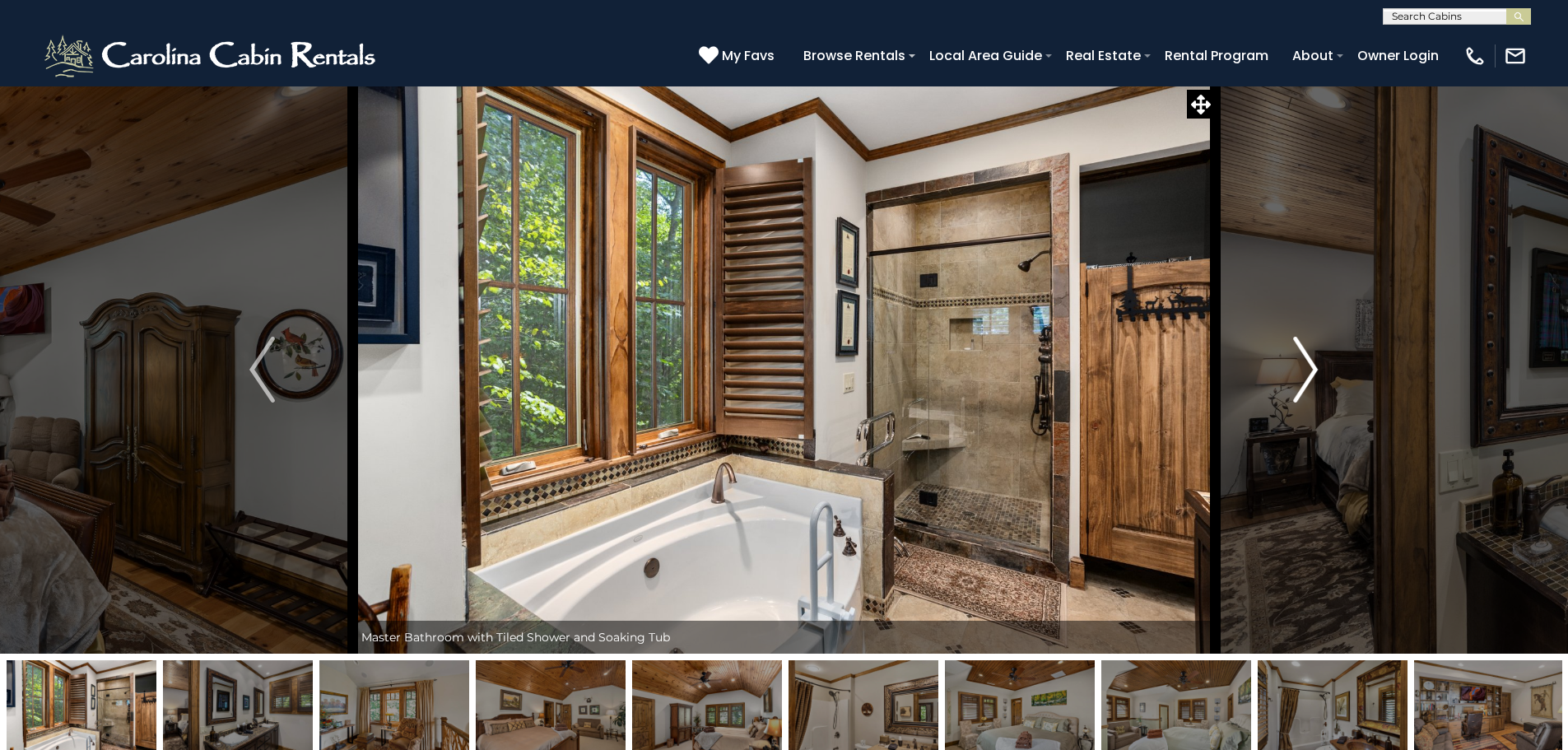
click at [1299, 375] on img "Next" at bounding box center [1305, 369] width 25 height 65
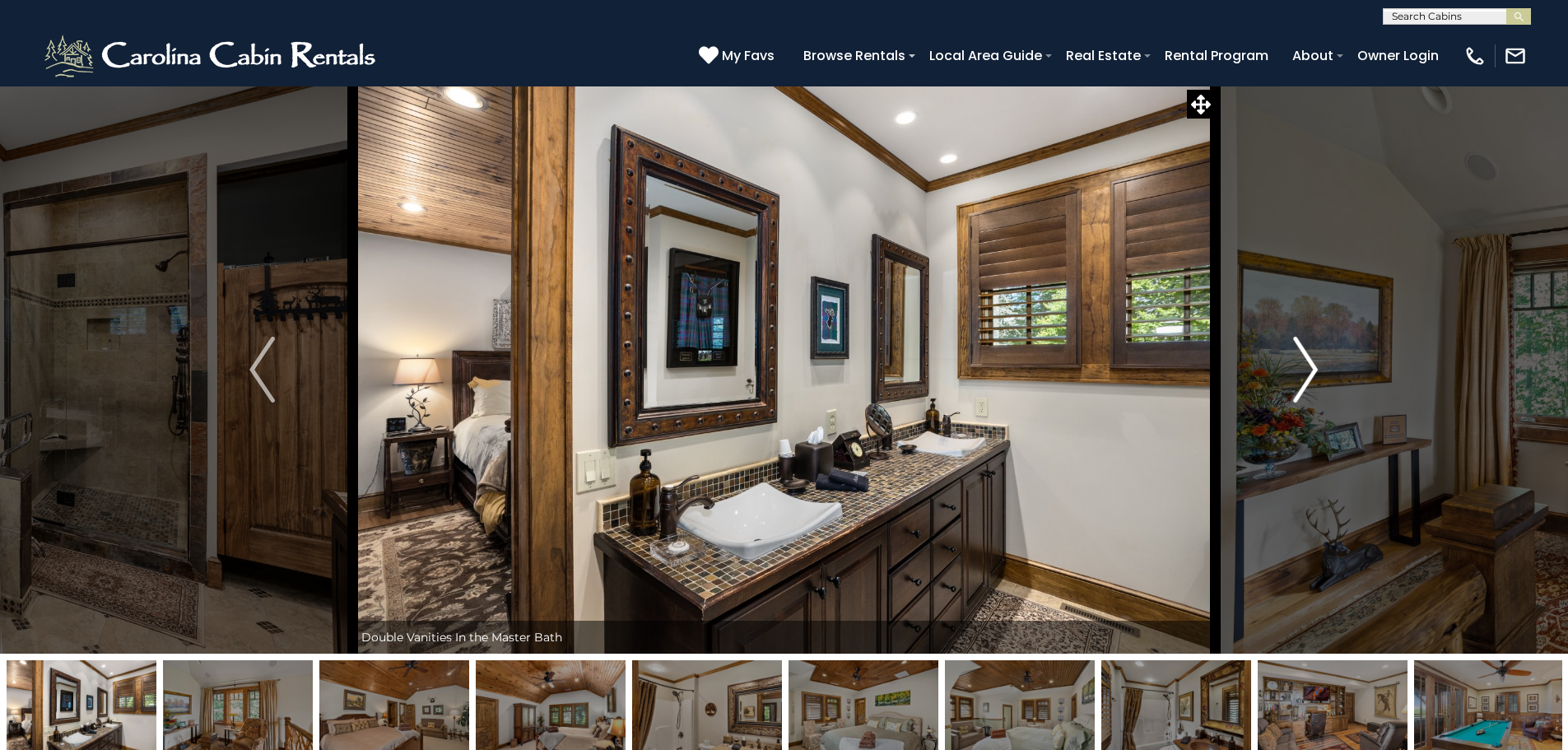
click at [1299, 375] on img "Next" at bounding box center [1305, 369] width 25 height 65
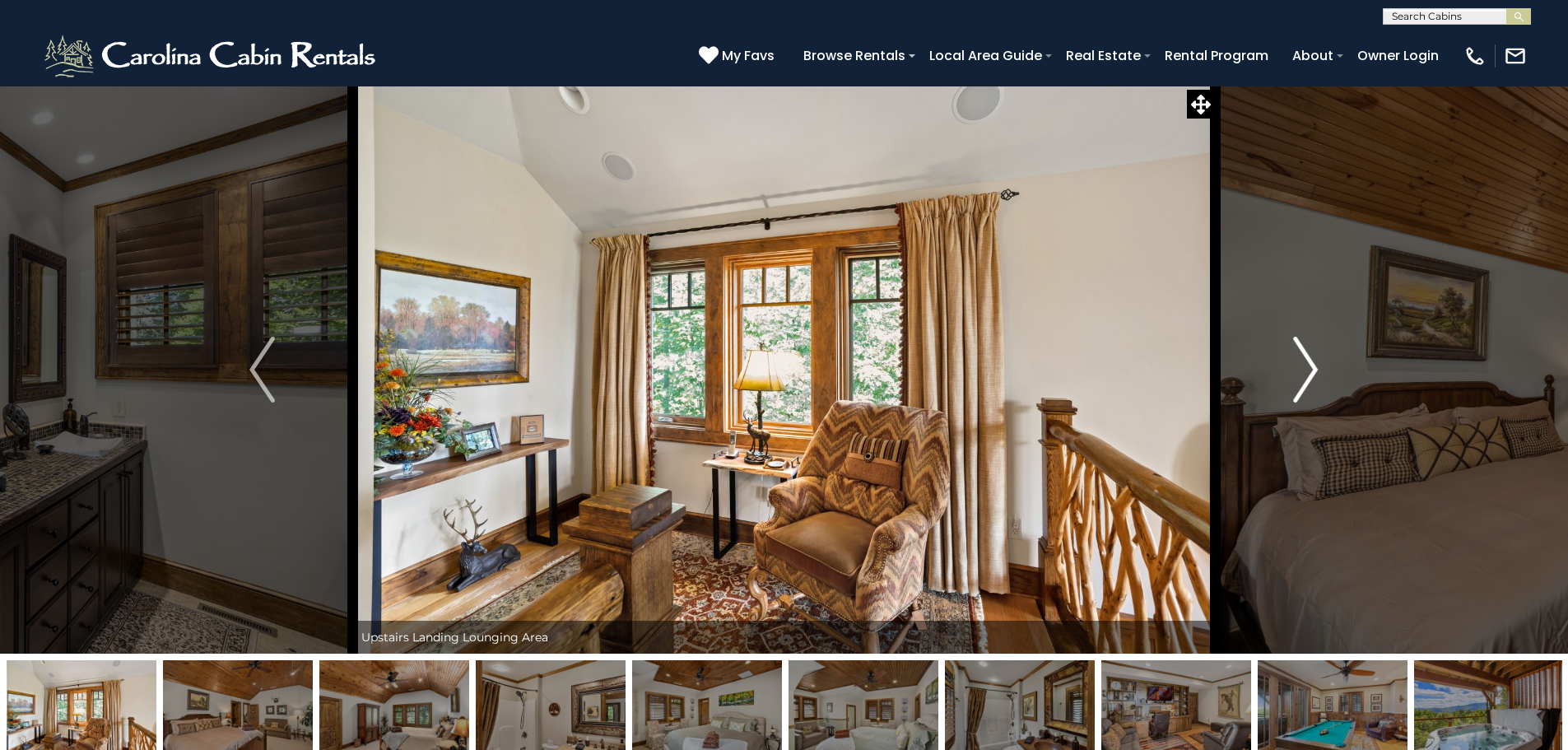
click at [1299, 375] on img "Next" at bounding box center [1305, 369] width 25 height 65
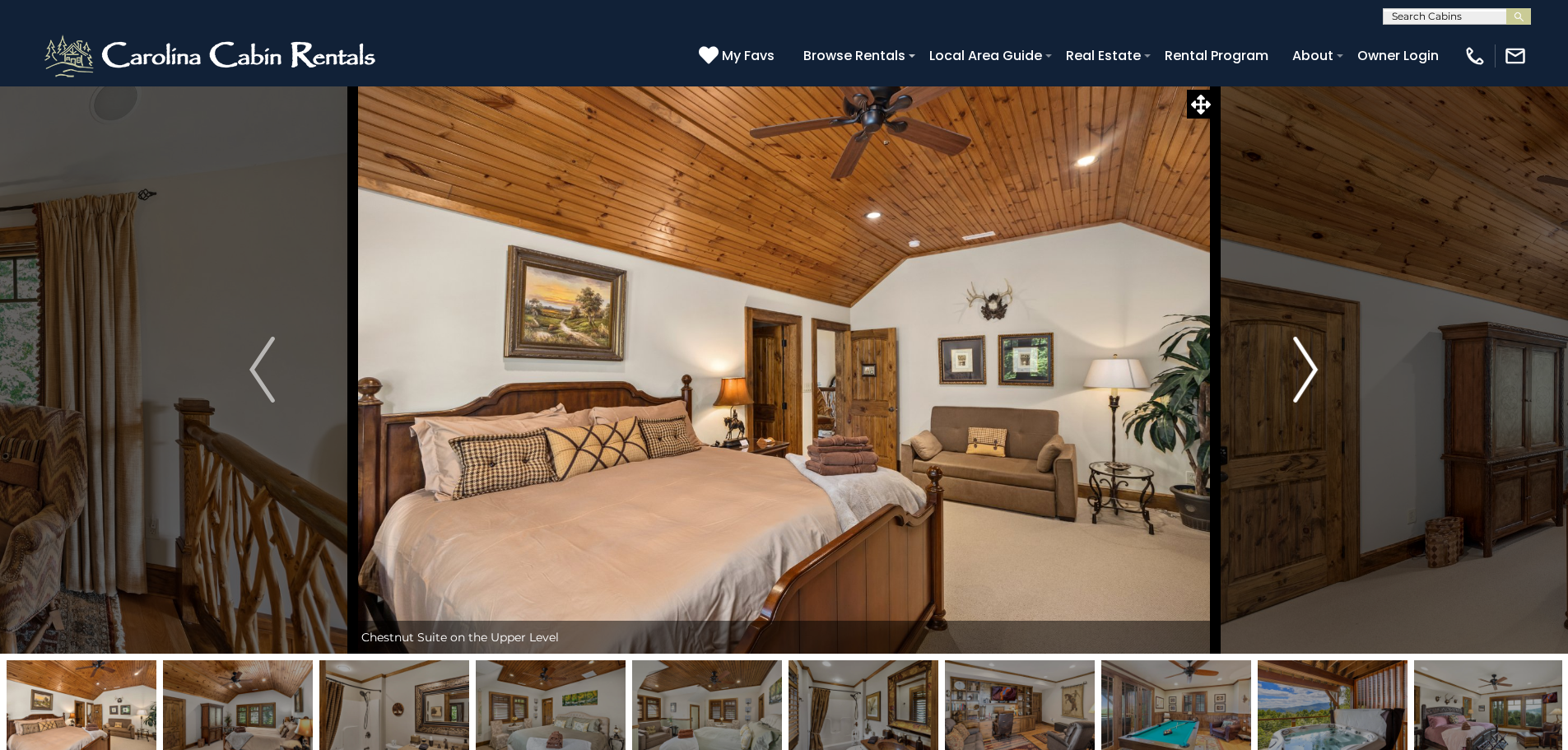
click at [1299, 375] on img "Next" at bounding box center [1305, 369] width 25 height 65
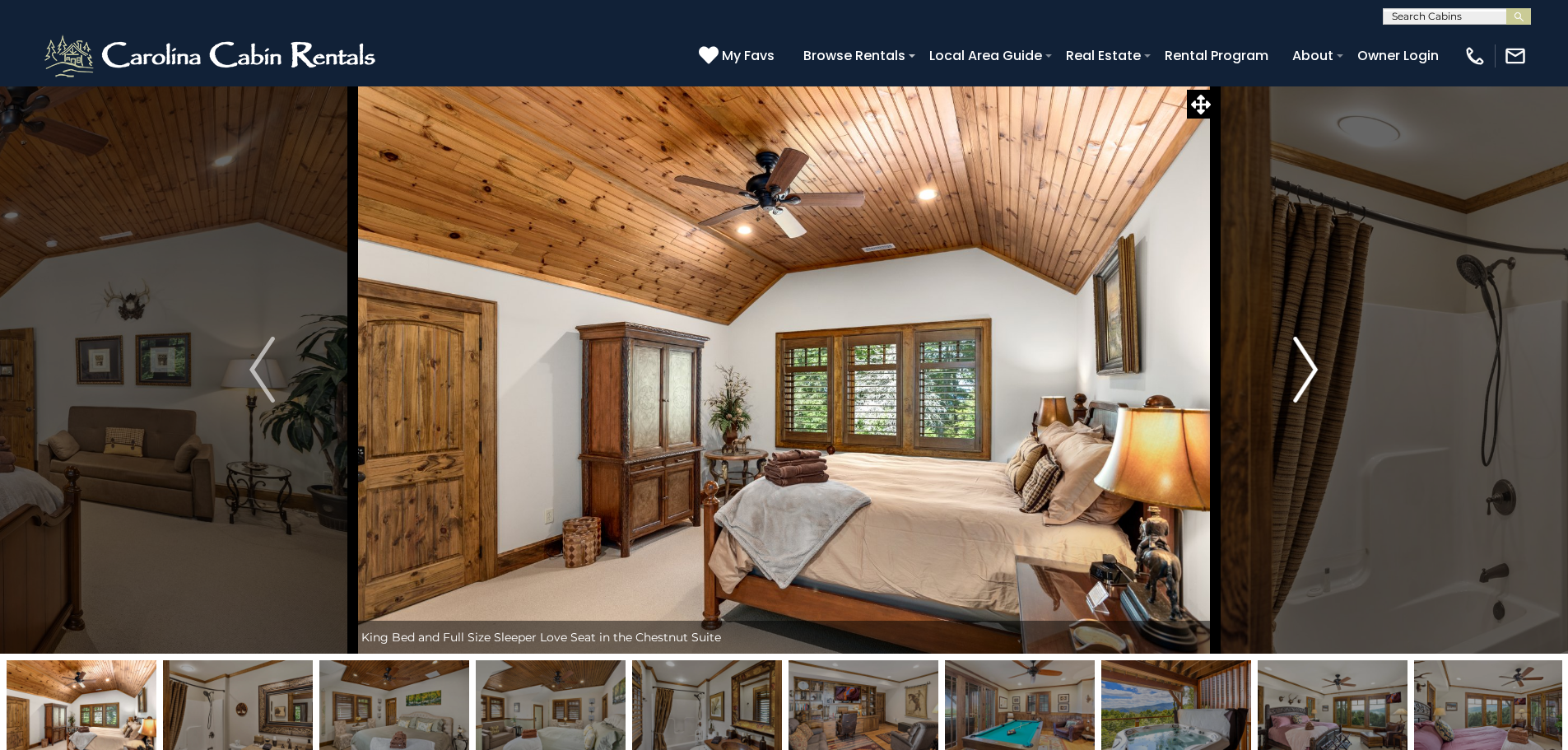
click at [1299, 375] on img "Next" at bounding box center [1305, 369] width 25 height 65
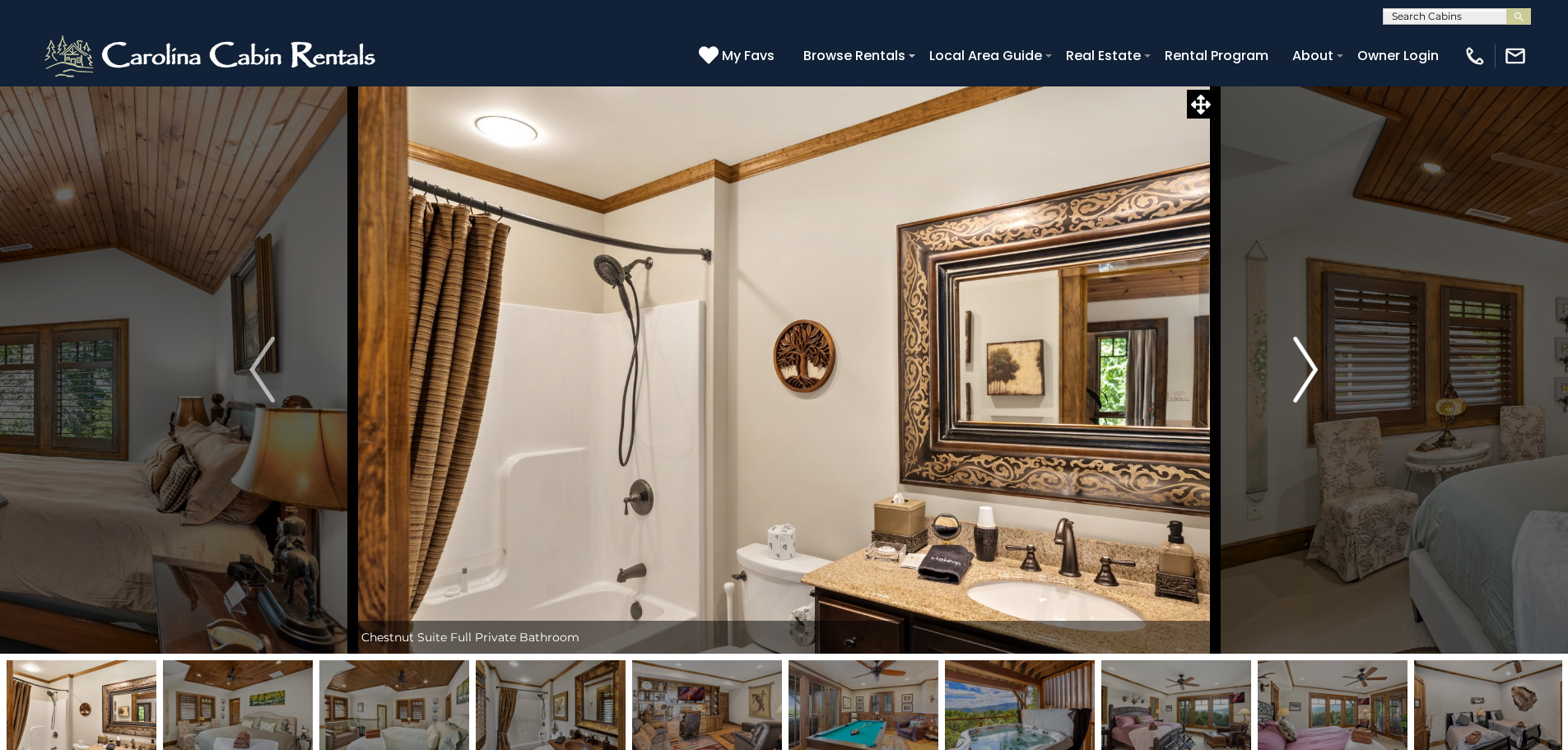
click at [1299, 375] on img "Next" at bounding box center [1305, 369] width 25 height 65
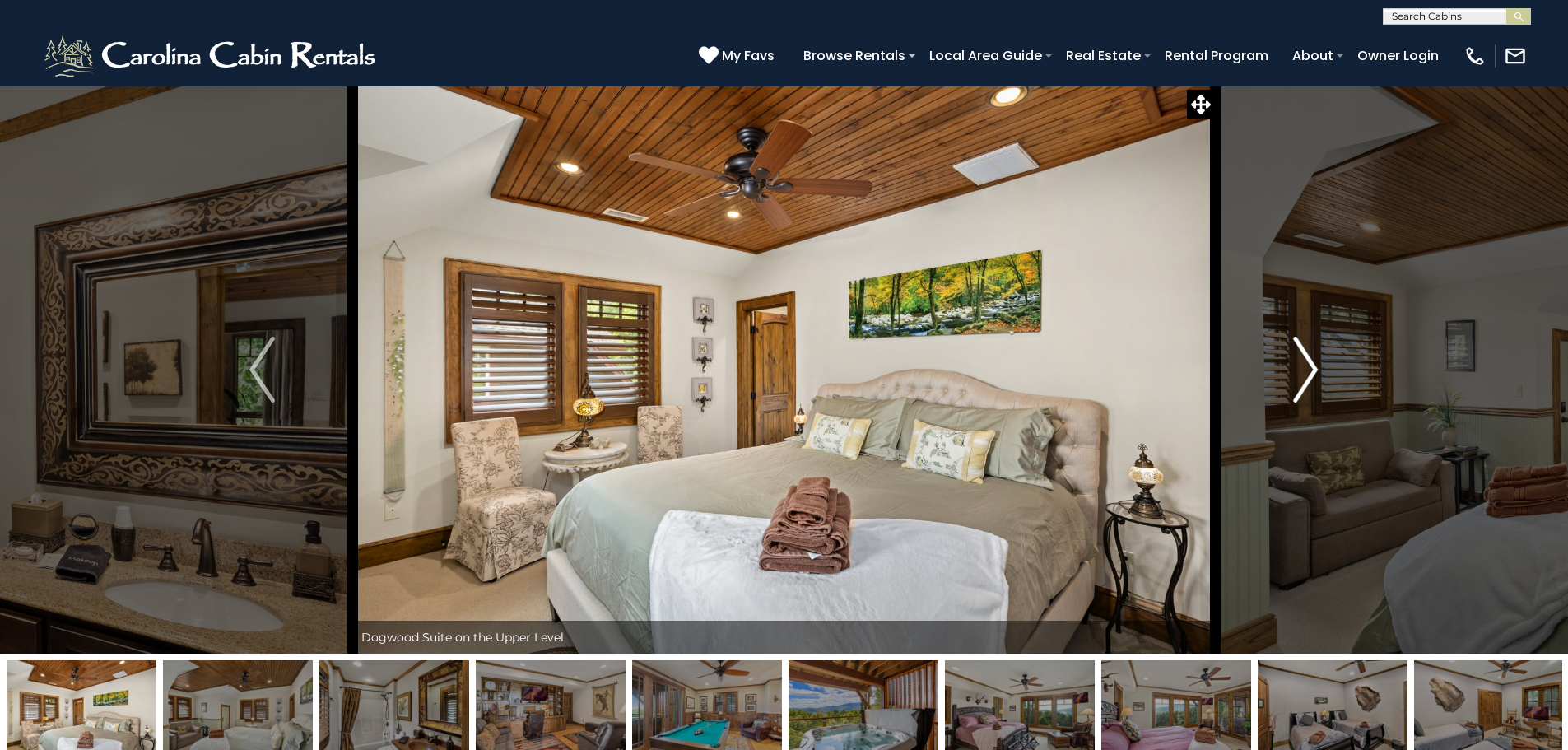
click at [1299, 375] on img "Next" at bounding box center [1305, 369] width 25 height 65
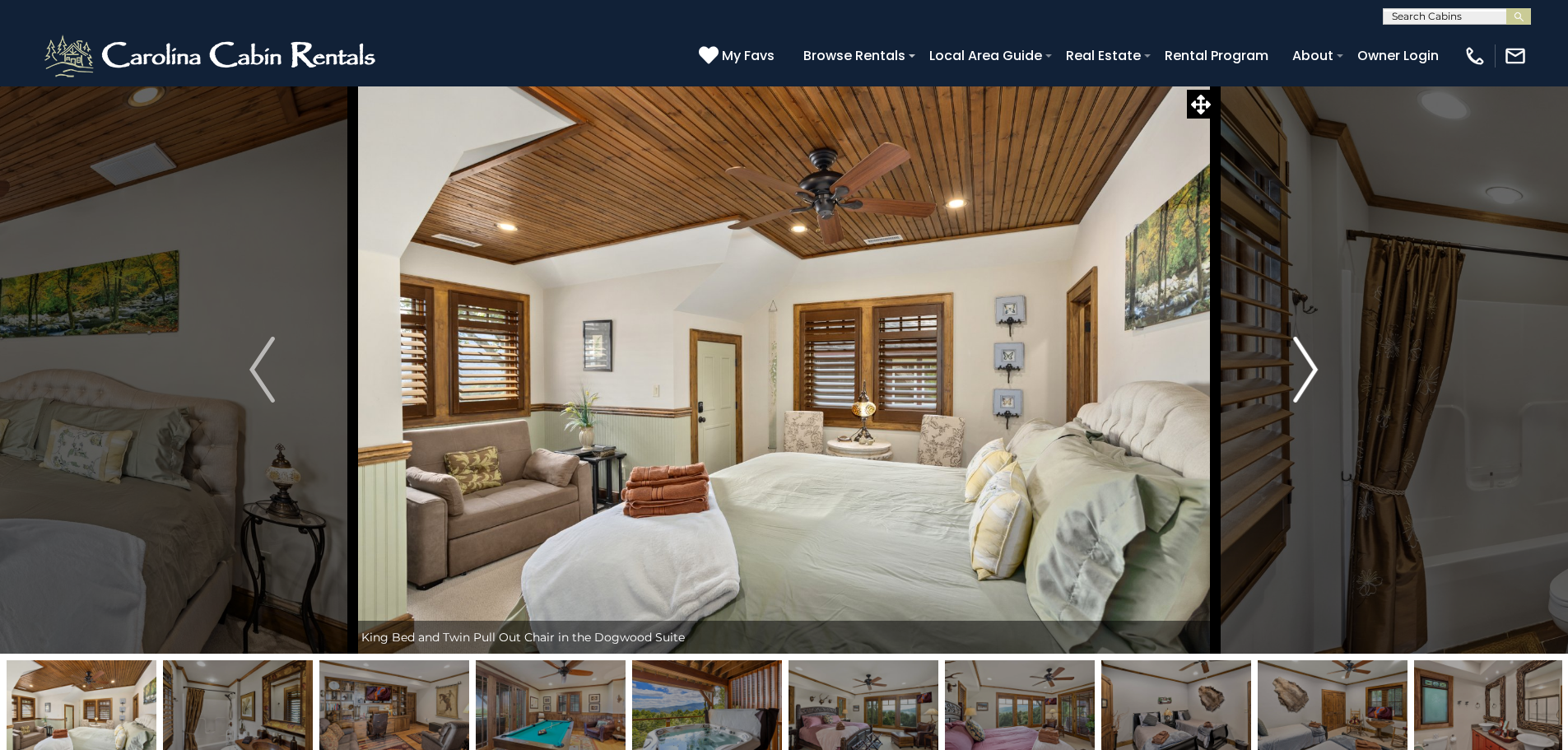
click at [1299, 375] on img "Next" at bounding box center [1305, 369] width 25 height 65
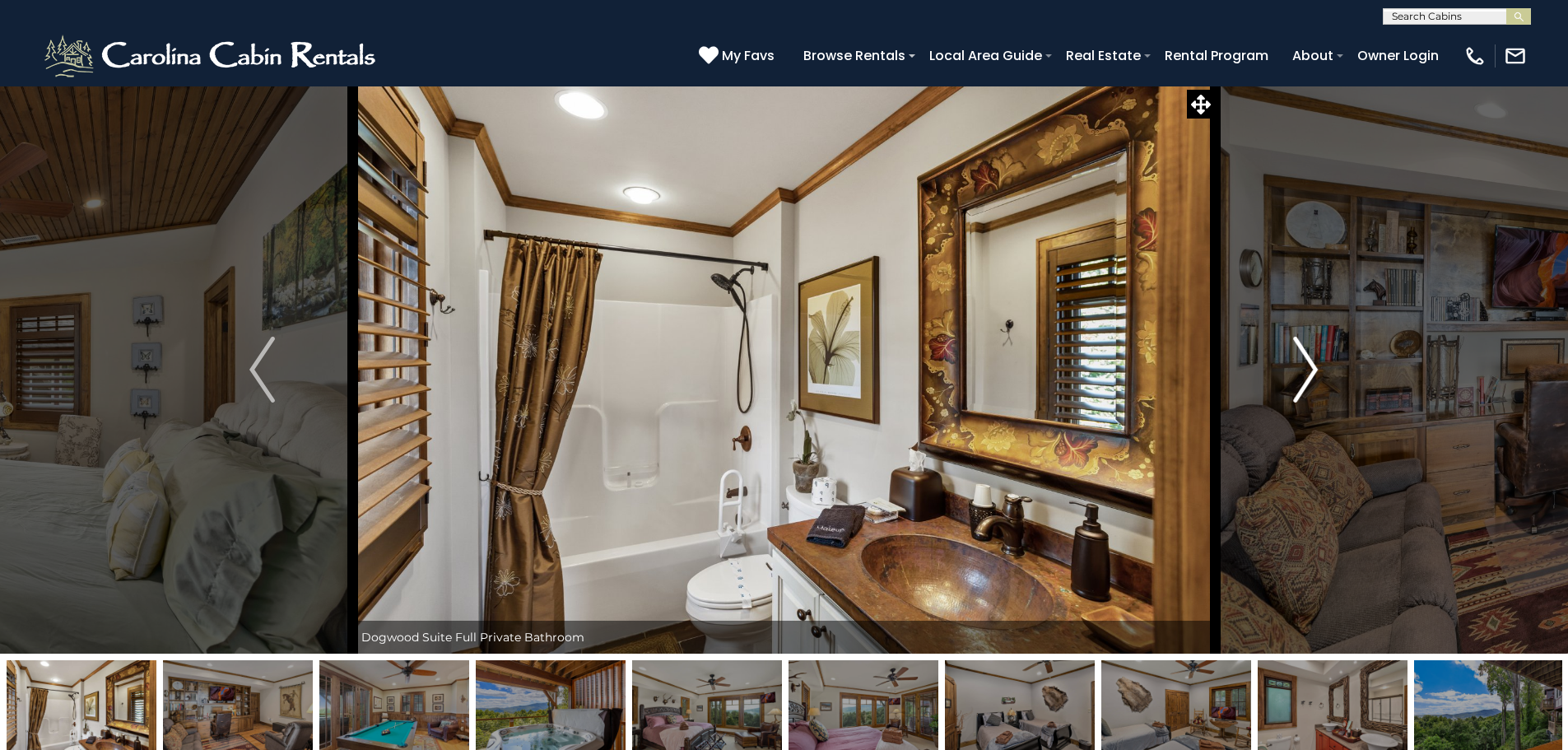
click at [1299, 375] on img "Next" at bounding box center [1305, 369] width 25 height 65
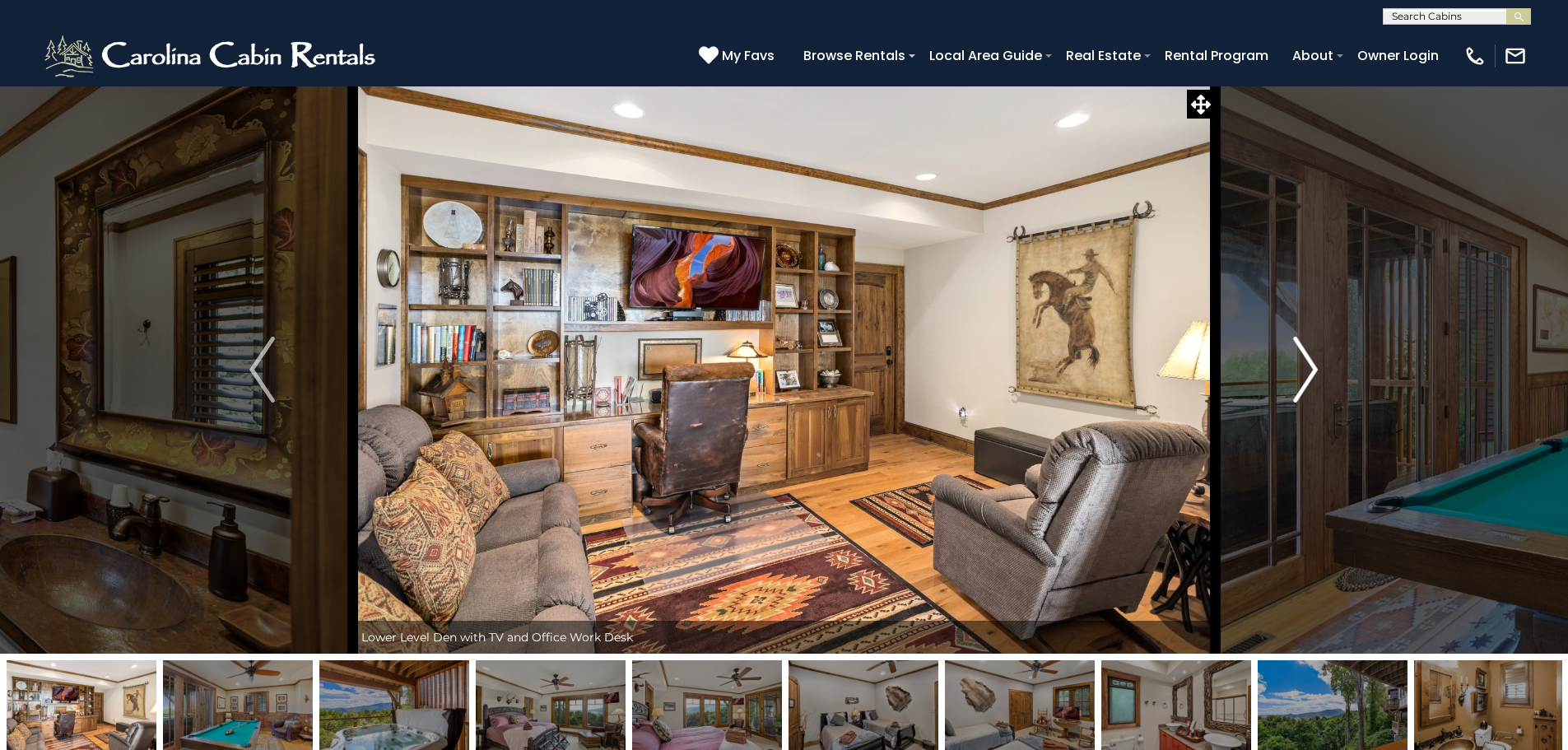
click at [1299, 375] on img "Next" at bounding box center [1305, 369] width 25 height 65
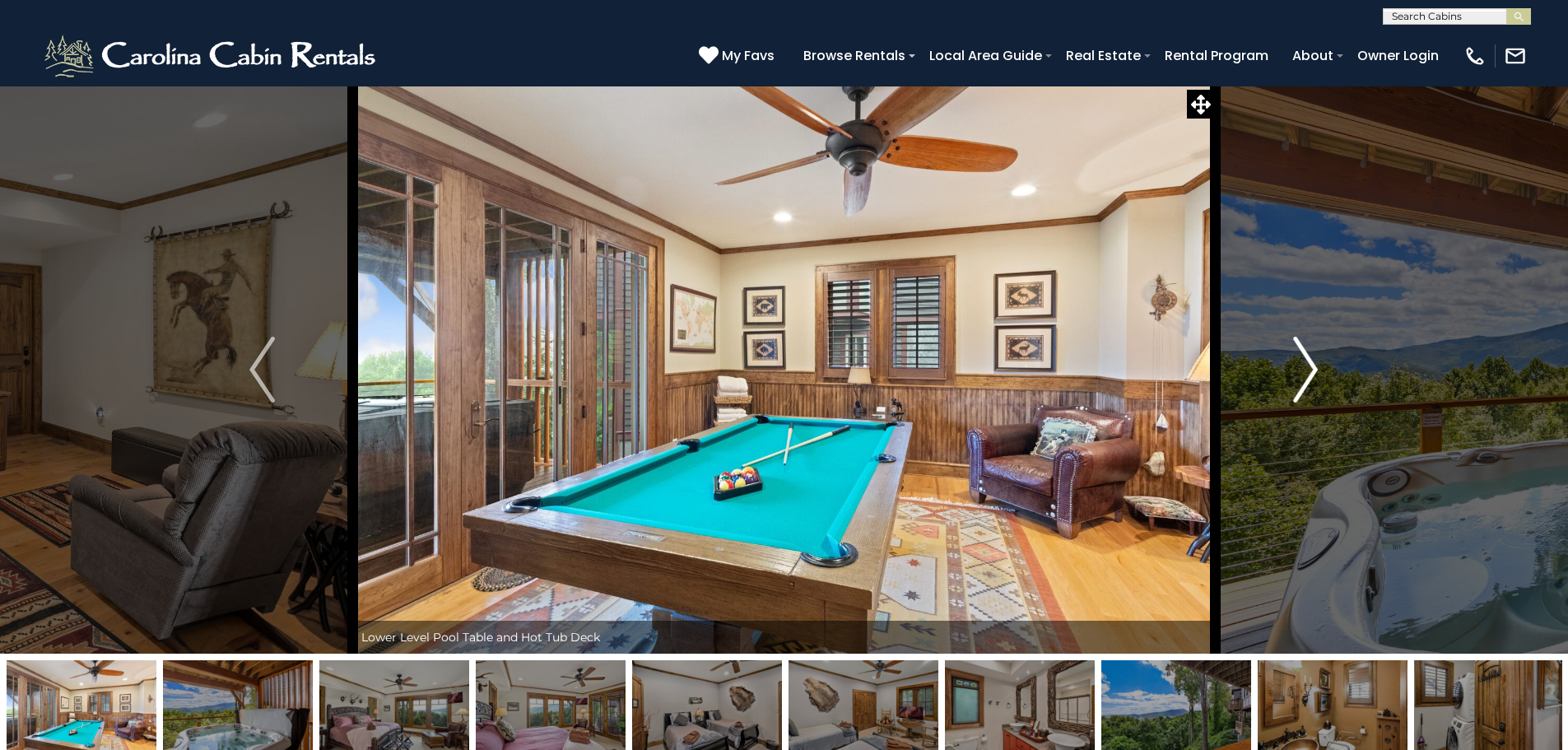
click at [1299, 375] on img "Next" at bounding box center [1305, 369] width 25 height 65
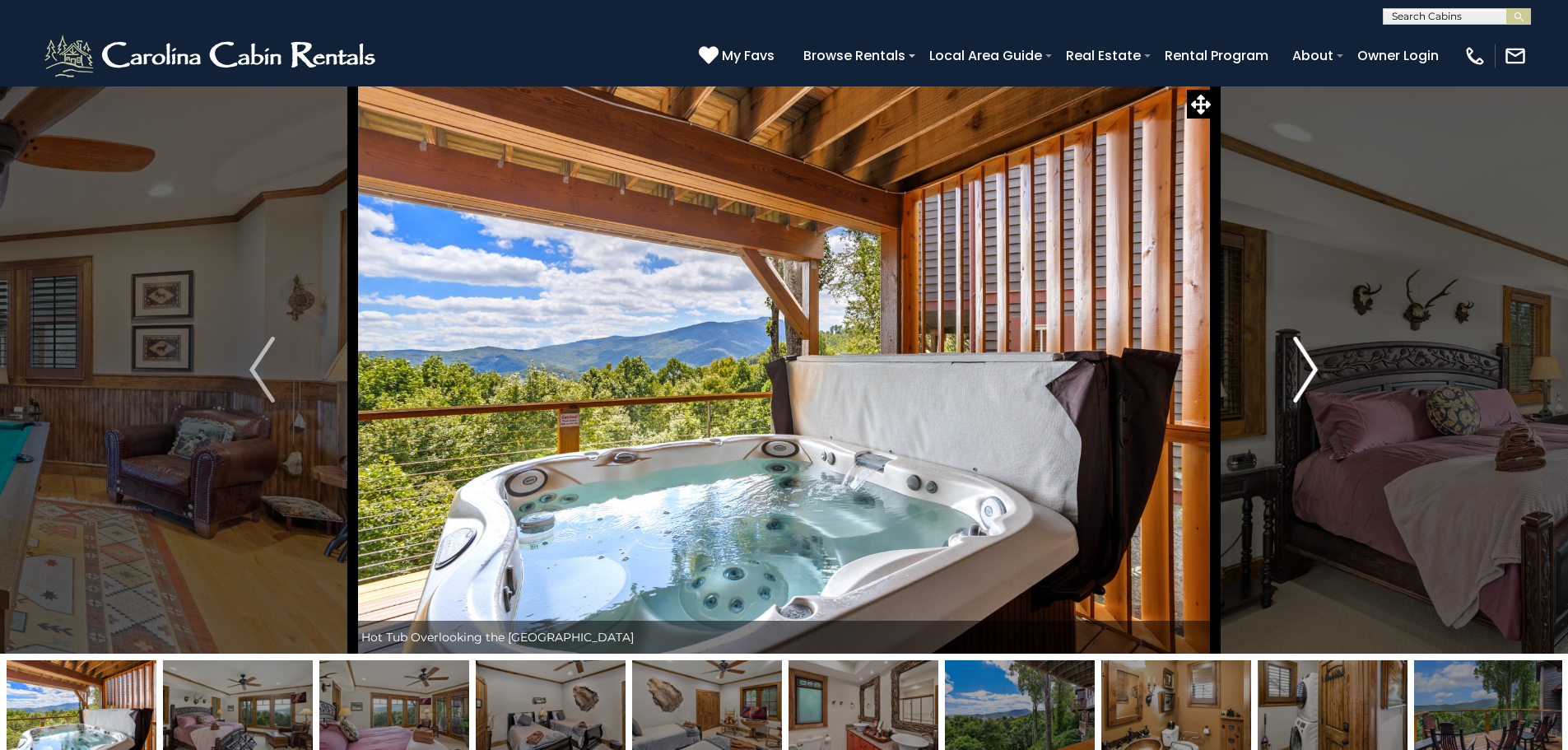
click at [1299, 375] on img "Next" at bounding box center [1305, 369] width 25 height 65
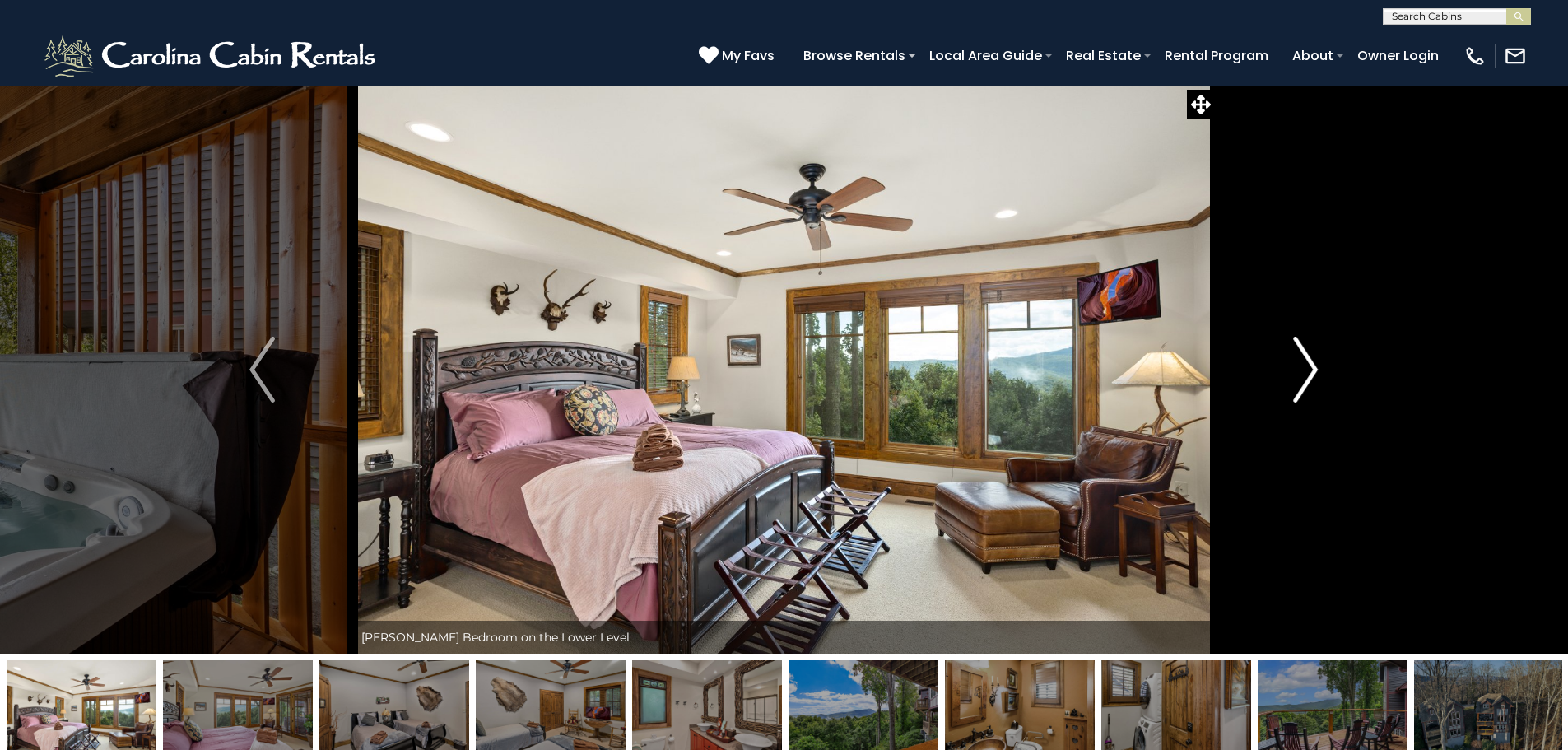
click at [1299, 375] on img "Next" at bounding box center [1305, 369] width 25 height 65
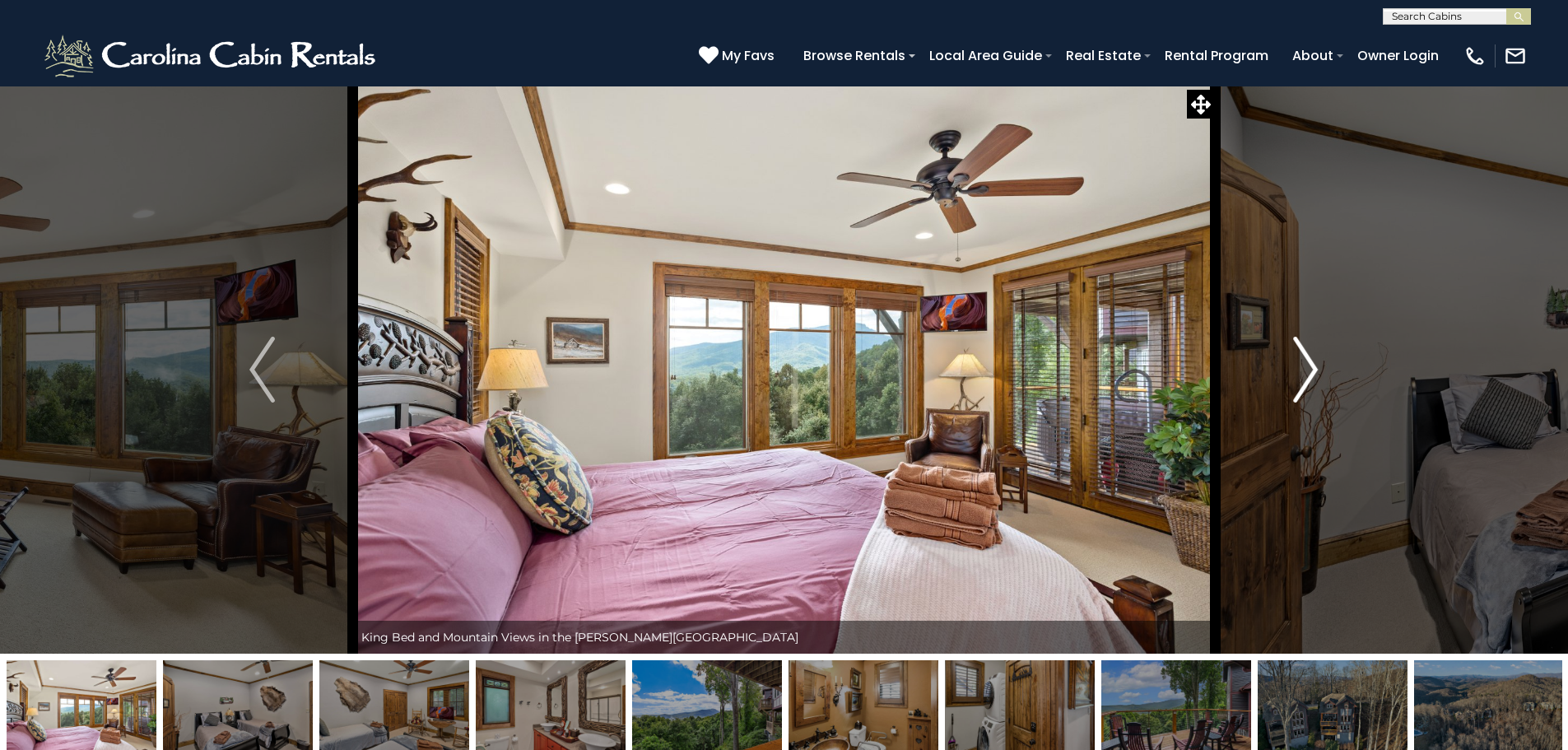
click at [1299, 375] on img "Next" at bounding box center [1305, 369] width 25 height 65
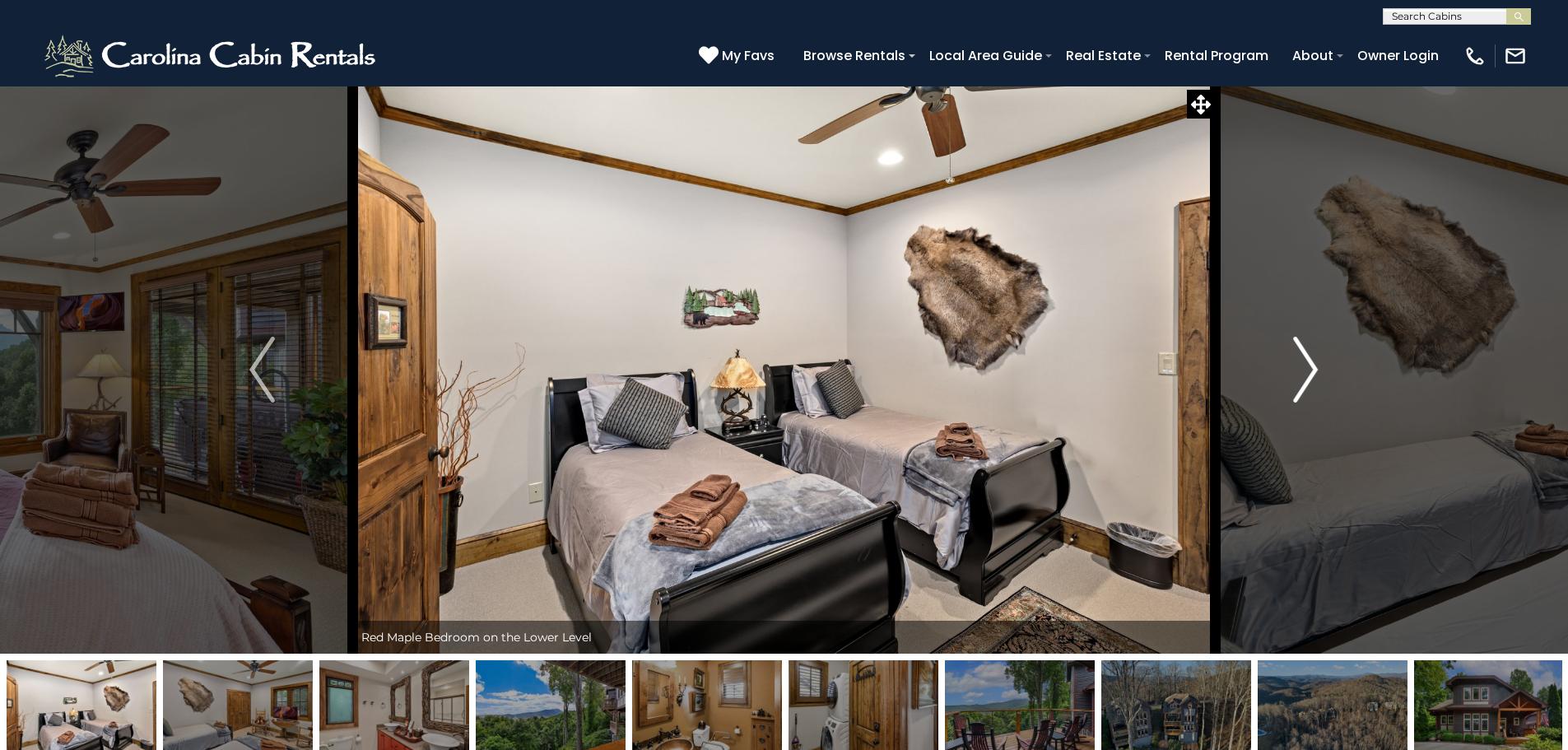
click at [1299, 375] on img "Next" at bounding box center [1305, 369] width 25 height 65
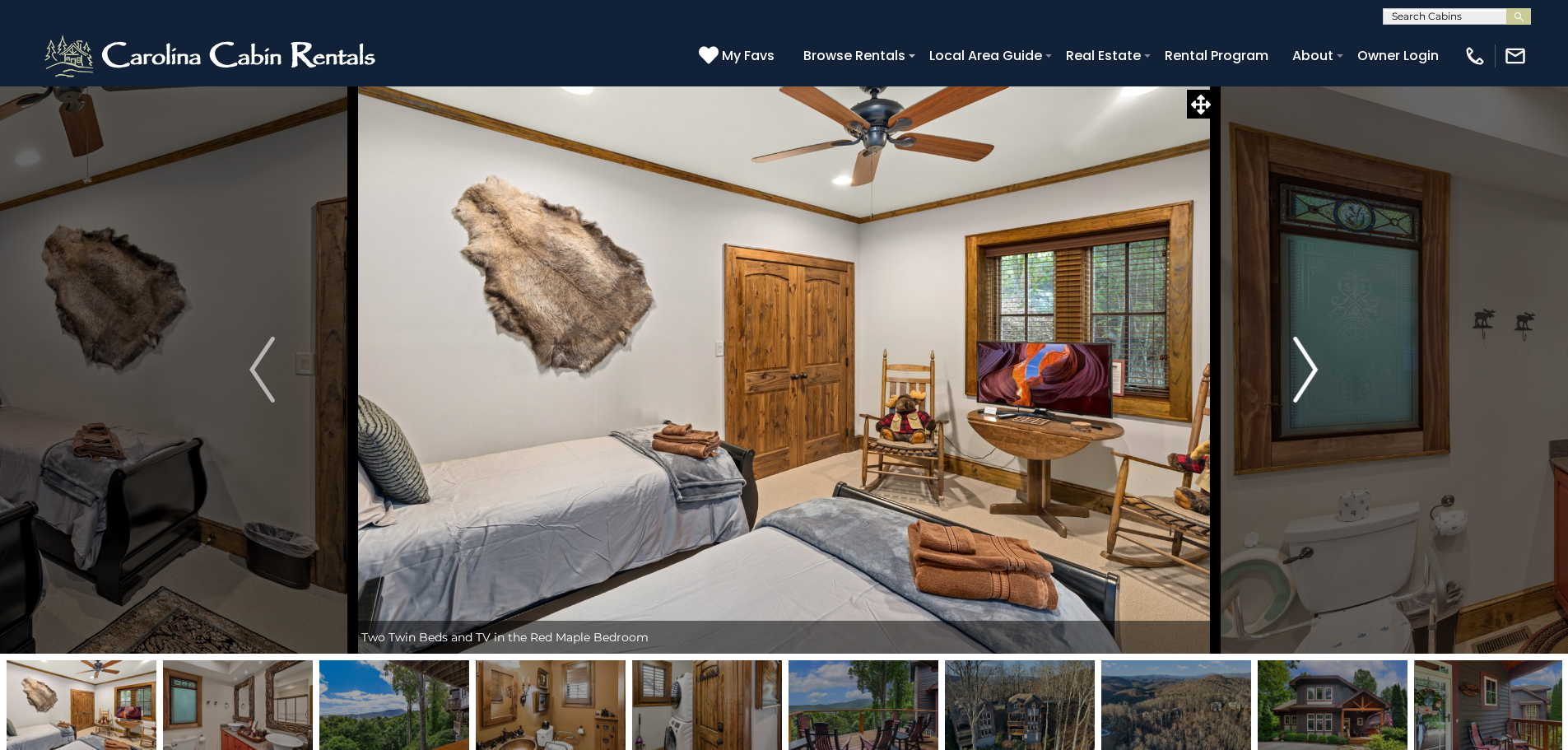
click at [1299, 375] on img "Next" at bounding box center [1305, 369] width 25 height 65
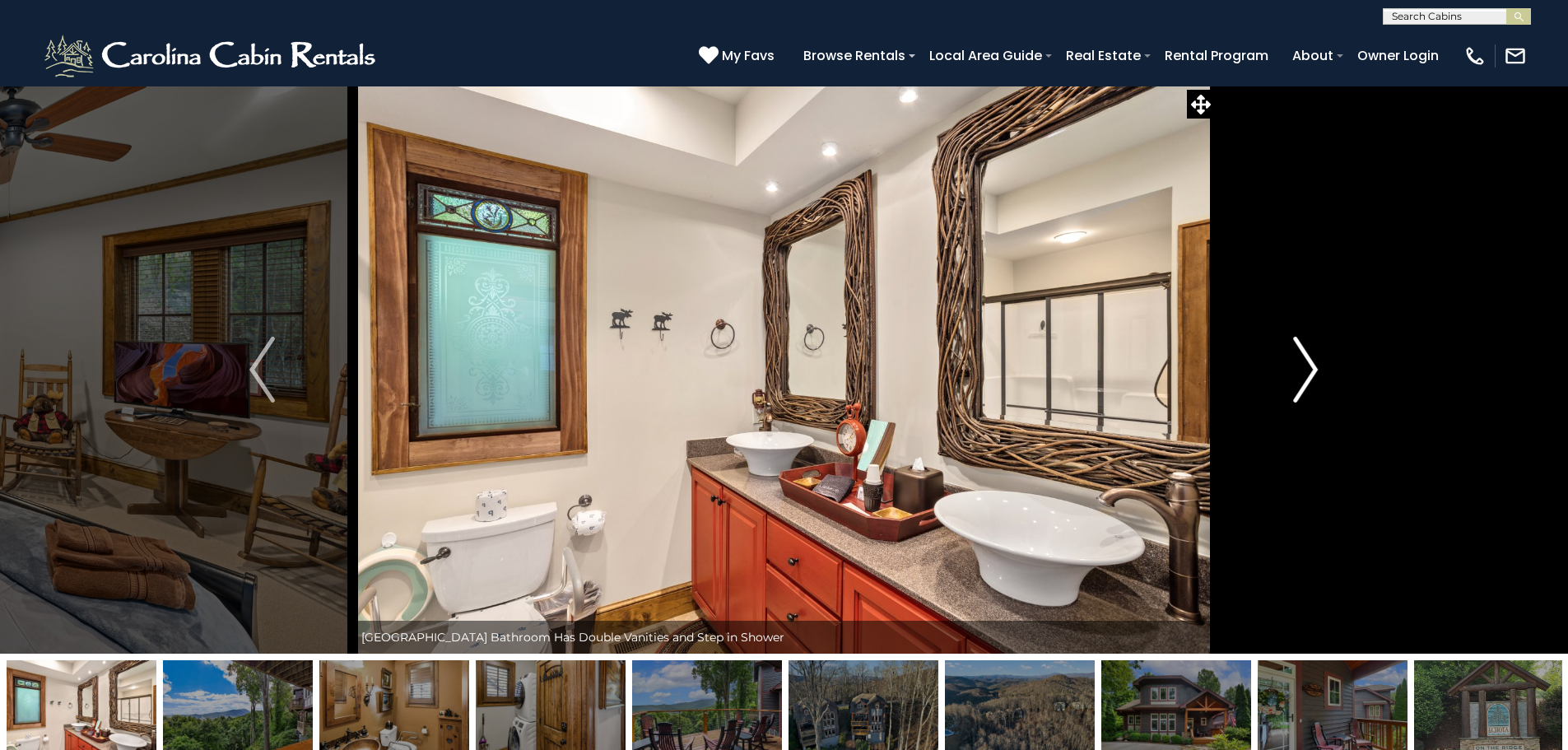
click at [1299, 375] on img "Next" at bounding box center [1305, 369] width 25 height 65
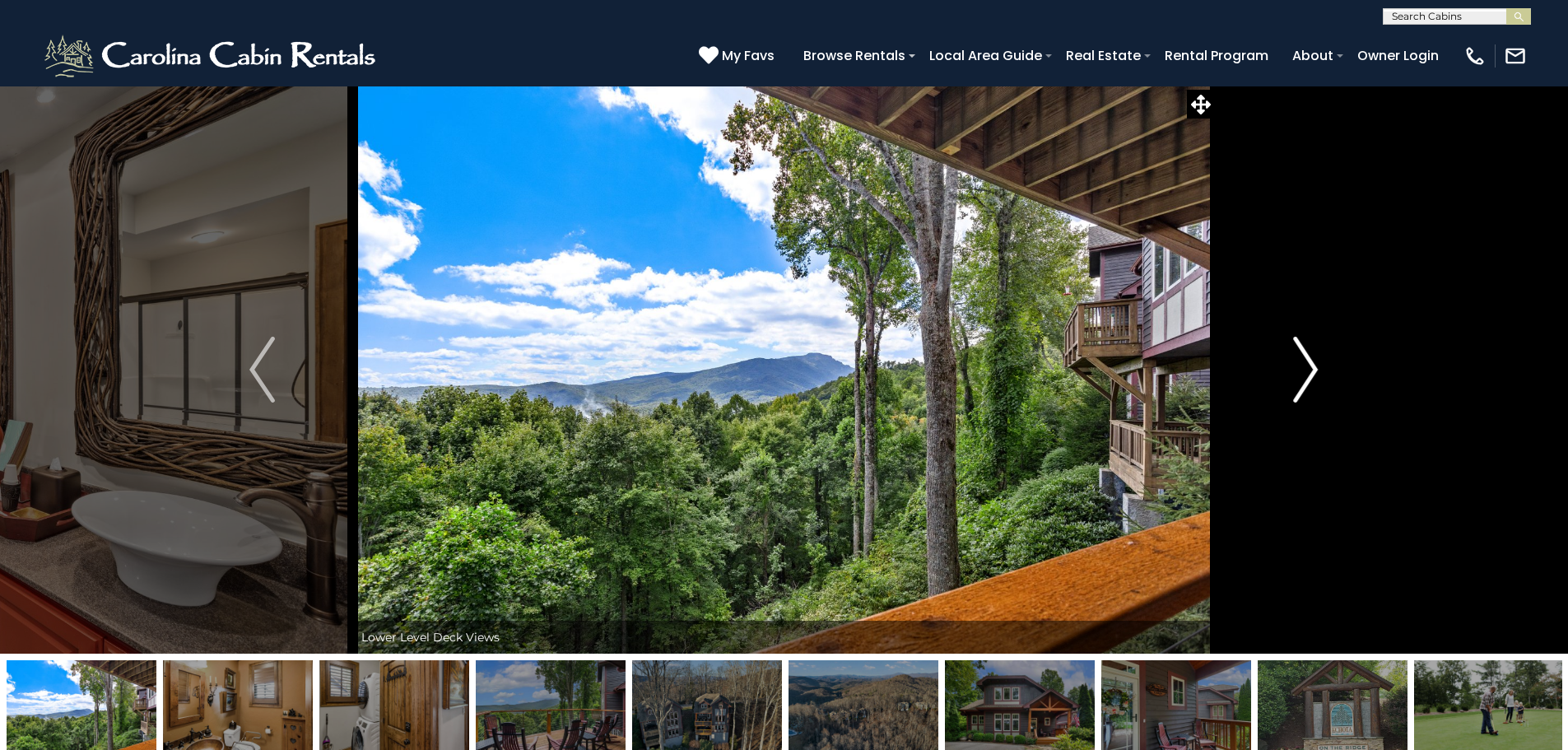
click at [1299, 375] on img "Next" at bounding box center [1305, 369] width 25 height 65
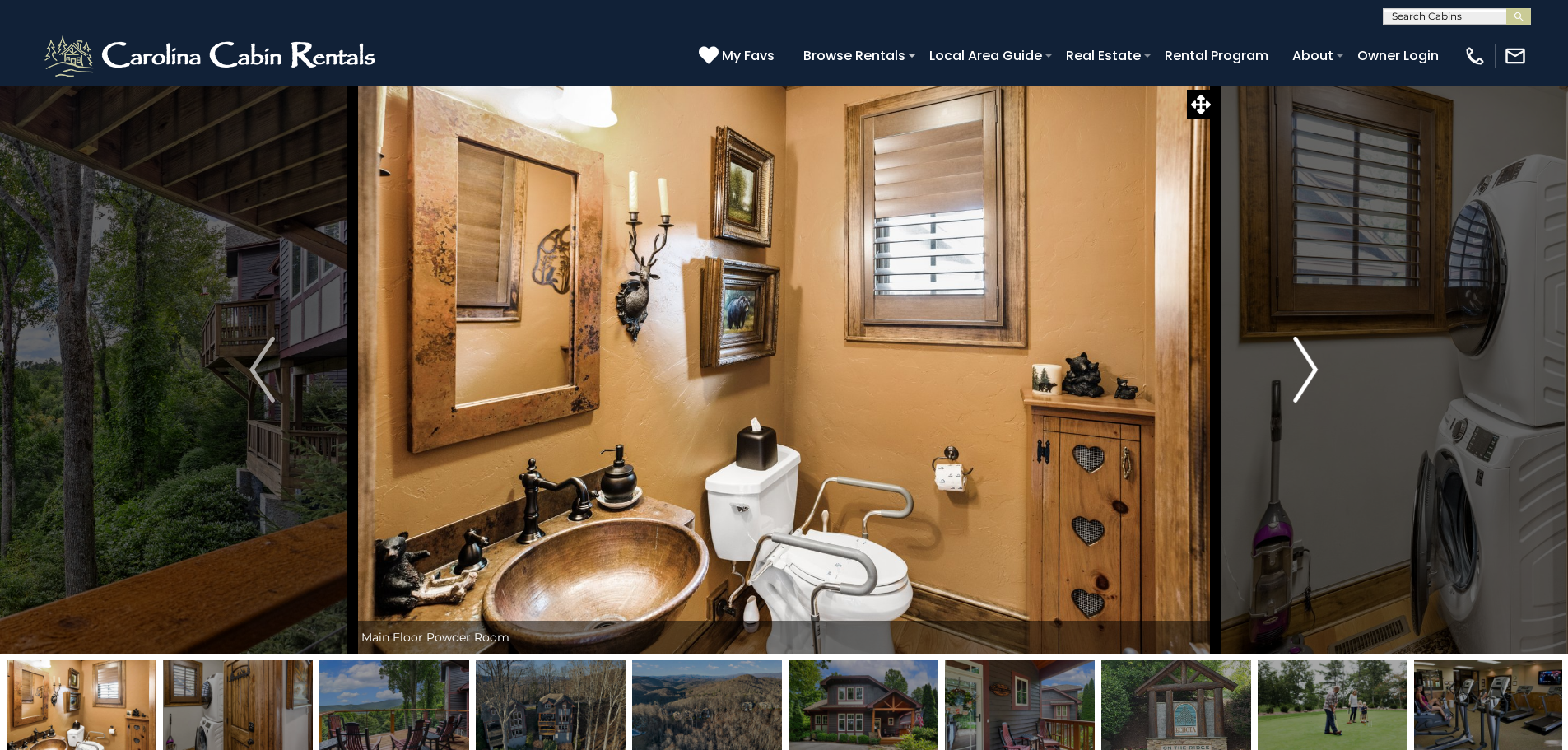
click at [1299, 375] on img "Next" at bounding box center [1305, 369] width 25 height 65
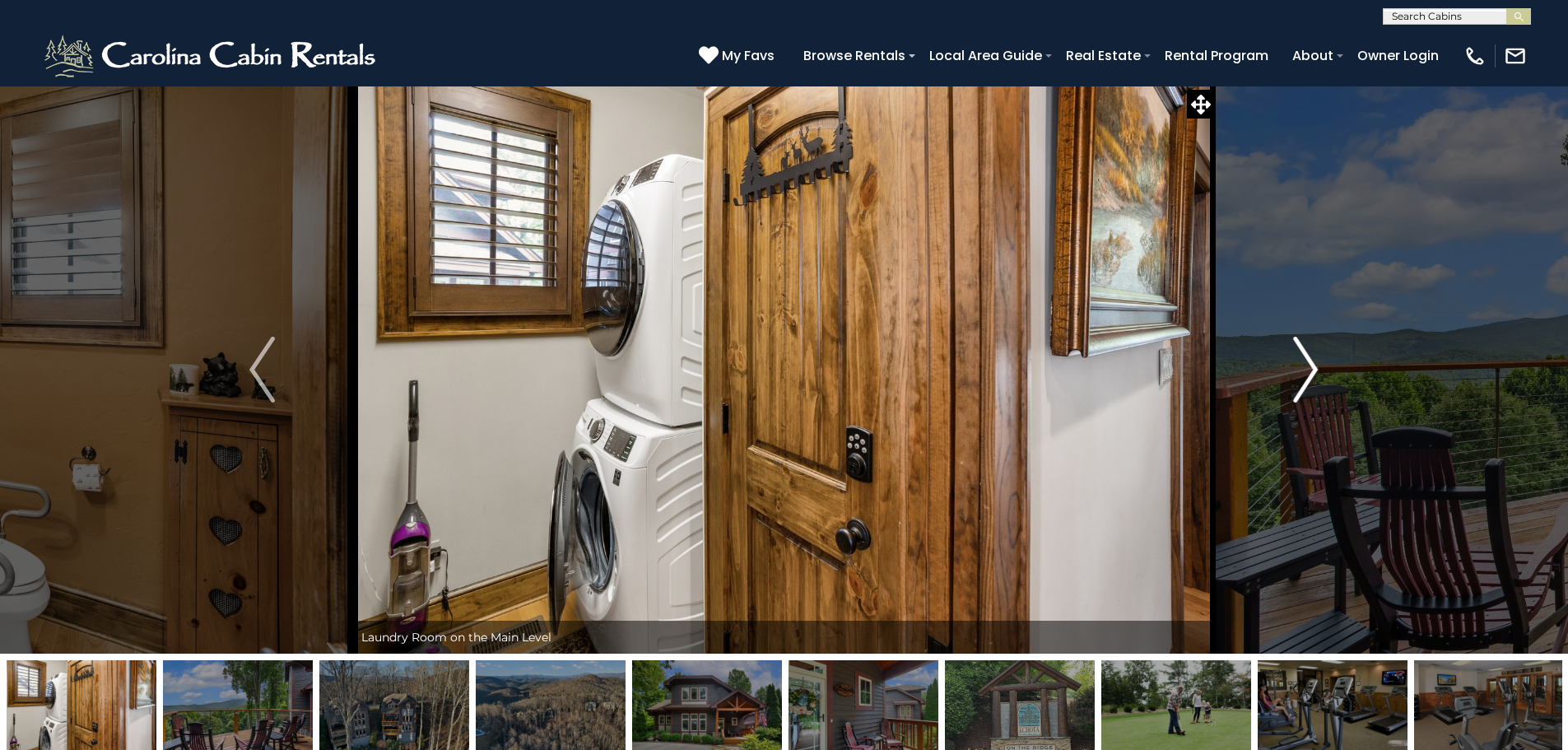
click at [1299, 375] on img "Next" at bounding box center [1305, 369] width 25 height 65
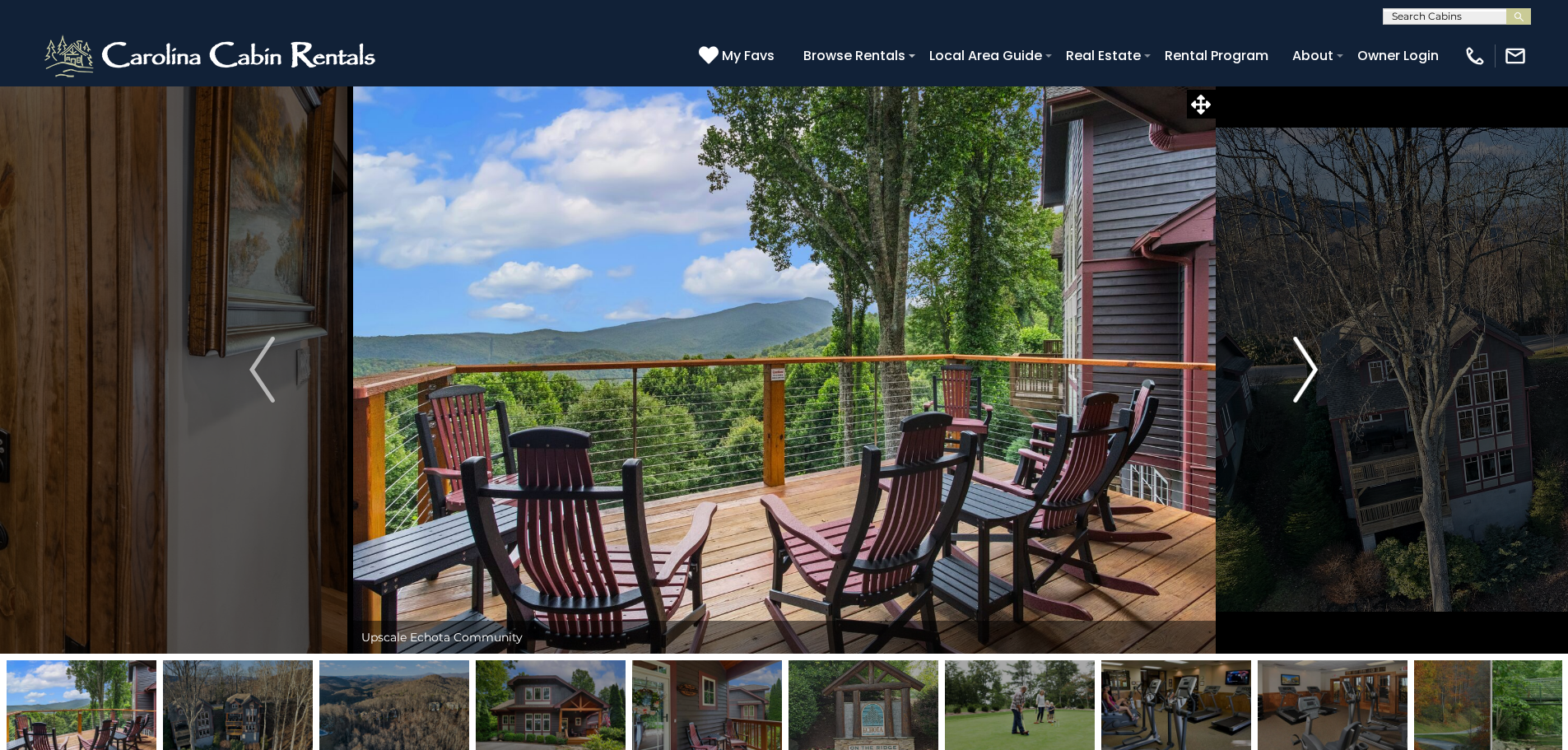
click at [1299, 375] on img "Next" at bounding box center [1305, 369] width 25 height 65
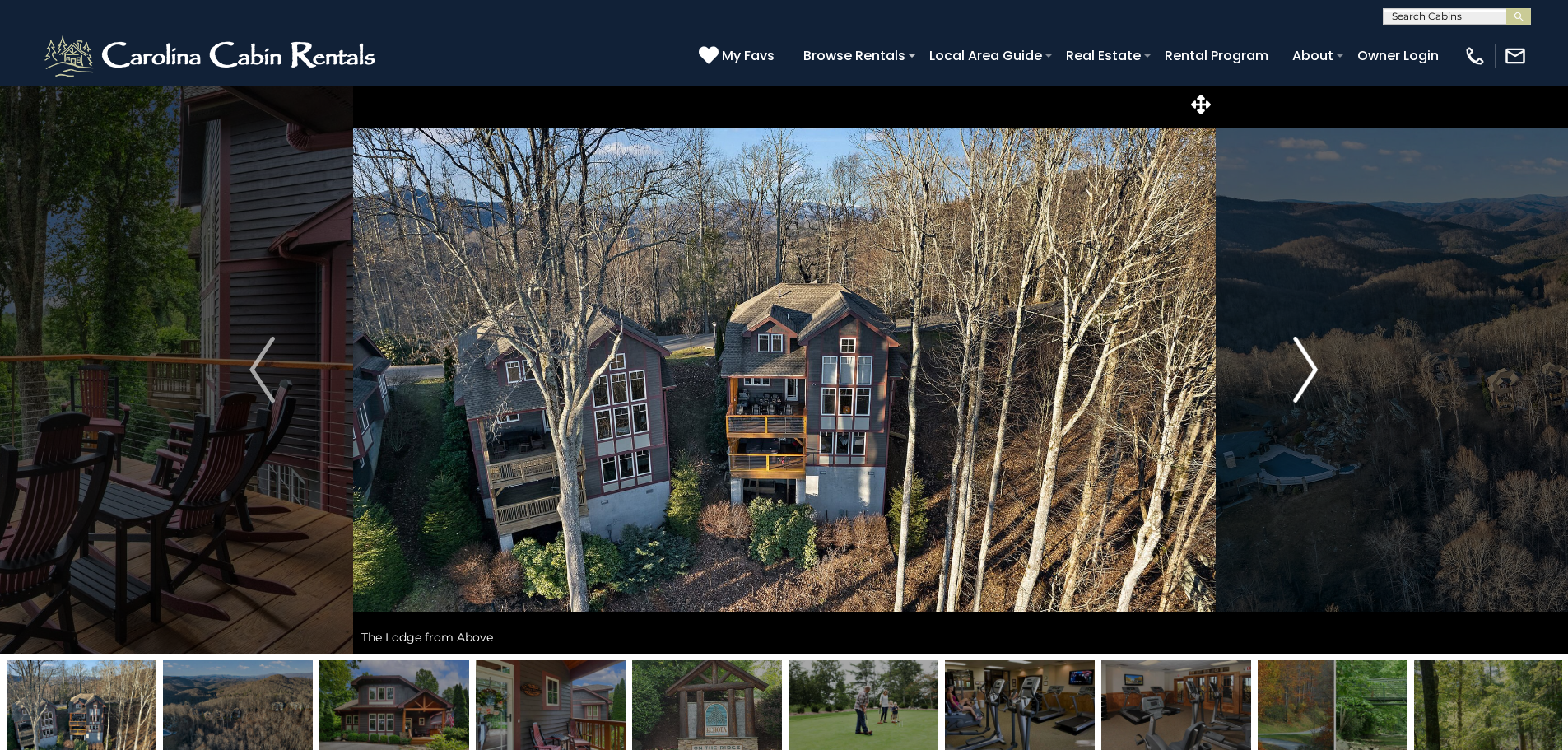
click at [1299, 375] on img "Next" at bounding box center [1305, 369] width 25 height 65
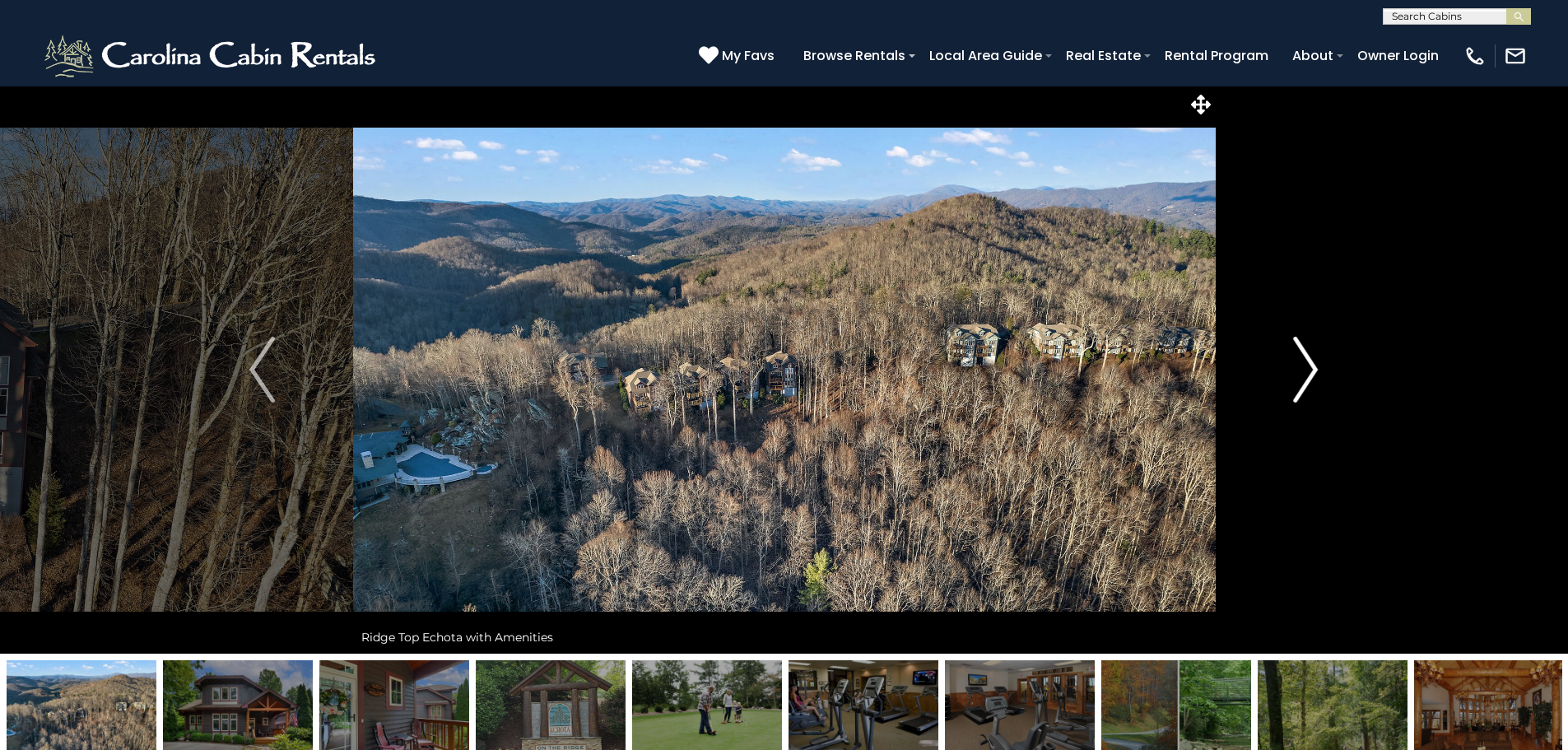
click at [1299, 375] on img "Next" at bounding box center [1305, 369] width 25 height 65
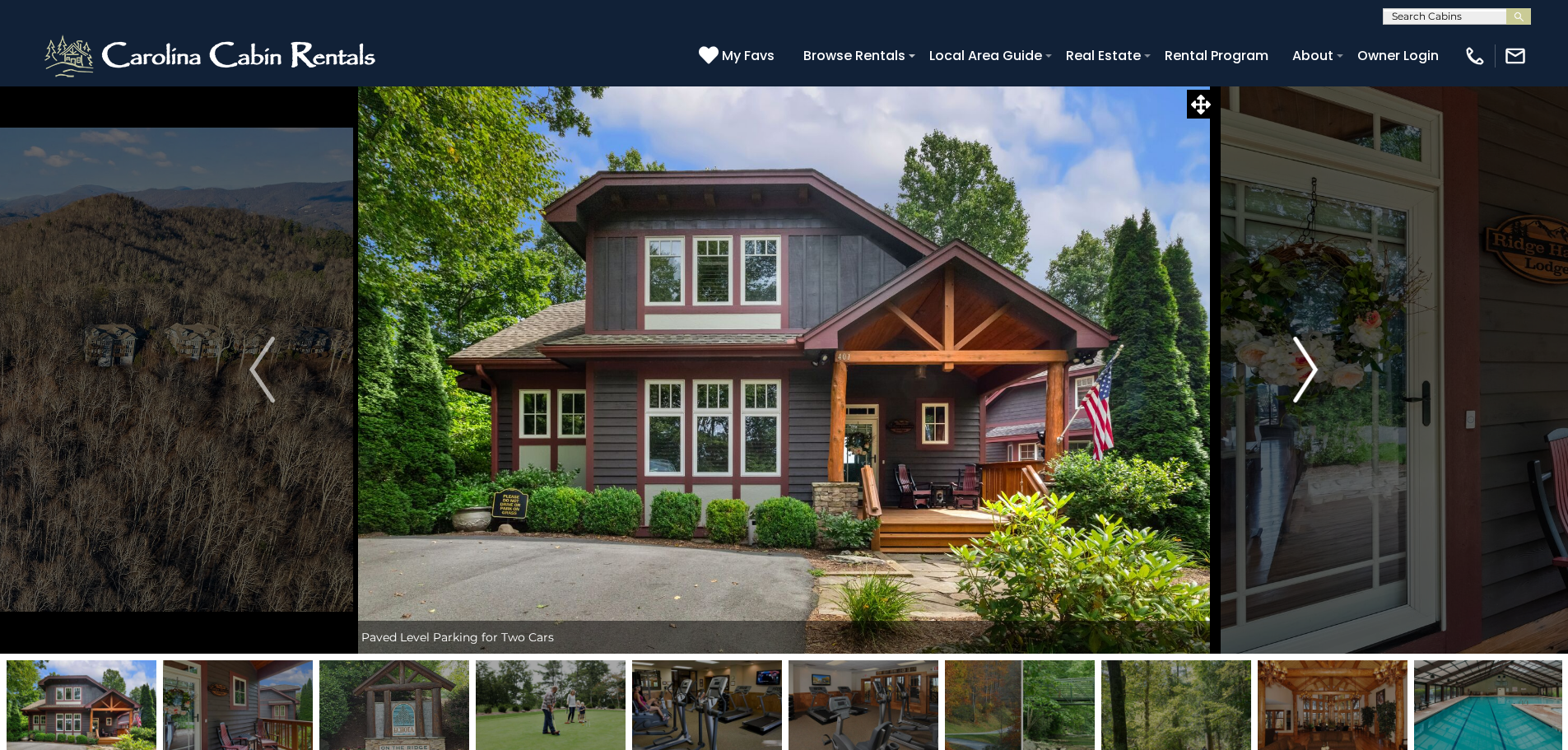
click at [1299, 375] on img "Next" at bounding box center [1305, 369] width 25 height 65
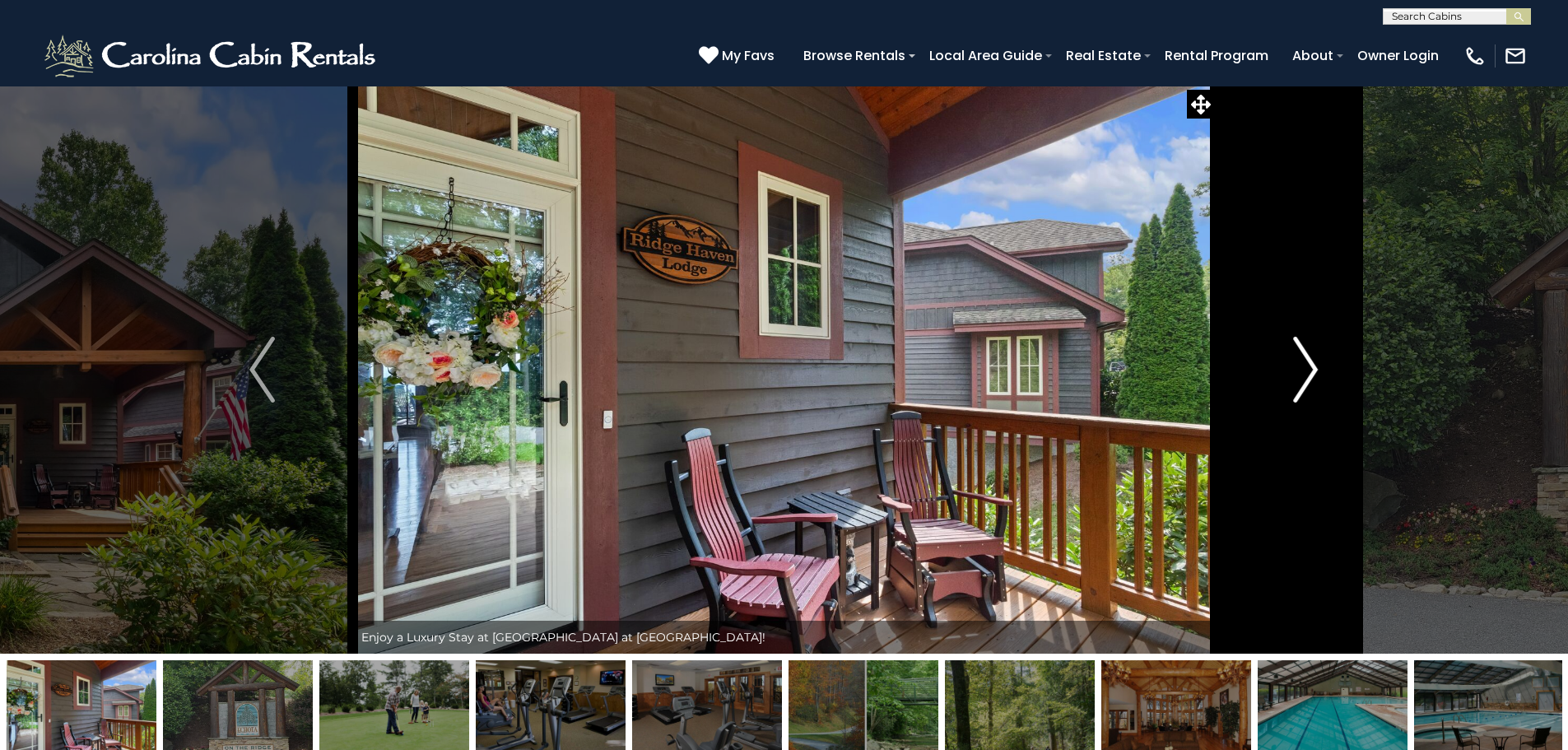
click at [1286, 360] on button "Next" at bounding box center [1305, 369] width 181 height 568
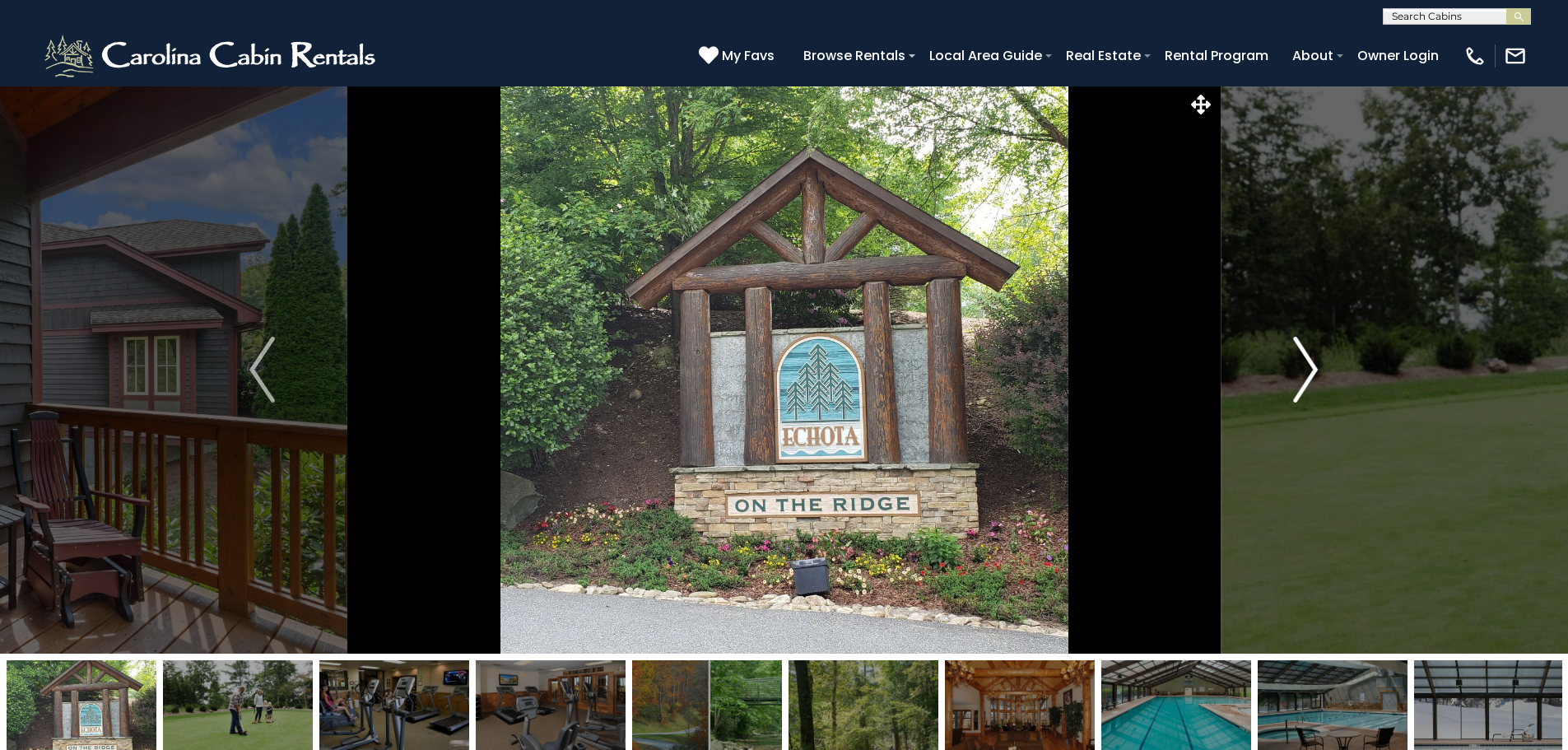
click at [1286, 360] on button "Next" at bounding box center [1305, 369] width 181 height 568
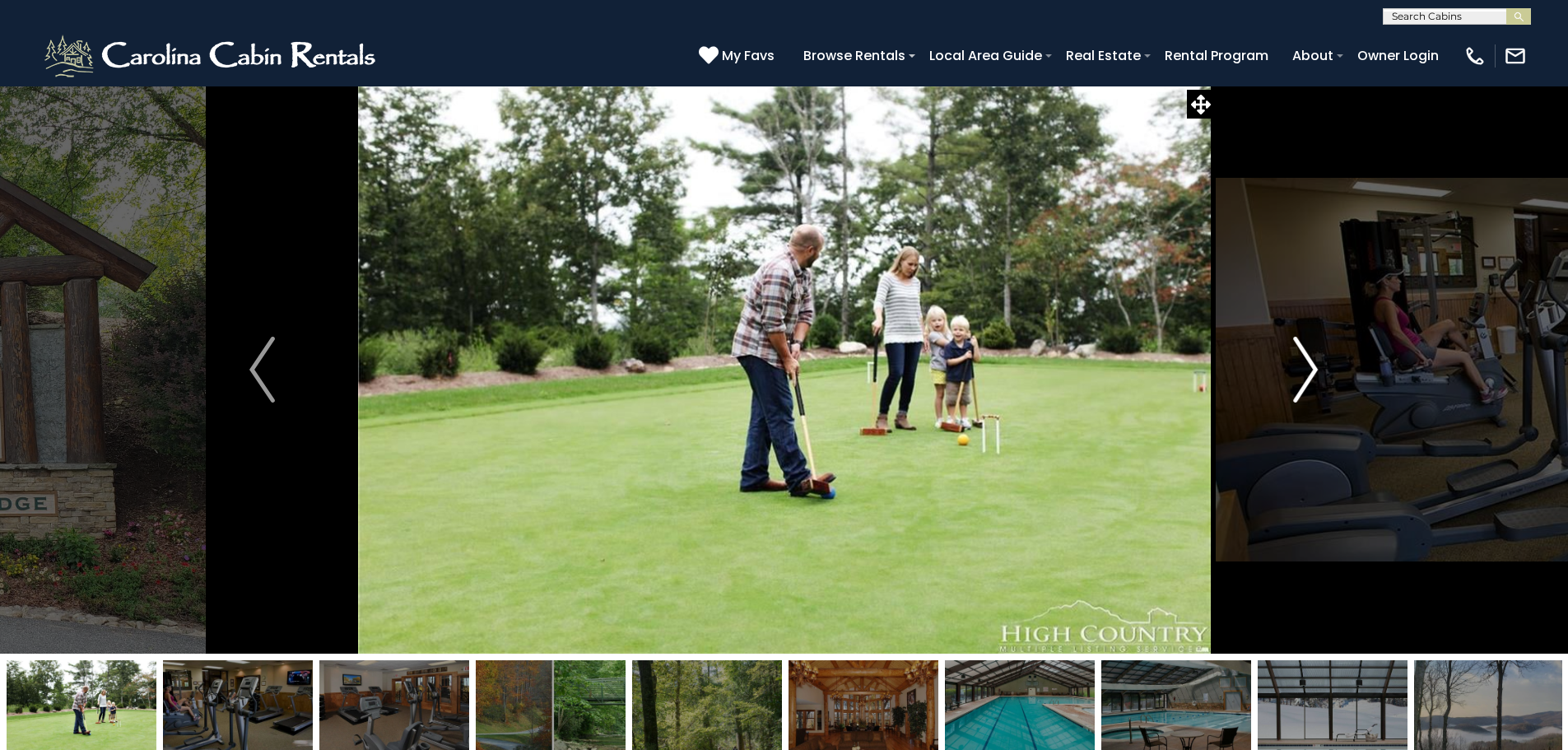
click at [1286, 360] on button "Next" at bounding box center [1305, 369] width 181 height 568
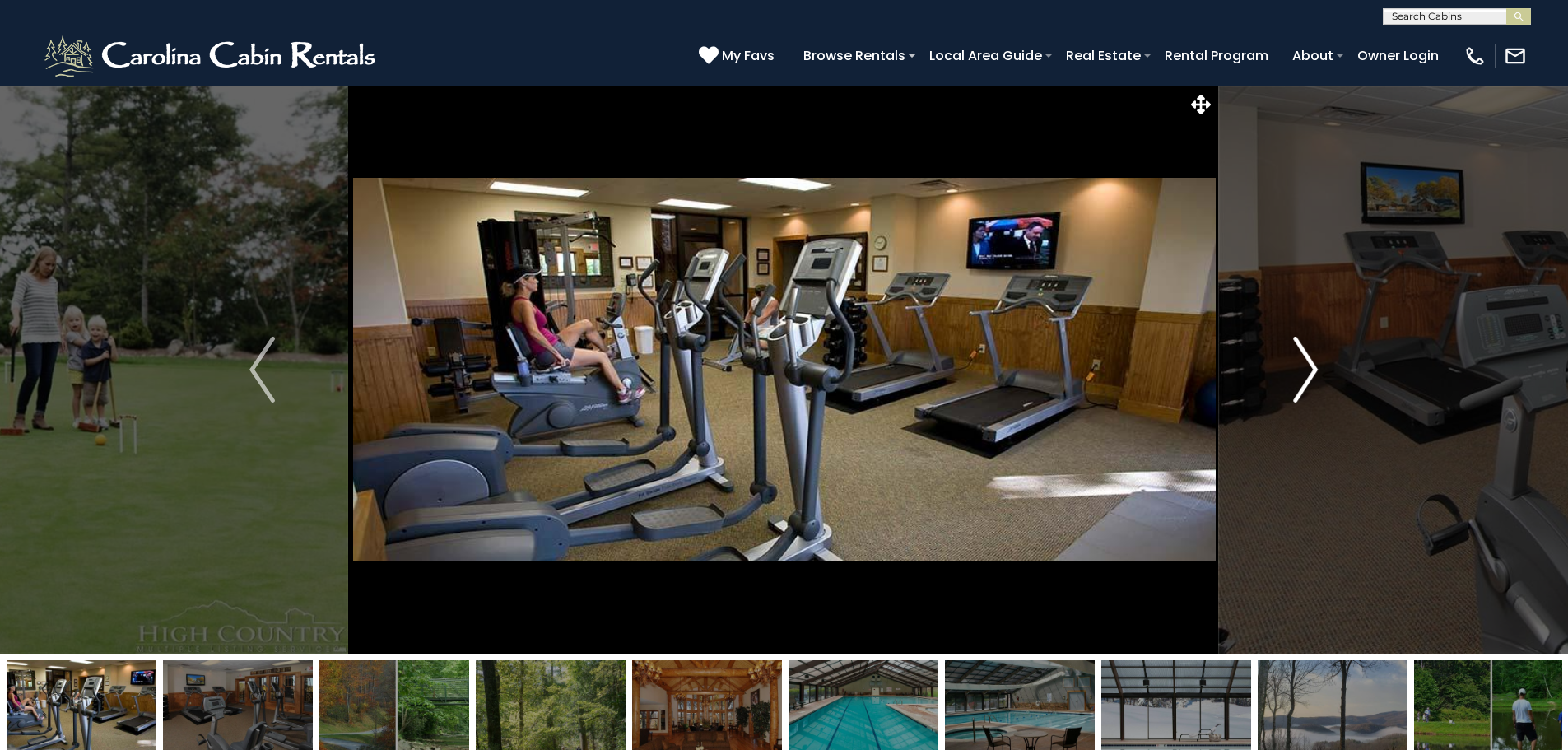
click at [1286, 360] on button "Next" at bounding box center [1305, 369] width 181 height 568
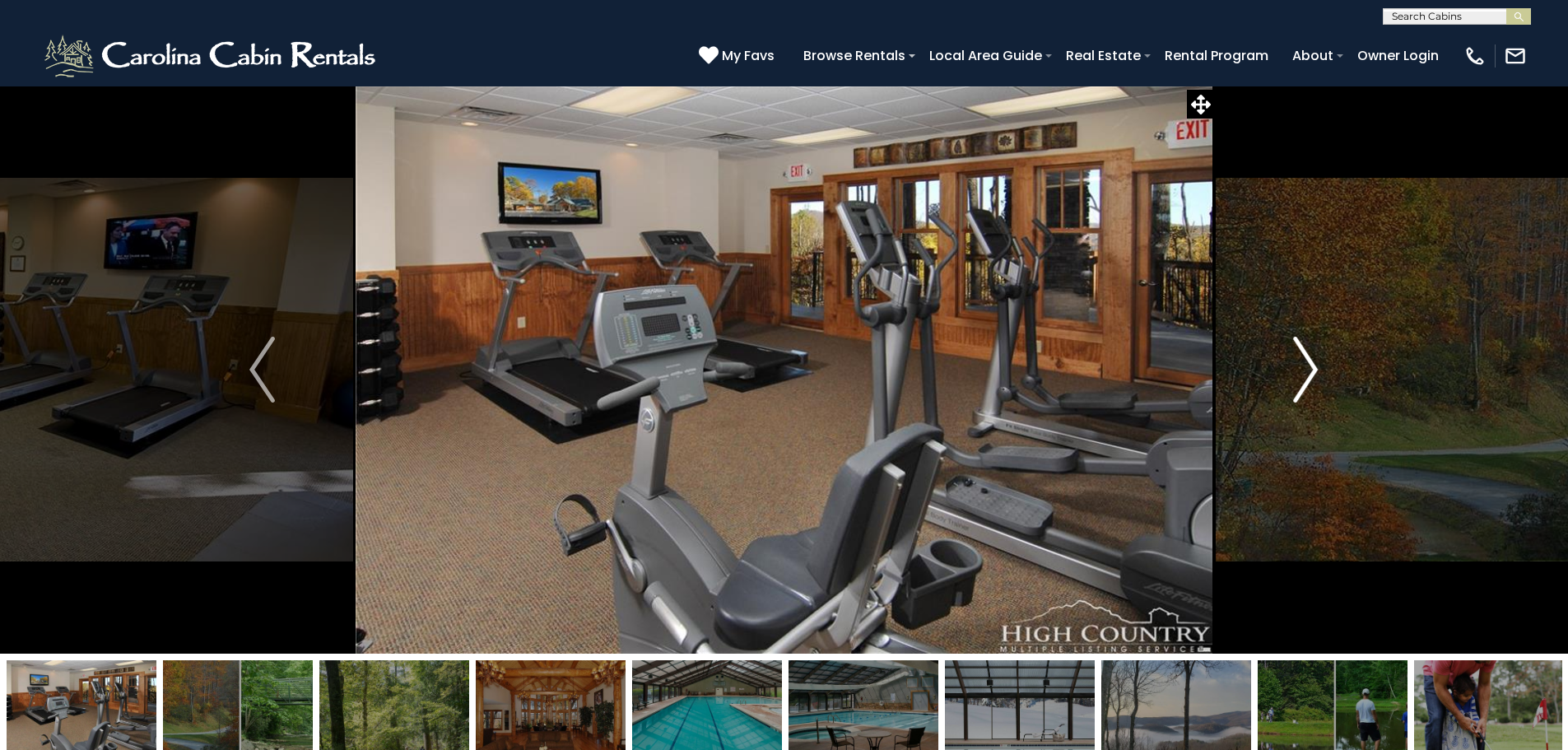
click at [1286, 360] on button "Next" at bounding box center [1305, 369] width 181 height 568
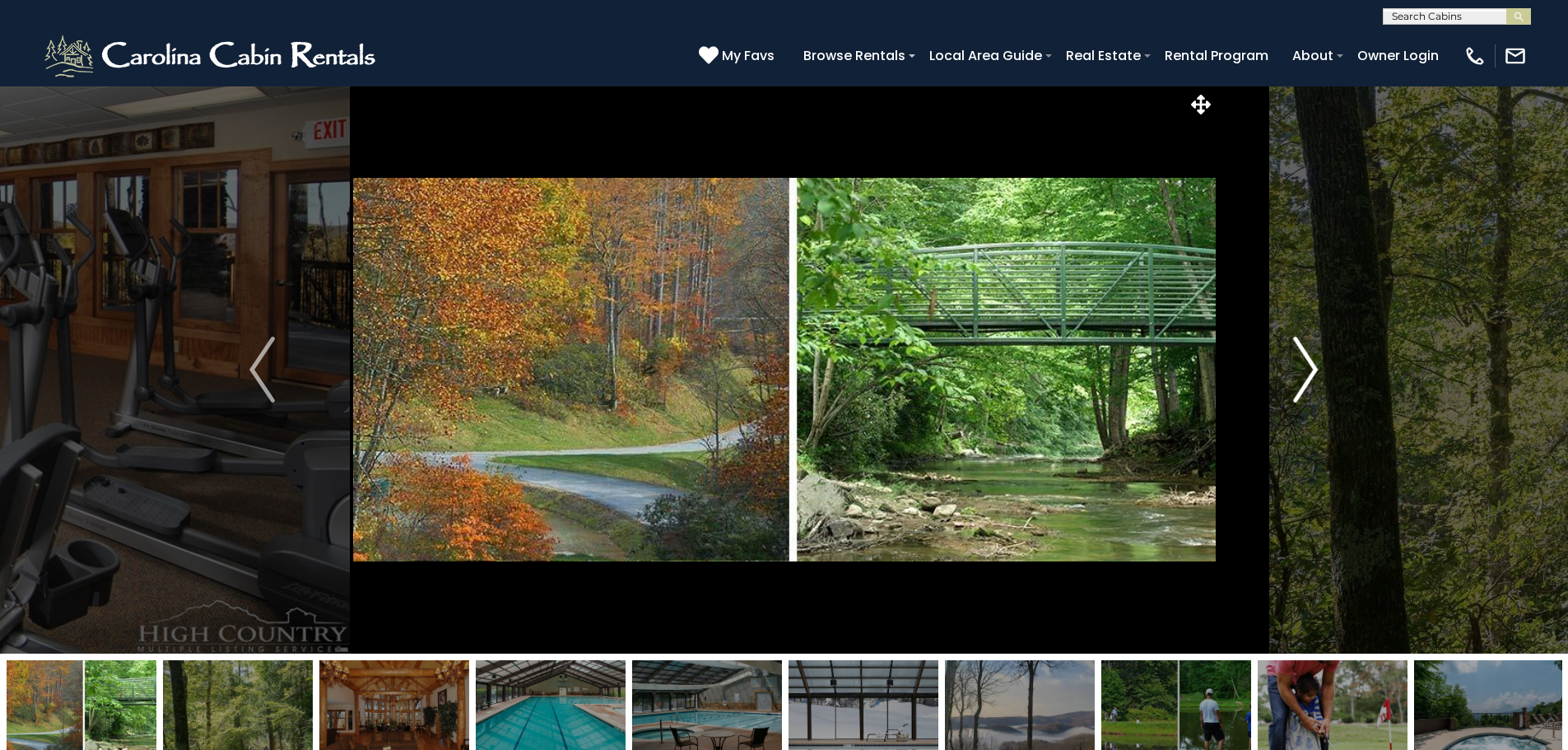
click at [1286, 360] on button "Next" at bounding box center [1305, 369] width 181 height 568
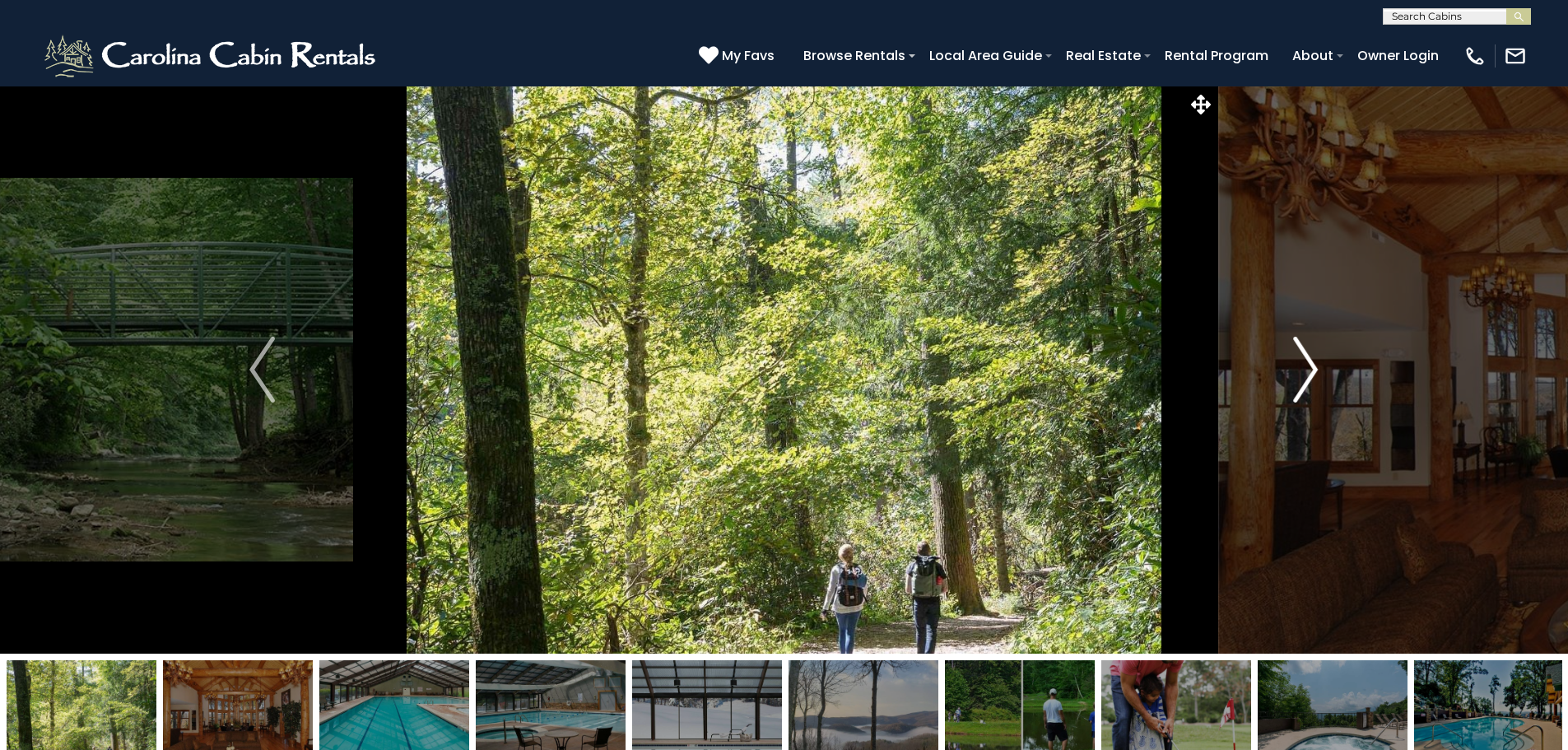
click at [1286, 360] on button "Next" at bounding box center [1305, 369] width 181 height 568
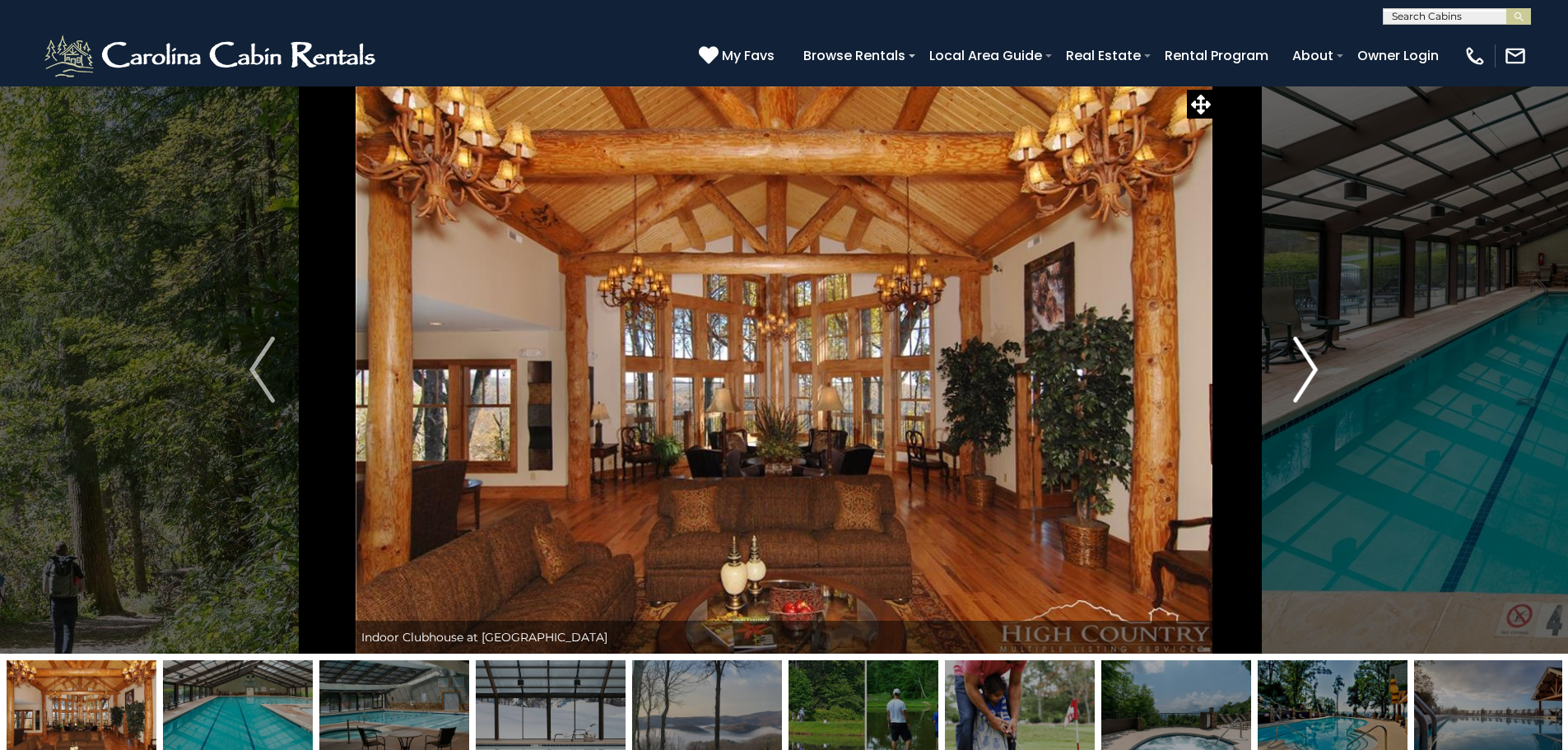
click at [1286, 360] on button "Next" at bounding box center [1305, 369] width 181 height 568
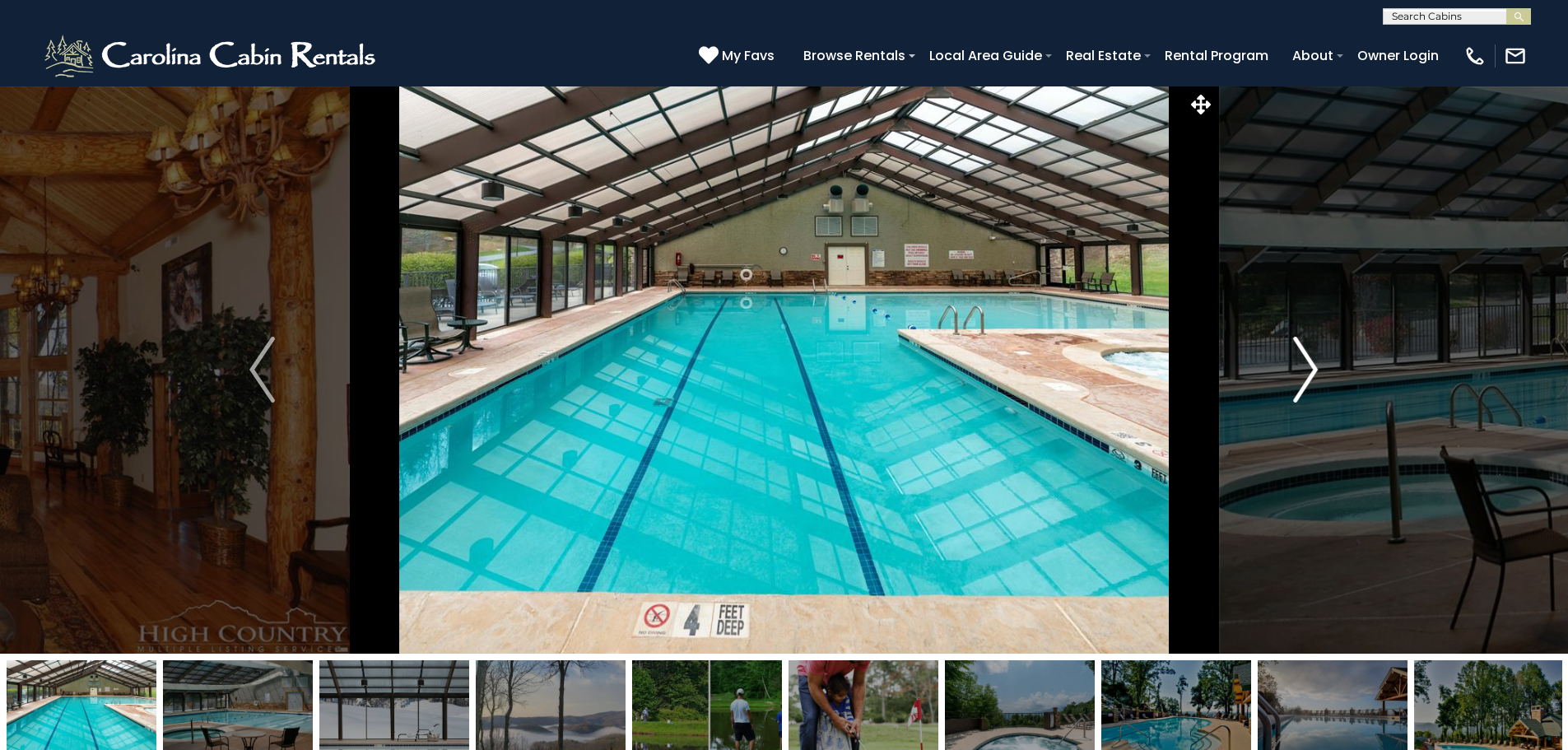
click at [1286, 360] on button "Next" at bounding box center [1305, 369] width 181 height 568
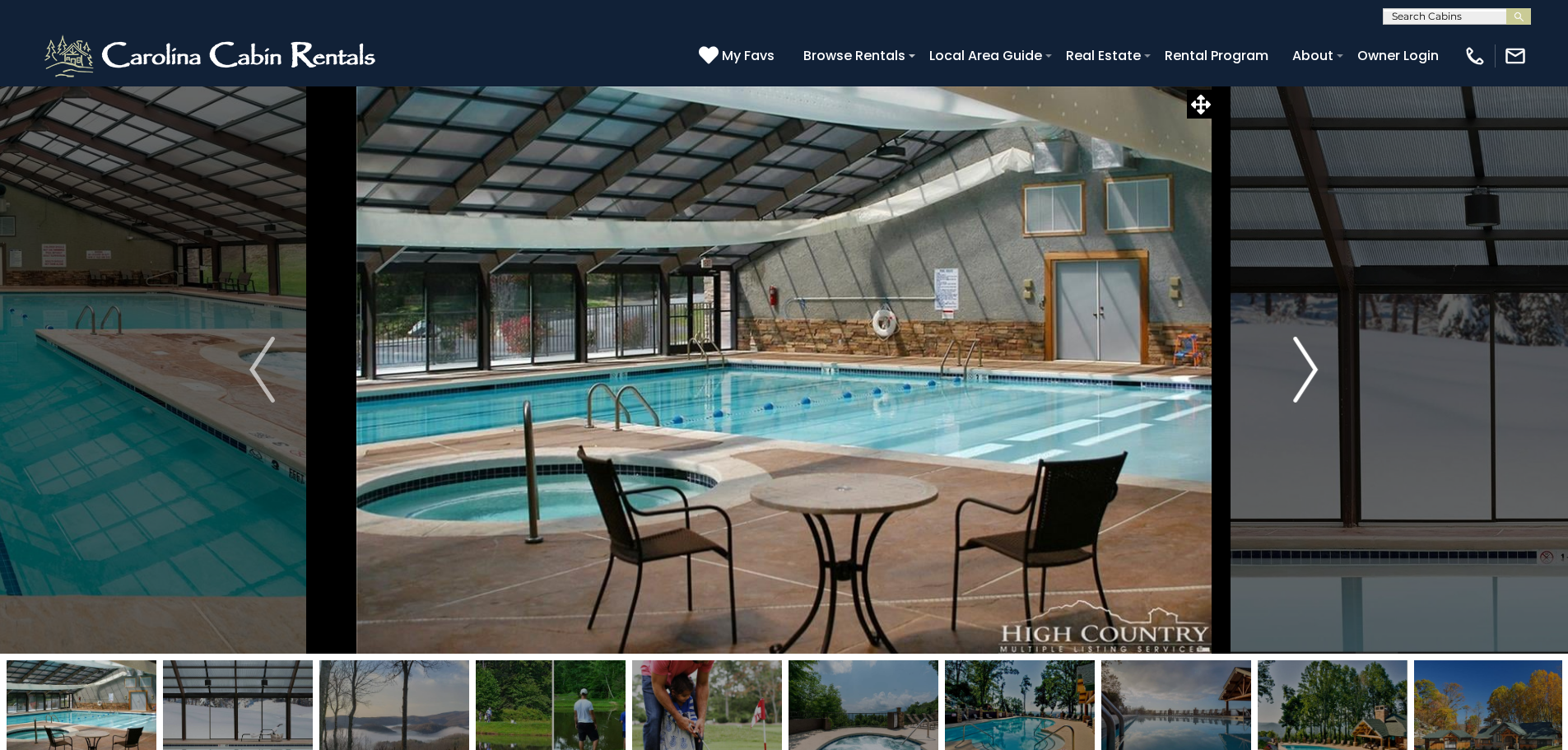
click at [1286, 360] on button "Next" at bounding box center [1305, 369] width 181 height 568
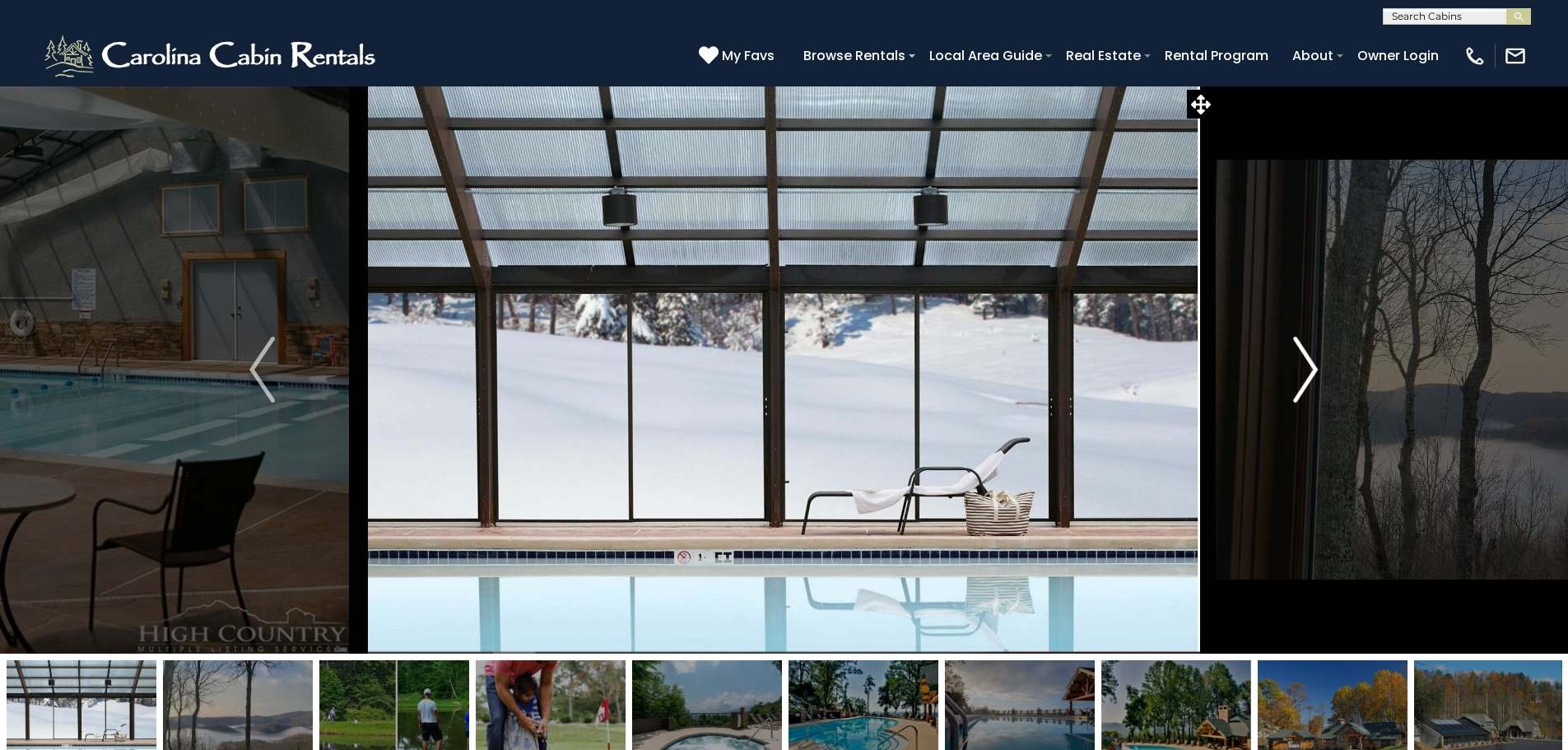
click at [1286, 360] on button "Next" at bounding box center [1305, 369] width 181 height 568
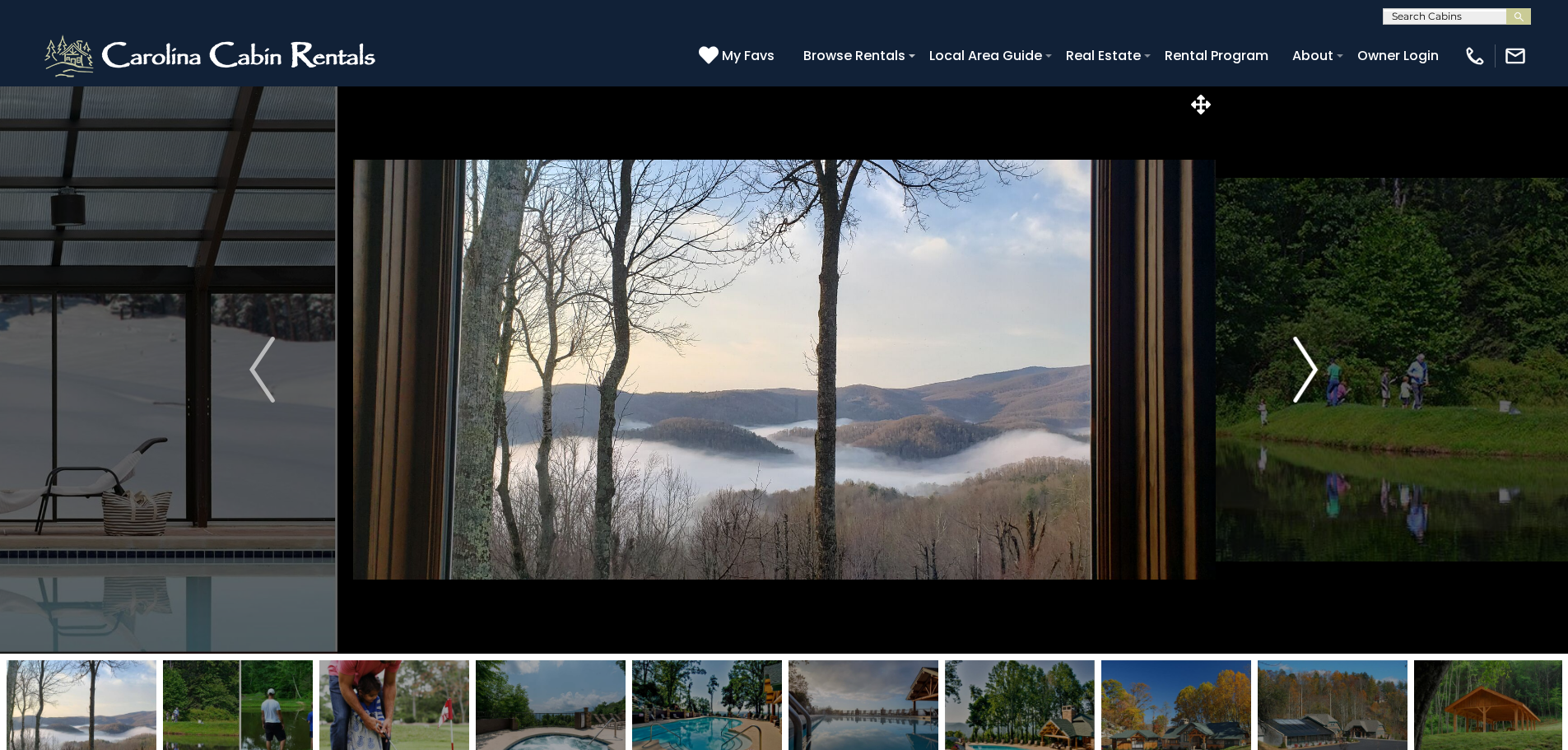
click at [1286, 360] on button "Next" at bounding box center [1305, 369] width 181 height 568
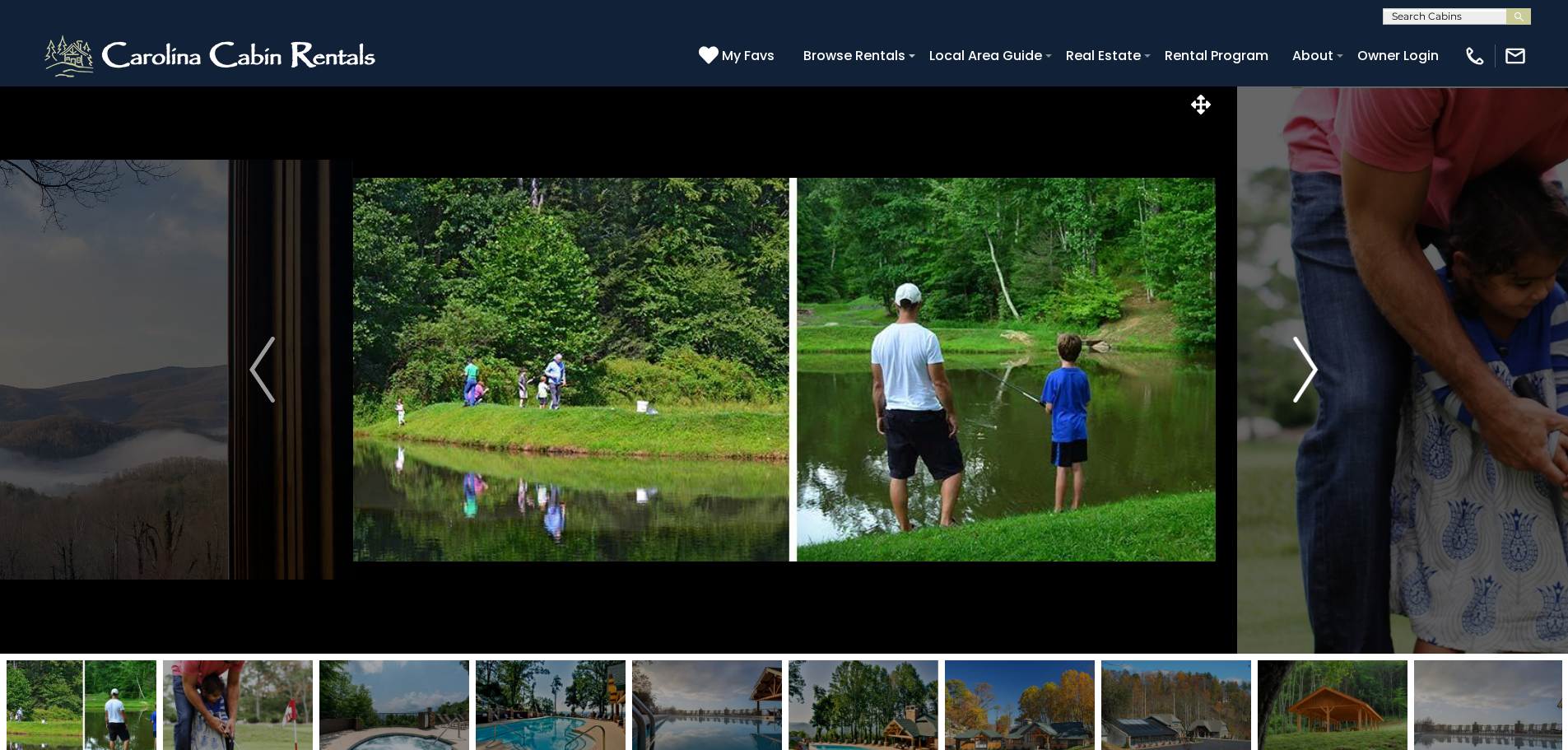
click at [1286, 360] on button "Next" at bounding box center [1305, 369] width 181 height 568
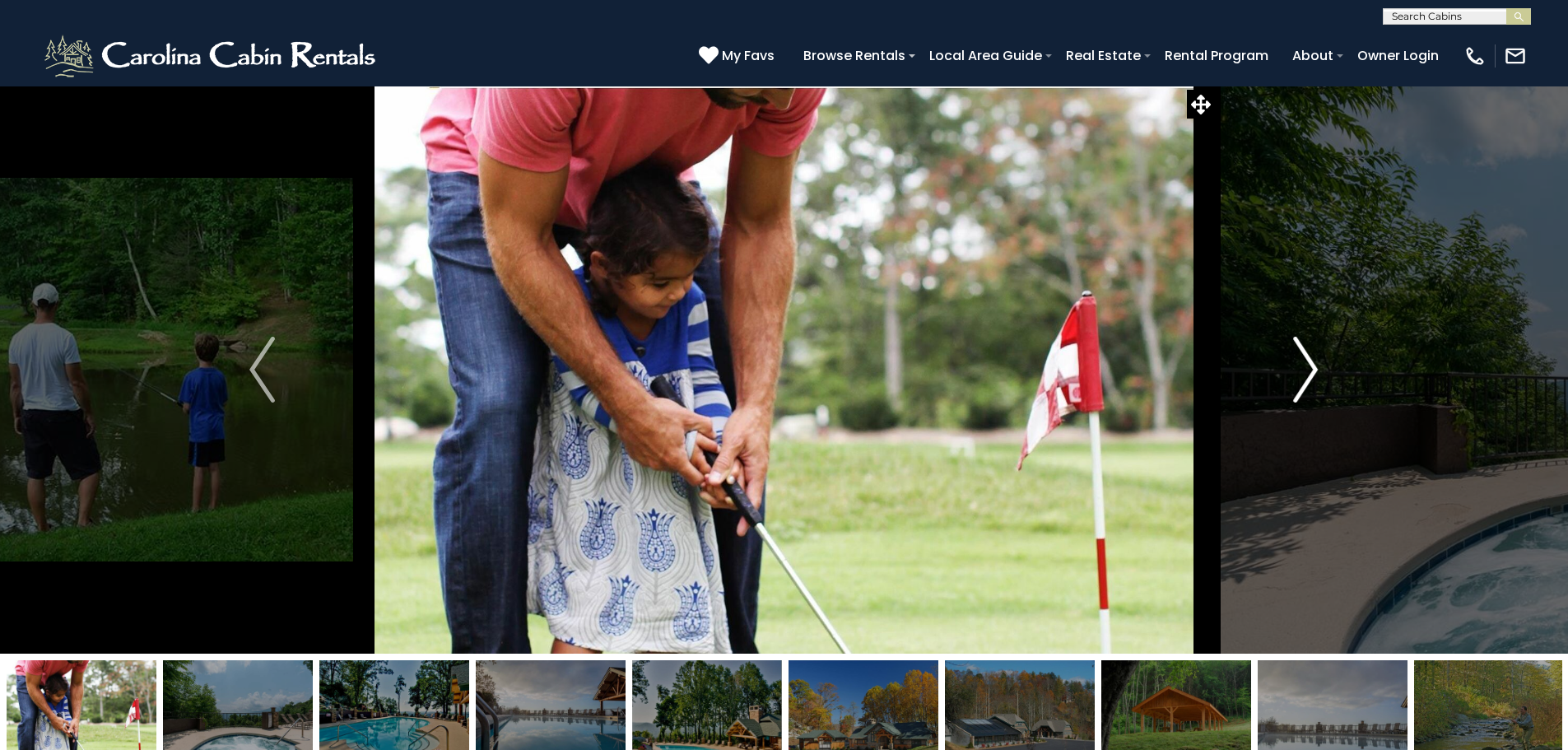
click at [1286, 360] on button "Next" at bounding box center [1305, 369] width 181 height 568
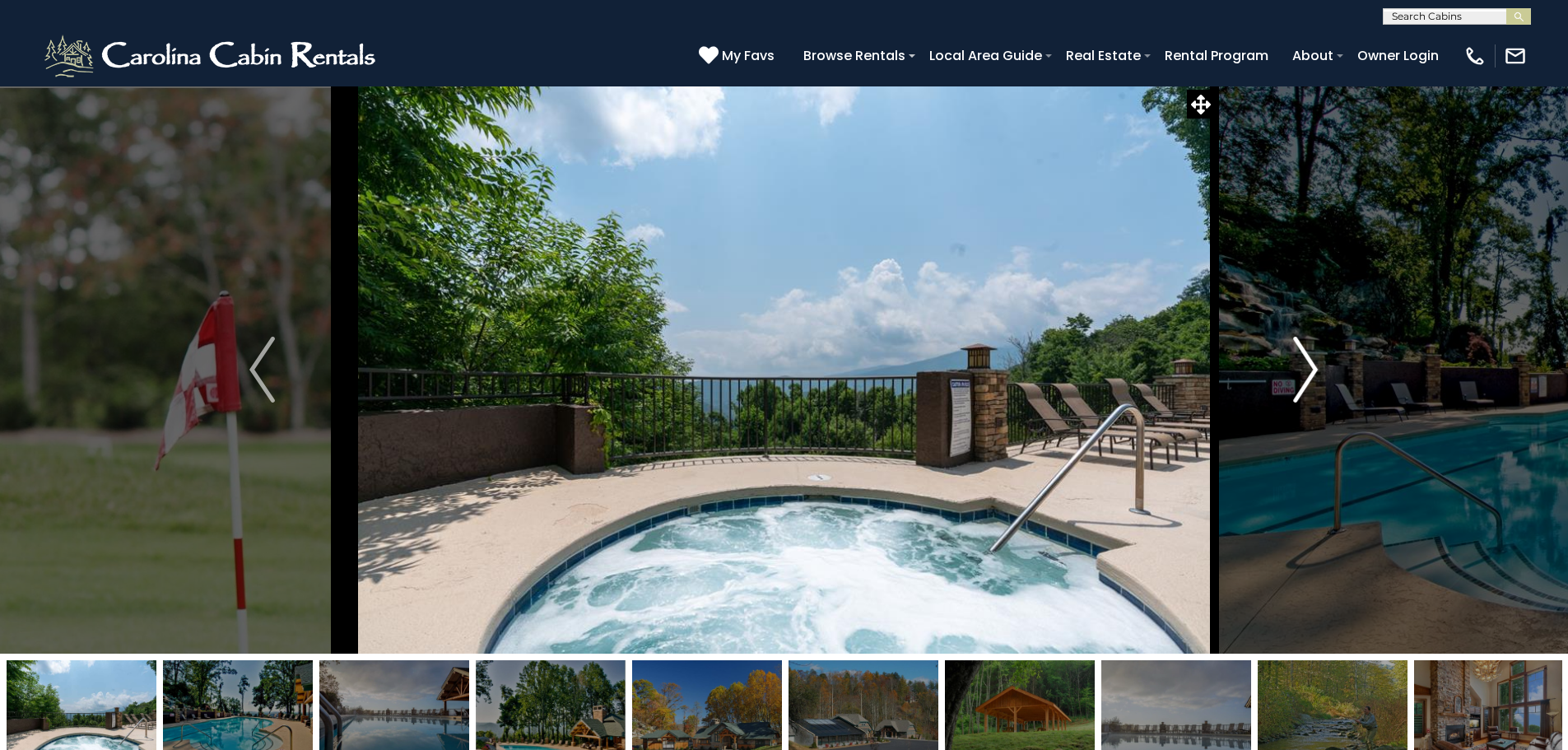
click at [1286, 360] on button "Next" at bounding box center [1305, 369] width 181 height 568
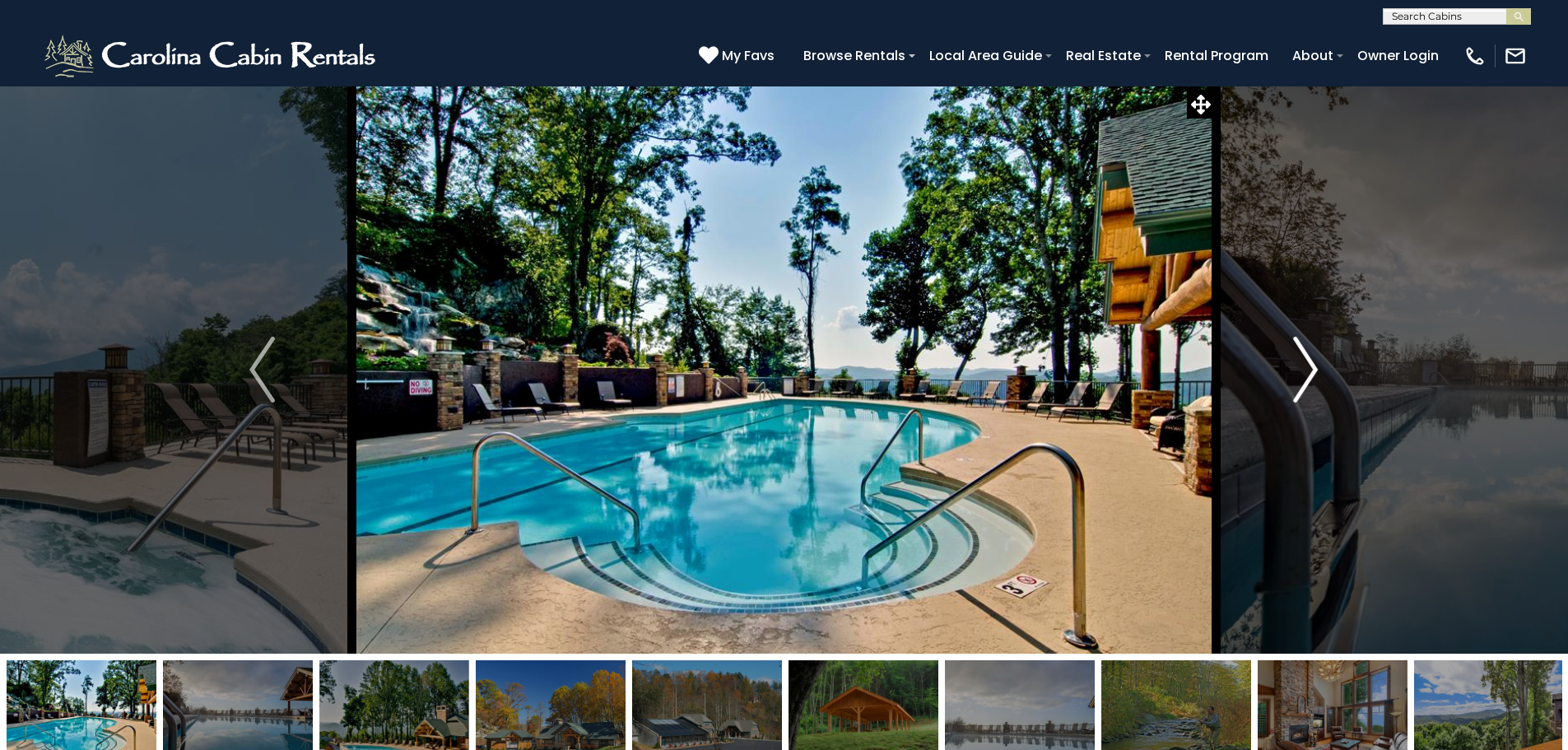
click at [1286, 360] on button "Next" at bounding box center [1305, 369] width 181 height 568
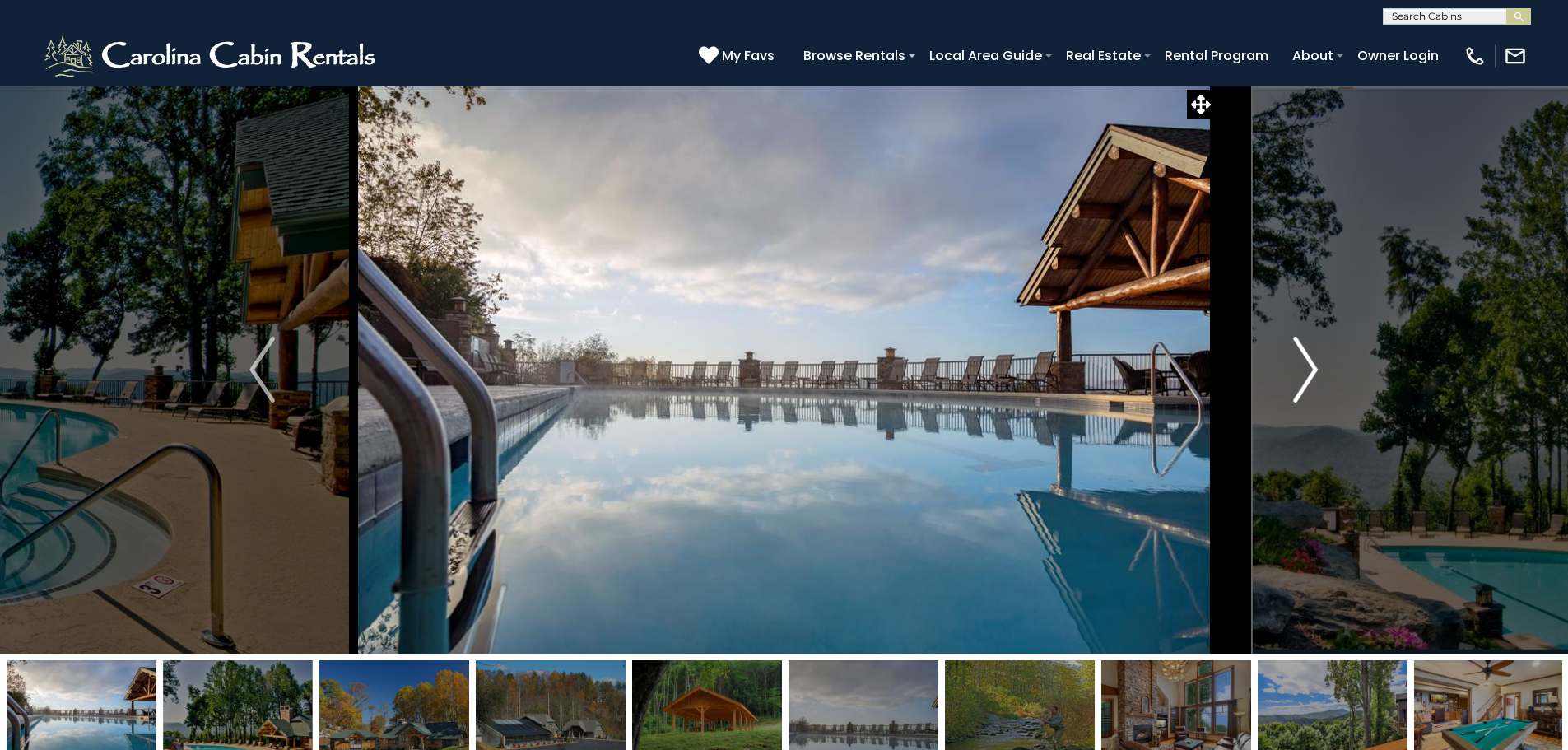
click at [1286, 360] on button "Next" at bounding box center [1305, 369] width 181 height 568
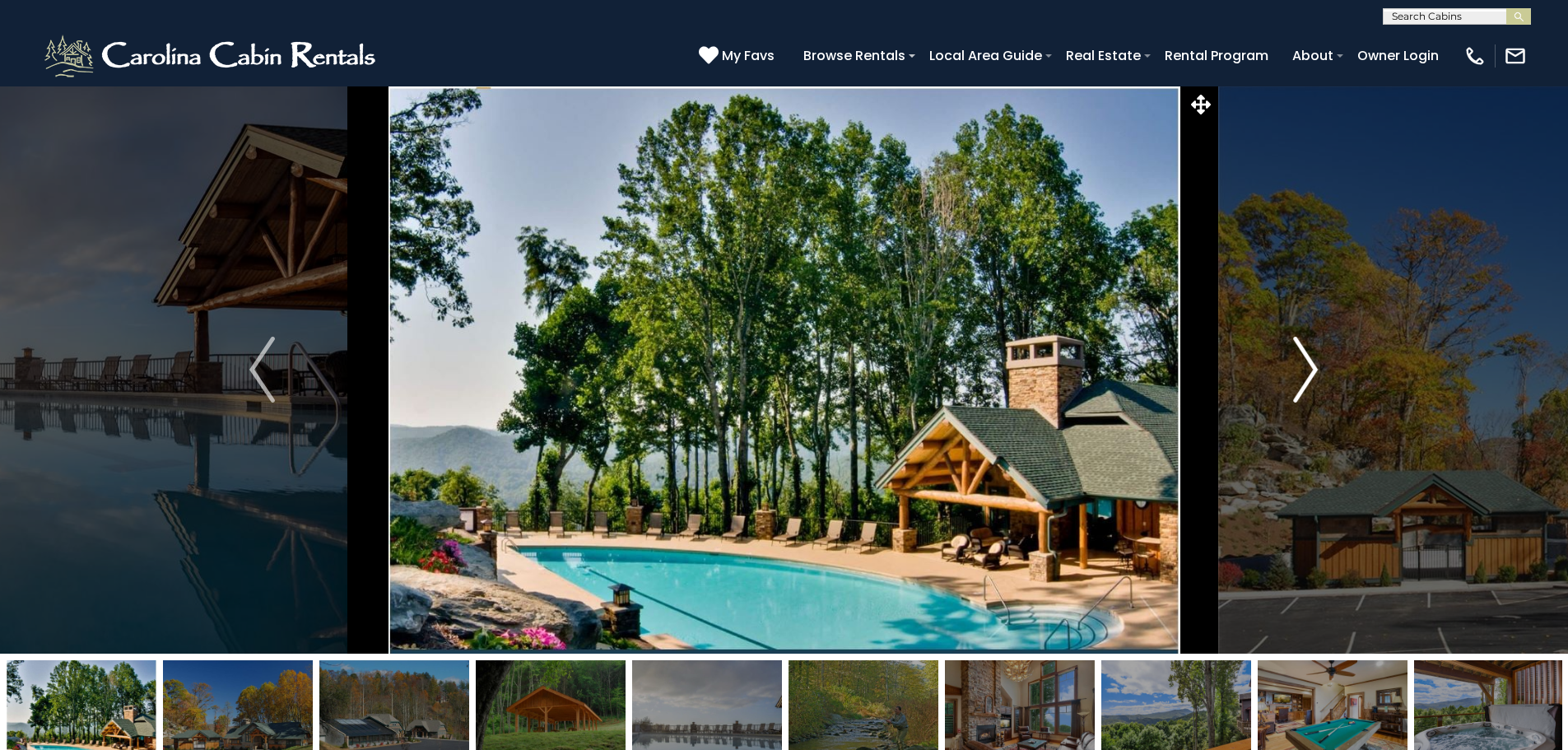
click at [1286, 360] on button "Next" at bounding box center [1305, 369] width 181 height 568
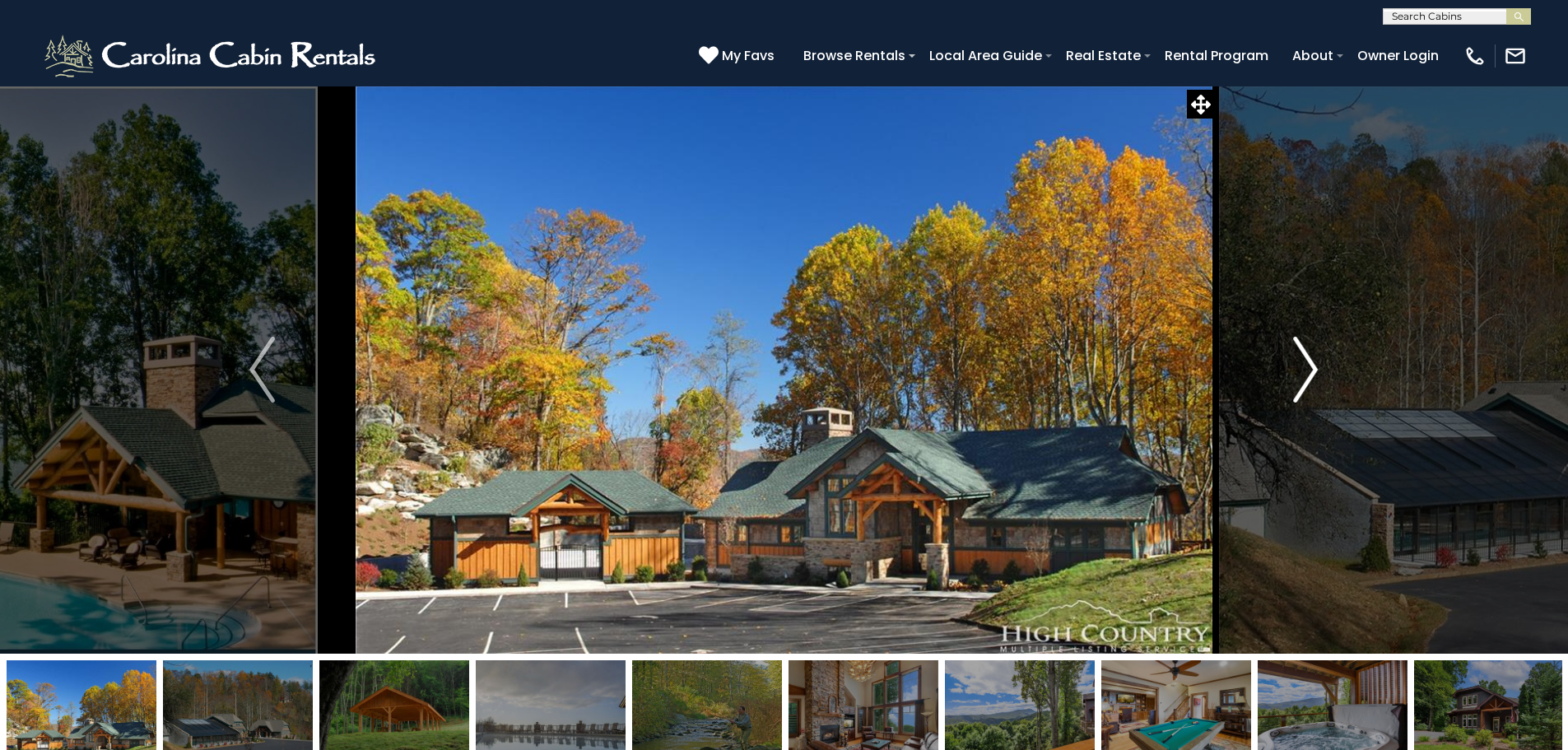
click at [1286, 360] on button "Next" at bounding box center [1305, 369] width 181 height 568
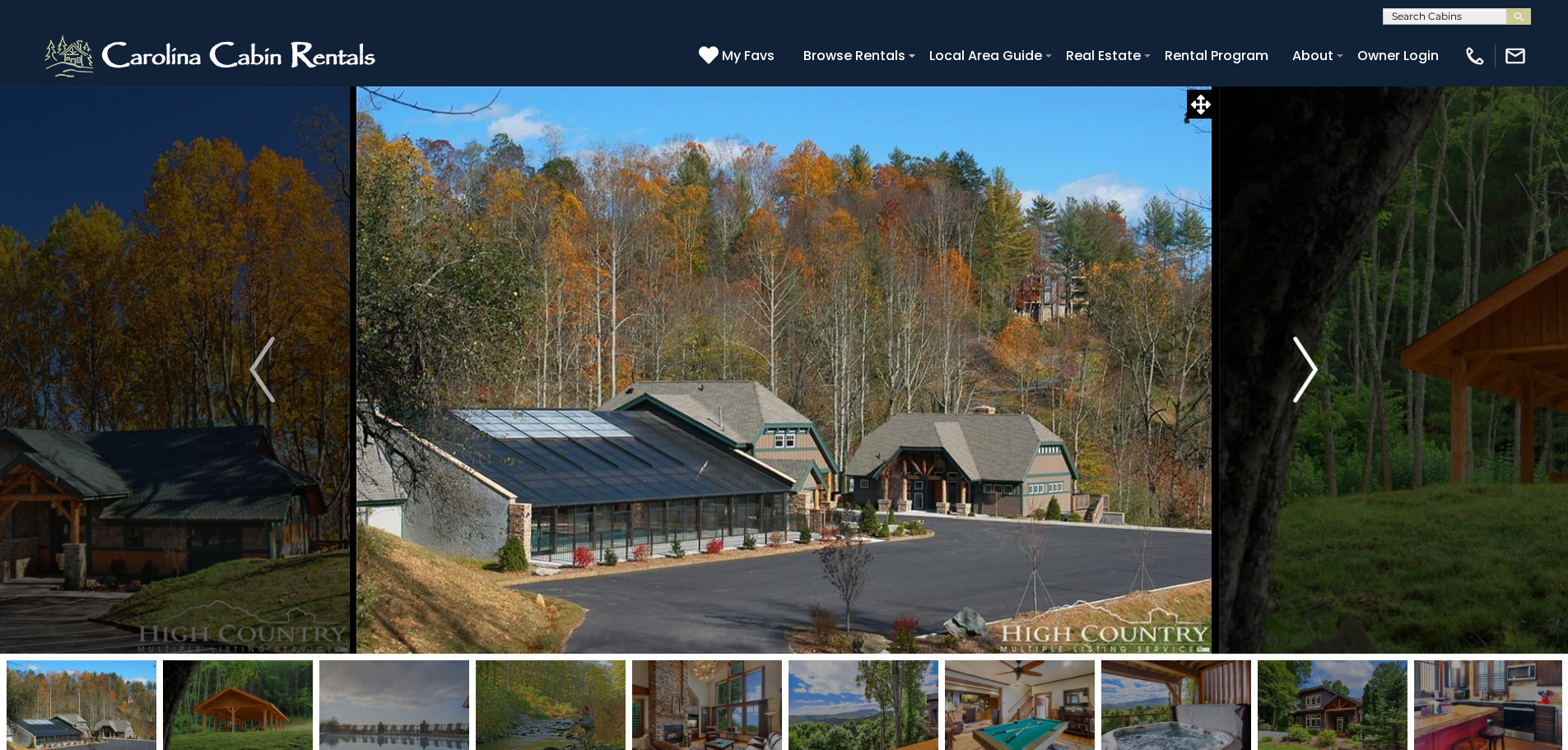
click at [1286, 360] on button "Next" at bounding box center [1305, 369] width 181 height 568
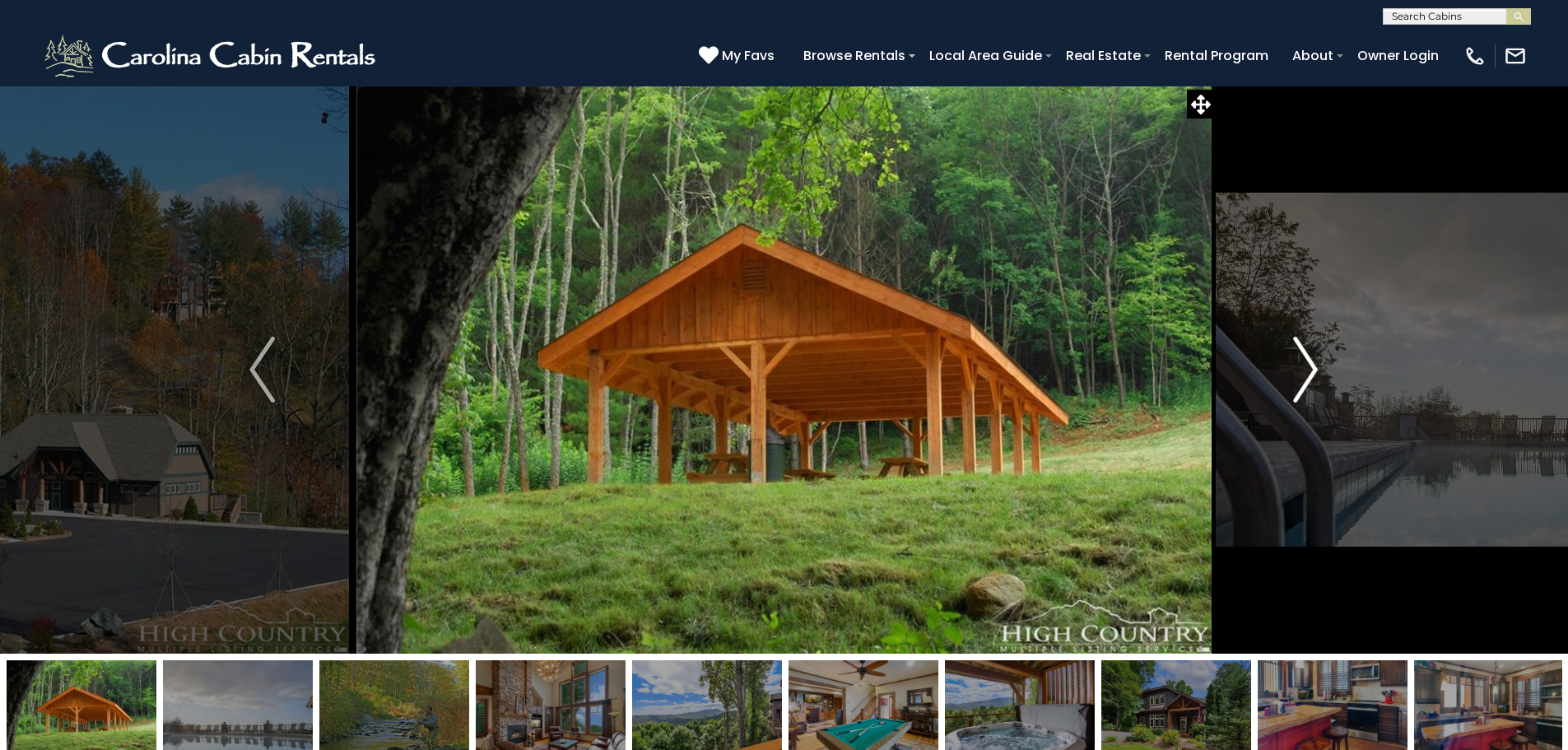
click at [1286, 360] on button "Next" at bounding box center [1305, 369] width 181 height 568
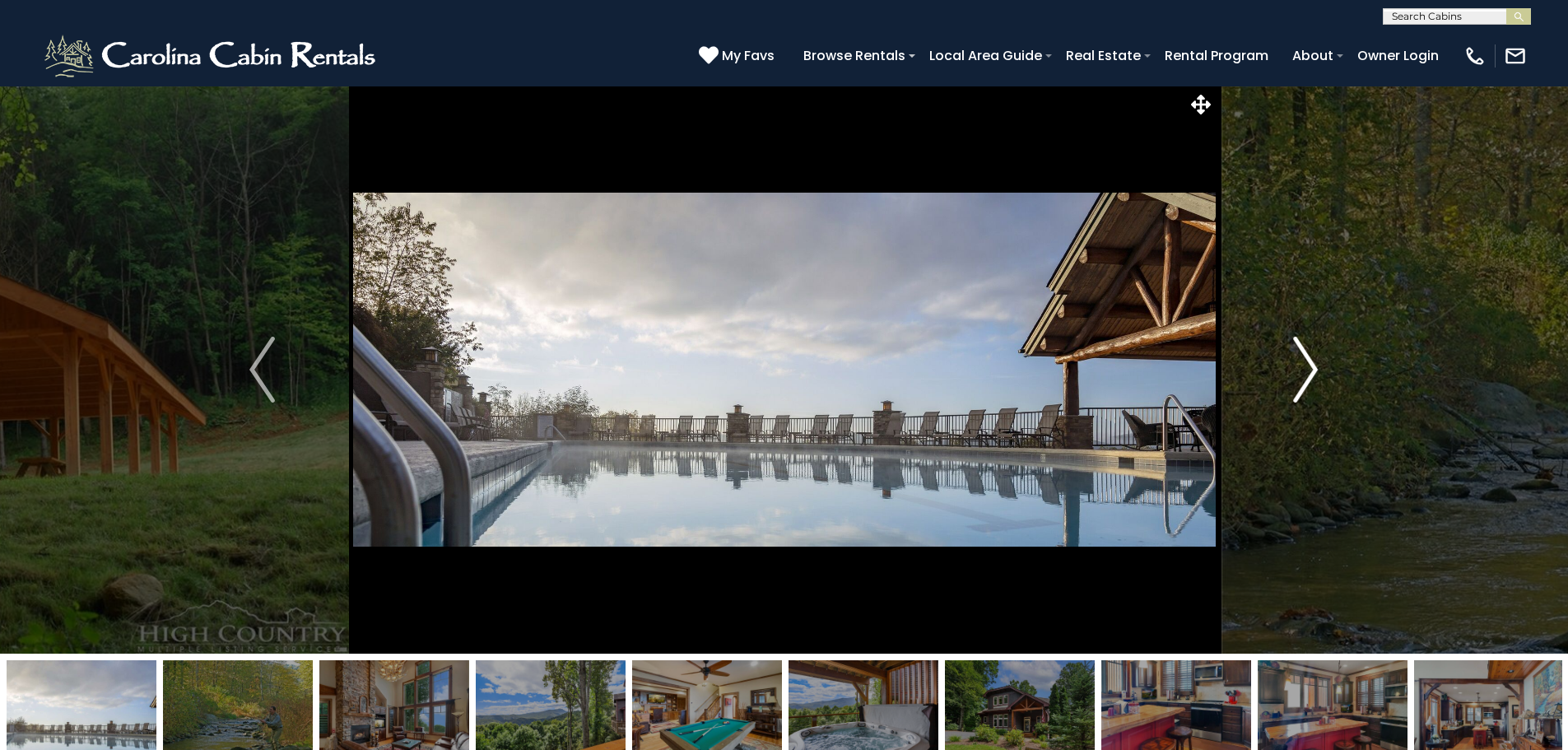
click at [1286, 360] on button "Next" at bounding box center [1305, 369] width 181 height 568
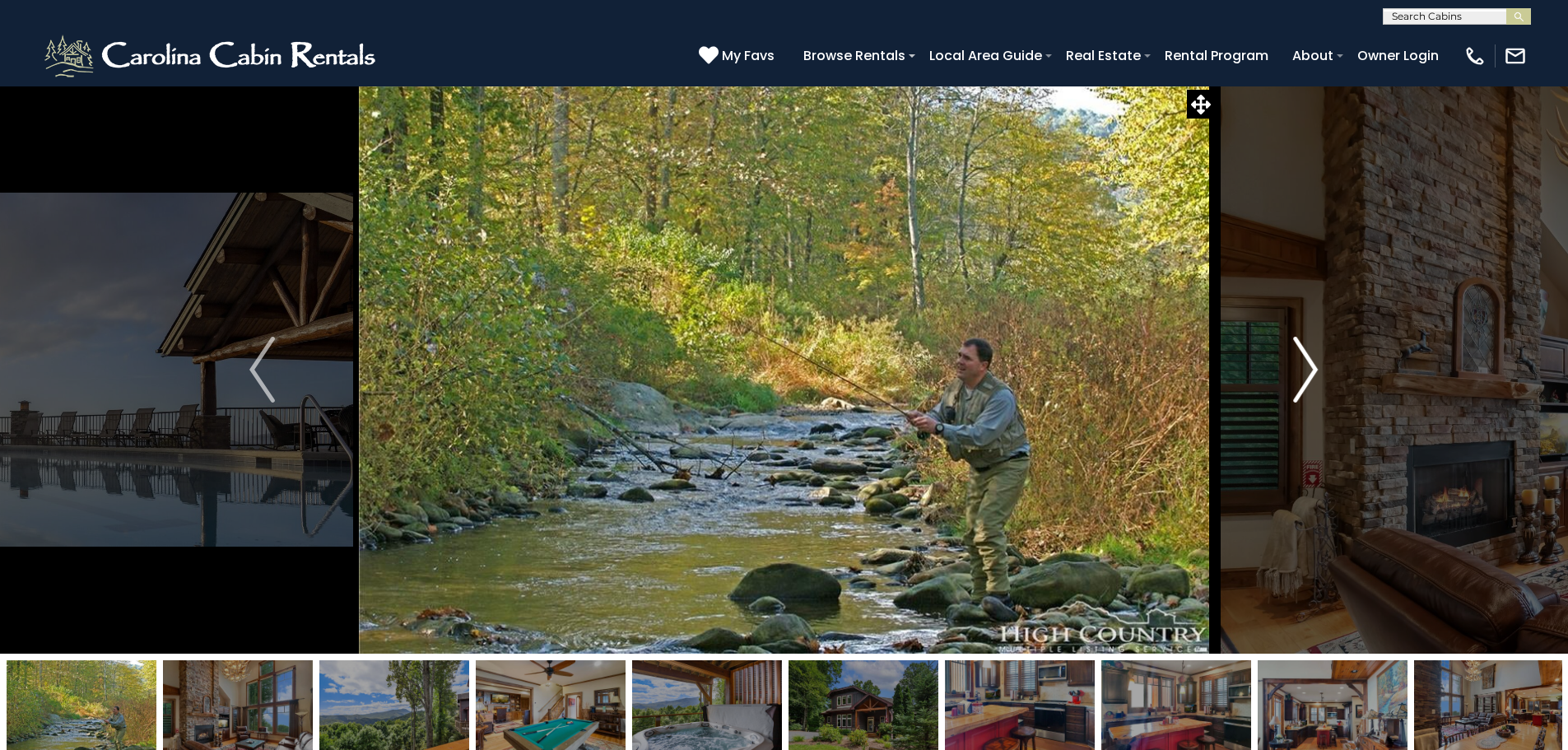
click at [1286, 360] on button "Next" at bounding box center [1305, 369] width 181 height 568
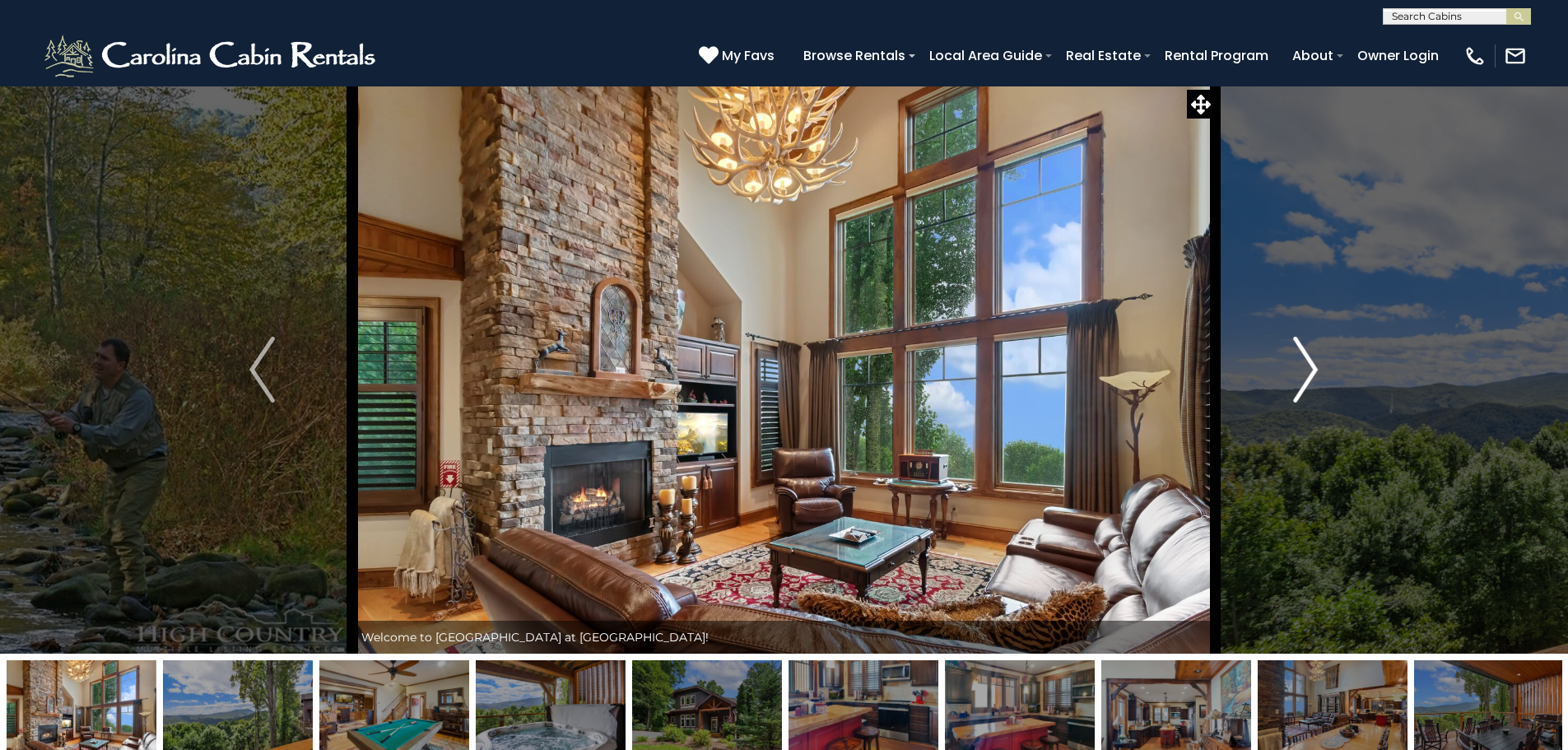
click at [1286, 360] on button "Next" at bounding box center [1305, 369] width 181 height 568
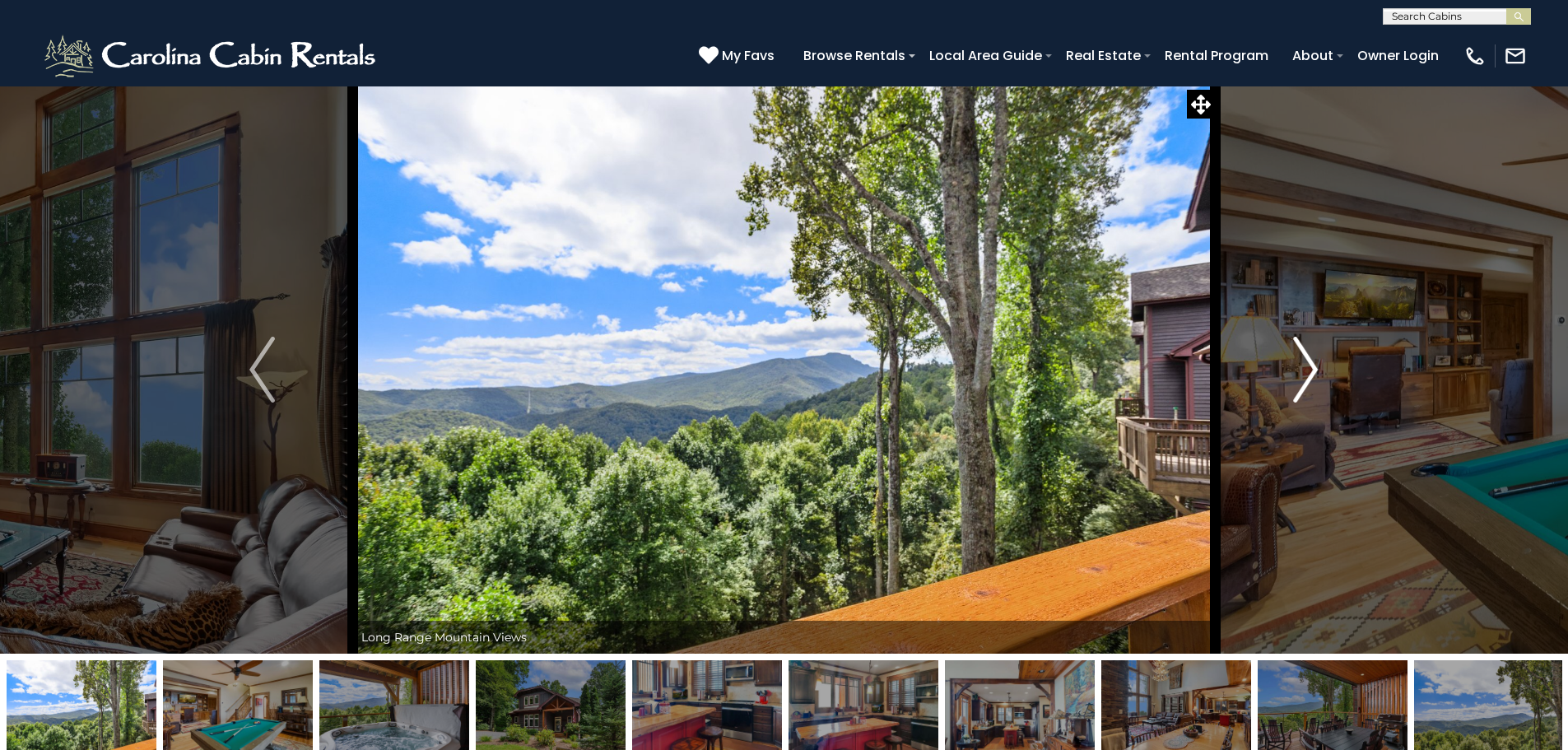
click at [1286, 360] on button "Next" at bounding box center [1305, 369] width 181 height 568
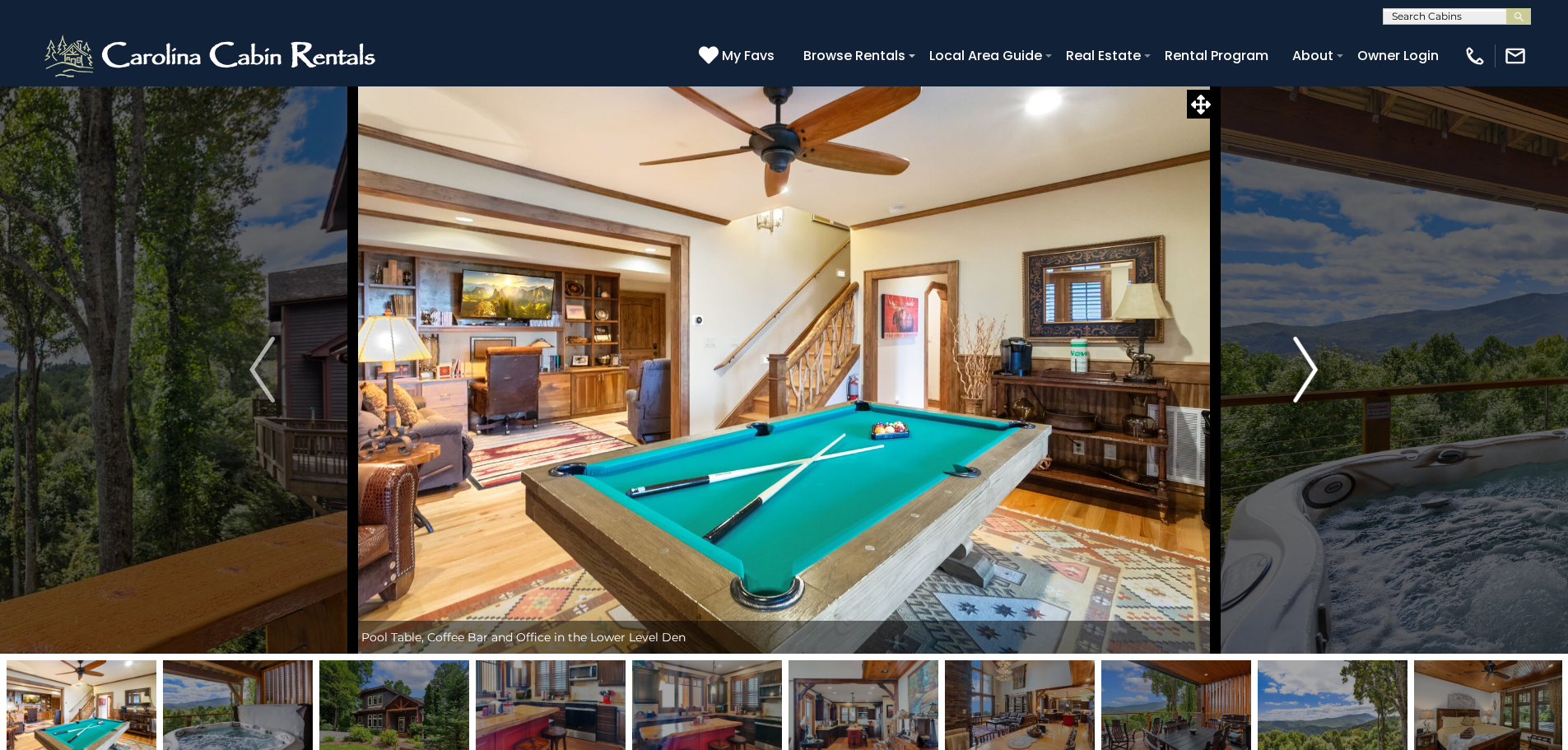
click at [1286, 360] on button "Next" at bounding box center [1305, 369] width 181 height 568
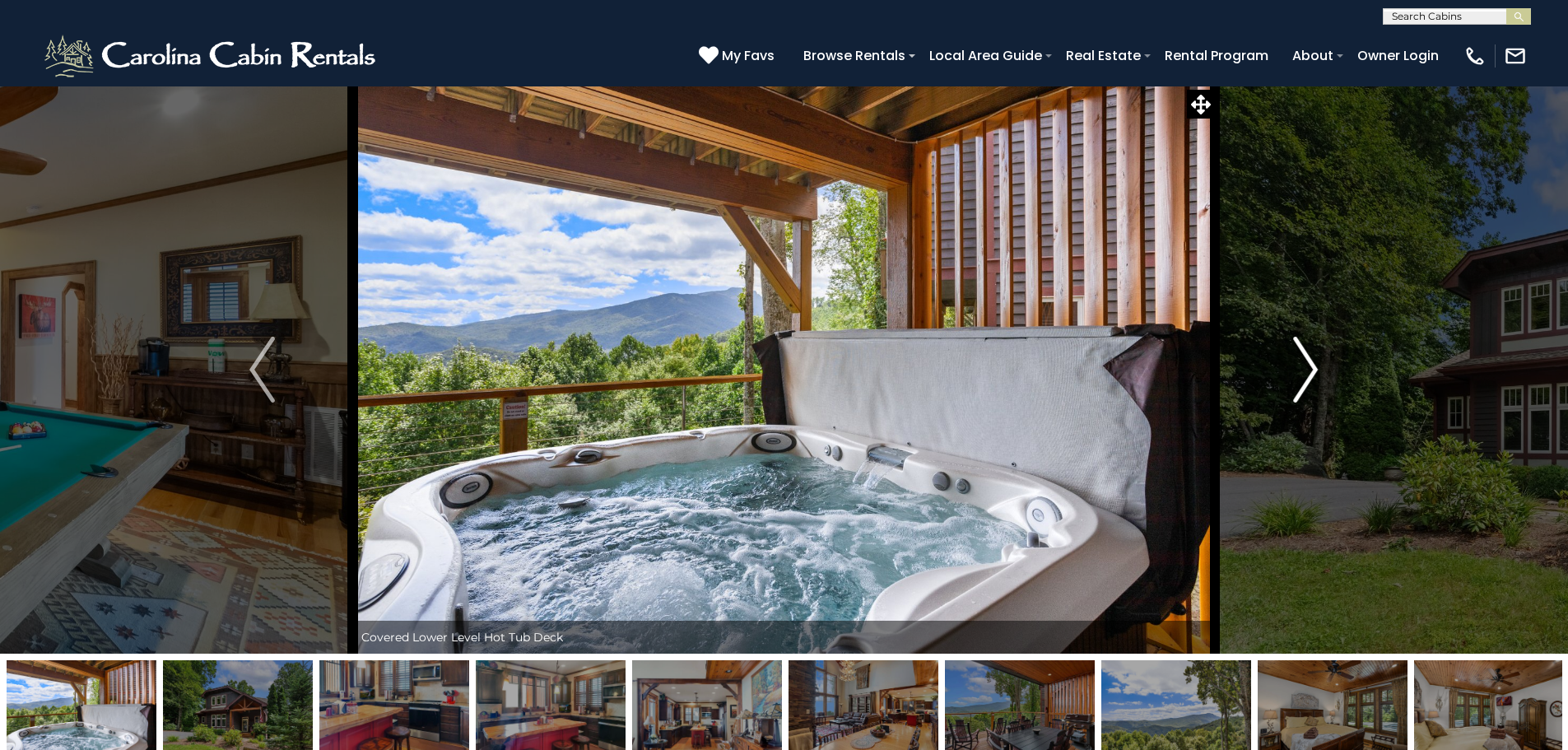
click at [1286, 360] on button "Next" at bounding box center [1305, 369] width 181 height 568
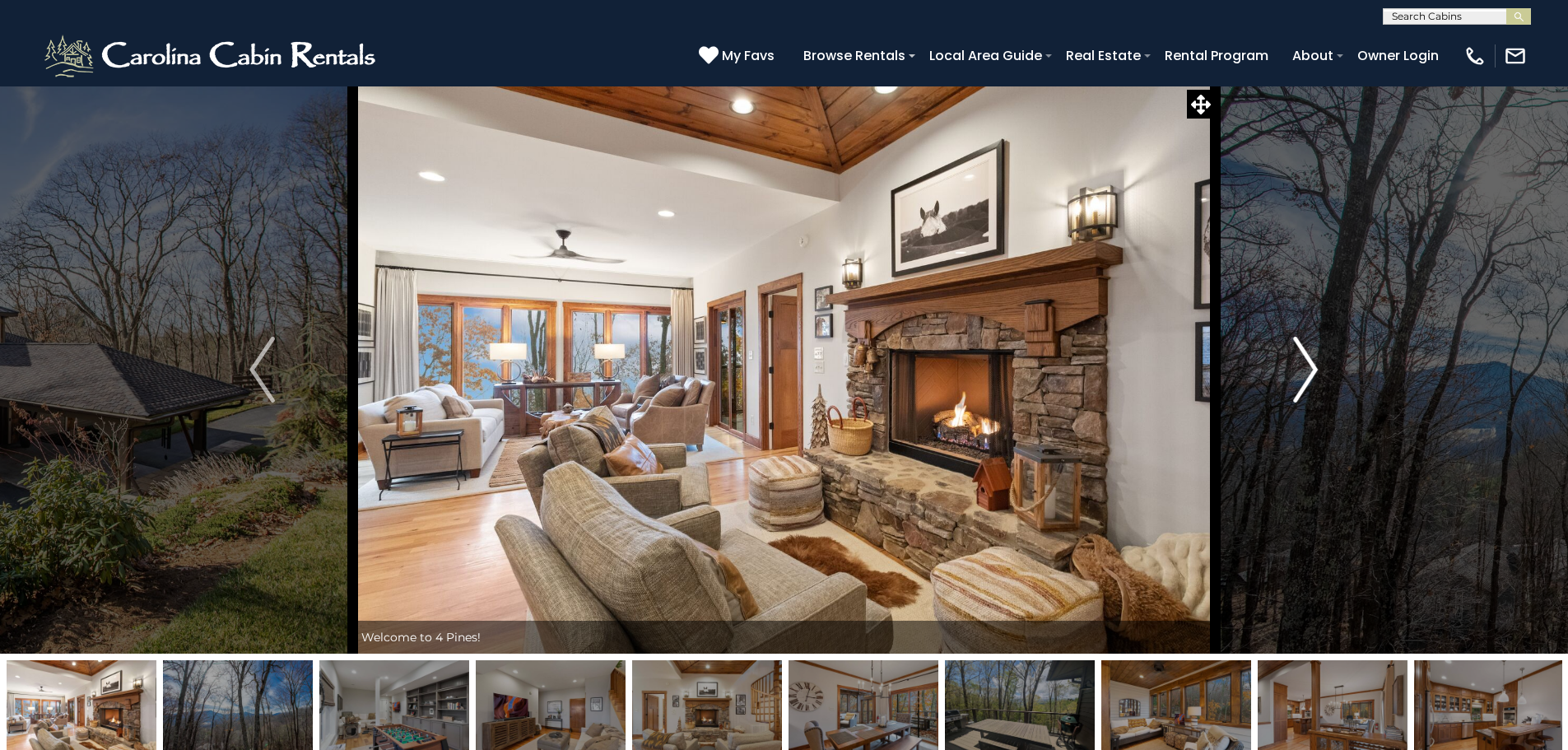
click at [1291, 365] on button "Next" at bounding box center [1305, 369] width 181 height 568
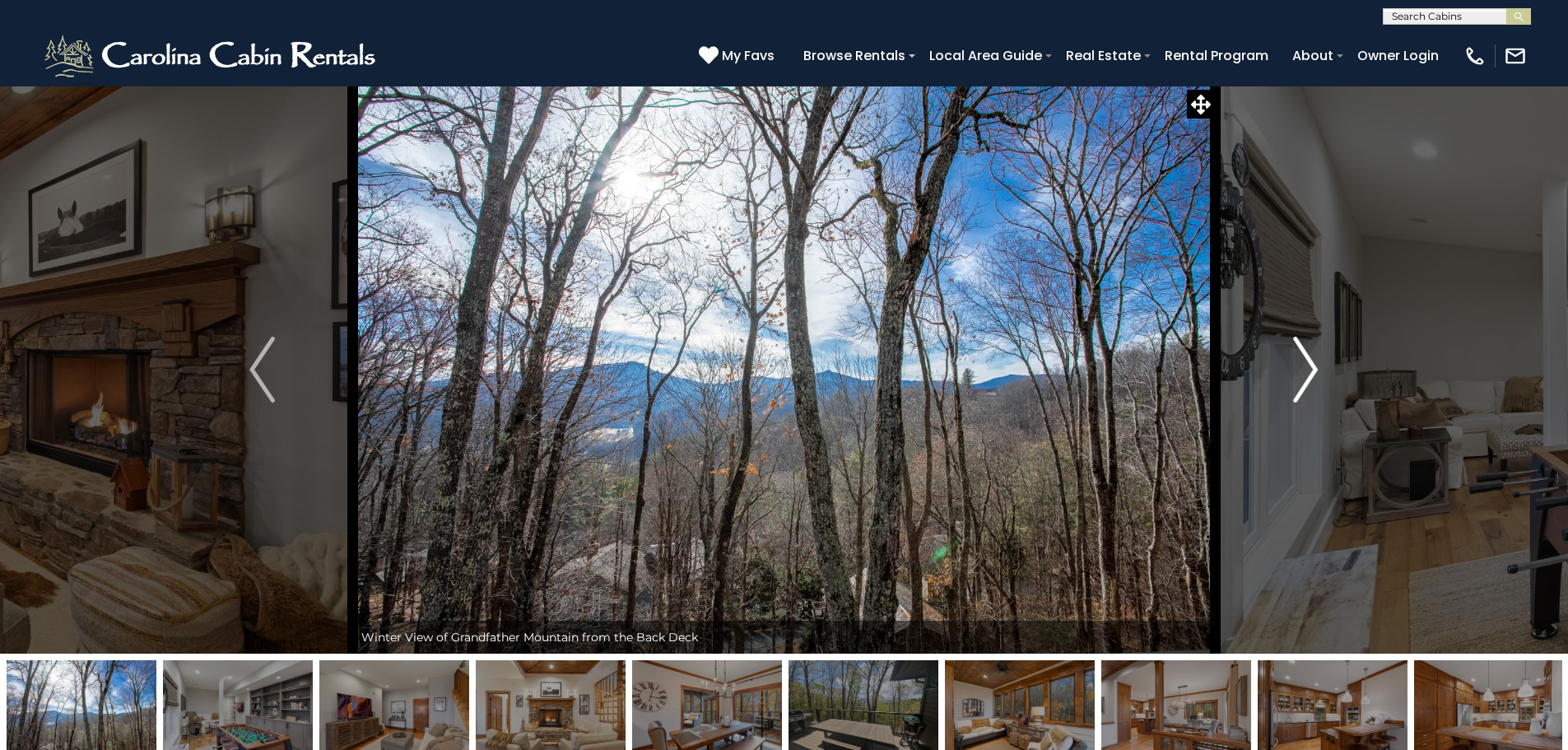
click at [1289, 365] on button "Next" at bounding box center [1305, 369] width 181 height 568
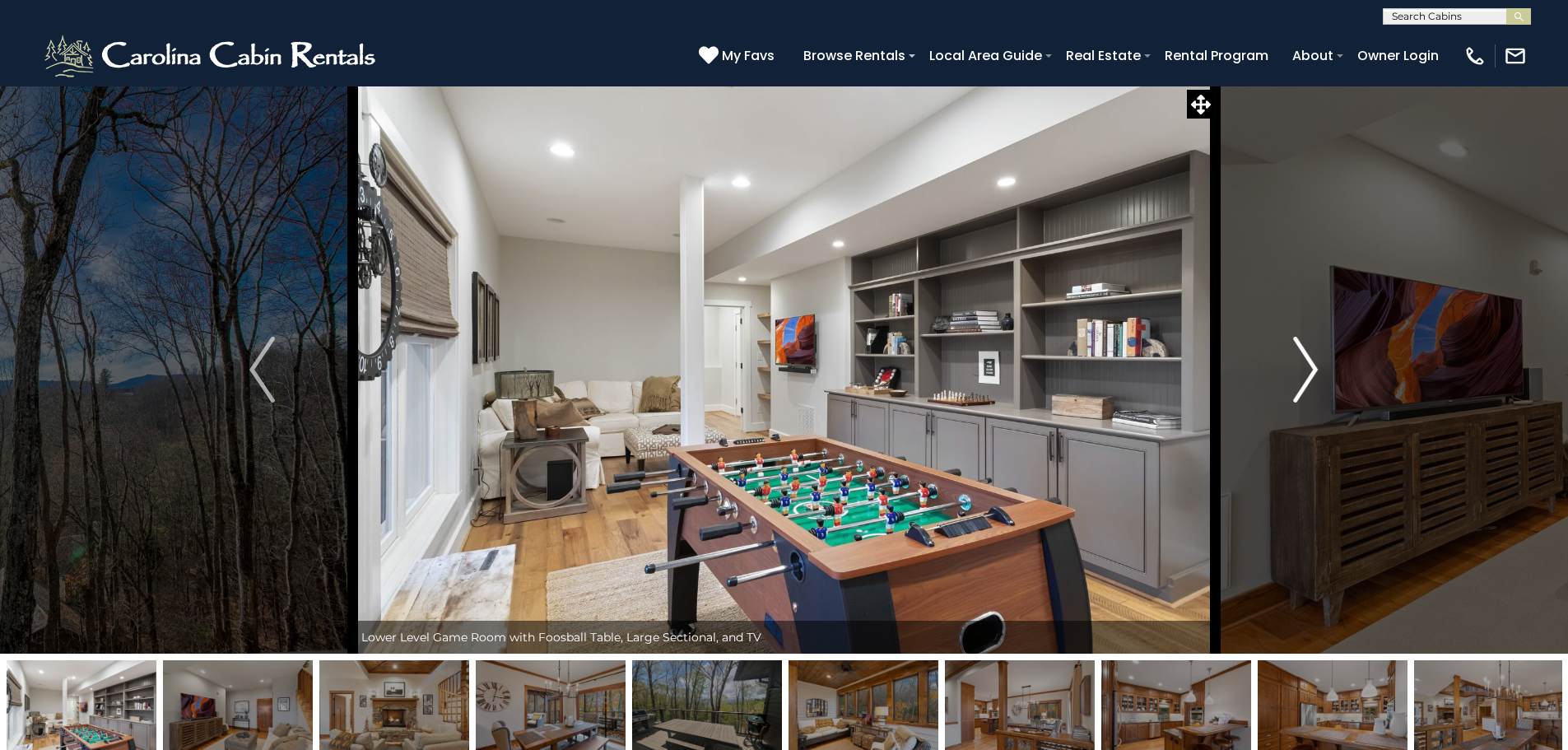
click at [1289, 365] on button "Next" at bounding box center [1305, 369] width 181 height 568
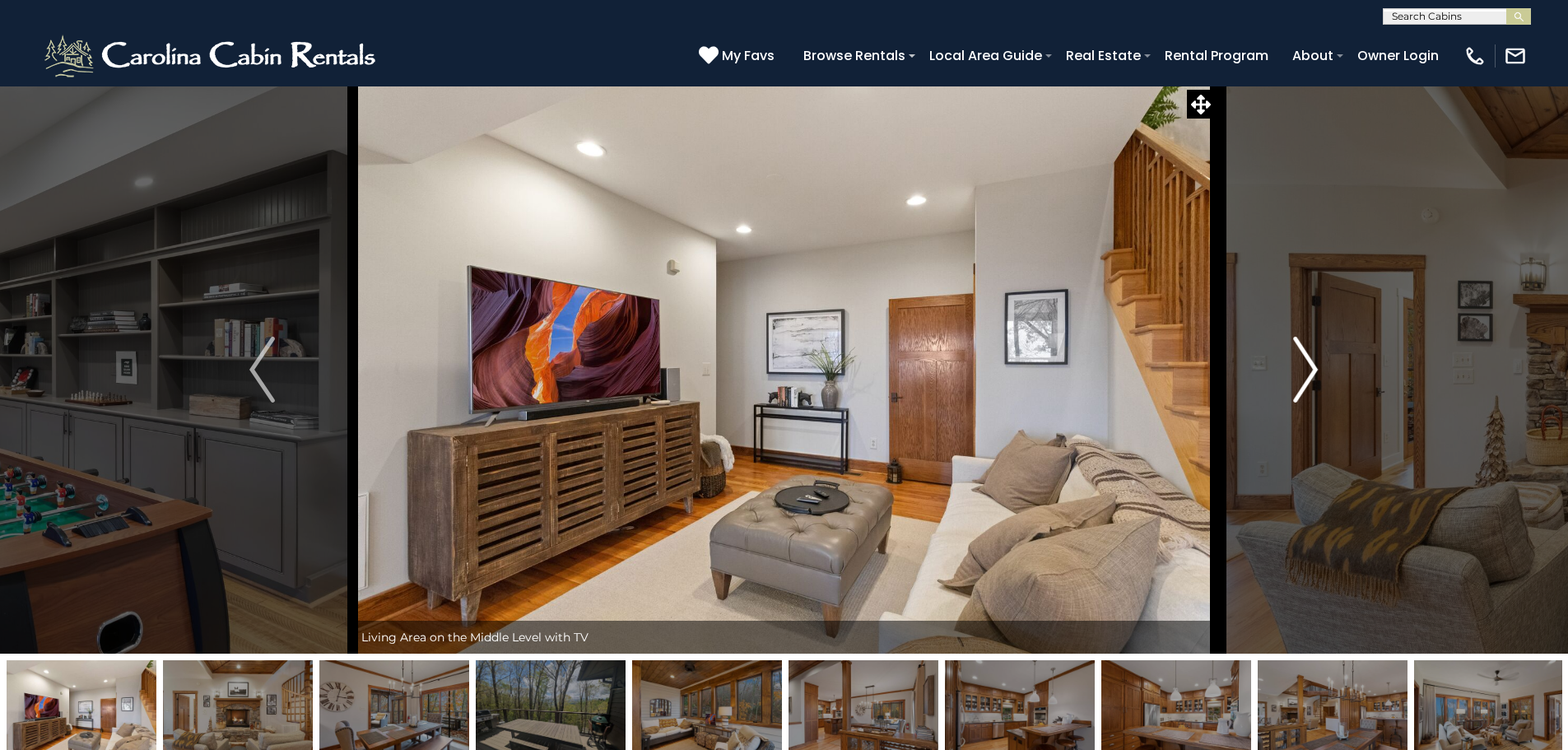
click at [1289, 365] on button "Next" at bounding box center [1305, 369] width 181 height 568
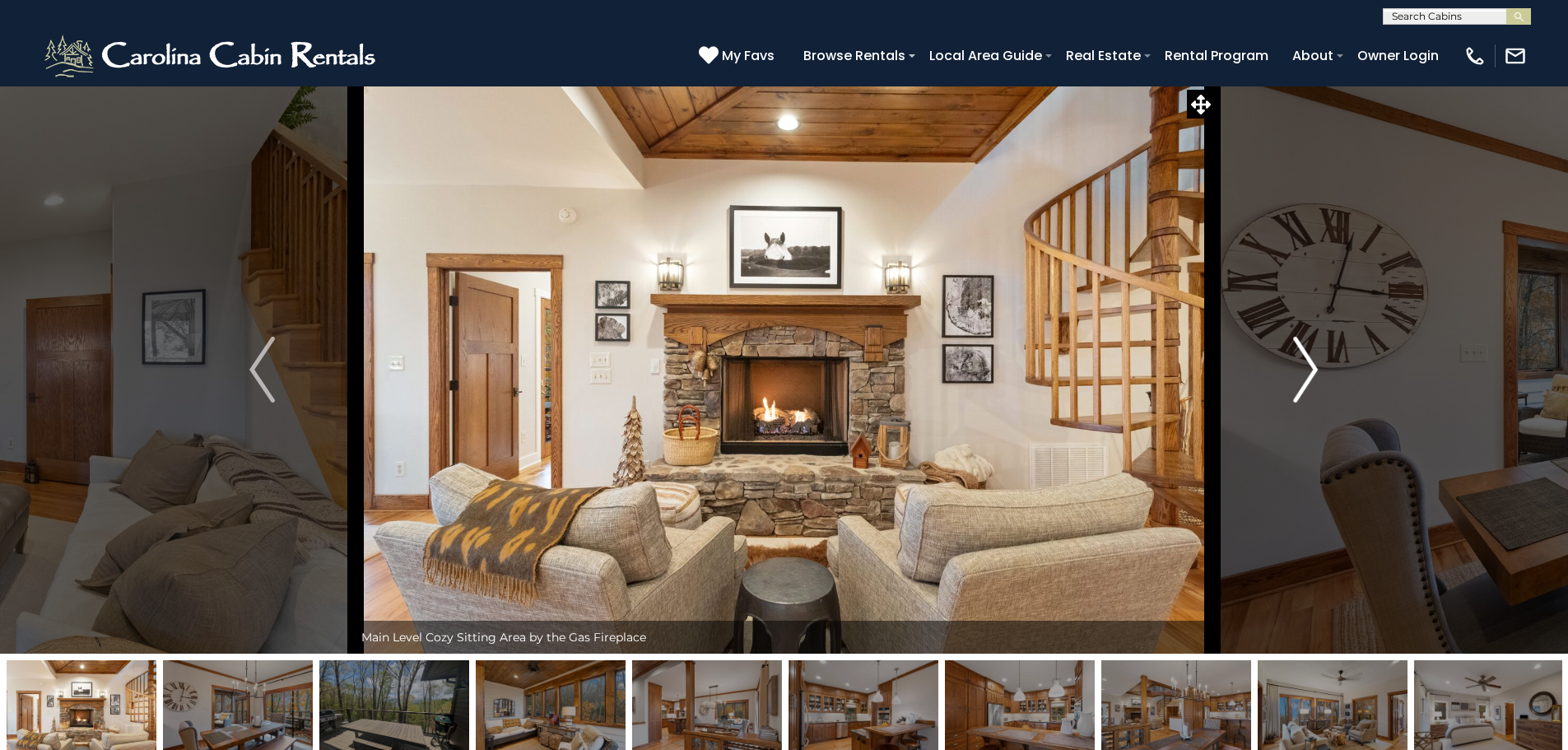
click at [1289, 365] on button "Next" at bounding box center [1305, 369] width 181 height 568
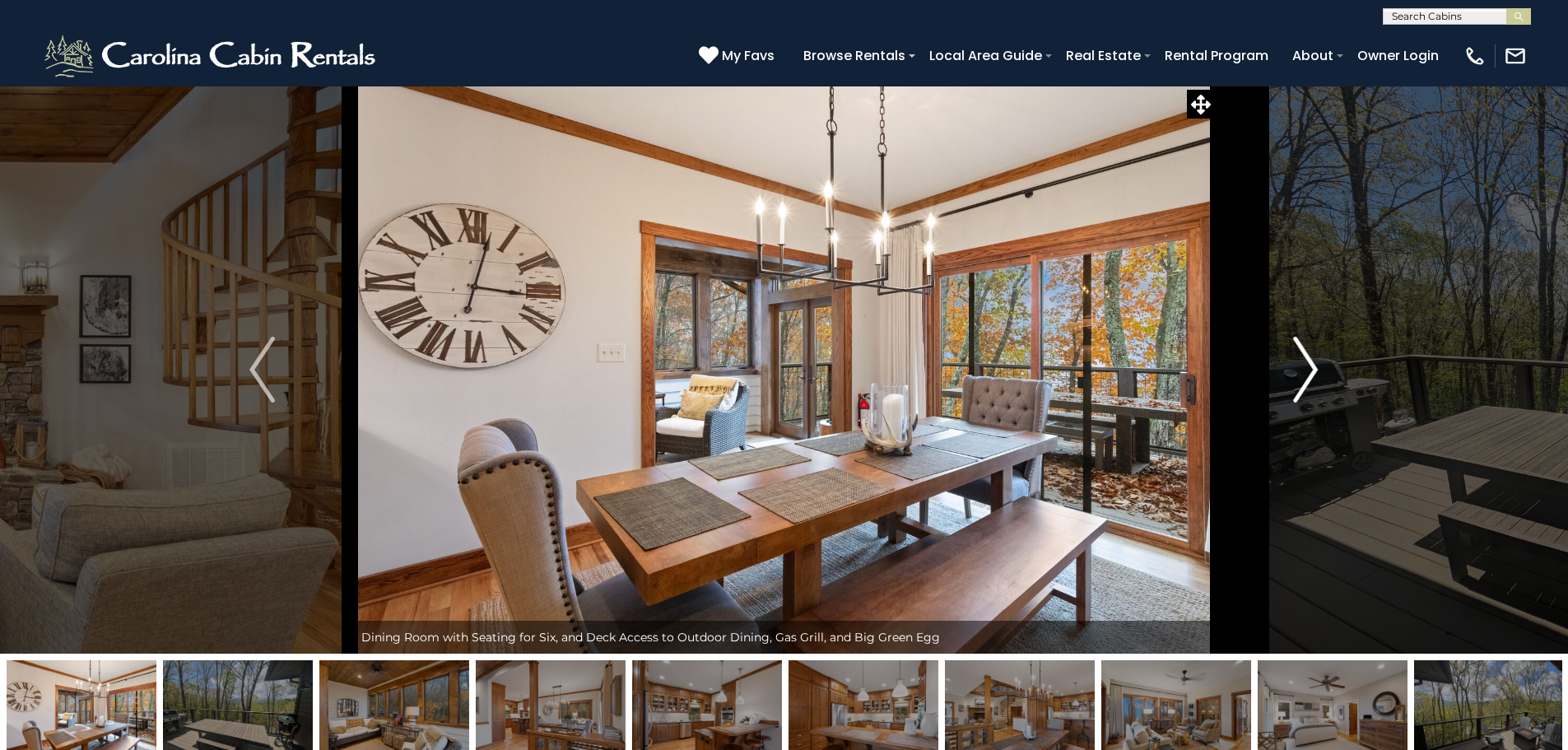
click at [1289, 365] on button "Next" at bounding box center [1305, 369] width 181 height 568
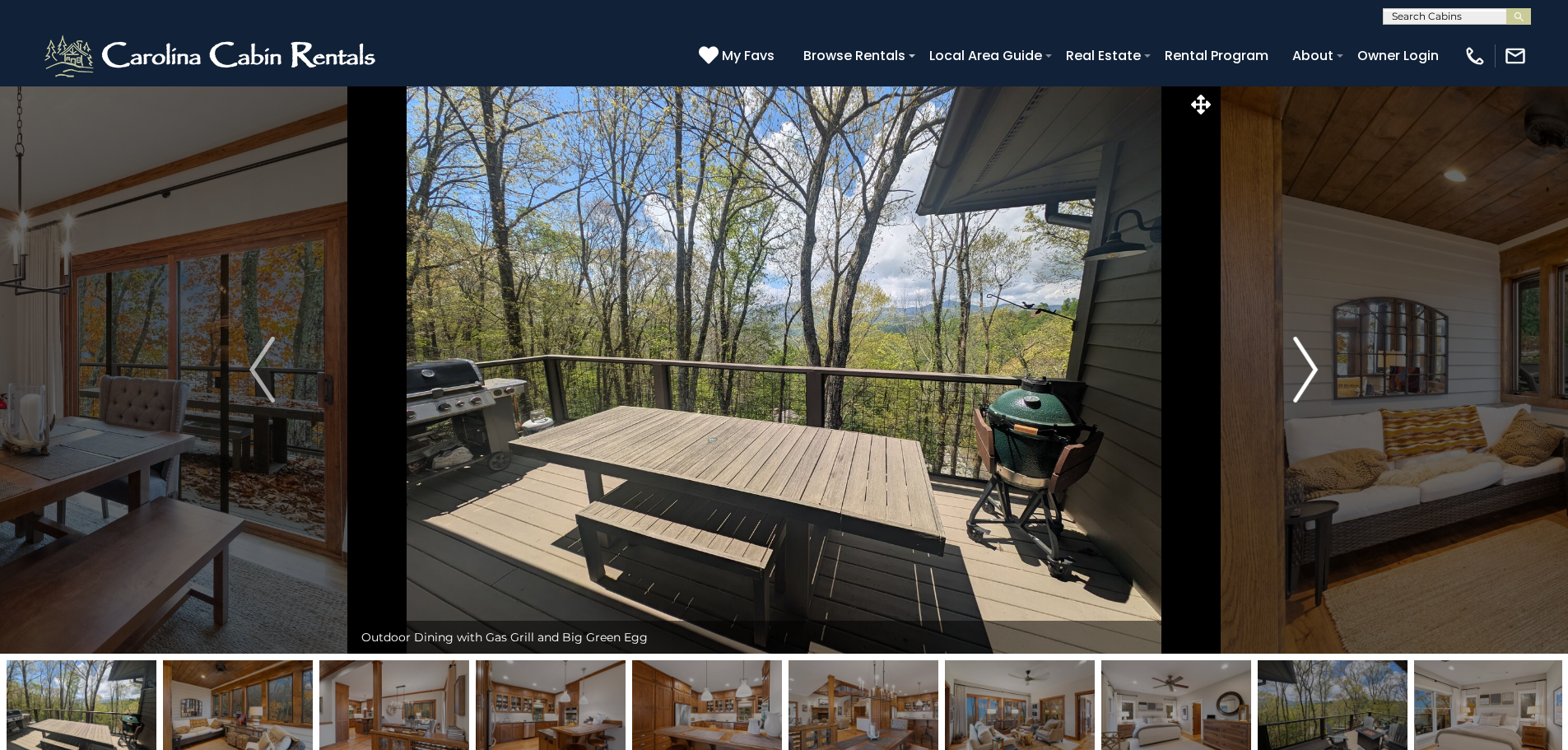
click at [1289, 365] on button "Next" at bounding box center [1305, 369] width 181 height 568
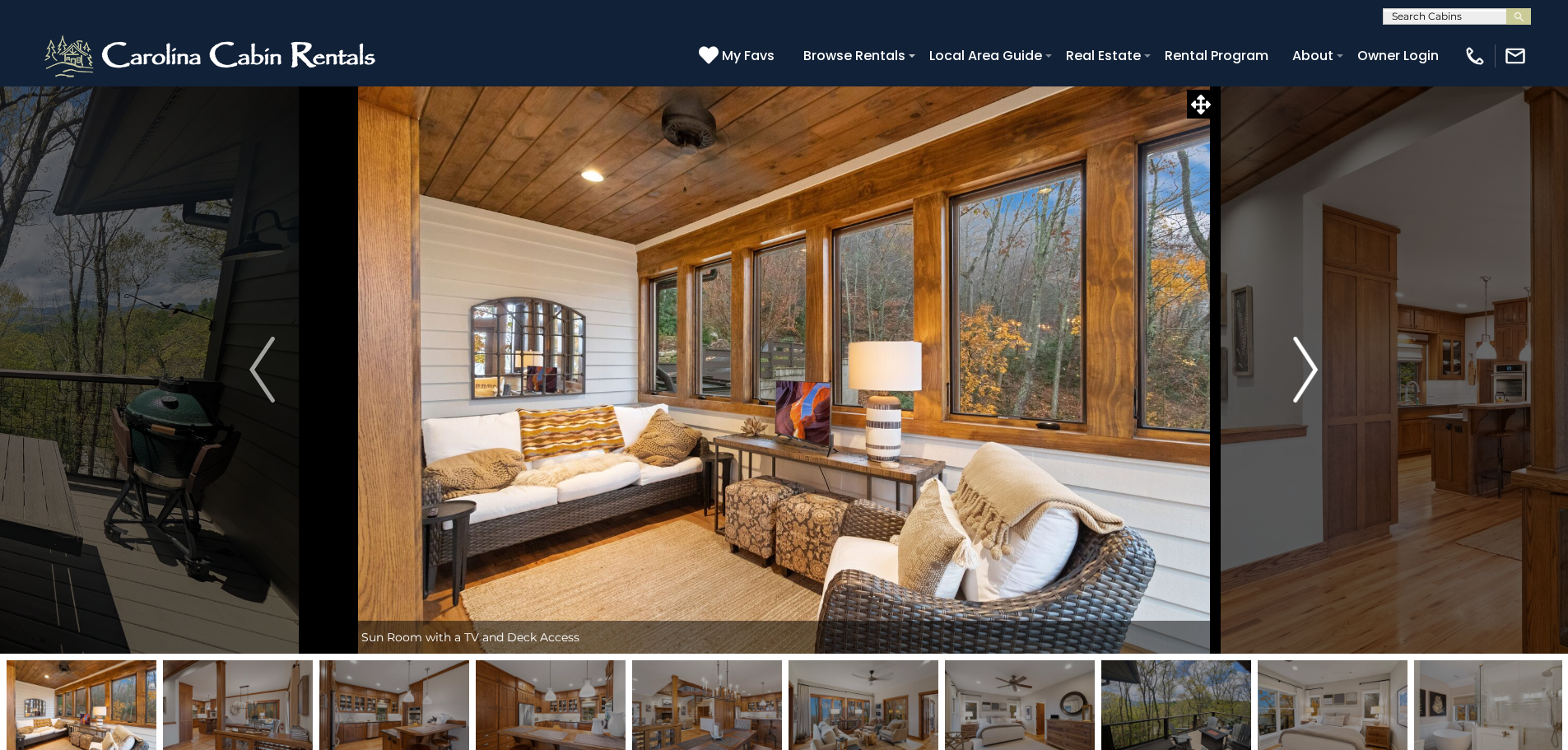
click at [1289, 365] on button "Next" at bounding box center [1305, 369] width 181 height 568
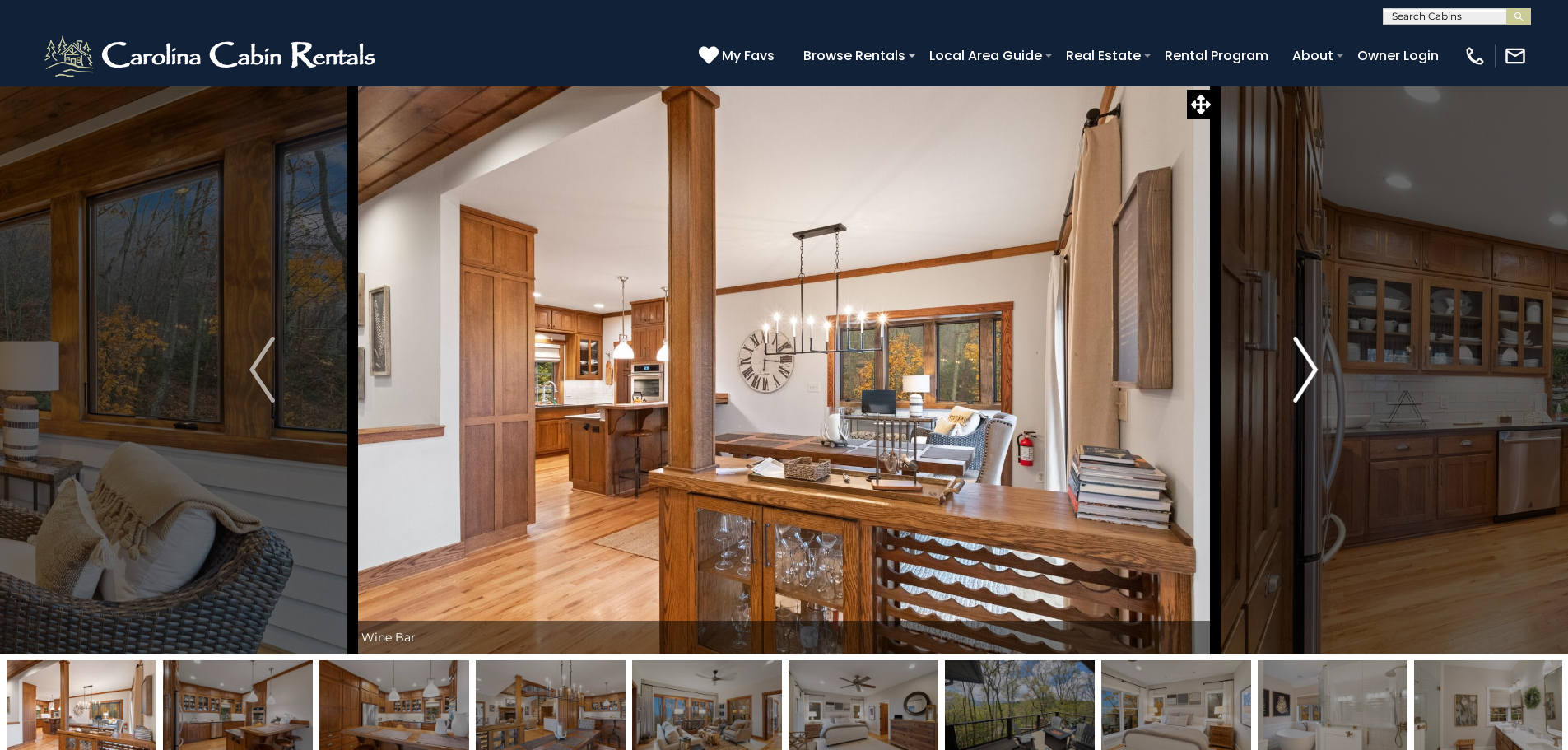
click at [1289, 365] on button "Next" at bounding box center [1305, 369] width 181 height 568
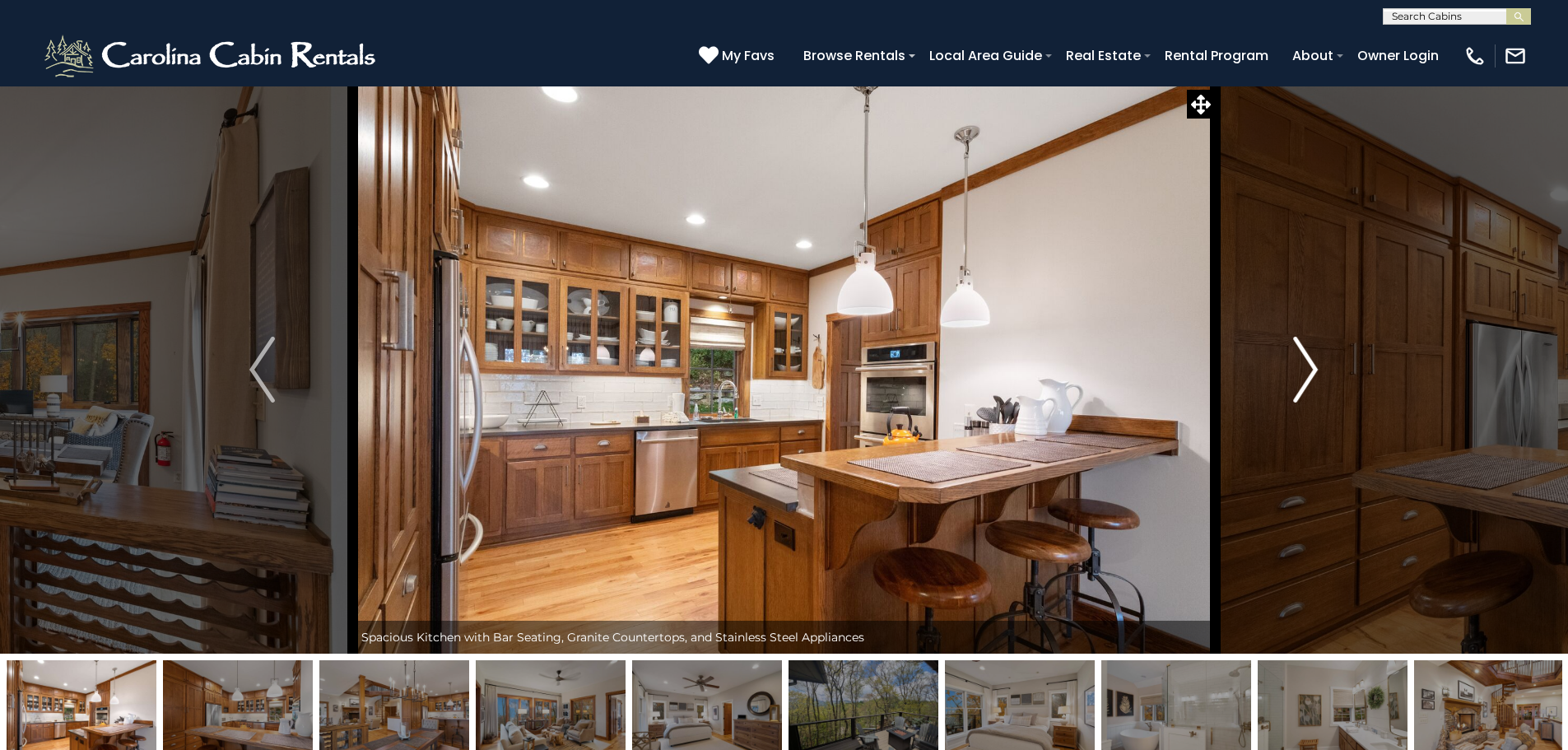
click at [1289, 365] on button "Next" at bounding box center [1305, 369] width 181 height 568
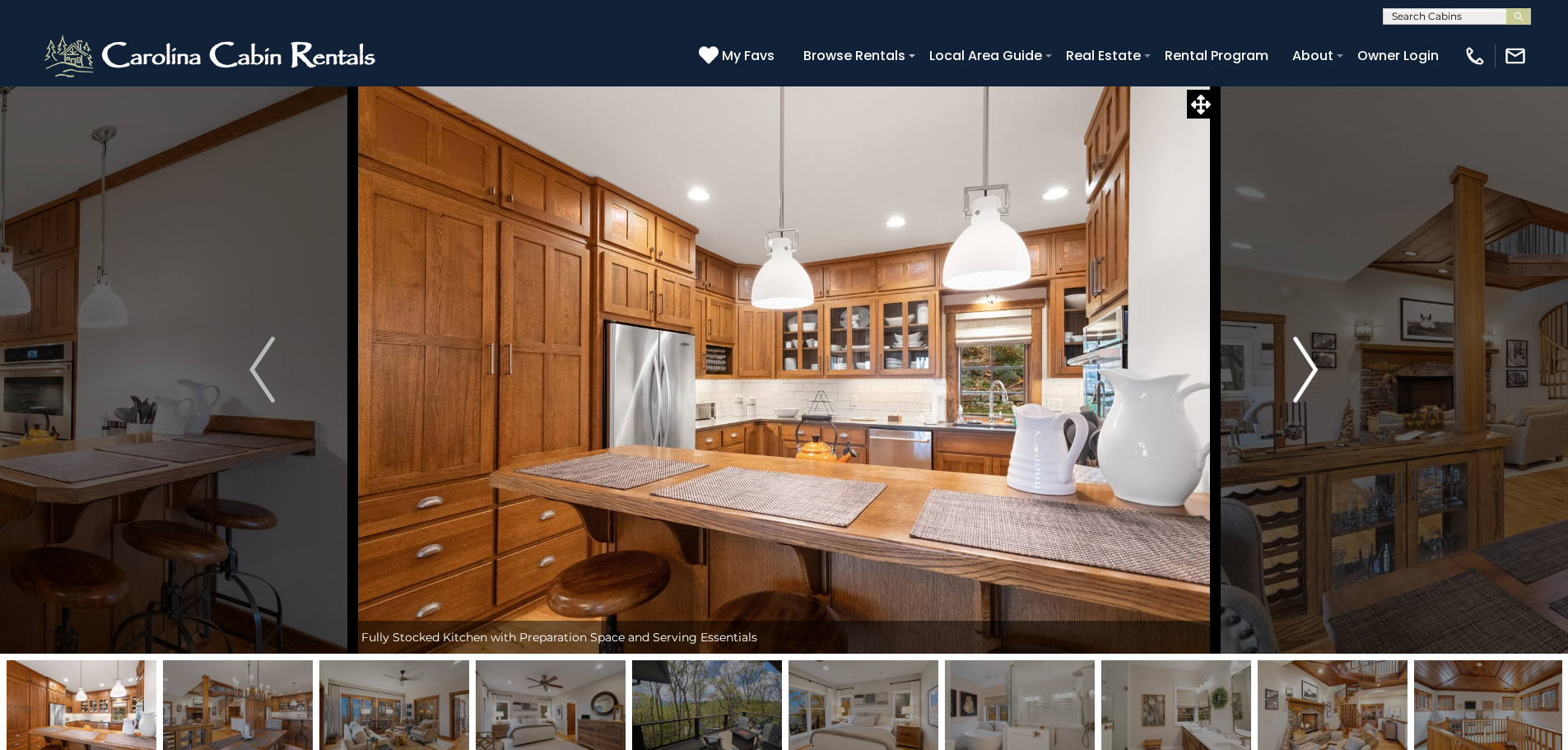
click at [1289, 365] on button "Next" at bounding box center [1305, 369] width 181 height 568
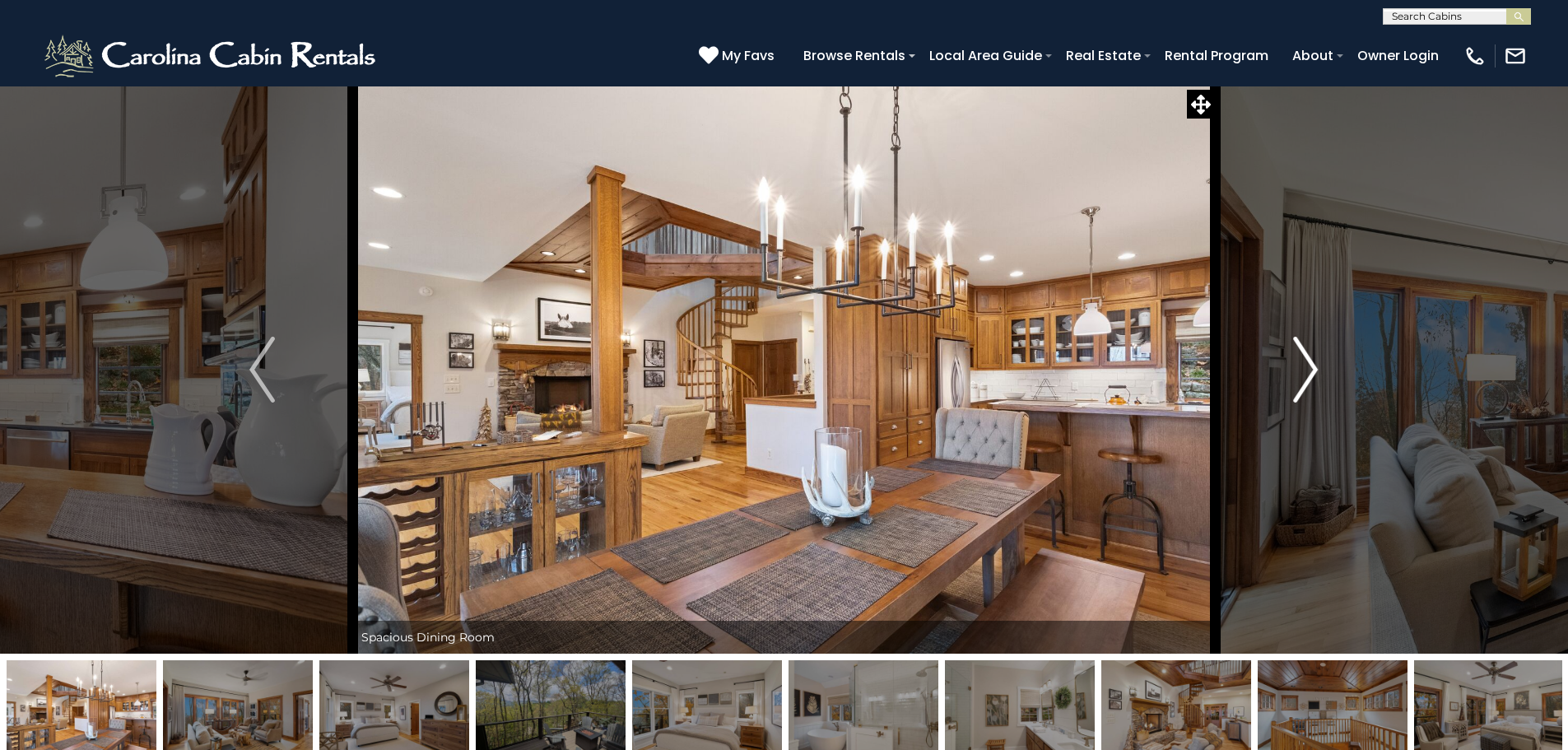
click at [1289, 365] on button "Next" at bounding box center [1305, 369] width 181 height 568
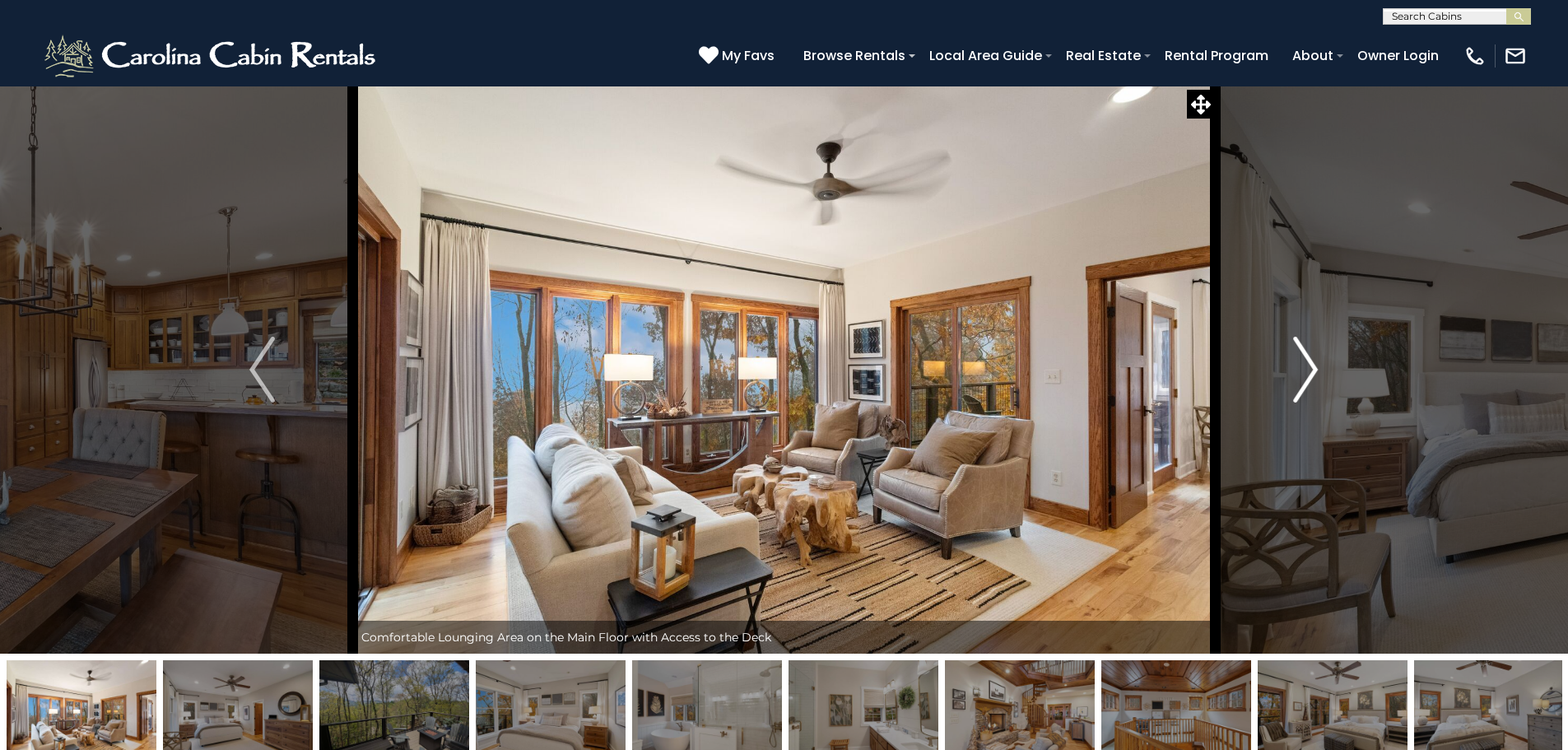
click at [1289, 365] on button "Next" at bounding box center [1305, 369] width 181 height 568
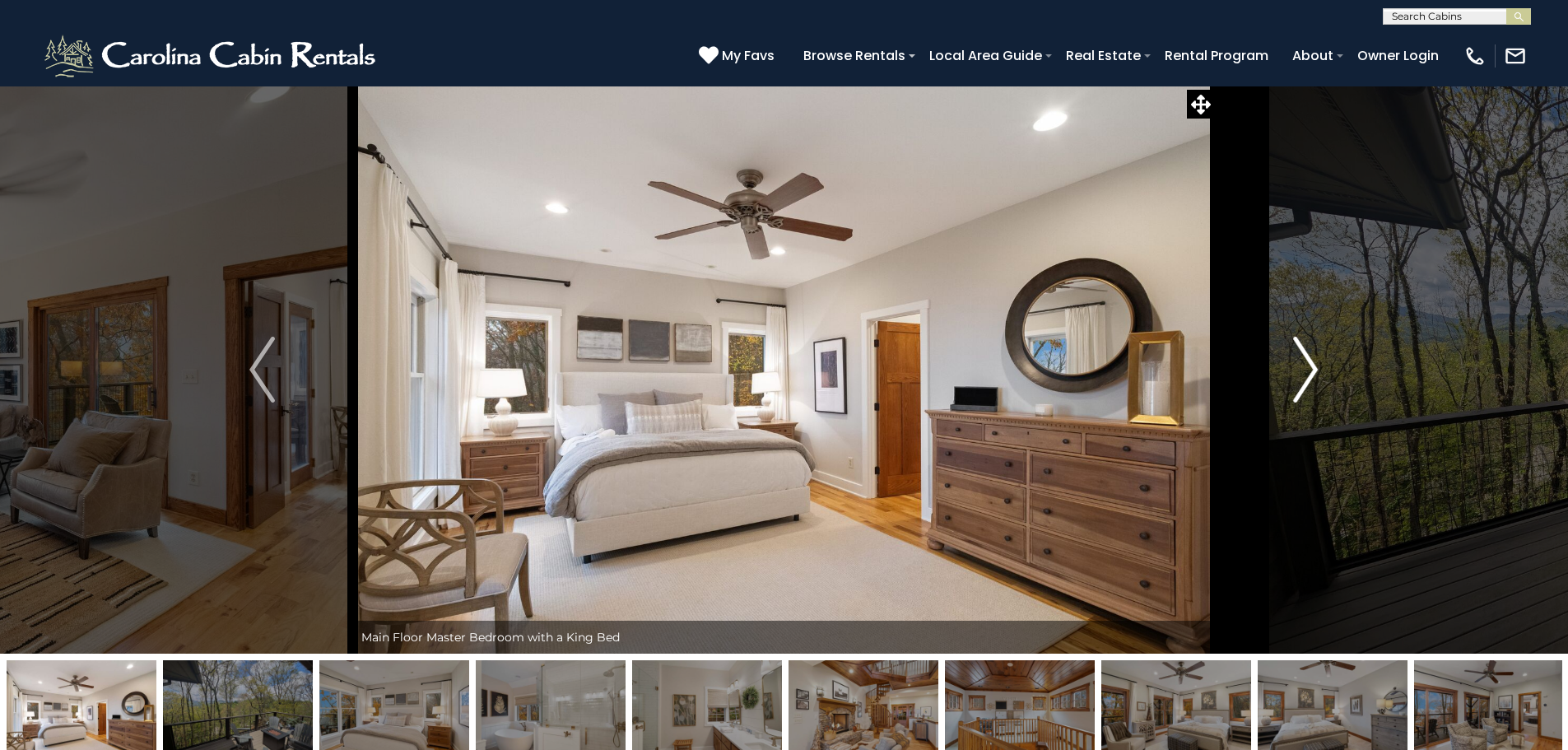
click at [1289, 365] on button "Next" at bounding box center [1305, 369] width 181 height 568
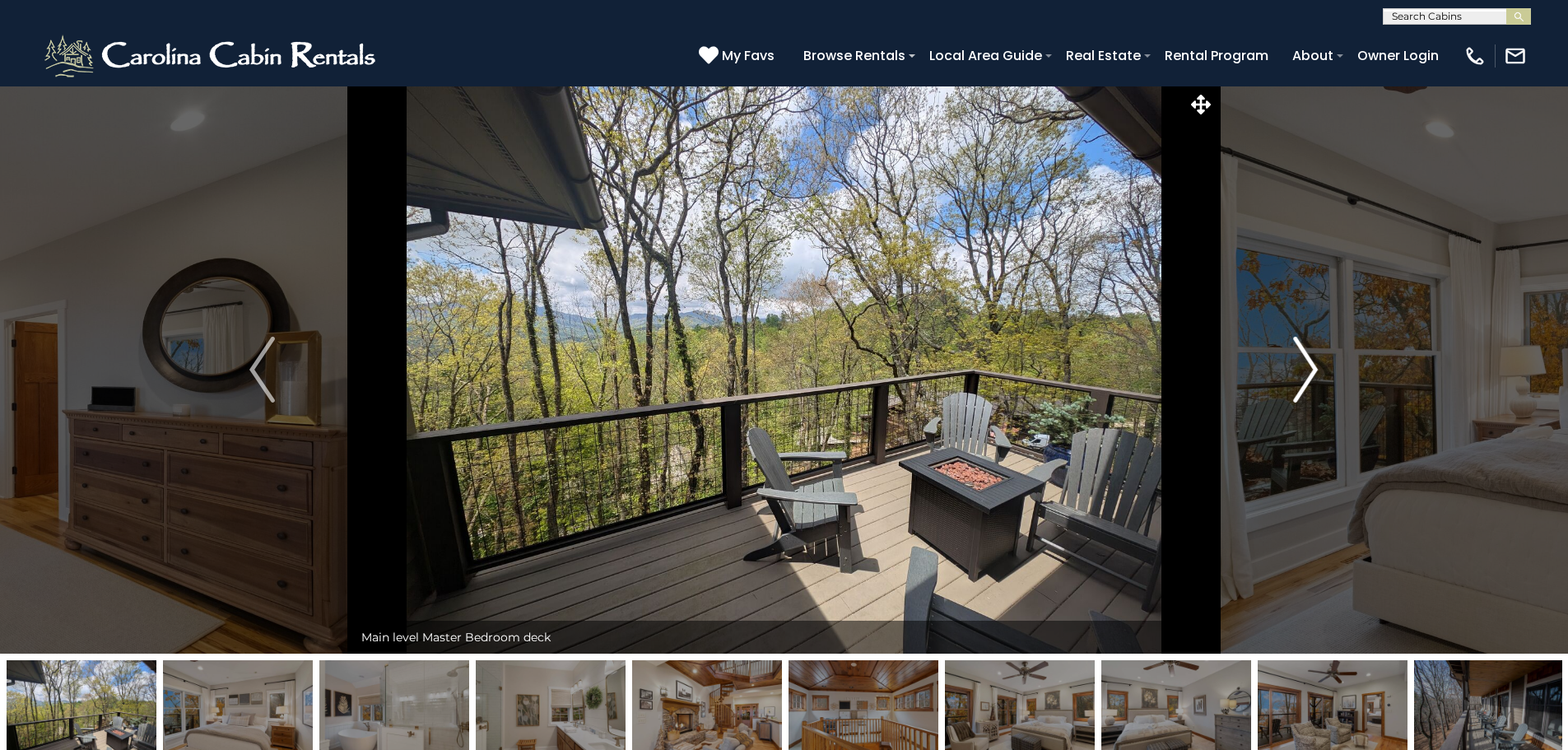
click at [1289, 365] on button "Next" at bounding box center [1305, 369] width 181 height 568
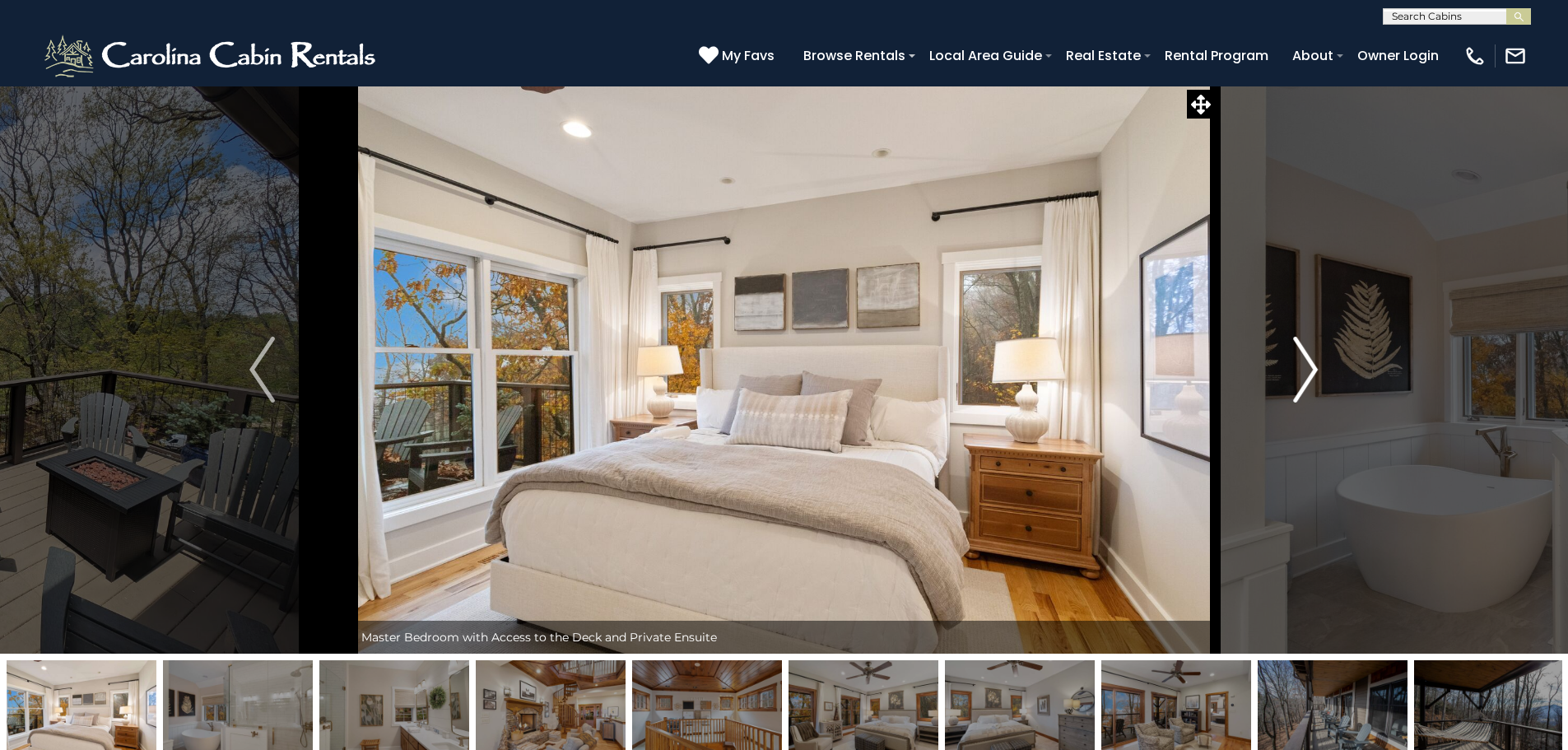
click at [1289, 365] on button "Next" at bounding box center [1305, 369] width 181 height 568
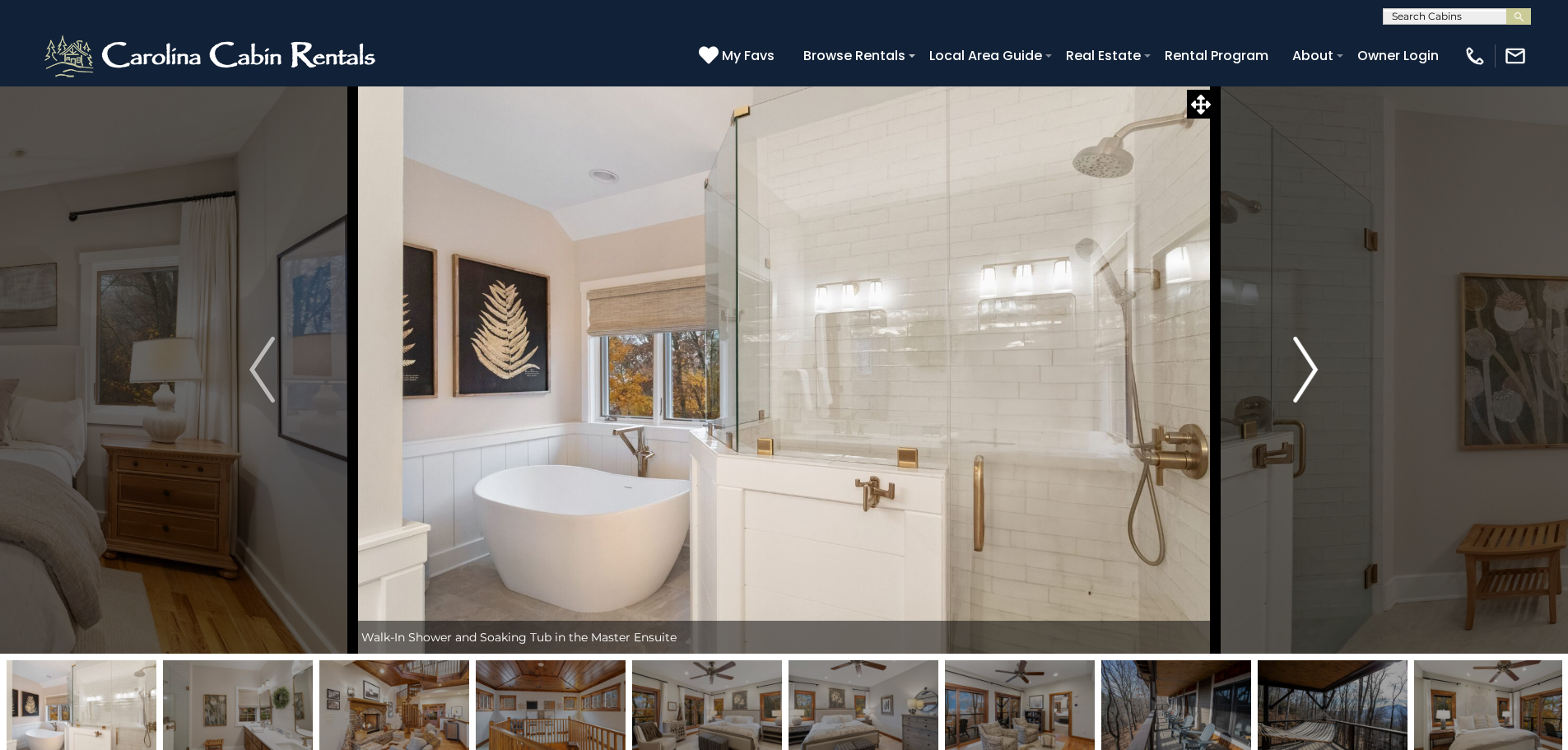
click at [1289, 365] on button "Next" at bounding box center [1305, 369] width 181 height 568
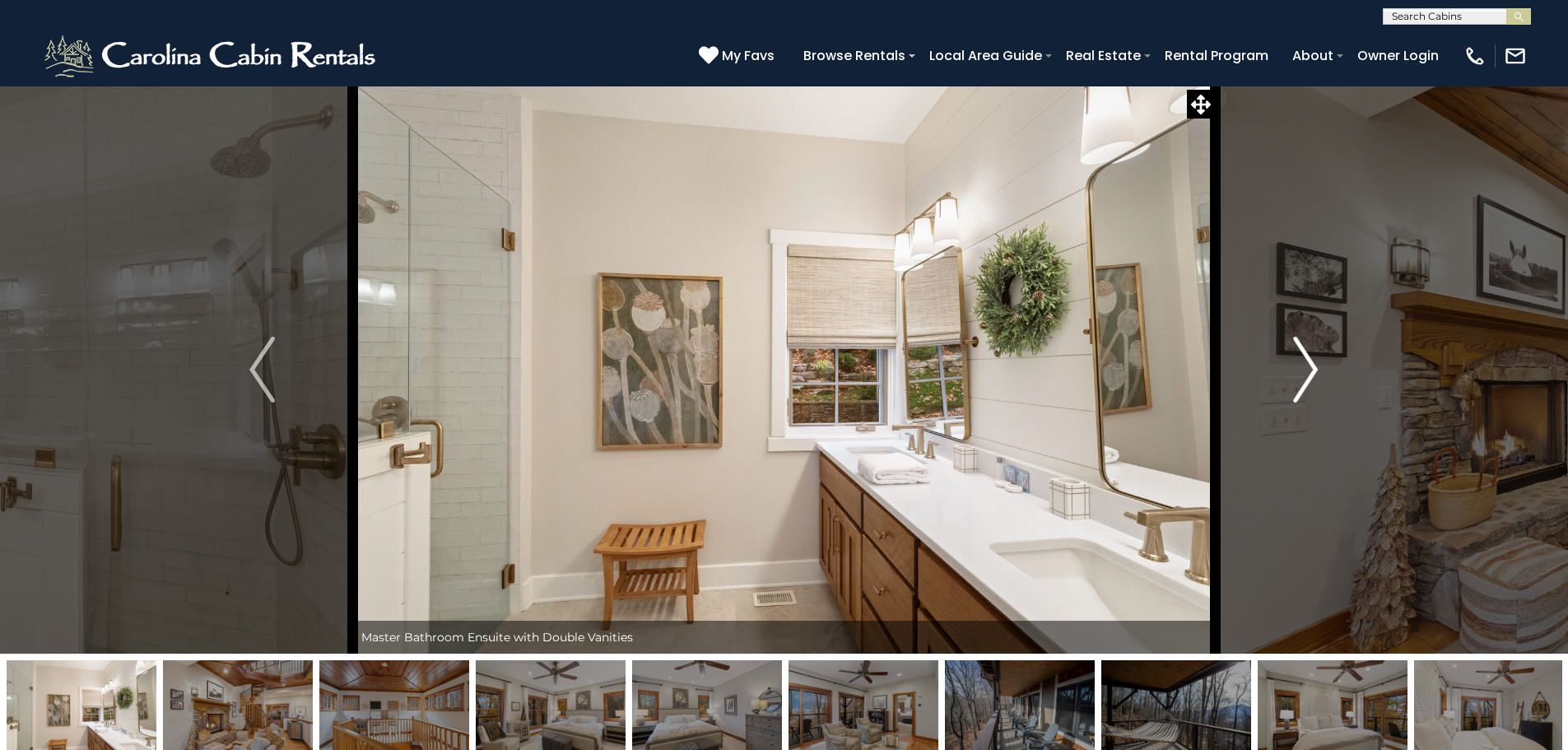
click at [1289, 365] on button "Next" at bounding box center [1305, 369] width 181 height 568
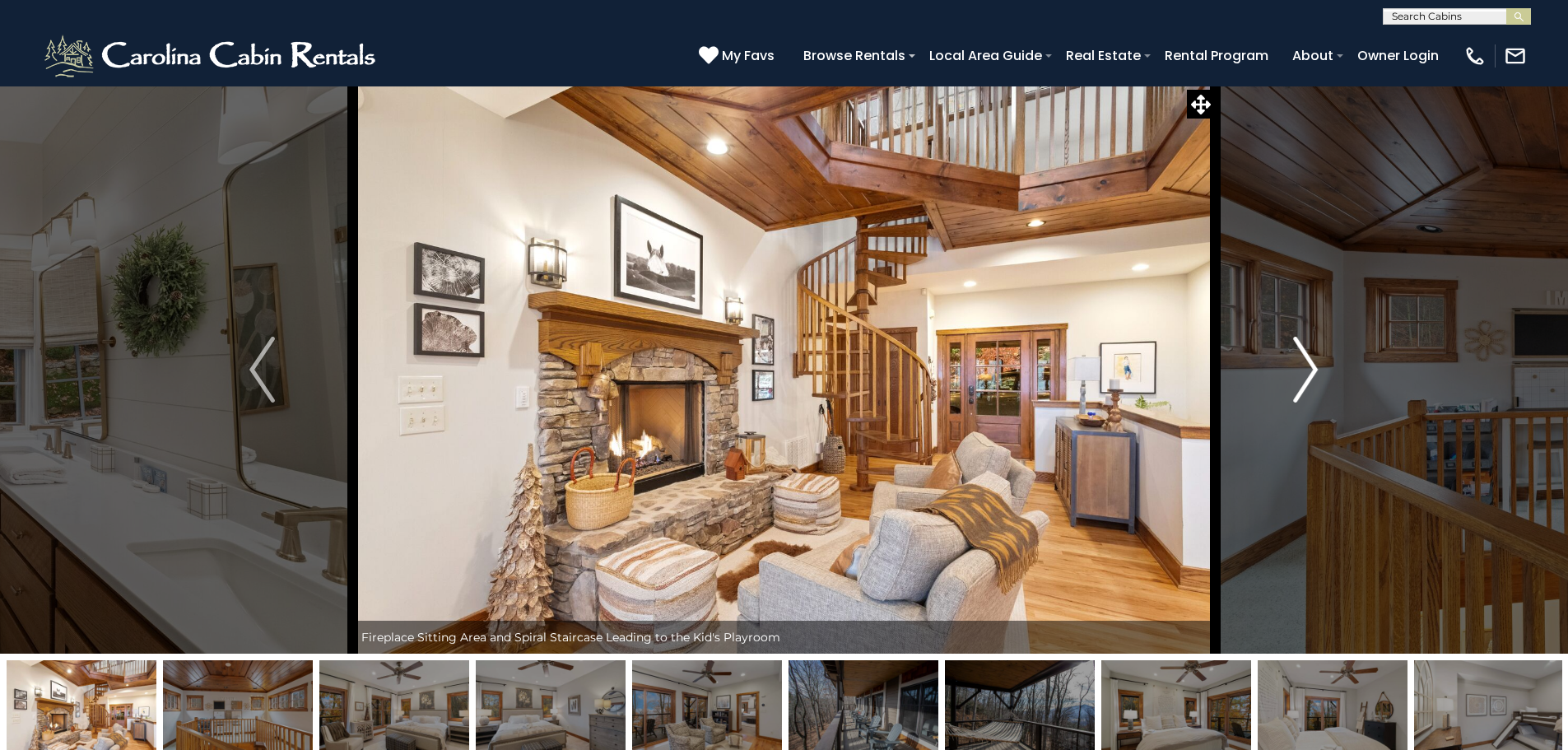
click at [1289, 365] on button "Next" at bounding box center [1305, 369] width 181 height 568
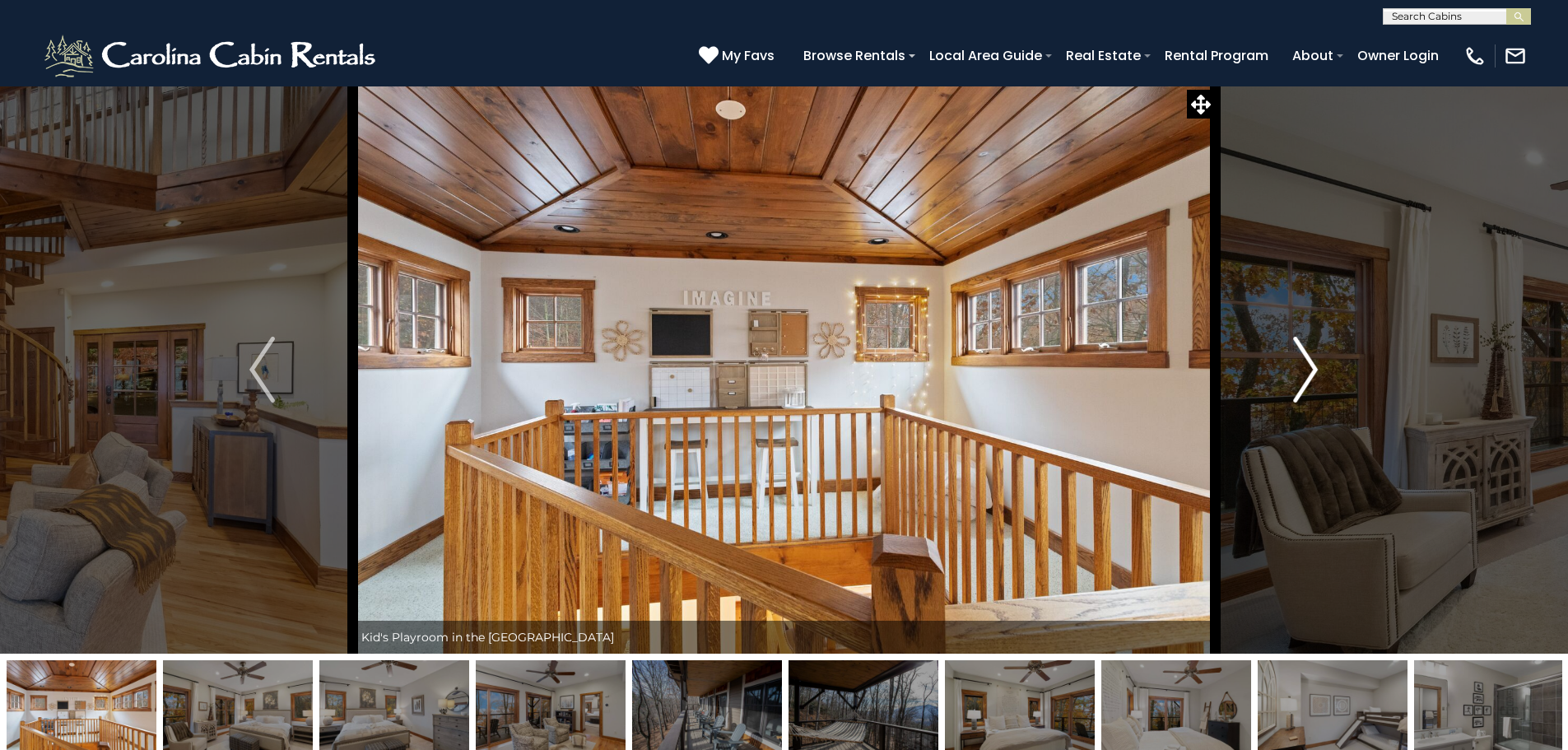
click at [1289, 365] on button "Next" at bounding box center [1305, 369] width 181 height 568
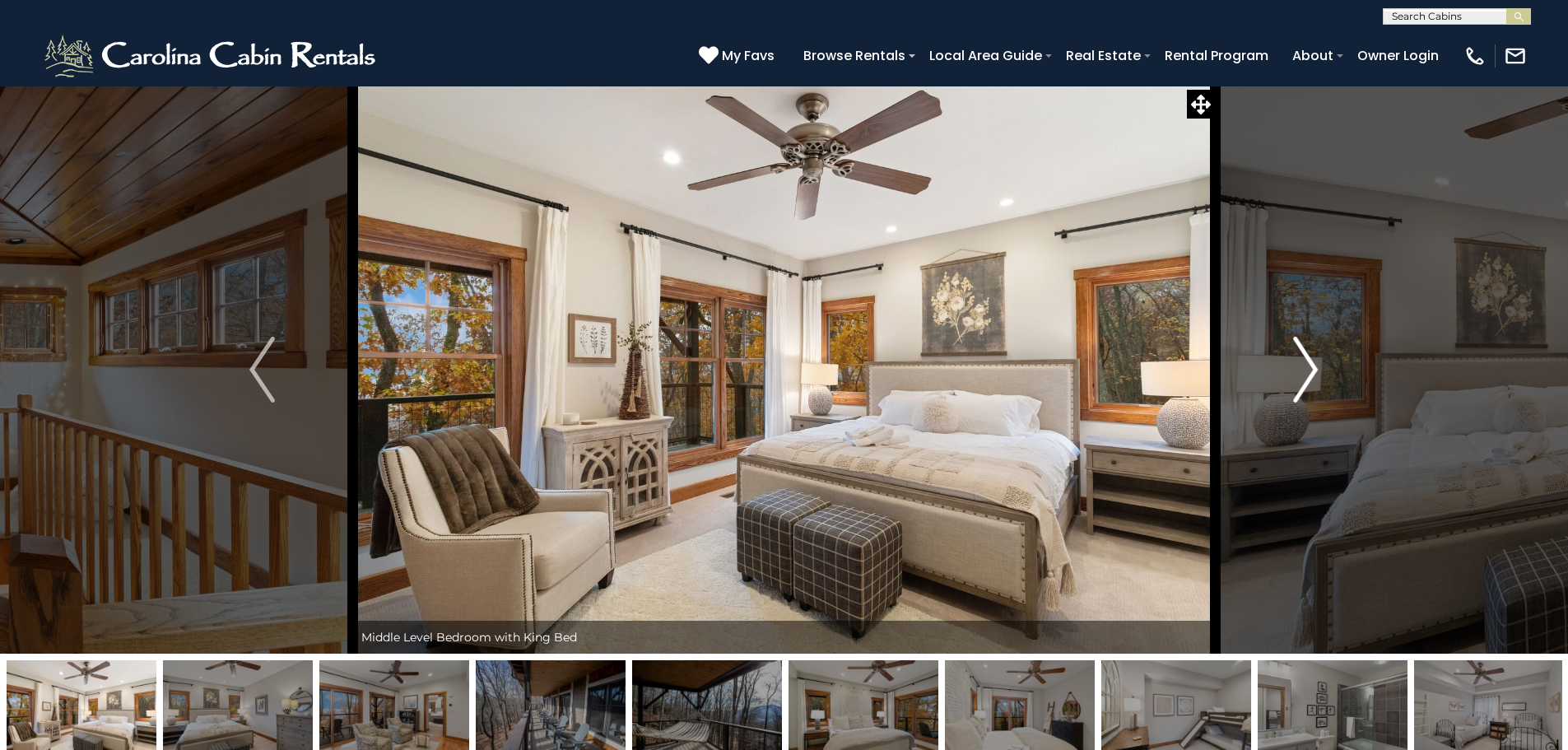
click at [1289, 365] on button "Next" at bounding box center [1305, 369] width 181 height 568
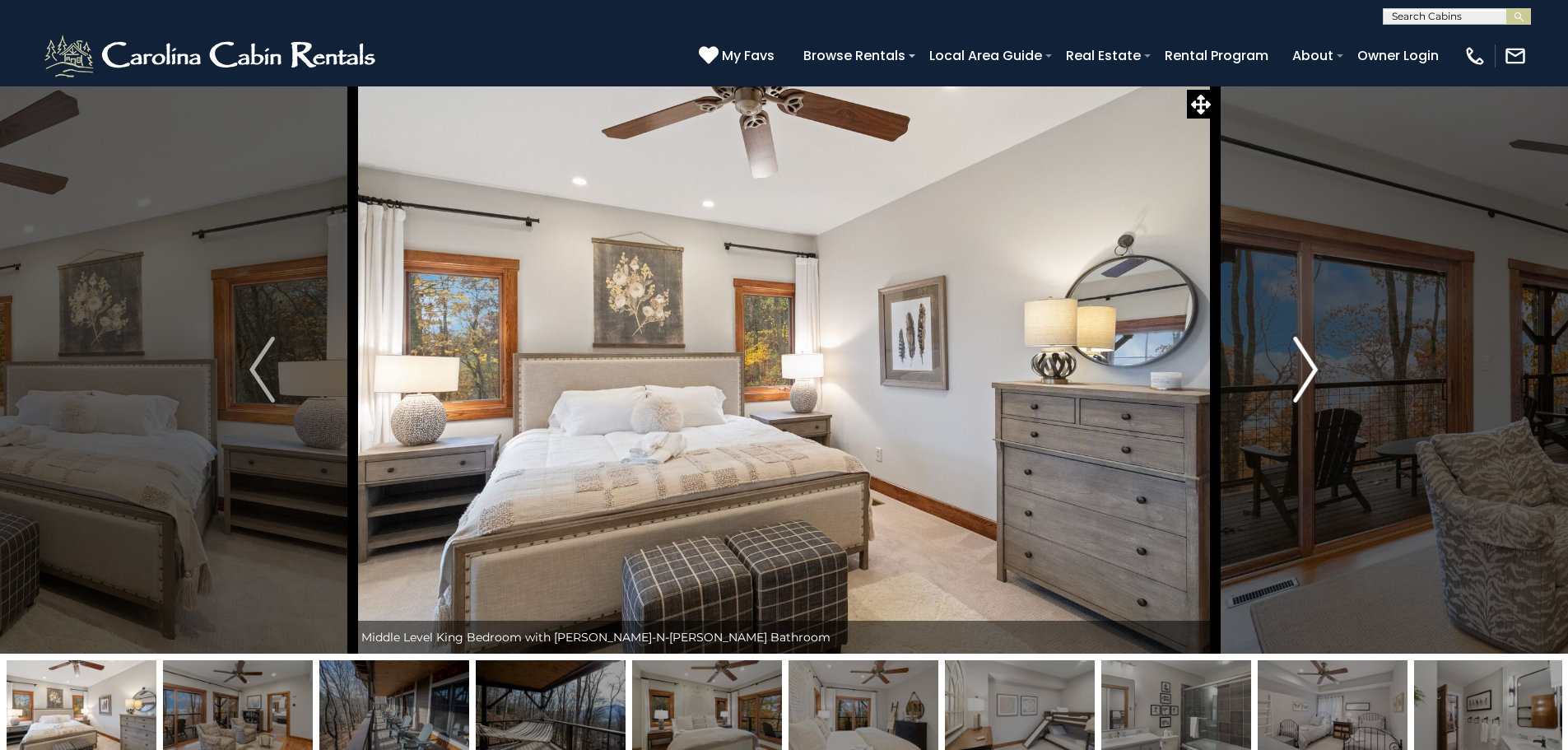
click at [1289, 365] on button "Next" at bounding box center [1305, 369] width 181 height 568
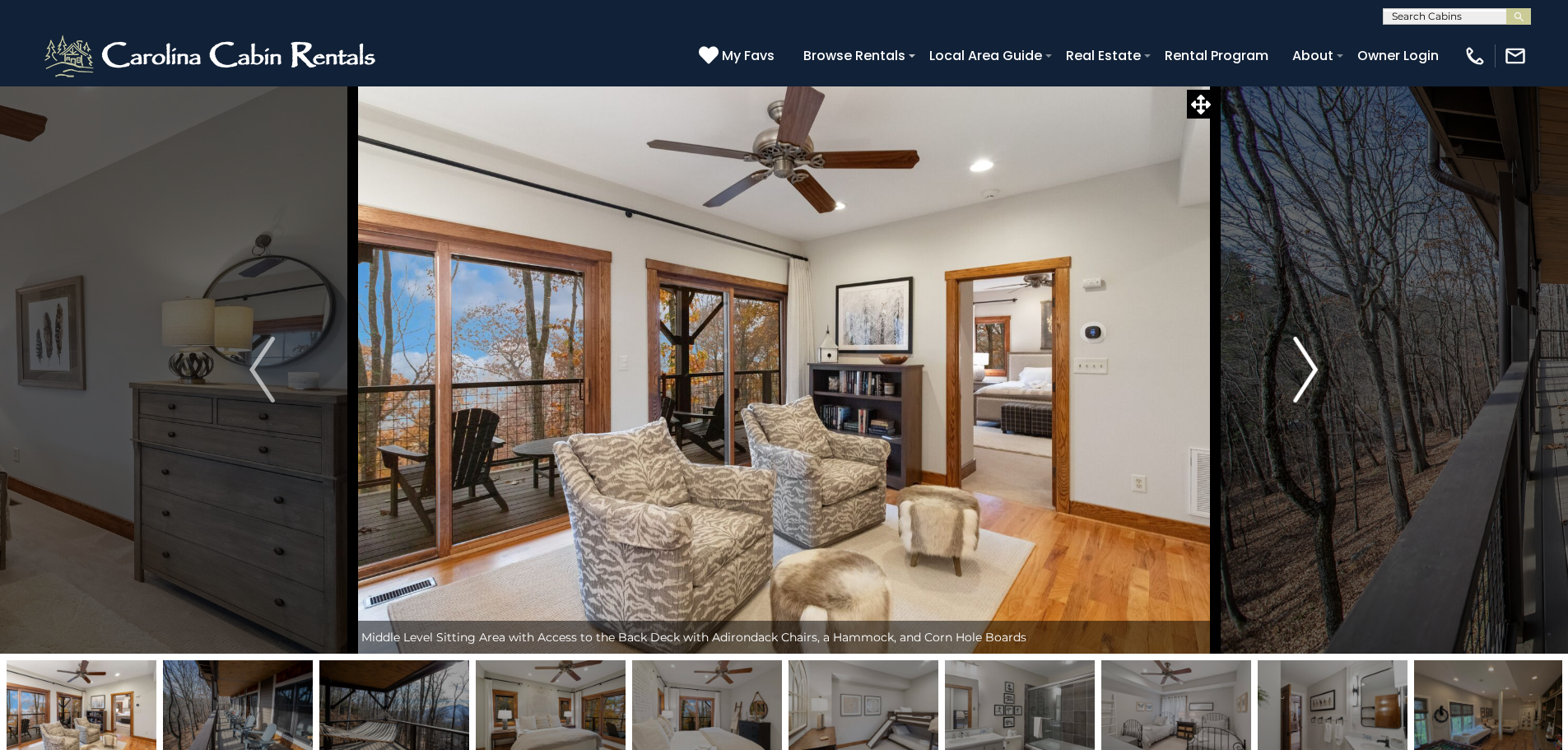
click at [1289, 365] on button "Next" at bounding box center [1305, 369] width 181 height 568
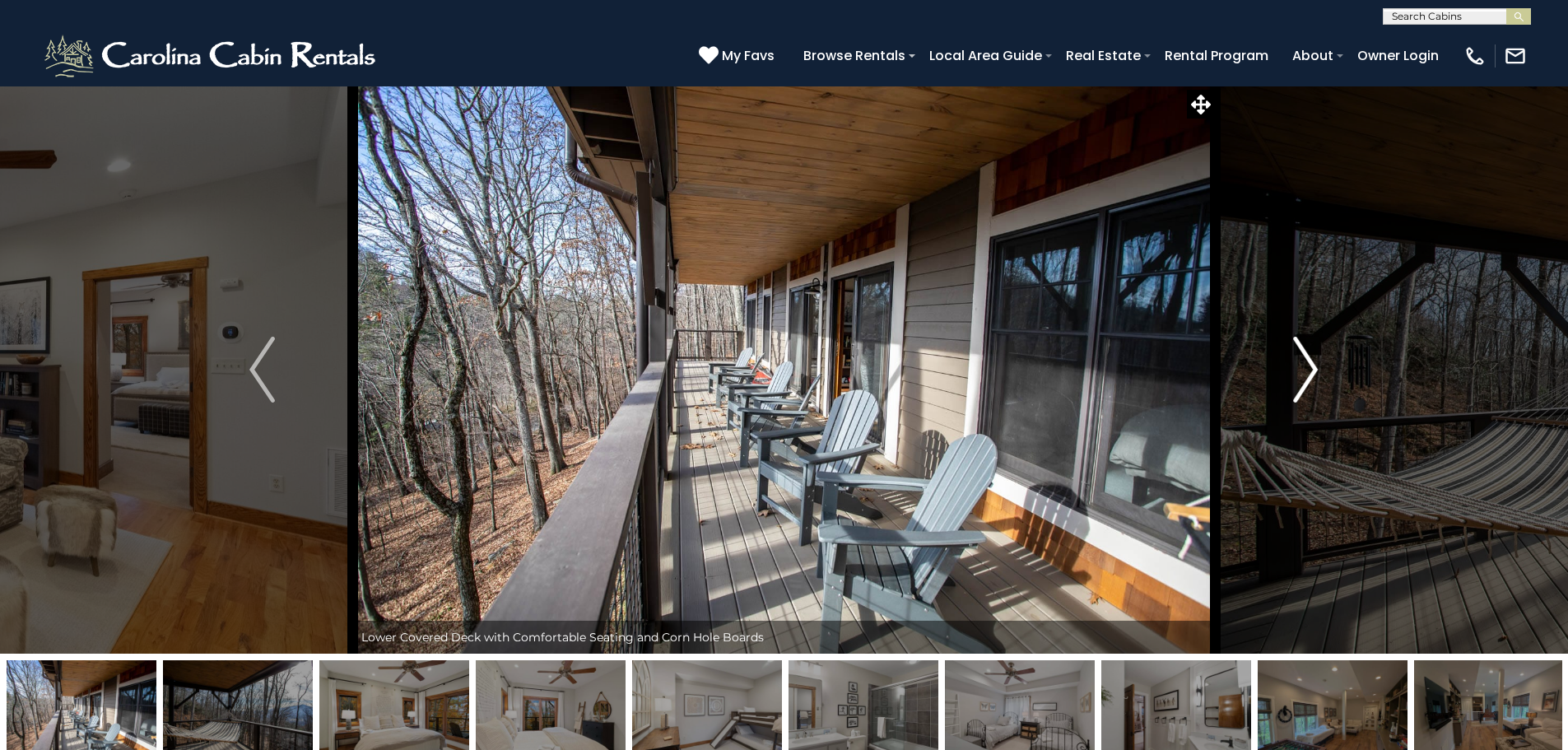
click at [1289, 365] on button "Next" at bounding box center [1305, 369] width 181 height 568
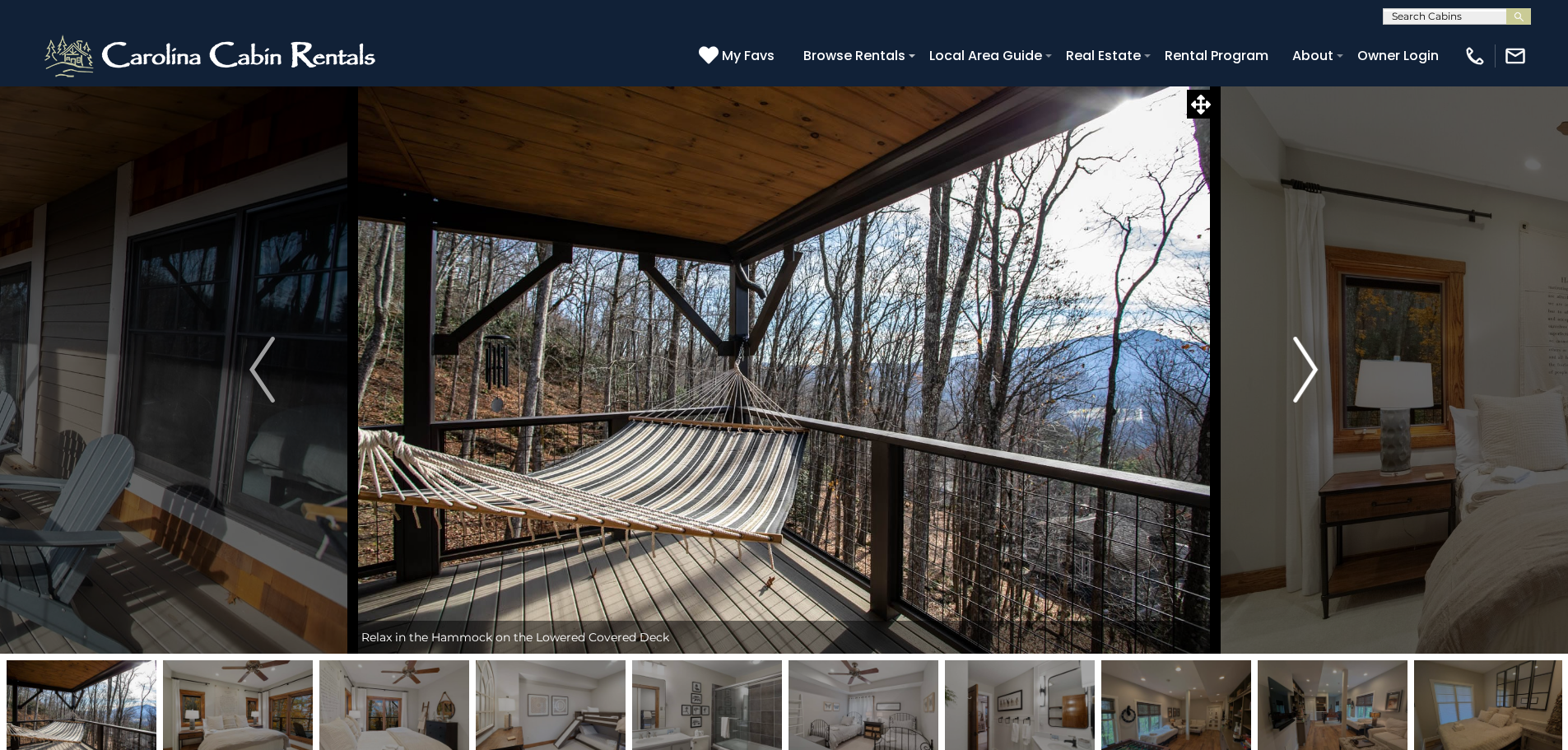
click at [1289, 365] on button "Next" at bounding box center [1305, 369] width 181 height 568
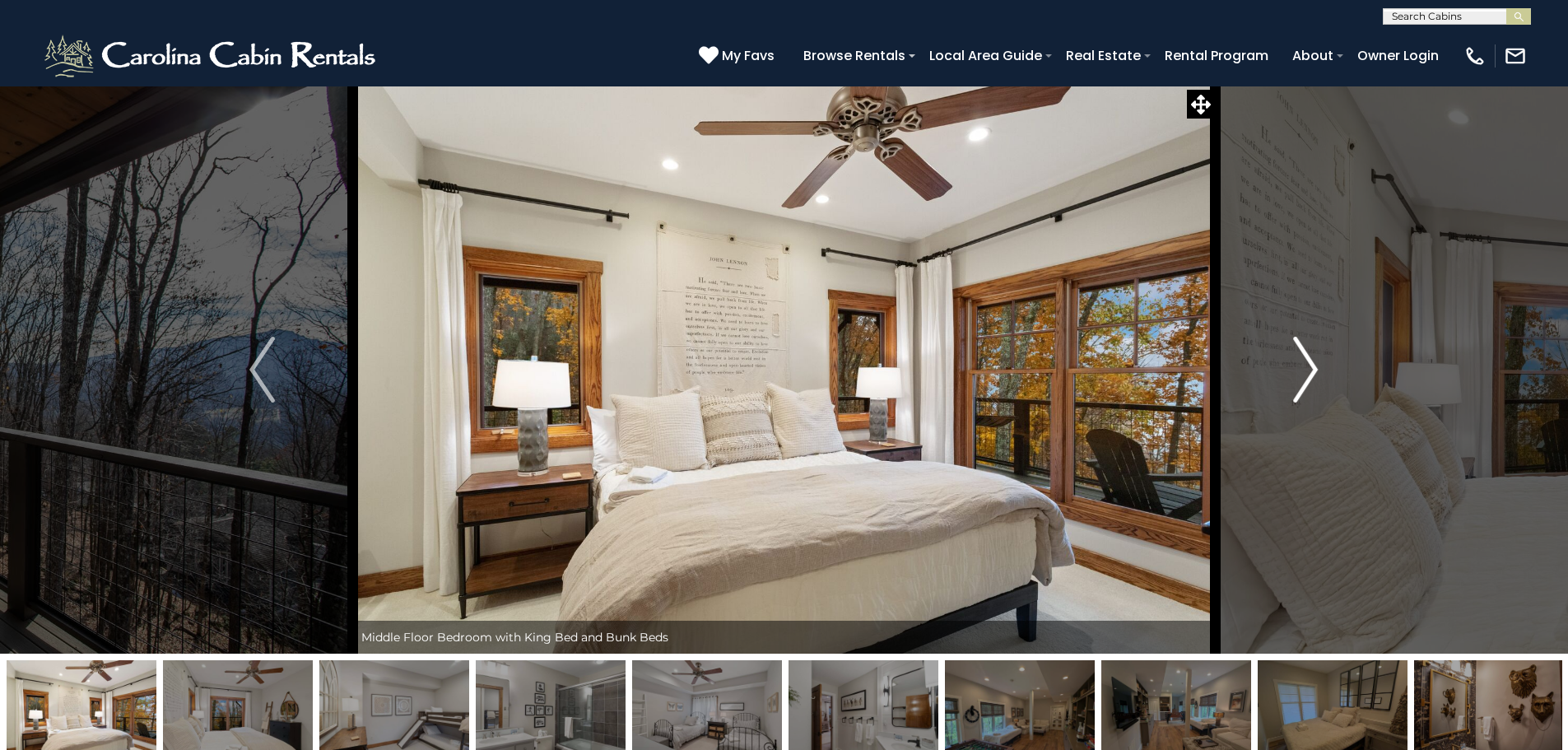
click at [1289, 365] on button "Next" at bounding box center [1305, 369] width 181 height 568
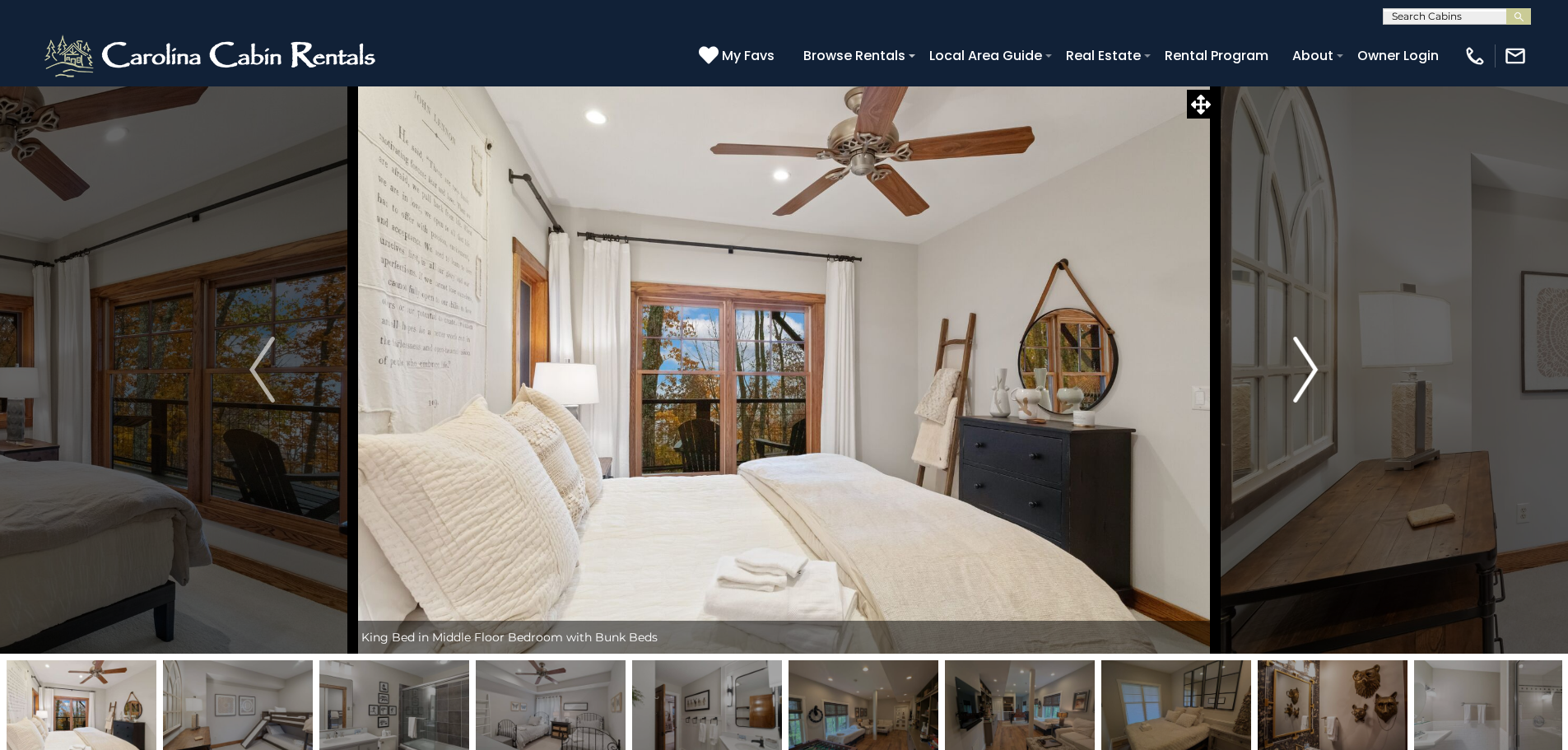
click at [1289, 365] on button "Next" at bounding box center [1305, 369] width 181 height 568
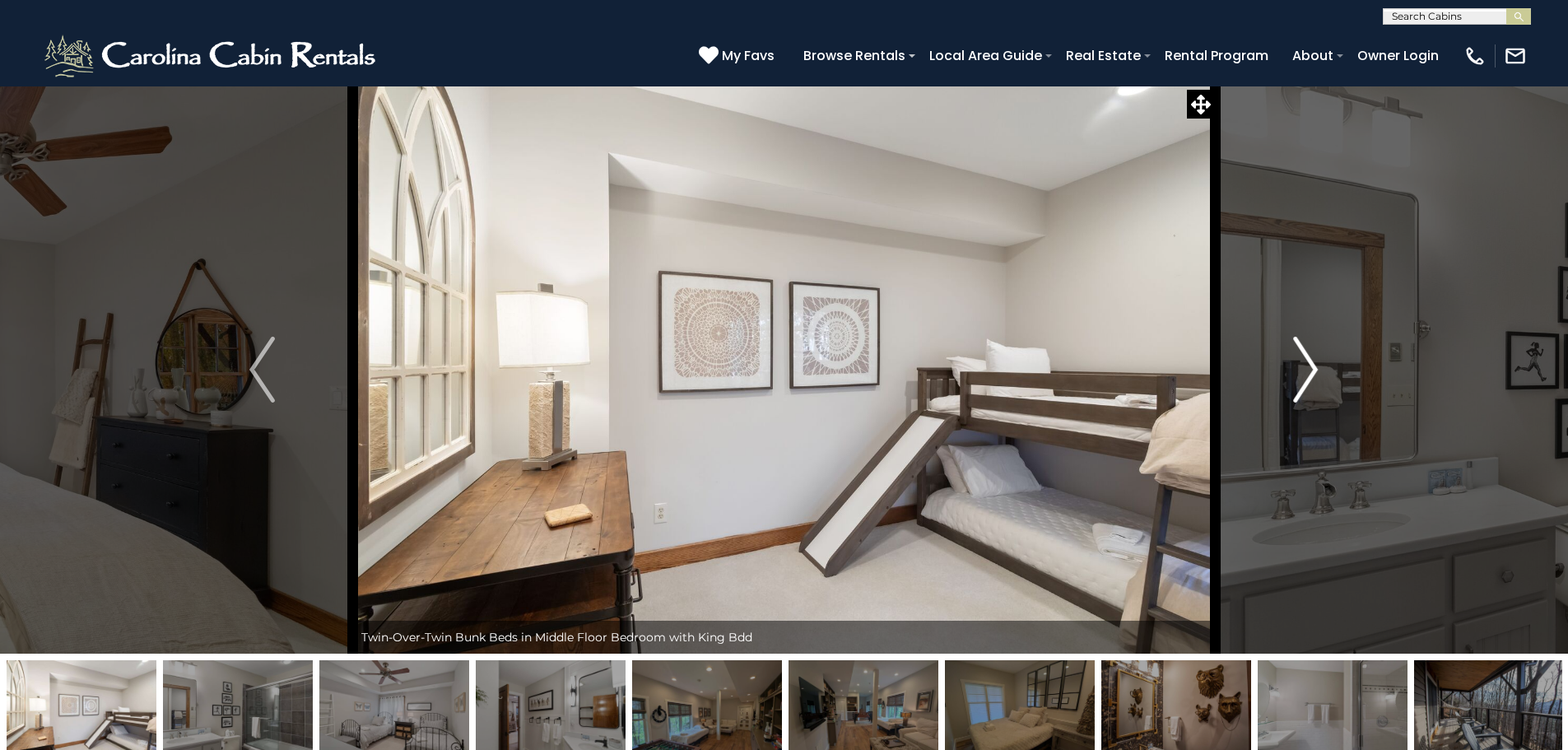
click at [1289, 365] on button "Next" at bounding box center [1305, 369] width 181 height 568
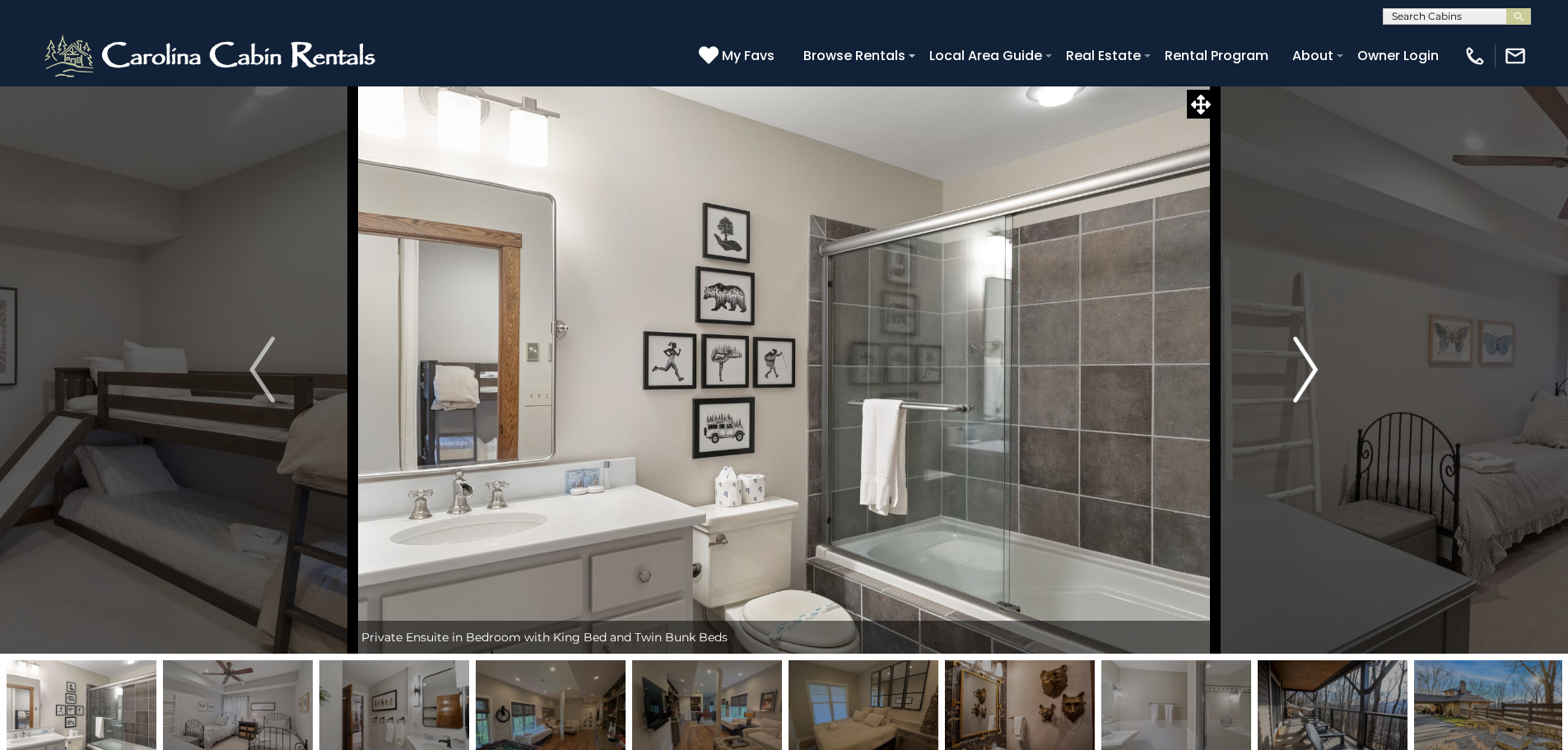
click at [1289, 365] on button "Next" at bounding box center [1305, 369] width 181 height 568
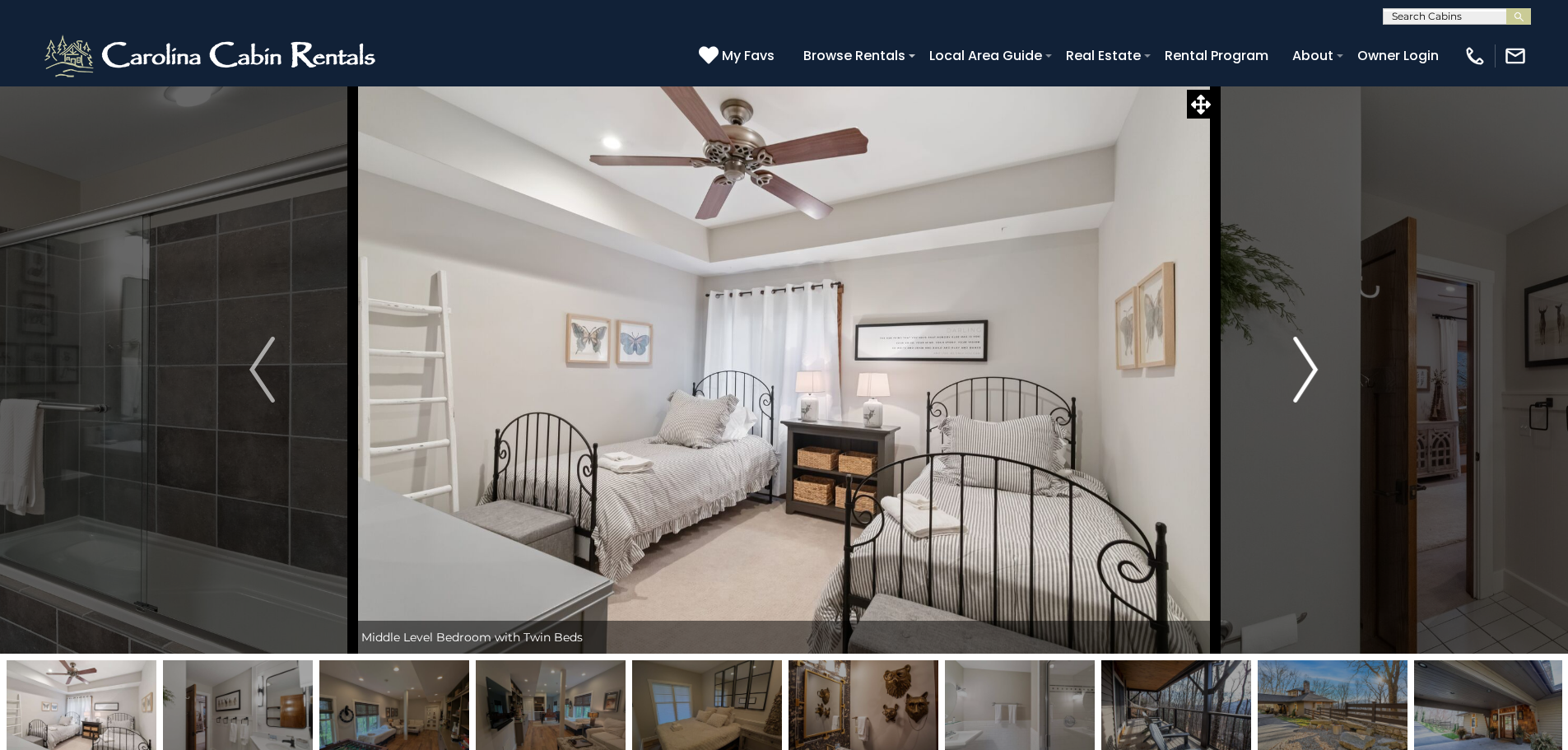
click at [1289, 365] on button "Next" at bounding box center [1305, 369] width 181 height 568
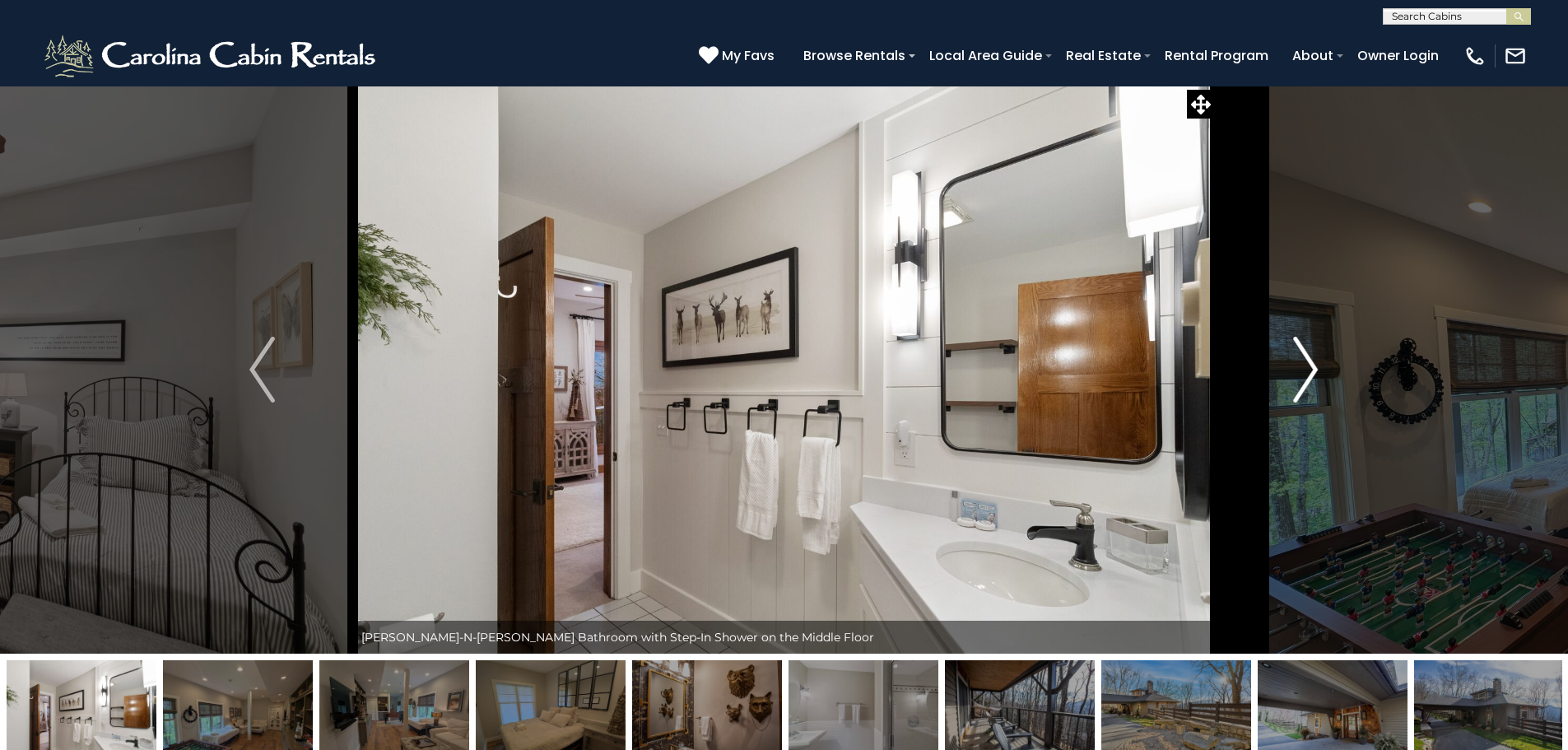
click at [1289, 365] on button "Next" at bounding box center [1305, 369] width 181 height 568
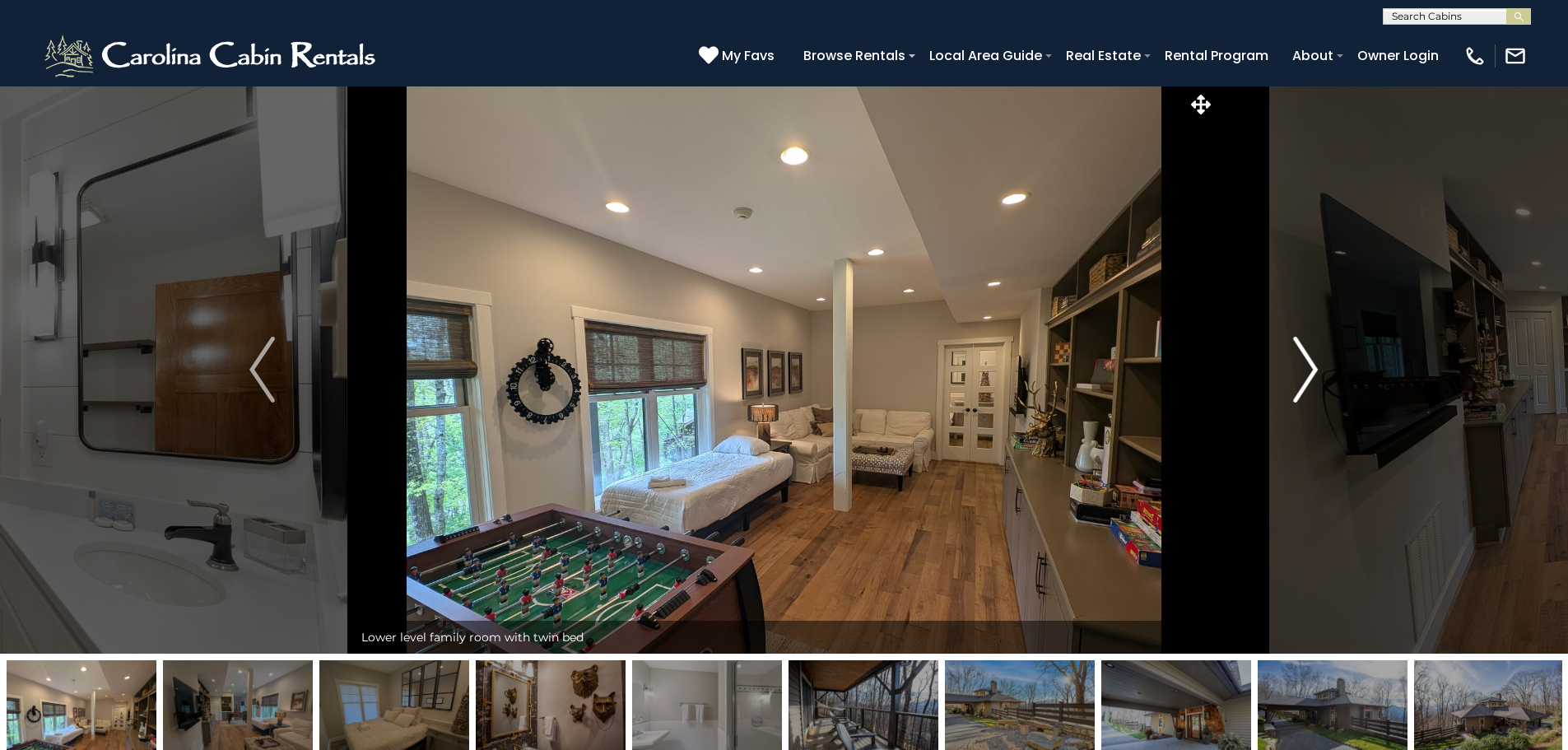
click at [1289, 365] on button "Next" at bounding box center [1305, 369] width 181 height 568
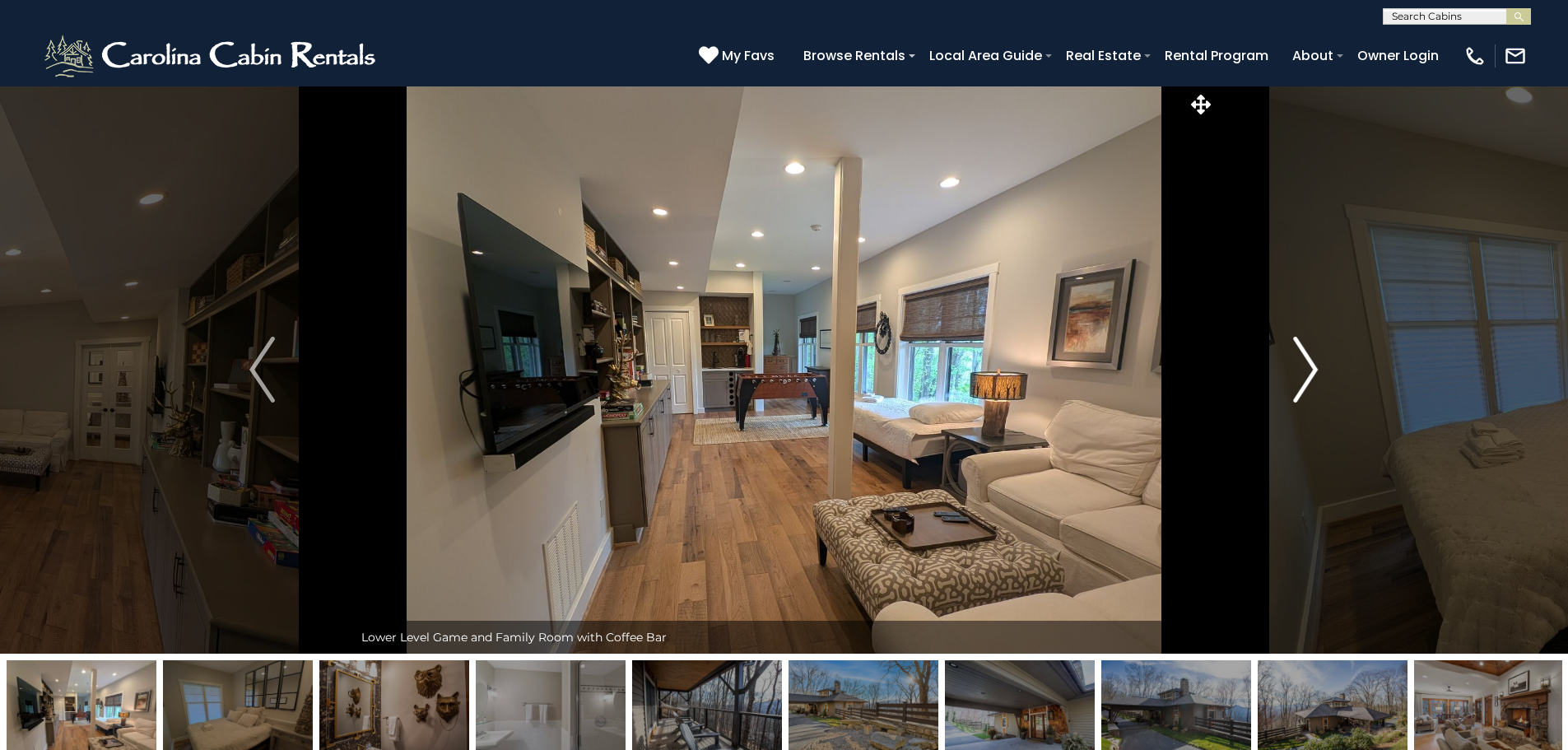
click at [1289, 365] on button "Next" at bounding box center [1305, 369] width 181 height 568
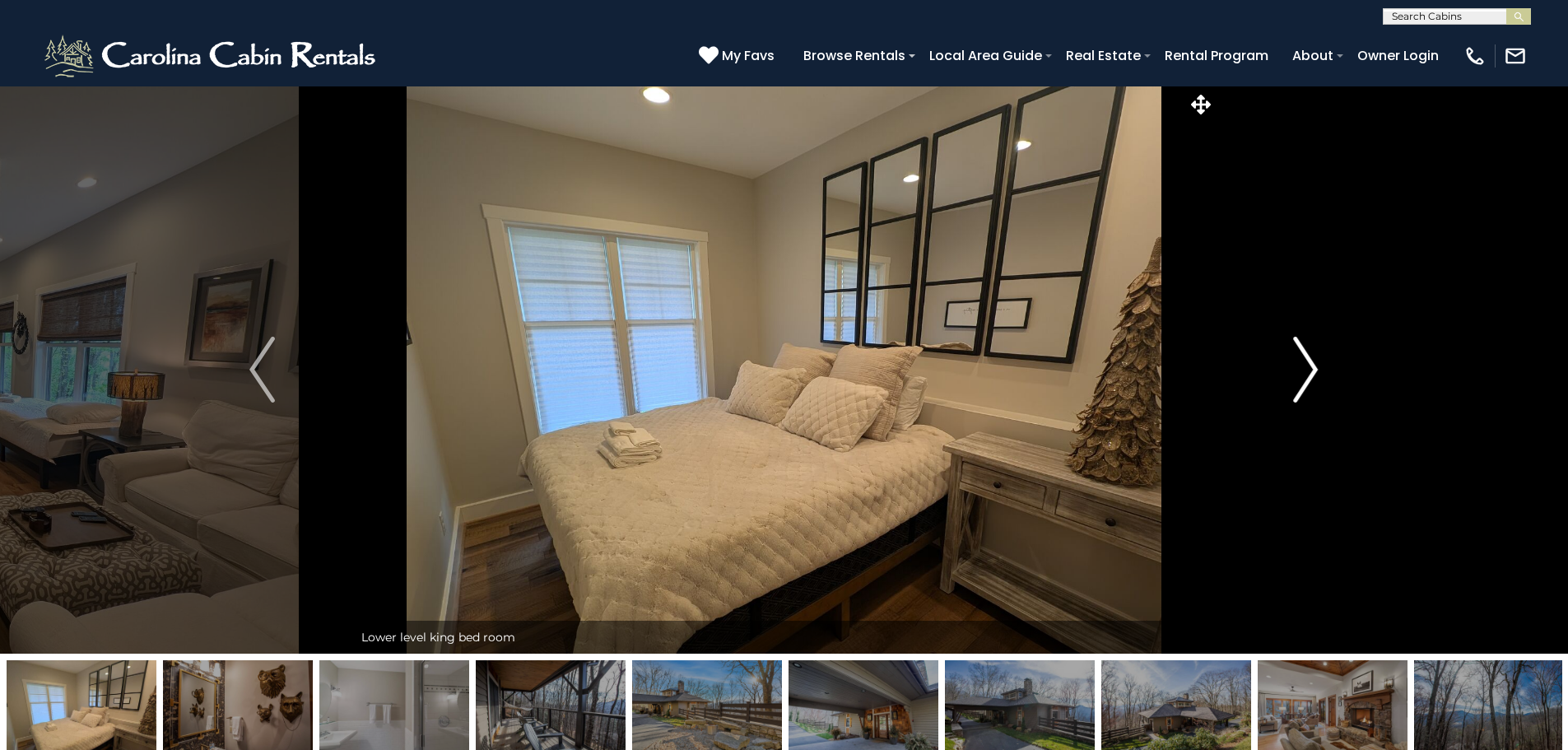
click at [1289, 365] on button "Next" at bounding box center [1305, 369] width 181 height 568
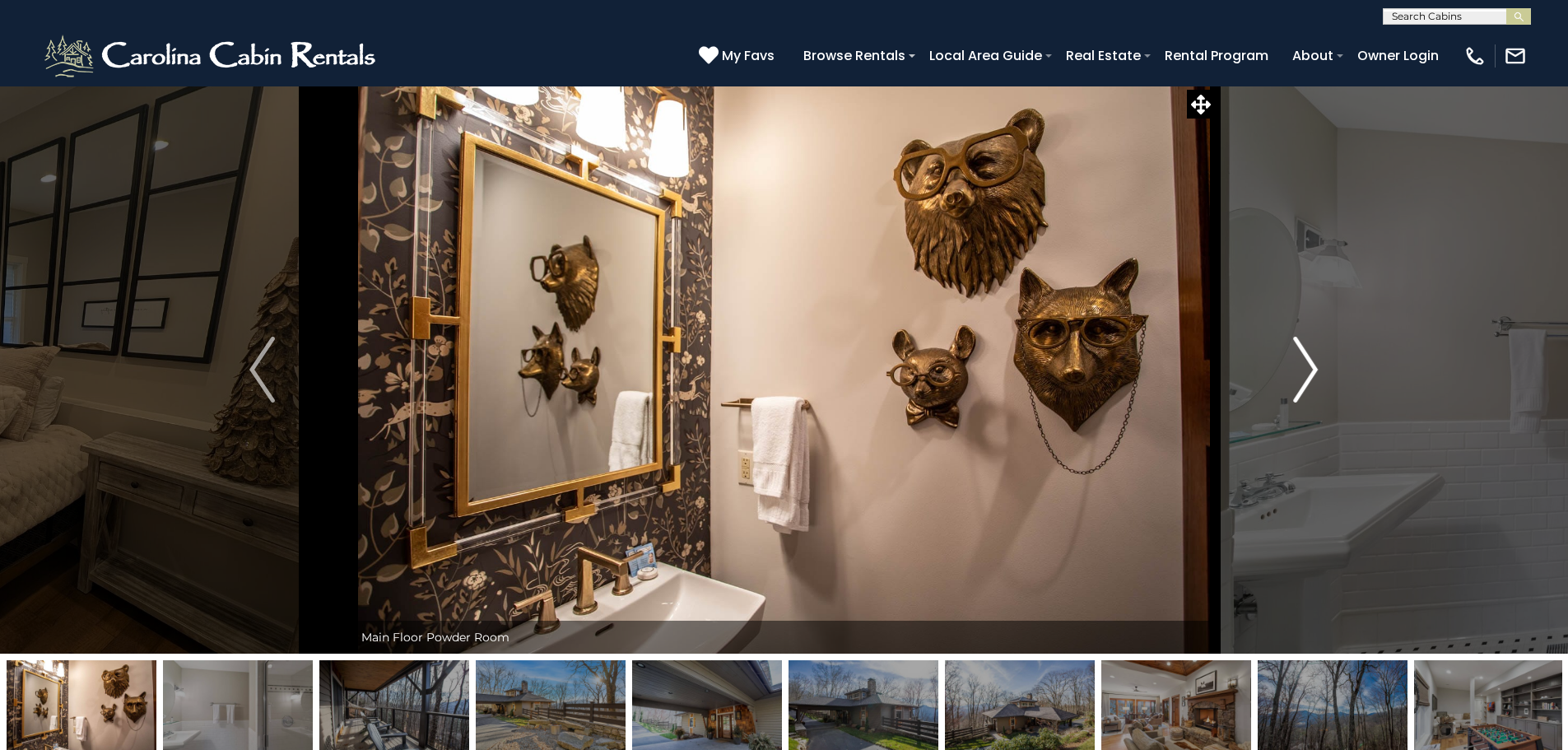
click at [1289, 365] on button "Next" at bounding box center [1305, 369] width 181 height 568
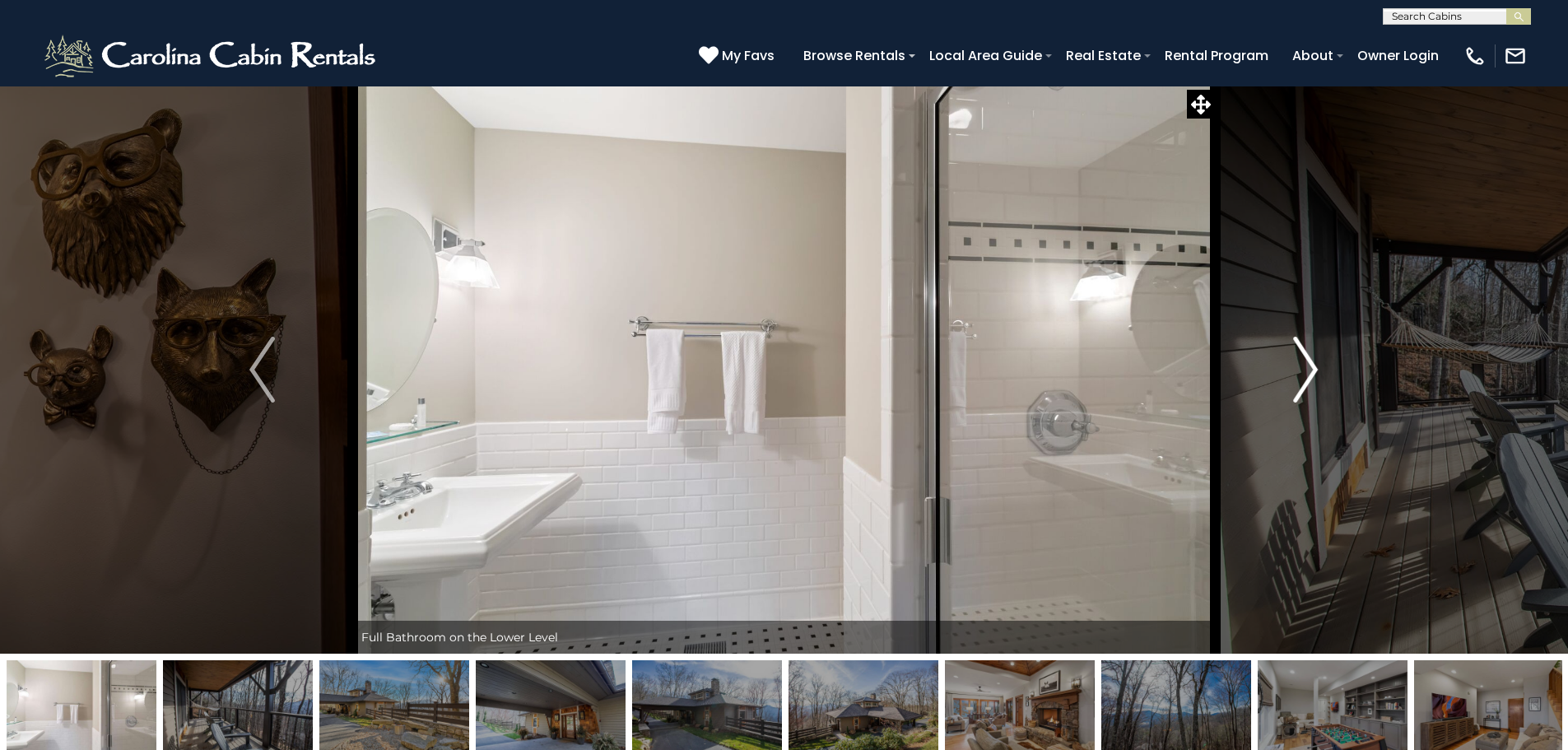
click at [1289, 365] on button "Next" at bounding box center [1305, 369] width 181 height 568
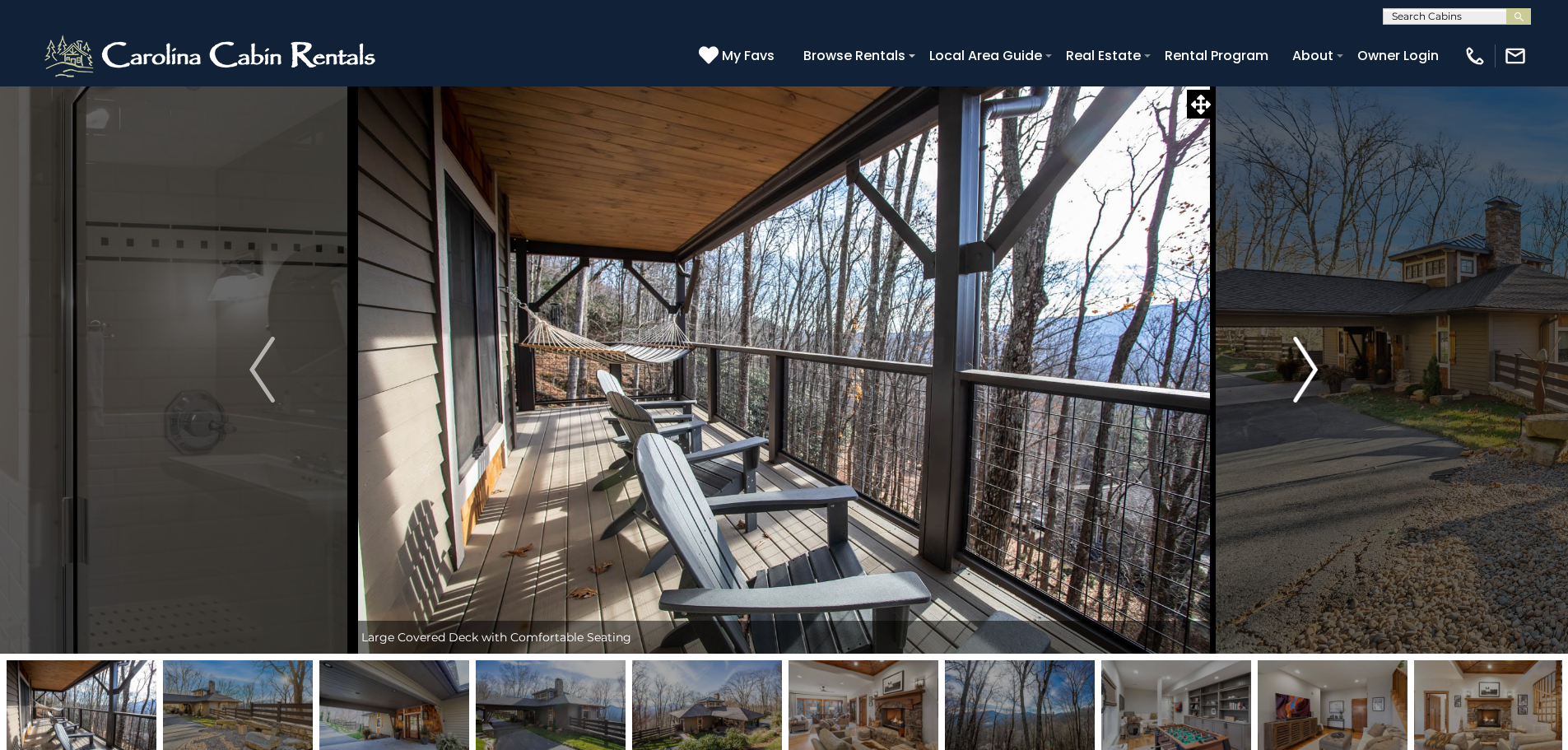
click at [1289, 365] on button "Next" at bounding box center [1305, 369] width 181 height 568
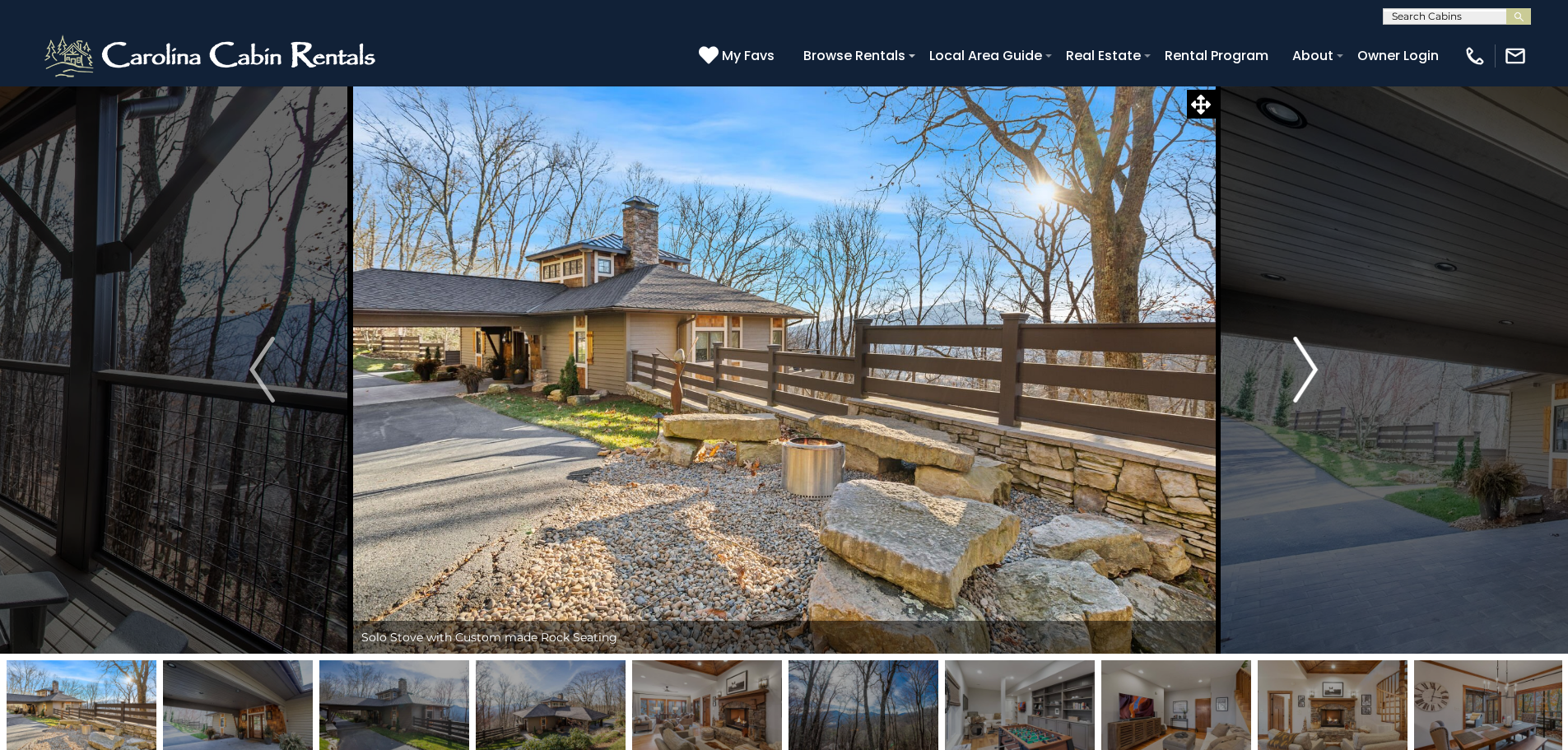
click at [1289, 365] on button "Next" at bounding box center [1305, 369] width 181 height 568
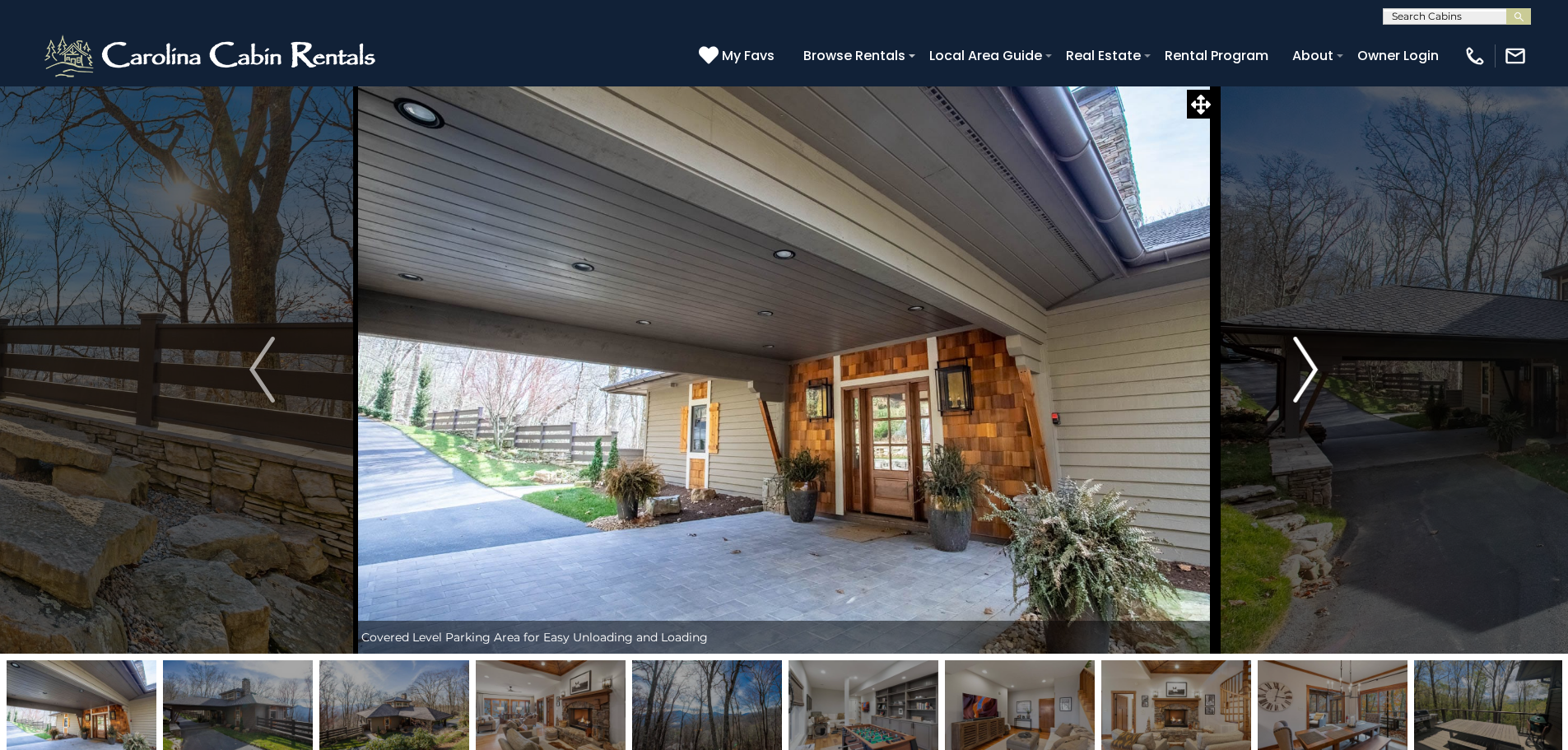
click at [1289, 365] on button "Next" at bounding box center [1305, 369] width 181 height 568
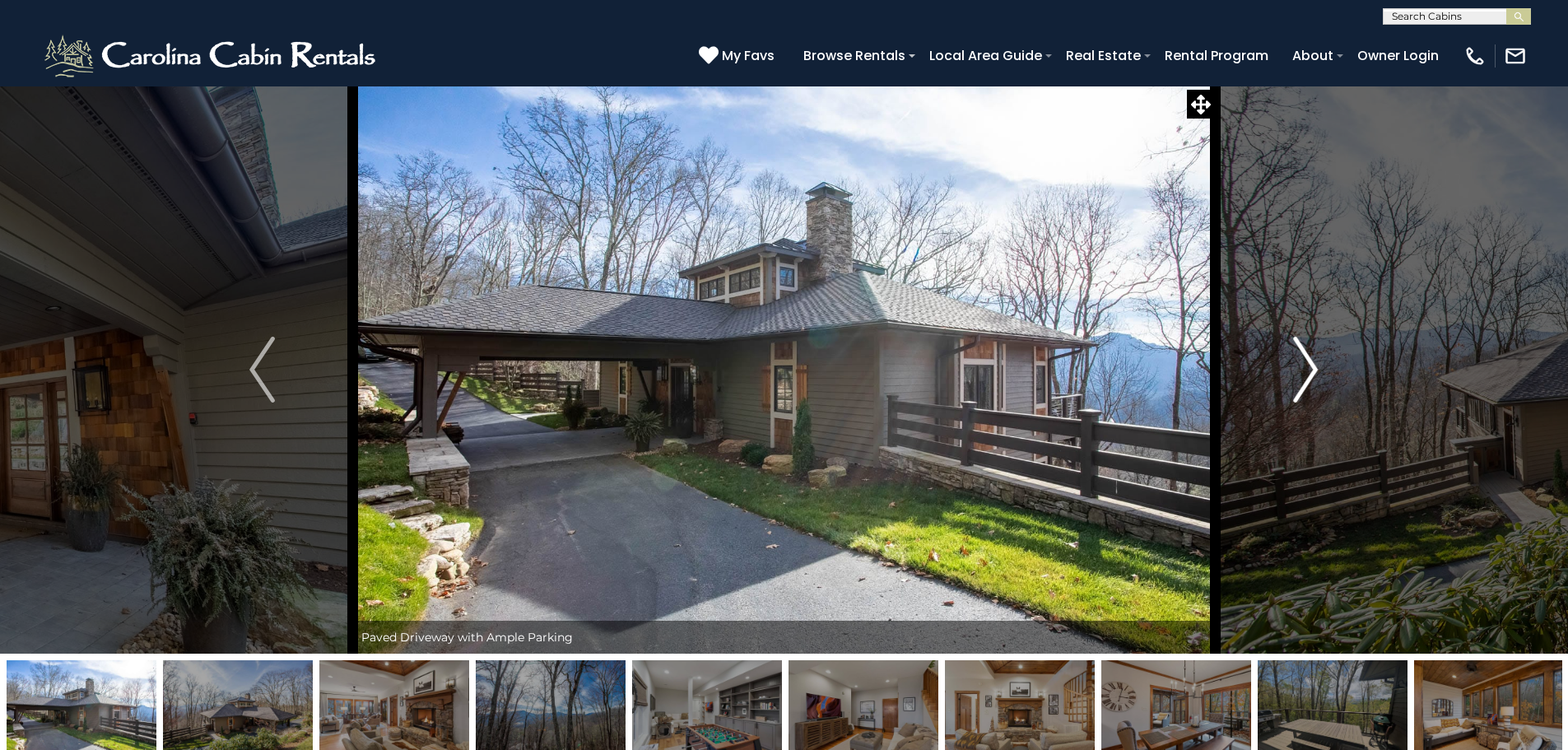
click at [1289, 365] on button "Next" at bounding box center [1305, 369] width 181 height 568
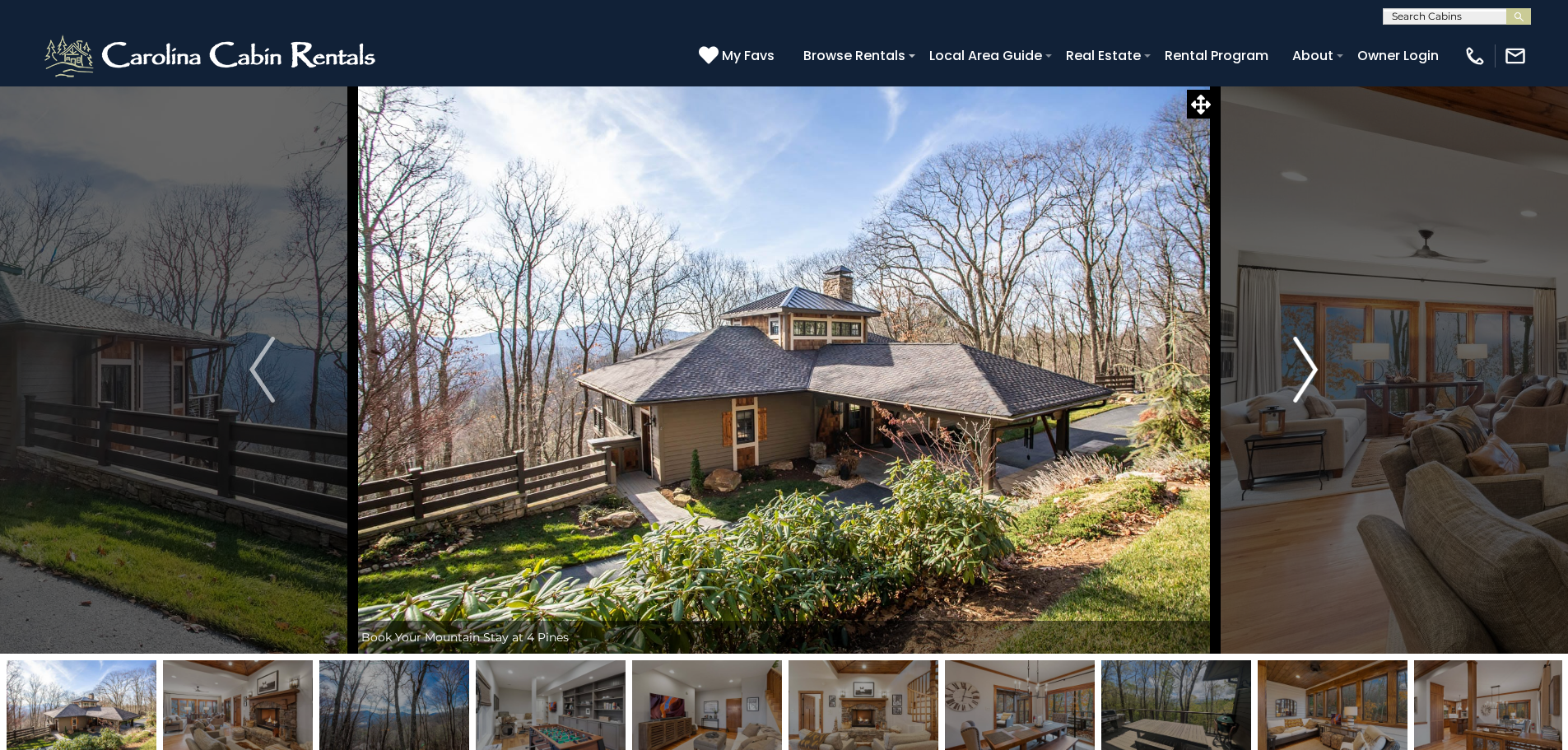
click at [1289, 365] on button "Next" at bounding box center [1305, 369] width 181 height 568
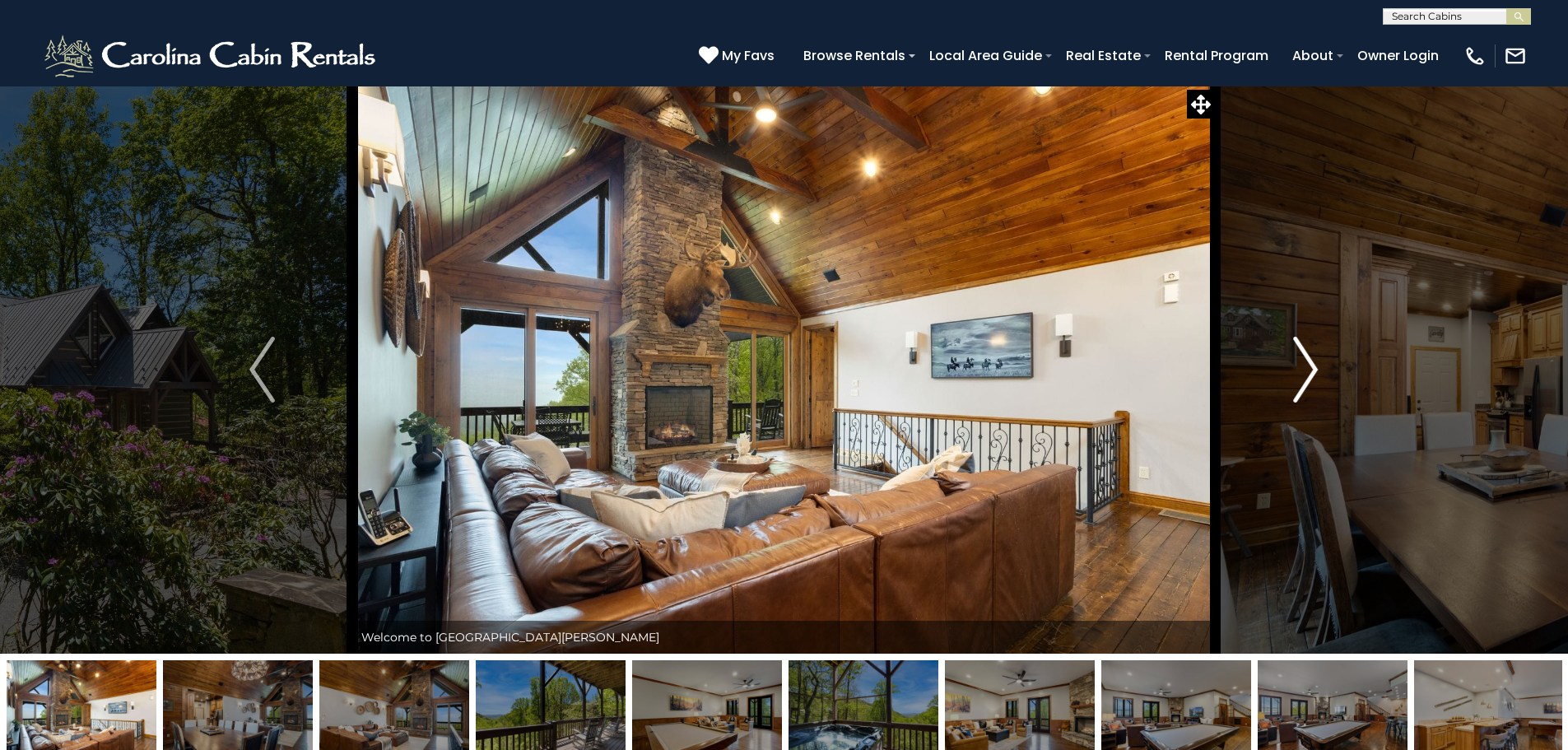
click at [1332, 386] on button "Next" at bounding box center [1305, 369] width 181 height 568
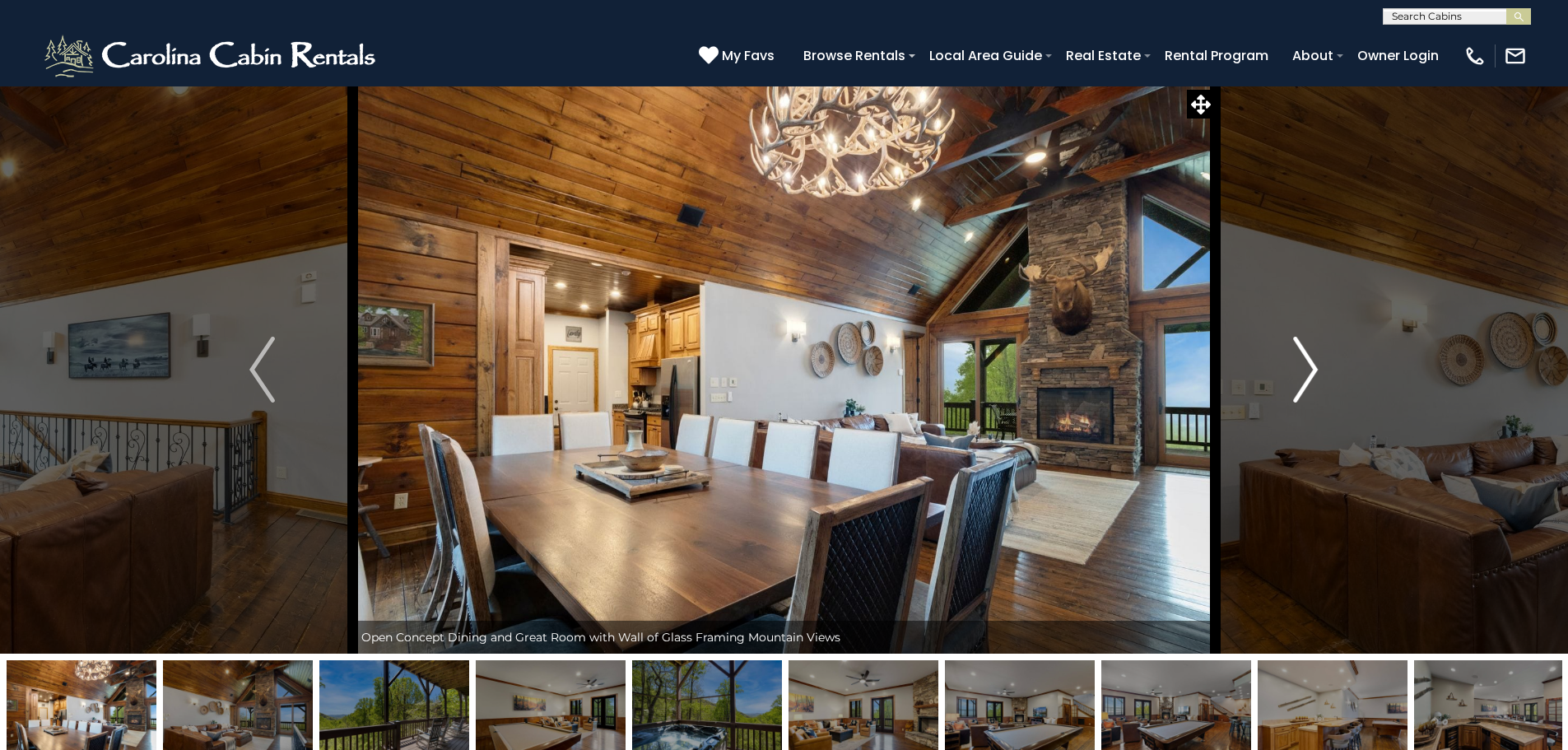
click at [1332, 386] on button "Next" at bounding box center [1305, 369] width 181 height 568
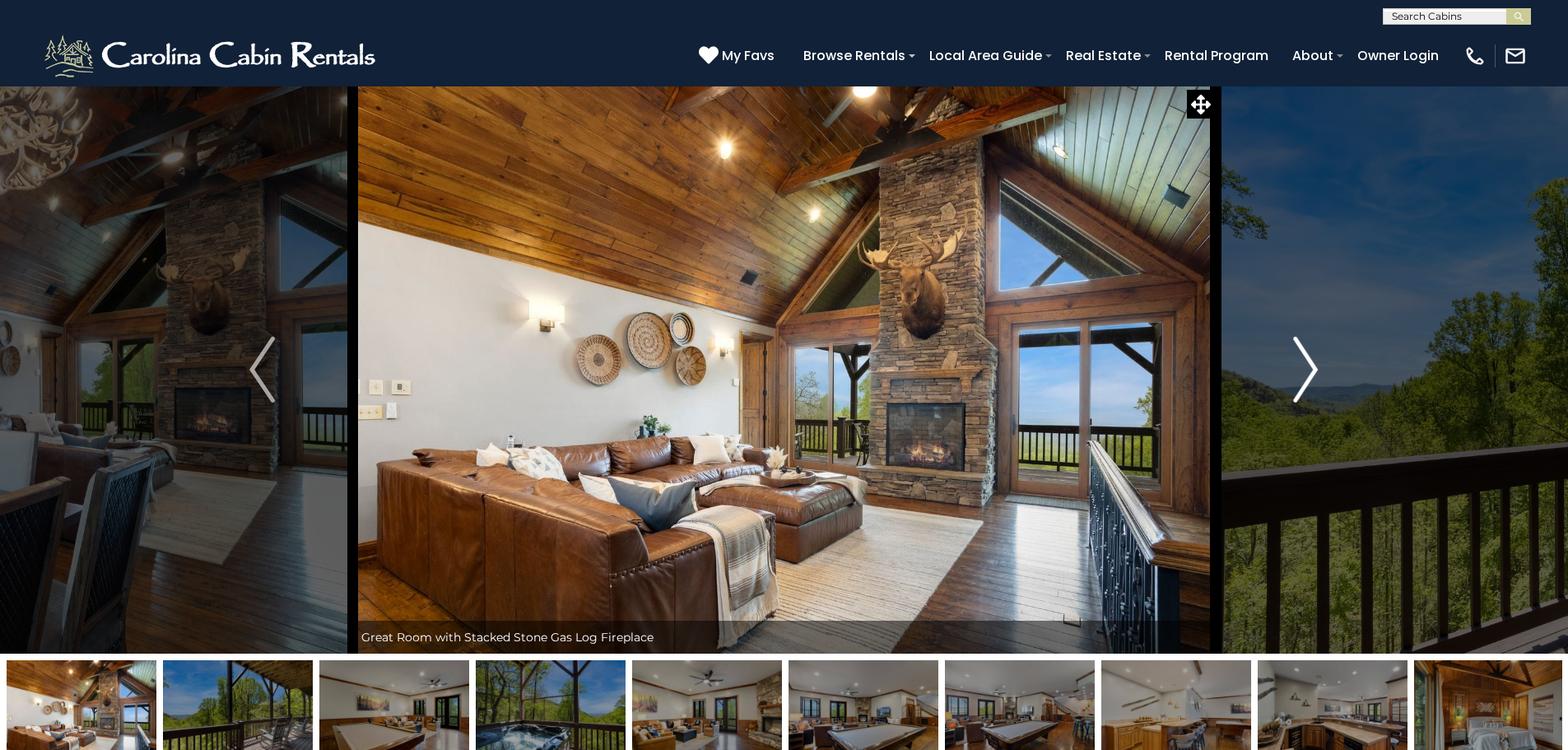
click at [1332, 386] on button "Next" at bounding box center [1305, 369] width 181 height 568
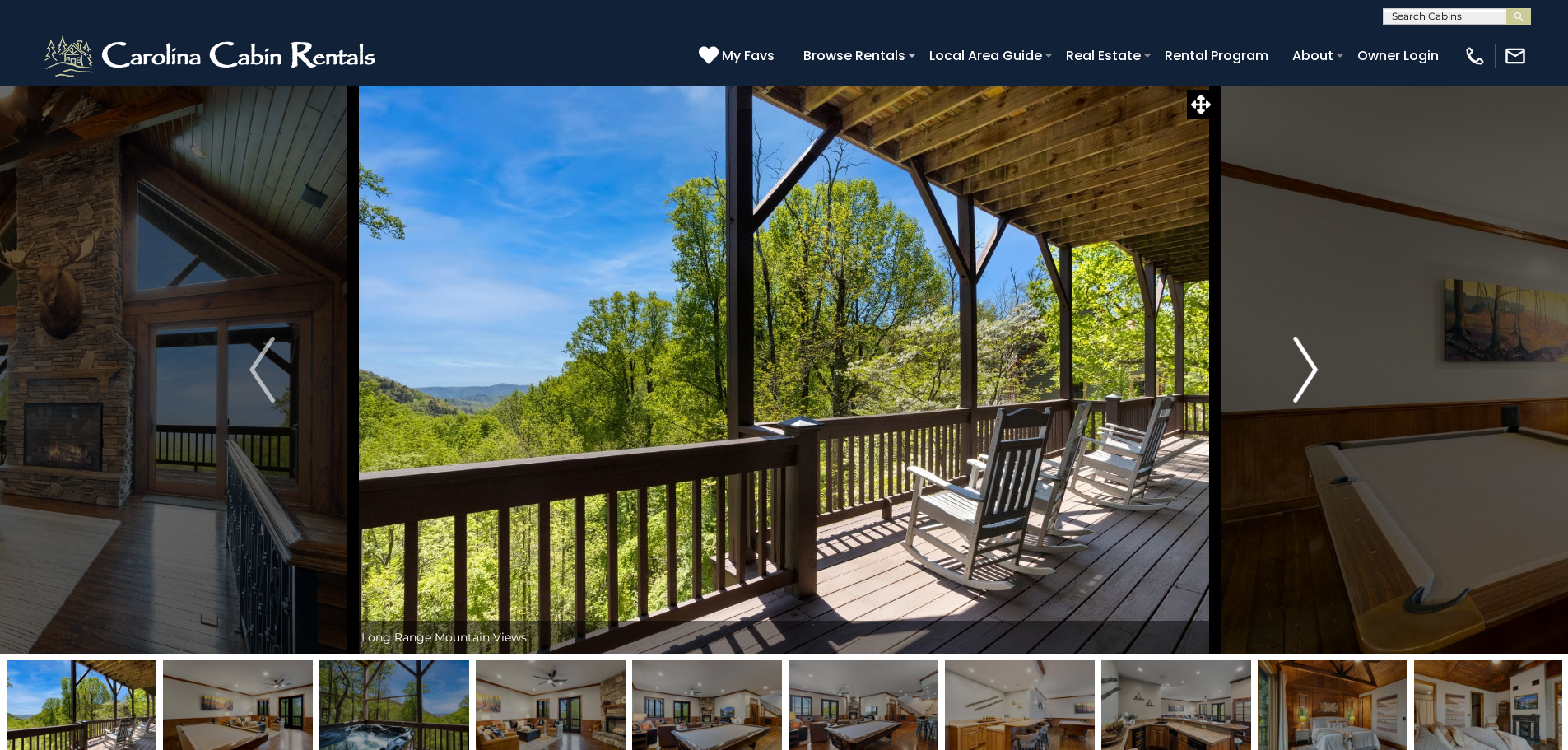
click at [1332, 386] on button "Next" at bounding box center [1305, 369] width 181 height 568
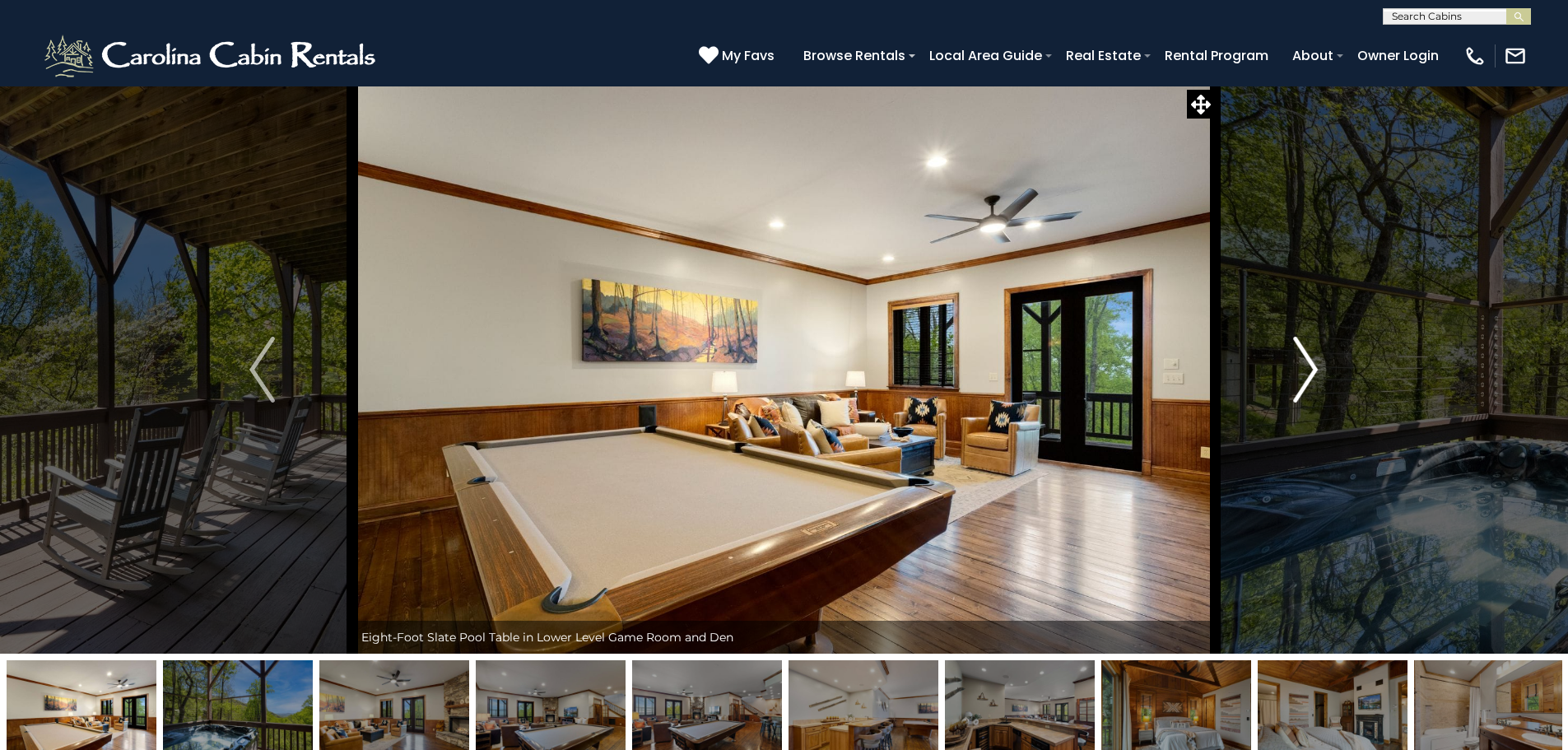
click at [1332, 386] on button "Next" at bounding box center [1305, 369] width 181 height 568
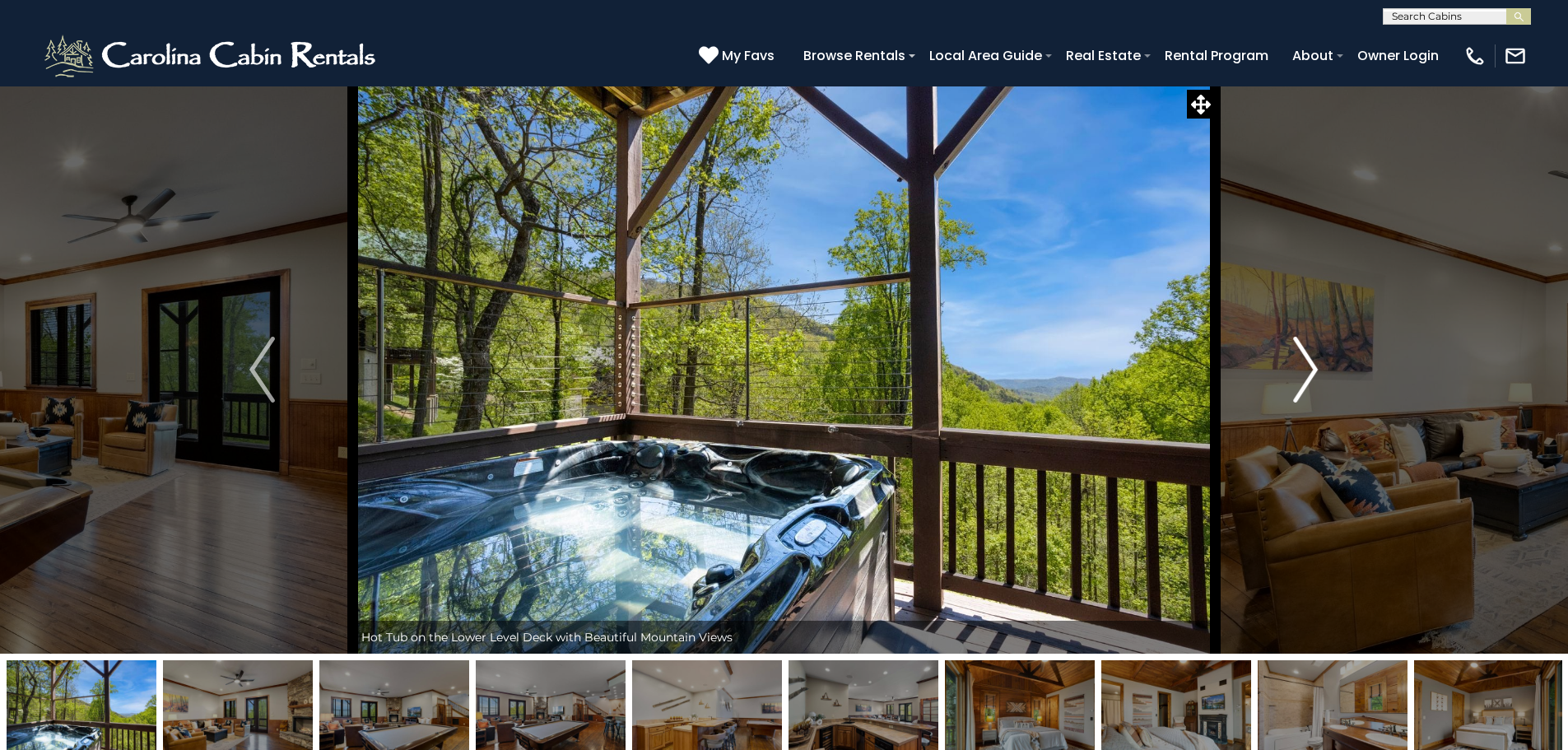
drag, startPoint x: 1332, startPoint y: 386, endPoint x: 1321, endPoint y: 378, distance: 13.6
click at [1332, 385] on button "Next" at bounding box center [1305, 369] width 181 height 568
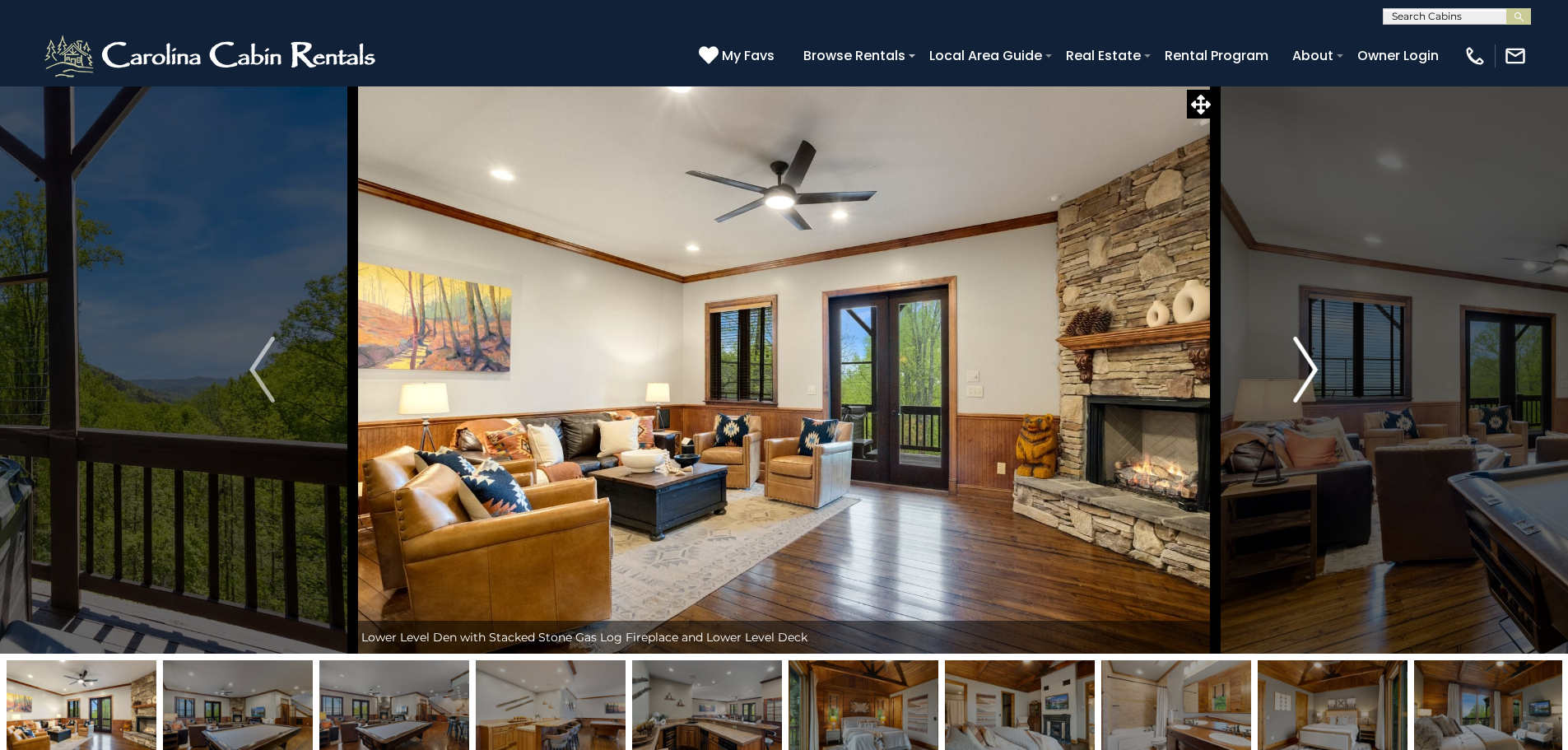
click at [1320, 375] on button "Next" at bounding box center [1305, 369] width 181 height 568
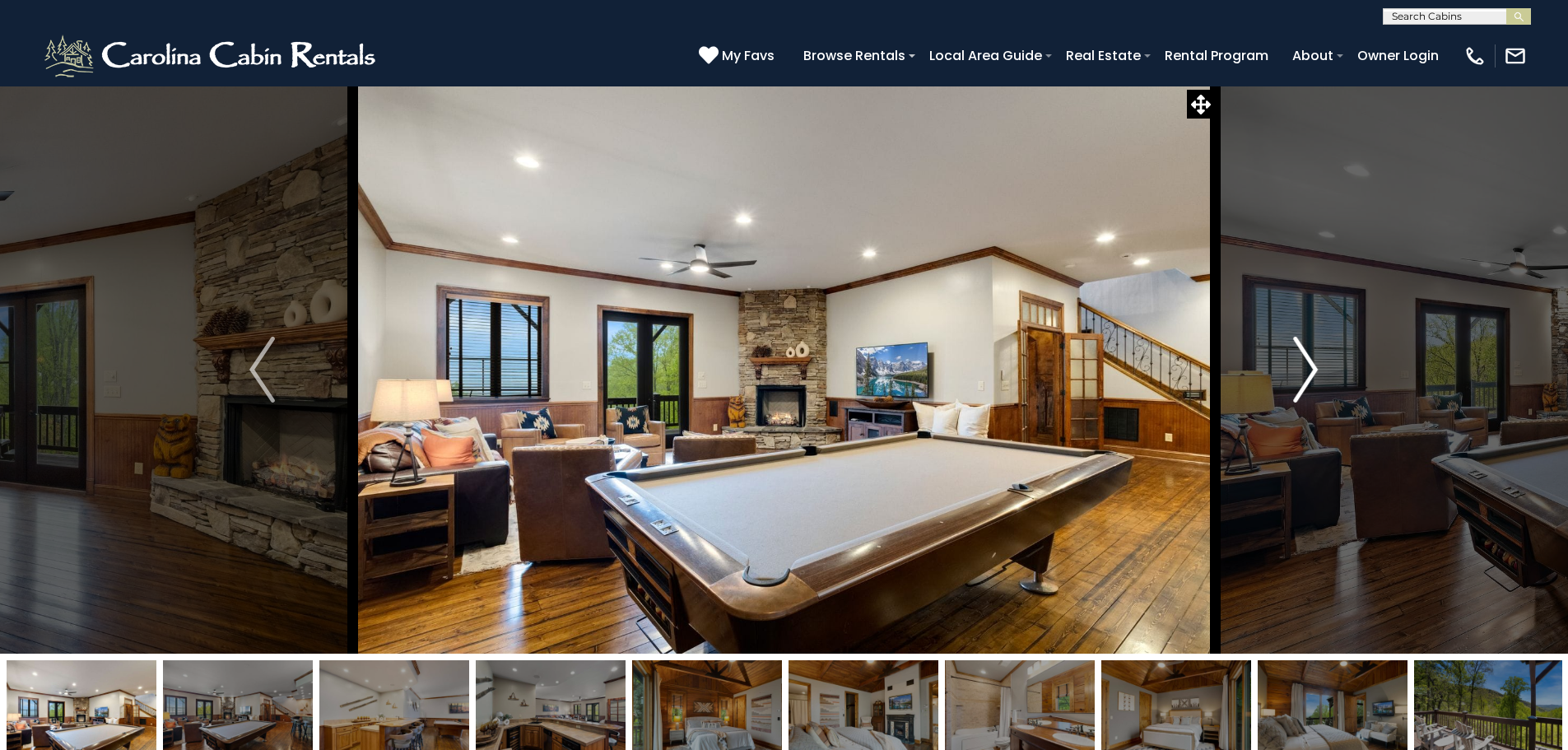
click at [1320, 375] on button "Next" at bounding box center [1305, 369] width 181 height 568
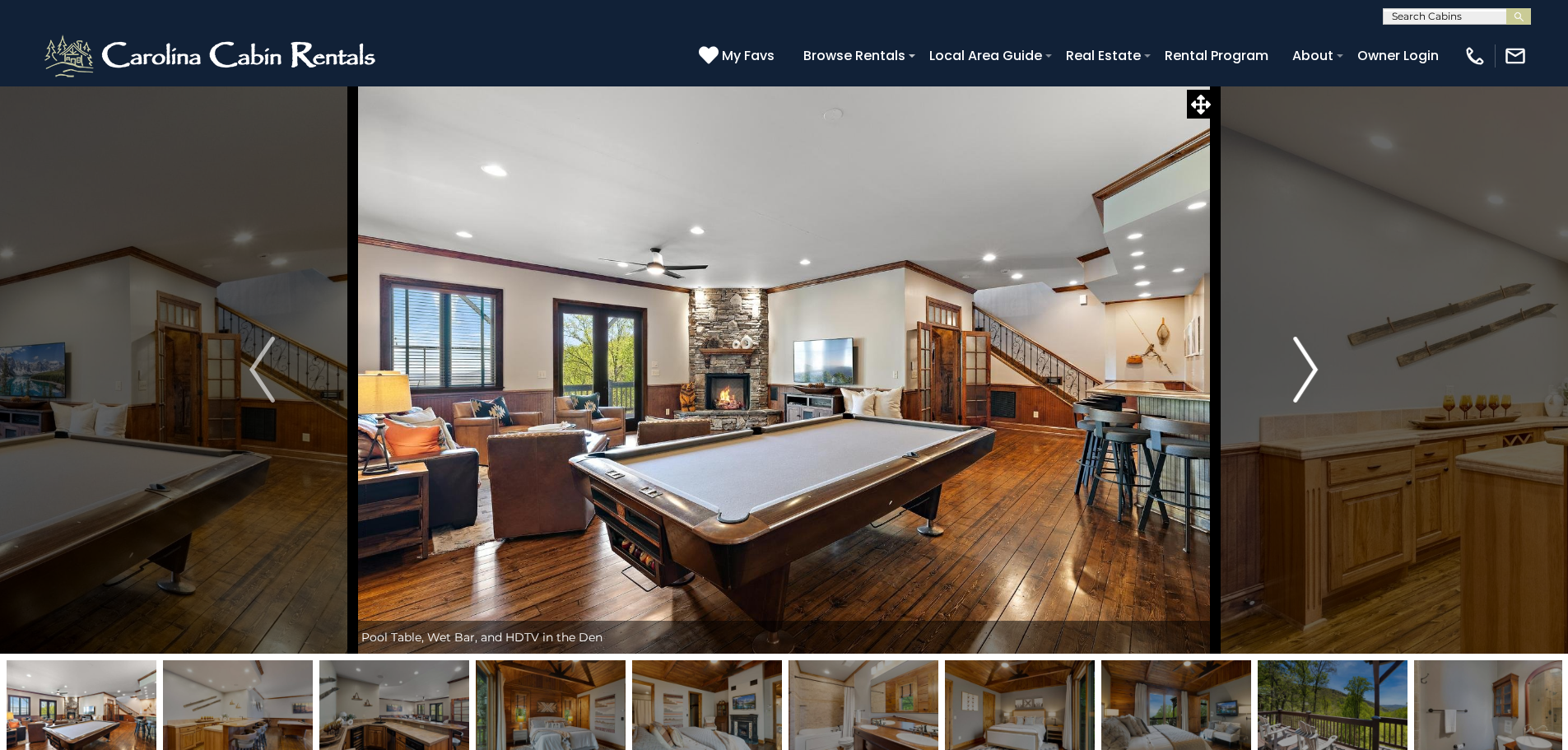
click at [1320, 375] on button "Next" at bounding box center [1305, 369] width 181 height 568
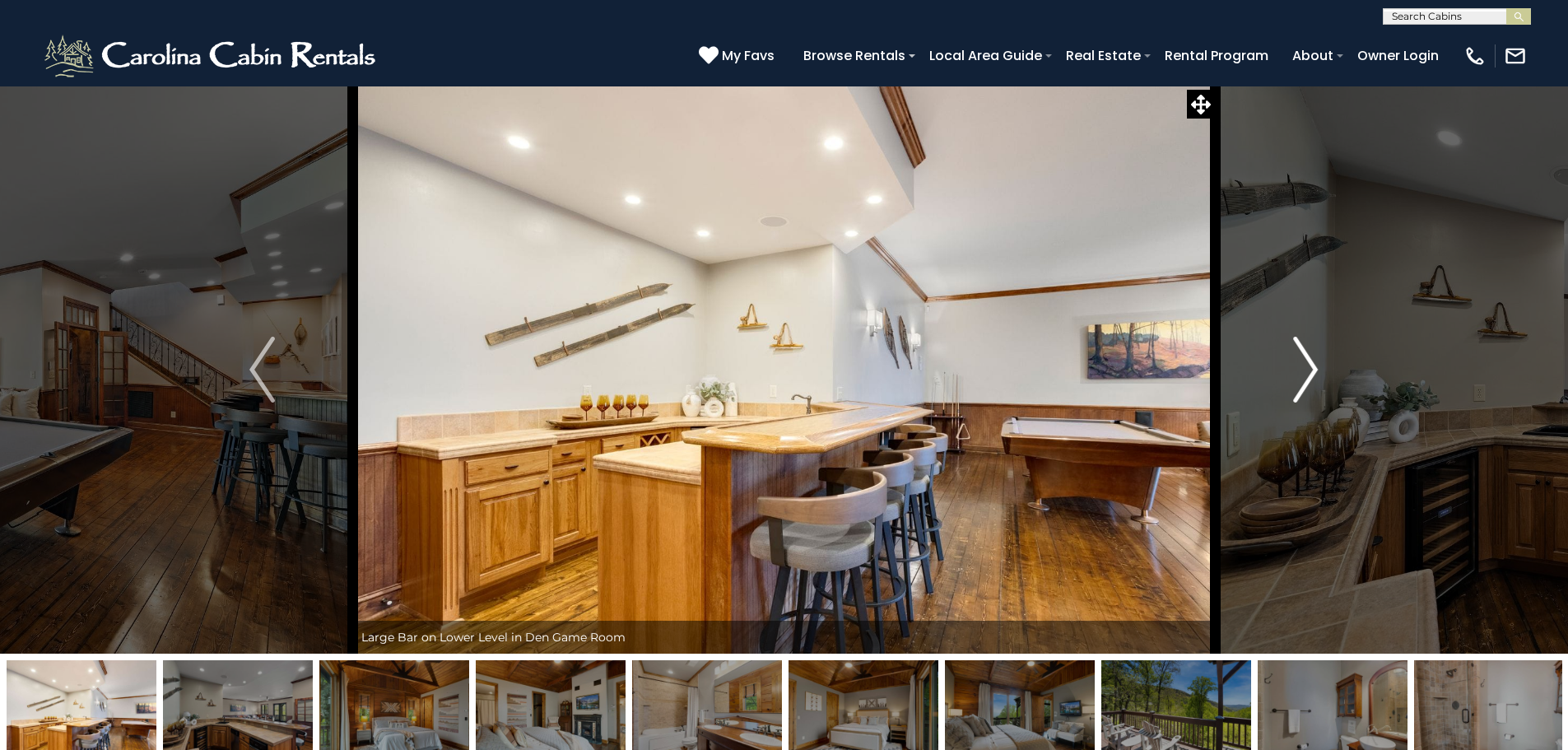
click at [1320, 375] on button "Next" at bounding box center [1305, 369] width 181 height 568
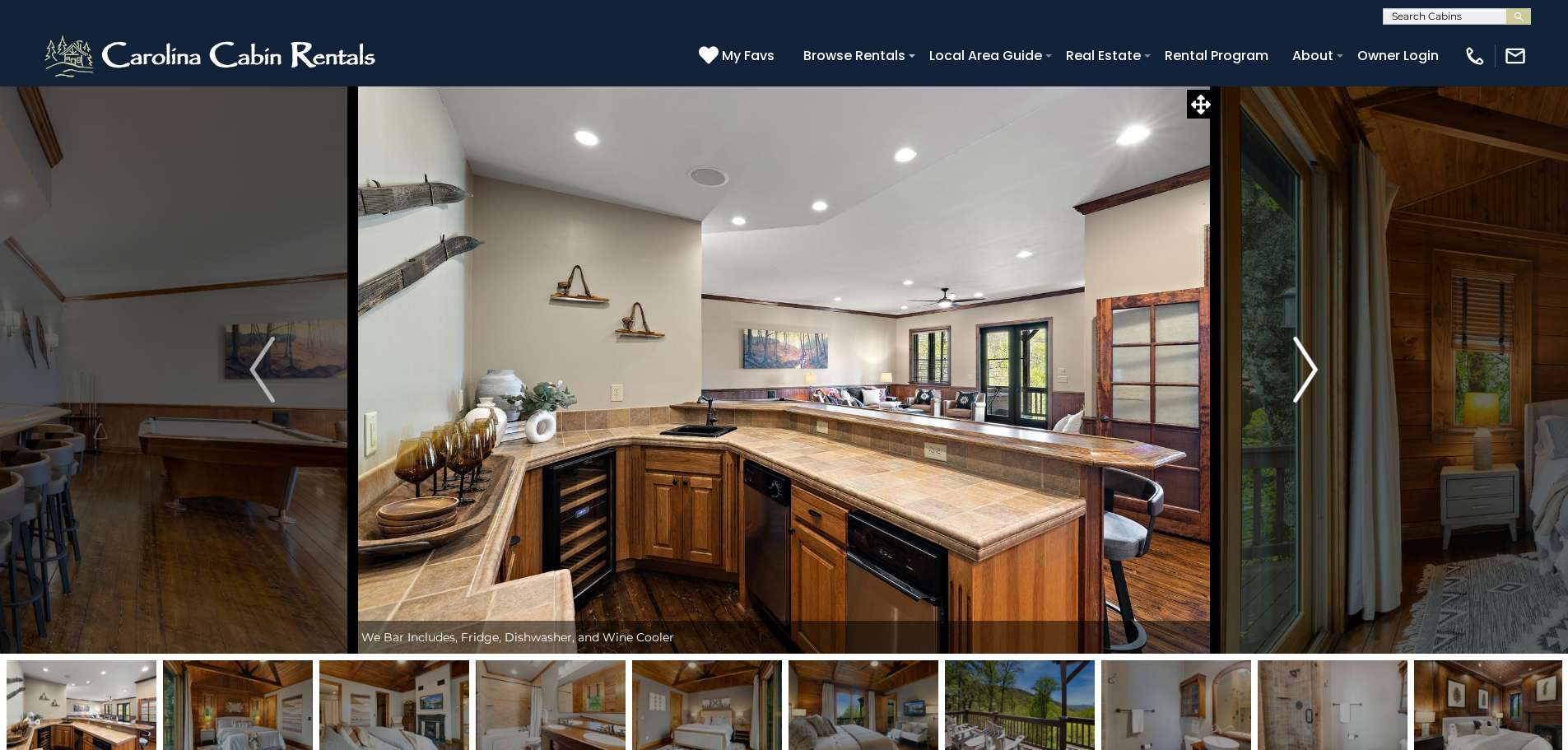
click at [1320, 375] on button "Next" at bounding box center [1305, 369] width 181 height 568
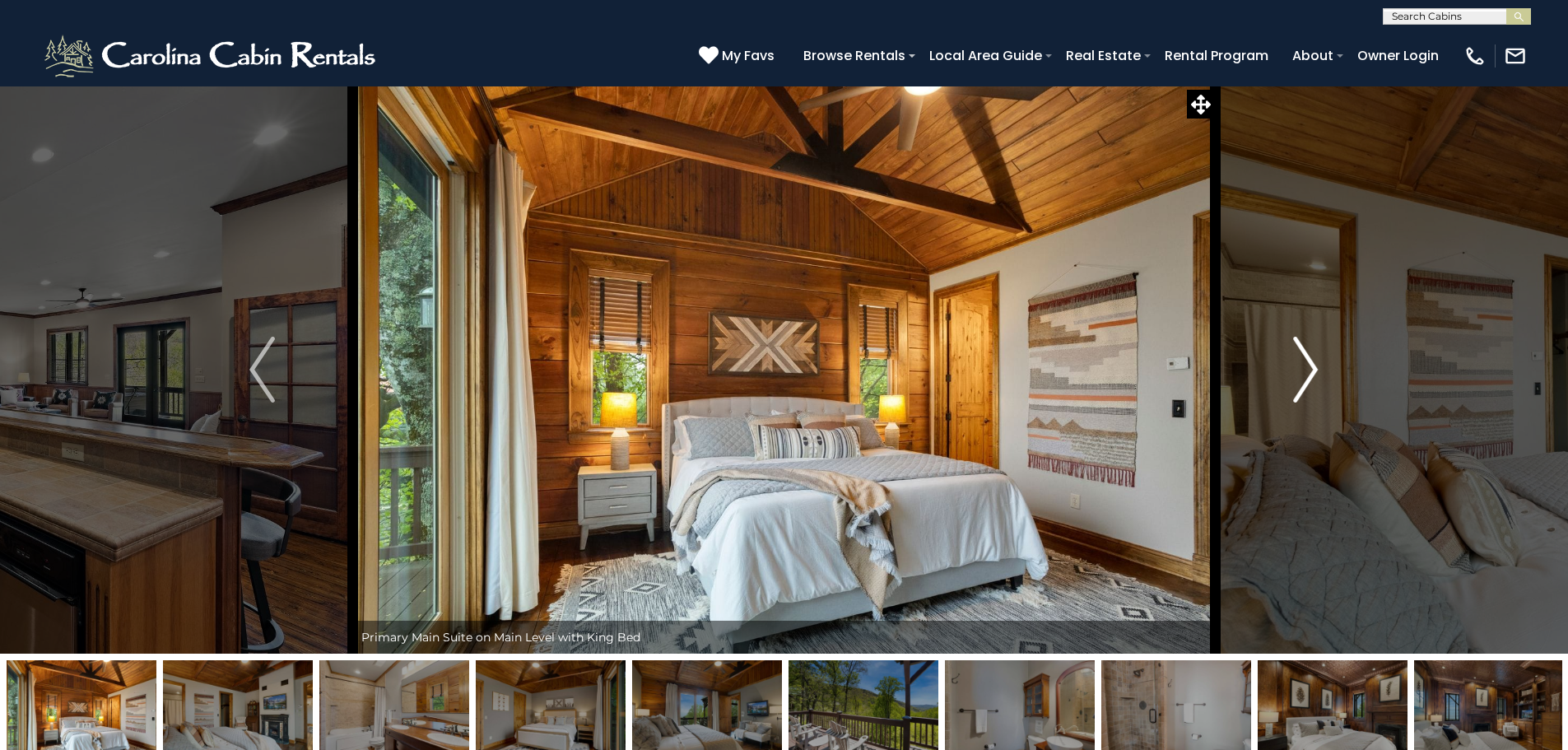
click at [1320, 375] on button "Next" at bounding box center [1305, 369] width 181 height 568
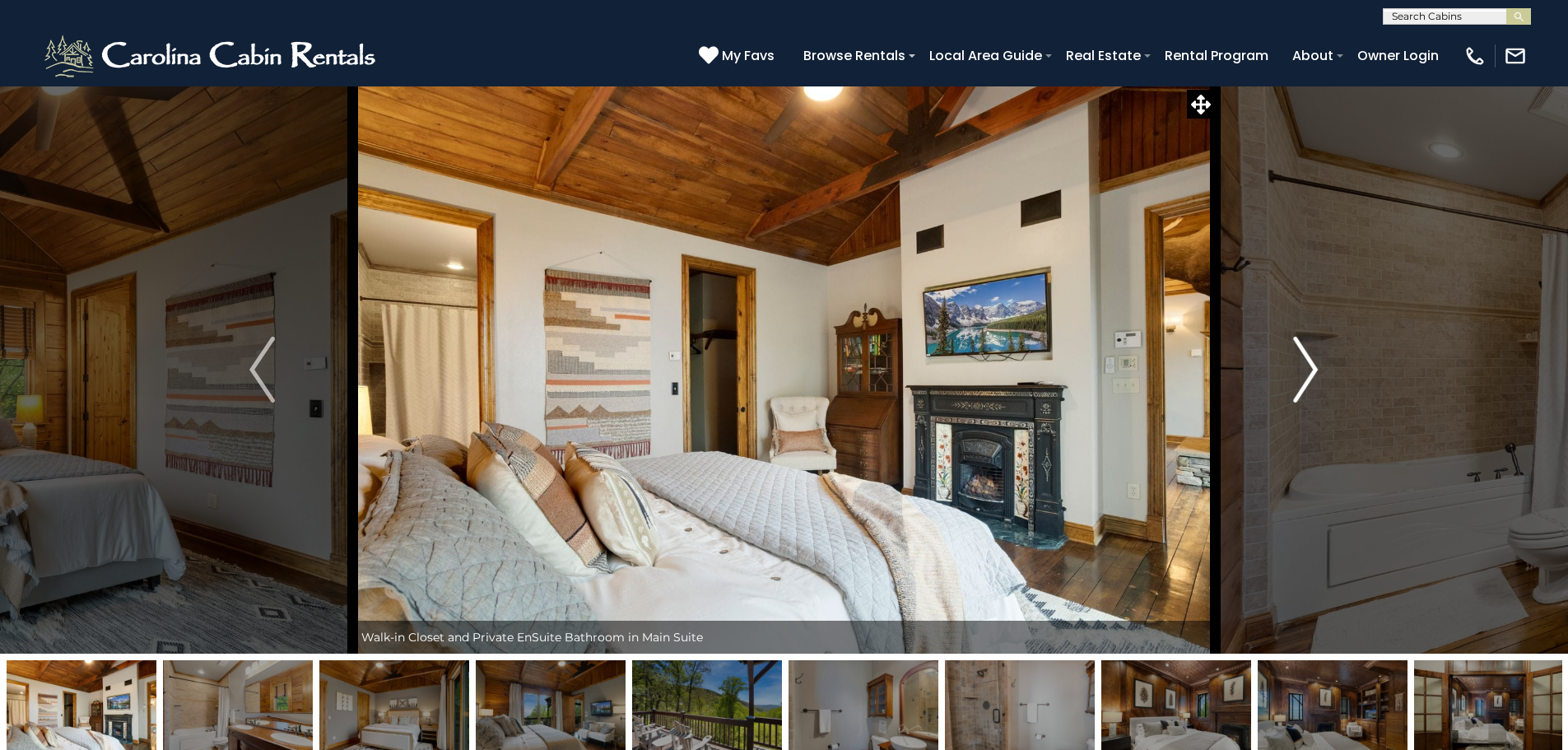
click at [1320, 375] on button "Next" at bounding box center [1305, 369] width 181 height 568
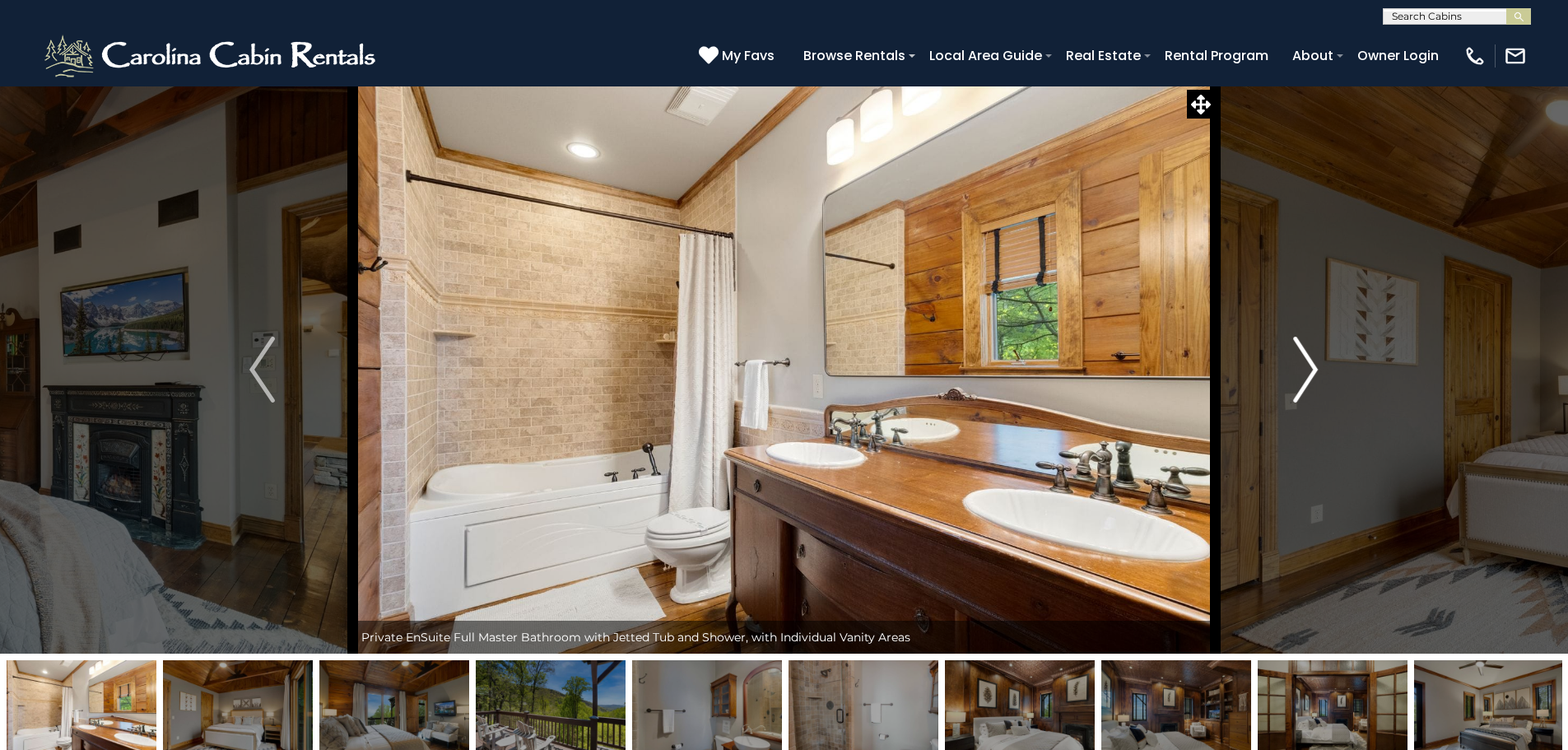
click at [1320, 375] on button "Next" at bounding box center [1305, 369] width 181 height 568
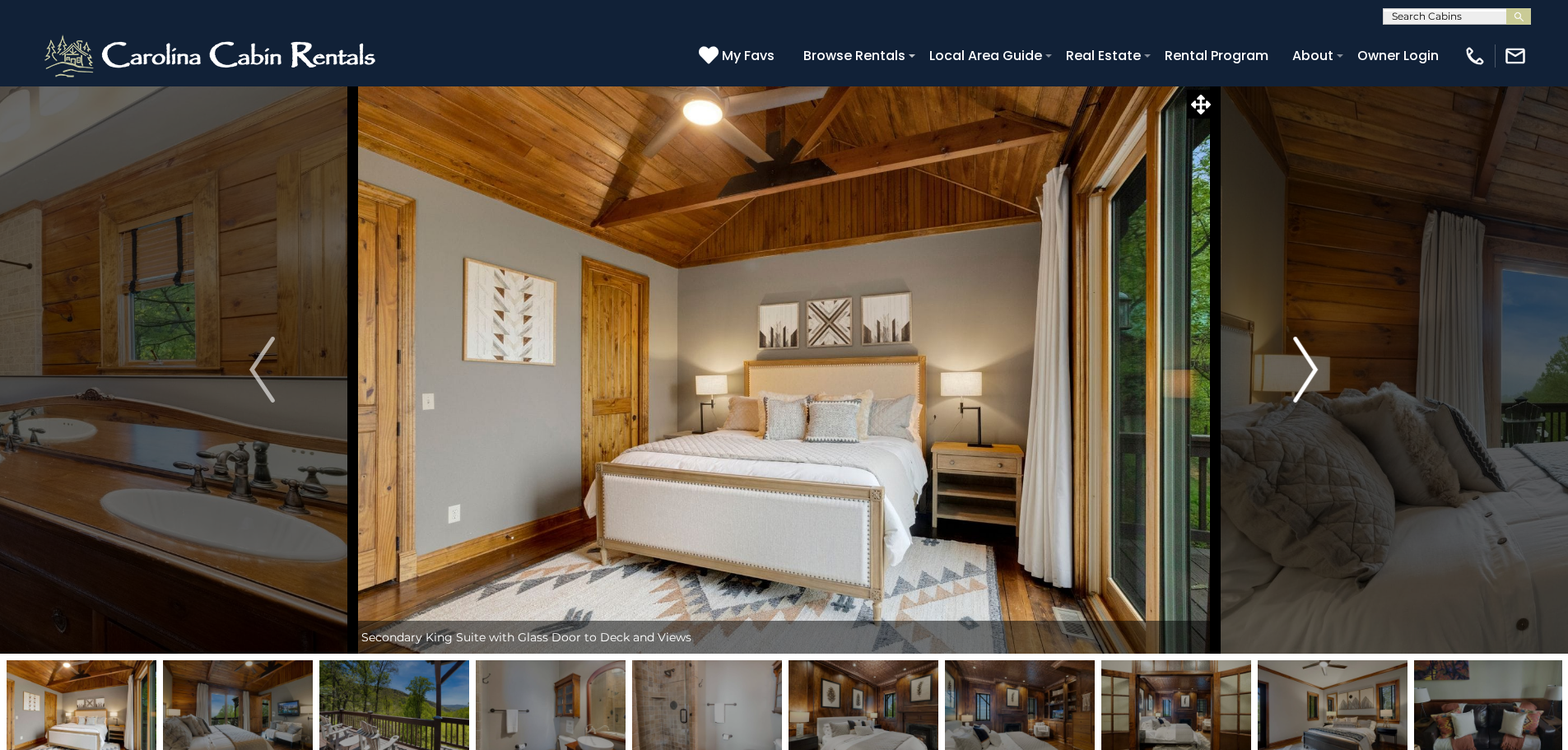
click at [1320, 375] on button "Next" at bounding box center [1305, 369] width 181 height 568
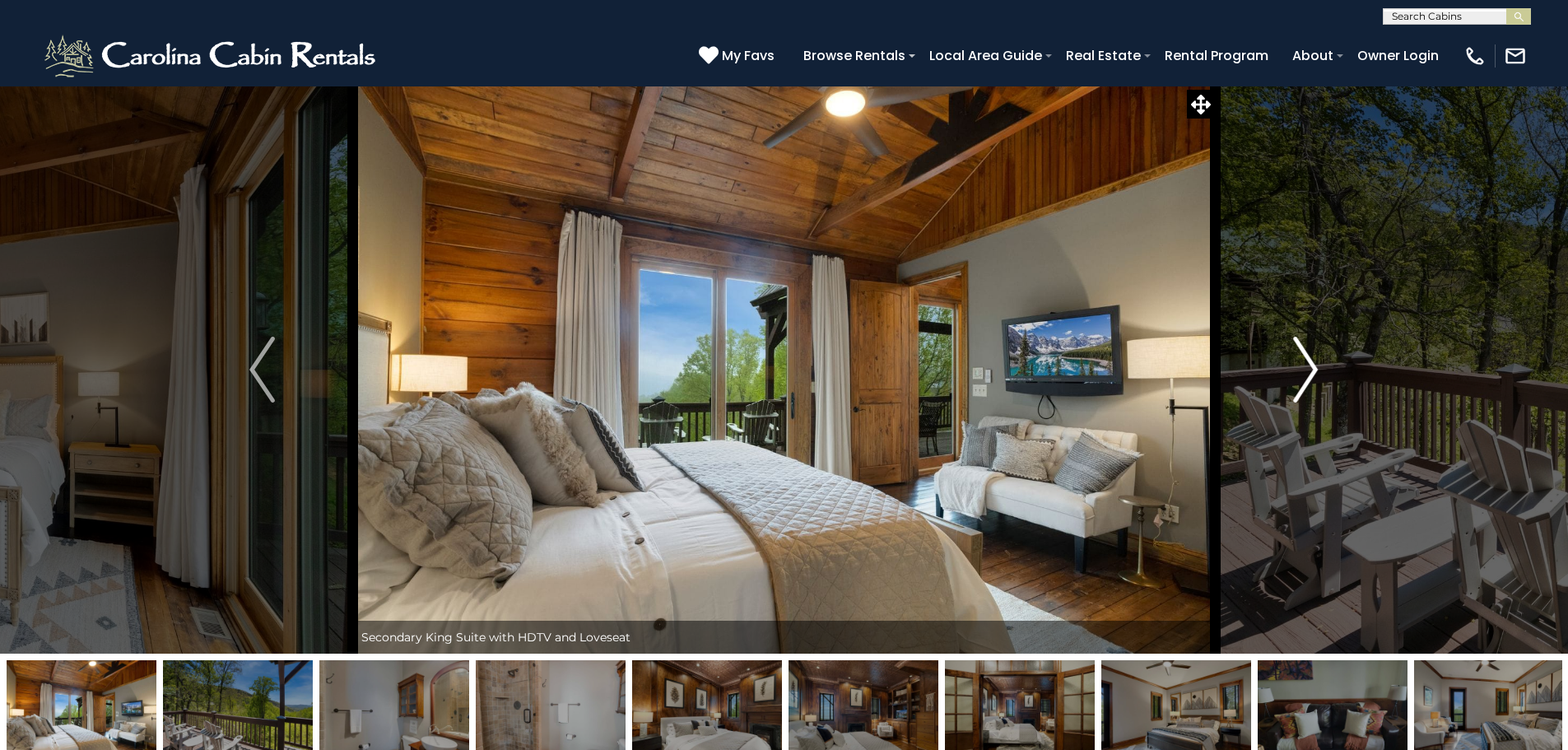
click at [1320, 375] on button "Next" at bounding box center [1305, 369] width 181 height 568
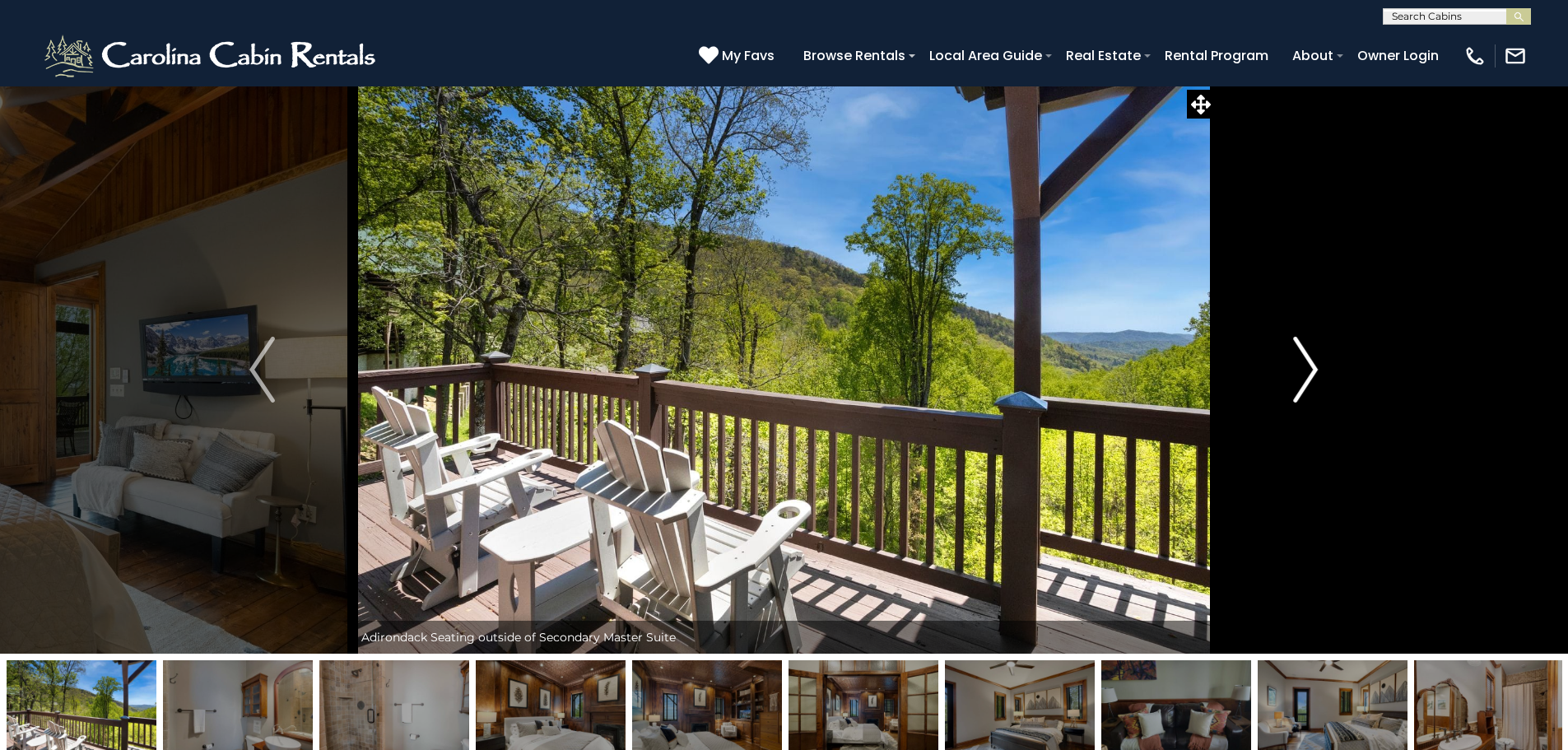
click at [1320, 375] on button "Next" at bounding box center [1305, 369] width 181 height 568
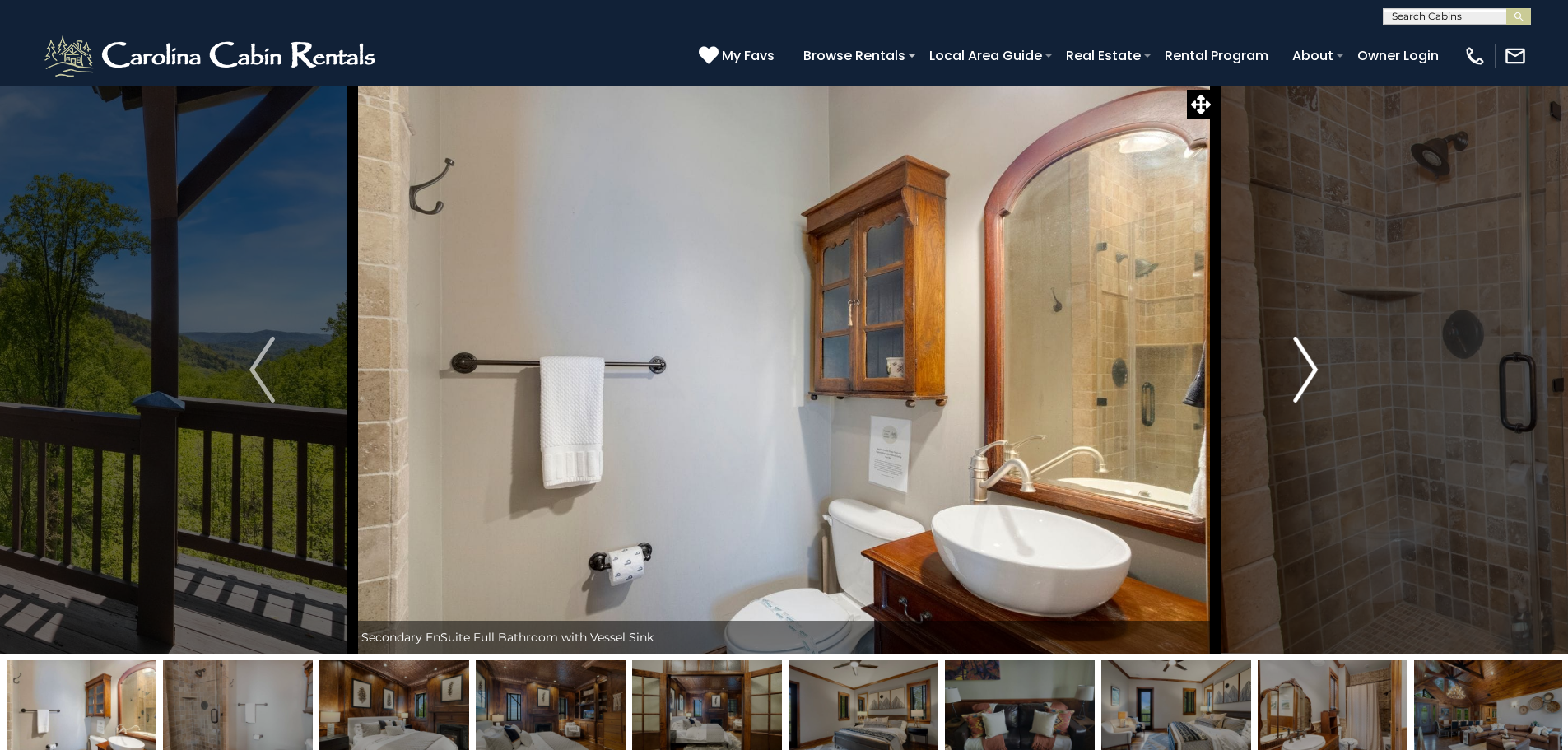
click at [1320, 375] on button "Next" at bounding box center [1305, 369] width 181 height 568
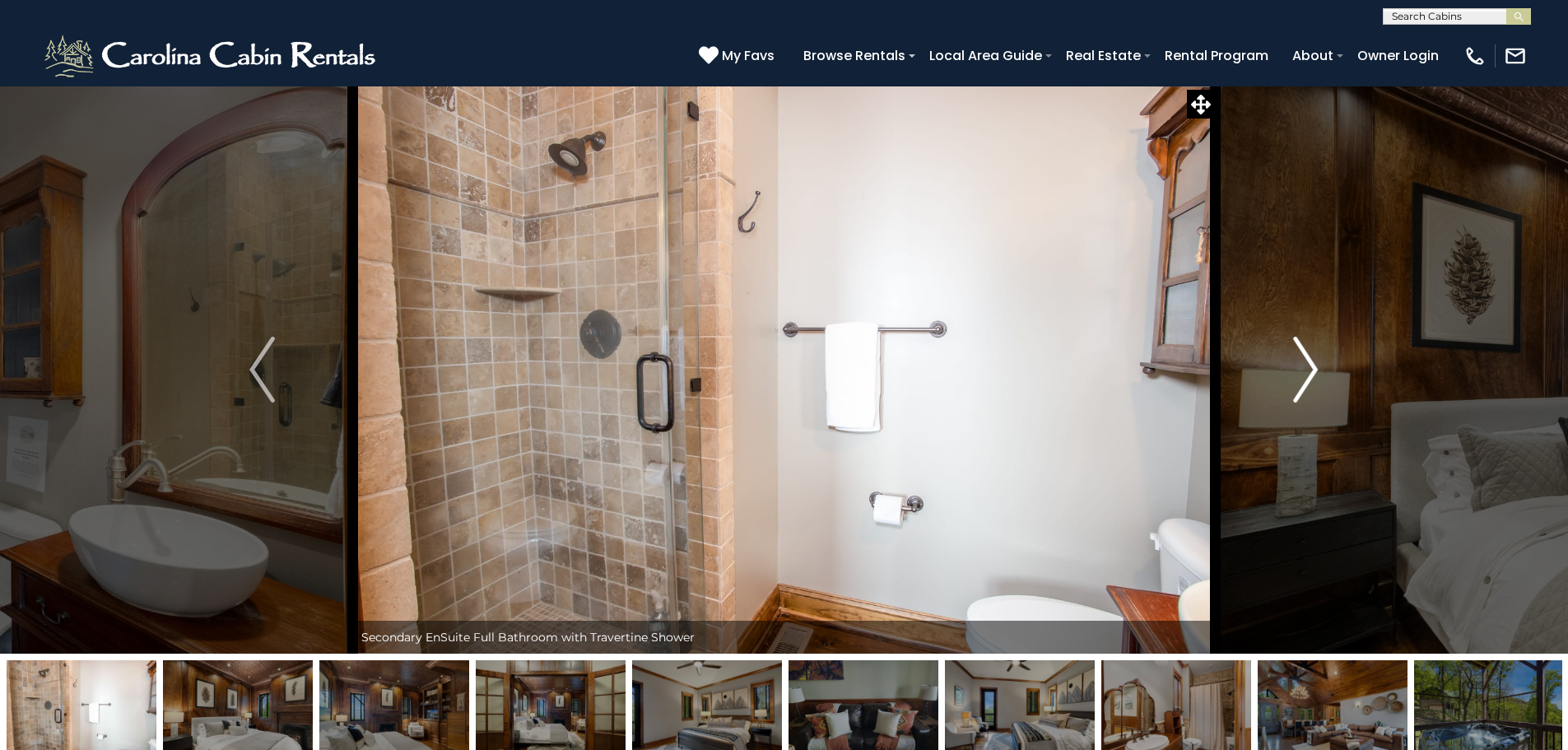
click at [1320, 375] on button "Next" at bounding box center [1305, 369] width 181 height 568
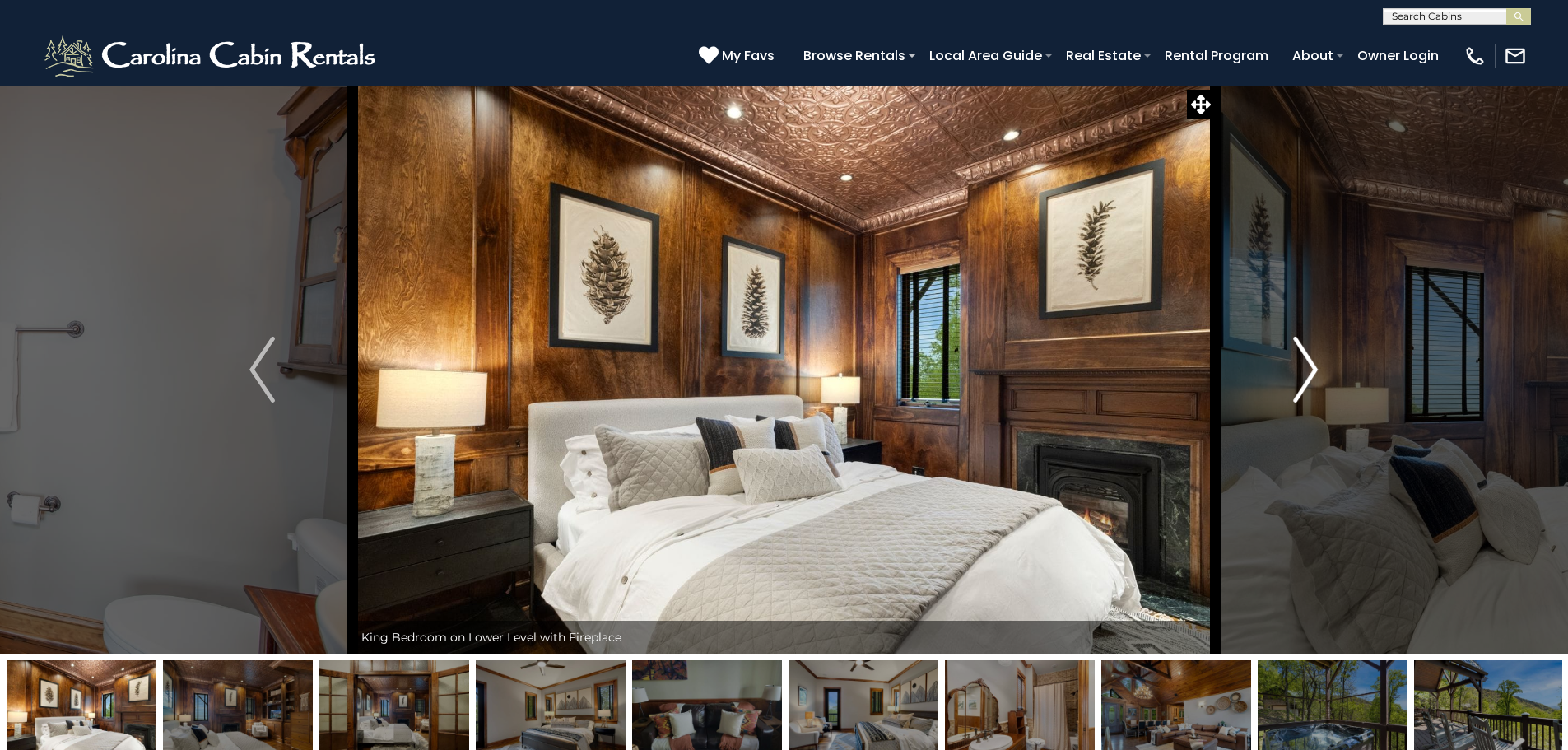
click at [1320, 375] on button "Next" at bounding box center [1305, 369] width 181 height 568
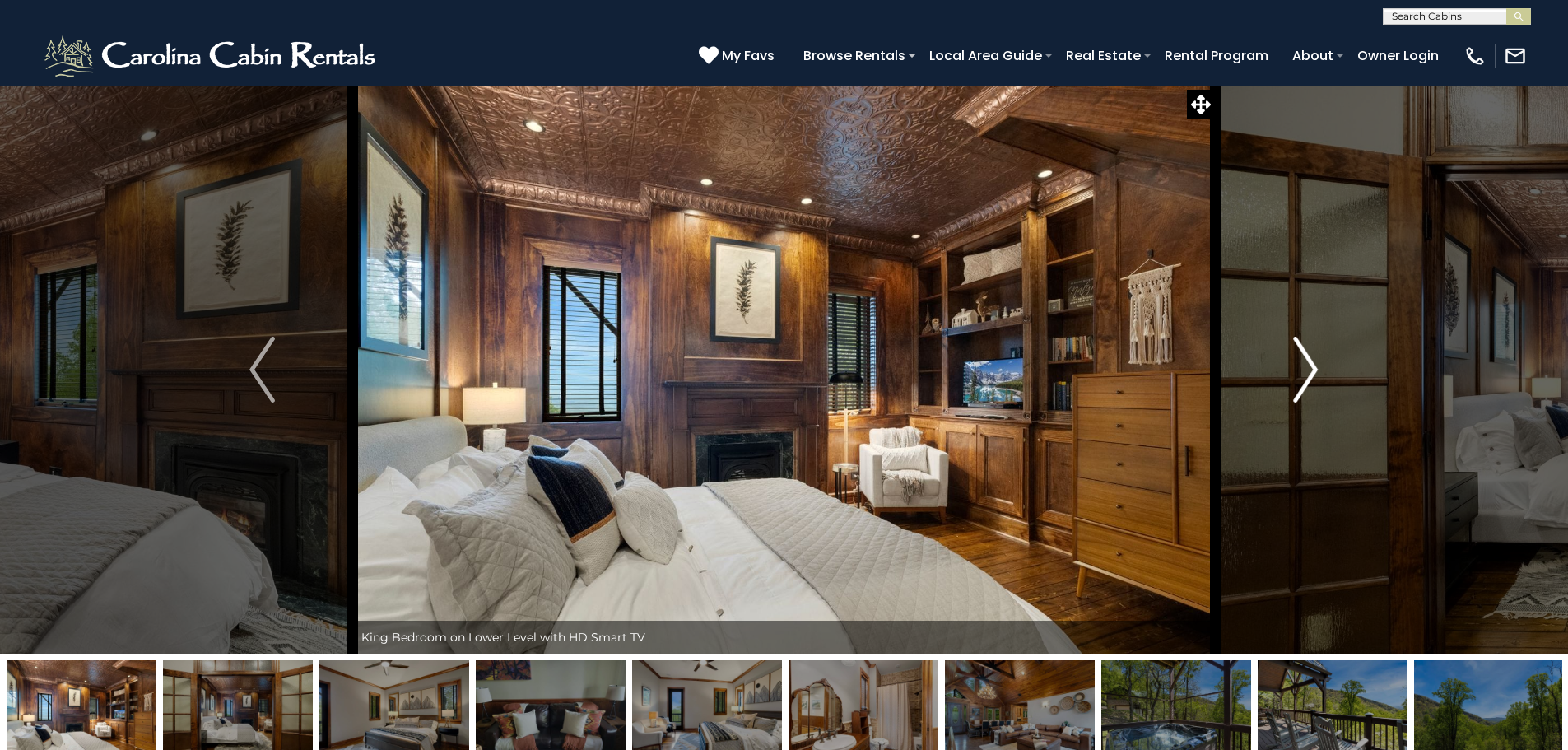
click at [1320, 375] on button "Next" at bounding box center [1305, 369] width 181 height 568
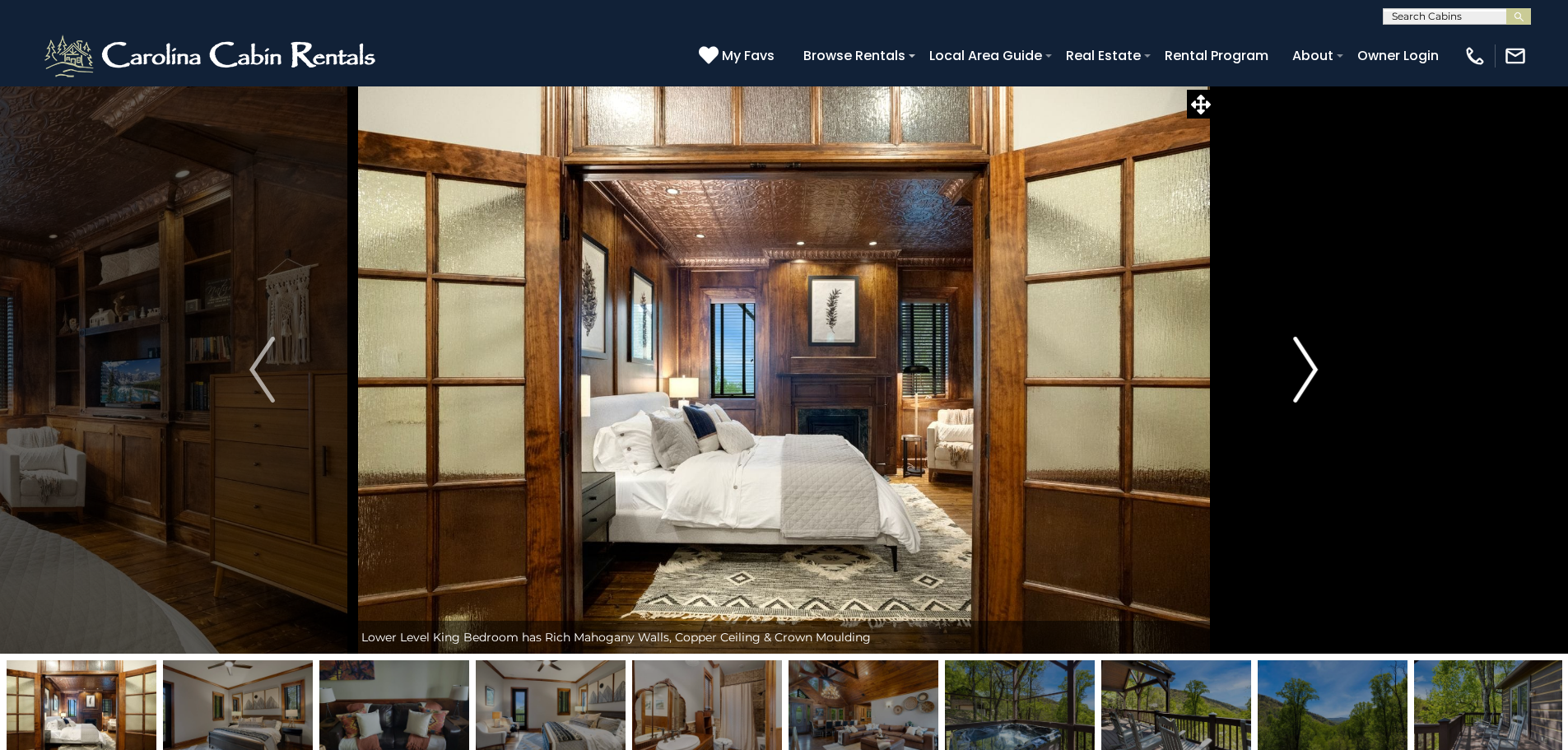
click at [1320, 375] on button "Next" at bounding box center [1305, 369] width 181 height 568
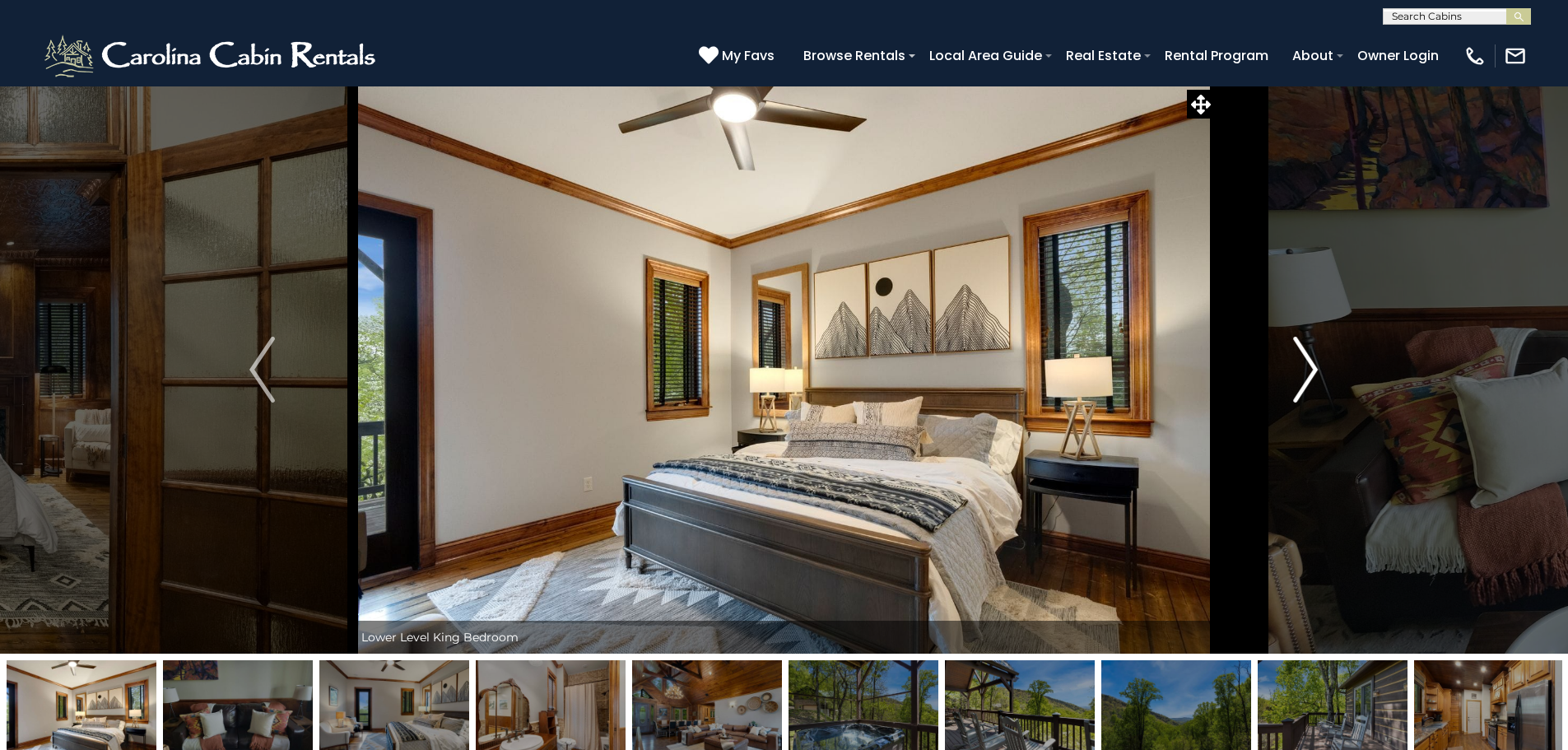
click at [1322, 371] on button "Next" at bounding box center [1305, 369] width 181 height 568
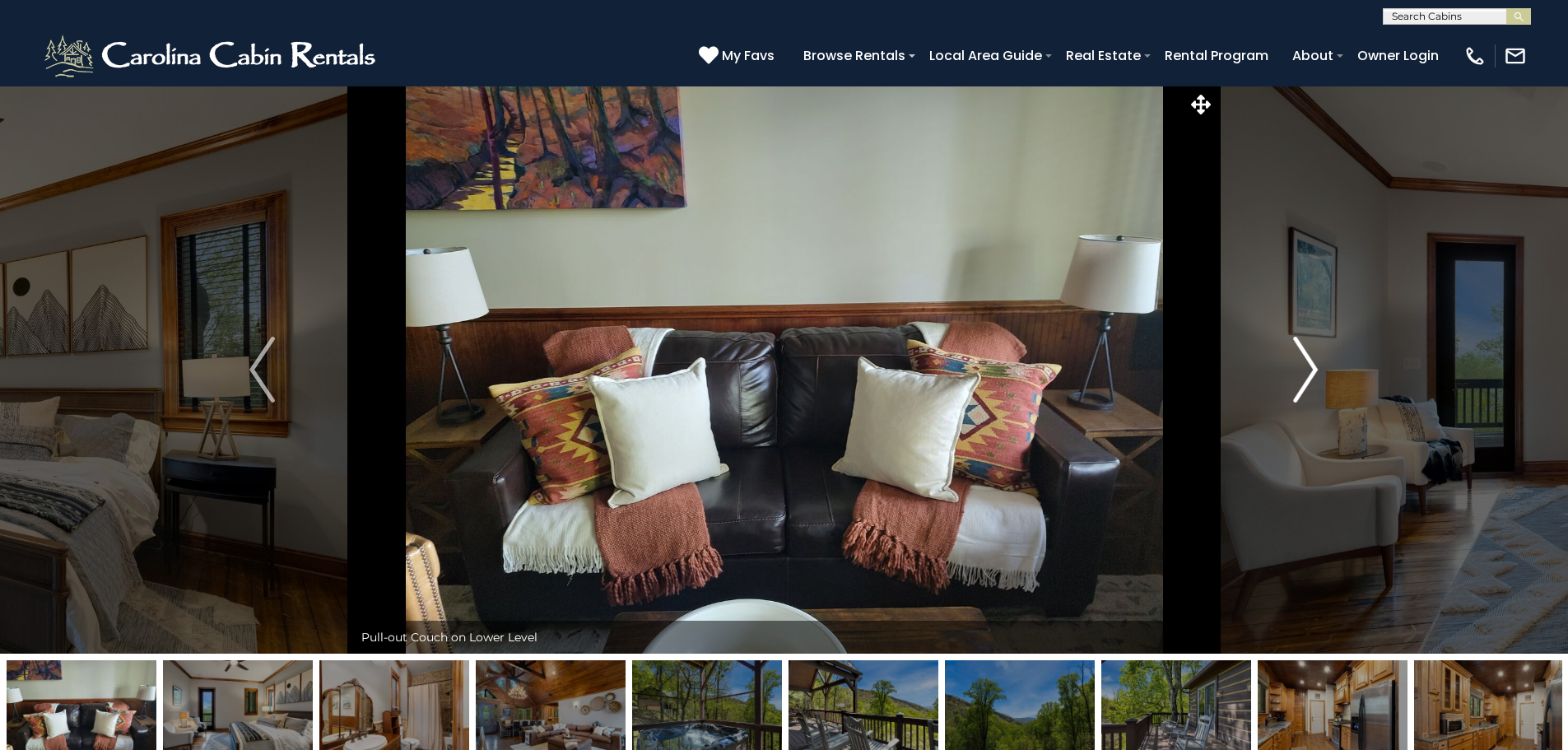
click at [1322, 370] on button "Next" at bounding box center [1305, 369] width 181 height 568
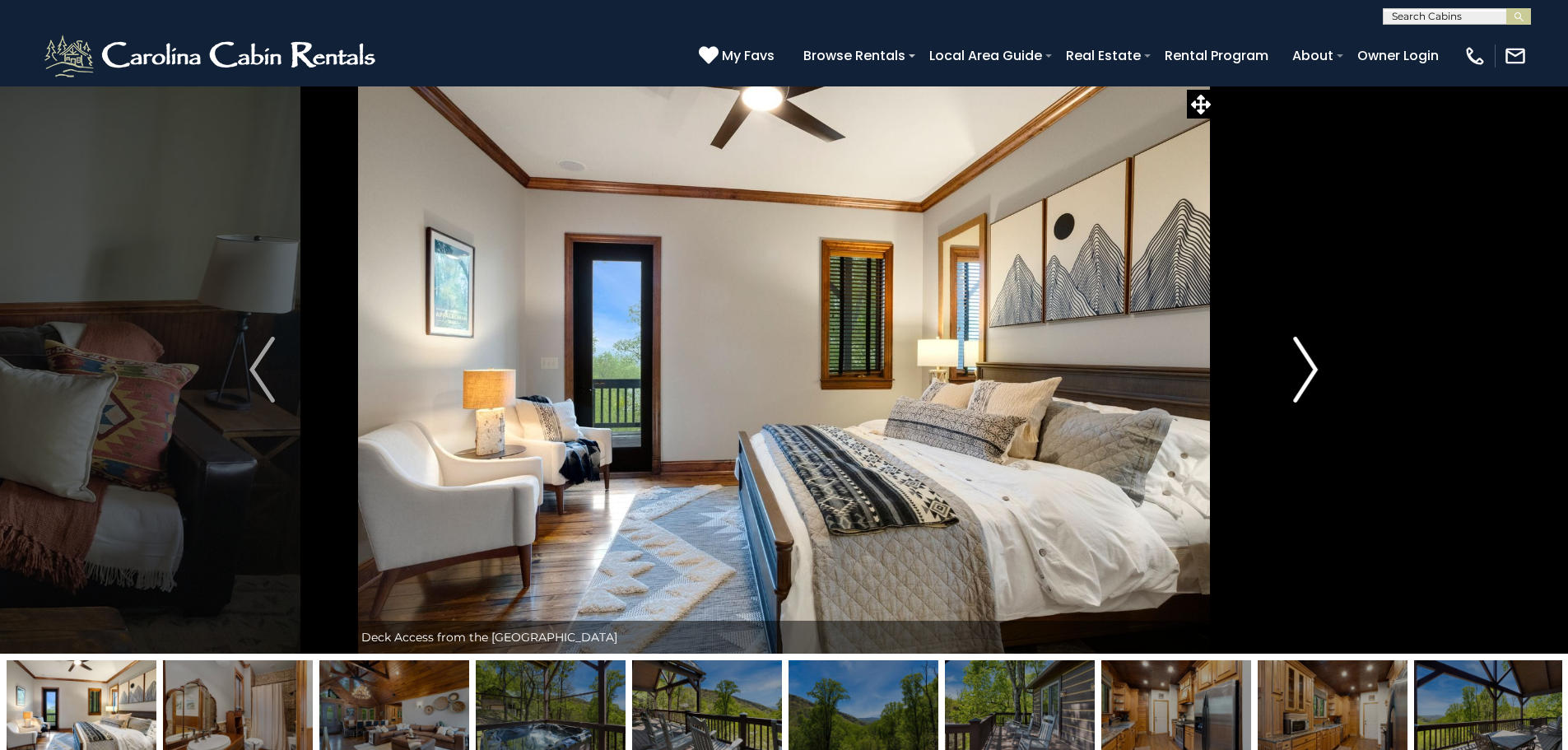
click at [1322, 370] on button "Next" at bounding box center [1305, 369] width 181 height 568
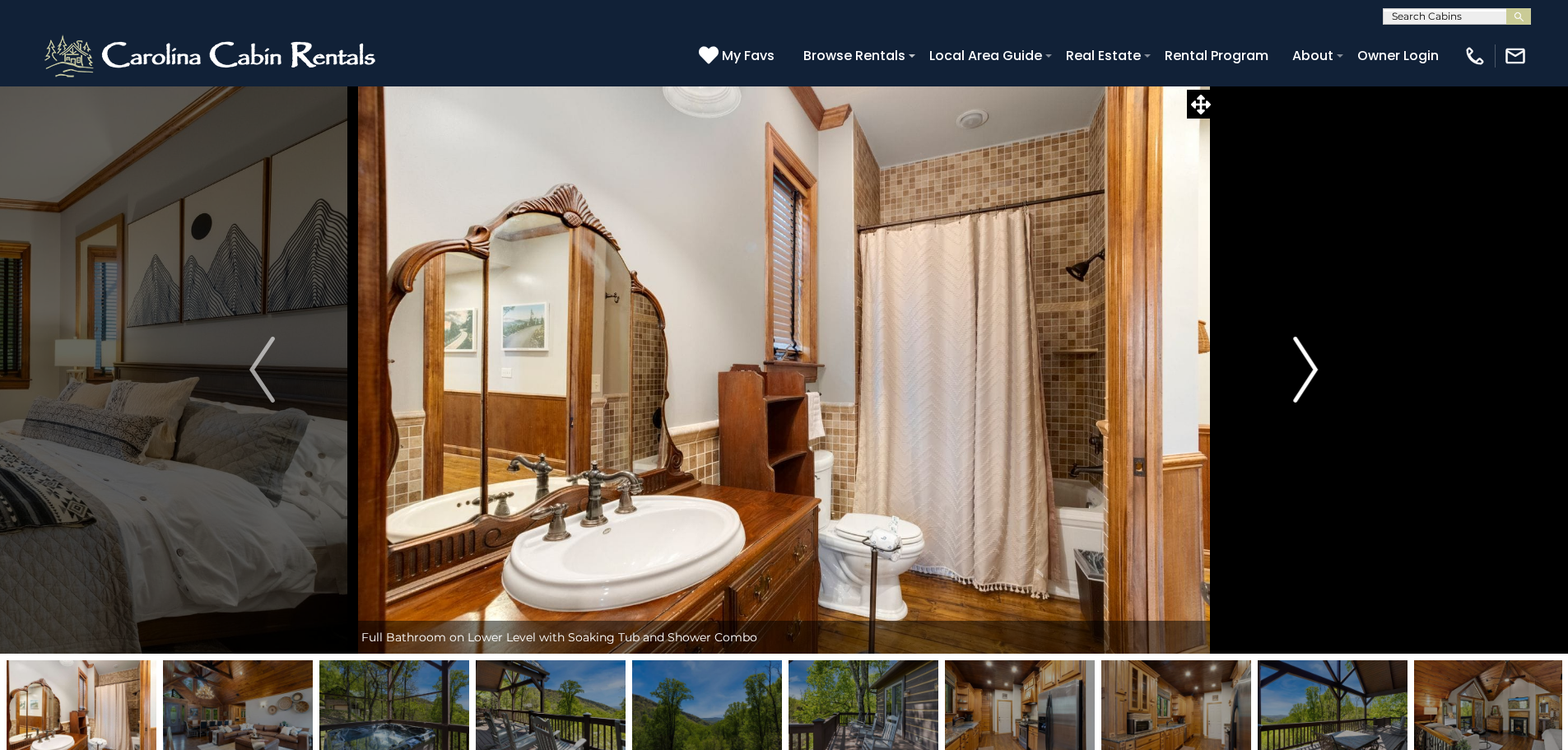
click at [1322, 370] on button "Next" at bounding box center [1305, 369] width 181 height 568
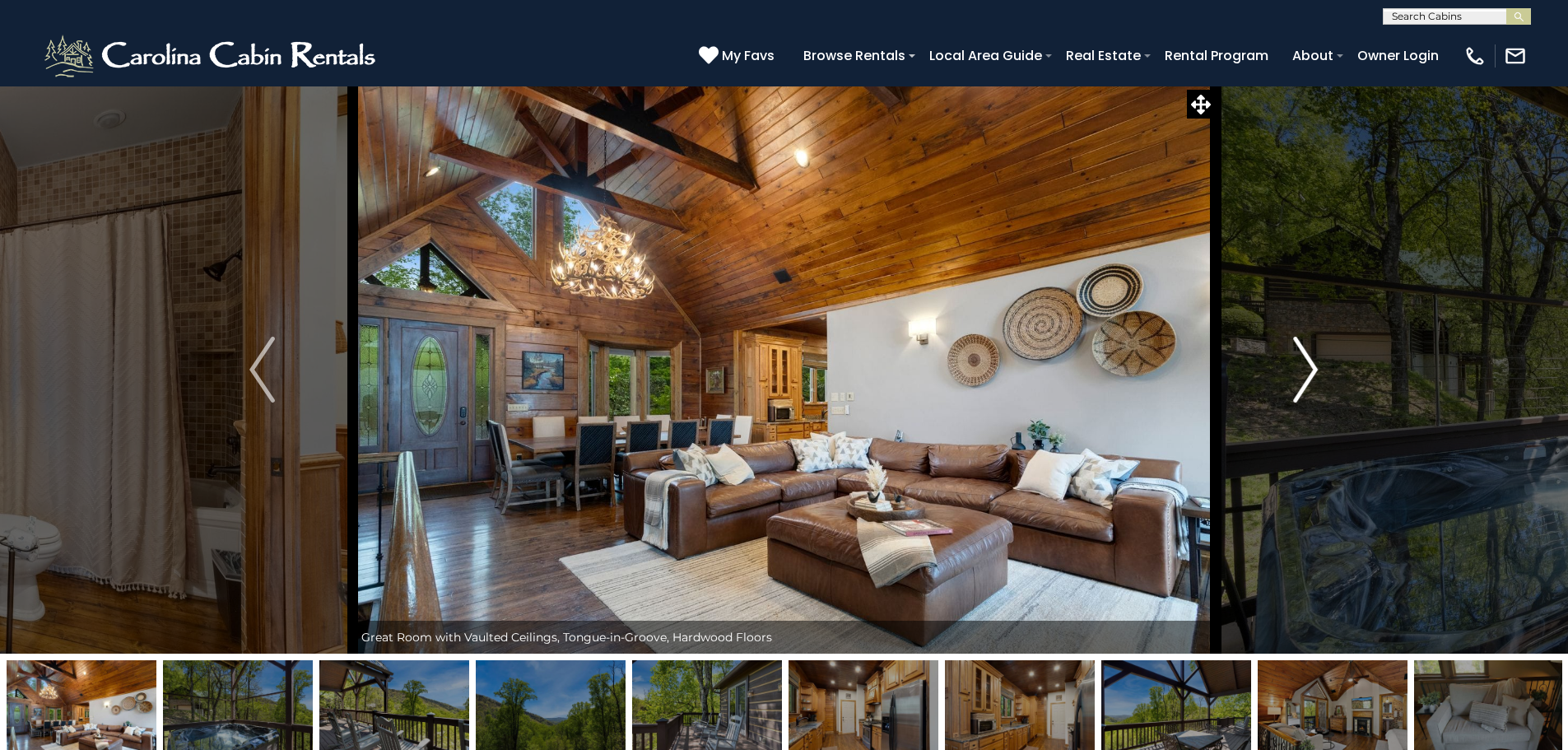
click at [1322, 370] on button "Next" at bounding box center [1305, 369] width 181 height 568
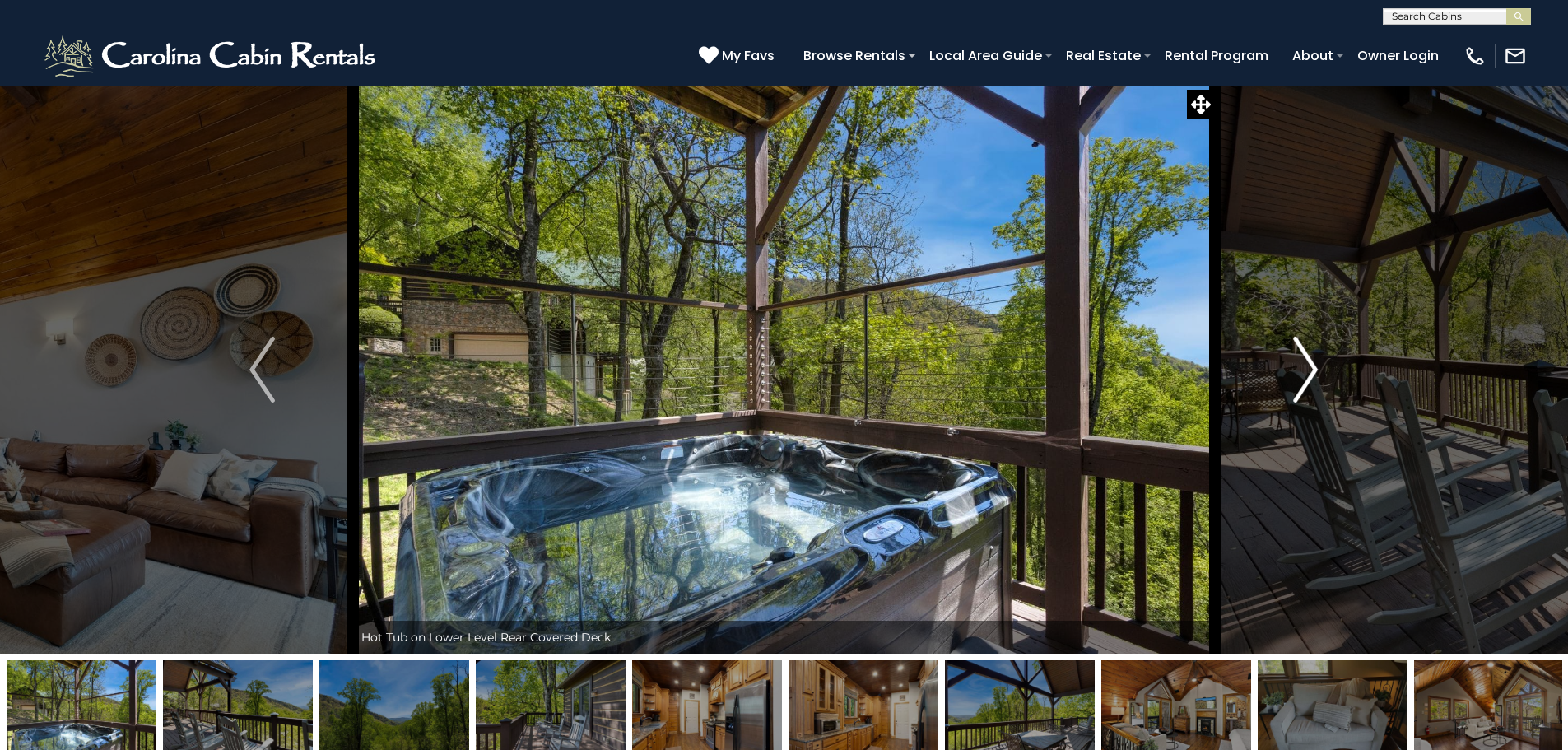
click at [1322, 370] on button "Next" at bounding box center [1305, 369] width 181 height 568
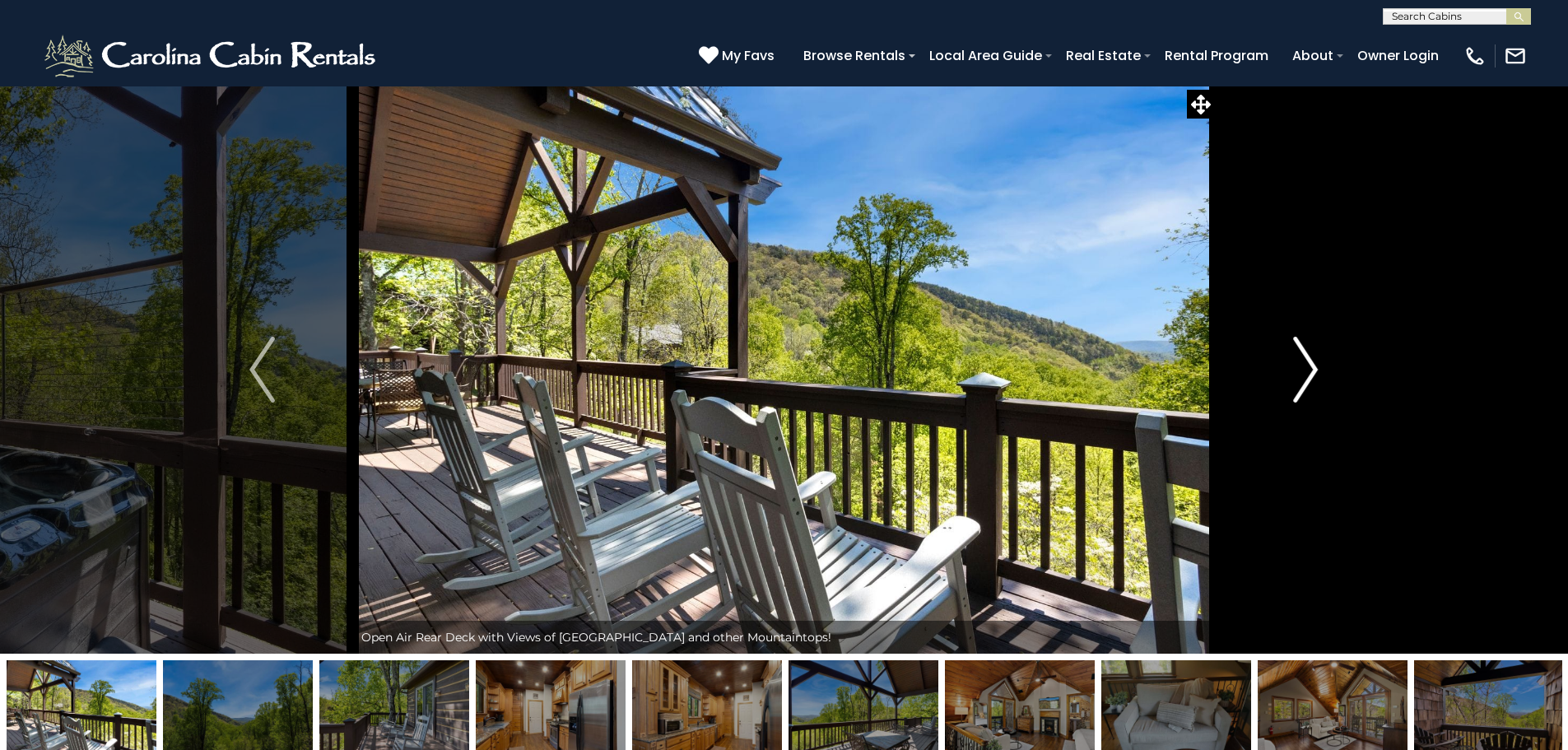
click at [1322, 370] on button "Next" at bounding box center [1305, 369] width 181 height 568
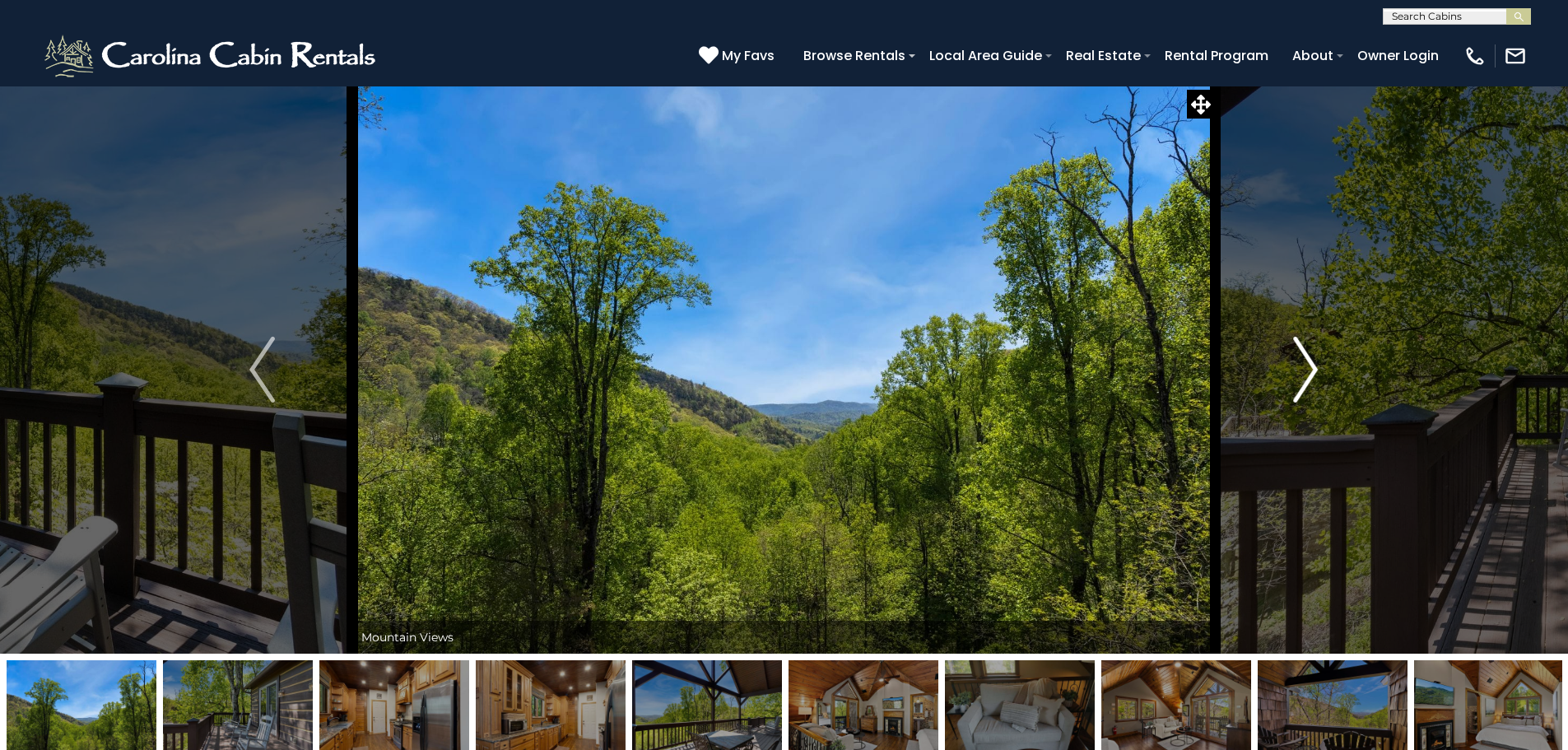
click at [1322, 370] on button "Next" at bounding box center [1305, 369] width 181 height 568
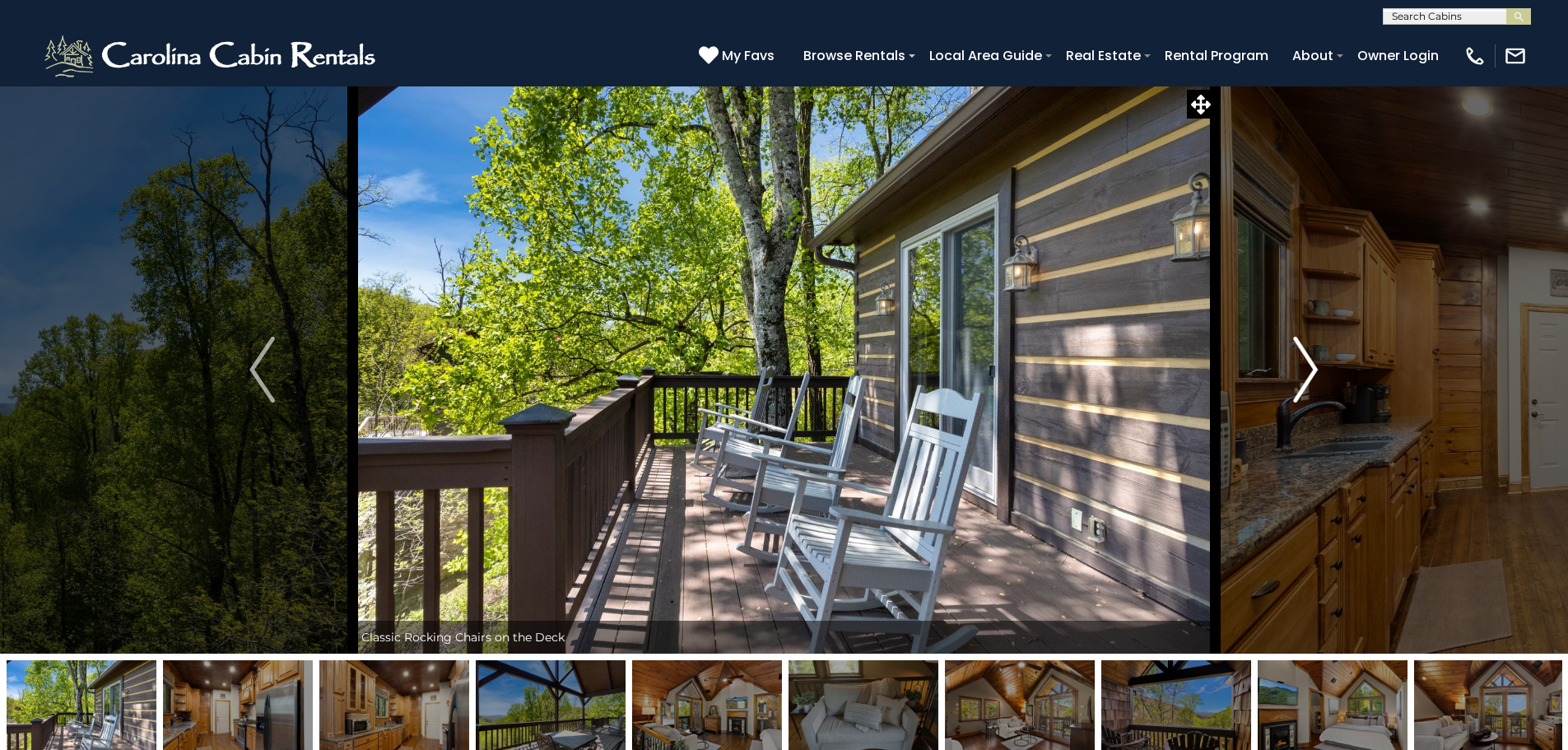
click at [1322, 370] on button "Next" at bounding box center [1305, 369] width 181 height 568
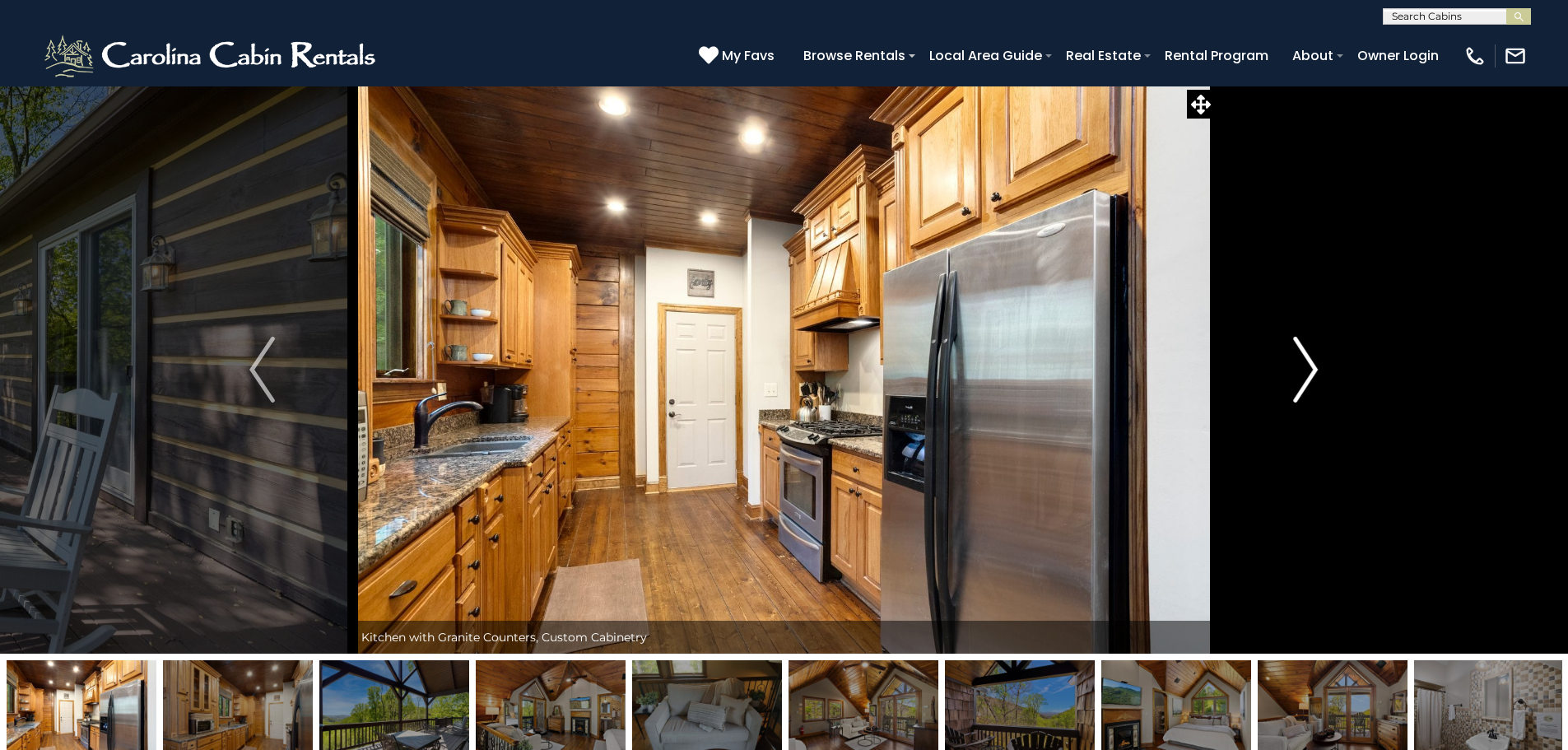
click at [1322, 370] on button "Next" at bounding box center [1305, 369] width 181 height 568
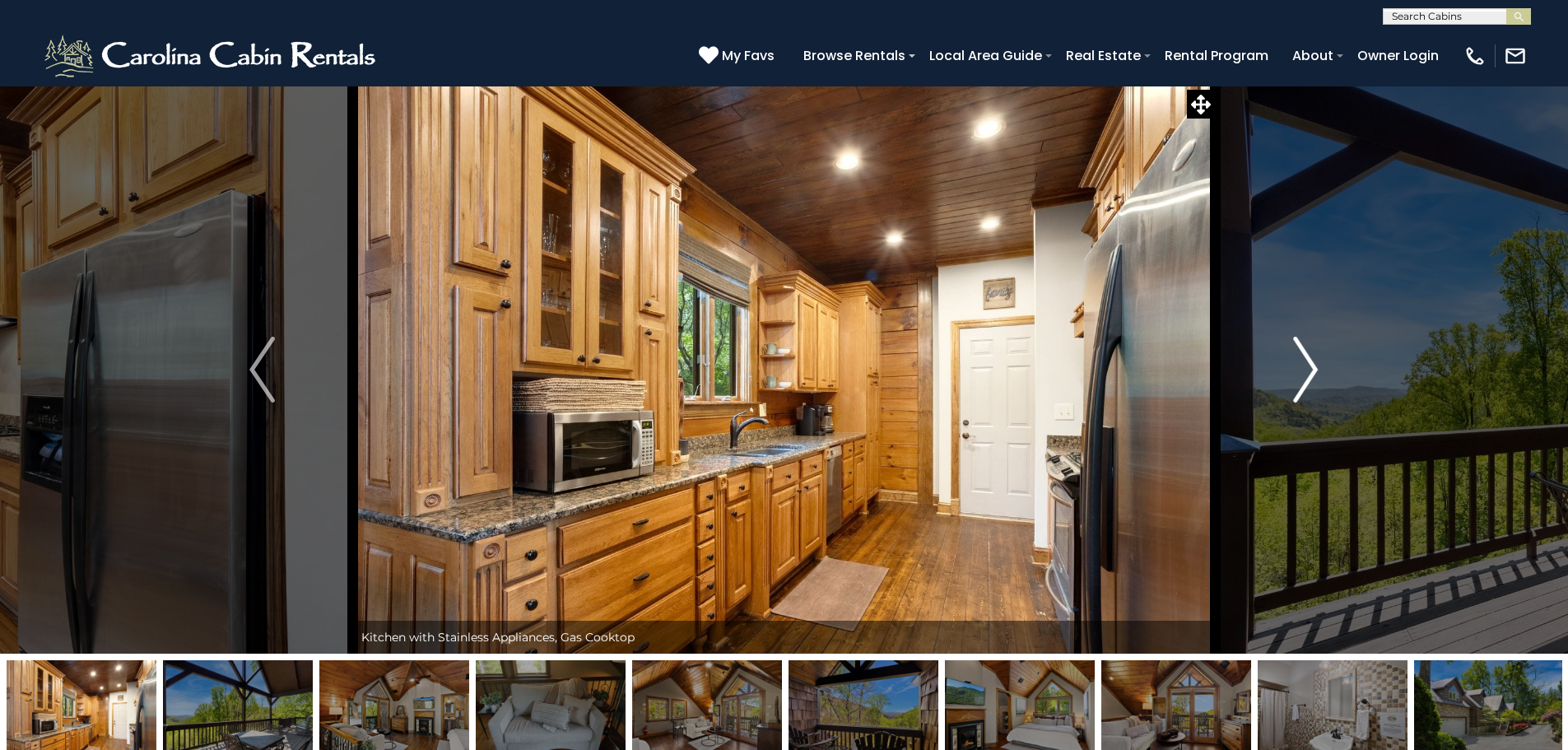
click at [1322, 370] on button "Next" at bounding box center [1305, 369] width 181 height 568
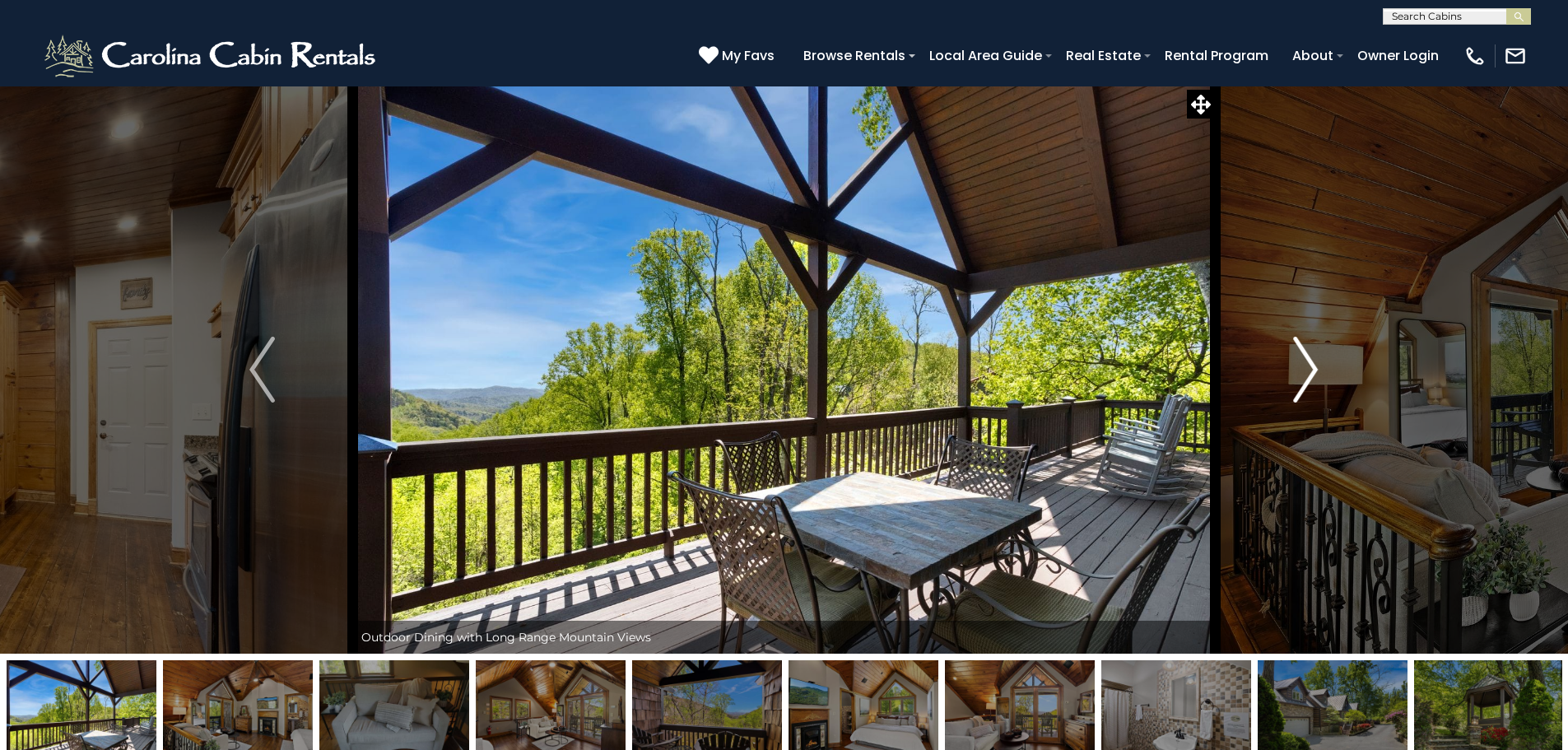
click at [1322, 370] on button "Next" at bounding box center [1305, 369] width 181 height 568
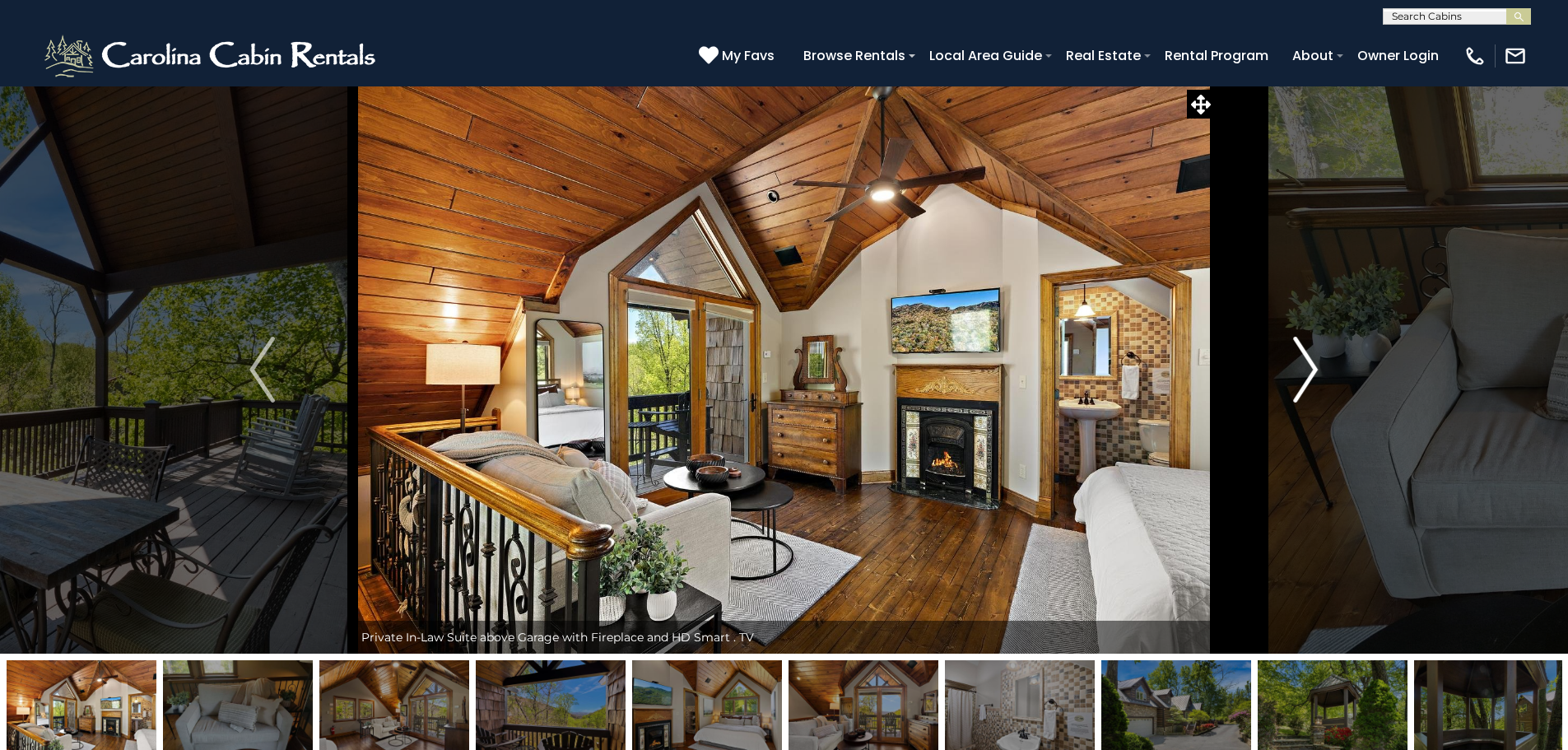
click at [1322, 370] on button "Next" at bounding box center [1305, 369] width 181 height 568
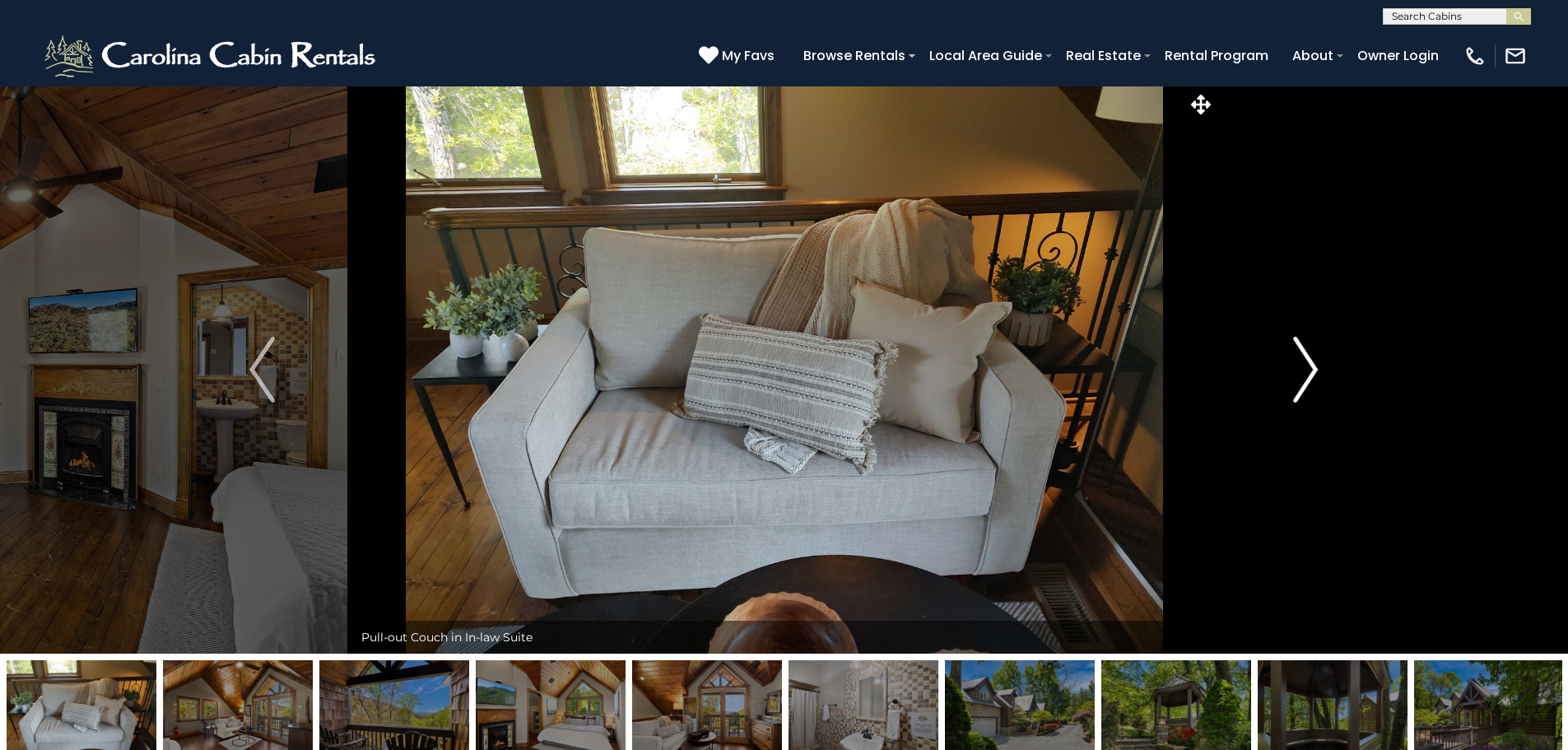
click at [1322, 370] on button "Next" at bounding box center [1305, 369] width 181 height 568
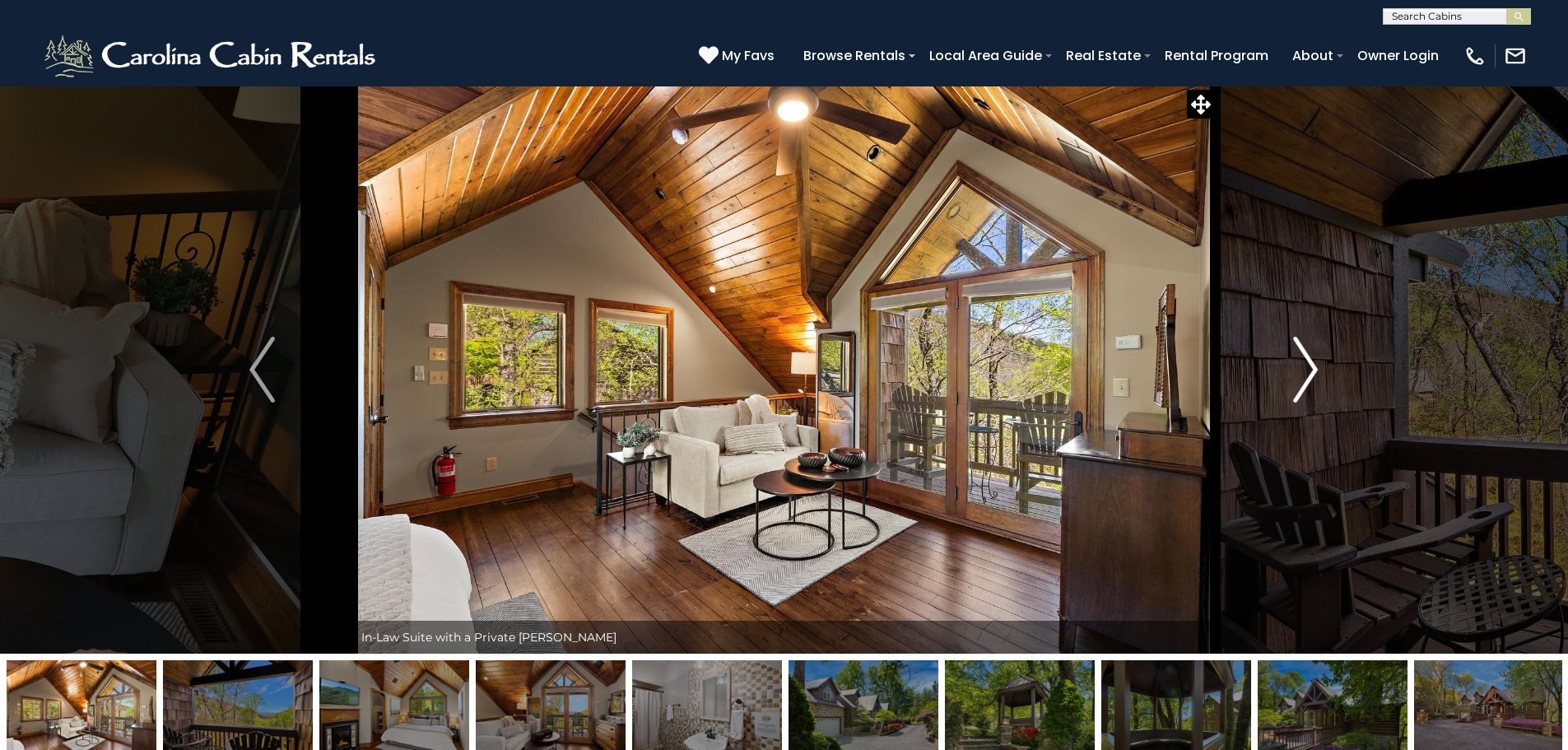
click at [1322, 370] on button "Next" at bounding box center [1305, 369] width 181 height 568
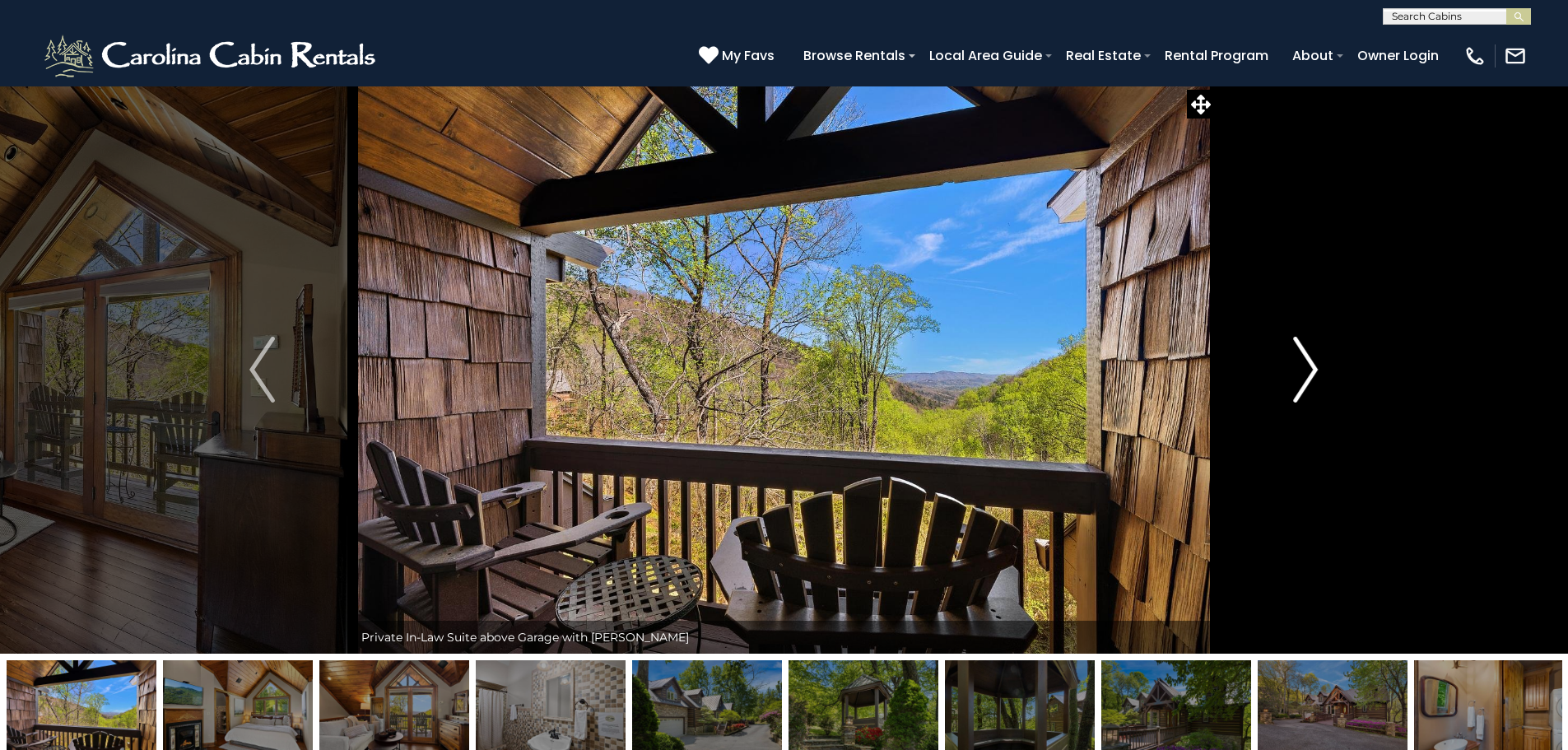
click at [1322, 370] on button "Next" at bounding box center [1305, 369] width 181 height 568
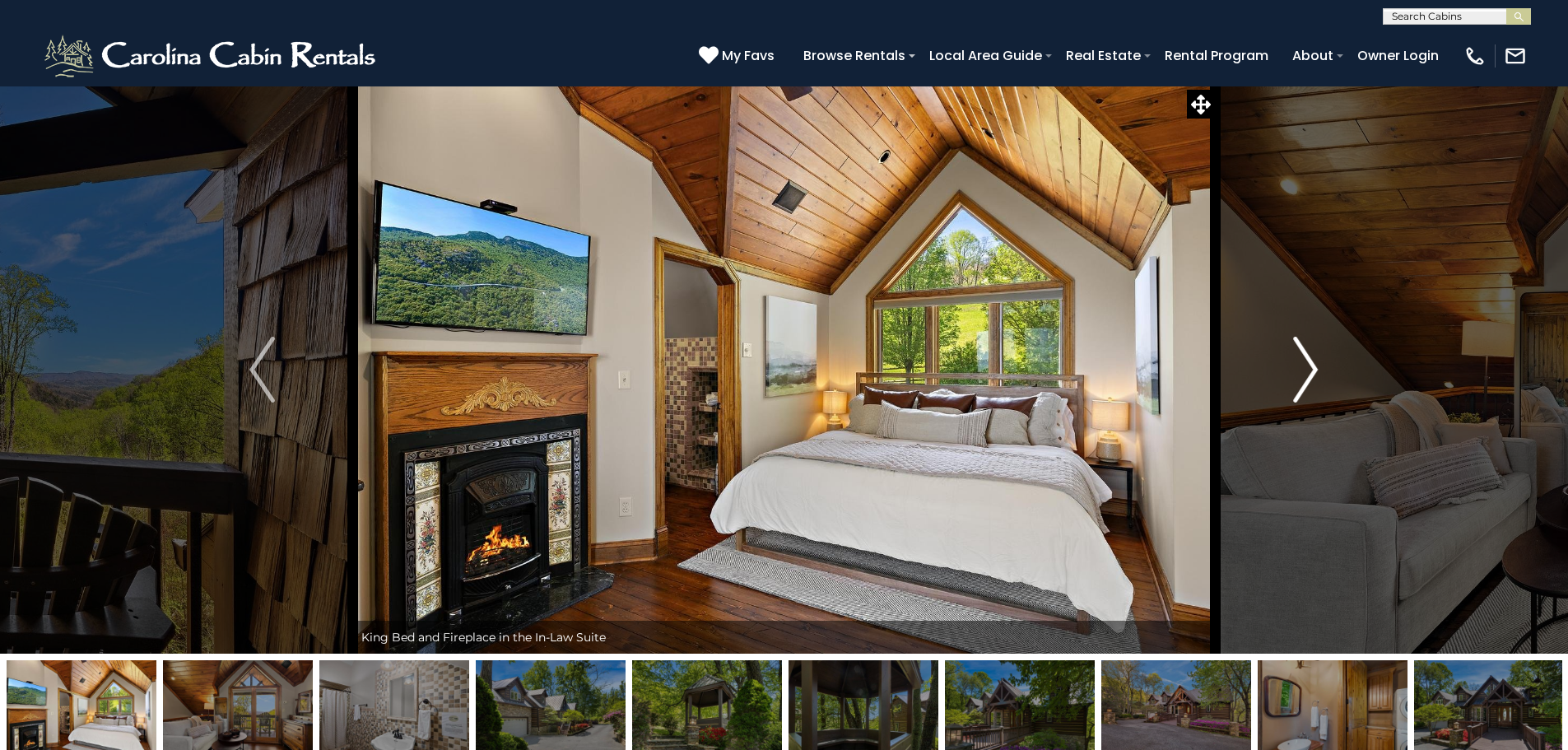
click at [1322, 370] on button "Next" at bounding box center [1305, 369] width 181 height 568
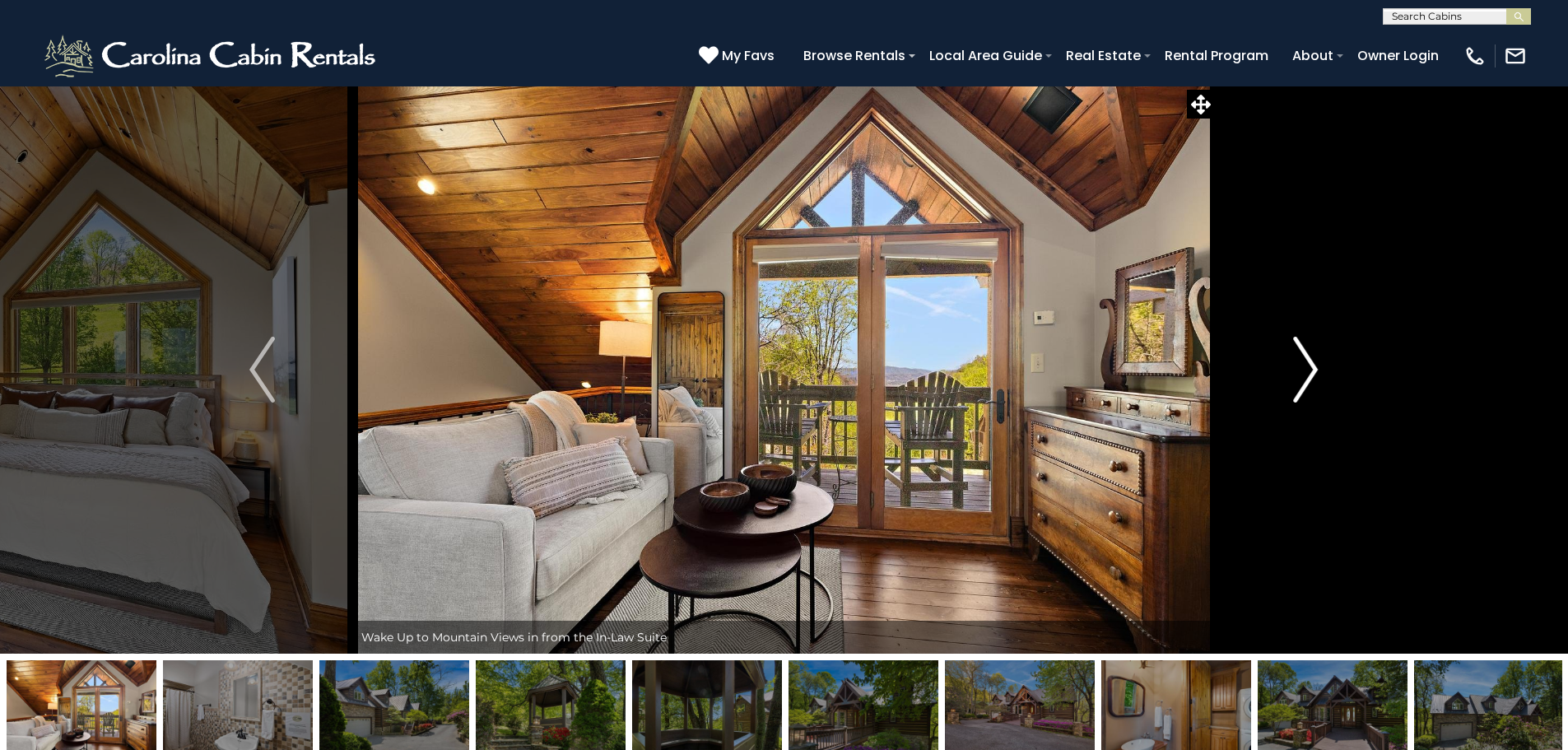
click at [1322, 370] on button "Next" at bounding box center [1305, 369] width 181 height 568
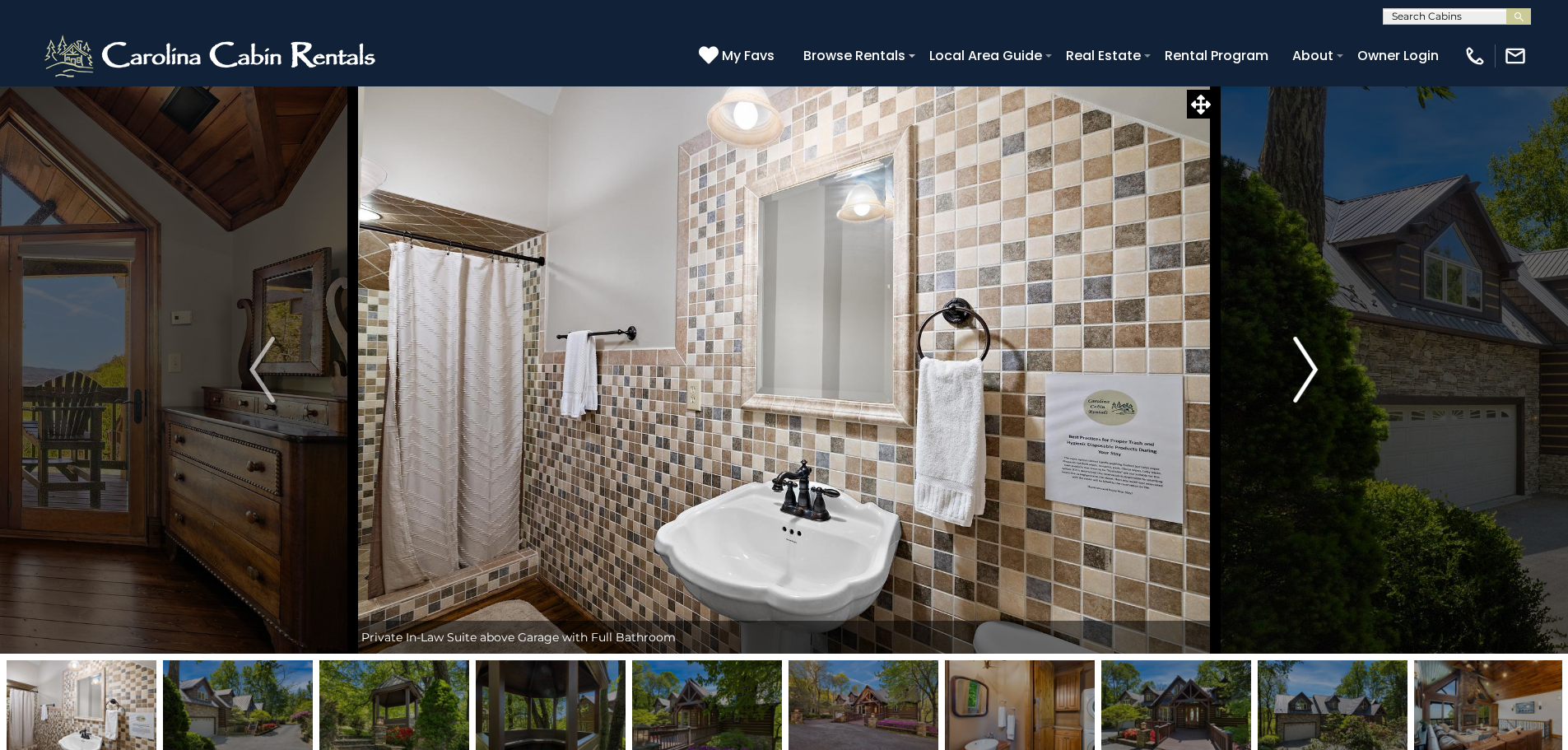
click at [1322, 370] on button "Next" at bounding box center [1305, 369] width 181 height 568
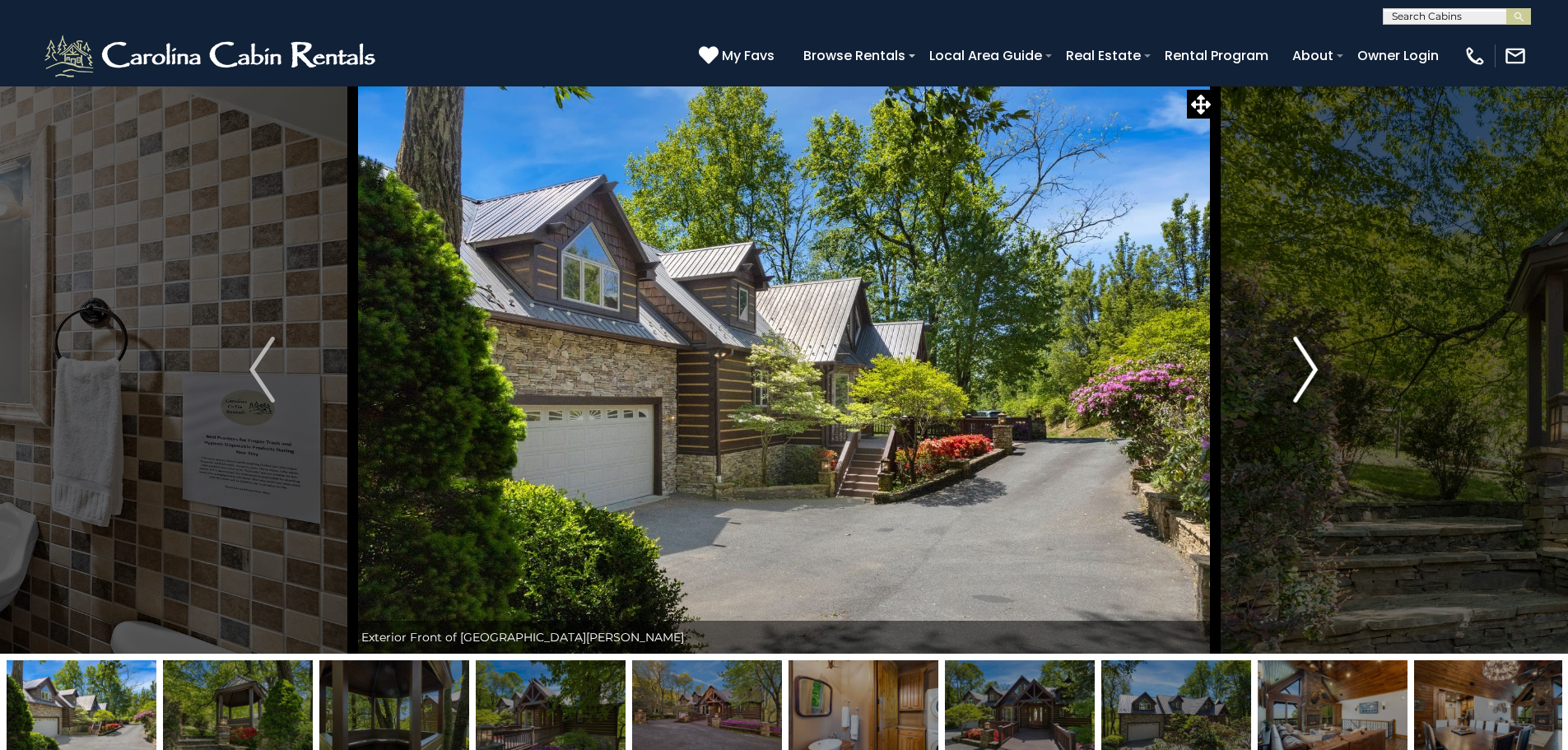
click at [1322, 370] on button "Next" at bounding box center [1305, 369] width 181 height 568
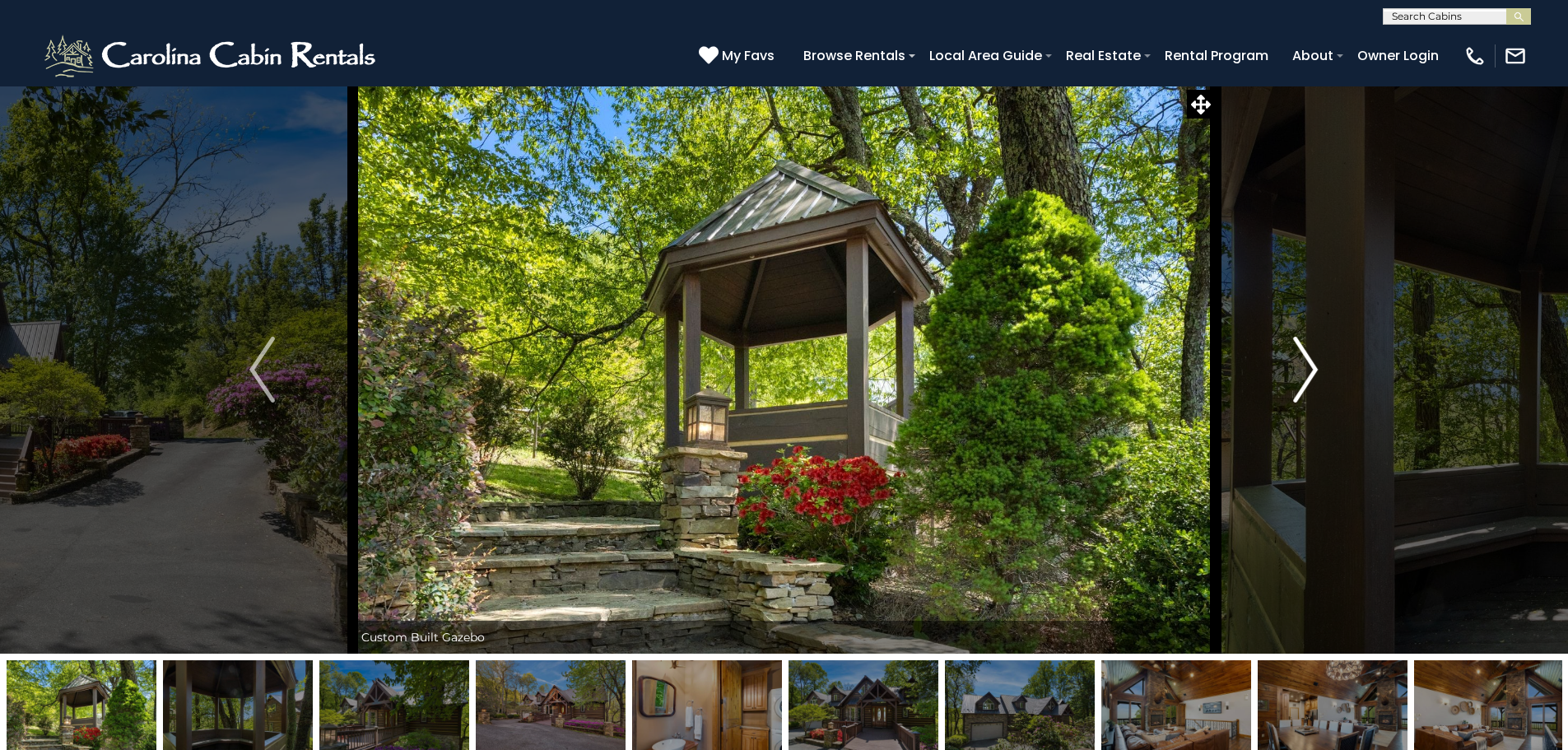
click at [1322, 370] on button "Next" at bounding box center [1305, 369] width 181 height 568
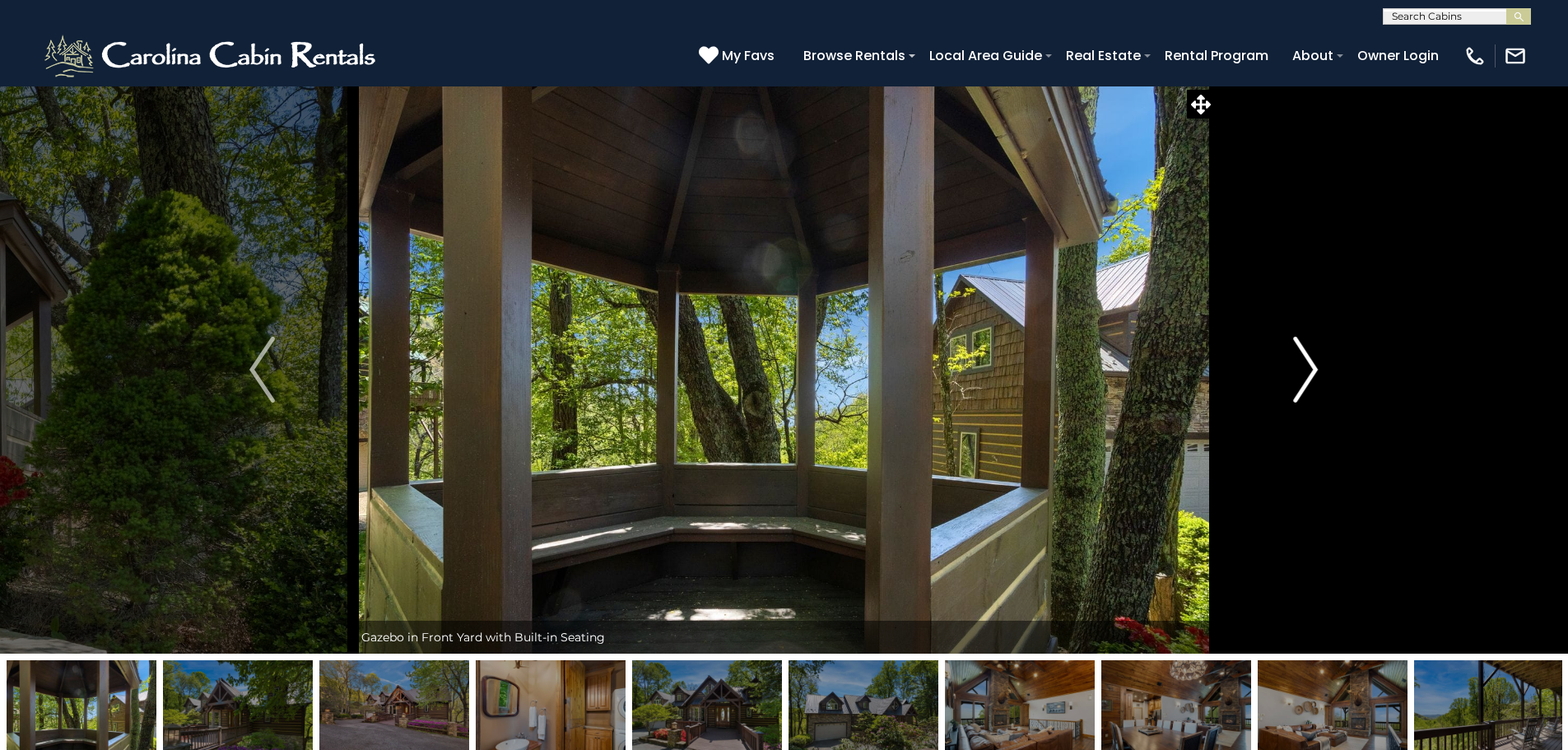
click at [1322, 370] on button "Next" at bounding box center [1305, 369] width 181 height 568
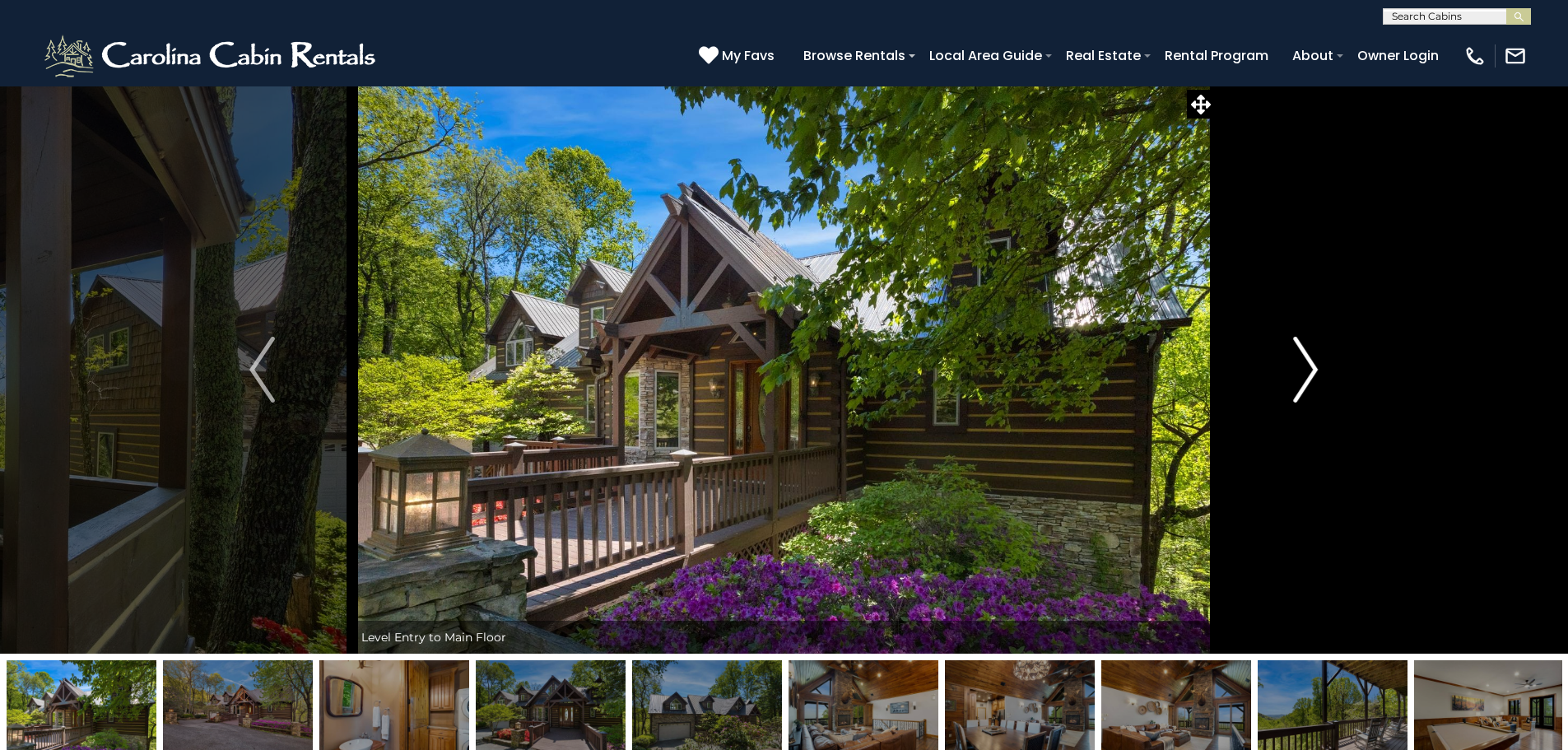
click at [1322, 370] on button "Next" at bounding box center [1305, 369] width 181 height 568
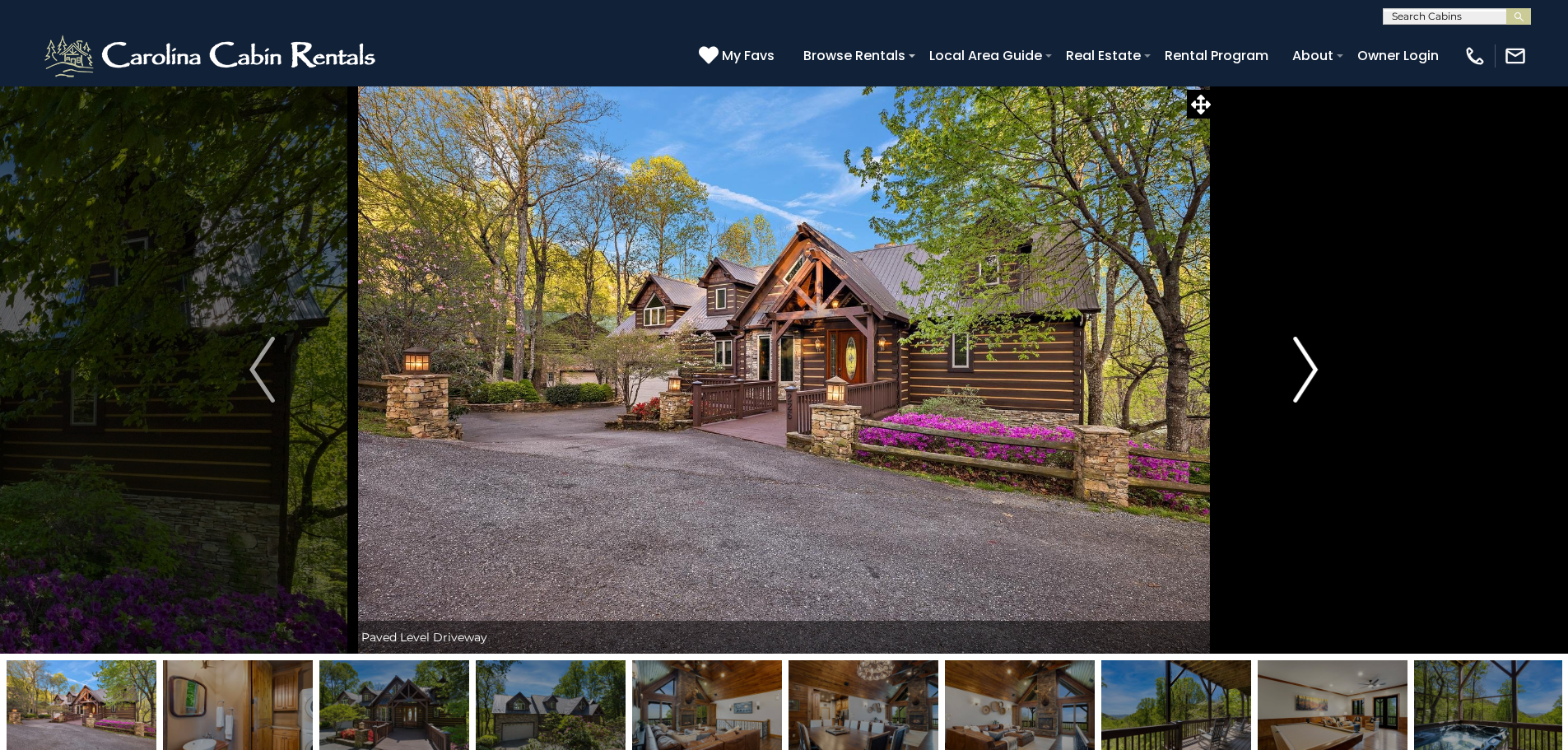
click at [1322, 370] on button "Next" at bounding box center [1305, 369] width 181 height 568
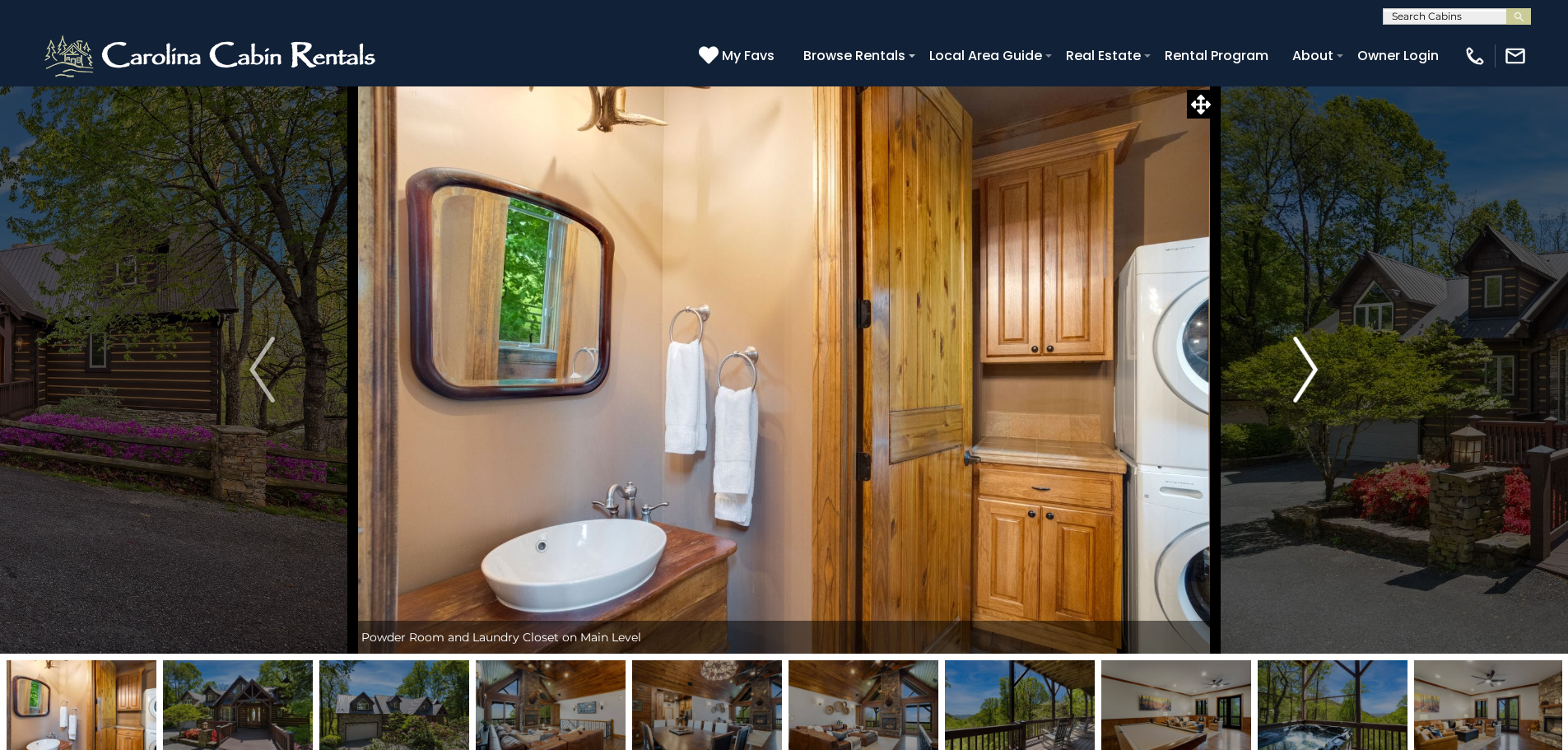
click at [1322, 370] on button "Next" at bounding box center [1305, 369] width 181 height 568
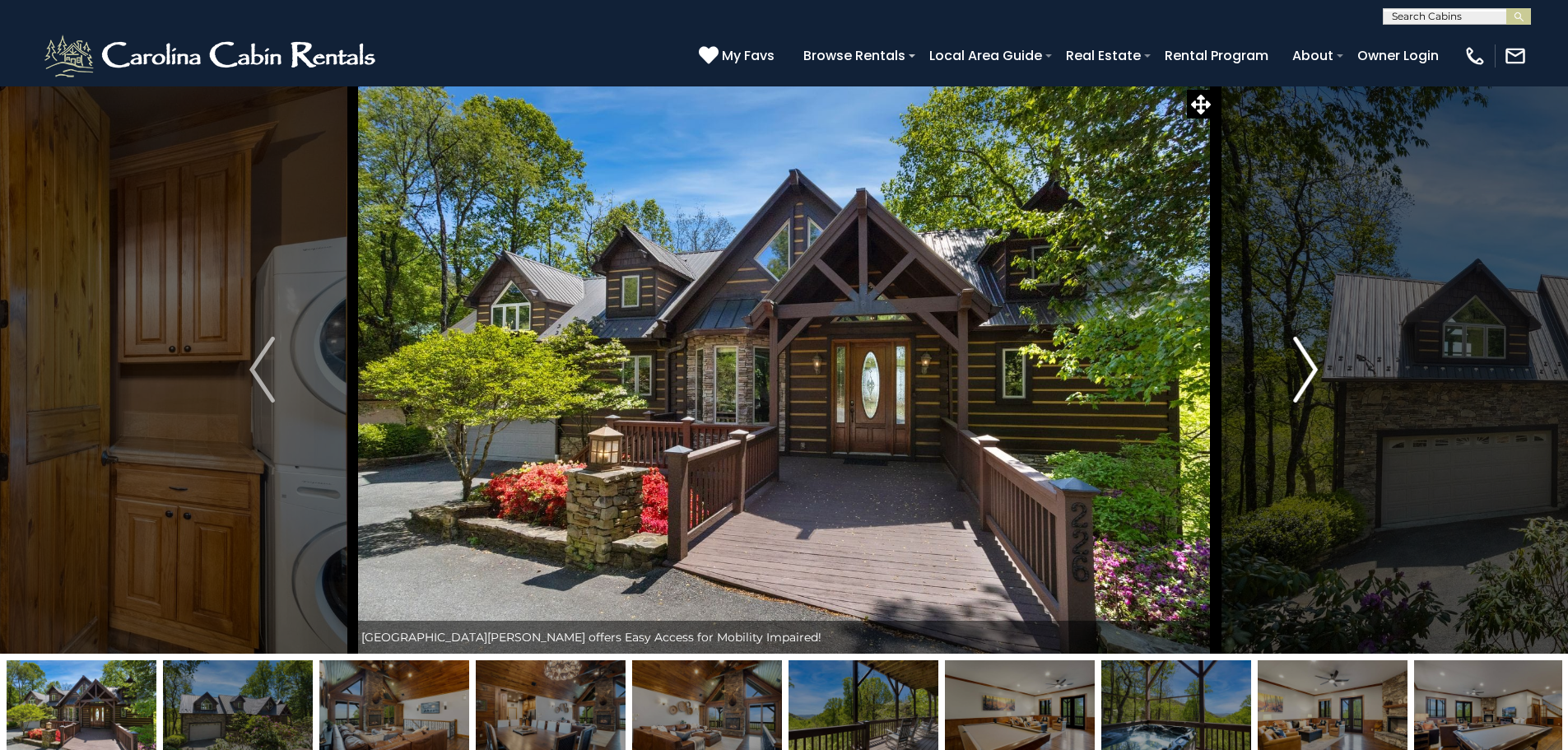
click at [1322, 370] on button "Next" at bounding box center [1305, 369] width 181 height 568
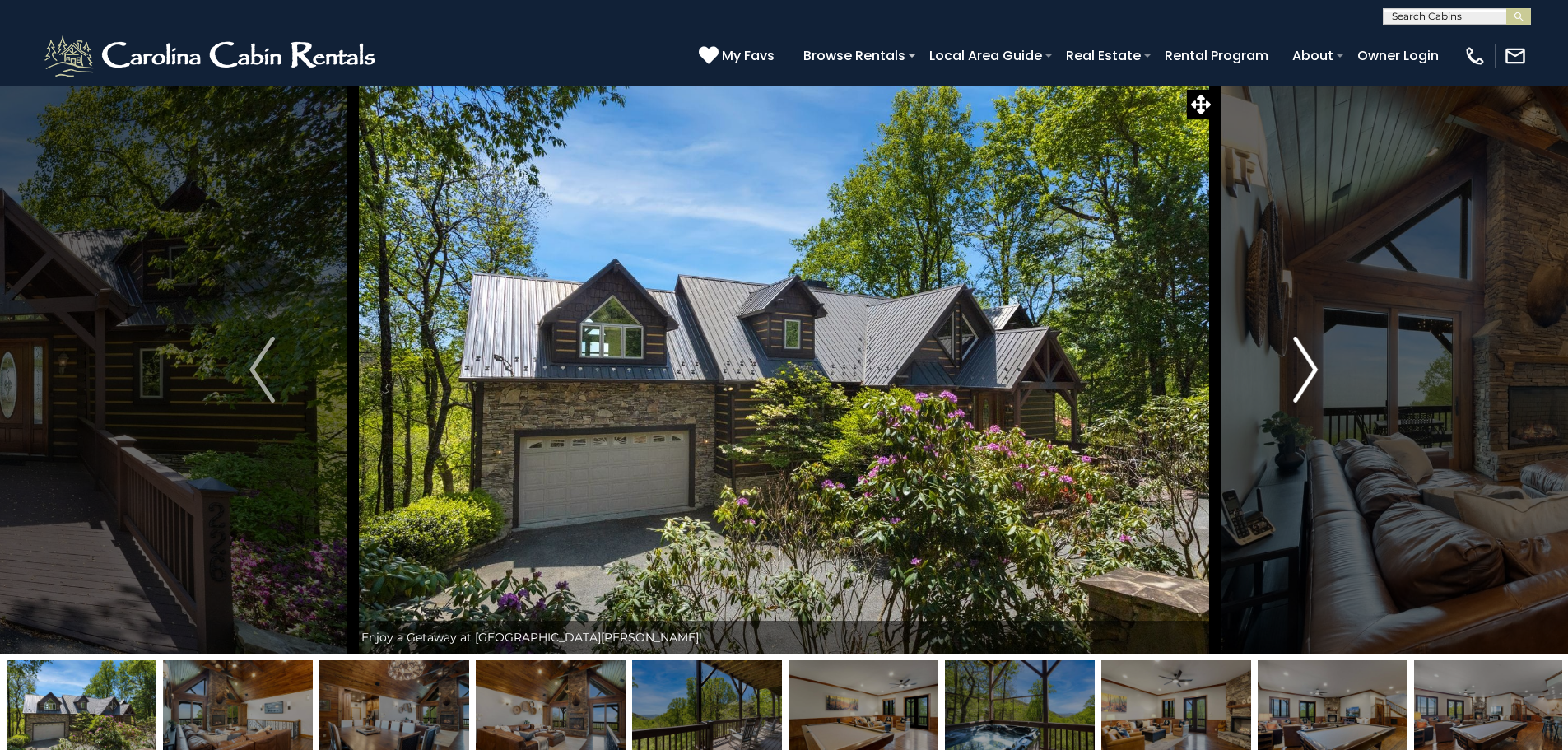
click at [1322, 370] on button "Next" at bounding box center [1305, 369] width 181 height 568
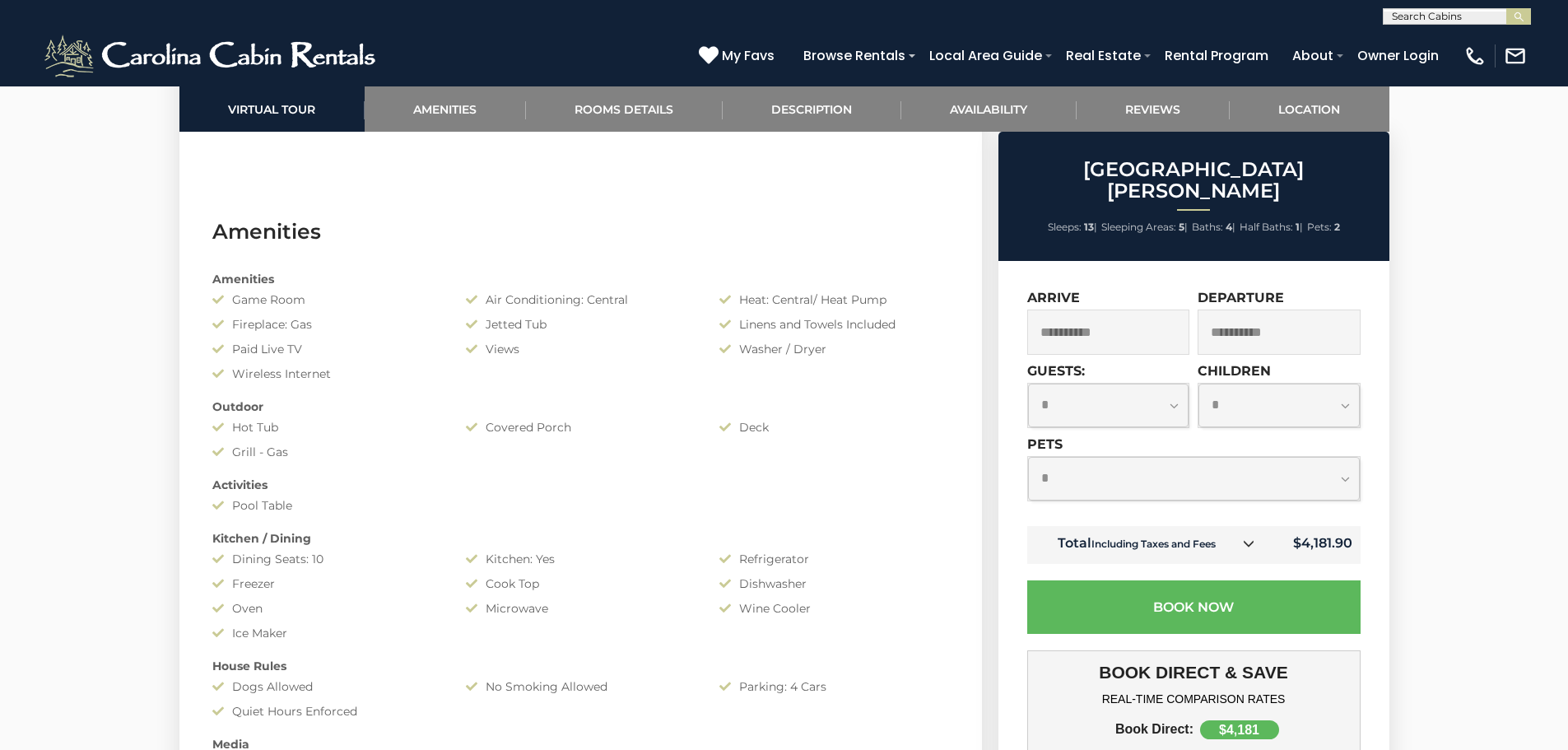
scroll to position [1235, 0]
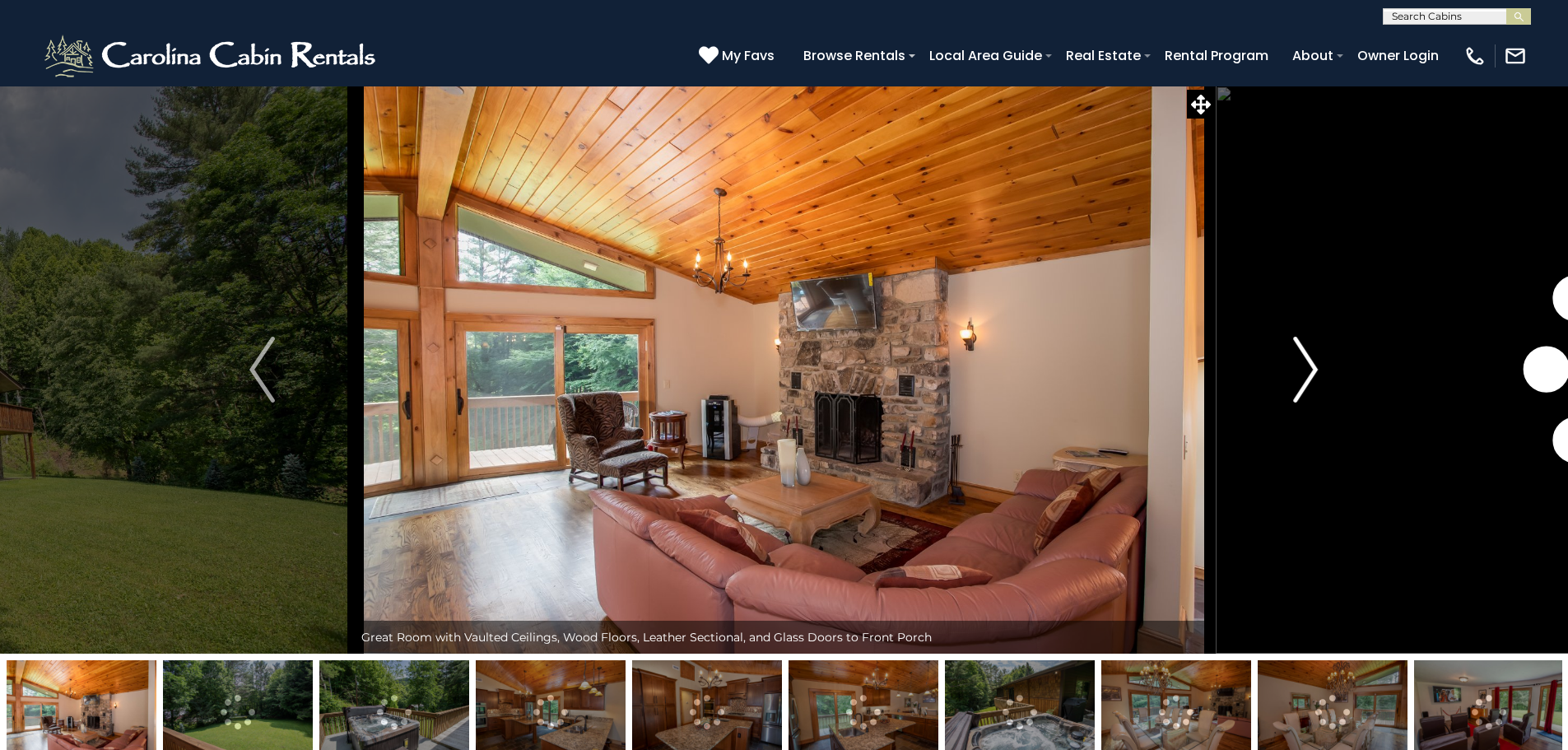
click at [1292, 374] on button "Next" at bounding box center [1305, 369] width 181 height 568
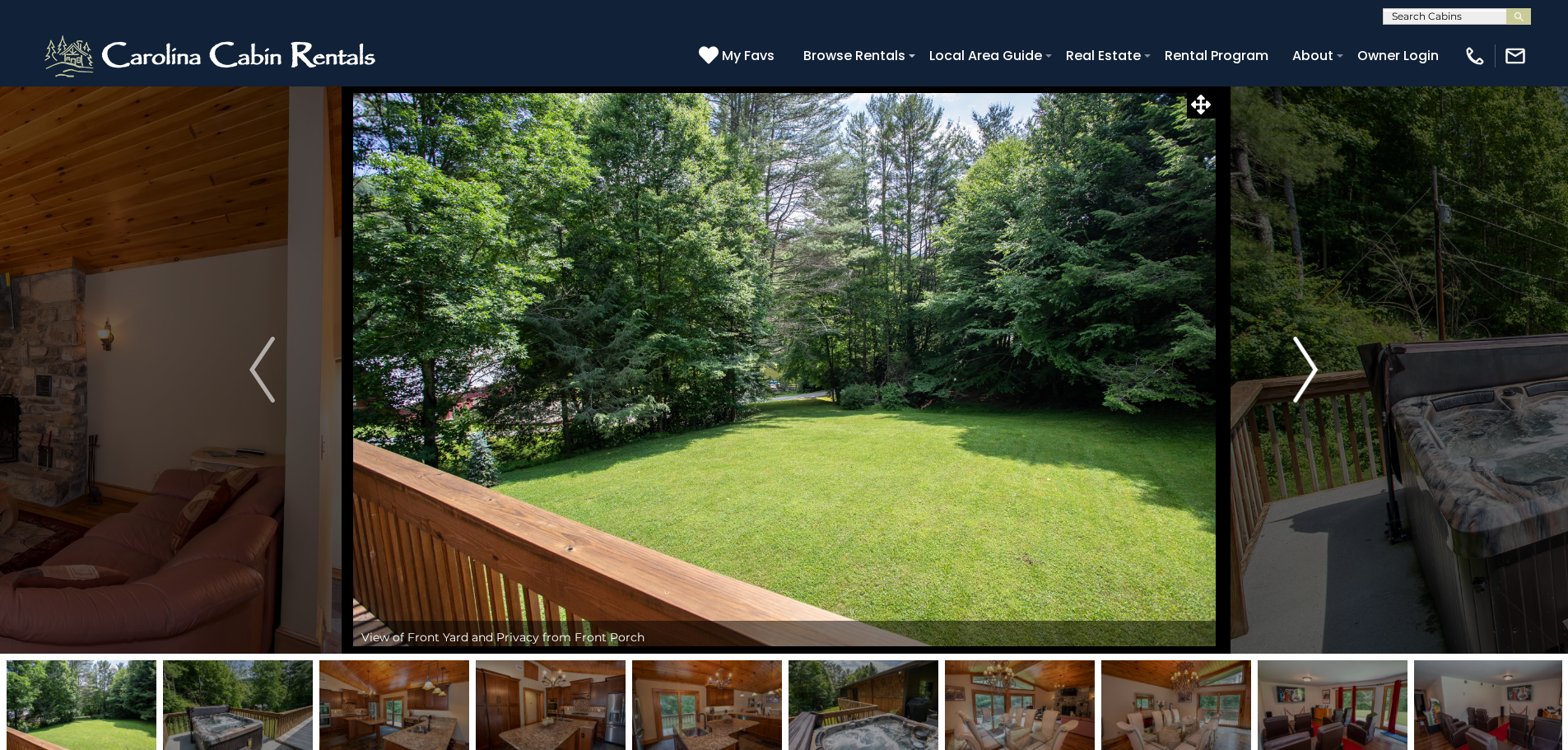
click at [1292, 374] on button "Next" at bounding box center [1305, 369] width 181 height 568
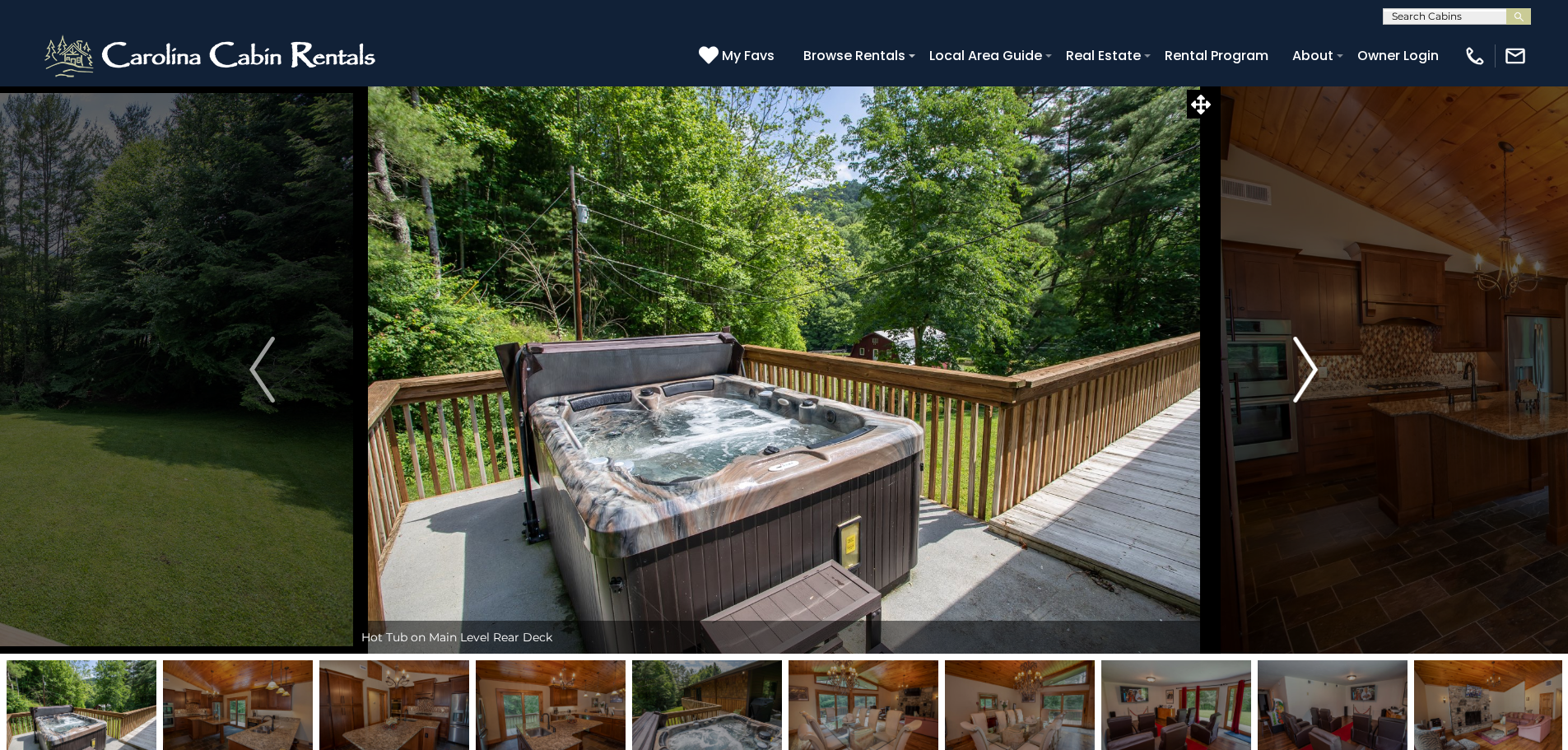
click at [1292, 374] on button "Next" at bounding box center [1305, 369] width 181 height 568
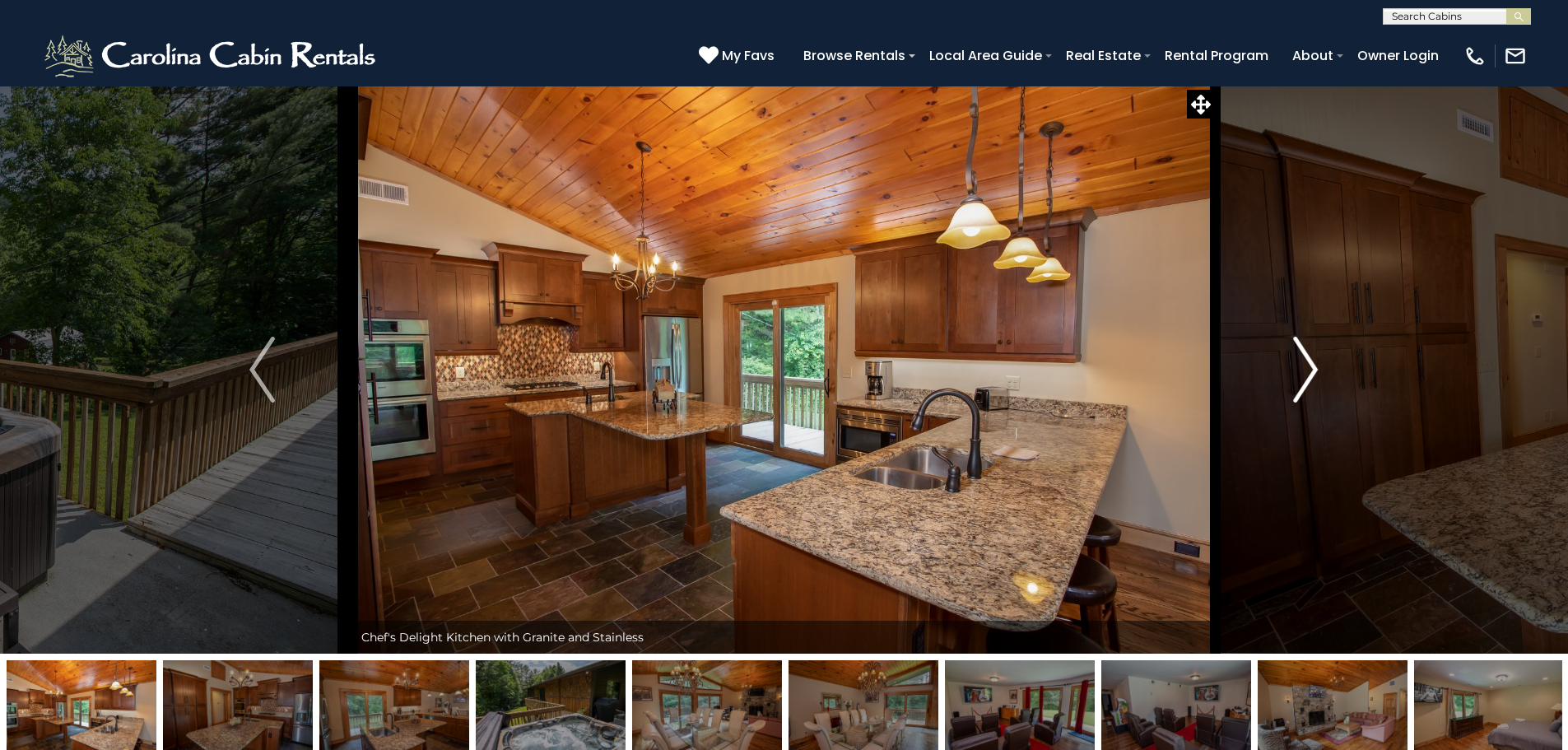
click at [1292, 374] on button "Next" at bounding box center [1305, 369] width 181 height 568
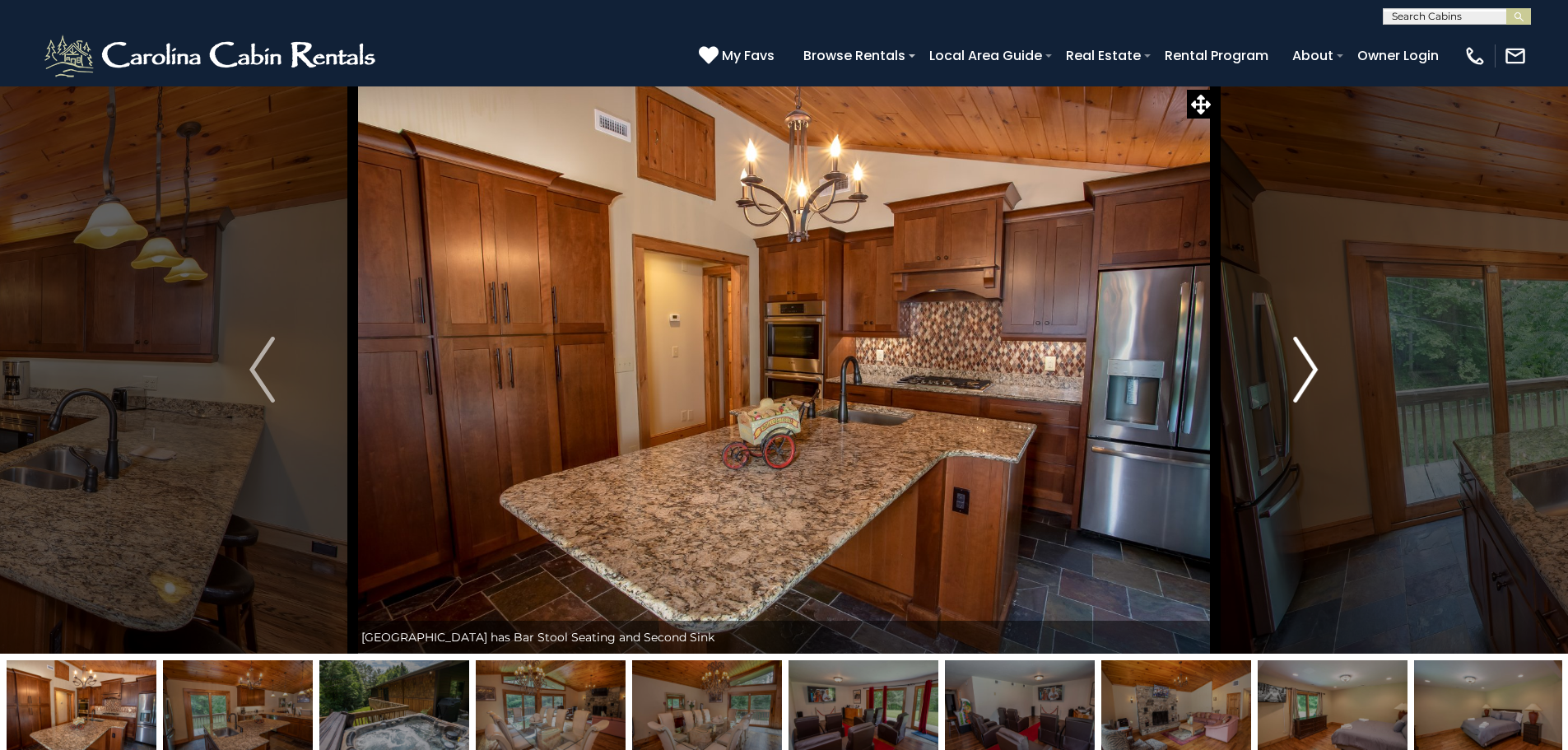
click at [1292, 374] on button "Next" at bounding box center [1305, 369] width 181 height 568
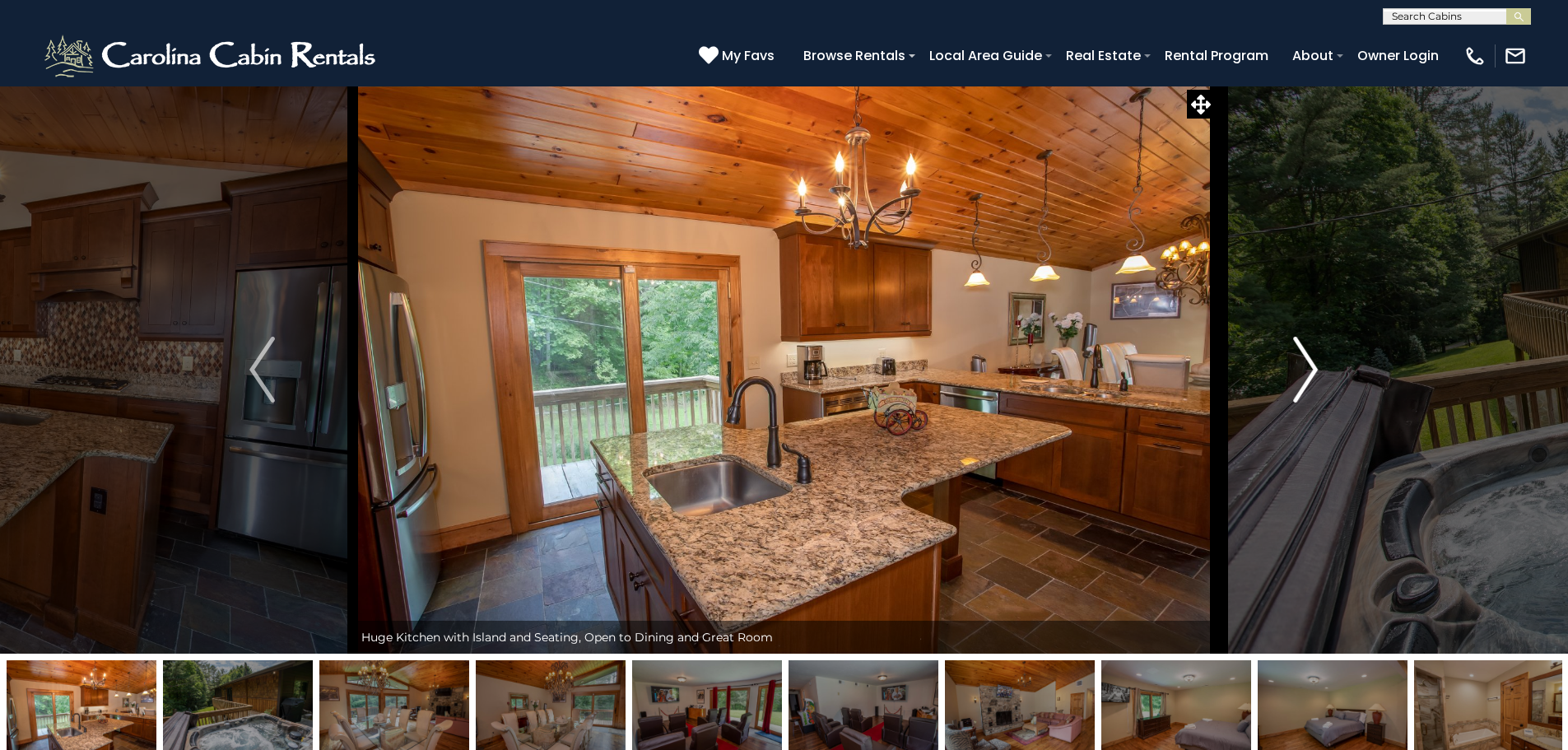
click at [1292, 374] on button "Next" at bounding box center [1305, 369] width 181 height 568
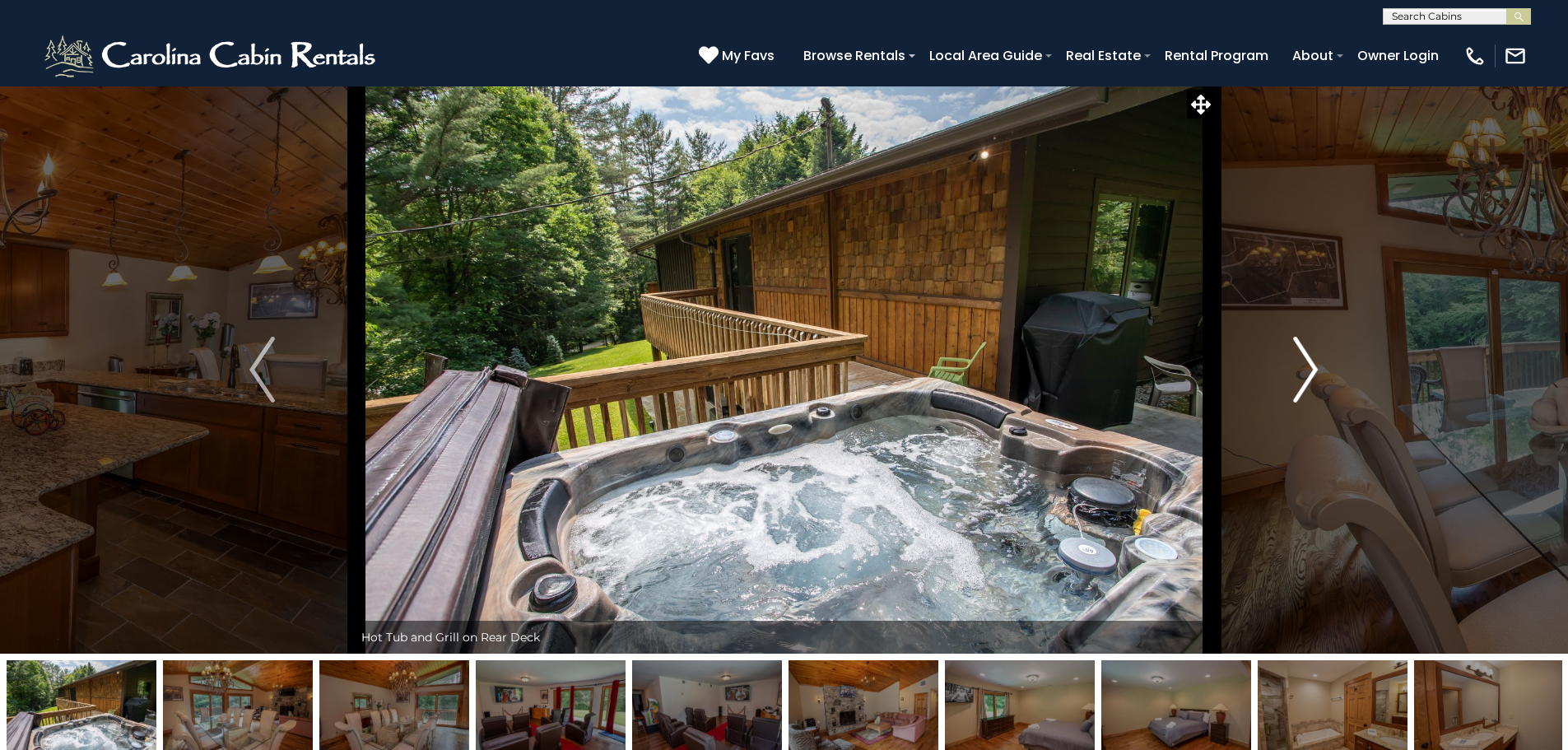
click at [1292, 374] on button "Next" at bounding box center [1305, 369] width 181 height 568
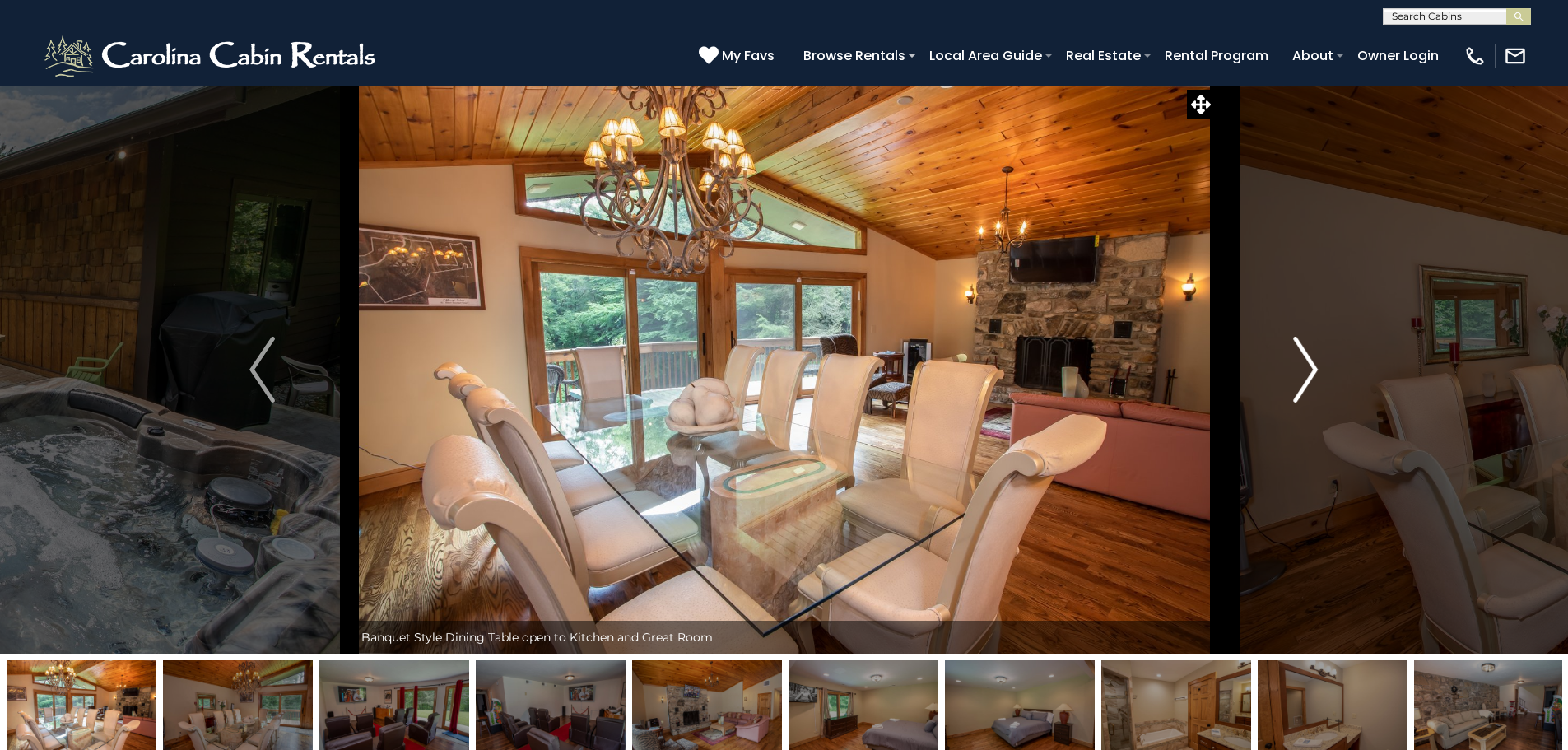
click at [1292, 374] on button "Next" at bounding box center [1305, 369] width 181 height 568
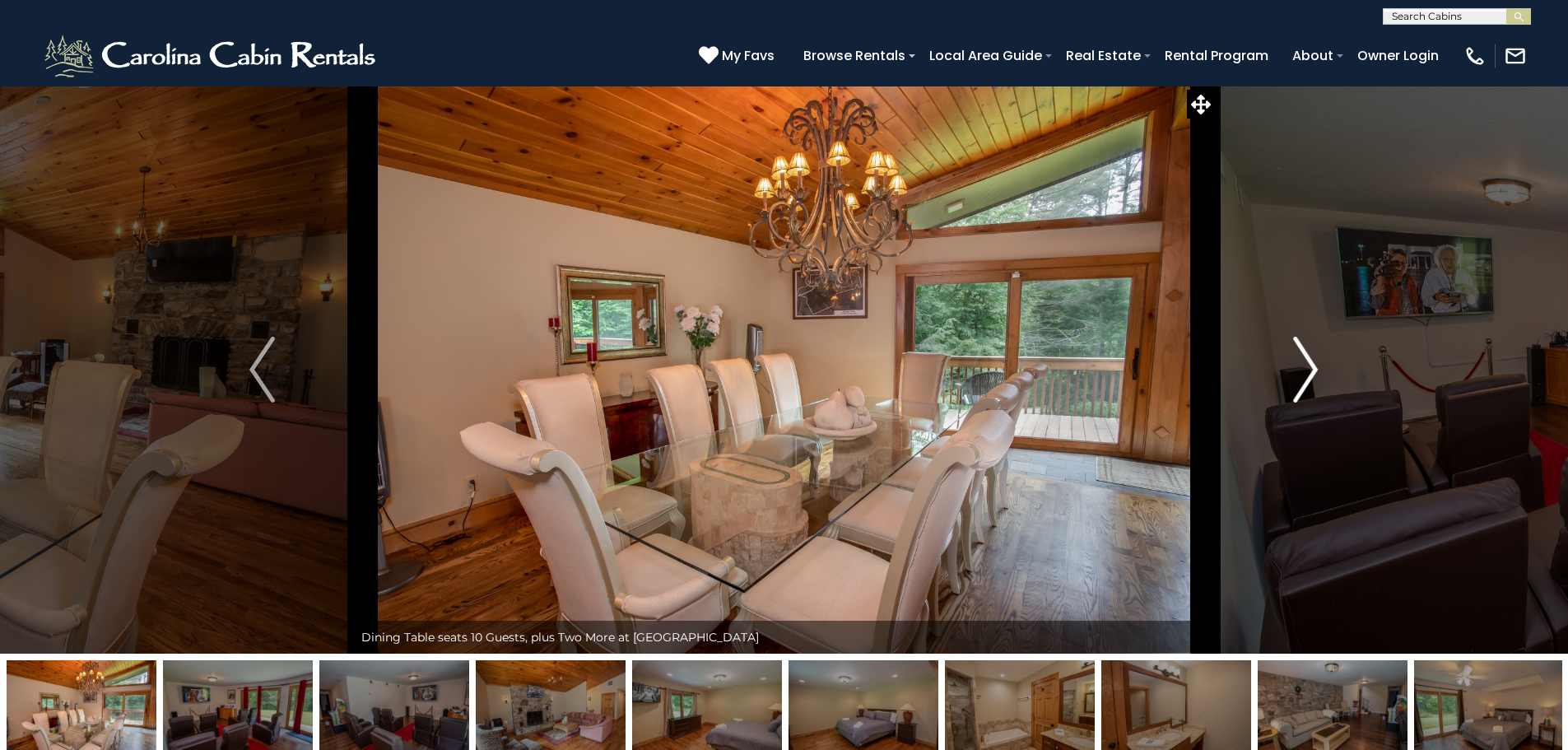
click at [1292, 374] on button "Next" at bounding box center [1305, 369] width 181 height 568
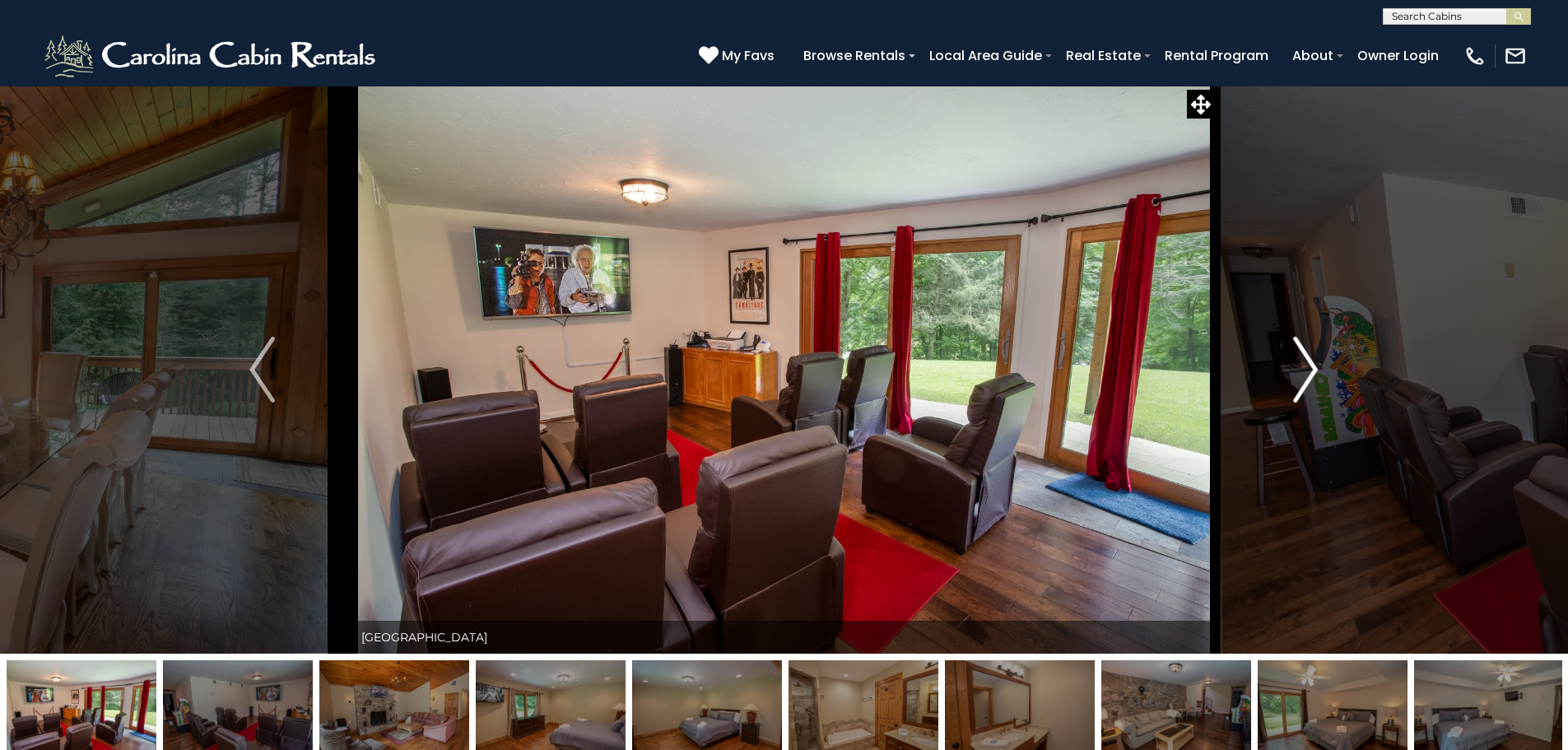
click at [1292, 374] on button "Next" at bounding box center [1305, 369] width 181 height 568
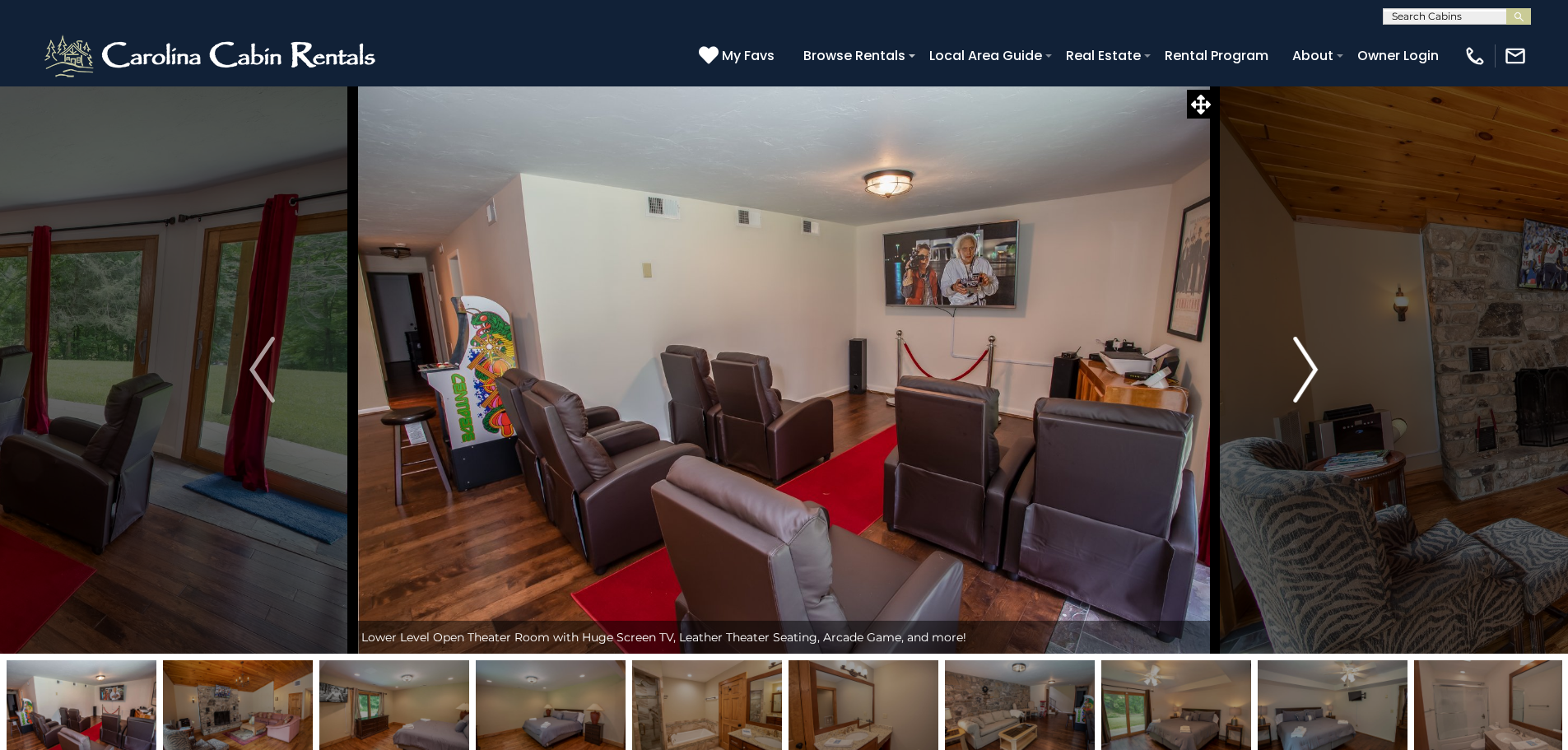
click at [1292, 374] on button "Next" at bounding box center [1305, 369] width 181 height 568
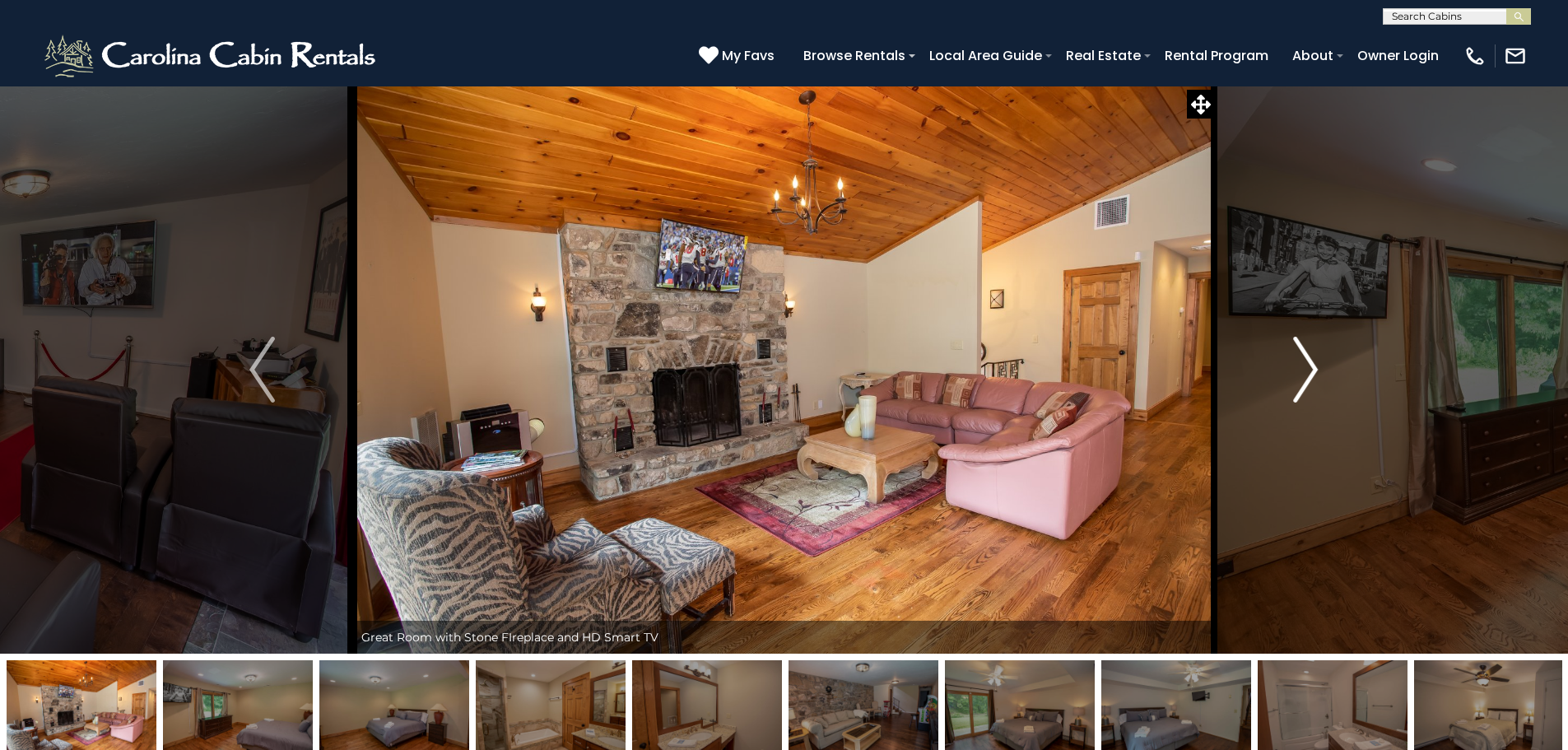
click at [1292, 374] on button "Next" at bounding box center [1305, 369] width 181 height 568
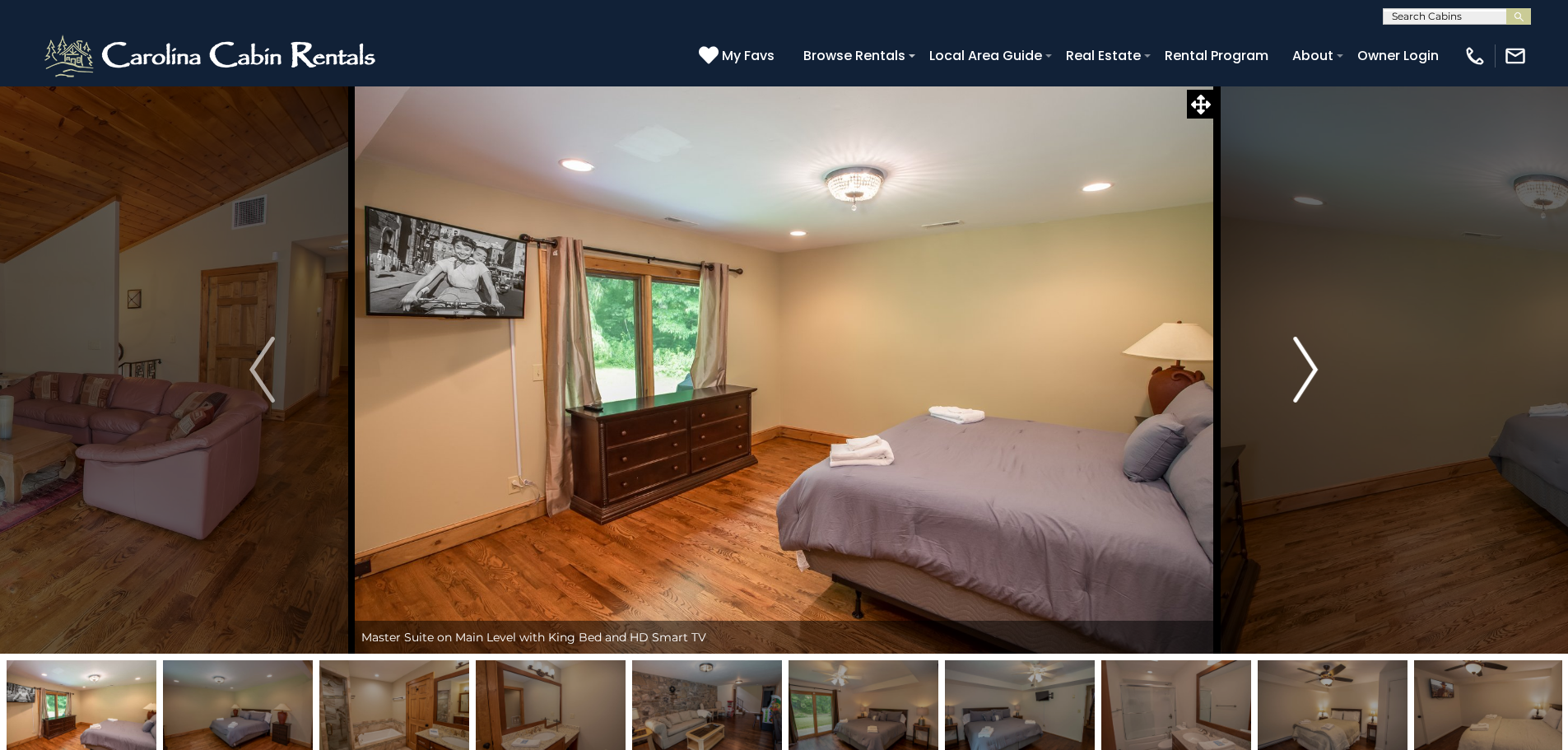
click at [1292, 374] on button "Next" at bounding box center [1305, 369] width 181 height 568
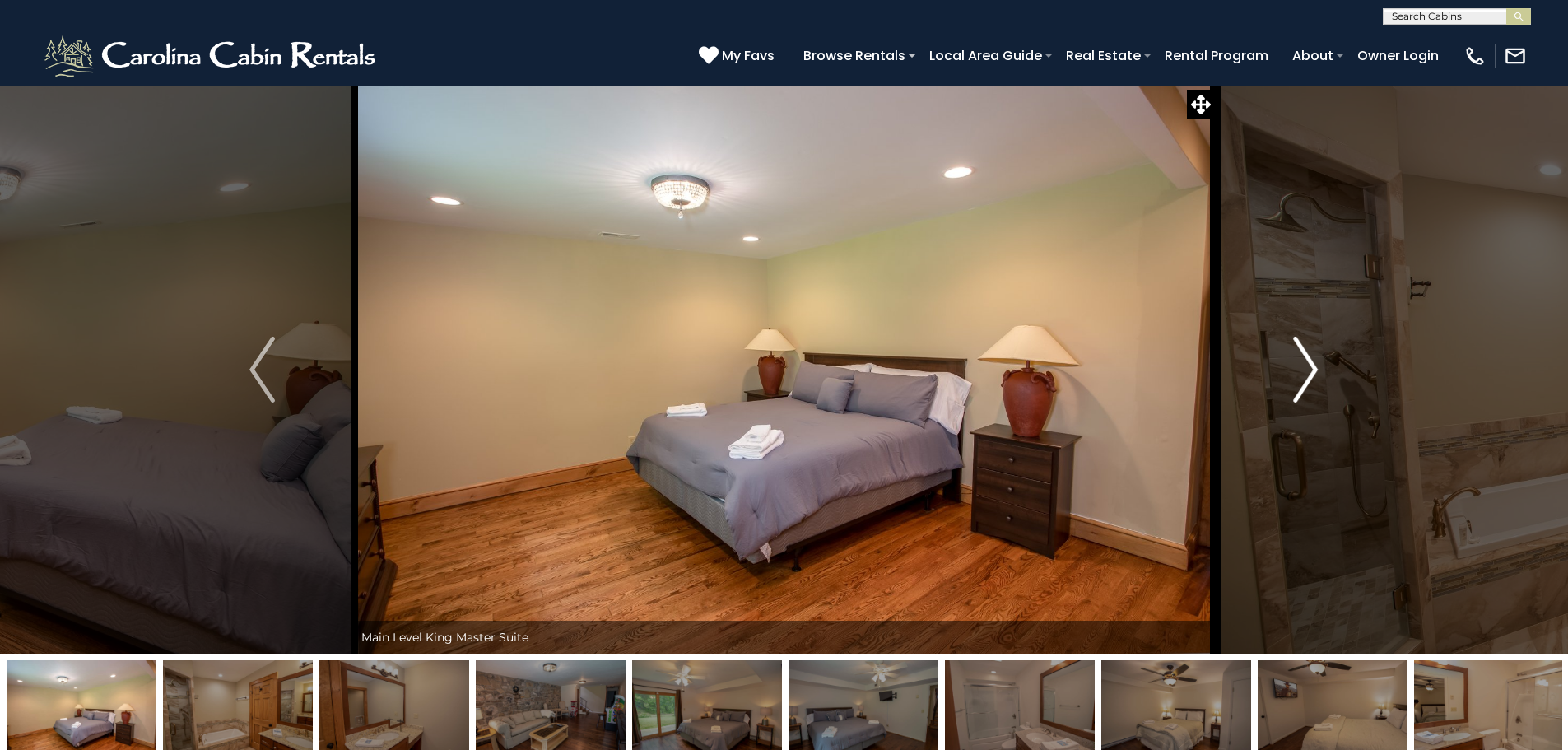
click at [1292, 374] on button "Next" at bounding box center [1305, 369] width 181 height 568
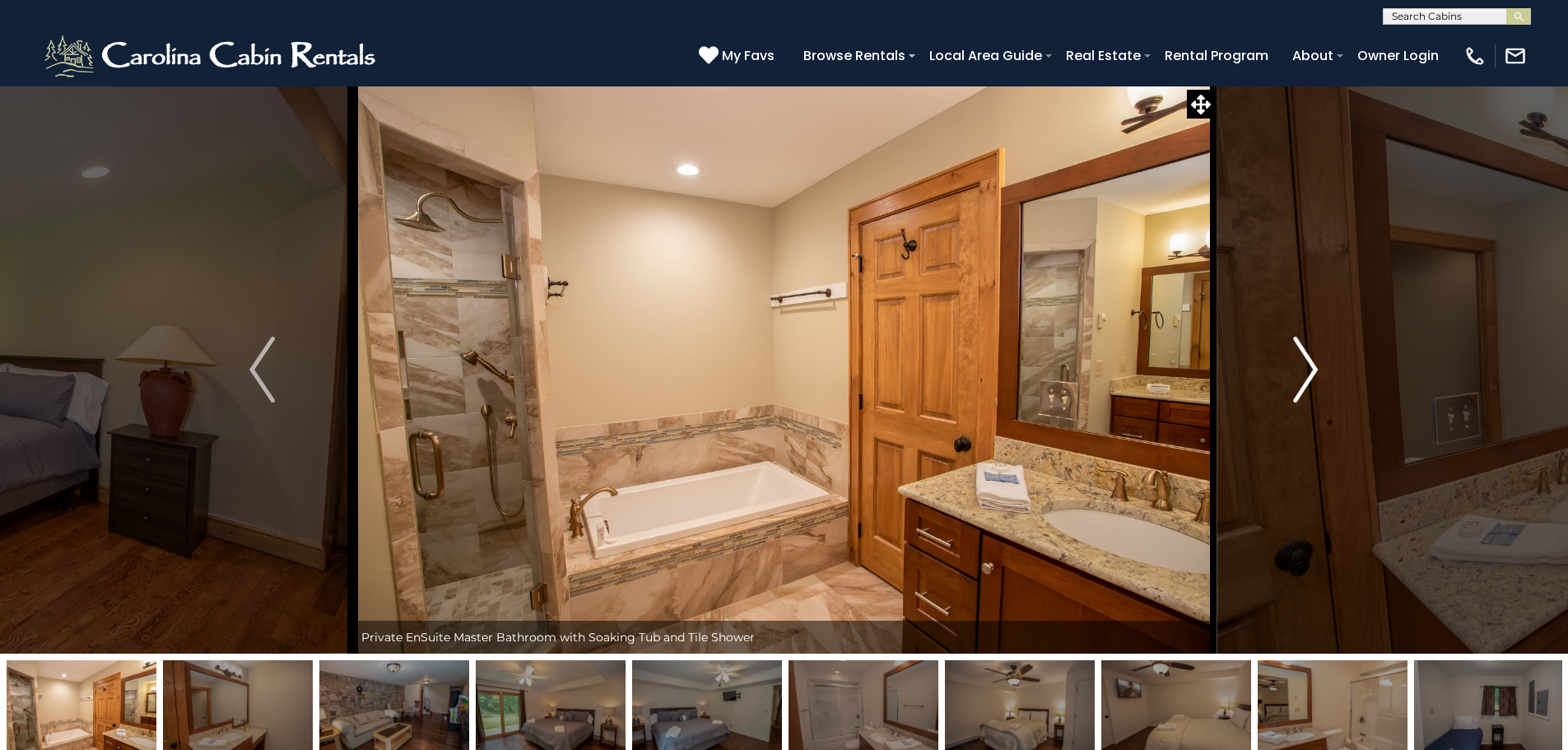
click at [1292, 374] on button "Next" at bounding box center [1305, 369] width 181 height 568
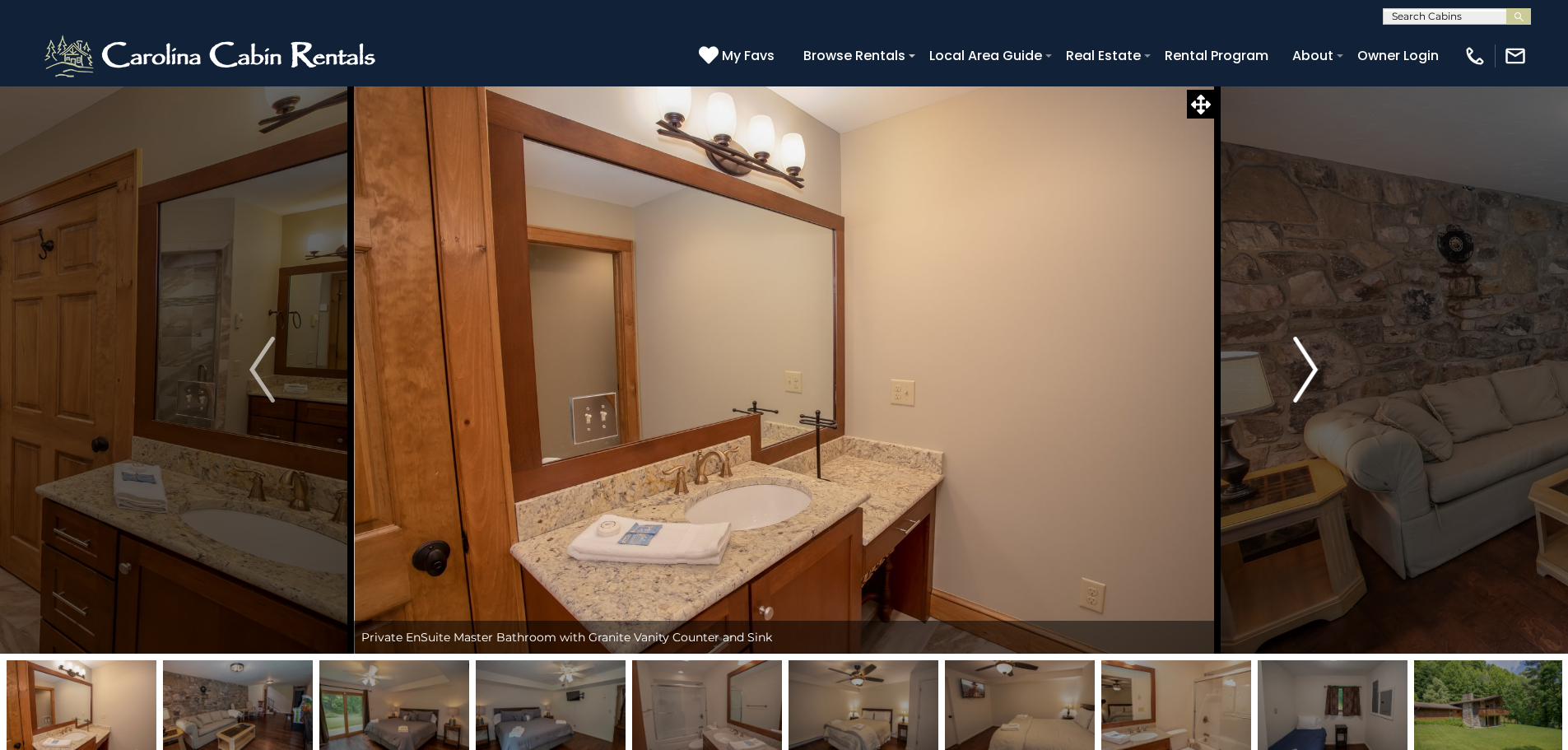
click at [1292, 374] on button "Next" at bounding box center [1305, 369] width 181 height 568
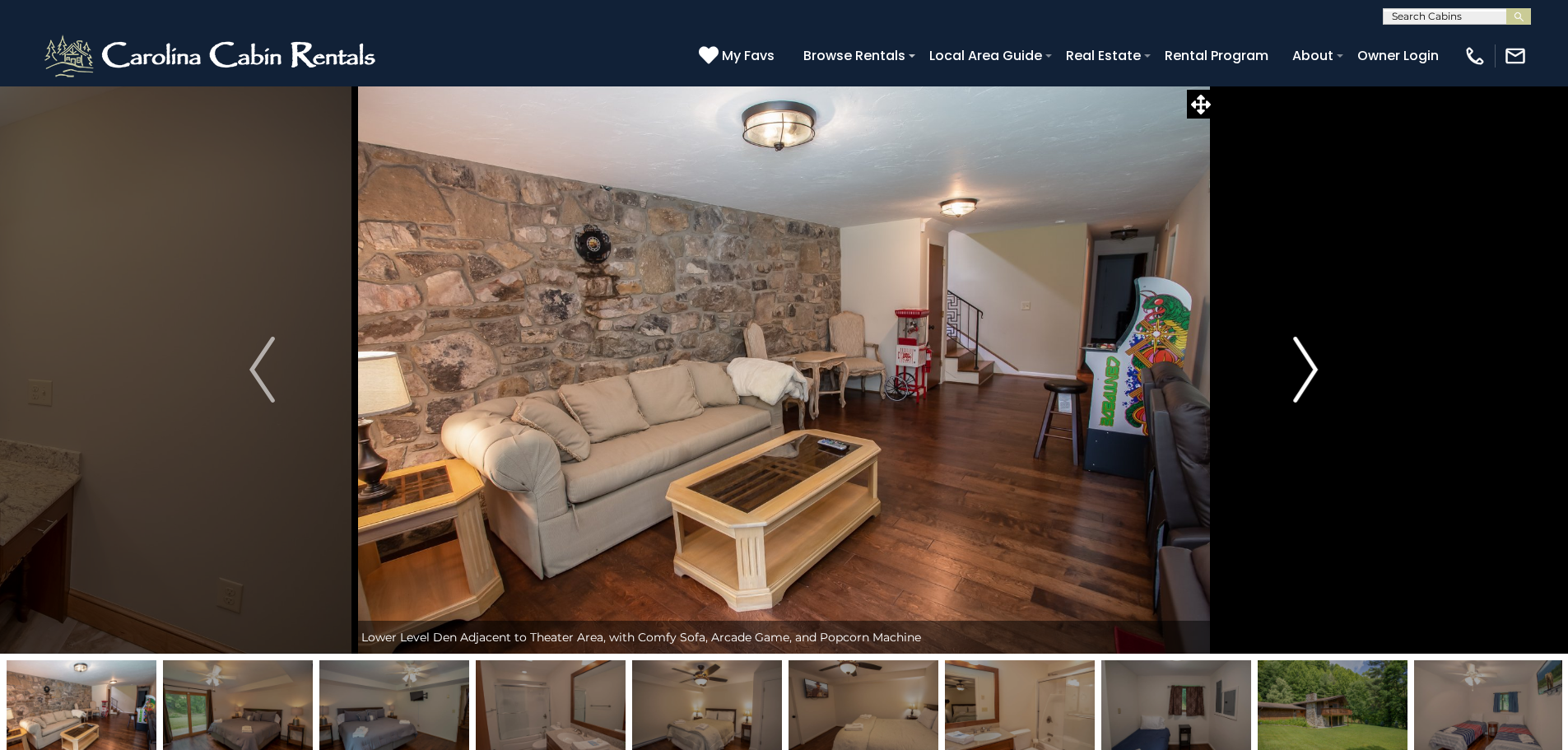
click at [1292, 374] on button "Next" at bounding box center [1305, 369] width 181 height 568
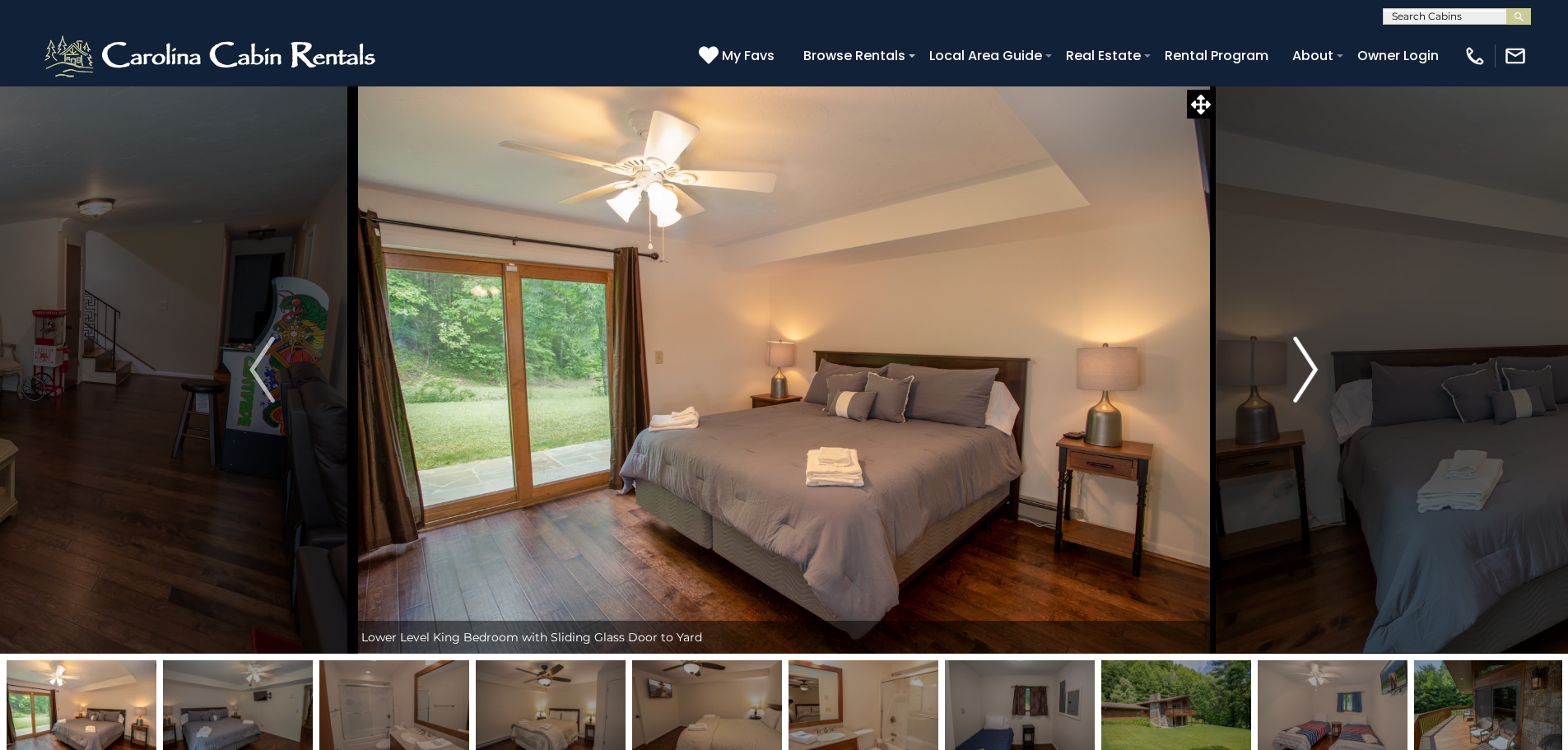
click at [1292, 374] on button "Next" at bounding box center [1305, 369] width 181 height 568
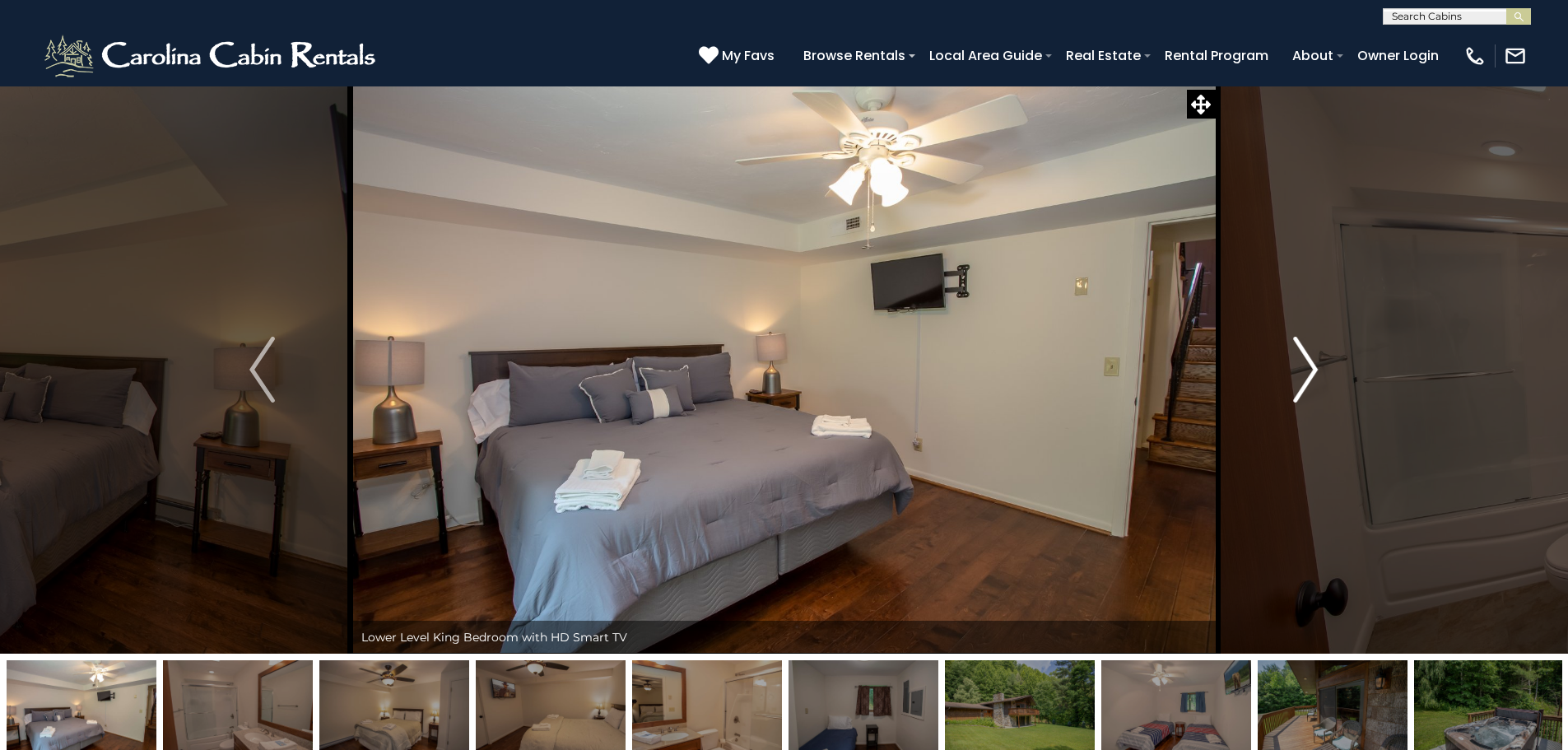
click at [1292, 374] on button "Next" at bounding box center [1305, 369] width 181 height 568
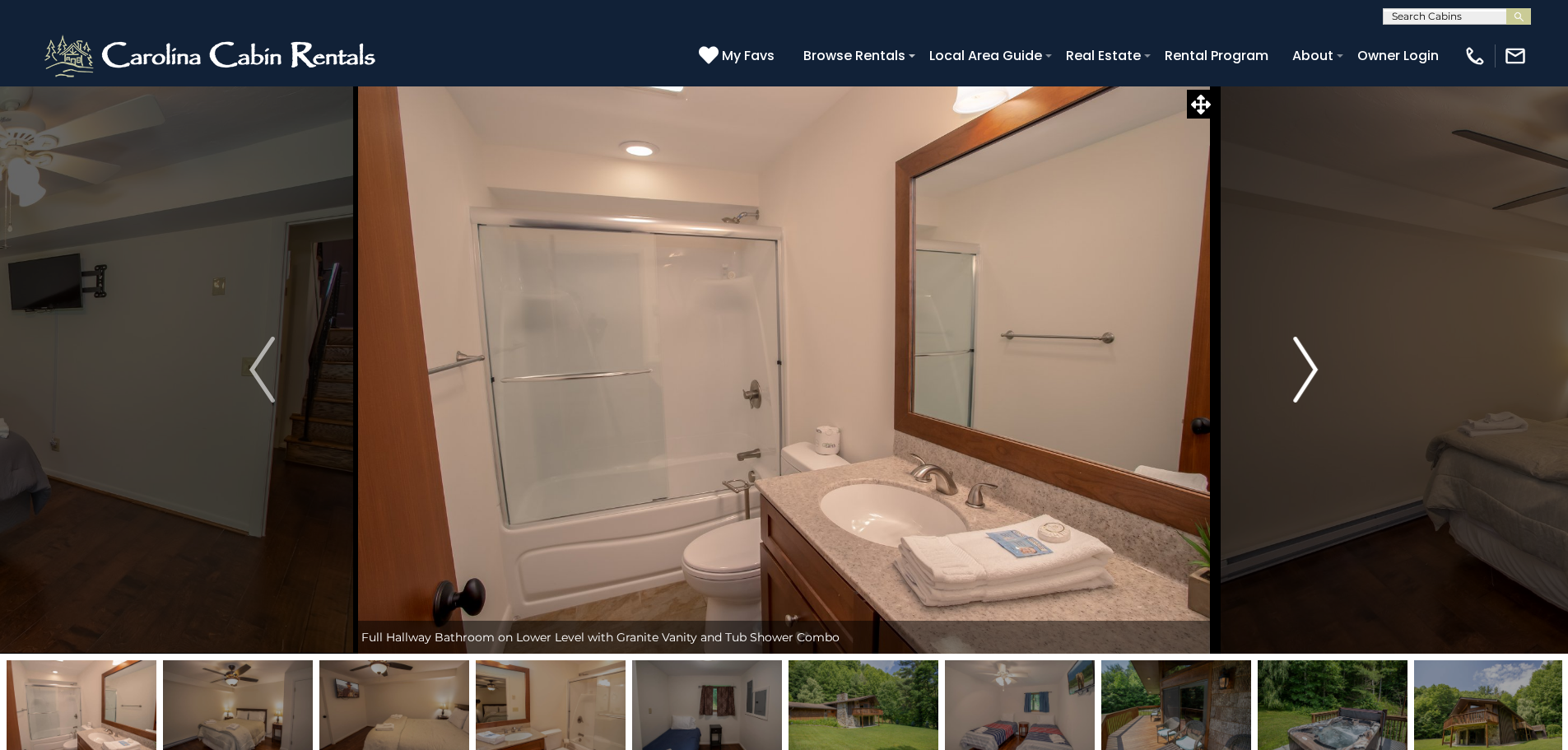
click at [1292, 374] on button "Next" at bounding box center [1305, 369] width 181 height 568
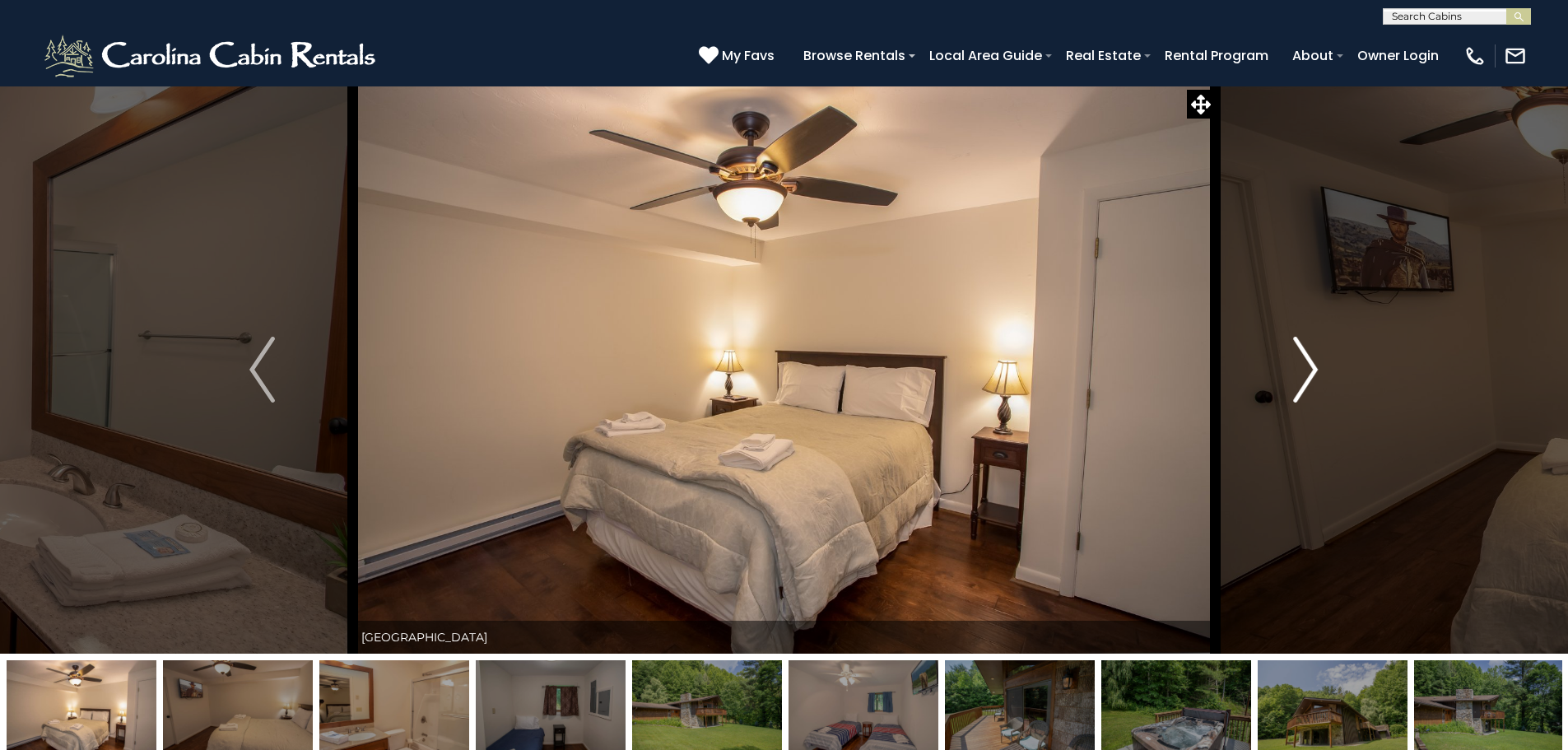
click at [1292, 374] on button "Next" at bounding box center [1305, 369] width 181 height 568
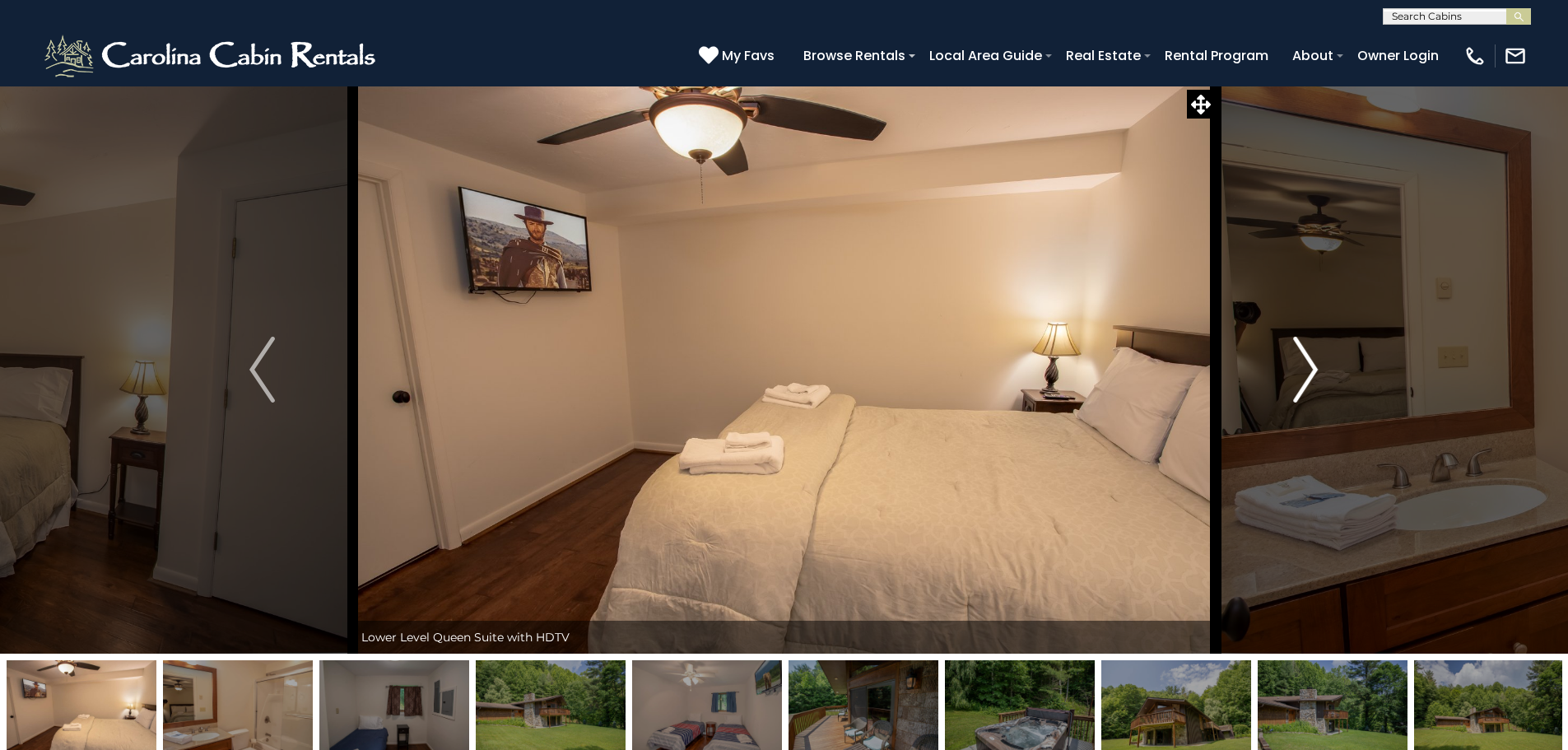
click at [1292, 374] on button "Next" at bounding box center [1305, 369] width 181 height 568
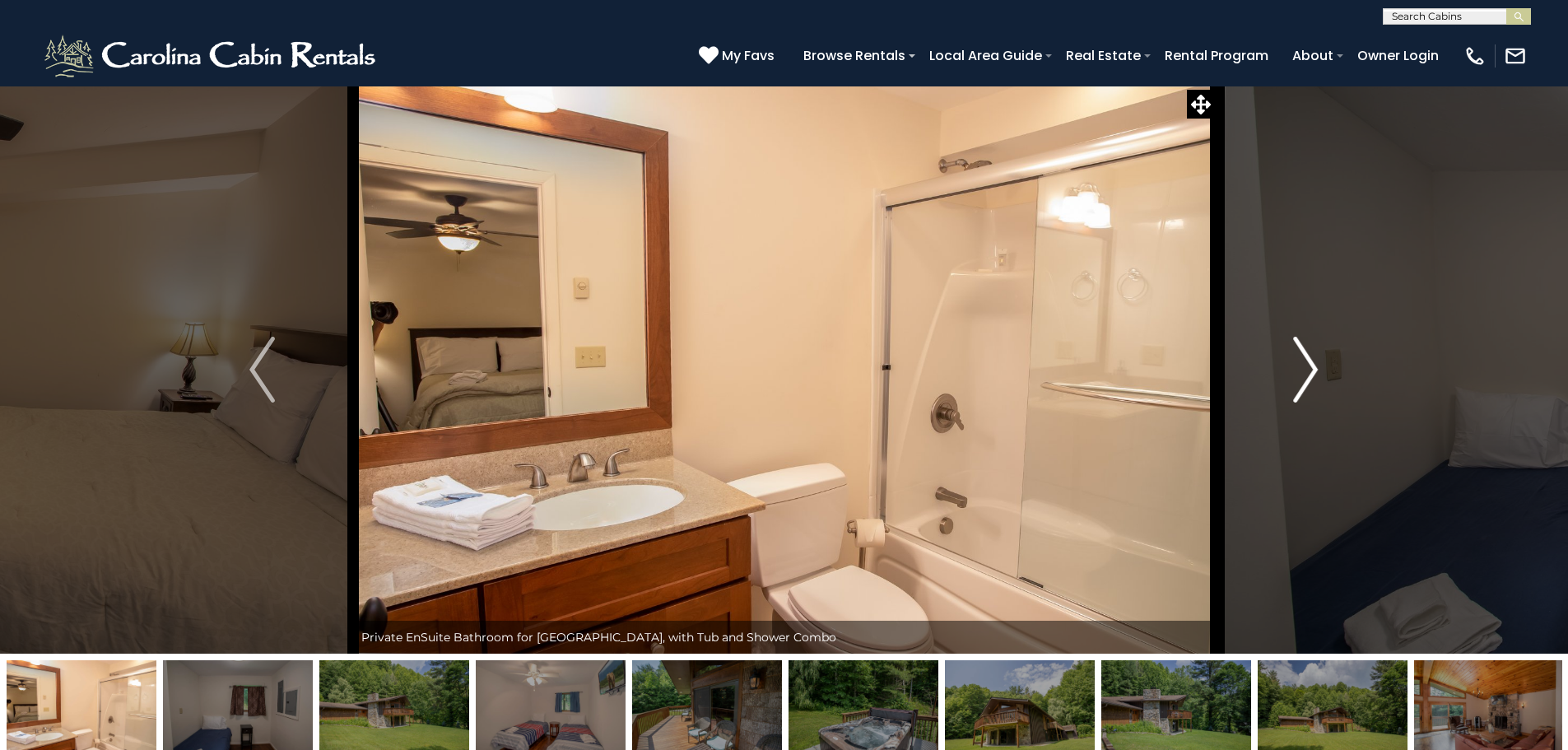
click at [1292, 374] on button "Next" at bounding box center [1305, 369] width 181 height 568
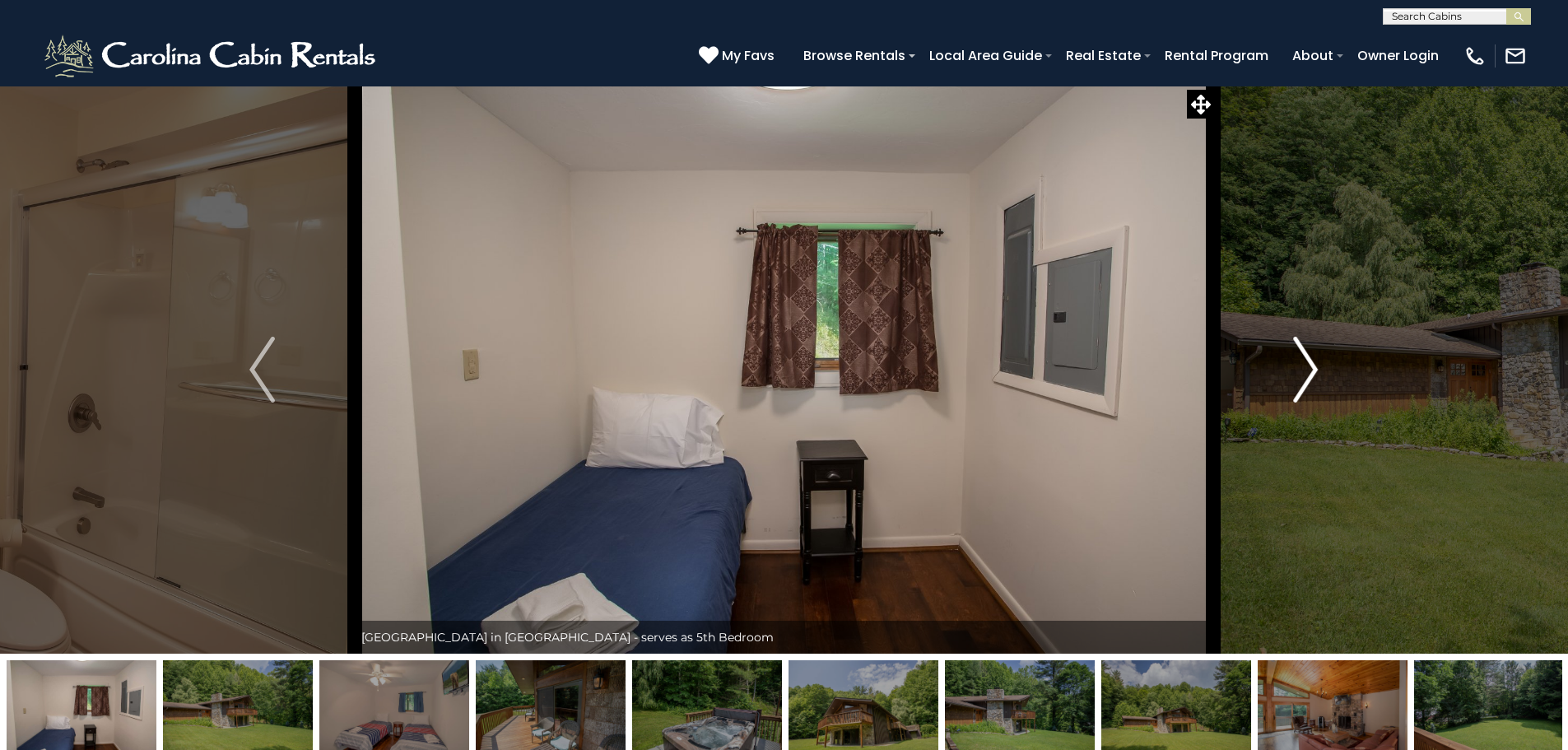
click at [1292, 374] on button "Next" at bounding box center [1305, 369] width 181 height 568
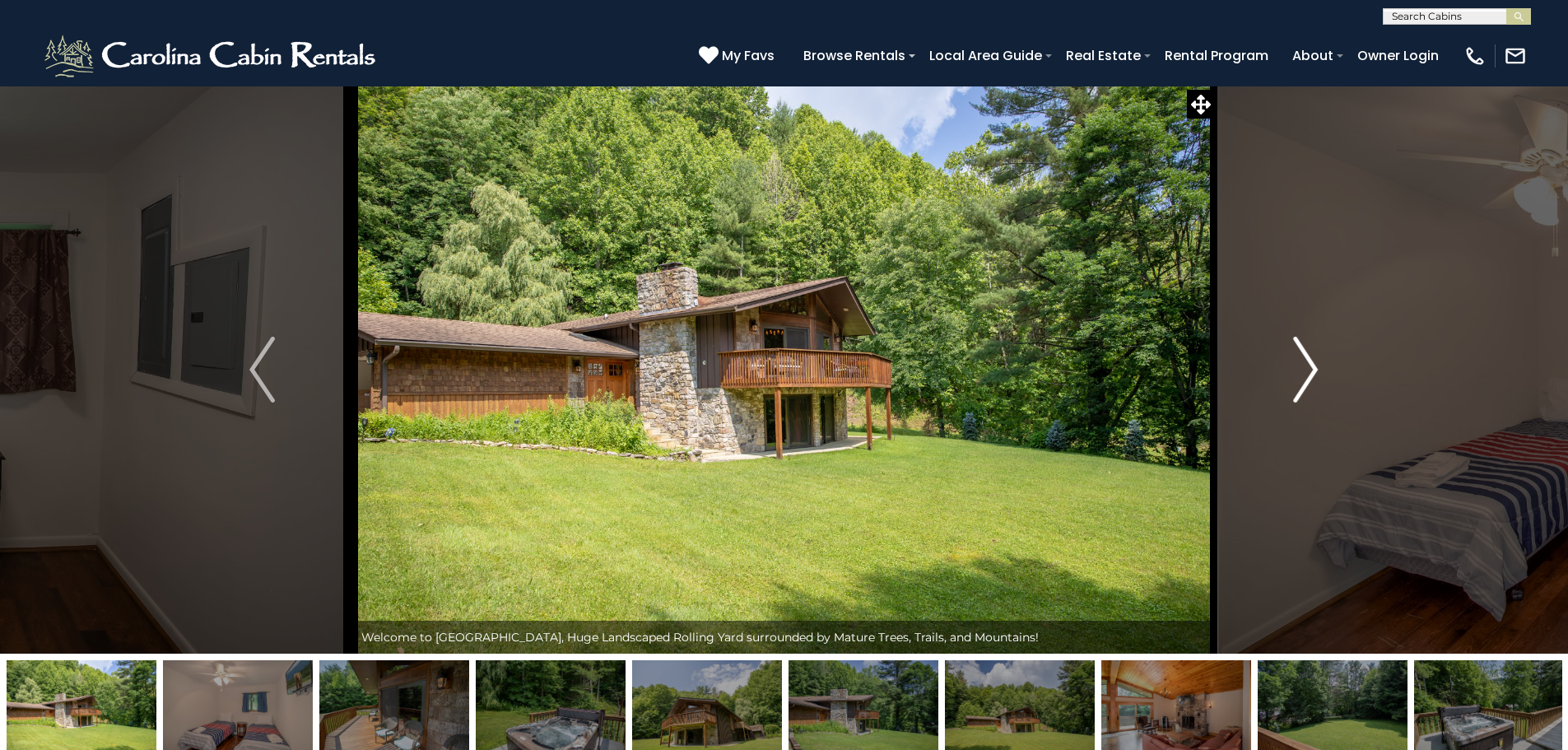
click at [1292, 374] on button "Next" at bounding box center [1305, 369] width 181 height 568
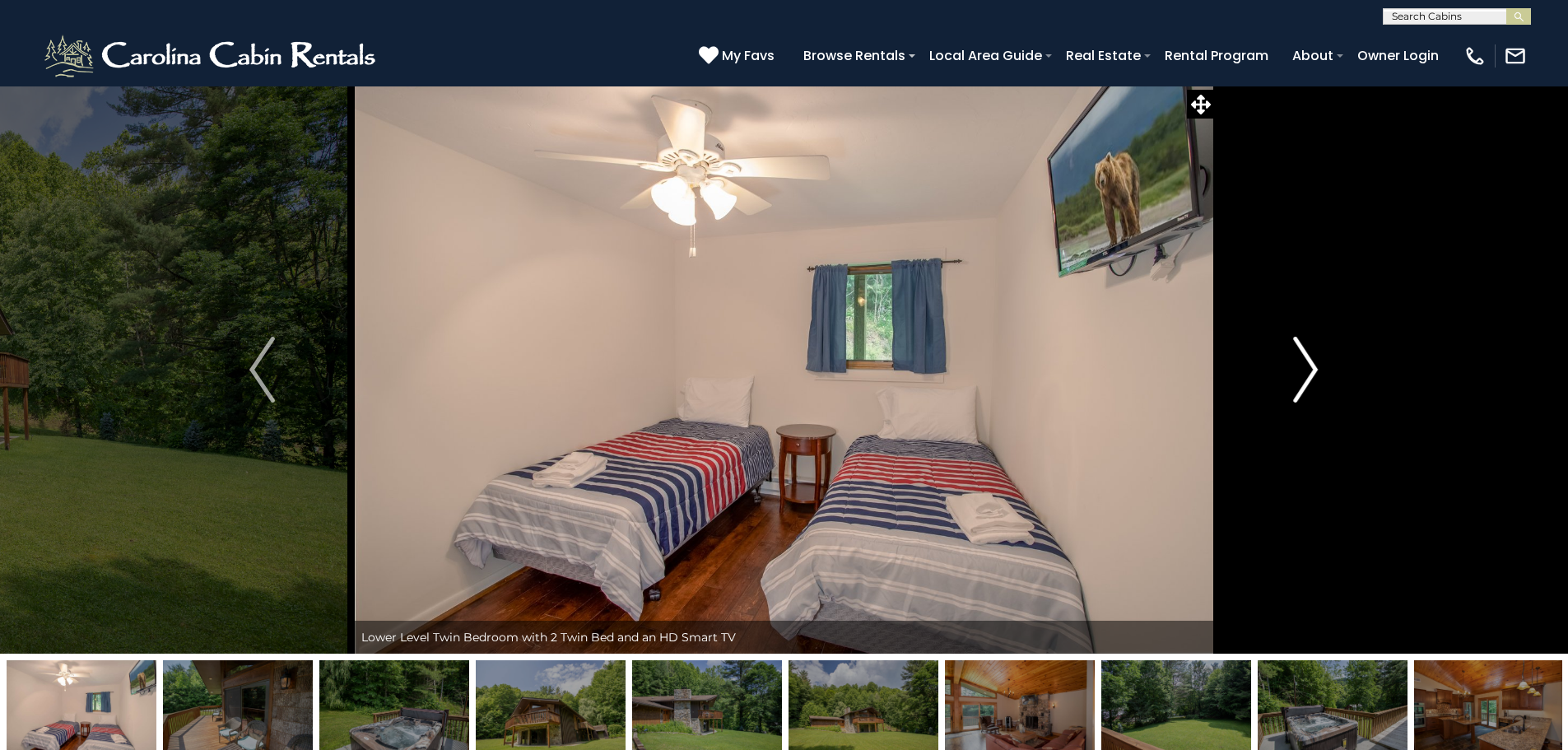
click at [1292, 374] on button "Next" at bounding box center [1305, 369] width 181 height 568
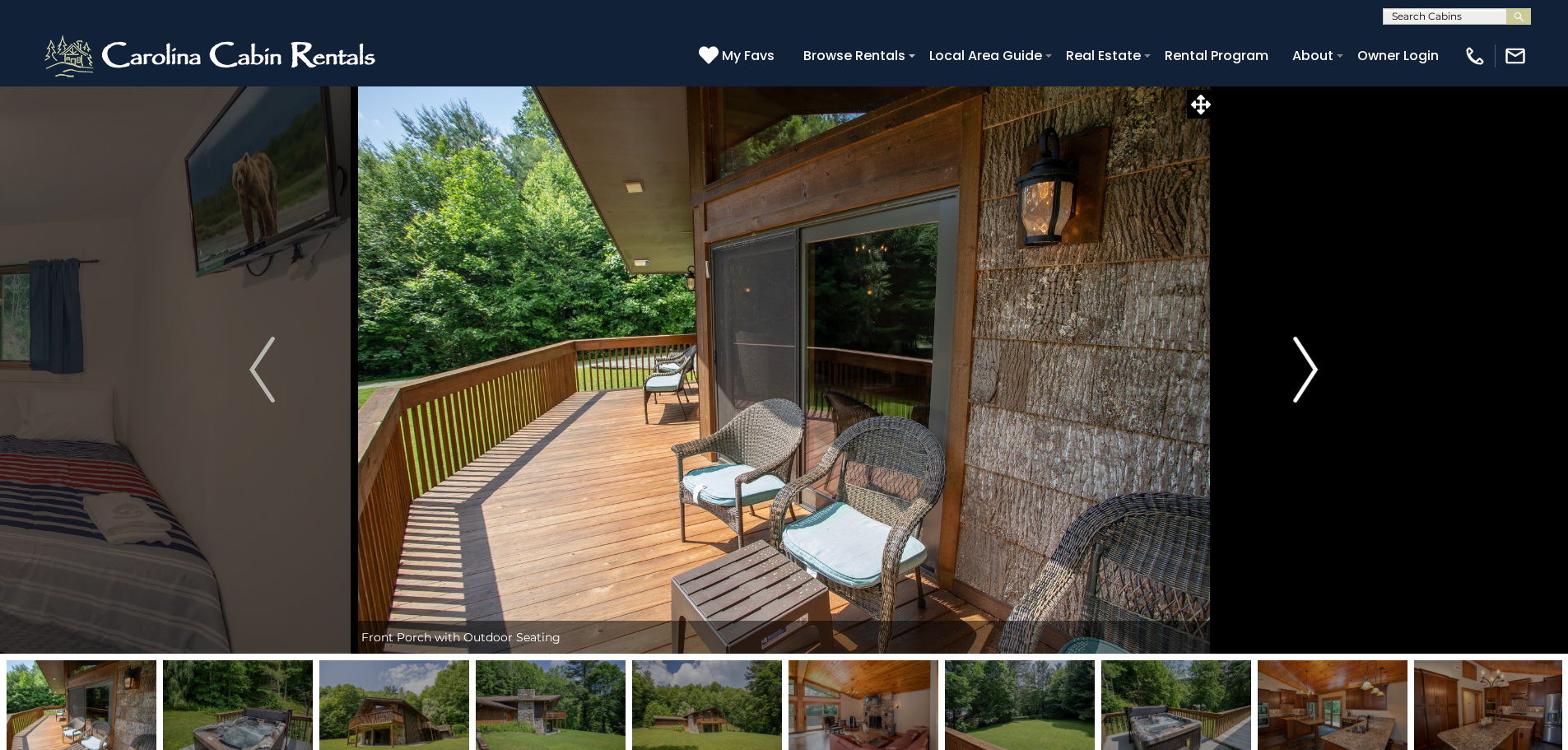
click at [1292, 374] on button "Next" at bounding box center [1305, 369] width 181 height 568
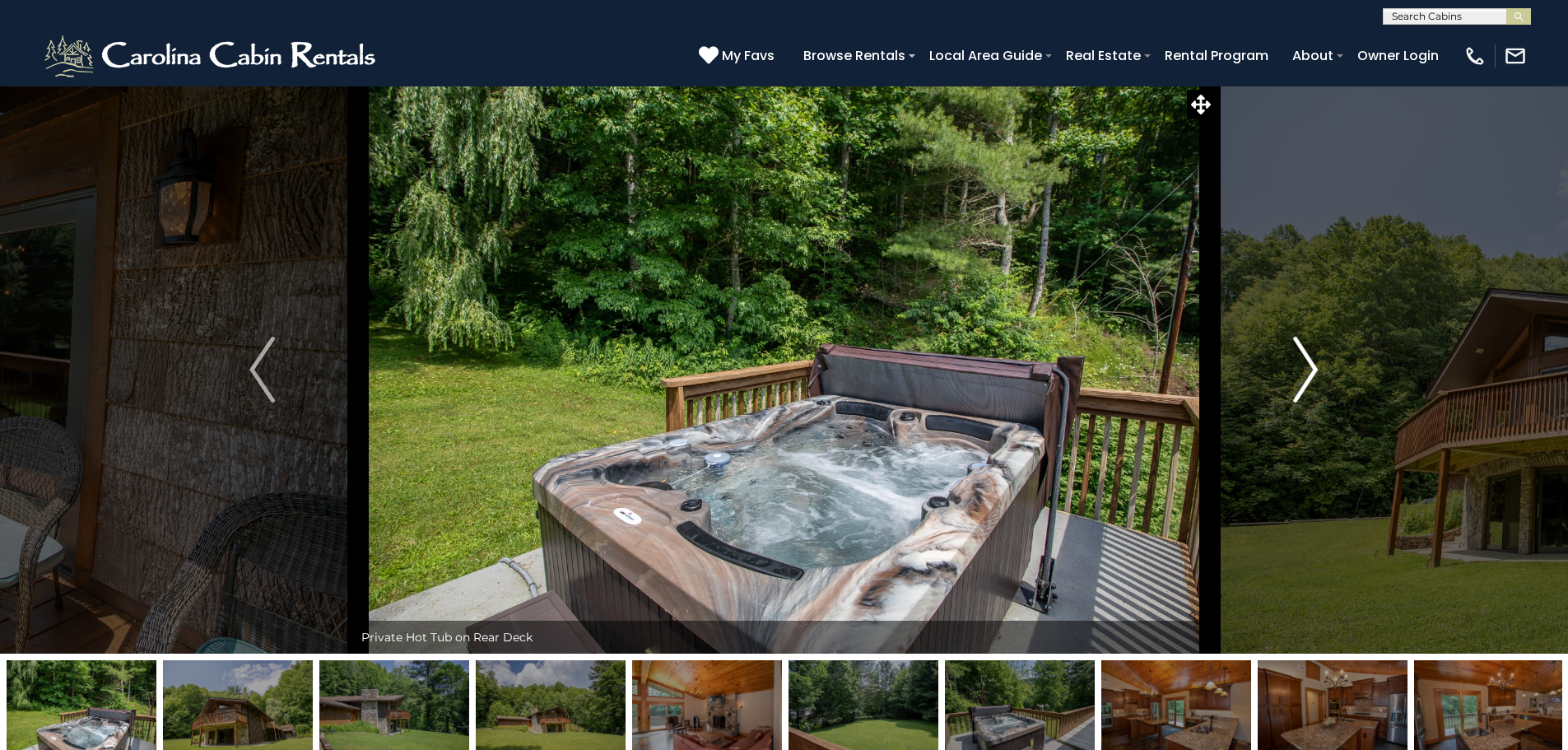
click at [1292, 374] on button "Next" at bounding box center [1305, 369] width 181 height 568
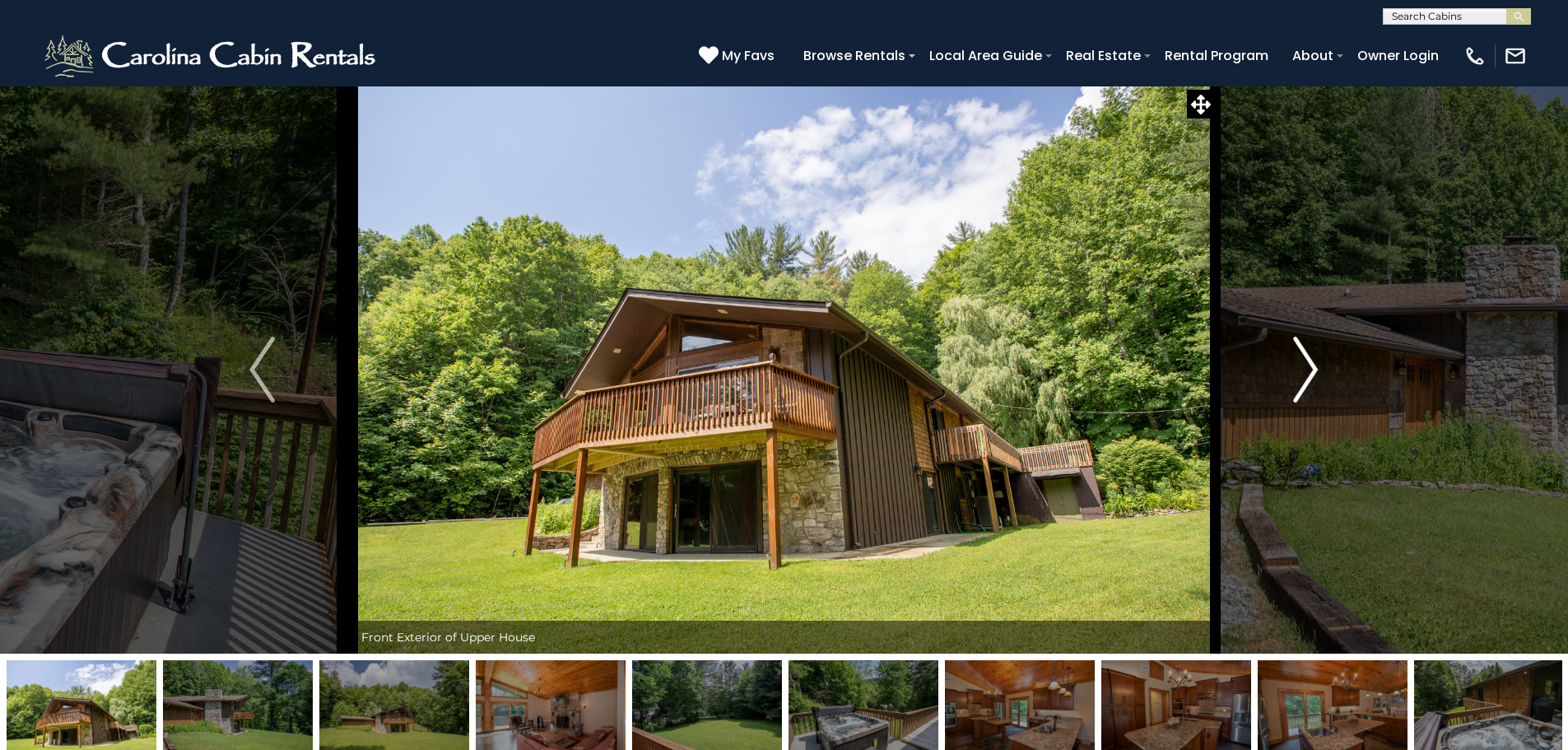
click at [1292, 374] on button "Next" at bounding box center [1305, 369] width 181 height 568
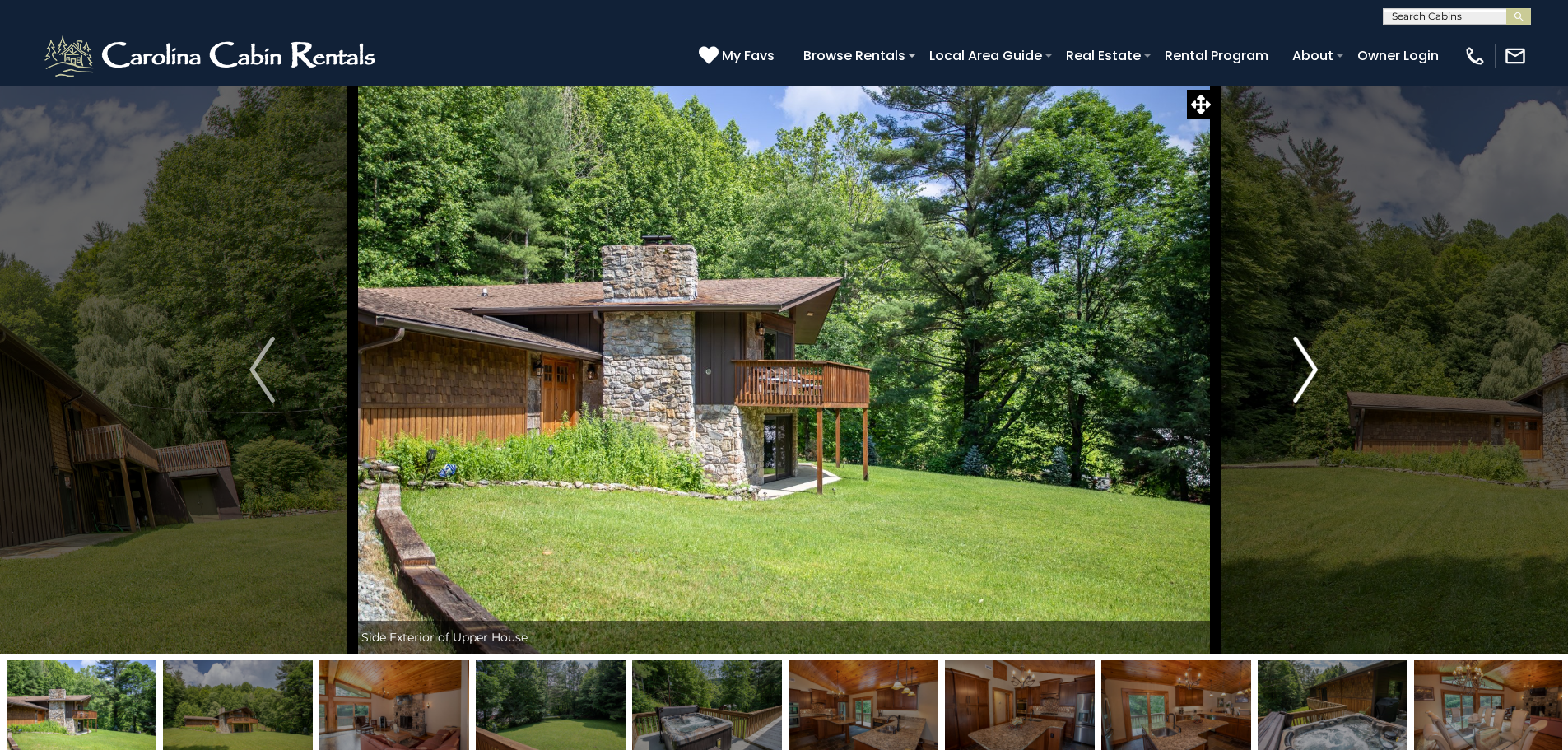
click at [1292, 374] on button "Next" at bounding box center [1305, 369] width 181 height 568
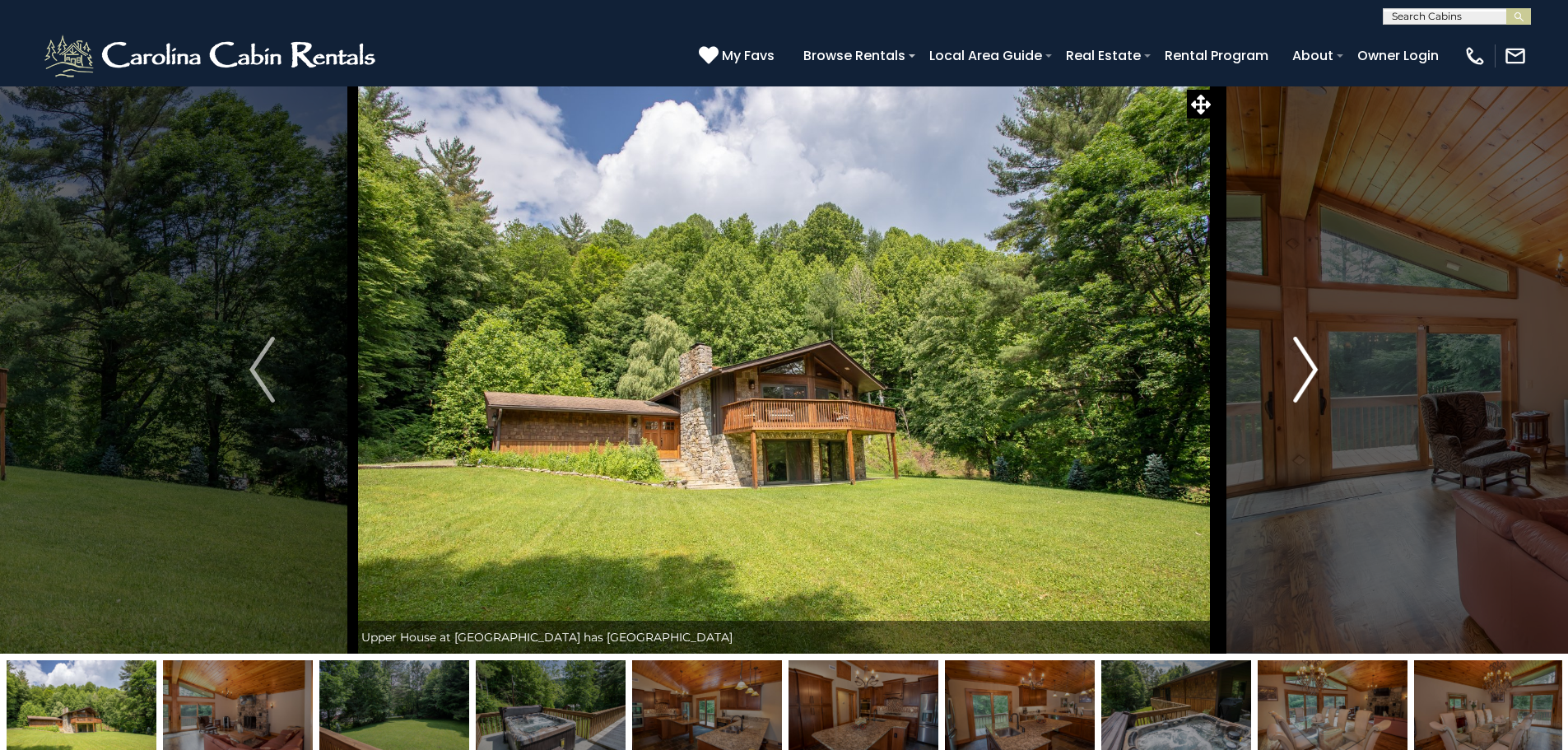
click at [1292, 374] on button "Next" at bounding box center [1305, 369] width 181 height 568
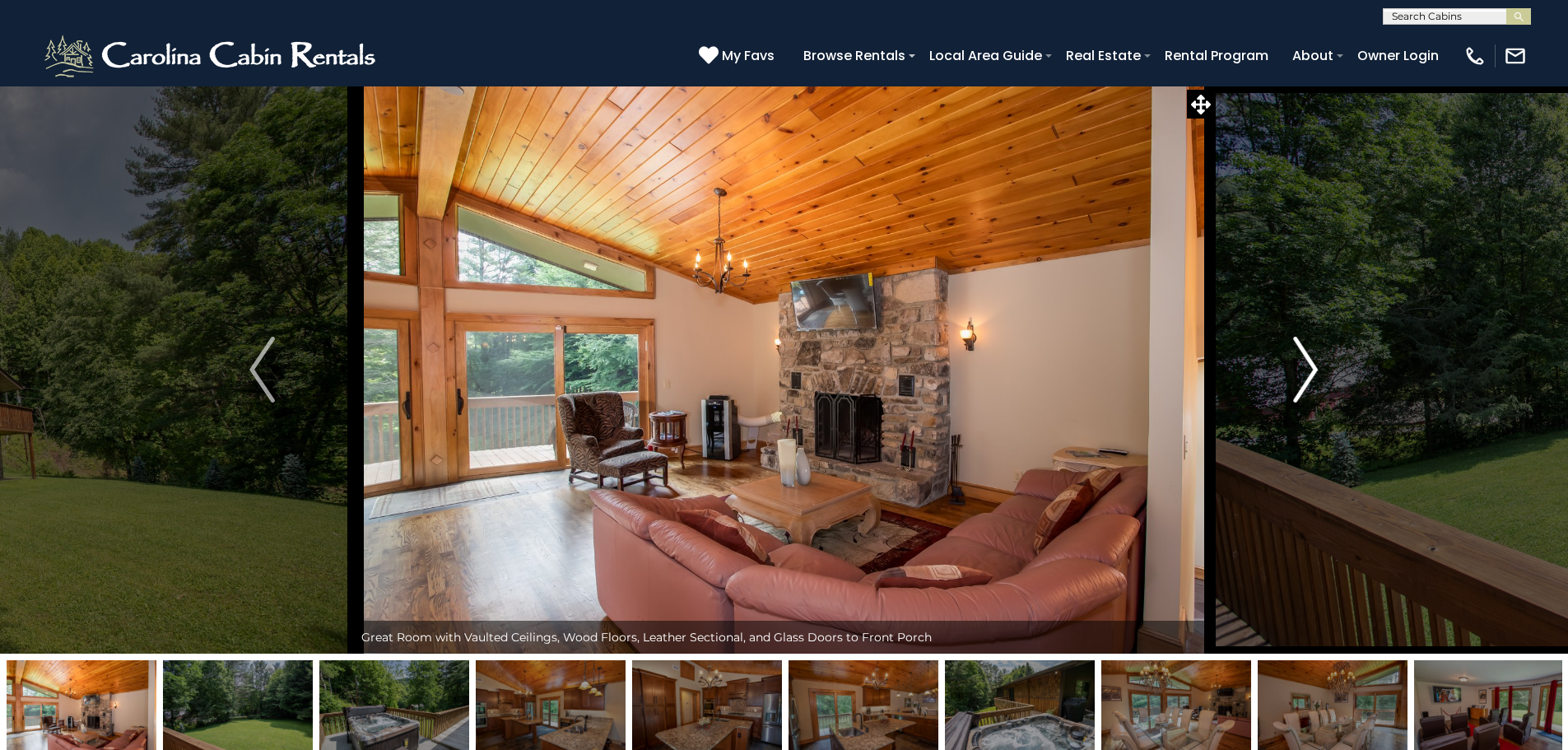
click at [1292, 374] on button "Next" at bounding box center [1305, 369] width 181 height 568
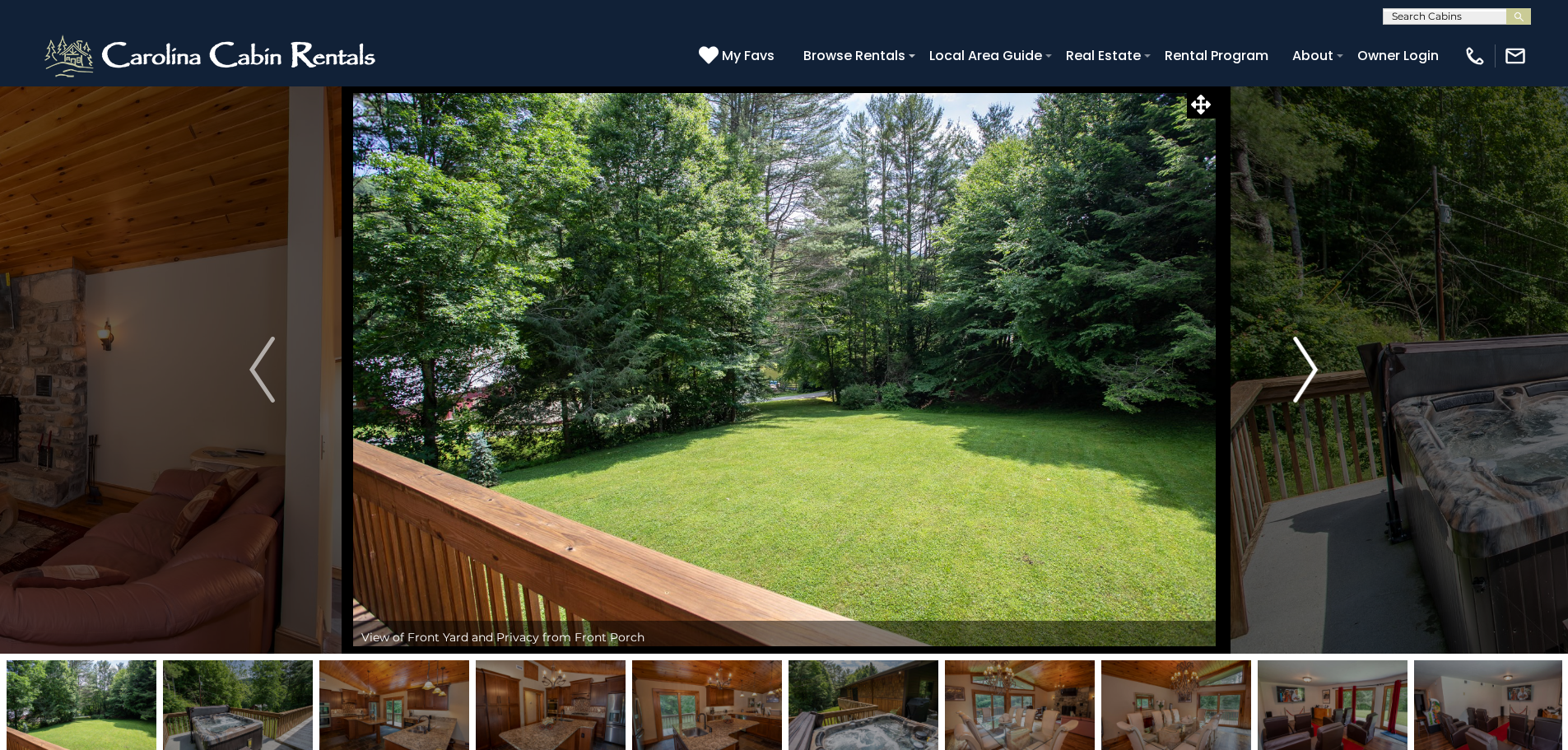
click at [1292, 374] on button "Next" at bounding box center [1305, 369] width 181 height 568
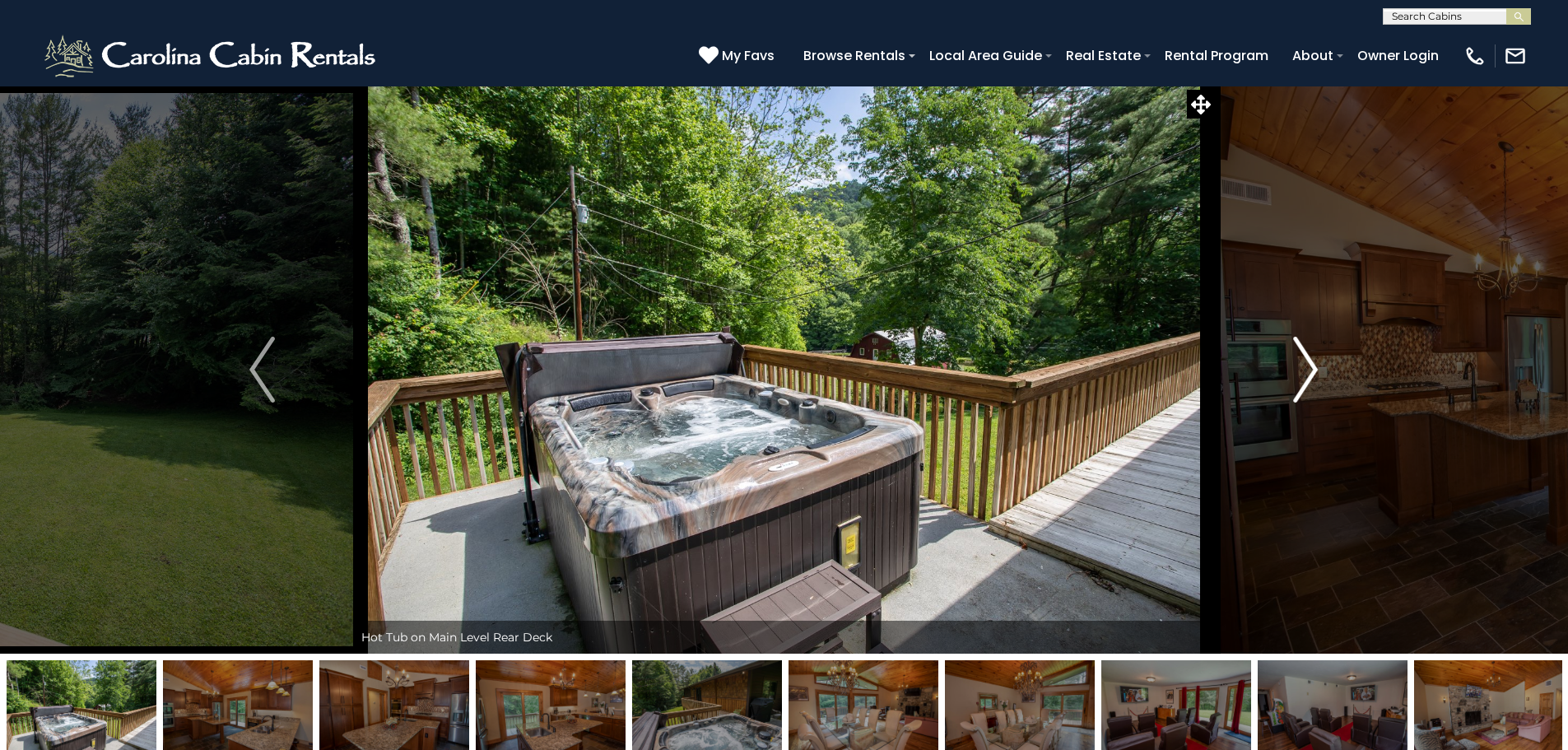
click at [1292, 374] on button "Next" at bounding box center [1305, 369] width 181 height 568
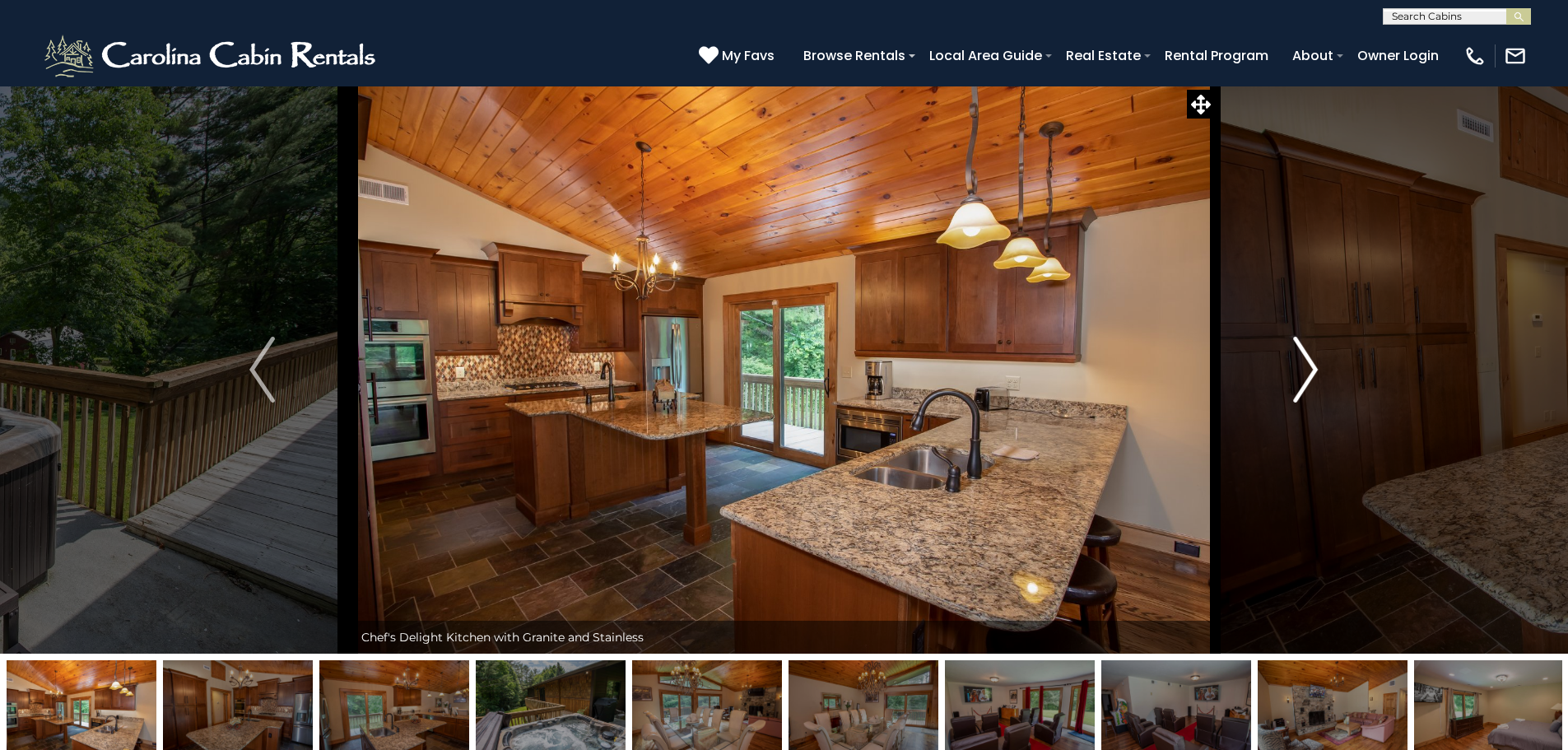
click at [1292, 374] on button "Next" at bounding box center [1305, 369] width 181 height 568
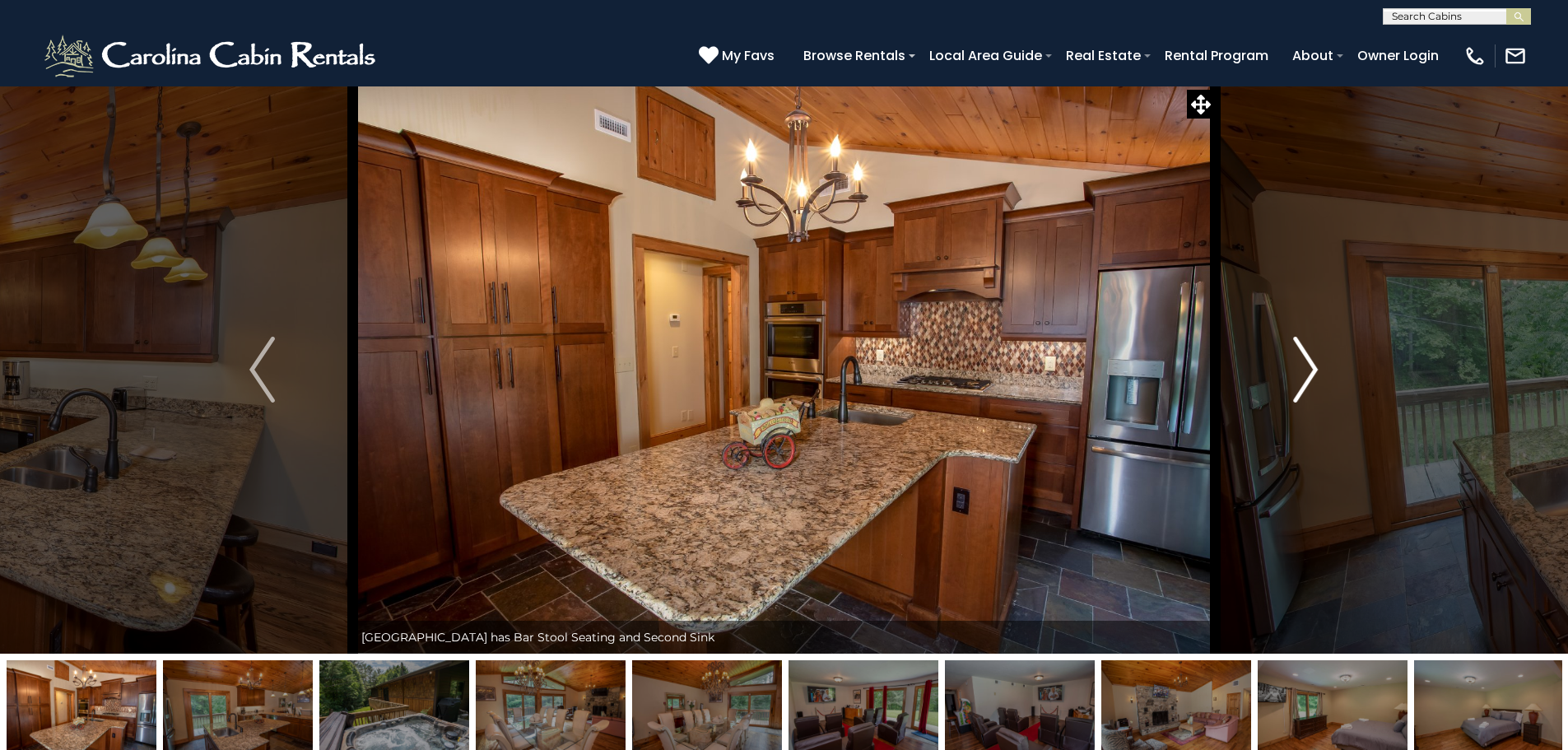
click at [1292, 374] on button "Next" at bounding box center [1305, 369] width 181 height 568
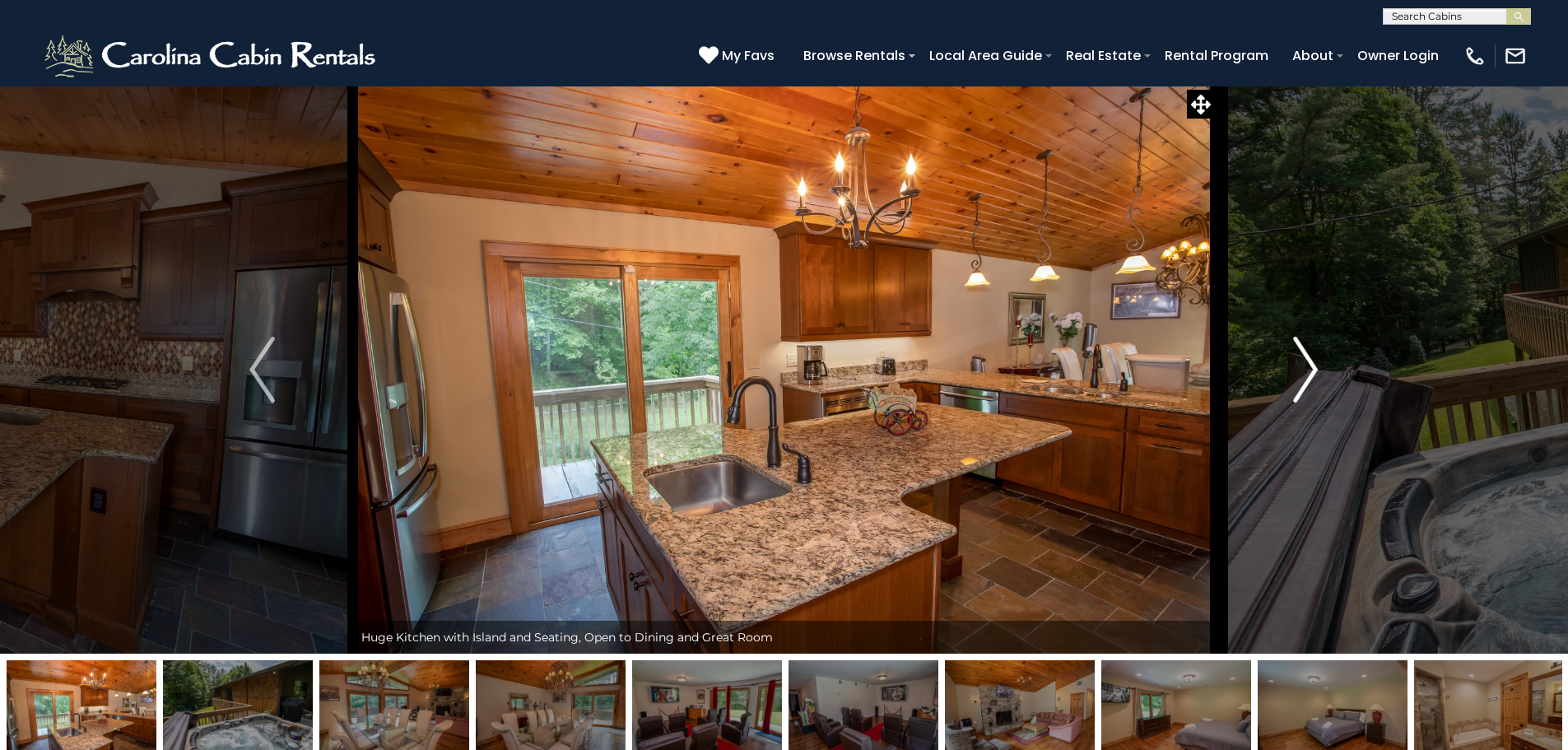
click at [1292, 374] on button "Next" at bounding box center [1305, 369] width 181 height 568
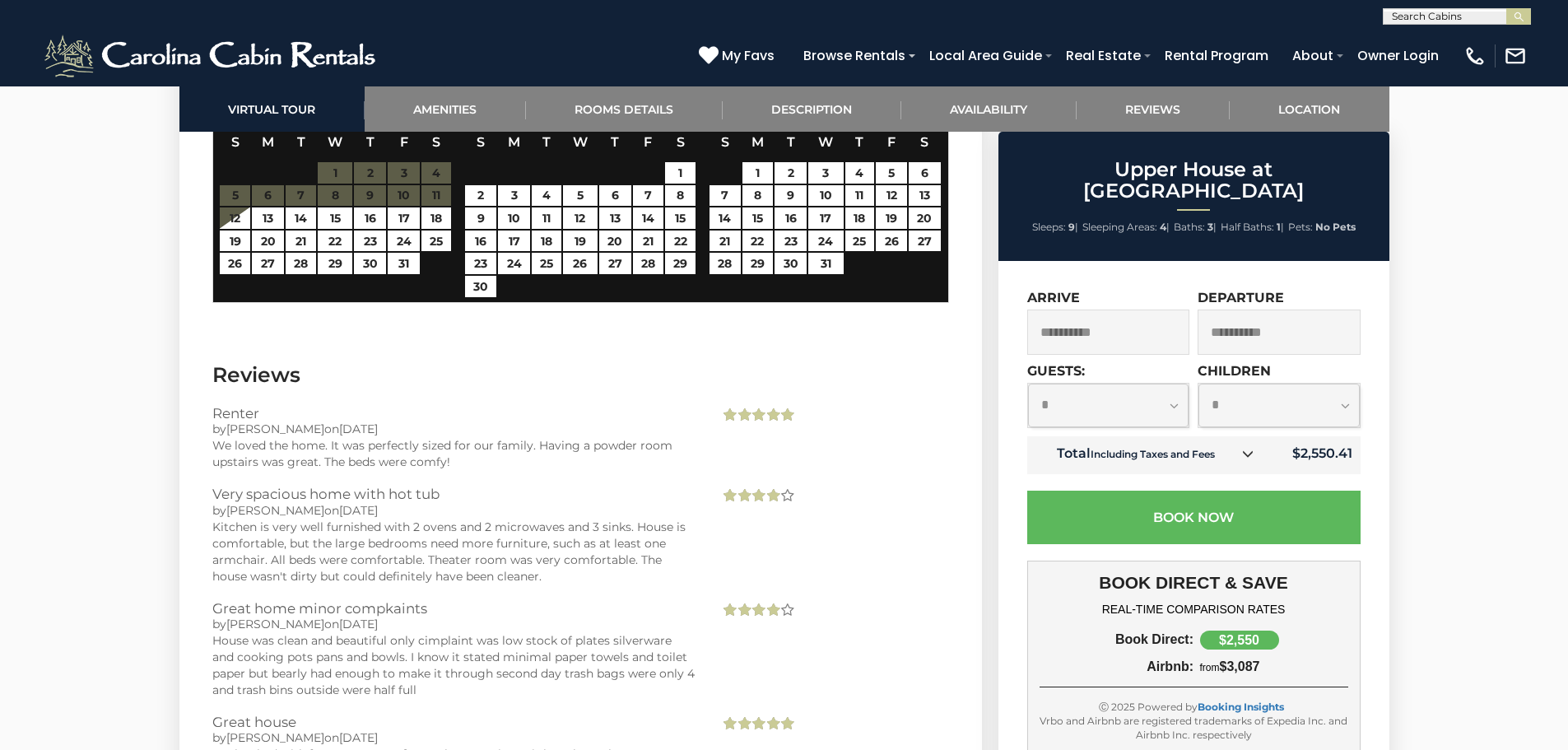
scroll to position [4254, 0]
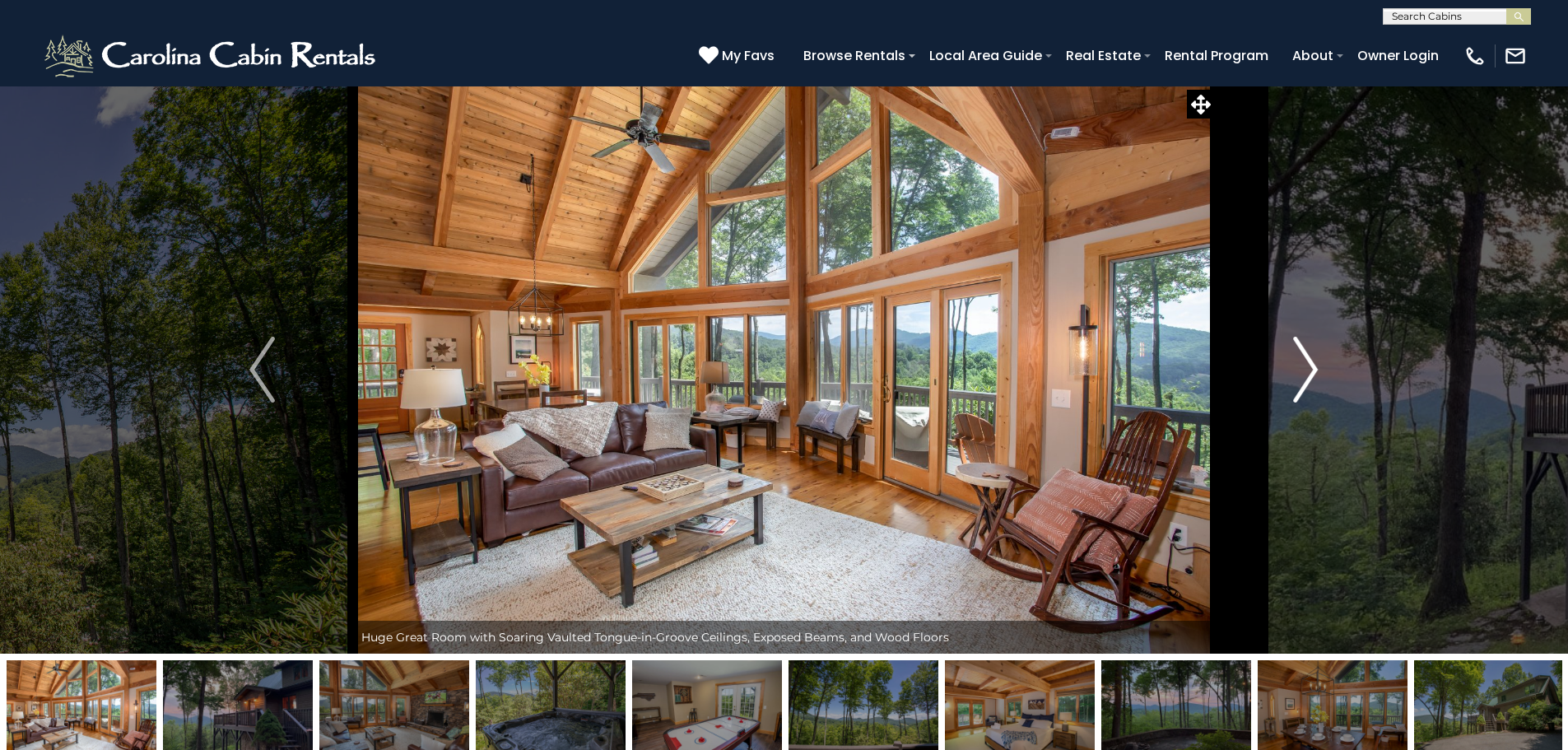
click at [1331, 364] on button "Next" at bounding box center [1305, 369] width 181 height 568
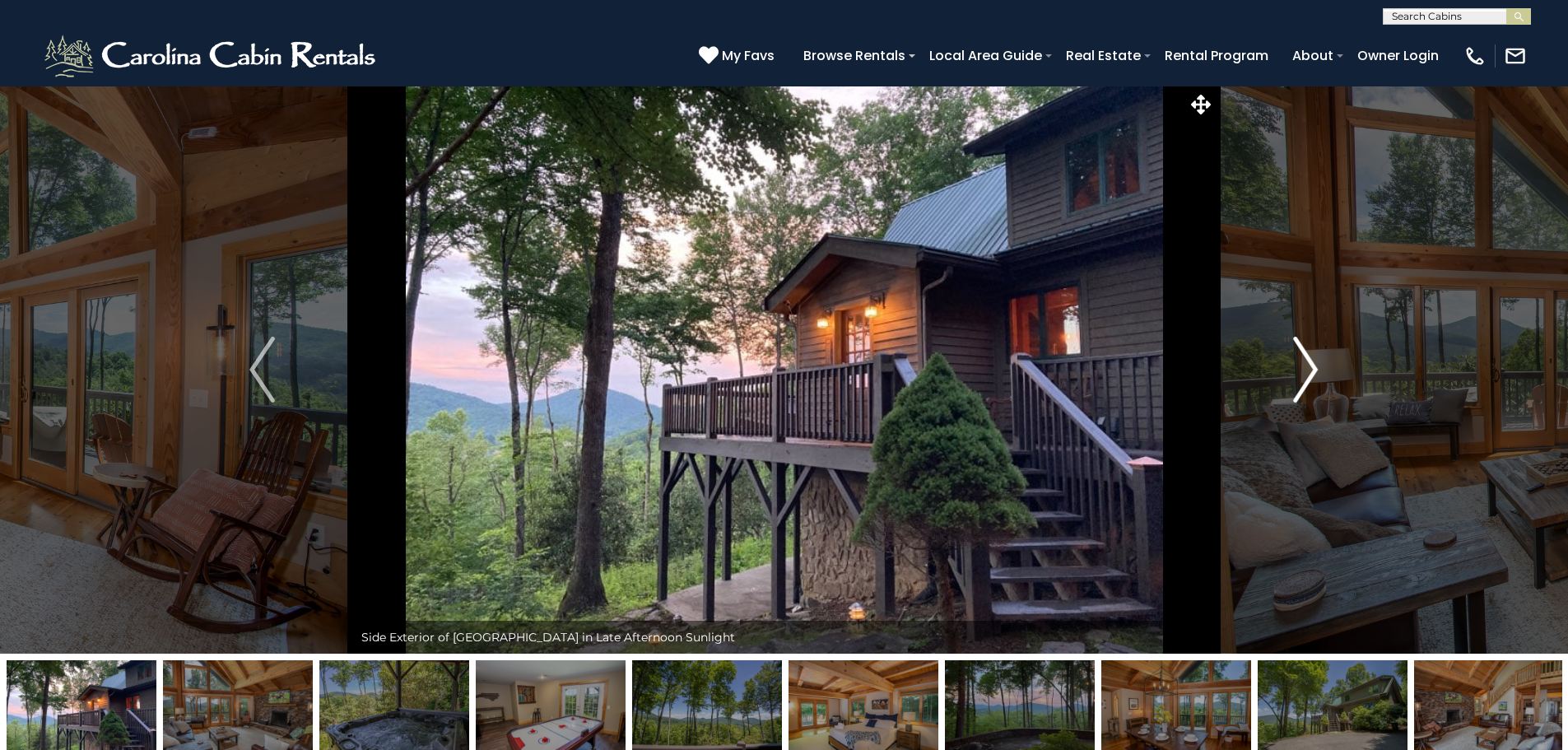
click at [1329, 364] on button "Next" at bounding box center [1305, 369] width 181 height 568
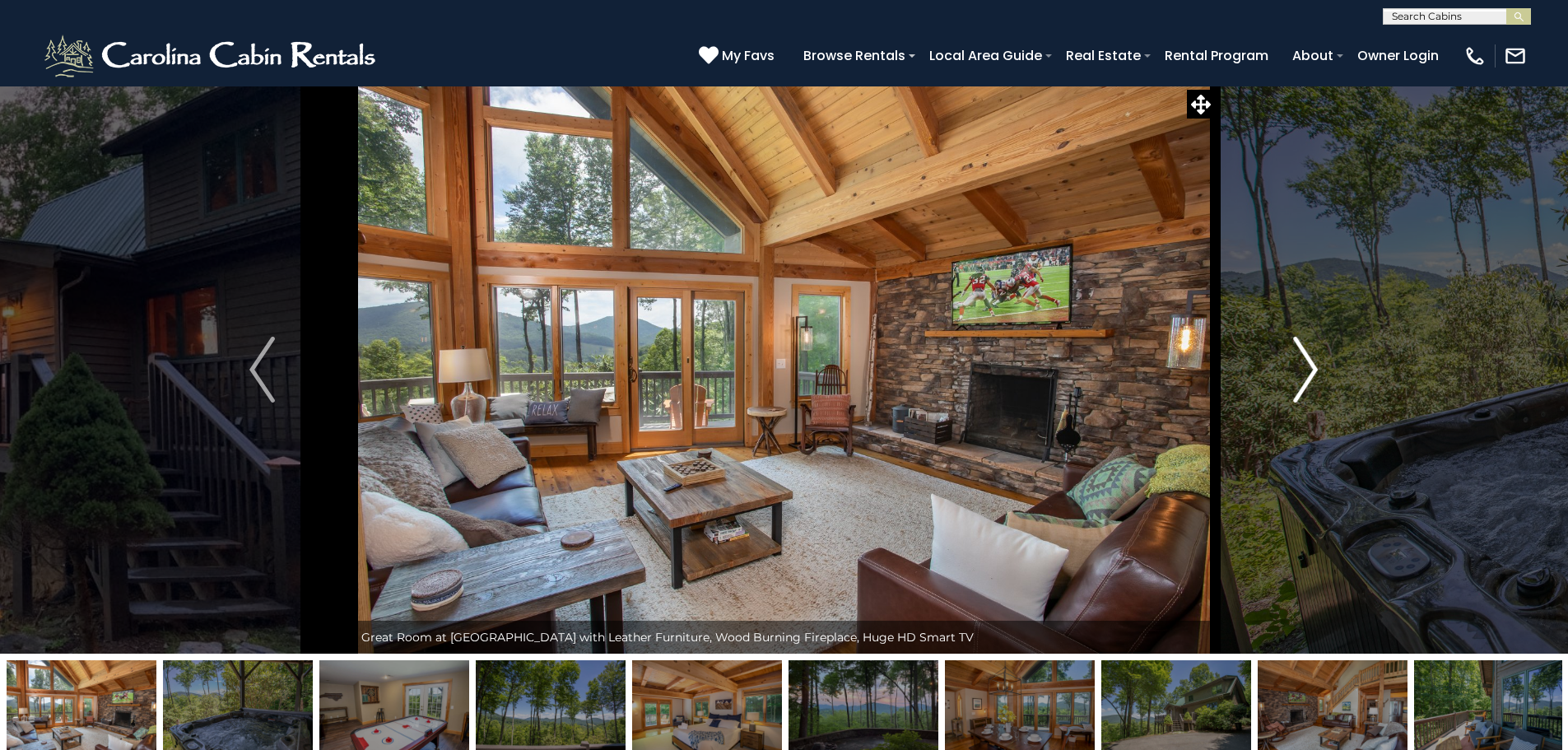
click at [1329, 364] on button "Next" at bounding box center [1305, 369] width 181 height 568
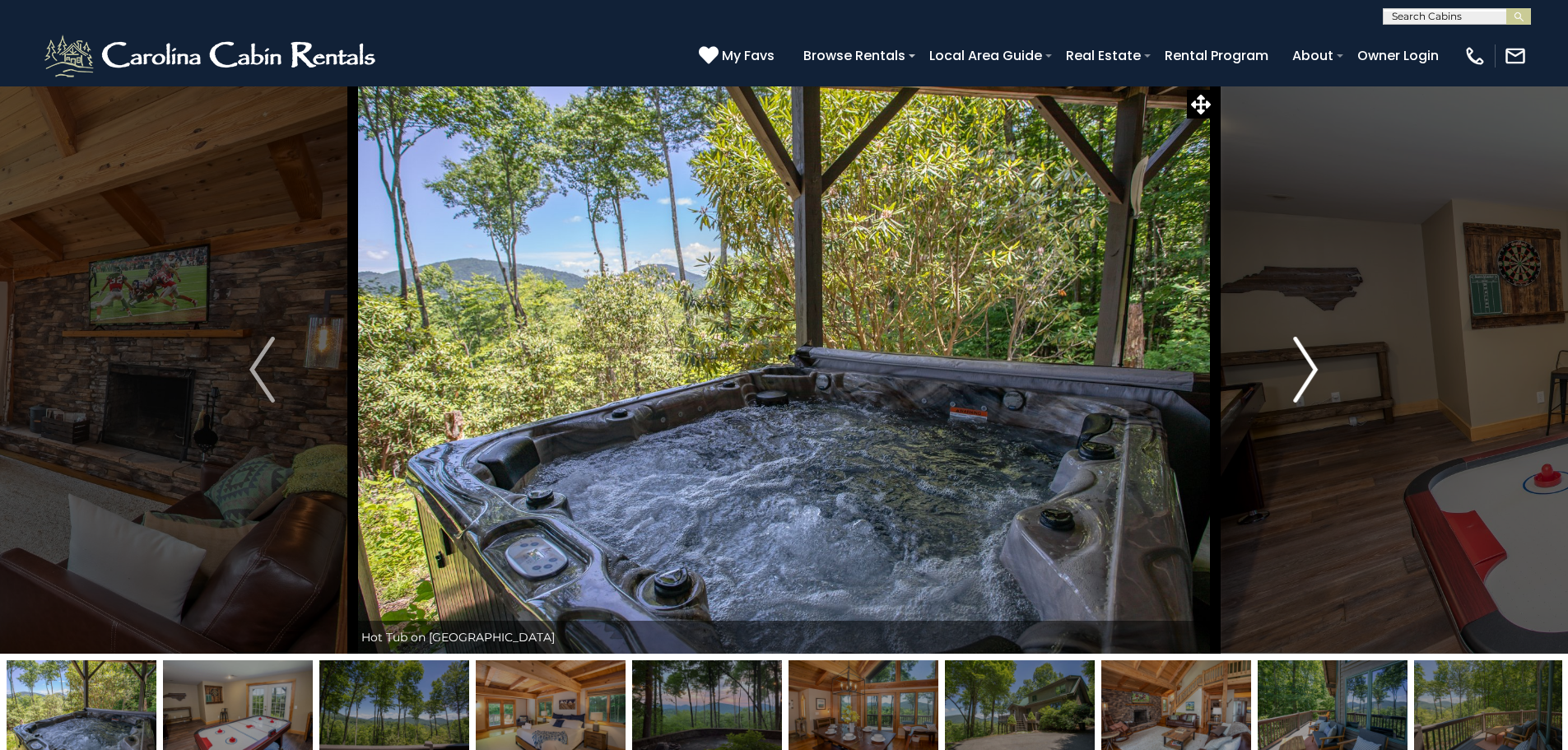
click at [1329, 364] on button "Next" at bounding box center [1305, 369] width 181 height 568
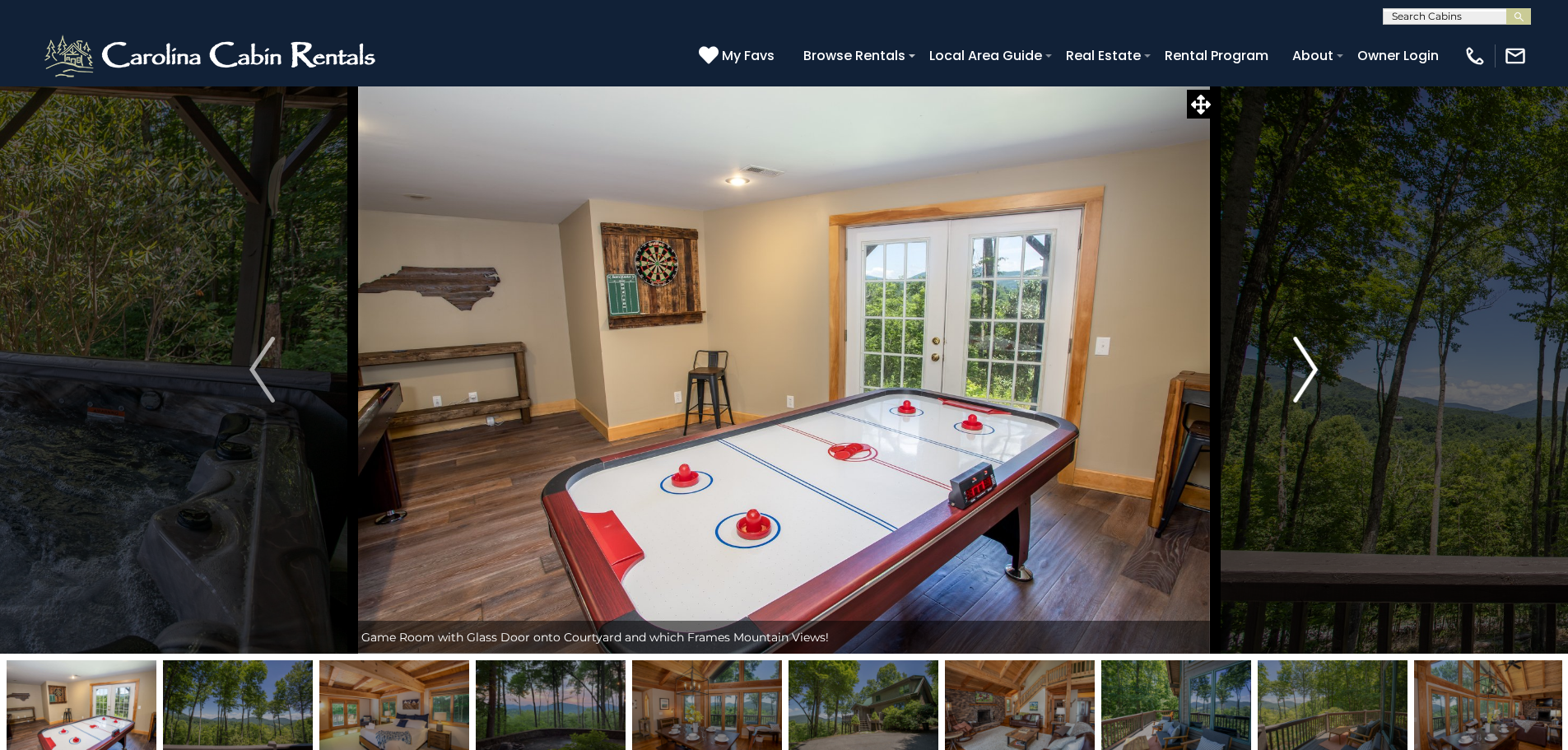
click at [1329, 364] on button "Next" at bounding box center [1305, 369] width 181 height 568
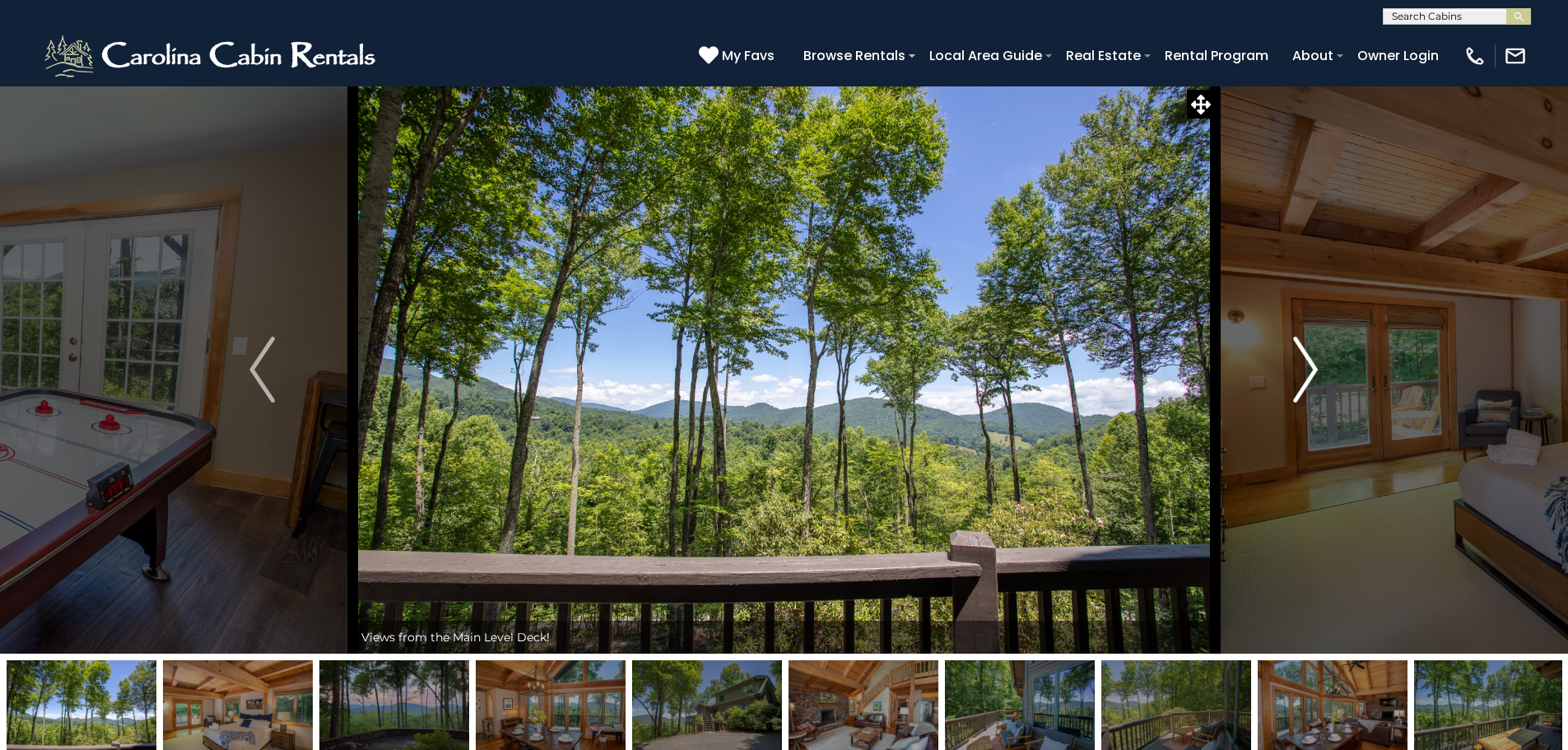
click at [1329, 364] on button "Next" at bounding box center [1305, 369] width 181 height 568
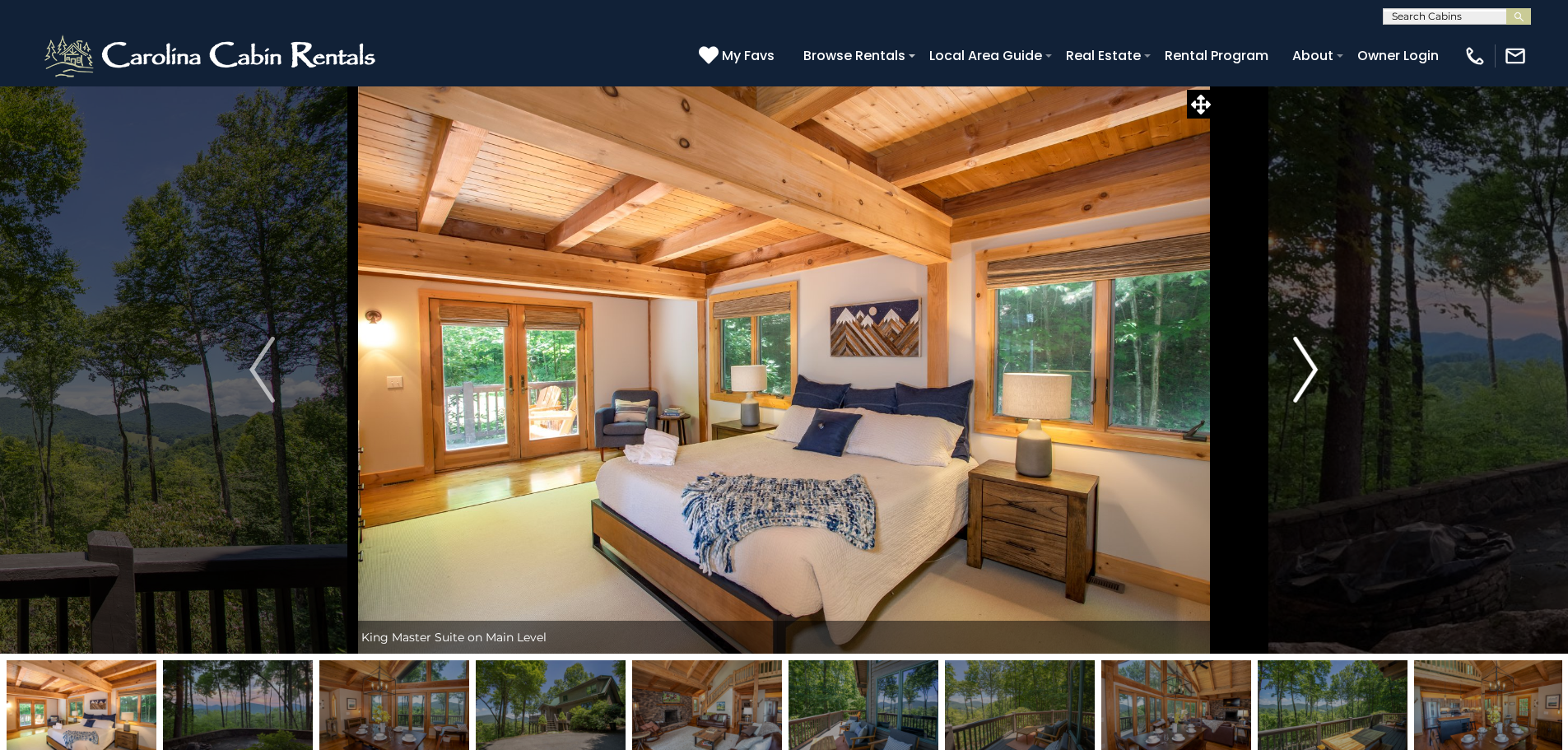
click at [1329, 364] on button "Next" at bounding box center [1305, 369] width 181 height 568
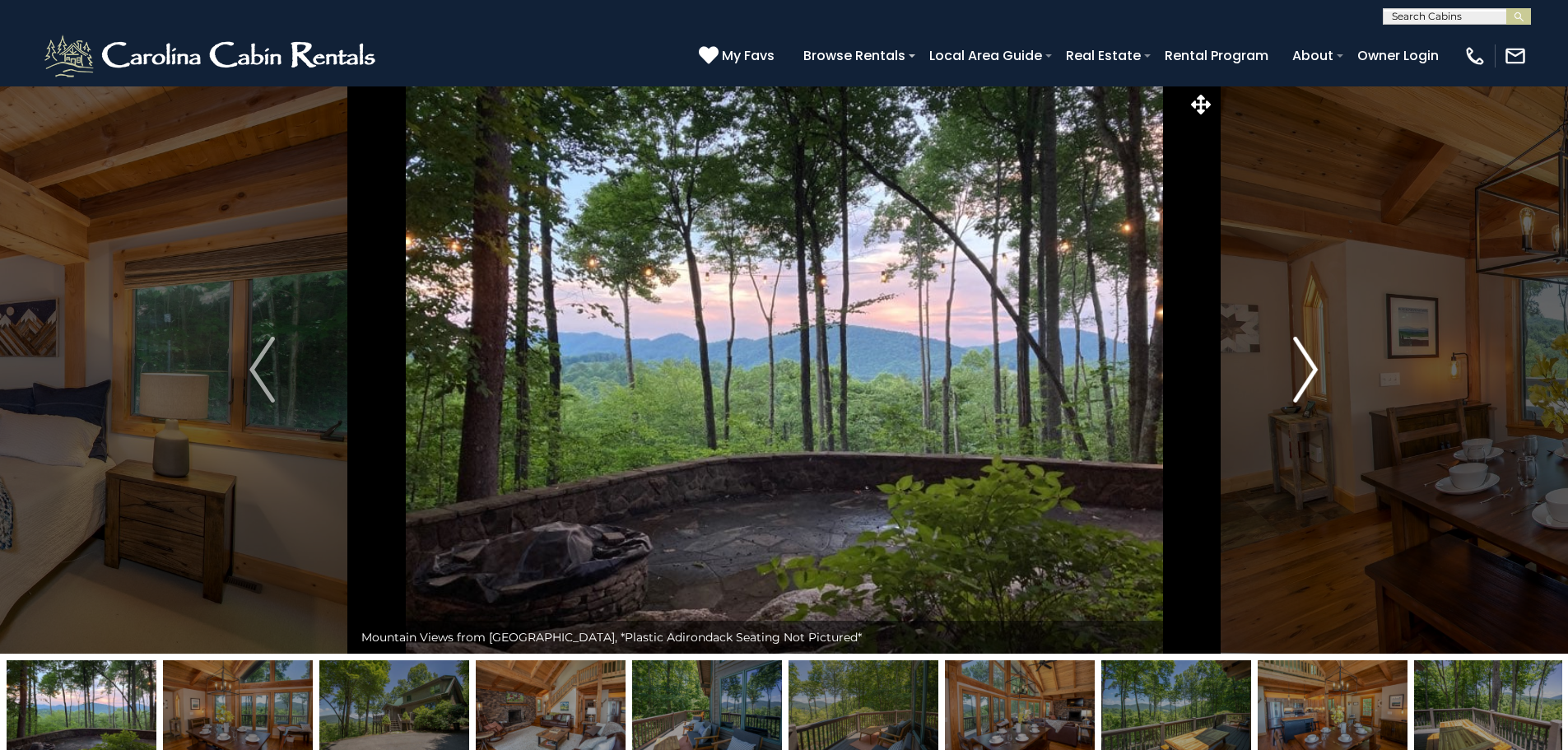
click at [1329, 364] on button "Next" at bounding box center [1305, 369] width 181 height 568
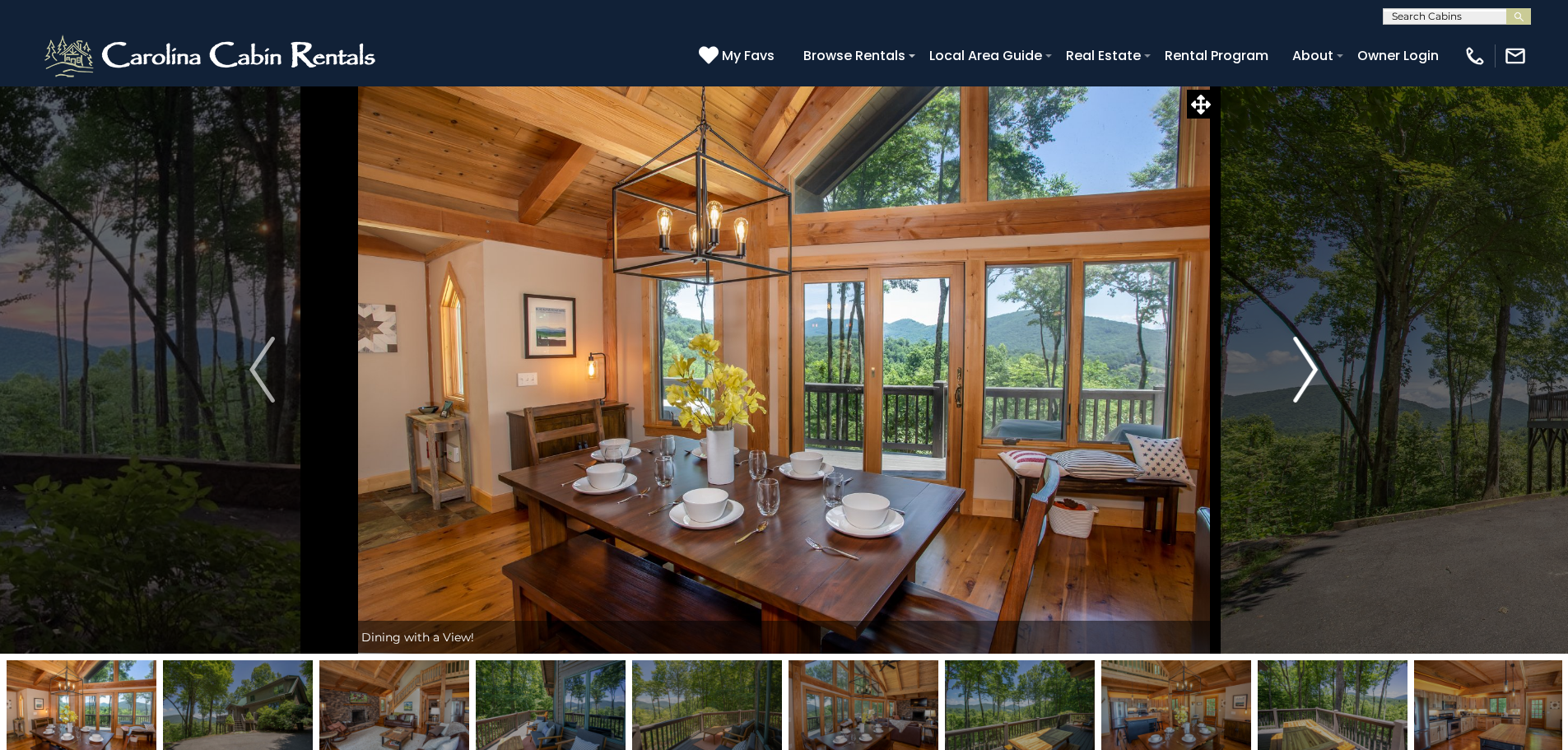
click at [1329, 364] on button "Next" at bounding box center [1305, 369] width 181 height 568
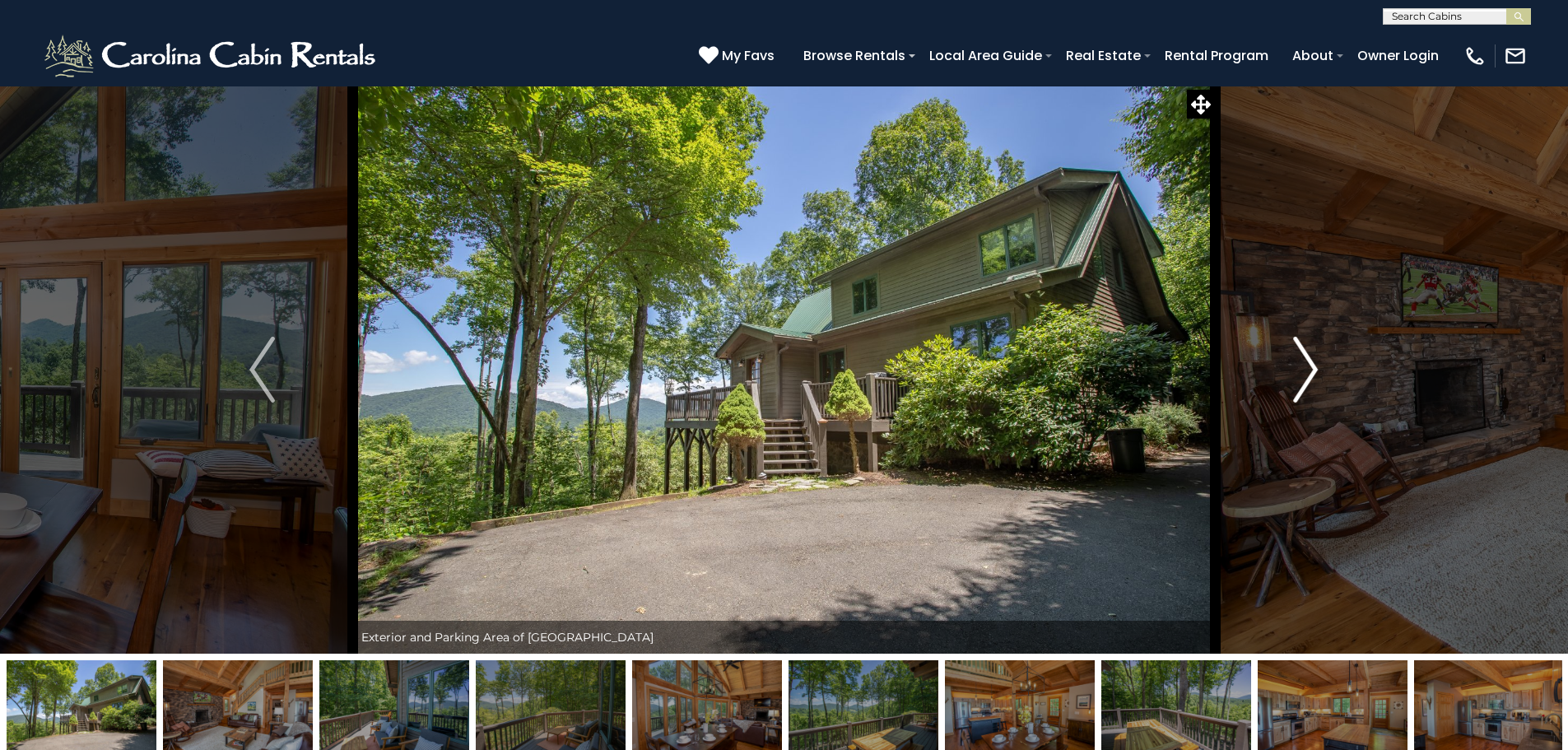
click at [1329, 364] on button "Next" at bounding box center [1305, 369] width 181 height 568
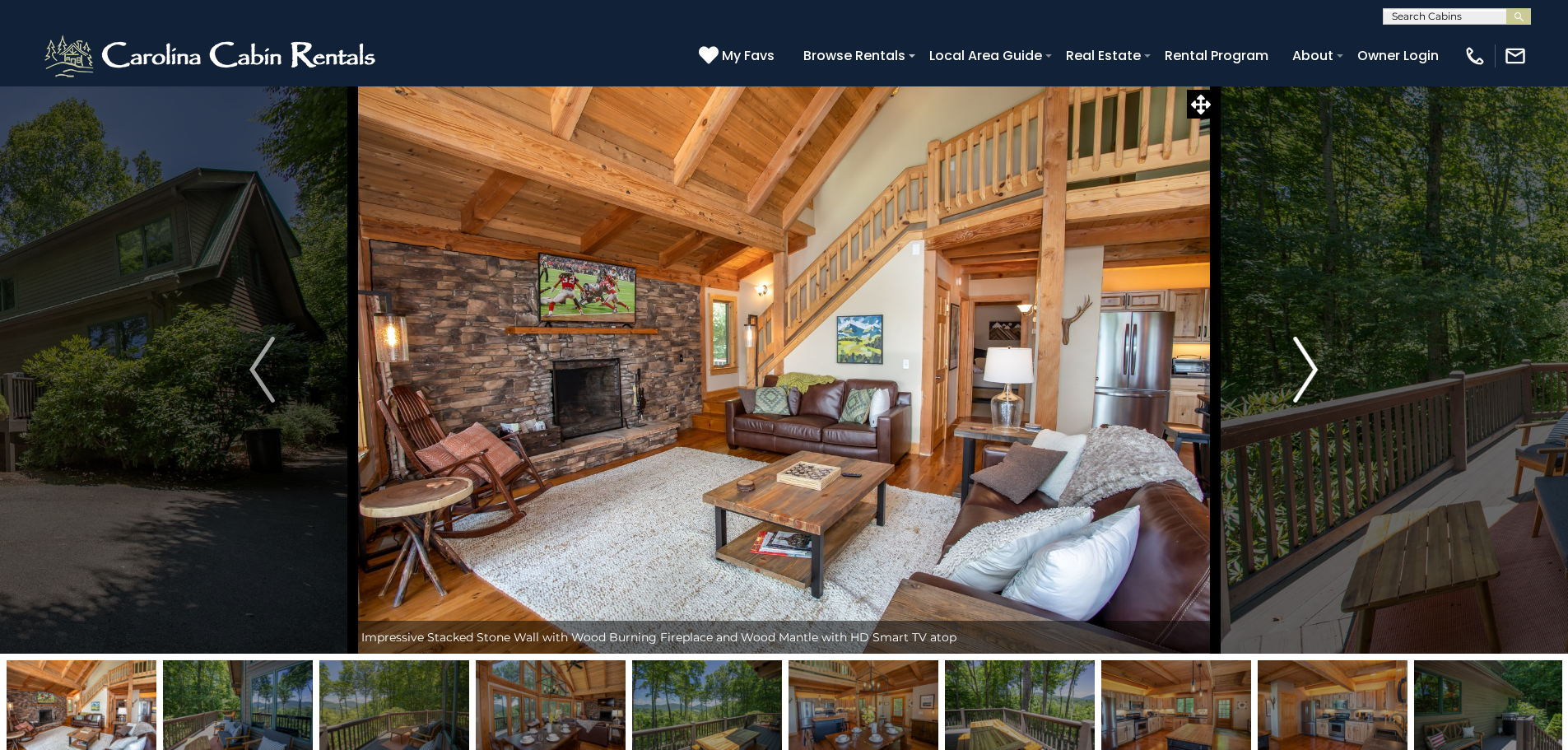
click at [1329, 364] on button "Next" at bounding box center [1305, 369] width 181 height 568
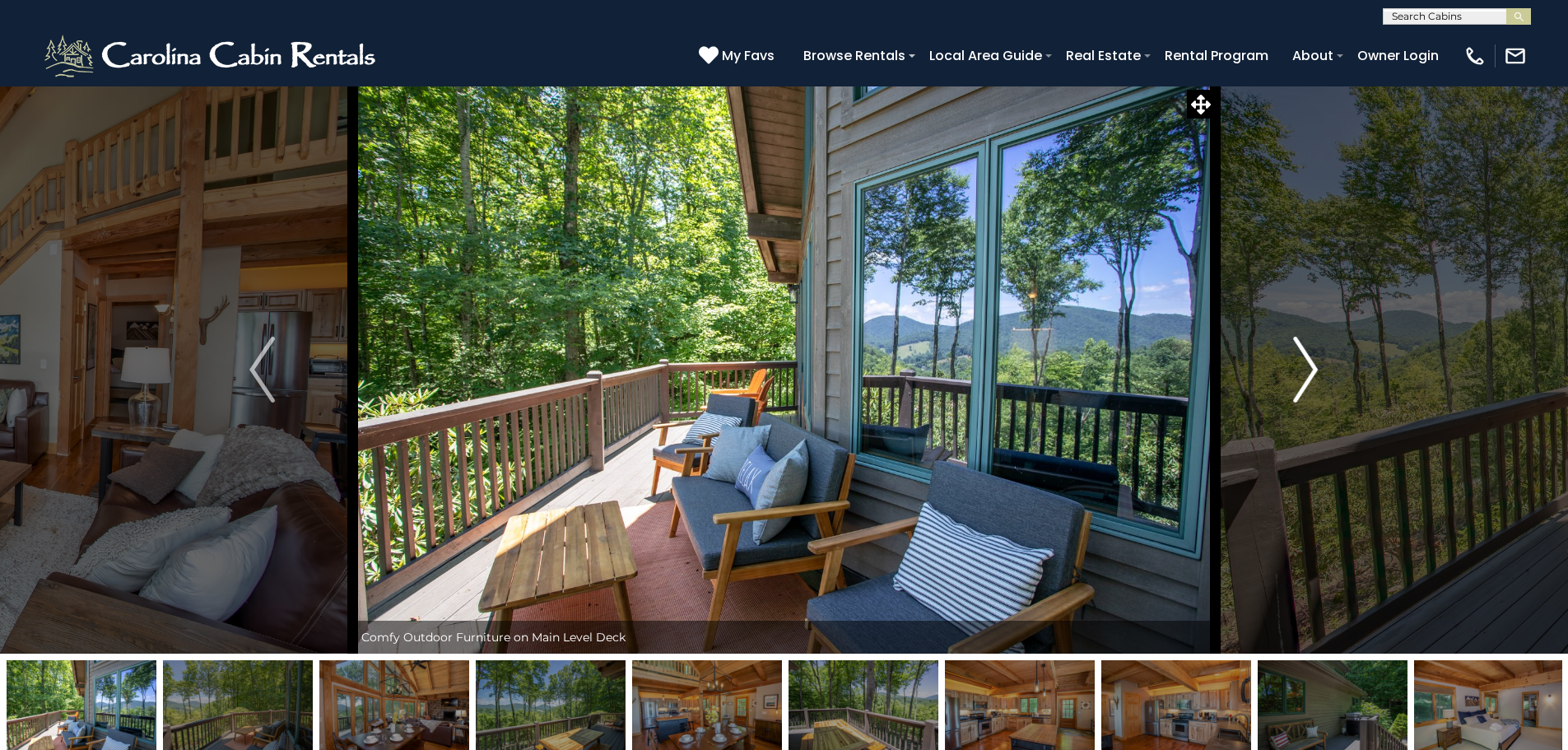
click at [1329, 364] on button "Next" at bounding box center [1305, 369] width 181 height 568
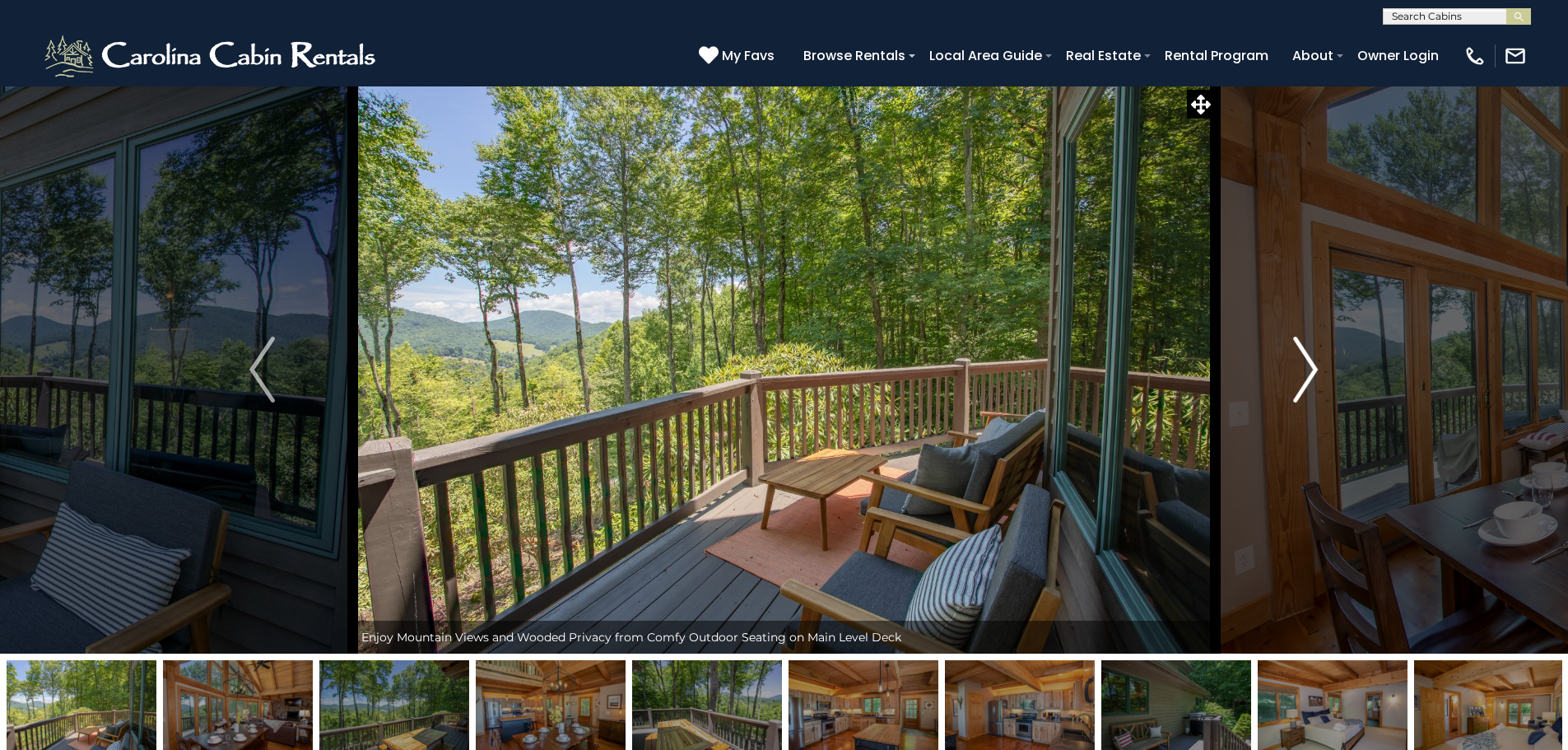
click at [1329, 364] on button "Next" at bounding box center [1305, 369] width 181 height 568
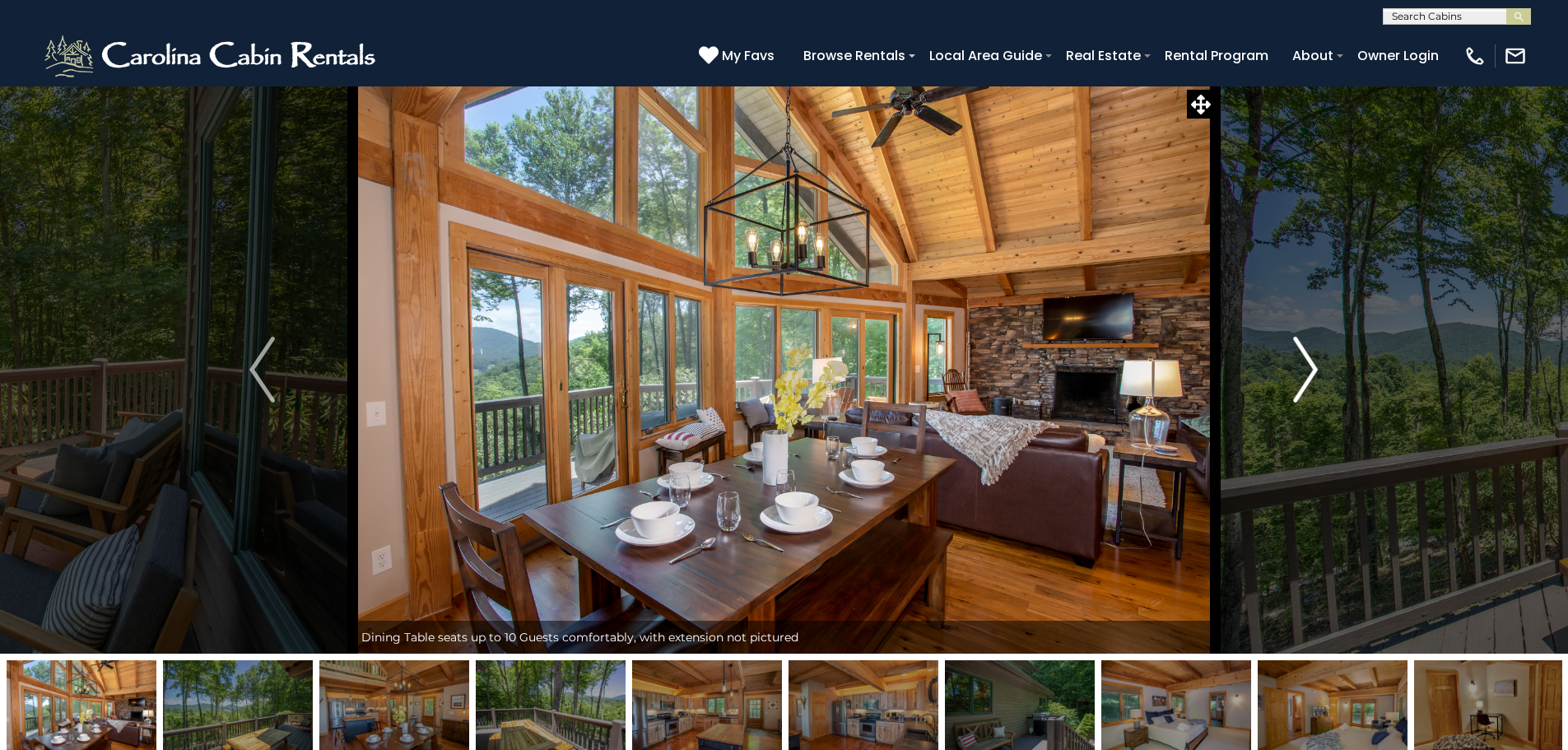
click at [1329, 364] on button "Next" at bounding box center [1305, 369] width 181 height 568
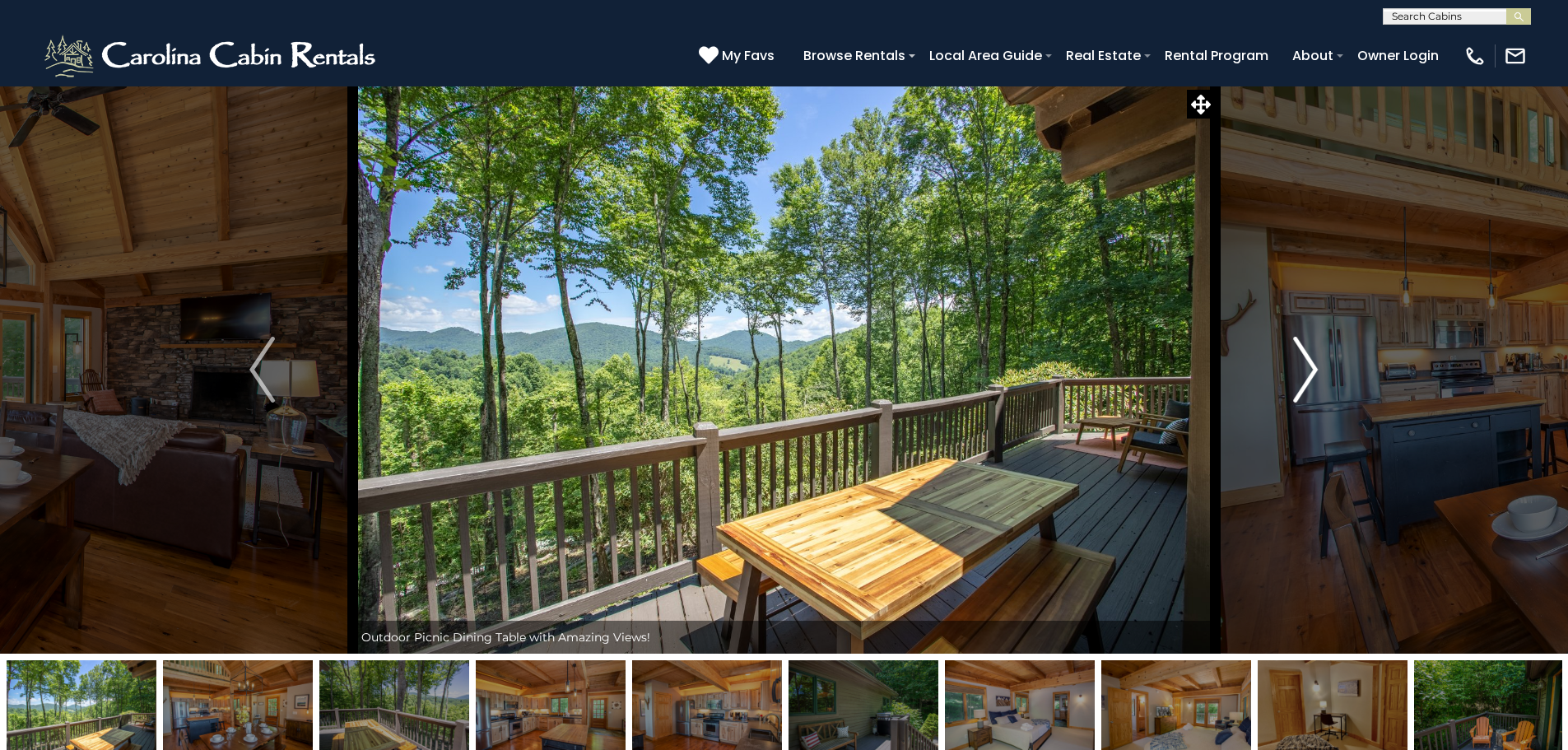
click at [1329, 364] on button "Next" at bounding box center [1305, 369] width 181 height 568
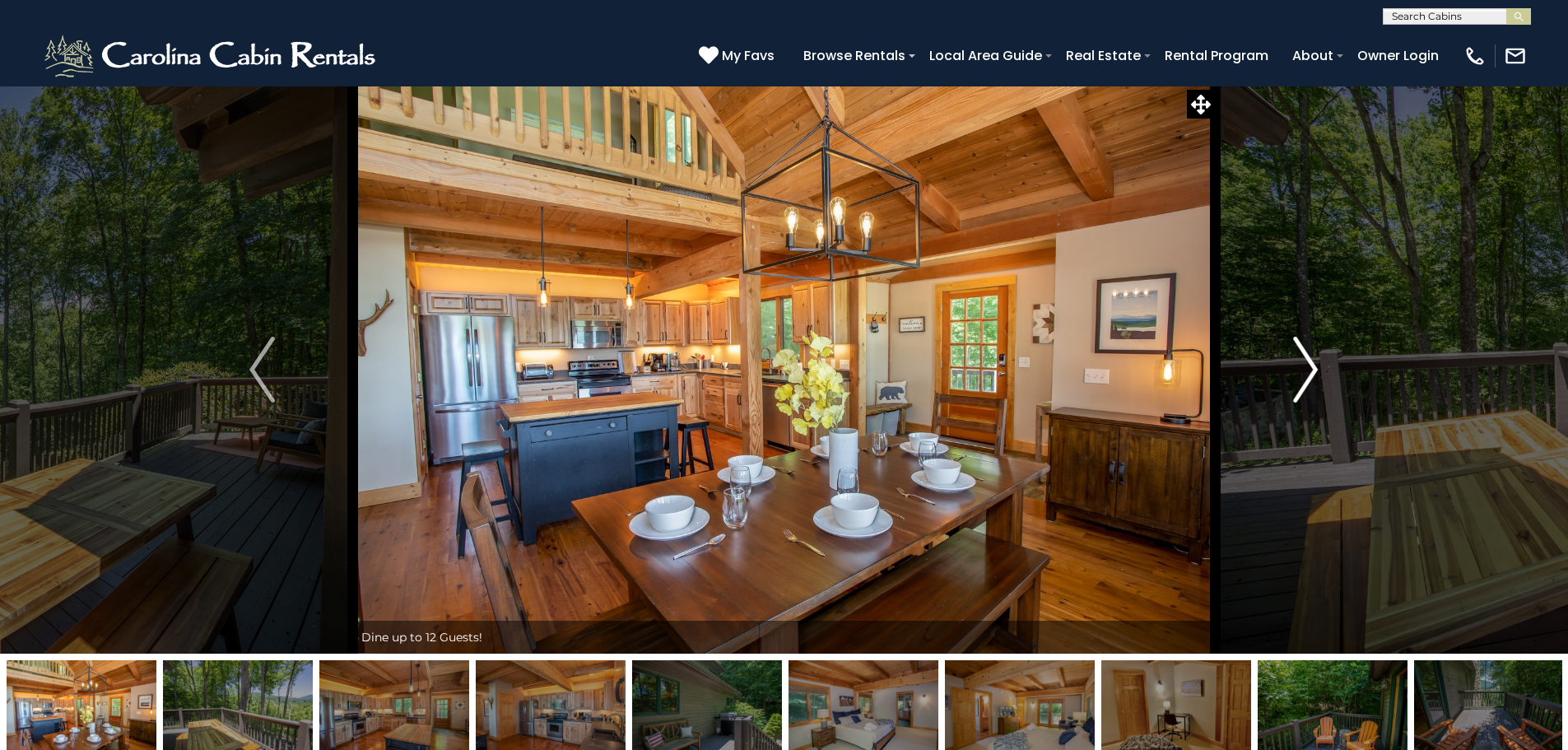
click at [1329, 364] on button "Next" at bounding box center [1305, 369] width 181 height 568
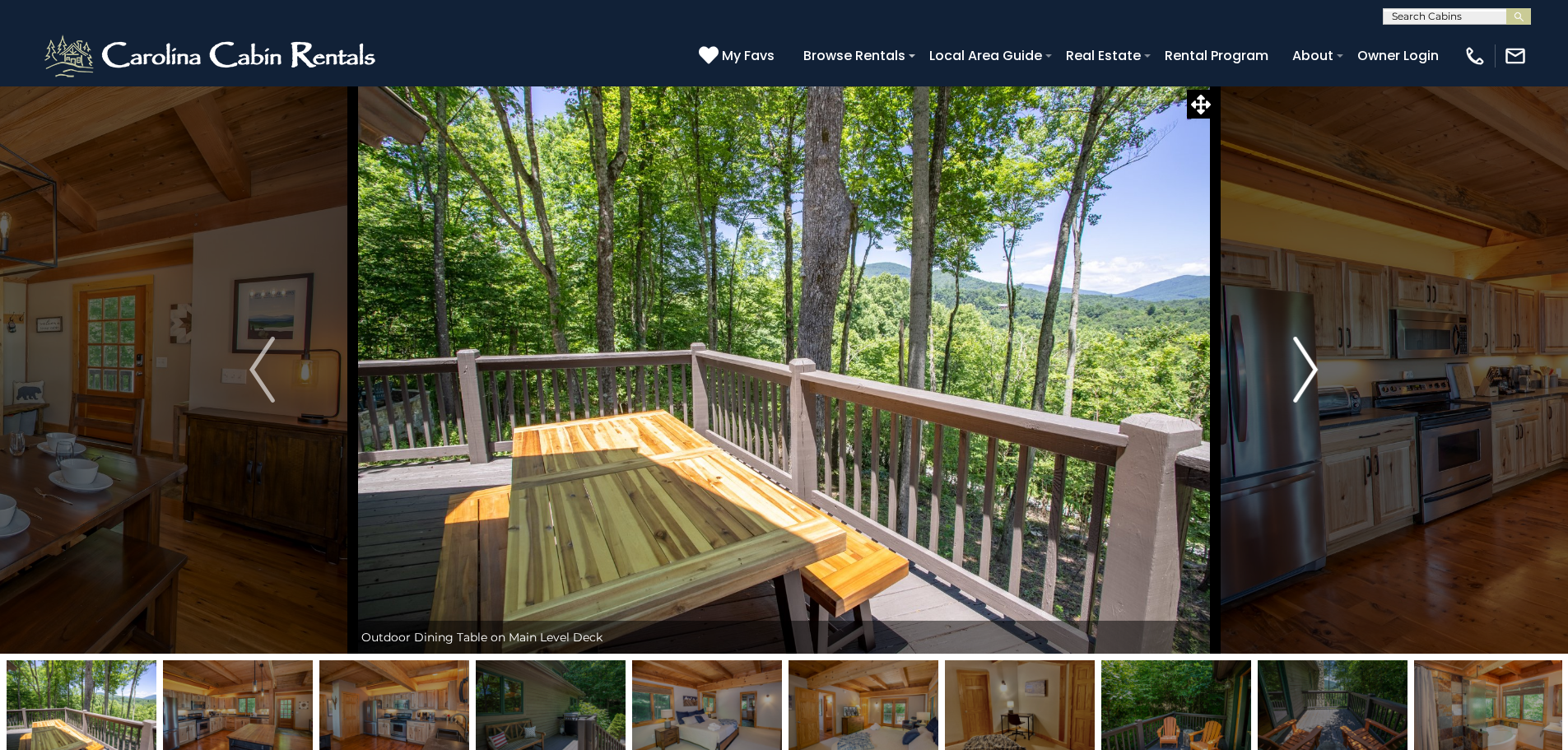
click at [1329, 364] on button "Next" at bounding box center [1305, 369] width 181 height 568
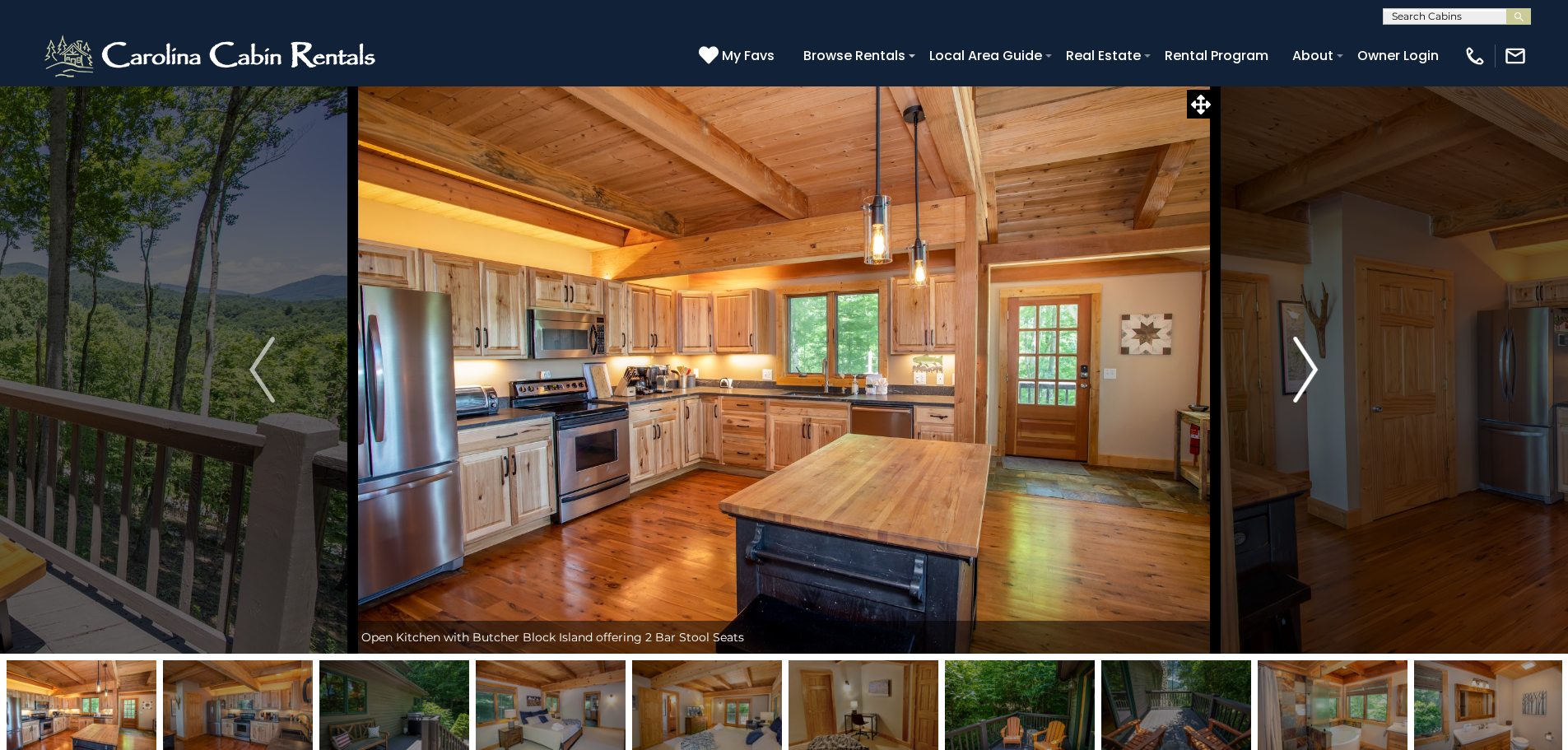
click at [1329, 364] on button "Next" at bounding box center [1305, 369] width 181 height 568
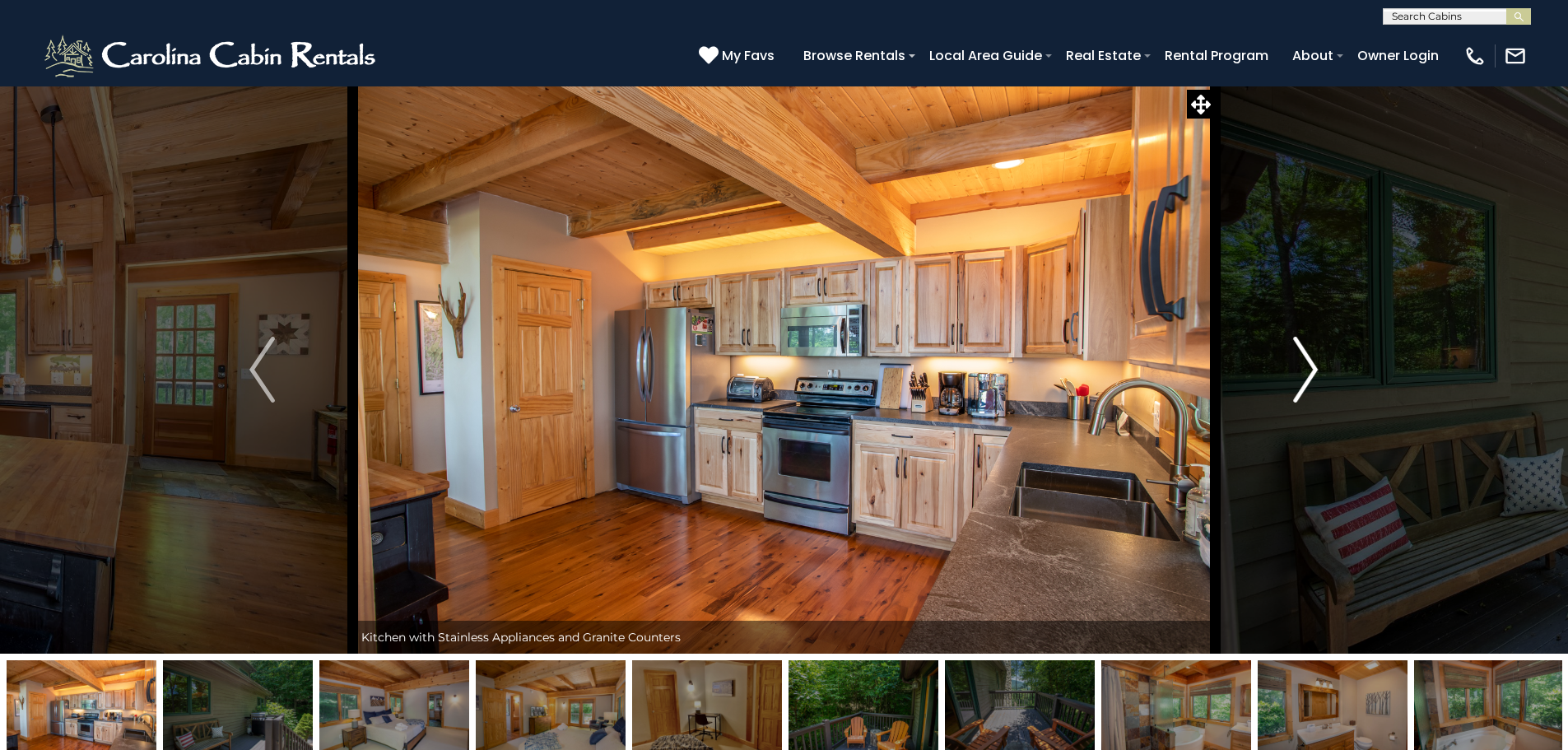
click at [1329, 364] on button "Next" at bounding box center [1305, 369] width 181 height 568
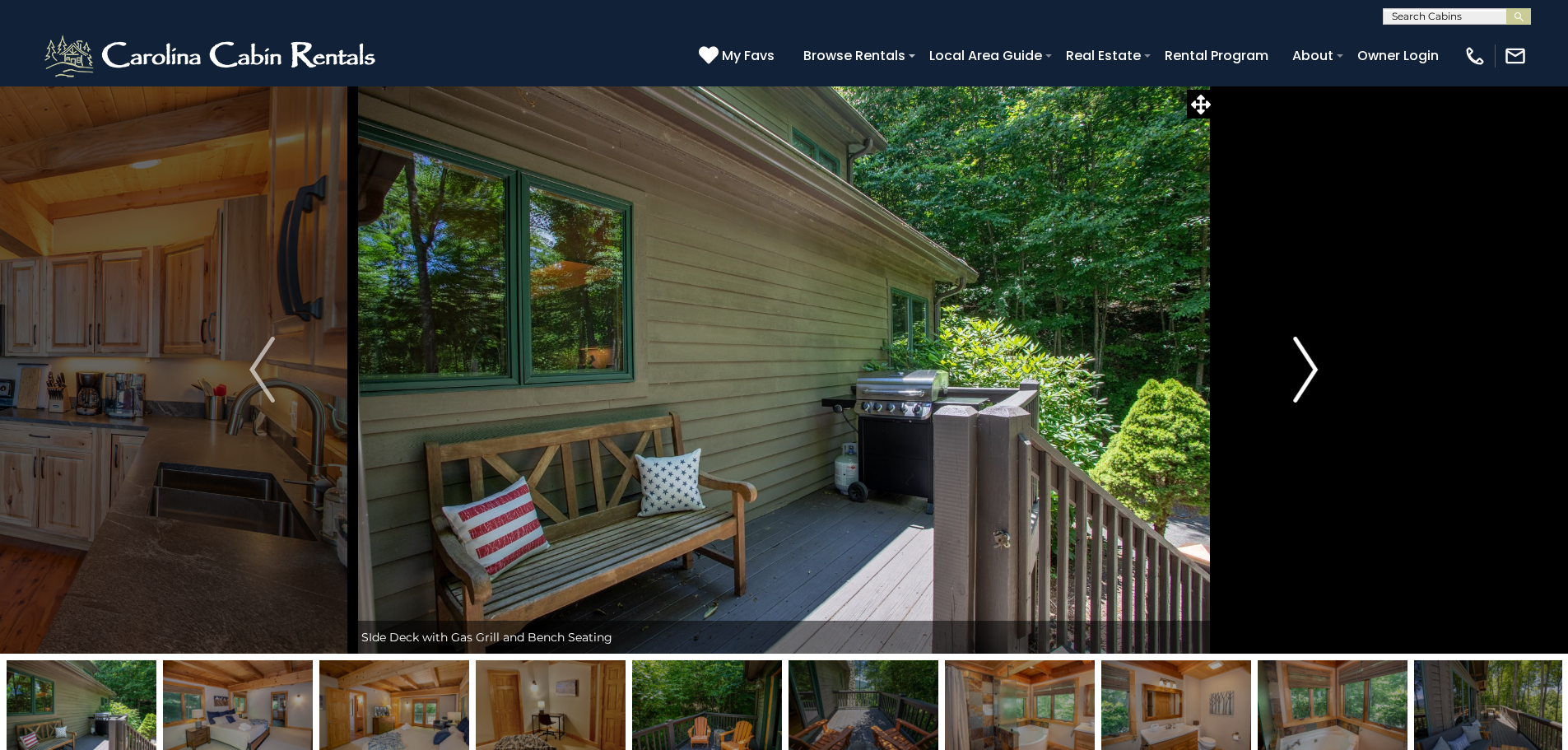
click at [1329, 364] on button "Next" at bounding box center [1305, 369] width 181 height 568
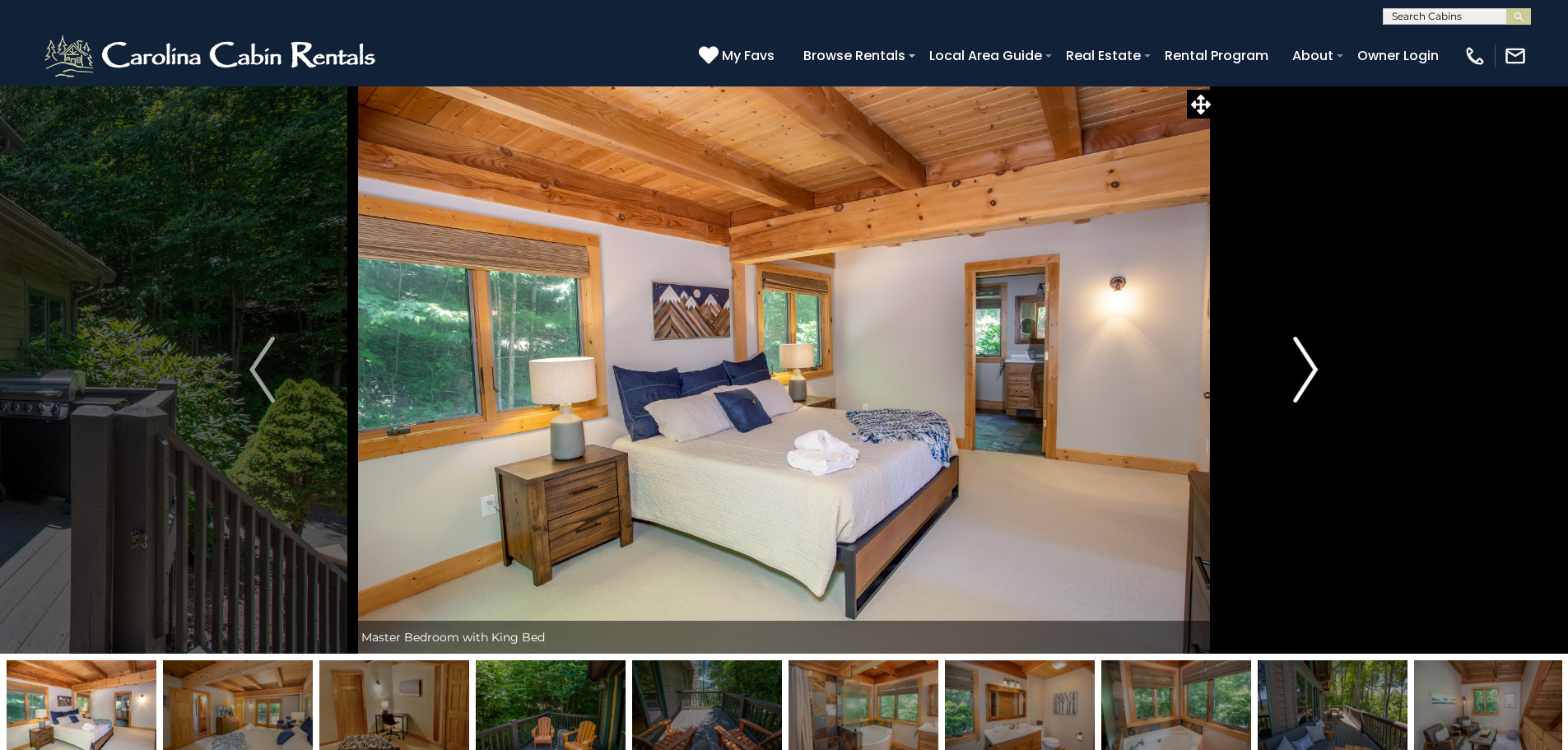
click at [1329, 364] on button "Next" at bounding box center [1305, 369] width 181 height 568
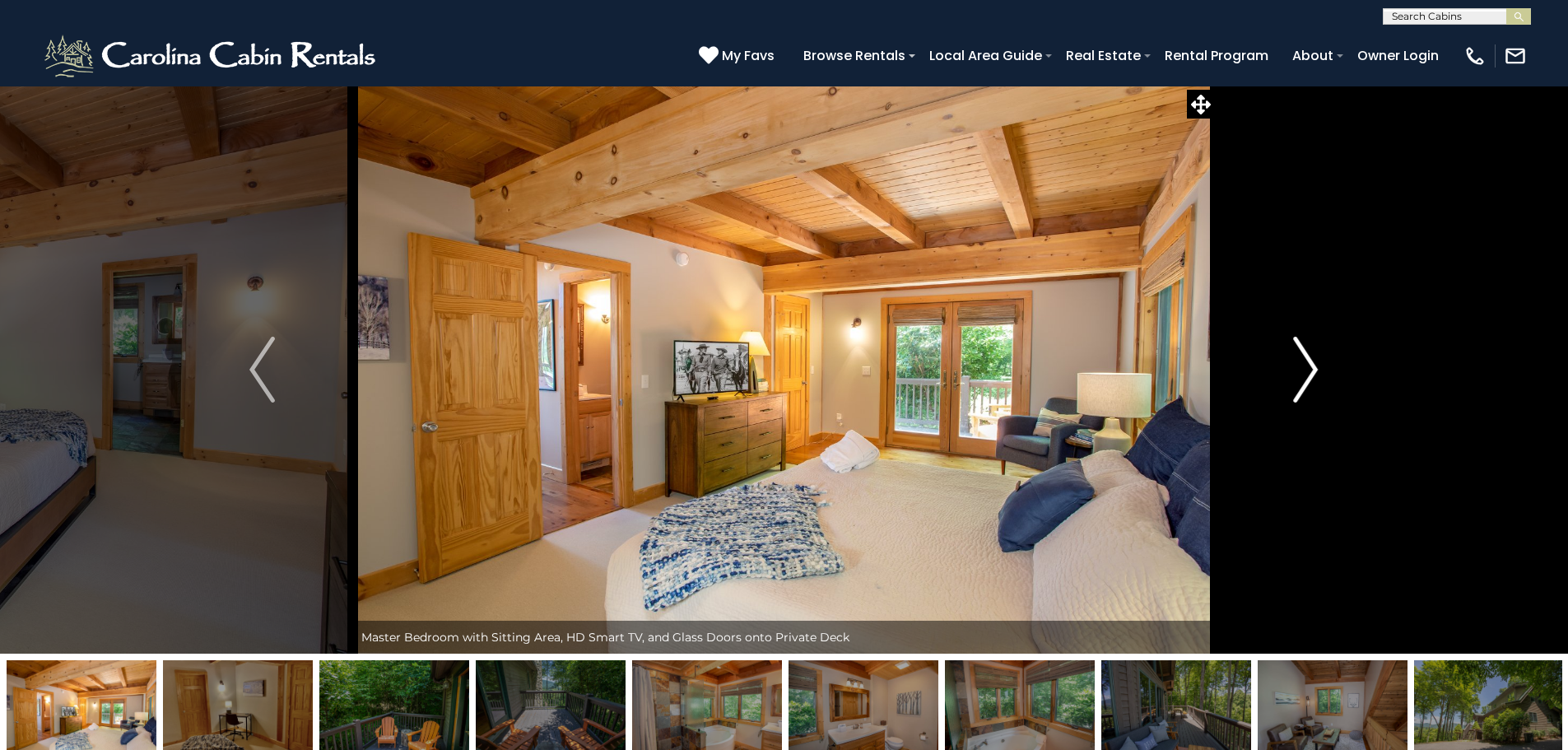
click at [1329, 364] on button "Next" at bounding box center [1305, 369] width 181 height 568
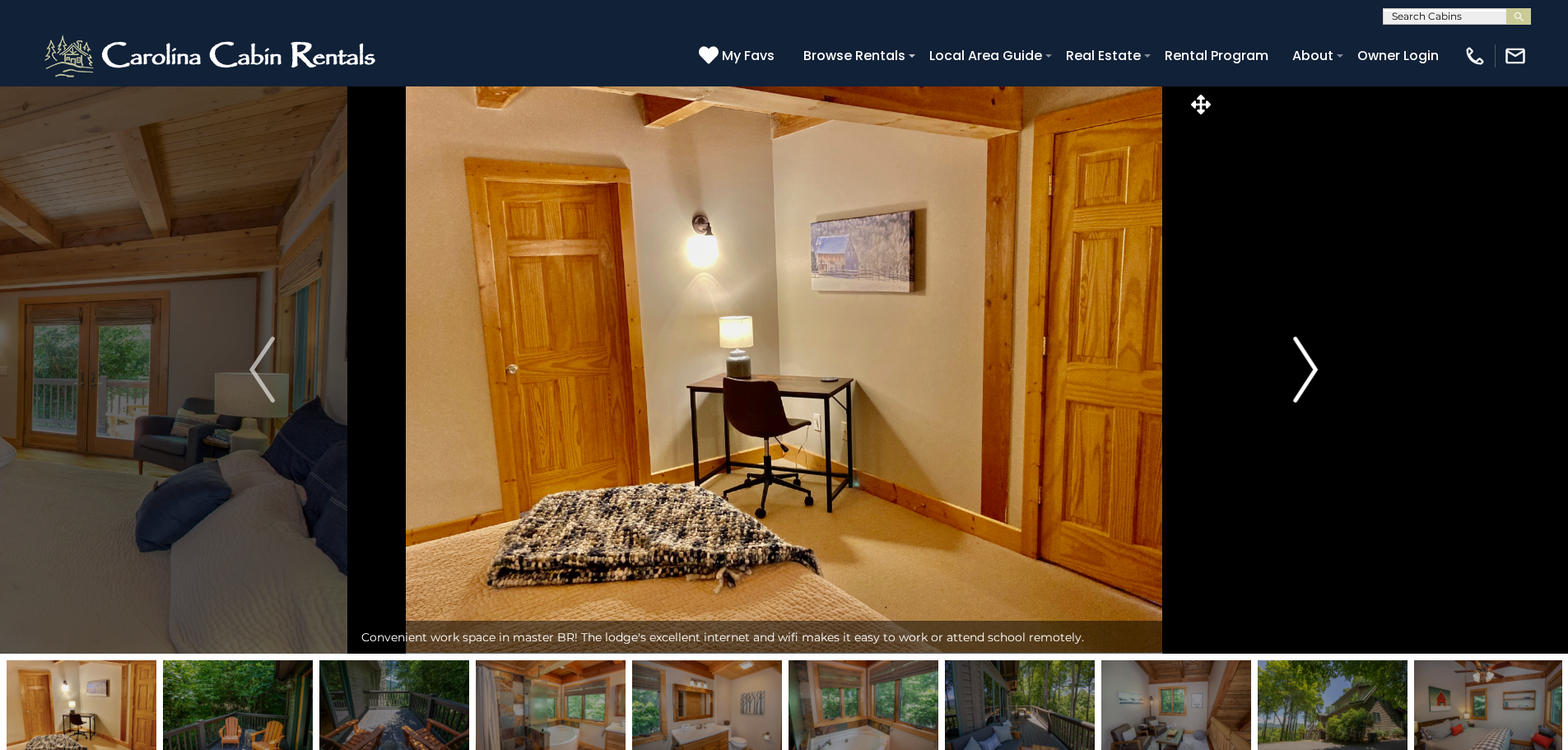
click at [1329, 364] on button "Next" at bounding box center [1305, 369] width 181 height 568
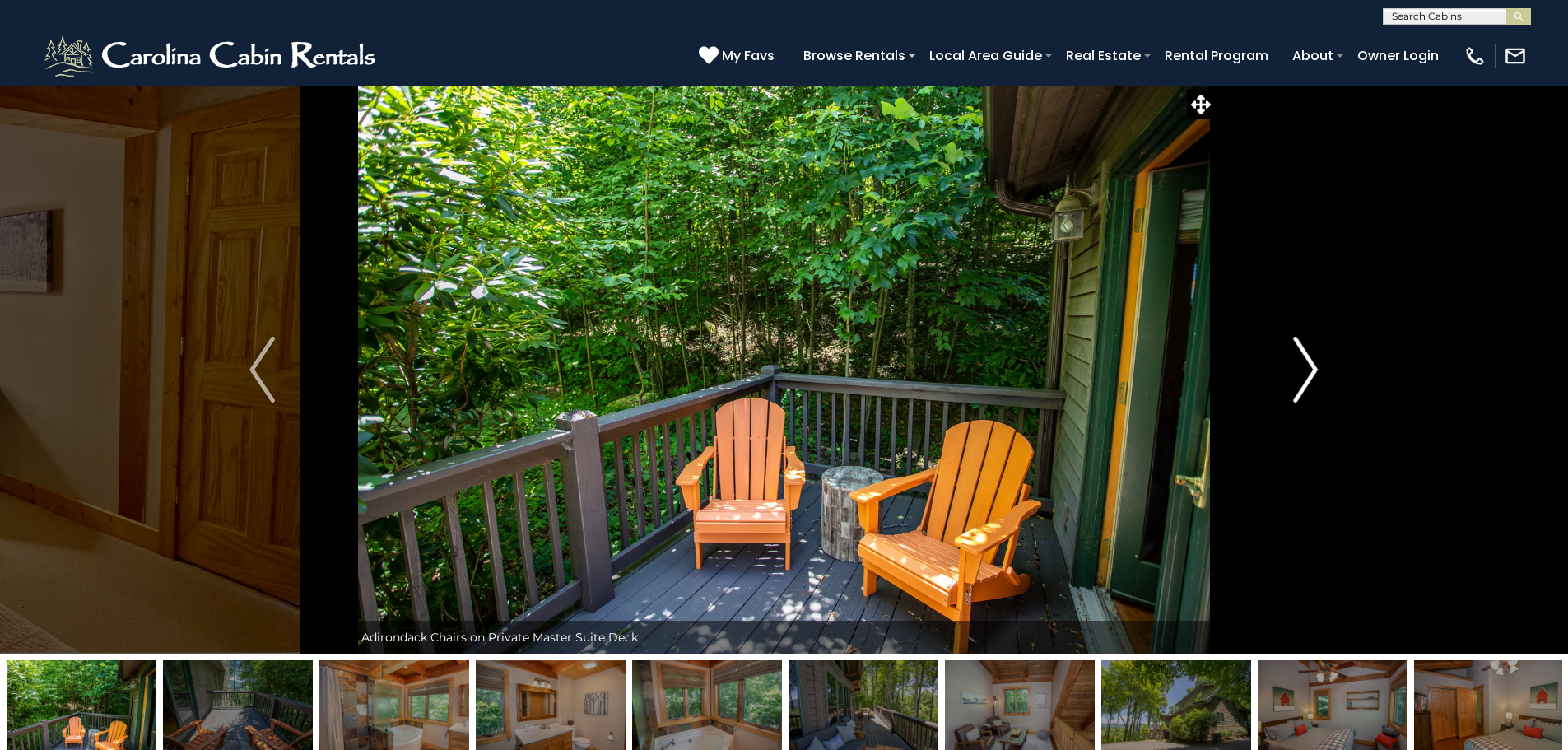
click at [1329, 364] on button "Next" at bounding box center [1305, 369] width 181 height 568
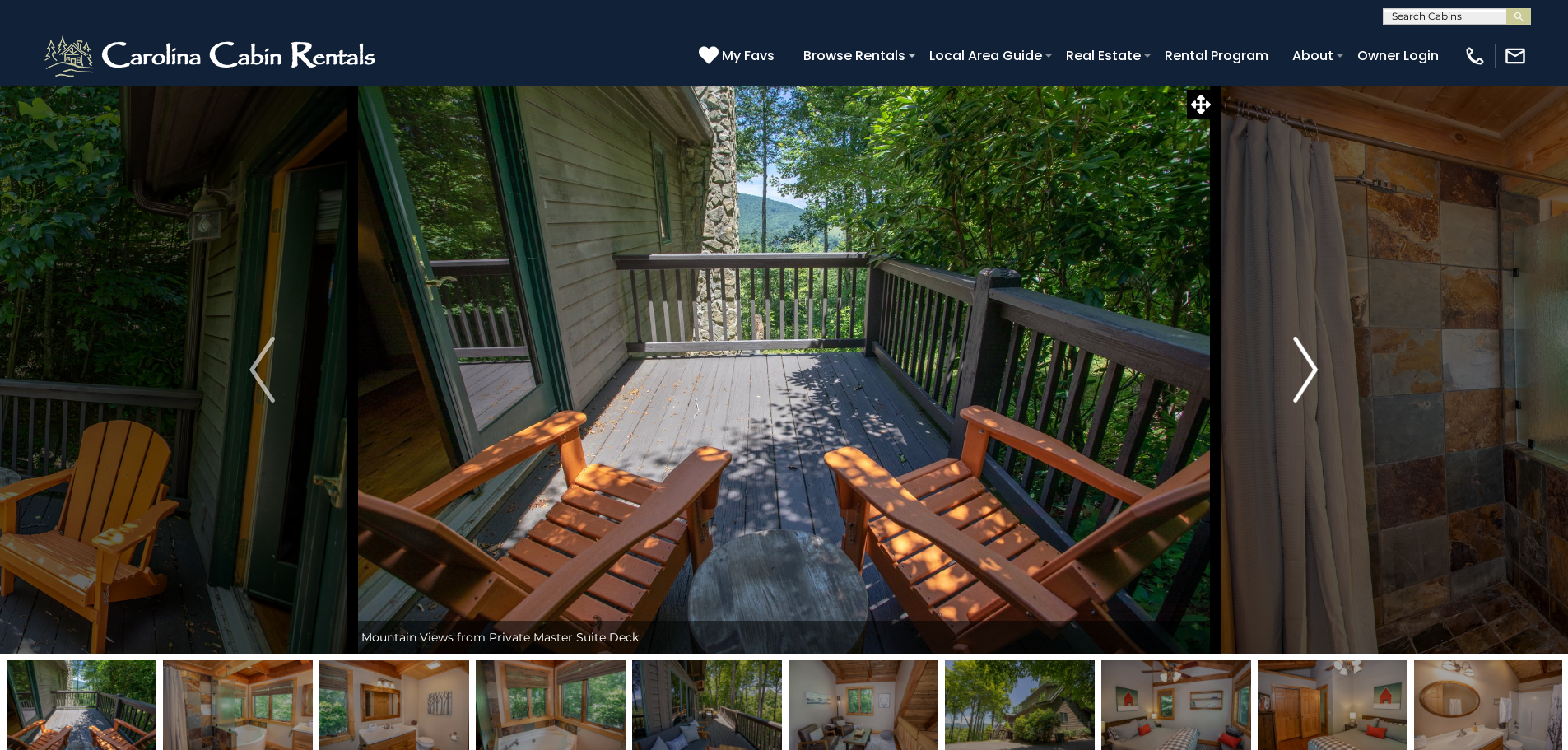
click at [1329, 364] on button "Next" at bounding box center [1305, 369] width 181 height 568
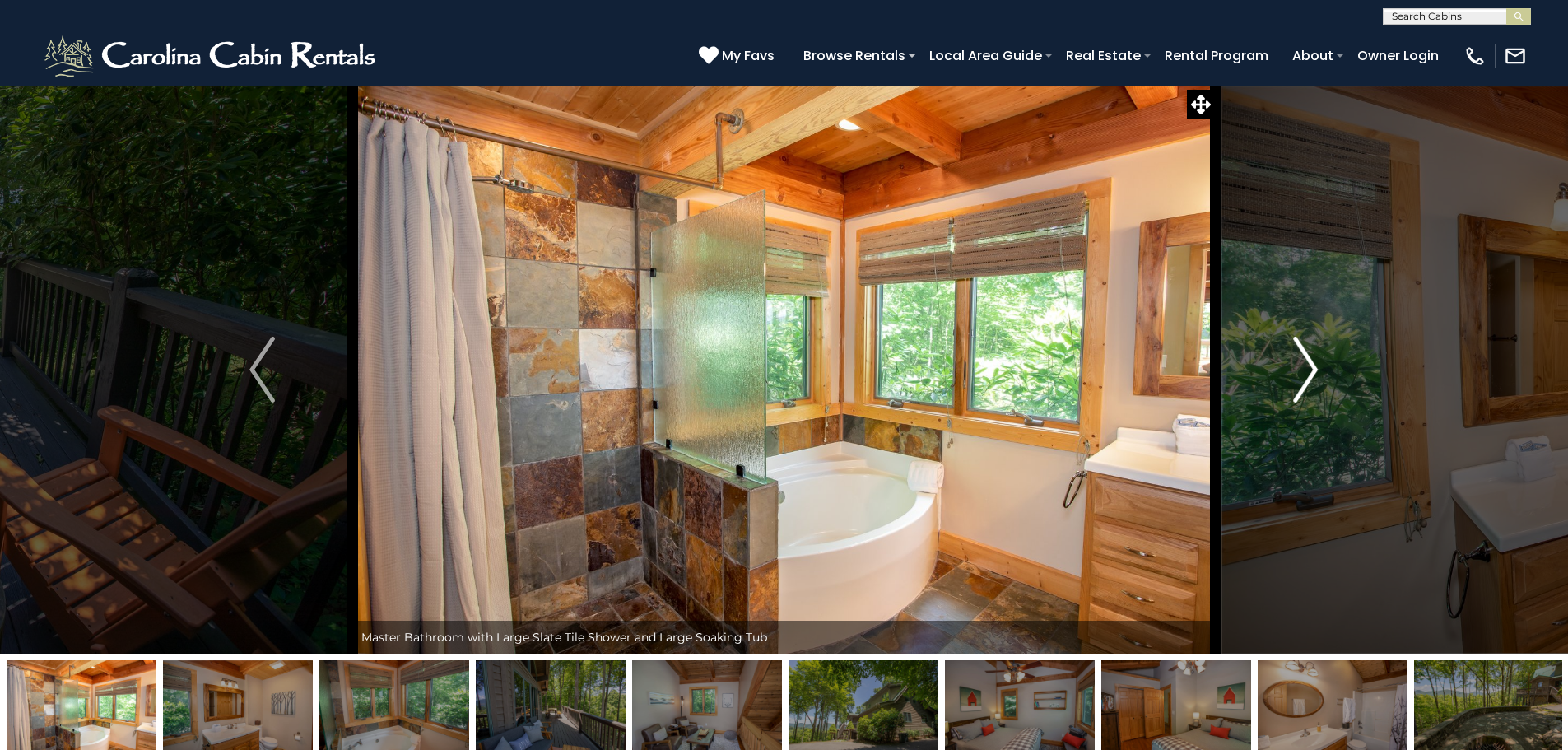
click at [1329, 364] on button "Next" at bounding box center [1305, 369] width 181 height 568
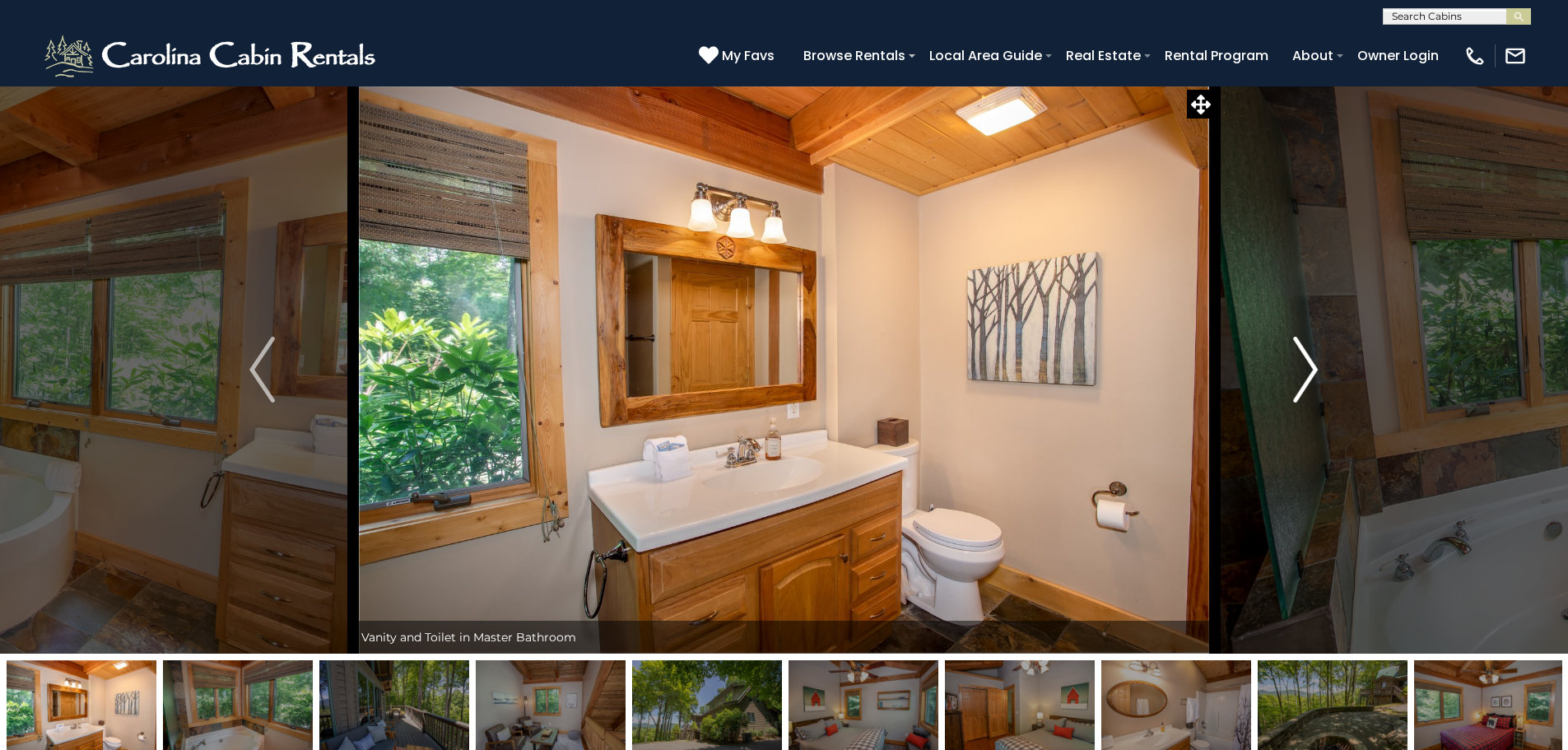
click at [1329, 364] on button "Next" at bounding box center [1305, 369] width 181 height 568
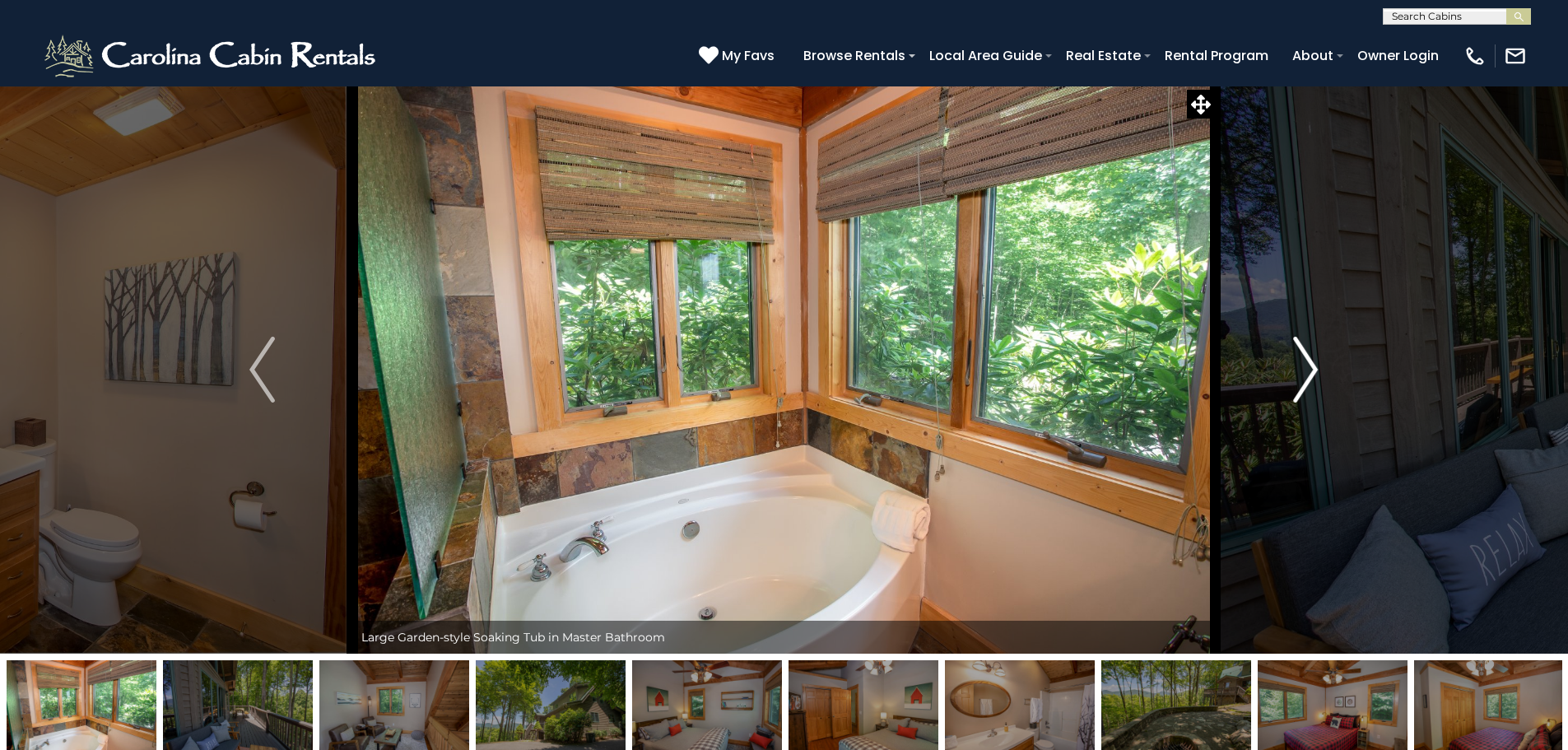
click at [1329, 364] on button "Next" at bounding box center [1305, 369] width 181 height 568
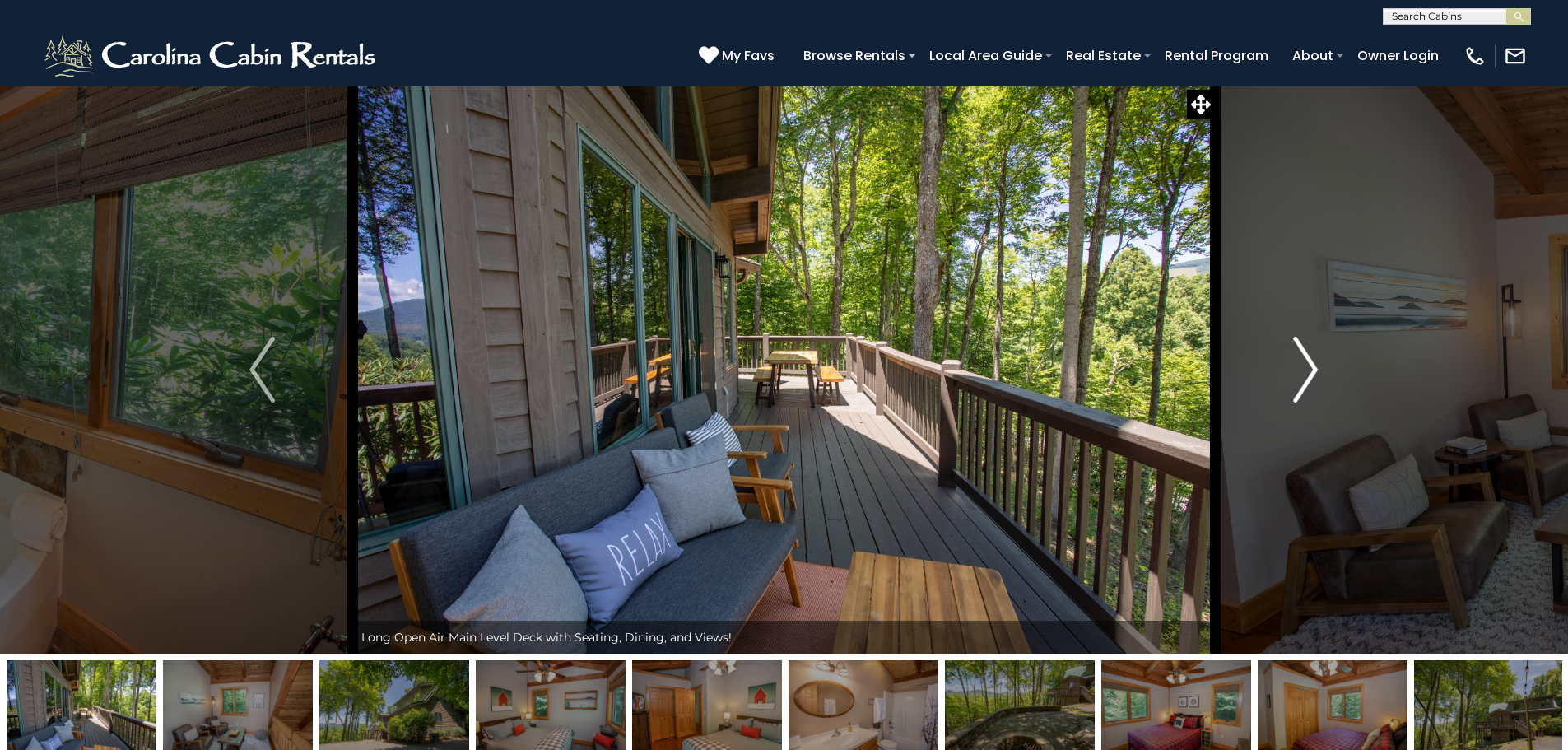
click at [1329, 364] on button "Next" at bounding box center [1305, 369] width 181 height 568
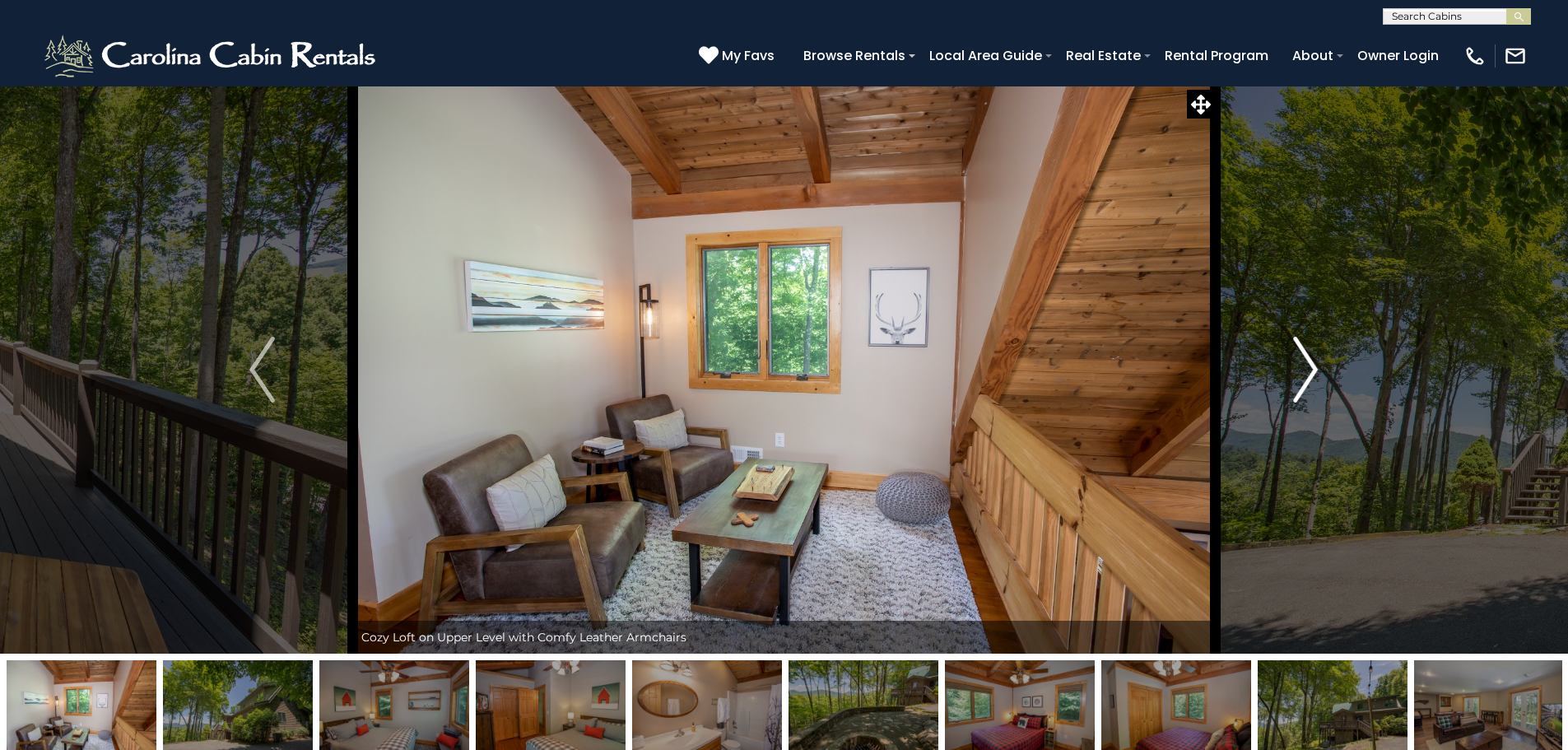
click at [1329, 364] on button "Next" at bounding box center [1305, 369] width 181 height 568
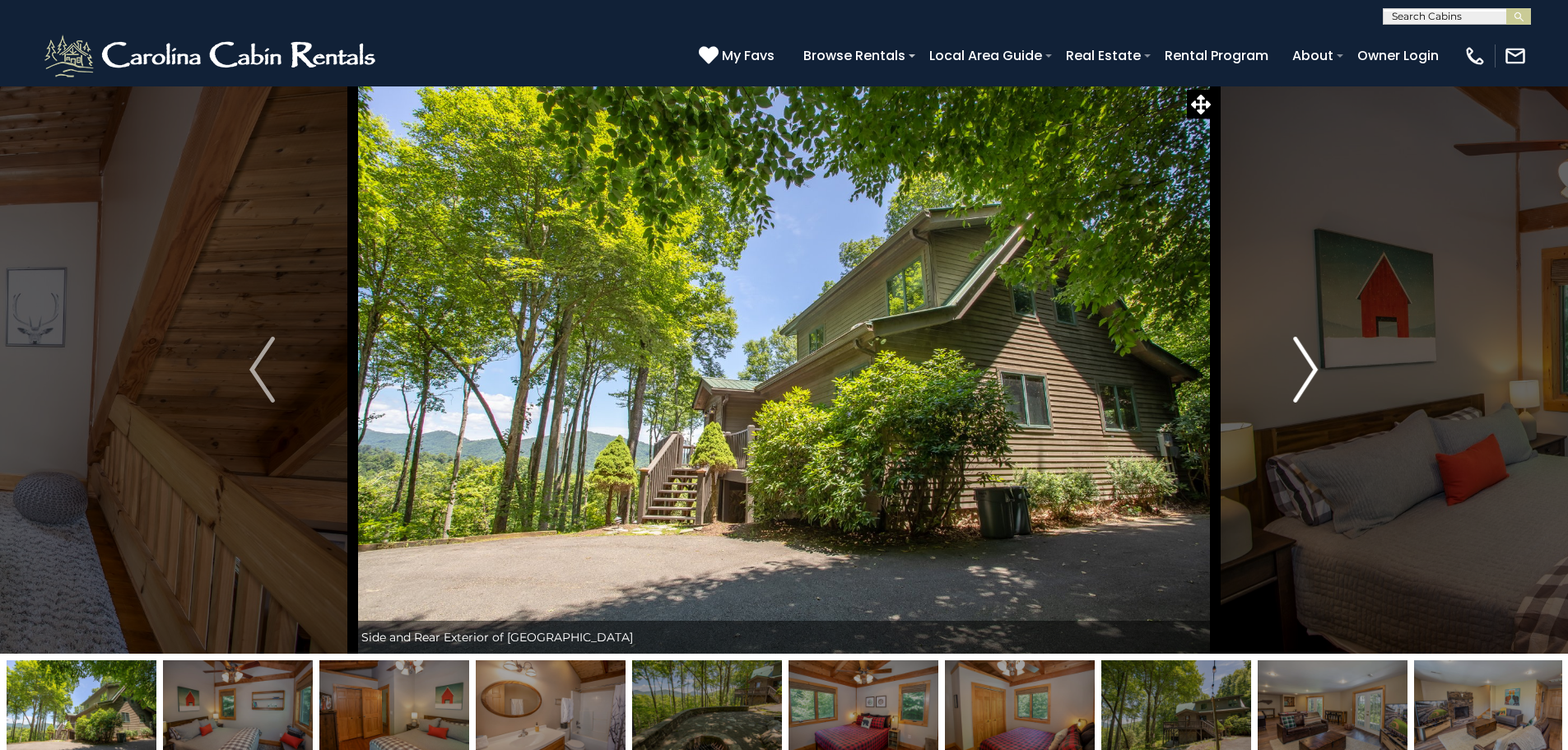
click at [1329, 364] on button "Next" at bounding box center [1305, 369] width 181 height 568
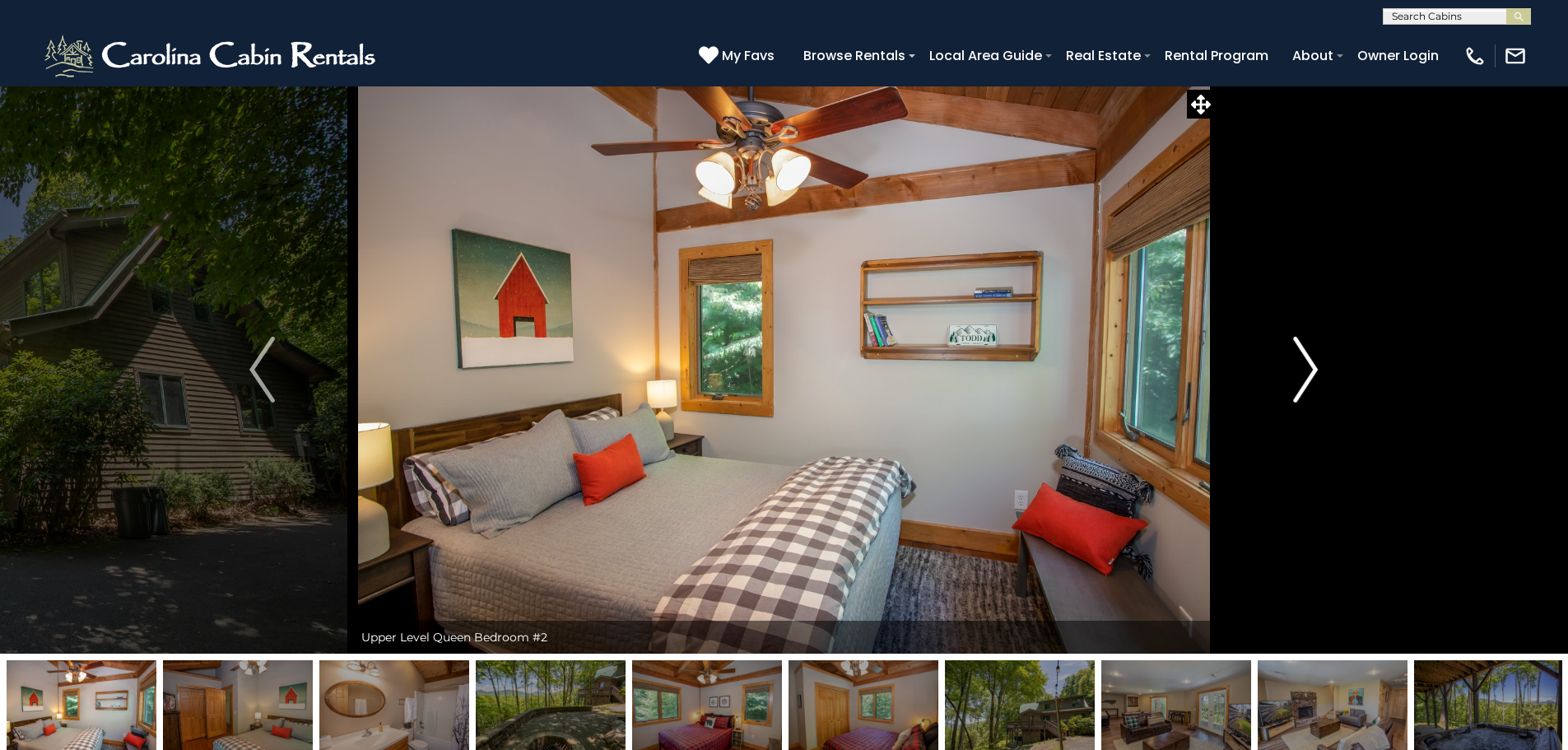
click at [1329, 364] on button "Next" at bounding box center [1305, 369] width 181 height 568
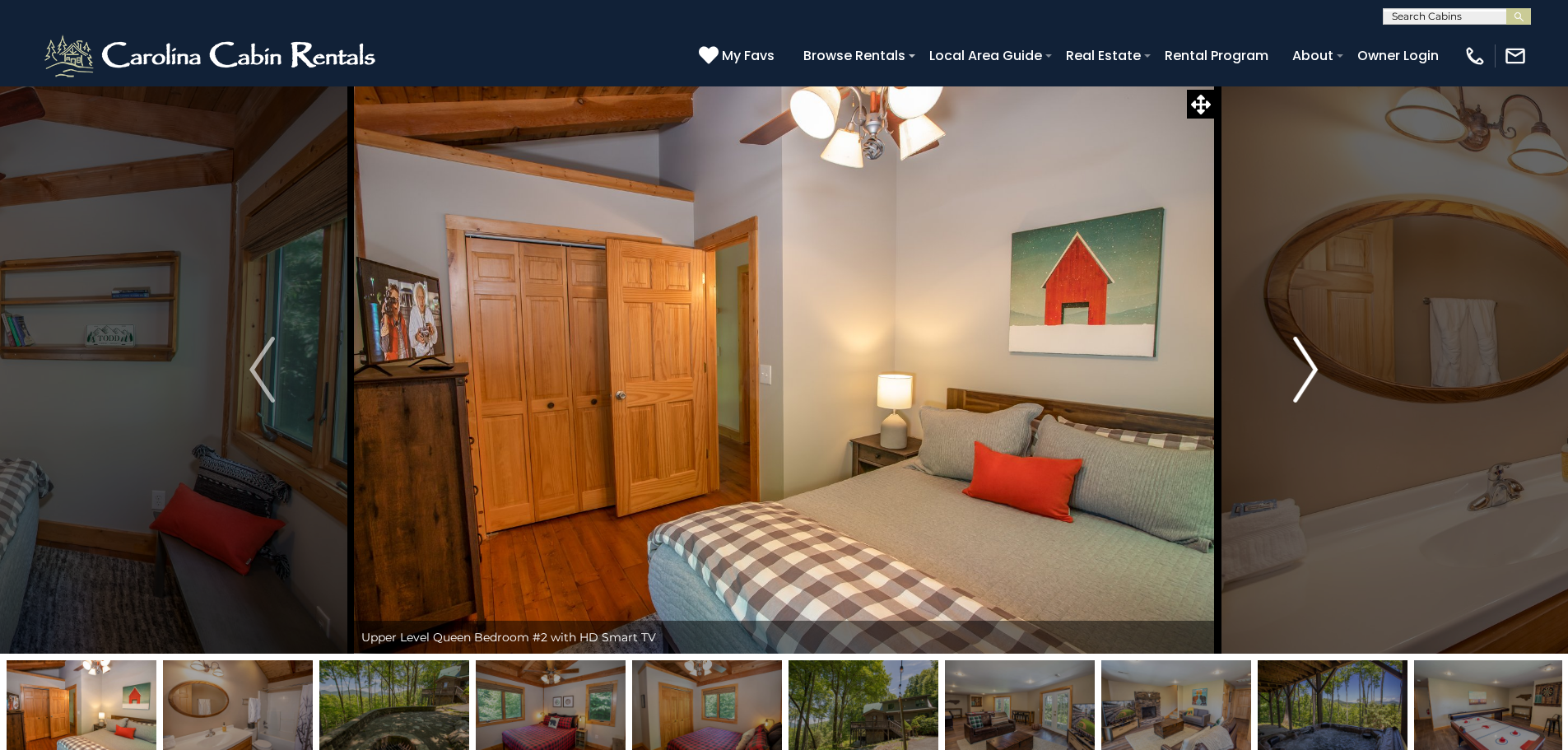
click at [1328, 359] on button "Next" at bounding box center [1305, 369] width 181 height 568
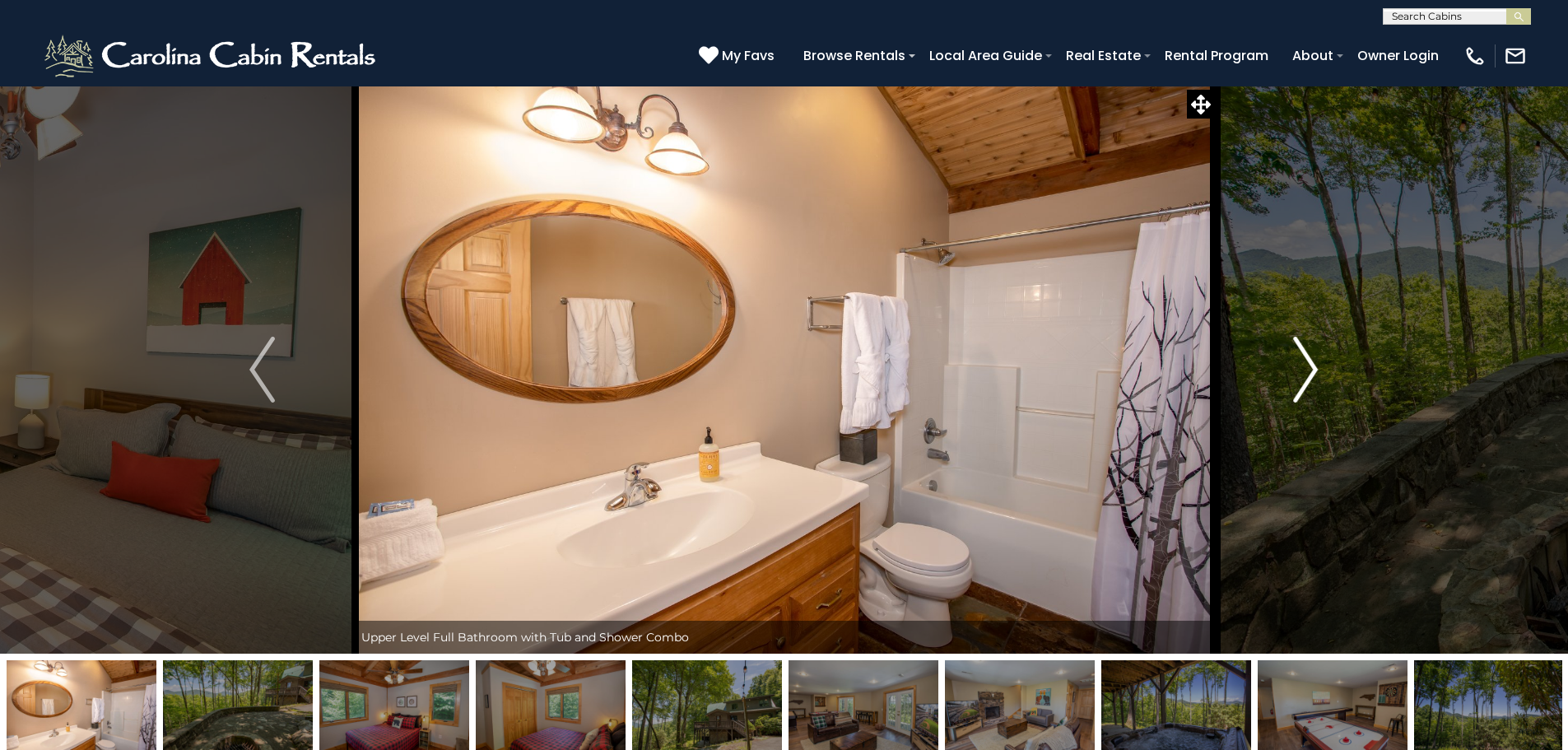
click at [1328, 359] on button "Next" at bounding box center [1305, 369] width 181 height 568
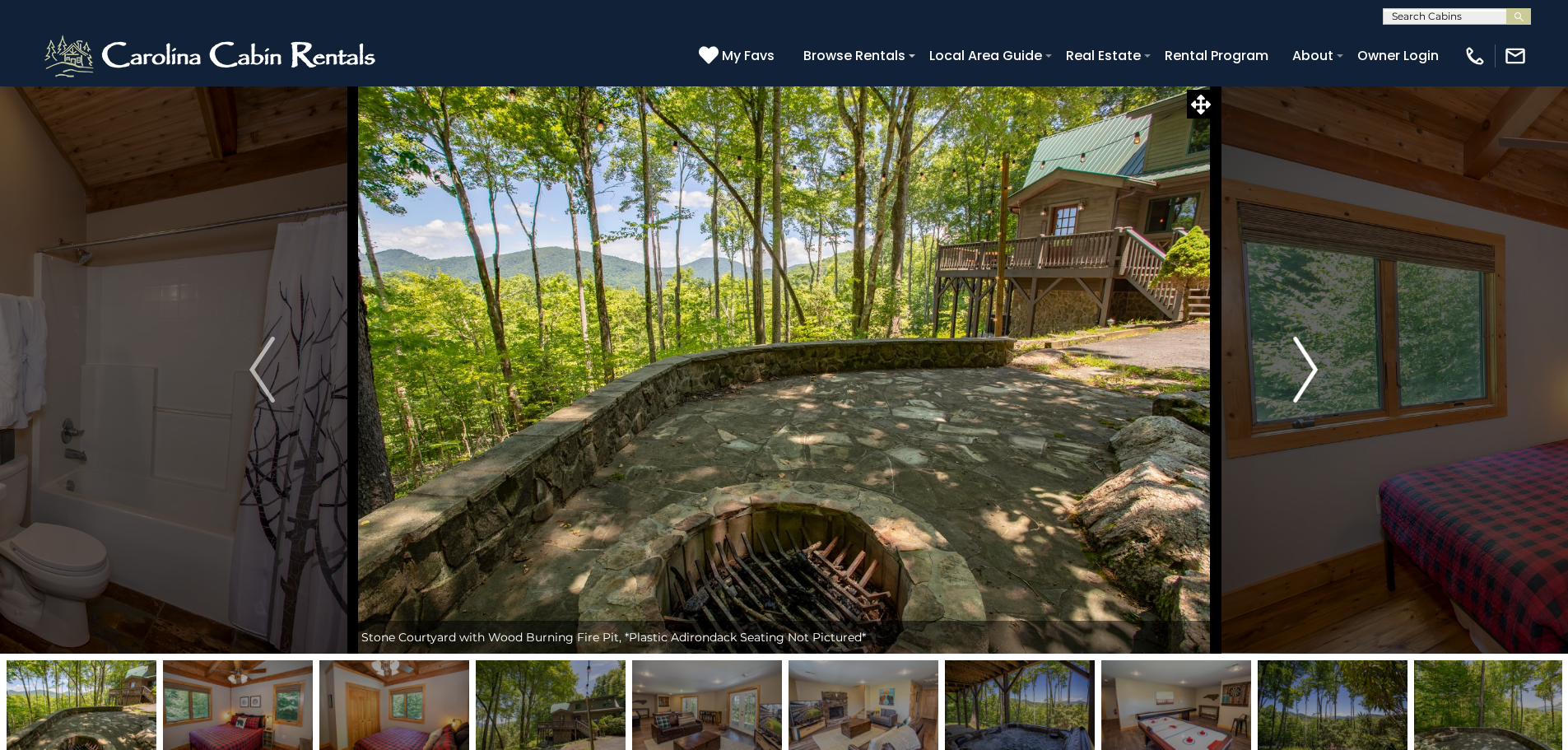
click at [1327, 358] on button "Next" at bounding box center [1305, 369] width 181 height 568
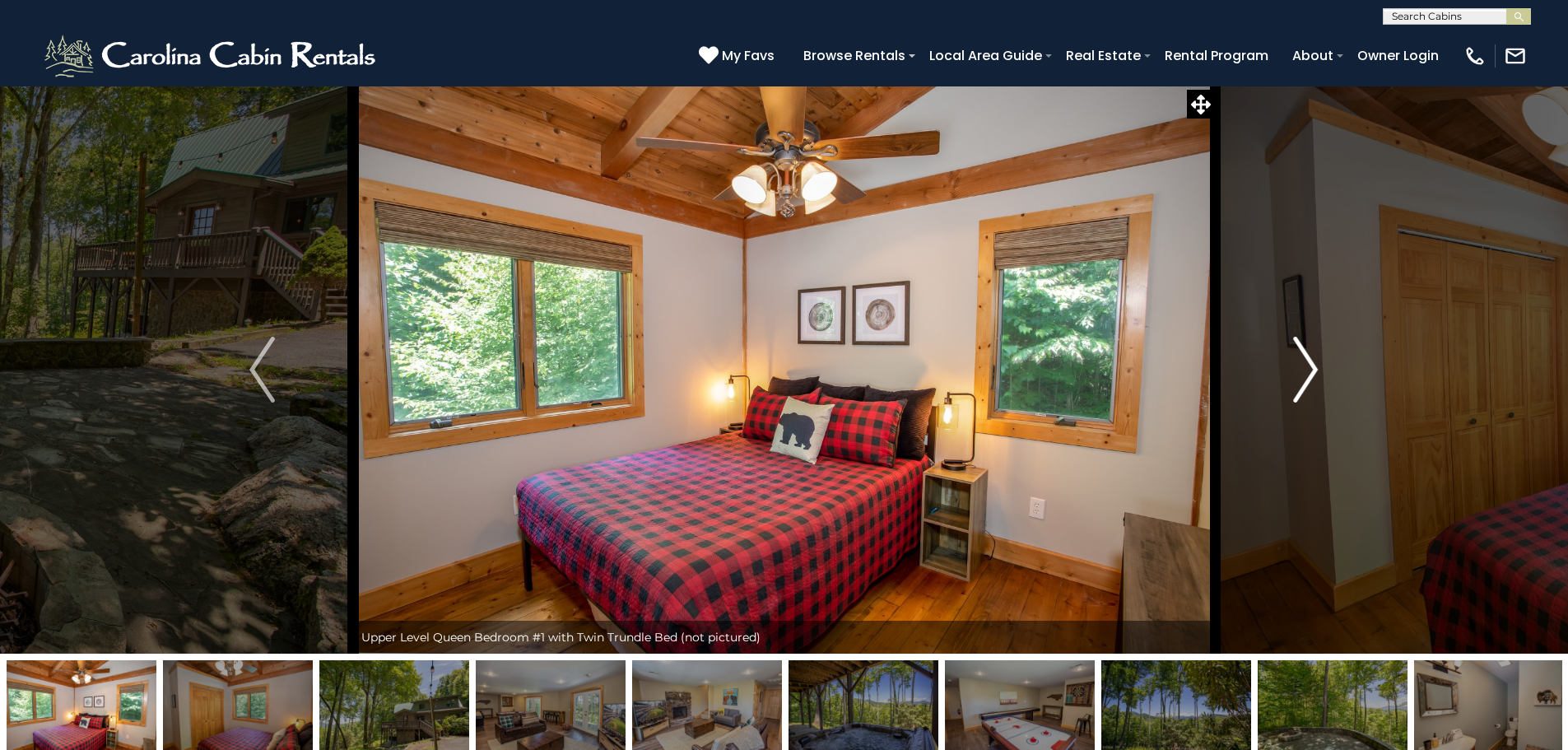
click at [1327, 358] on button "Next" at bounding box center [1305, 369] width 181 height 568
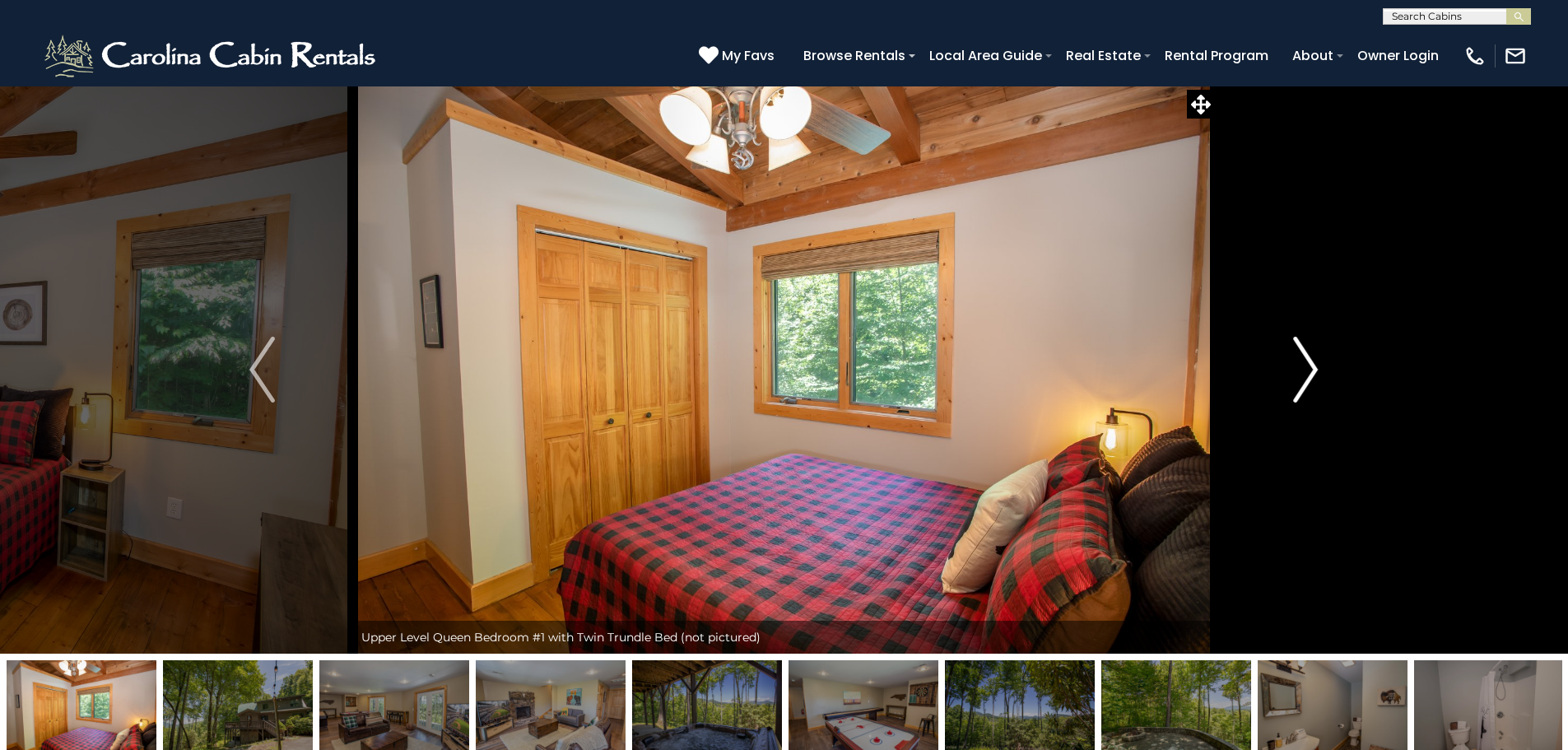
click at [1327, 358] on button "Next" at bounding box center [1305, 369] width 181 height 568
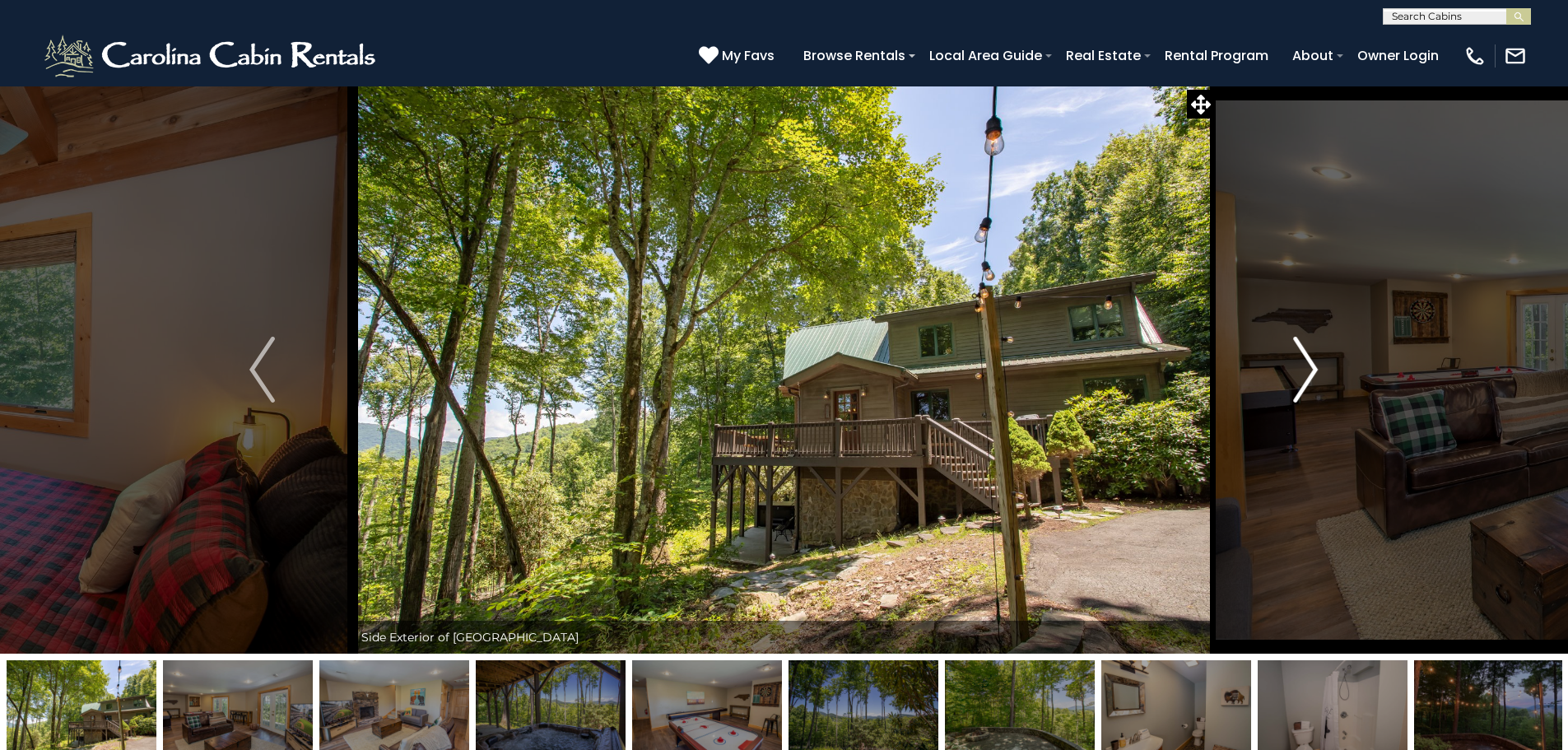
click at [1327, 358] on button "Next" at bounding box center [1305, 369] width 181 height 568
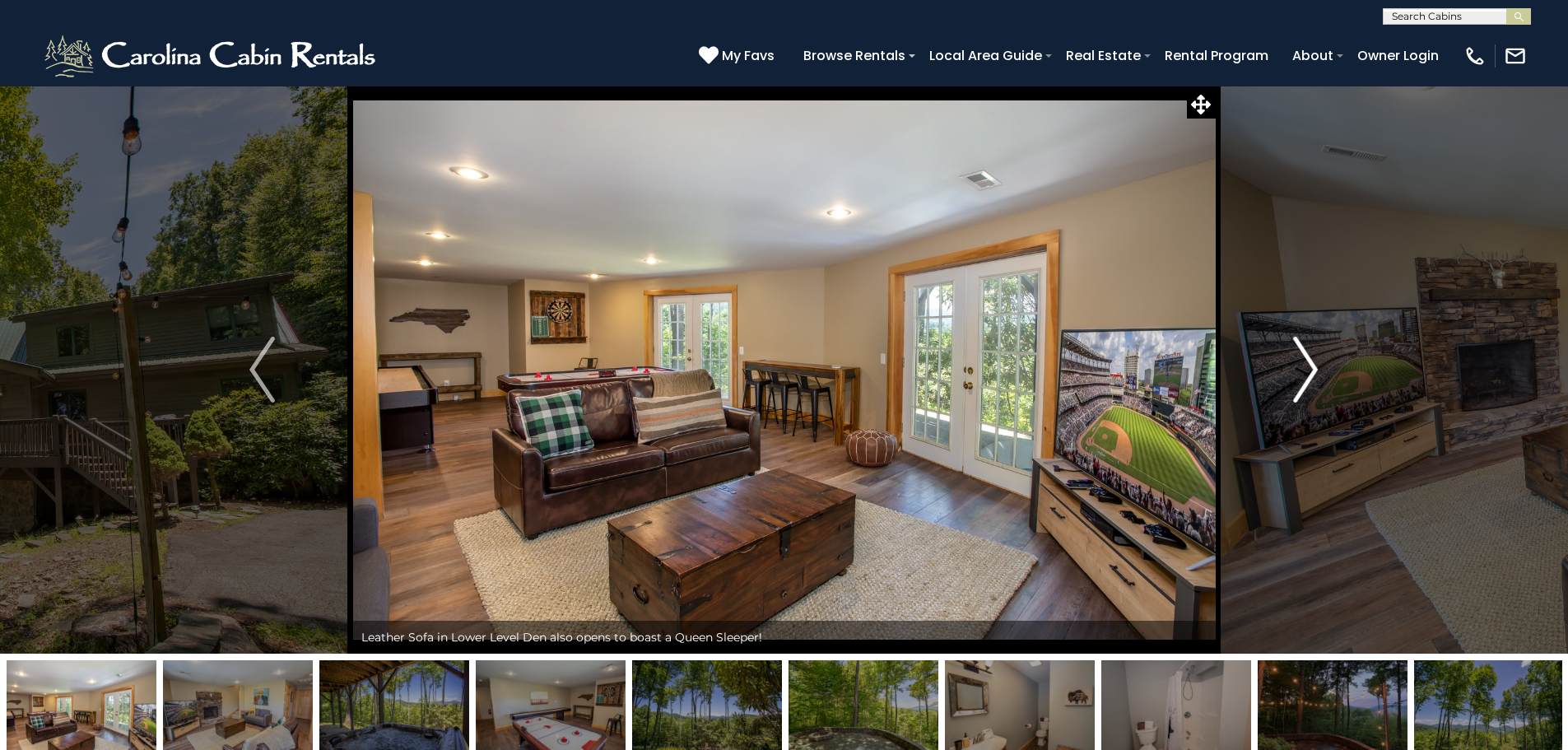
click at [1327, 358] on button "Next" at bounding box center [1305, 369] width 181 height 568
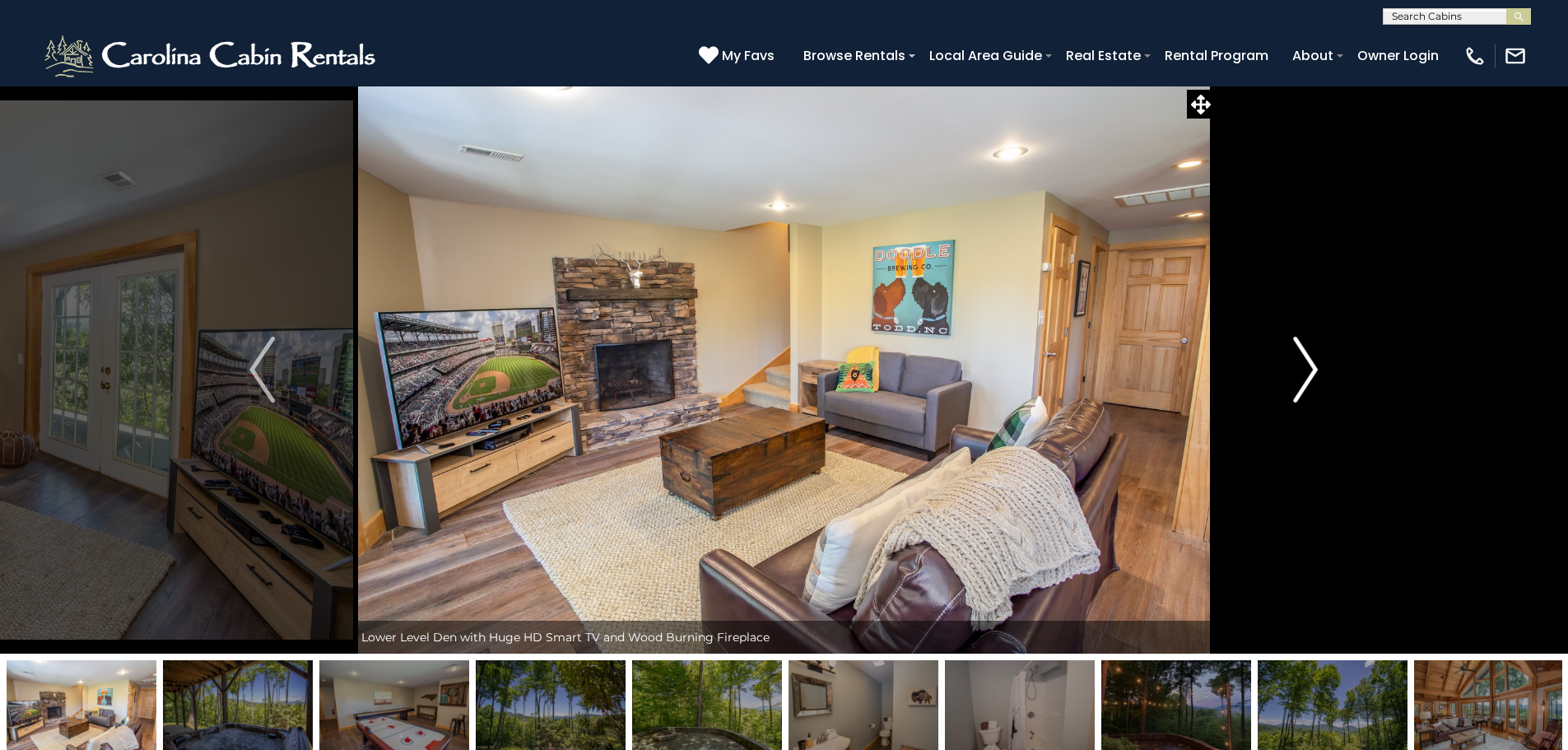
click at [1327, 358] on button "Next" at bounding box center [1305, 369] width 181 height 568
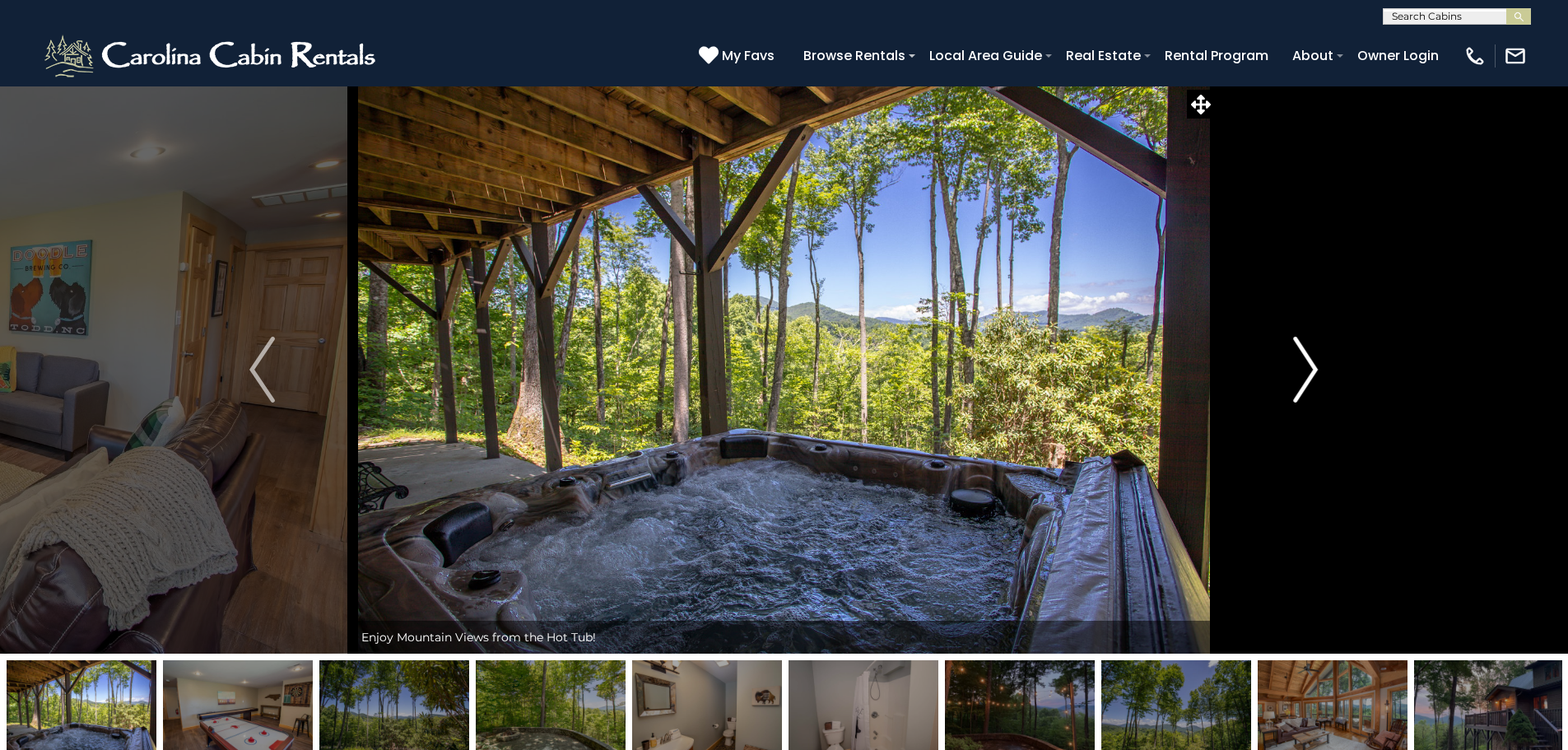
click at [1327, 358] on button "Next" at bounding box center [1305, 369] width 181 height 568
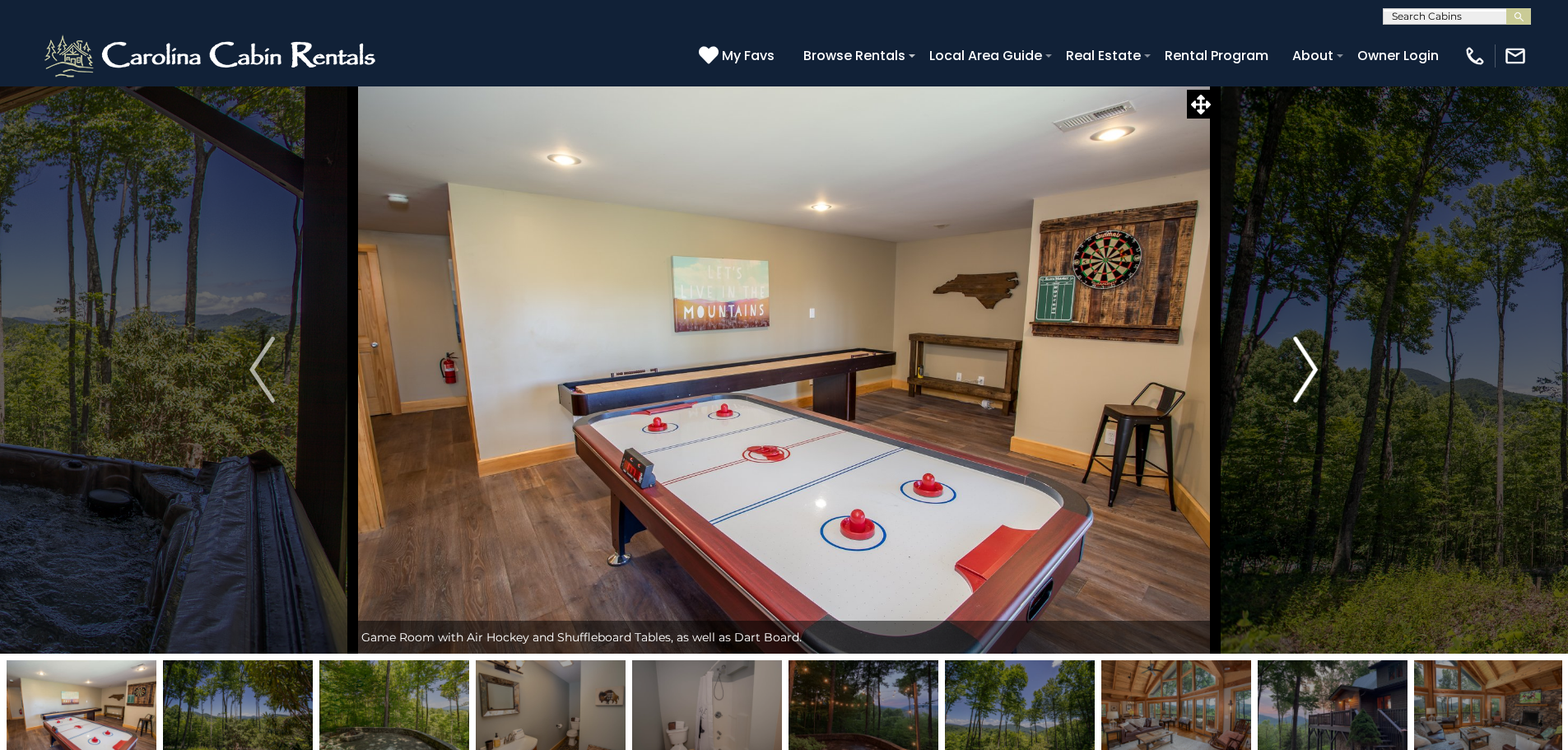
click at [1327, 358] on button "Next" at bounding box center [1305, 369] width 181 height 568
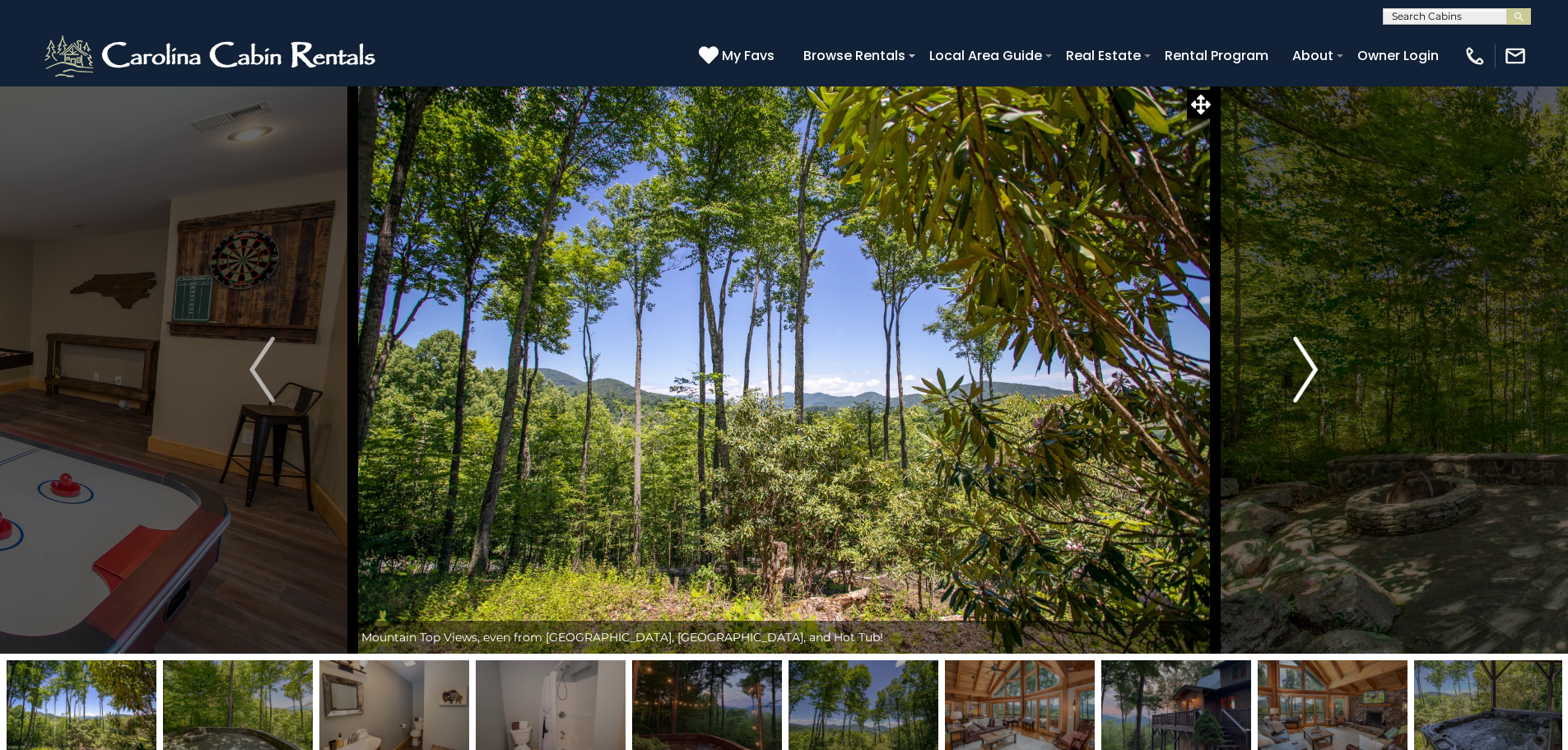
click at [1327, 358] on button "Next" at bounding box center [1305, 369] width 181 height 568
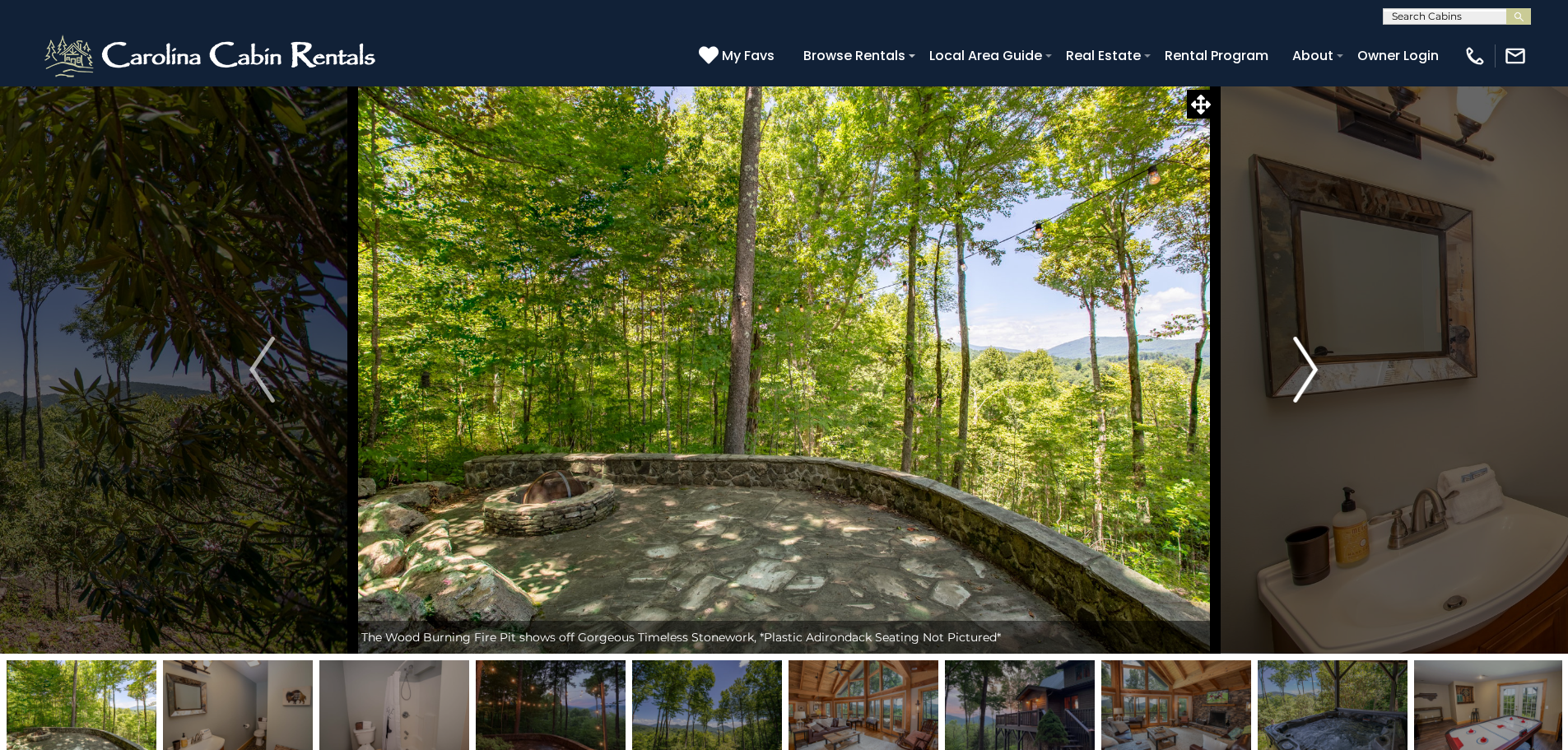
click at [1327, 358] on button "Next" at bounding box center [1305, 369] width 181 height 568
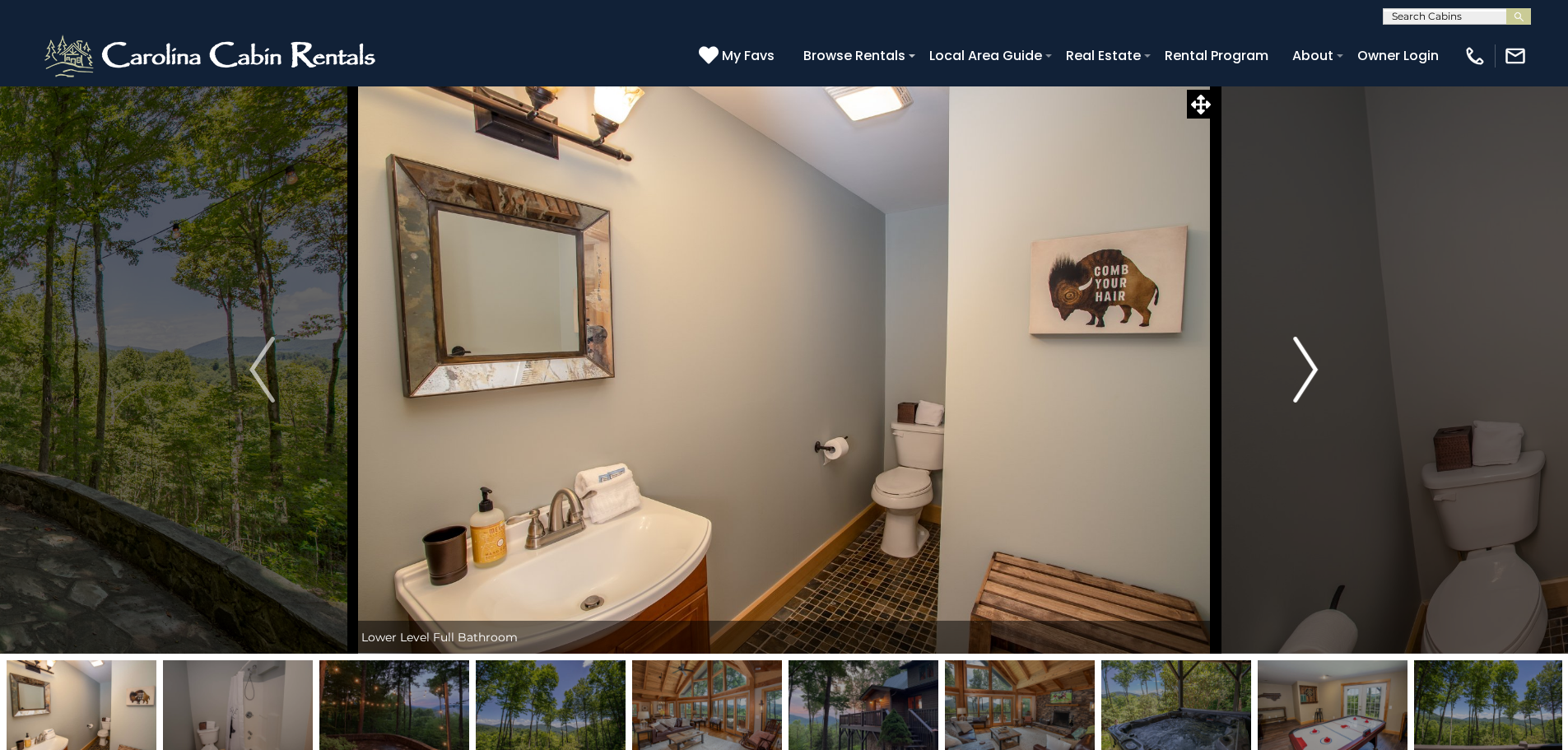
click at [1327, 358] on button "Next" at bounding box center [1305, 369] width 181 height 568
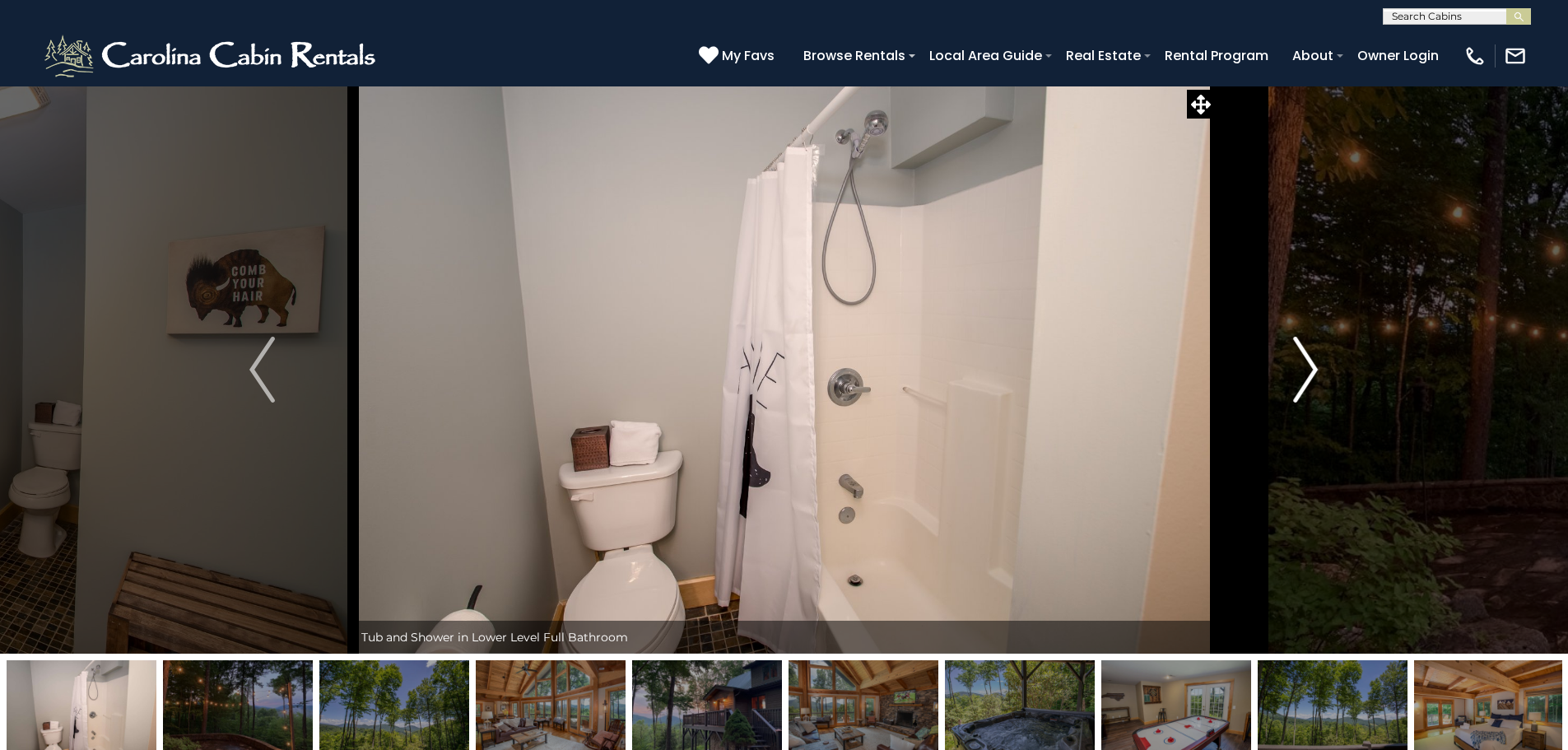
click at [1327, 358] on button "Next" at bounding box center [1305, 369] width 181 height 568
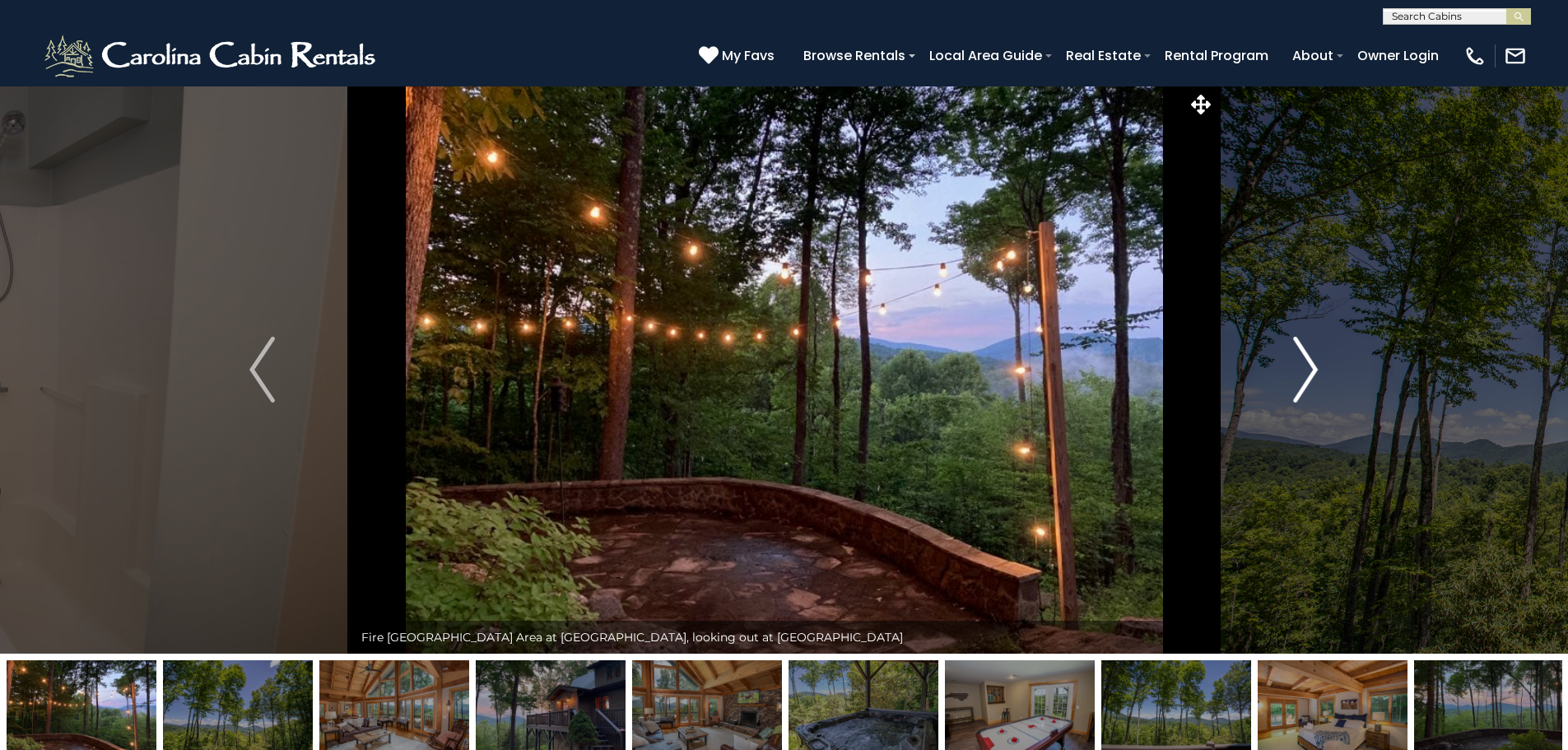
click at [1327, 358] on button "Next" at bounding box center [1305, 369] width 181 height 568
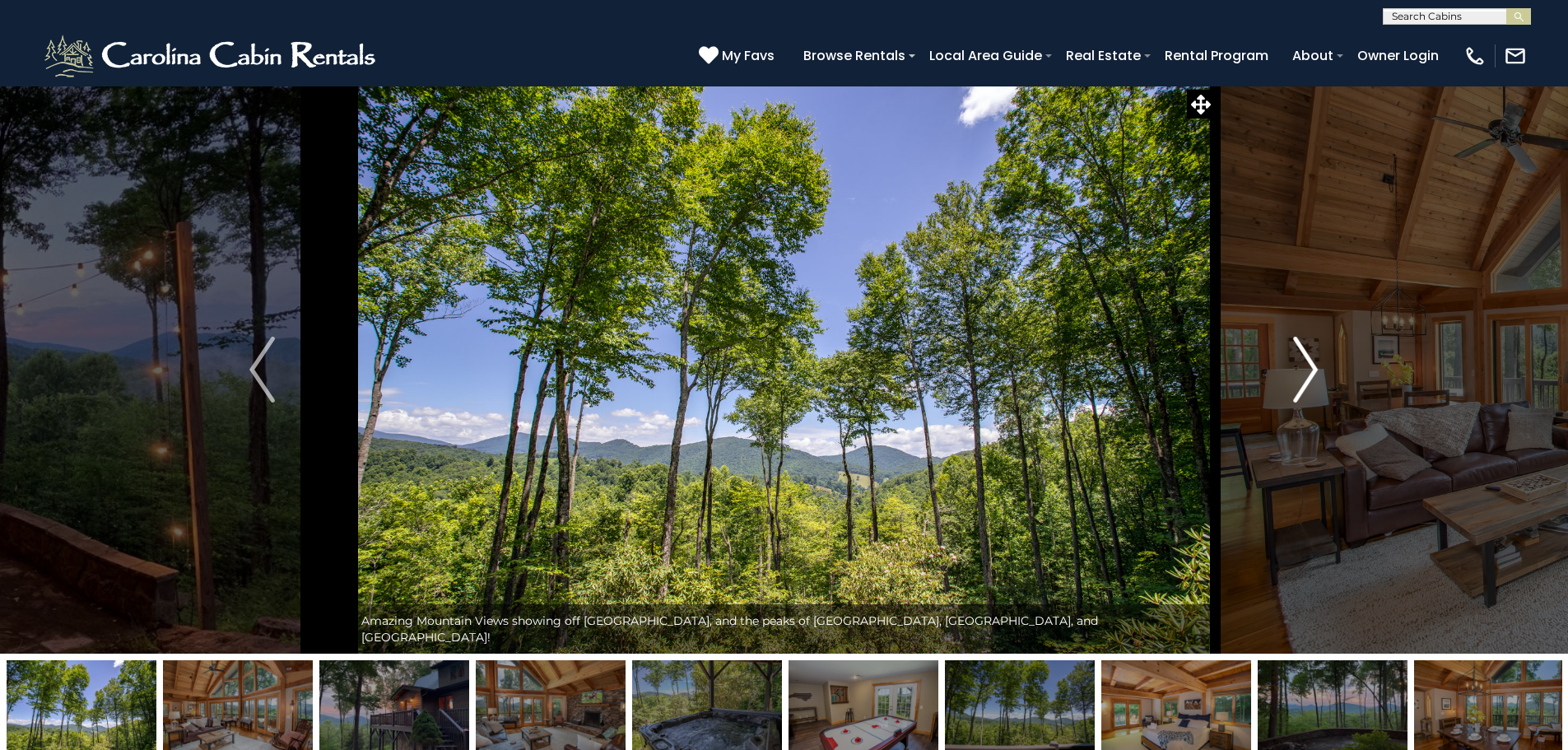
click at [1327, 358] on button "Next" at bounding box center [1305, 369] width 181 height 568
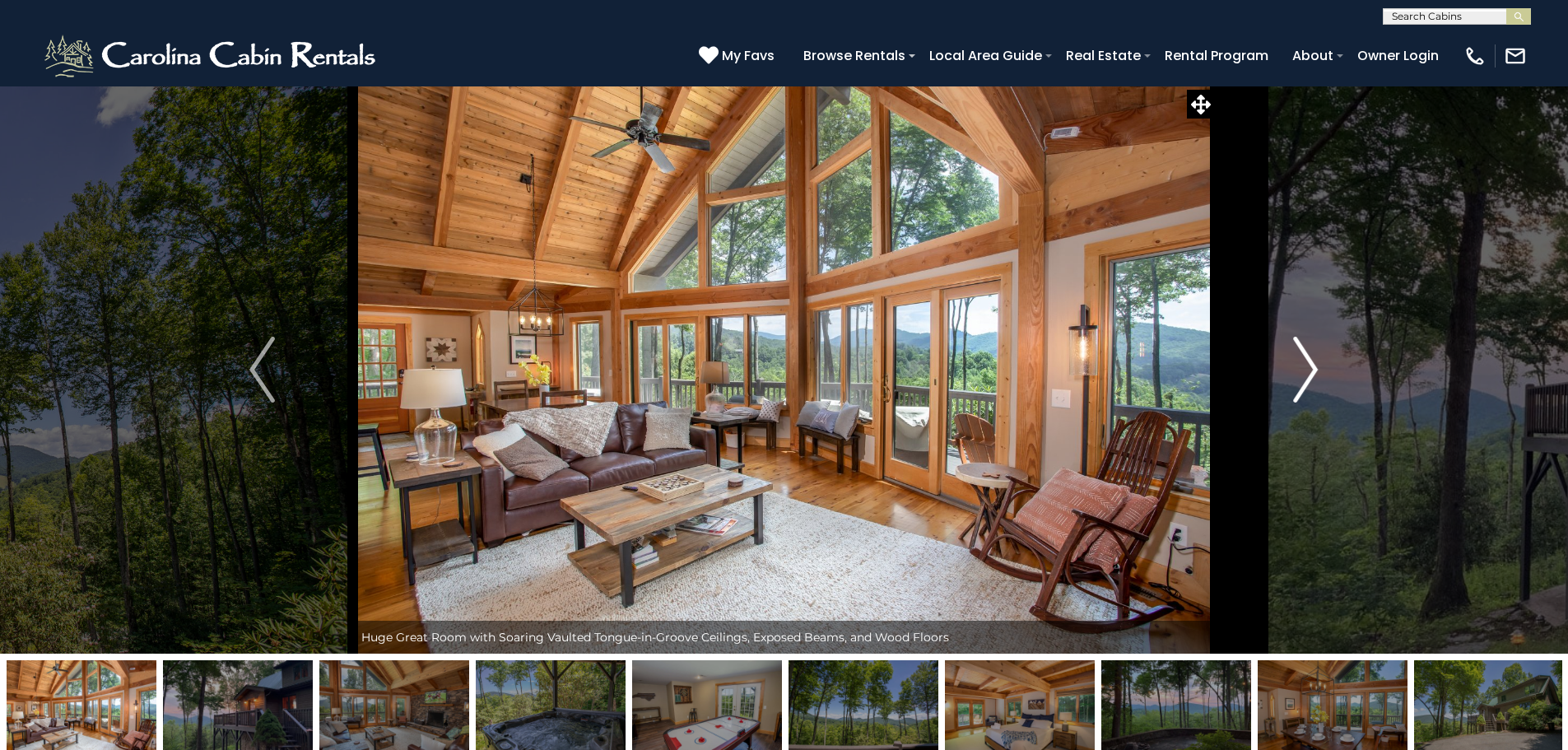
click at [1327, 358] on button "Next" at bounding box center [1305, 369] width 181 height 568
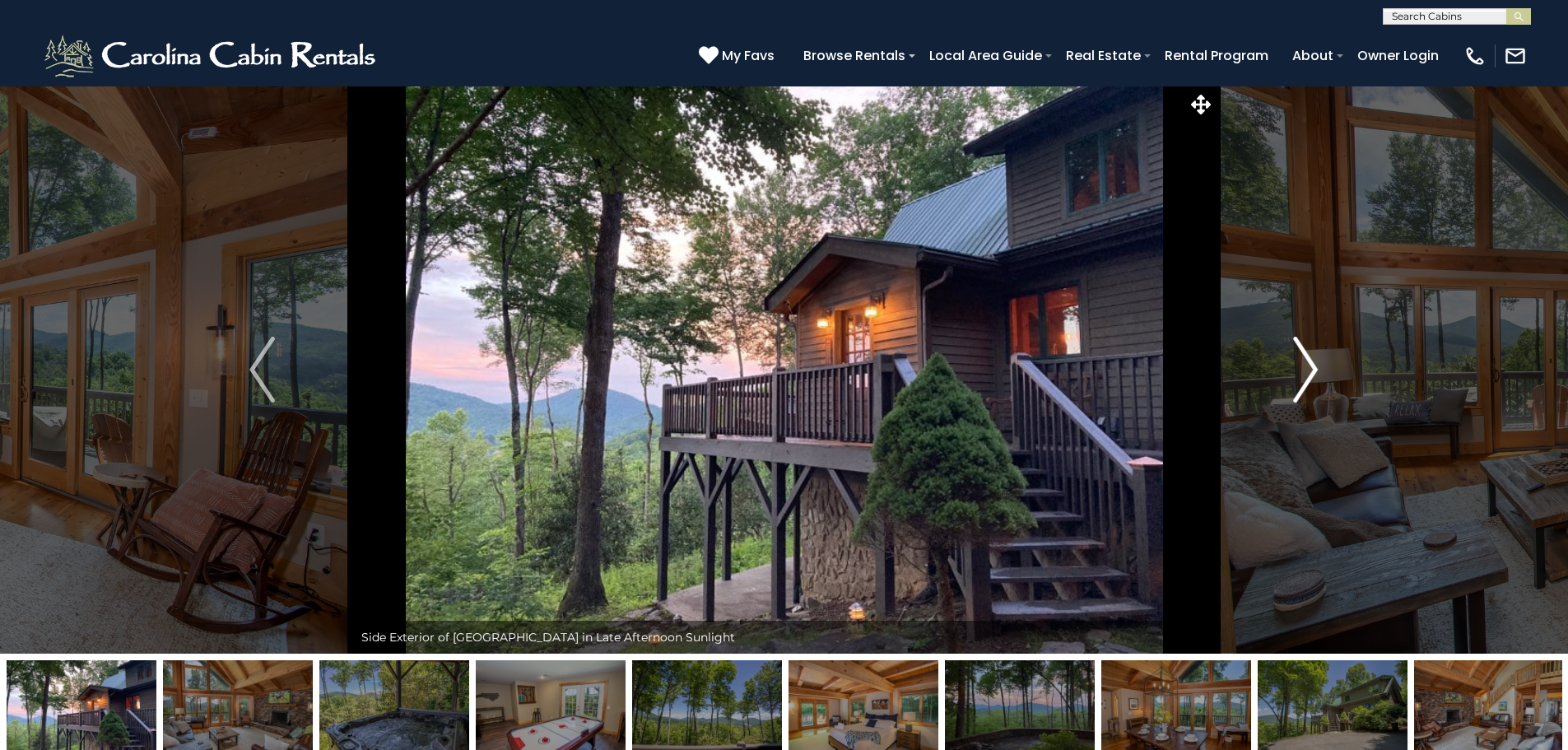
click at [1319, 357] on button "Next" at bounding box center [1305, 369] width 181 height 568
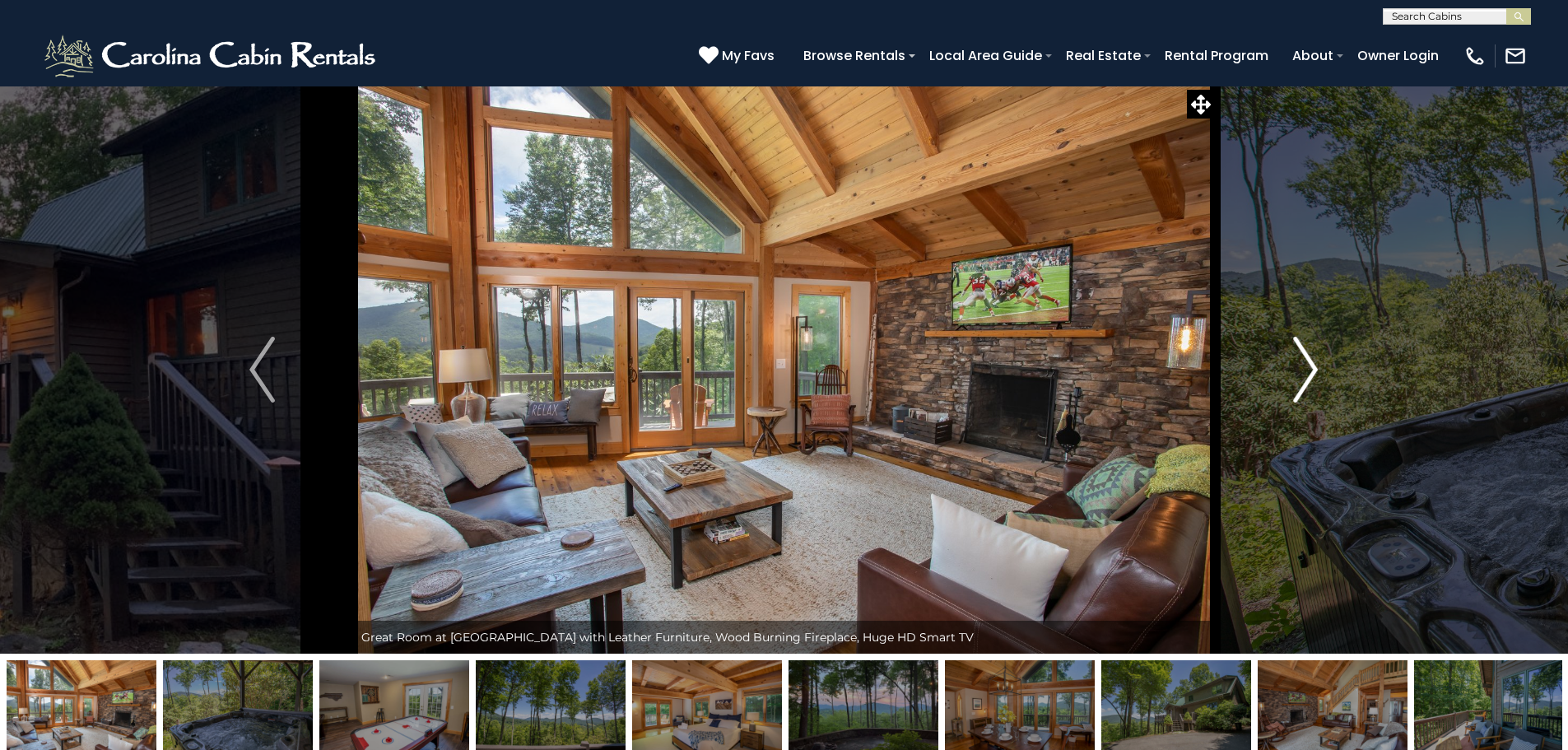
click at [1319, 357] on button "Next" at bounding box center [1305, 369] width 181 height 568
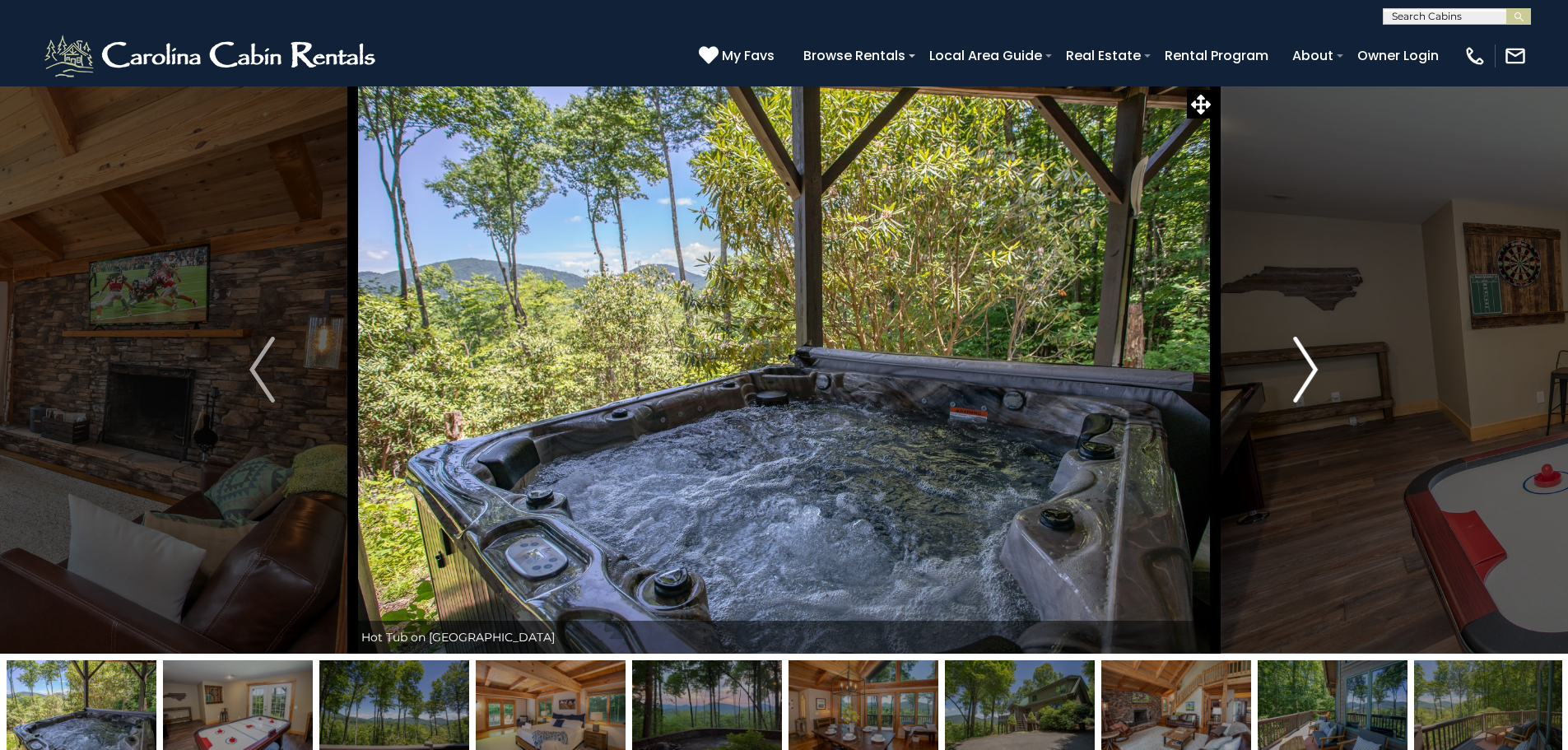
click at [1319, 357] on button "Next" at bounding box center [1305, 369] width 181 height 568
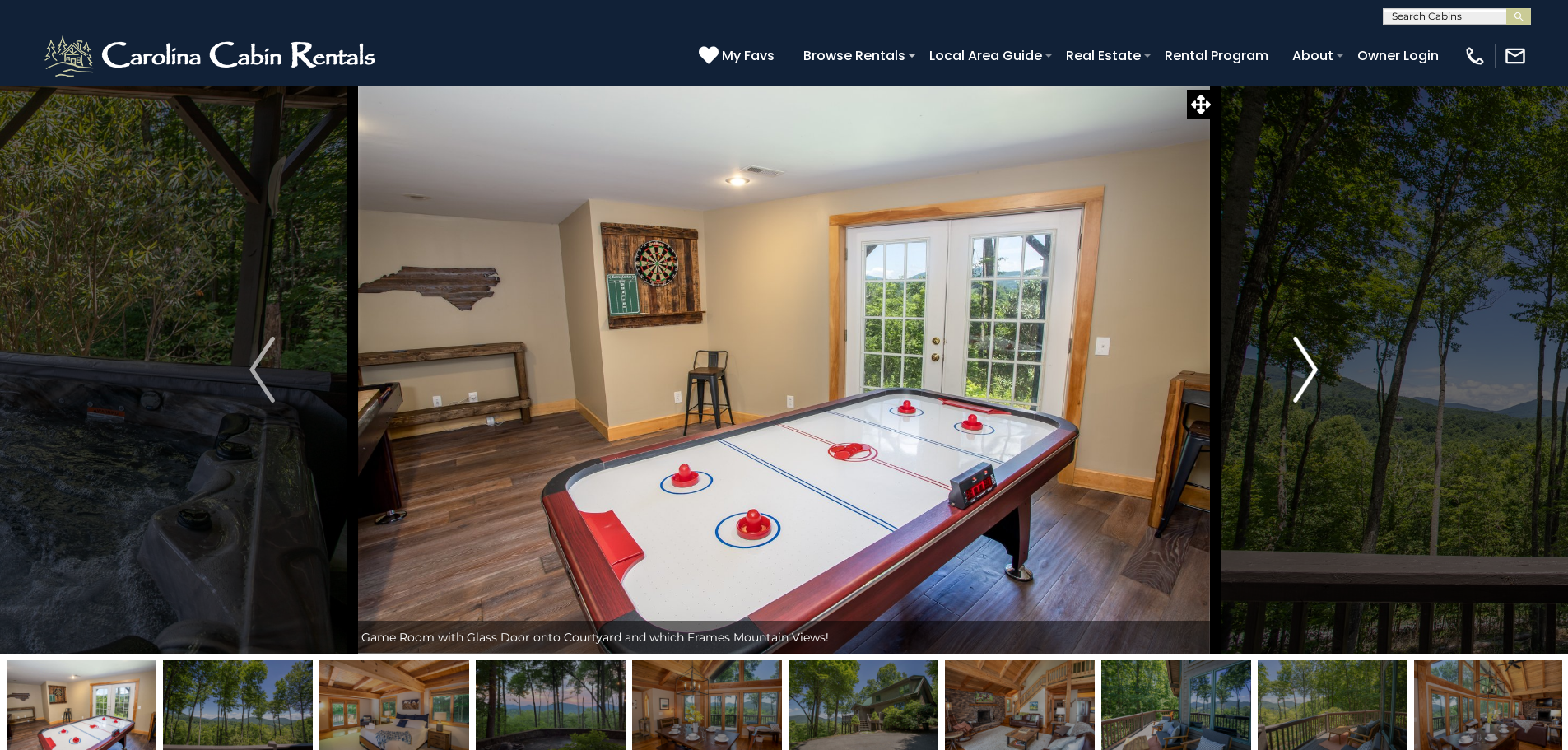
click at [1319, 357] on button "Next" at bounding box center [1305, 369] width 181 height 568
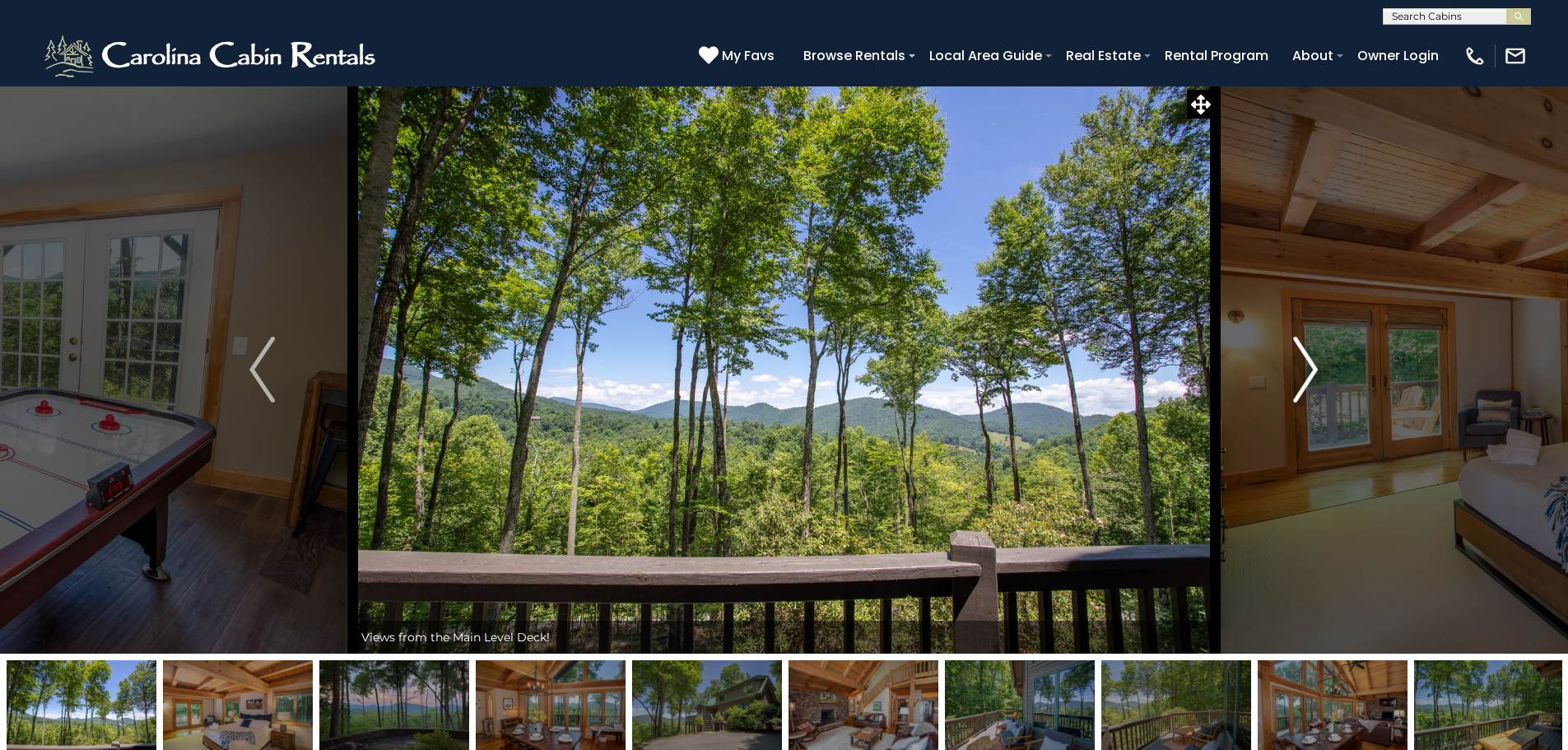
click at [1319, 357] on button "Next" at bounding box center [1305, 369] width 181 height 568
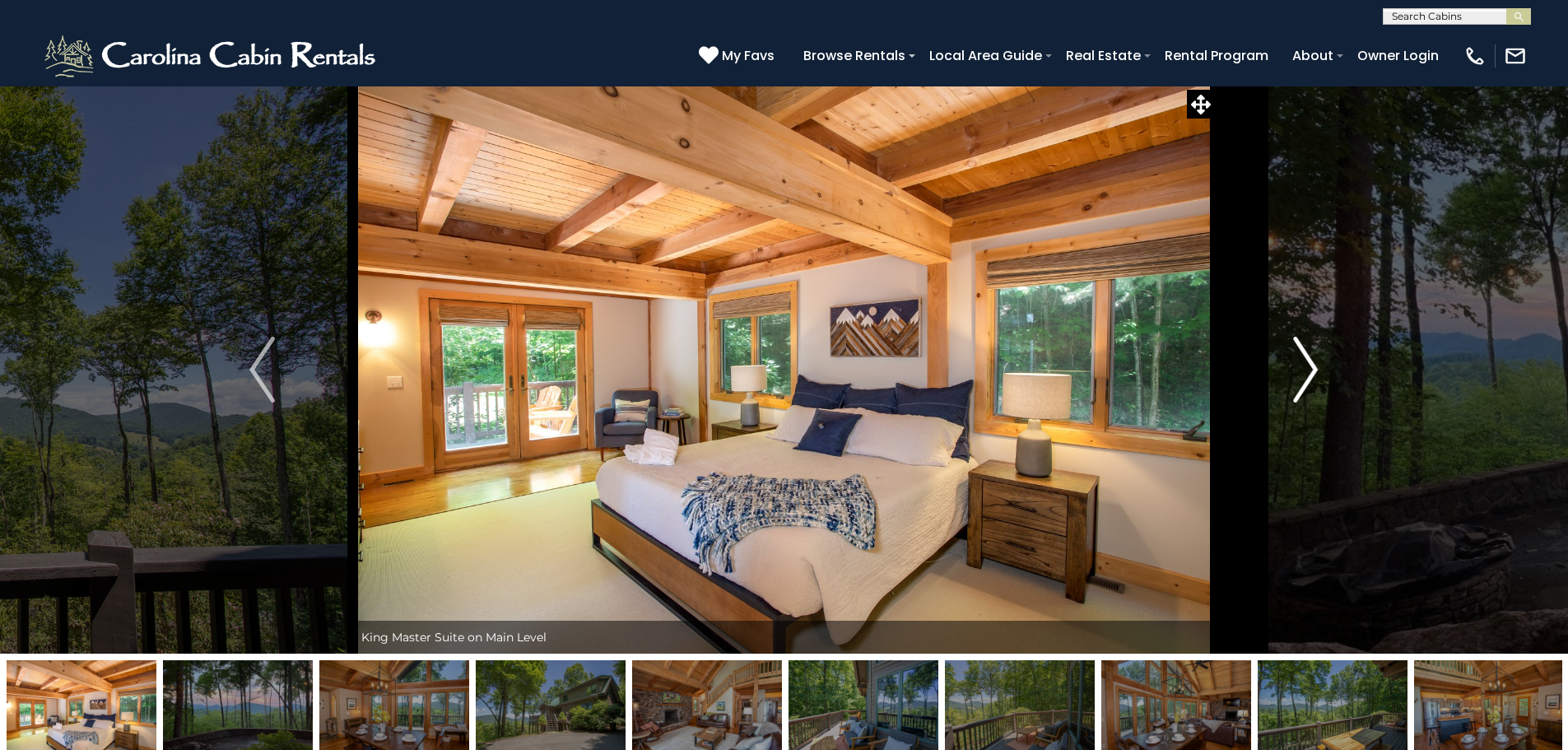
click at [1319, 357] on button "Next" at bounding box center [1305, 369] width 181 height 568
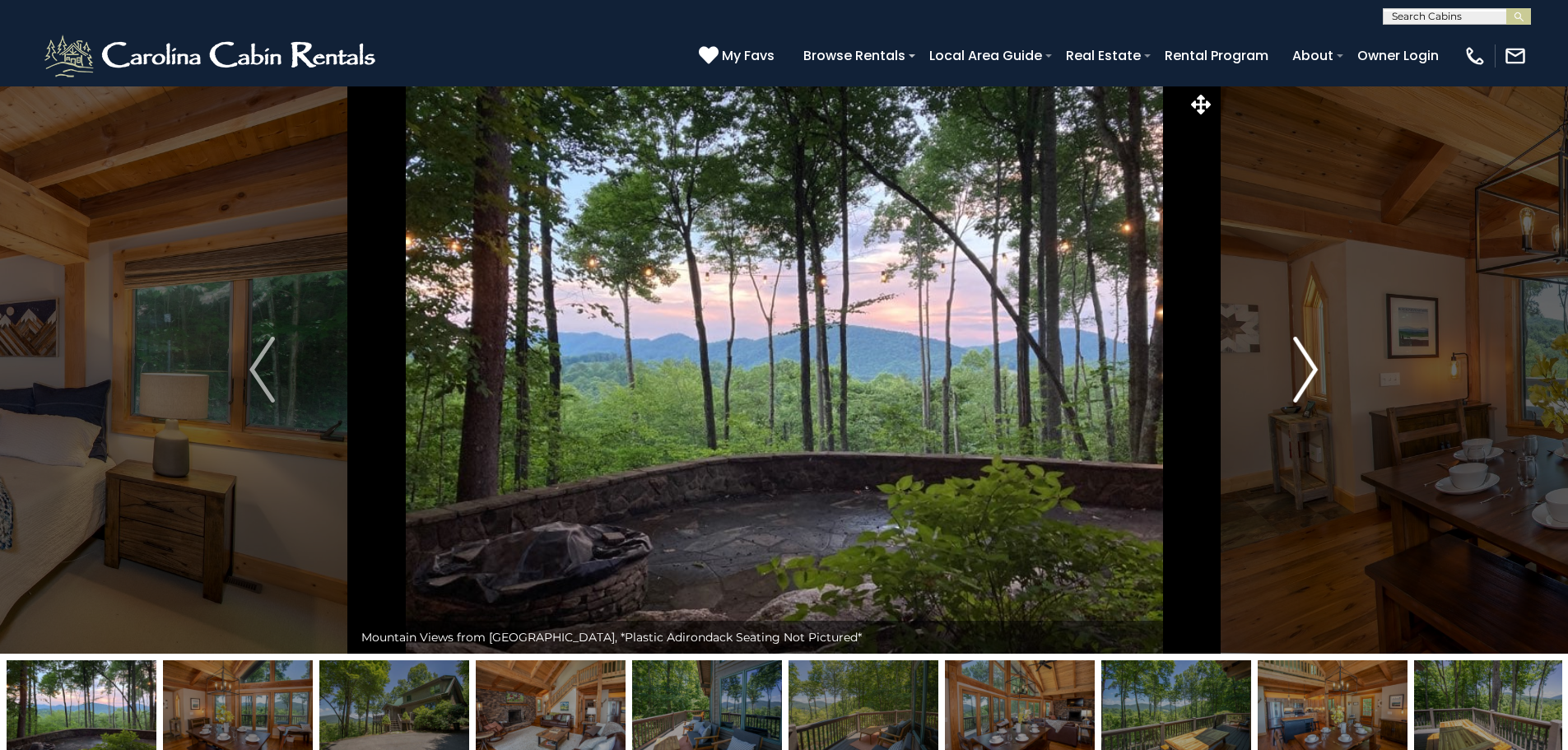
click at [1319, 357] on button "Next" at bounding box center [1305, 369] width 181 height 568
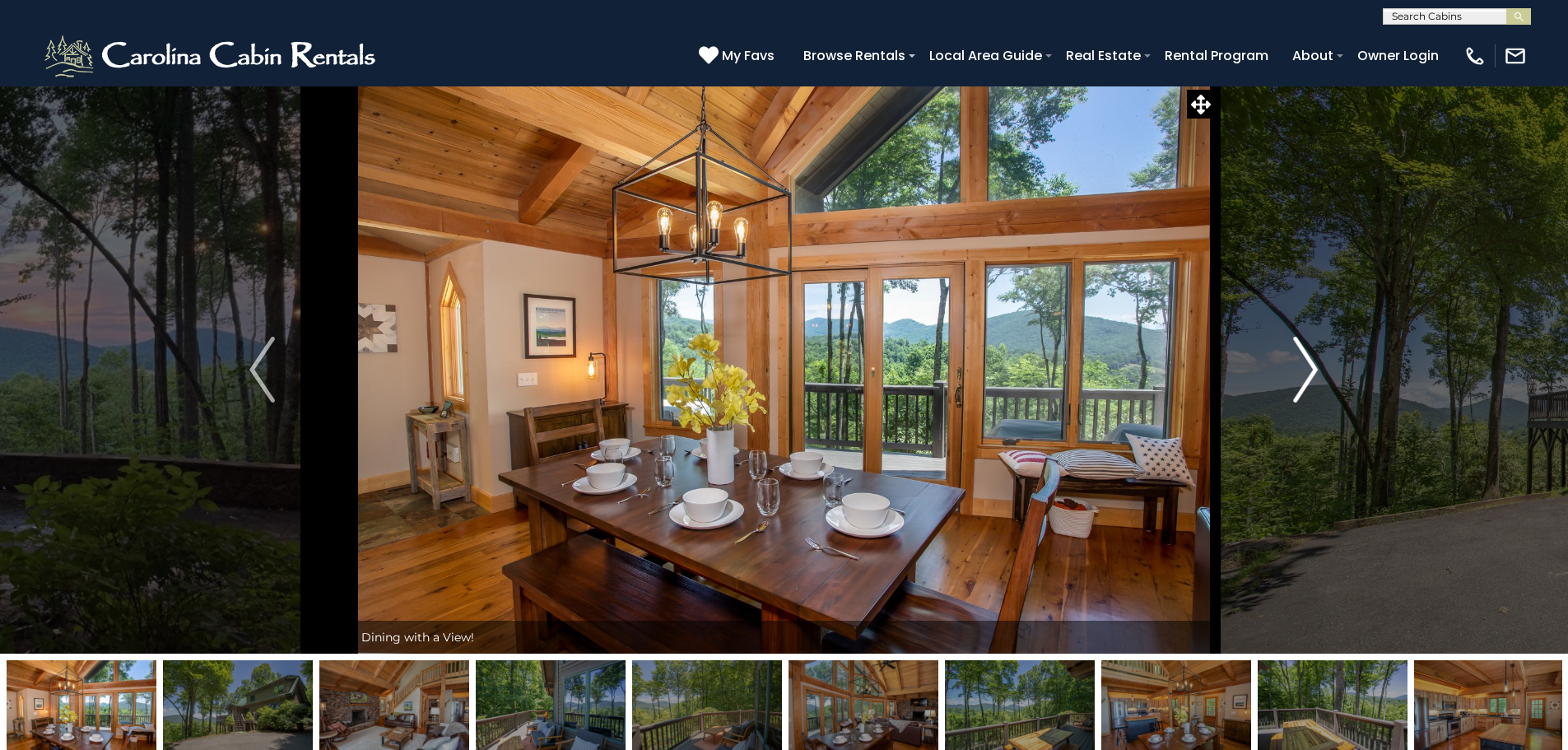
click at [1319, 357] on button "Next" at bounding box center [1305, 369] width 181 height 568
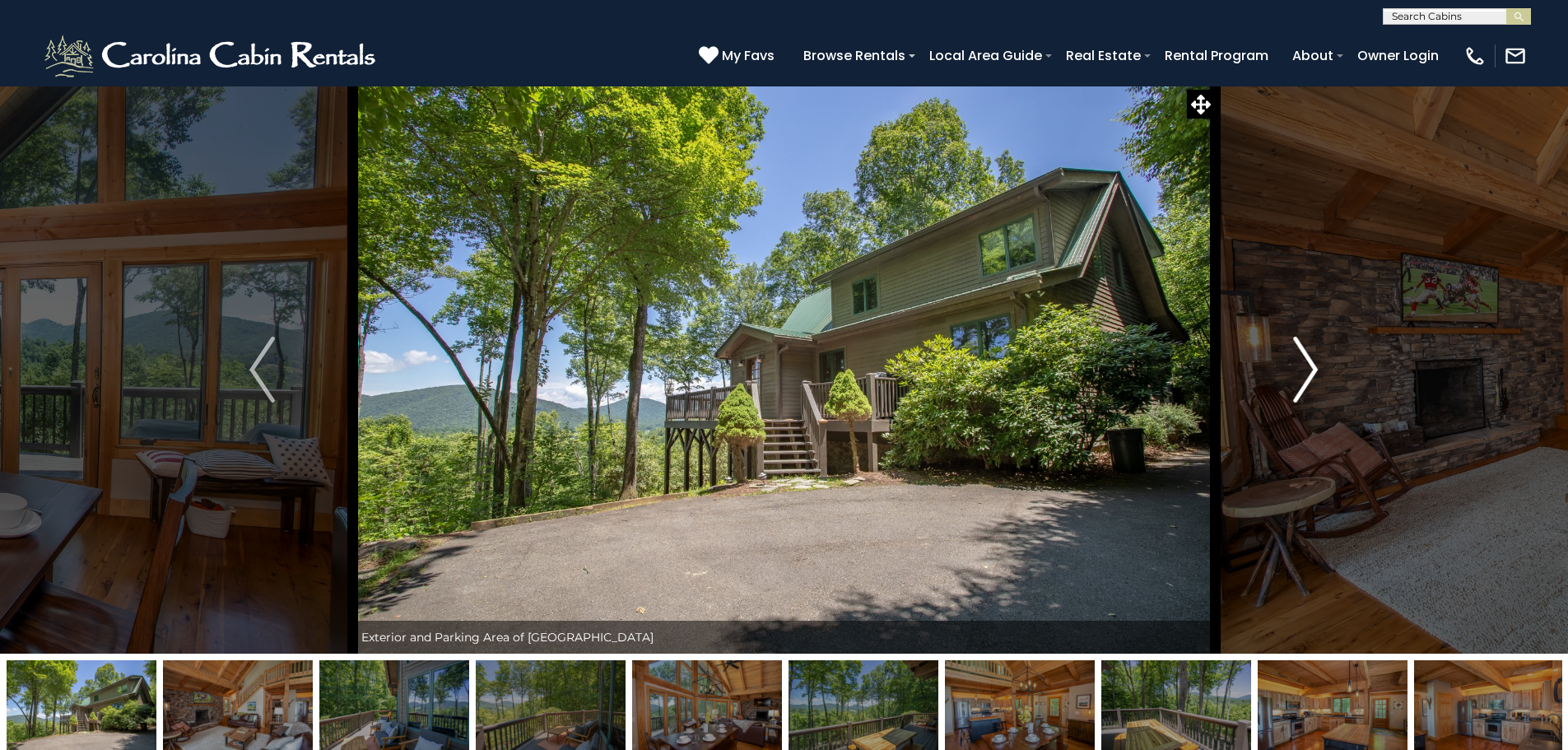
click at [1319, 357] on button "Next" at bounding box center [1305, 369] width 181 height 568
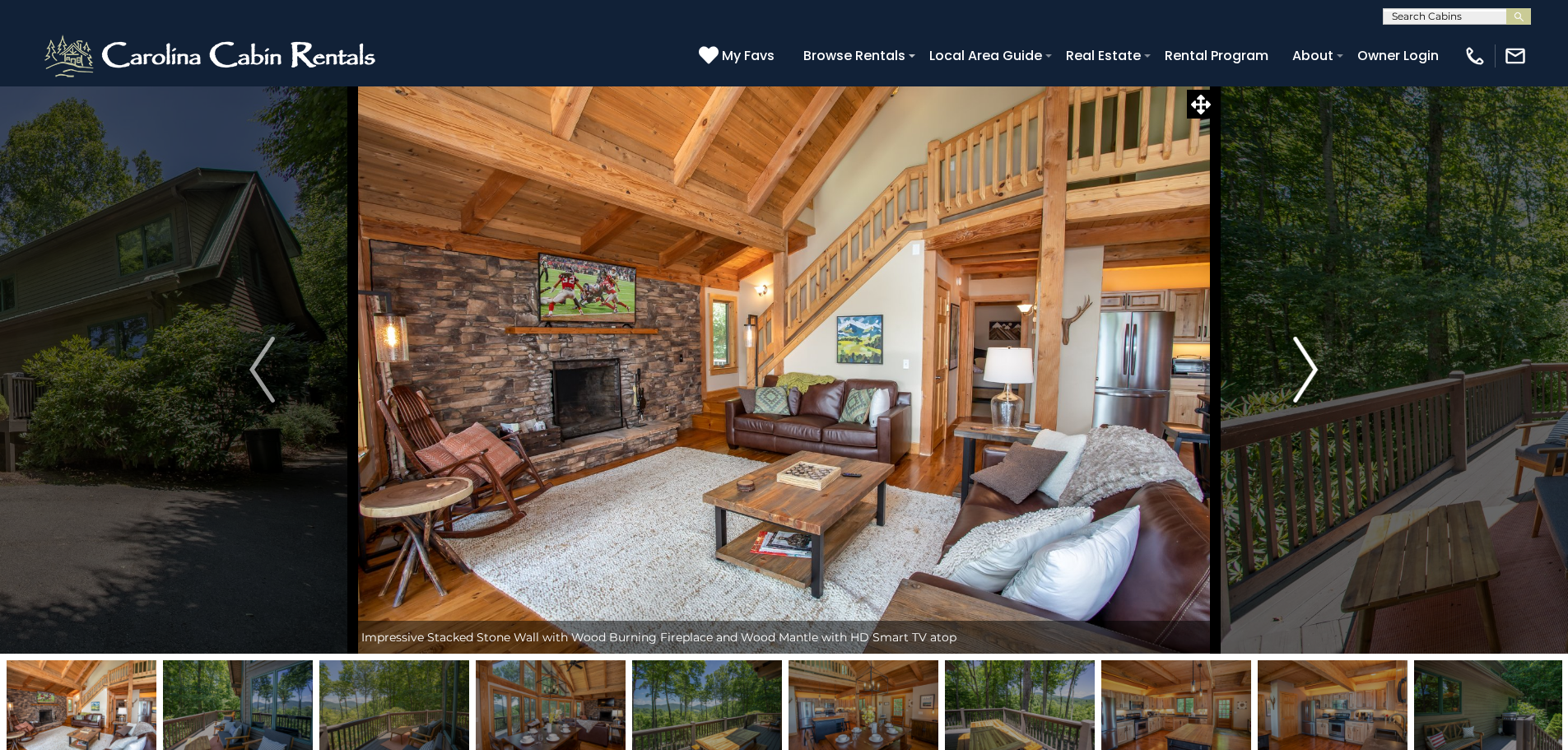
click at [1319, 357] on button "Next" at bounding box center [1305, 369] width 181 height 568
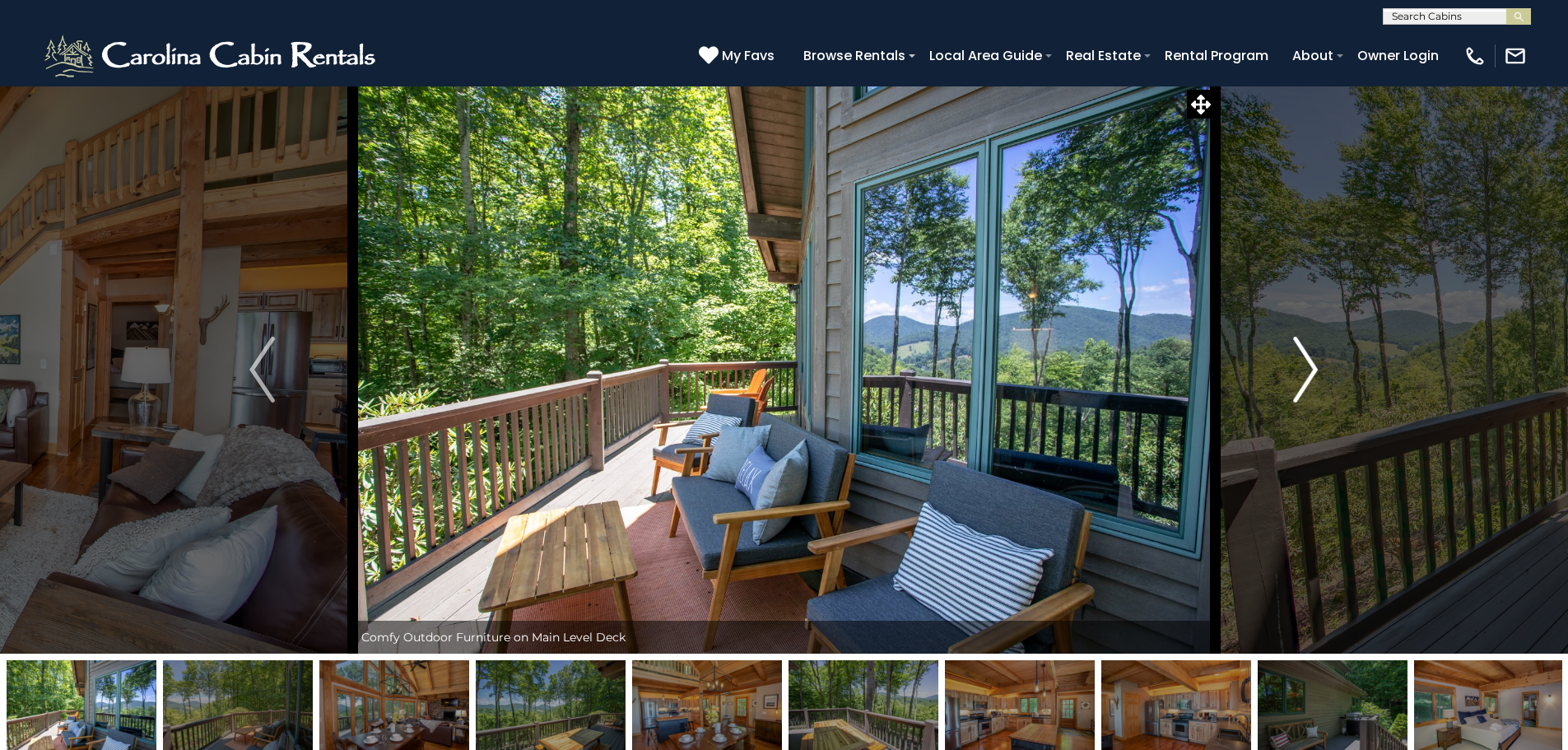
click at [1319, 357] on button "Next" at bounding box center [1305, 369] width 181 height 568
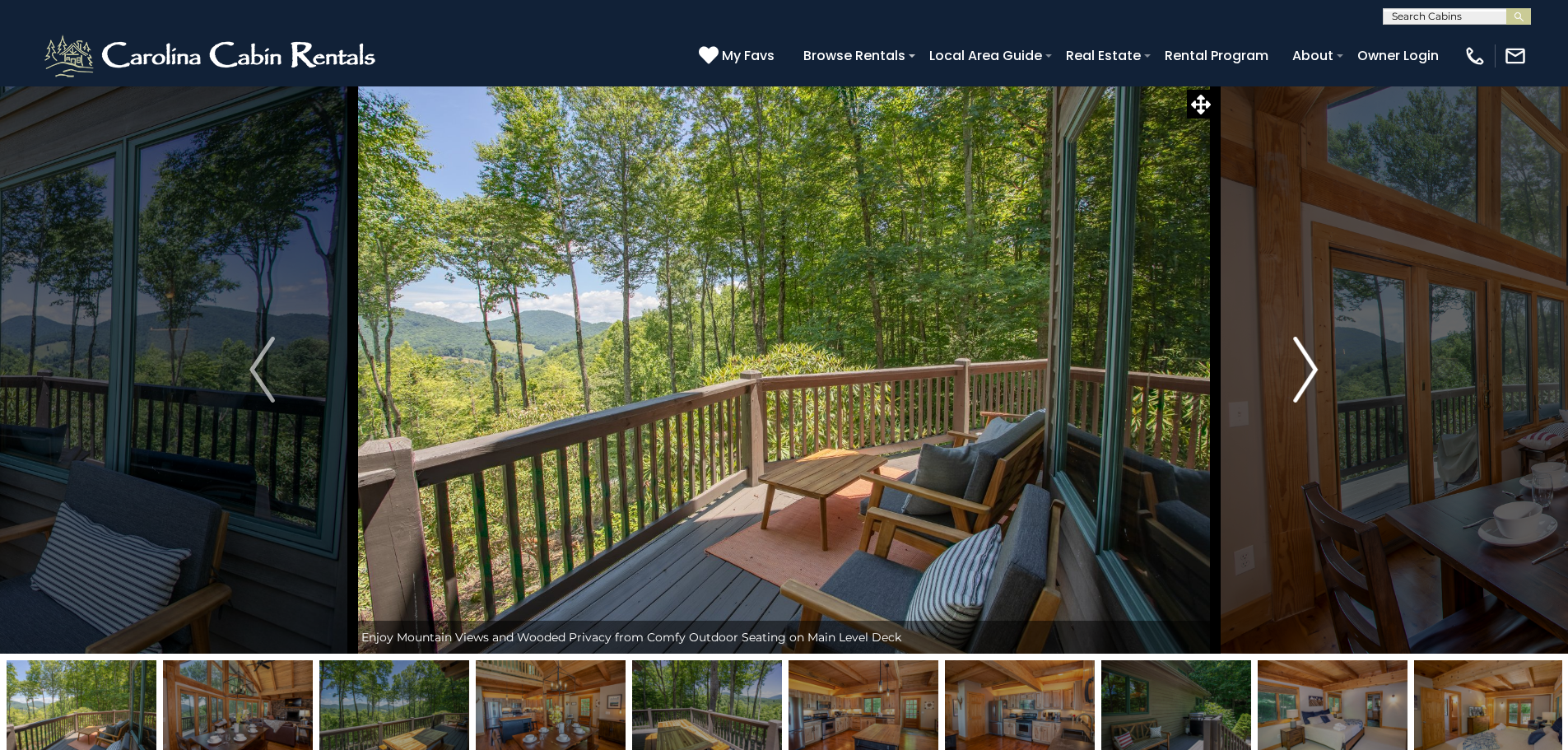
click at [1319, 357] on button "Next" at bounding box center [1305, 369] width 181 height 568
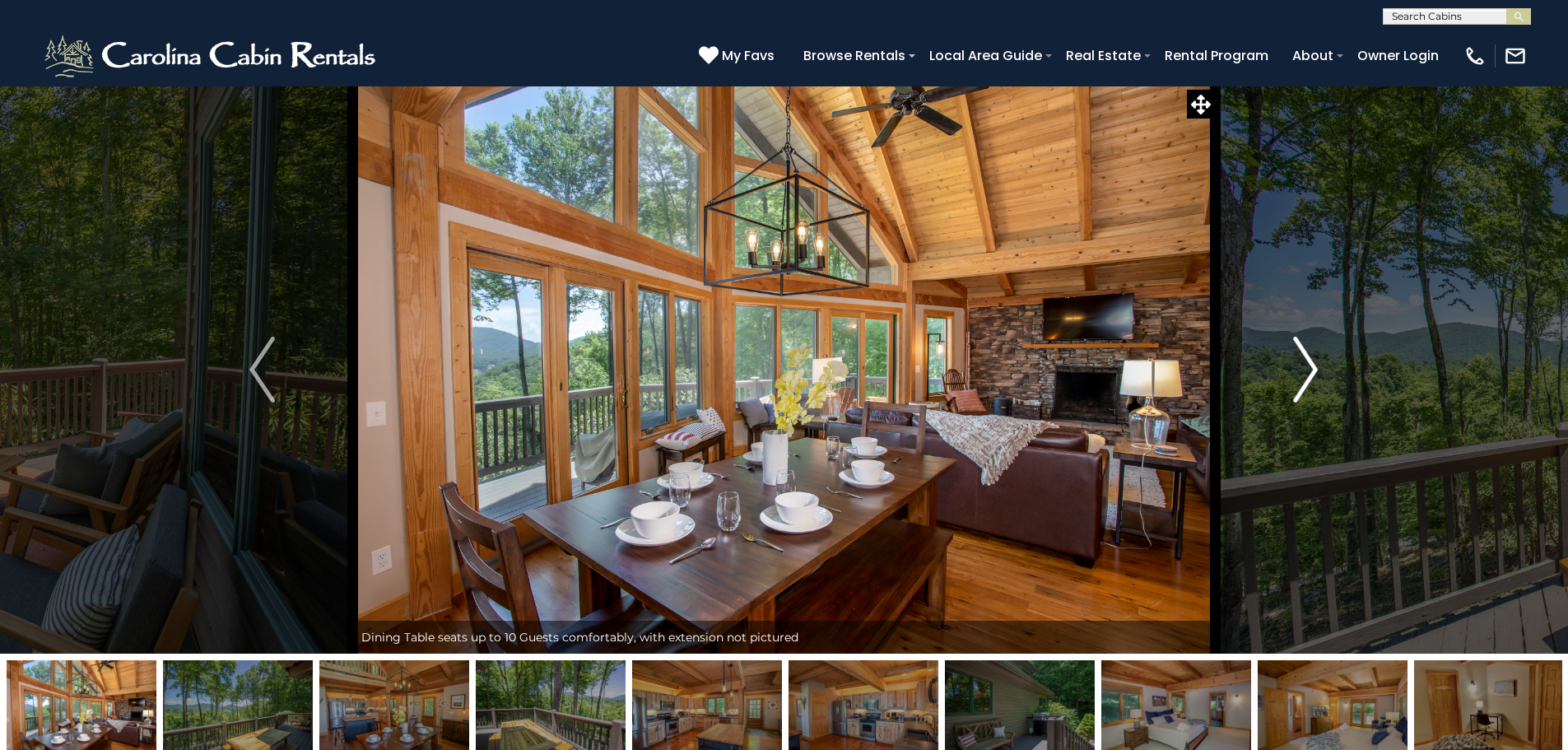
click at [1319, 357] on button "Next" at bounding box center [1305, 369] width 181 height 568
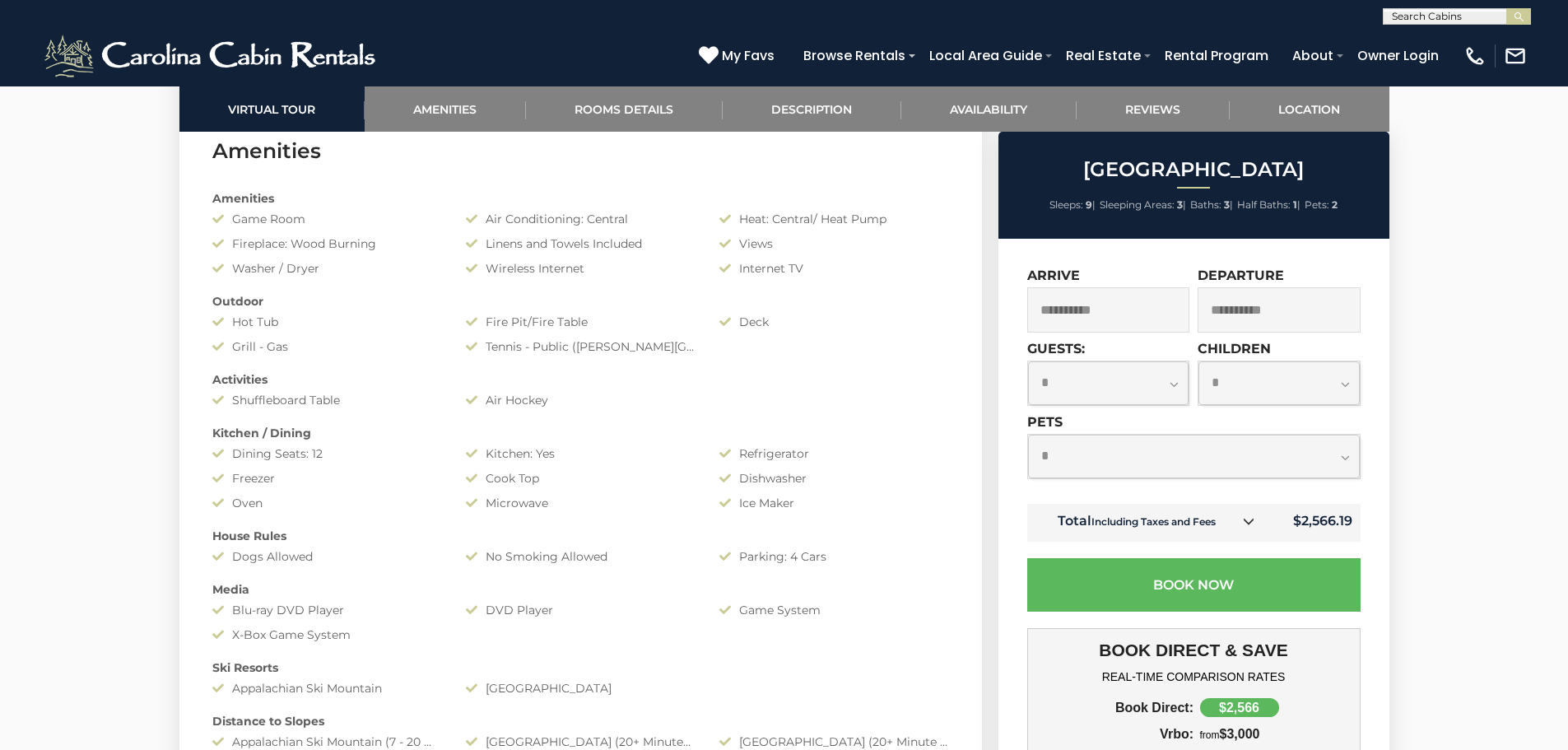
scroll to position [1372, 0]
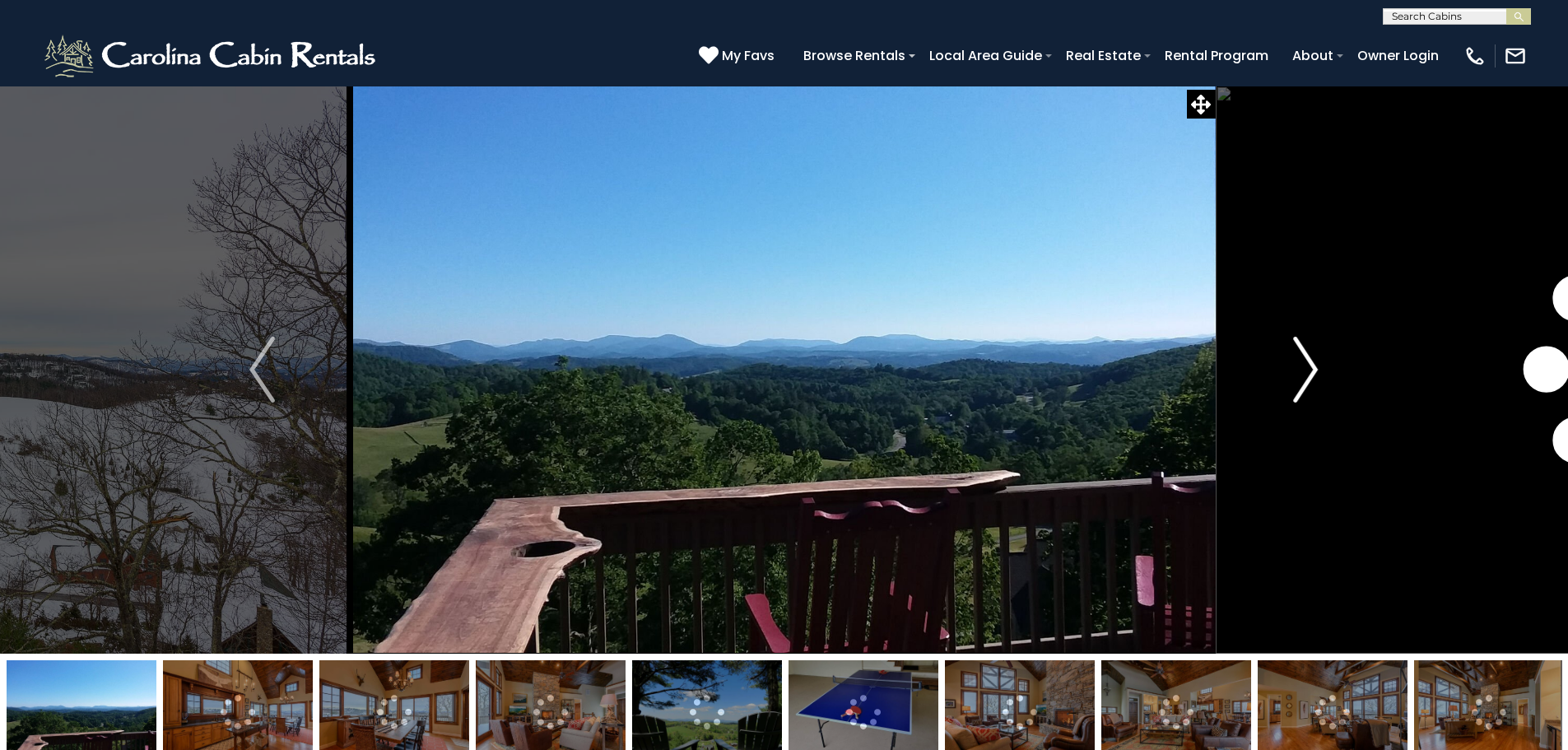
click at [1289, 372] on button "Next" at bounding box center [1305, 369] width 181 height 568
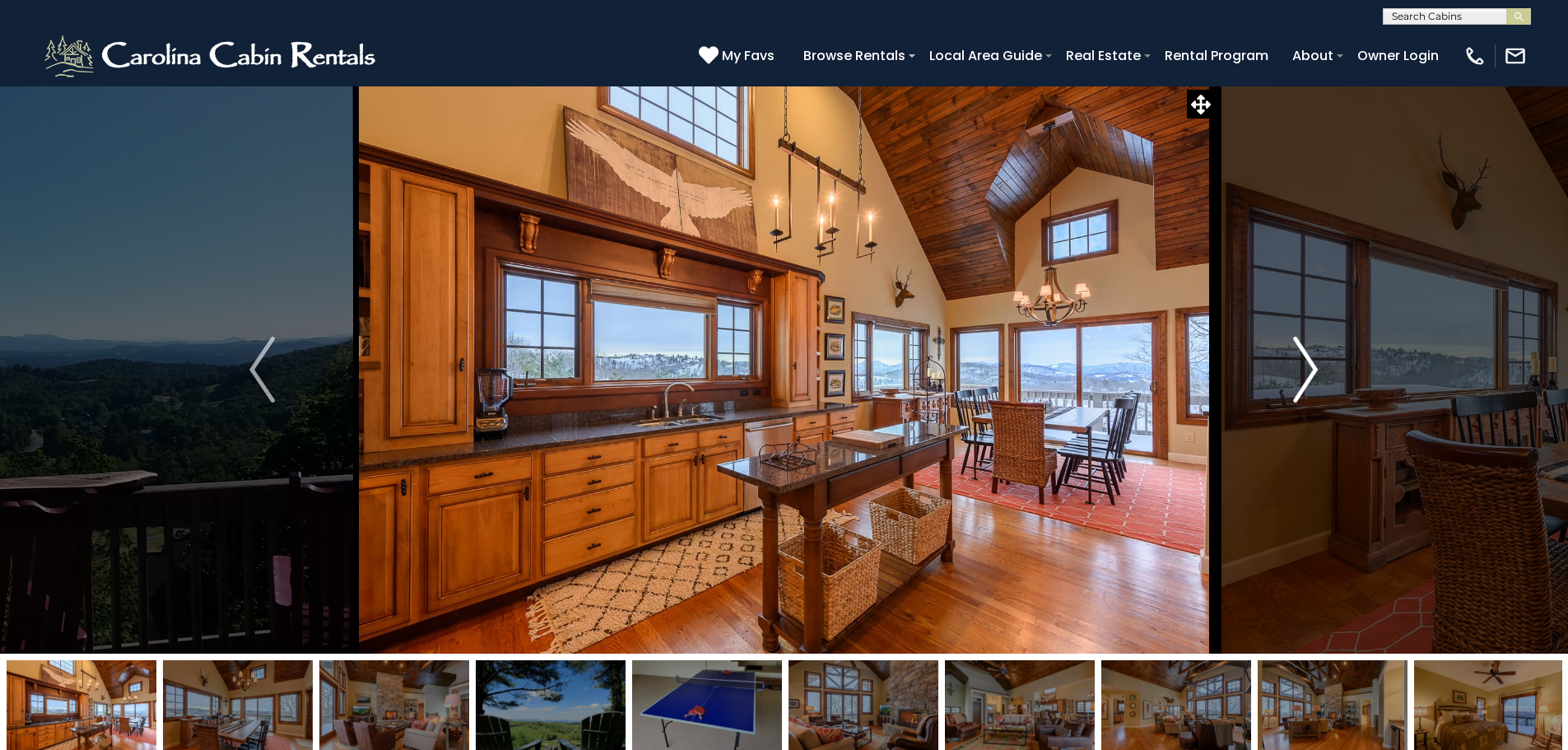
click at [1289, 372] on button "Next" at bounding box center [1305, 369] width 181 height 568
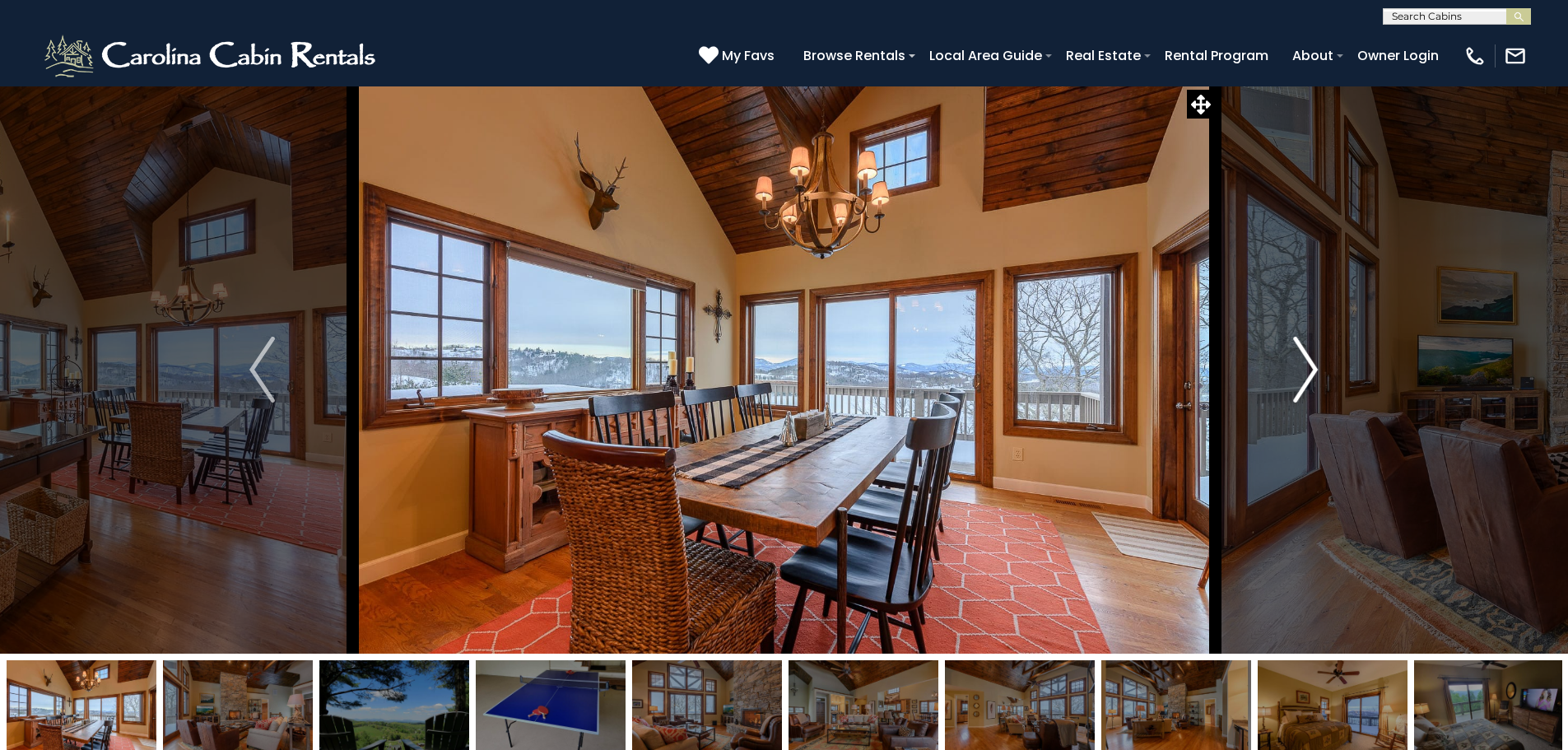
click at [1289, 372] on button "Next" at bounding box center [1305, 369] width 181 height 568
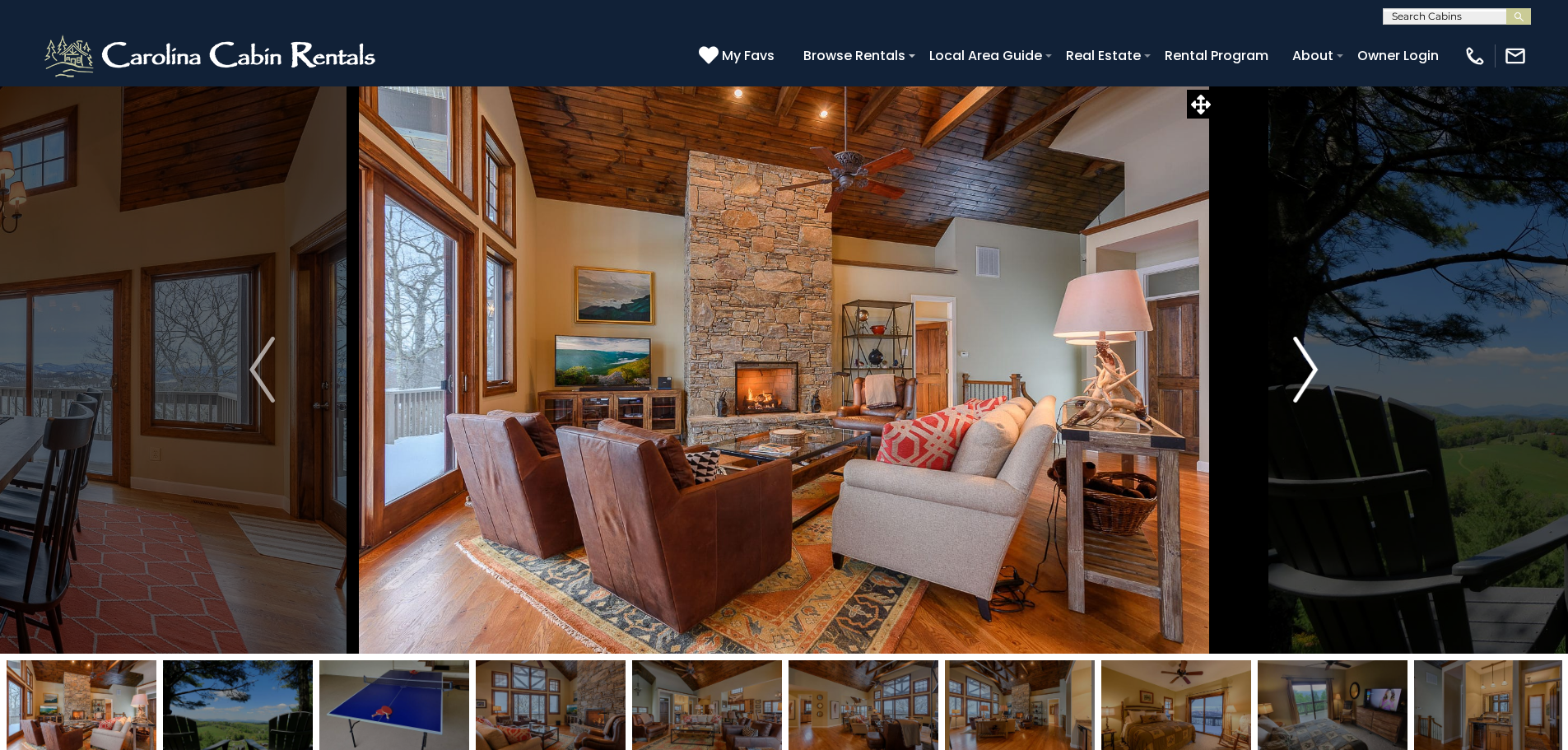
click at [1289, 372] on button "Next" at bounding box center [1305, 369] width 181 height 568
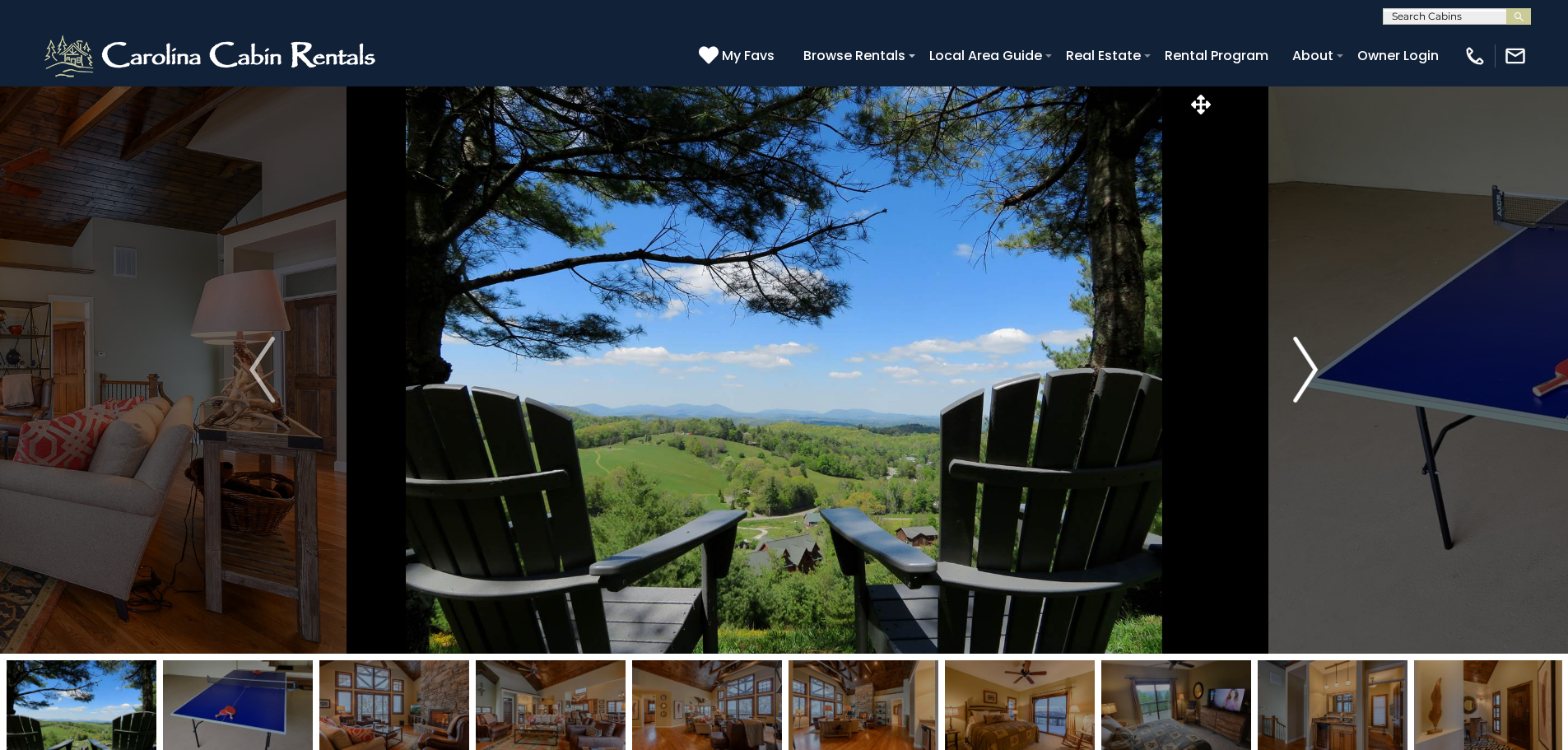
click at [1289, 372] on button "Next" at bounding box center [1305, 369] width 181 height 568
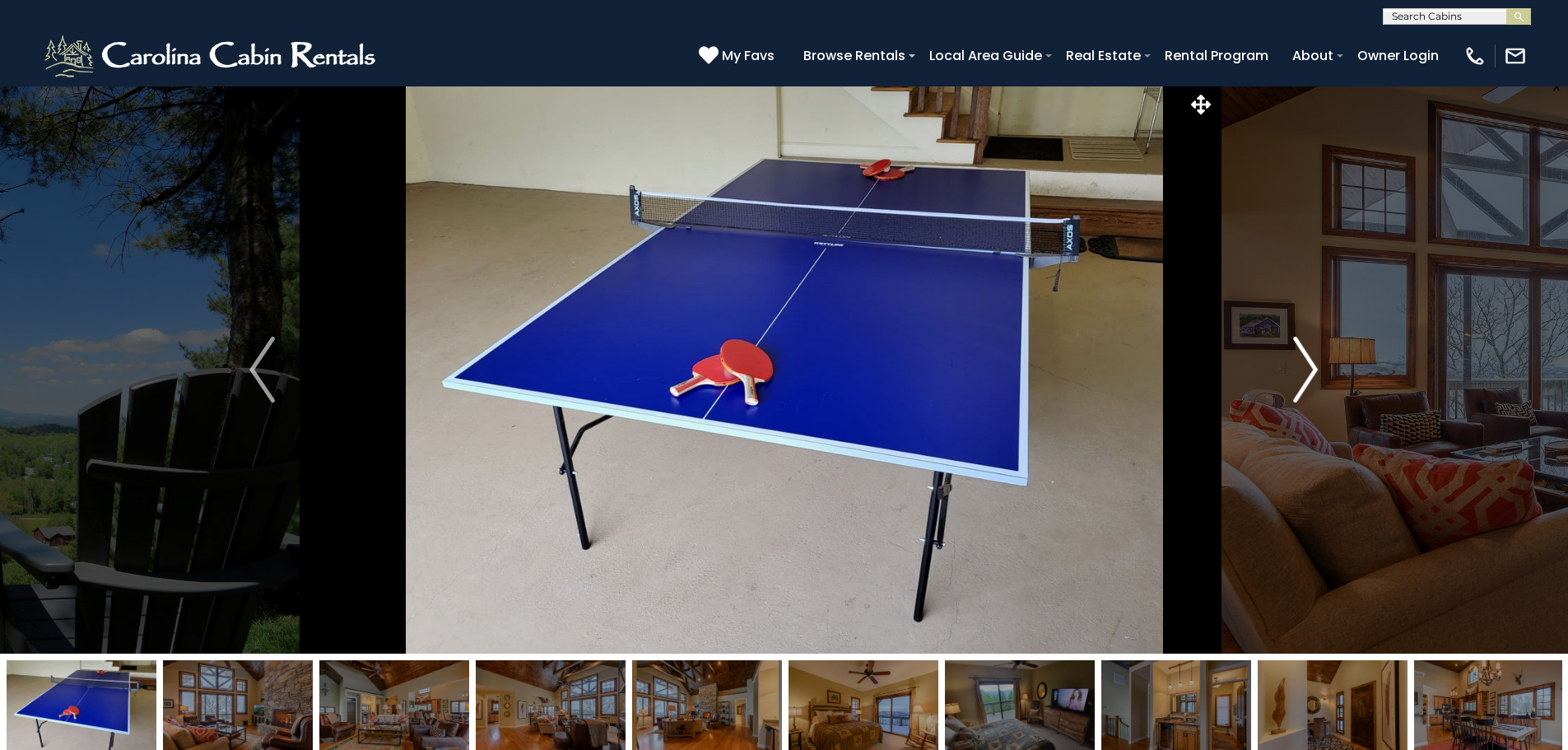
click at [1289, 372] on button "Next" at bounding box center [1305, 369] width 181 height 568
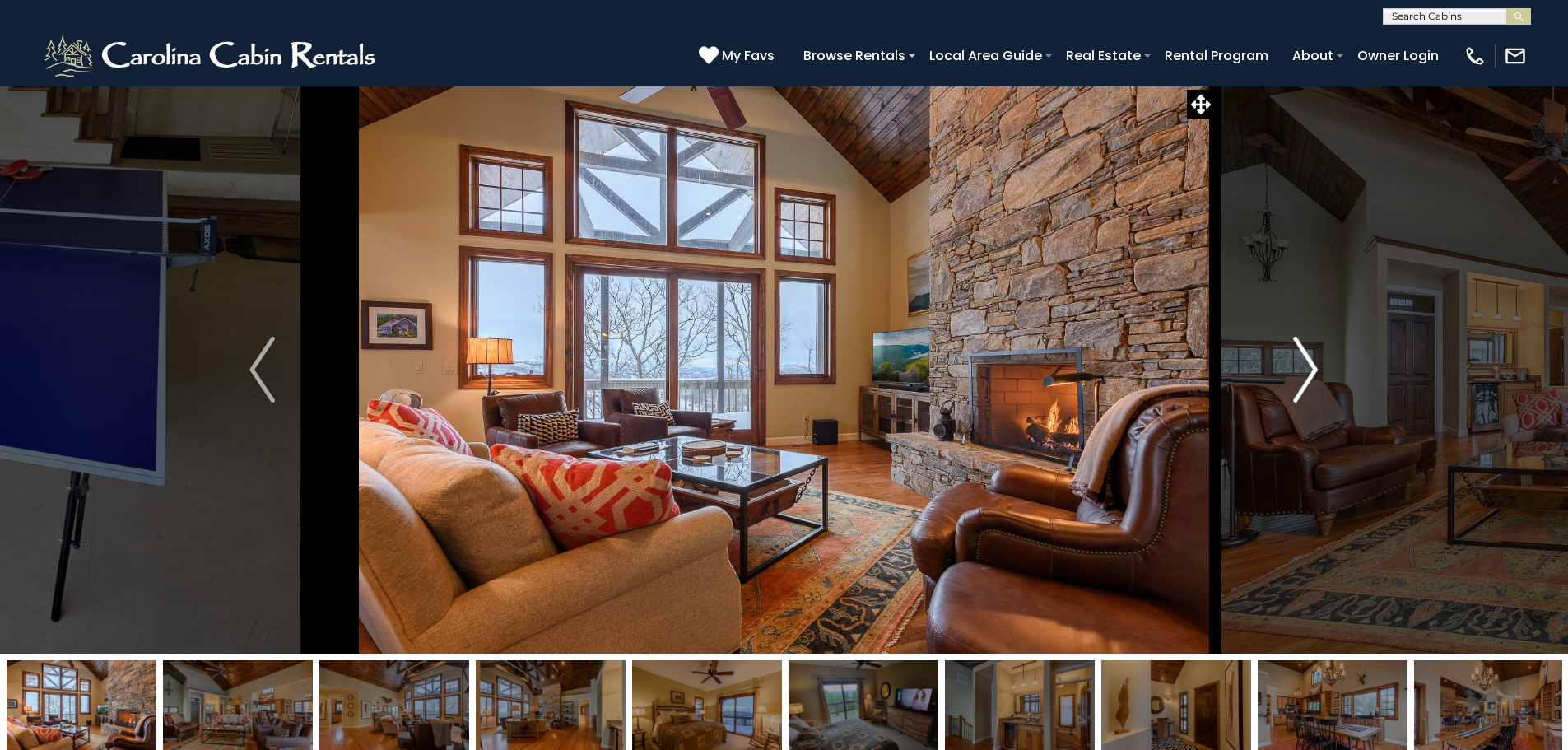
click at [1289, 372] on button "Next" at bounding box center [1305, 369] width 181 height 568
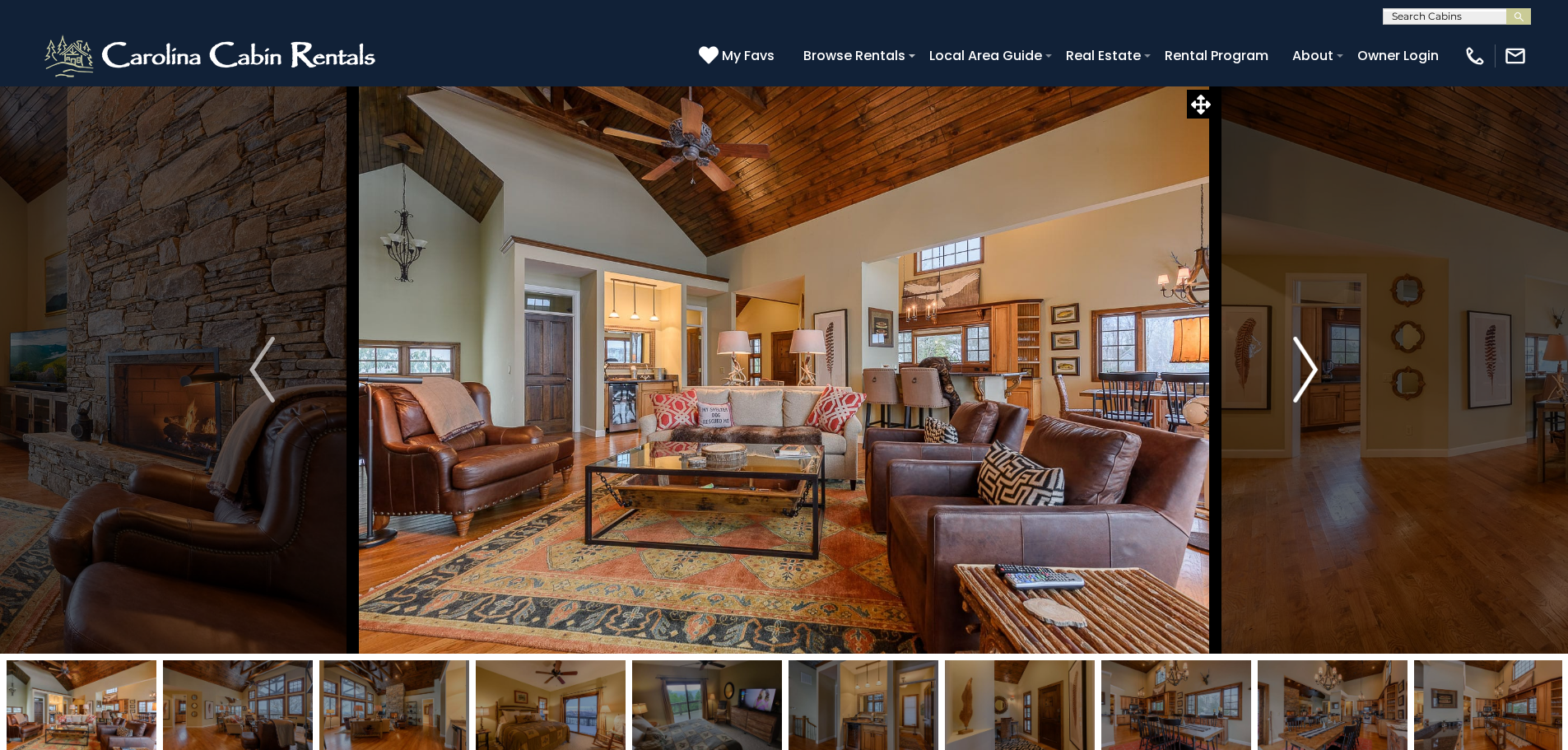
click at [1290, 371] on button "Next" at bounding box center [1305, 369] width 181 height 568
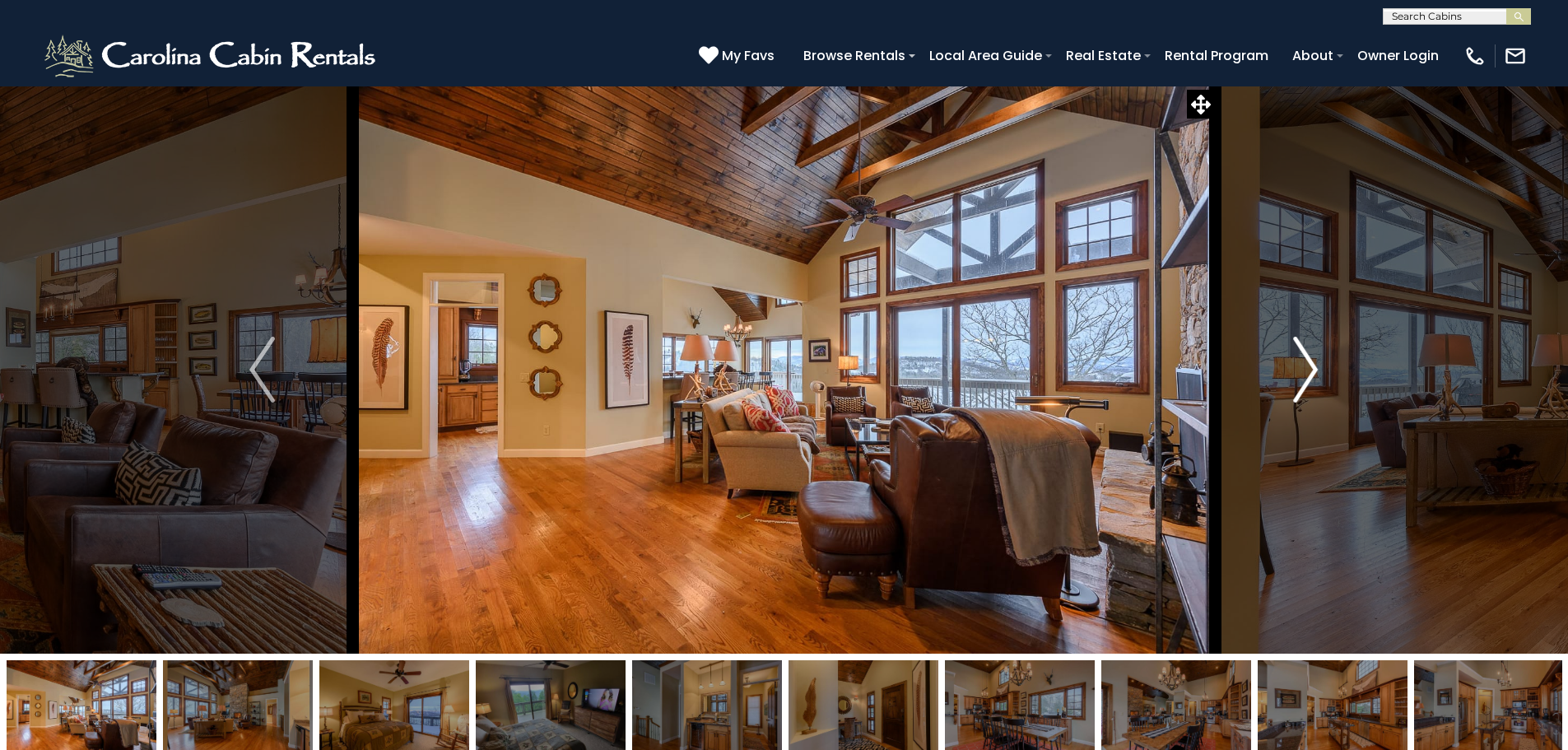
click at [1290, 371] on button "Next" at bounding box center [1305, 369] width 181 height 568
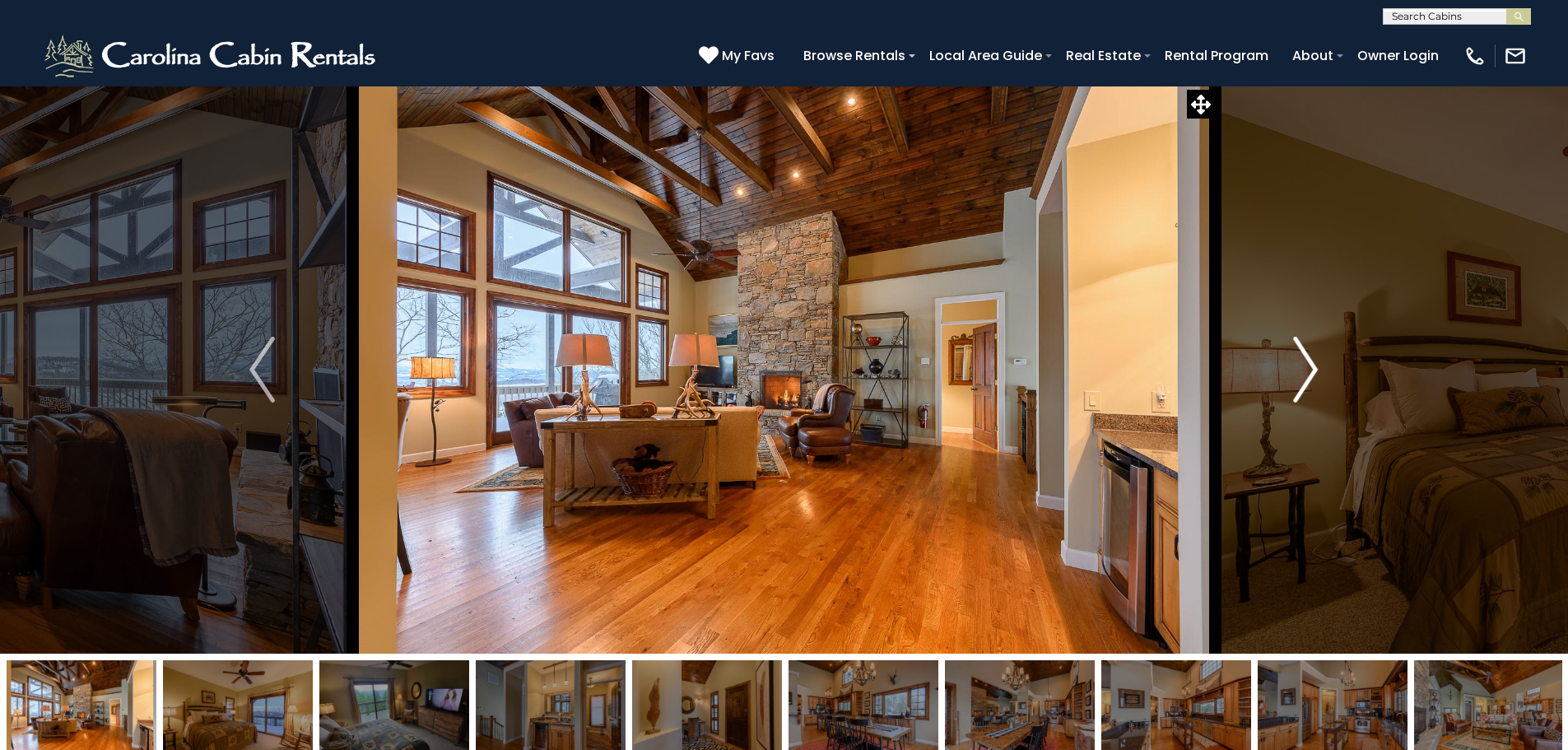
click at [1290, 371] on button "Next" at bounding box center [1305, 369] width 181 height 568
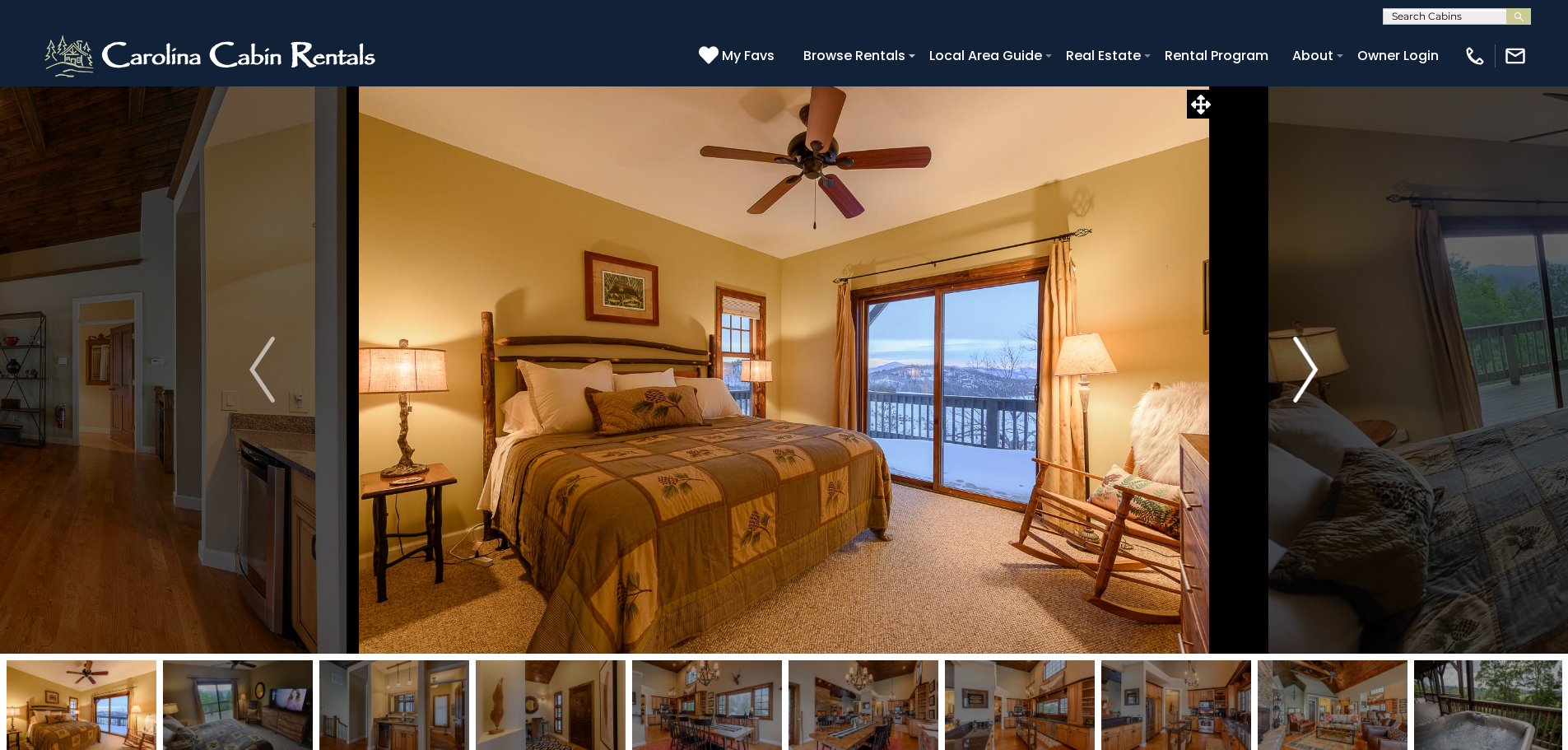
click at [1290, 357] on button "Next" at bounding box center [1305, 369] width 181 height 568
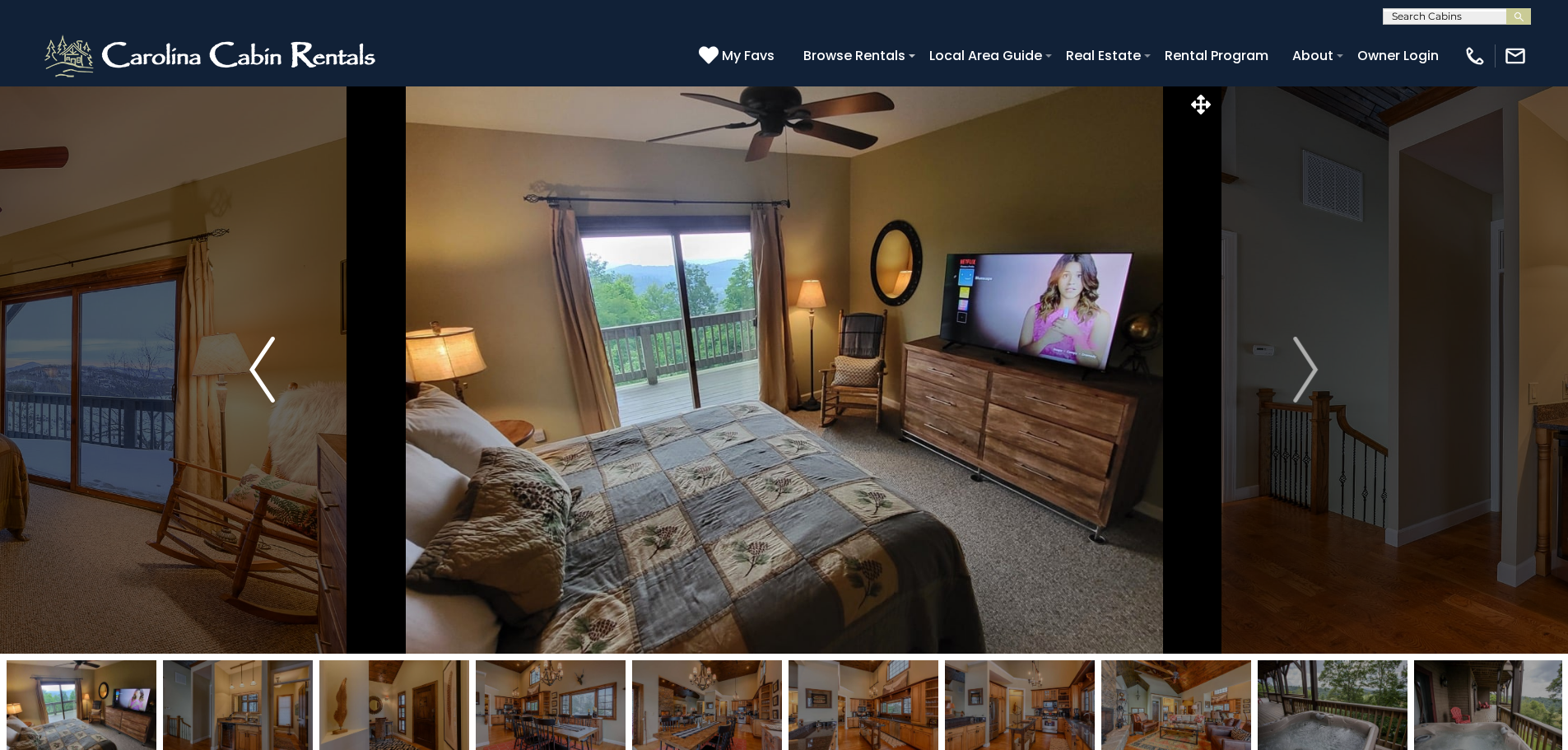
click at [283, 355] on button "Previous" at bounding box center [262, 369] width 181 height 568
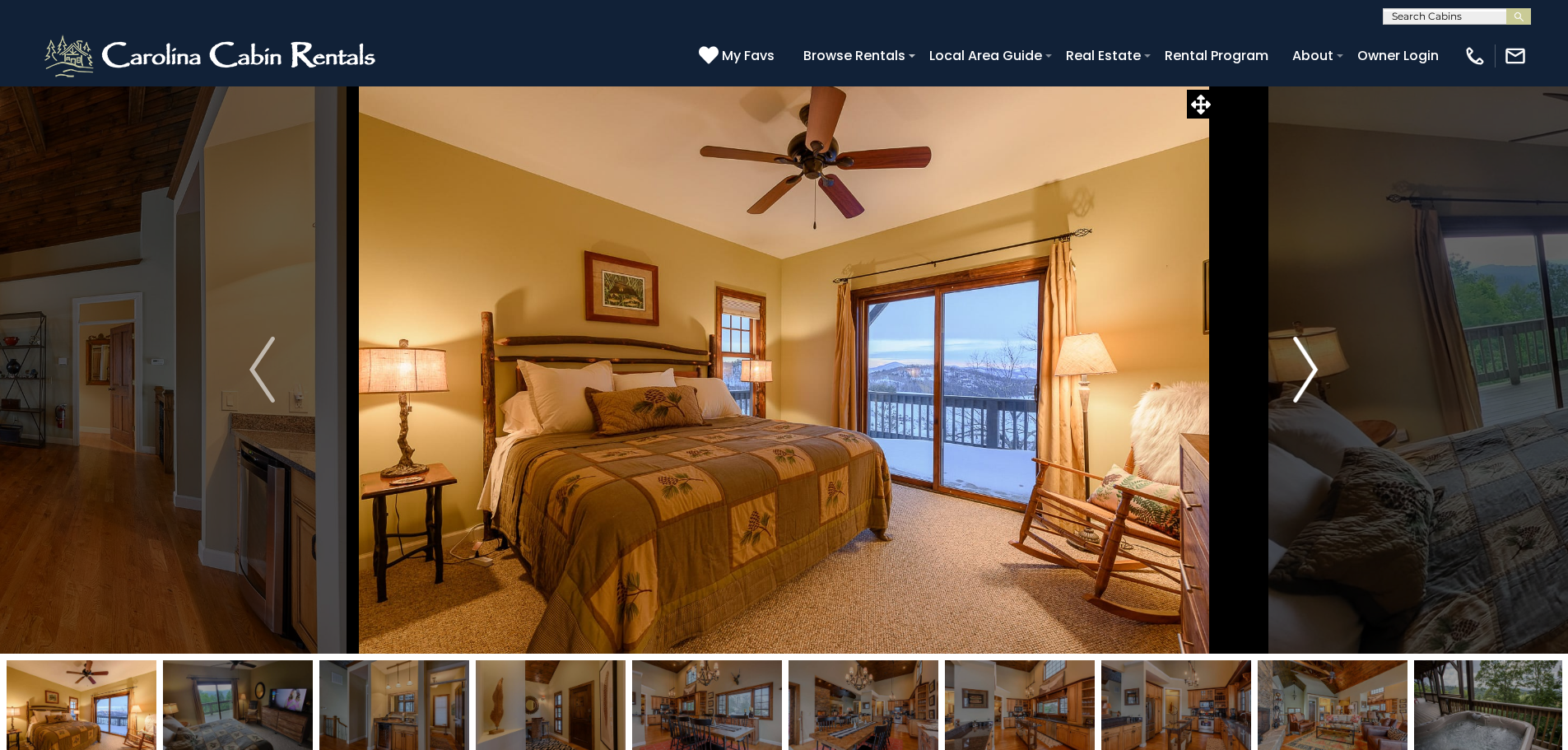
click at [1312, 399] on img "Next" at bounding box center [1305, 369] width 25 height 65
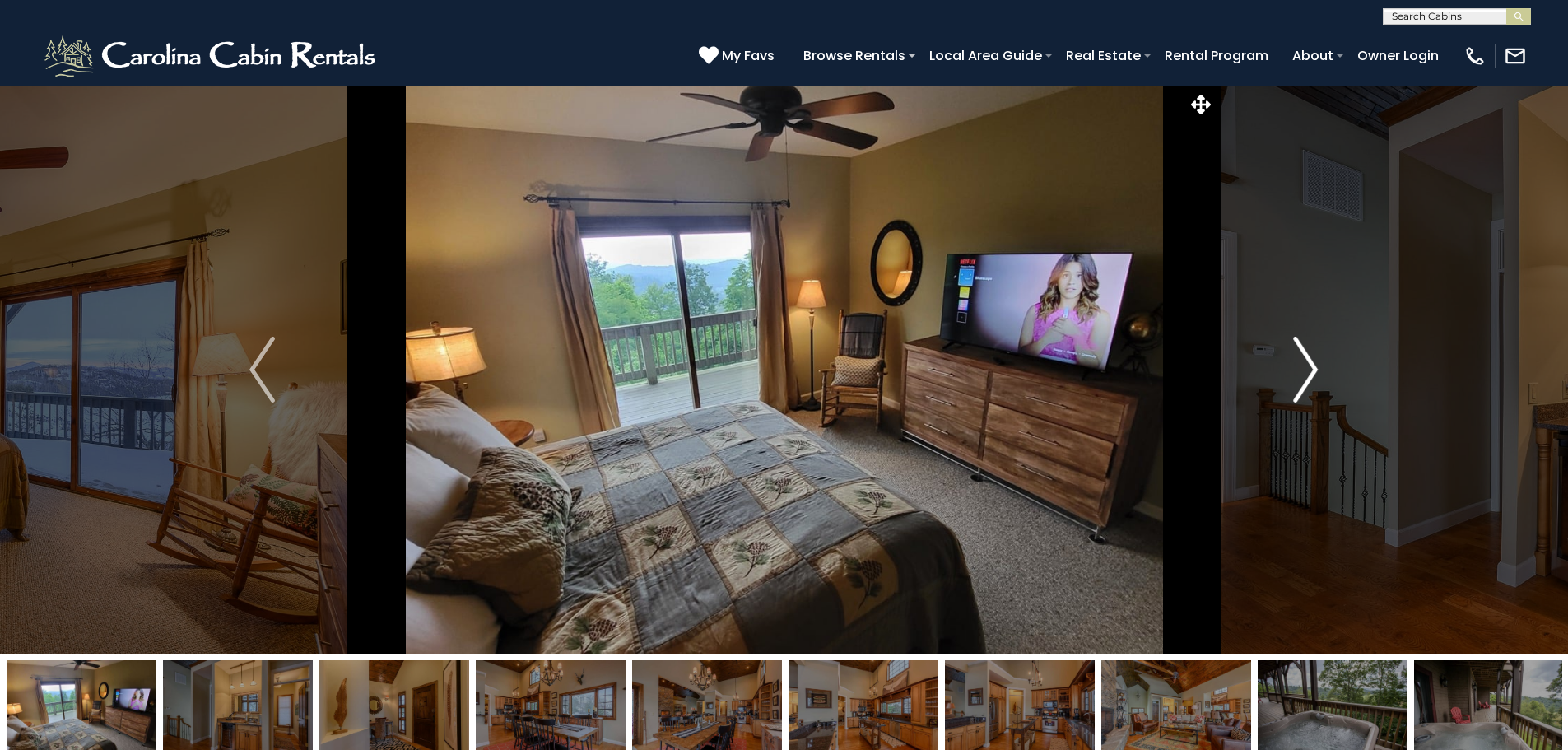
click at [1312, 399] on img "Next" at bounding box center [1305, 369] width 25 height 65
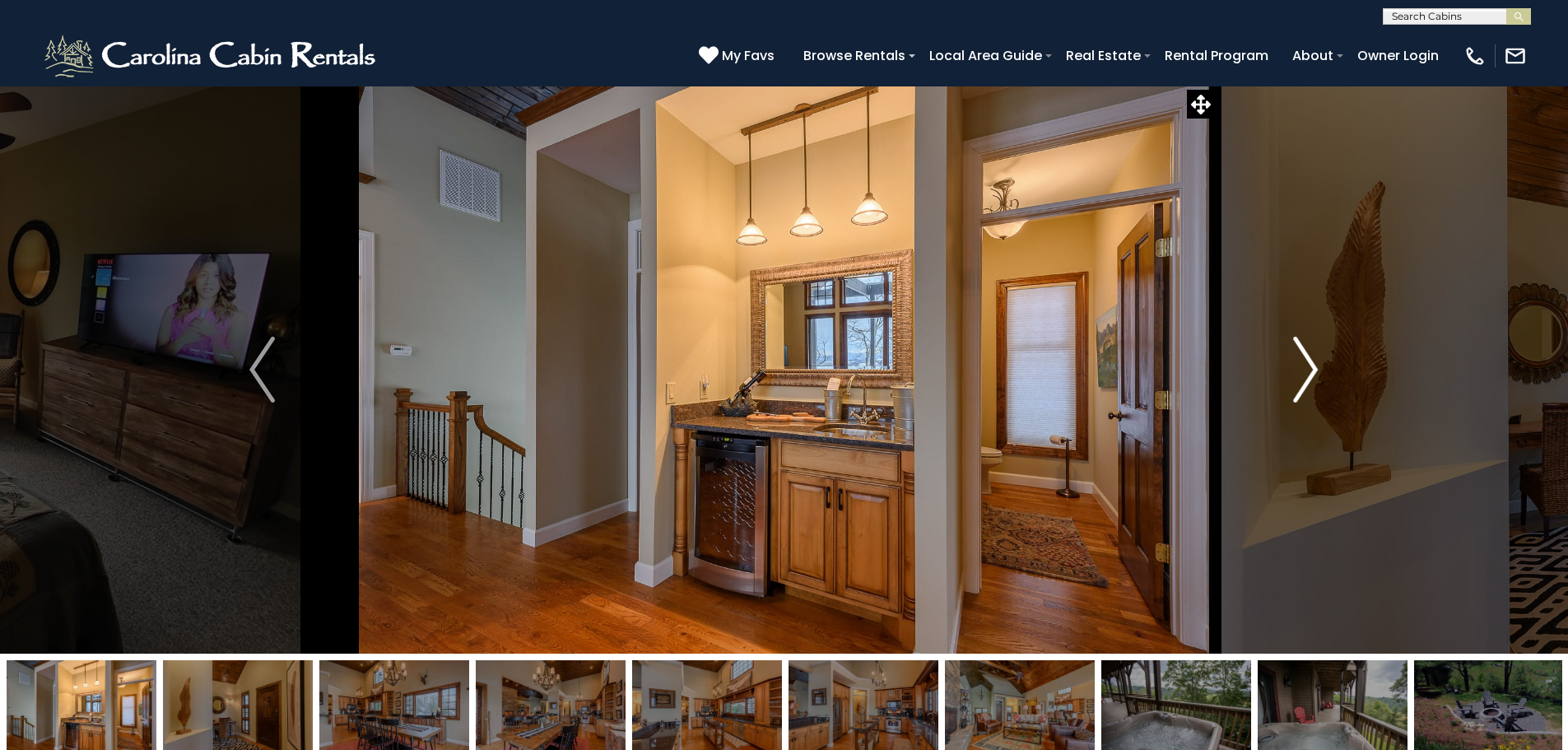
click at [1312, 399] on img "Next" at bounding box center [1305, 369] width 25 height 65
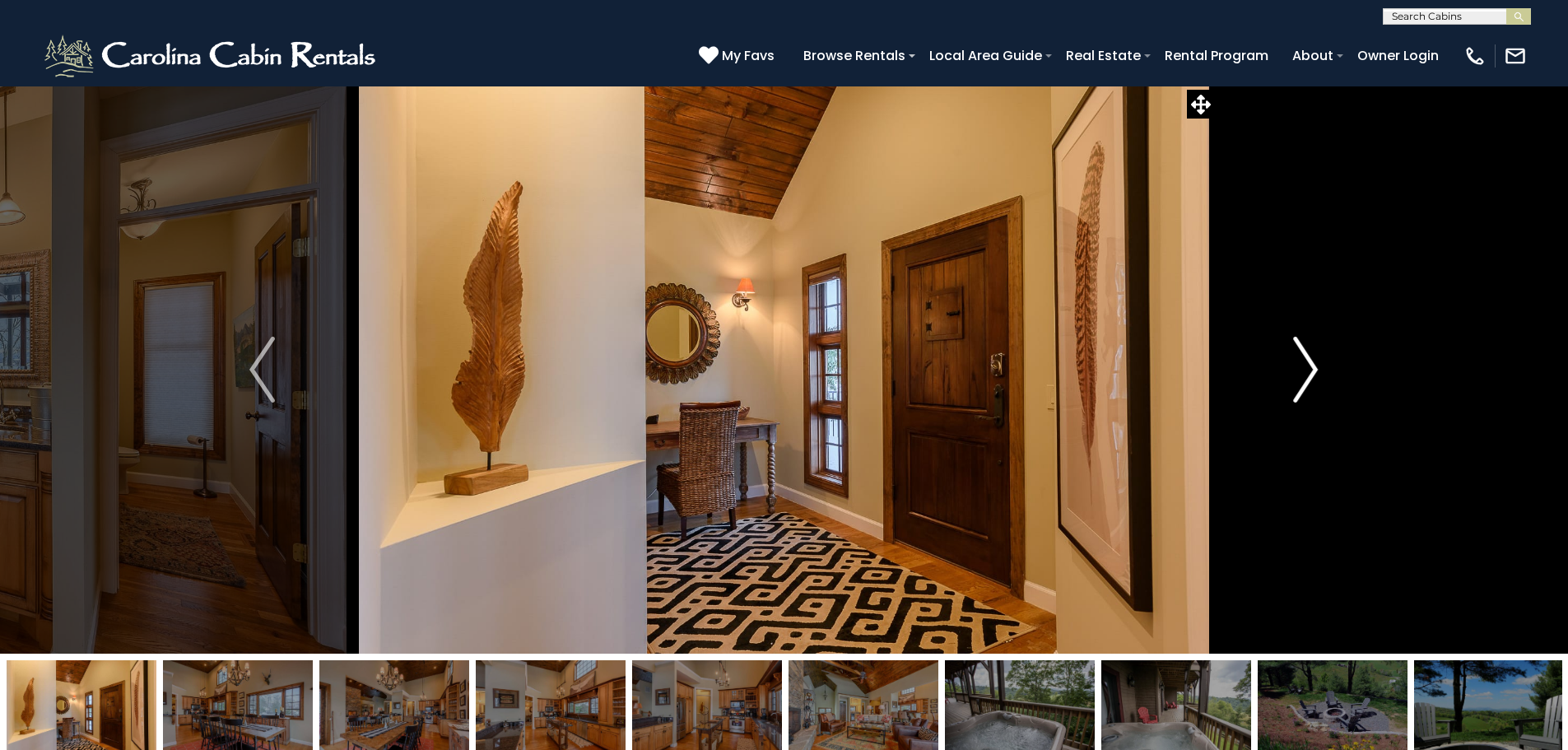
click at [1312, 399] on img "Next" at bounding box center [1305, 369] width 25 height 65
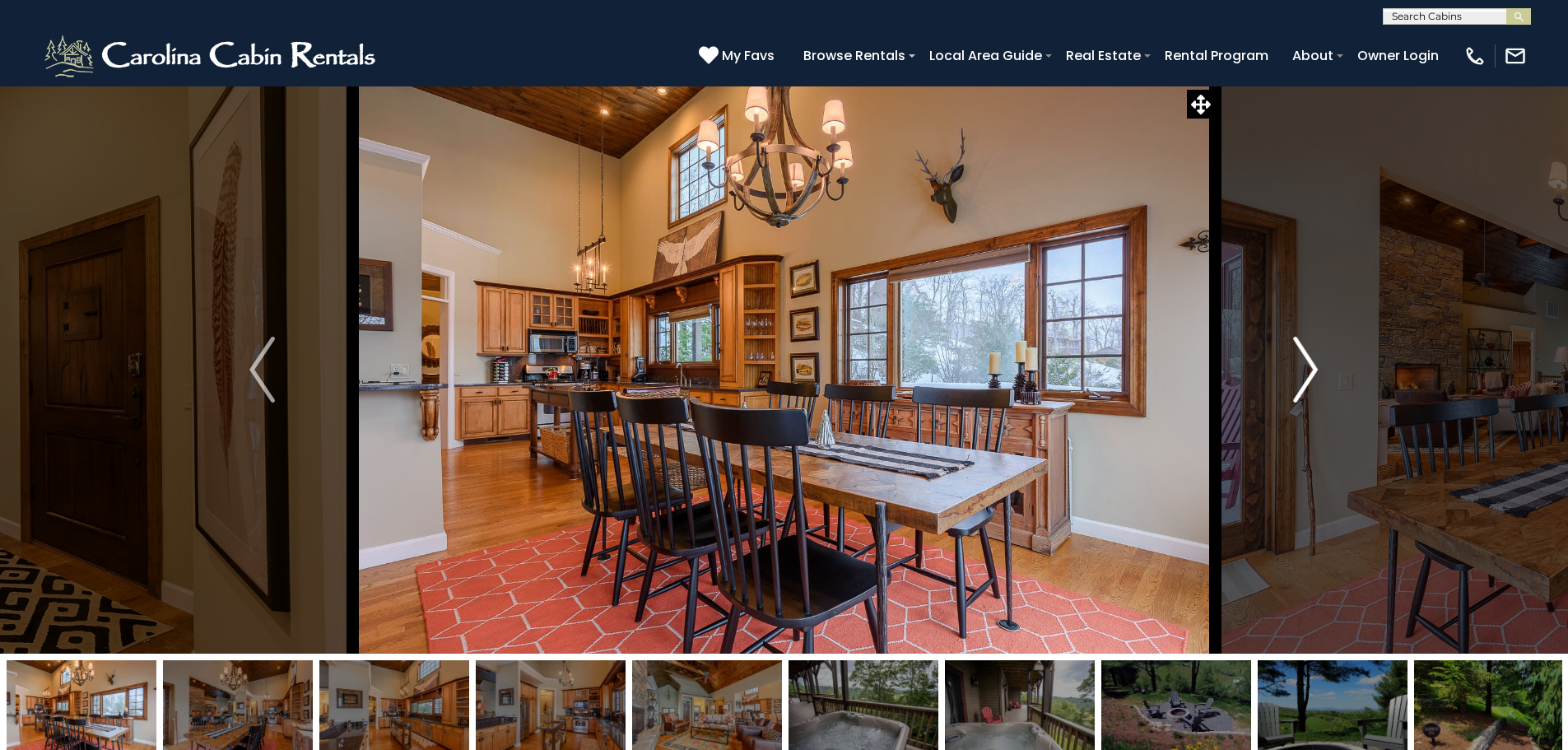
click at [1312, 399] on img "Next" at bounding box center [1305, 369] width 25 height 65
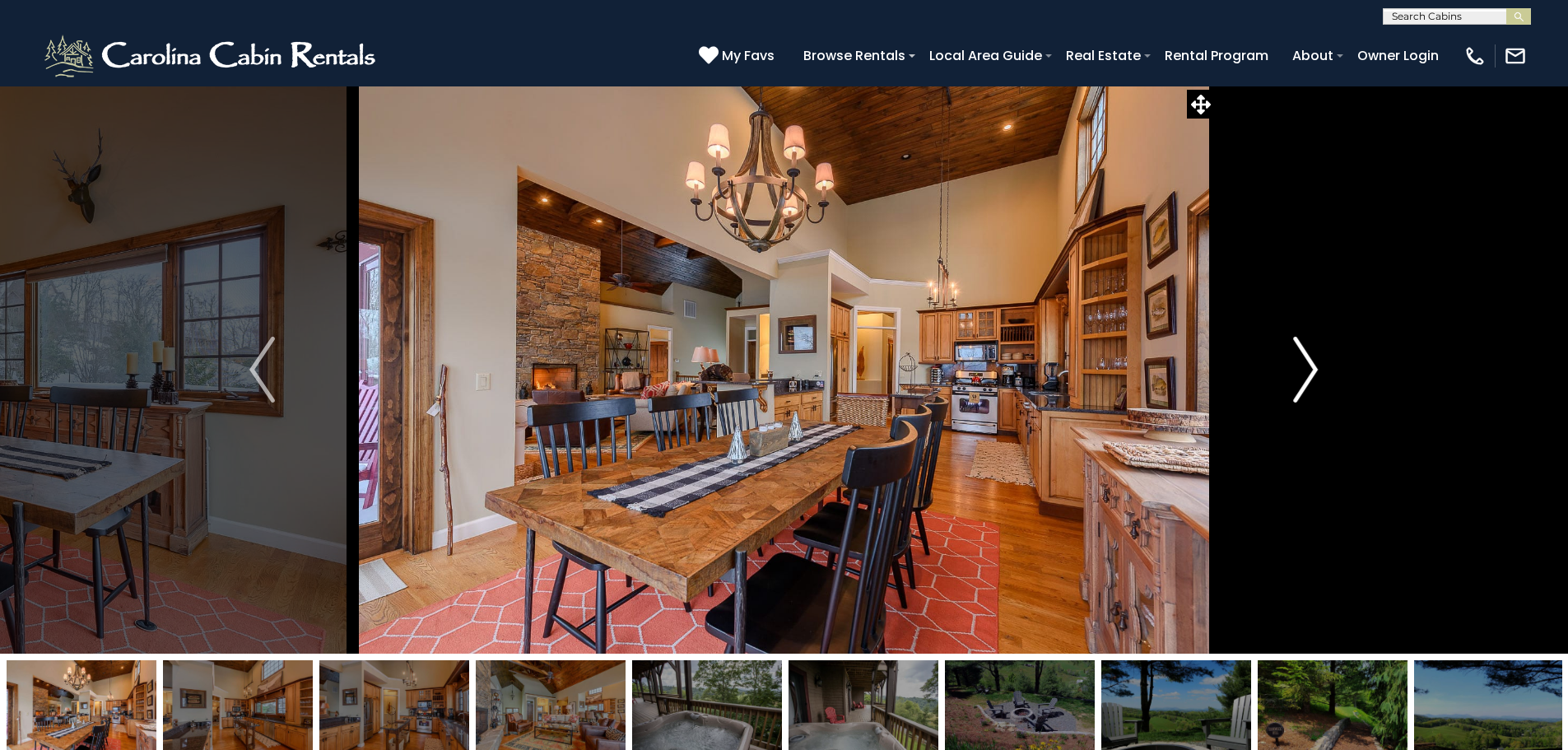
click at [1312, 399] on img "Next" at bounding box center [1305, 369] width 25 height 65
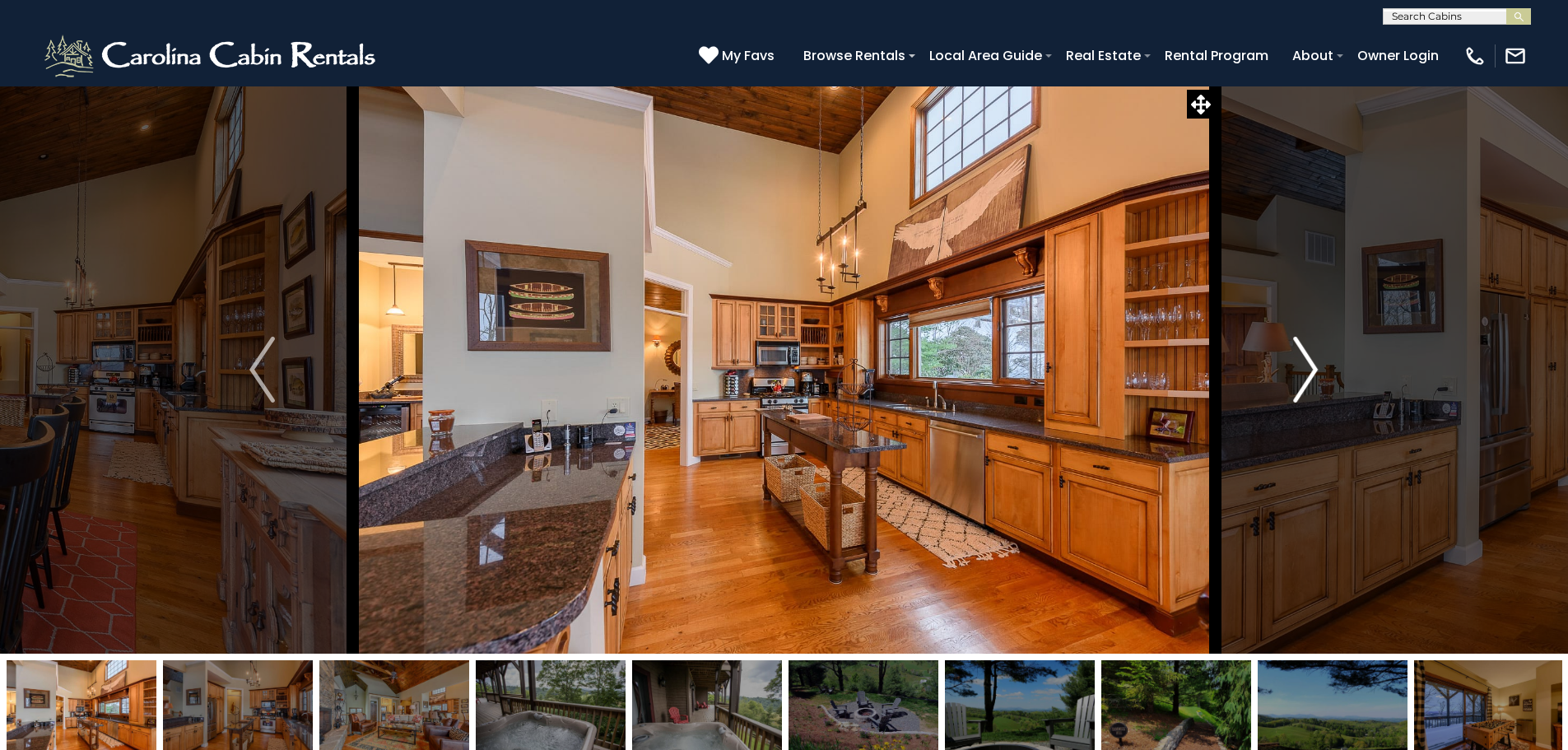
click at [1312, 399] on img "Next" at bounding box center [1305, 369] width 25 height 65
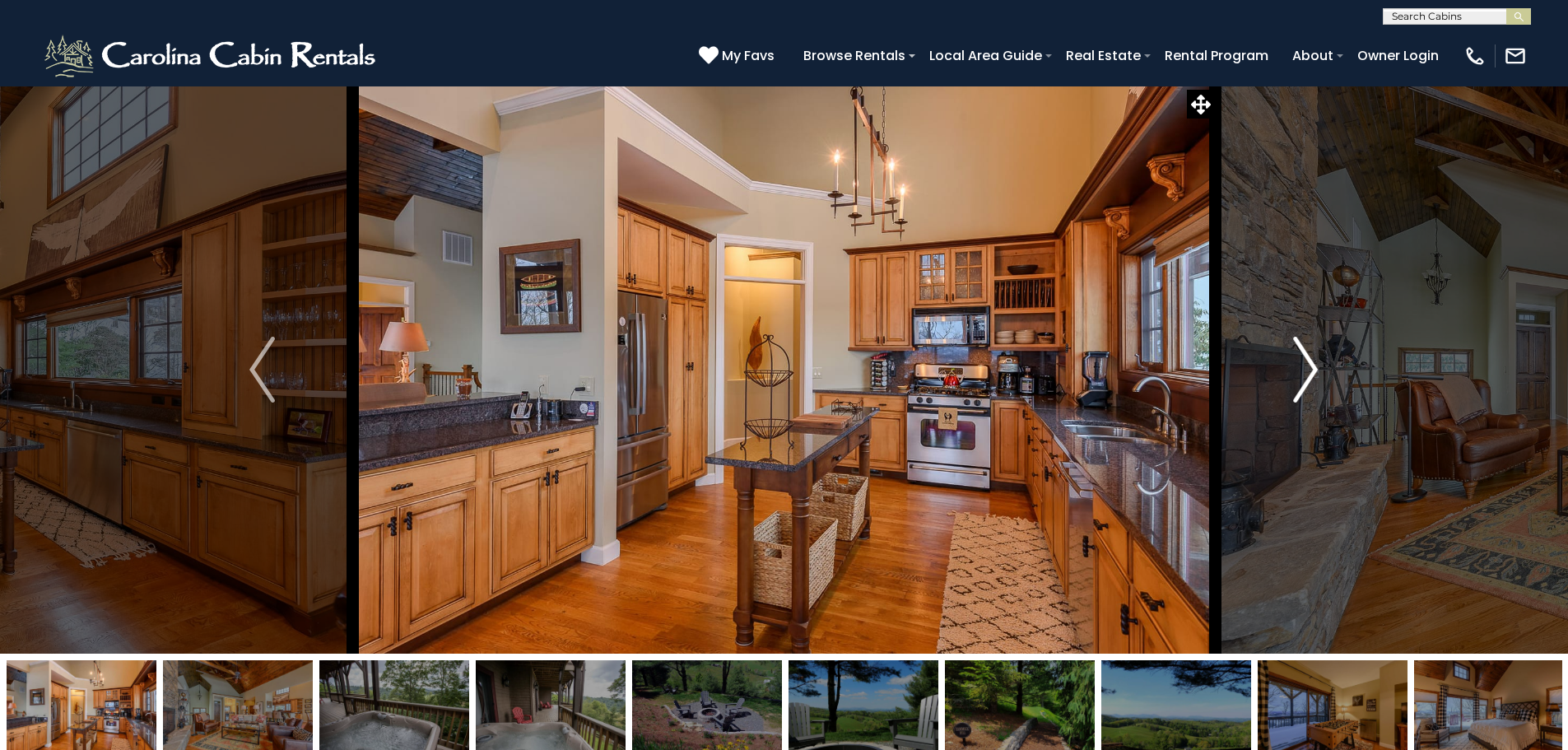
click at [1313, 399] on img "Next" at bounding box center [1305, 369] width 25 height 65
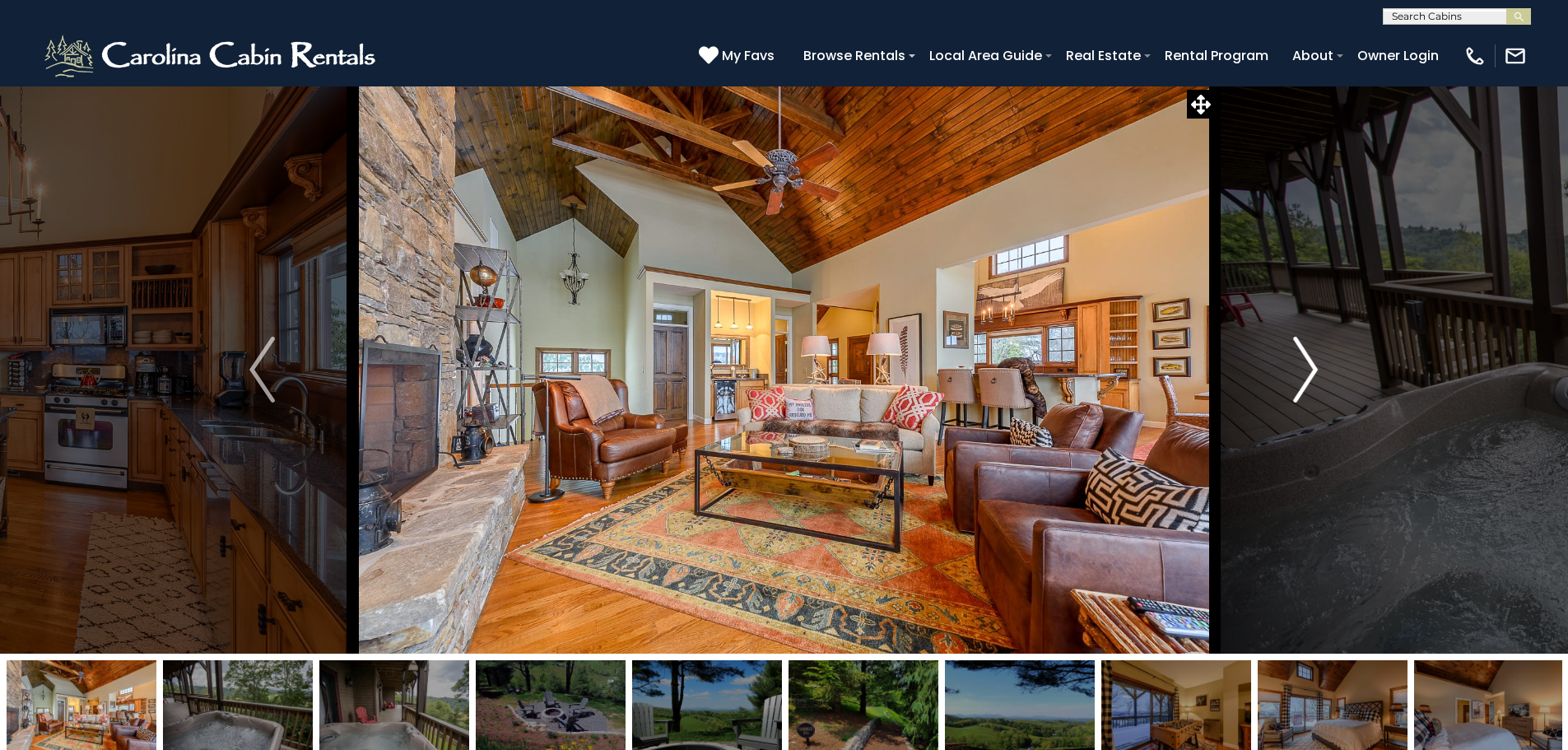
click at [1313, 399] on img "Next" at bounding box center [1305, 369] width 25 height 65
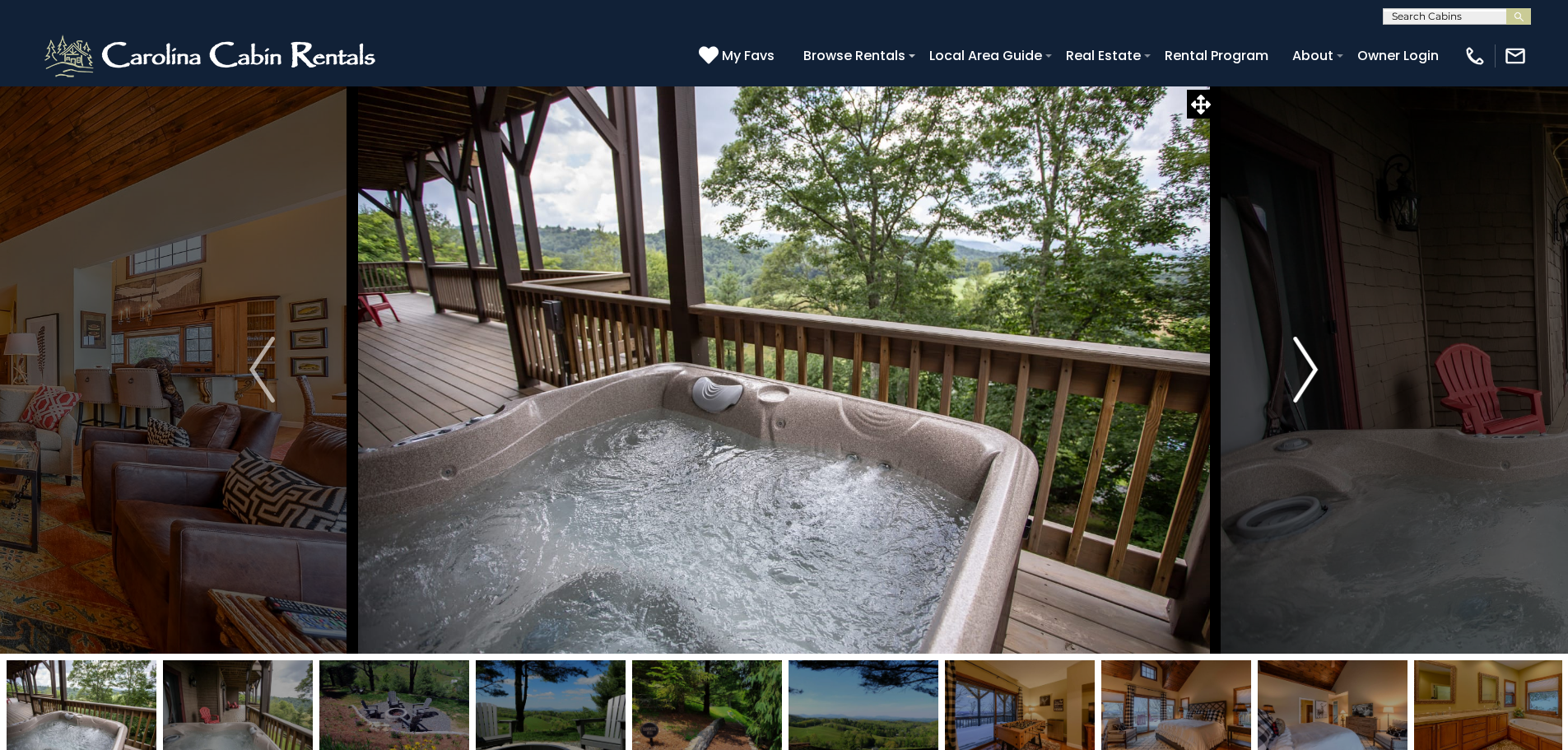
click at [1313, 399] on img "Next" at bounding box center [1305, 369] width 25 height 65
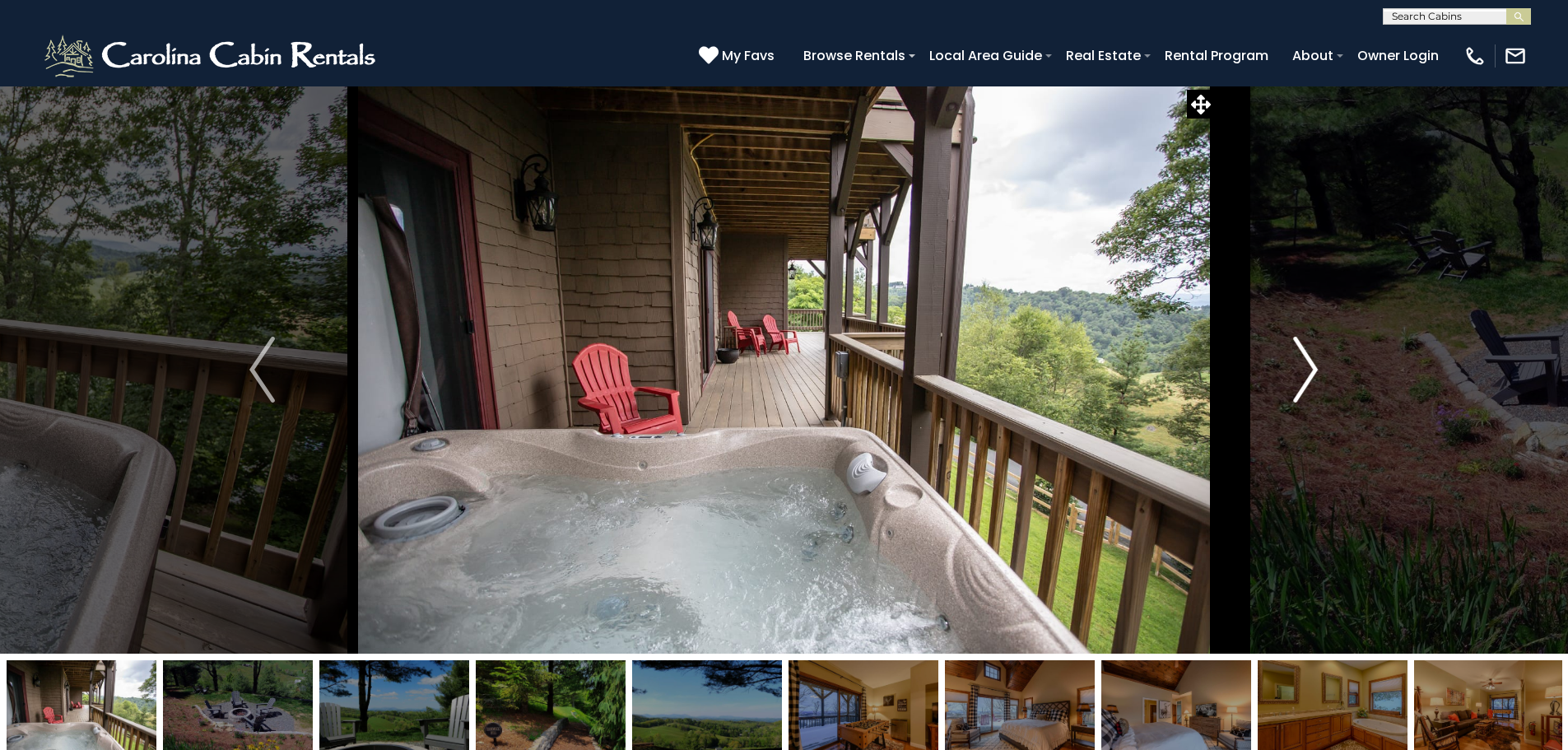
click at [1313, 399] on img "Next" at bounding box center [1305, 369] width 25 height 65
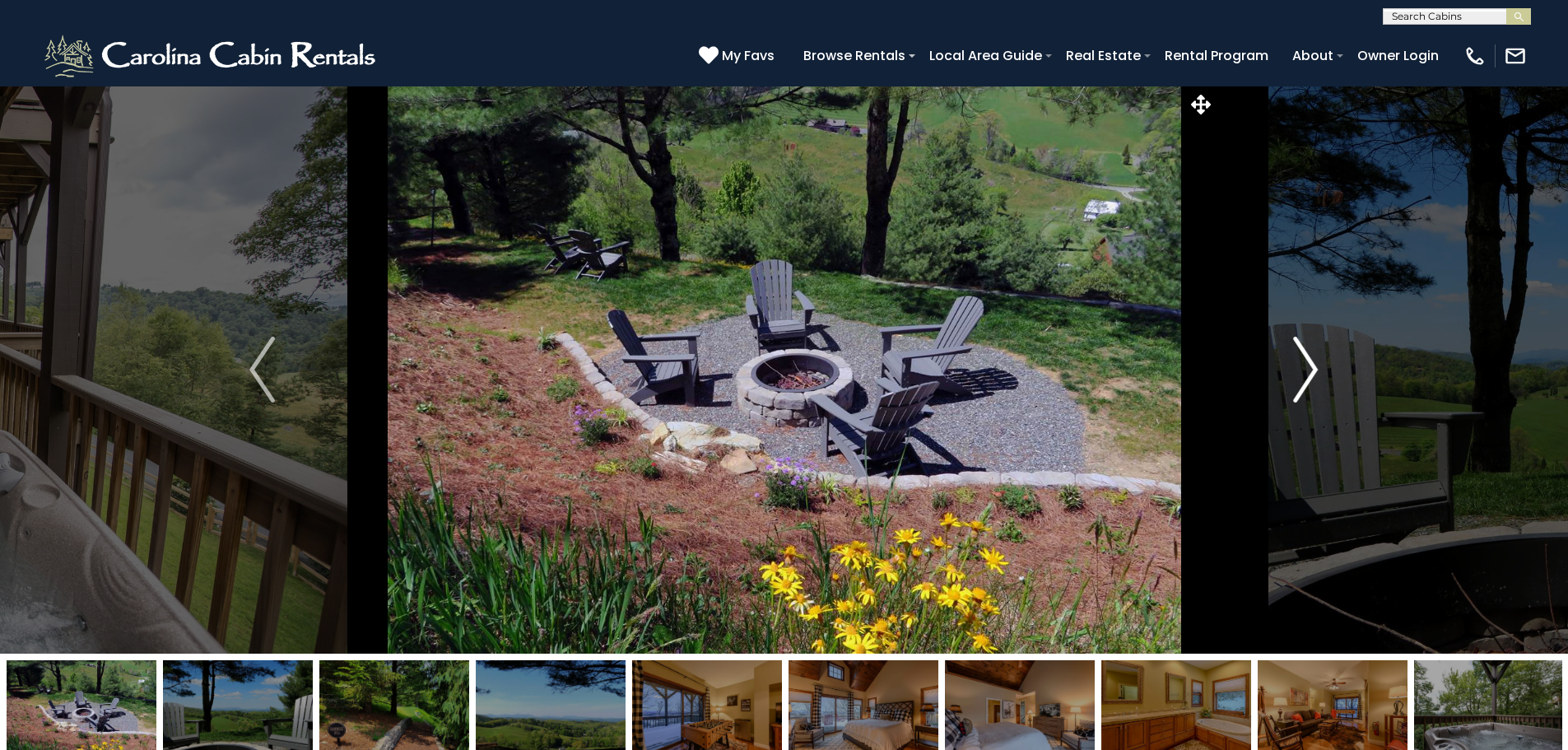
click at [1313, 399] on img "Next" at bounding box center [1305, 369] width 25 height 65
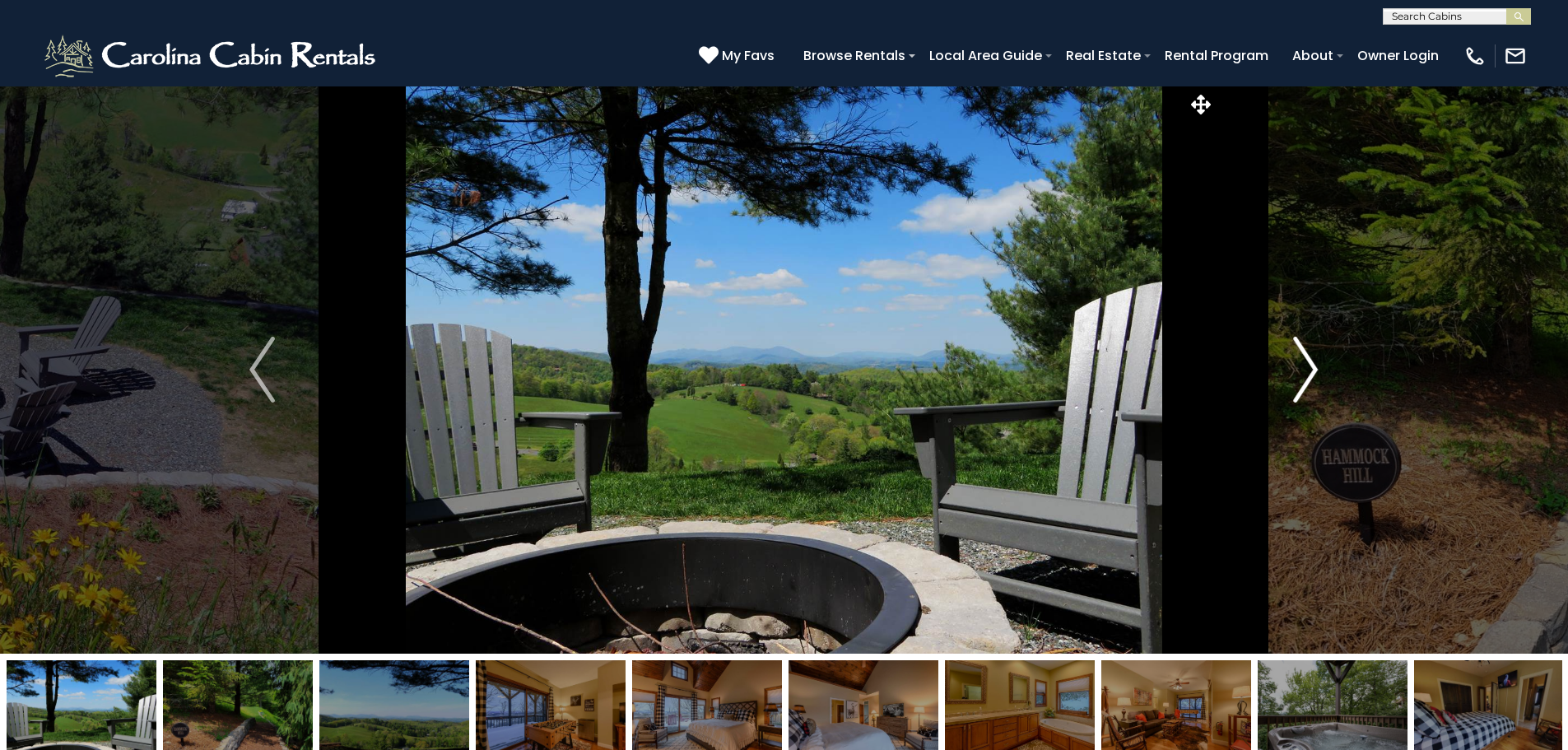
click at [1313, 399] on img "Next" at bounding box center [1305, 369] width 25 height 65
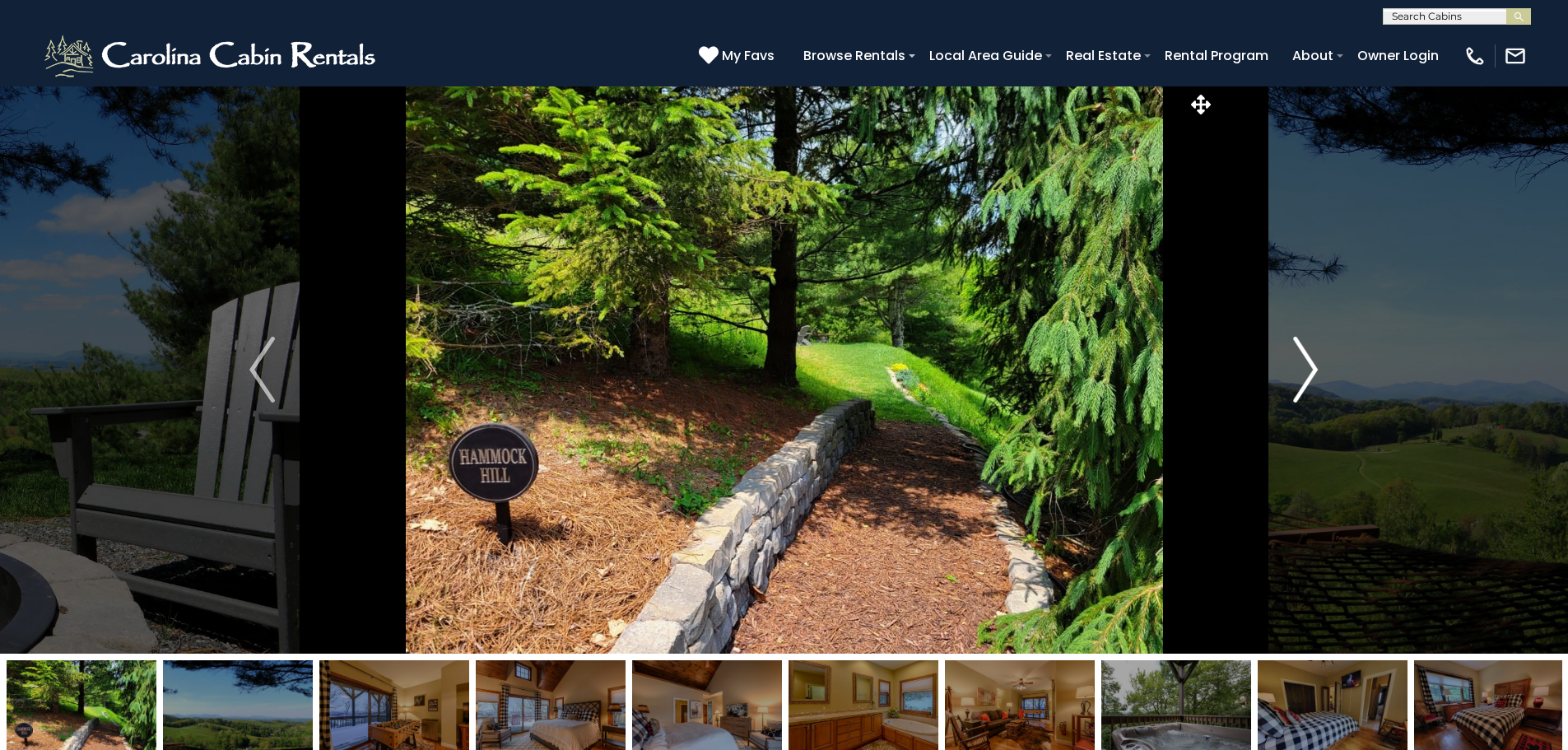
click at [1314, 399] on img "Next" at bounding box center [1305, 369] width 25 height 65
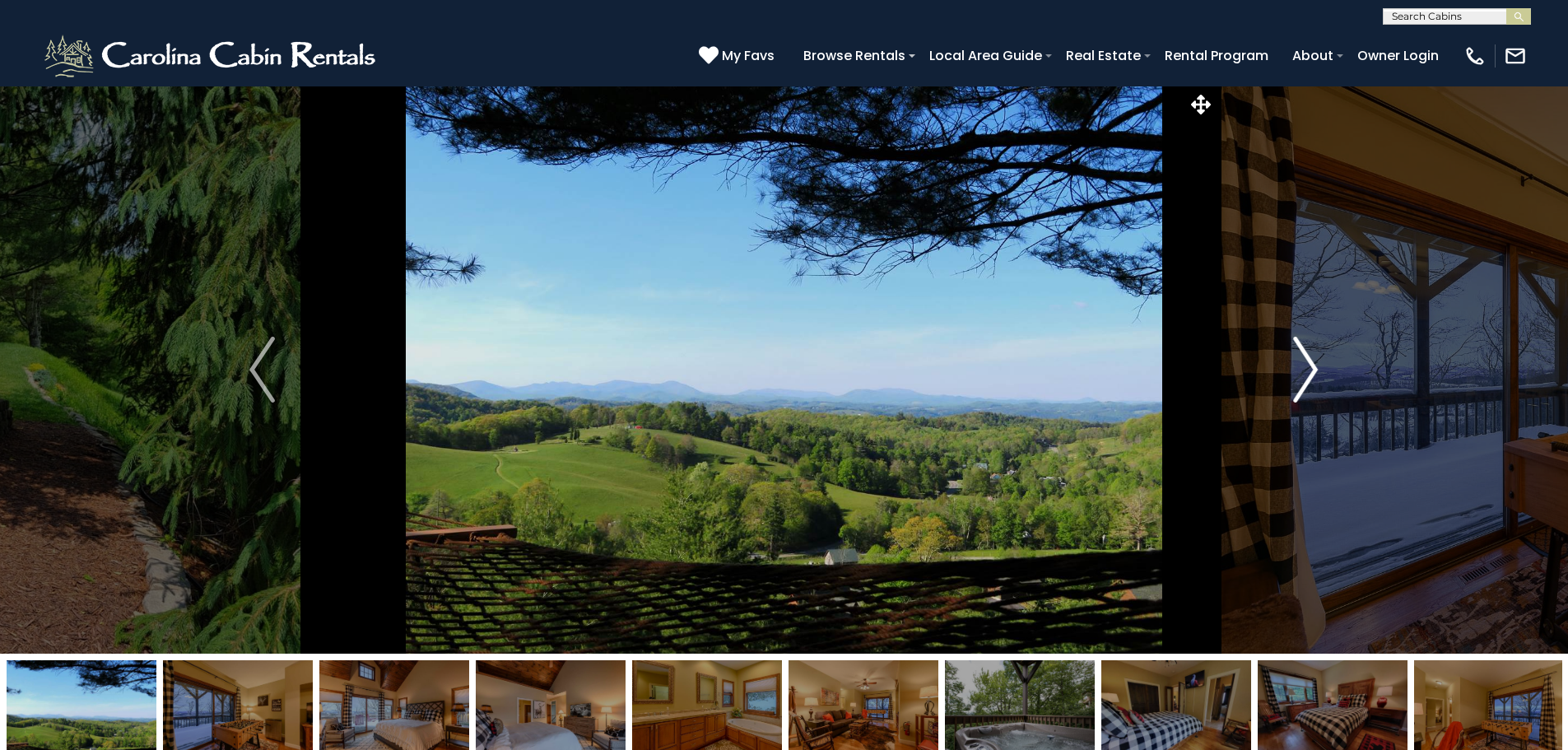
click at [1314, 399] on img "Next" at bounding box center [1305, 369] width 25 height 65
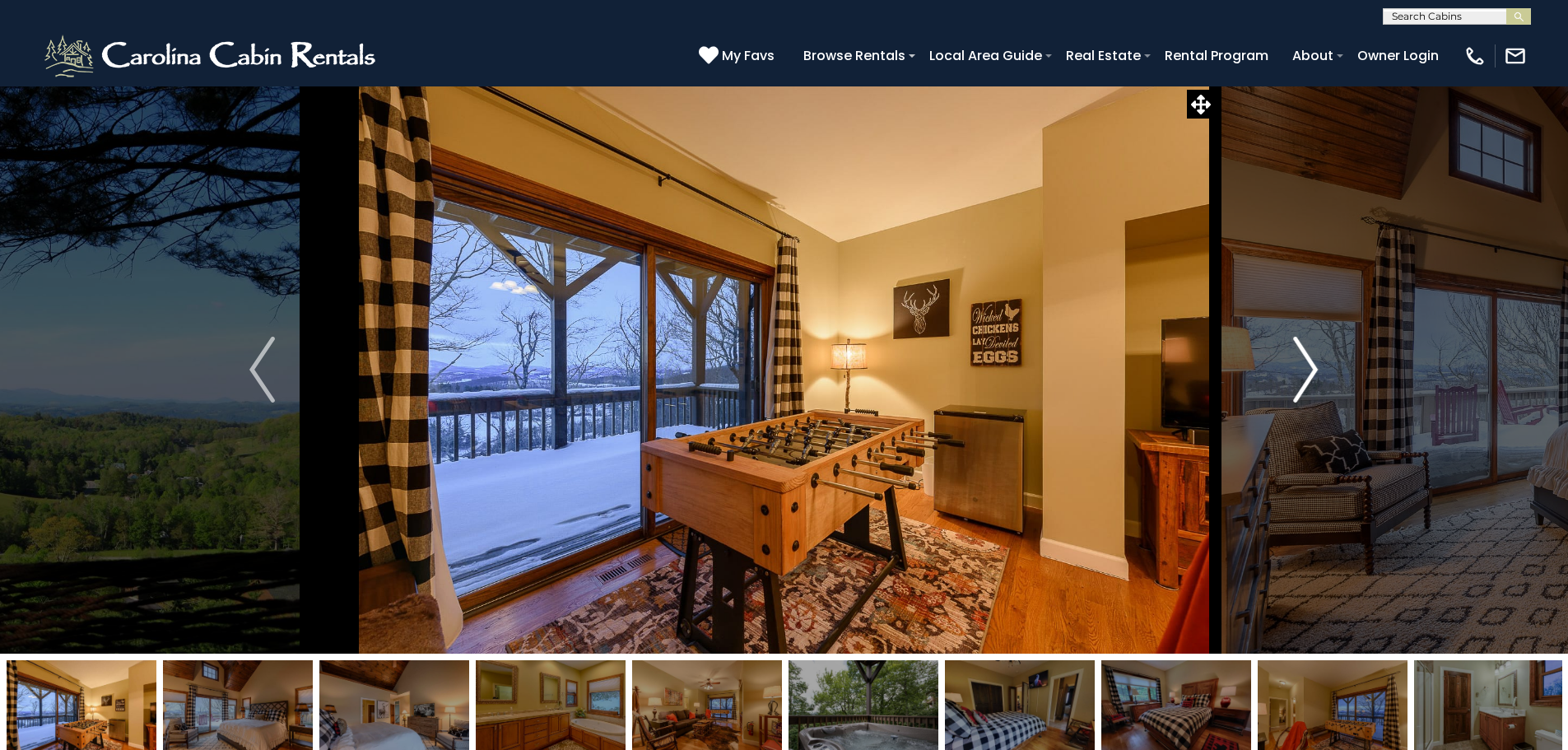
click at [1314, 399] on img "Next" at bounding box center [1305, 369] width 25 height 65
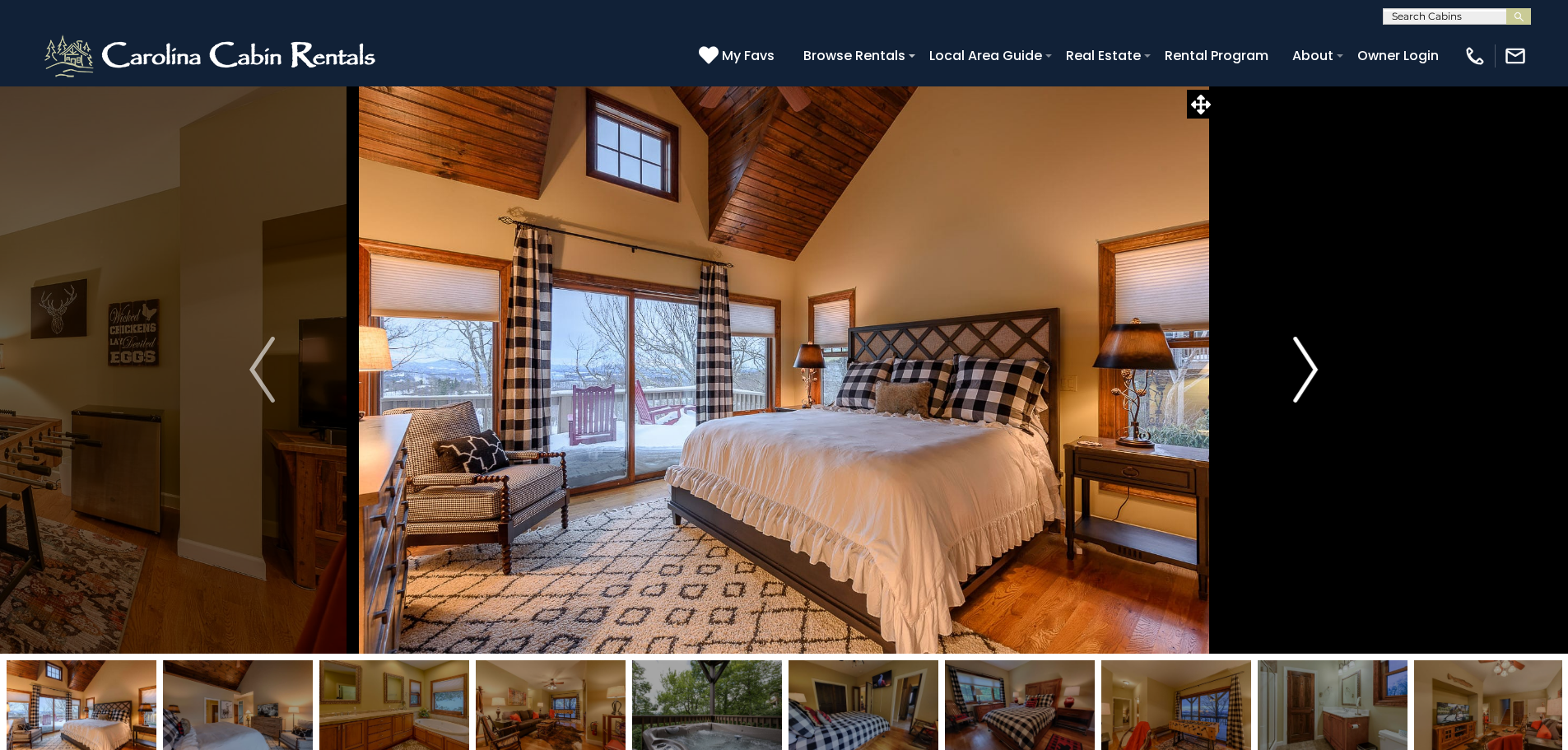
click at [1314, 399] on img "Next" at bounding box center [1305, 369] width 25 height 65
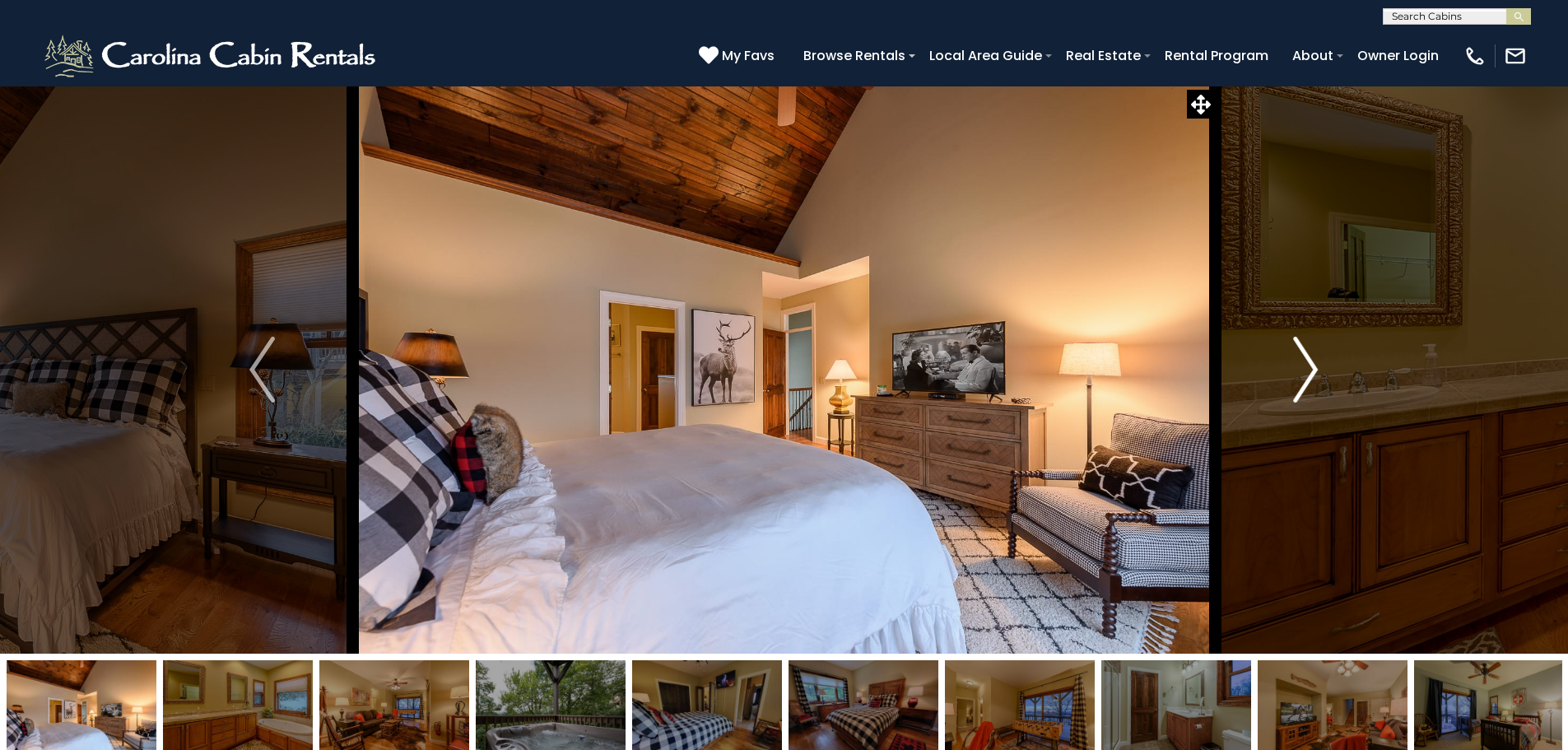
click at [1314, 399] on img "Next" at bounding box center [1305, 369] width 25 height 65
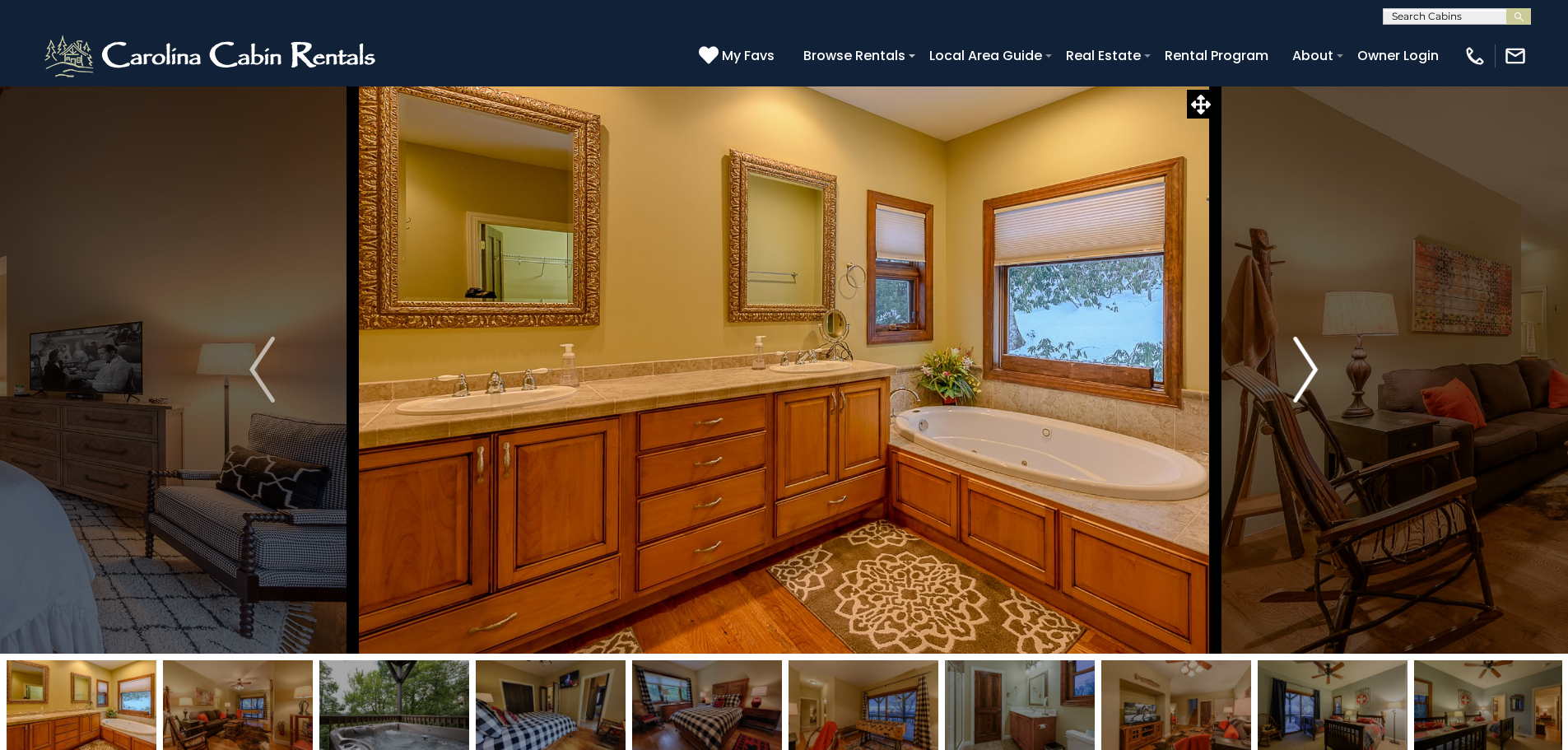
click at [1314, 399] on img "Next" at bounding box center [1305, 369] width 25 height 65
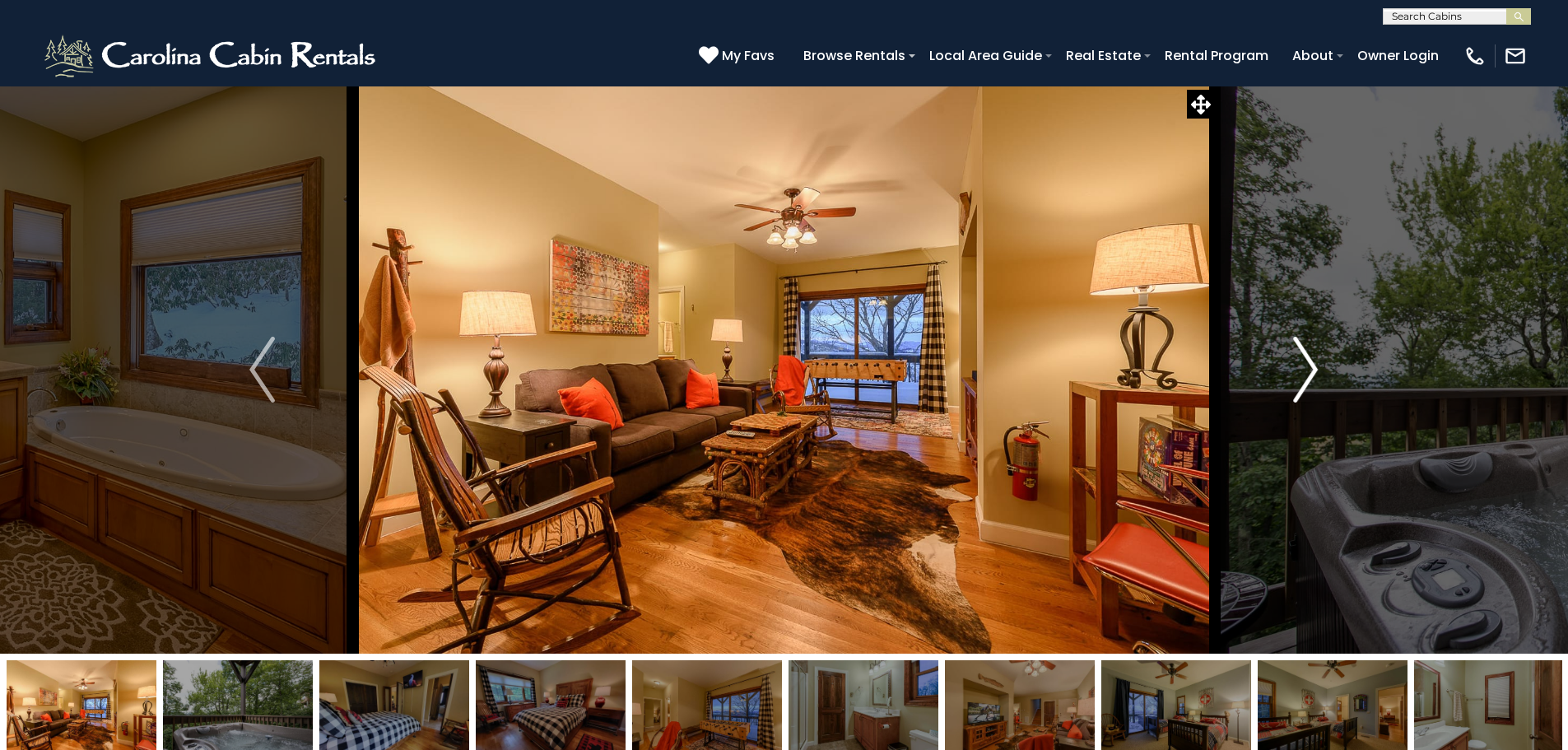
click at [1314, 399] on img "Next" at bounding box center [1305, 369] width 25 height 65
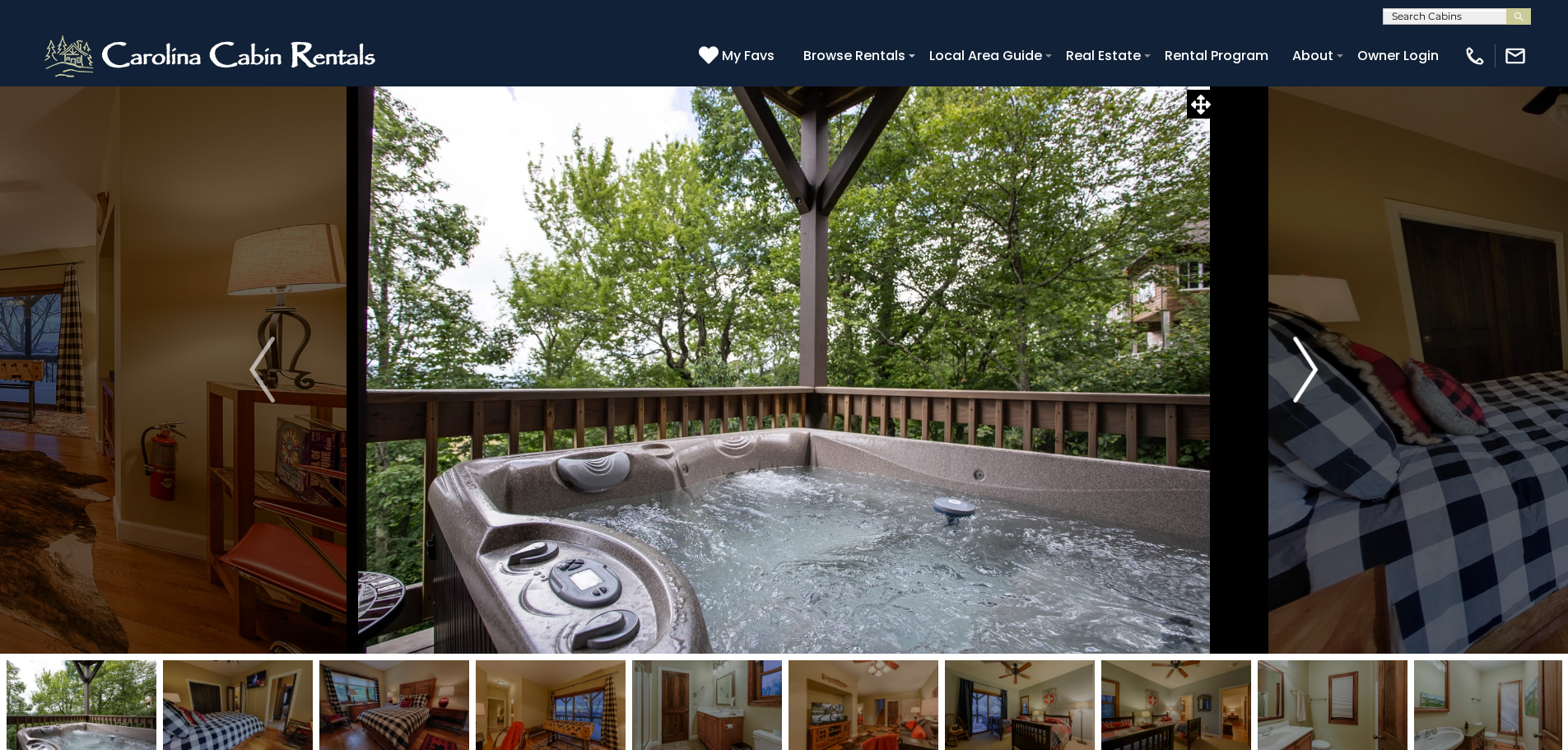
click at [1314, 399] on img "Next" at bounding box center [1305, 369] width 25 height 65
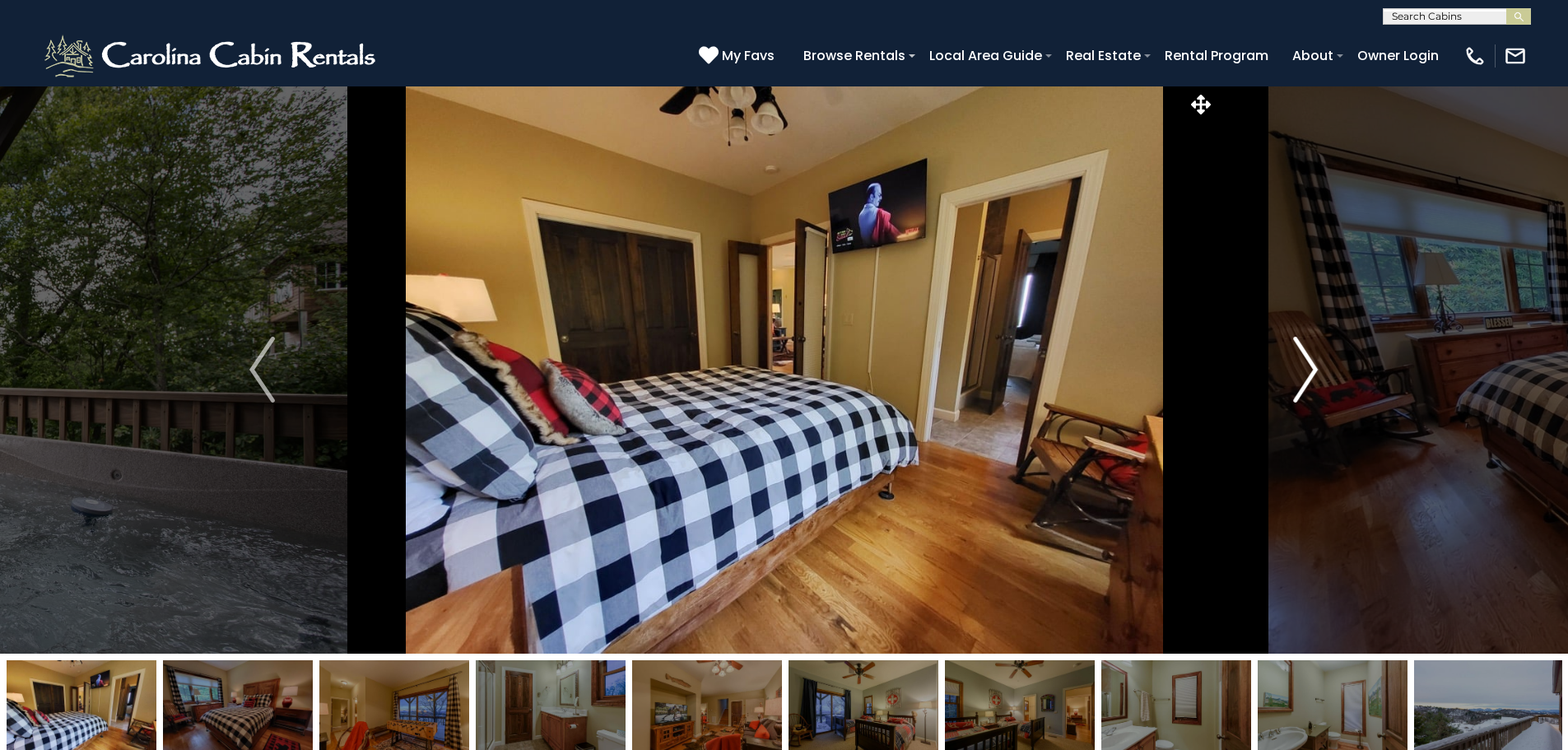
click at [1314, 399] on img "Next" at bounding box center [1305, 369] width 25 height 65
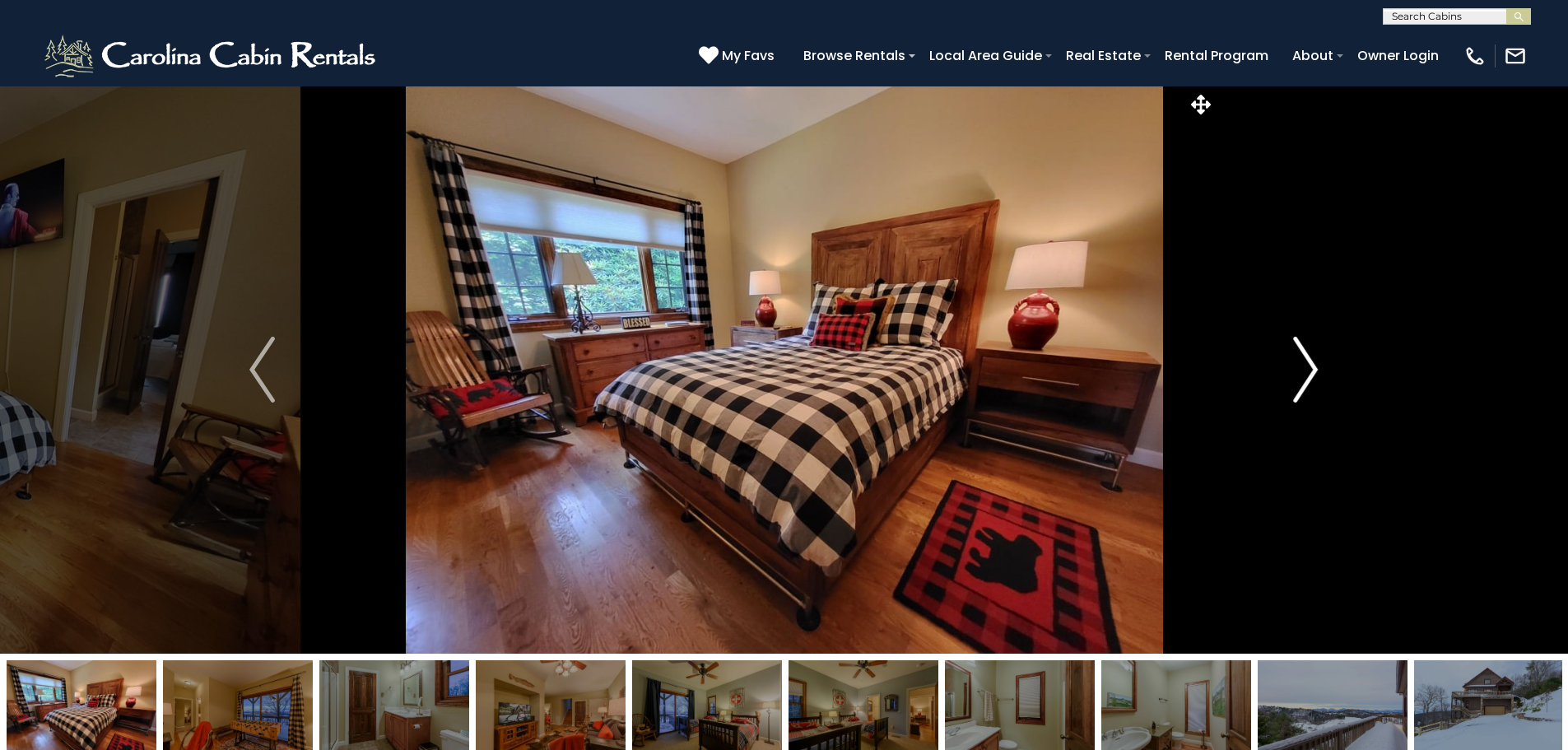
click at [1314, 399] on img "Next" at bounding box center [1305, 369] width 25 height 65
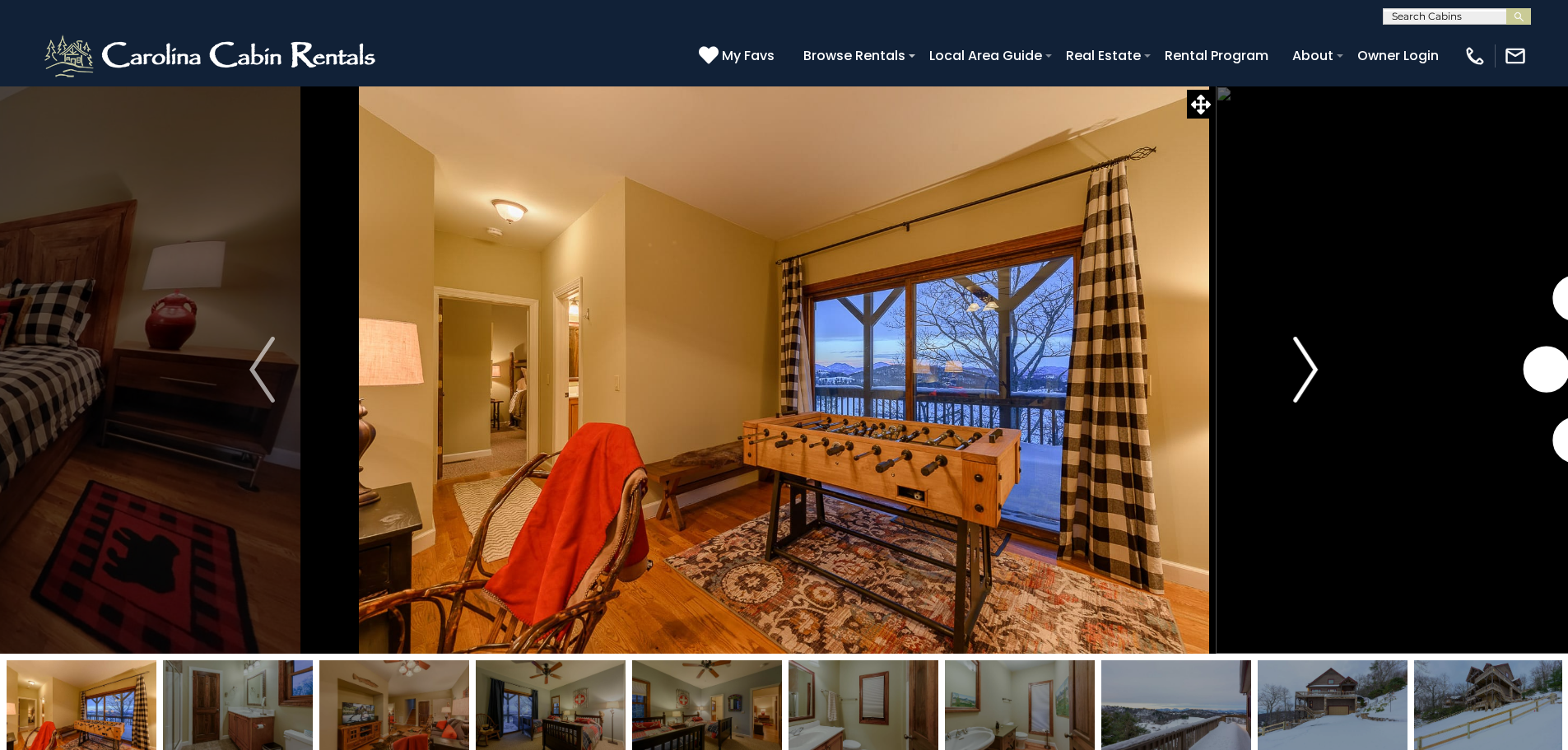
click at [1314, 399] on img "Next" at bounding box center [1305, 369] width 25 height 65
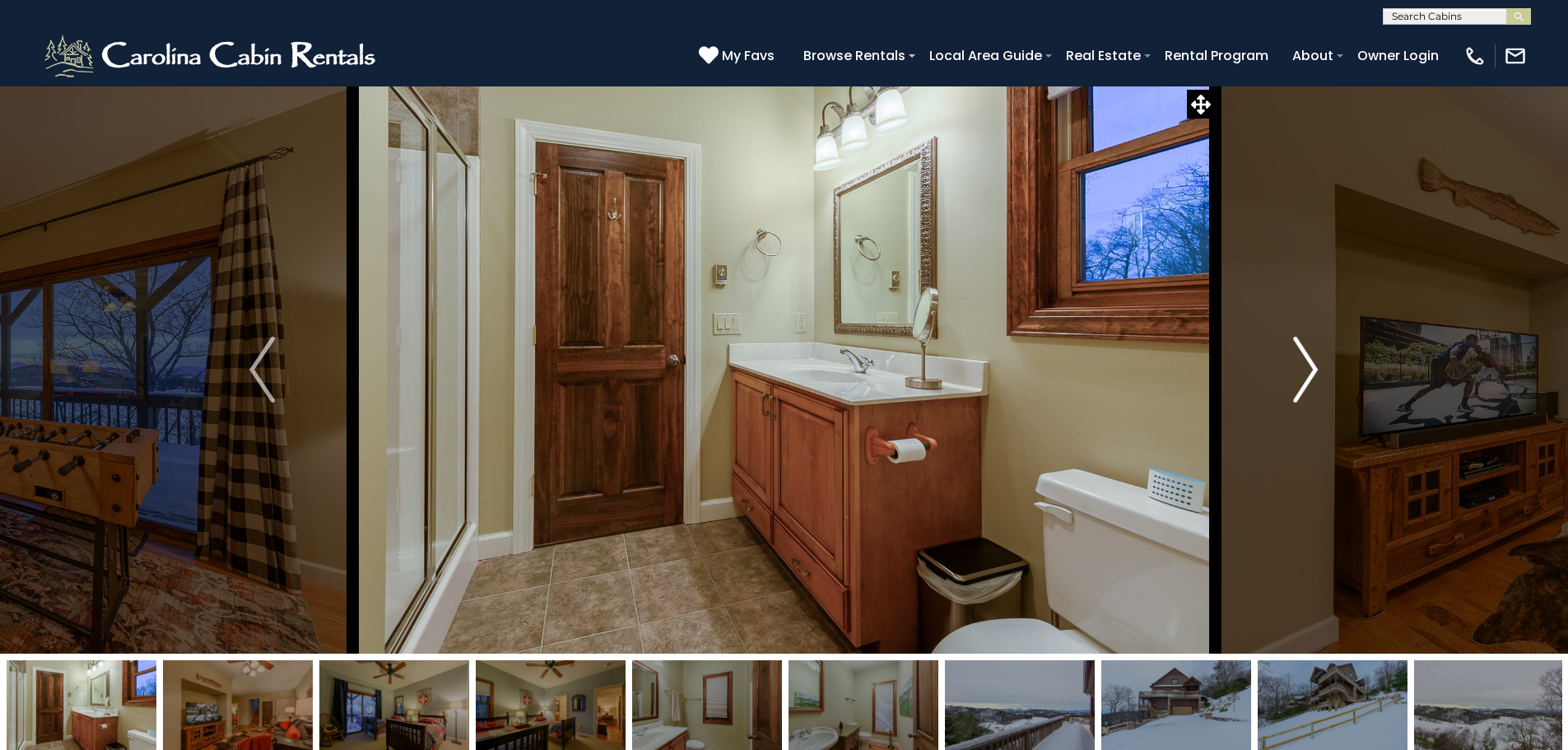
click at [1314, 399] on img "Next" at bounding box center [1305, 369] width 25 height 65
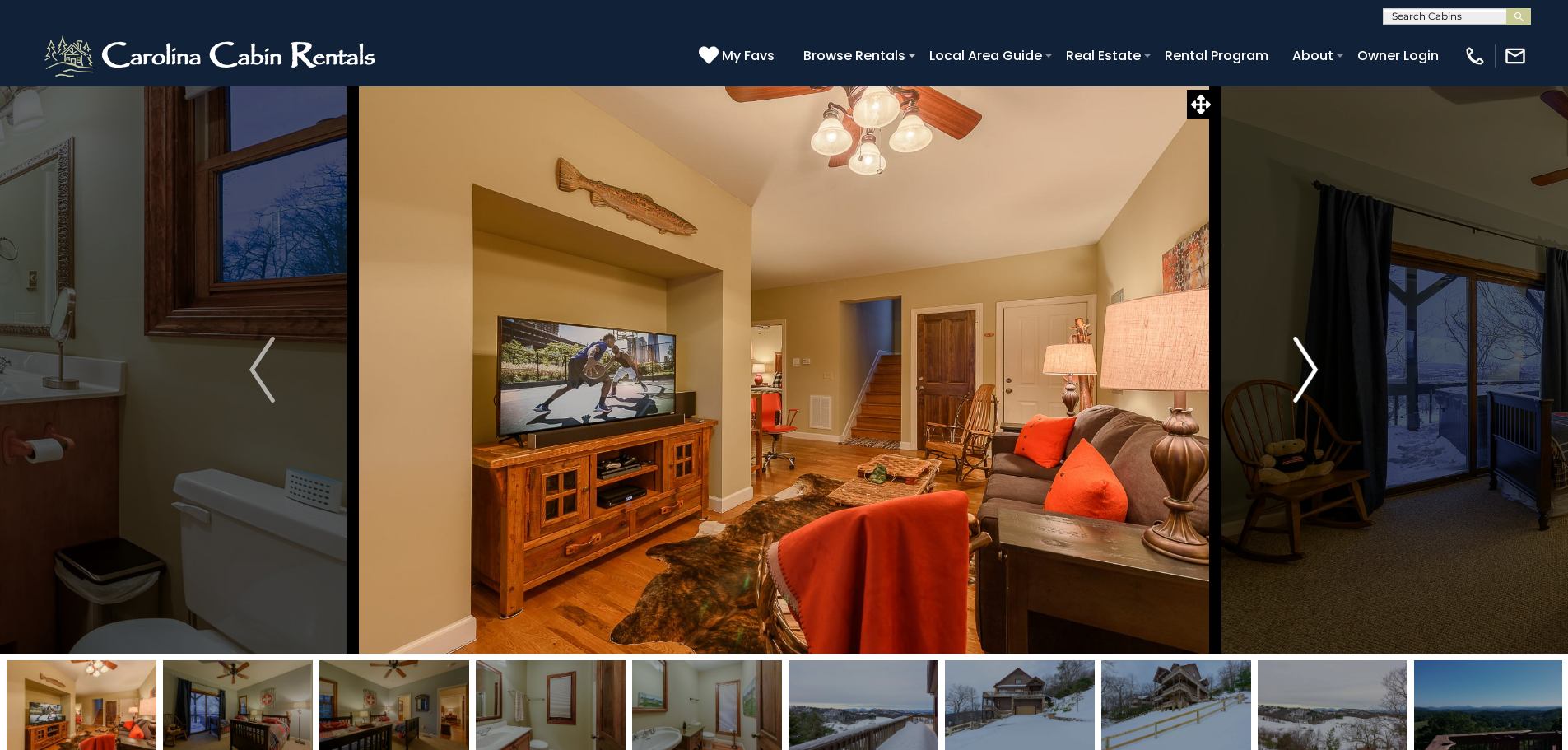
click at [1314, 399] on img "Next" at bounding box center [1305, 369] width 25 height 65
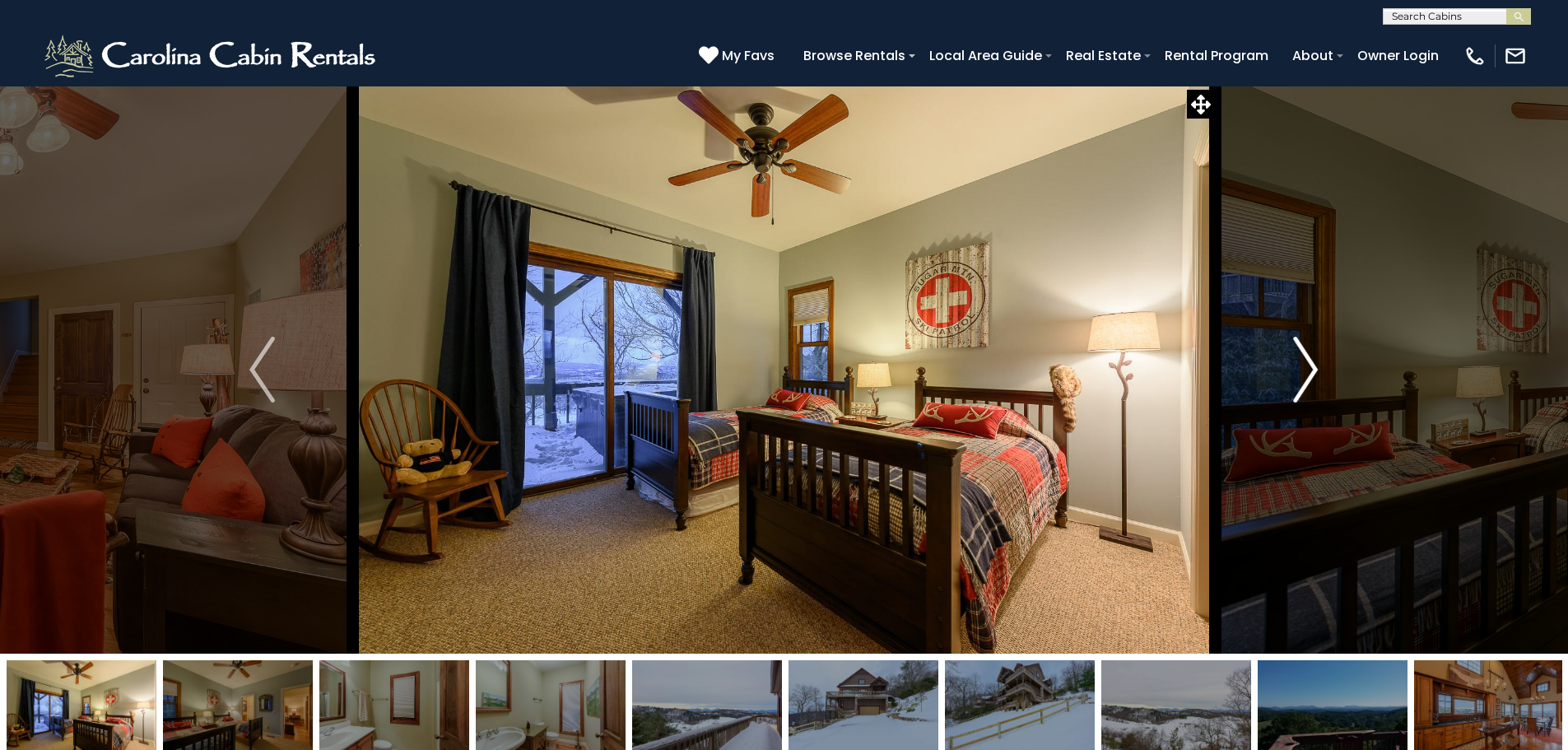
click at [1314, 399] on img "Next" at bounding box center [1305, 369] width 25 height 65
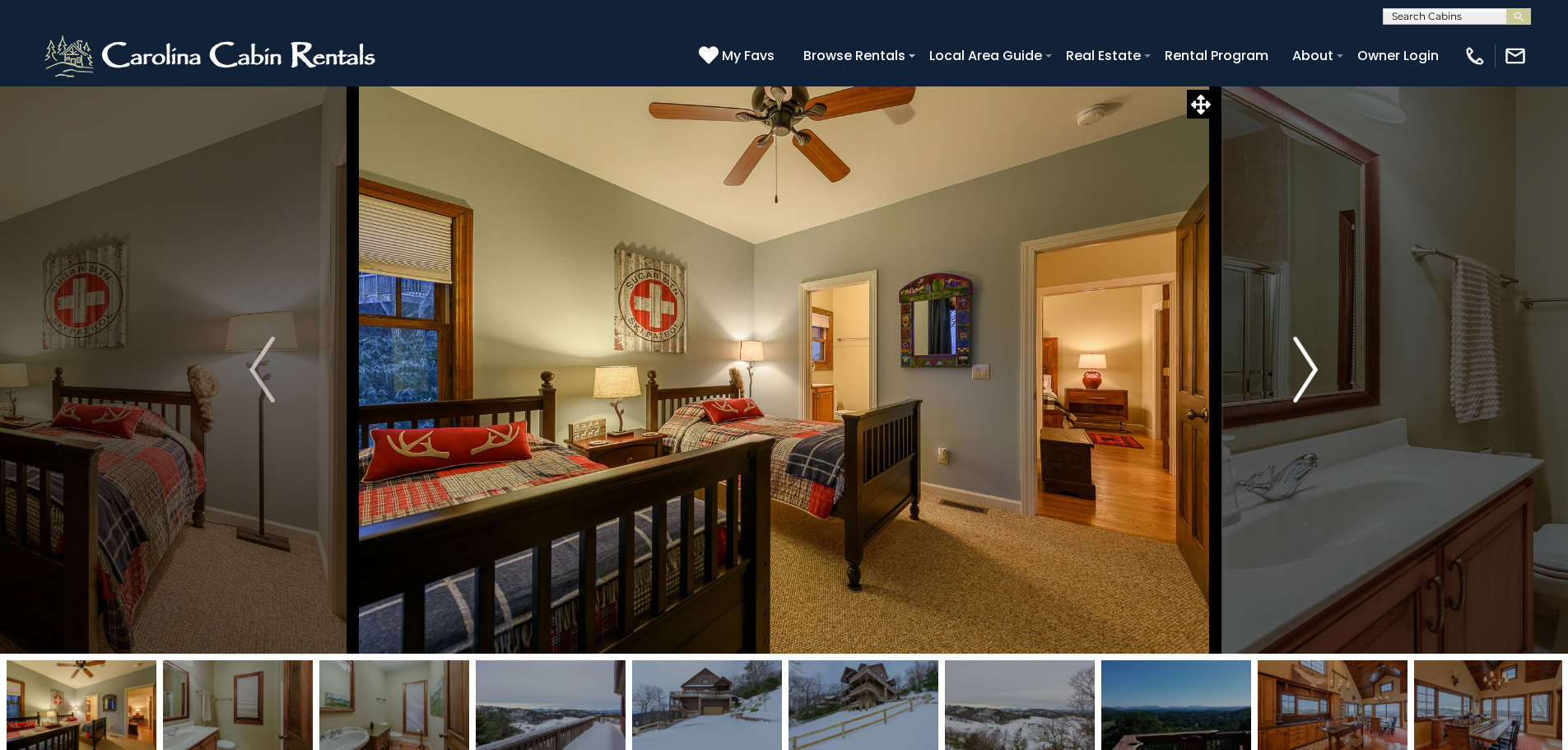
click at [1314, 399] on img "Next" at bounding box center [1305, 369] width 25 height 65
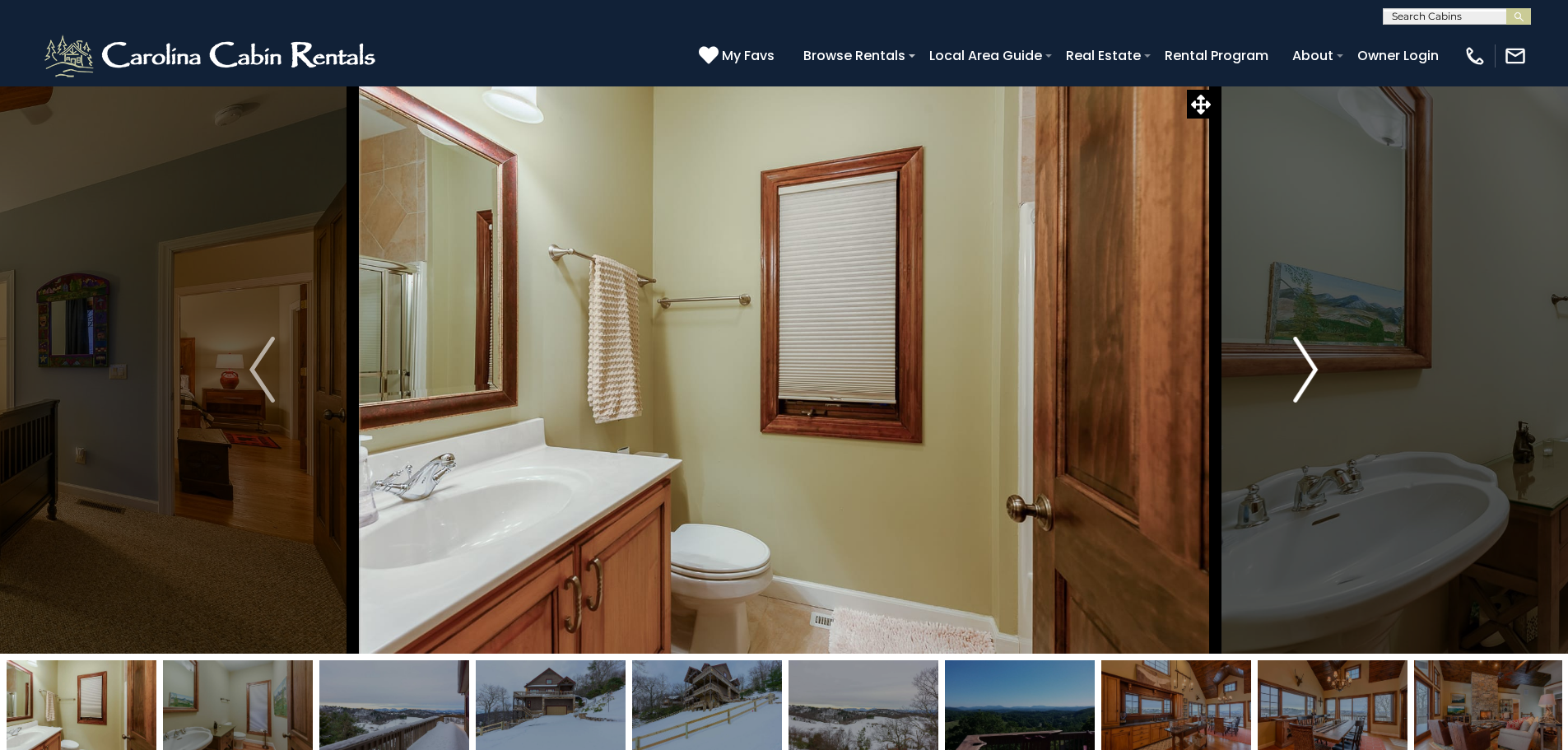
click at [1314, 399] on img "Next" at bounding box center [1305, 369] width 25 height 65
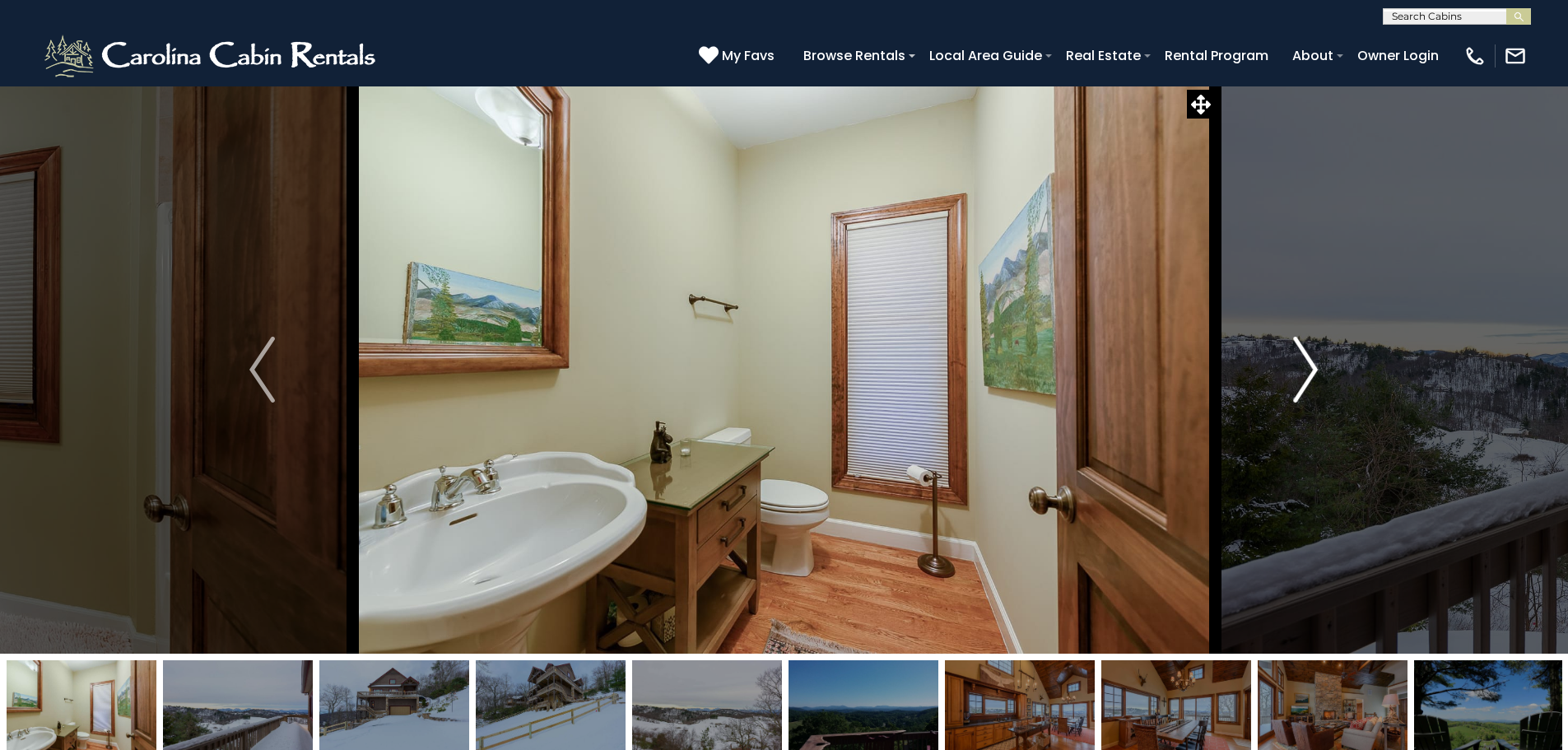
click at [1314, 399] on img "Next" at bounding box center [1305, 369] width 25 height 65
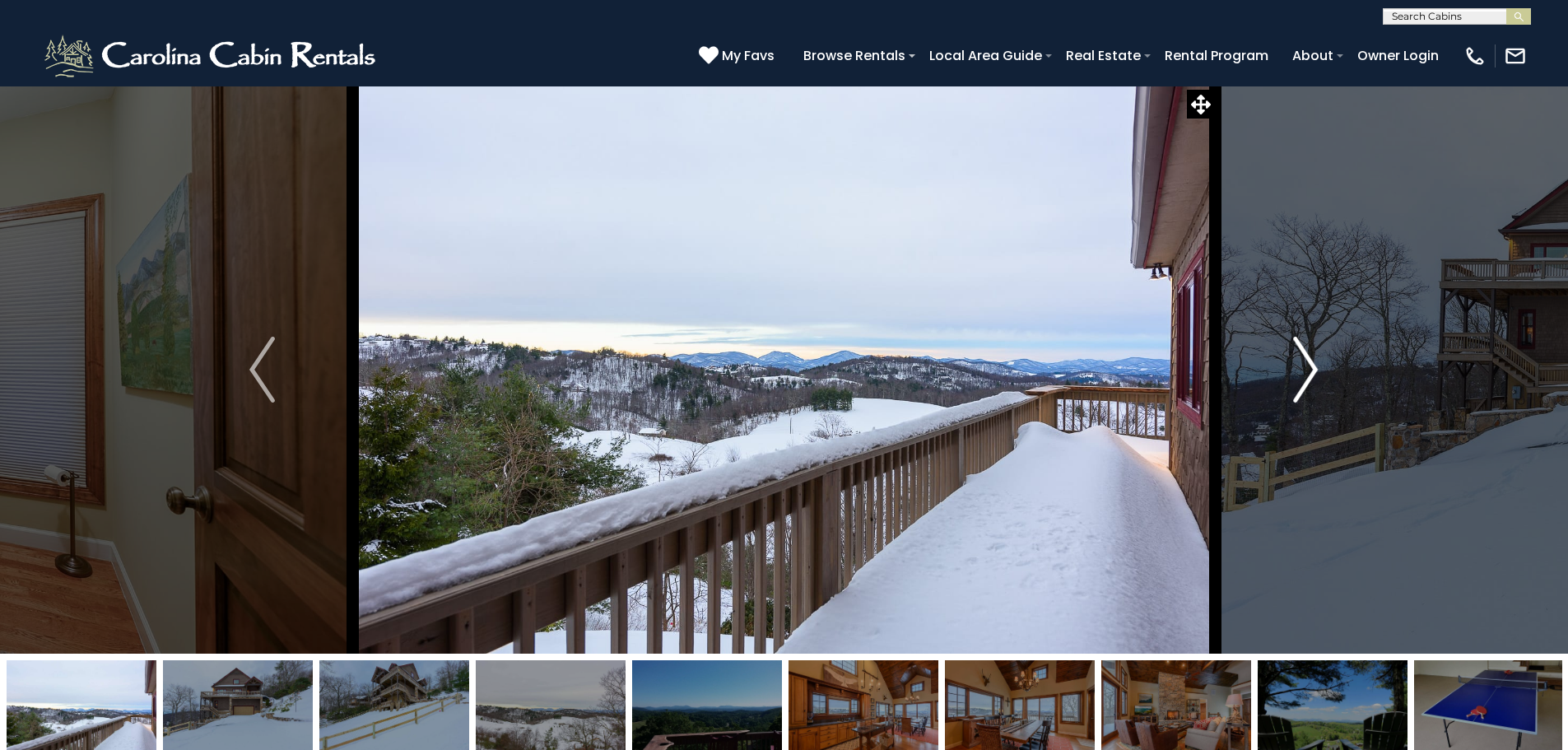
click at [1314, 399] on img "Next" at bounding box center [1305, 369] width 25 height 65
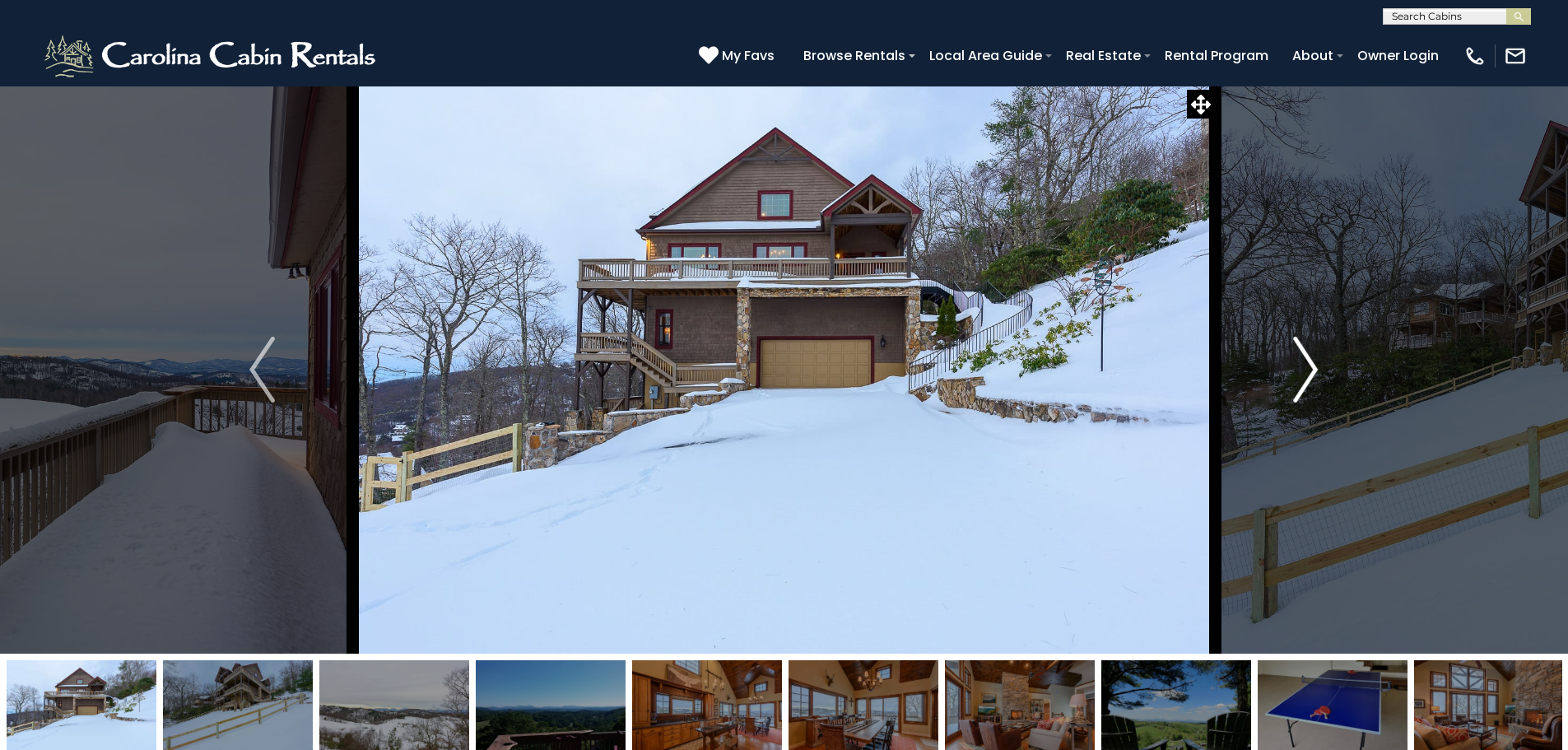
click at [1314, 399] on img "Next" at bounding box center [1305, 369] width 25 height 65
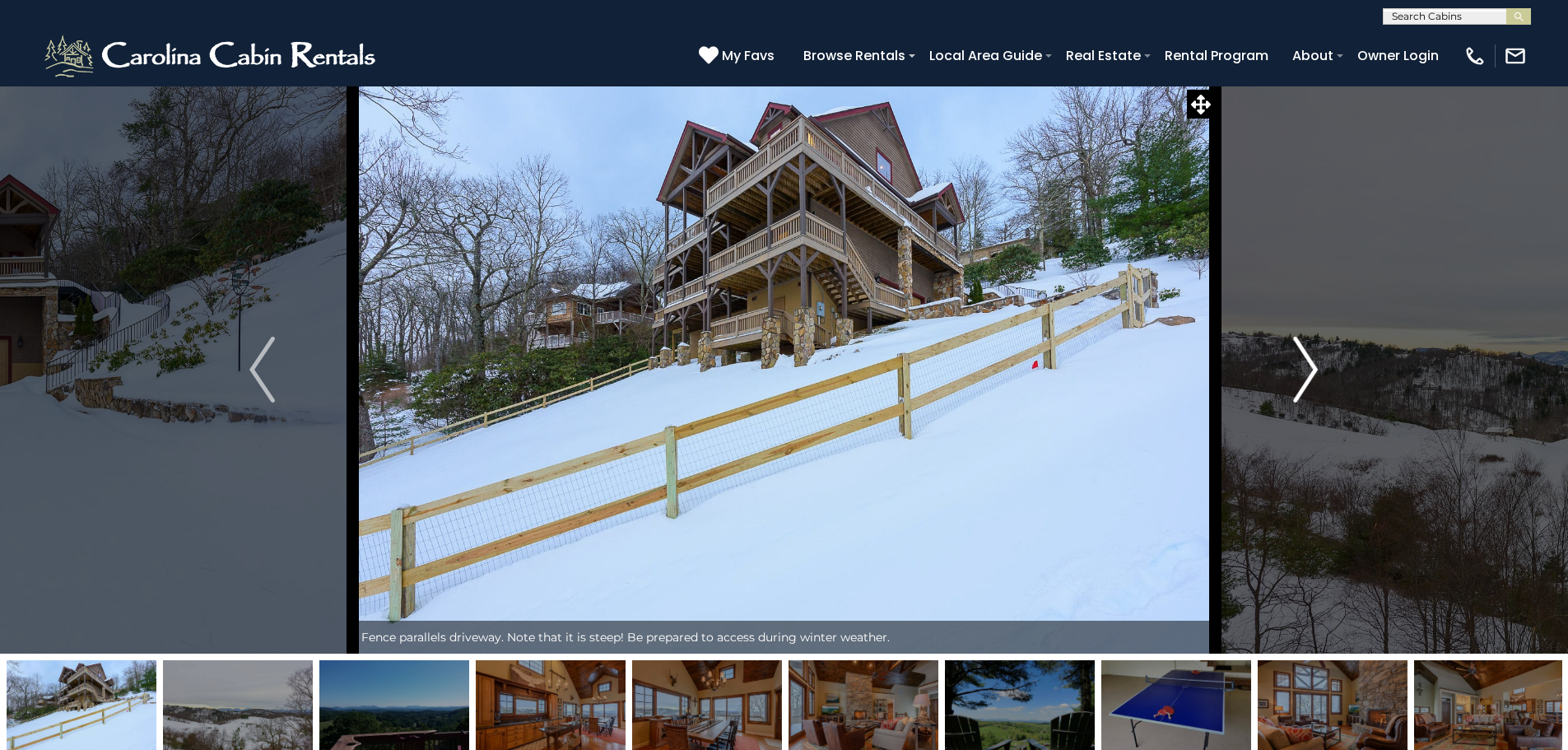
click at [1314, 399] on img "Next" at bounding box center [1305, 369] width 25 height 65
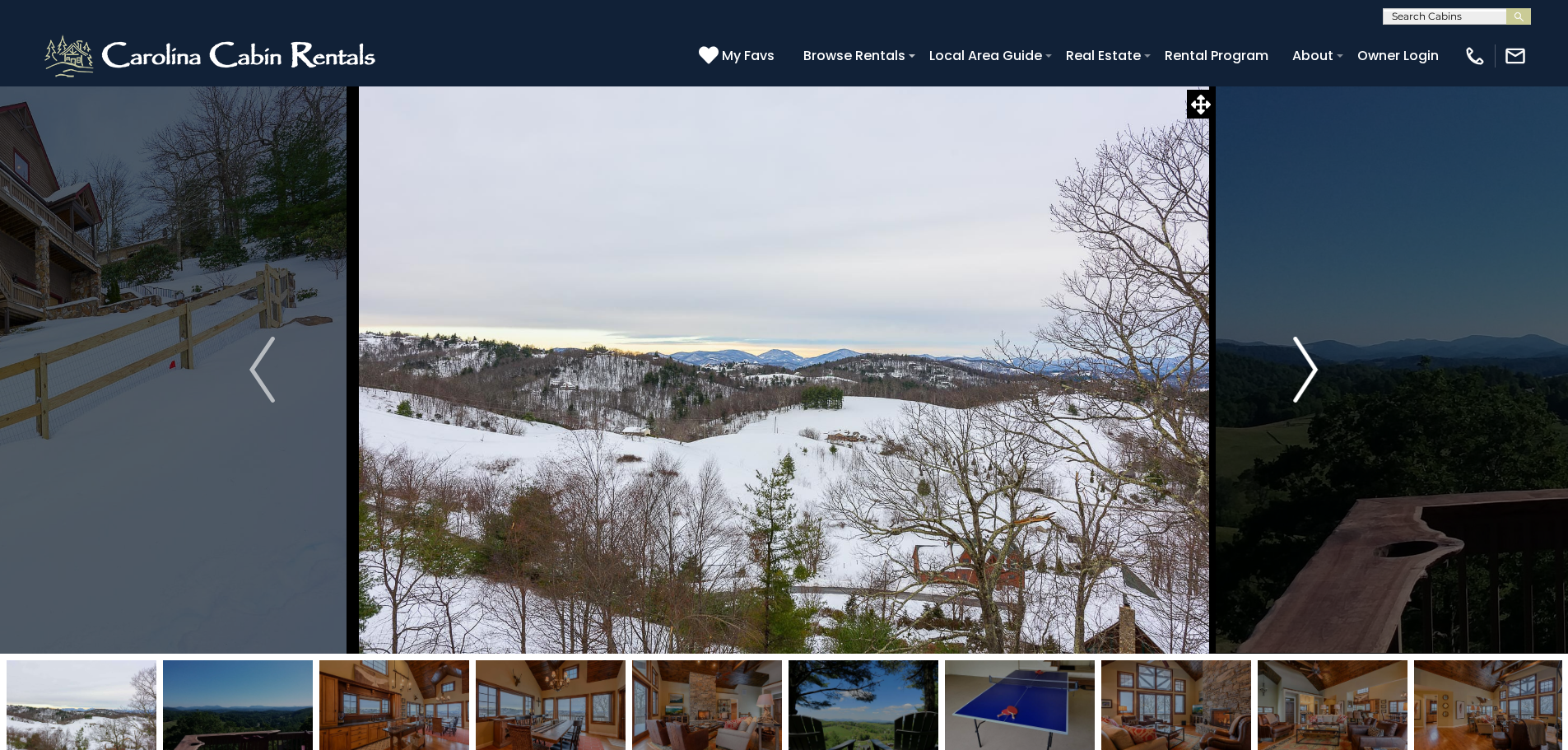
click at [1314, 399] on img "Next" at bounding box center [1305, 369] width 25 height 65
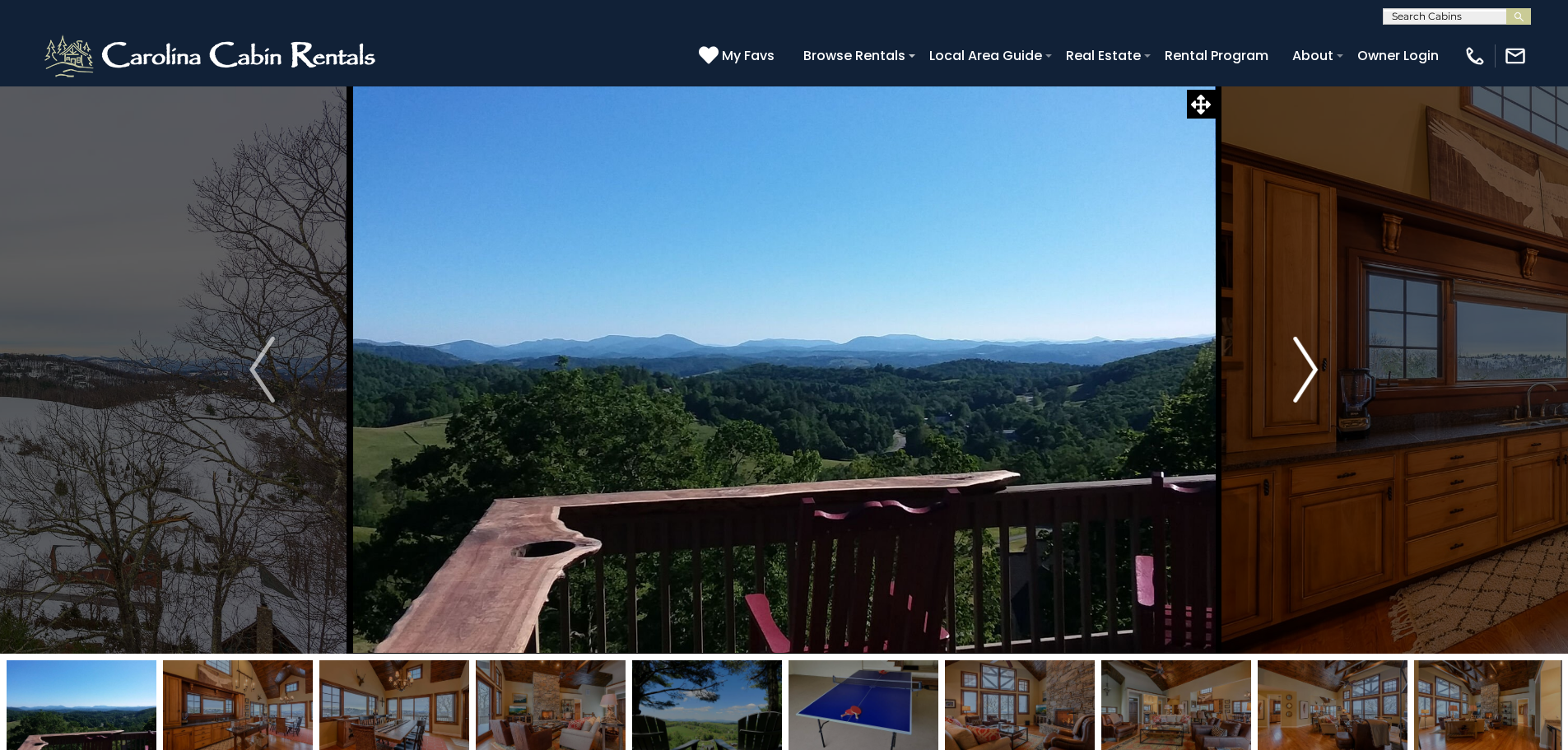
click at [1313, 399] on img "Next" at bounding box center [1305, 369] width 25 height 65
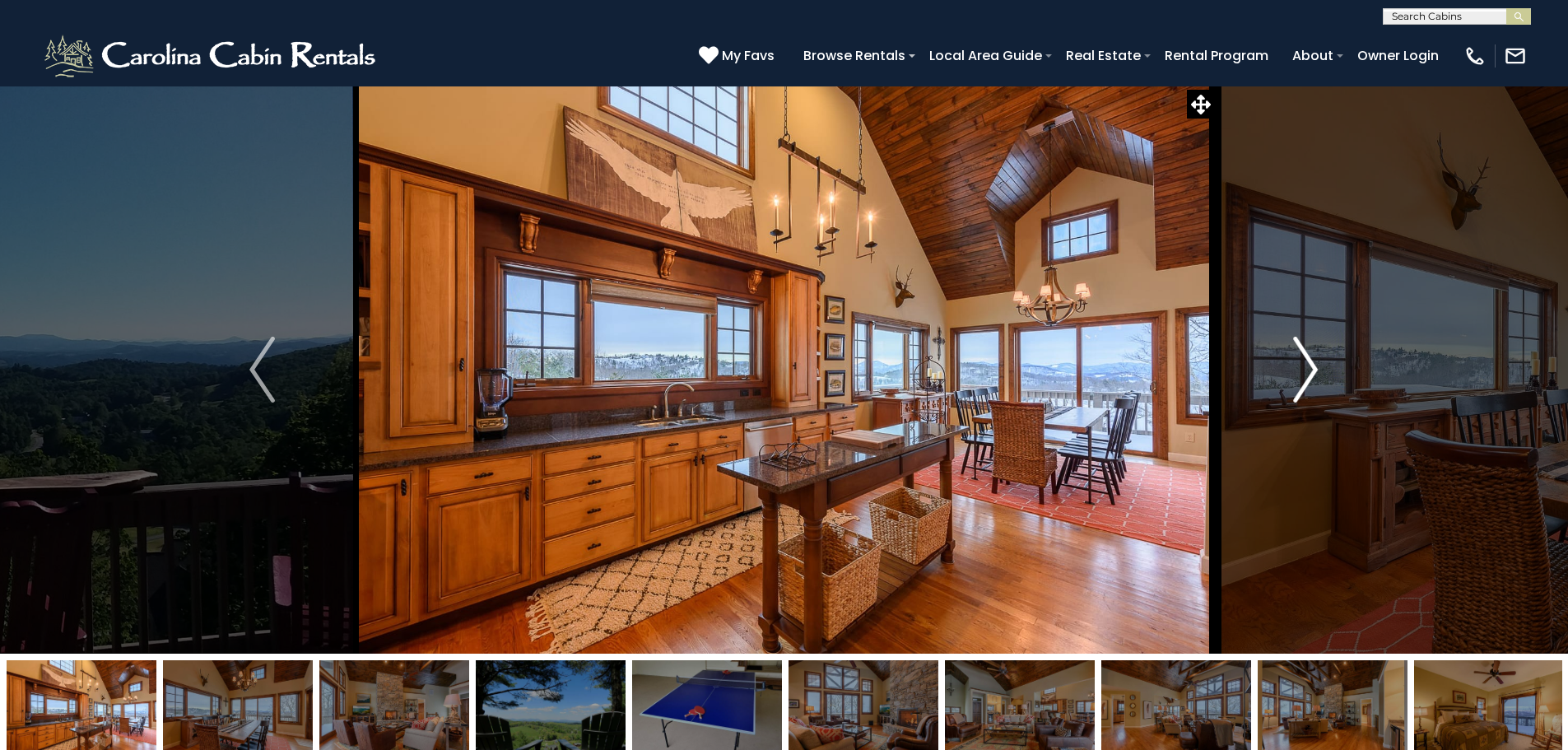
click at [1277, 388] on button "Next" at bounding box center [1305, 369] width 181 height 568
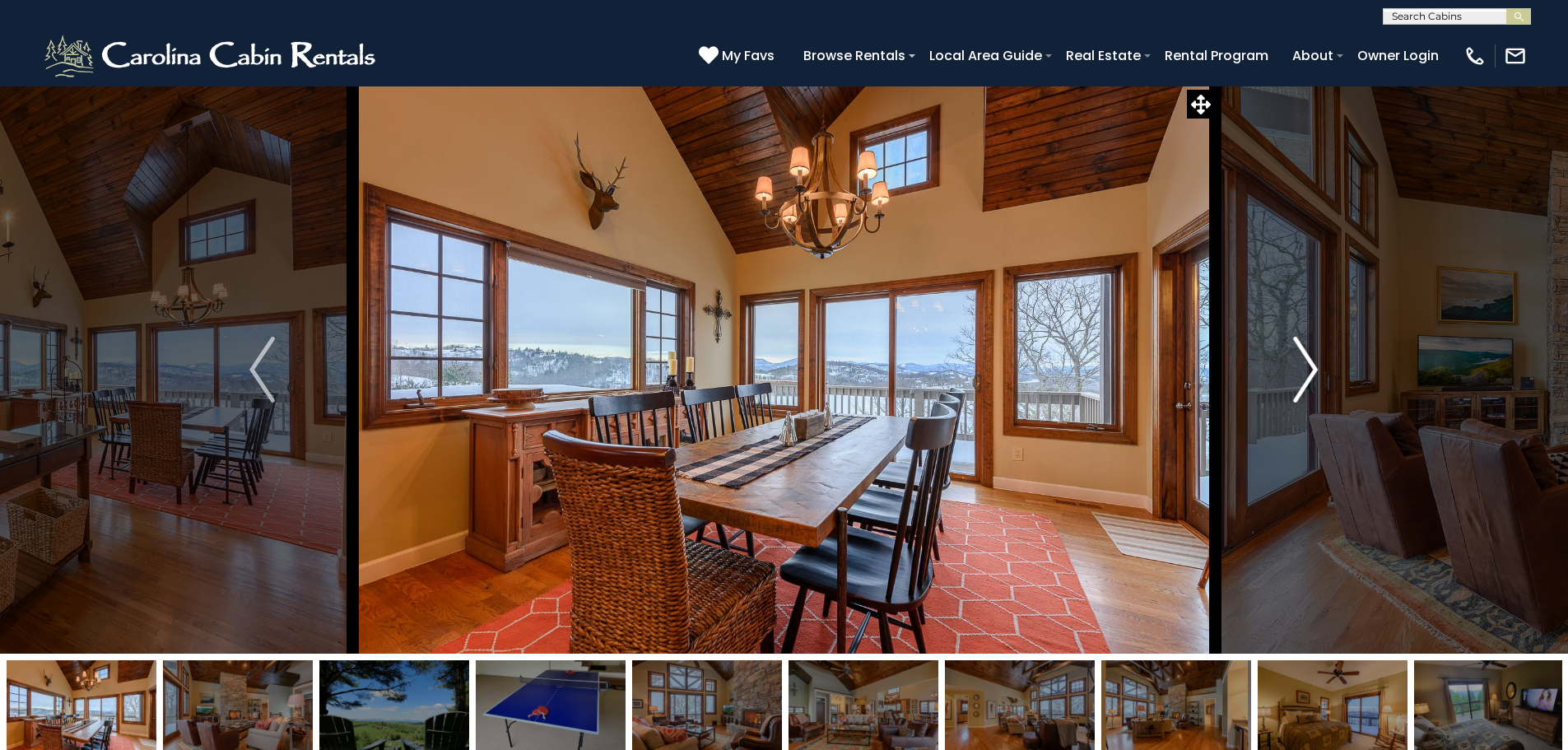
click at [1277, 388] on button "Next" at bounding box center [1305, 369] width 181 height 568
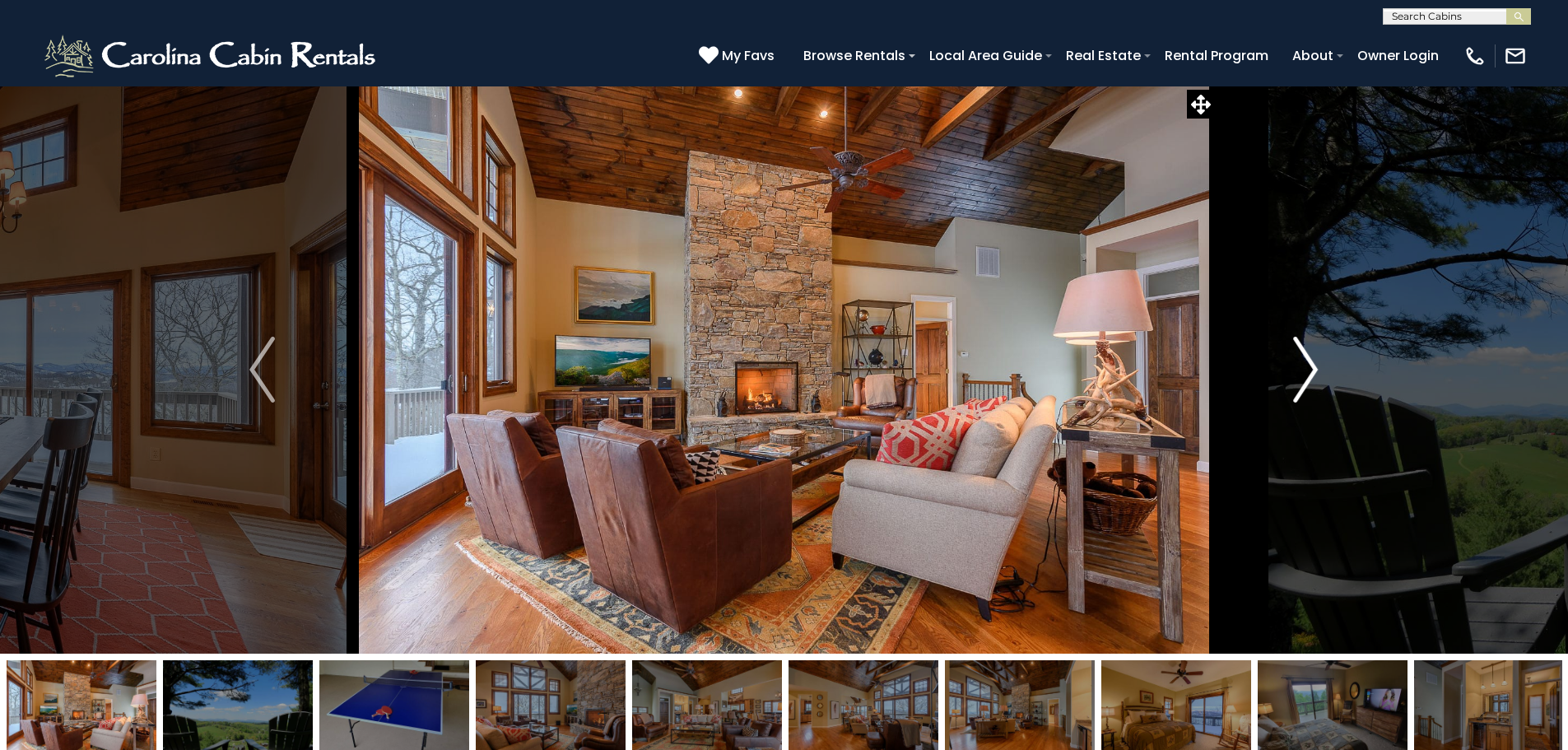
click at [1277, 388] on button "Next" at bounding box center [1305, 369] width 181 height 568
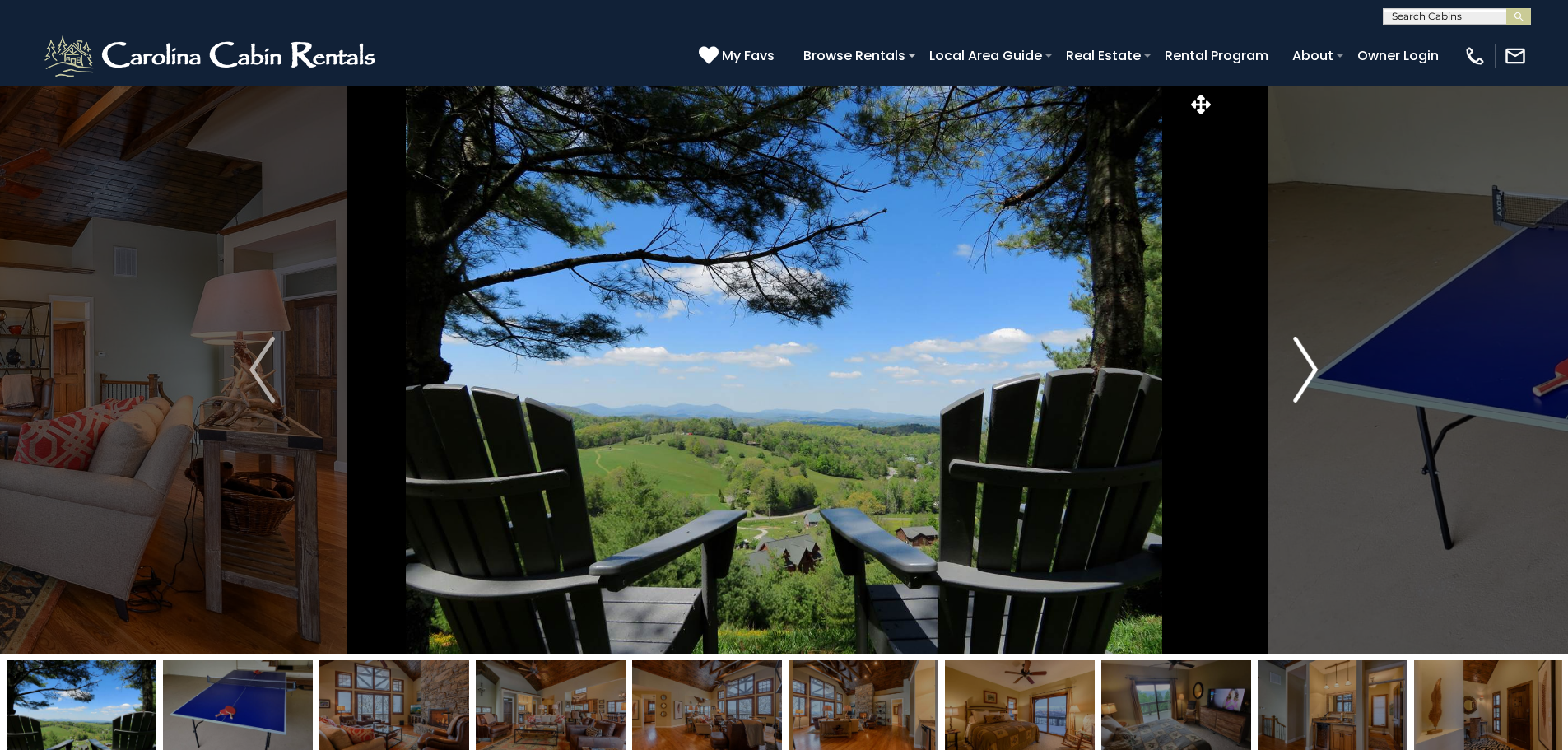
click at [1277, 388] on button "Next" at bounding box center [1305, 369] width 181 height 568
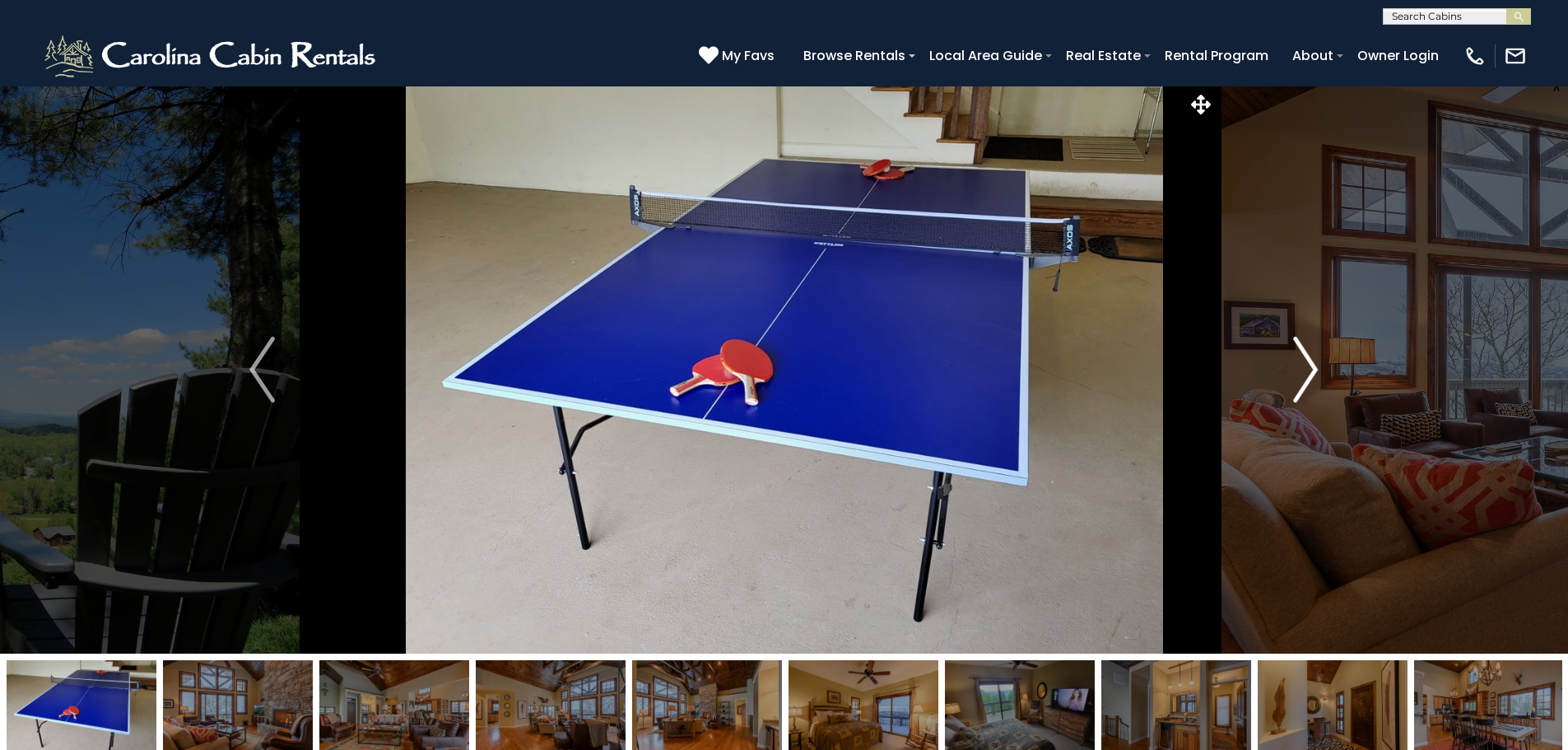
click at [1277, 388] on button "Next" at bounding box center [1305, 369] width 181 height 568
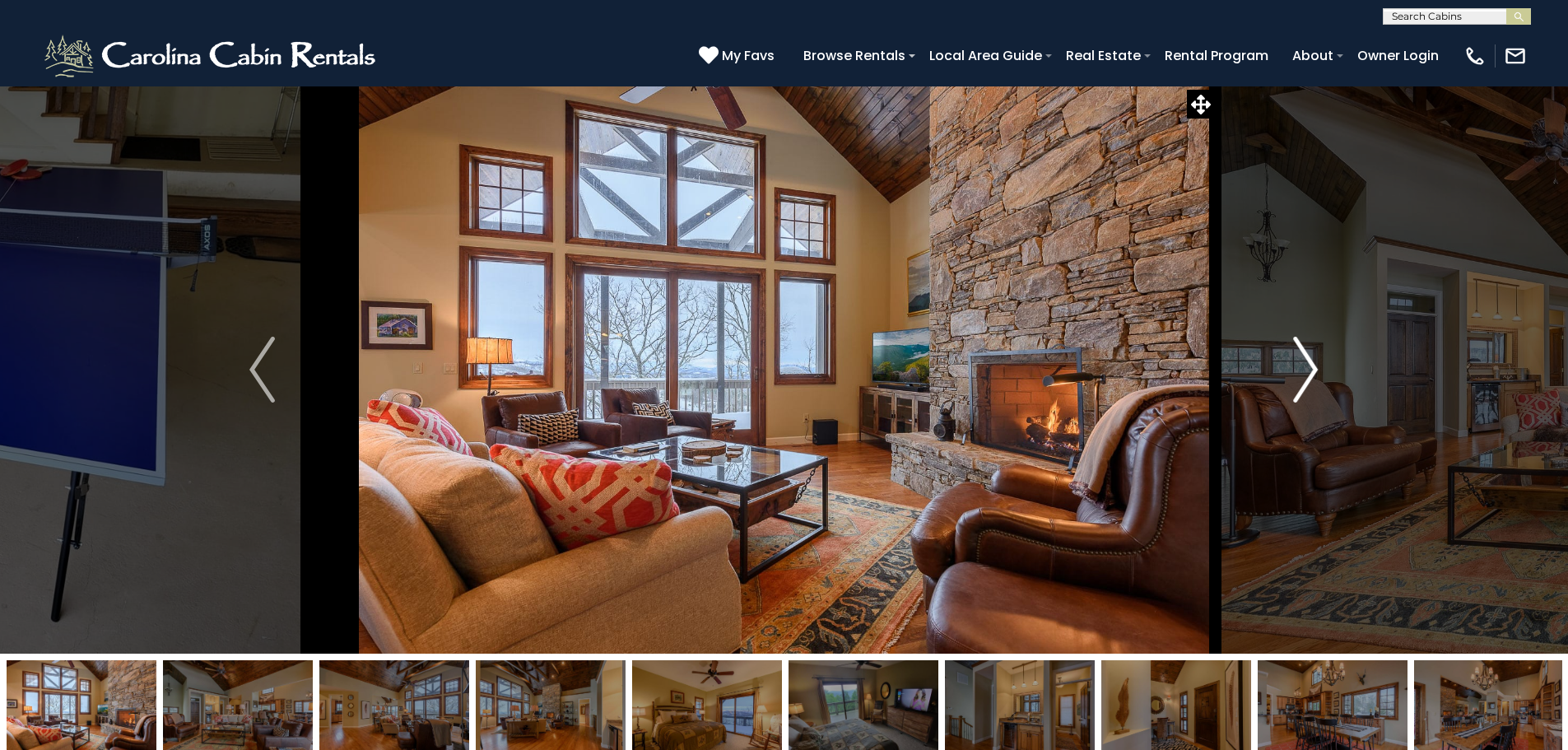
click at [1277, 388] on button "Next" at bounding box center [1305, 369] width 181 height 568
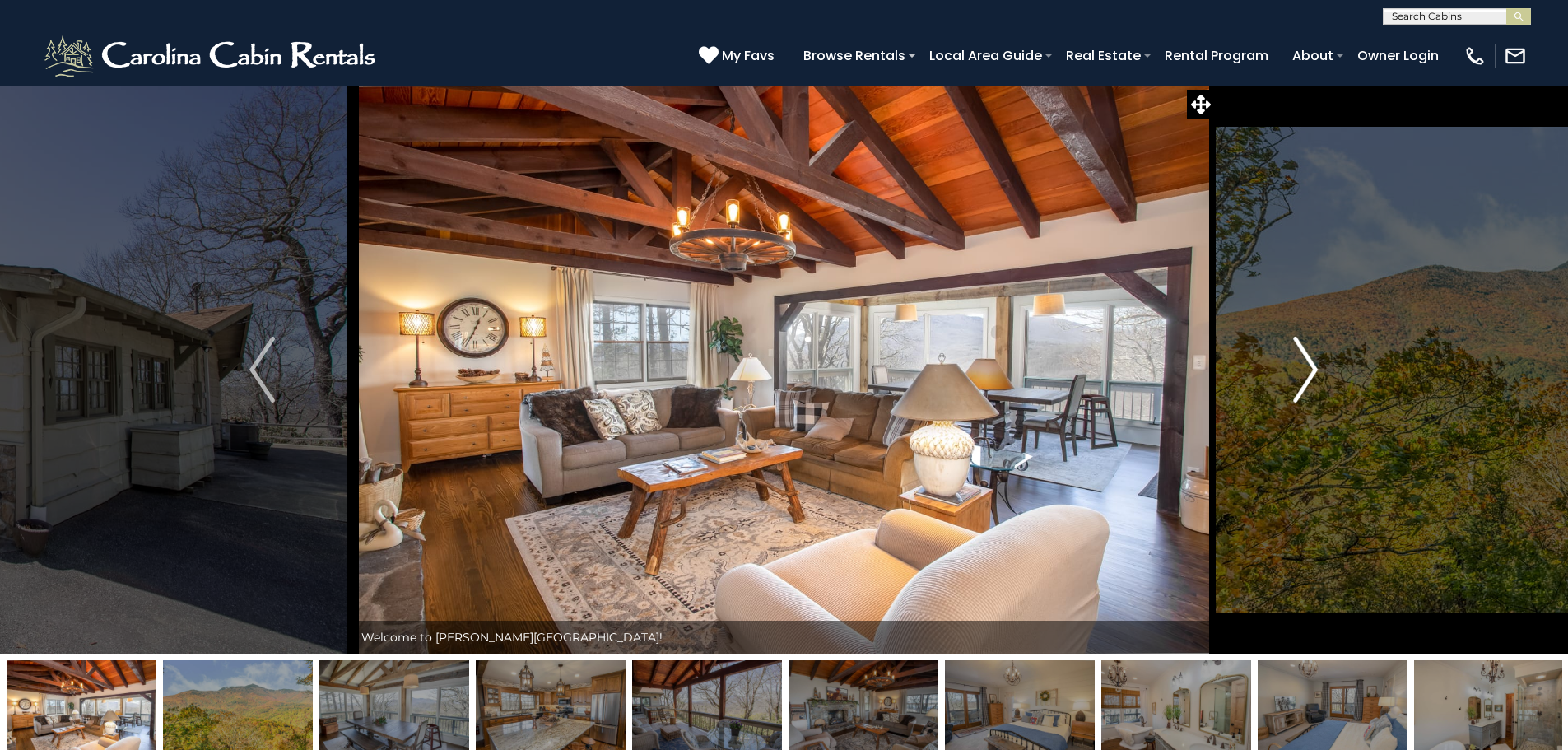
click at [1305, 370] on img "Next" at bounding box center [1305, 369] width 25 height 65
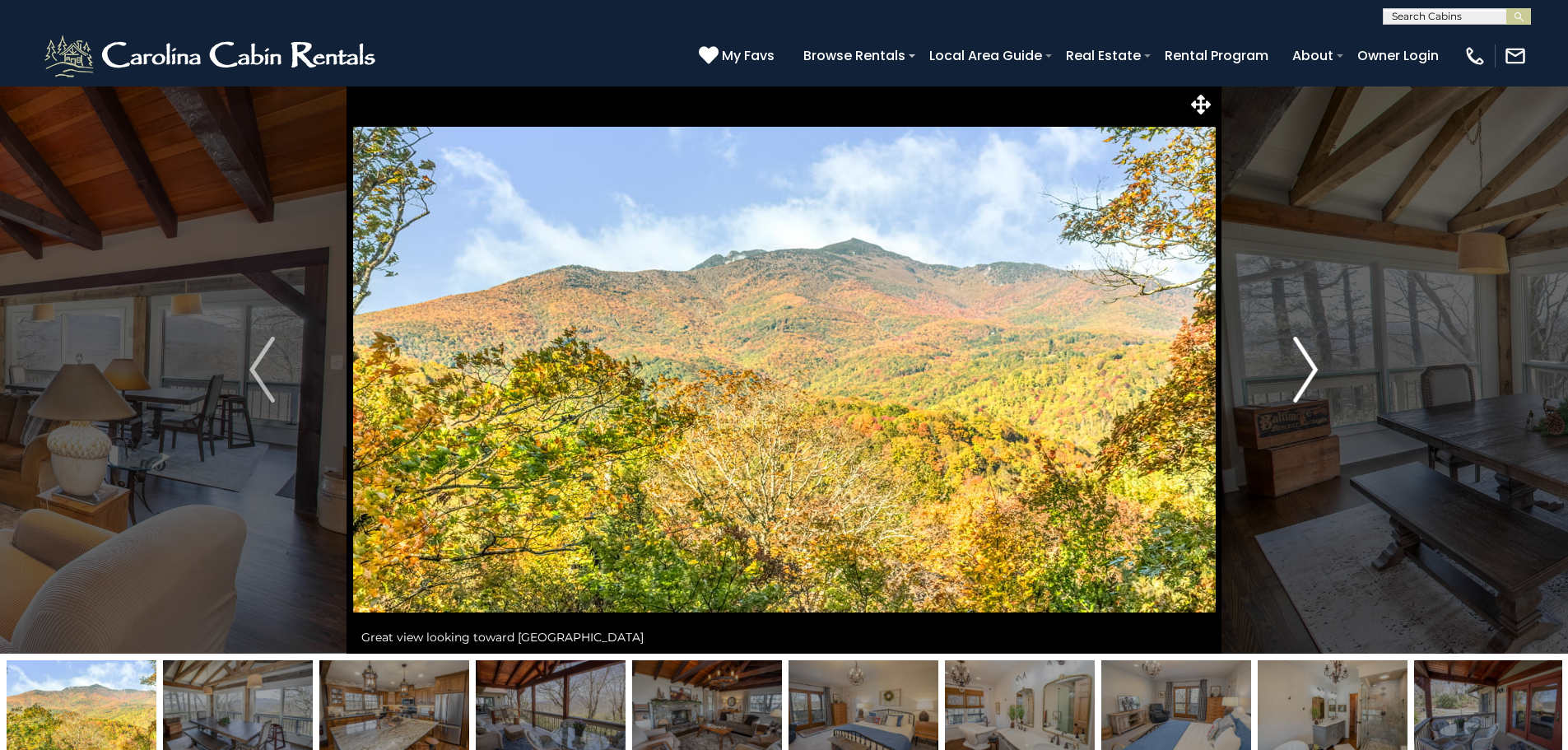
click at [1305, 370] on img "Next" at bounding box center [1305, 369] width 25 height 65
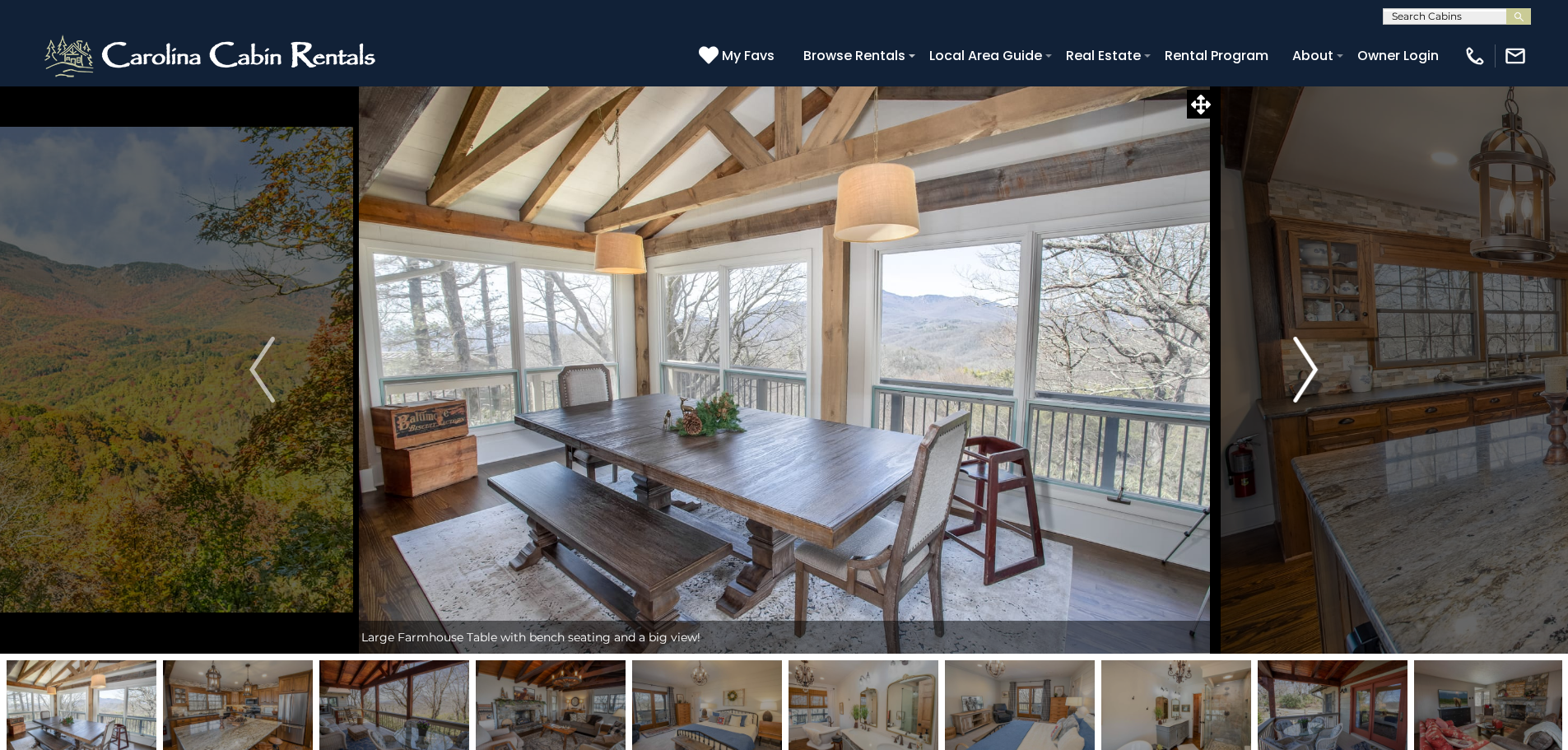
click at [1305, 370] on img "Next" at bounding box center [1305, 369] width 25 height 65
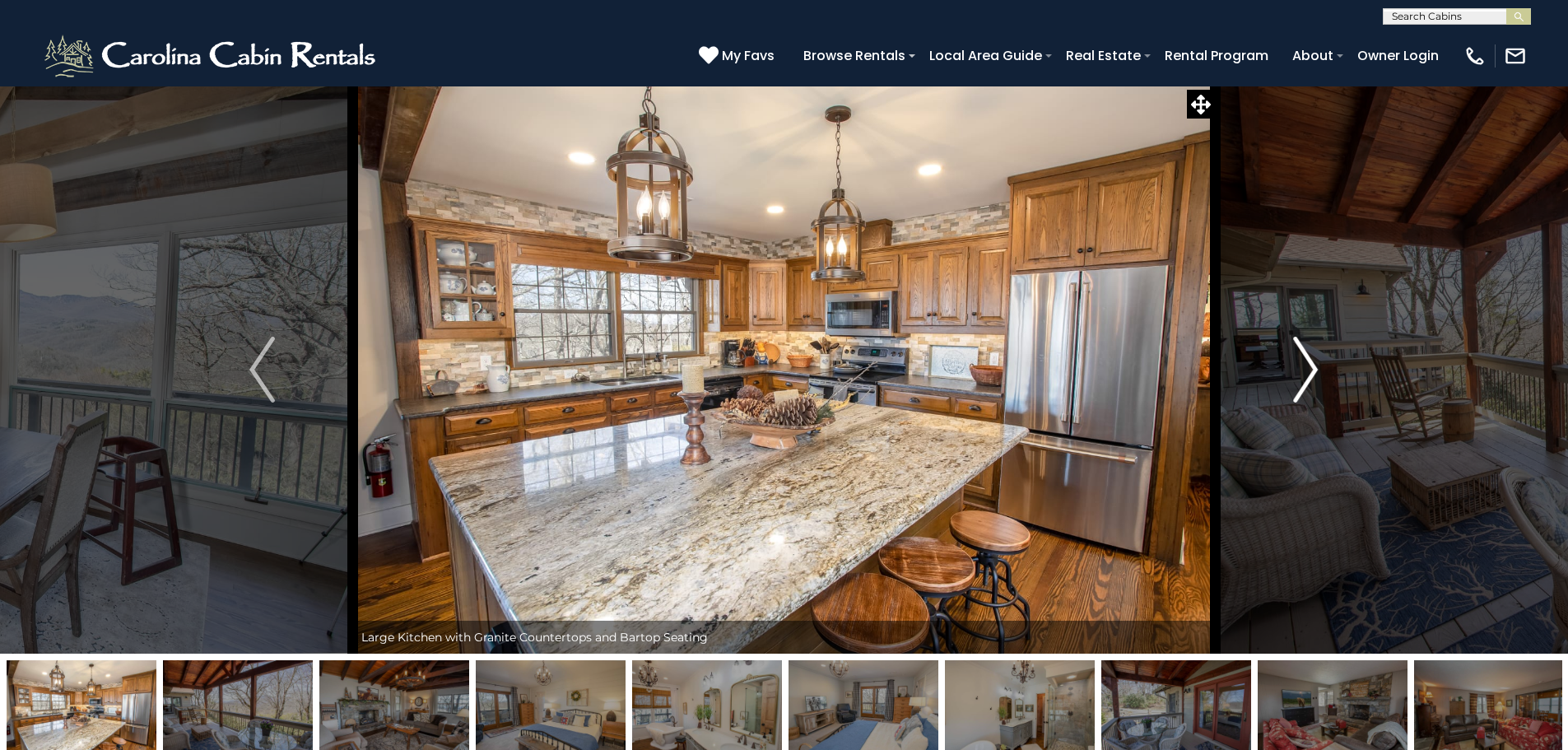
click at [1305, 370] on img "Next" at bounding box center [1305, 369] width 25 height 65
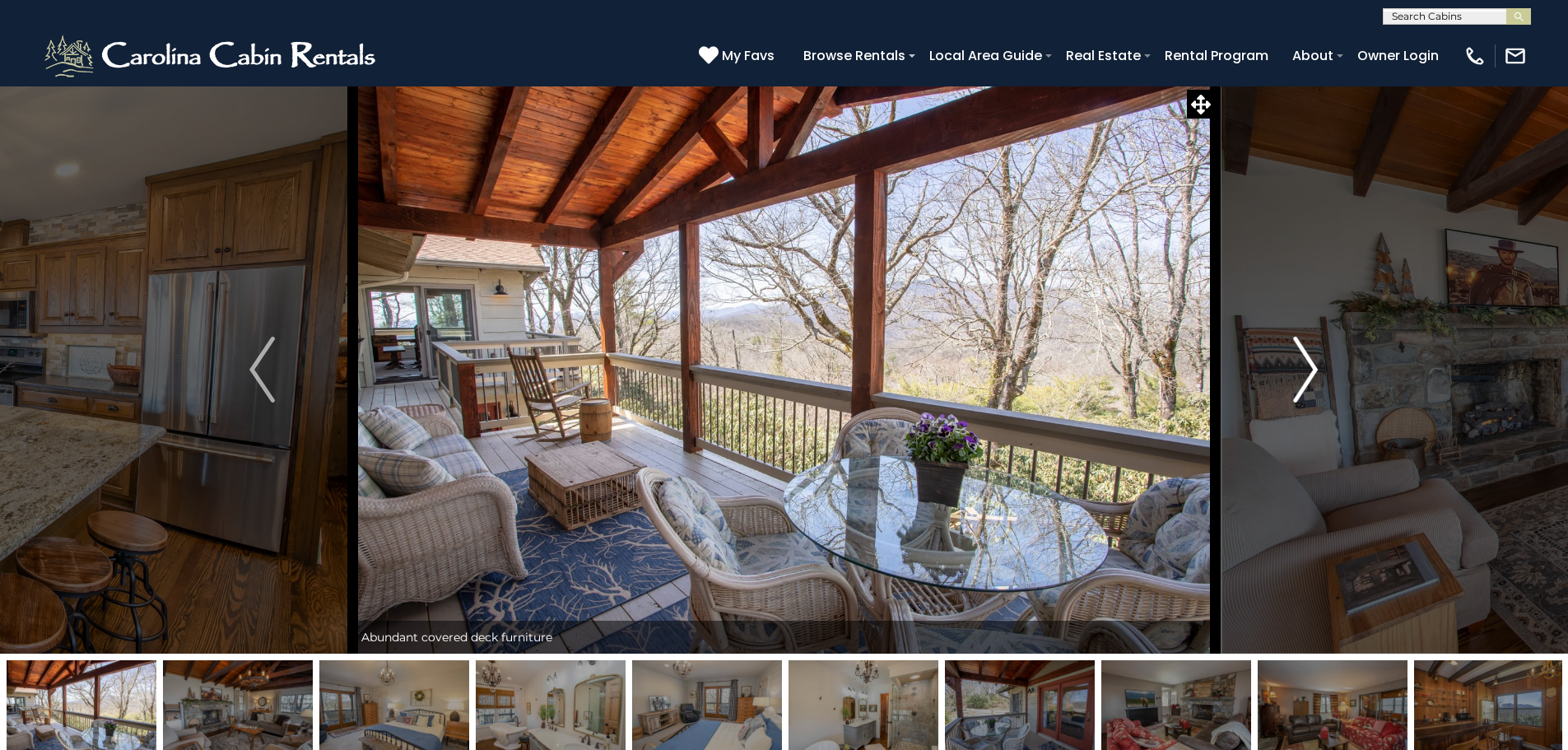
click at [1305, 370] on img "Next" at bounding box center [1305, 369] width 25 height 65
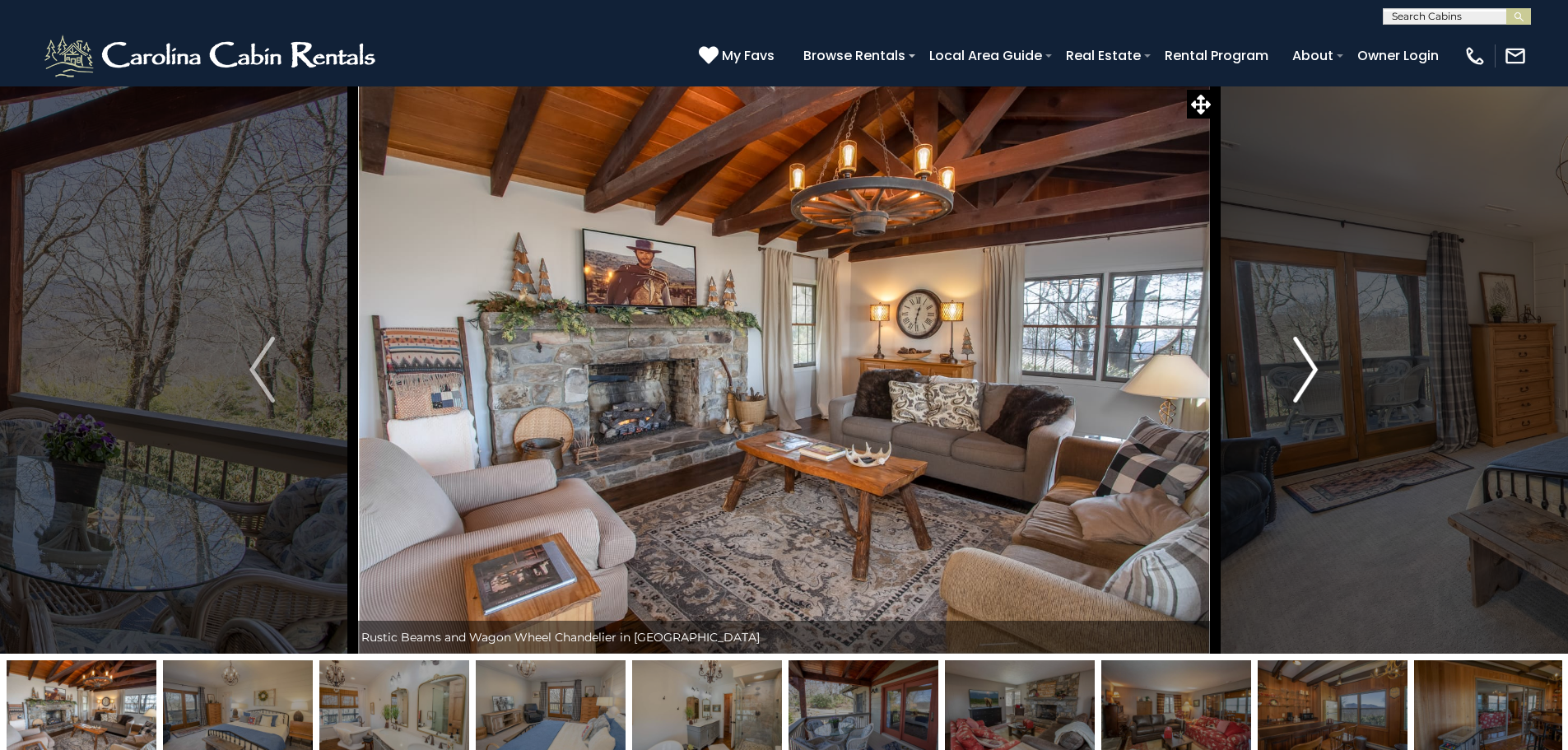
click at [1305, 370] on img "Next" at bounding box center [1305, 369] width 25 height 65
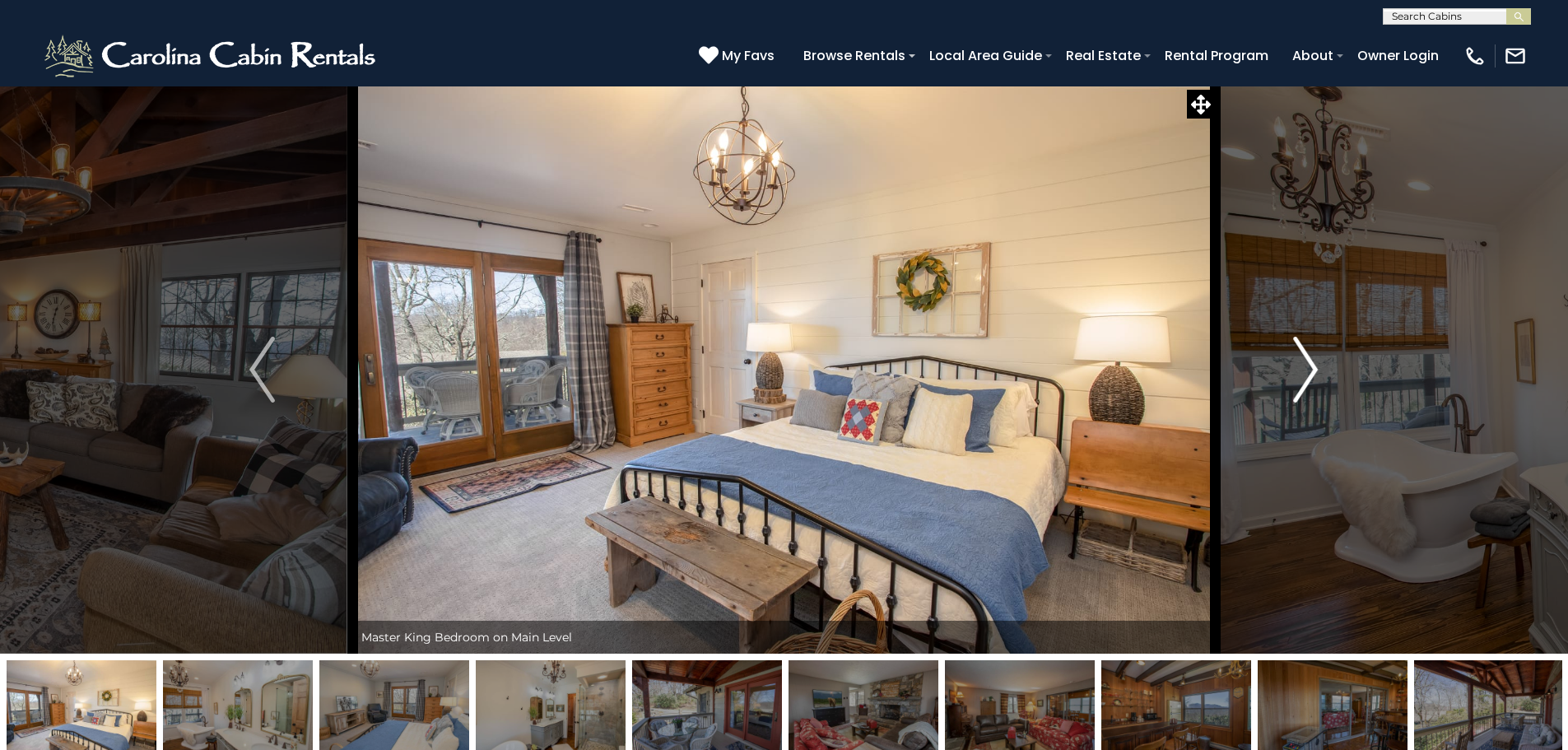
click at [1305, 370] on img "Next" at bounding box center [1305, 369] width 25 height 65
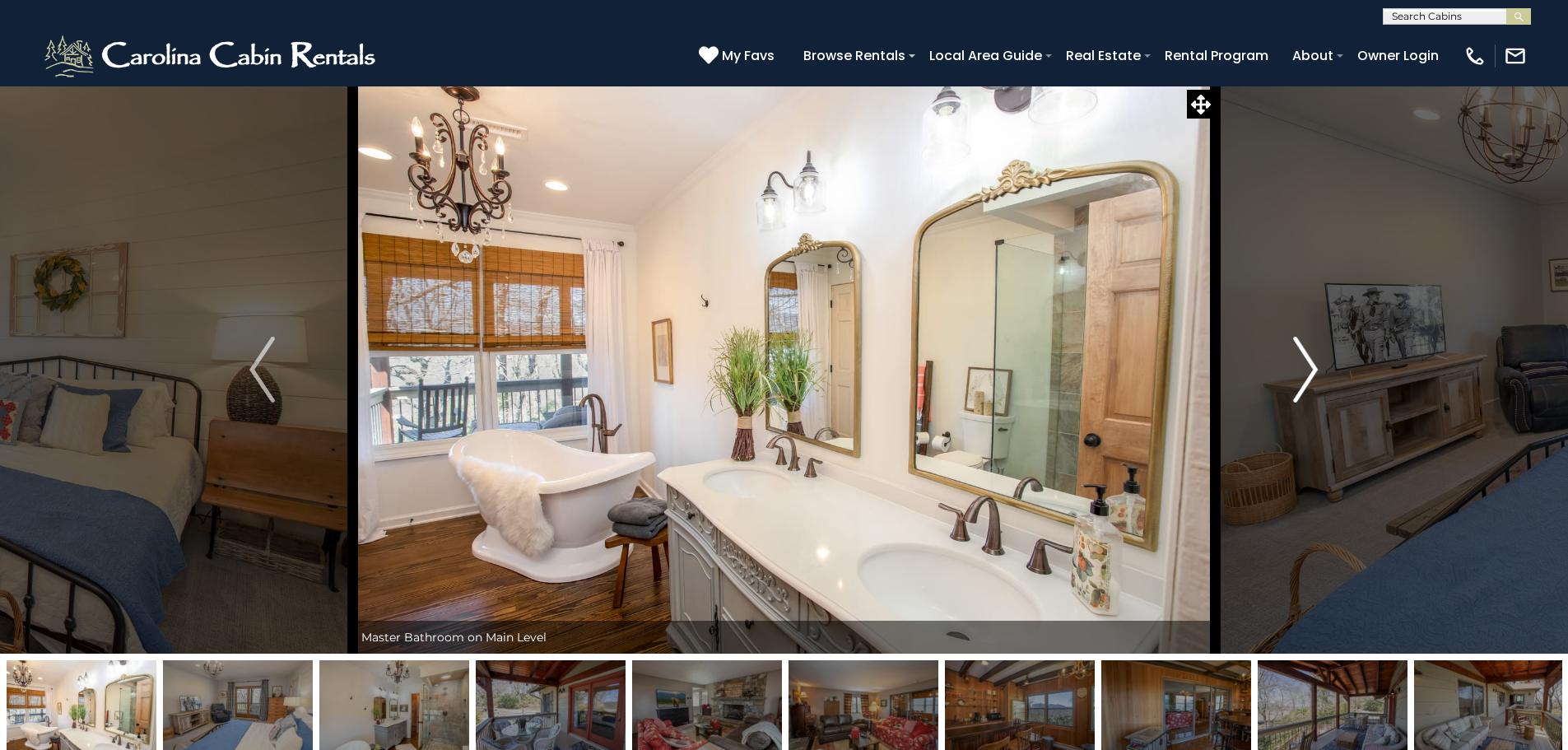
click at [1305, 370] on img "Next" at bounding box center [1305, 369] width 25 height 65
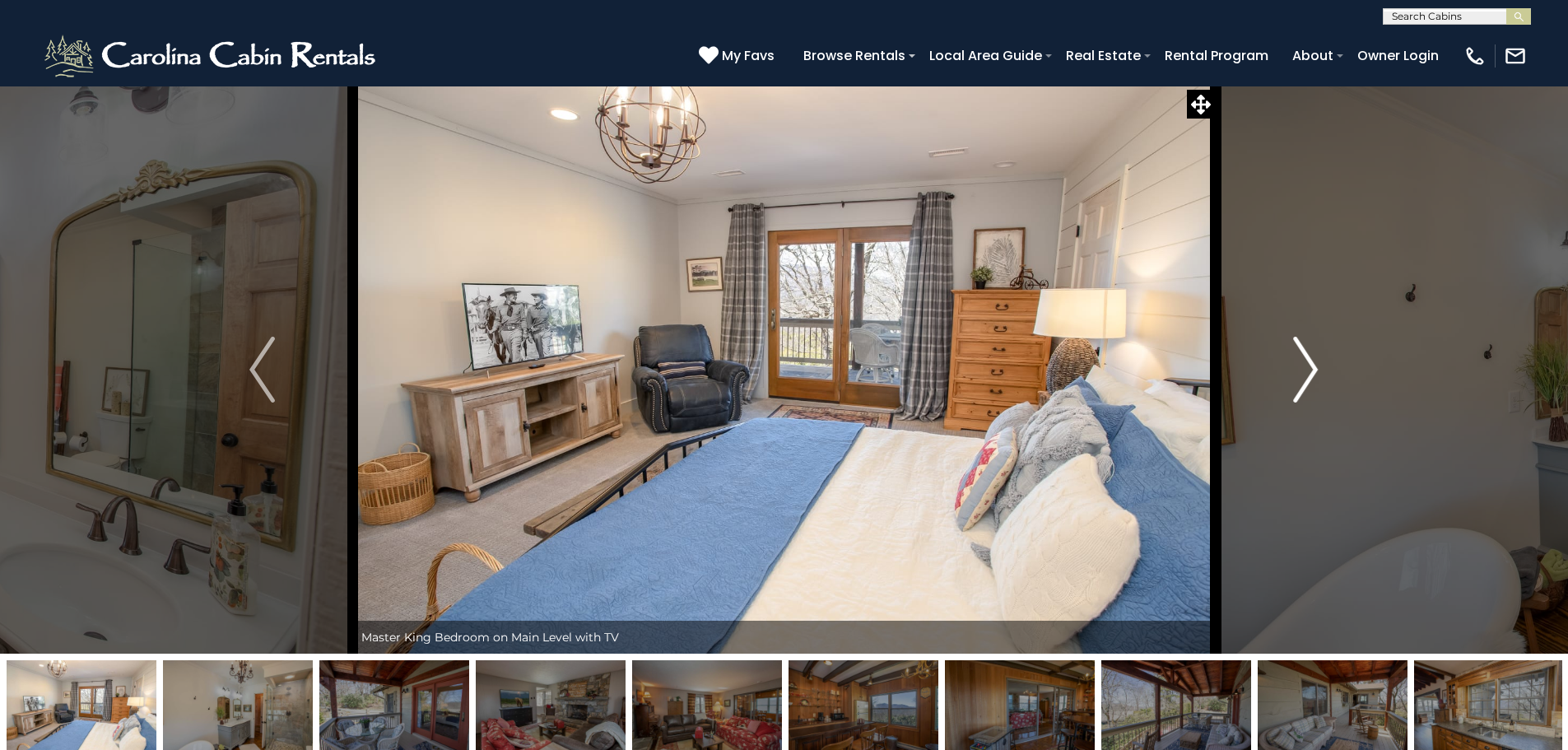
click at [1305, 370] on img "Next" at bounding box center [1305, 369] width 25 height 65
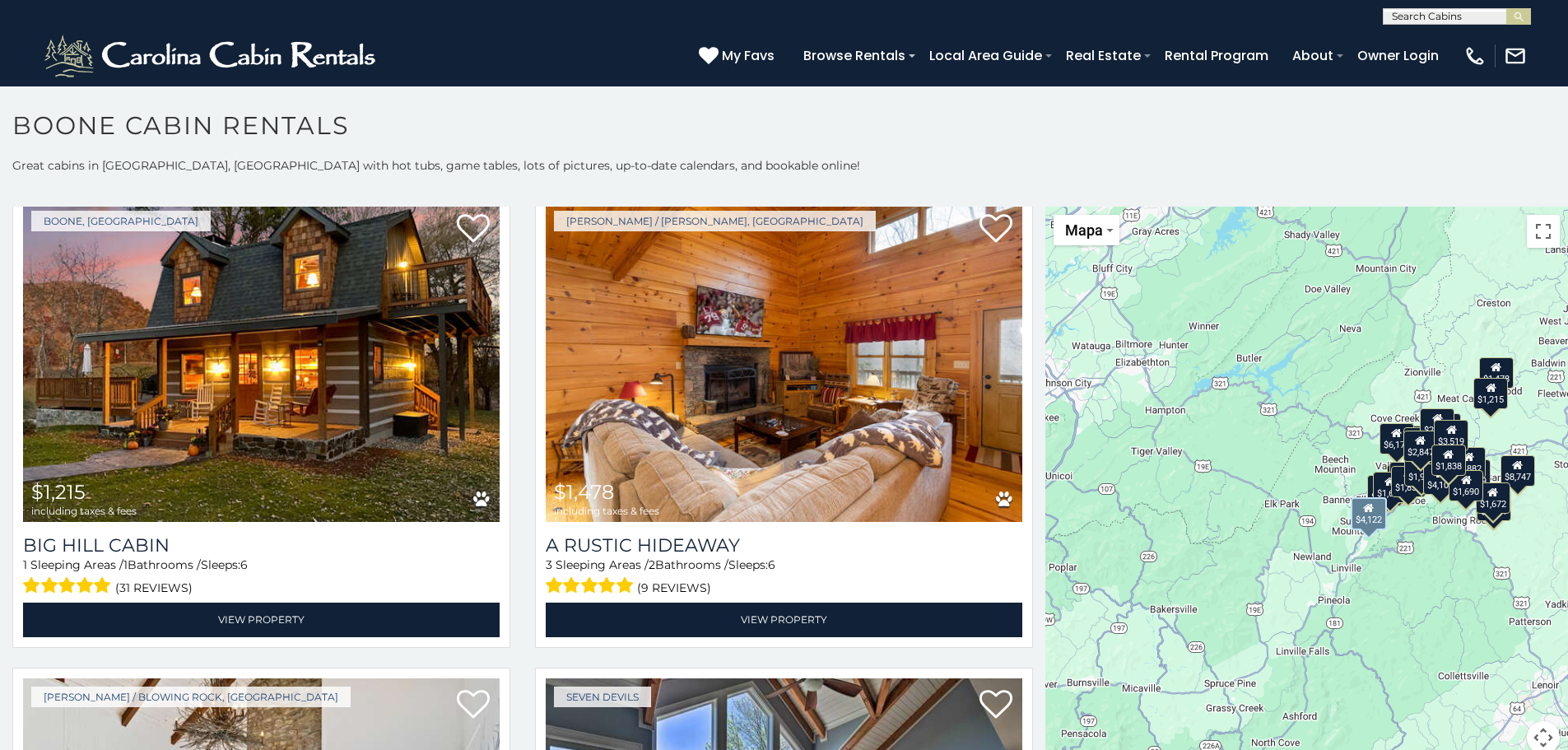
scroll to position [5763, 0]
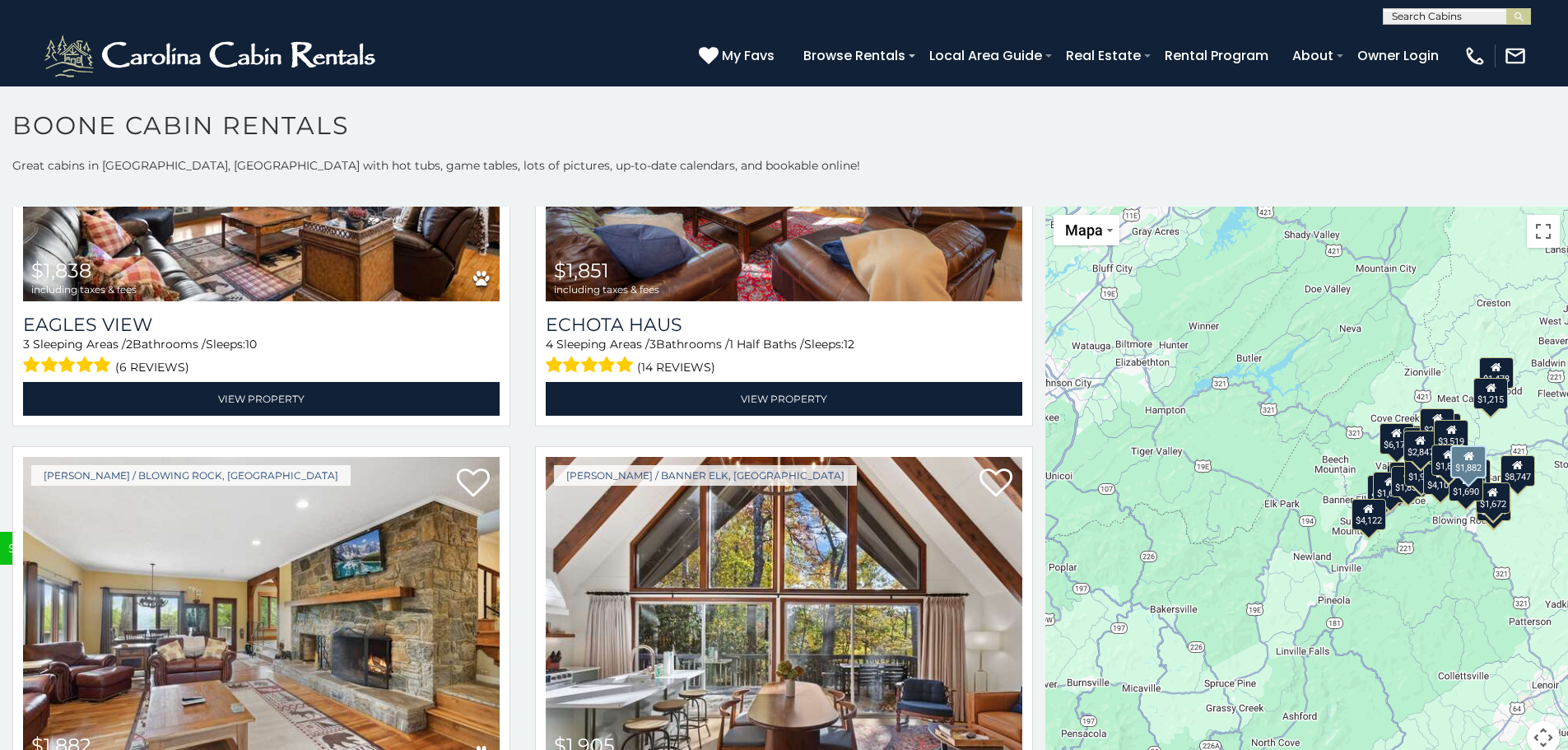
scroll to position [6527, 0]
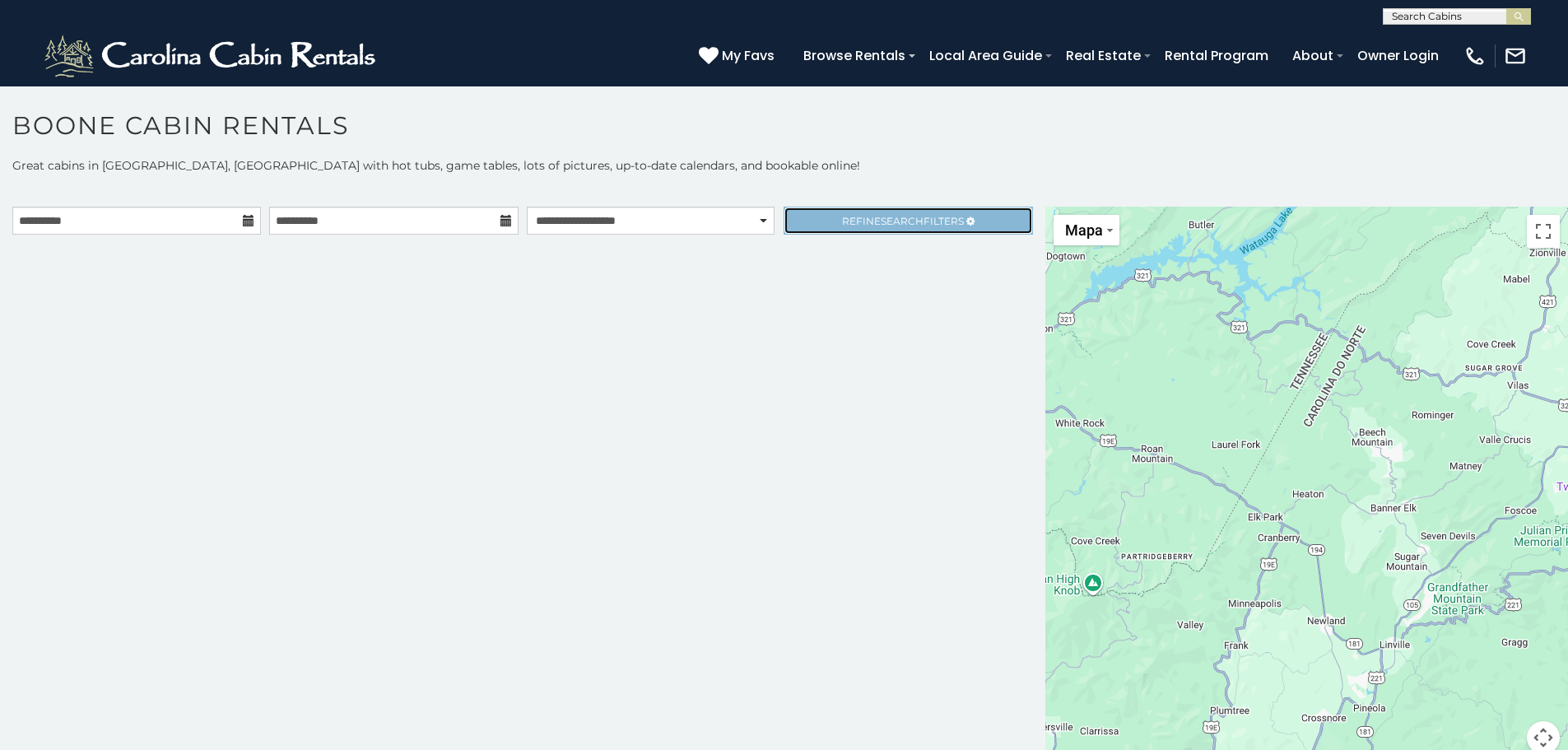
click at [821, 224] on link "Refine Search Filters" at bounding box center [908, 220] width 248 height 28
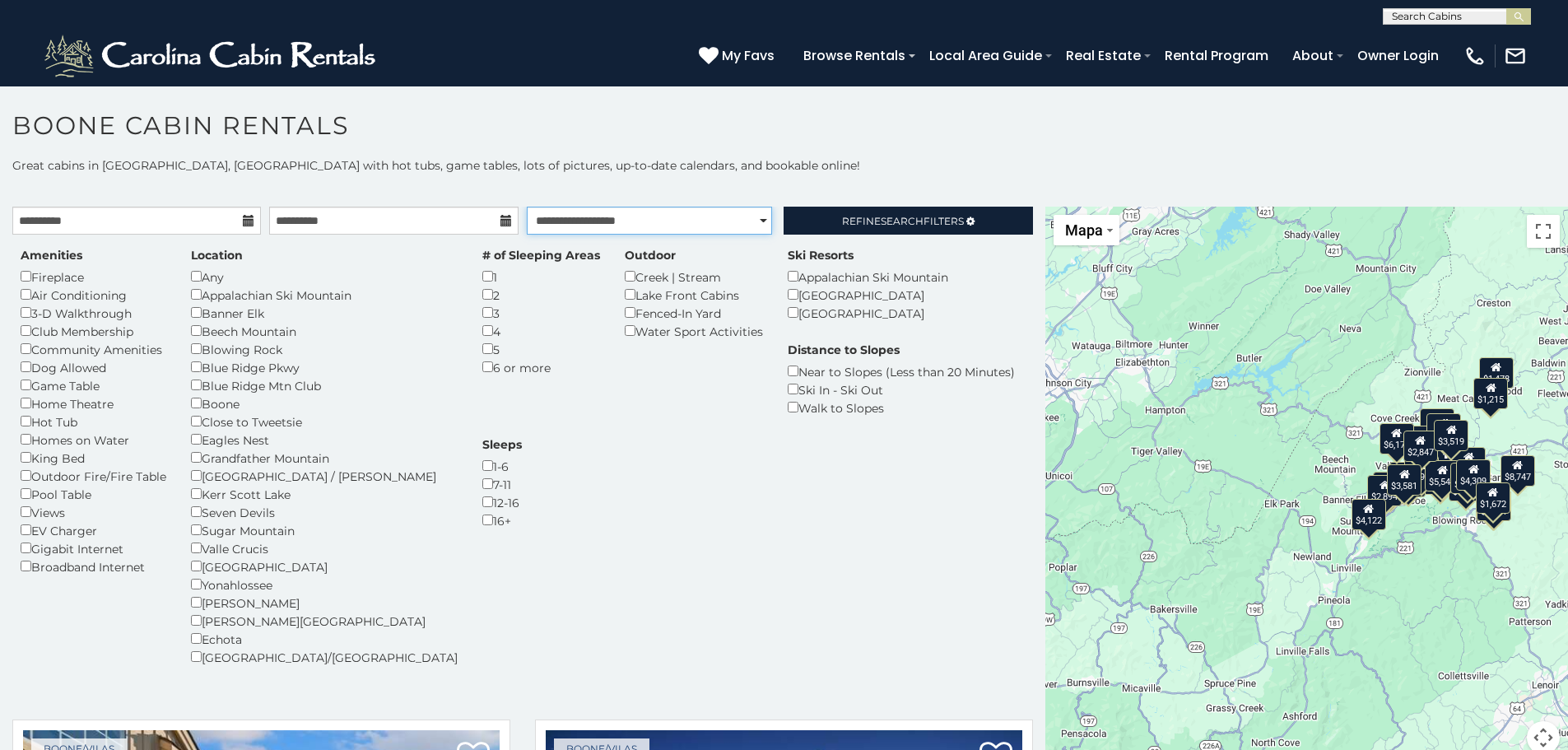
click at [739, 218] on select "**********" at bounding box center [649, 220] width 245 height 28
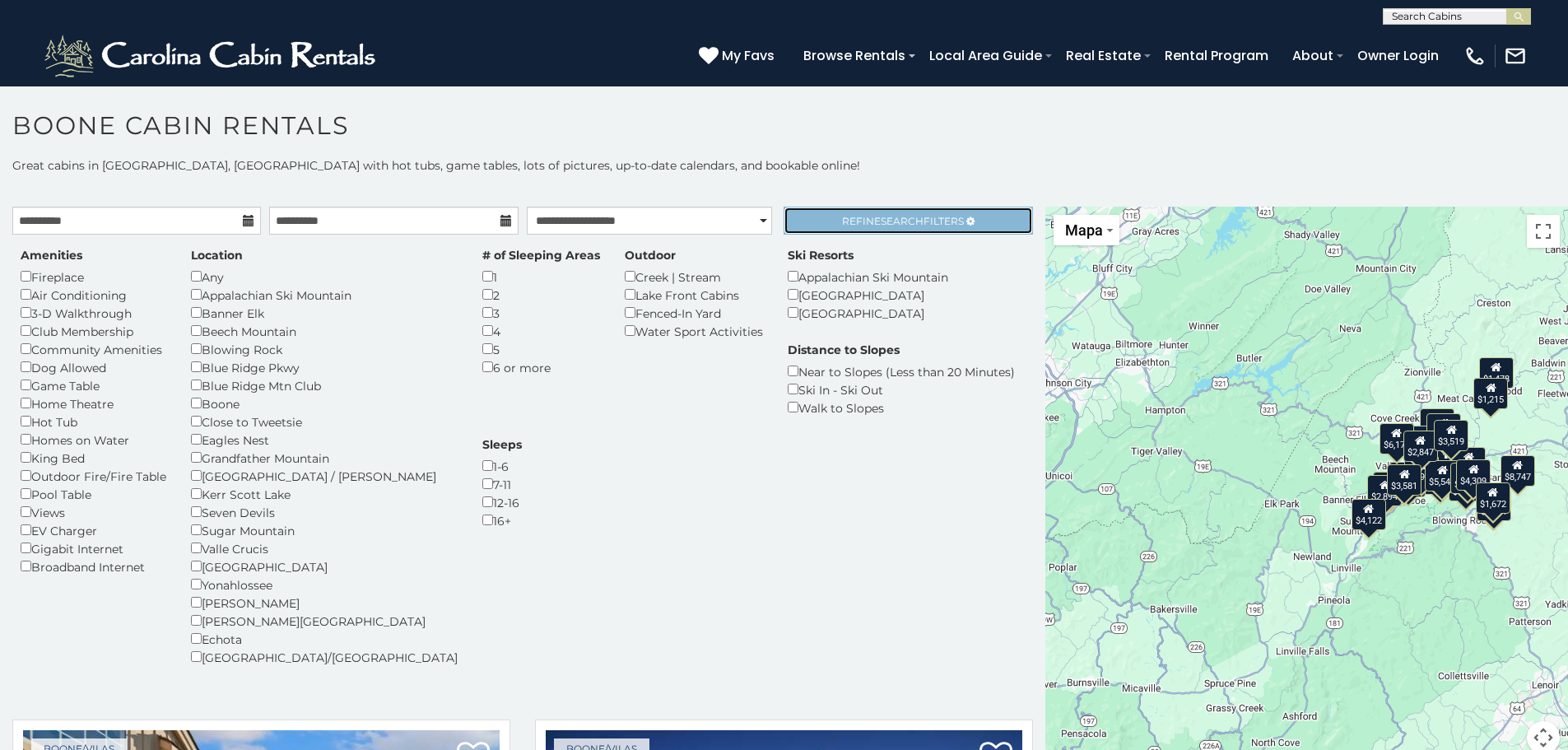
click at [812, 214] on link "Refine Search Filters" at bounding box center [908, 220] width 248 height 28
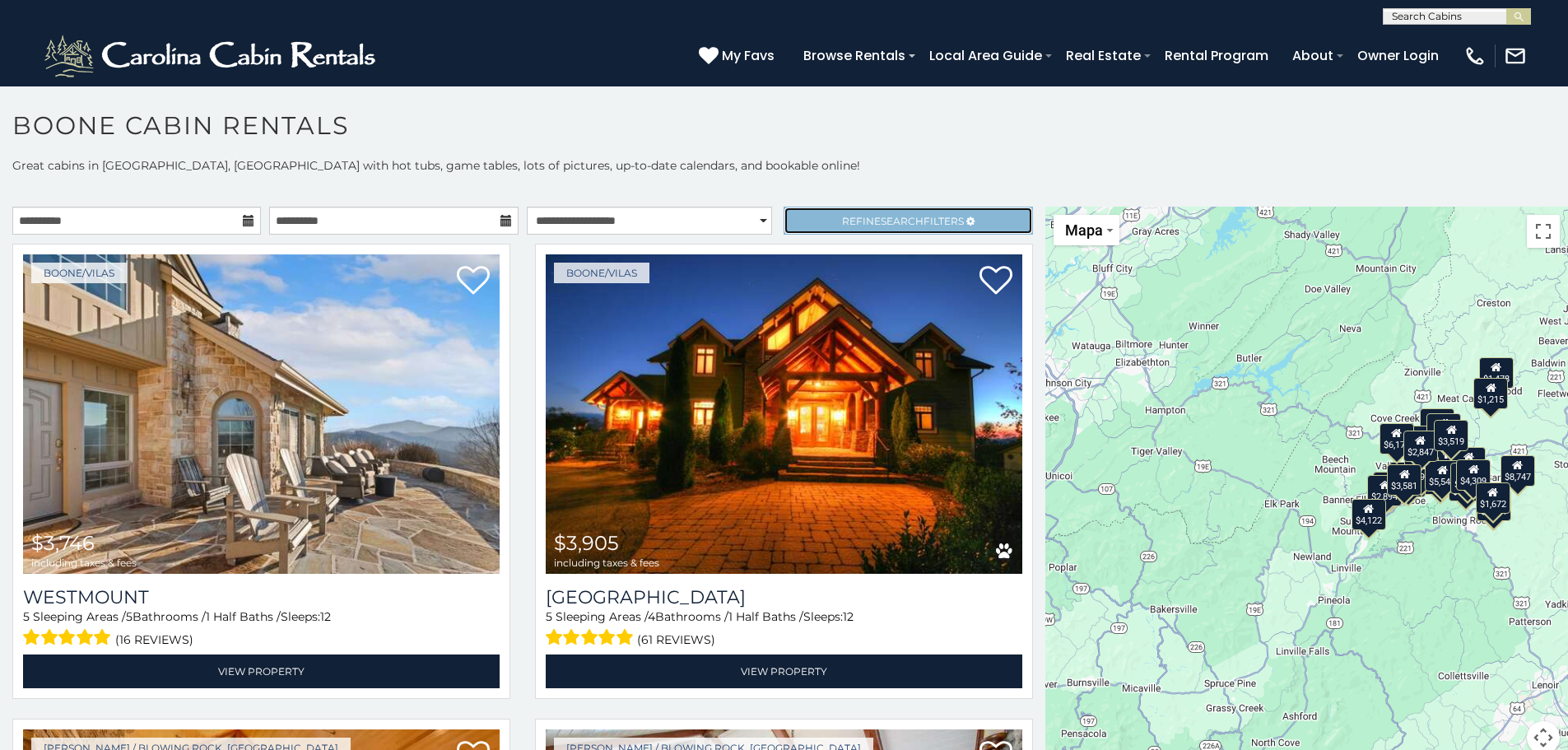
click at [859, 218] on span "Refine Search Filters" at bounding box center [902, 220] width 122 height 12
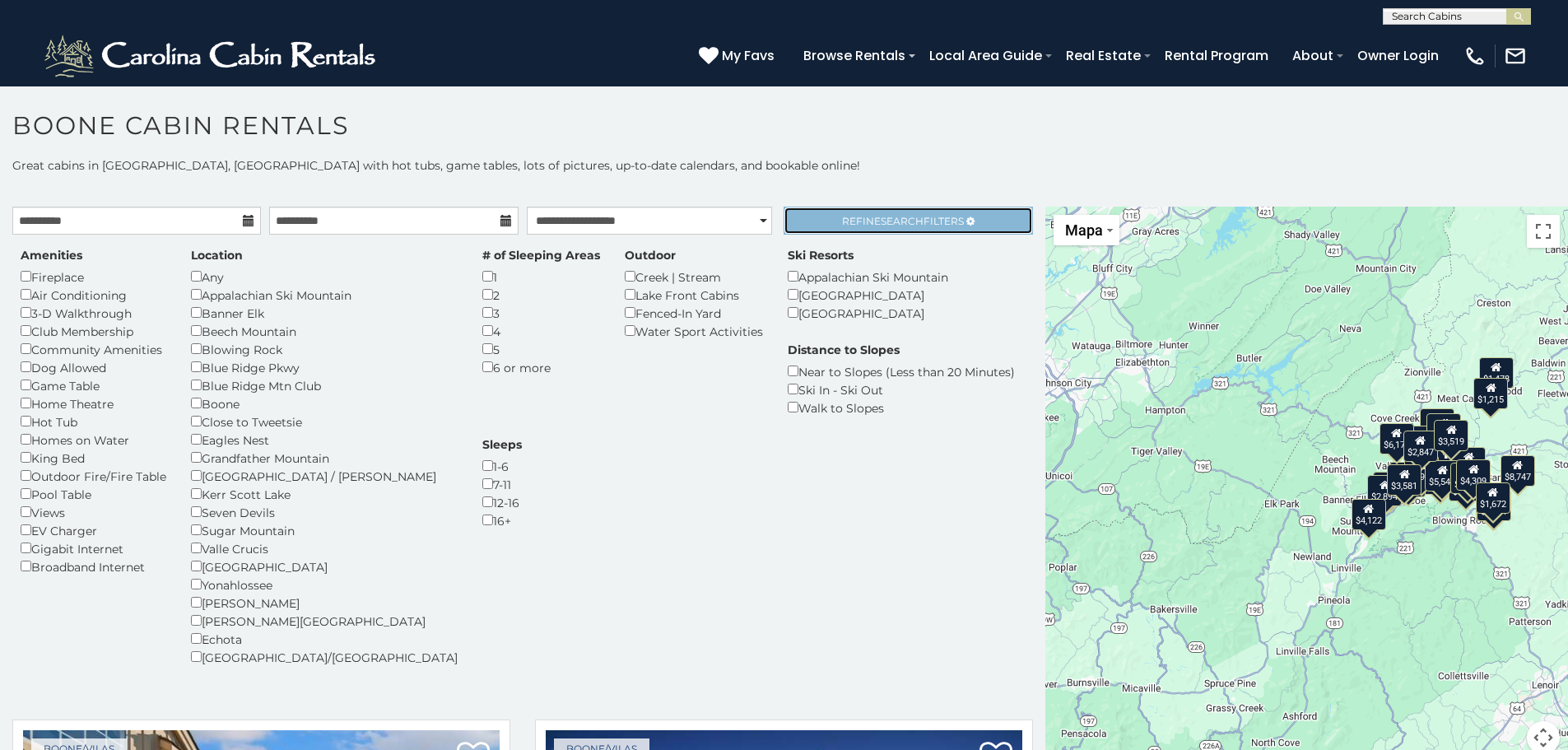
click at [860, 219] on span "Refine Search Filters" at bounding box center [902, 220] width 122 height 12
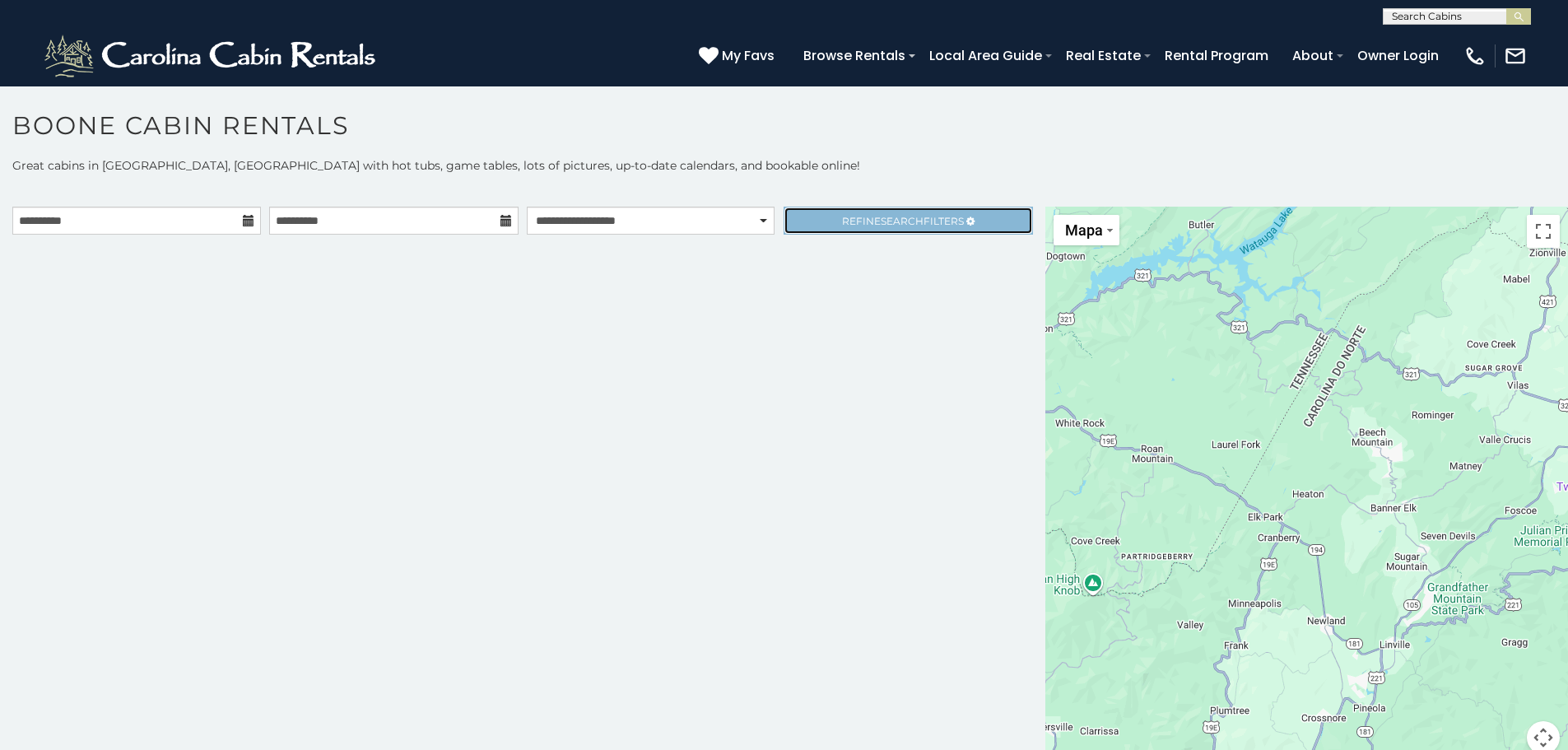
click at [830, 233] on link "Refine Search Filters" at bounding box center [908, 220] width 248 height 28
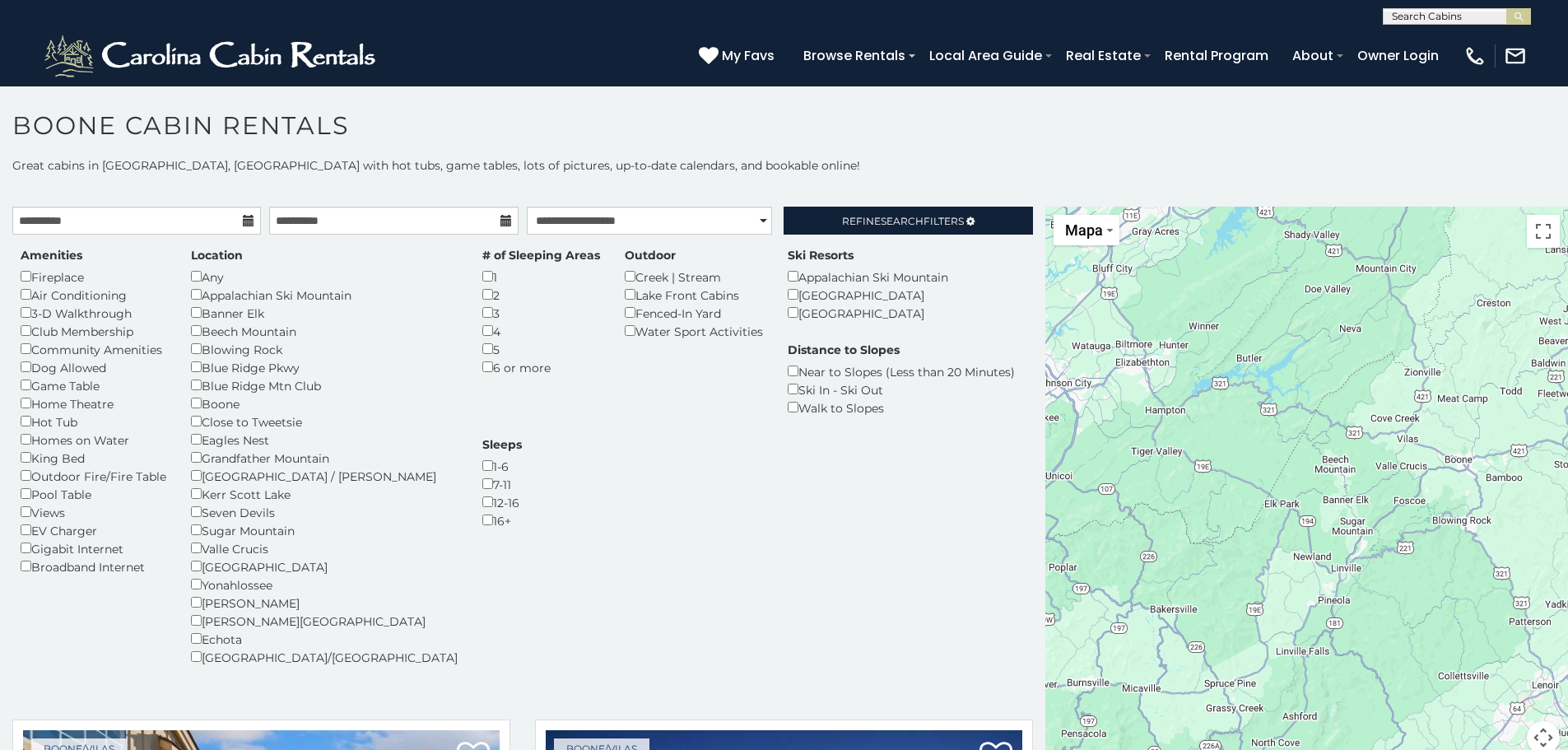
click at [200, 409] on div "Boone" at bounding box center [324, 404] width 267 height 18
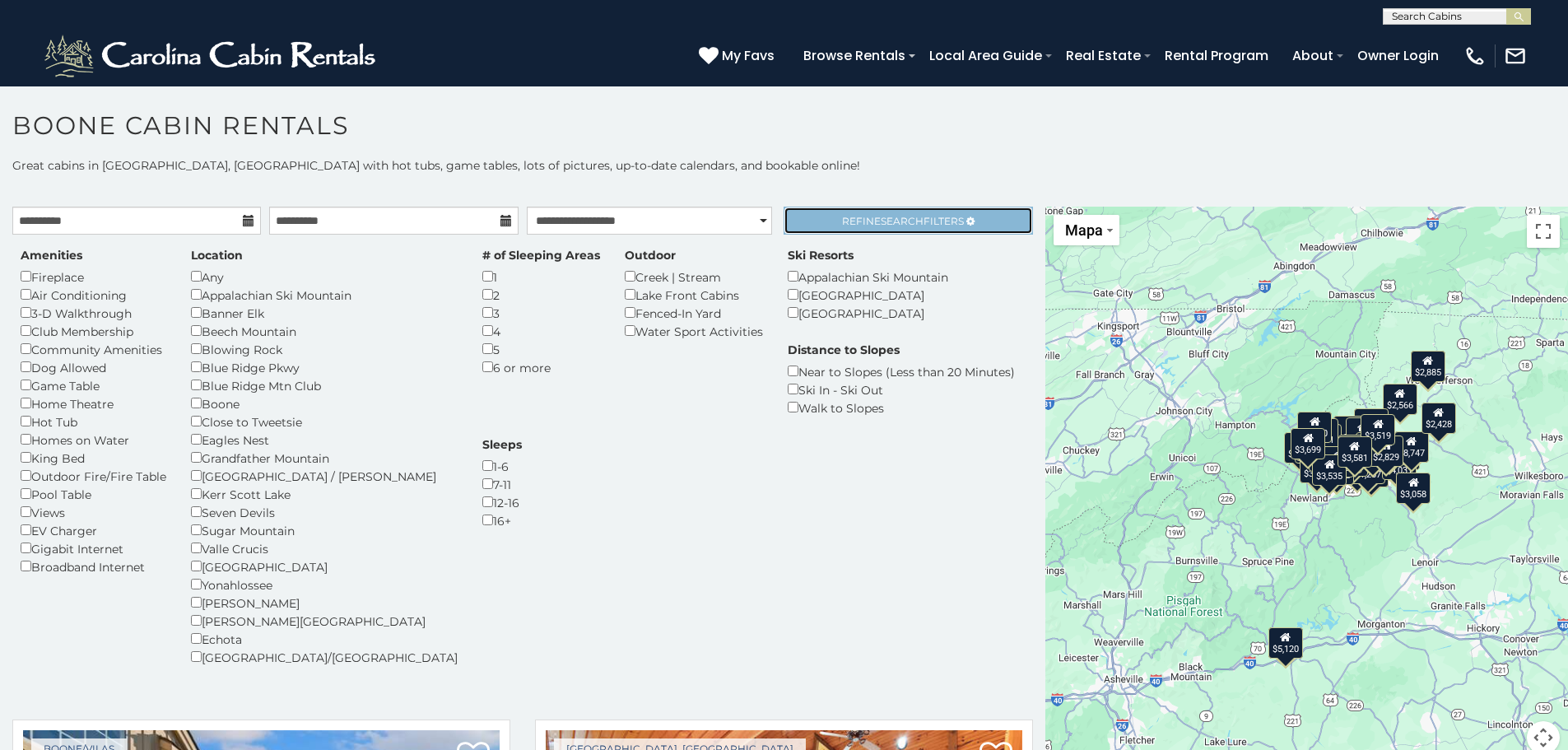
click at [863, 226] on span "Refine Search Filters" at bounding box center [902, 220] width 122 height 12
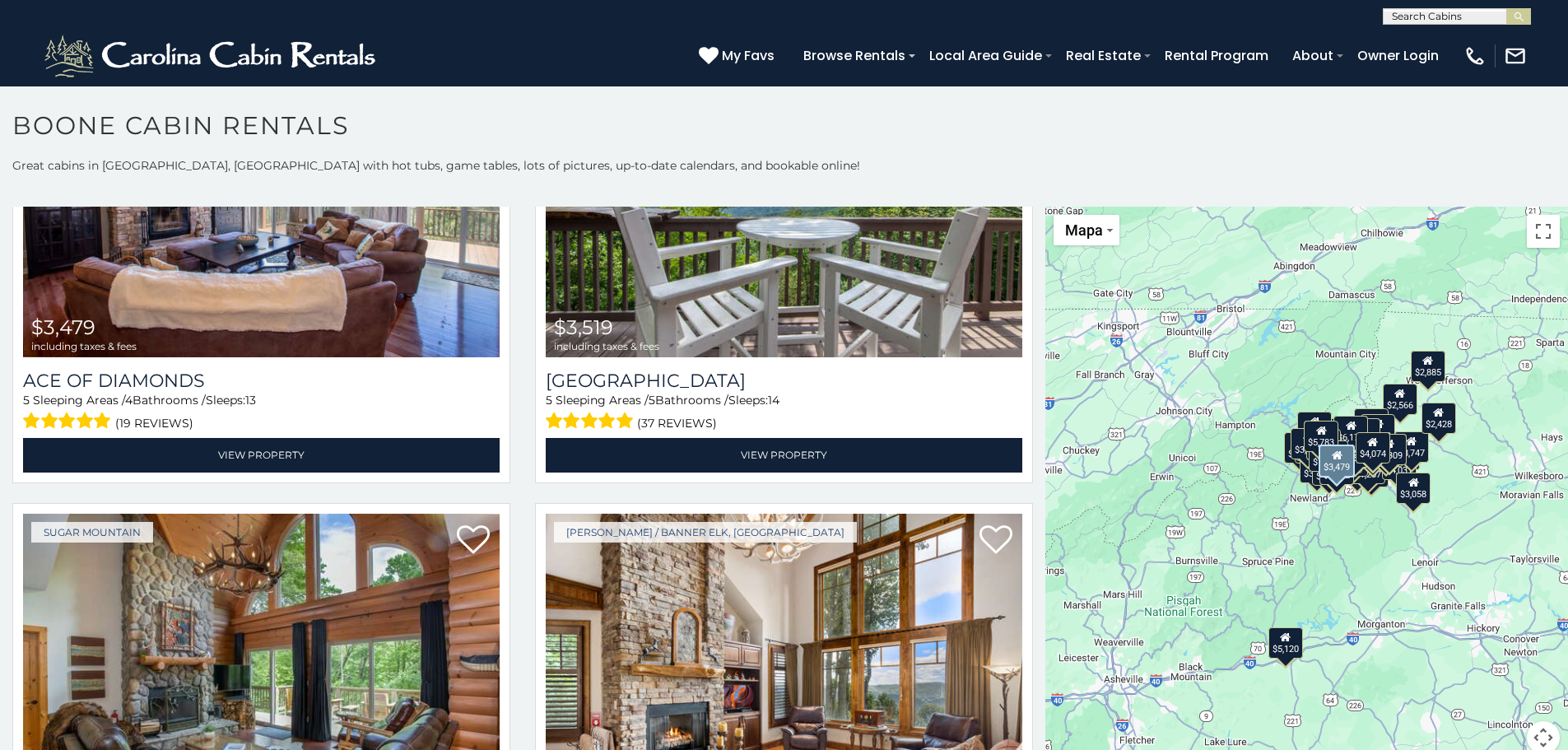
scroll to position [6037, 0]
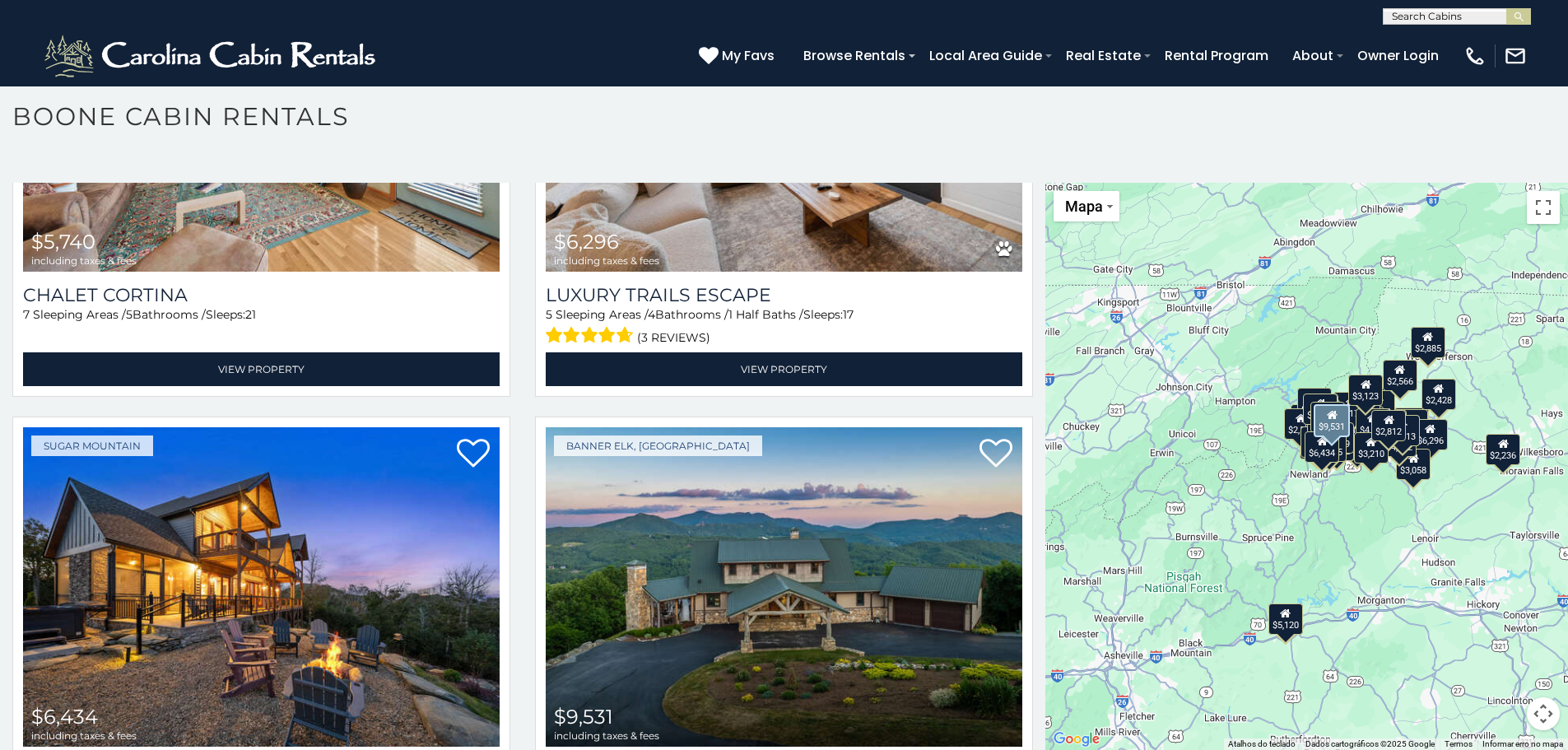
scroll to position [12173, 0]
